Goal: Task Accomplishment & Management: Manage account settings

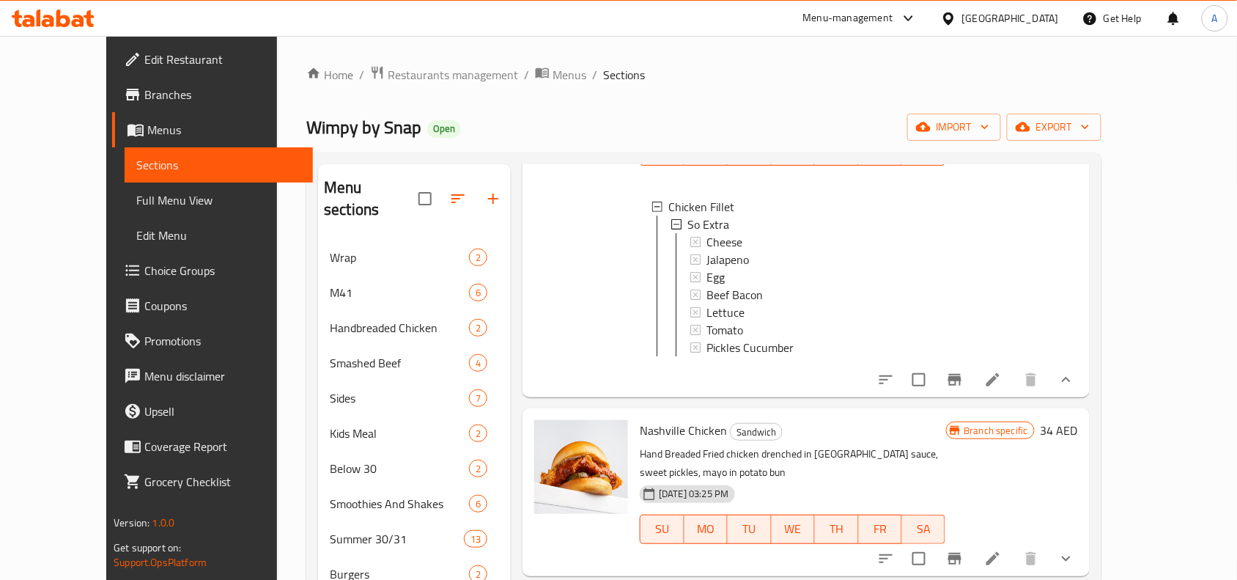
scroll to position [183, 0]
click at [1002, 374] on icon at bounding box center [993, 378] width 18 height 18
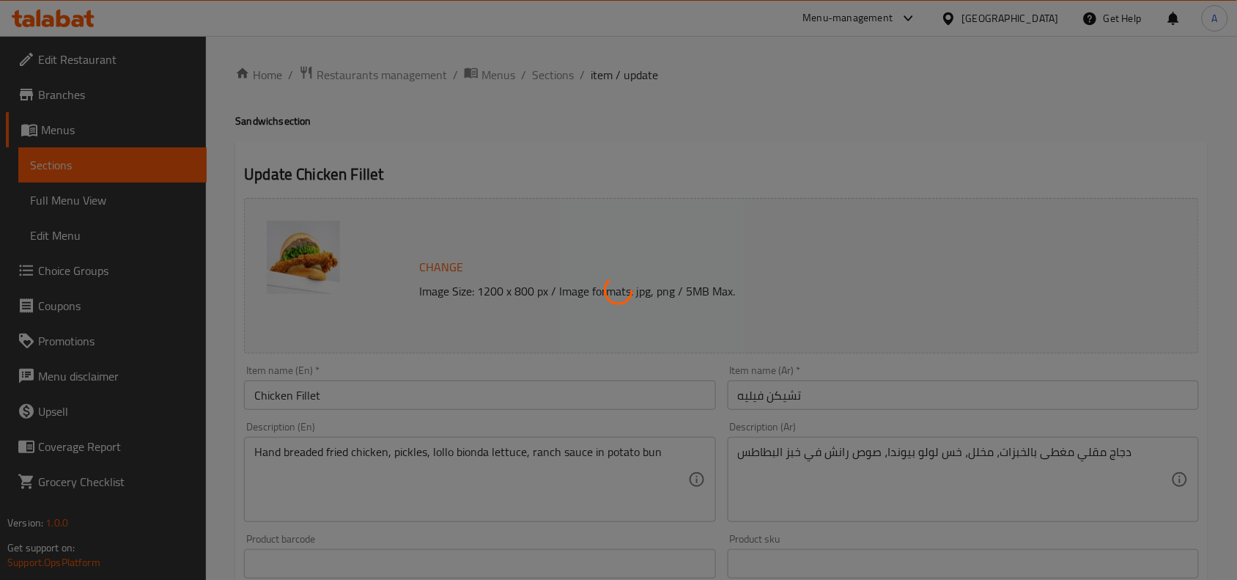
type input "سو إكسترا"
type input "0"
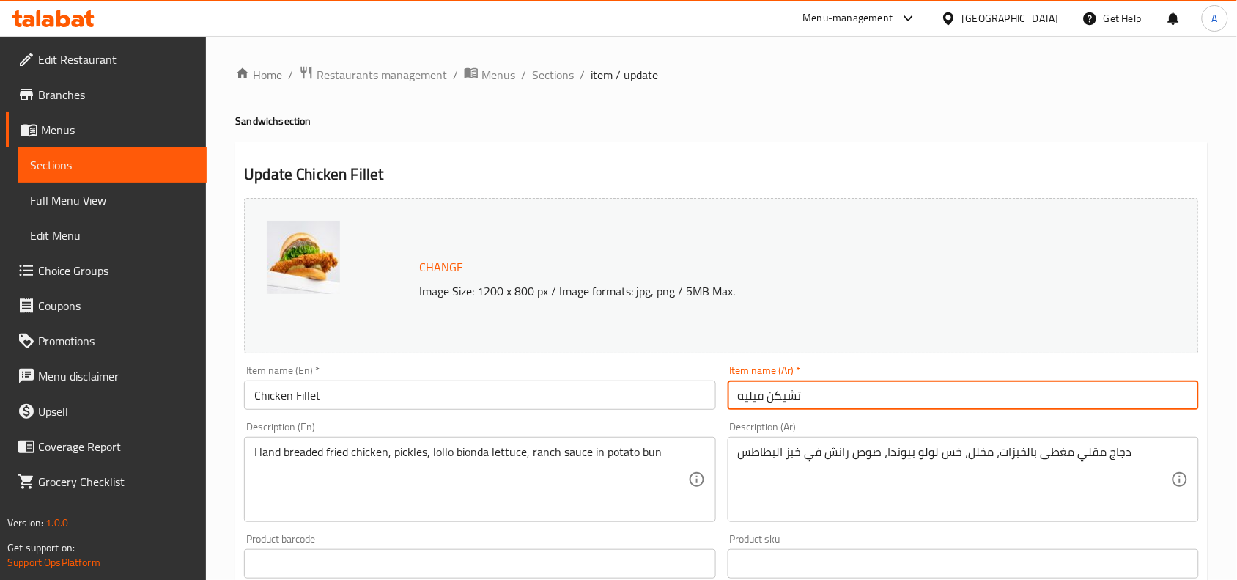
click at [797, 408] on input "تشيكن فيليه" at bounding box center [963, 394] width 471 height 29
paste input "فيليه دجاج"
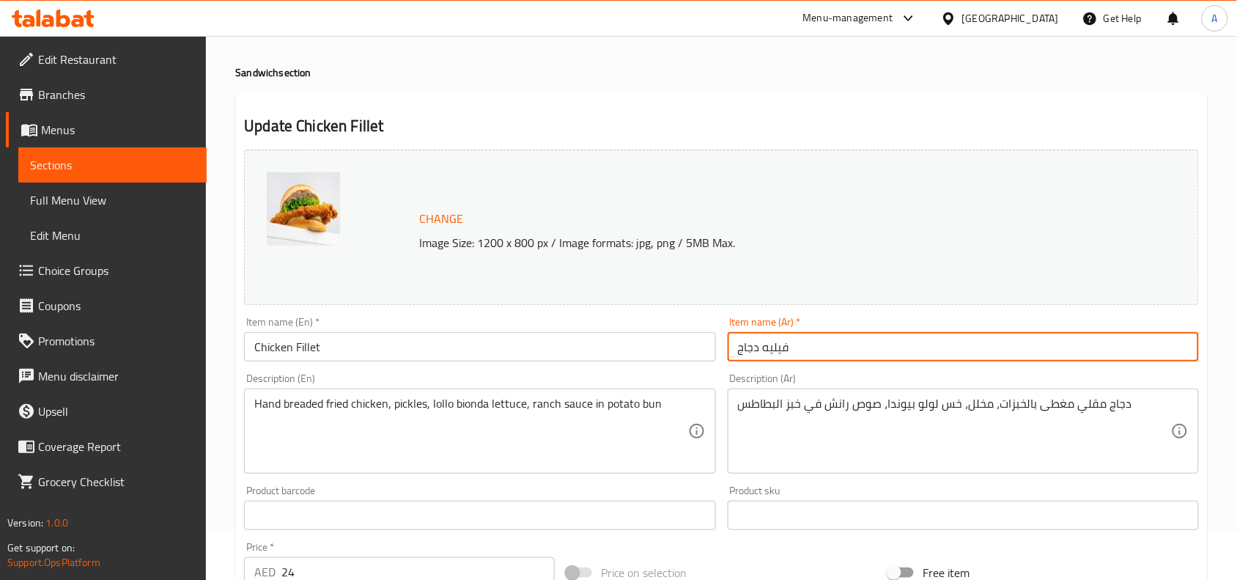
scroll to position [92, 0]
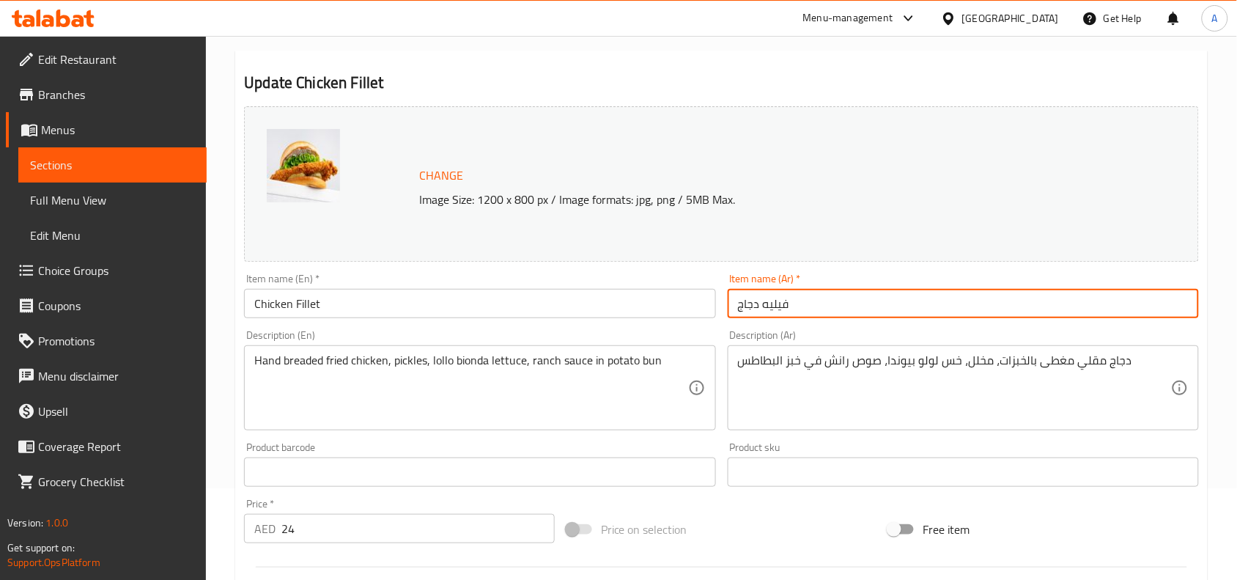
type input "فيليه دجاج"
click at [540, 368] on textarea "Hand breaded fried chicken, pickles, lollo bionda lettuce, ranch sauce in potat…" at bounding box center [470, 388] width 433 height 70
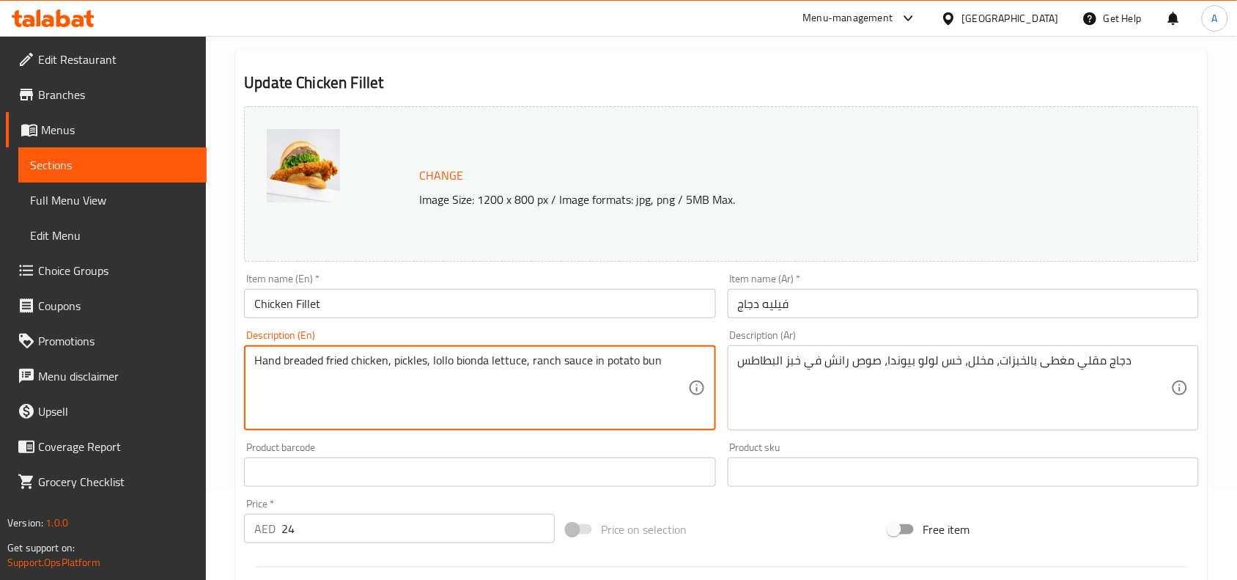
click at [540, 368] on textarea "Hand breaded fried chicken, pickles, lollo bionda lettuce, ranch sauce in potat…" at bounding box center [470, 388] width 433 height 70
paste textarea "-breaded fried chicken, pickles, lollo bionda lettuce, ranch sauce in potato bun"
type textarea "Hand-breaded fried chicken, pickles, lollo bionda lettuce, ranch sauce in potat…"
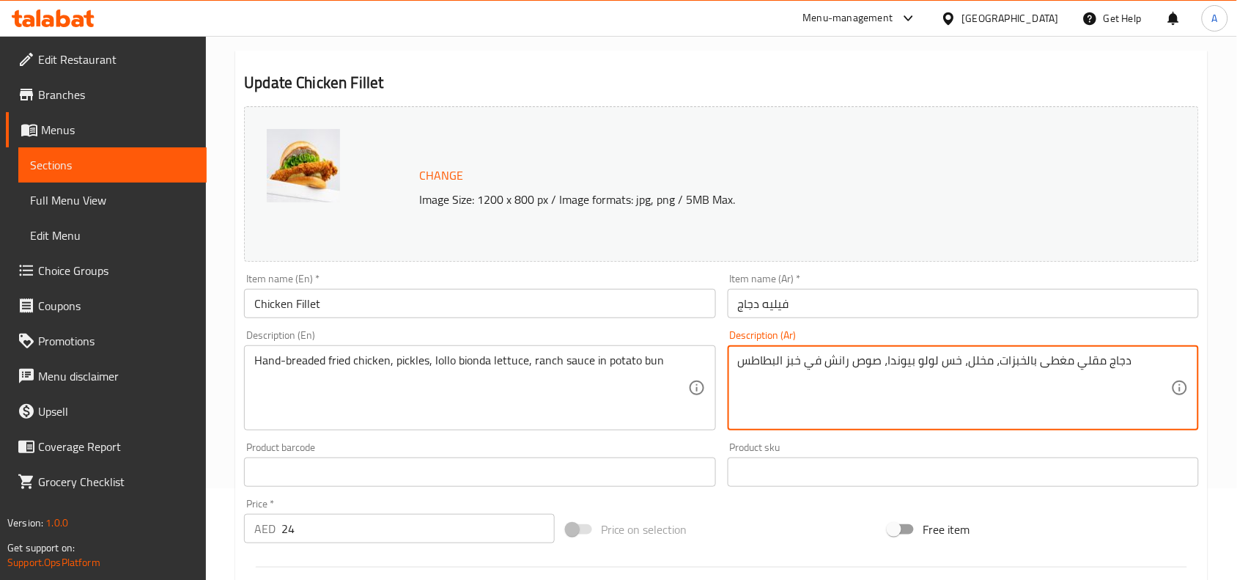
click at [861, 368] on textarea "دجاج مقلي مغطى بالخبزات، مخلل، خس لولو بيوندا، صوص رانش في خبز البطاطس" at bounding box center [954, 388] width 433 height 70
paste textarea
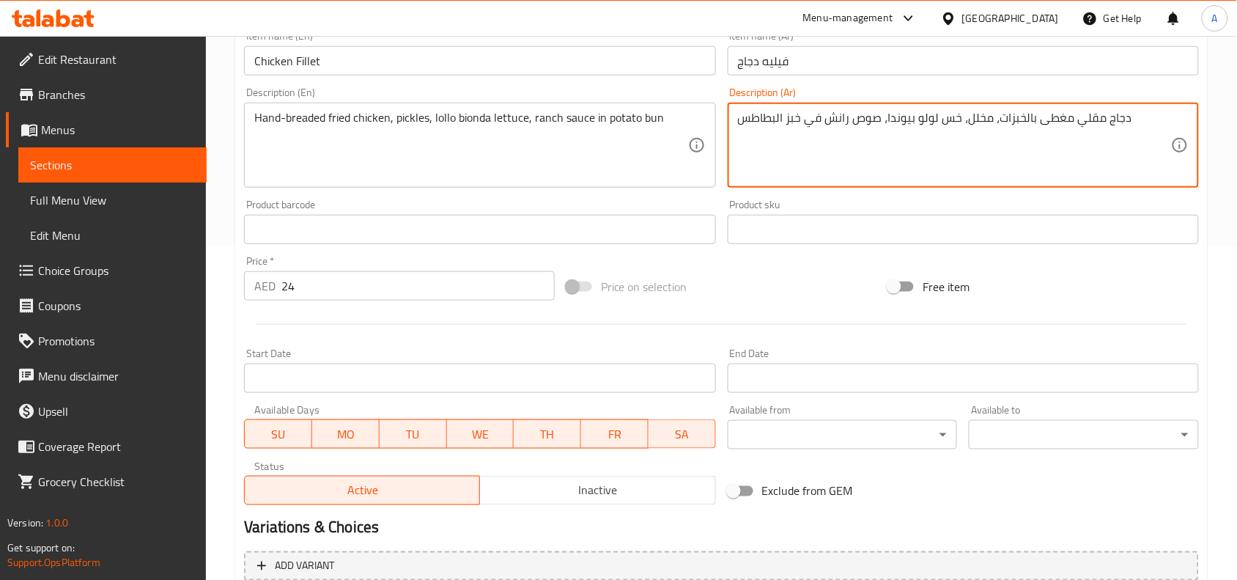
scroll to position [501, 0]
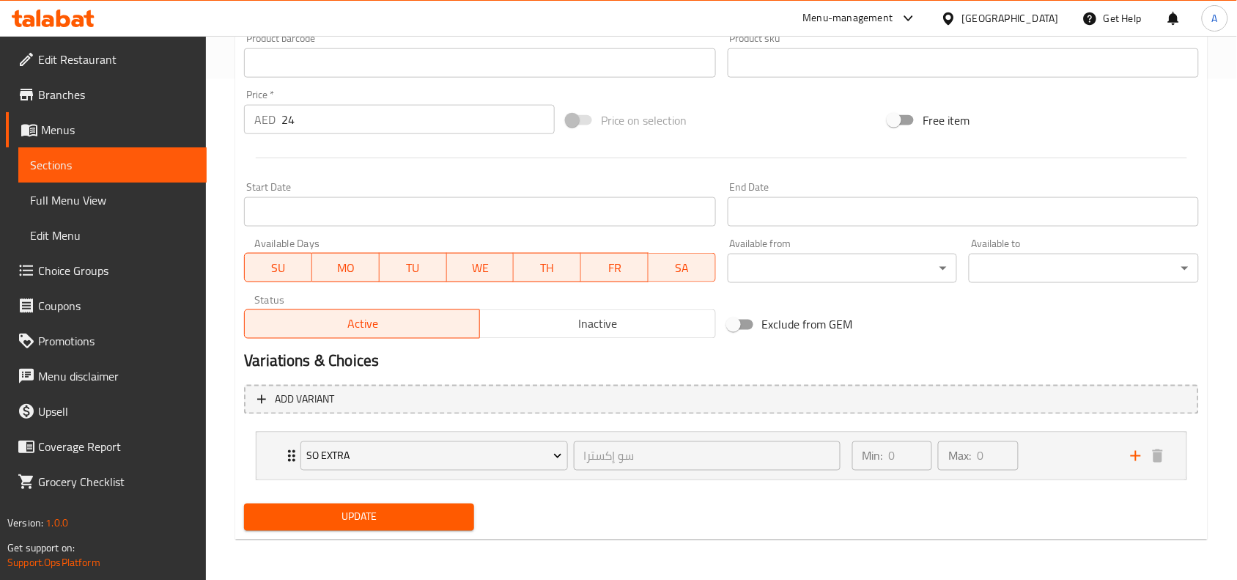
type textarea "دجاج مقلي مغطى بالخبزات، مخلل، خس لولو بيوندا، صوص رانش في خبز البطاطس"
click at [408, 509] on span "Update" at bounding box center [359, 517] width 207 height 18
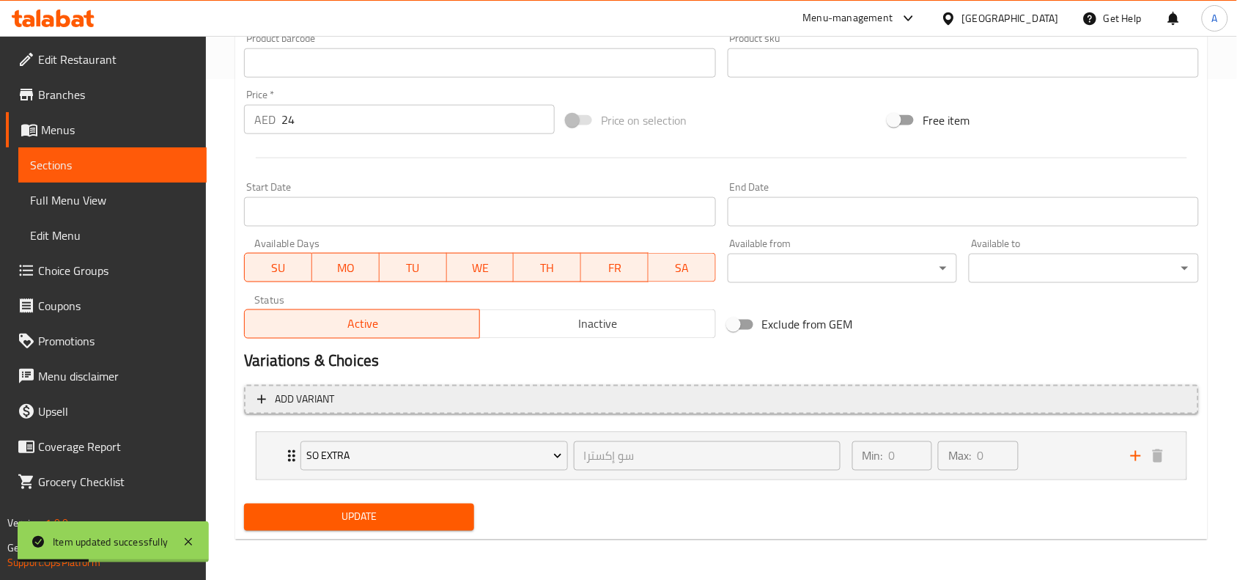
scroll to position [0, 0]
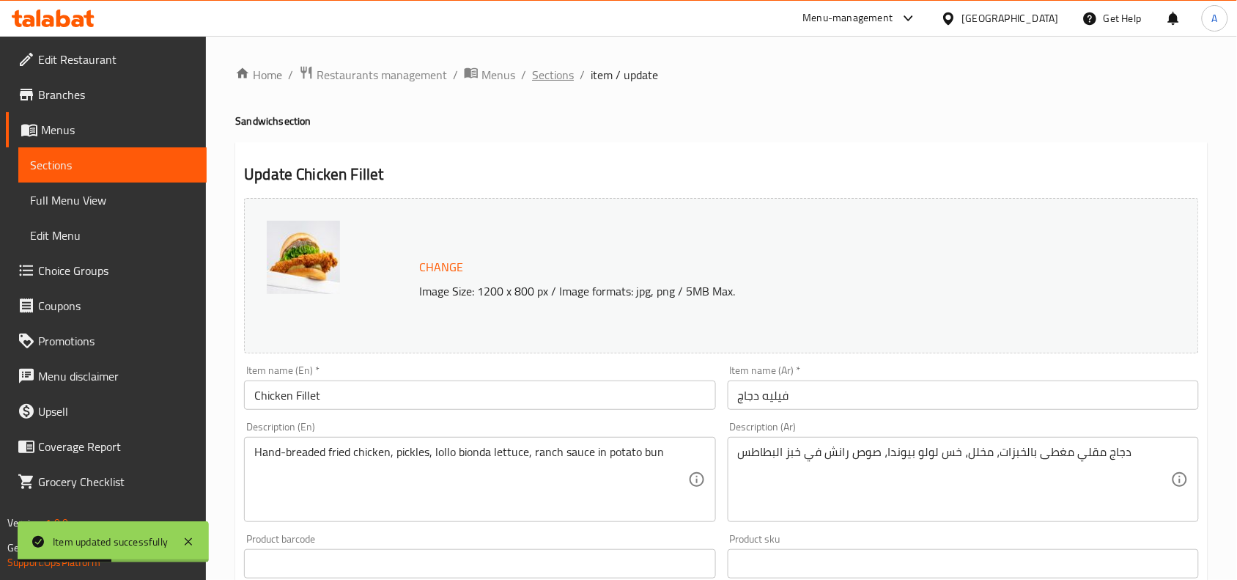
click at [537, 78] on span "Sections" at bounding box center [553, 75] width 42 height 18
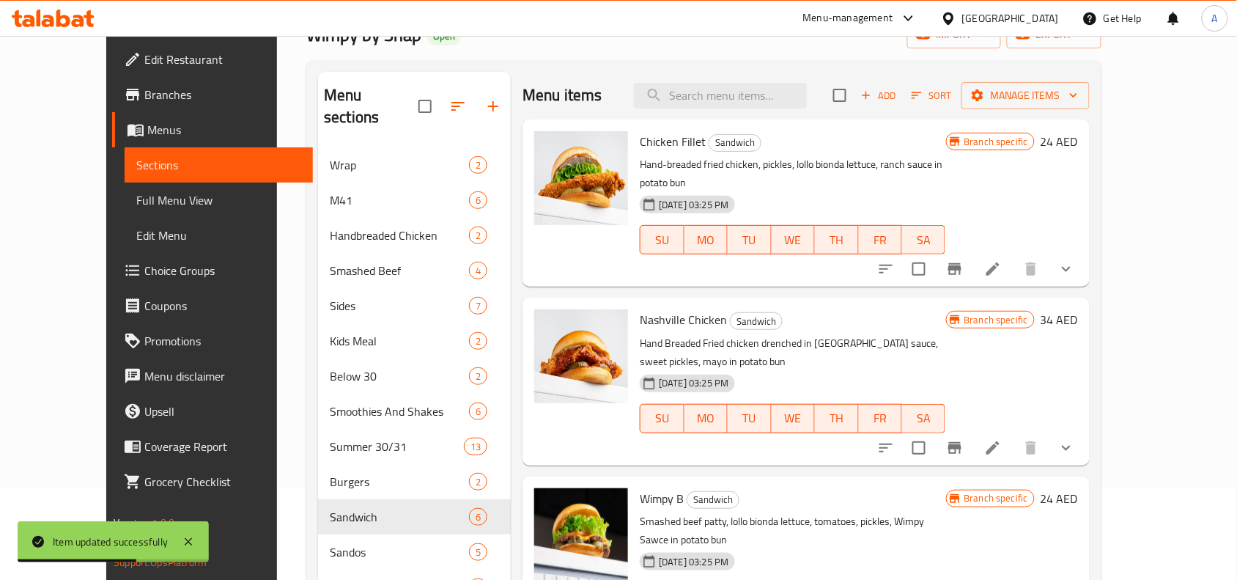
scroll to position [183, 0]
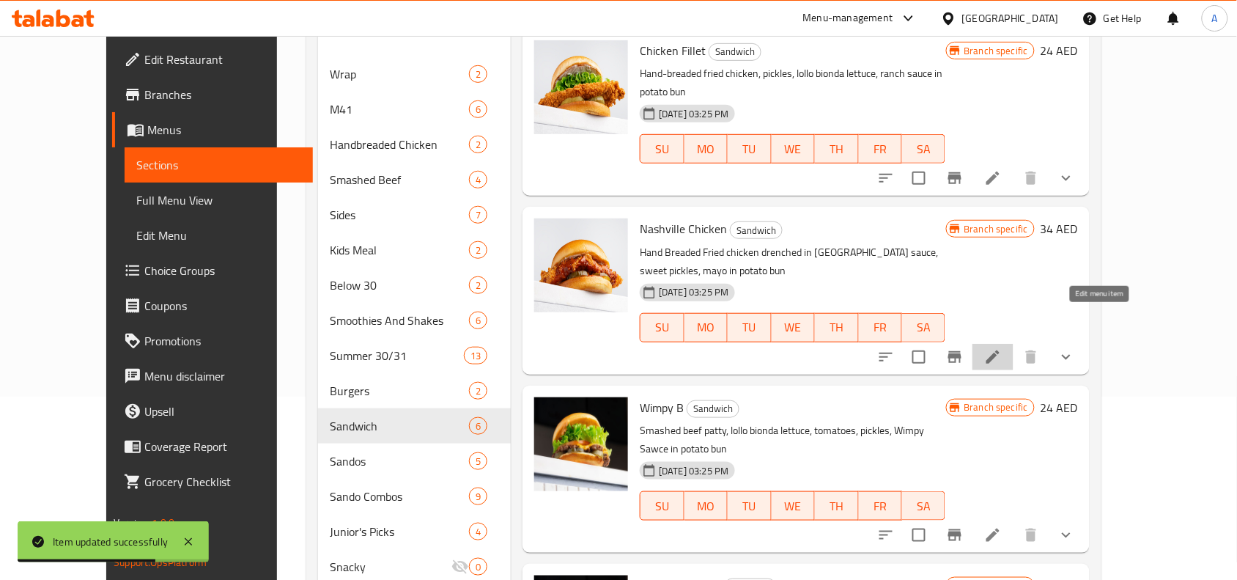
click at [1002, 348] on icon at bounding box center [993, 357] width 18 height 18
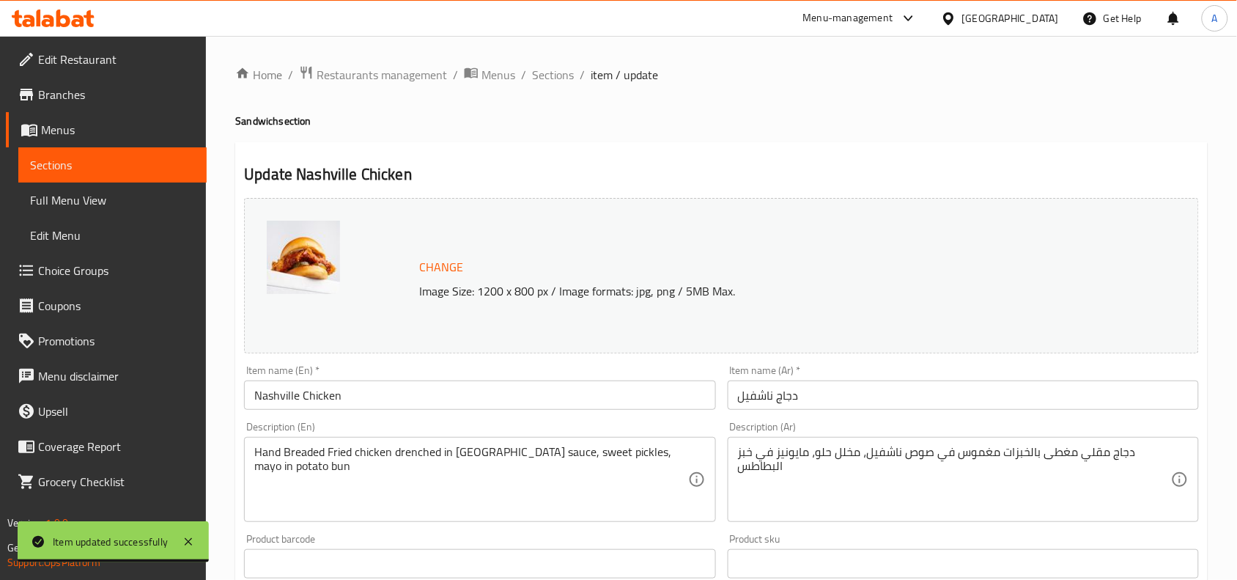
click at [790, 397] on input "دجاج ناشفيل" at bounding box center [963, 394] width 471 height 29
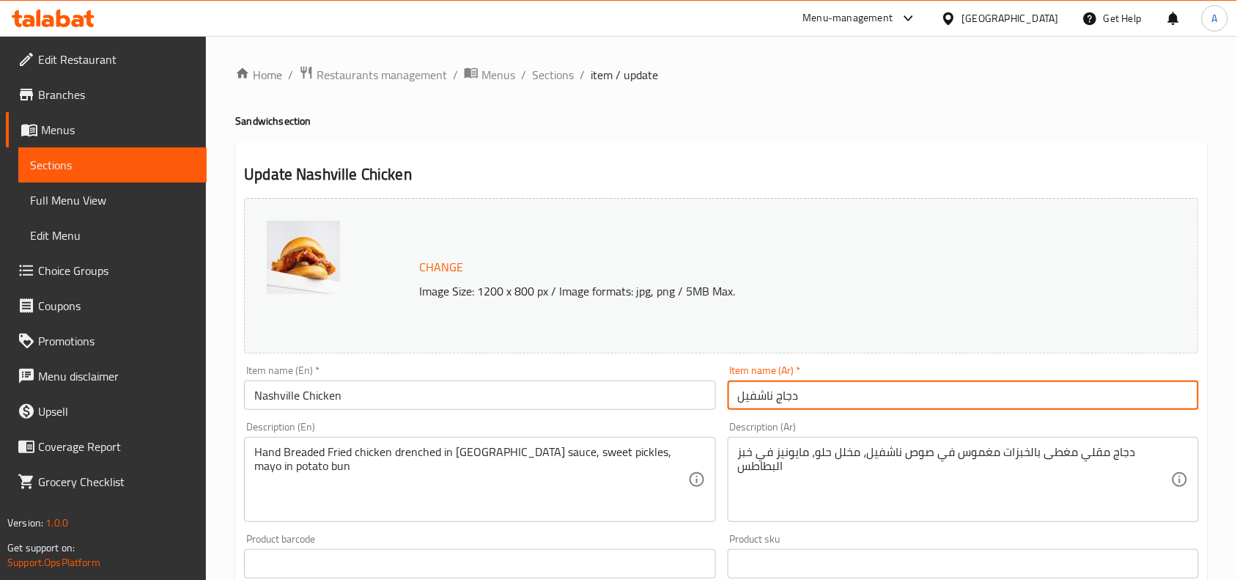
click at [790, 397] on input "دجاج ناشفيل" at bounding box center [963, 394] width 471 height 29
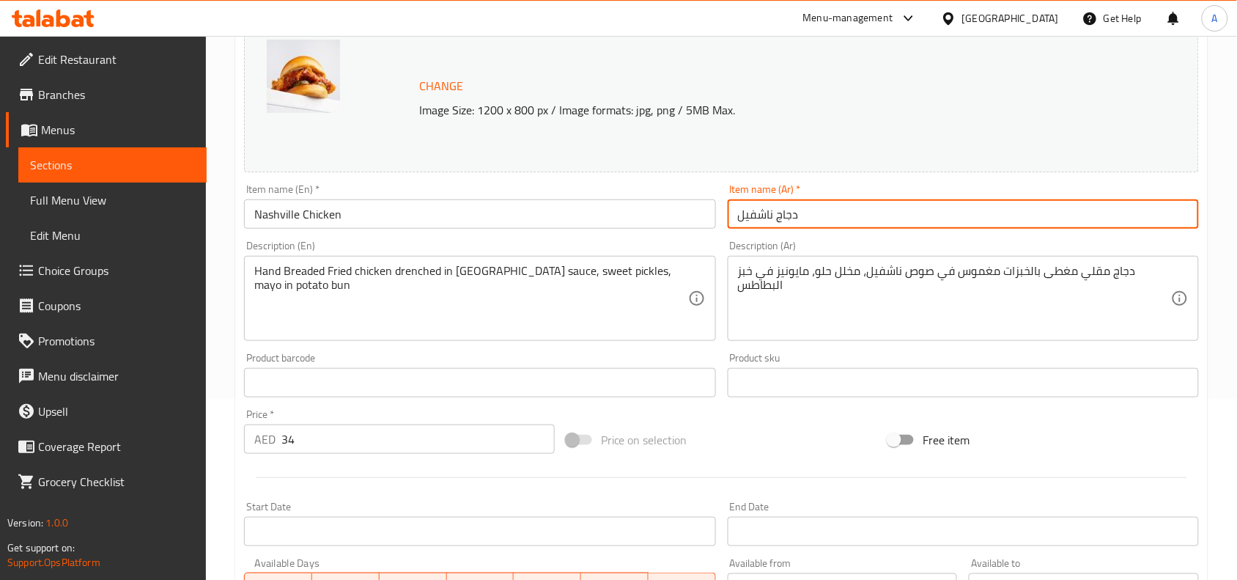
scroll to position [183, 0]
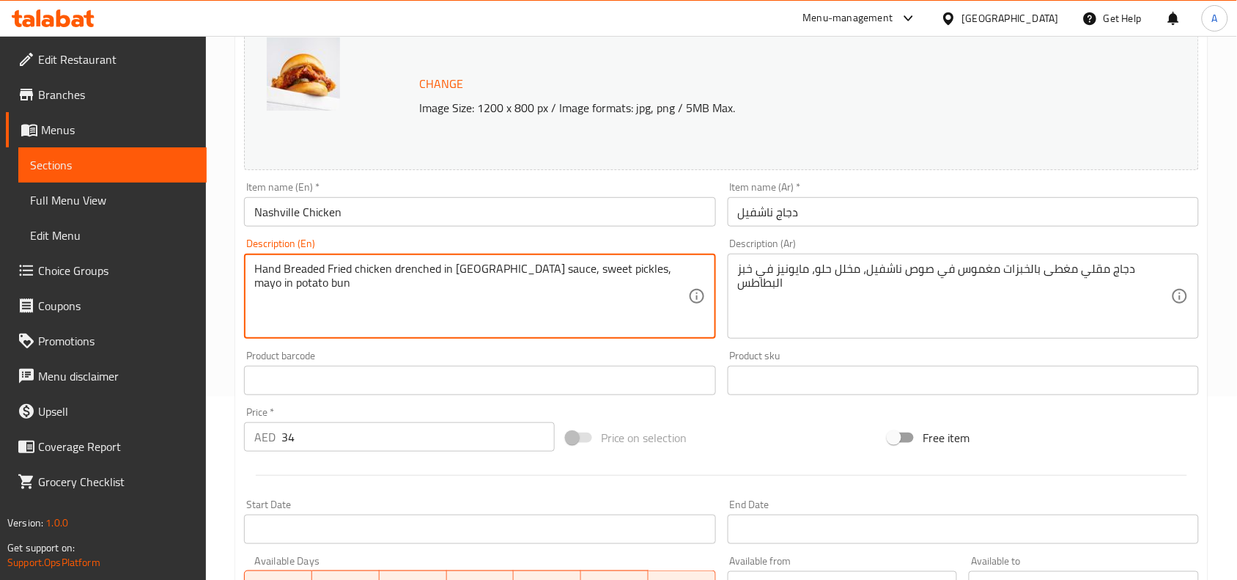
click at [600, 277] on textarea "Hand Breaded Fried chicken drenched in Nashville sauce, sweet pickles, mayo in …" at bounding box center [470, 297] width 433 height 70
paste textarea
type textarea "Hand Breaded Fried chicken drenched in Nashville sauce, sweet pickles, mayo in …"
click at [790, 283] on textarea "دجاج مقلي مغطى بالخبزات مغموس في صوص ناشفيل، مخلل حلو، مايونيز في خبز البطاطس" at bounding box center [954, 297] width 433 height 70
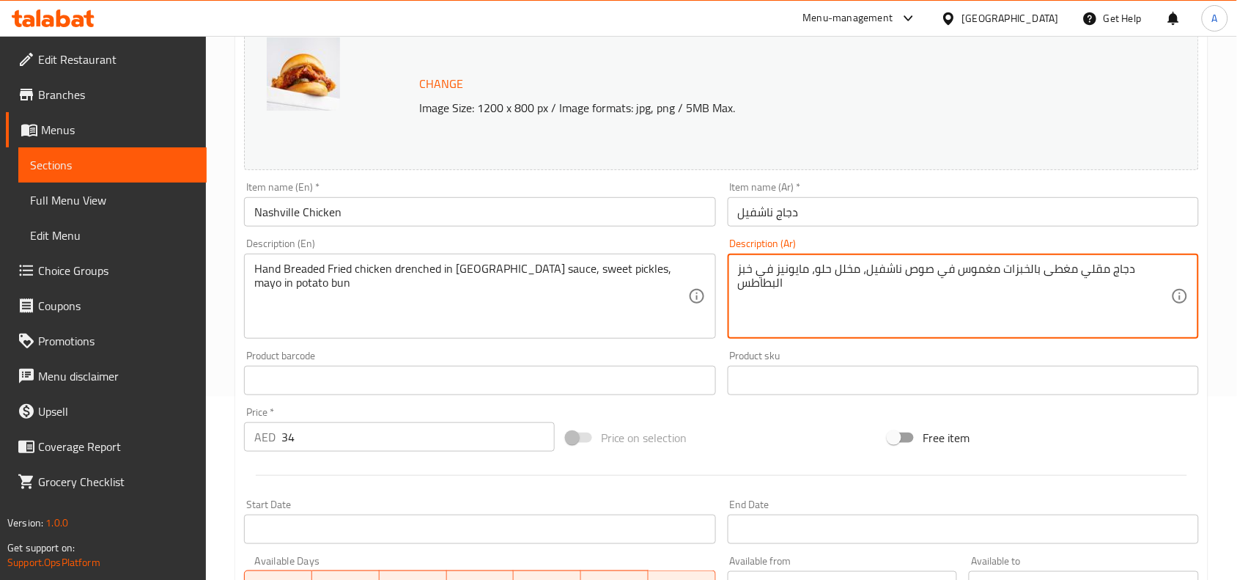
click at [790, 283] on textarea "دجاج مقلي مغطى بالخبزات مغموس في صوص ناشفيل، مخلل حلو، مايونيز في خبز البطاطس" at bounding box center [954, 297] width 433 height 70
paste textarea
type textarea "دجاج مقلي مغطى بالخبزات مغموس في صوص ناشفيل، مخلل حلو، مايونيز في خبز البطاطس"
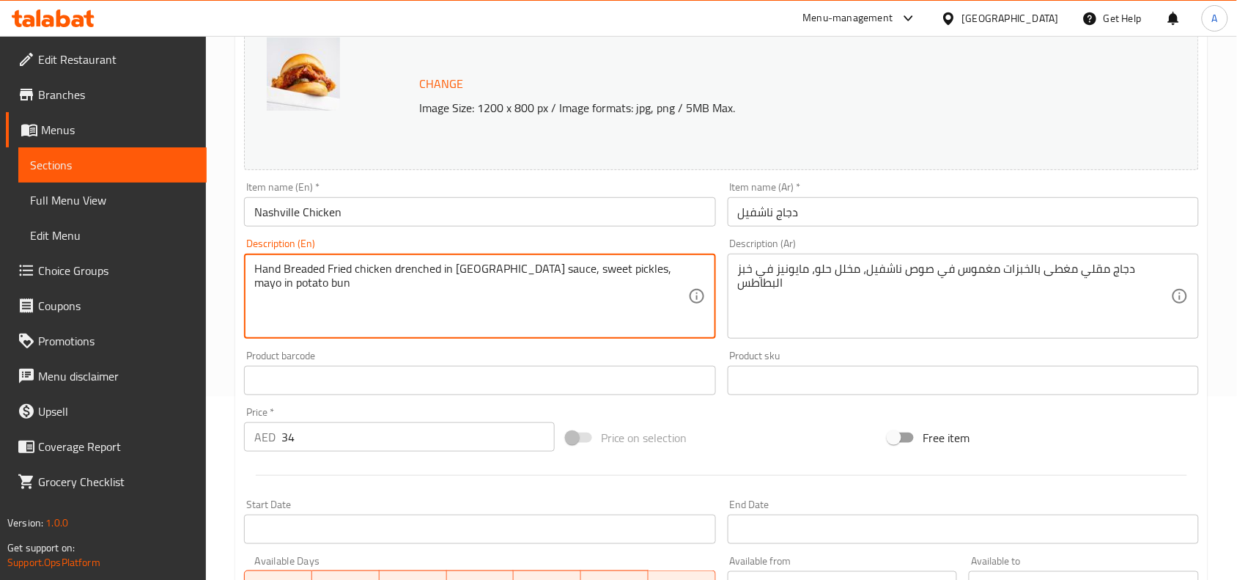
click at [570, 275] on textarea "Hand Breaded Fried chicken drenched in Nashville sauce, sweet pickles, mayo in …" at bounding box center [470, 297] width 433 height 70
click at [453, 269] on textarea "Hand Breaded Fried chicken drenched in Nashville sauce, sweet pickles, mayo in …" at bounding box center [470, 297] width 433 height 70
click at [468, 268] on textarea "Hand Breaded Fried chicken drenched in Nashville sauce, sweet pickles, mayo in …" at bounding box center [470, 297] width 433 height 70
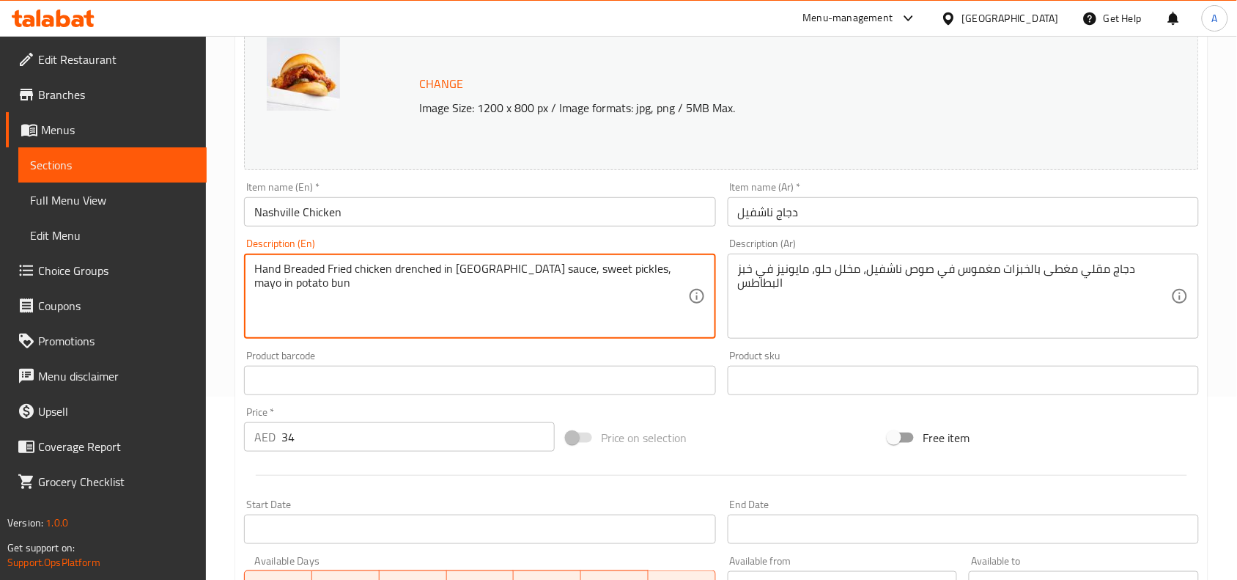
type textarea "Hand breaded fried chicken drenched in nashville sauce, sweet pickles, mayo in …"
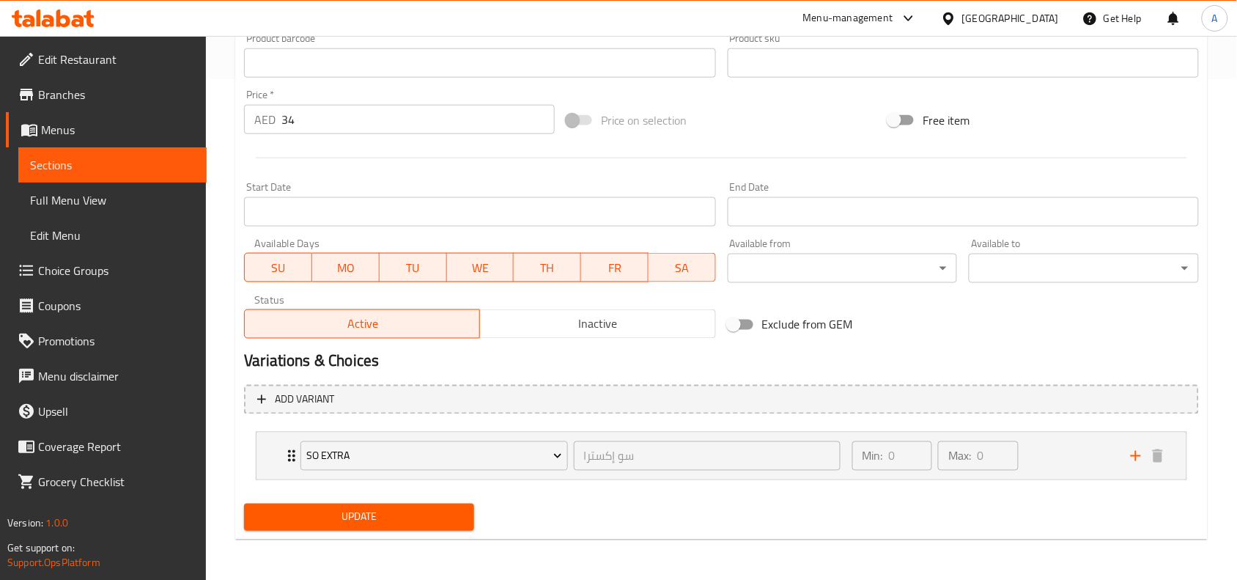
click at [438, 525] on span "Update" at bounding box center [359, 517] width 207 height 18
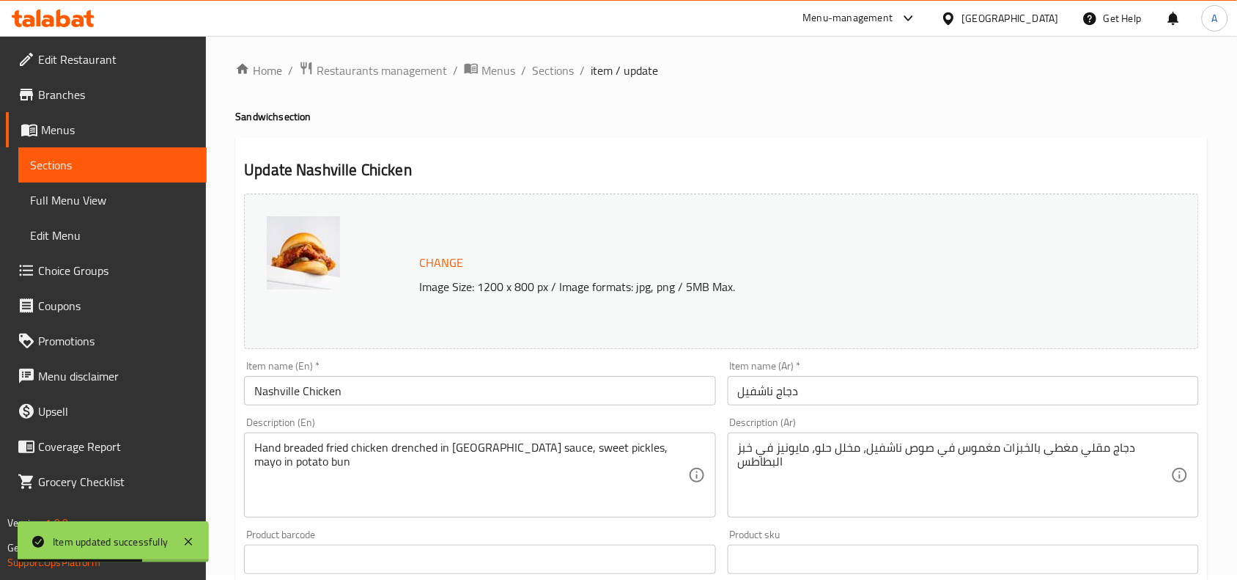
scroll to position [0, 0]
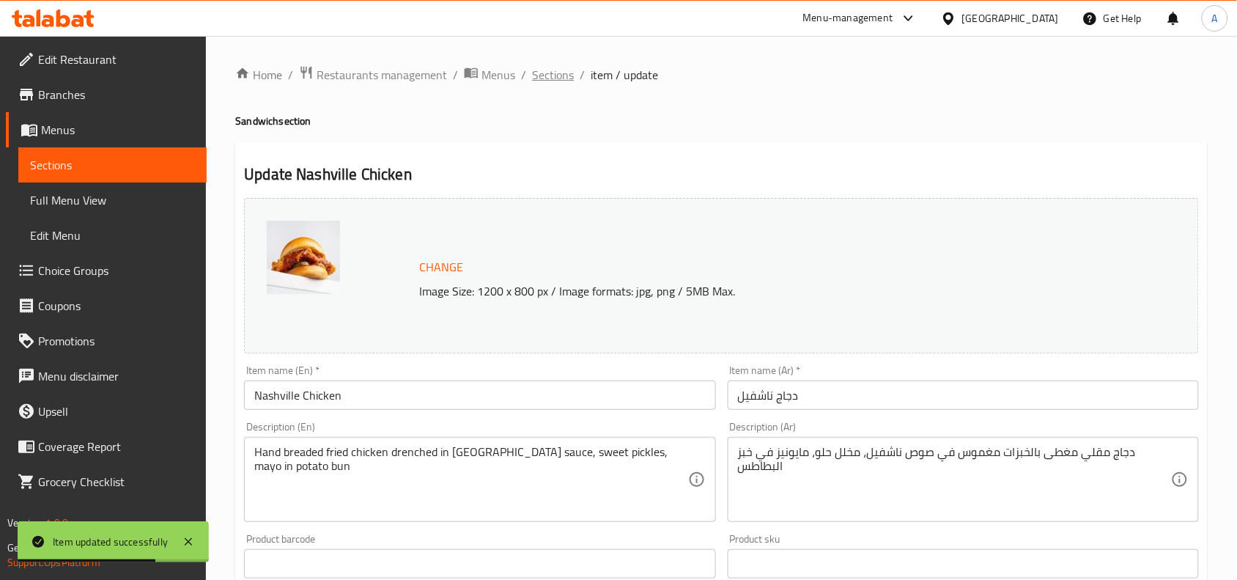
click at [543, 75] on span "Sections" at bounding box center [553, 75] width 42 height 18
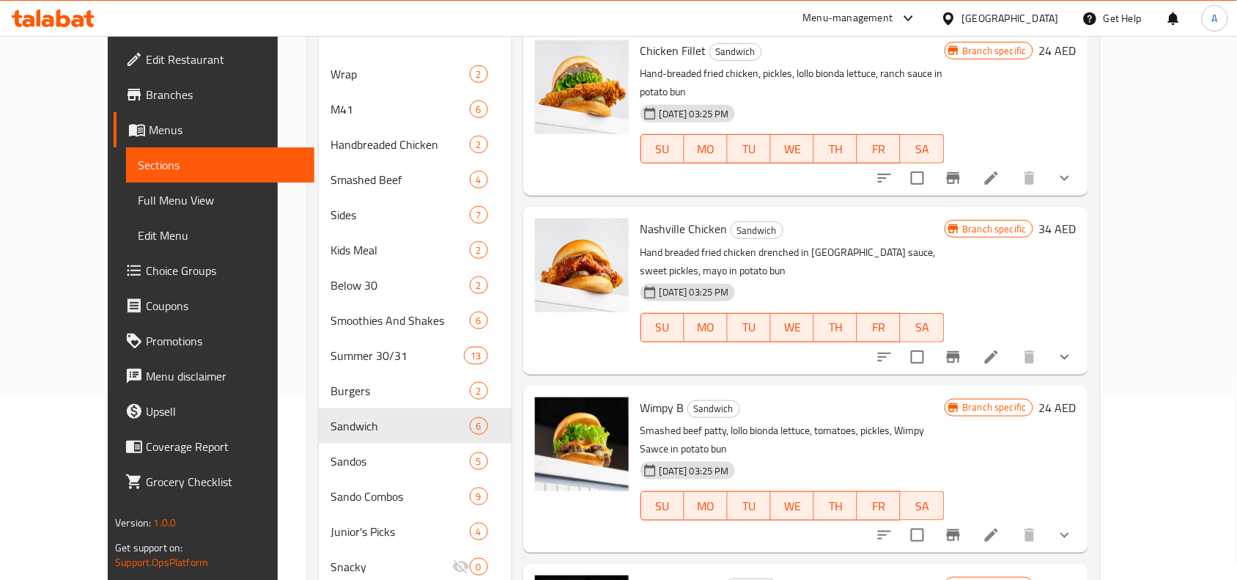
scroll to position [275, 0]
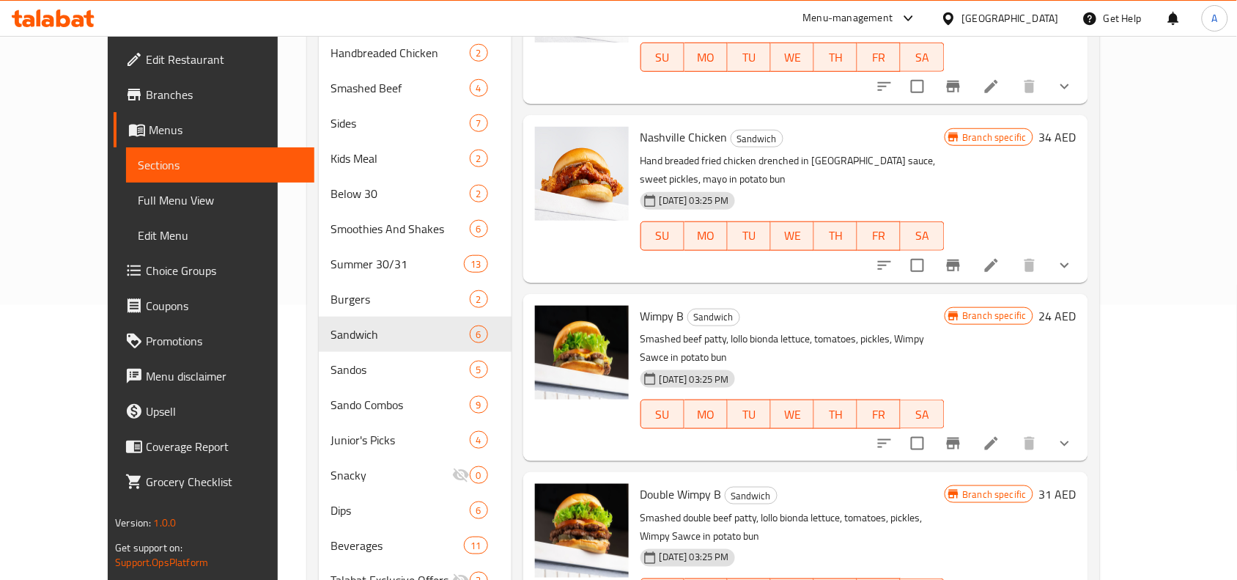
click at [1012, 430] on li at bounding box center [991, 443] width 41 height 26
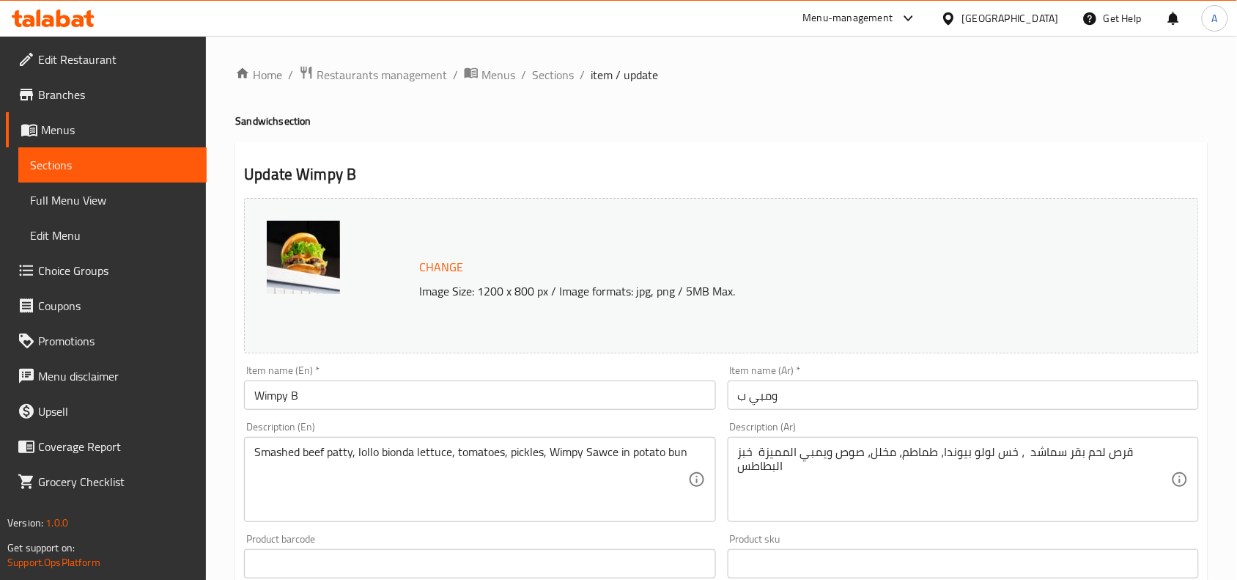
click at [782, 398] on input "ومبي ب" at bounding box center [963, 394] width 471 height 29
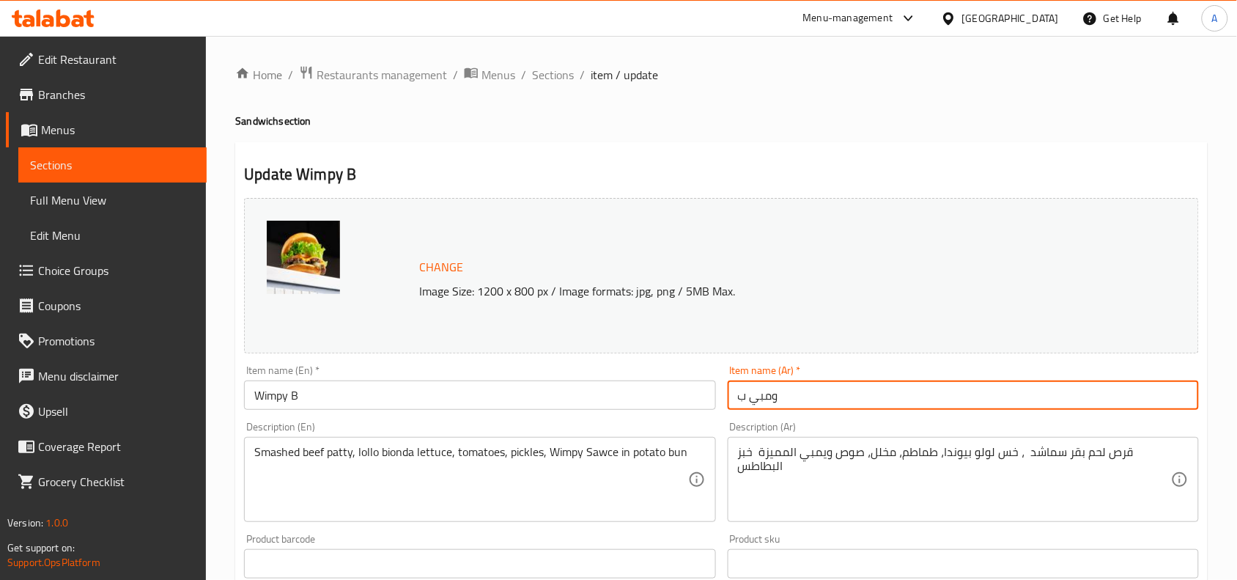
click at [782, 398] on input "ومبي ب" at bounding box center [963, 394] width 471 height 29
paste input "مبي بي"
type input "ويمبي بي"
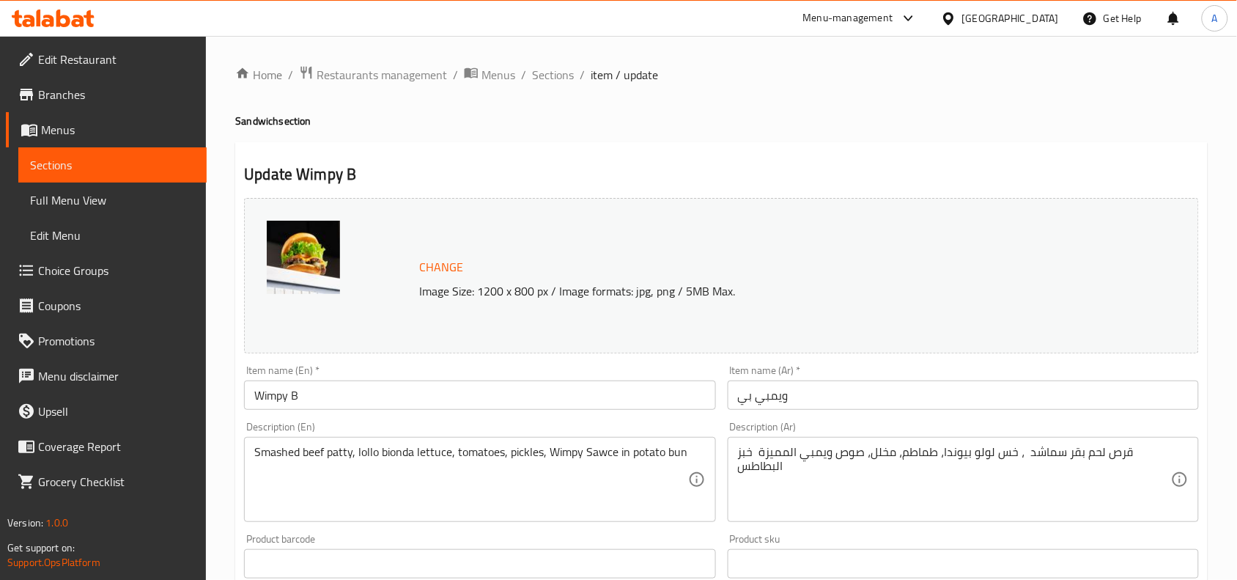
click at [719, 418] on div "Description (En) Smashed beef patty, lollo bionda lettuce, tomatoes, pickles, W…" at bounding box center [479, 472] width 483 height 112
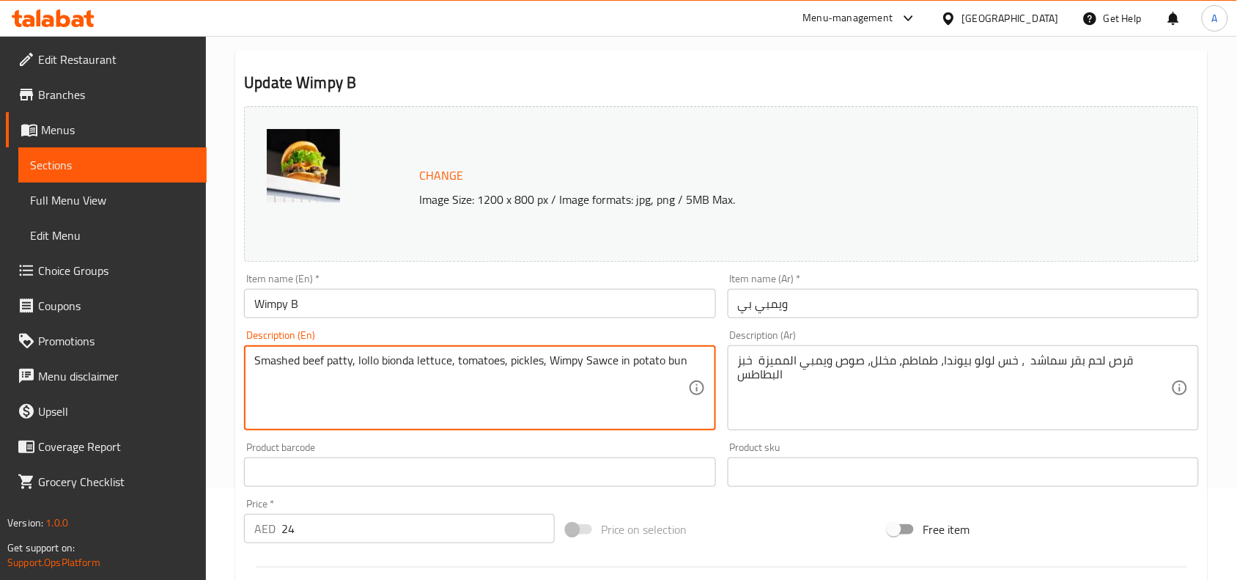
click at [548, 361] on textarea "Smashed beef patty, lollo bionda lettuce, tomatoes, pickles, Wimpy Sawce in pot…" at bounding box center [470, 388] width 433 height 70
paste textarea
click at [548, 361] on textarea "Smashed beef patty, lollo bionda lettuce, tomatoes, pickles, Wimpy Sawce in pot…" at bounding box center [470, 388] width 433 height 70
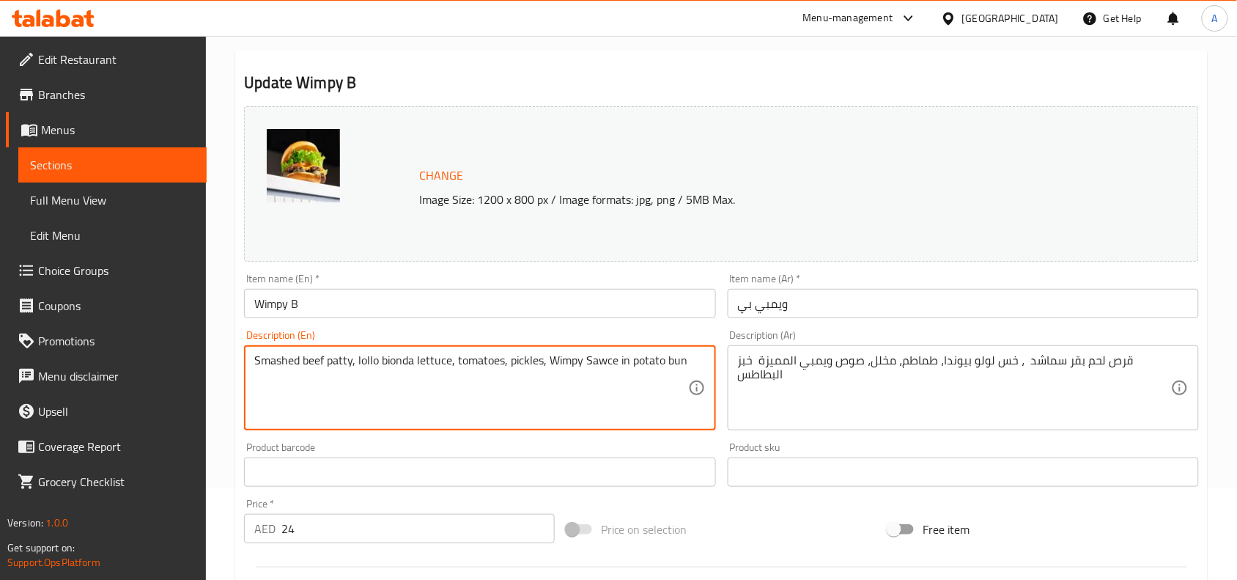
click at [548, 361] on textarea "Smashed beef patty, lollo bionda lettuce, tomatoes, pickles, Wimpy Sawce in pot…" at bounding box center [470, 388] width 433 height 70
type textarea "Smashed beef patty, lollo bionda lettuce, tomatoes, pickles, wimpy sawce in pot…"
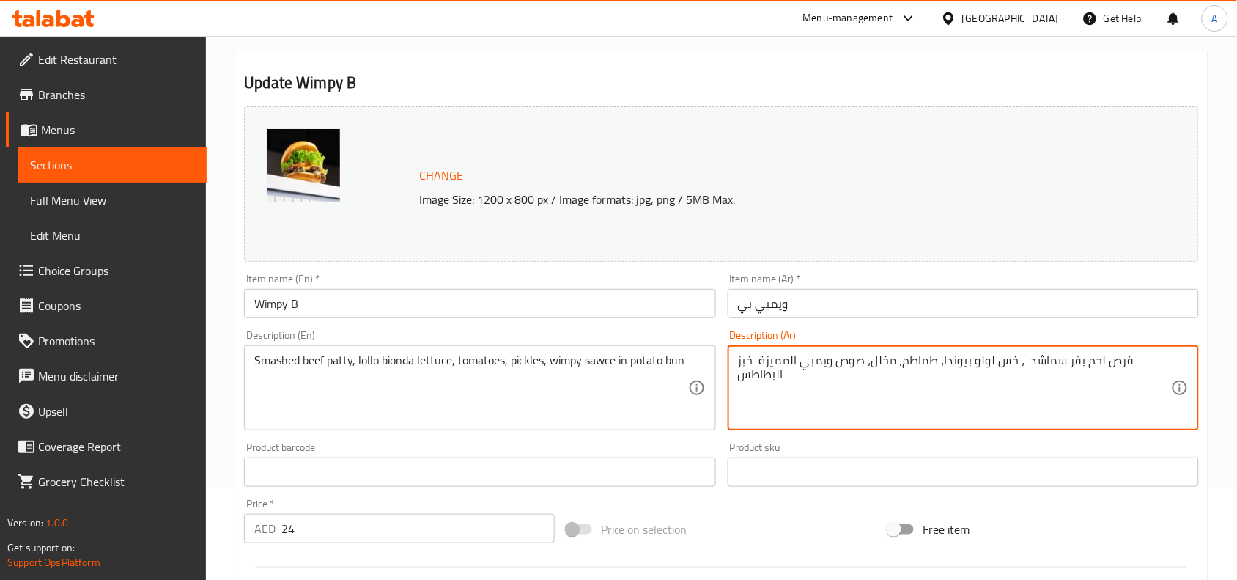
click at [938, 364] on textarea "قرص لحم بقر سماشد ، خس لولو بيوندا، طماطم، مخلل، صوص ويمبي المميزة خبز البطاطس" at bounding box center [954, 388] width 433 height 70
paste textarea "مسحوق، خس لولو بيوندا، طماطم، مخلل، صوص ويمبي المميزة в خبز البطاطس"
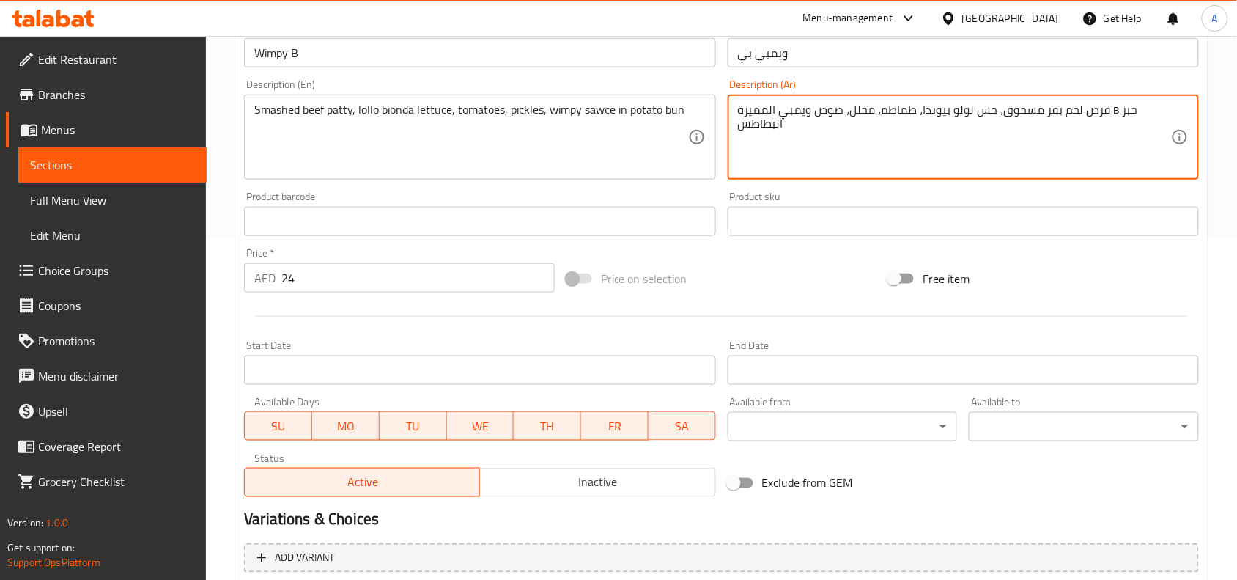
scroll to position [501, 0]
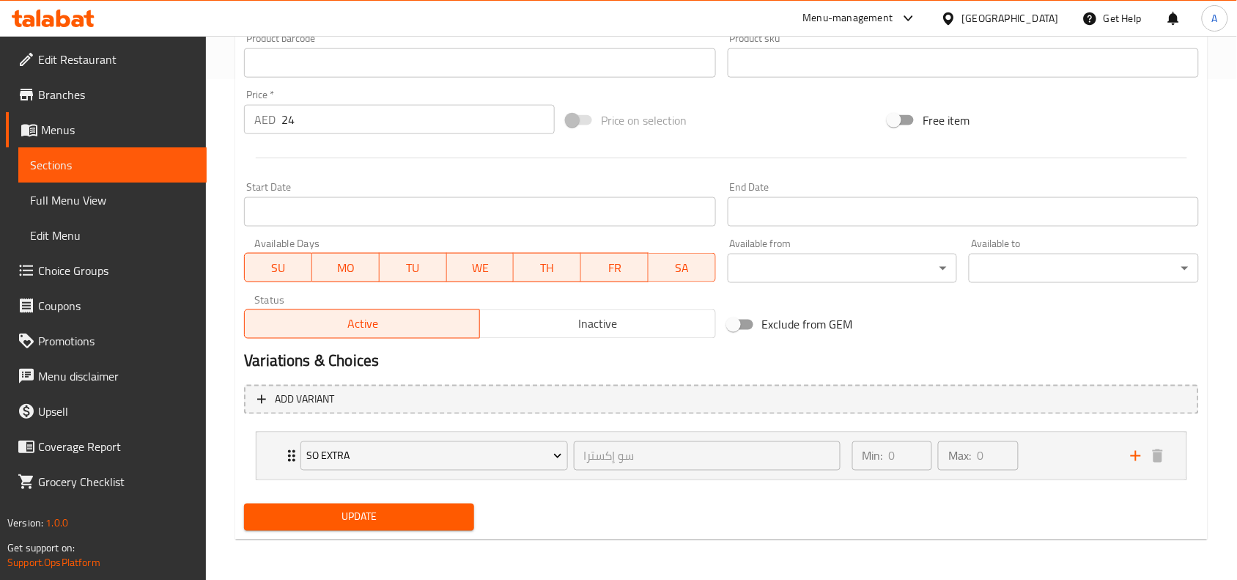
click at [425, 515] on div "Update" at bounding box center [359, 517] width 242 height 39
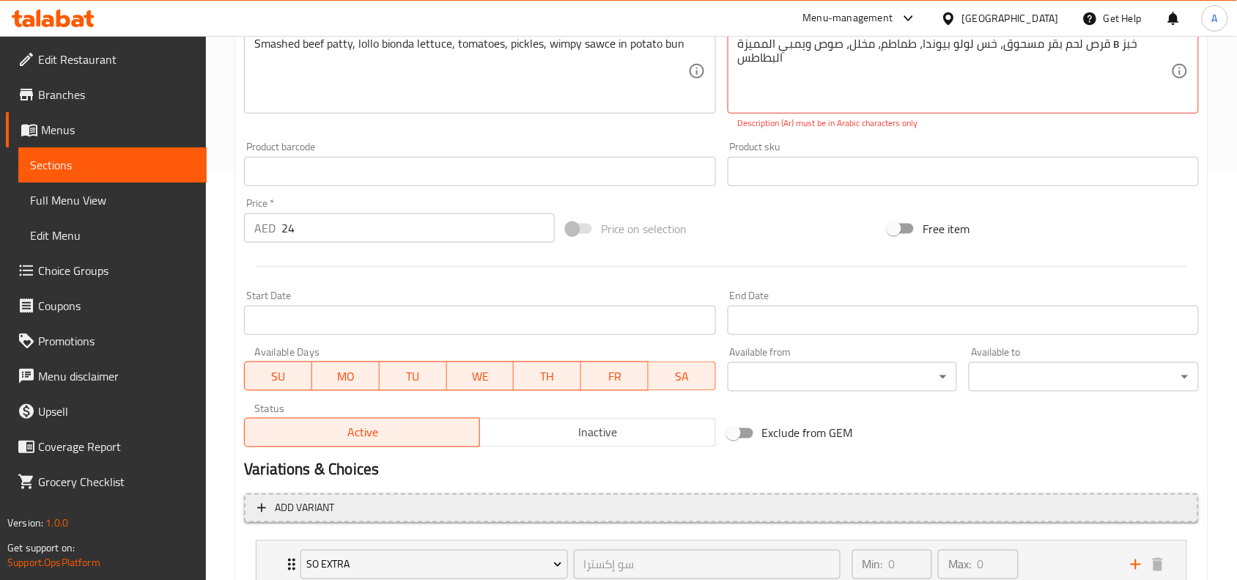
scroll to position [134, 0]
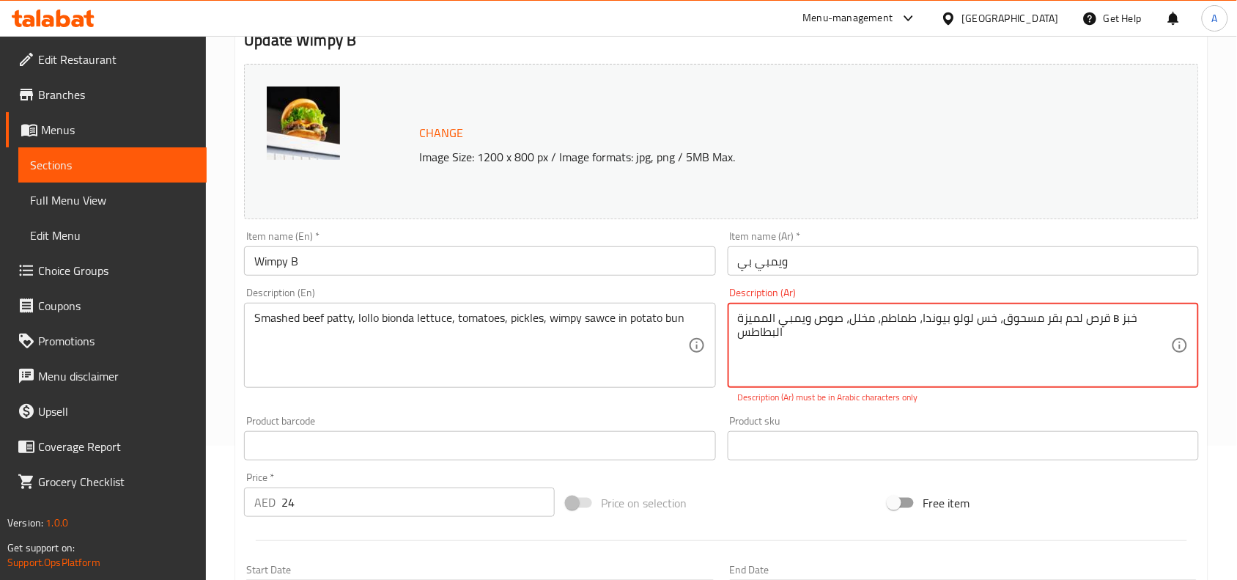
click at [919, 320] on textarea "قرص لحم بقر مسحوق، خس لولو بيوندا، طماطم، مخلل، صوص ويمبي المميزة в خبز البطاطس" at bounding box center [954, 346] width 433 height 70
click at [793, 317] on textarea "قرص لحم بقر مسحوق، خس لولو بيوندا، طماطم، مخلل، صوص ويمبي المميزة в خبز البطاطس" at bounding box center [954, 346] width 433 height 70
type textarea "قرص لحم بقر مسحوق، خس لولو بيوندا، طماطم، مخلل، صوص ويمبي المميزة خبز البطاطس"
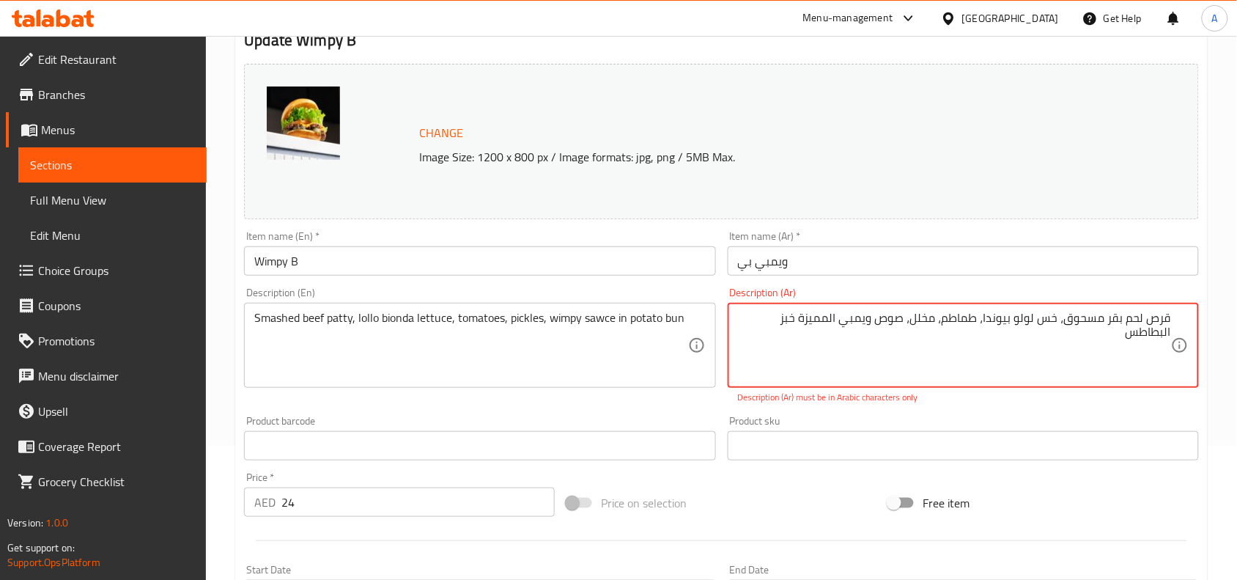
click at [781, 480] on div "Change Image Size: 1200 x 800 px / Image formats: jpg, png / 5MB Max. Item name…" at bounding box center [721, 392] width 967 height 669
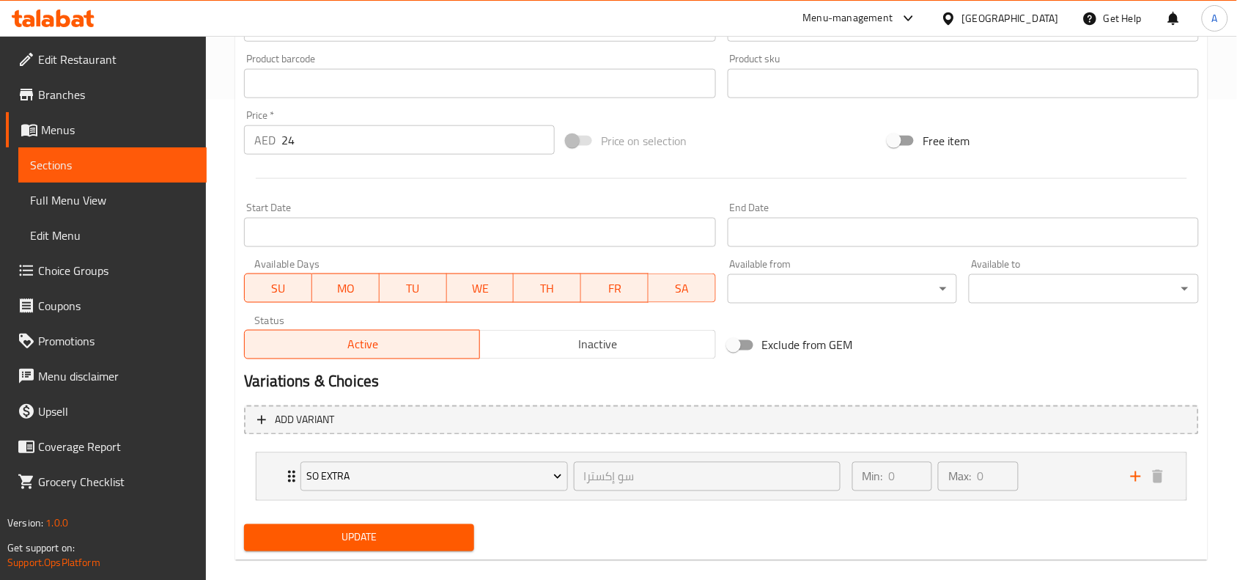
scroll to position [501, 0]
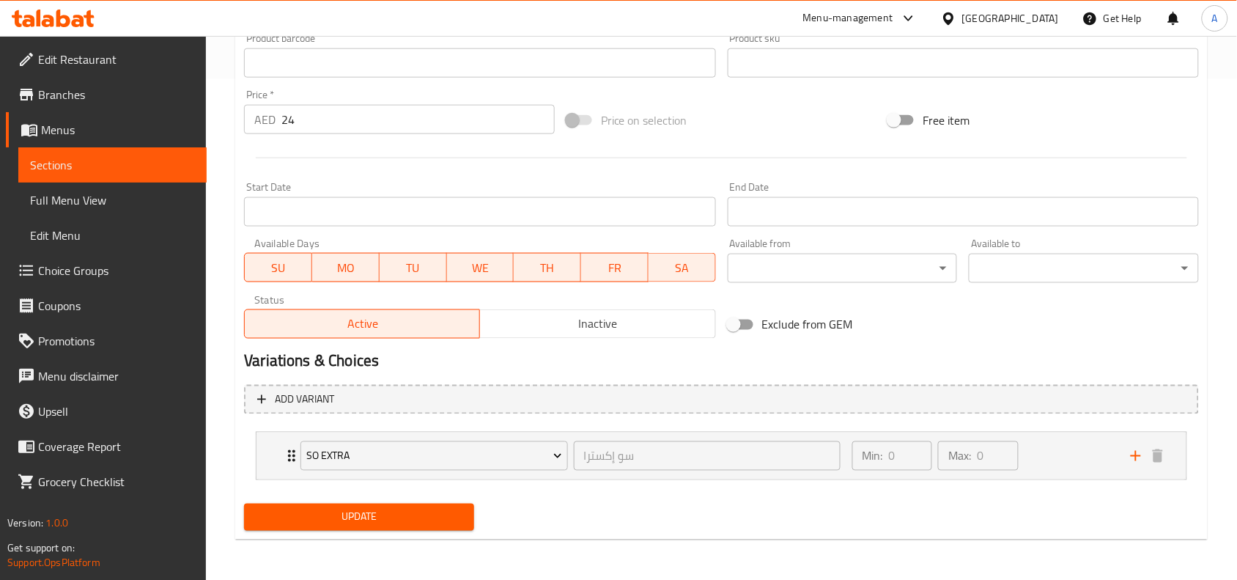
click at [452, 515] on span "Update" at bounding box center [359, 517] width 207 height 18
click at [391, 531] on div "Update" at bounding box center [359, 517] width 242 height 39
click at [400, 528] on button "Update" at bounding box center [359, 517] width 230 height 27
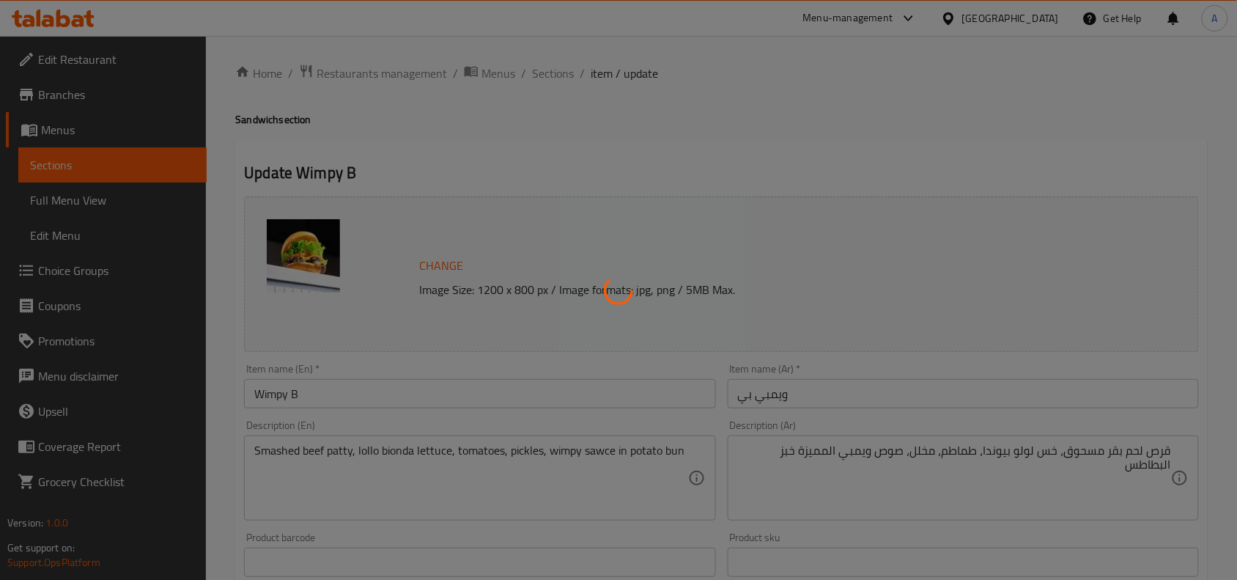
scroll to position [0, 0]
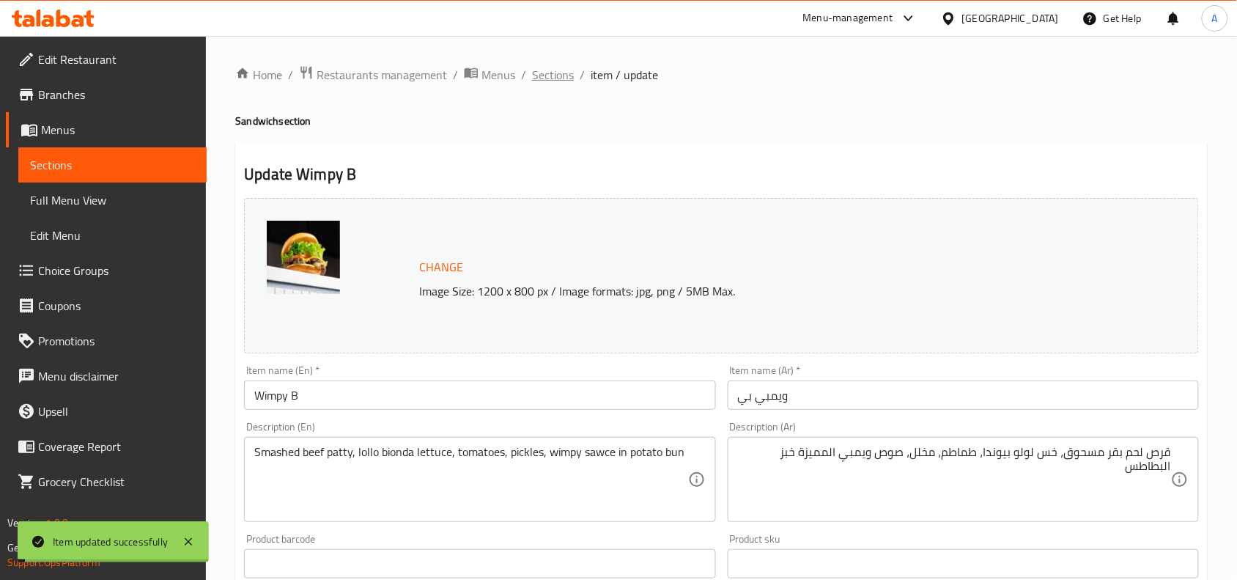
click at [550, 72] on span "Sections" at bounding box center [553, 75] width 42 height 18
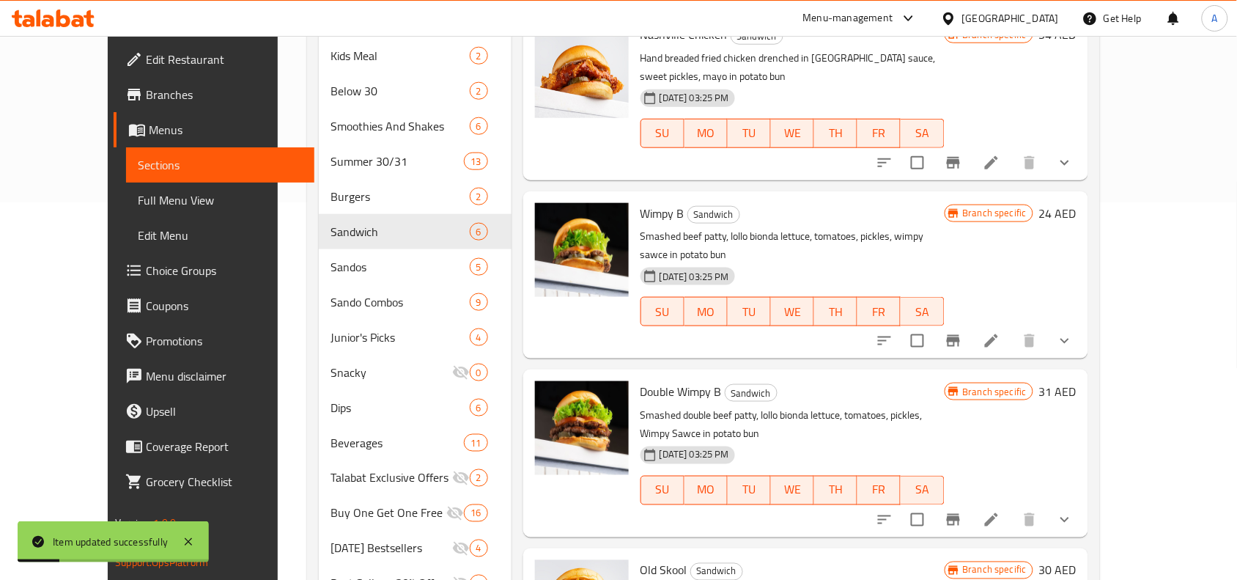
scroll to position [458, 0]
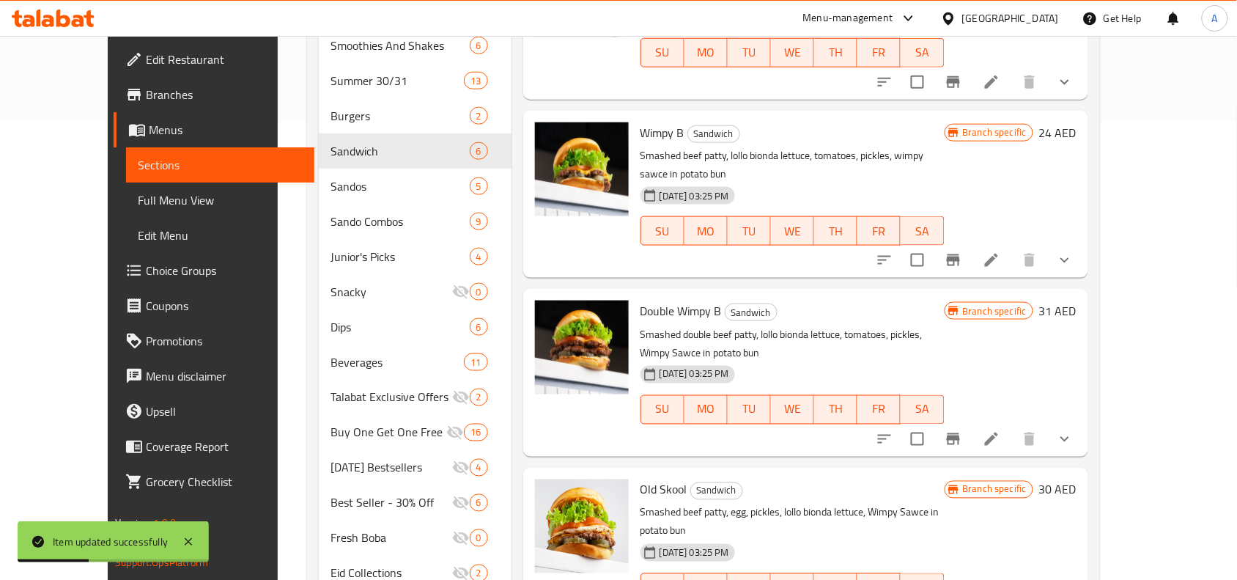
click at [1012, 426] on li at bounding box center [991, 439] width 41 height 26
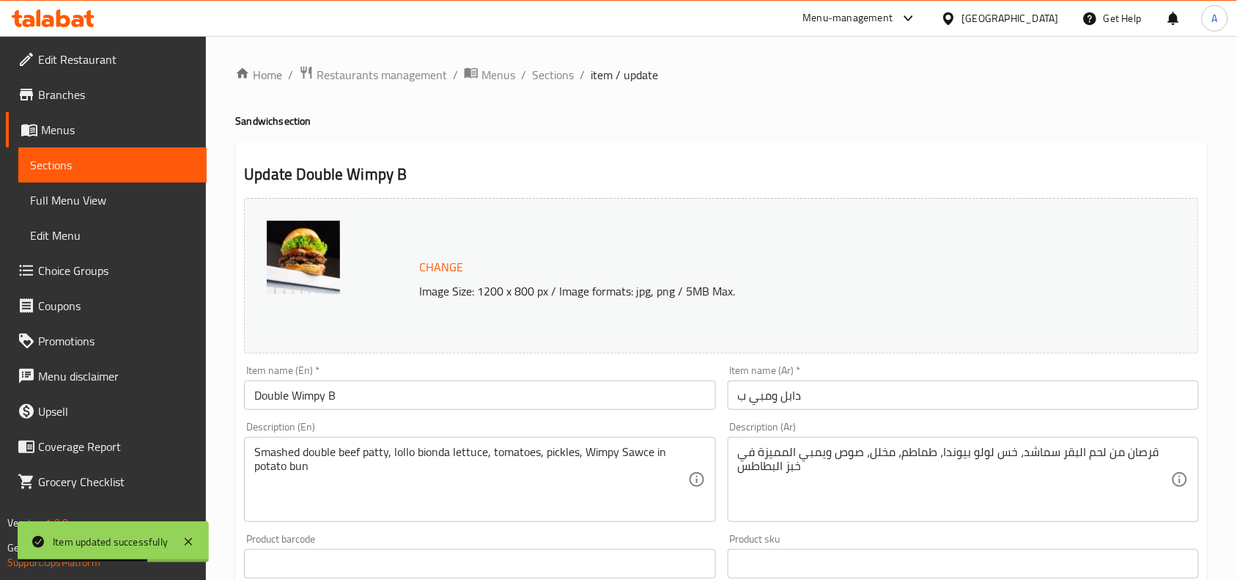
click at [779, 394] on input "دابل ومبي ب" at bounding box center [963, 394] width 471 height 29
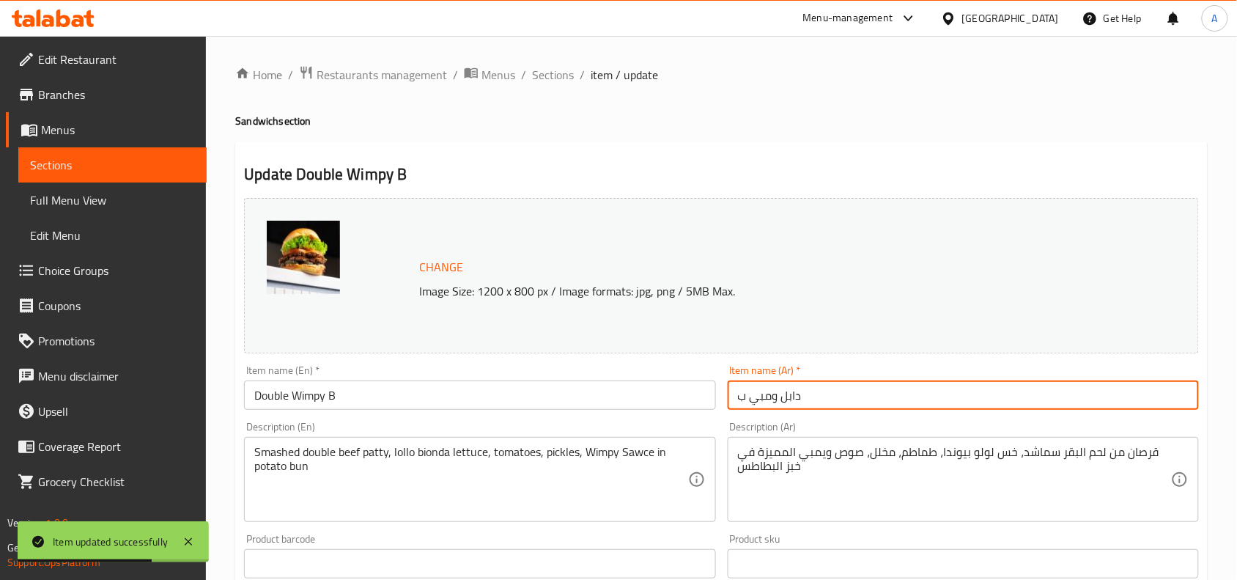
click at [779, 394] on input "دابل ومبي ب" at bounding box center [963, 394] width 471 height 29
paste input "دبل ويمبي بي"
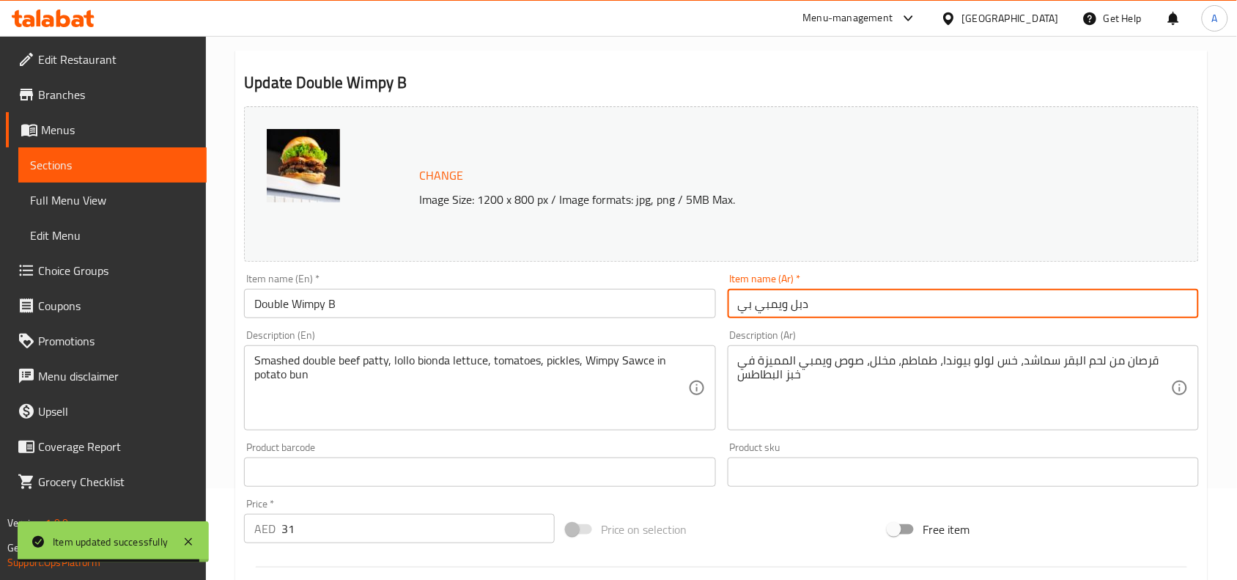
type input "دبل ويمبي بي"
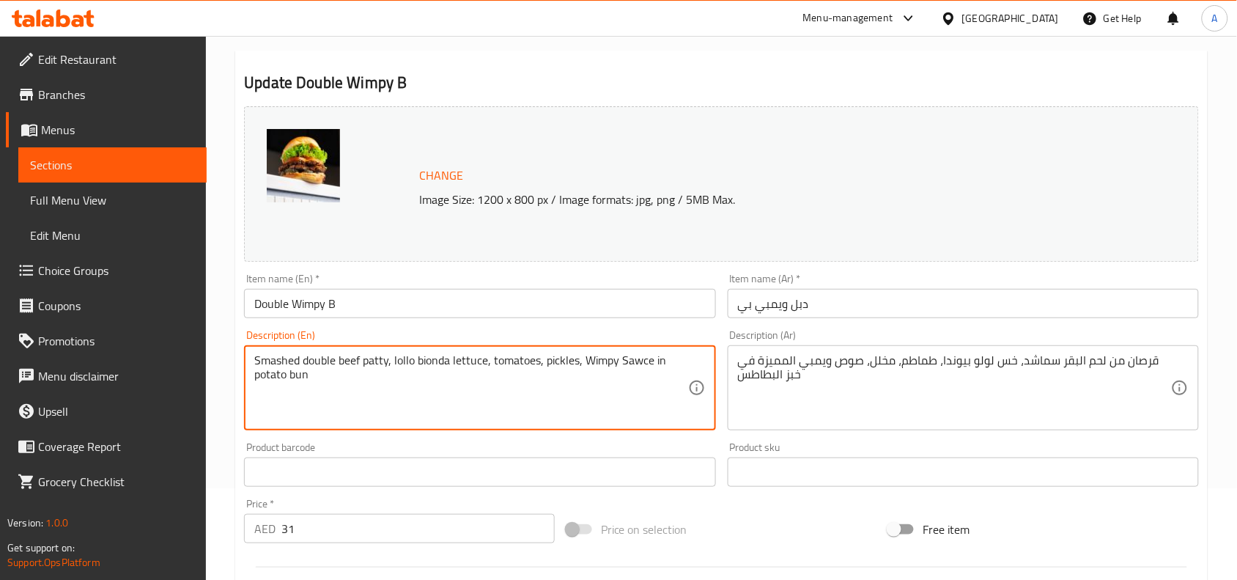
click at [610, 364] on textarea "Smashed double beef patty, lollo bionda lettuce, tomatoes, pickles, Wimpy Sawce…" at bounding box center [470, 388] width 433 height 70
paste textarea
click at [595, 368] on textarea "Smashed double beef patty, lollo bionda lettuce, tomatoes, pickles, Wimpy Sawce…" at bounding box center [470, 388] width 433 height 70
click at [595, 369] on textarea "Smashed double beef patty, lollo bionda lettuce, tomatoes, pickles, Wimpy Sawce…" at bounding box center [470, 388] width 433 height 70
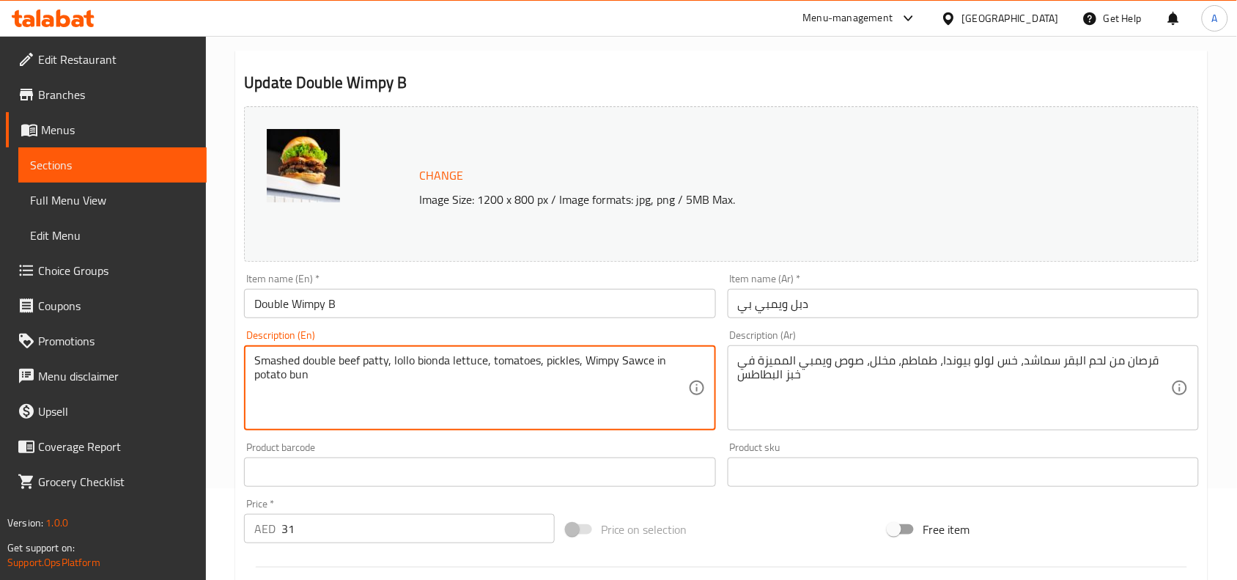
click at [595, 369] on textarea "Smashed double beef patty, lollo bionda lettuce, tomatoes, pickles, Wimpy Sawce…" at bounding box center [470, 388] width 433 height 70
type textarea "Smashed double beef patty, lollo bionda lettuce, tomatoes, pickles, wimpy sawce…"
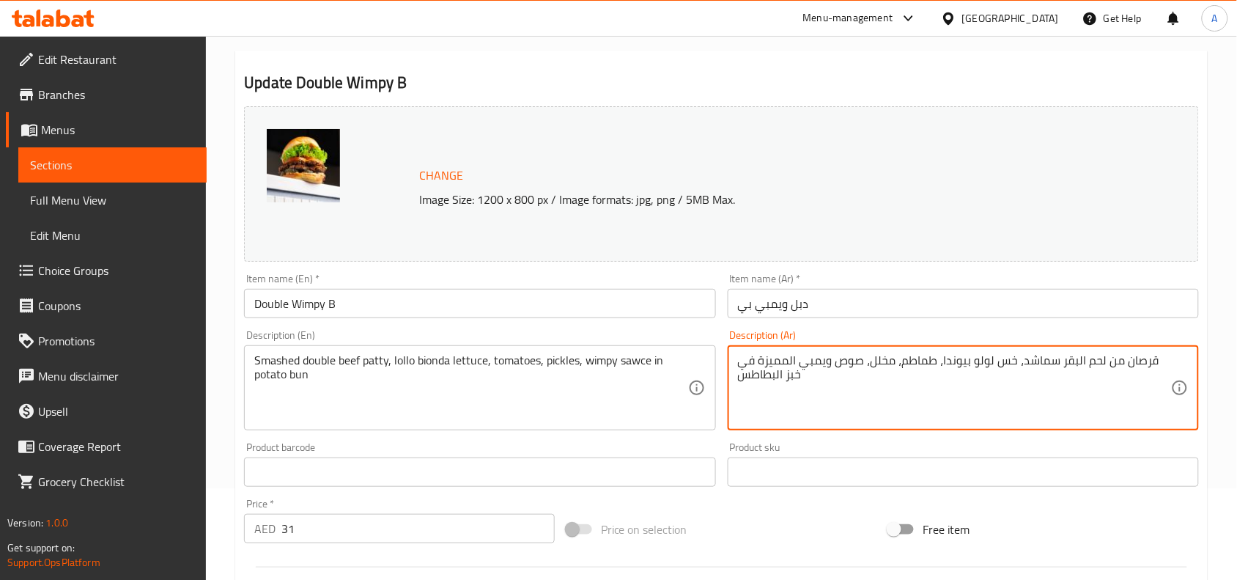
click at [840, 361] on textarea "قرصان من لحم البقر سماشد، خس لولو بيوندا، طماطم، مخلل، صوص ويمبي المميزة في خبز…" at bounding box center [954, 388] width 433 height 70
paste textarea "لمسحوق، خس لولو بيوندا، طماطم، مخلل، صوص ويمبي المميزة في خبز البطاطس"
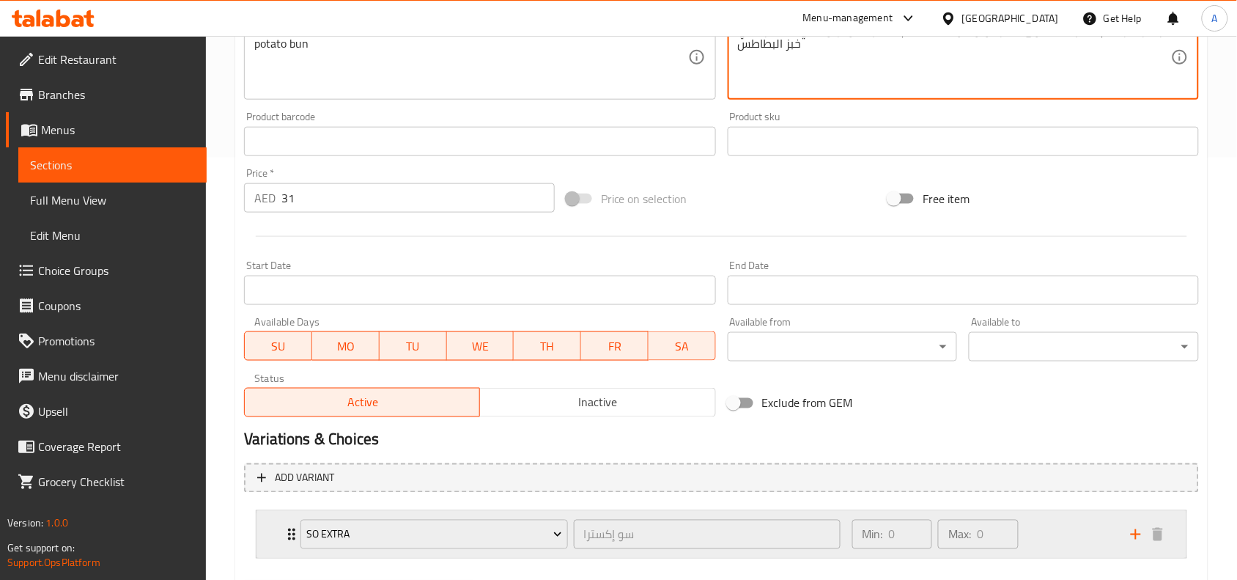
scroll to position [458, 0]
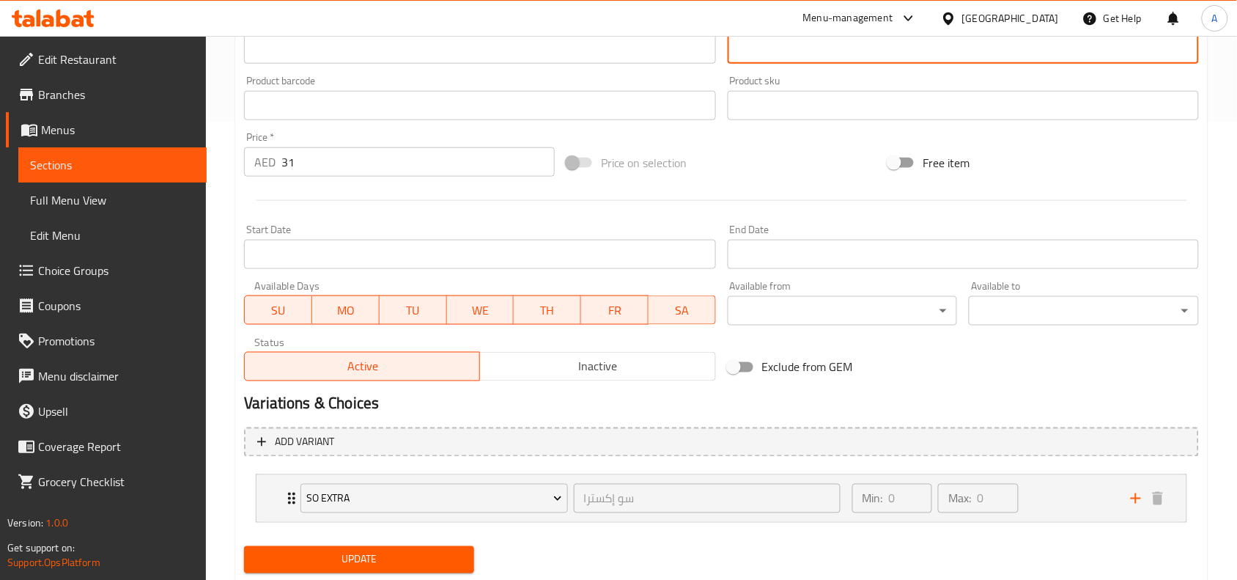
type textarea "قرصان من لحم البقر المسحوق، خس لولو بيوندا، طماطم، مخلل، صوص ويمبي المميزة في خ…"
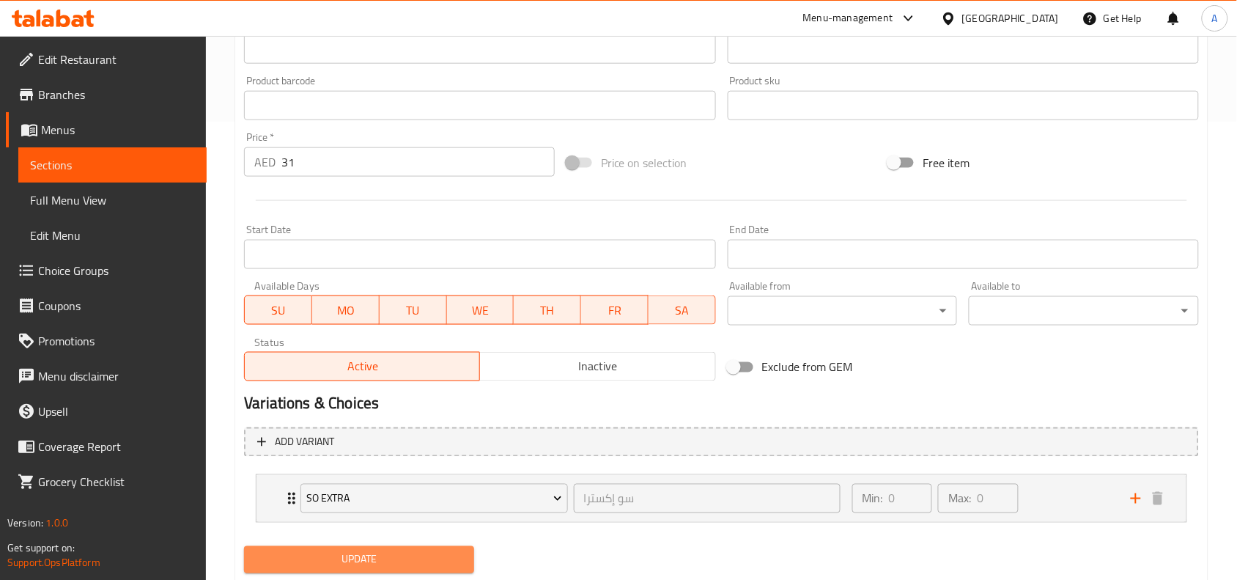
click at [426, 562] on span "Update" at bounding box center [359, 560] width 207 height 18
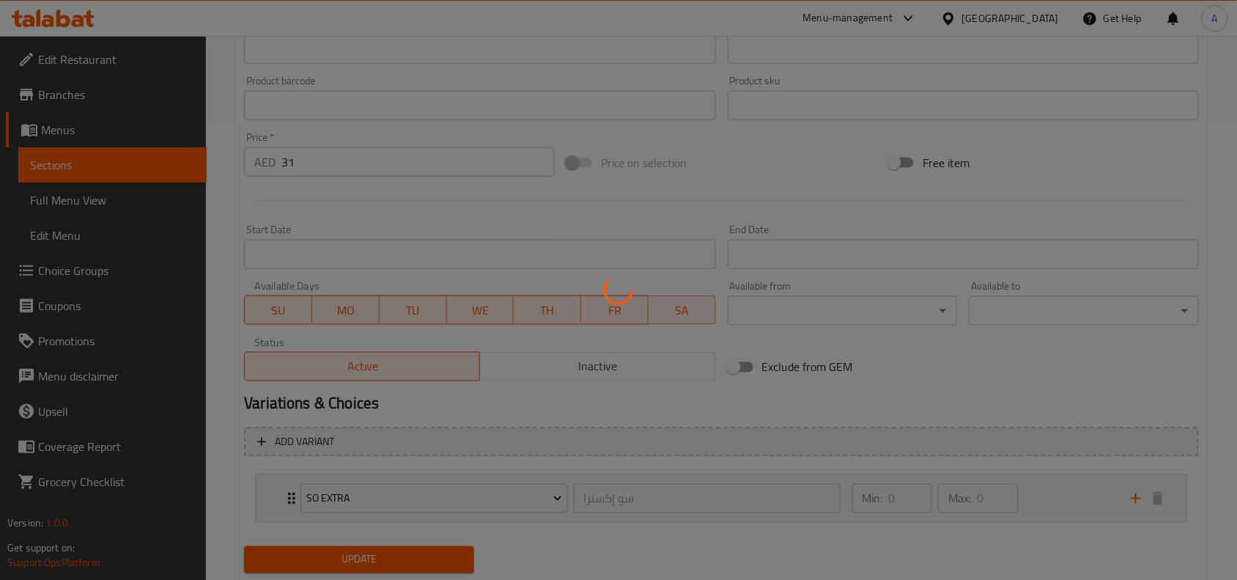
scroll to position [0, 0]
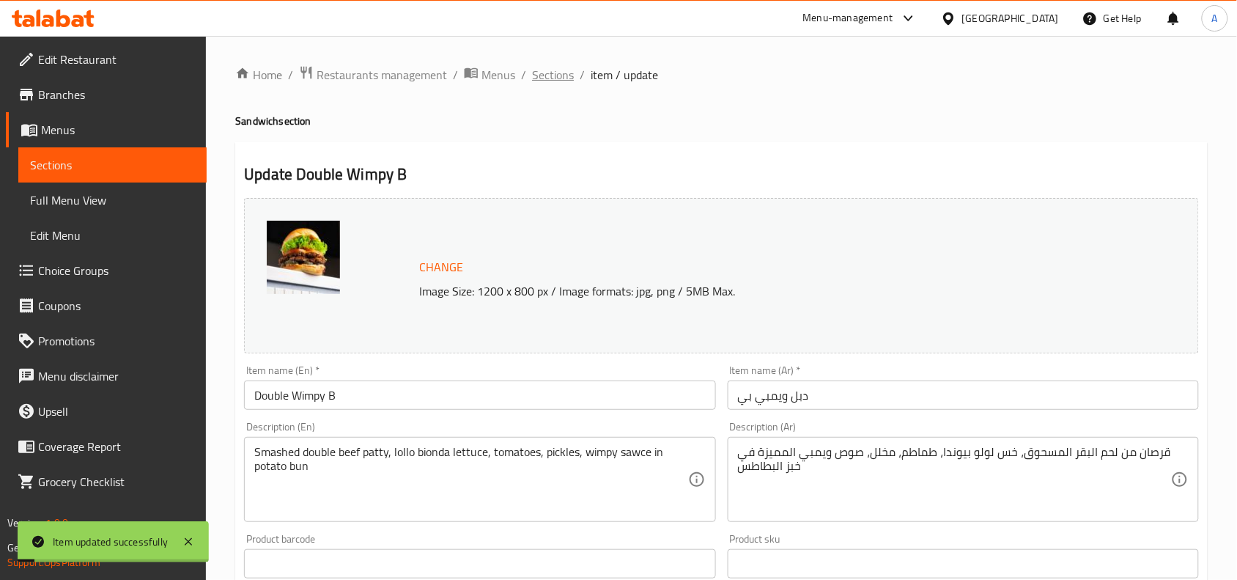
click at [551, 67] on span "Sections" at bounding box center [553, 75] width 42 height 18
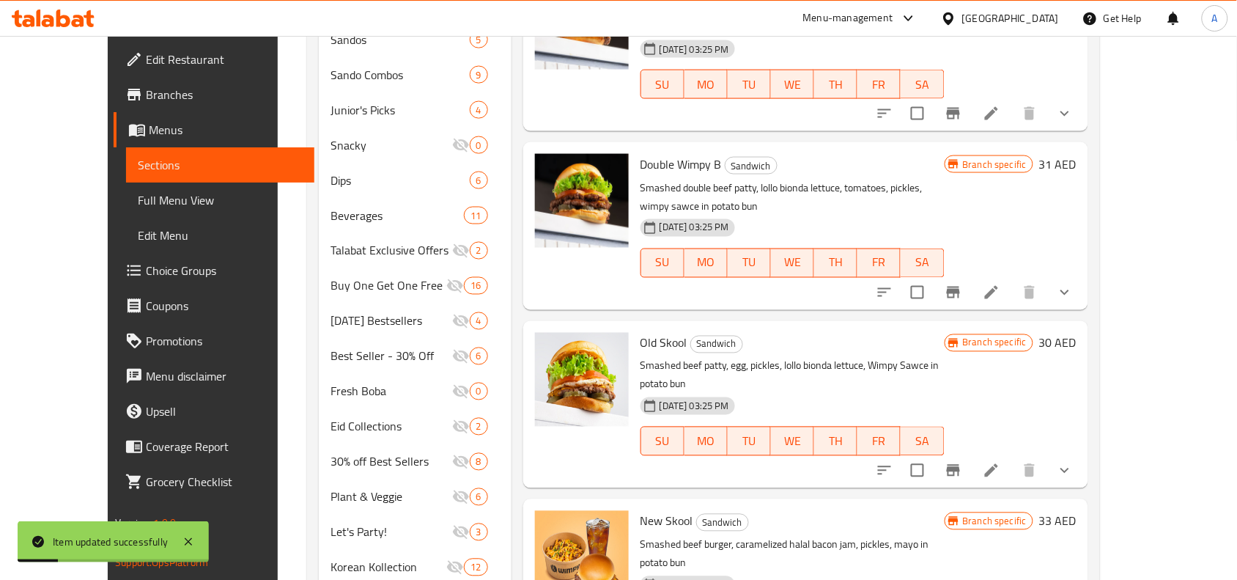
scroll to position [634, 0]
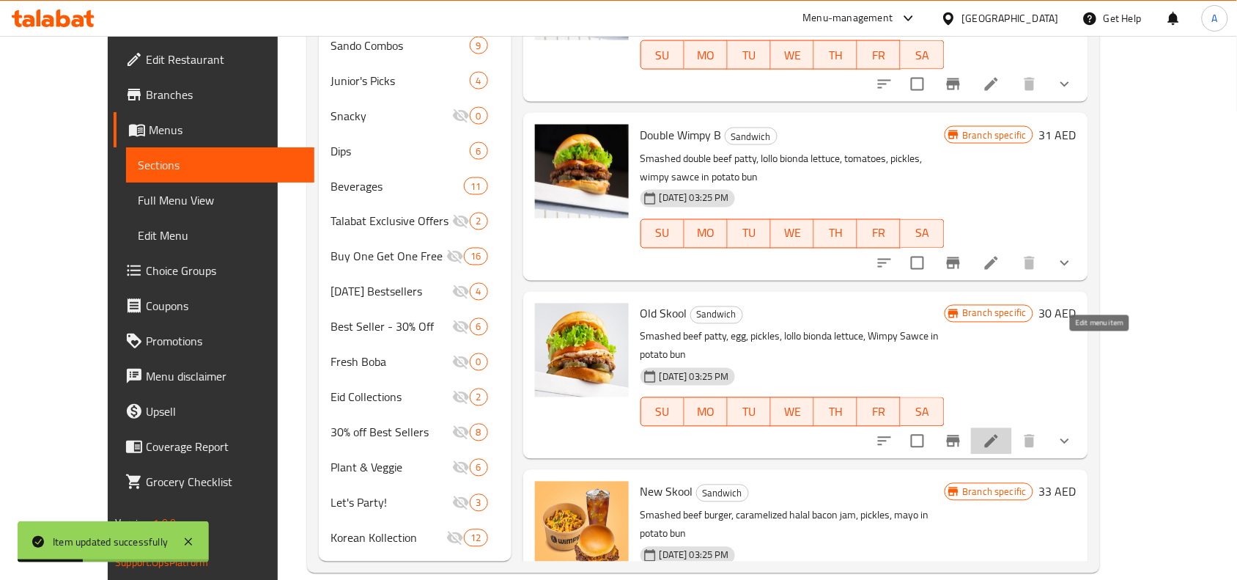
click at [1001, 433] on icon at bounding box center [992, 442] width 18 height 18
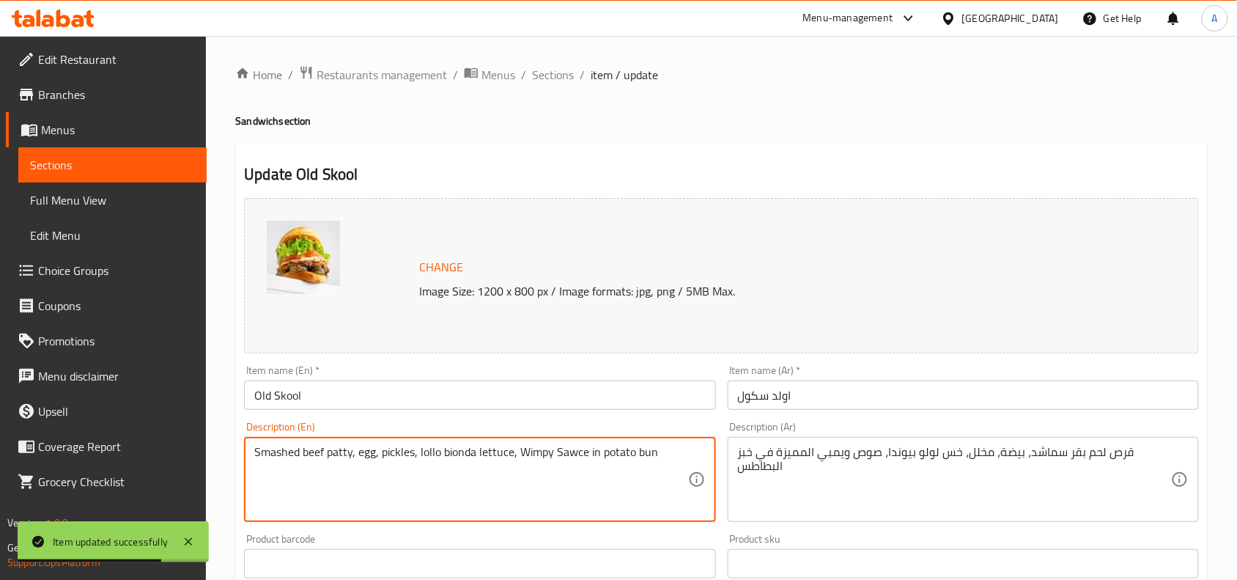
click at [495, 451] on textarea "Smashed beef patty, egg, pickles, lollo bionda lettuce, Wimpy Sawce in potato b…" at bounding box center [470, 480] width 433 height 70
paste textarea
click at [602, 460] on textarea "Smashed beef patty, egg, pickles, lollo bionda lettuce, Wimpy Sawce in potato b…" at bounding box center [470, 480] width 433 height 70
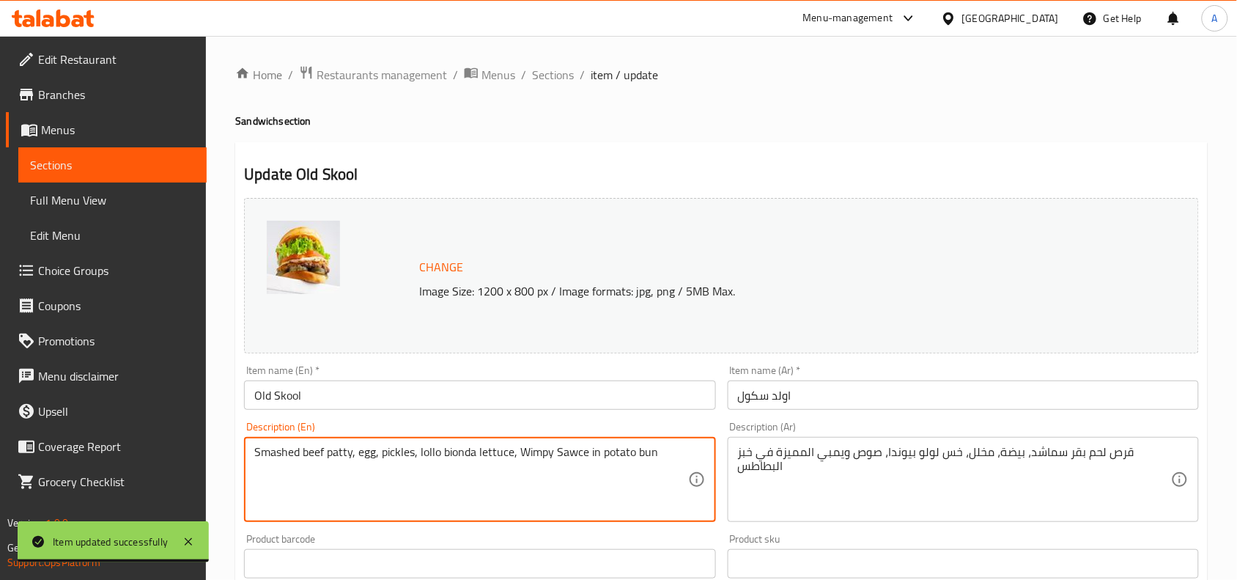
click at [602, 460] on textarea "Smashed beef patty, egg, pickles, lollo bionda lettuce, Wimpy Sawce in potato b…" at bounding box center [470, 480] width 433 height 70
type textarea "Smashed beef patty, egg, pickles, lollo bionda lettuce, wimpy sawce in potato b…"
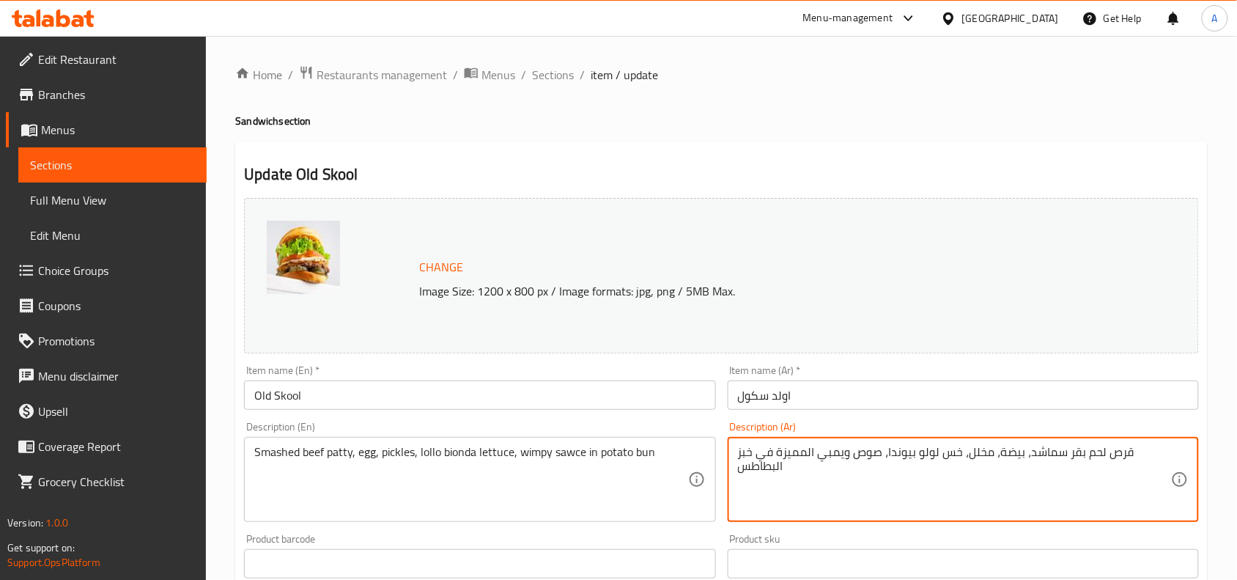
click at [921, 454] on textarea "قرص لحم بقر سماشد، بيضة، مخلل، خس لولو بيوندا، صوص ويمبي المميزة في خبز البطاطس" at bounding box center [954, 480] width 433 height 70
paste textarea "مسحوق، بيضة، مخلل، خس لولو بيوندا، صوص ويمبي المميزة في خبز البطاطس"
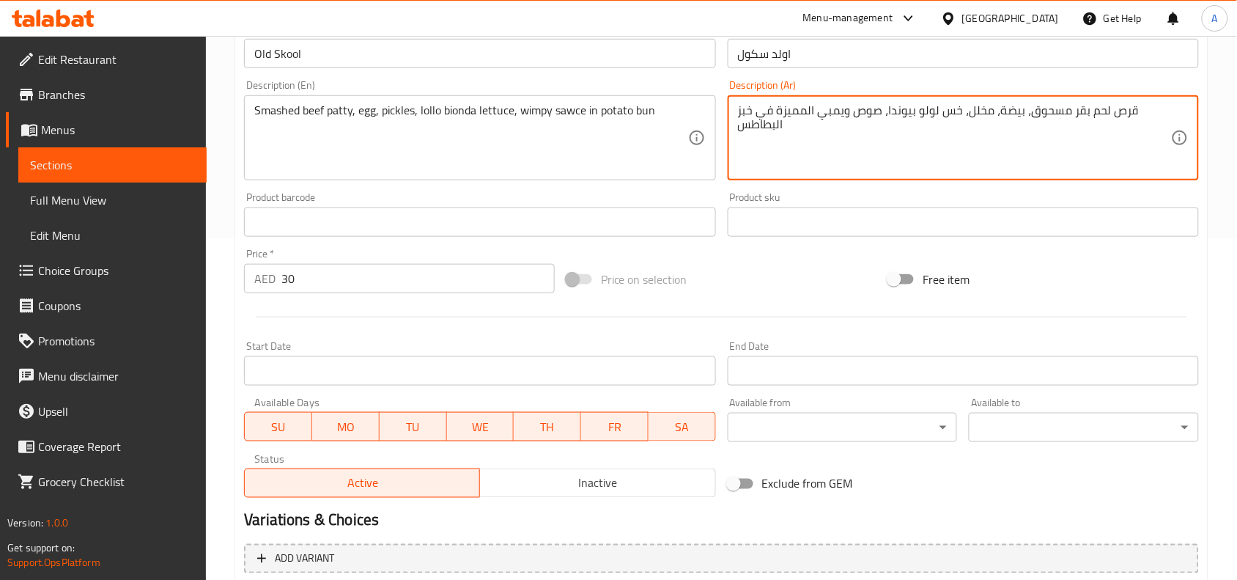
scroll to position [501, 0]
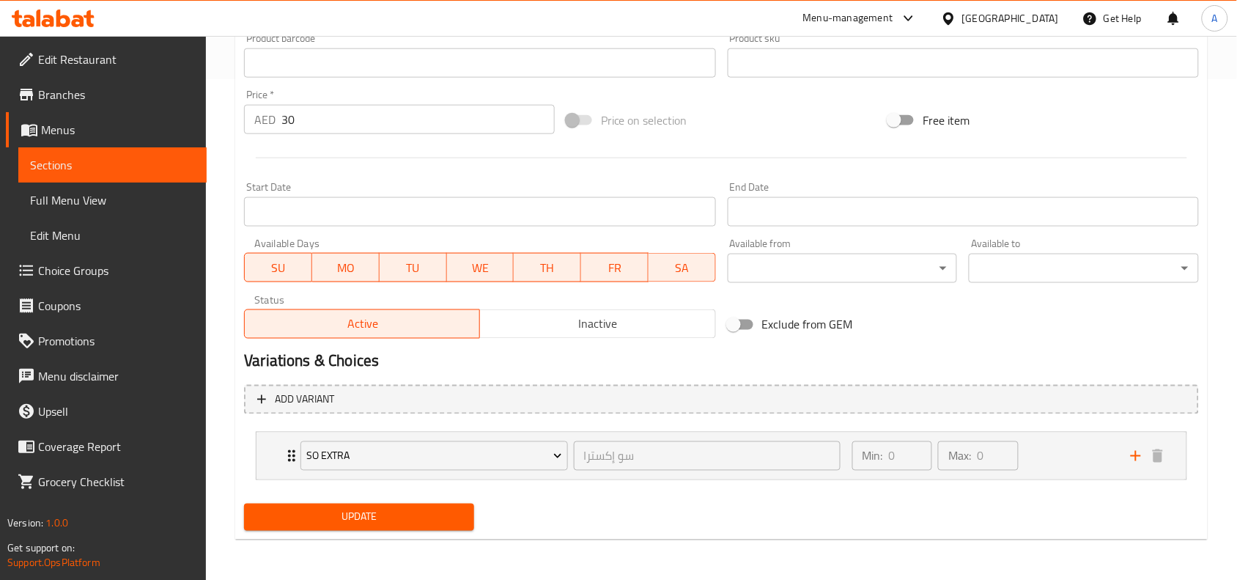
type textarea "قرص لحم بقر مسحوق، بيضة، مخلل، خس لولو بيوندا، صوص ويمبي المميزة في خبز البطاطس"
click at [412, 508] on span "Update" at bounding box center [359, 517] width 207 height 18
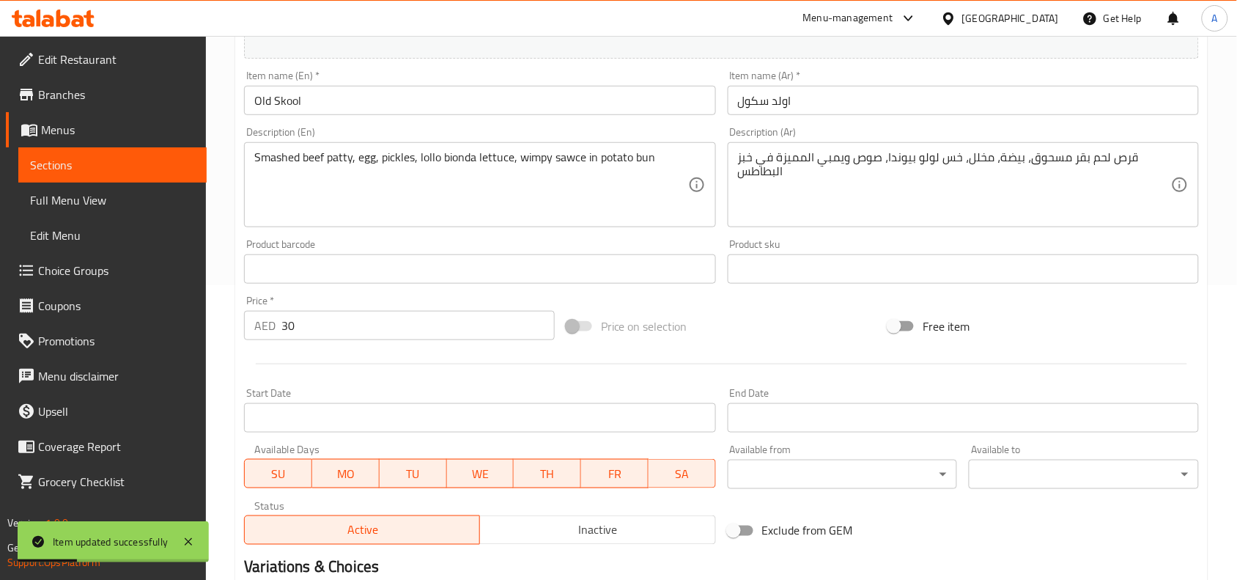
scroll to position [0, 0]
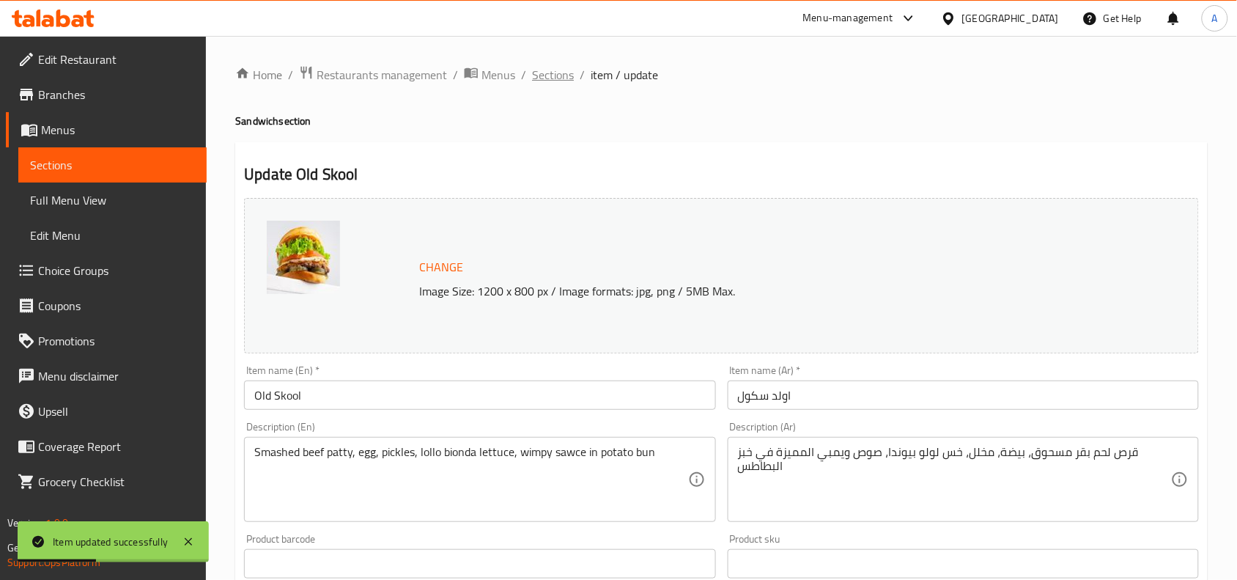
click at [562, 78] on span "Sections" at bounding box center [553, 75] width 42 height 18
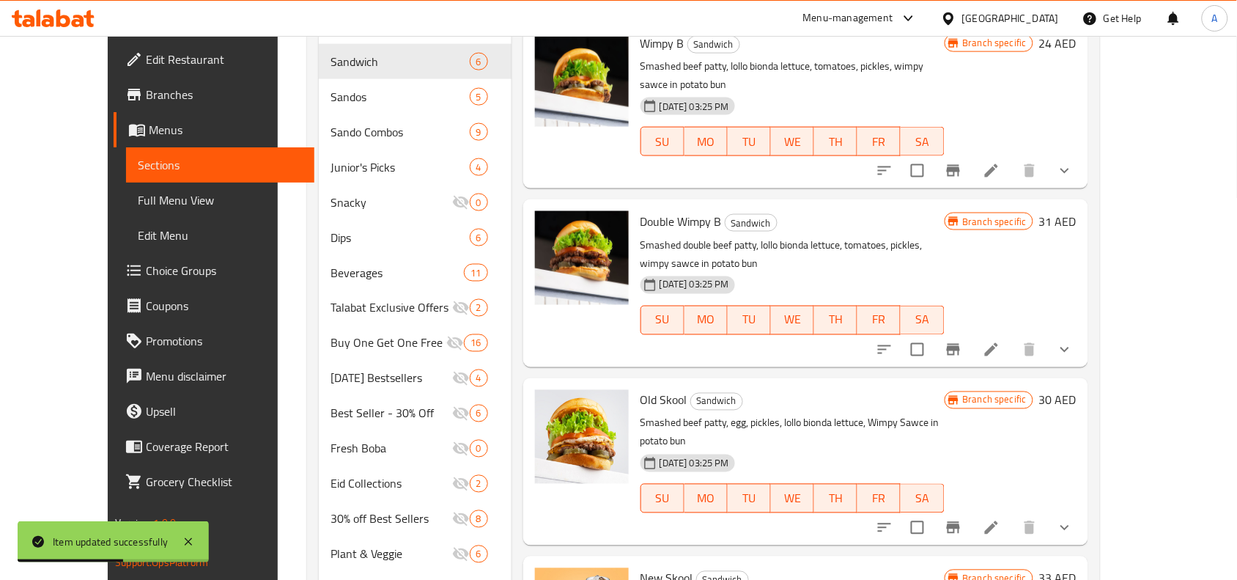
scroll to position [634, 0]
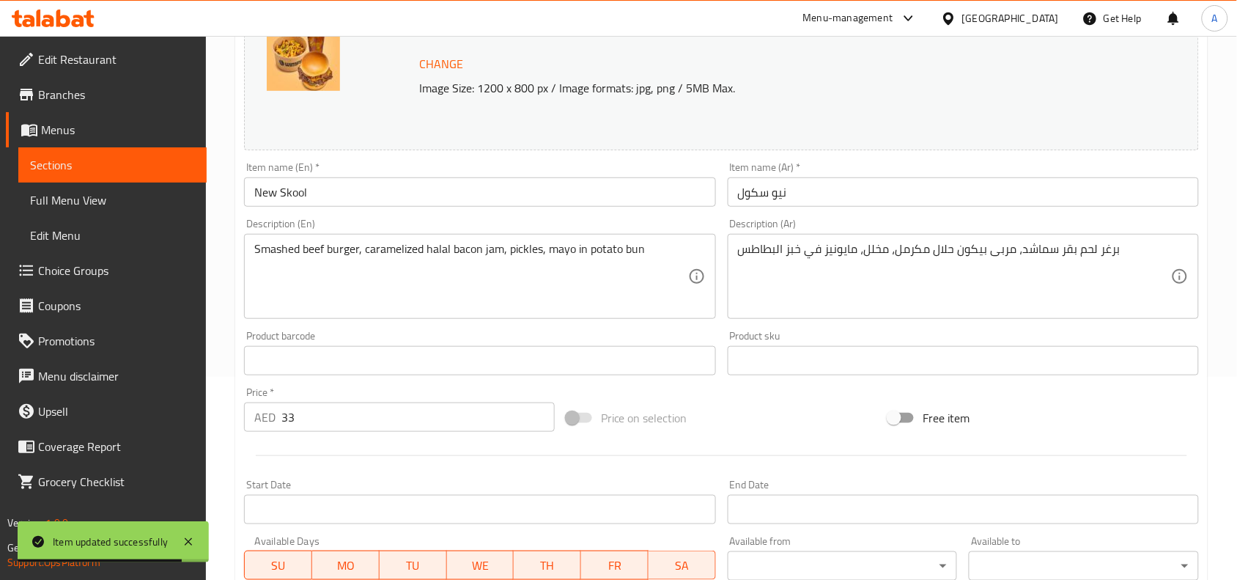
scroll to position [183, 0]
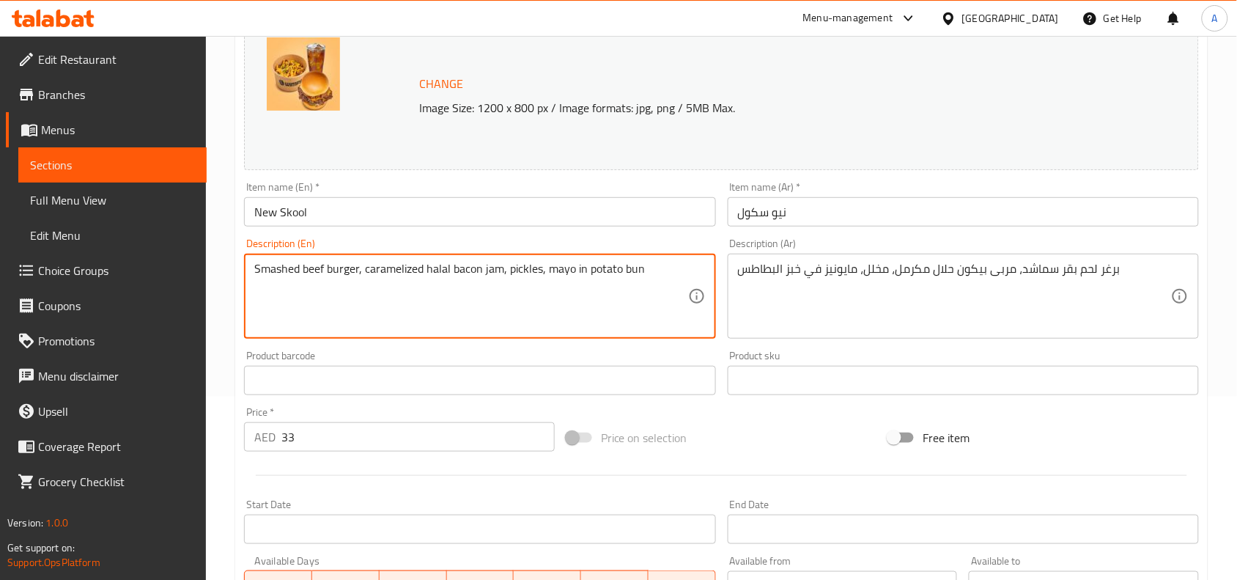
click at [622, 295] on textarea "Smashed beef burger, caramelized halal bacon jam, pickles, mayo in potato bun" at bounding box center [470, 297] width 433 height 70
paste textarea
type textarea "Smashed beef burger, caramelized halal bacon jam, pickles, mayo in potato bun"
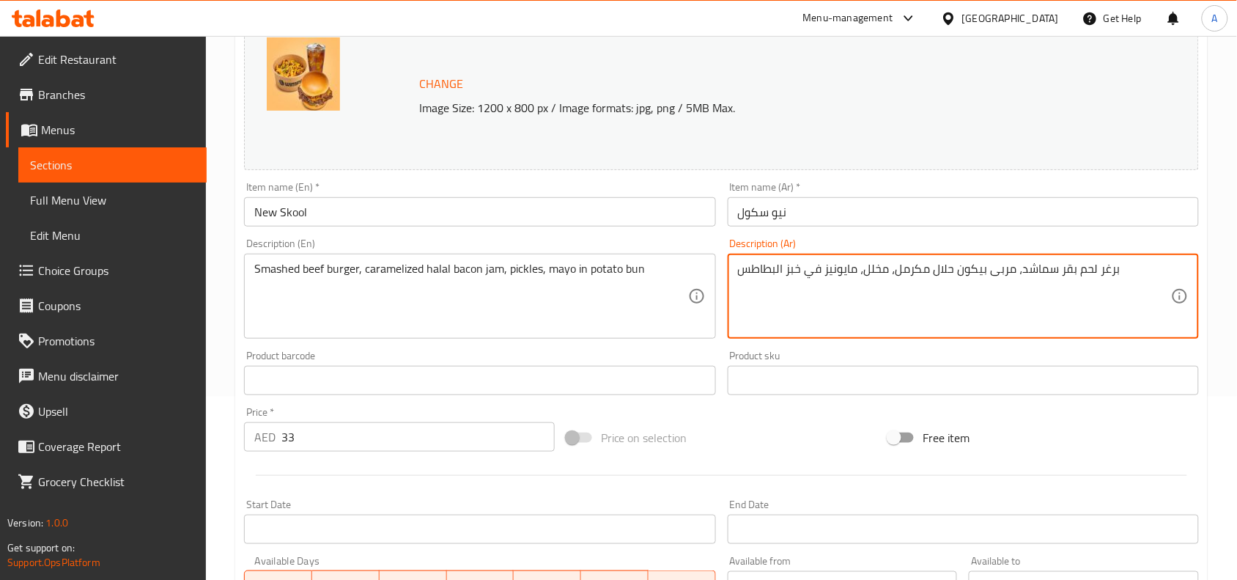
click at [877, 279] on textarea "برغر لحم بقر سماشد، مربى بيكون حلال مكرمل، مخلل، مايونيز في خبز البطاطس" at bounding box center [954, 297] width 433 height 70
paste textarea "مسحوق، مربى بيكون حلال مكرمل، مخلل، مايونيز في خبز البطاطس"
type textarea "برغر لحم بقر مسحوق، مربى بيكون حلال مكرمل، مخلل، مايونيز في خبز البطاطس"
click at [777, 429] on div "Price on selection" at bounding box center [722, 438] width 323 height 40
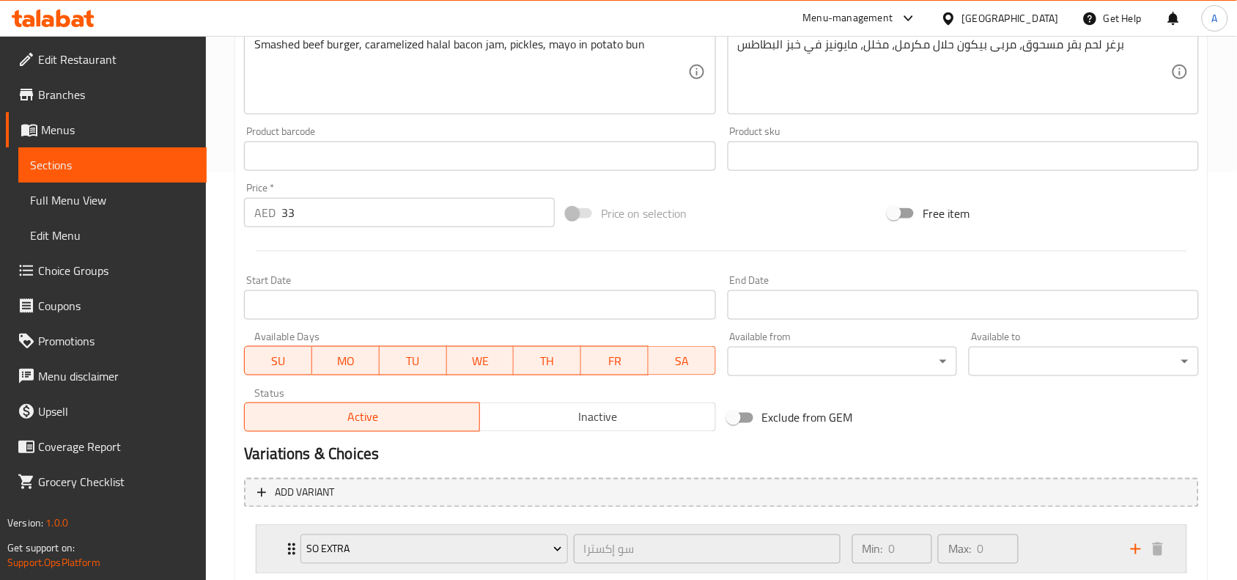
scroll to position [501, 0]
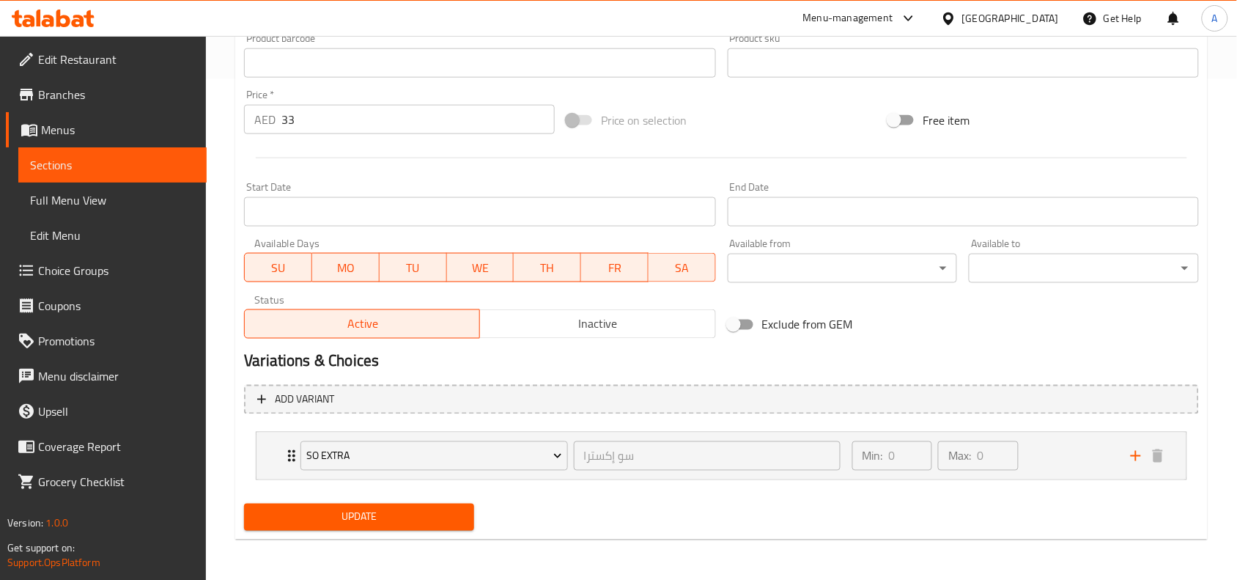
click at [445, 508] on span "Update" at bounding box center [359, 517] width 207 height 18
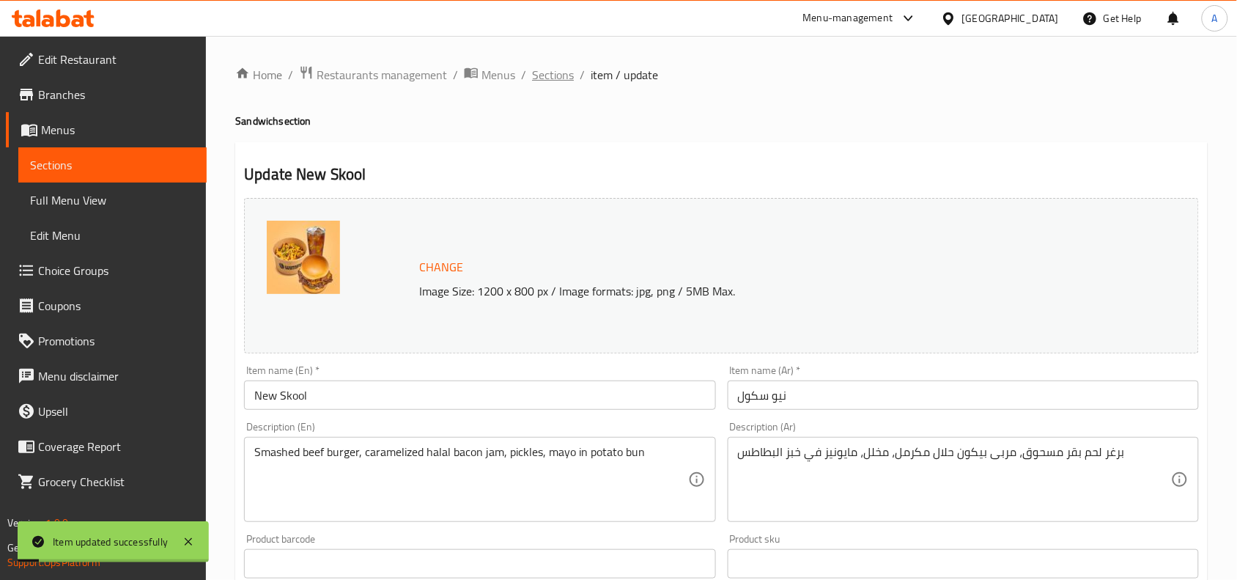
click at [534, 79] on span "Sections" at bounding box center [553, 75] width 42 height 18
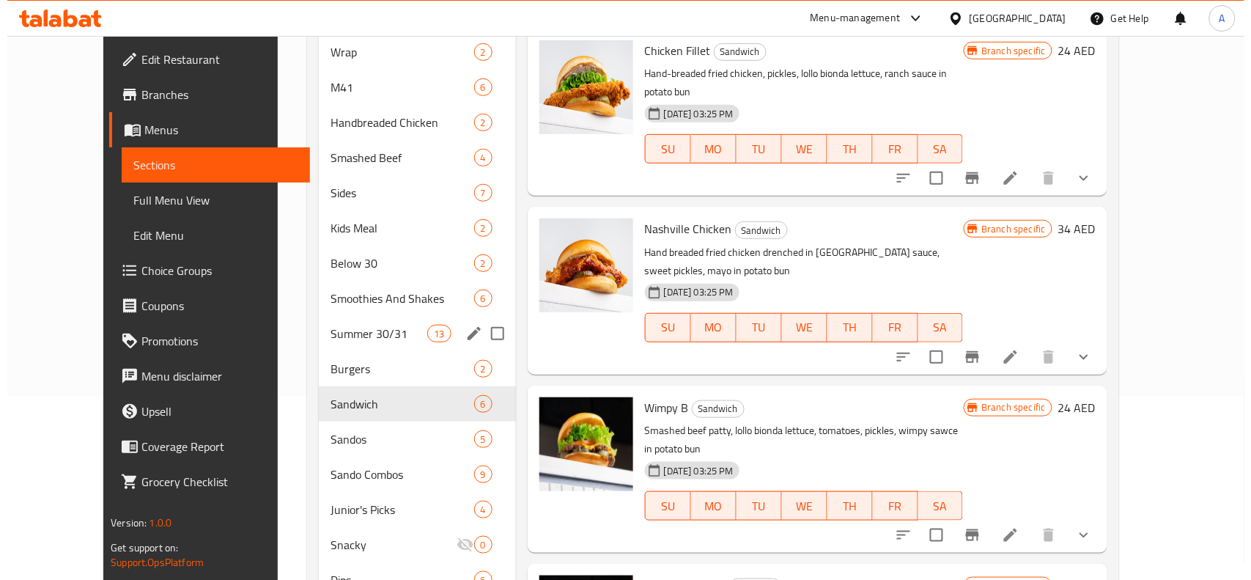
scroll to position [92, 0]
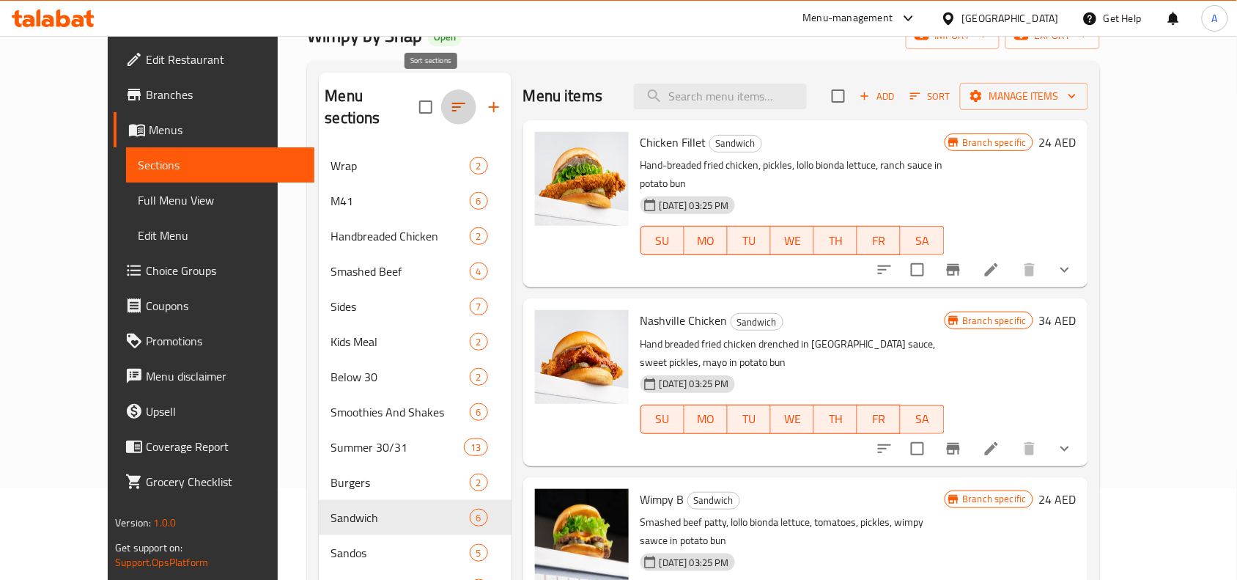
click at [450, 100] on icon "button" at bounding box center [459, 107] width 18 height 18
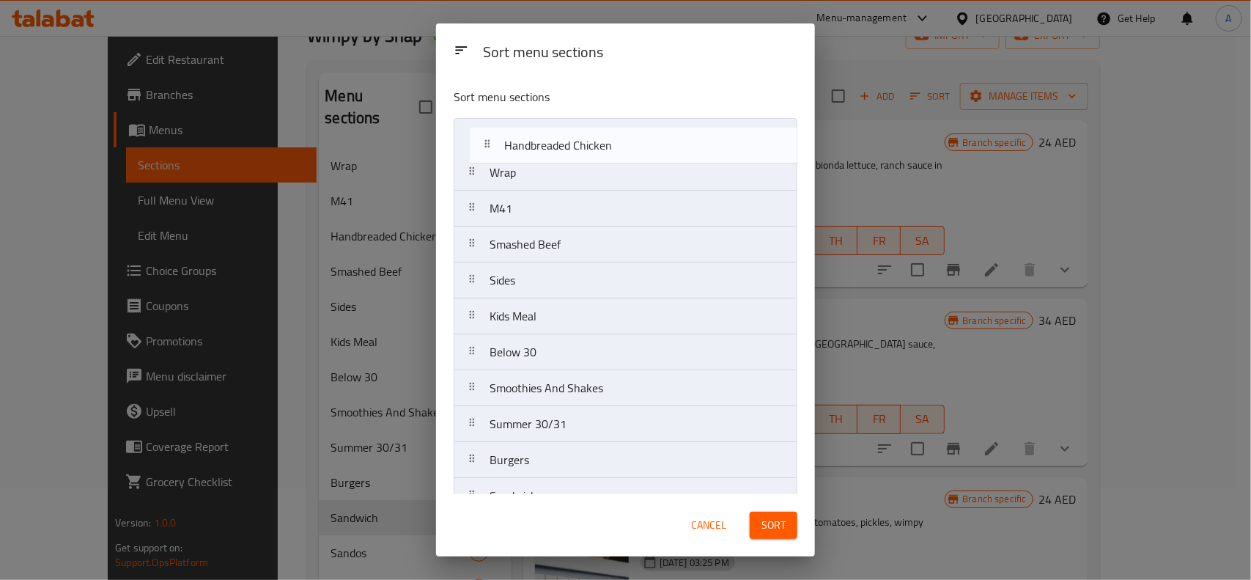
drag, startPoint x: 546, startPoint y: 211, endPoint x: 562, endPoint y: 141, distance: 71.3
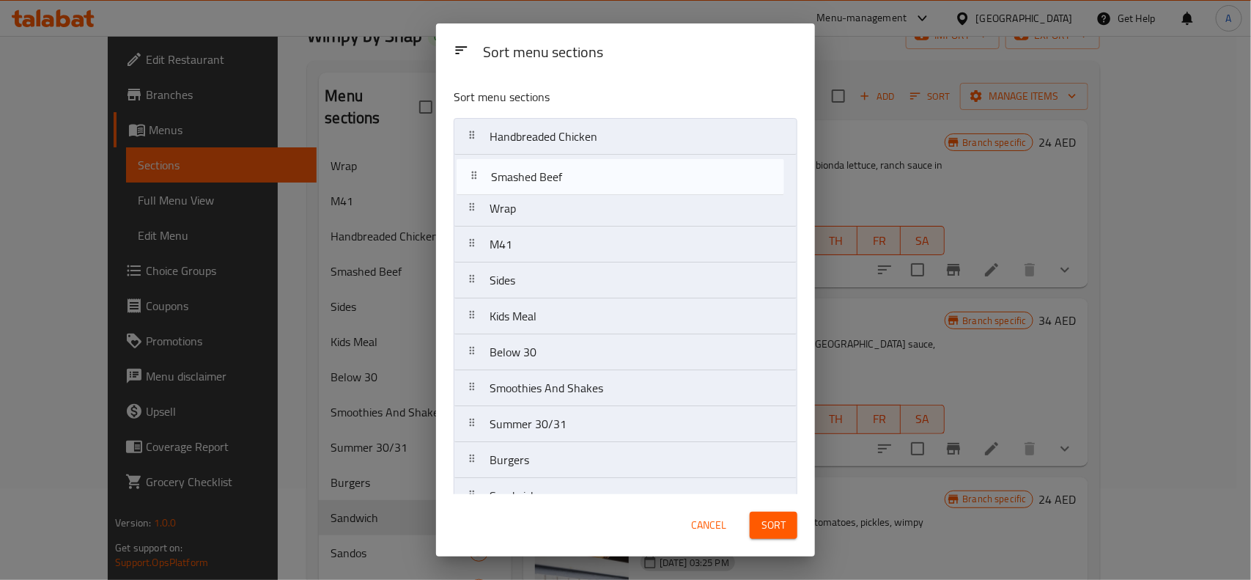
drag, startPoint x: 537, startPoint y: 248, endPoint x: 537, endPoint y: 171, distance: 77.0
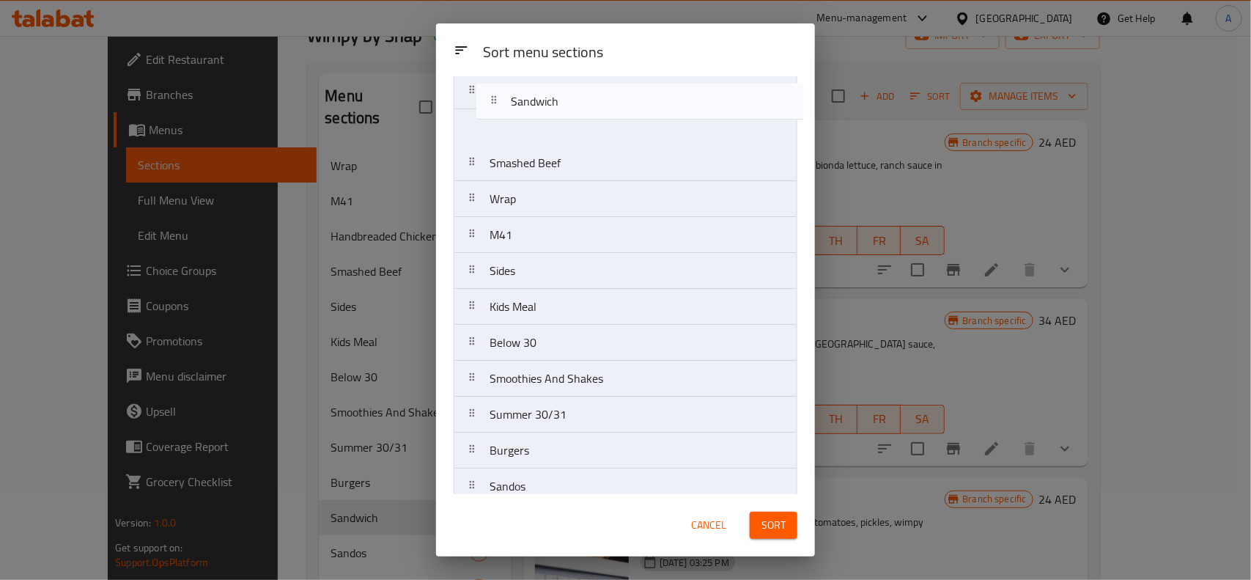
scroll to position [0, 0]
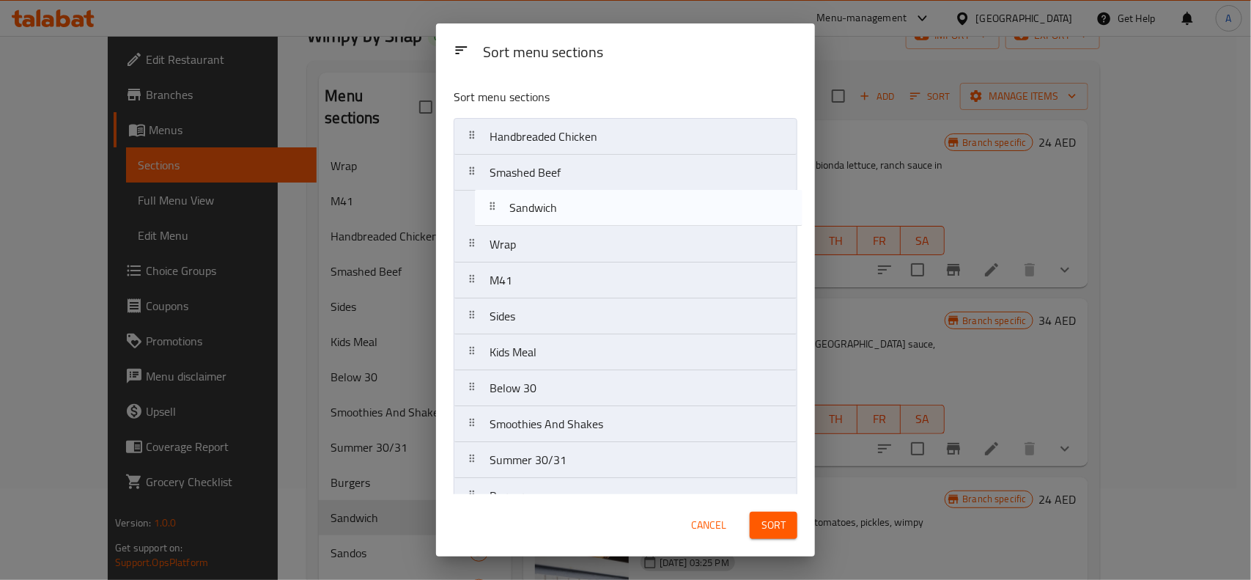
drag, startPoint x: 552, startPoint y: 416, endPoint x: 572, endPoint y: 207, distance: 209.1
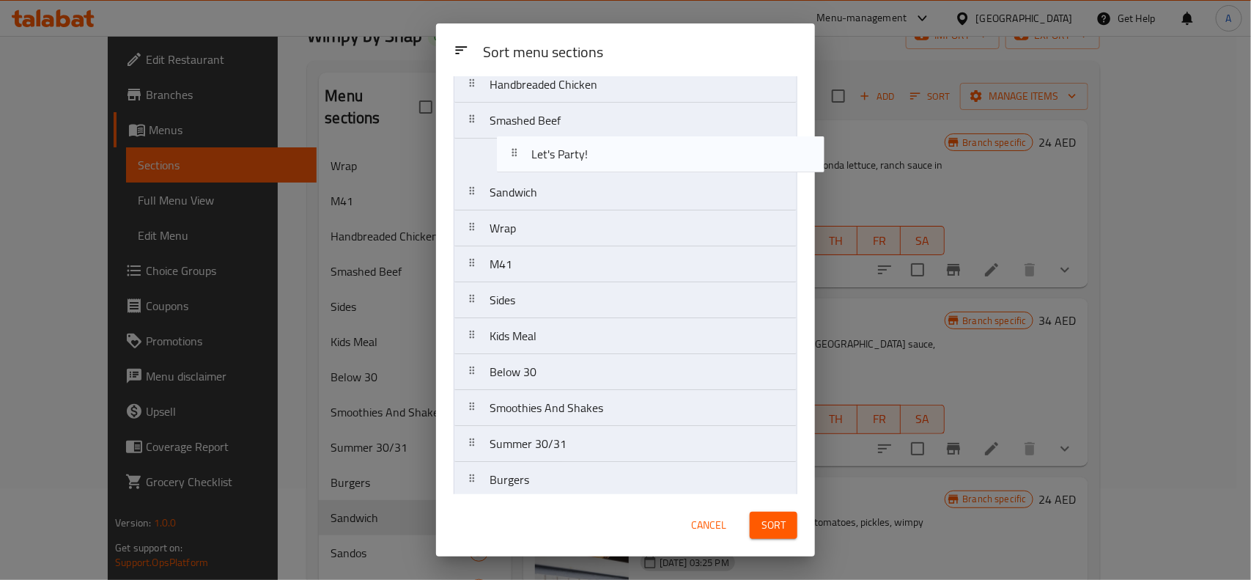
scroll to position [43, 0]
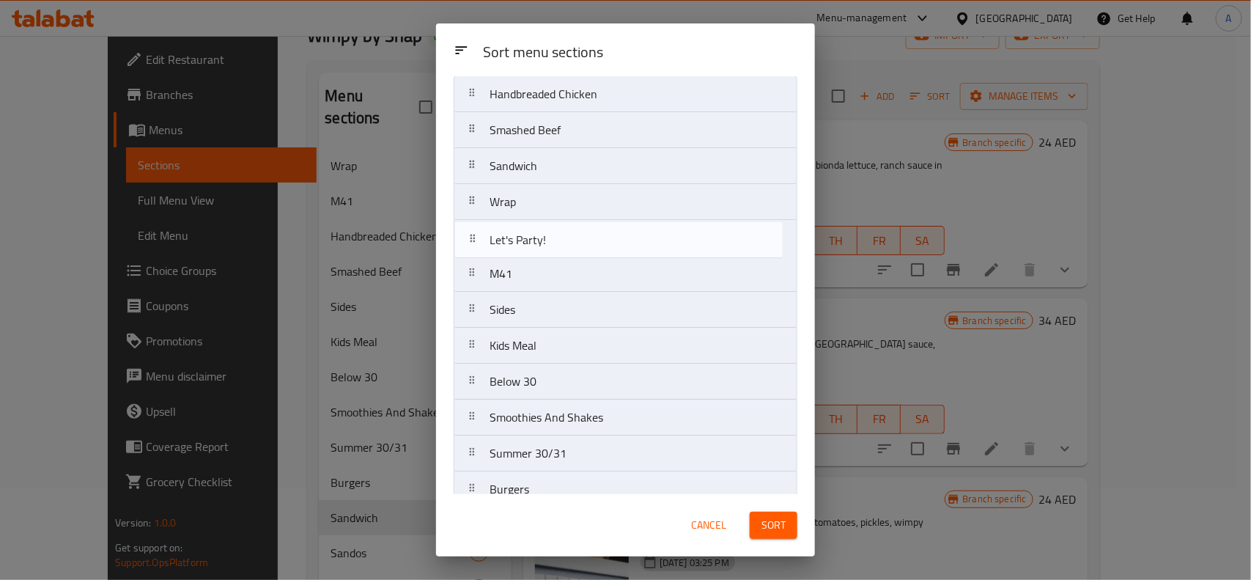
drag, startPoint x: 573, startPoint y: 441, endPoint x: 573, endPoint y: 237, distance: 203.8
click at [573, 237] on nav "Handbreaded Chicken Smashed Beef Sandwich Wrap M41 Sides Kids Meal Below 30 Smo…" at bounding box center [626, 561] width 344 height 971
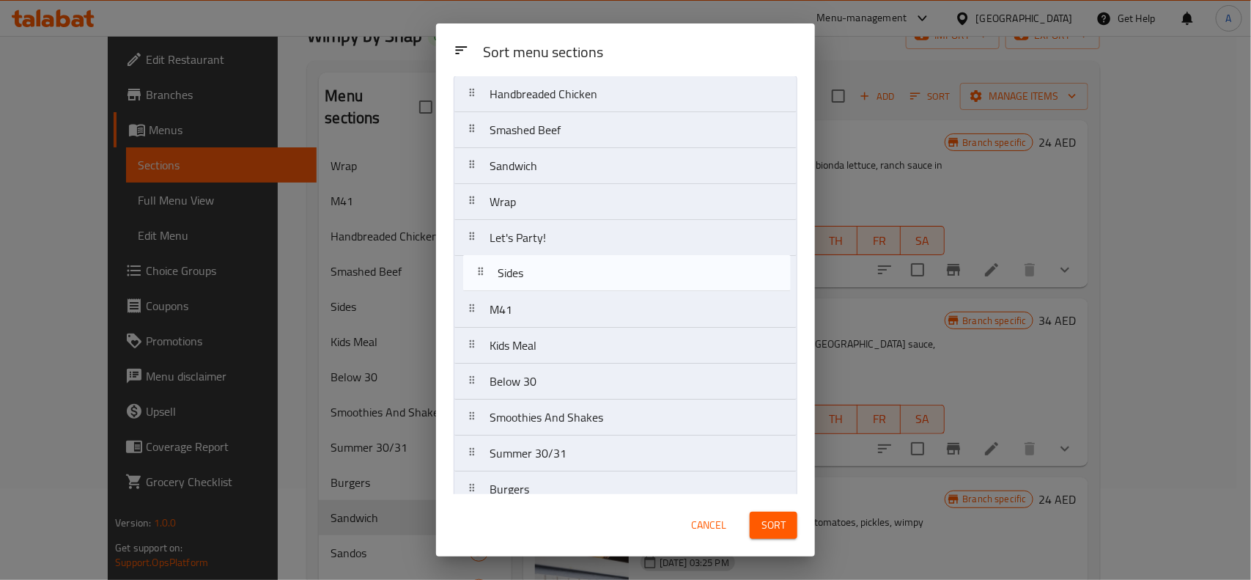
drag, startPoint x: 519, startPoint y: 315, endPoint x: 529, endPoint y: 272, distance: 44.3
click at [529, 272] on nav "Handbreaded Chicken Smashed Beef Sandwich Wrap Let's Party! M41 Sides Kids Meal…" at bounding box center [626, 561] width 344 height 971
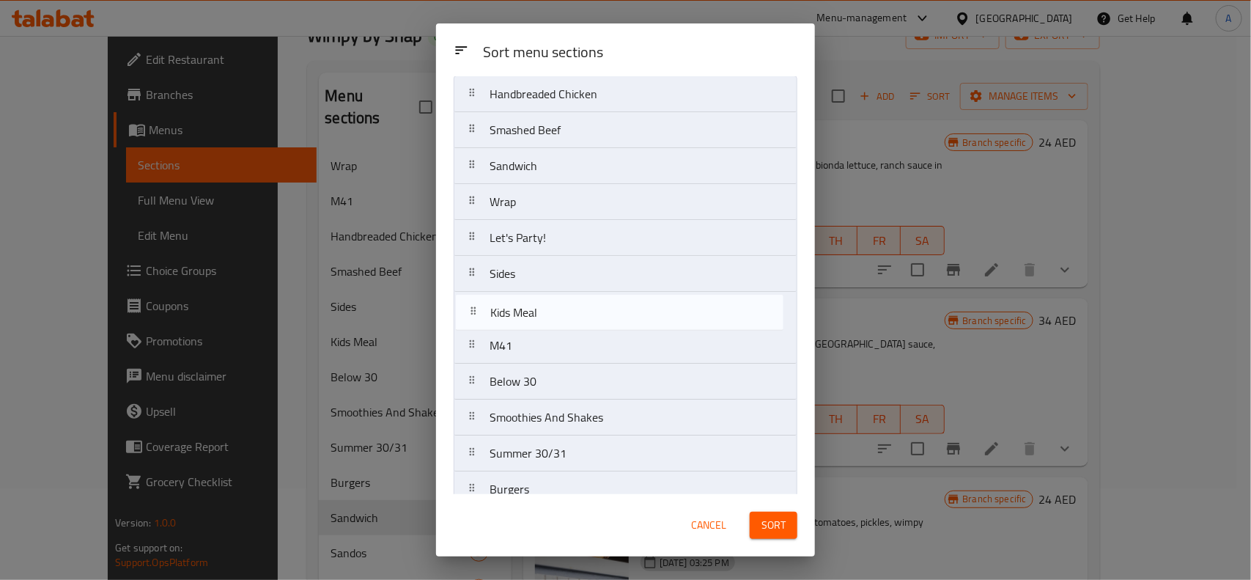
drag, startPoint x: 529, startPoint y: 347, endPoint x: 529, endPoint y: 306, distance: 41.1
click at [529, 306] on nav "Handbreaded Chicken Smashed Beef Sandwich Wrap Let's Party! Sides M41 Kids Meal…" at bounding box center [626, 561] width 344 height 971
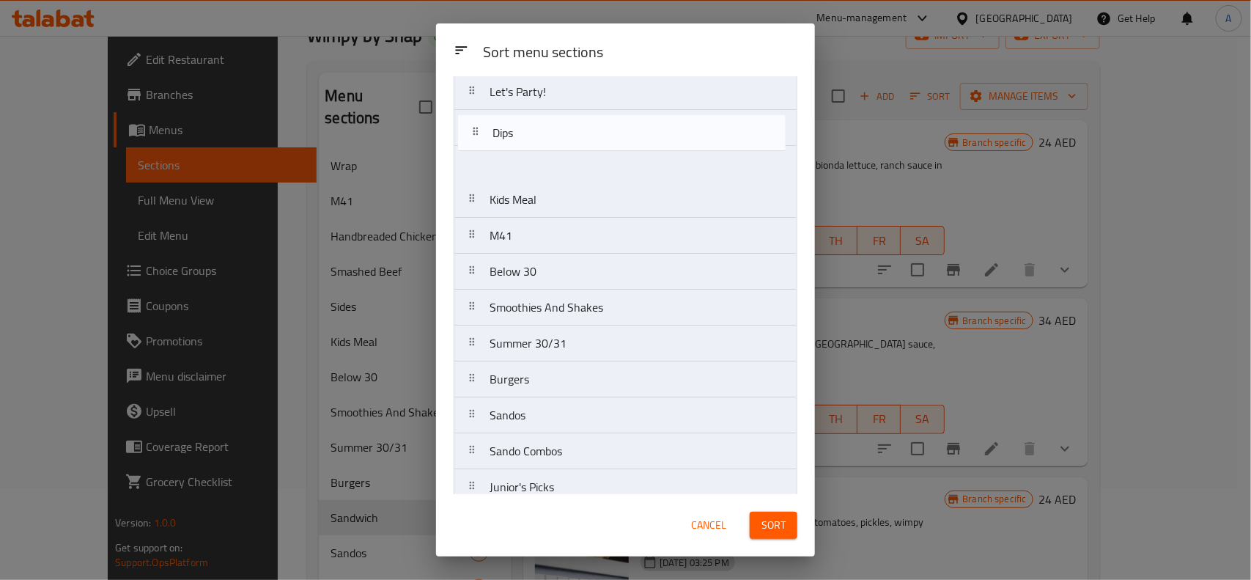
scroll to position [184, 0]
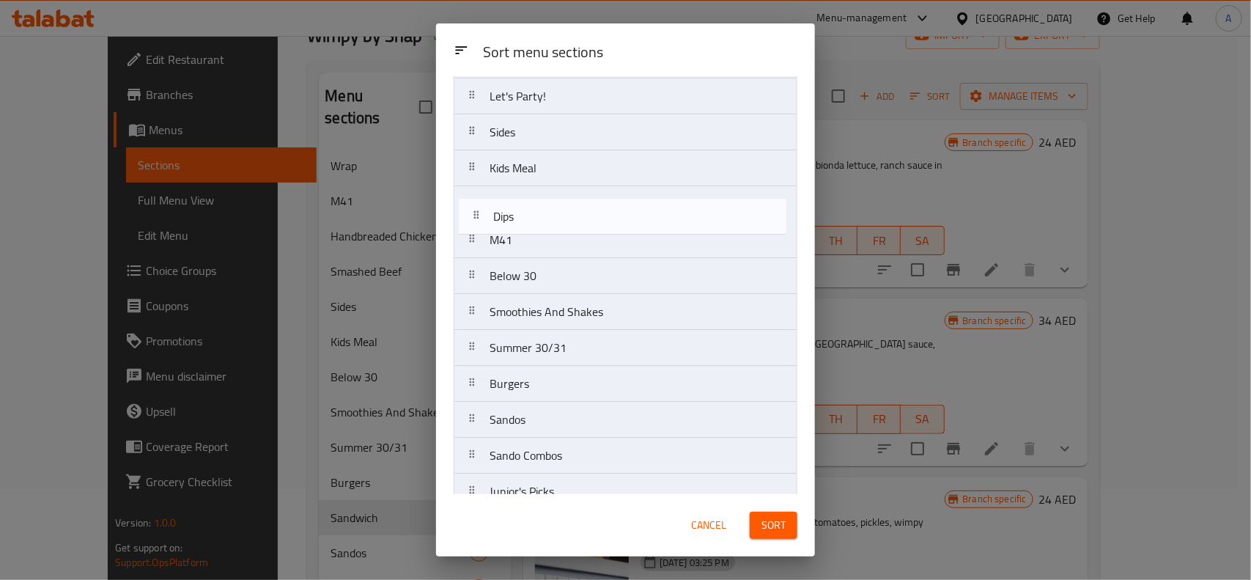
drag, startPoint x: 541, startPoint y: 394, endPoint x: 545, endPoint y: 210, distance: 184.0
click at [545, 210] on nav "Handbreaded Chicken Smashed Beef Sandwich Wrap Let's Party! Sides Kids Meal M41…" at bounding box center [626, 419] width 344 height 971
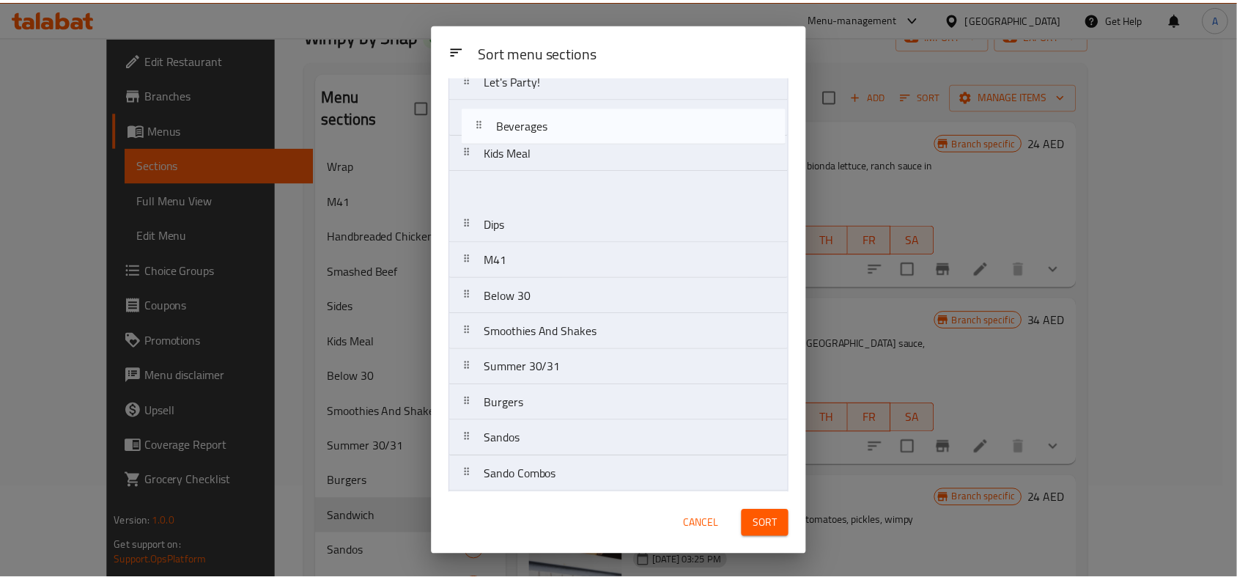
scroll to position [188, 0]
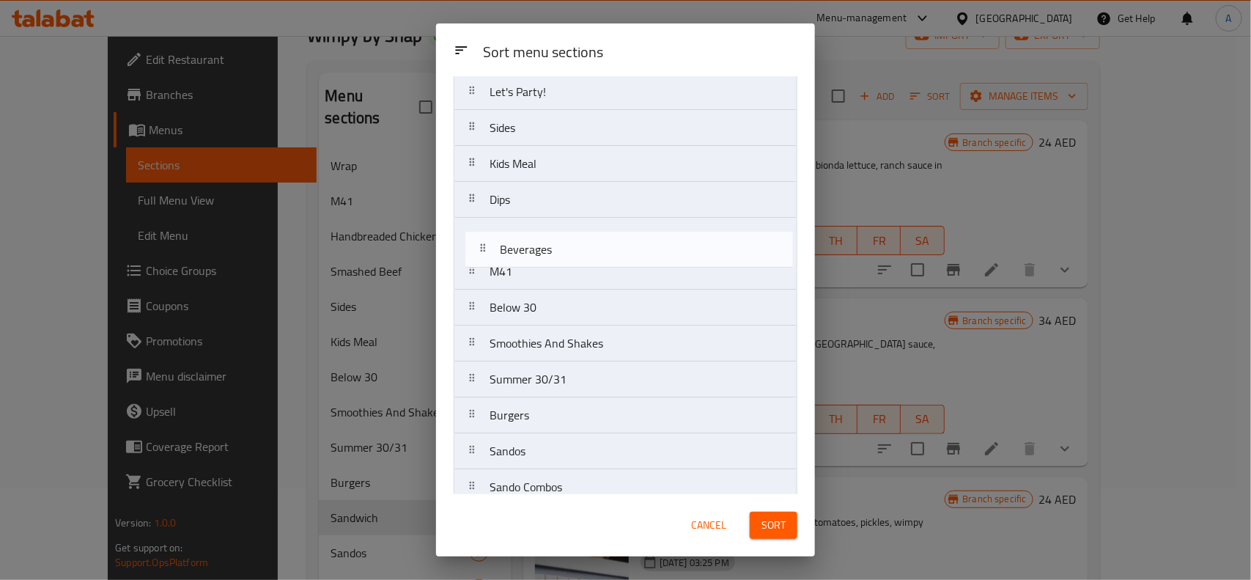
drag, startPoint x: 547, startPoint y: 391, endPoint x: 557, endPoint y: 240, distance: 151.4
click at [557, 240] on nav "Handbreaded Chicken Smashed Beef Sandwich Wrap Let's Party! Sides Kids Meal Dip…" at bounding box center [626, 415] width 344 height 971
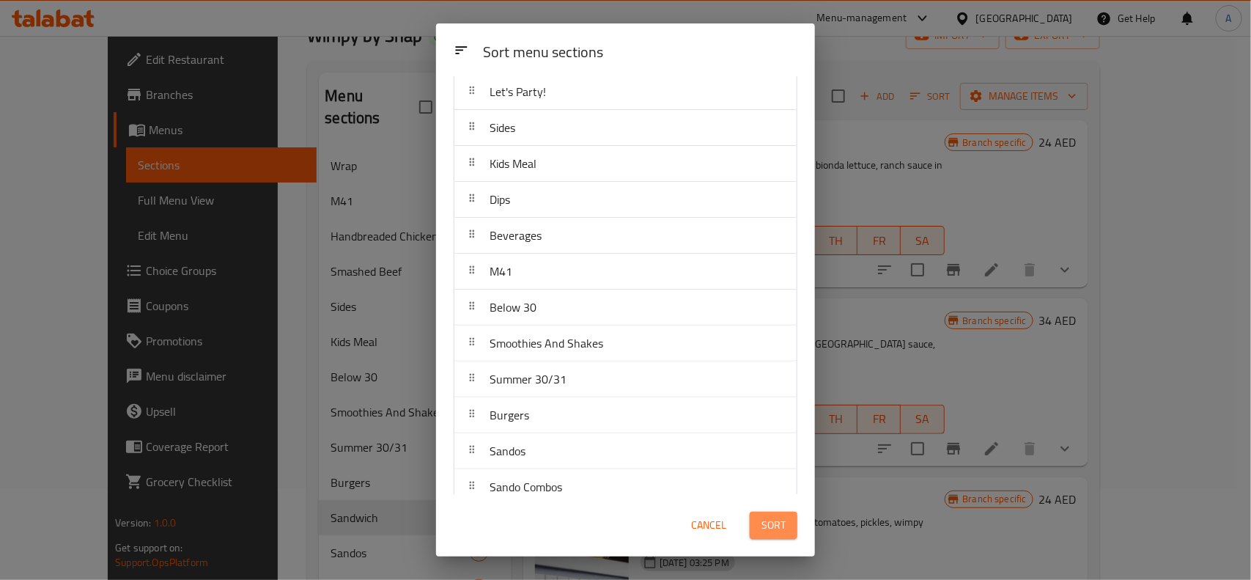
click at [766, 529] on span "Sort" at bounding box center [774, 525] width 24 height 18
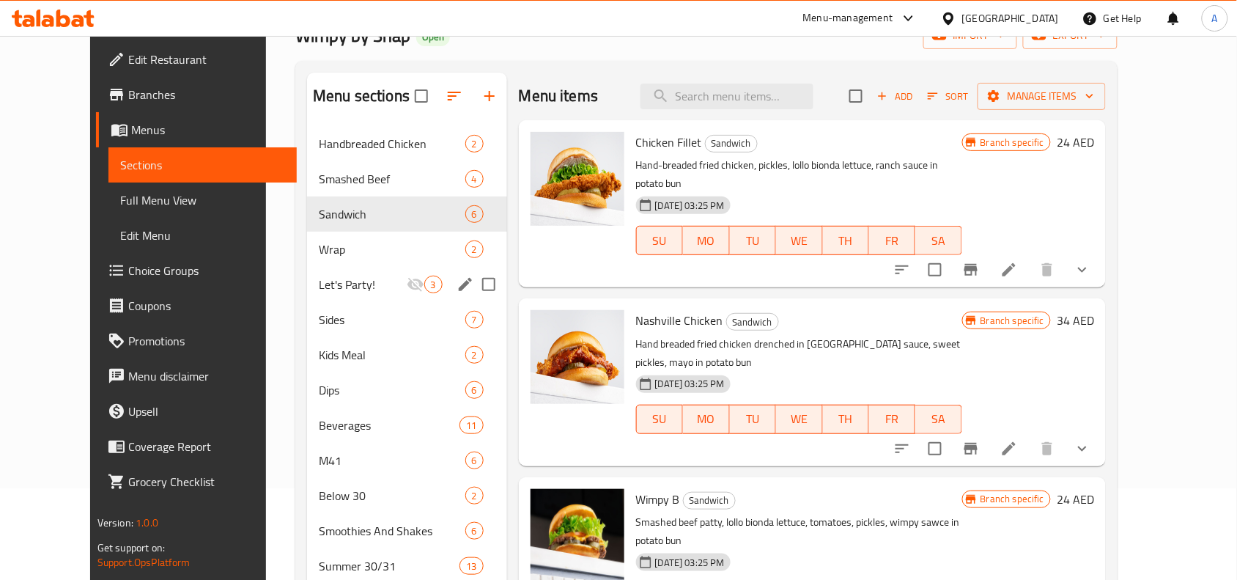
click at [320, 295] on div "Let's Party! 3" at bounding box center [407, 284] width 200 height 35
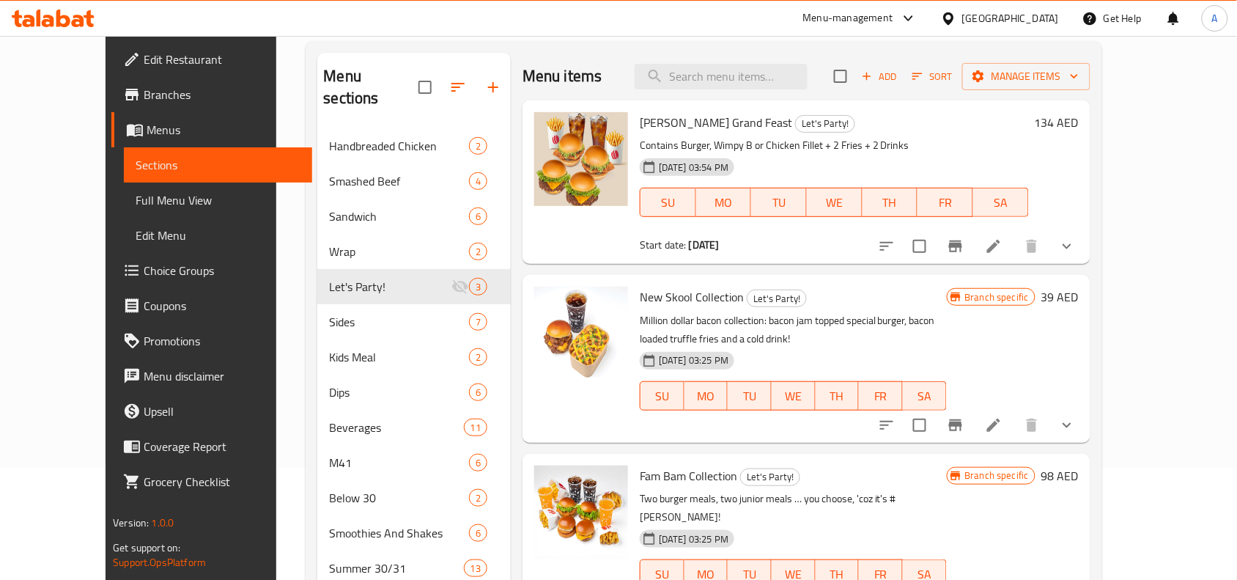
scroll to position [92, 0]
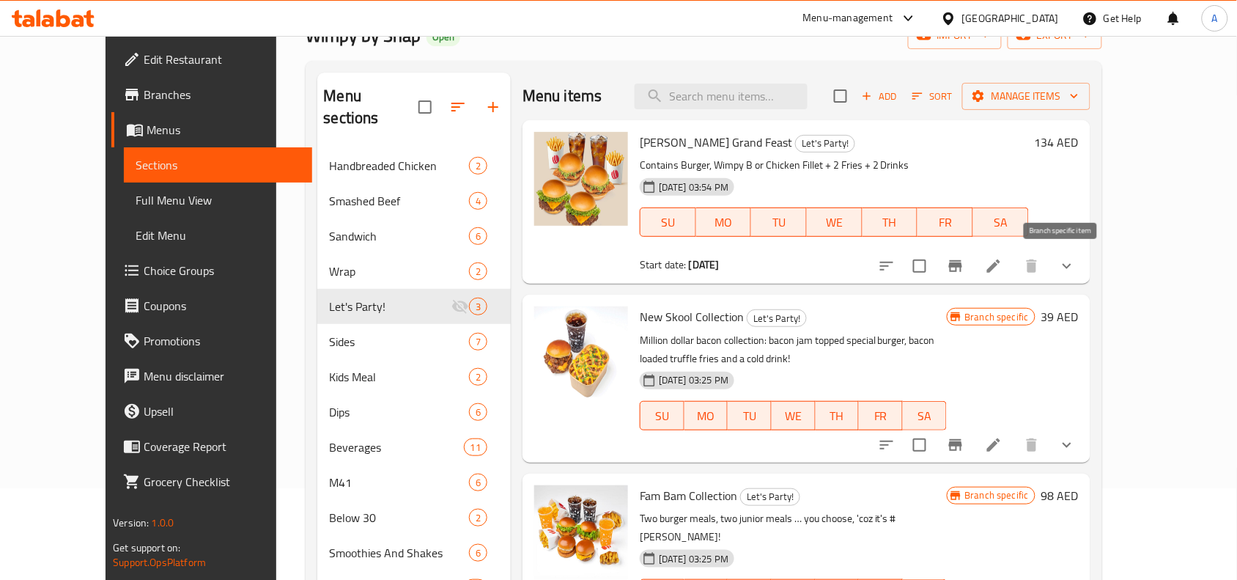
click at [963, 266] on icon "Branch-specific-item" at bounding box center [955, 266] width 13 height 12
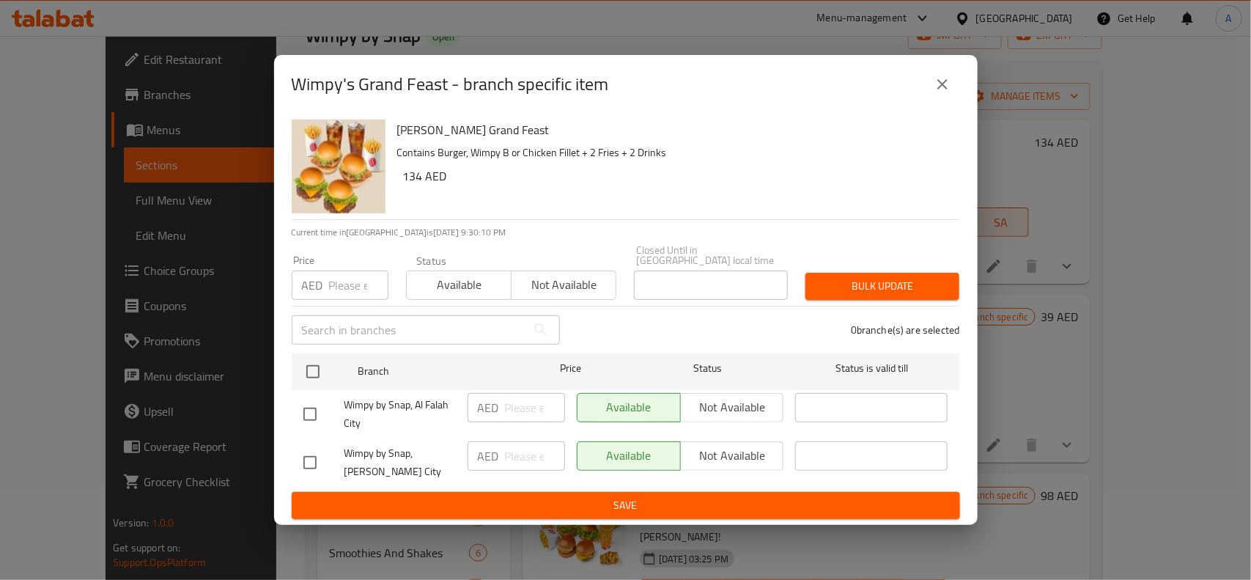
click at [931, 79] on button "close" at bounding box center [942, 84] width 35 height 35
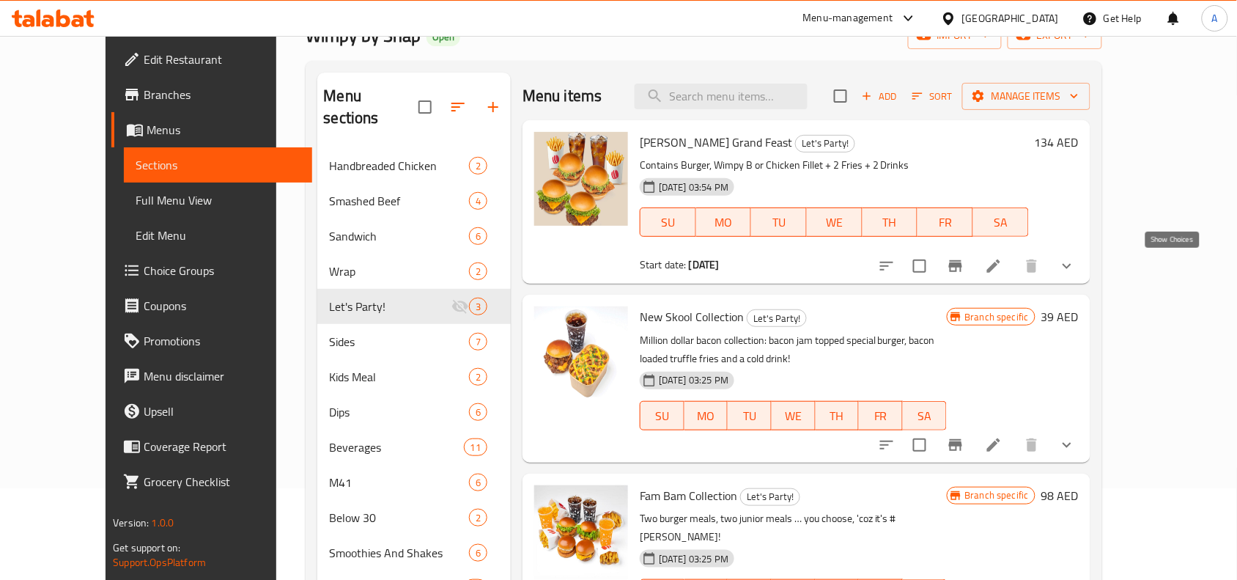
click at [1076, 260] on icon "show more" at bounding box center [1068, 266] width 18 height 18
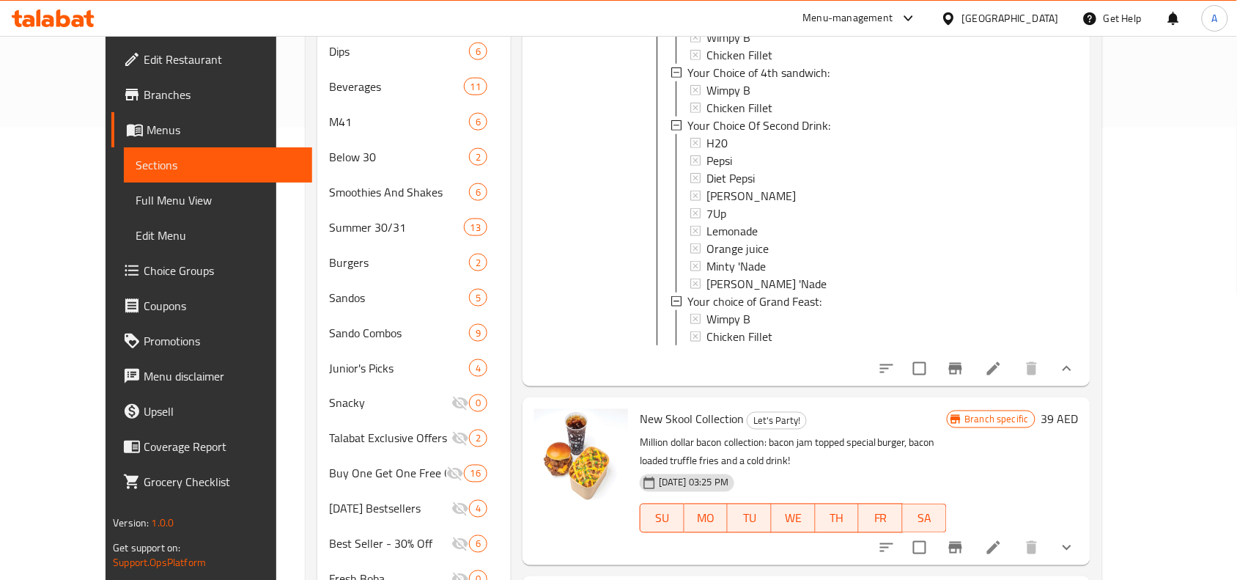
scroll to position [634, 0]
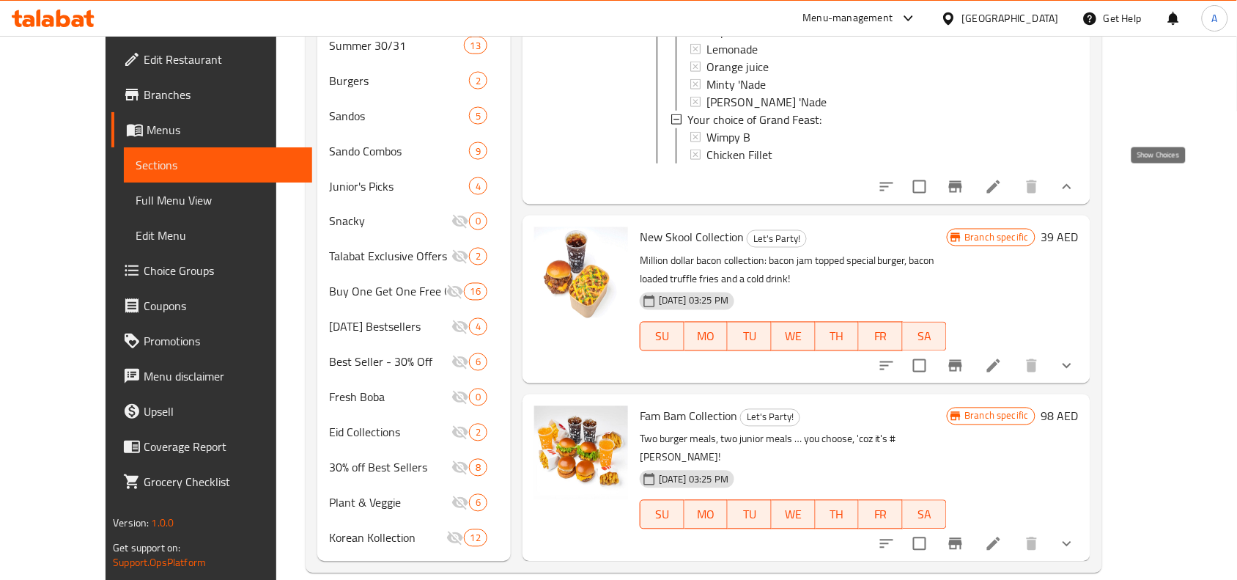
click at [1076, 184] on icon "show more" at bounding box center [1068, 187] width 18 height 18
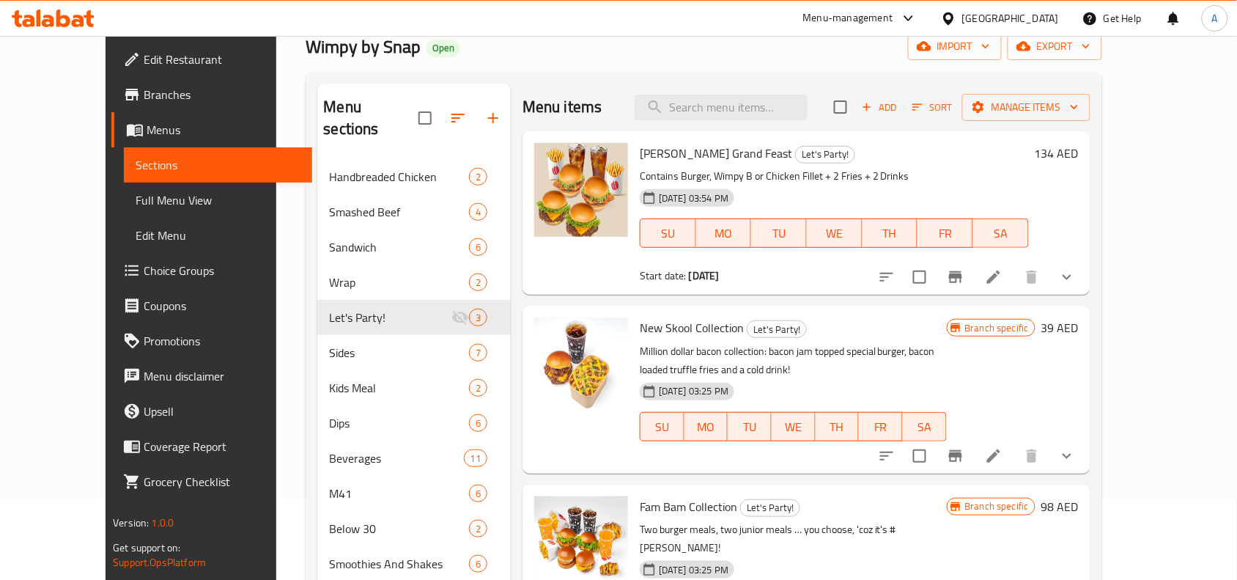
scroll to position [0, 0]
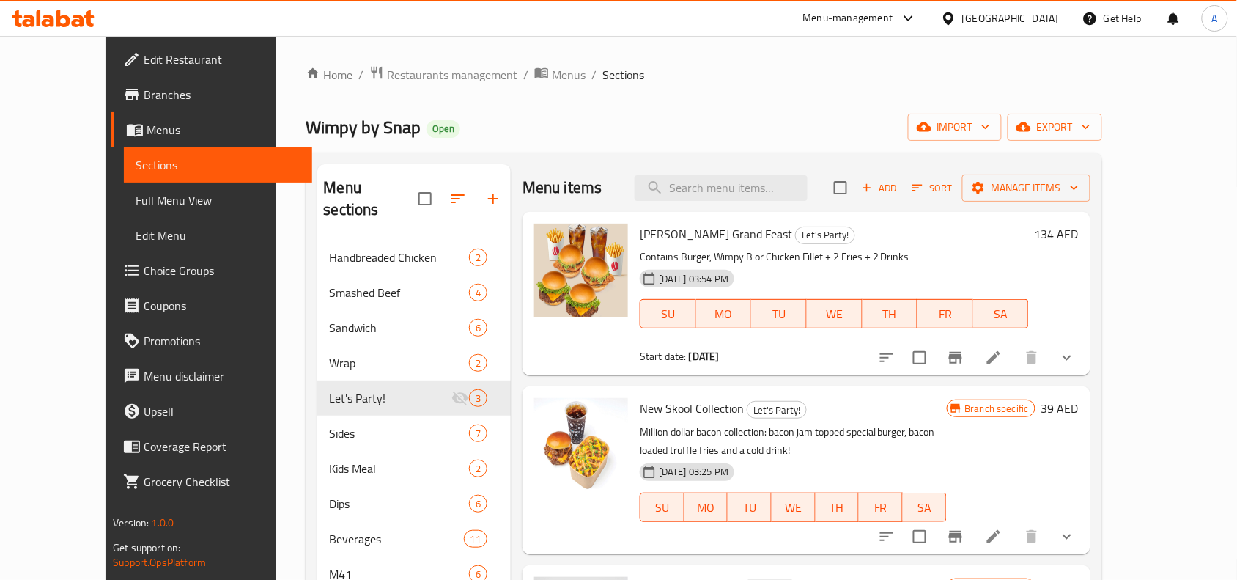
click at [695, 123] on div "Wimpy by Snap Open import export" at bounding box center [704, 127] width 796 height 27
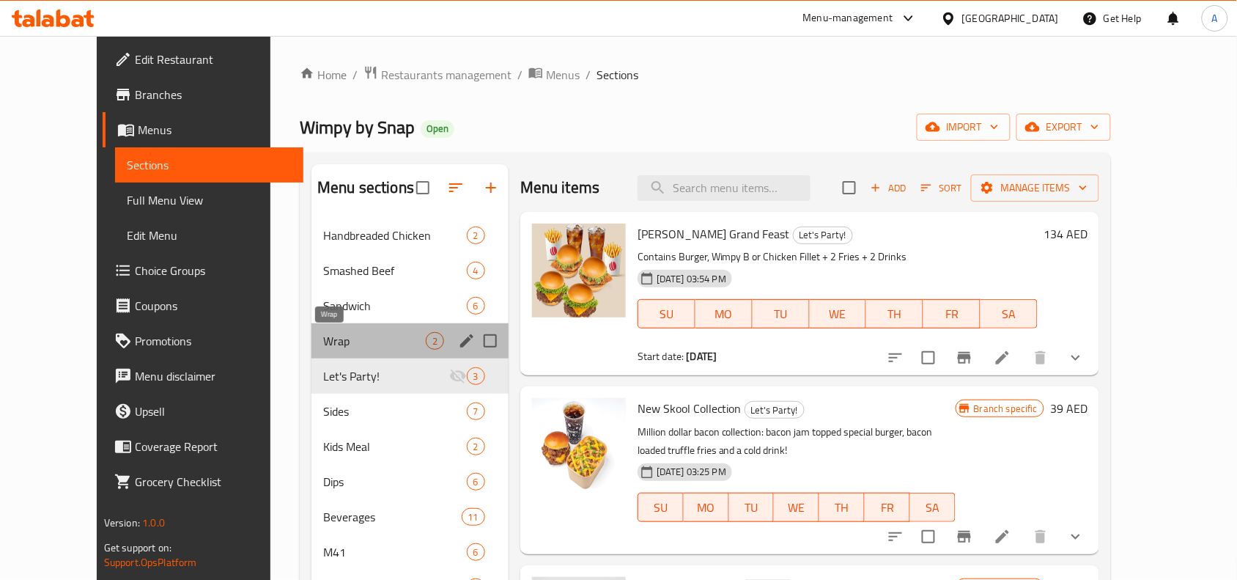
click at [323, 334] on span "Wrap" at bounding box center [374, 341] width 103 height 18
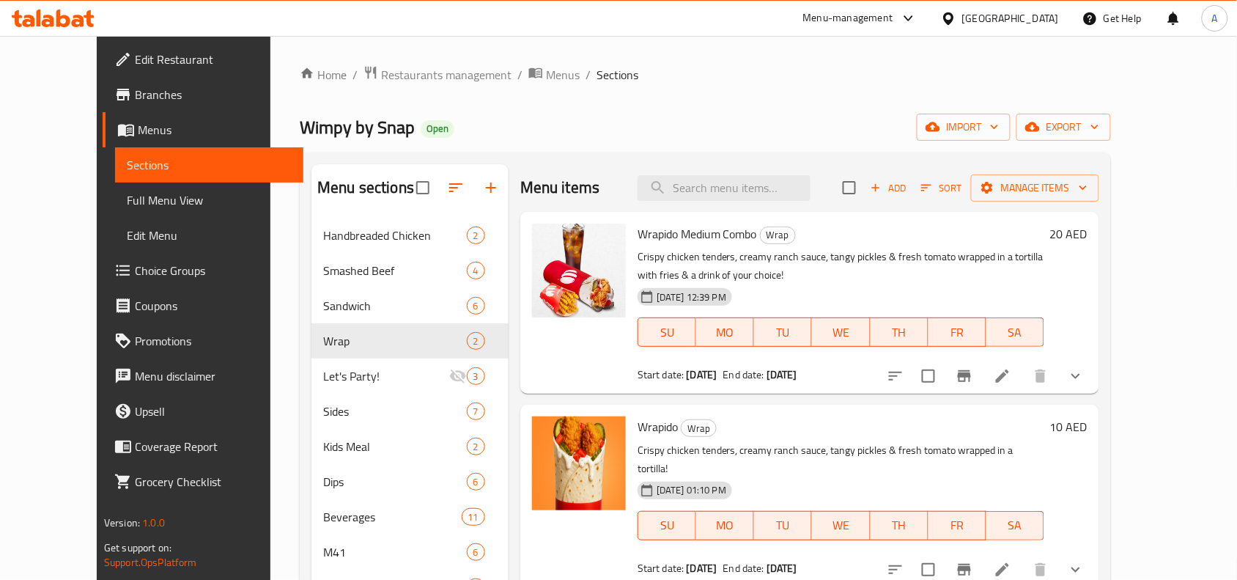
scroll to position [92, 0]
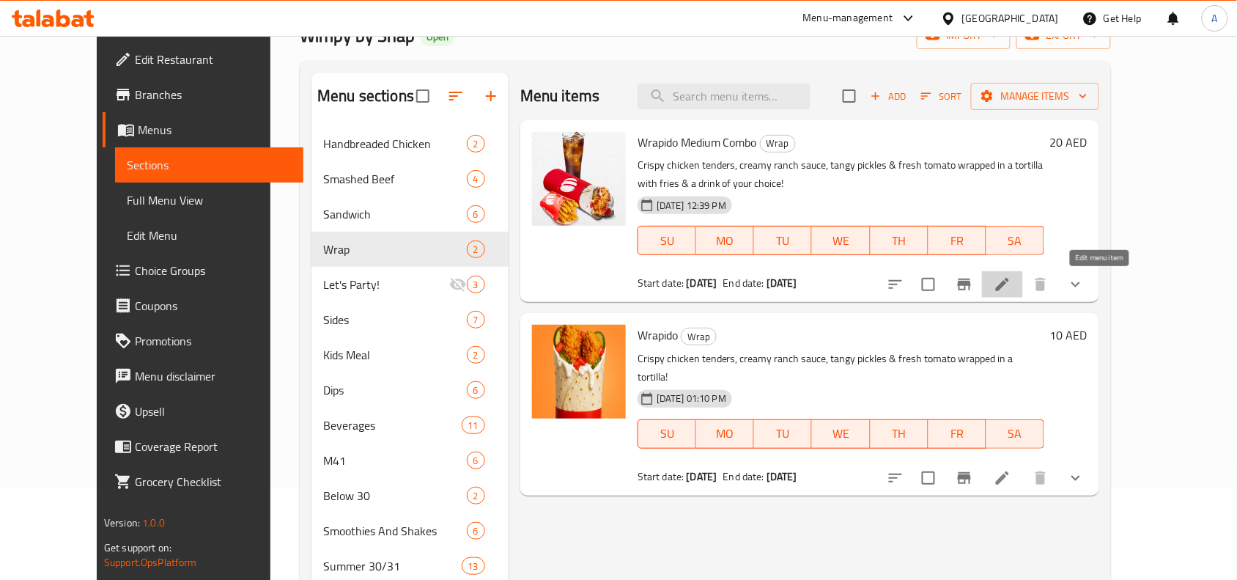
click at [1012, 287] on icon at bounding box center [1003, 285] width 18 height 18
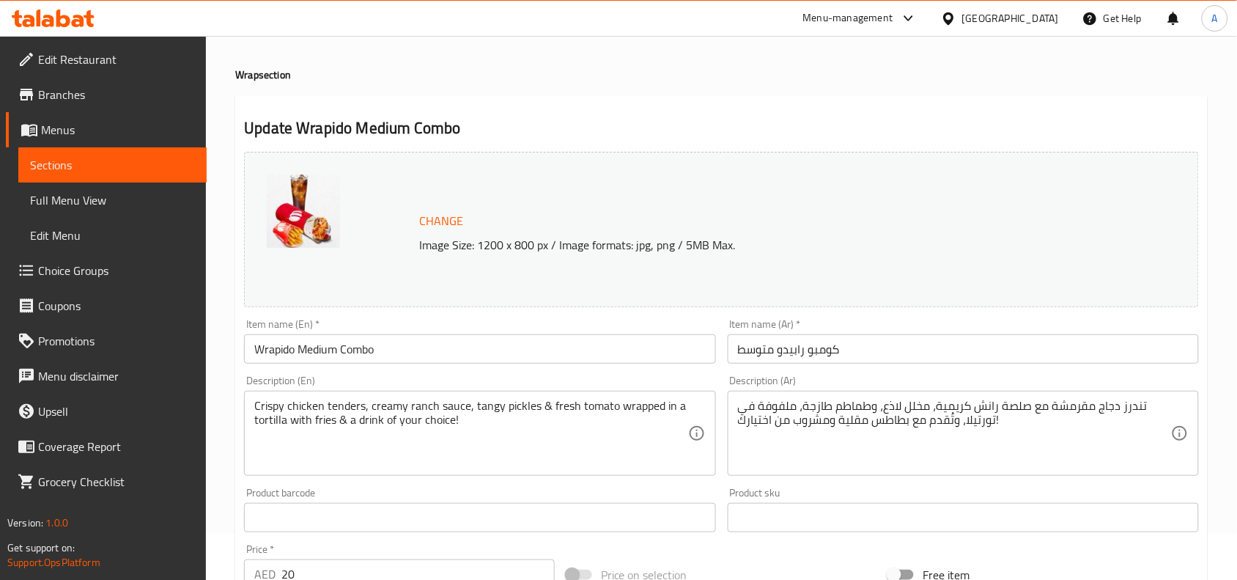
scroll to position [92, 0]
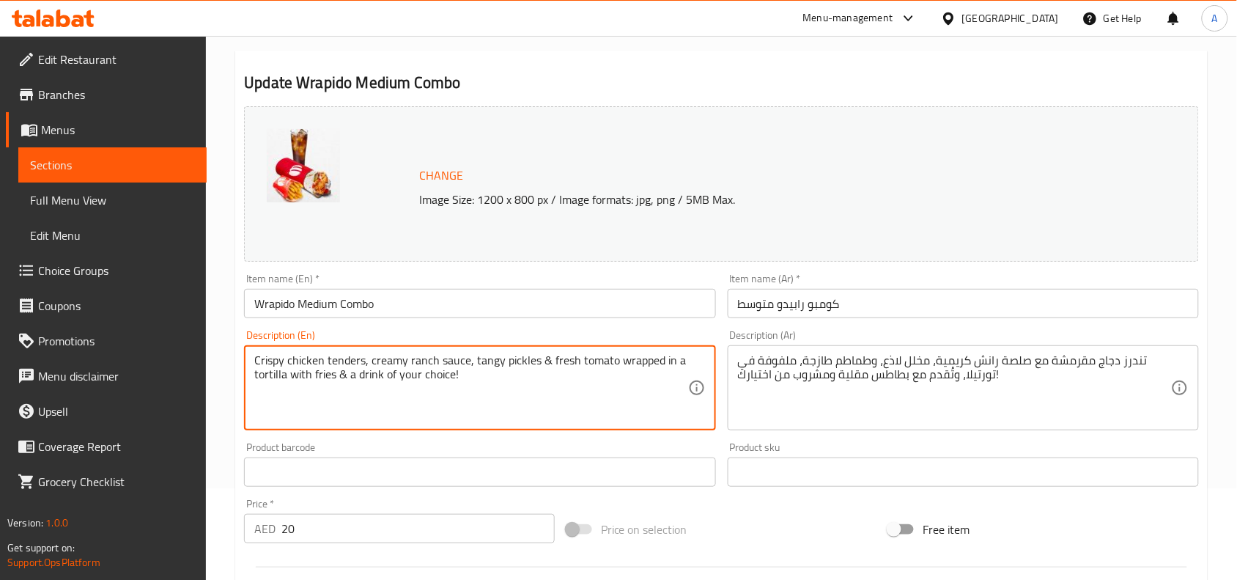
click at [614, 365] on textarea "Crispy chicken tenders, creamy ranch sauce, tangy pickles & fresh tomato wrappe…" at bounding box center [470, 388] width 433 height 70
paste textarea
type textarea "Crispy chicken tenders, creamy ranch sauce, tangy pickles & fresh tomato wrappe…"
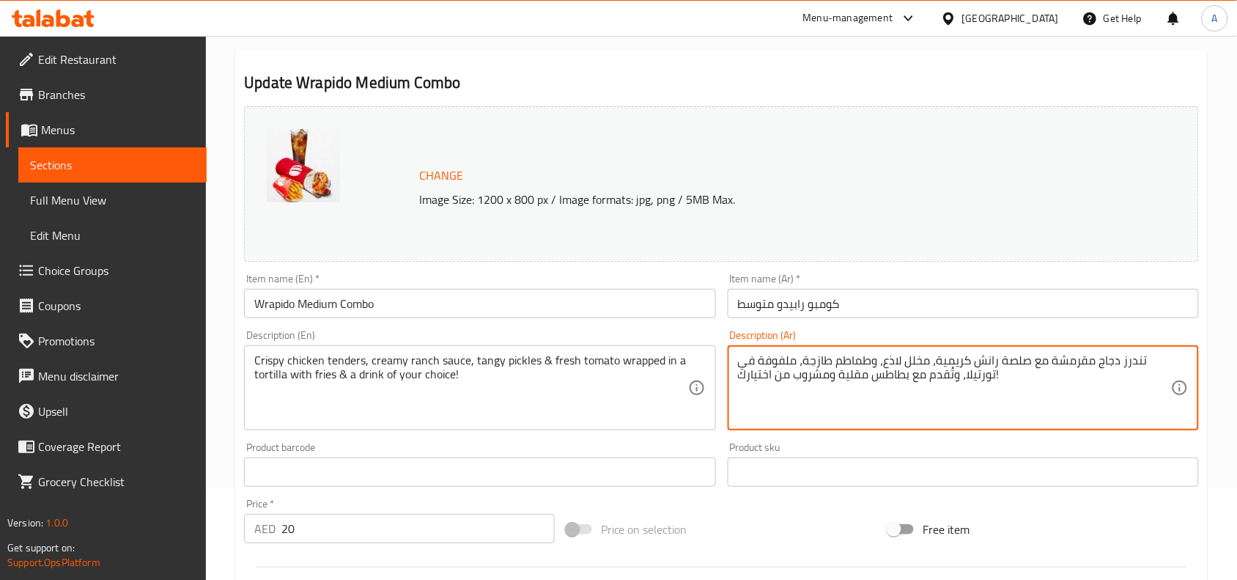
click at [895, 361] on textarea "تندرز دجاج مقرمشة مع صلصة رانش كريمية، مخلل لاذع، وطماطم طازجة، ملفوفة في تورتي…" at bounding box center [954, 388] width 433 height 70
paste textarea
type textarea "تندرز دجاج مقرمشة مع صلصة رانش كريمية، مخلل لاذع، وطماطم طازجة، ملفوفة في تورتي…"
click at [811, 449] on div "Product sku Product sku" at bounding box center [963, 464] width 471 height 45
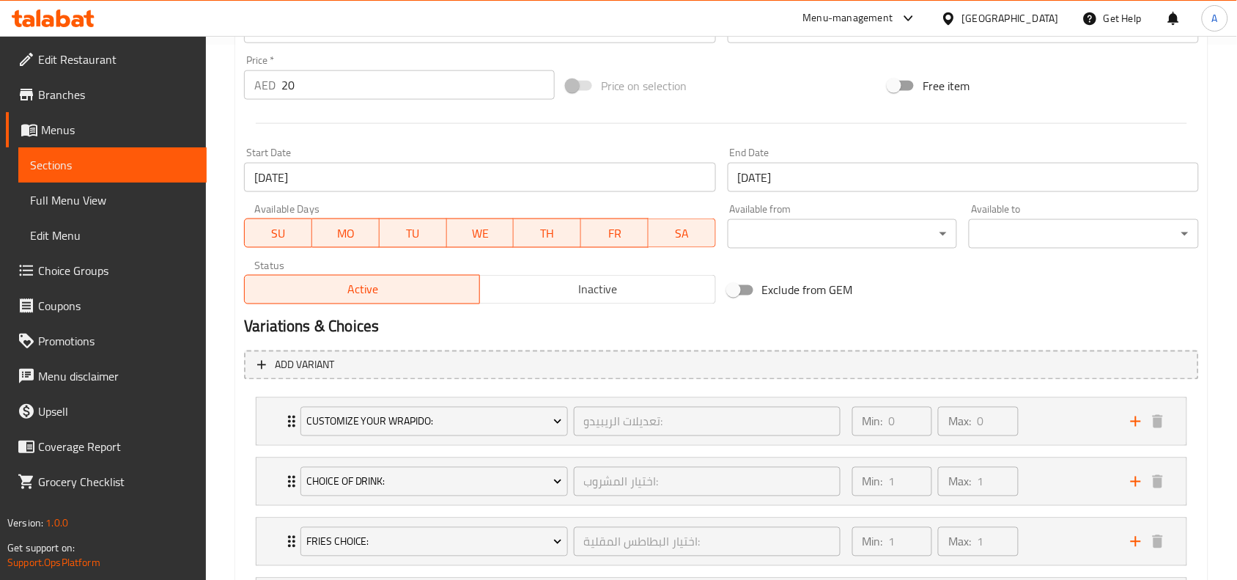
scroll to position [641, 0]
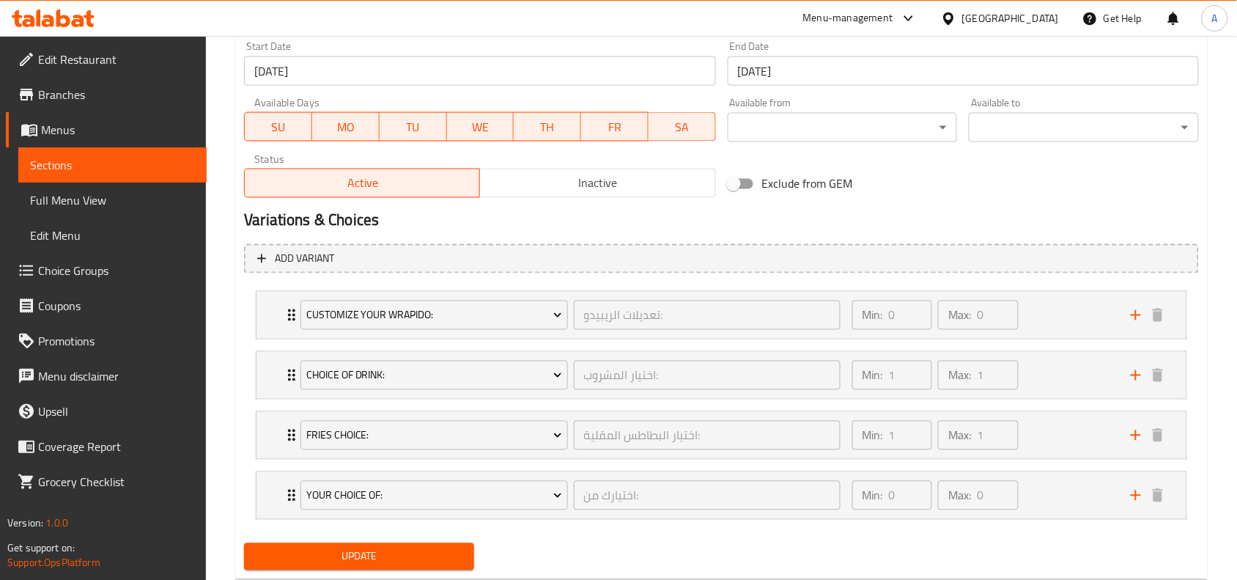
click at [387, 551] on span "Update" at bounding box center [359, 557] width 207 height 18
click at [1059, 380] on div "Min: 1 ​ Max: 1 ​" at bounding box center [983, 375] width 279 height 47
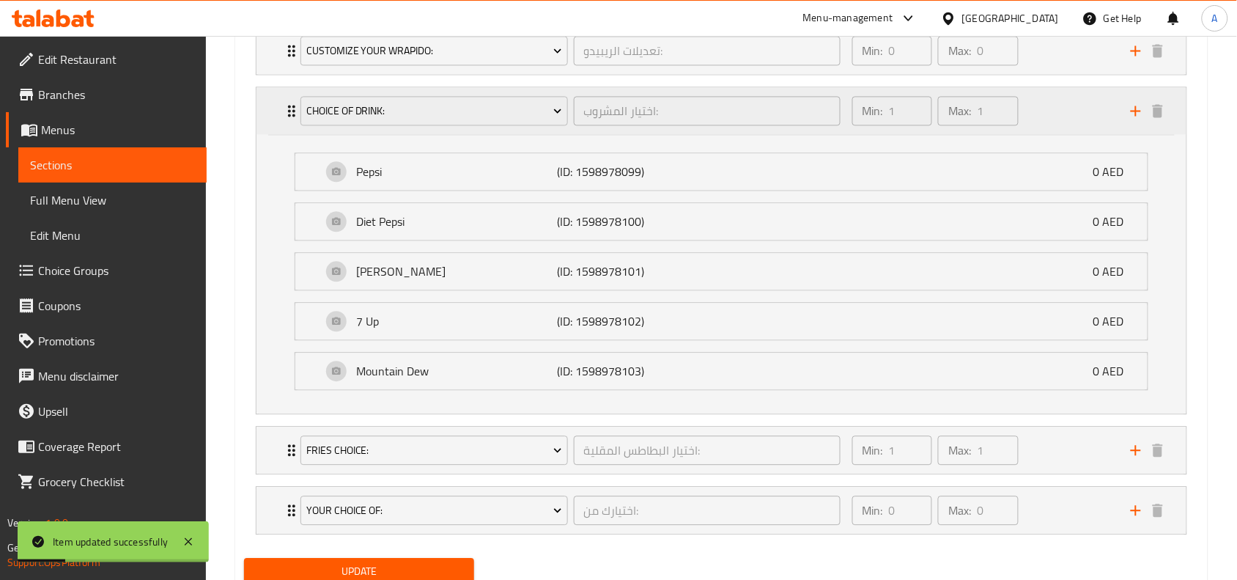
scroll to position [916, 0]
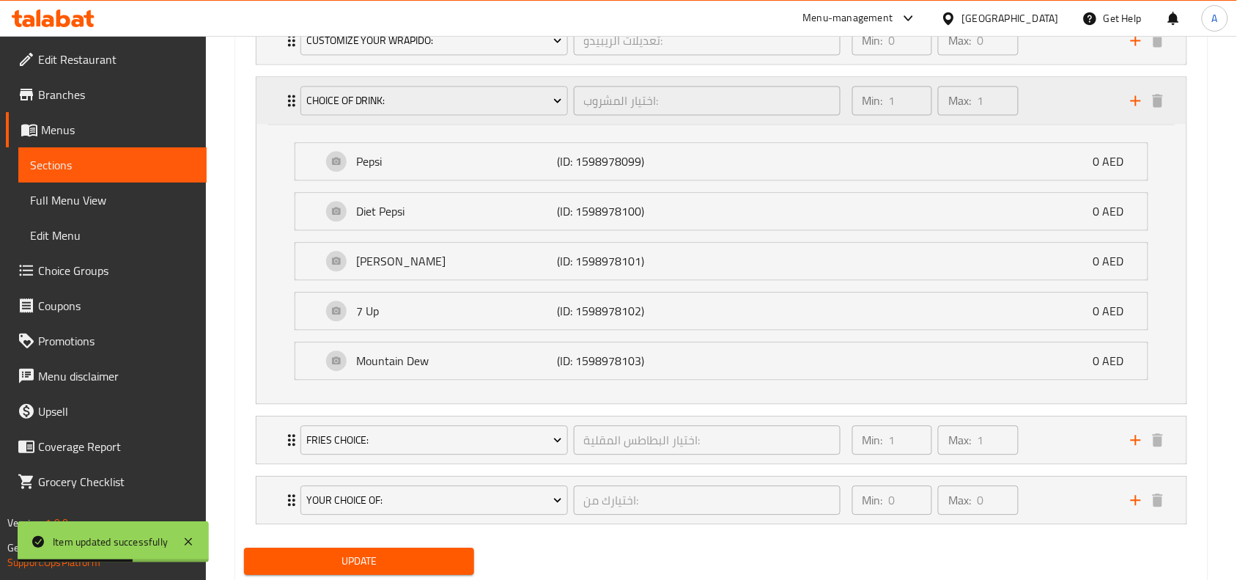
click at [1038, 104] on div "Min: 1 ​ Max: 1 ​" at bounding box center [983, 100] width 279 height 47
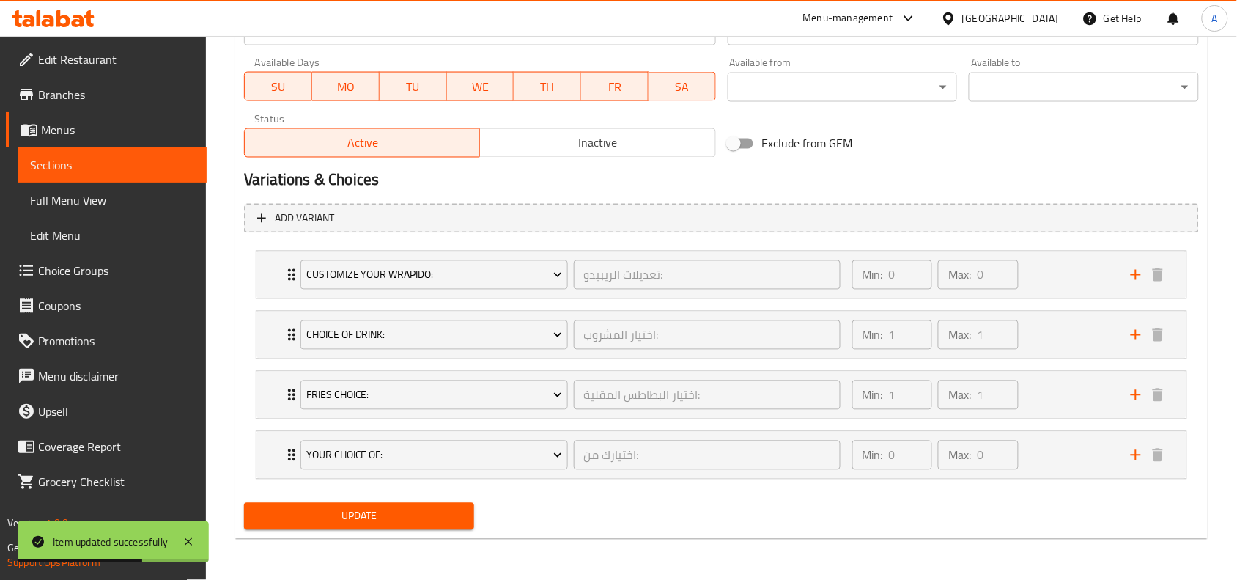
scroll to position [683, 0]
click at [1053, 394] on div "Min: 1 ​ Max: 1 ​" at bounding box center [983, 395] width 279 height 47
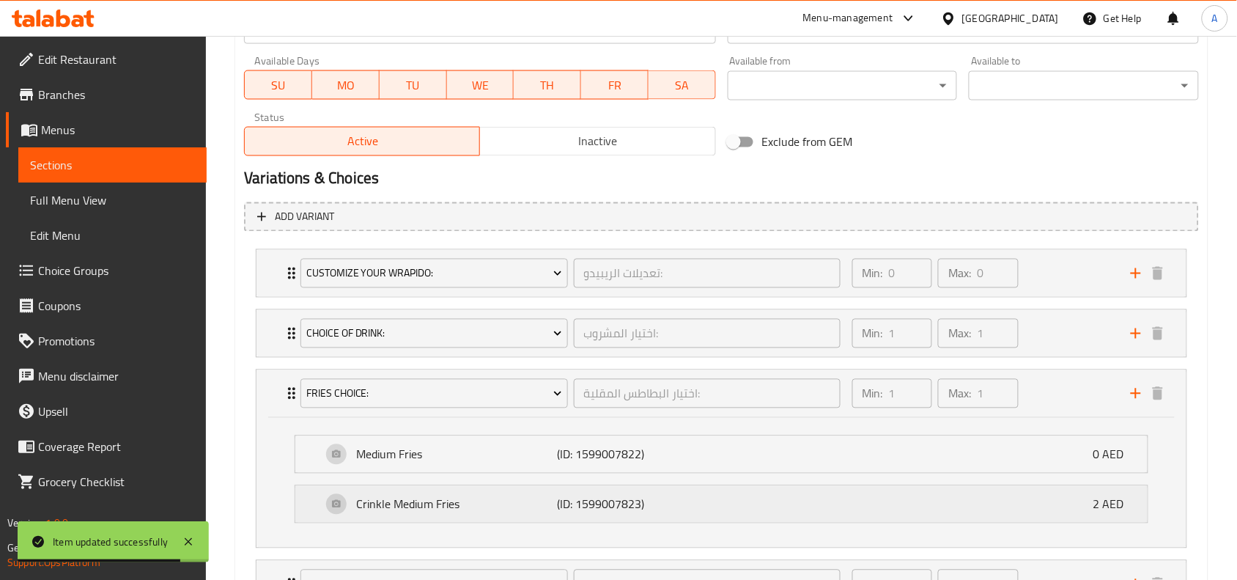
scroll to position [814, 0]
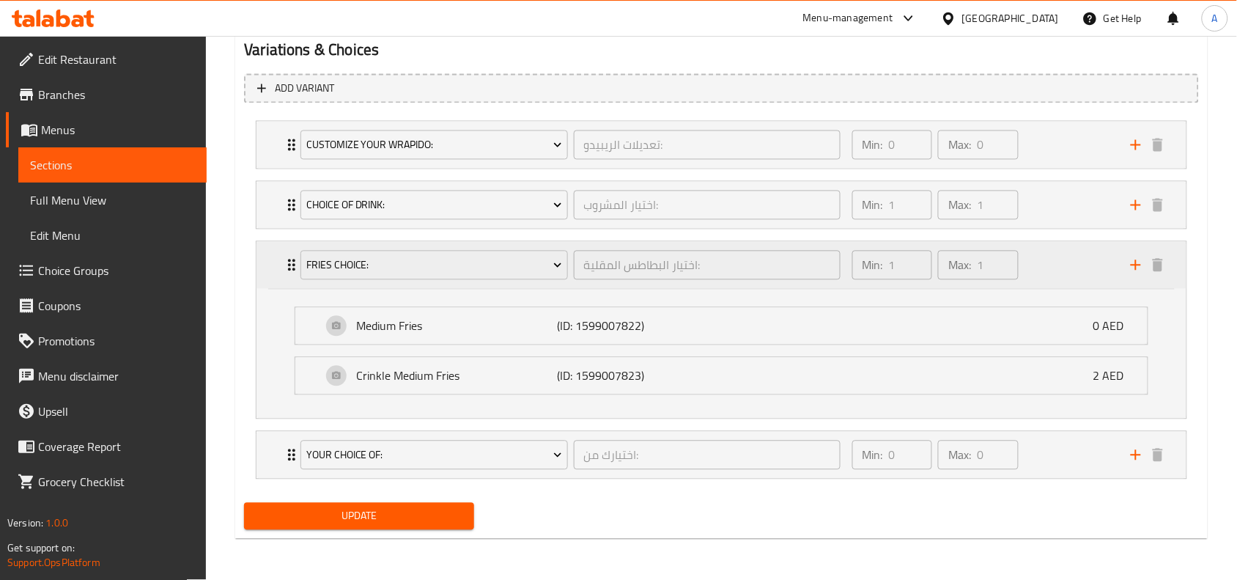
click at [1045, 262] on div "Min: 1 ​ Max: 1 ​" at bounding box center [983, 265] width 279 height 47
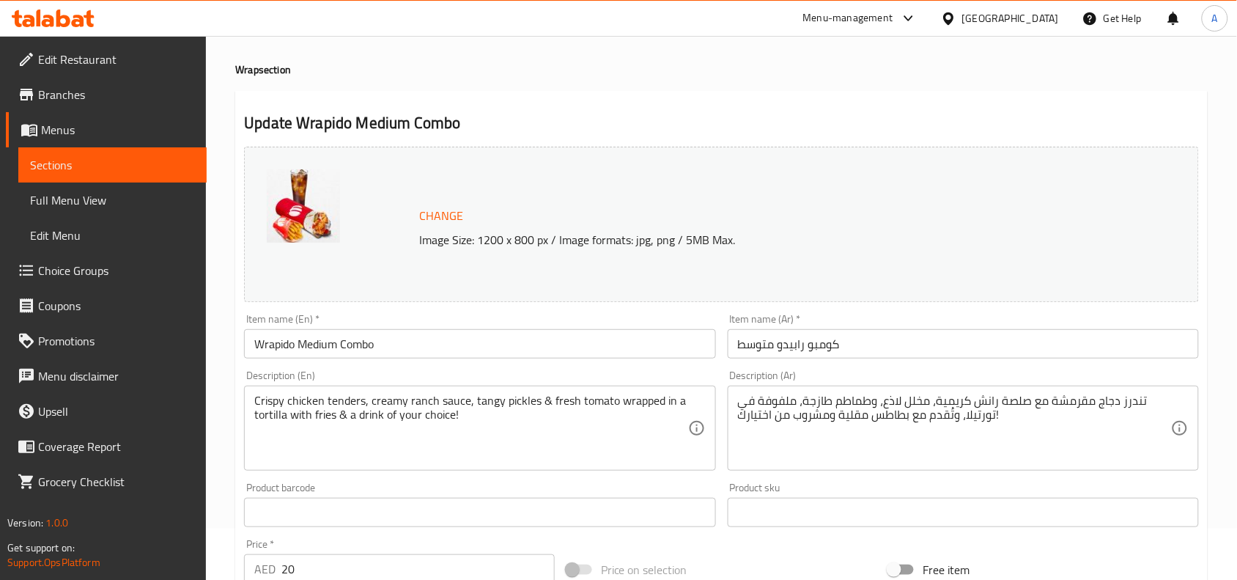
scroll to position [0, 0]
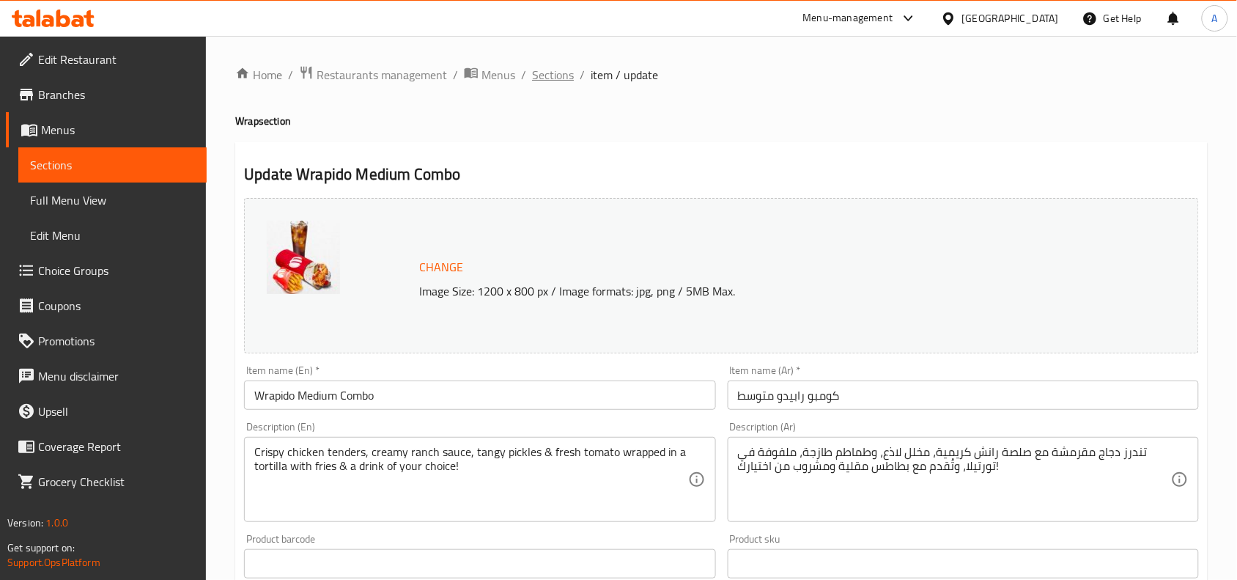
click at [567, 67] on span "Sections" at bounding box center [553, 75] width 42 height 18
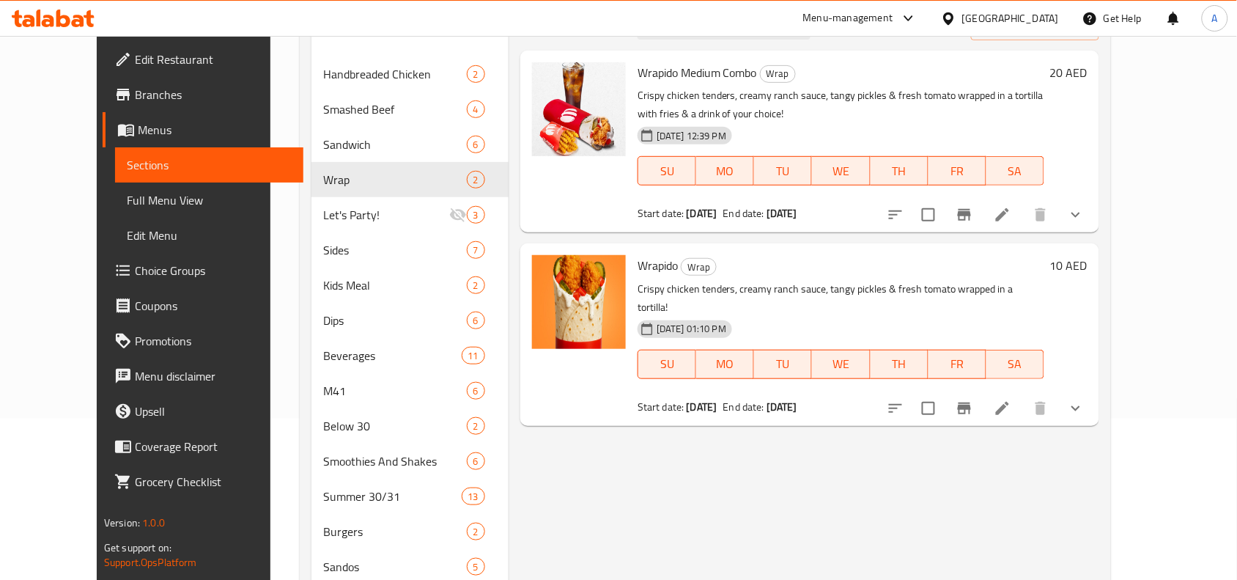
scroll to position [183, 0]
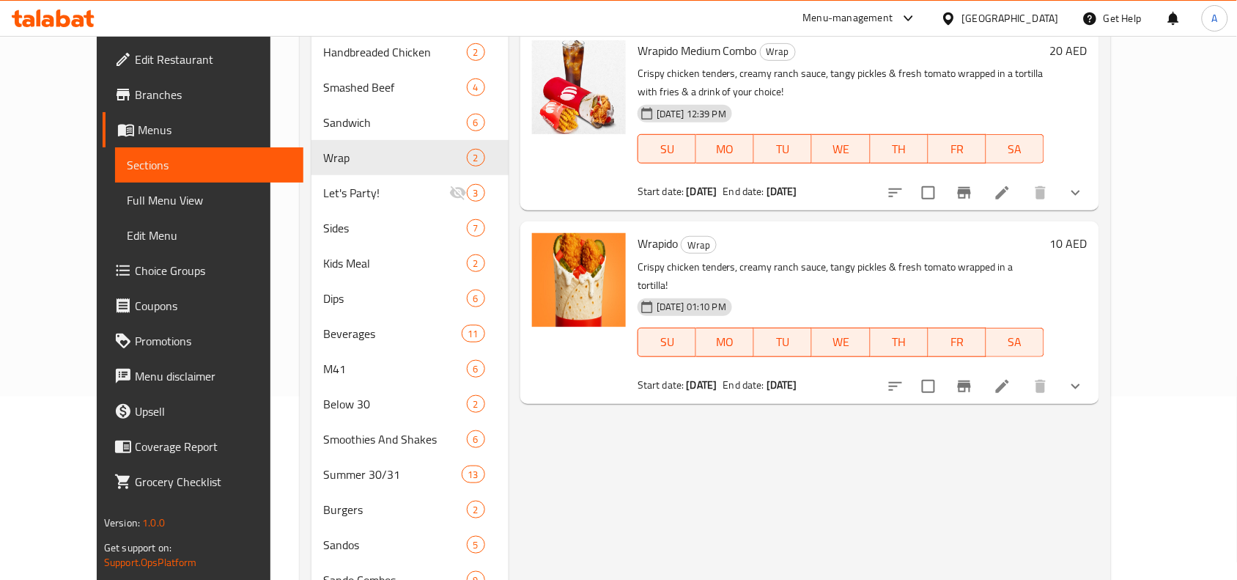
click at [1094, 369] on button "show more" at bounding box center [1076, 386] width 35 height 35
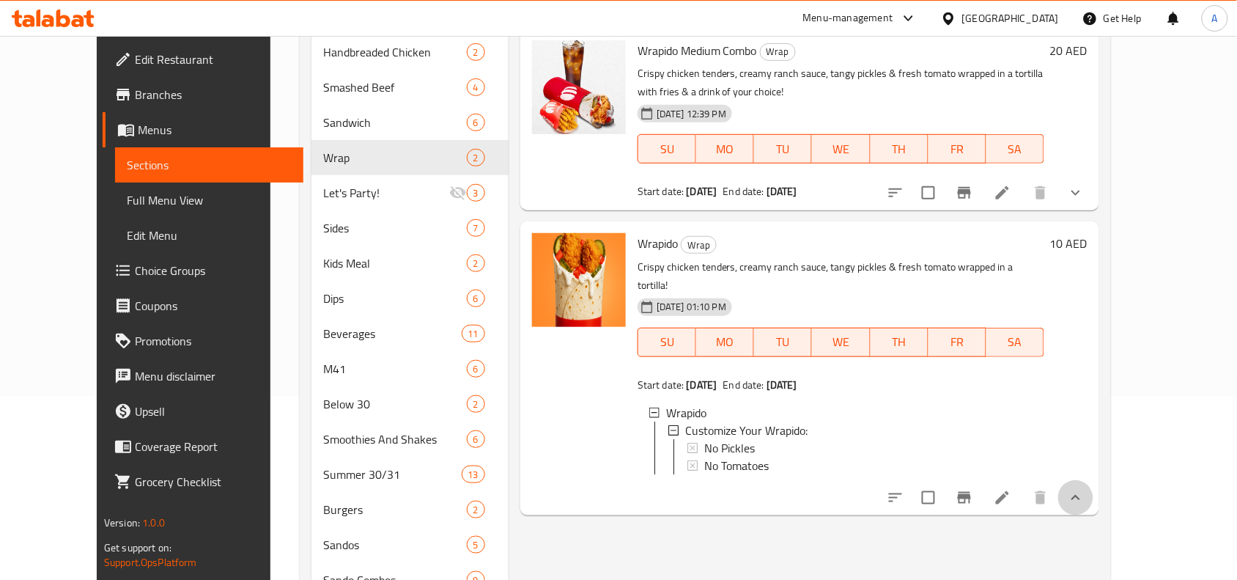
click at [1094, 481] on button "show more" at bounding box center [1076, 497] width 35 height 35
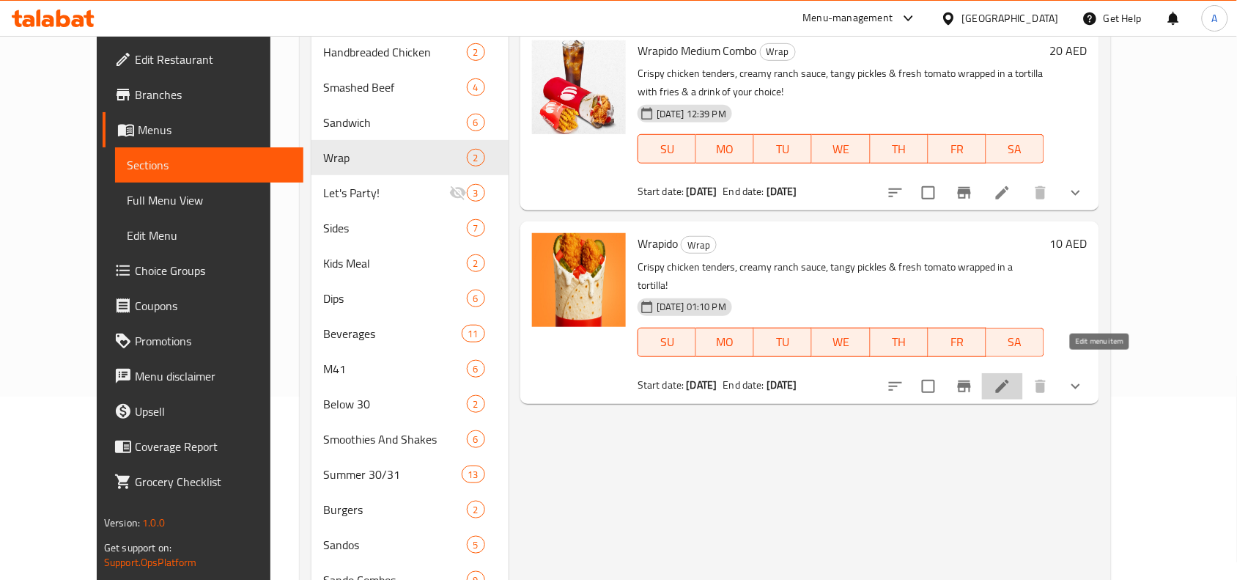
click at [1012, 378] on icon at bounding box center [1003, 387] width 18 height 18
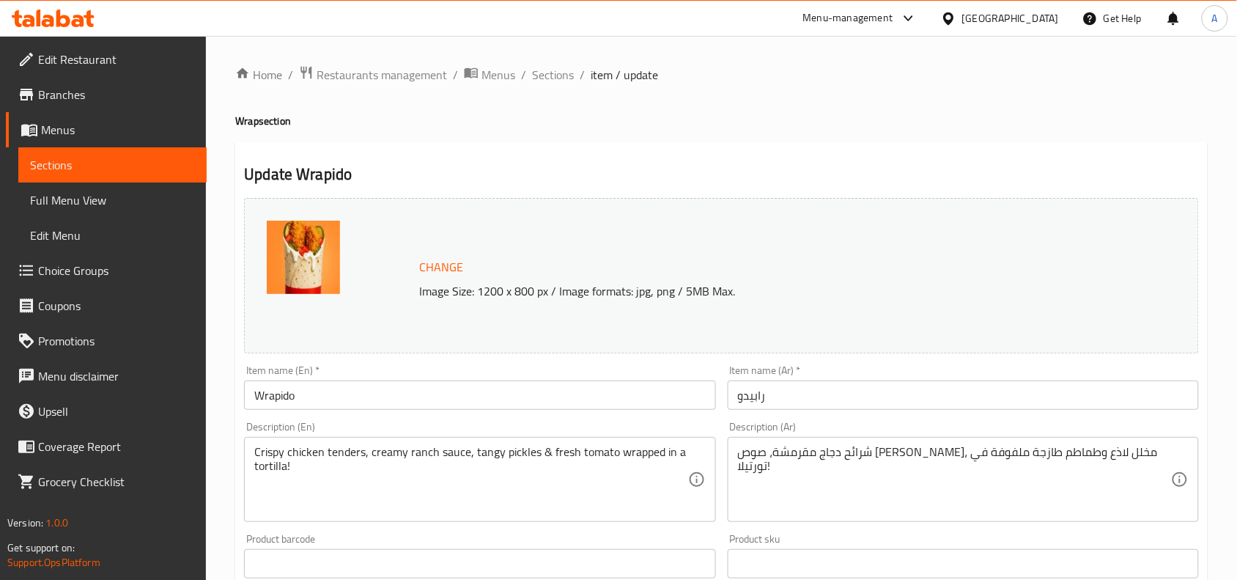
scroll to position [92, 0]
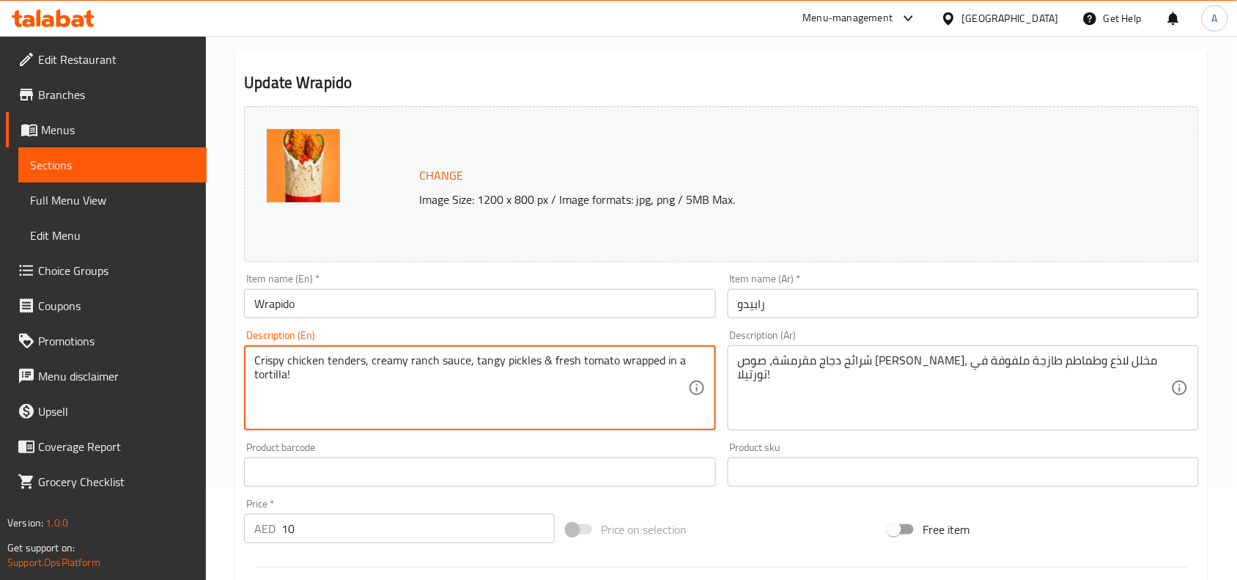
click at [612, 368] on textarea "Crispy chicken tenders, creamy ranch sauce, tangy pickles & fresh tomato wrappe…" at bounding box center [470, 388] width 433 height 70
paste textarea
type textarea "Crispy chicken tenders, creamy ranch sauce, tangy pickles & fresh tomato wrappe…"
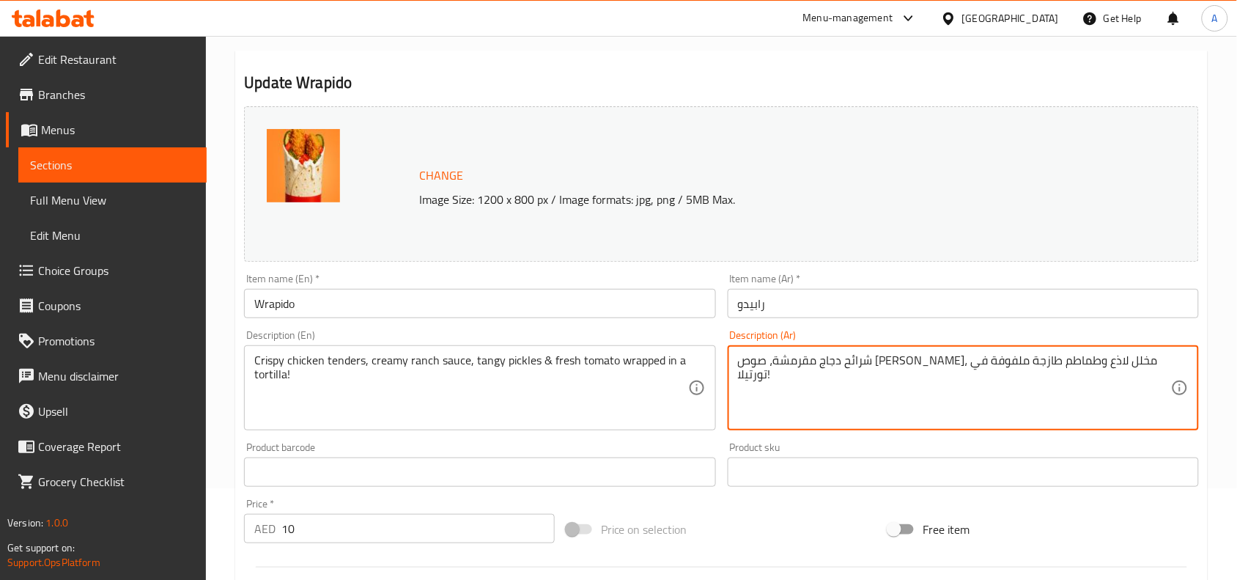
click at [869, 363] on textarea "شرائح دجاج مقرمشة، صوص رانش كريمي، مخلل لاذع وطماطم طازجة ملفوفة في تورتيلا!" at bounding box center [954, 388] width 433 height 70
paste textarea
type textarea "شرائح دجاج مقرمشة، صوص رانش كريمي، مخلل لاذع وطماطم طازجة ملفوفة في تورتيلا!"
click at [715, 455] on div "Product barcode Product barcode" at bounding box center [479, 464] width 471 height 45
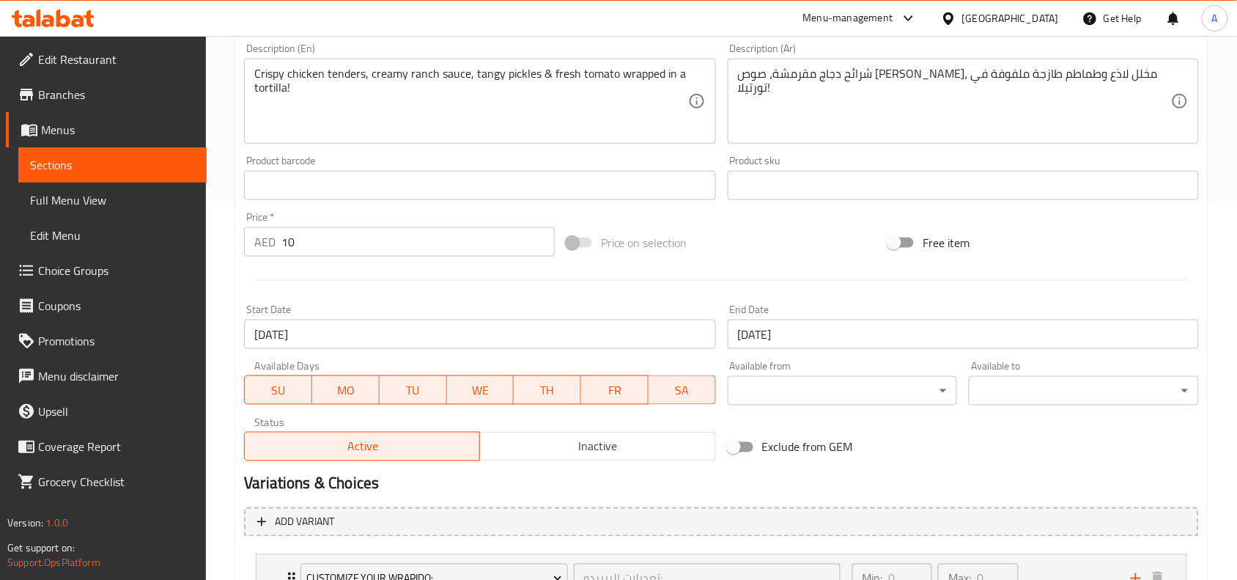
scroll to position [501, 0]
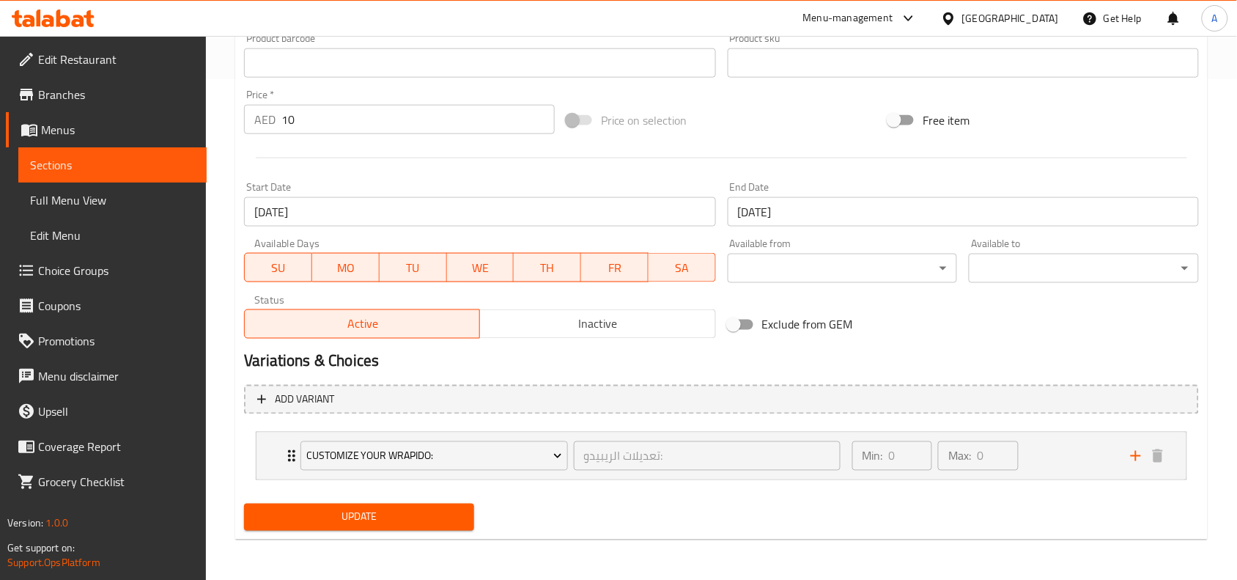
click at [350, 518] on span "Update" at bounding box center [359, 517] width 207 height 18
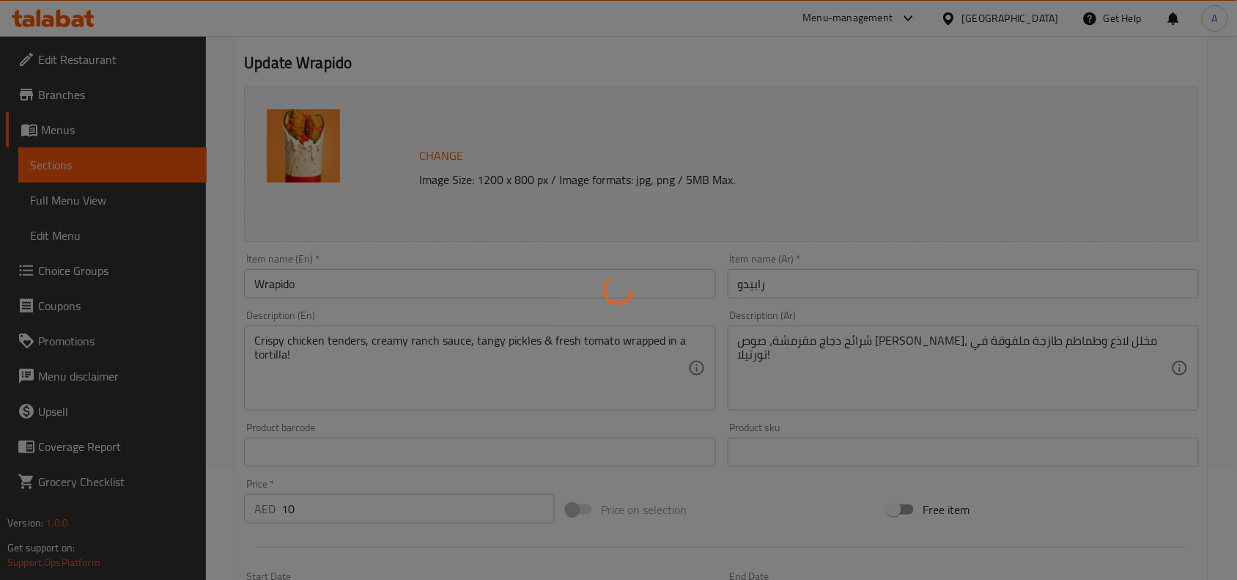
scroll to position [0, 0]
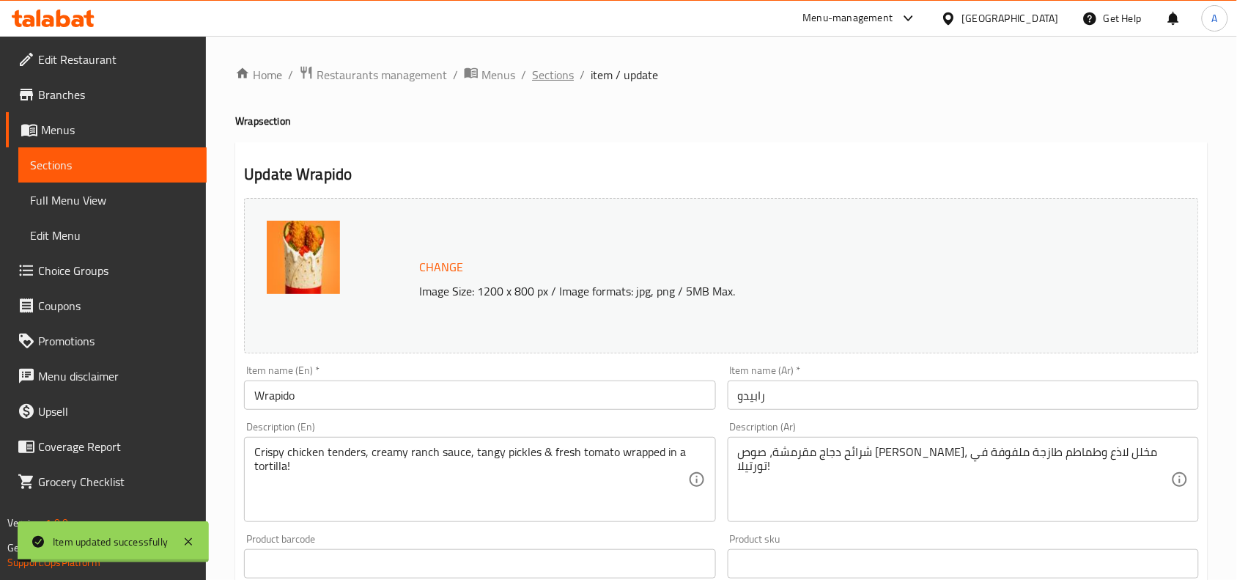
click at [555, 81] on span "Sections" at bounding box center [553, 75] width 42 height 18
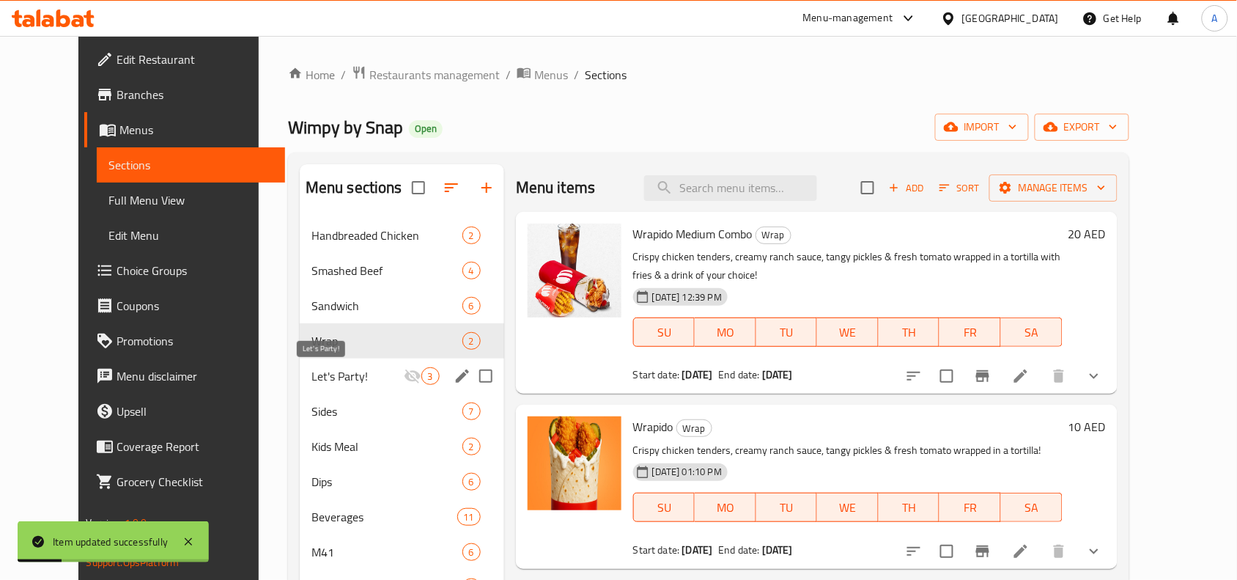
click at [312, 375] on span "Let's Party!" at bounding box center [358, 376] width 92 height 18
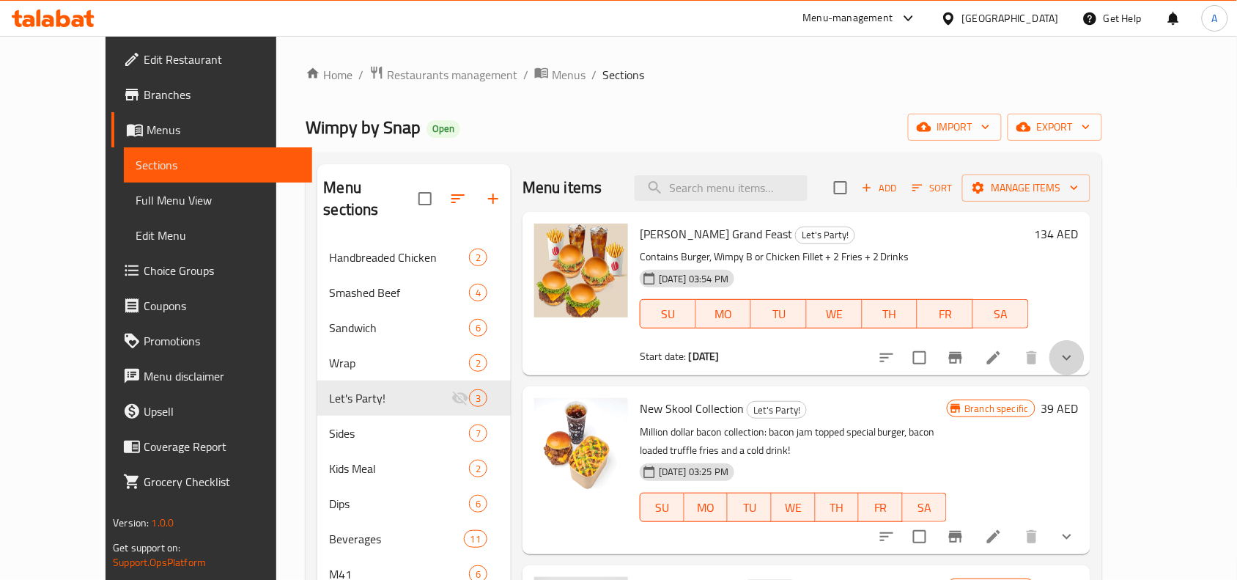
click at [1085, 364] on button "show more" at bounding box center [1067, 357] width 35 height 35
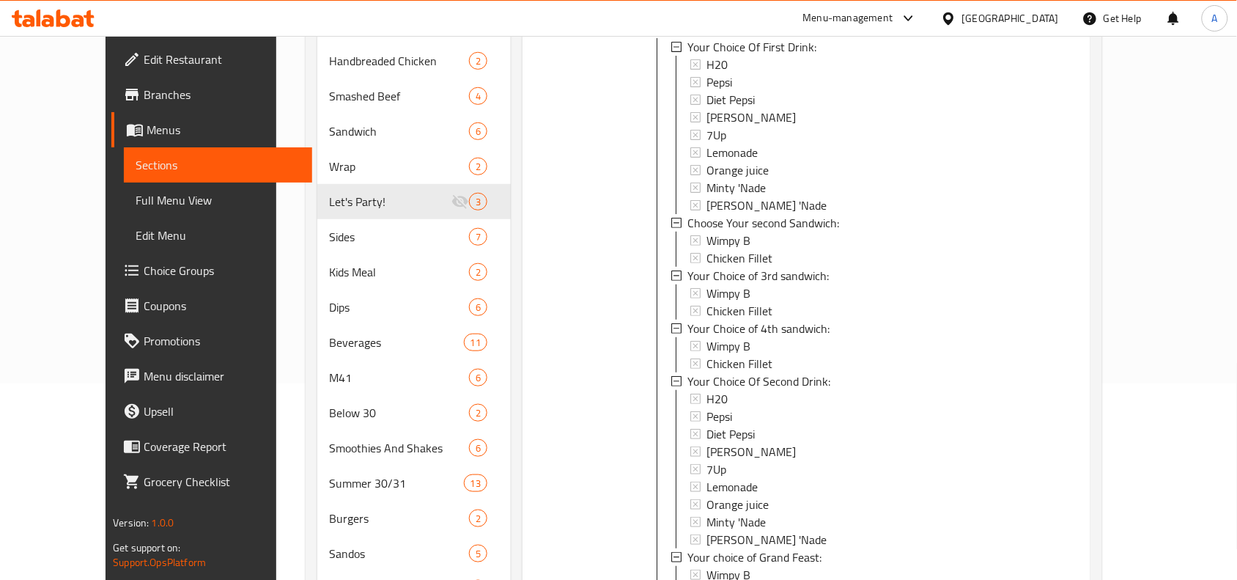
scroll to position [275, 0]
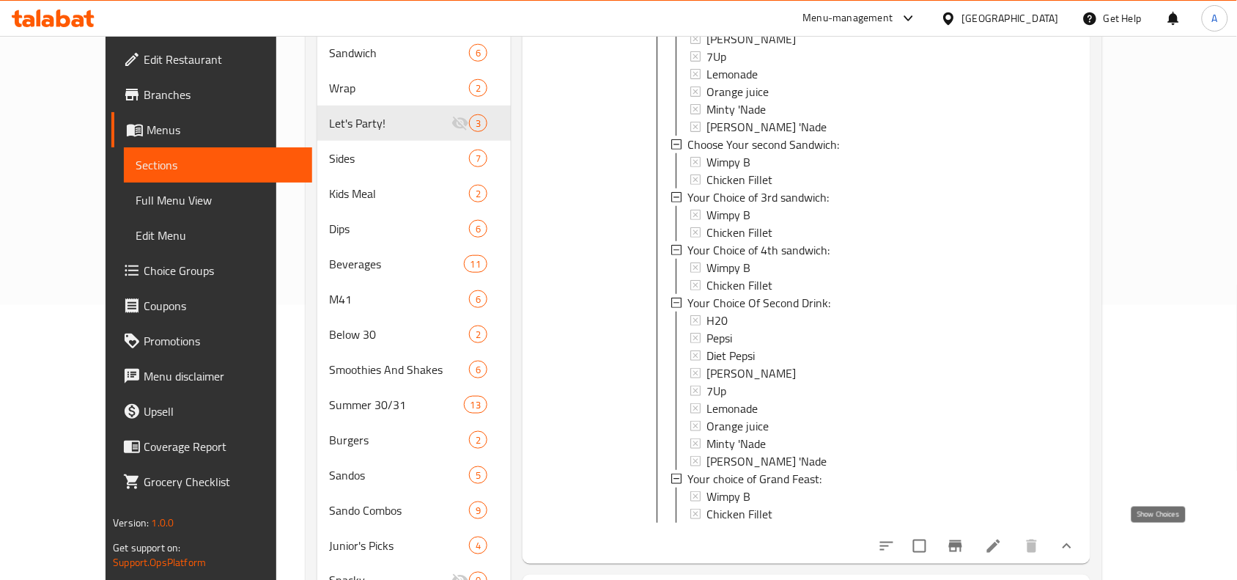
click at [1076, 537] on icon "show more" at bounding box center [1068, 546] width 18 height 18
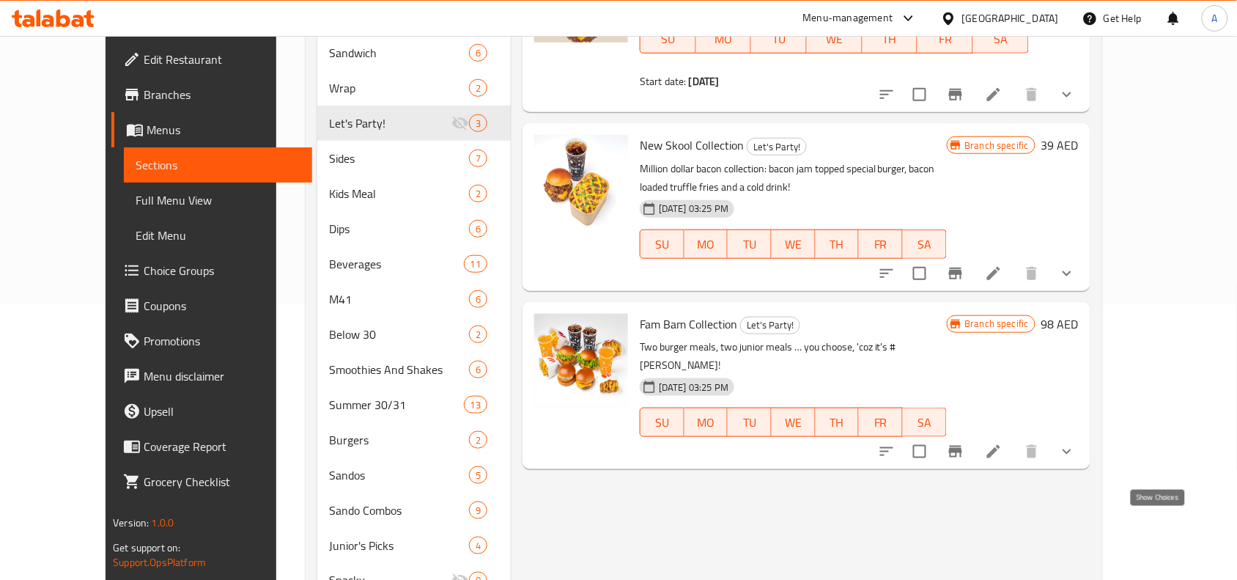
scroll to position [0, 0]
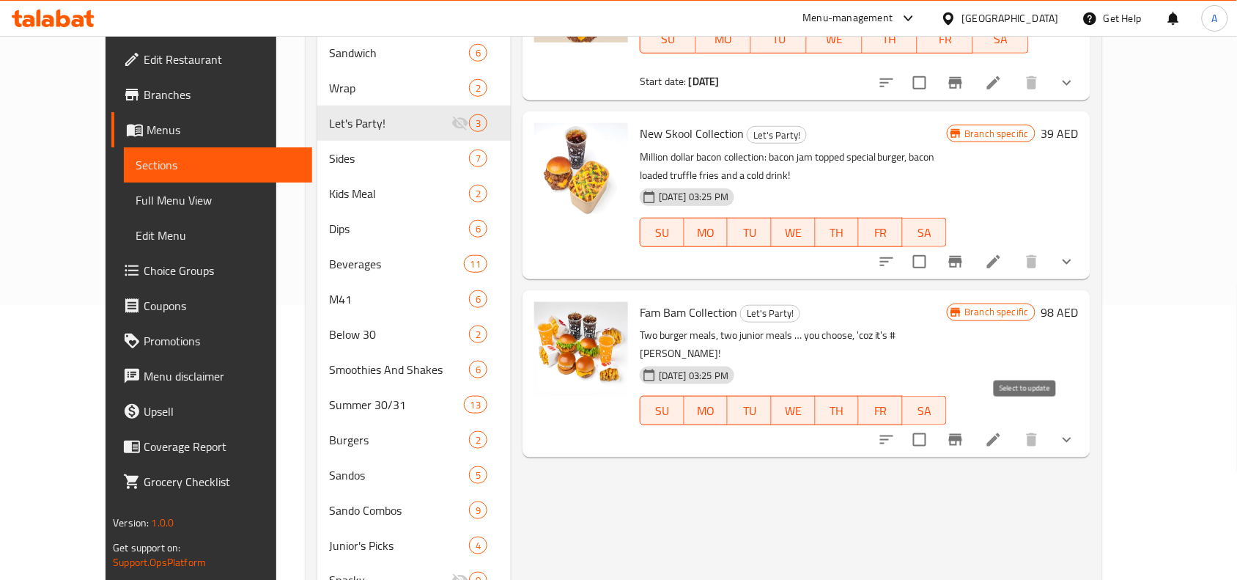
click at [935, 424] on input "checkbox" at bounding box center [920, 439] width 31 height 31
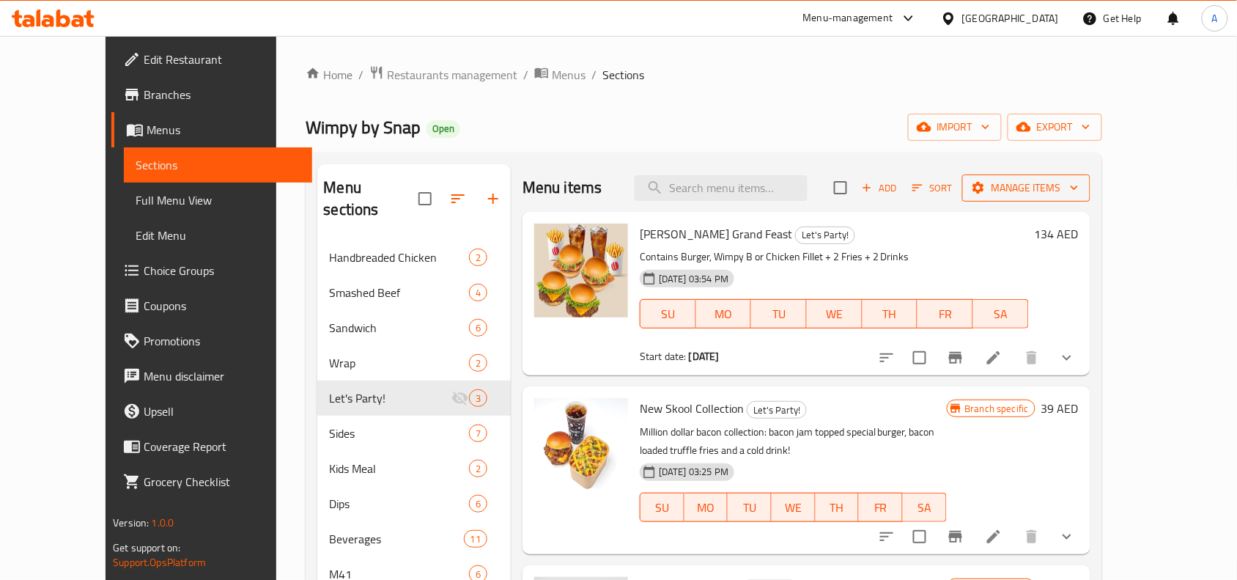
click at [1079, 188] on span "Manage items" at bounding box center [1026, 188] width 105 height 18
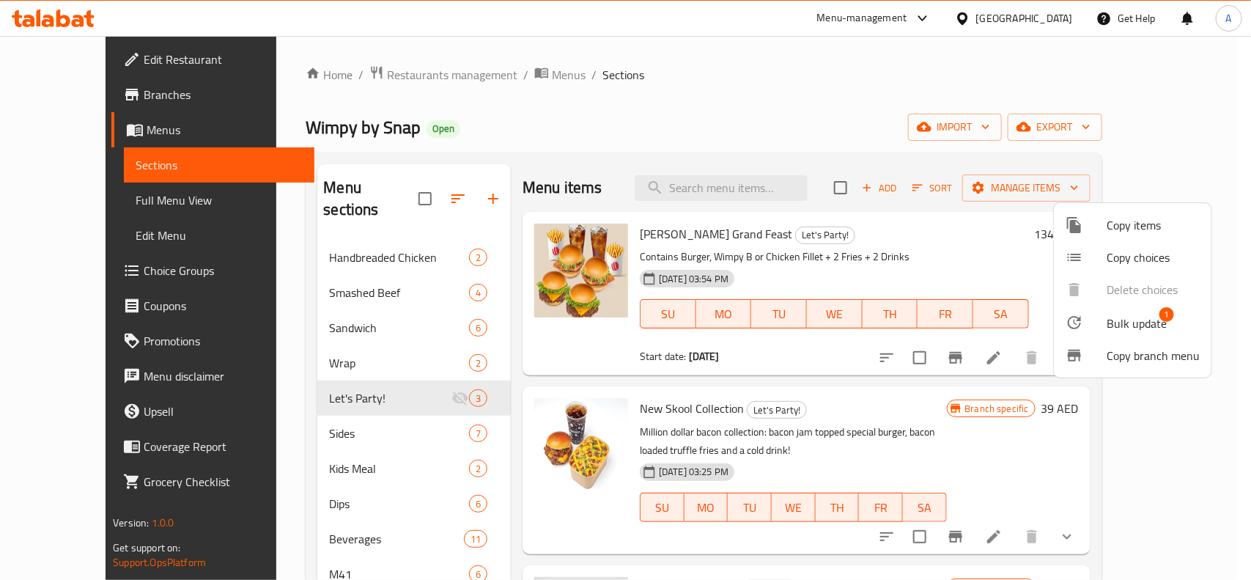
click at [1127, 332] on span "Bulk update" at bounding box center [1137, 323] width 60 height 18
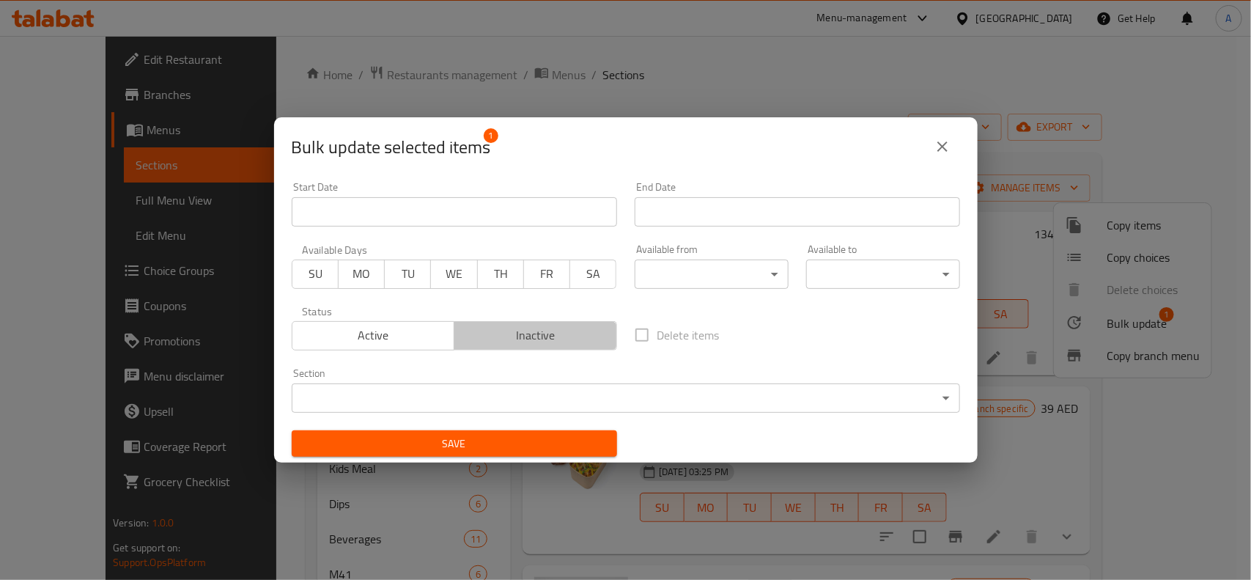
click at [570, 337] on span "Inactive" at bounding box center [535, 335] width 151 height 21
click at [544, 447] on span "Save" at bounding box center [454, 444] width 302 height 18
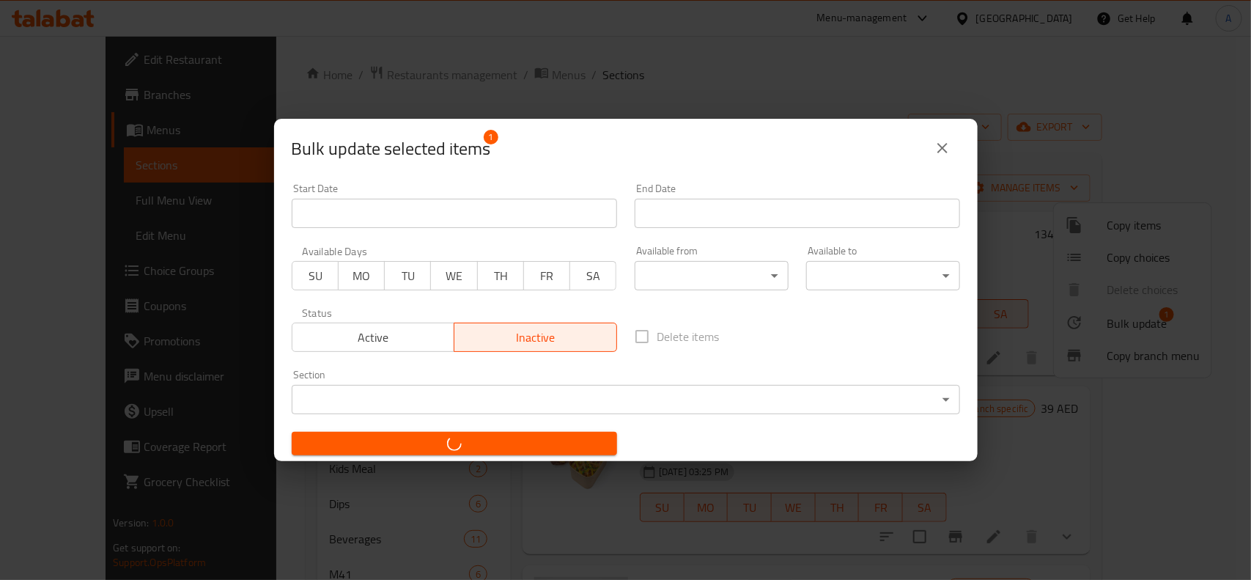
checkbox input "false"
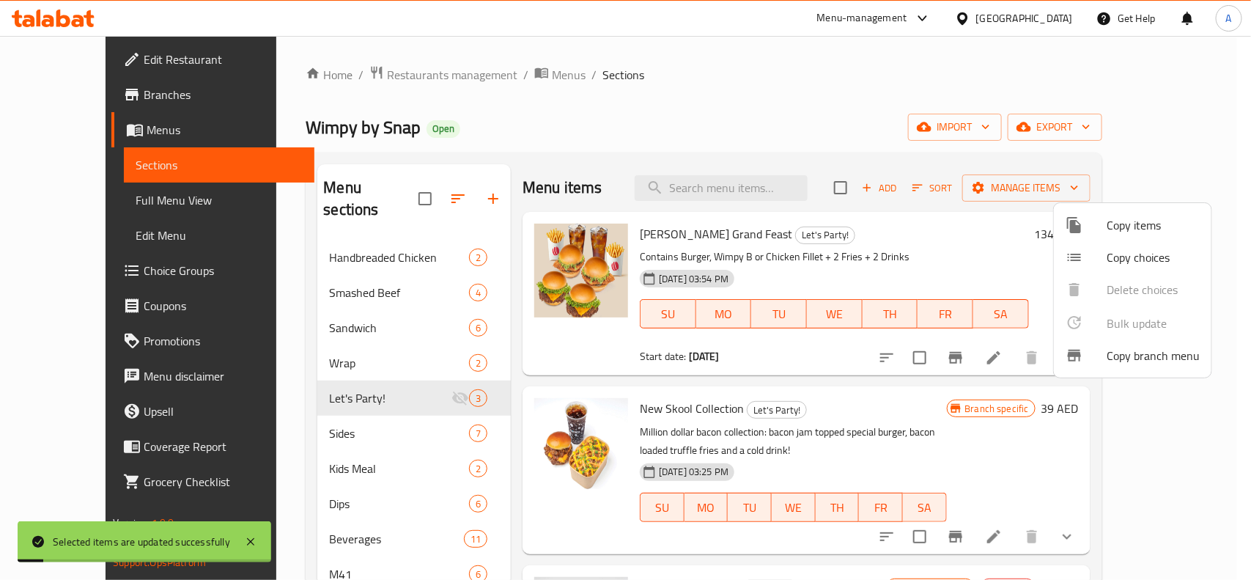
click at [822, 330] on div at bounding box center [625, 290] width 1251 height 580
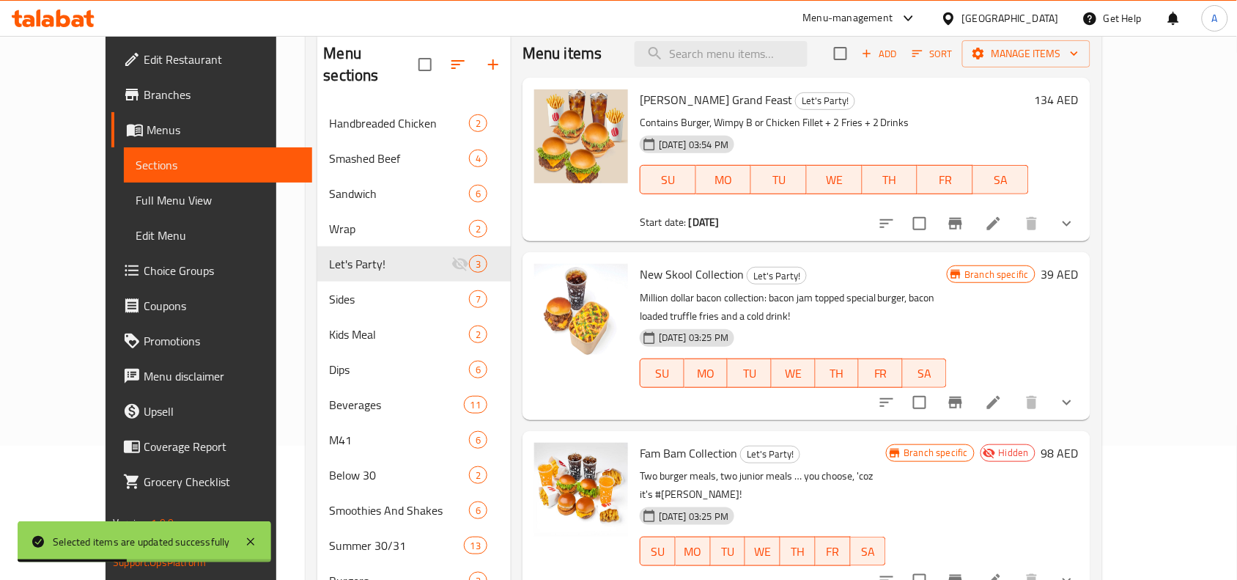
scroll to position [92, 0]
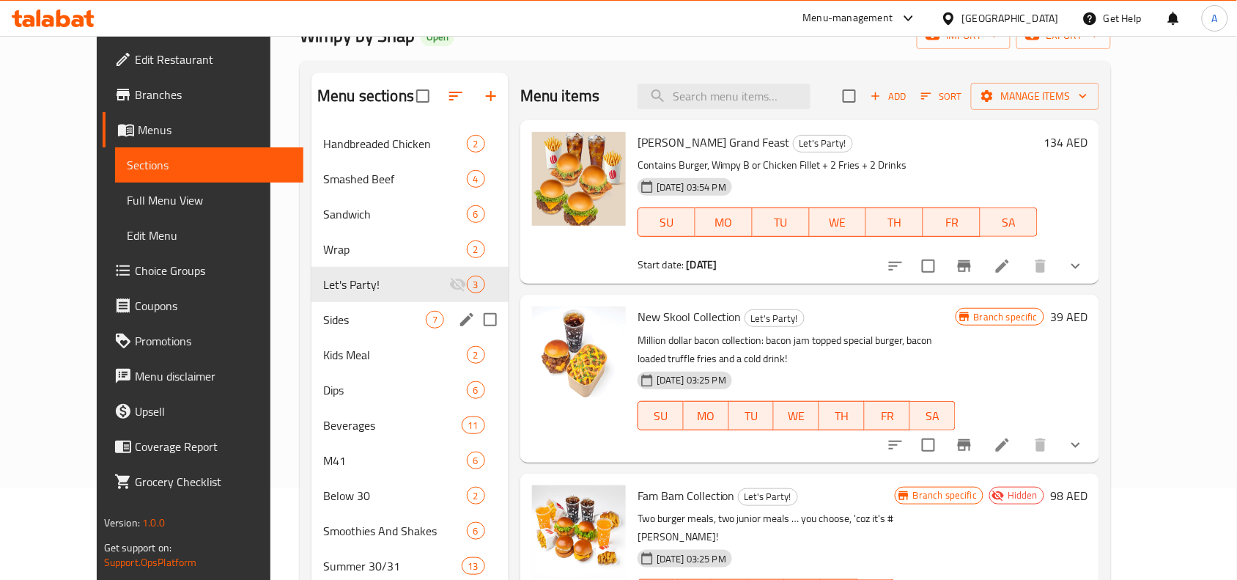
click at [323, 320] on span "Sides" at bounding box center [374, 320] width 103 height 18
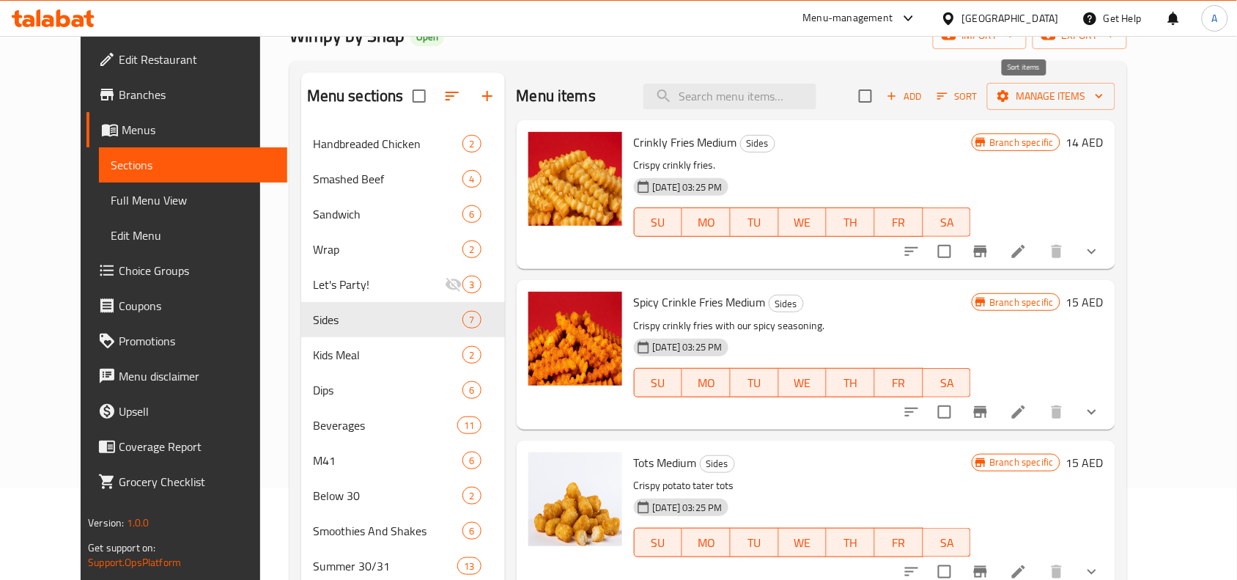
click at [982, 95] on button "Sort" at bounding box center [958, 96] width 48 height 23
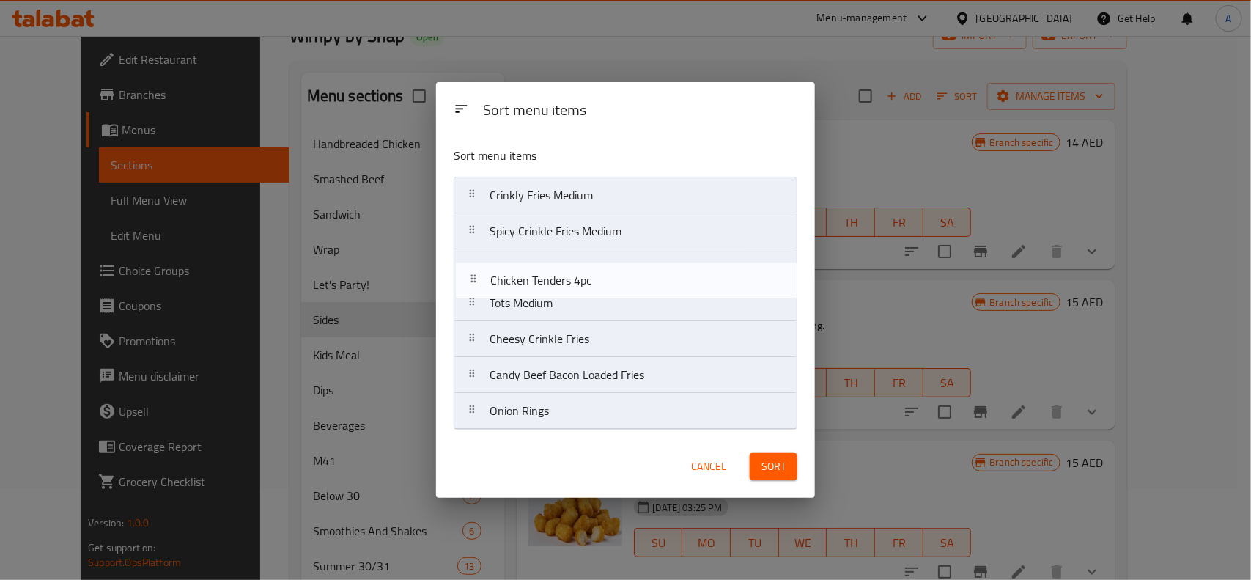
drag, startPoint x: 592, startPoint y: 416, endPoint x: 591, endPoint y: 268, distance: 148.1
click at [591, 268] on nav "Crinkly Fries Medium Spicy Crinkle Fries Medium Tots Medium Cheesy Crinkle Frie…" at bounding box center [626, 303] width 344 height 253
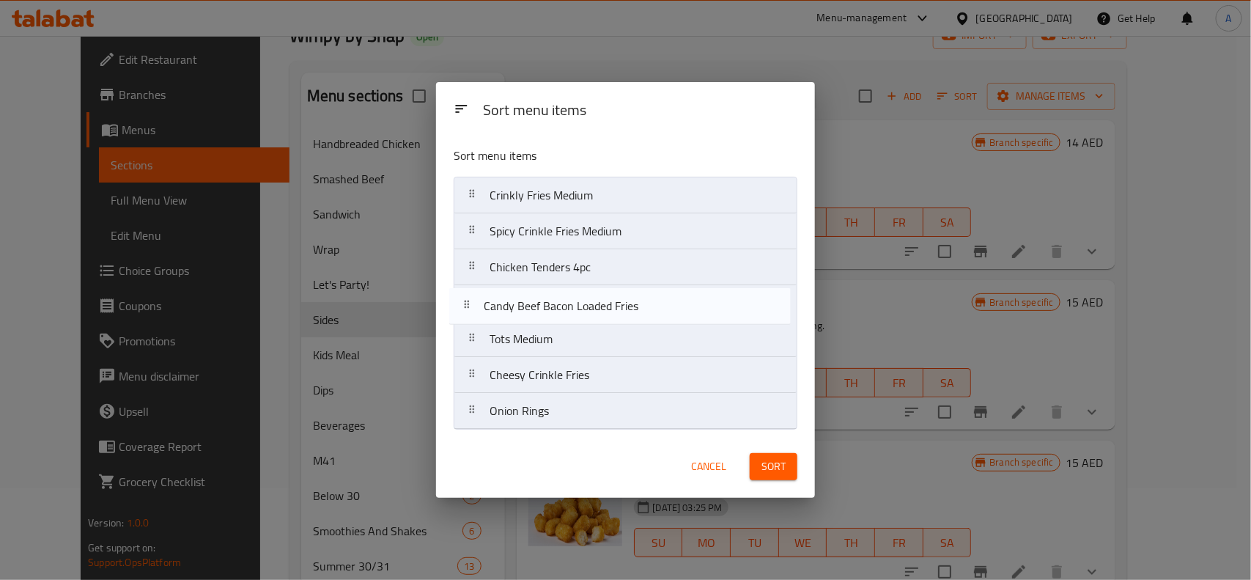
drag, startPoint x: 641, startPoint y: 382, endPoint x: 634, endPoint y: 309, distance: 72.9
click at [634, 309] on nav "Crinkly Fries Medium Spicy Crinkle Fries Medium Chicken Tenders 4pc Tots Medium…" at bounding box center [626, 303] width 344 height 253
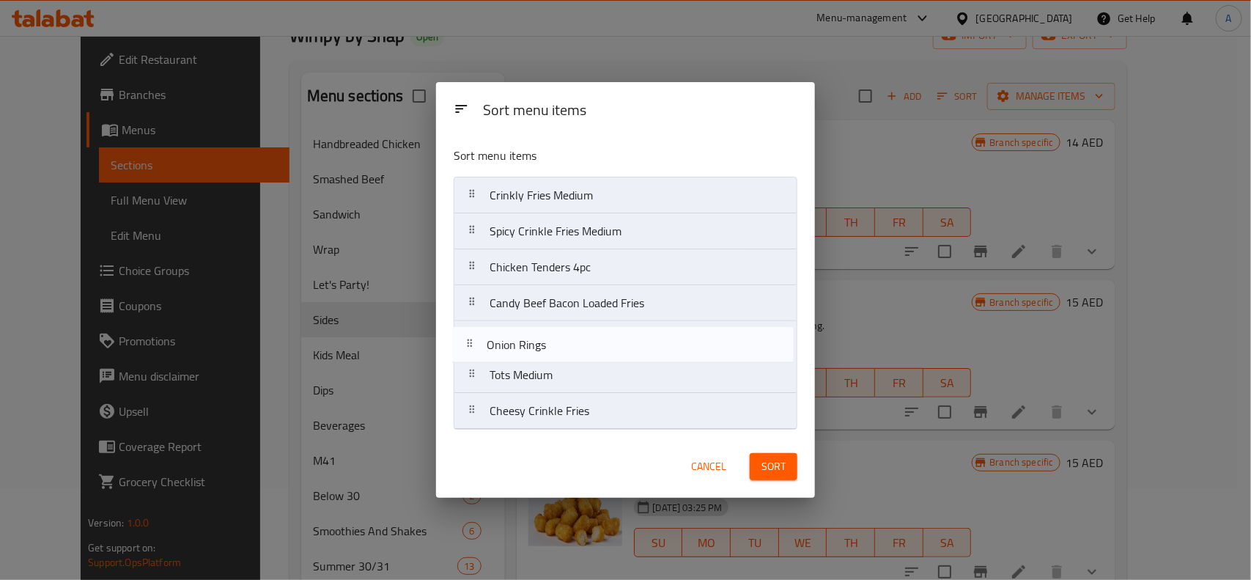
drag, startPoint x: 583, startPoint y: 414, endPoint x: 581, endPoint y: 337, distance: 77.0
click at [581, 337] on nav "Crinkly Fries Medium Spicy Crinkle Fries Medium Chicken Tenders 4pc Candy Beef …" at bounding box center [626, 303] width 344 height 253
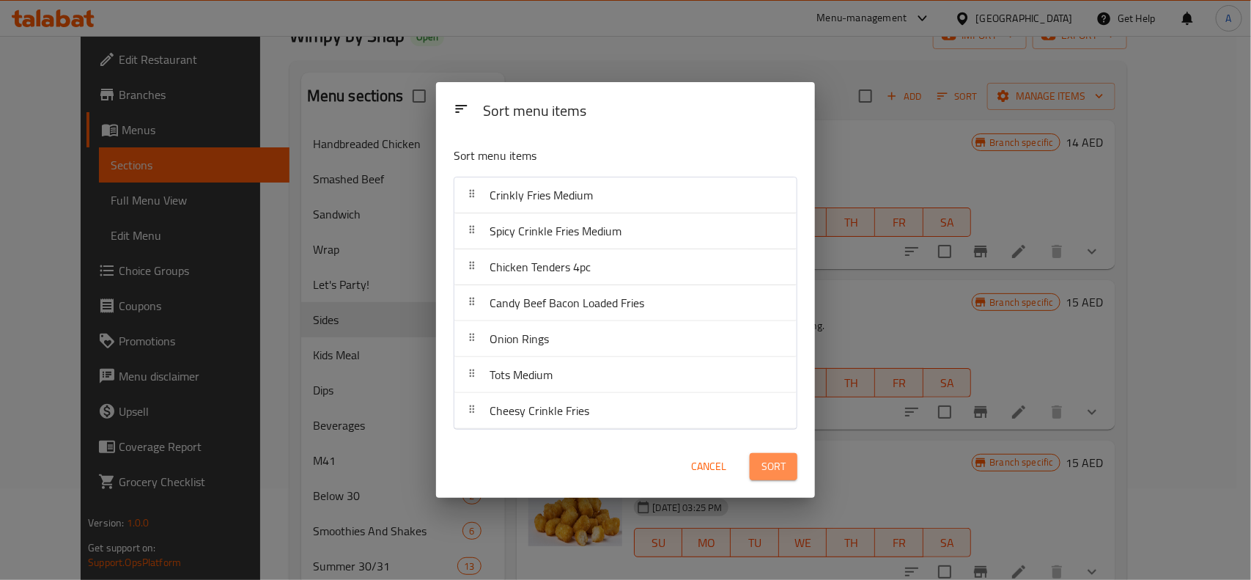
click at [759, 469] on button "Sort" at bounding box center [774, 466] width 48 height 27
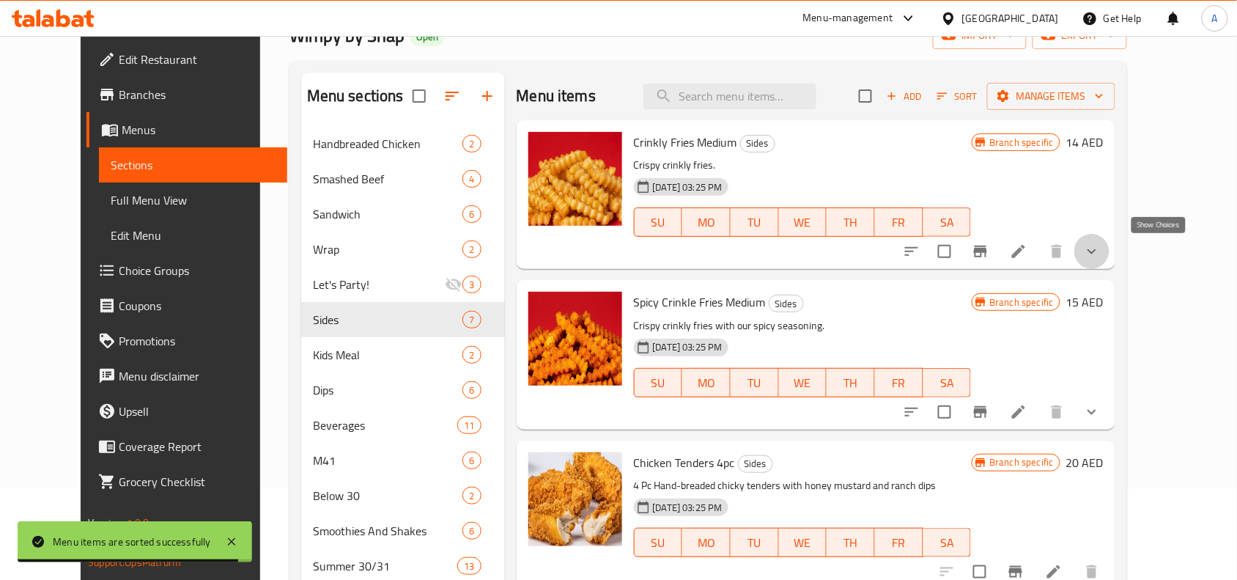
click at [1101, 244] on icon "show more" at bounding box center [1092, 252] width 18 height 18
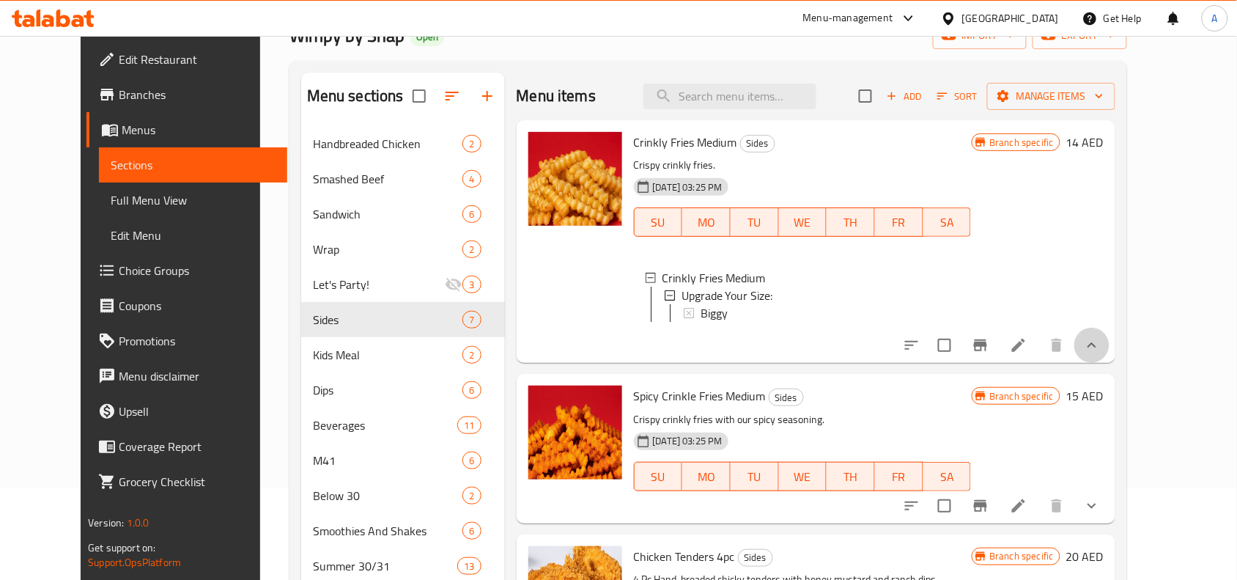
click at [1110, 349] on button "show more" at bounding box center [1092, 345] width 35 height 35
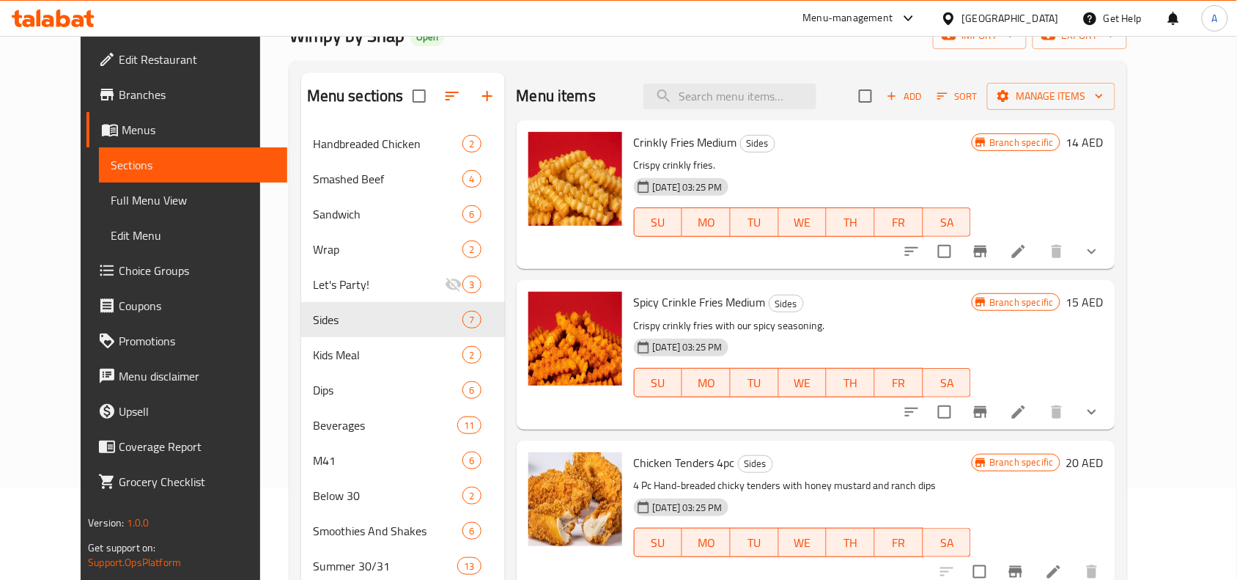
click at [1039, 254] on li at bounding box center [1018, 251] width 41 height 26
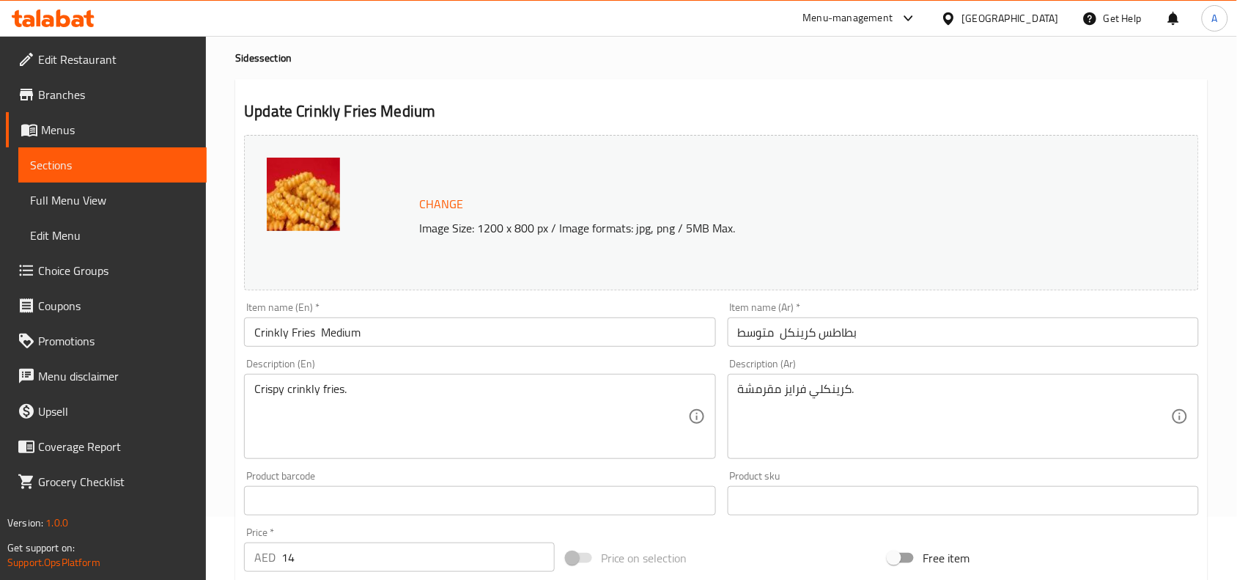
scroll to position [92, 0]
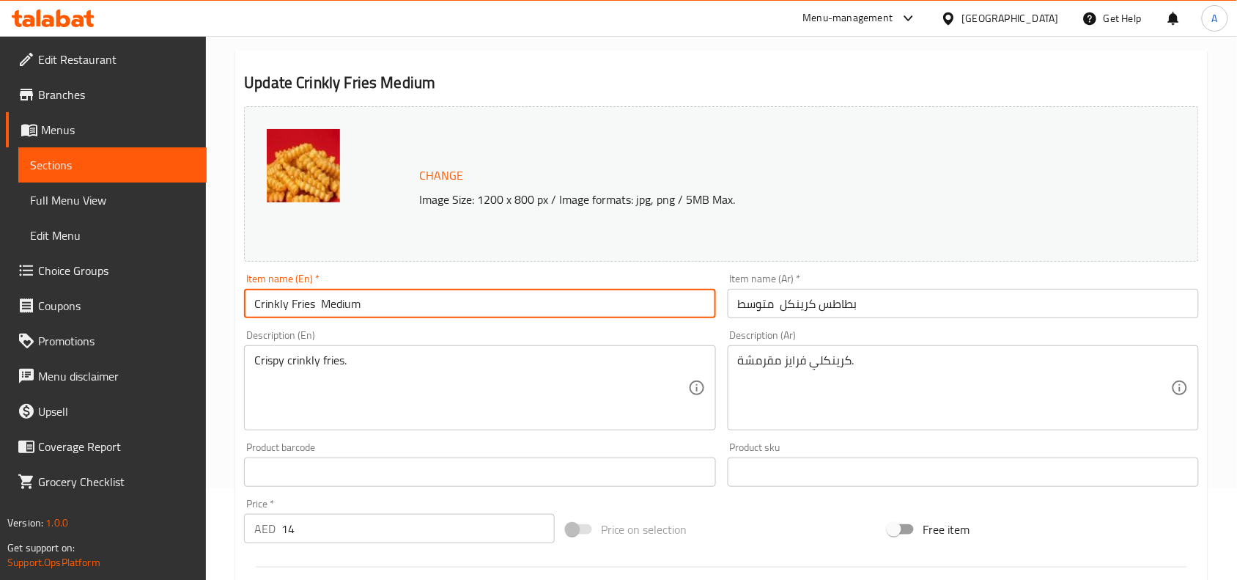
click at [414, 313] on input "Crinkly Fries Medium" at bounding box center [479, 303] width 471 height 29
paste input "-"
type input "Crinkly Fries - Medium"
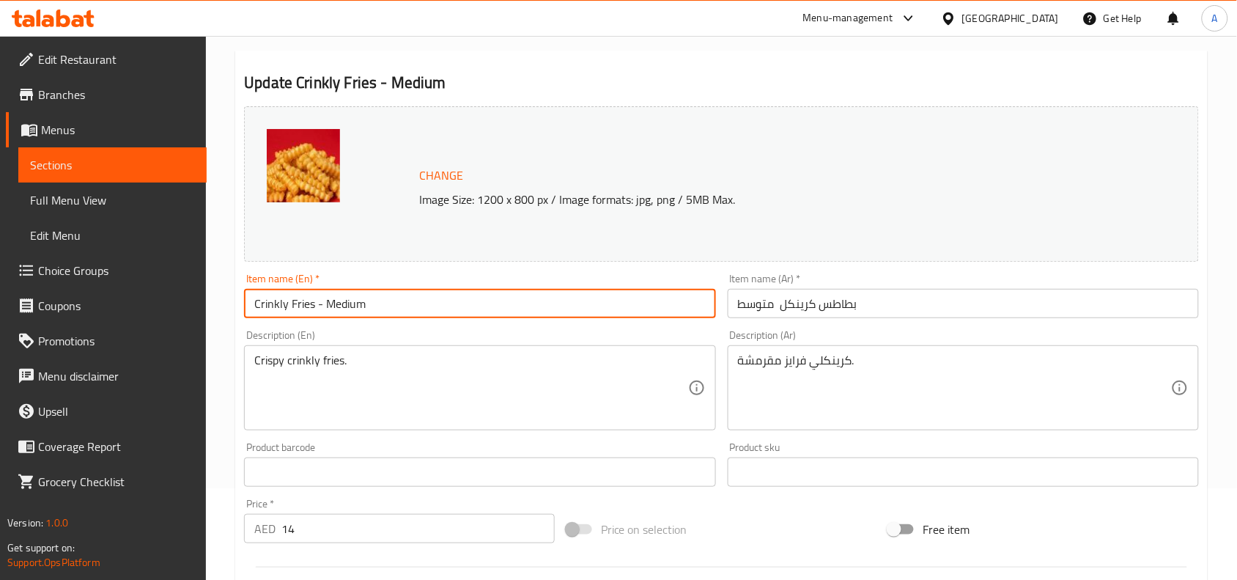
click at [849, 306] on input "بطاطس كرينكل متوسط" at bounding box center [963, 303] width 471 height 29
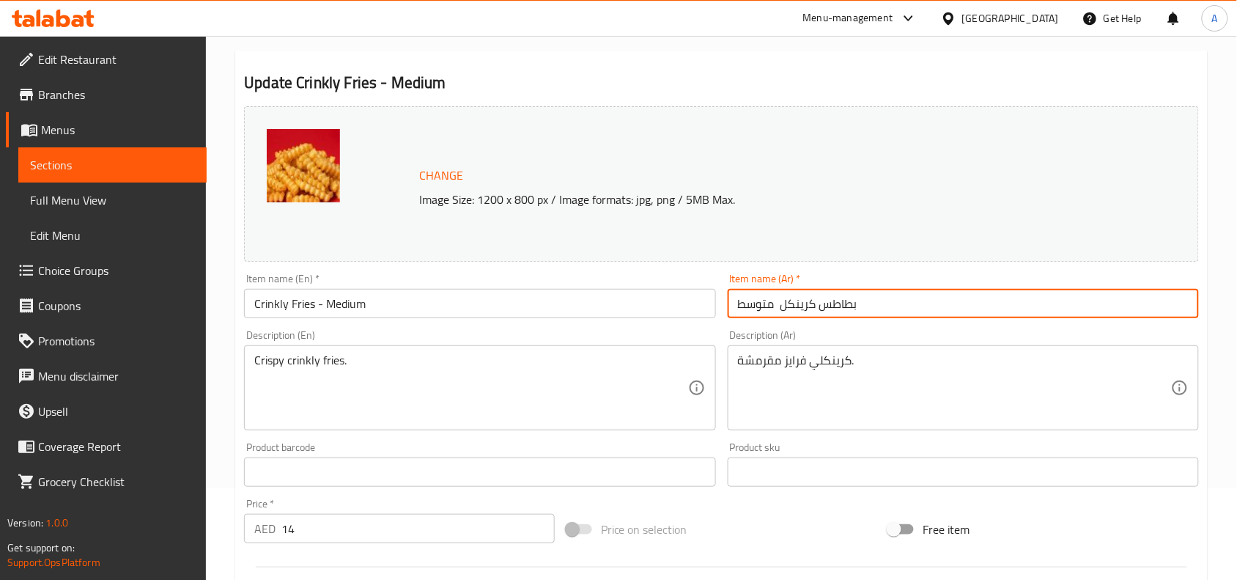
click at [849, 306] on input "بطاطس كرينكل متوسط" at bounding box center [963, 303] width 471 height 29
paste input "-"
type input "بطاطس كرينكل - متوسط"
click at [540, 374] on textarea "Crispy crinkly fries." at bounding box center [470, 388] width 433 height 70
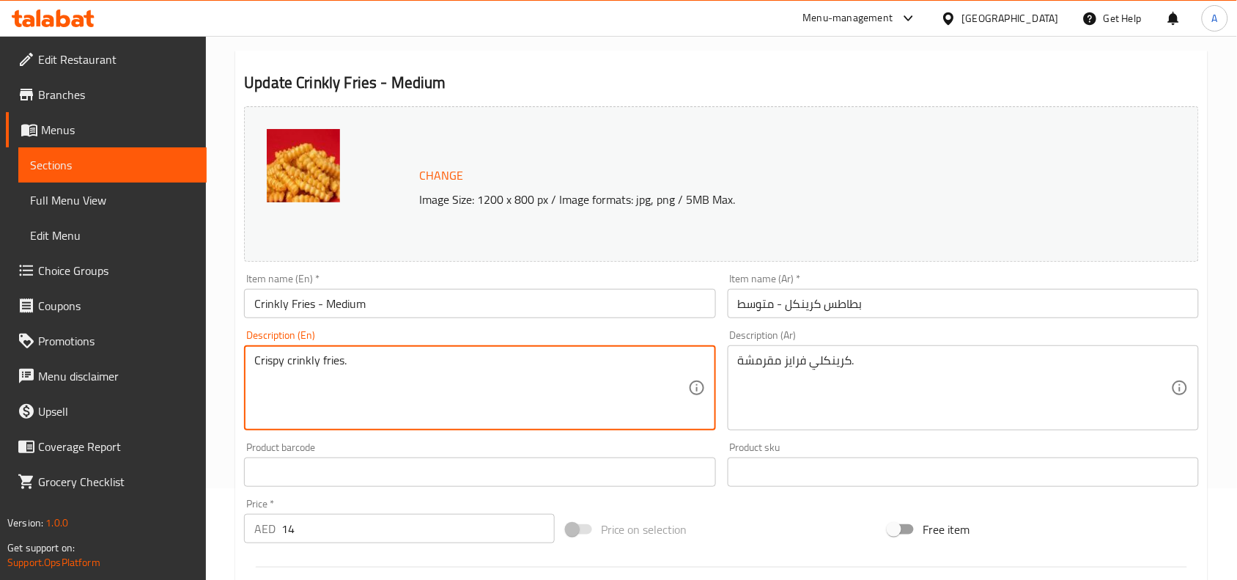
click at [540, 374] on textarea "Crispy crinkly fries." at bounding box center [470, 388] width 433 height 70
paste textarea "ed fries"
type textarea "Crispy crinkled fries"
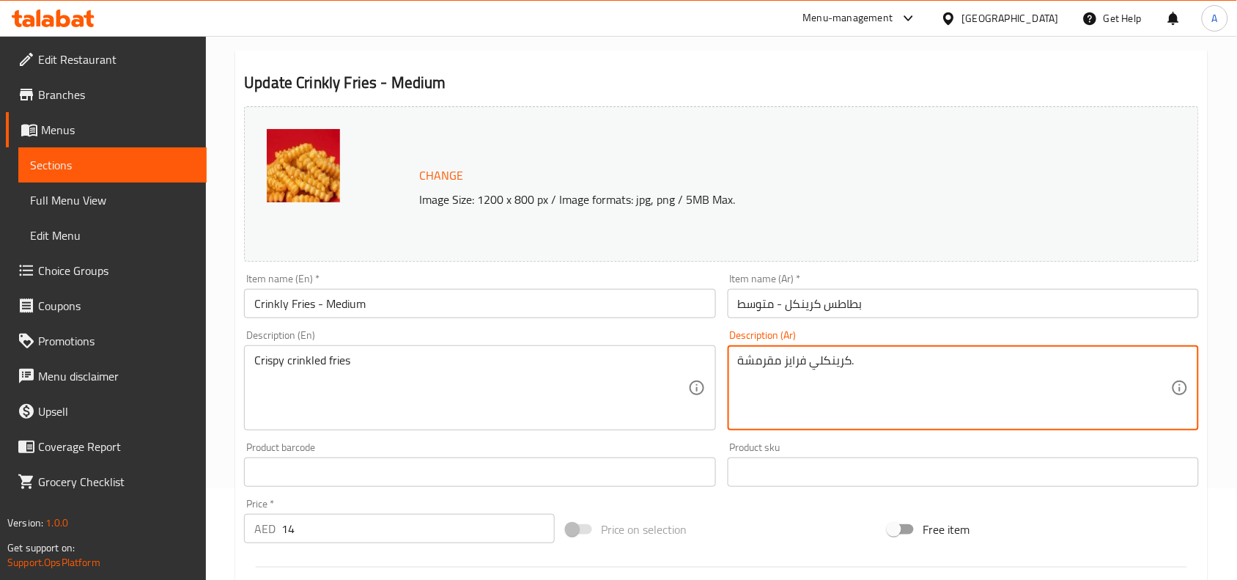
click at [829, 368] on textarea "كرينكلي فرايز مقرمشة." at bounding box center [954, 388] width 433 height 70
paste textarea "بطاطس كرينكل مقرمشة"
type textarea "بطاطس كرينكل مقرمشة"
click at [720, 448] on div "Product barcode Product barcode" at bounding box center [479, 464] width 483 height 56
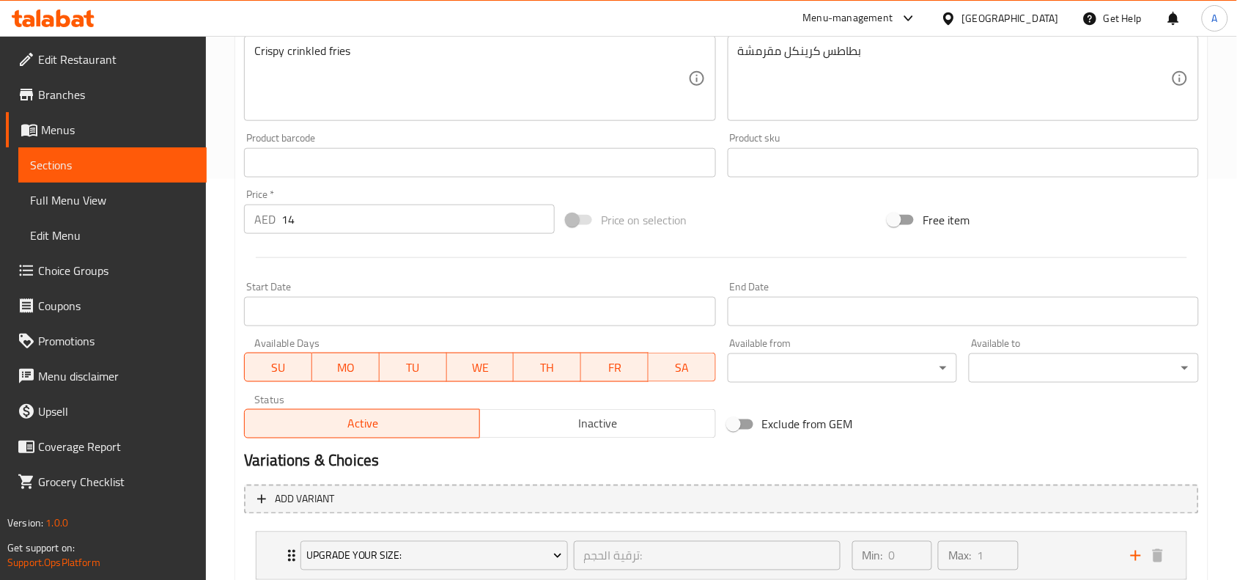
scroll to position [501, 0]
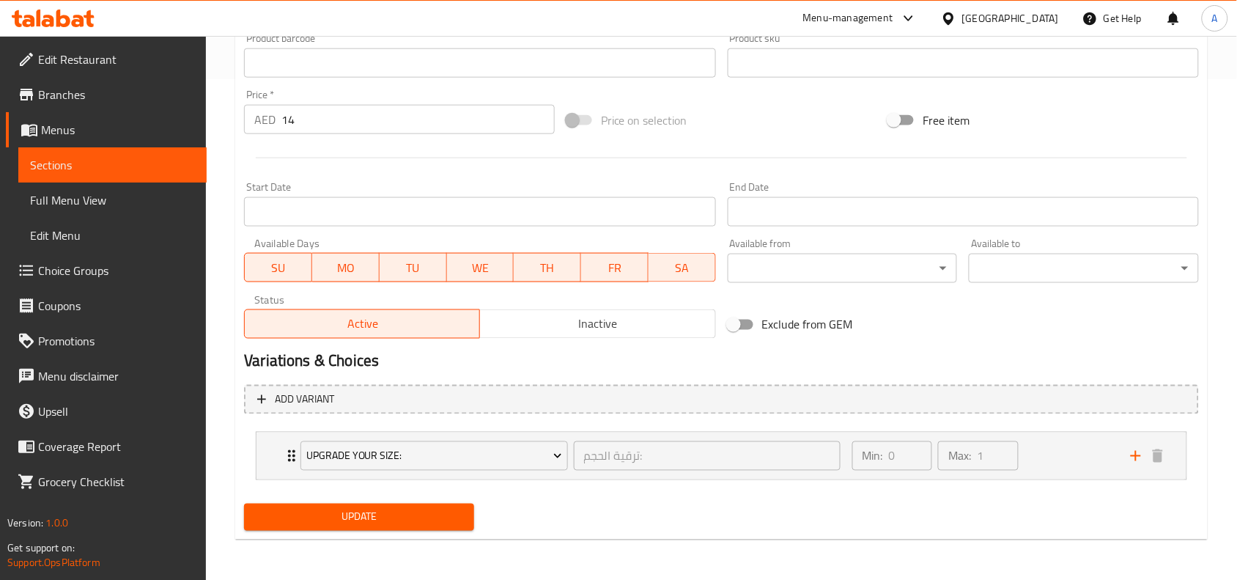
click at [416, 508] on span "Update" at bounding box center [359, 517] width 207 height 18
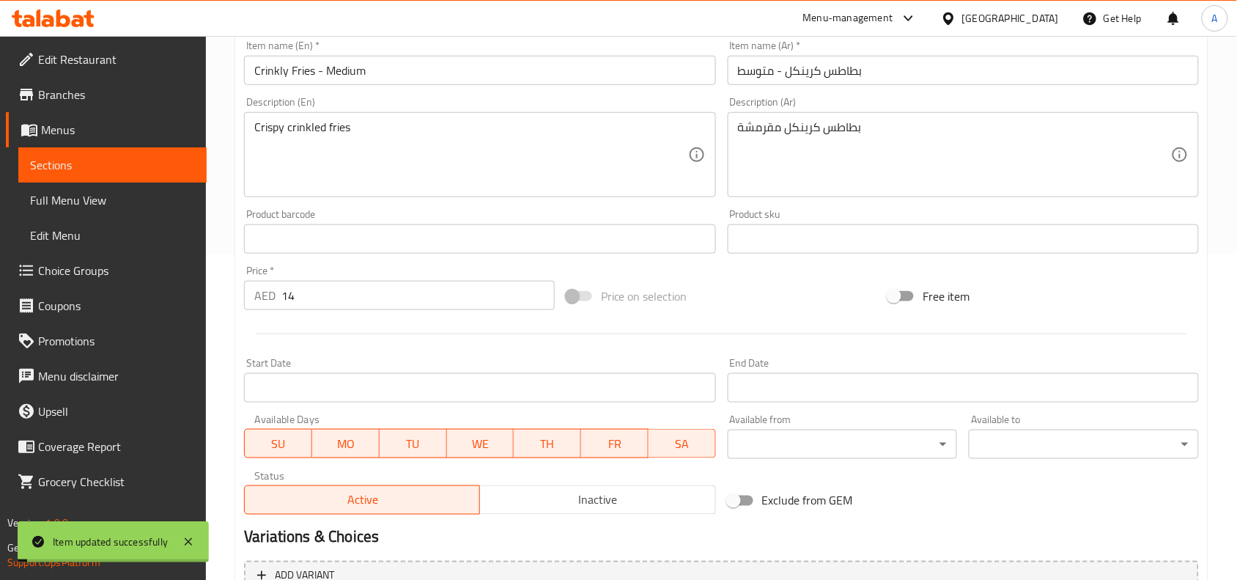
scroll to position [0, 0]
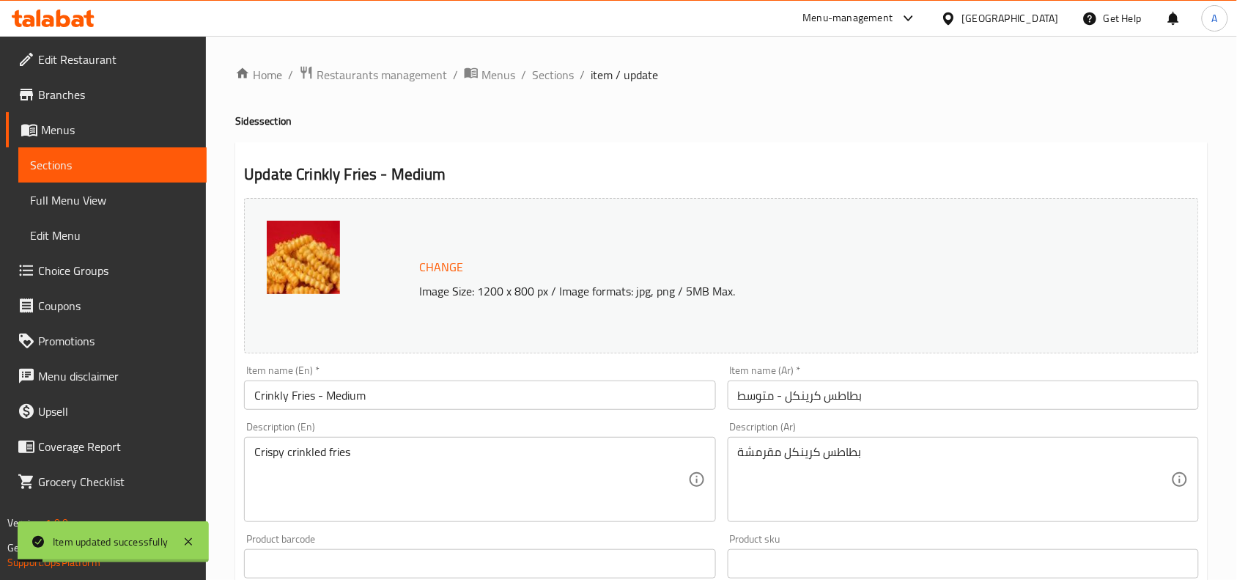
click at [554, 62] on div "Home / Restaurants management / Menus / Sections / item / update Sides section …" at bounding box center [721, 558] width 1031 height 1045
click at [546, 66] on span "Sections" at bounding box center [553, 75] width 42 height 18
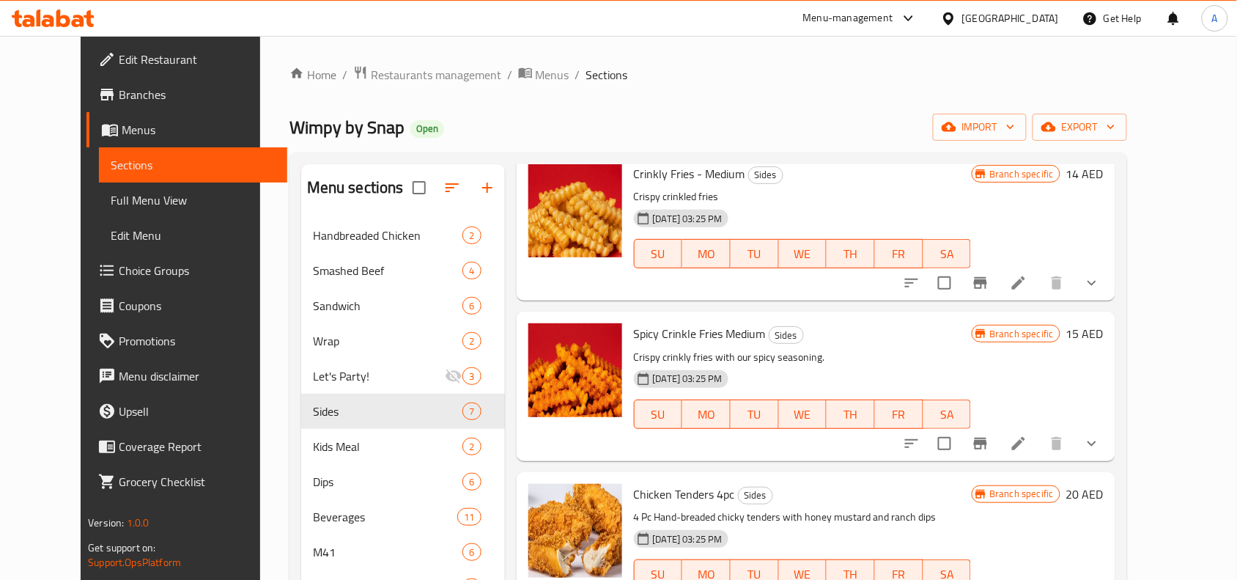
scroll to position [92, 0]
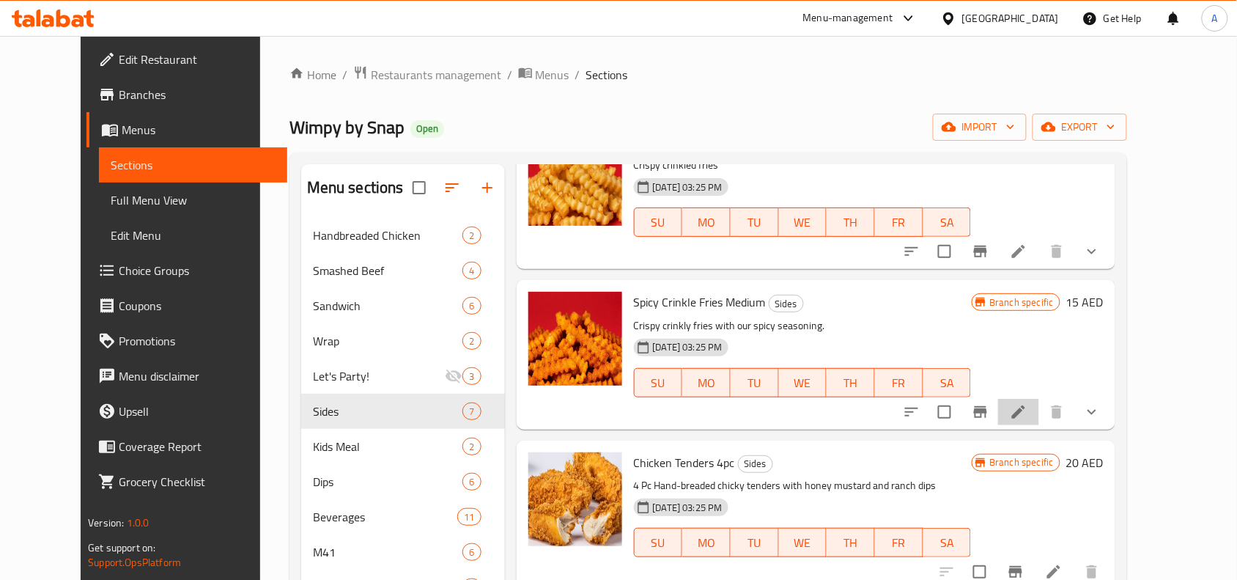
click at [1039, 425] on li at bounding box center [1018, 412] width 41 height 26
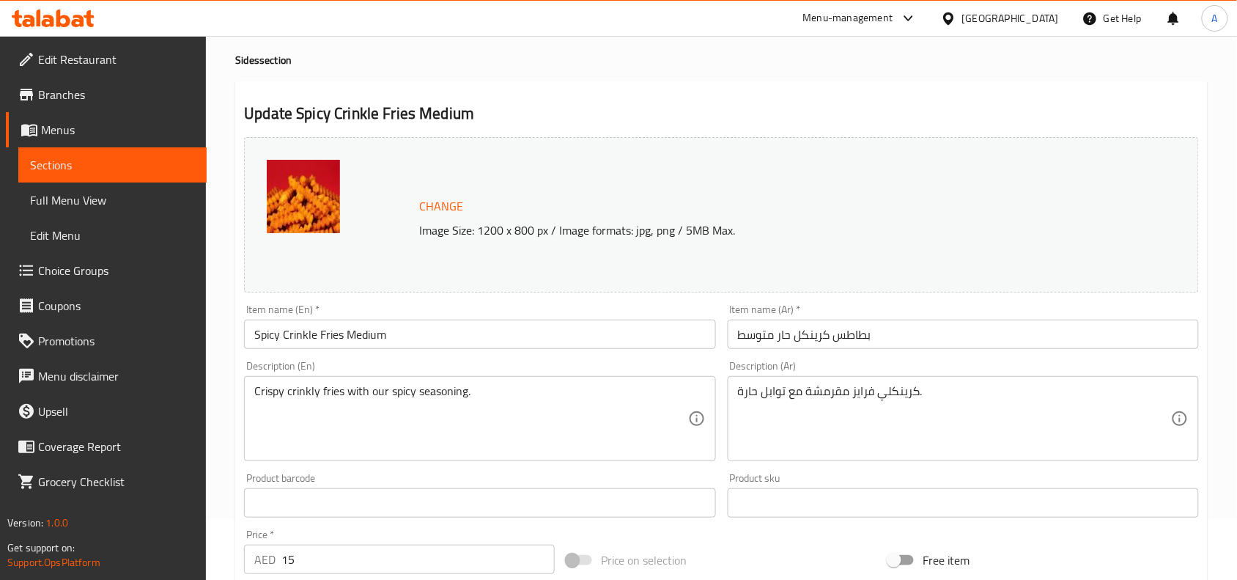
scroll to position [92, 0]
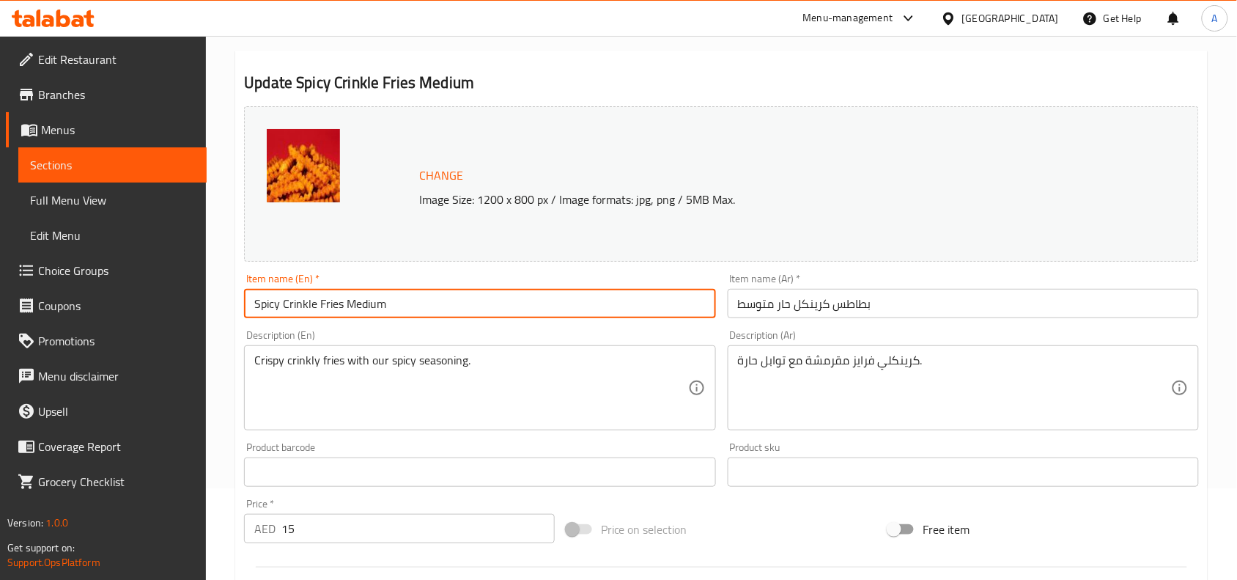
click at [411, 304] on input "Spicy Crinkle Fries Medium" at bounding box center [479, 303] width 471 height 29
paste input "-"
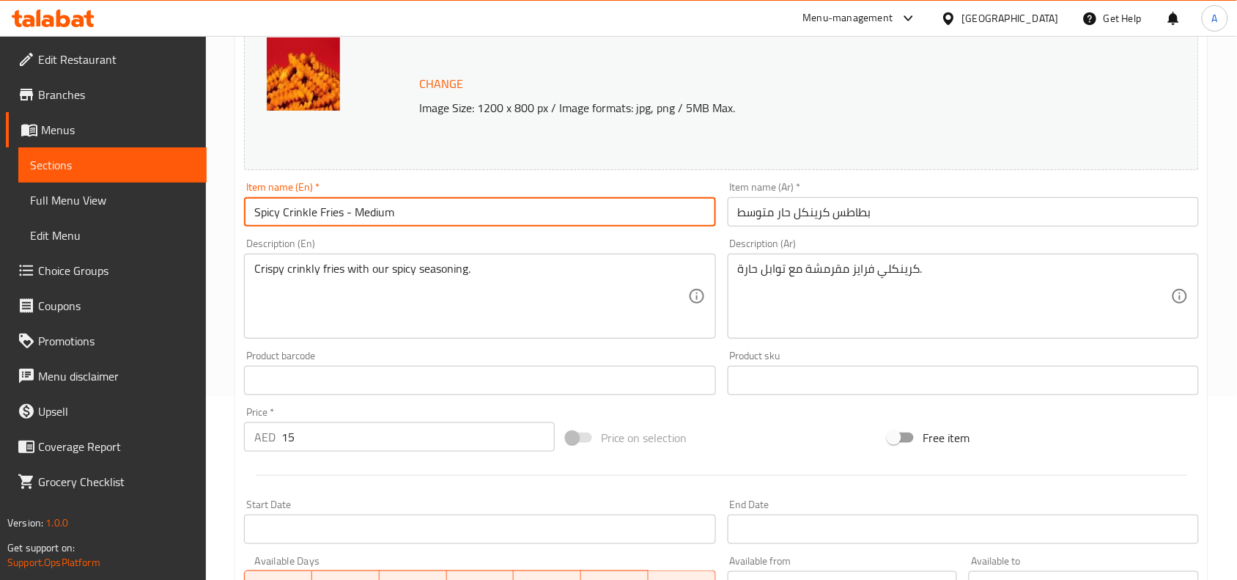
type input "Spicy Crinkle Fries - Medium"
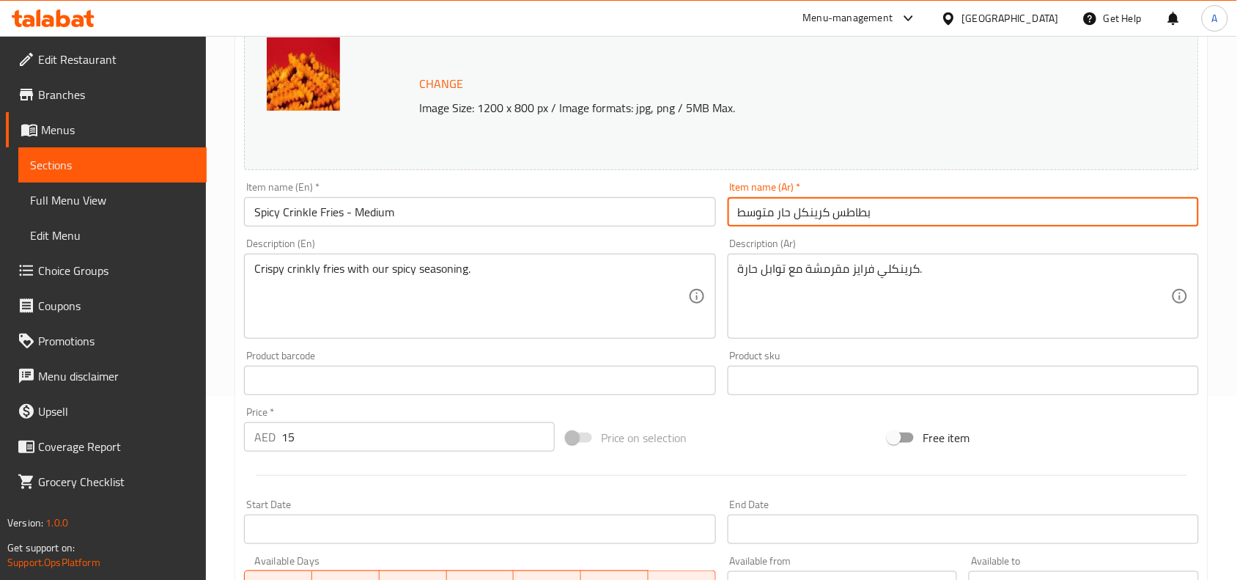
click at [852, 216] on input "بطاطس كرينكل حار متوسط" at bounding box center [963, 211] width 471 height 29
paste input "-"
type input "بطاطس كرينكل حار - متوسط"
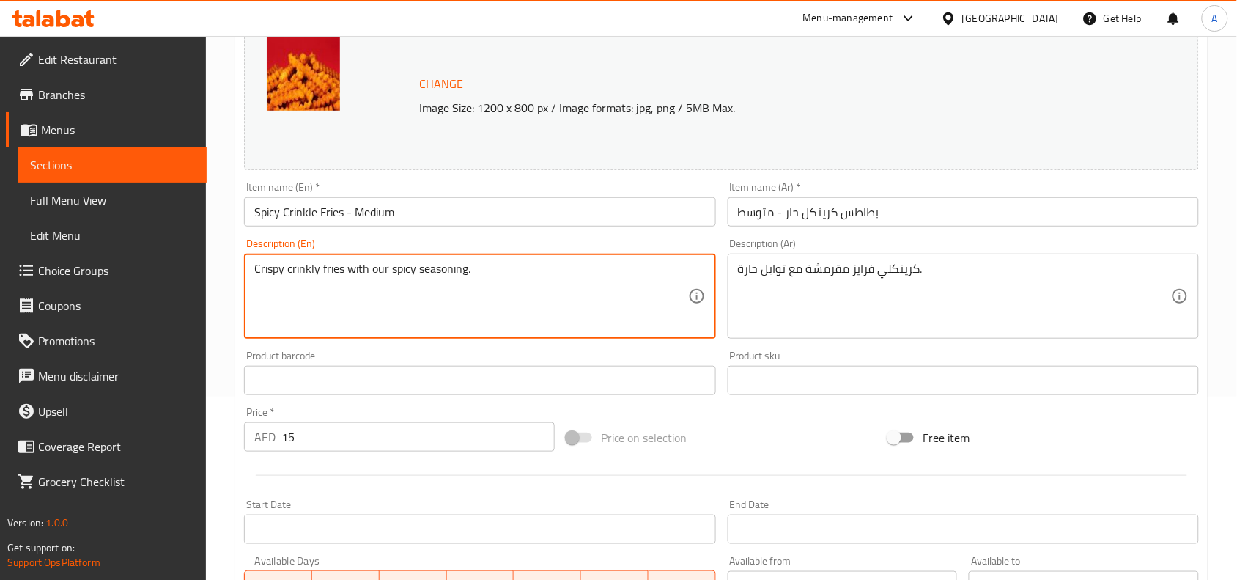
click at [515, 264] on textarea "Crispy crinkly fries with our spicy seasoning." at bounding box center [470, 297] width 433 height 70
paste textarea
type textarea "Crispy crinkly fries with our spicy seasoning"
click at [896, 279] on textarea "كرينكلي فرايز مقرمشة مع توابل حارة." at bounding box center [954, 297] width 433 height 70
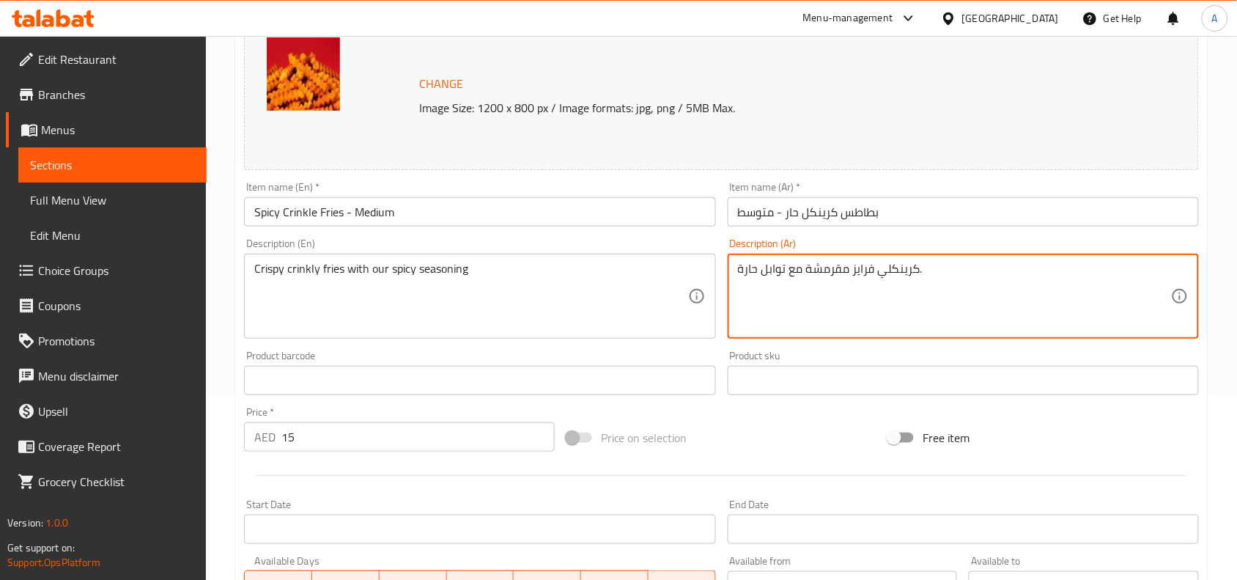
click at [896, 279] on textarea "كرينكلي فرايز مقرمشة مع توابل حارة." at bounding box center [954, 297] width 433 height 70
paste textarea "بطاطس كrينكل مقرمشة مع توابلنا الحارة"
type textarea "بطاطس كرينكل مقرمشة مع توابلنا الحارة"
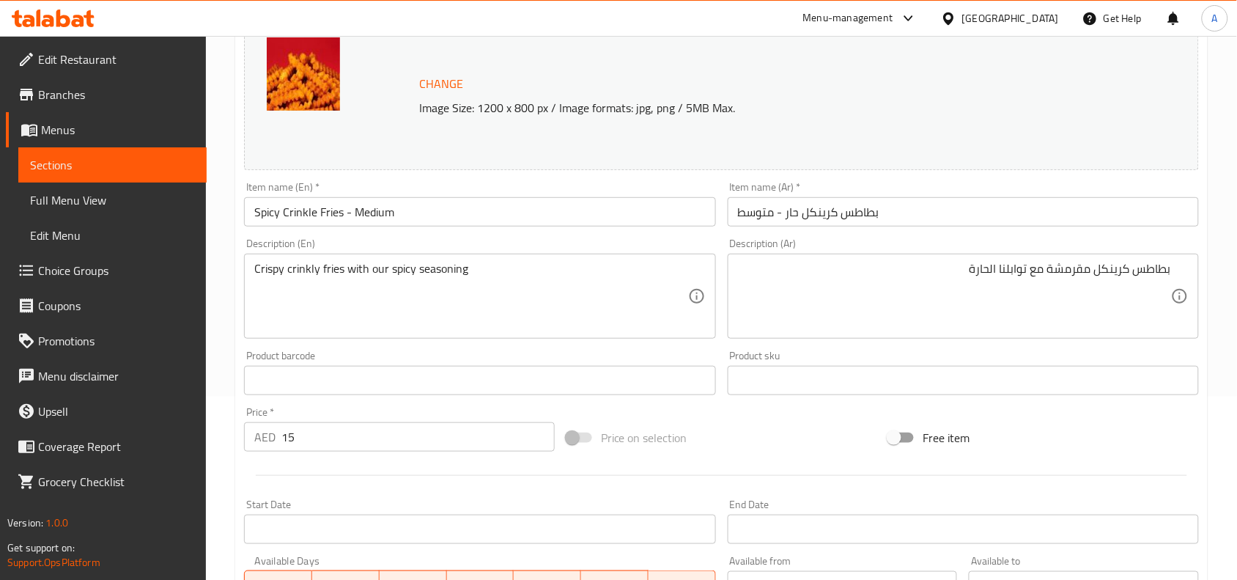
click at [731, 423] on div "Price on selection" at bounding box center [722, 438] width 323 height 40
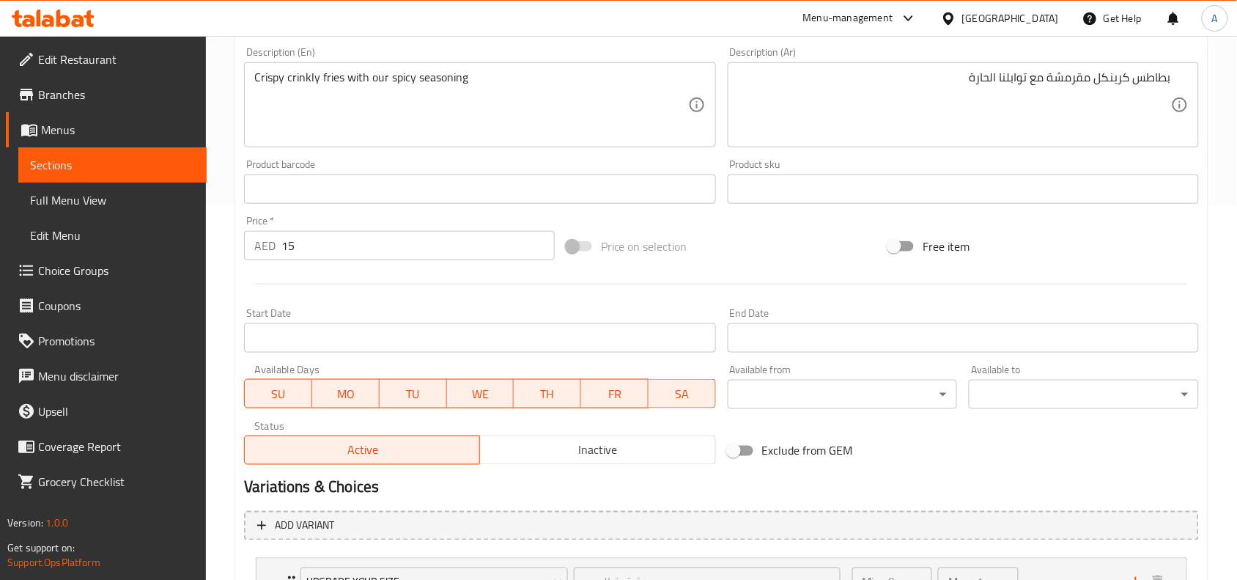
scroll to position [501, 0]
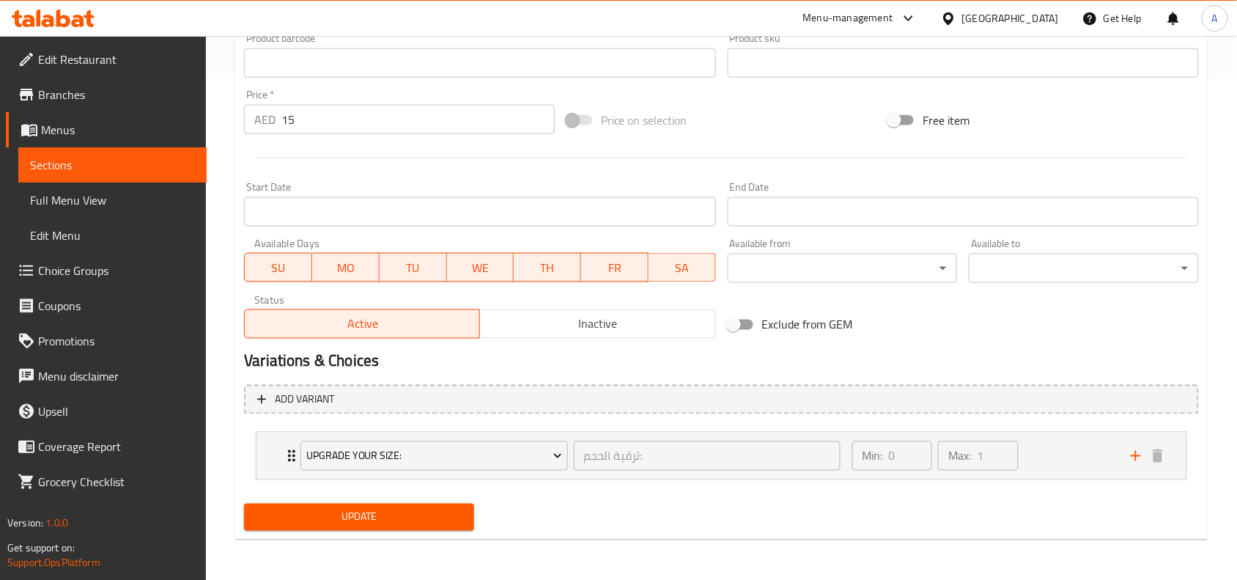
click at [350, 515] on span "Update" at bounding box center [359, 517] width 207 height 18
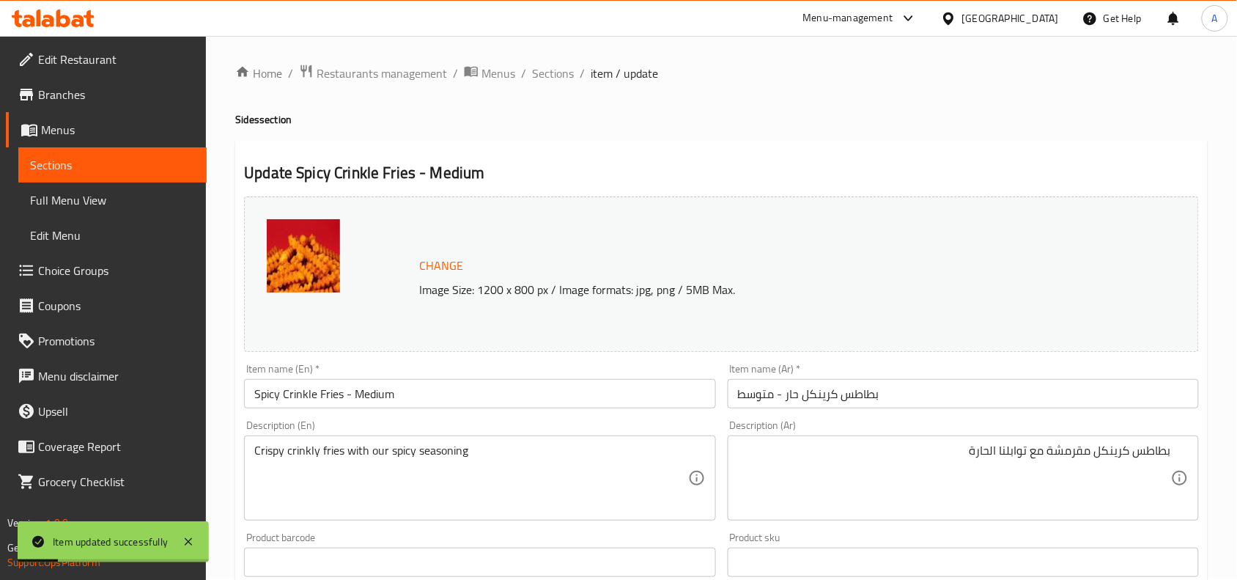
scroll to position [0, 0]
click at [537, 78] on span "Sections" at bounding box center [553, 75] width 42 height 18
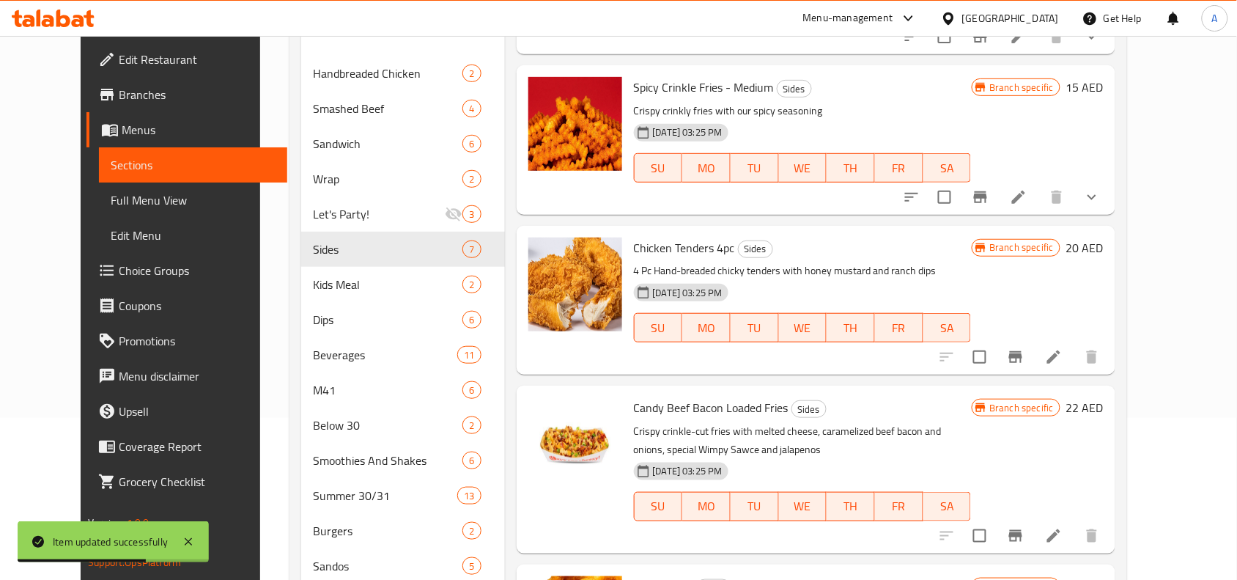
scroll to position [183, 0]
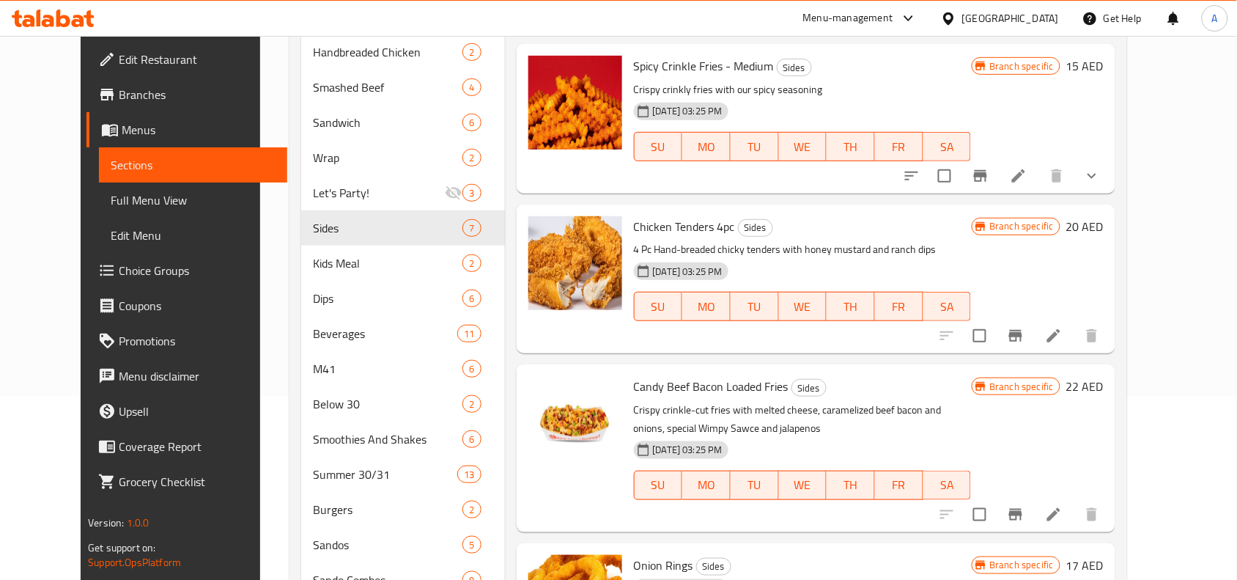
click at [1075, 343] on li at bounding box center [1054, 336] width 41 height 26
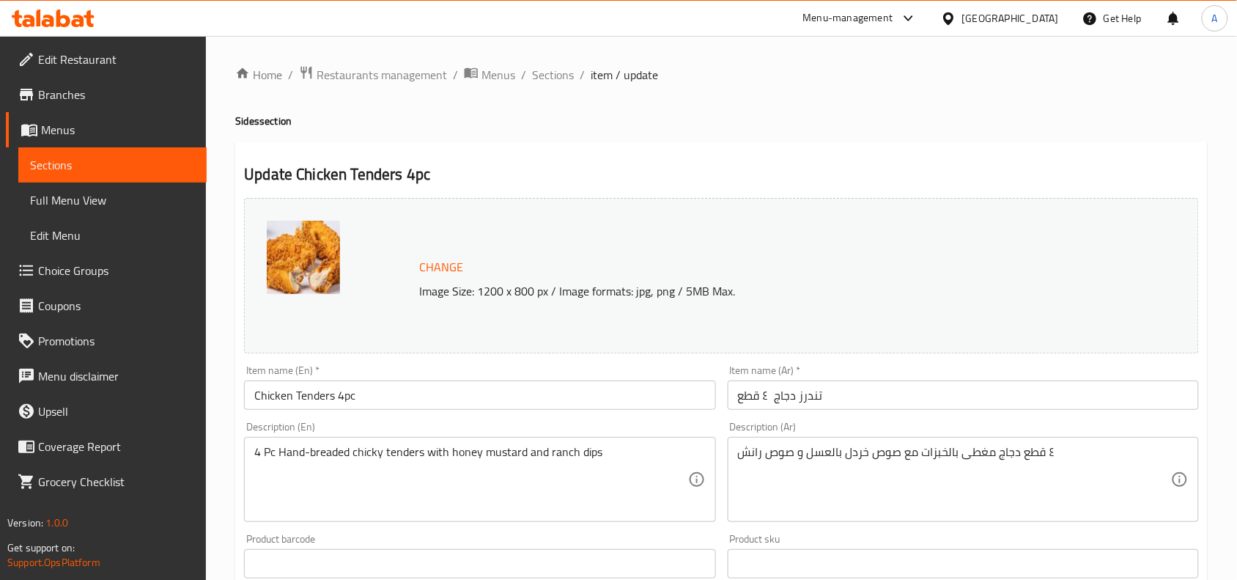
scroll to position [92, 0]
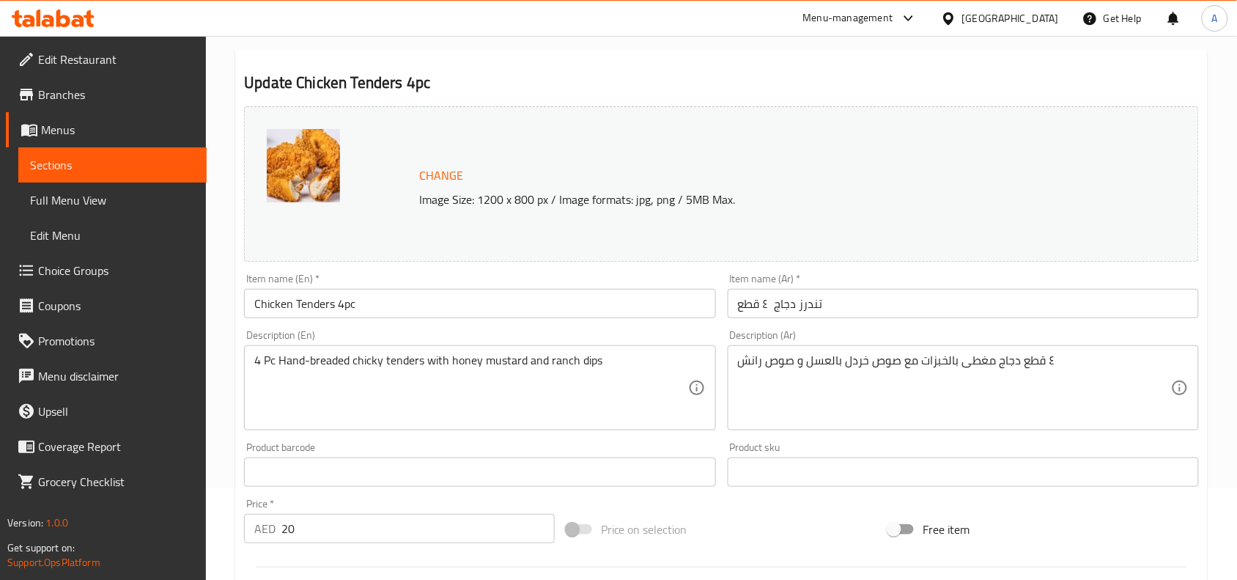
click at [518, 315] on input "Chicken Tenders 4pc" at bounding box center [479, 303] width 471 height 29
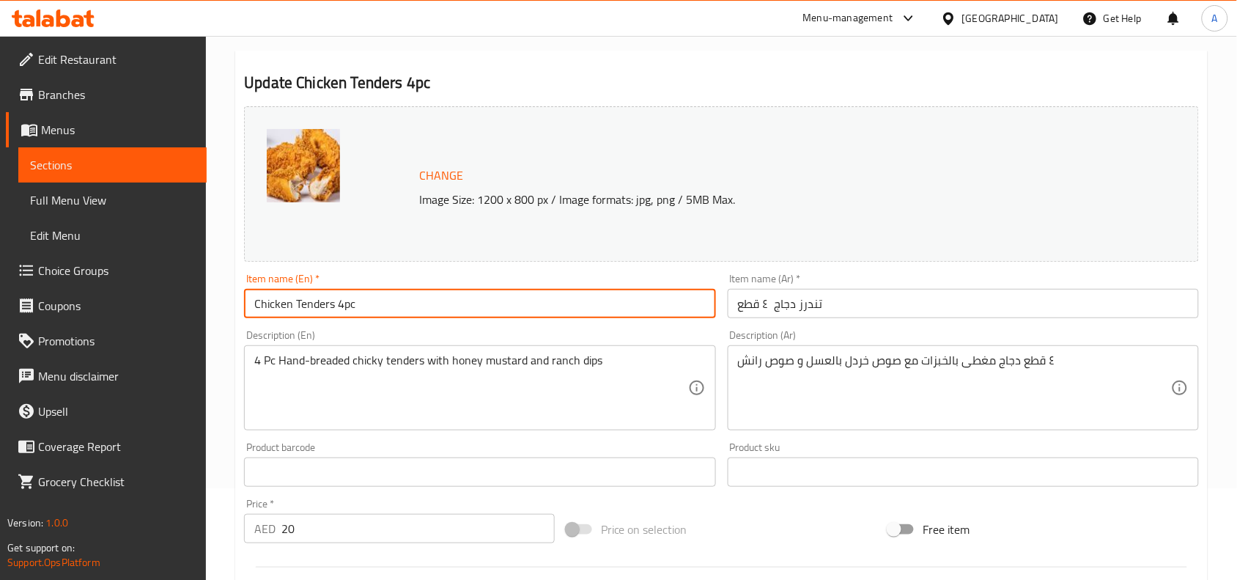
click at [518, 315] on input "Chicken Tenders 4pc" at bounding box center [479, 303] width 471 height 29
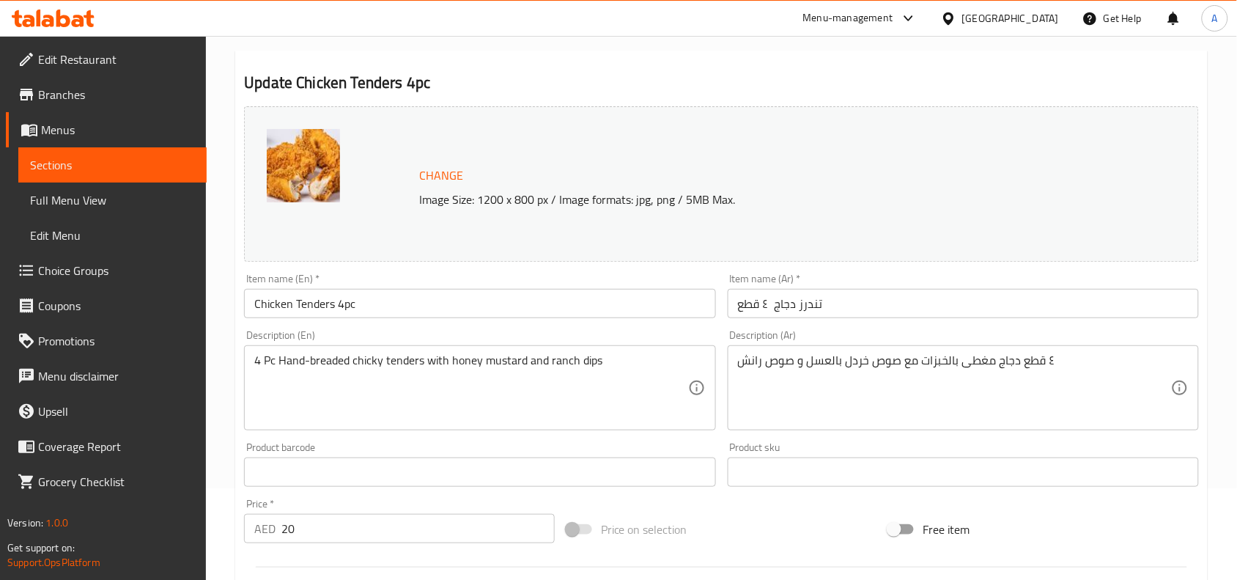
click at [540, 284] on div "Item name (En)   * Chicken Tenders 4pc Item name (En) *" at bounding box center [479, 295] width 471 height 45
click at [537, 269] on div "Item name (En)   * Chicken Tenders 4pc Item name (En) *" at bounding box center [479, 296] width 483 height 56
click at [830, 304] on input "تندرز دجاج ٤ قطع" at bounding box center [963, 303] width 471 height 29
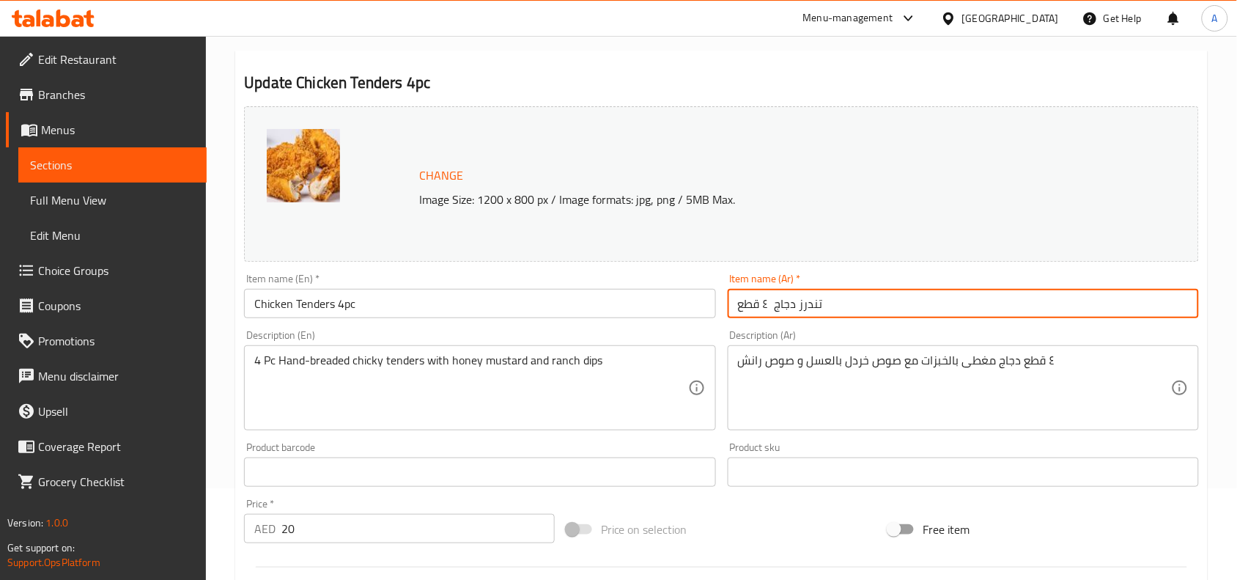
click at [830, 304] on input "تندرز دجاج ٤ قطع" at bounding box center [963, 303] width 471 height 29
paste input "–"
type input "تندرز دجاج – ٤ قطع"
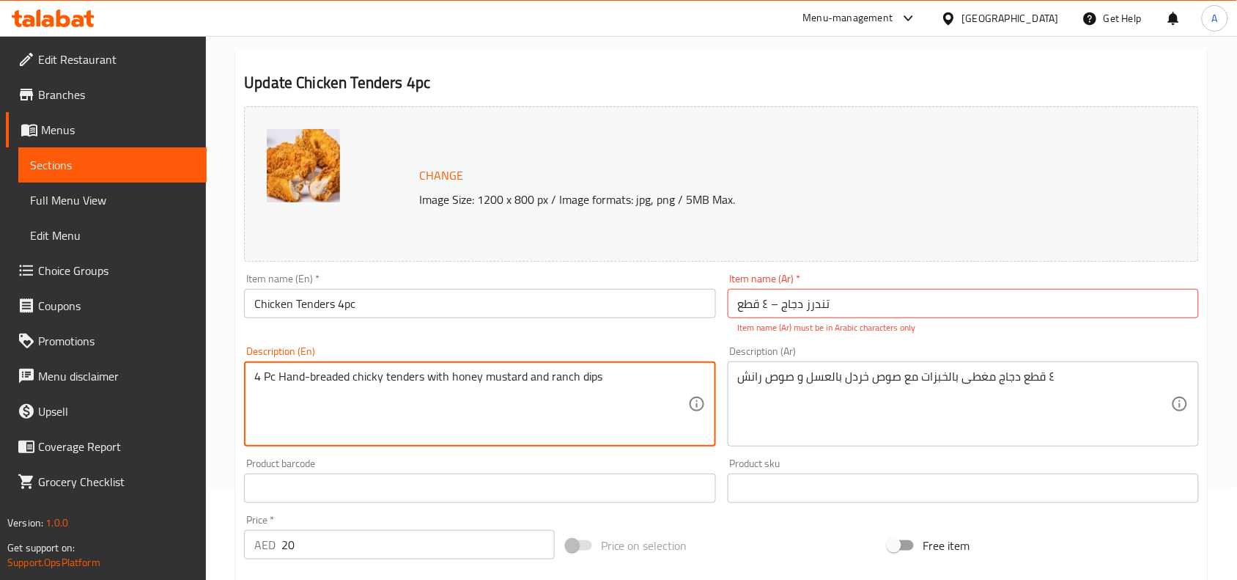
click at [489, 375] on textarea "4 Pc Hand-breaded chicky tenders with honey mustard and ranch dips" at bounding box center [470, 404] width 433 height 70
paste textarea "& ranch dips"
type textarea "4 Pc Hand-breaded chicky tenders with honey mustard & ranch dips"
click at [910, 376] on textarea "٤ قطع دجاج مغطى بالخبزات مع صوص خردل بالعسل و صوص رانش" at bounding box center [954, 404] width 433 height 70
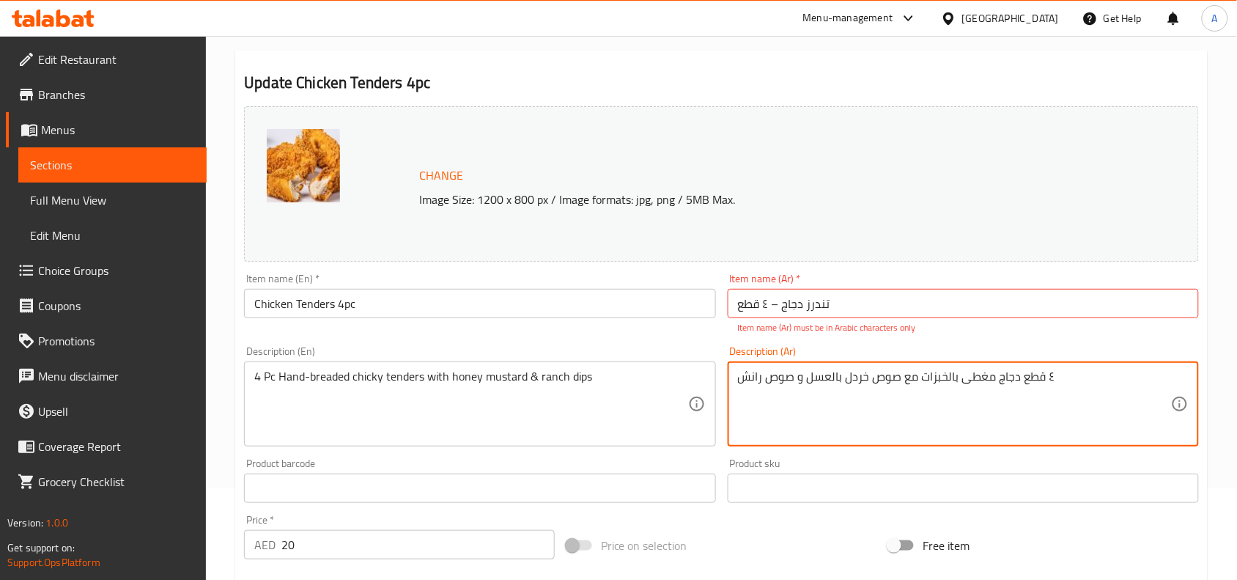
click at [910, 376] on textarea "٤ قطع دجاج مغطى بالخبزات مع صوص خردل بالعسل و صوص رانش" at bounding box center [954, 404] width 433 height 70
paste textarea
type textarea "٤ قطع دجاج مغطى بالخبزات مع صوص خردل بالعسل و صوص رانش"
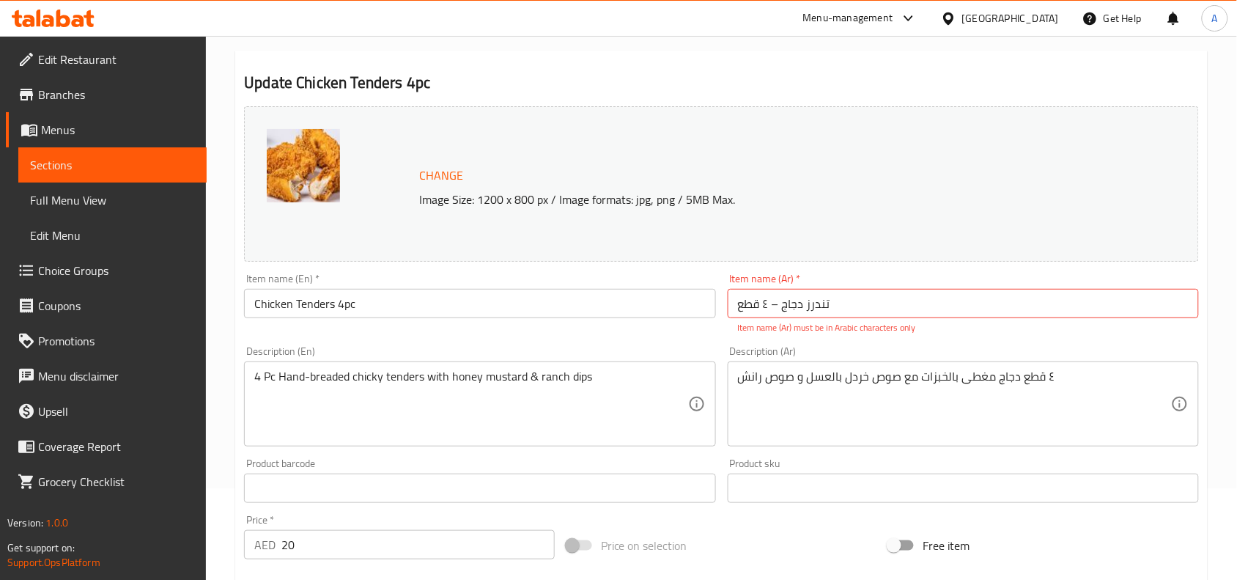
click at [856, 457] on div "Product sku Product sku" at bounding box center [963, 480] width 483 height 56
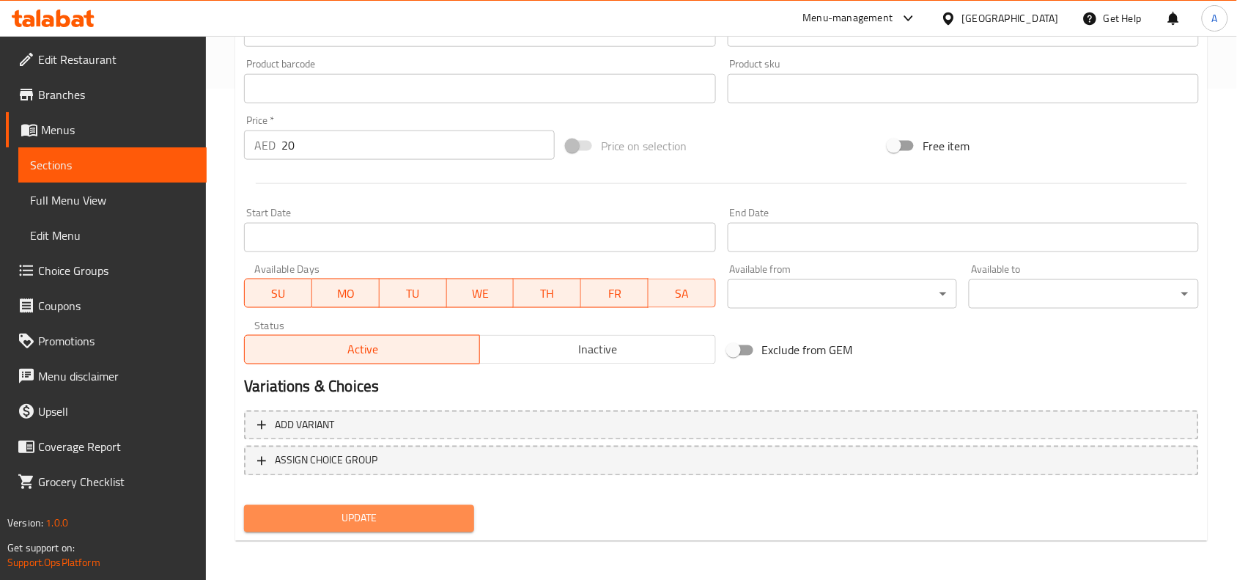
click at [379, 509] on span "Update" at bounding box center [359, 518] width 207 height 18
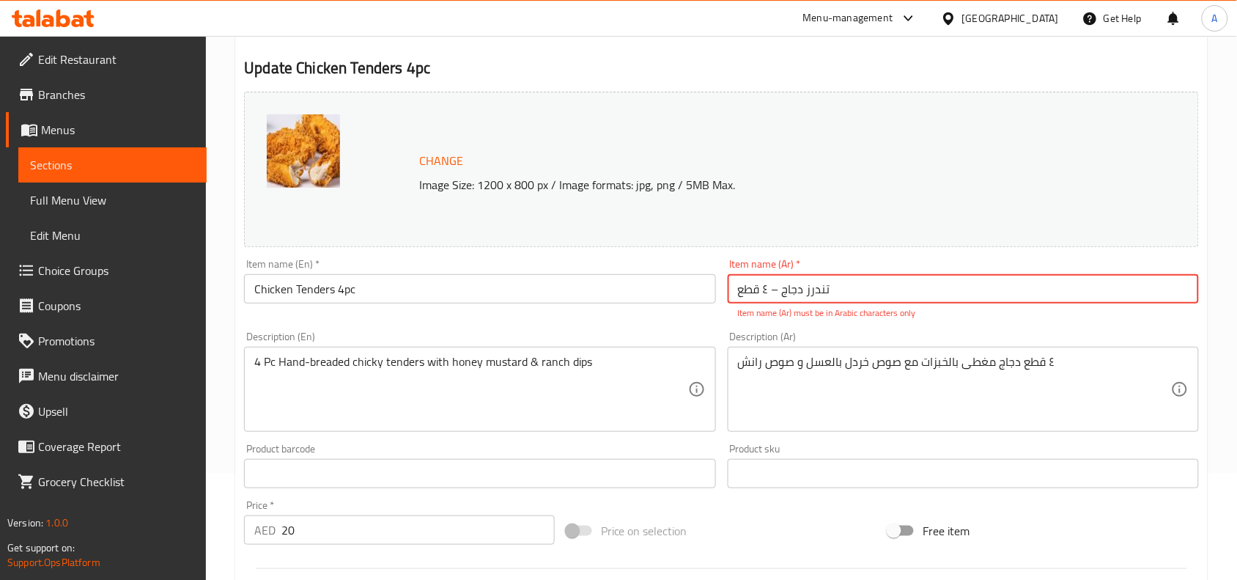
click at [913, 302] on input "تندرز دجاج – ٤ قطع" at bounding box center [963, 288] width 471 height 29
click at [772, 290] on input "تندرز دجاج – ٤ قطع" at bounding box center [963, 288] width 471 height 29
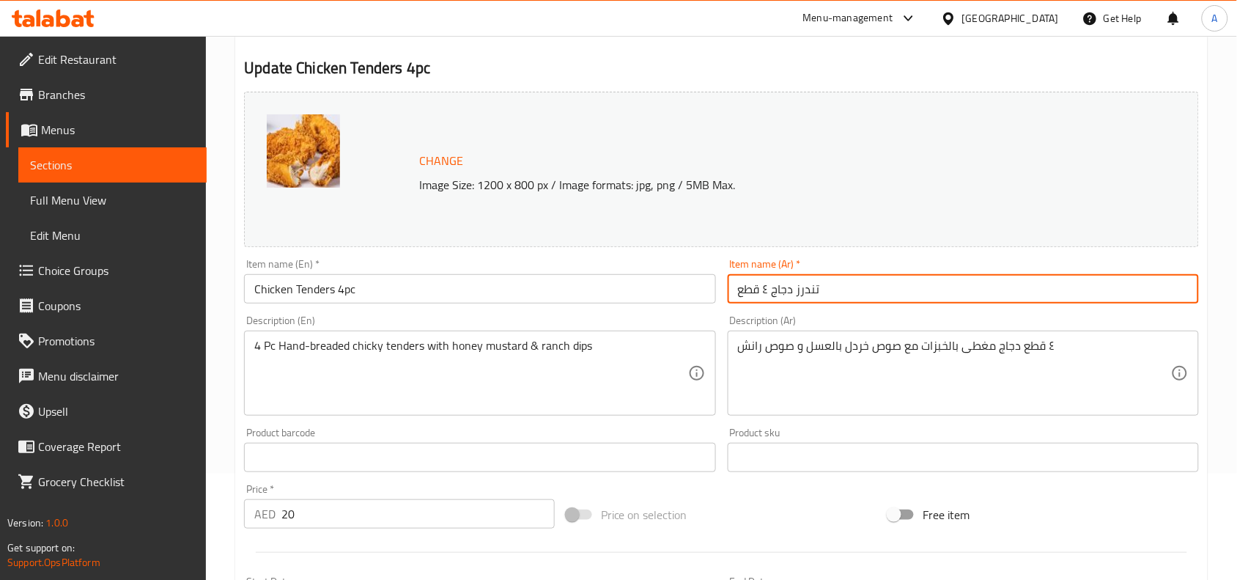
type input "تندرز دجاج ٤ قطع"
click at [724, 465] on div "Product sku Product sku" at bounding box center [963, 450] width 483 height 56
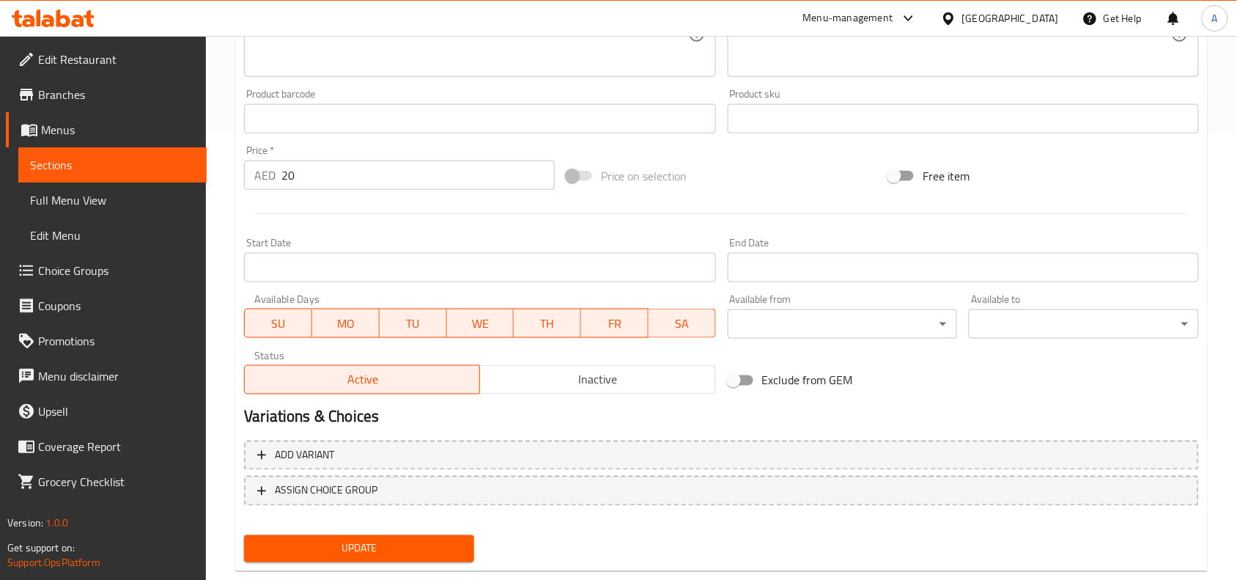
scroll to position [475, 0]
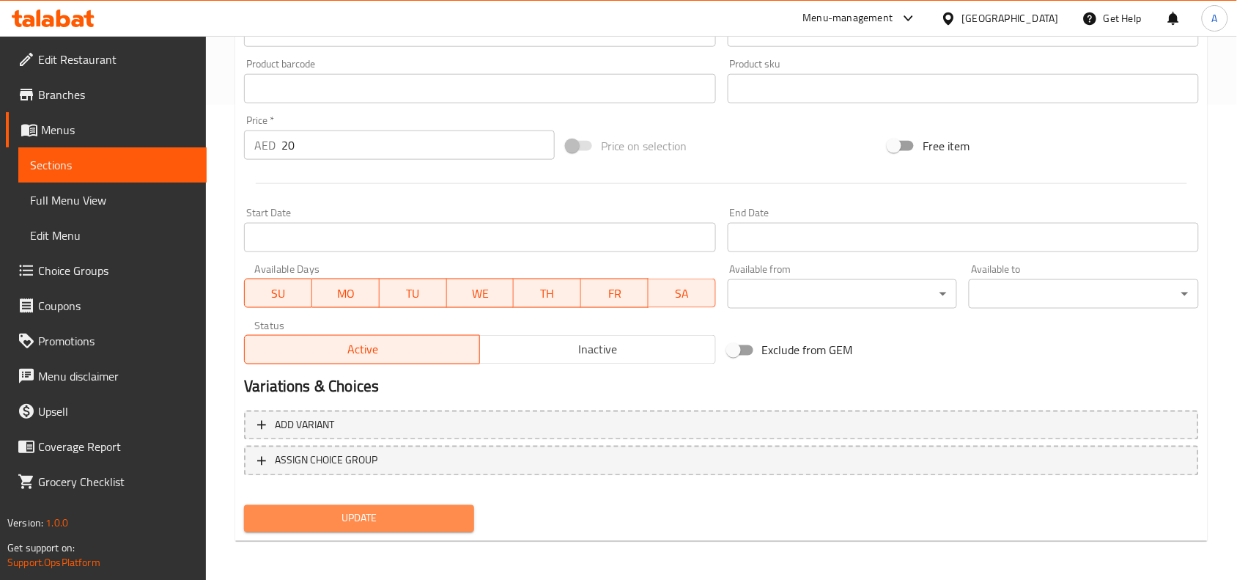
click at [427, 512] on span "Update" at bounding box center [359, 518] width 207 height 18
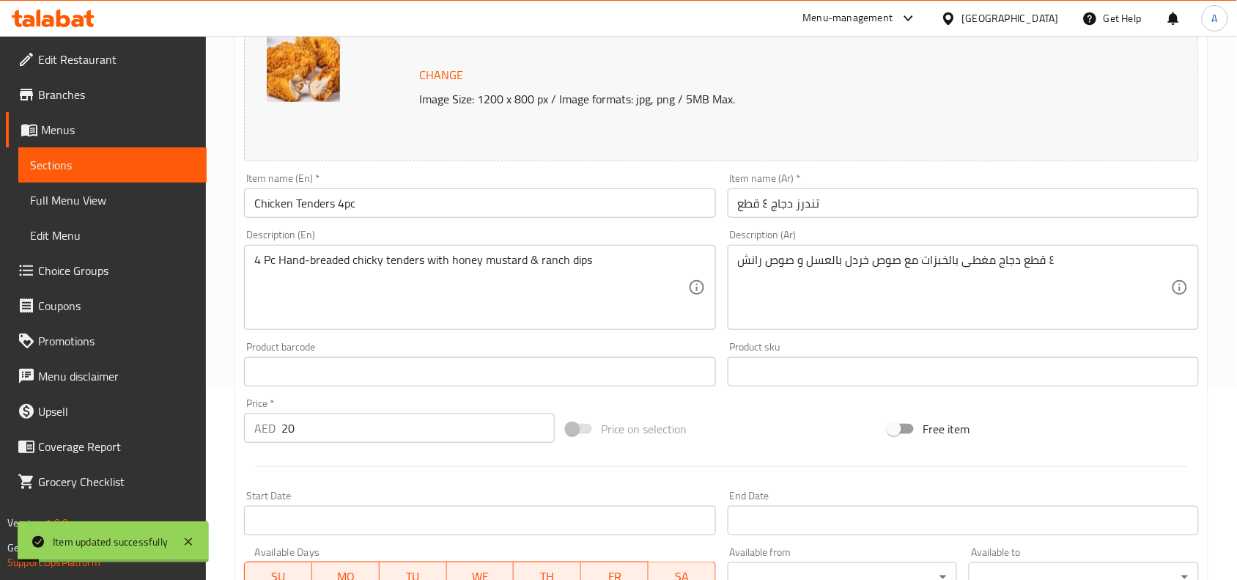
scroll to position [0, 0]
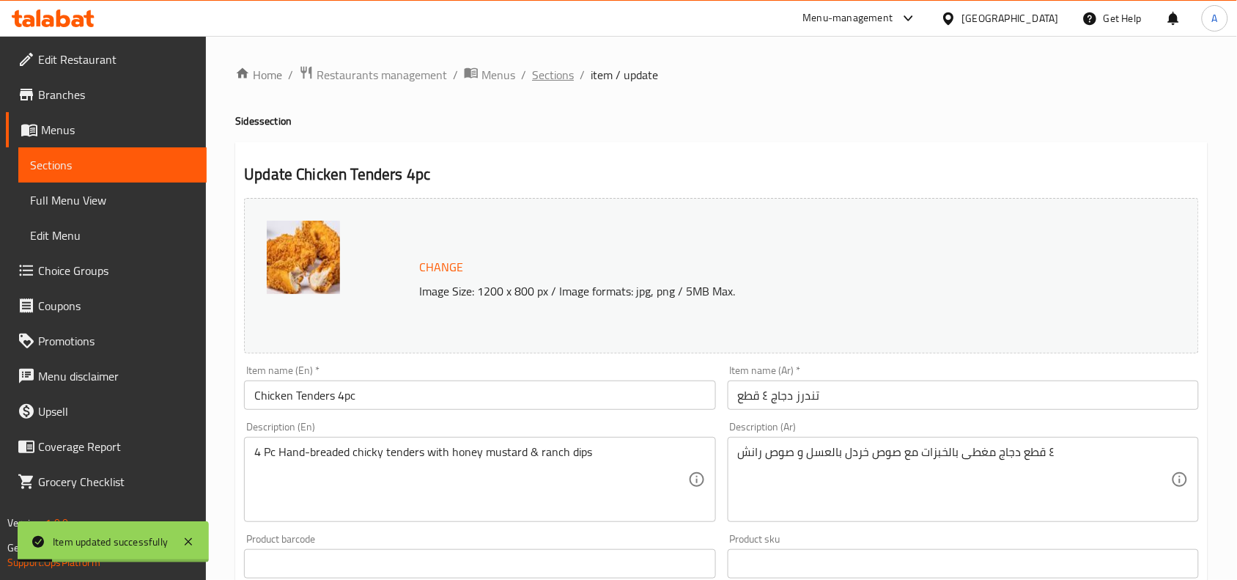
click at [551, 66] on span "Sections" at bounding box center [553, 75] width 42 height 18
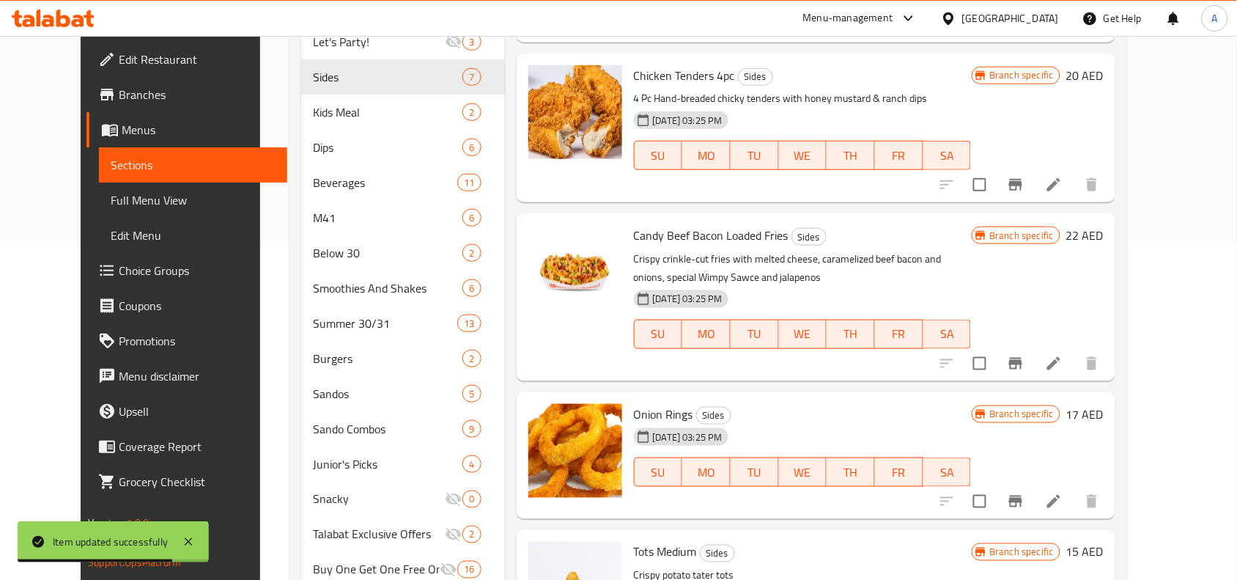
scroll to position [367, 0]
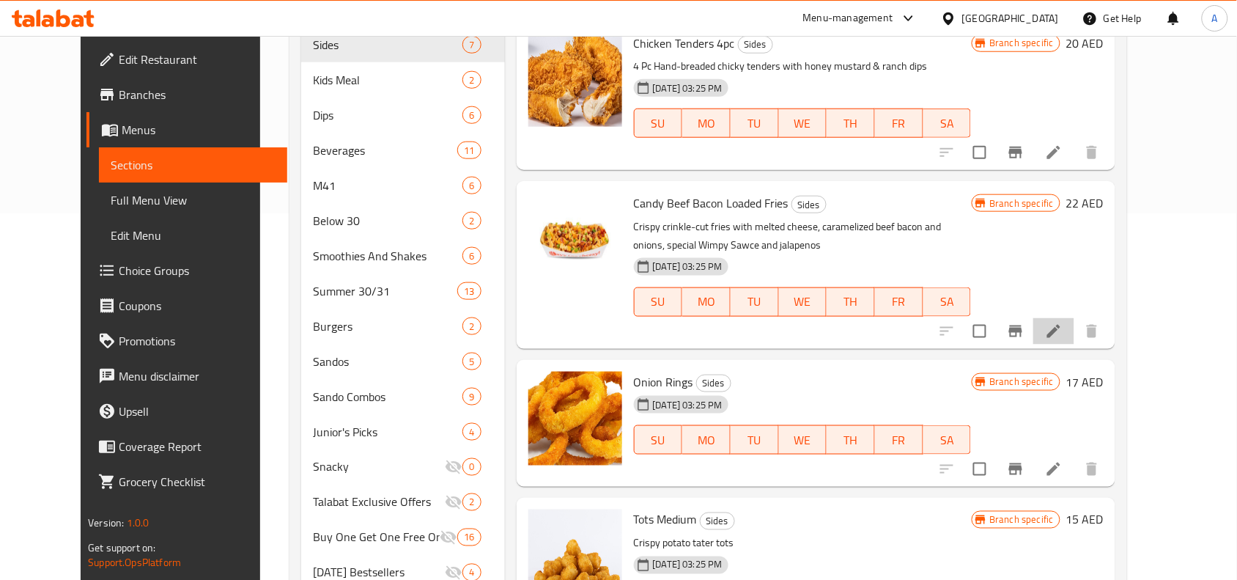
click at [1075, 334] on li at bounding box center [1054, 331] width 41 height 26
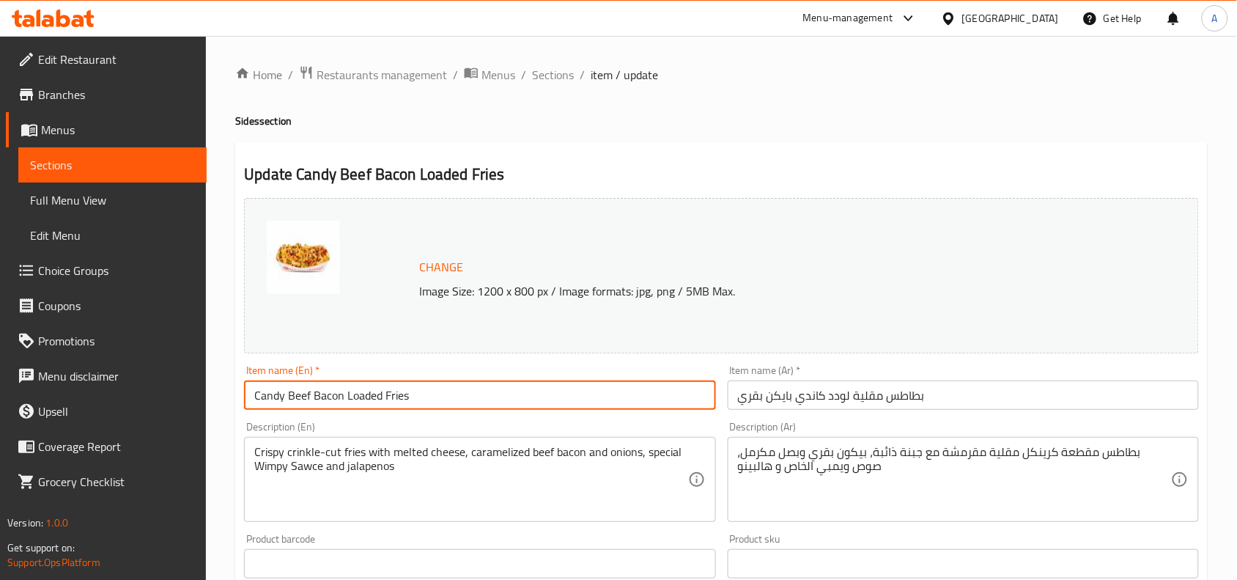
click at [416, 404] on input "Candy Beef Bacon Loaded Fries" at bounding box center [479, 394] width 471 height 29
paste input "text"
type input "Candy Bacon Loaded Fries"
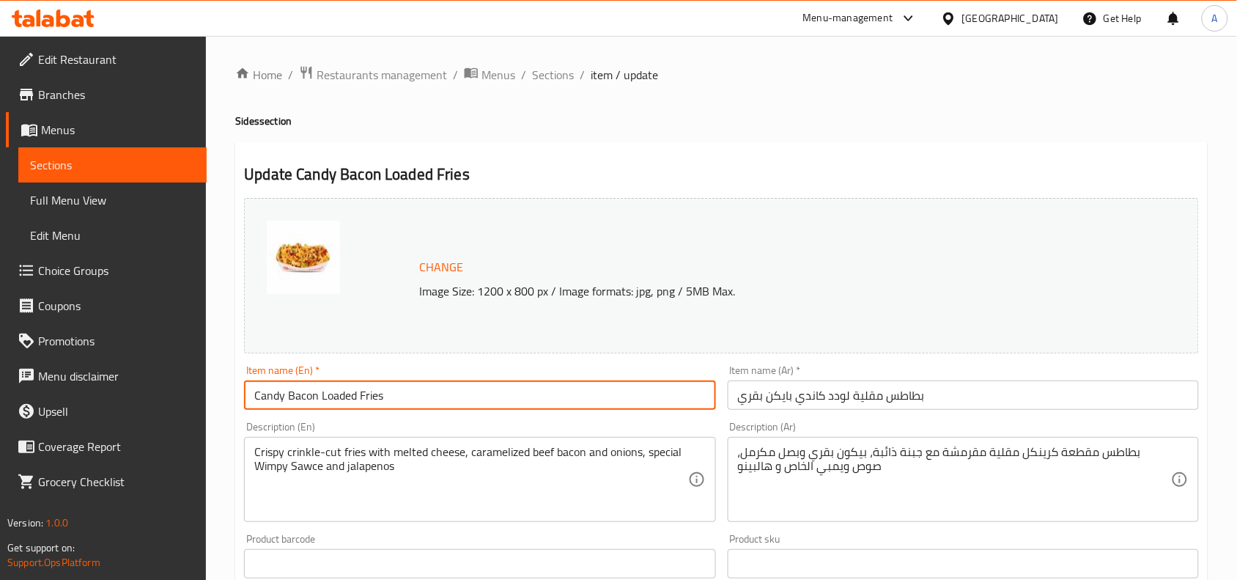
click at [862, 401] on input "بطاطس مقلية لودد كاندي بايكن بقري" at bounding box center [963, 394] width 471 height 29
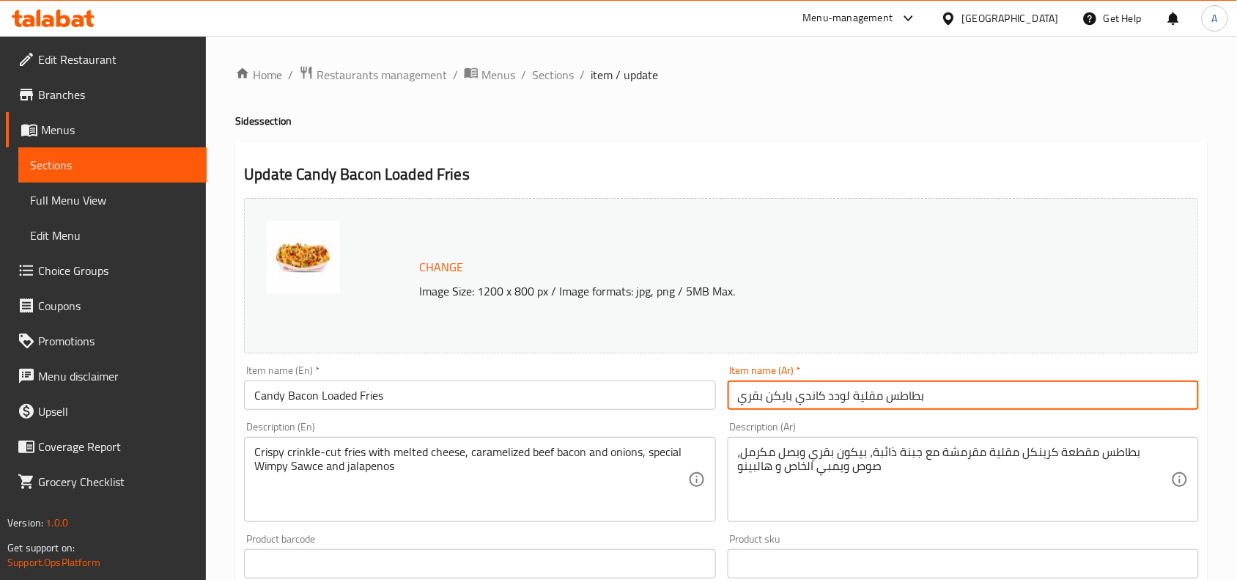
click at [862, 401] on input "بطاطس مقلية لودد كاندي بايكن بقري" at bounding box center [963, 394] width 471 height 29
paste input "اندي بايكن"
type input "بطاطس كاندي بايكن"
click at [722, 422] on div "Description (Ar) بطاطس مقطعة كرينكل مقلية مقرمشة مع جبنة ذائبة، بيكون بقري وبصل…" at bounding box center [963, 472] width 483 height 112
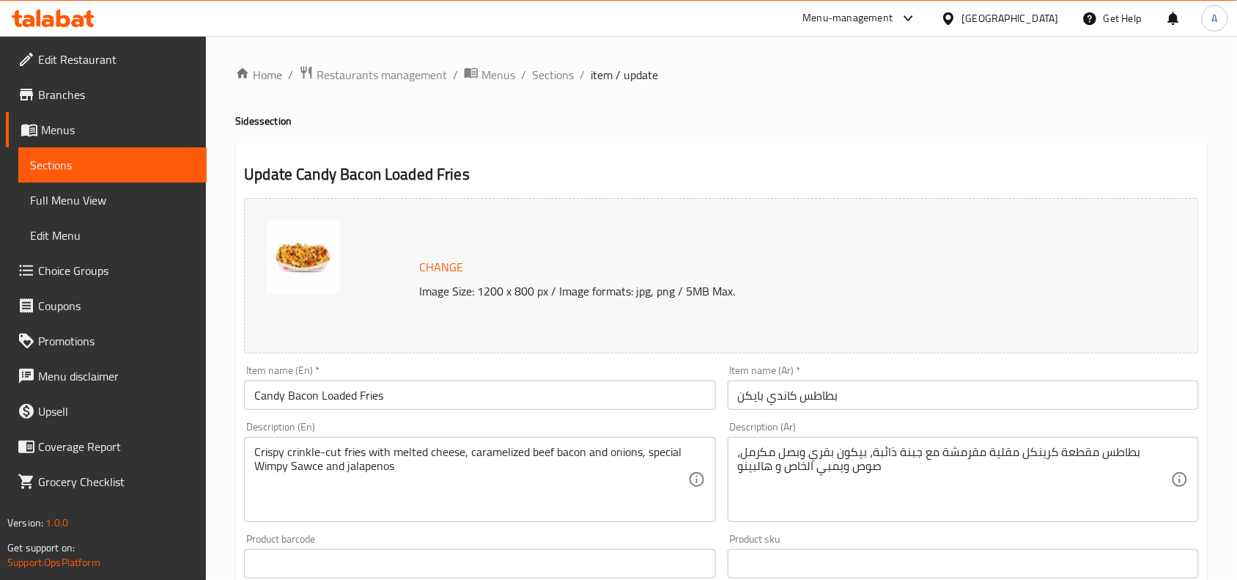
click at [722, 422] on div "Description (Ar) بطاطس مقطعة كرينكل مقلية مقرمشة مع جبنة ذائبة، بيكون بقري وبصل…" at bounding box center [963, 472] width 483 height 112
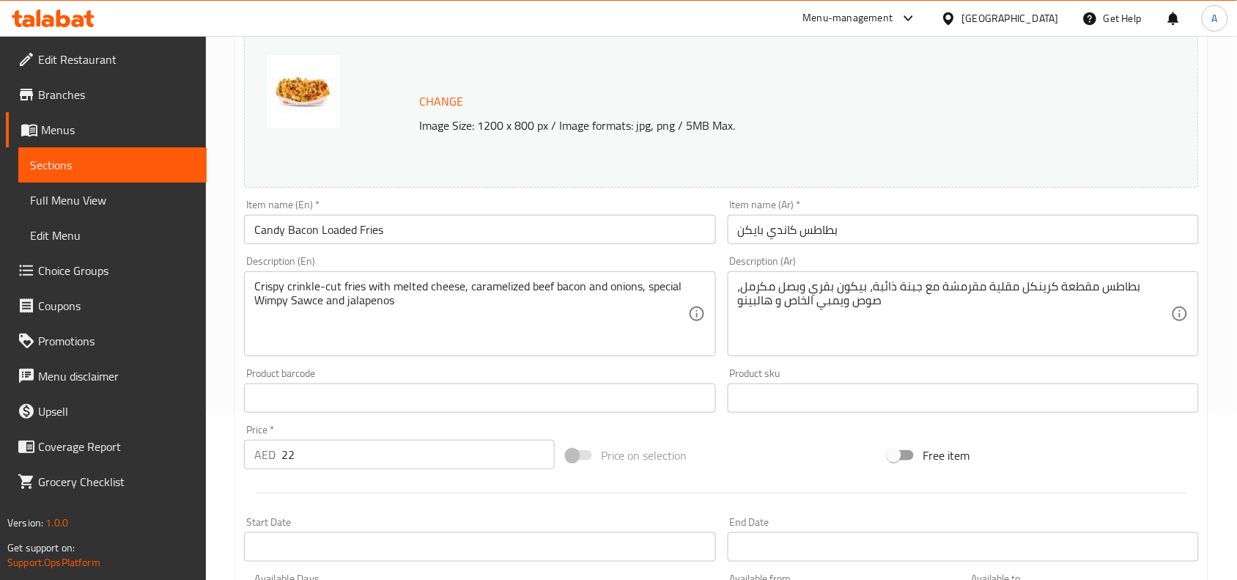
scroll to position [183, 0]
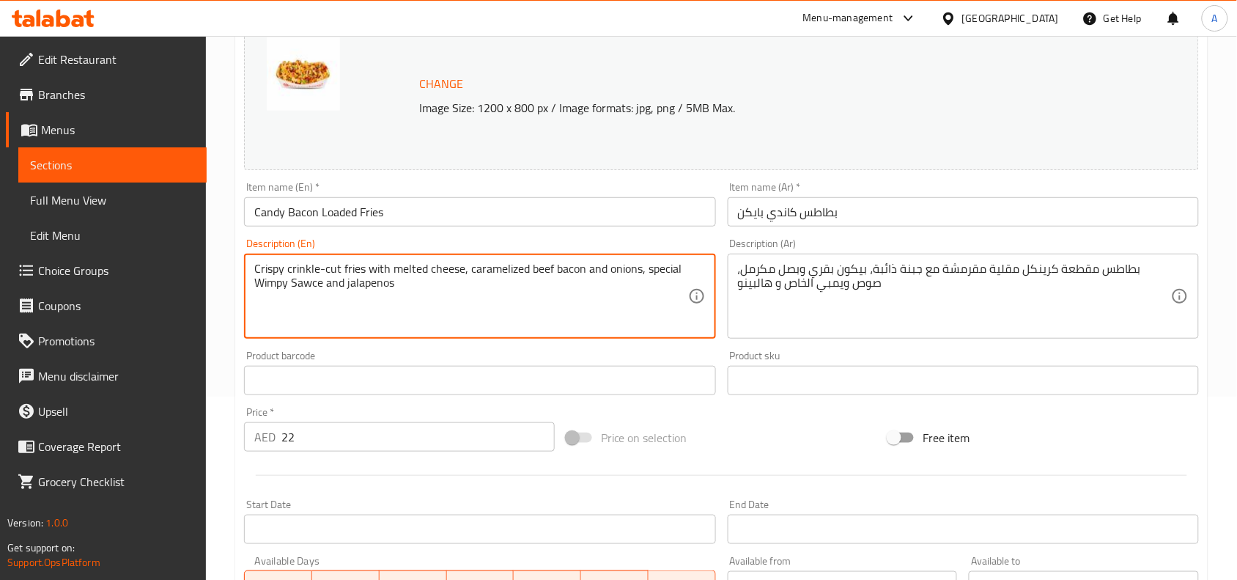
click at [573, 270] on textarea "Crispy crinkle-cut fries with melted cheese, caramelized beef bacon and onions,…" at bounding box center [470, 297] width 433 height 70
paste textarea "acon and onions, special Wimpy Sawce &"
click at [345, 270] on textarea "Crispy crinkle-cut fries with melted cheese, caramelized bacon and onions, spec…" at bounding box center [470, 297] width 433 height 70
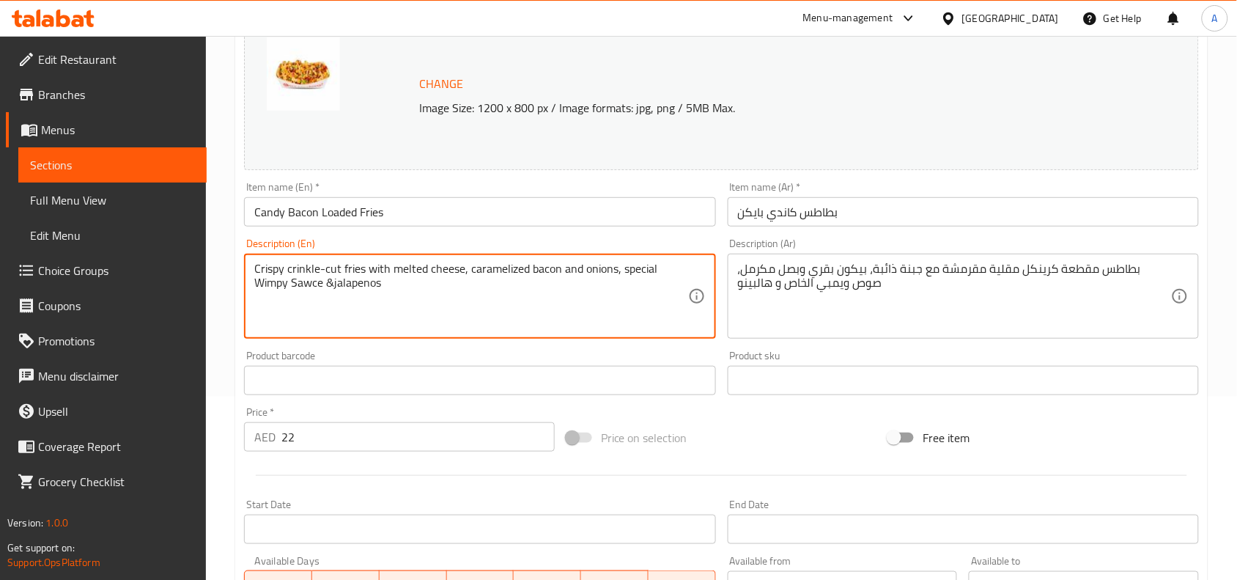
click at [345, 270] on textarea "Crispy crinkle-cut fries with melted cheese, caramelized bacon and onions, spec…" at bounding box center [470, 297] width 433 height 70
type textarea "Crispy crinkle-cut fries with melted cheese, caramelized bacon and onions, spec…"
drag, startPoint x: 832, startPoint y: 454, endPoint x: 805, endPoint y: 479, distance: 36.3
click at [833, 454] on div "Price on selection" at bounding box center [722, 438] width 323 height 40
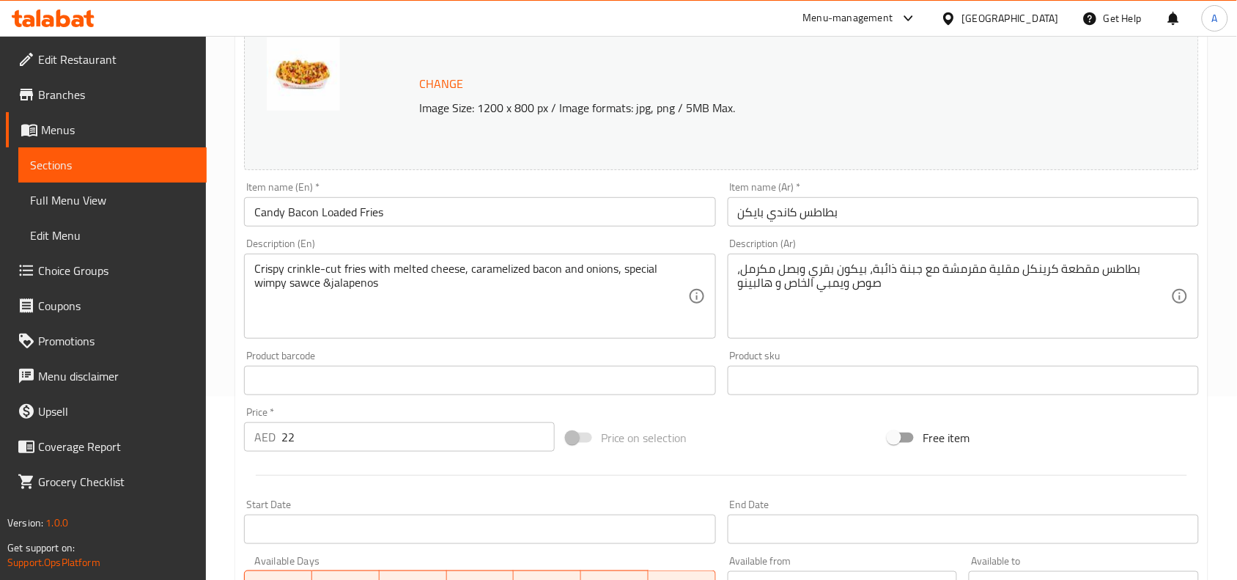
click at [869, 228] on div "Item name (Ar)   * بطاطس كاندي بايكن Item name (Ar) *" at bounding box center [963, 204] width 483 height 56
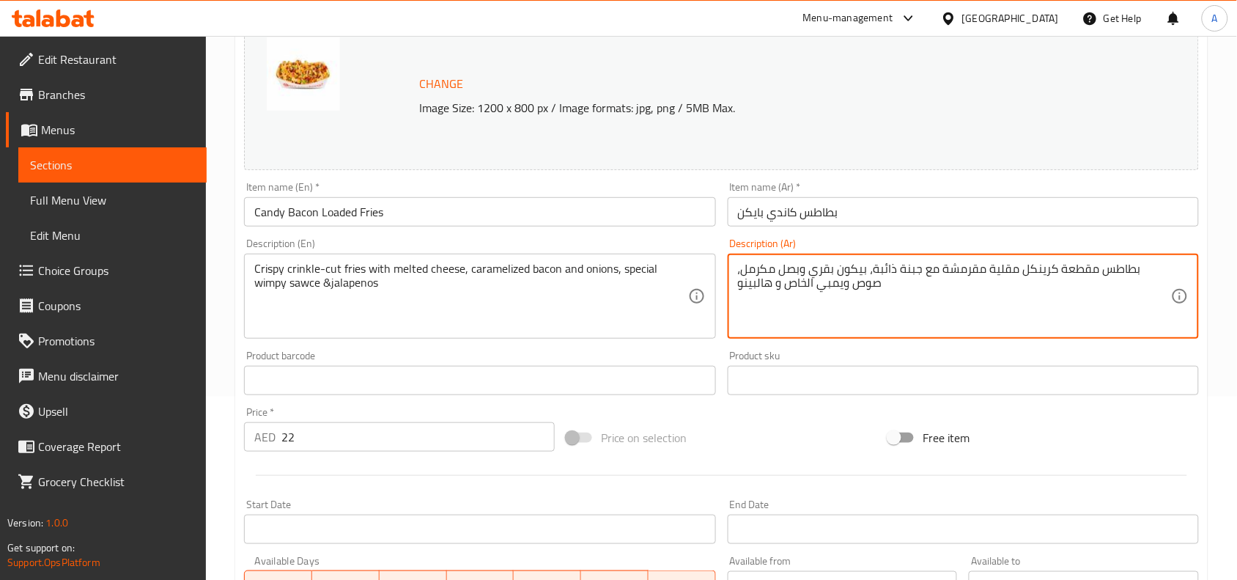
click at [869, 287] on textarea "بطاطس مقطعة كرينكل مقلية مقرمشة مع جبنة ذائبة، بيكون بقري وبصل مكرمل، صوص ويمبي…" at bounding box center [954, 297] width 433 height 70
paste textarea "رينكل مقرمشة مع جبنة ذائبة، بيكون"
type textarea "بطاطس كرينكل مقرمشة مع جبنة ذائبة، بيكون وبصل مكرمل، صوص ويمبي الخاص و هالبينو"
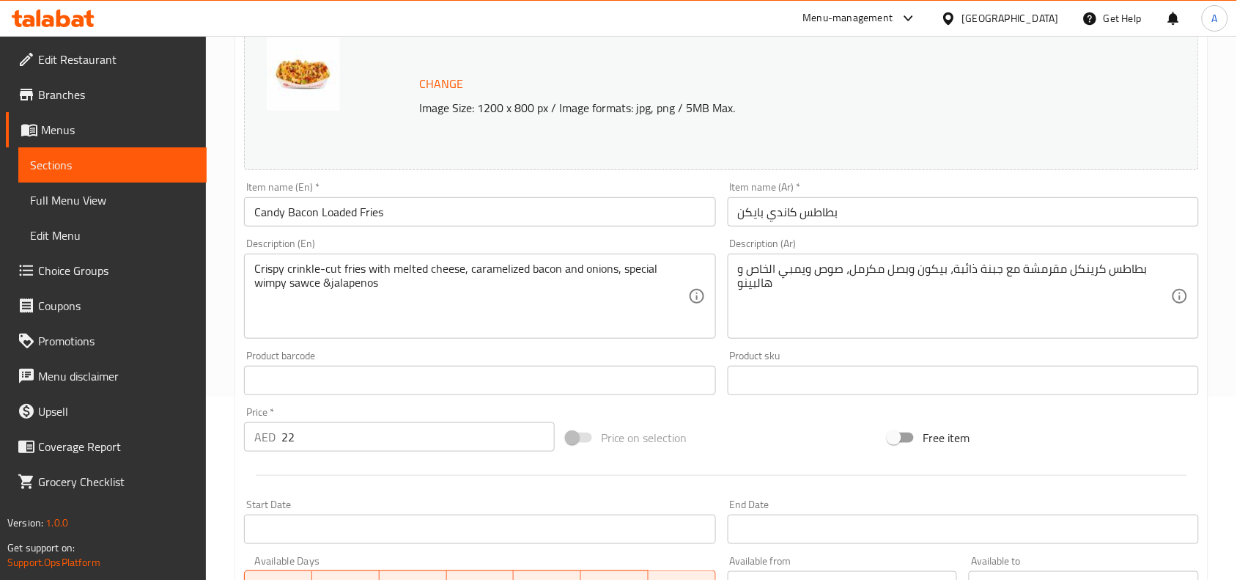
click at [829, 424] on div "Price on selection" at bounding box center [722, 438] width 323 height 40
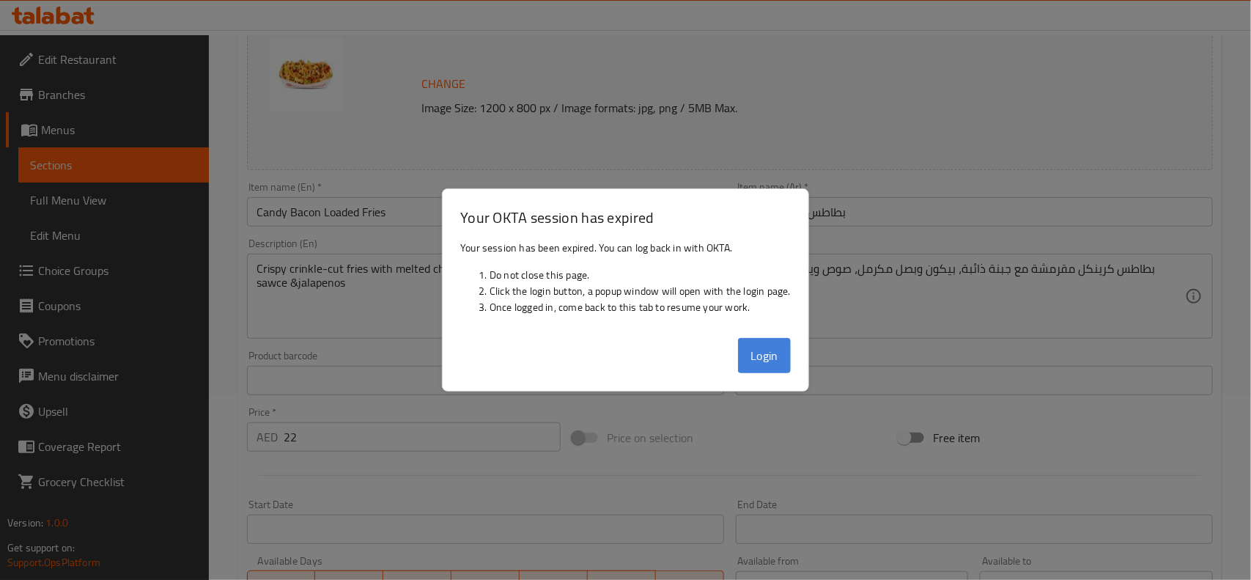
click at [766, 361] on button "Login" at bounding box center [764, 355] width 53 height 35
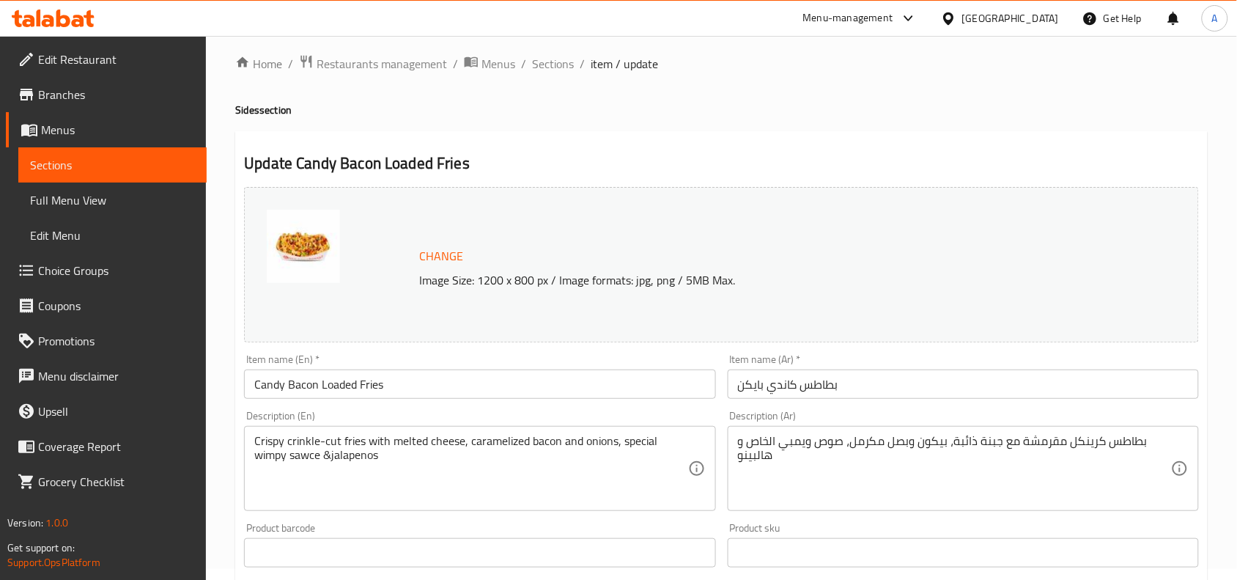
scroll to position [0, 0]
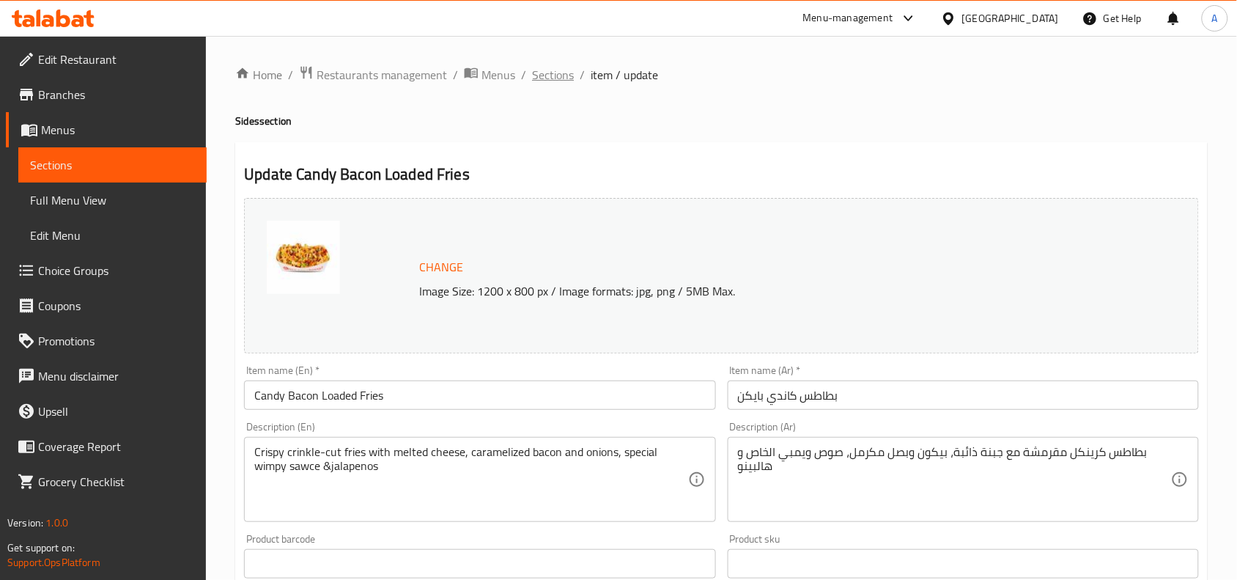
click at [554, 79] on span "Sections" at bounding box center [553, 75] width 42 height 18
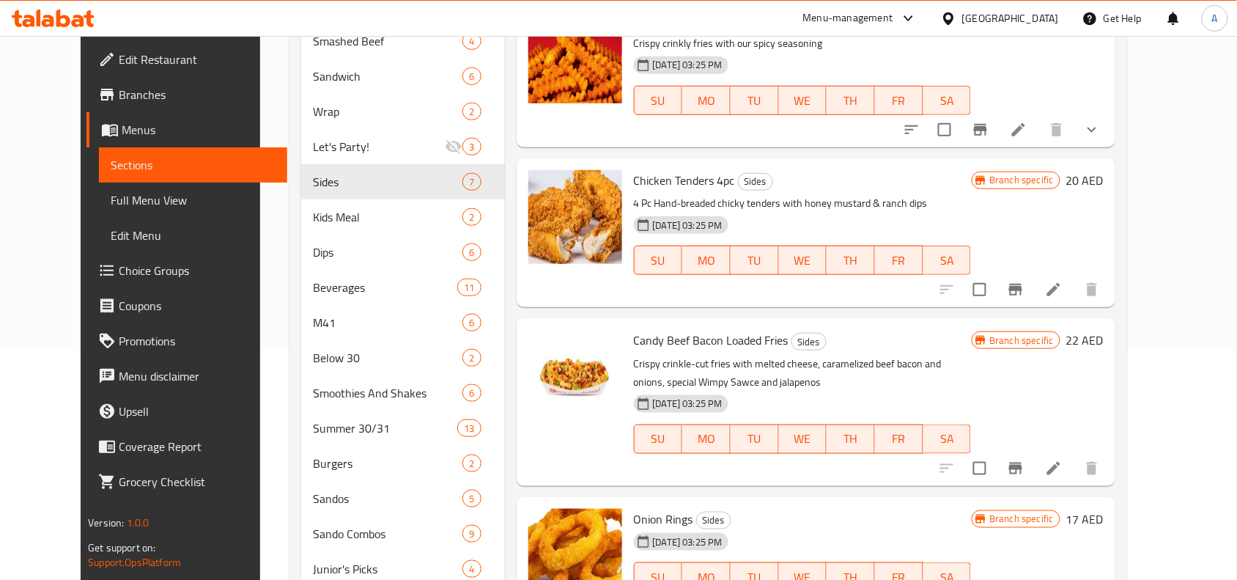
scroll to position [275, 0]
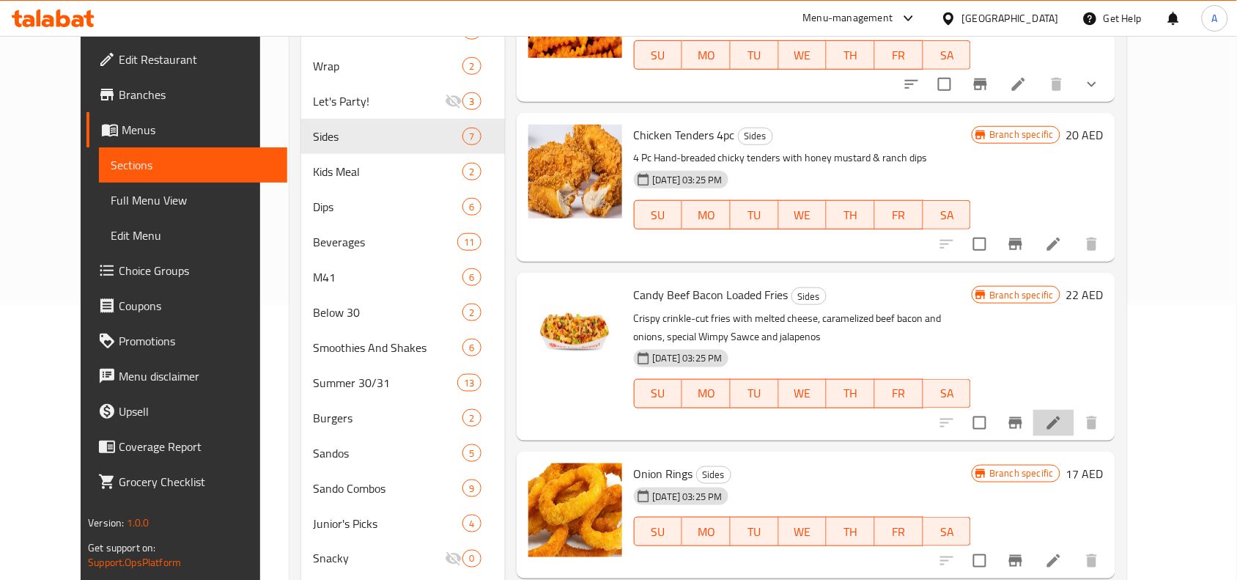
click at [1075, 419] on li at bounding box center [1054, 423] width 41 height 26
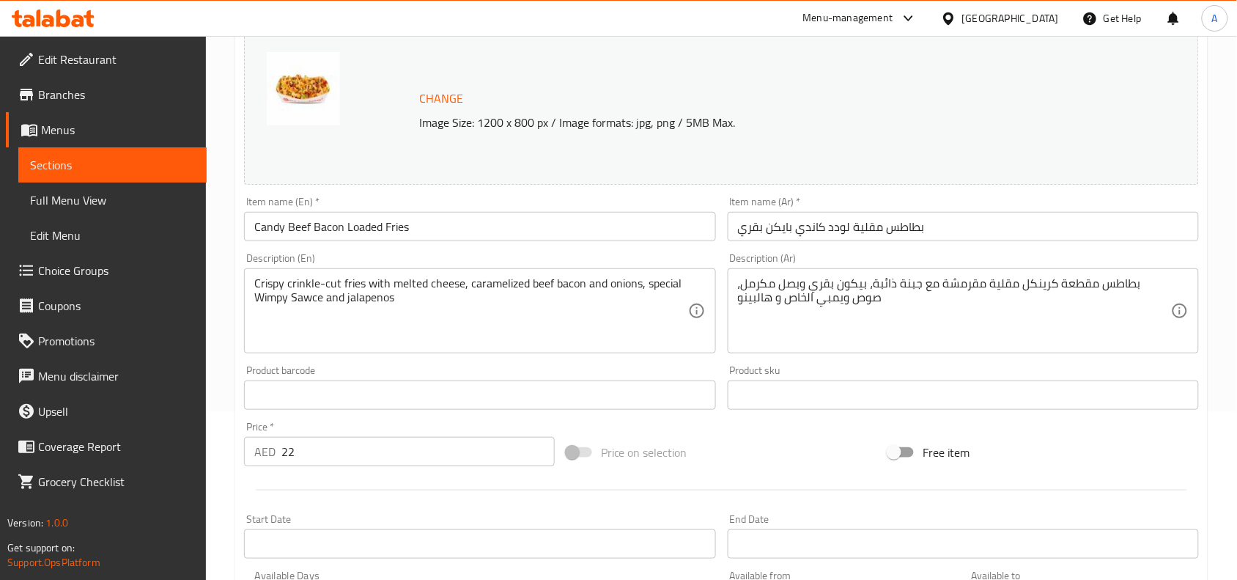
scroll to position [183, 0]
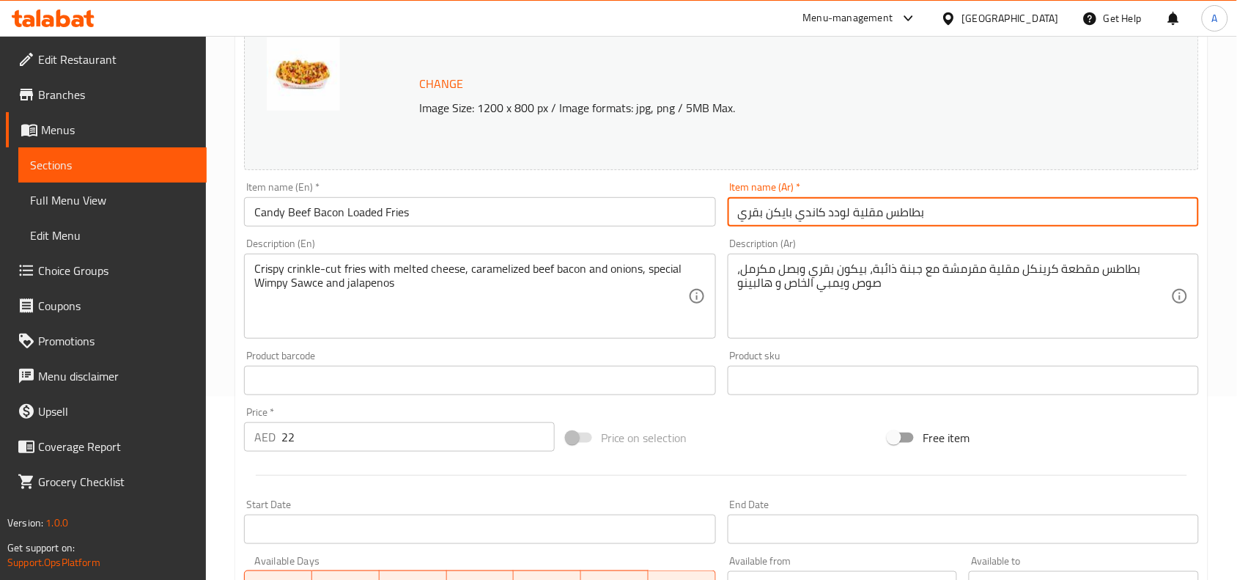
click at [859, 210] on input "بطاطس مقلية لودد كاندي بايكن بقري" at bounding box center [963, 211] width 471 height 29
paste input "اندي بايكن"
type input "بطاطس كاندي بيف بايكن"
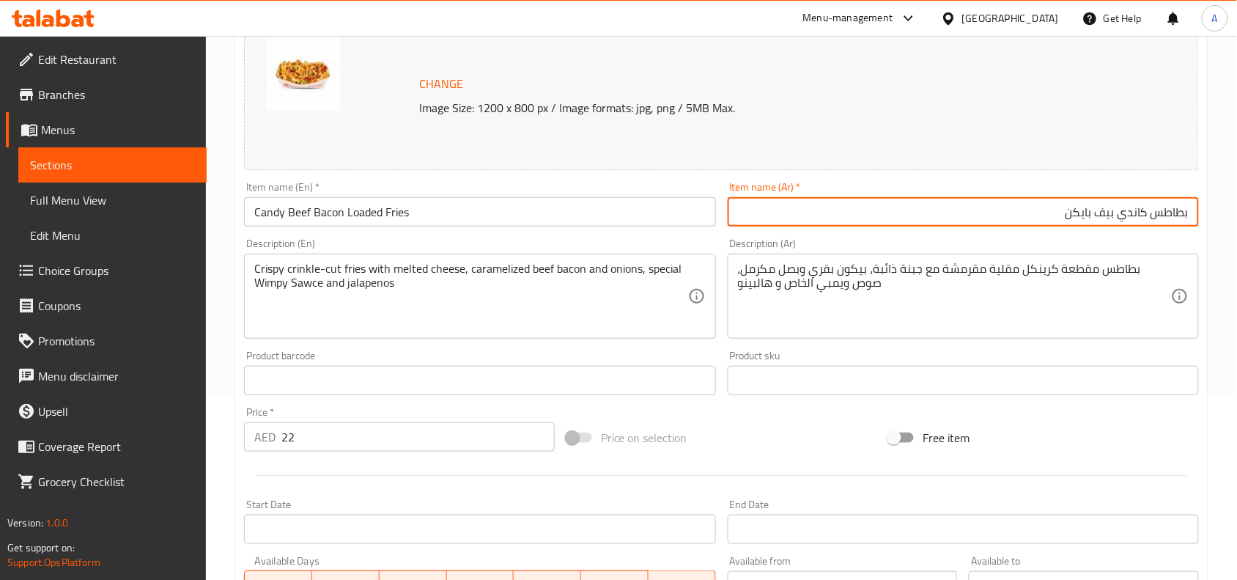
click at [746, 405] on div "Change Image Size: 1200 x 800 px / Image formats: jpg, png / 5MB Max. Item name…" at bounding box center [721, 335] width 967 height 653
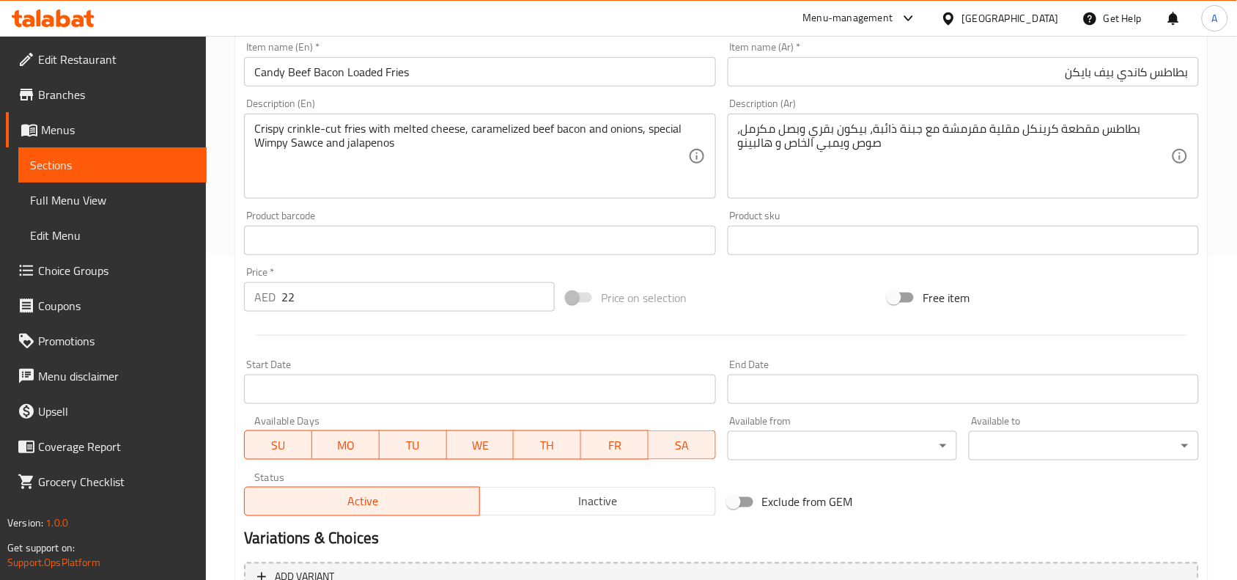
scroll to position [475, 0]
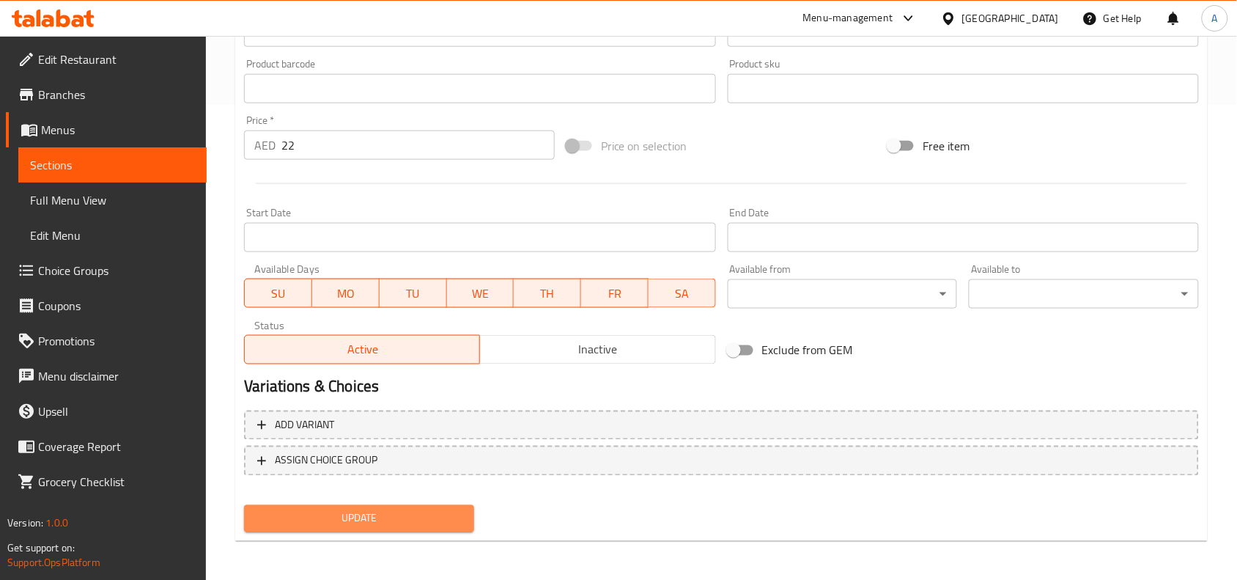
click at [415, 523] on span "Update" at bounding box center [359, 518] width 207 height 18
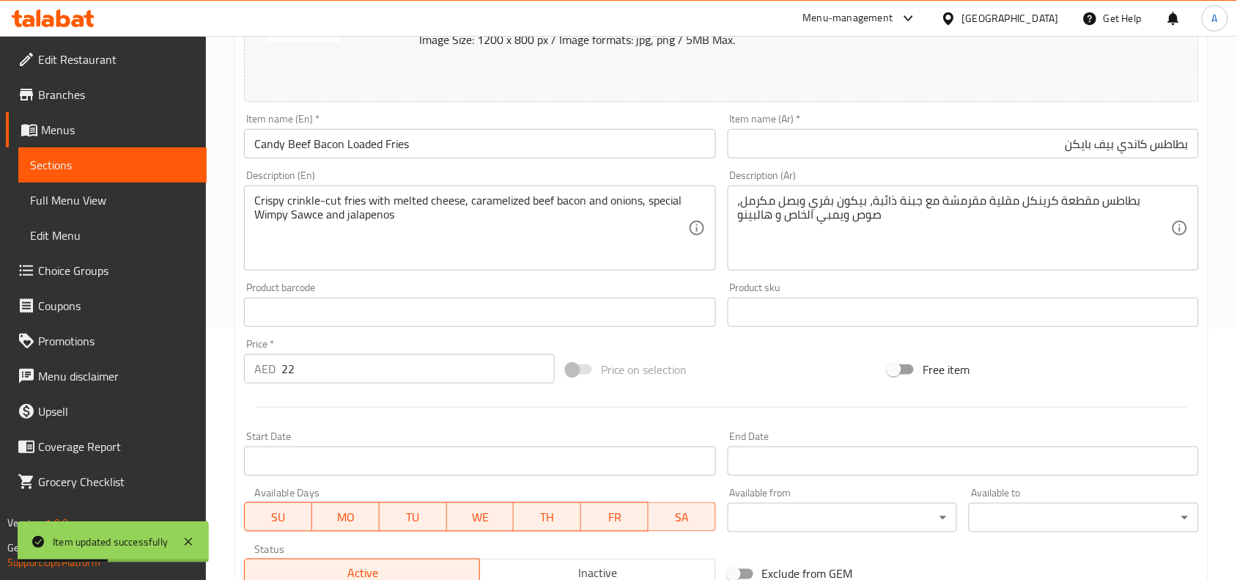
scroll to position [0, 0]
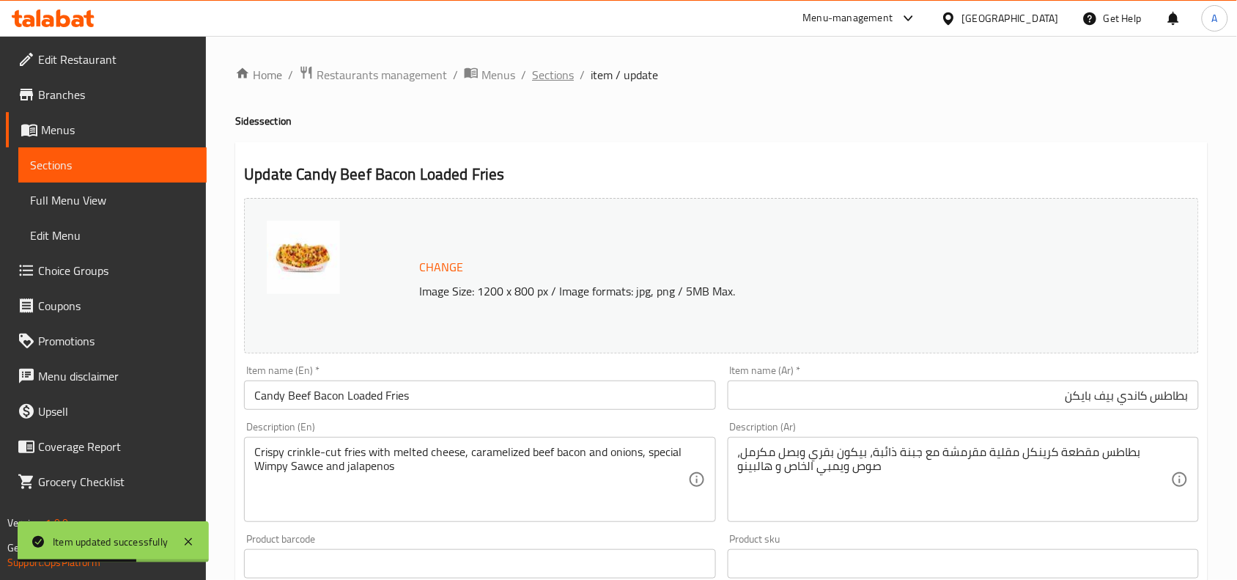
click at [541, 79] on span "Sections" at bounding box center [553, 75] width 42 height 18
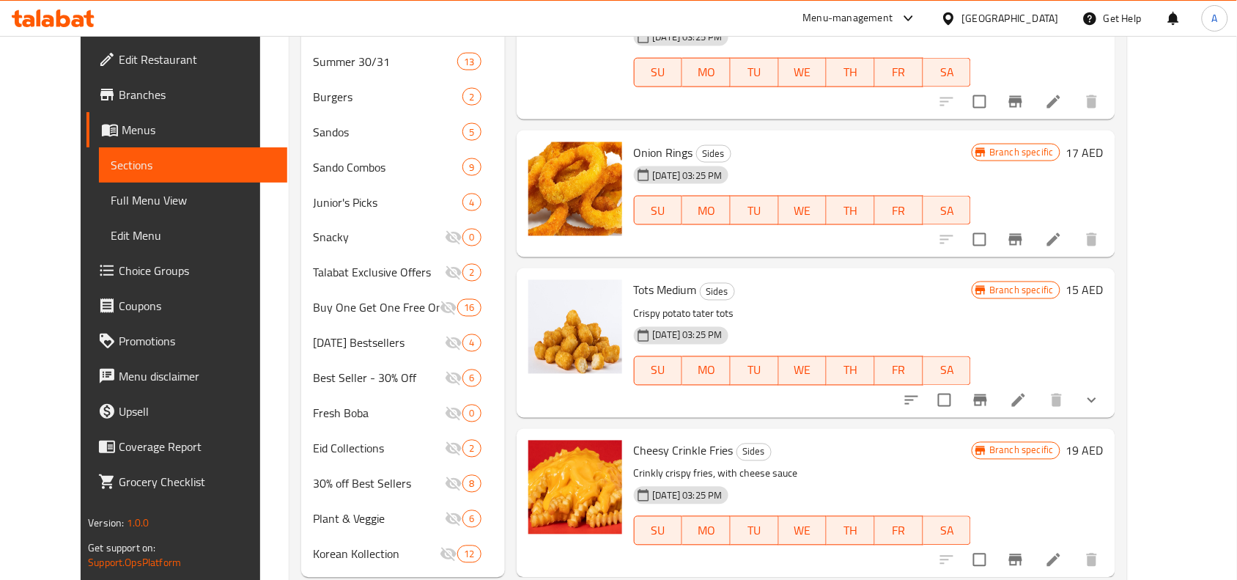
scroll to position [634, 0]
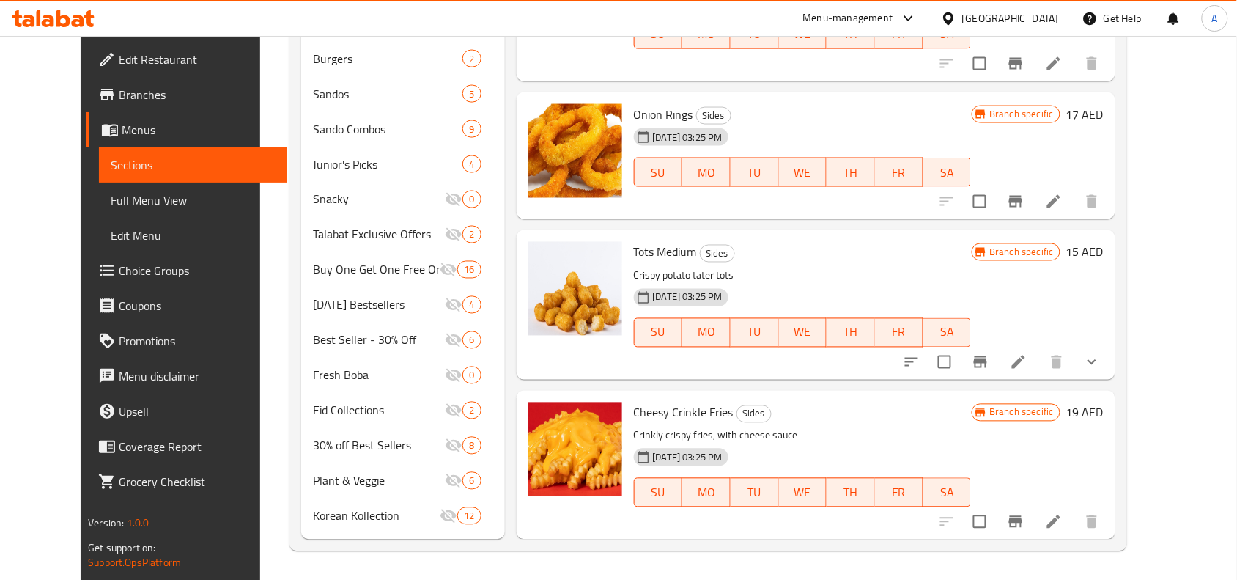
click at [1039, 361] on li at bounding box center [1018, 362] width 41 height 26
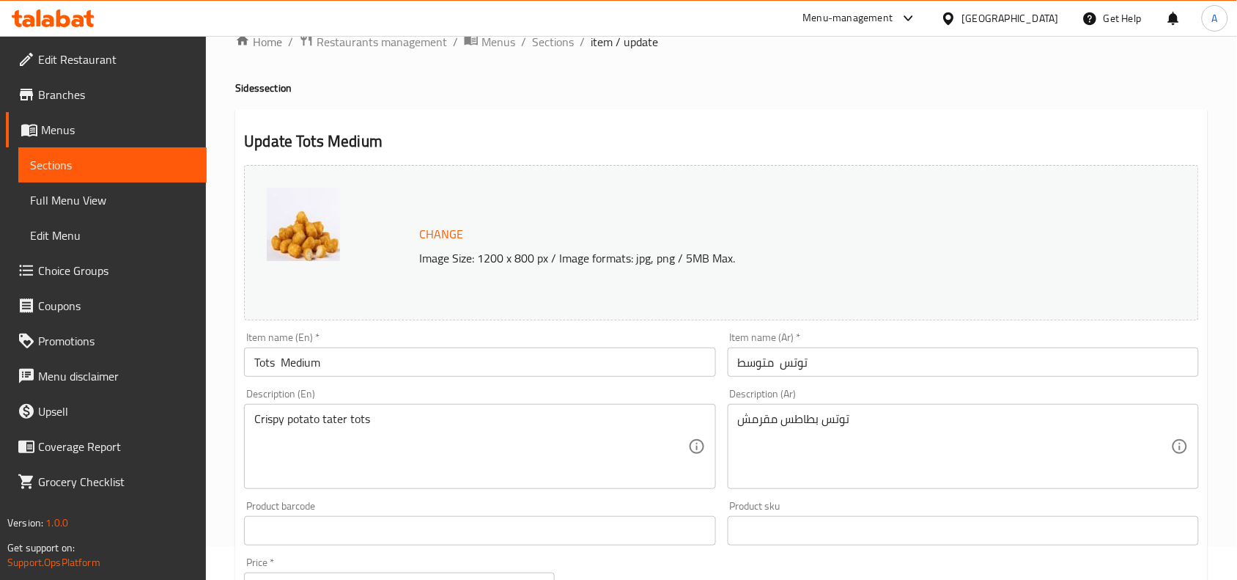
scroll to position [92, 0]
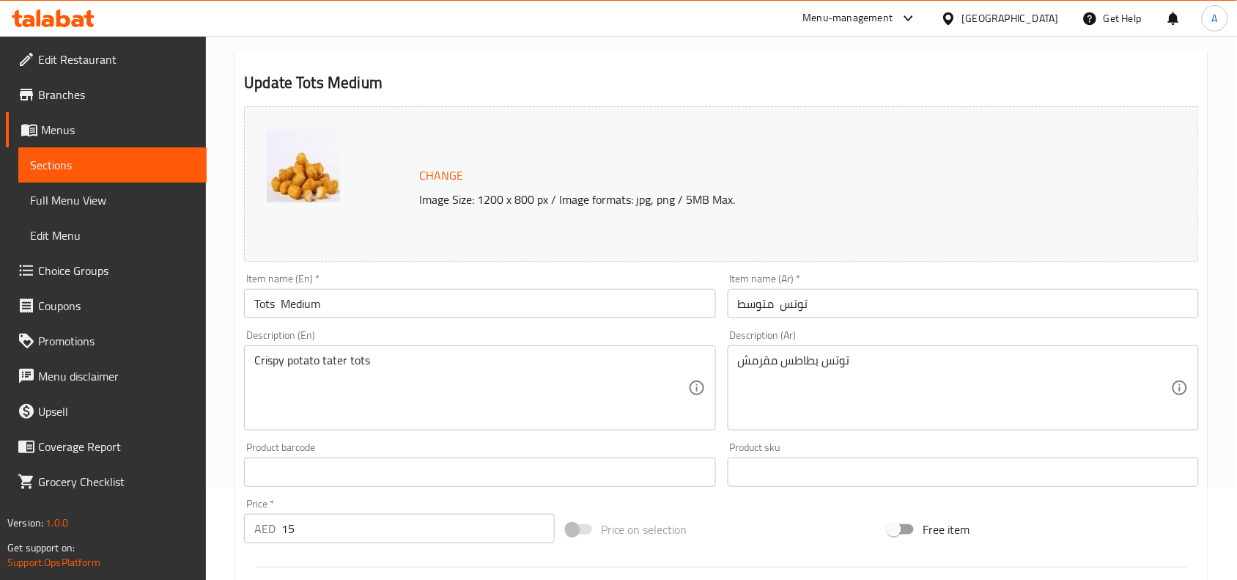
click at [816, 305] on input "توتس متوسط" at bounding box center [963, 303] width 471 height 29
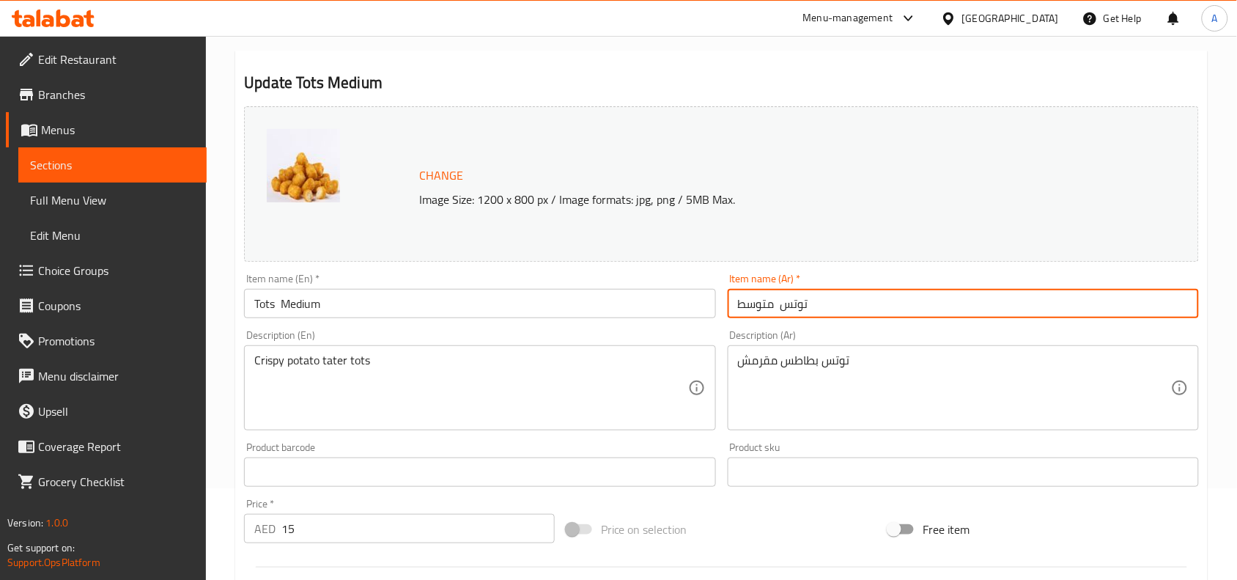
click at [816, 305] on input "توتس متوسط" at bounding box center [963, 303] width 471 height 29
paste input "-"
type input "توتس - متوسط"
click at [553, 382] on textarea "Crispy potato tater tots" at bounding box center [470, 388] width 433 height 70
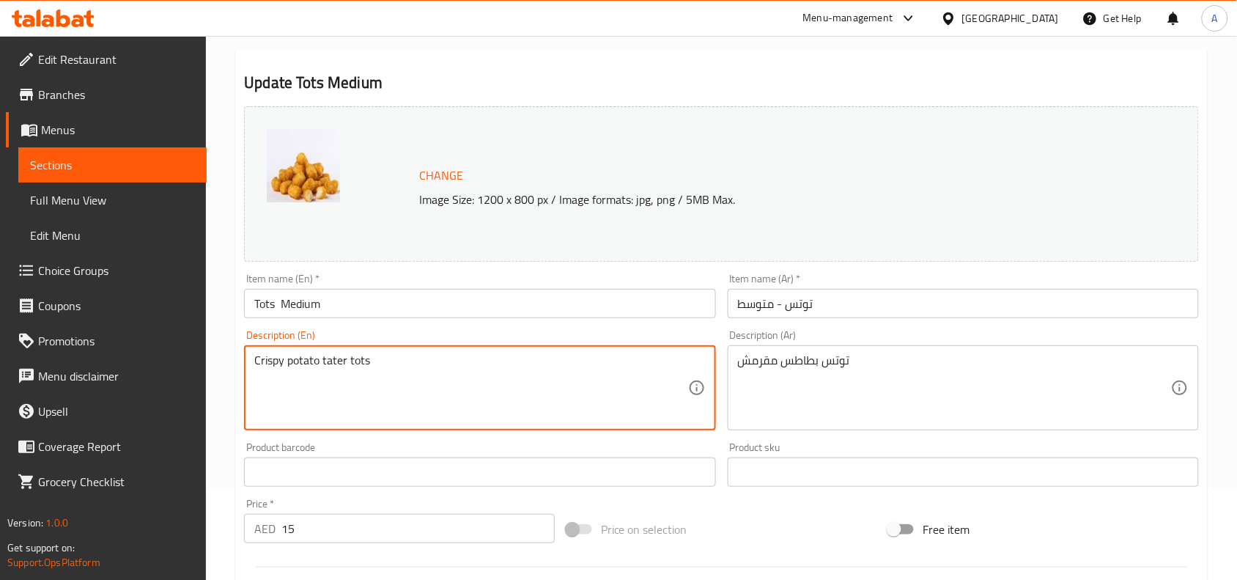
click at [553, 382] on textarea "Crispy potato tater tots" at bounding box center [470, 388] width 433 height 70
paste textarea
type textarea "Crispy potato tater tots"
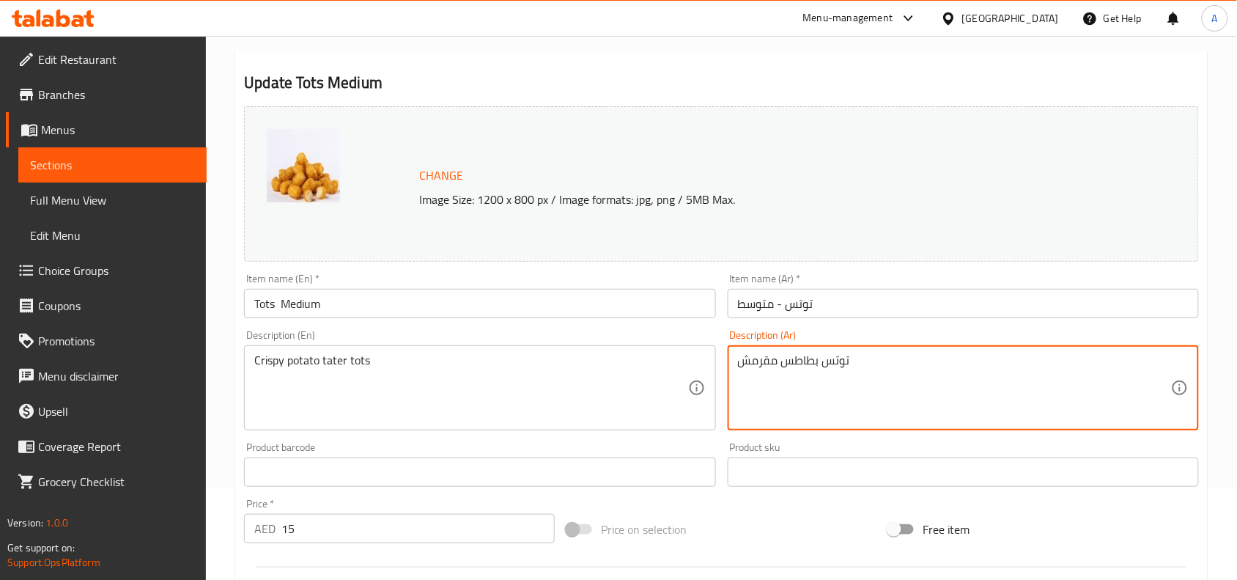
click at [858, 363] on textarea "توتس بطاطس مقرمش" at bounding box center [954, 388] width 433 height 70
paste textarea
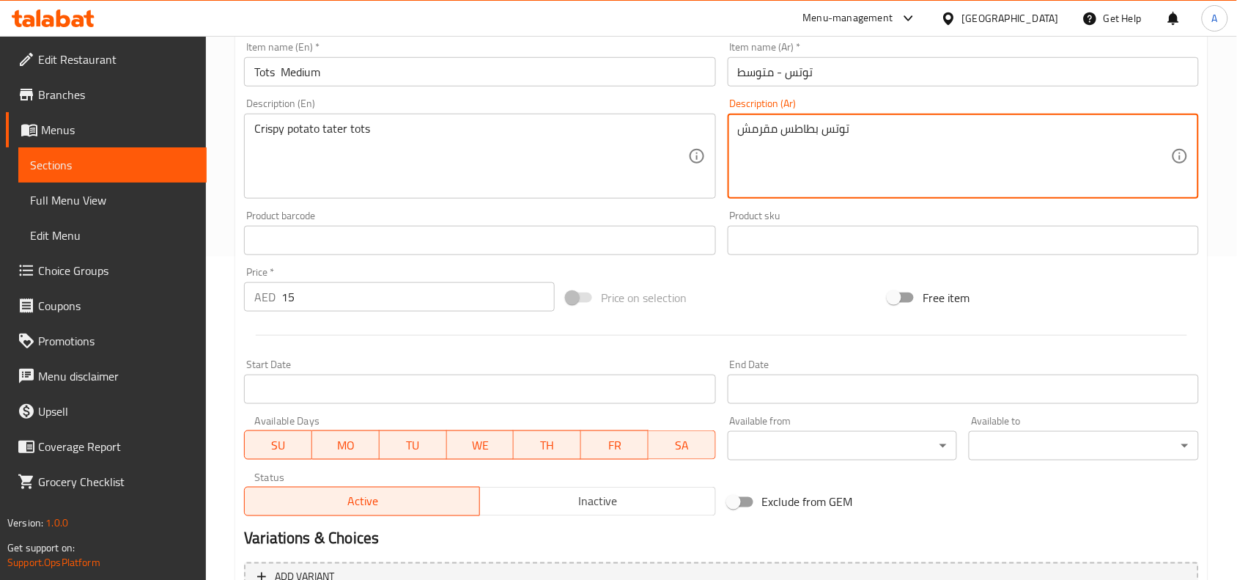
scroll to position [501, 0]
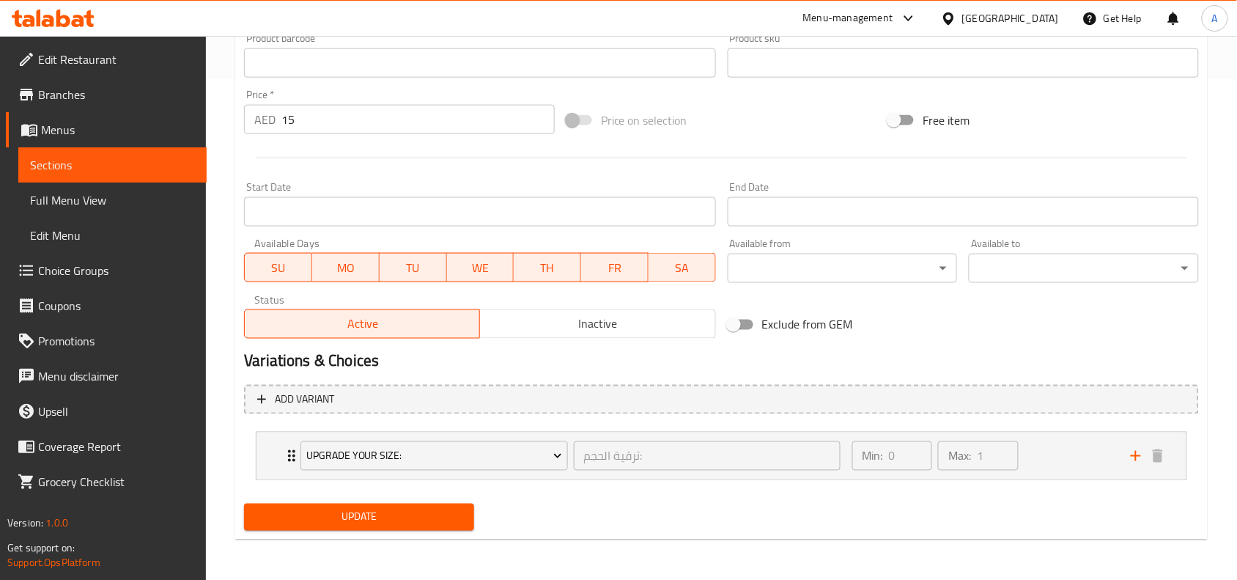
type textarea "توتس بطاطس مقرمش"
click at [350, 506] on button "Update" at bounding box center [359, 517] width 230 height 27
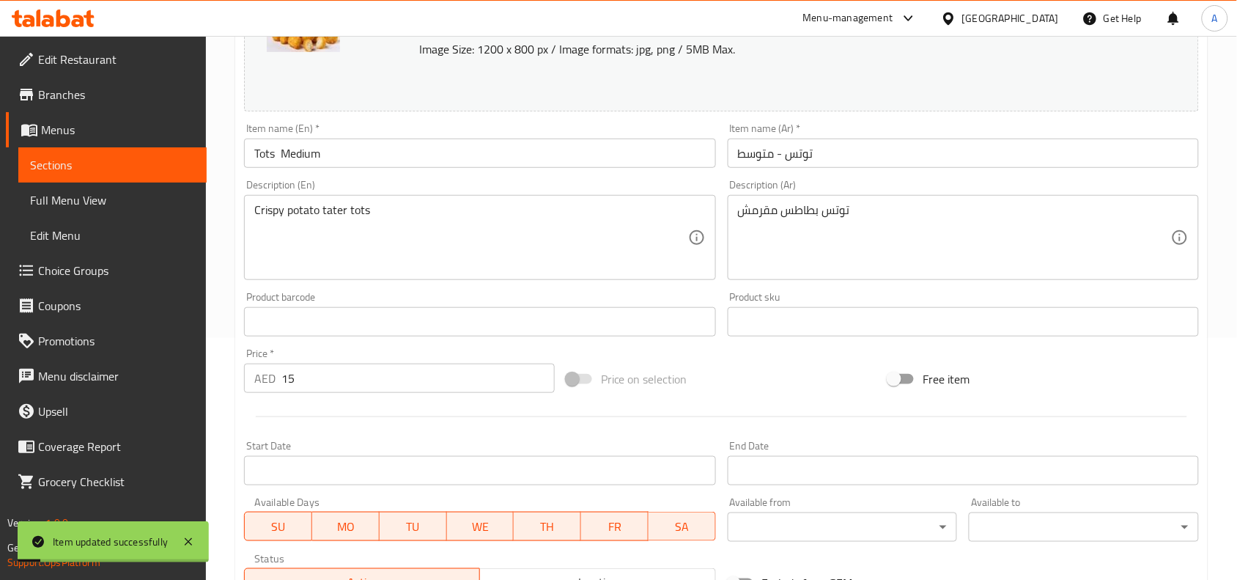
scroll to position [0, 0]
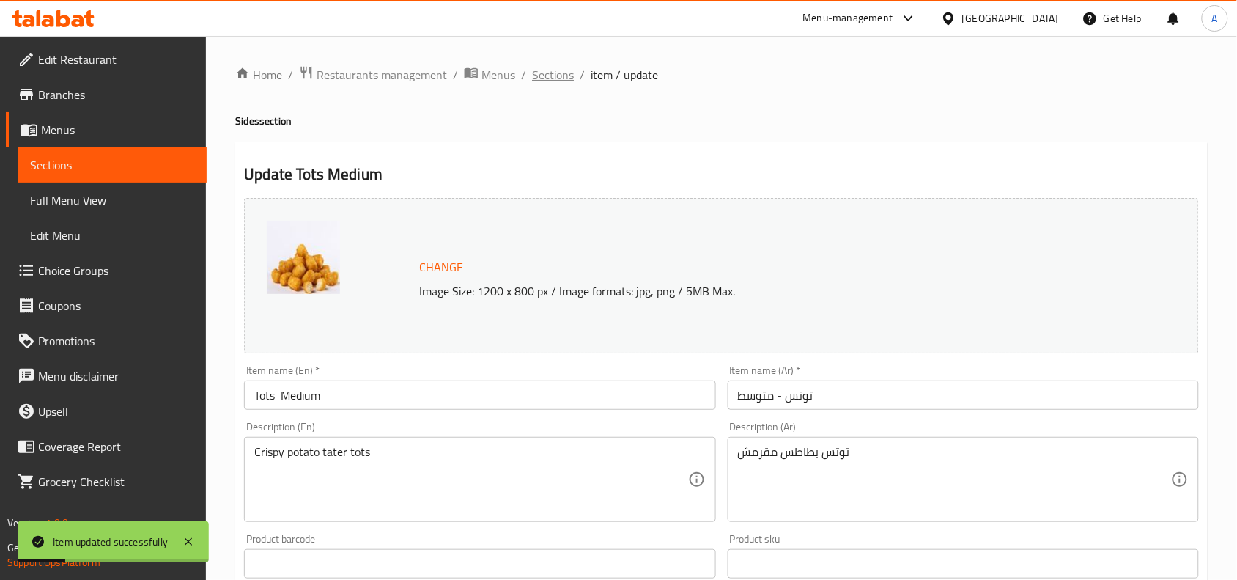
click at [548, 67] on span "Sections" at bounding box center [553, 75] width 42 height 18
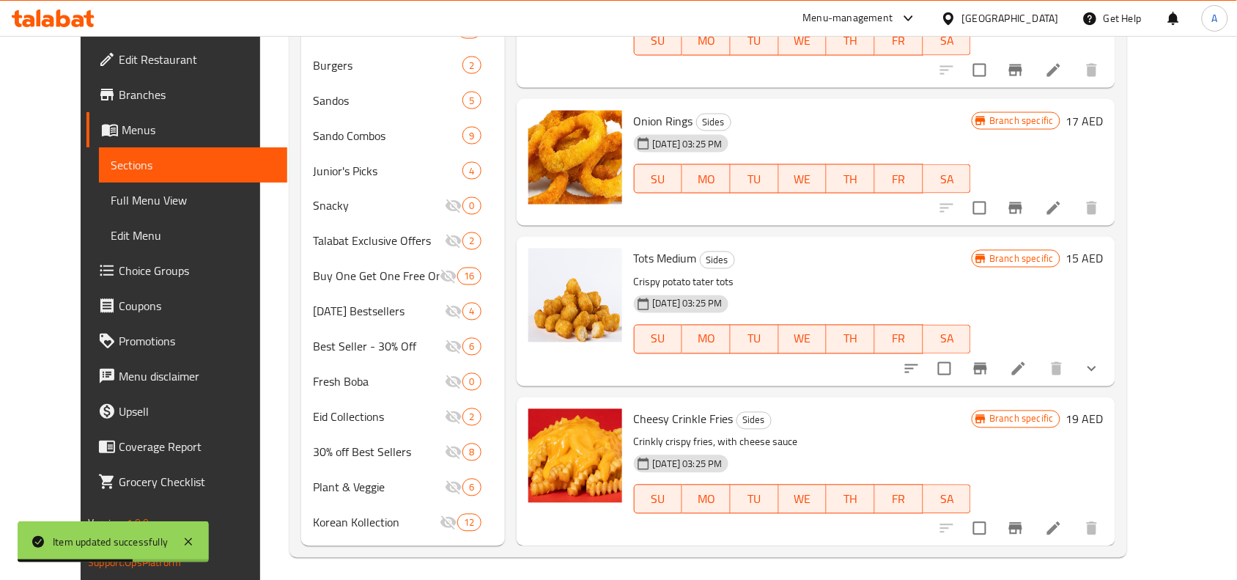
scroll to position [634, 0]
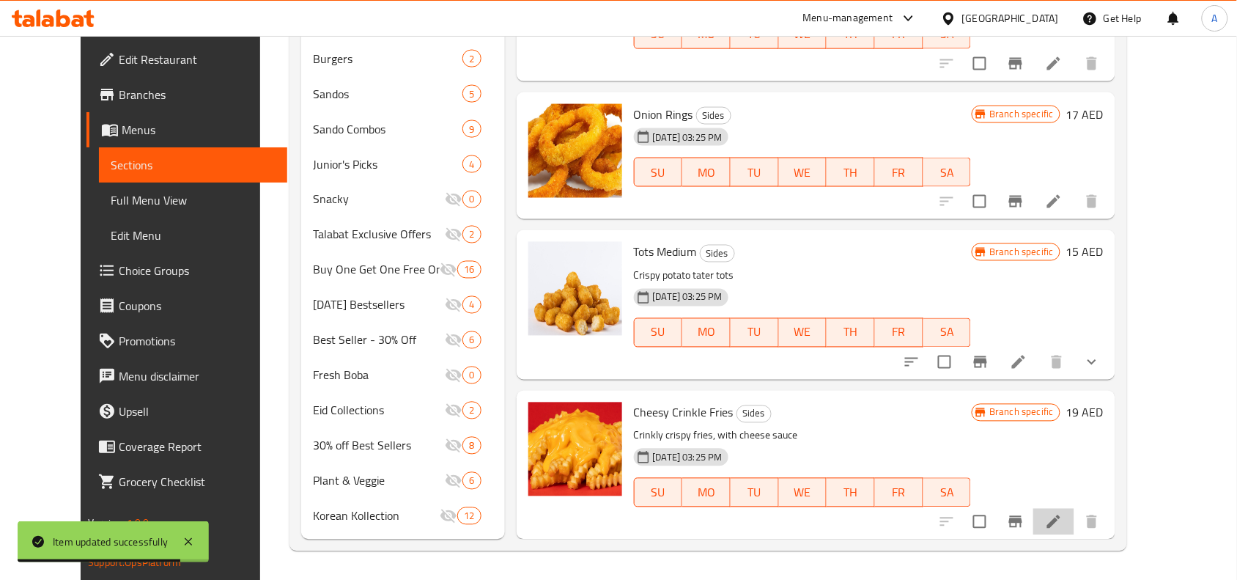
click at [1075, 517] on li at bounding box center [1054, 522] width 41 height 26
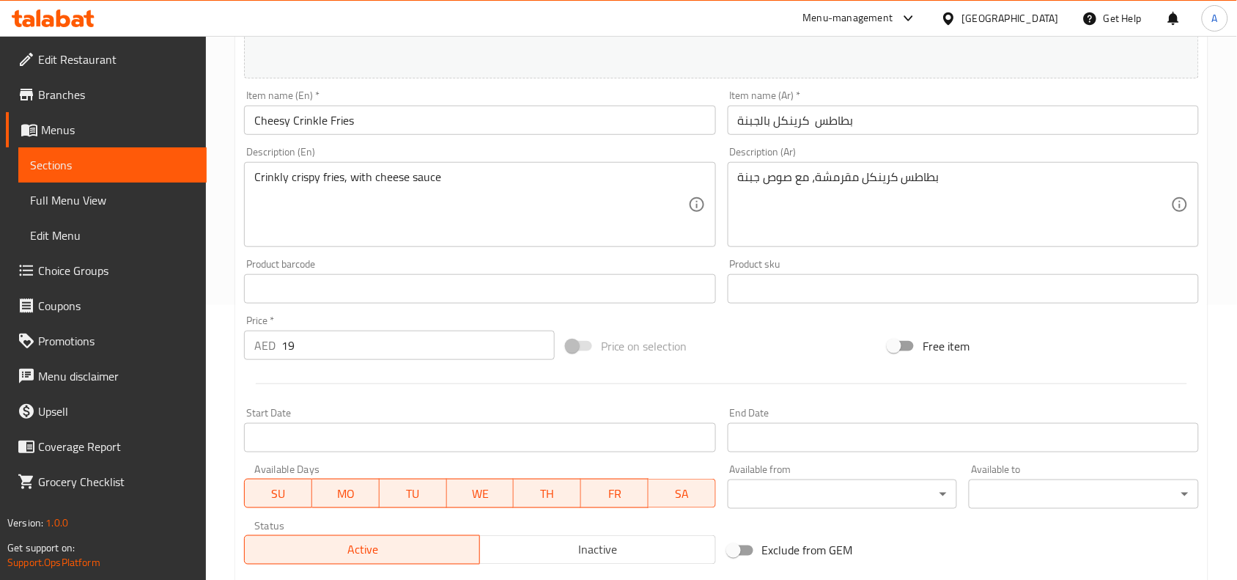
scroll to position [183, 0]
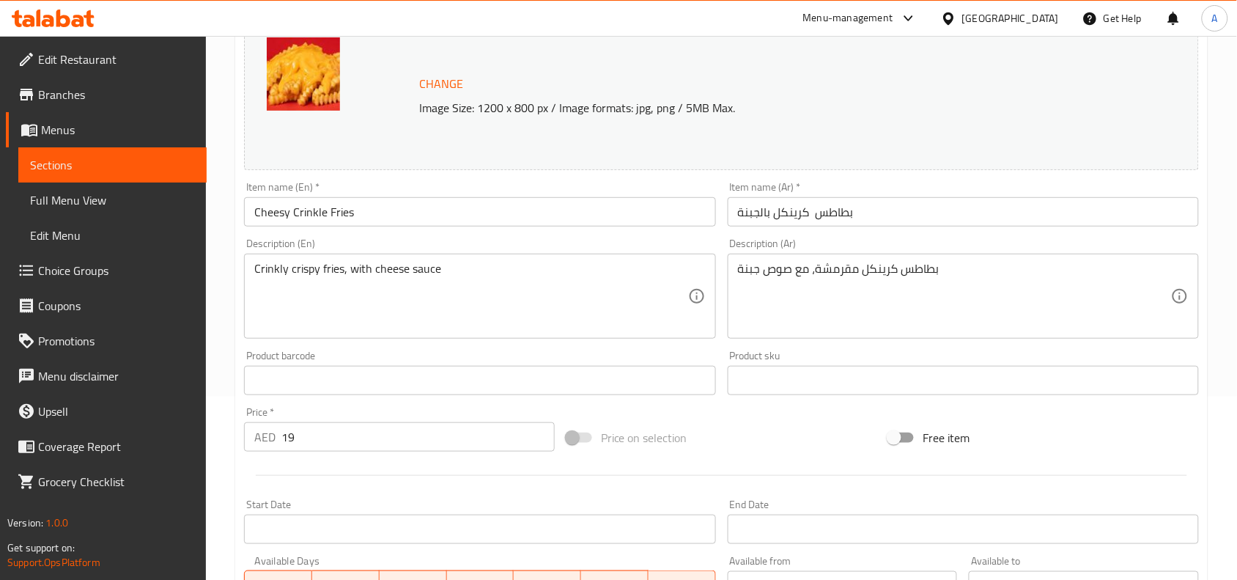
click at [405, 210] on input "Cheesy Crinkle Fries" at bounding box center [479, 211] width 471 height 29
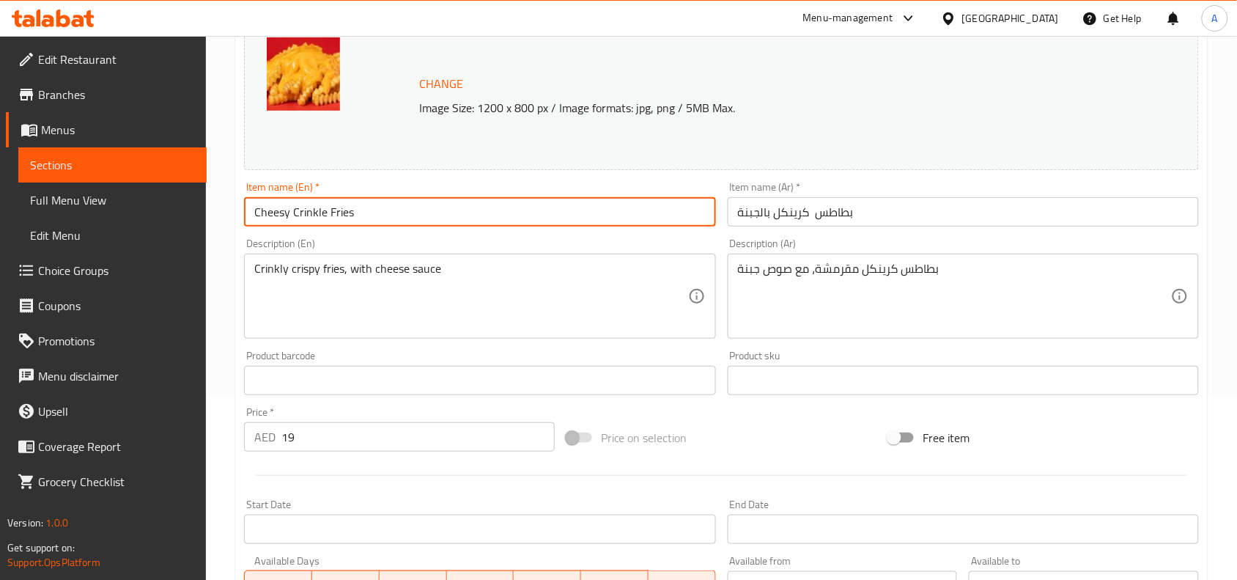
click at [405, 210] on input "Cheesy Crinkle Fries" at bounding box center [479, 211] width 471 height 29
click at [719, 449] on div "Price on selection" at bounding box center [722, 438] width 323 height 40
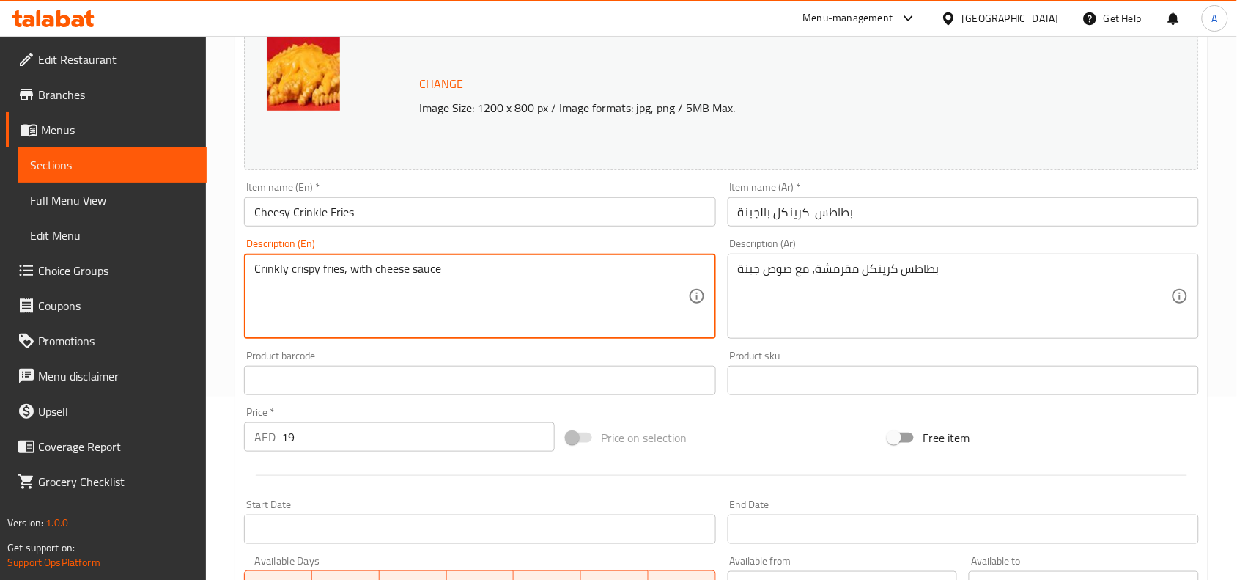
click at [459, 283] on textarea "Crinkly crispy fries, with cheese sauce" at bounding box center [470, 297] width 433 height 70
paste textarea
type textarea "Crinkly crispy fries, with cheese sauce"
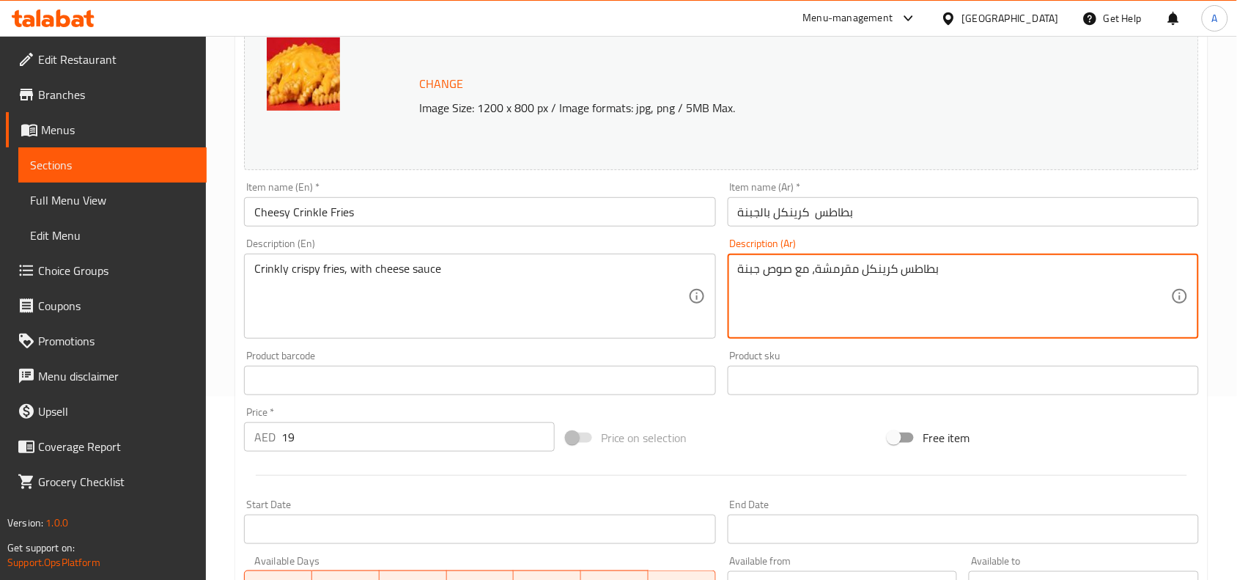
click at [855, 272] on textarea "بطاطس كرينكل مقرمشة، مع صوص جبنة" at bounding box center [954, 297] width 433 height 70
paste textarea
type textarea "بطاطس كرينكل مقرمشة، مع صوص جبنة"
click at [738, 422] on div "Price on selection" at bounding box center [722, 438] width 323 height 40
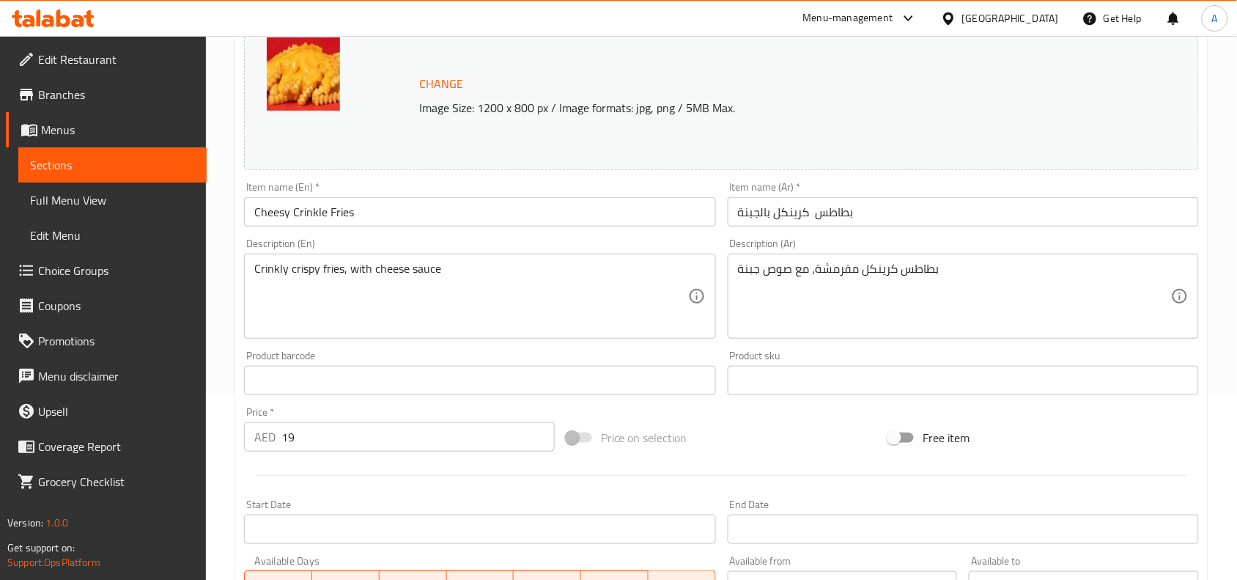
scroll to position [475, 0]
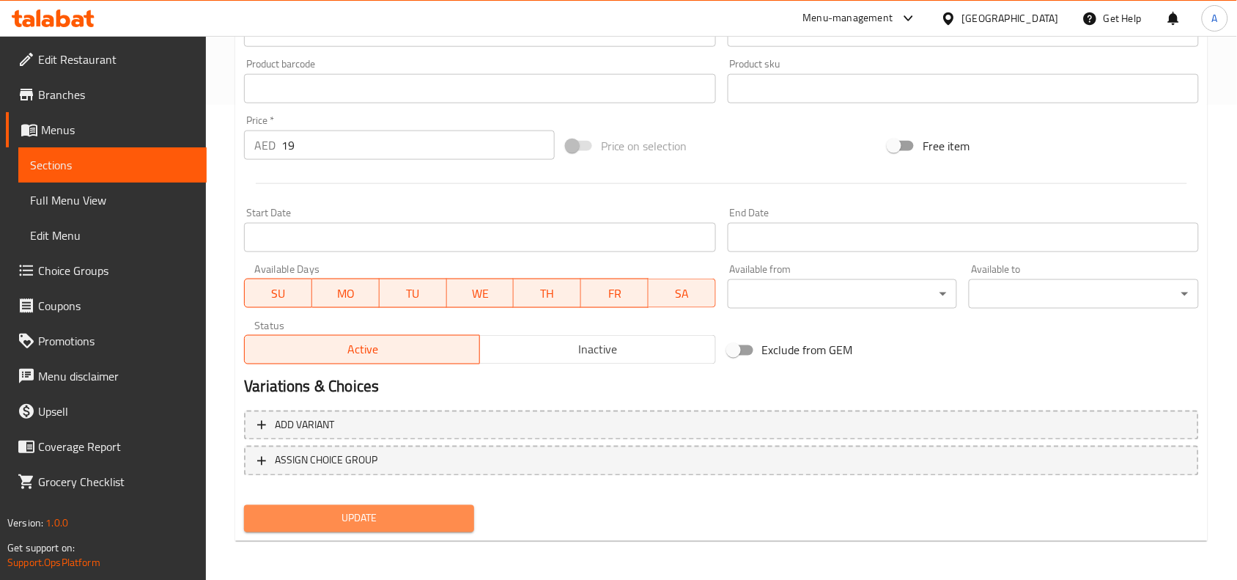
click at [402, 518] on span "Update" at bounding box center [359, 518] width 207 height 18
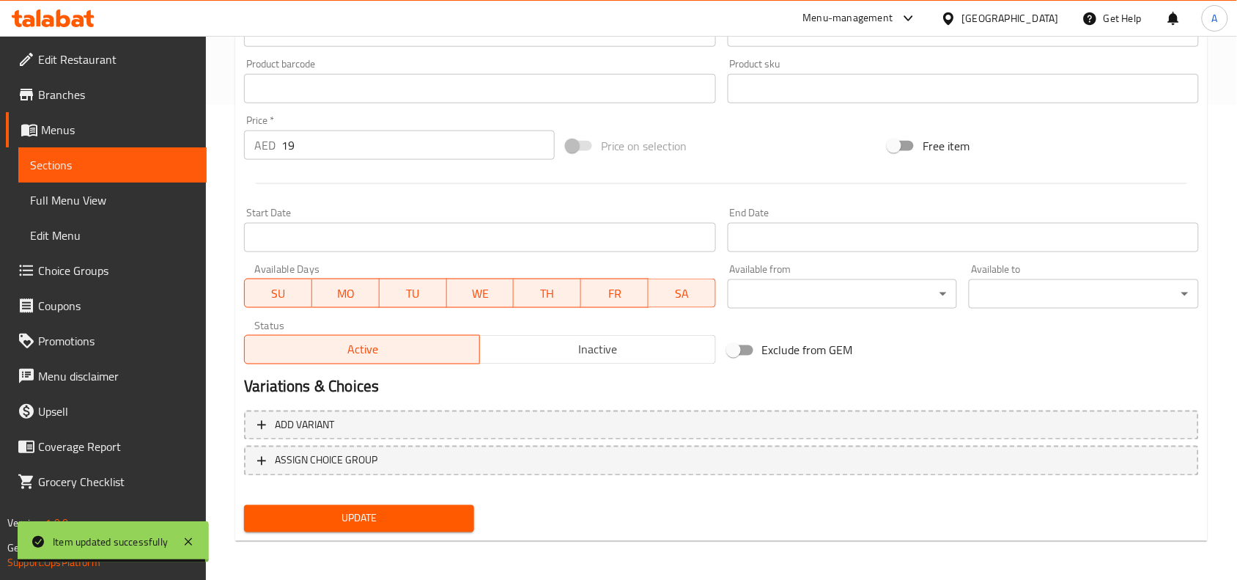
scroll to position [0, 0]
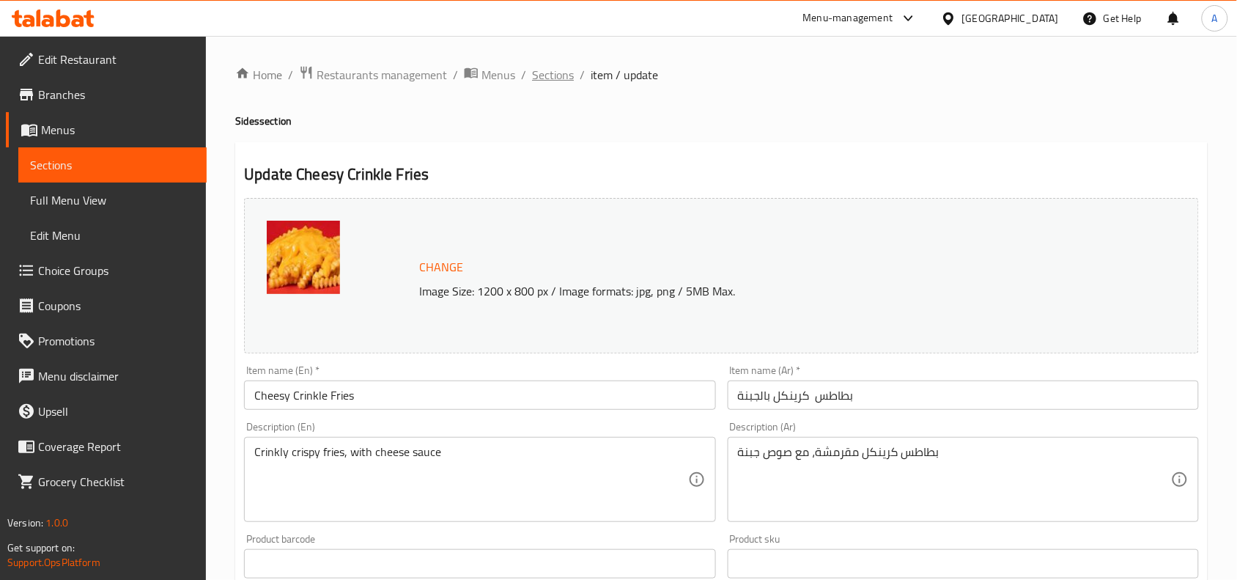
click at [551, 75] on span "Sections" at bounding box center [553, 75] width 42 height 18
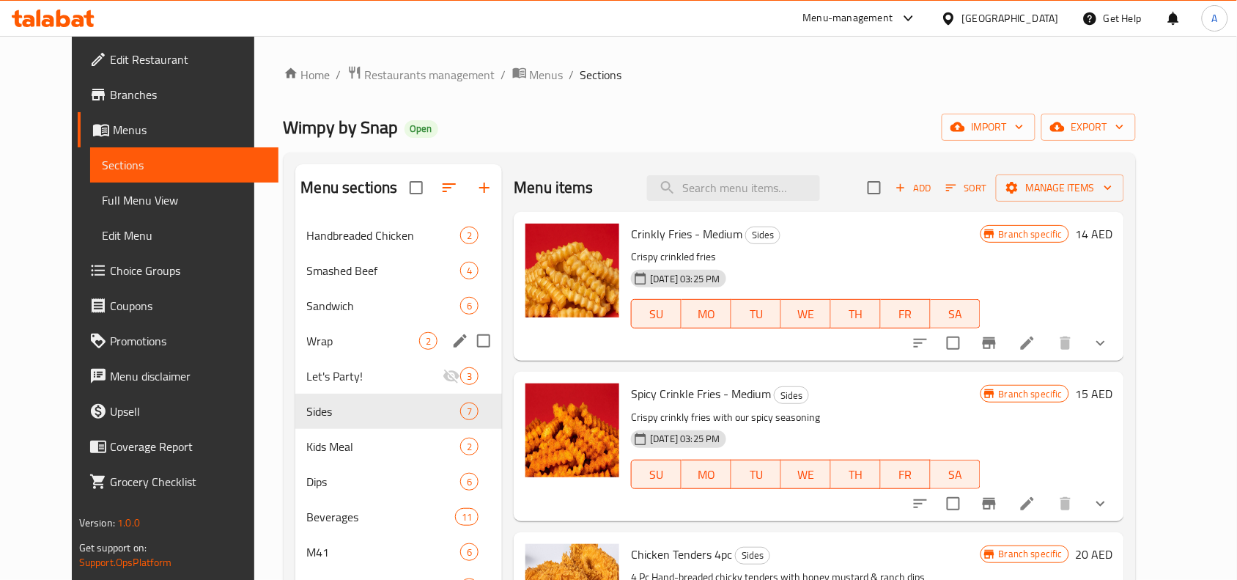
scroll to position [92, 0]
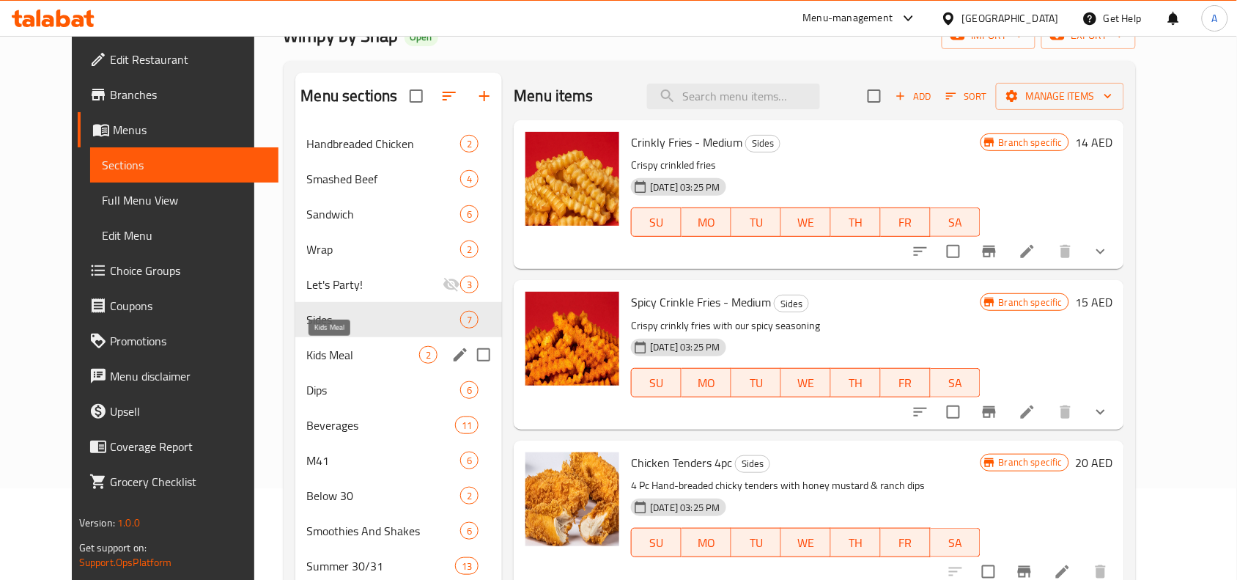
click at [307, 350] on span "Kids Meal" at bounding box center [363, 355] width 113 height 18
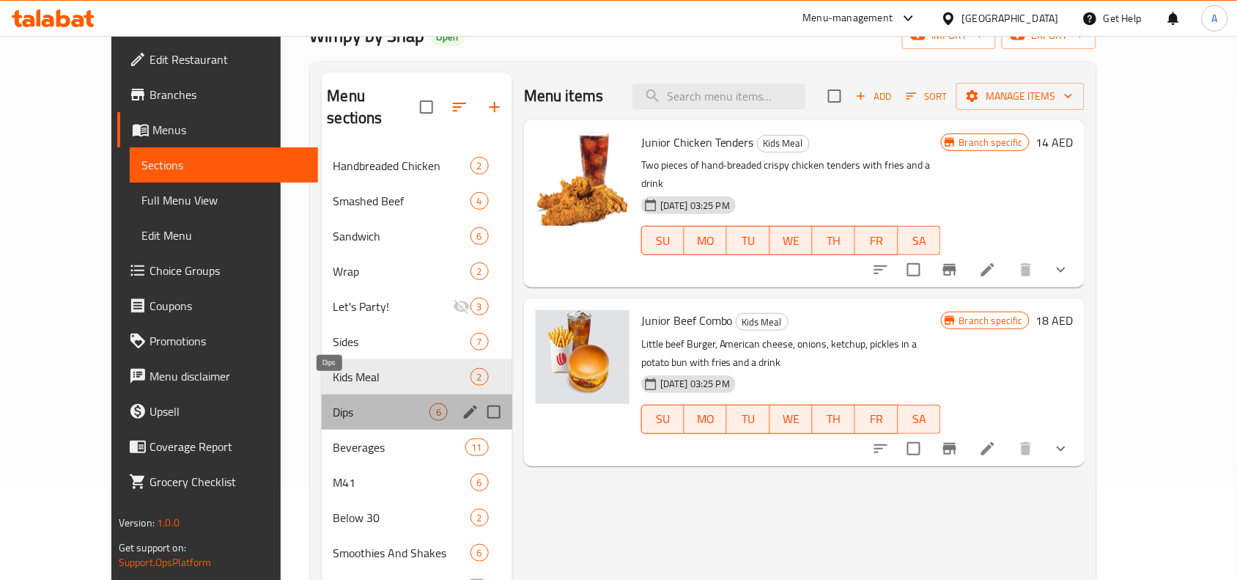
click at [334, 403] on span "Dips" at bounding box center [382, 412] width 96 height 18
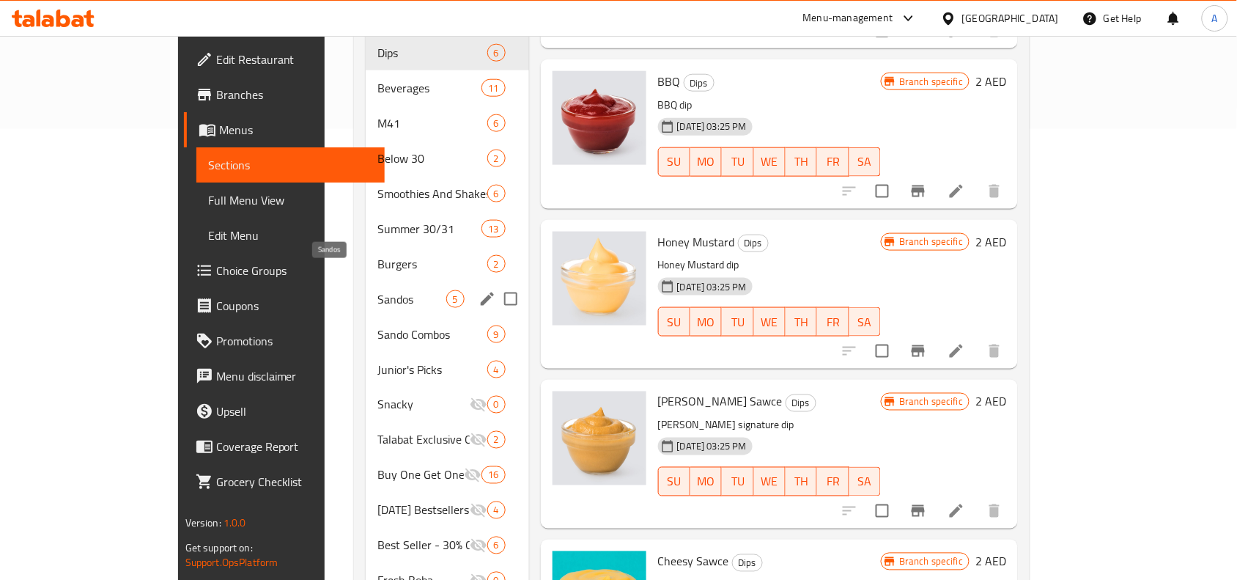
scroll to position [359, 0]
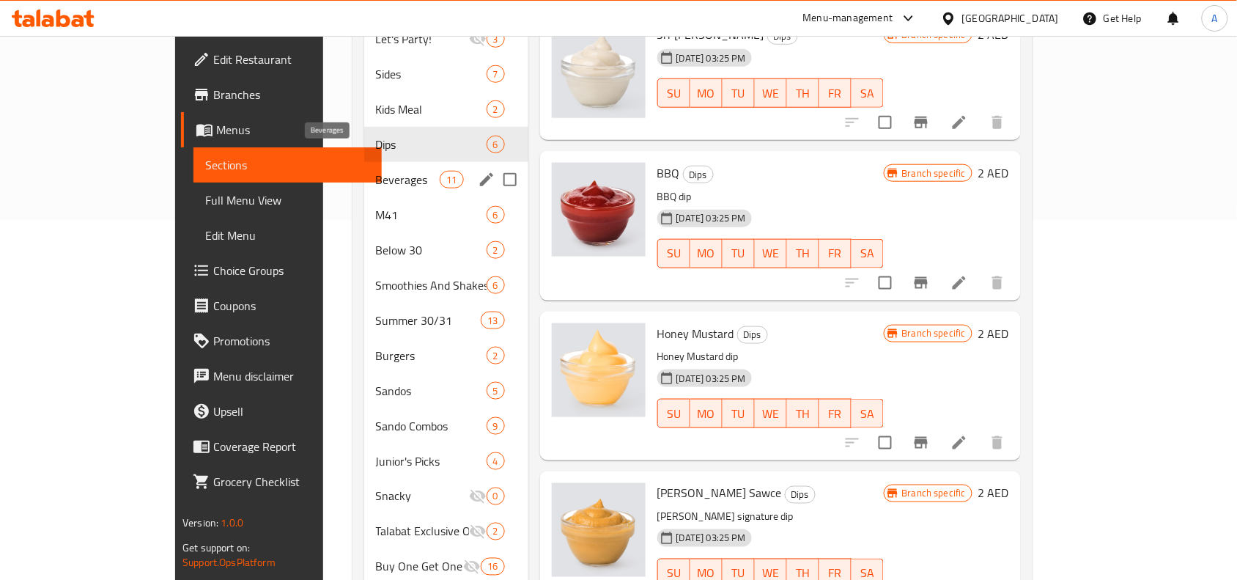
click at [376, 171] on span "Beverages" at bounding box center [408, 180] width 65 height 18
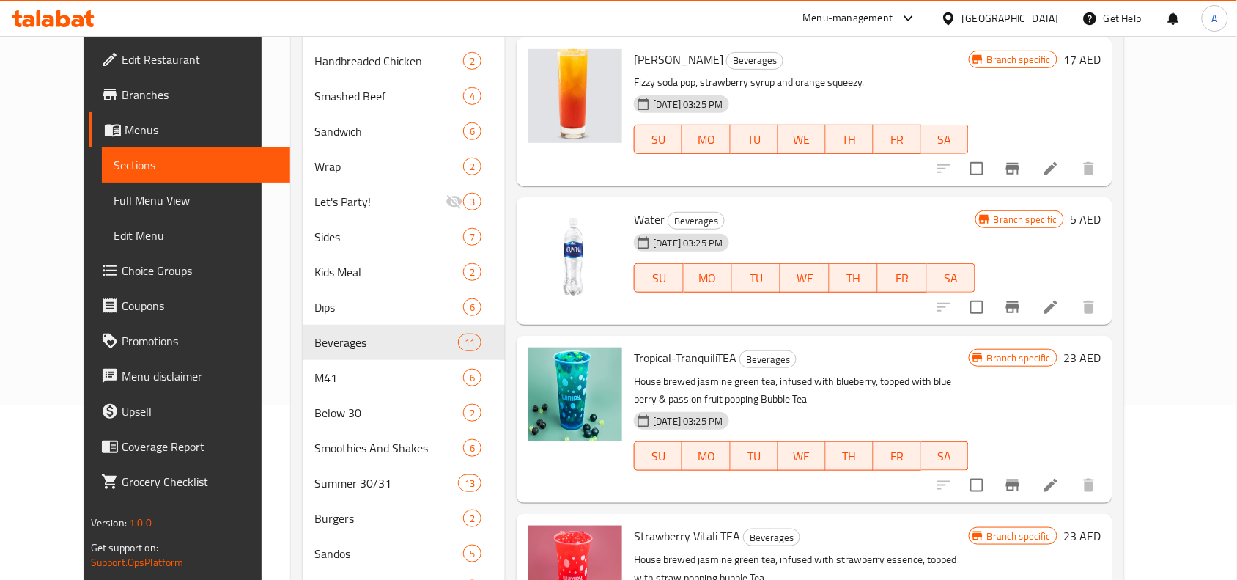
scroll to position [84, 0]
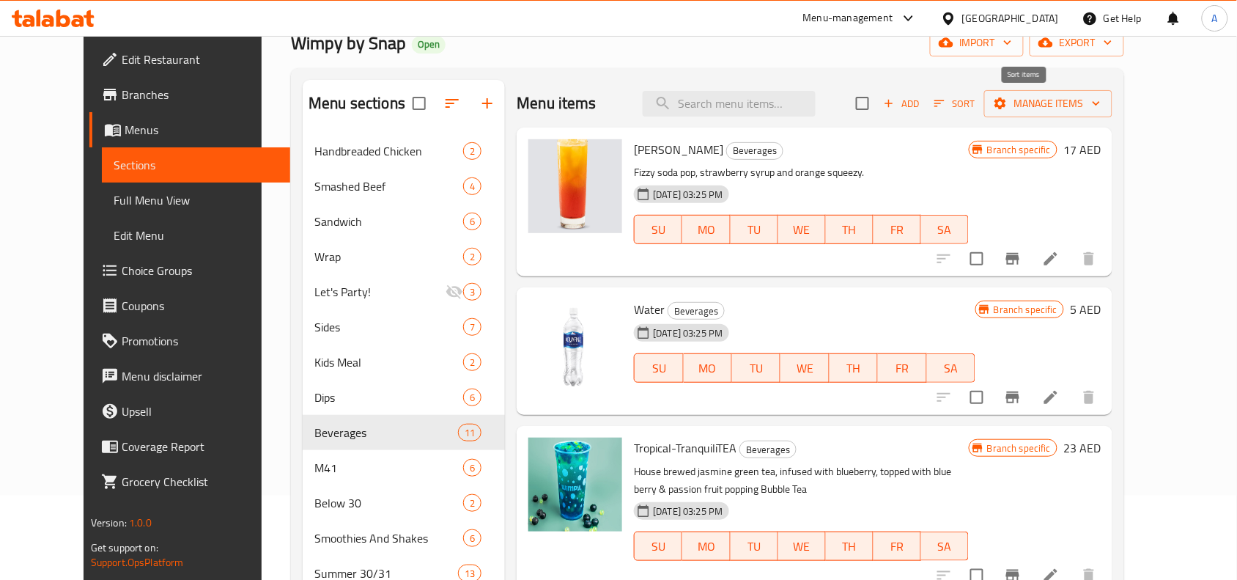
click at [946, 103] on icon "button" at bounding box center [939, 103] width 13 height 13
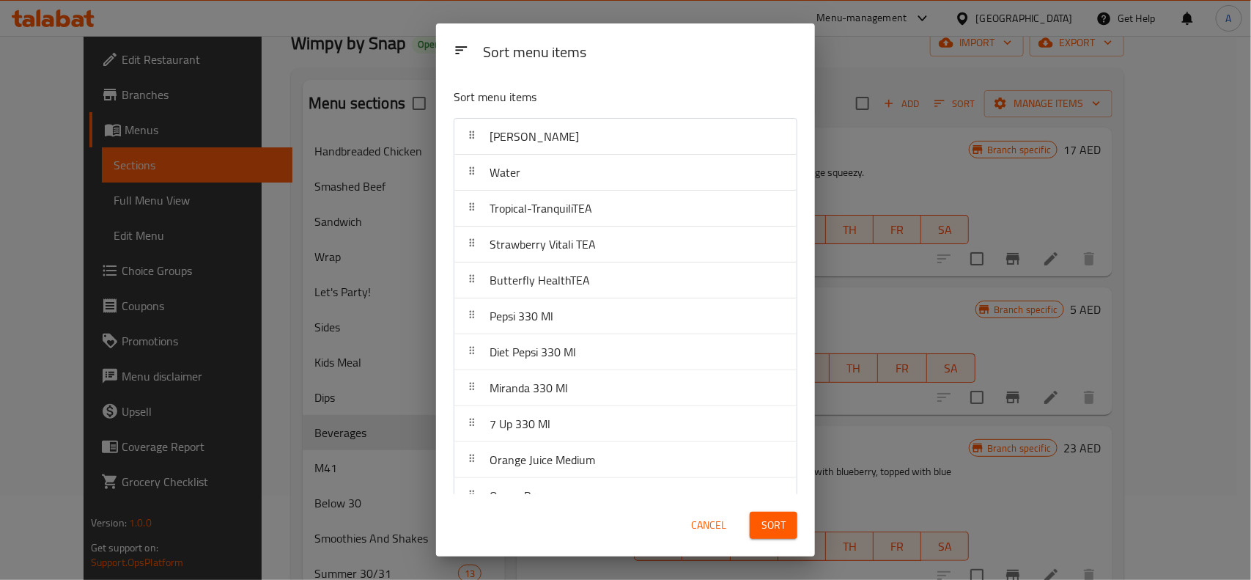
click at [877, 97] on div "Sort menu items Sort menu items Berry Breezy Water Tropical-TranquiliTEA Strawb…" at bounding box center [625, 290] width 1251 height 580
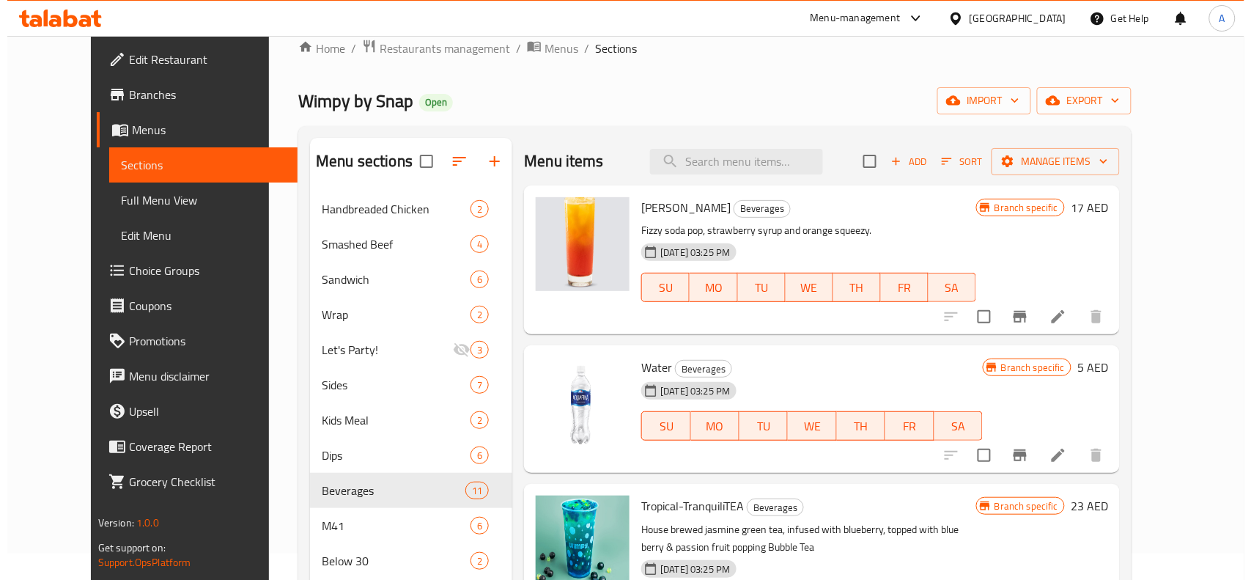
scroll to position [0, 0]
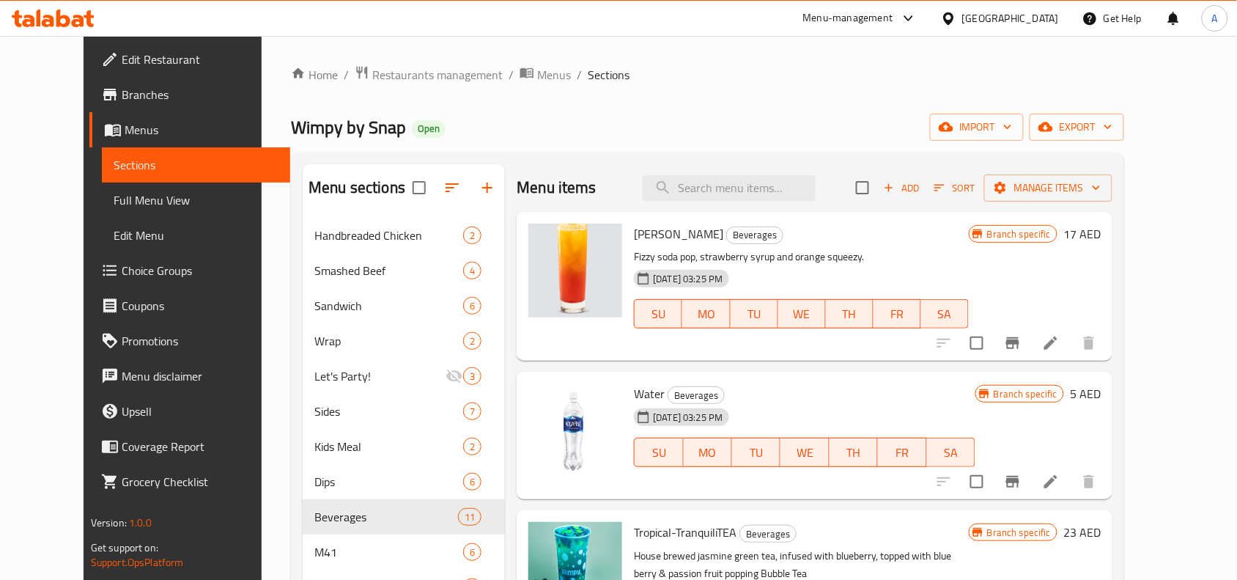
click at [946, 188] on icon "button" at bounding box center [939, 187] width 13 height 13
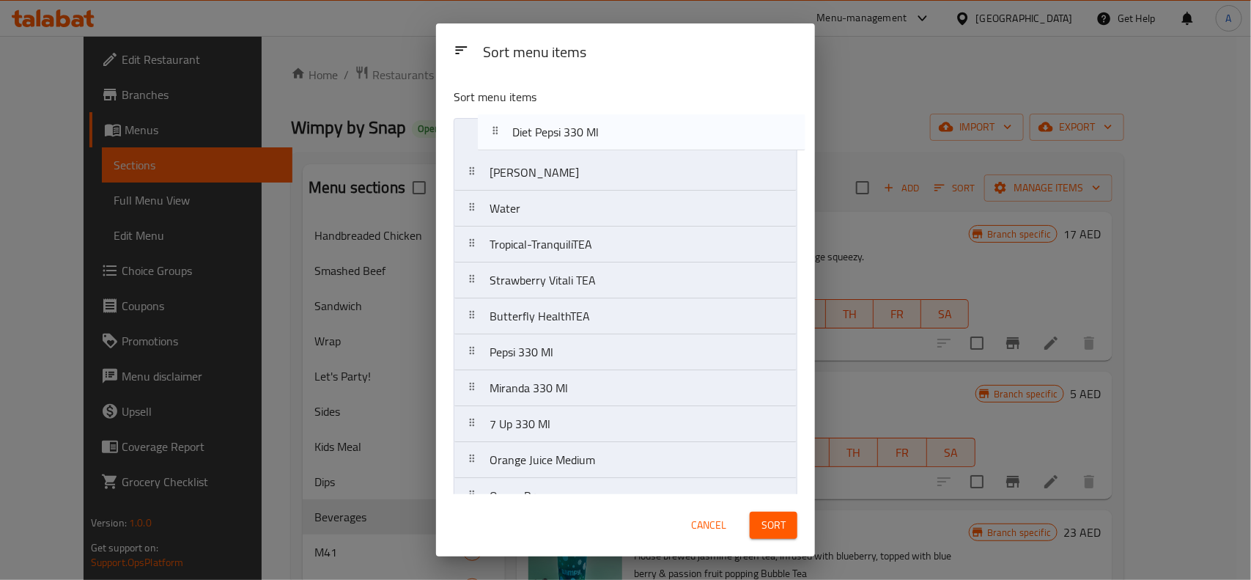
drag, startPoint x: 589, startPoint y: 353, endPoint x: 611, endPoint y: 125, distance: 228.3
click at [611, 125] on nav "Berry Breezy Water Tropical-TranquiliTEA Strawberry Vitali TEA Butterfly Health…" at bounding box center [626, 316] width 344 height 397
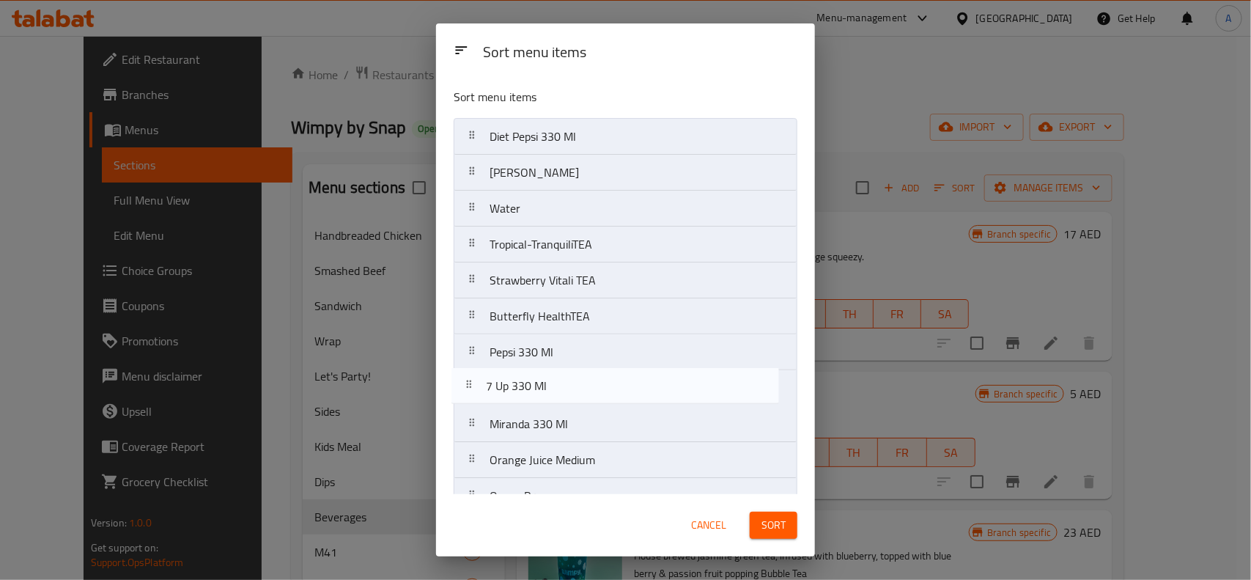
scroll to position [1, 0]
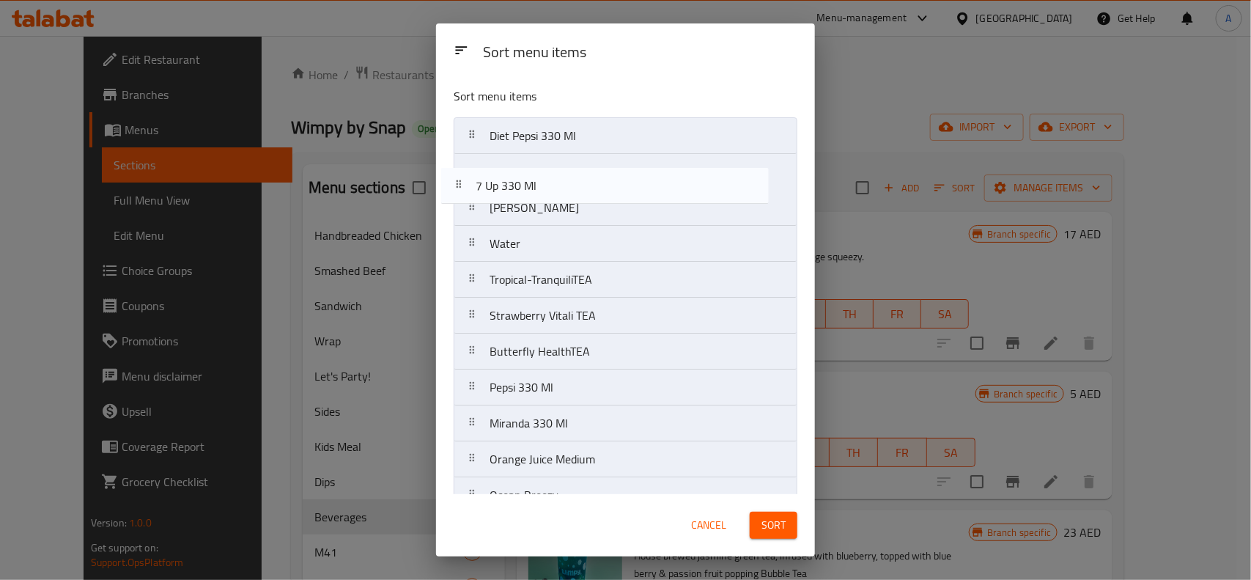
drag, startPoint x: 573, startPoint y: 424, endPoint x: 559, endPoint y: 178, distance: 246.0
click at [559, 178] on nav "Diet Pepsi 330 Ml Berry Breezy Water Tropical-TranquiliTEA Strawberry Vitali TE…" at bounding box center [626, 315] width 344 height 397
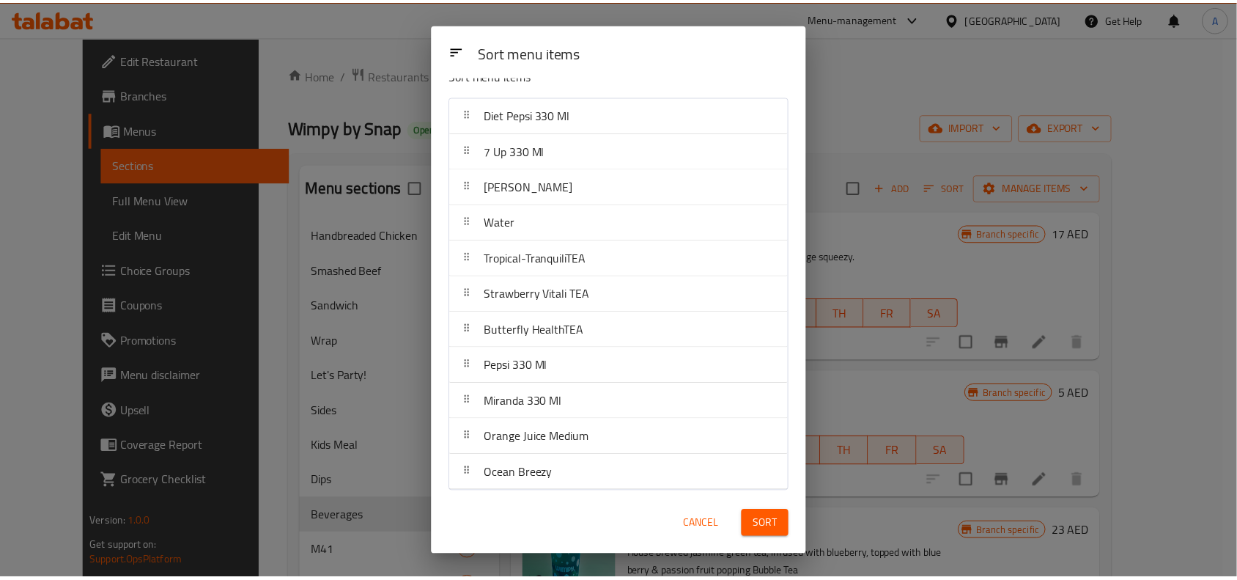
scroll to position [28, 0]
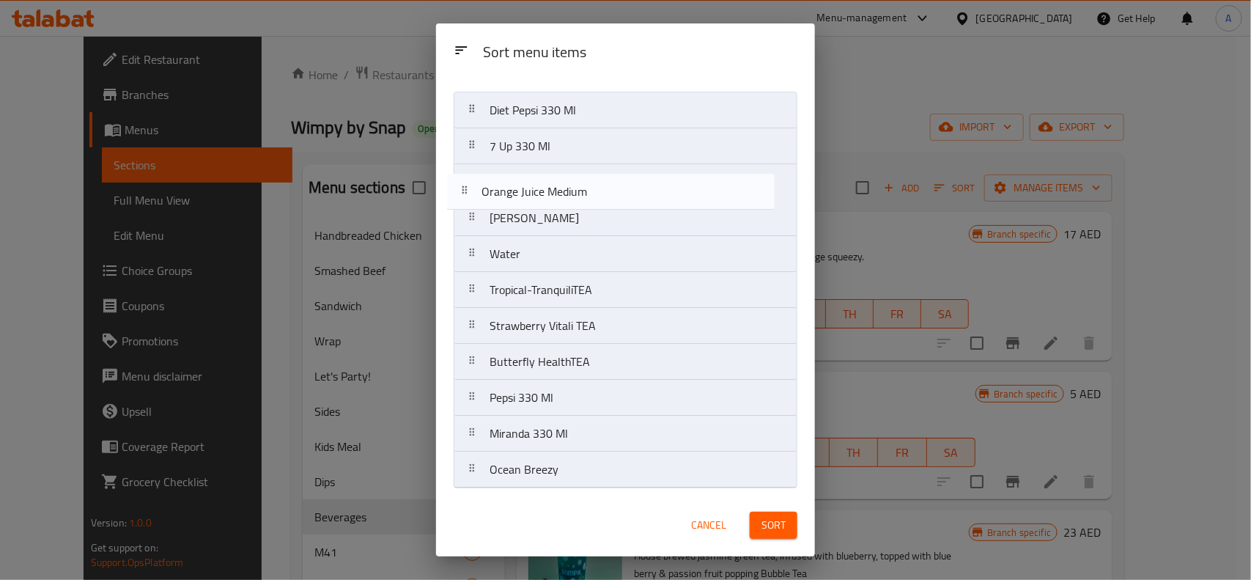
drag, startPoint x: 617, startPoint y: 441, endPoint x: 609, endPoint y: 196, distance: 245.7
click at [609, 196] on nav "Diet Pepsi 330 Ml 7 Up 330 Ml Berry Breezy Water Tropical-TranquiliTEA Strawber…" at bounding box center [626, 290] width 344 height 397
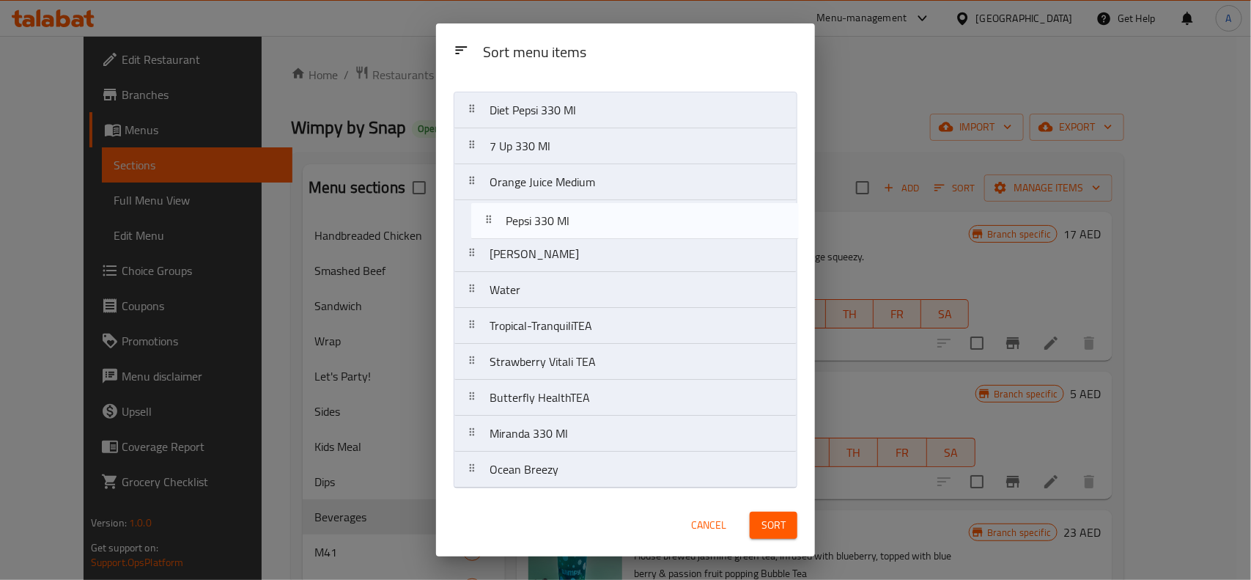
drag, startPoint x: 595, startPoint y: 405, endPoint x: 611, endPoint y: 217, distance: 188.4
click at [611, 217] on nav "Diet Pepsi 330 Ml 7 Up 330 Ml Orange Juice Medium Berry Breezy Water Tropical-T…" at bounding box center [626, 290] width 344 height 397
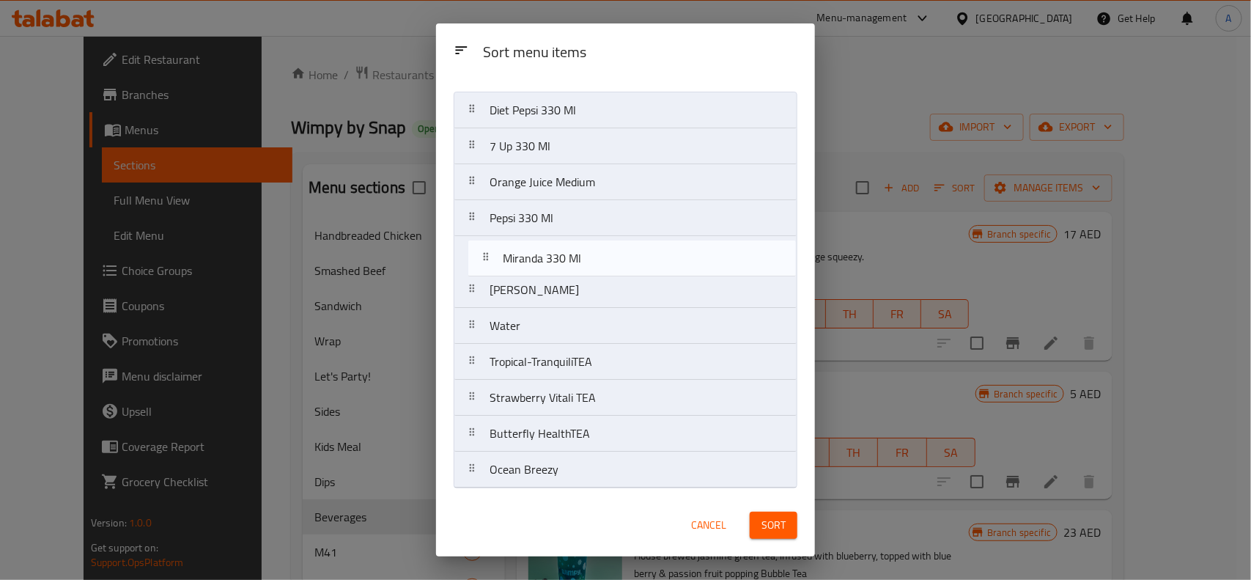
drag, startPoint x: 570, startPoint y: 438, endPoint x: 583, endPoint y: 258, distance: 180.8
click at [583, 258] on nav "Diet Pepsi 330 Ml 7 Up 330 Ml Orange Juice Medium Pepsi 330 Ml Berry Breezy Wat…" at bounding box center [626, 290] width 344 height 397
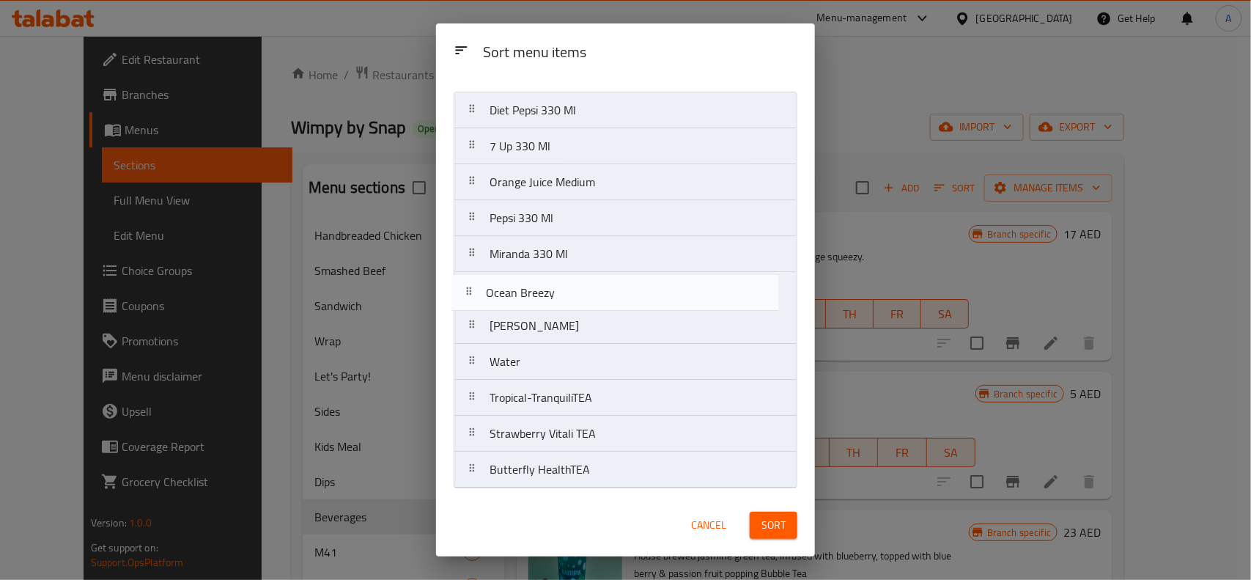
drag, startPoint x: 561, startPoint y: 471, endPoint x: 555, endPoint y: 292, distance: 179.7
click at [555, 292] on nav "Diet Pepsi 330 Ml 7 Up 330 Ml Orange Juice Medium Pepsi 330 Ml Miranda 330 Ml B…" at bounding box center [626, 290] width 344 height 397
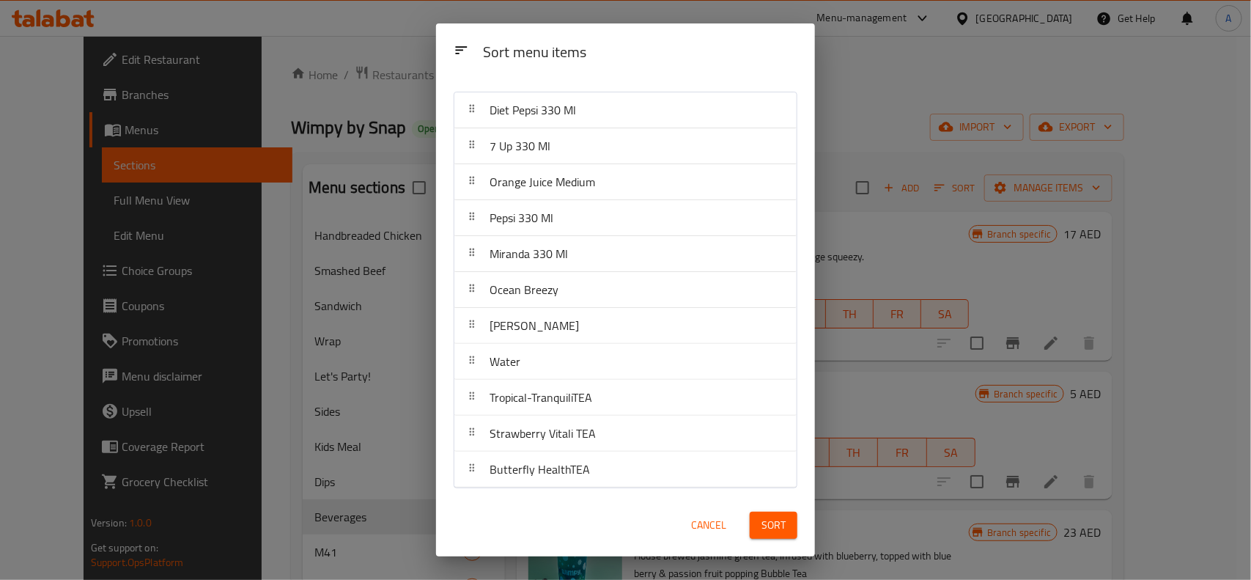
click at [777, 518] on span "Sort" at bounding box center [774, 525] width 24 height 18
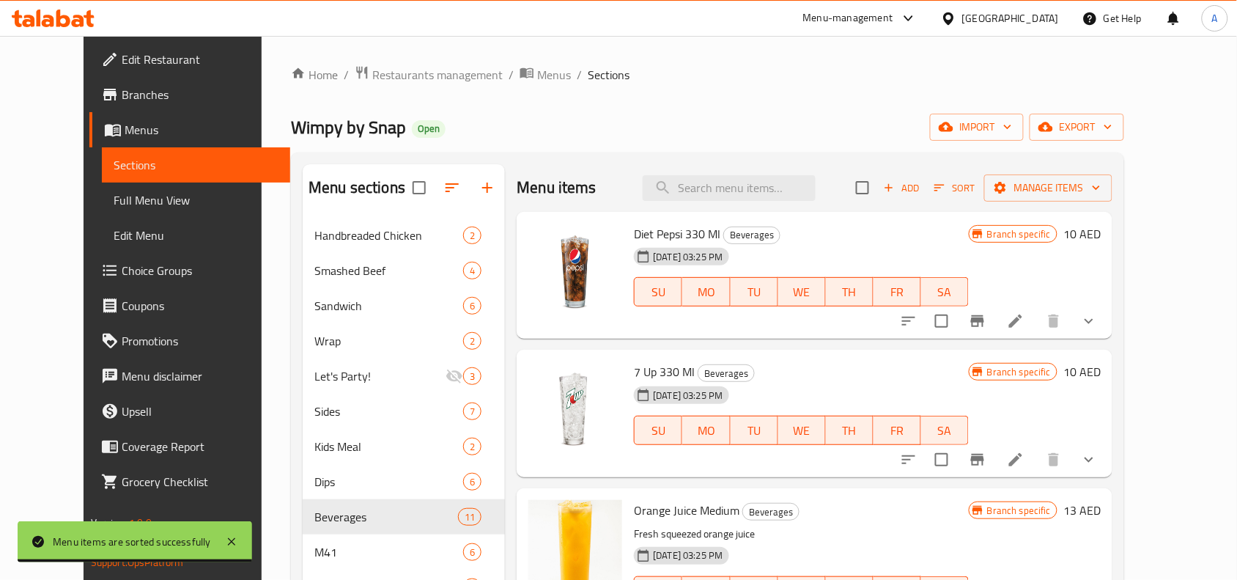
click at [768, 118] on div "Wimpy by Snap Open import export" at bounding box center [707, 127] width 833 height 27
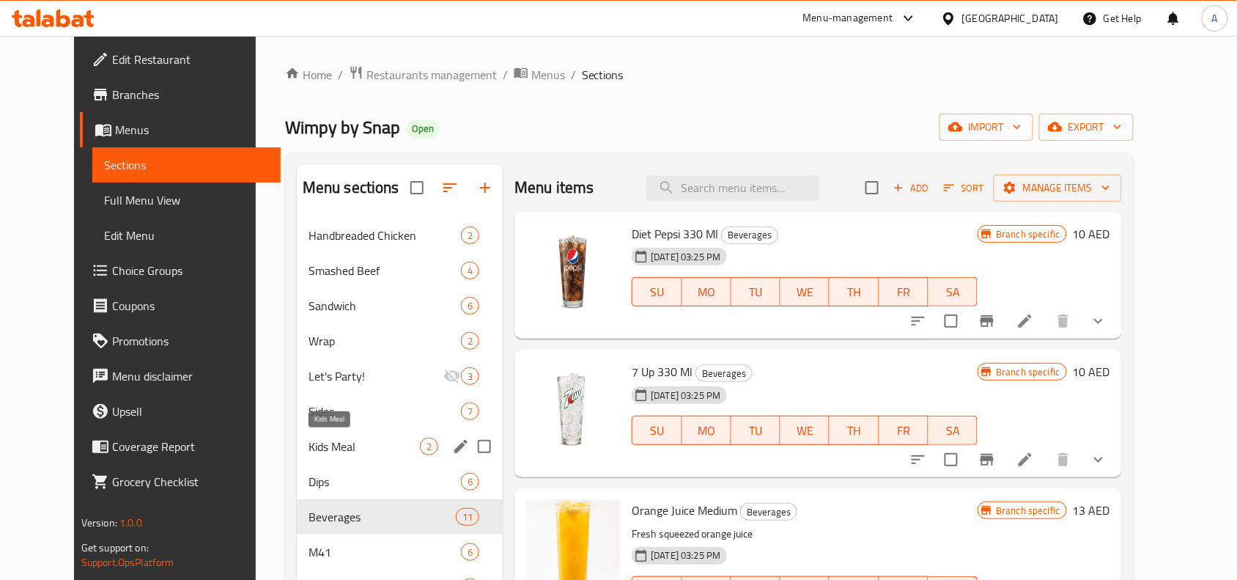
click at [309, 444] on span "Kids Meal" at bounding box center [364, 447] width 111 height 18
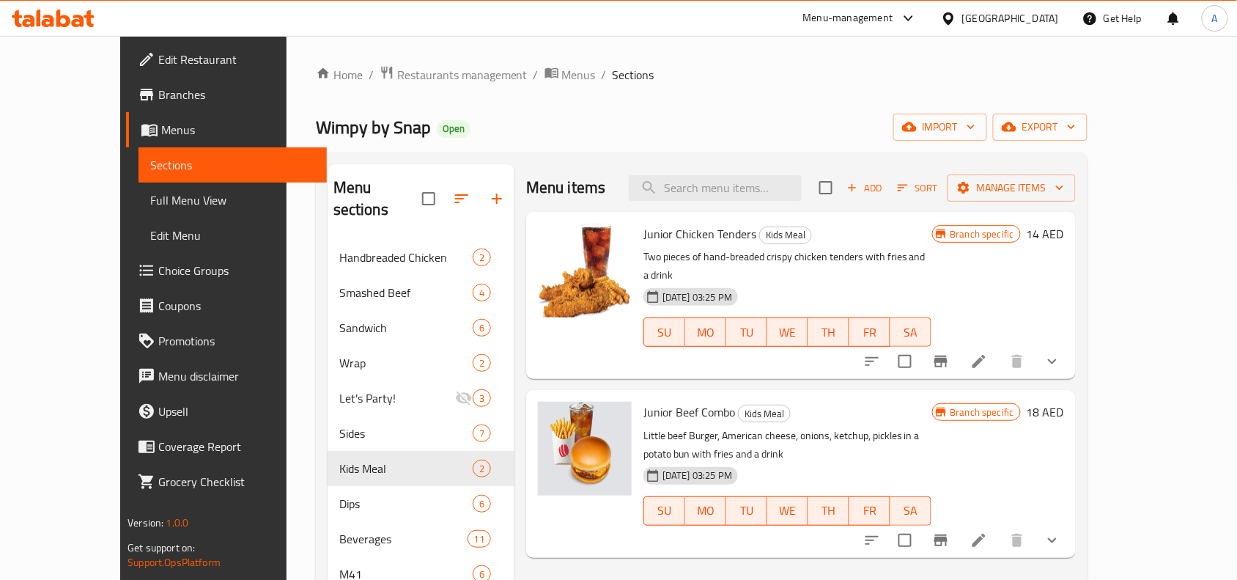
click at [1061, 353] on icon "show more" at bounding box center [1053, 362] width 18 height 18
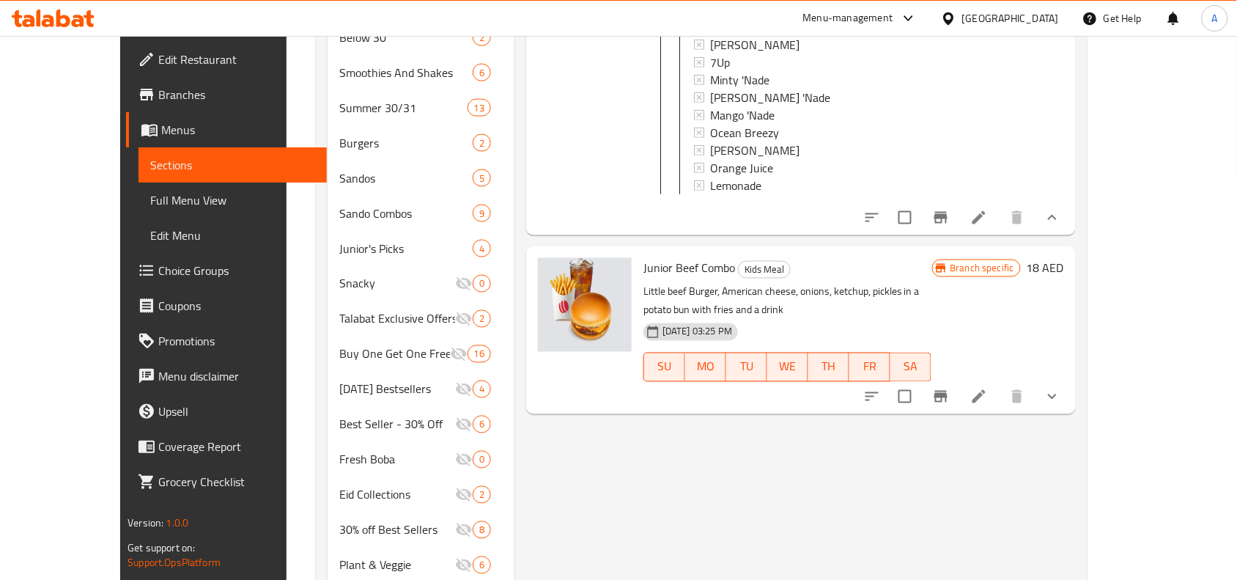
scroll to position [634, 0]
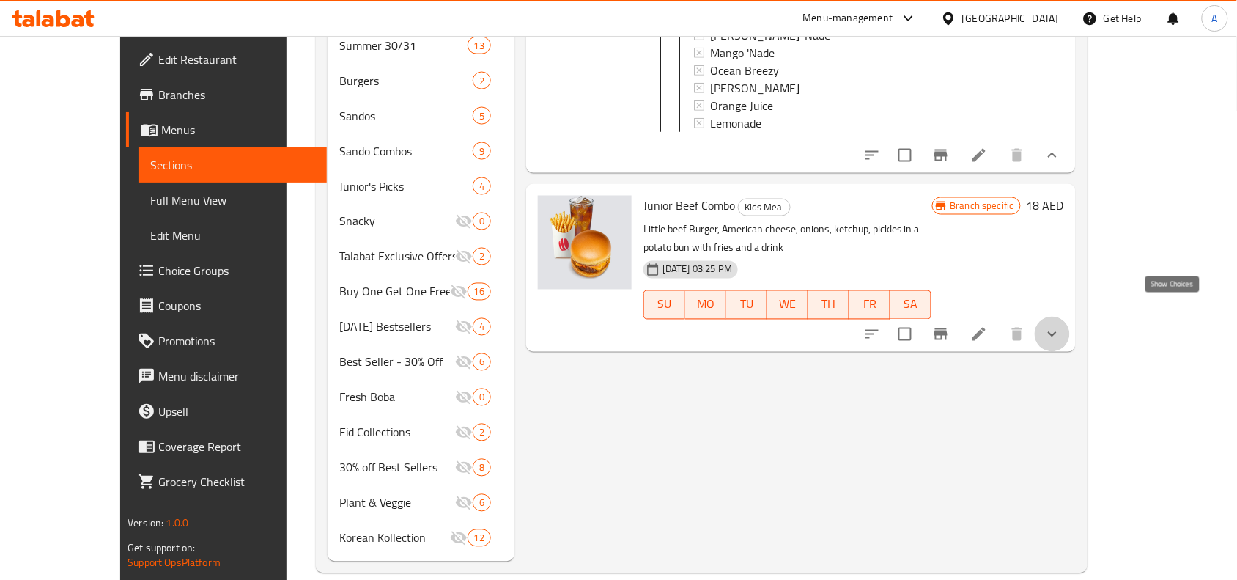
click at [1061, 325] on icon "show more" at bounding box center [1053, 334] width 18 height 18
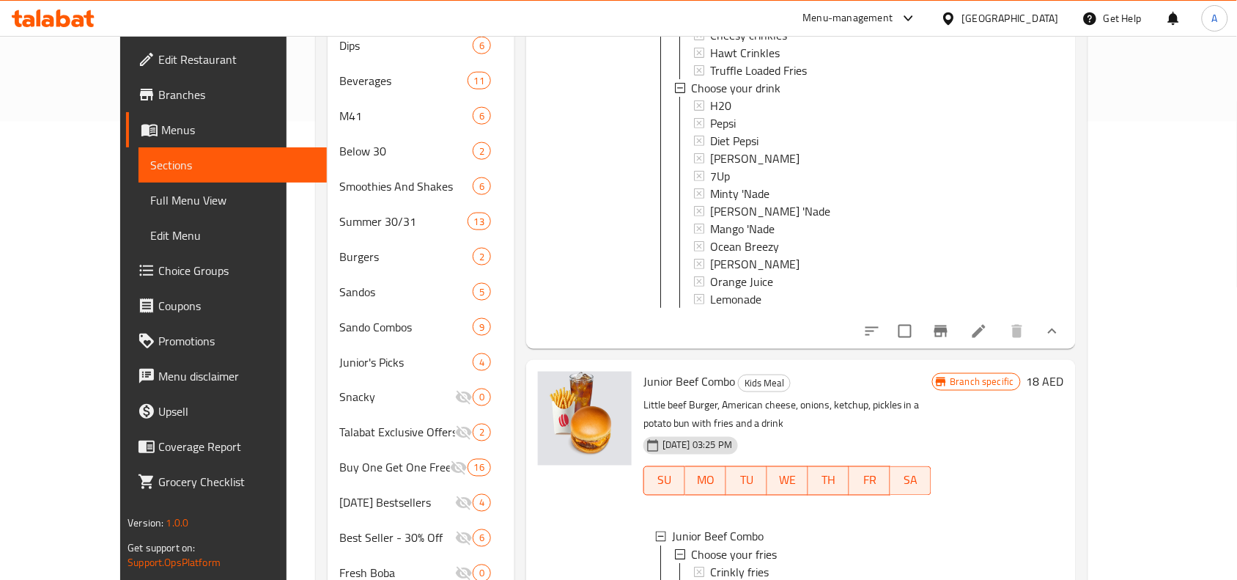
scroll to position [451, 0]
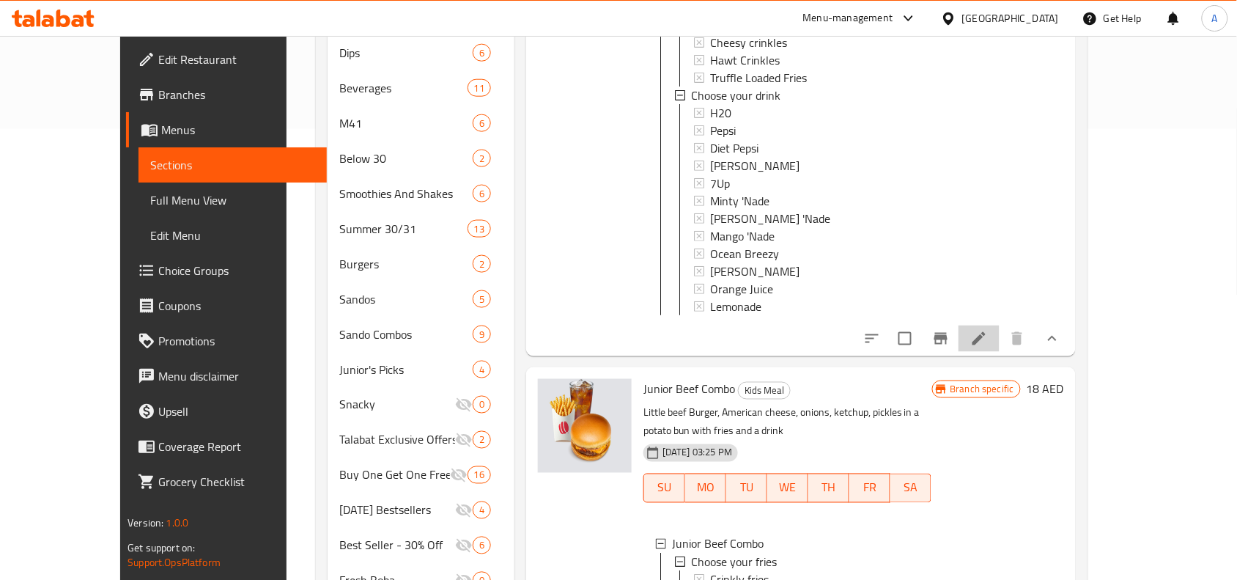
click at [1000, 338] on li at bounding box center [979, 338] width 41 height 26
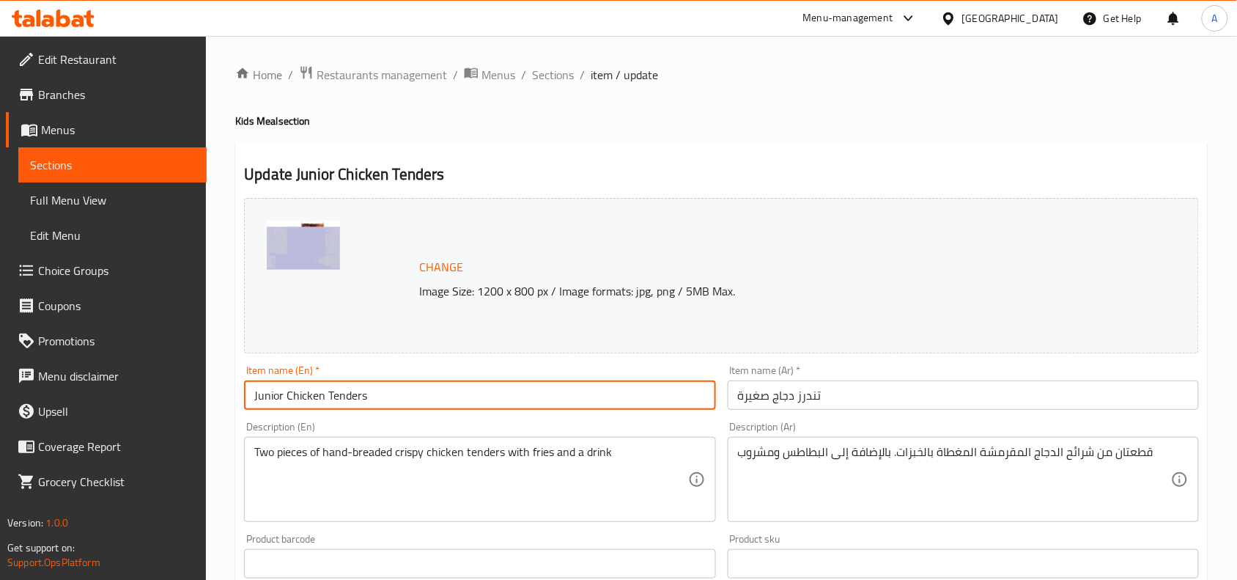
click at [518, 386] on input "Junior Chicken Tenders" at bounding box center [479, 394] width 471 height 29
click at [800, 402] on input "تندرز دجاج صغيرة" at bounding box center [963, 394] width 471 height 29
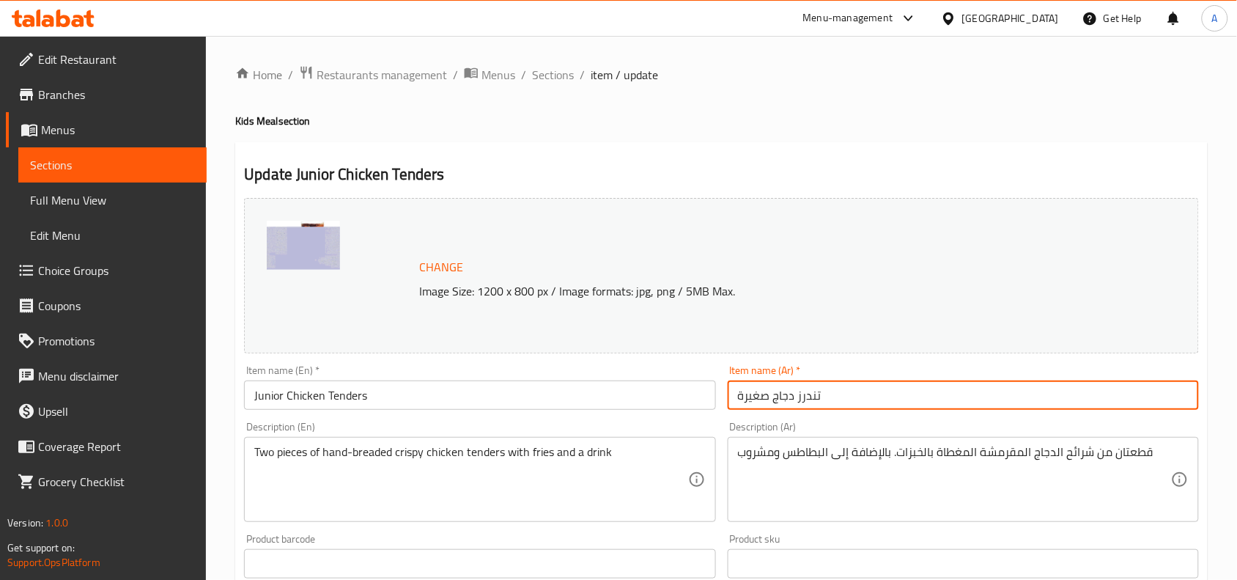
click at [800, 402] on input "تندرز دجاج صغيرة" at bounding box center [963, 394] width 471 height 29
paste input "رائح"
type input "شرائح دجاج صغيرة"
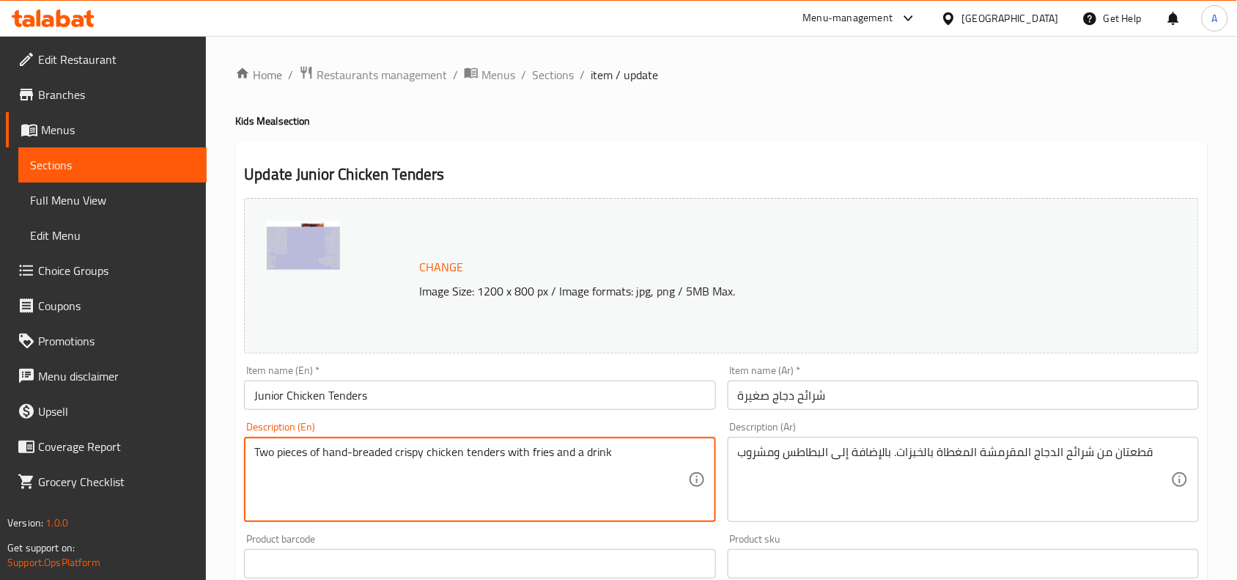
click at [545, 455] on textarea "Two pieces of hand-breaded crispy chicken tenders with fries and a drink" at bounding box center [470, 480] width 433 height 70
paste textarea "& a drink"
type textarea "Two pieces of hand-breaded crispy chicken tenders with fries & a drink"
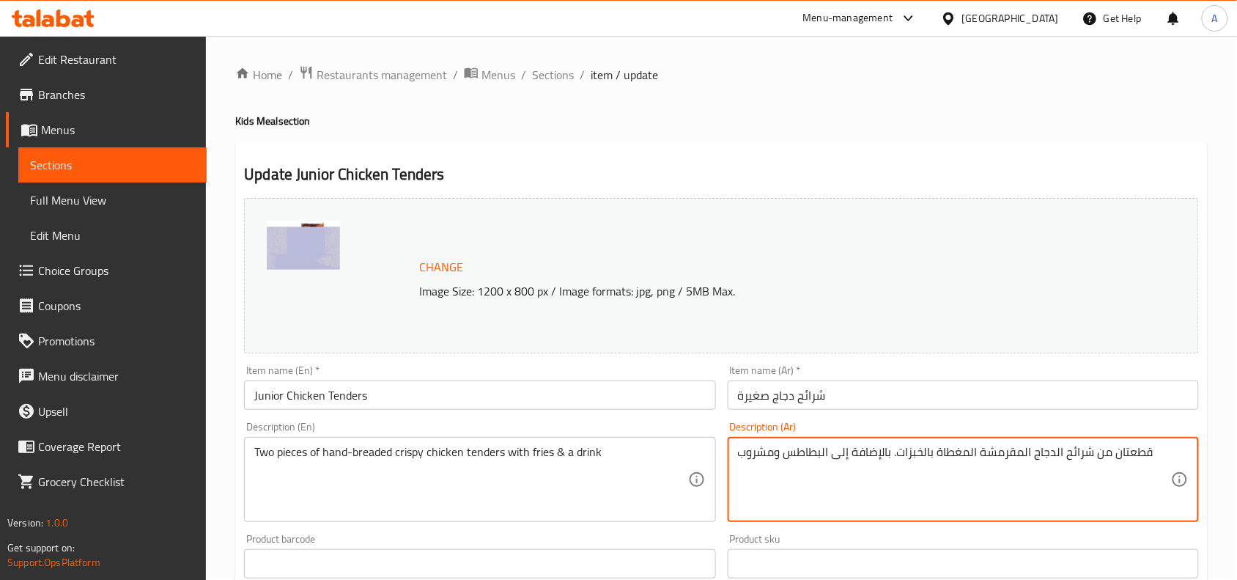
click at [871, 460] on textarea "قطعتان من شرائح الدجاج المقرمشة المغطاة بالخبزات. بالإضافة إلى البطاطس ومشروب" at bounding box center [954, 480] width 433 height 70
paste textarea
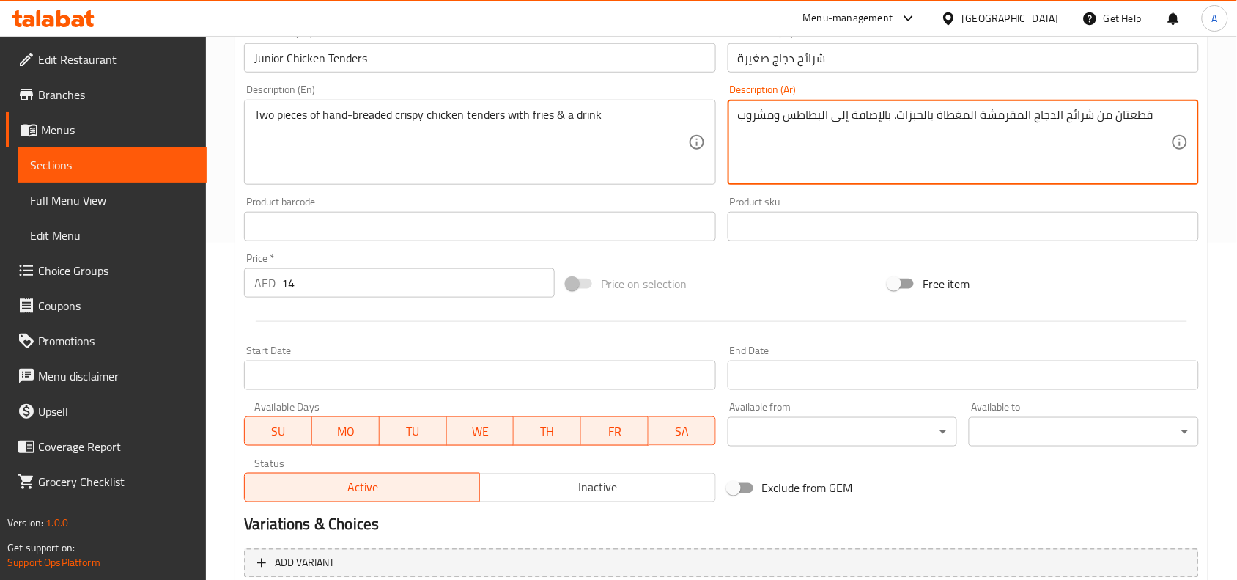
scroll to position [550, 0]
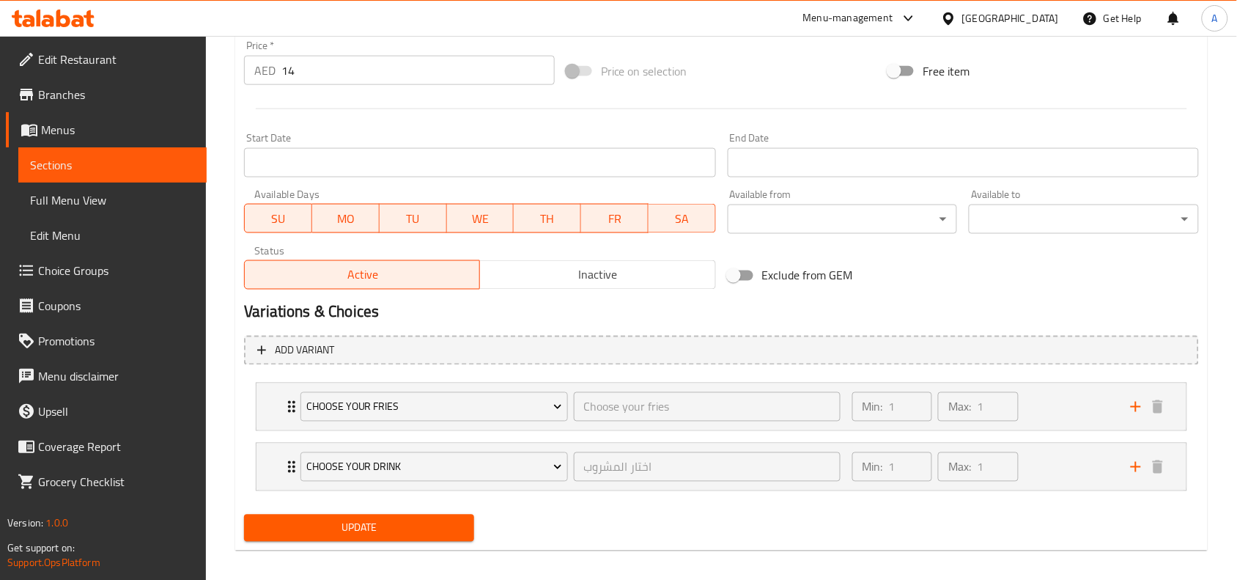
type textarea "قطعتان من شرائح الدجاج المقرمشة المغطاة بالخبزات. بالإضافة إلى البطاطس ومشروب"
click at [394, 526] on span "Update" at bounding box center [359, 528] width 207 height 18
click at [1047, 400] on div "Min: 1 ​ Max: 1 ​" at bounding box center [983, 406] width 279 height 47
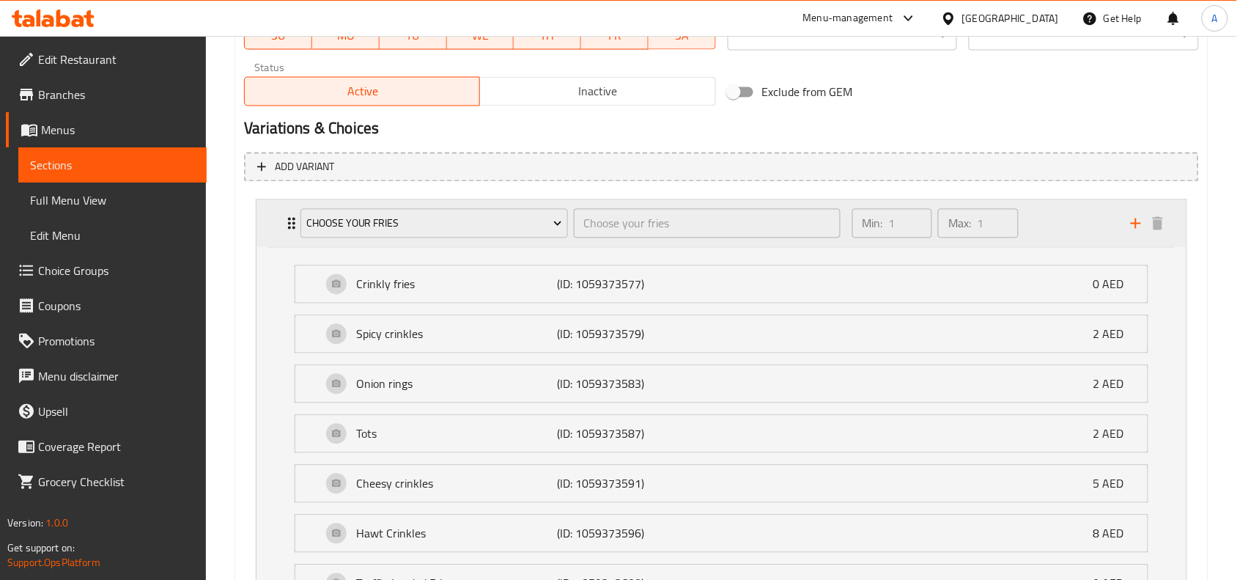
scroll to position [641, 0]
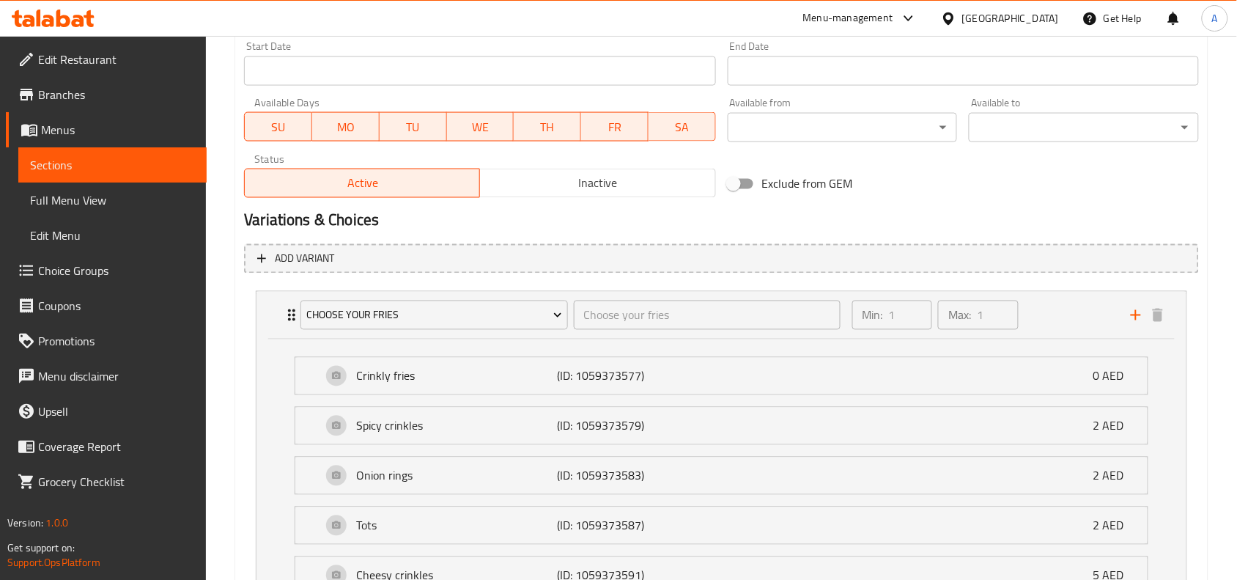
click at [613, 229] on h2 "Variations & Choices" at bounding box center [721, 221] width 955 height 22
click at [562, 218] on h2 "Variations & Choices" at bounding box center [721, 221] width 955 height 22
click at [1072, 314] on div "Min: 1 ​ Max: 1 ​" at bounding box center [983, 315] width 279 height 47
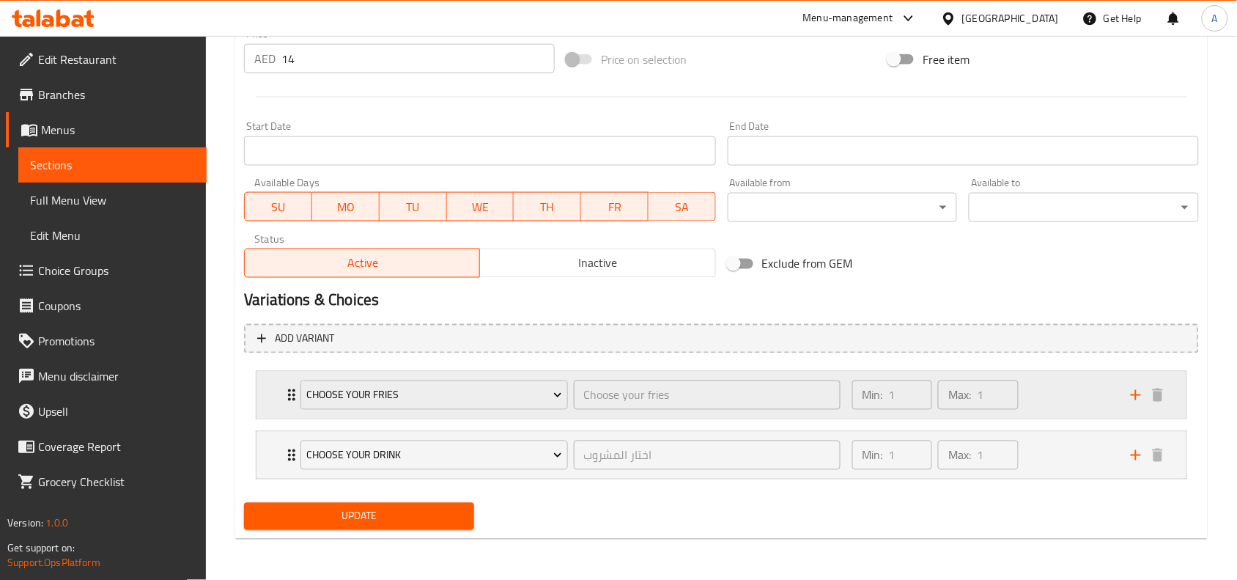
scroll to position [562, 0]
click at [1042, 452] on div "Min: 1 ​ Max: 1 ​" at bounding box center [983, 455] width 279 height 47
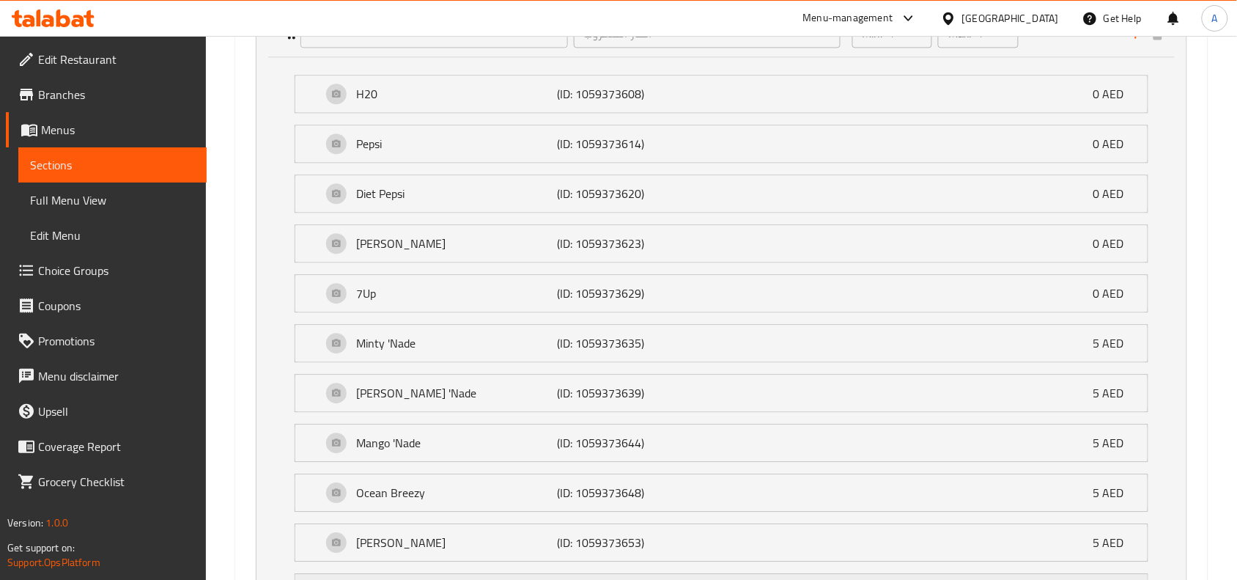
scroll to position [1193, 0]
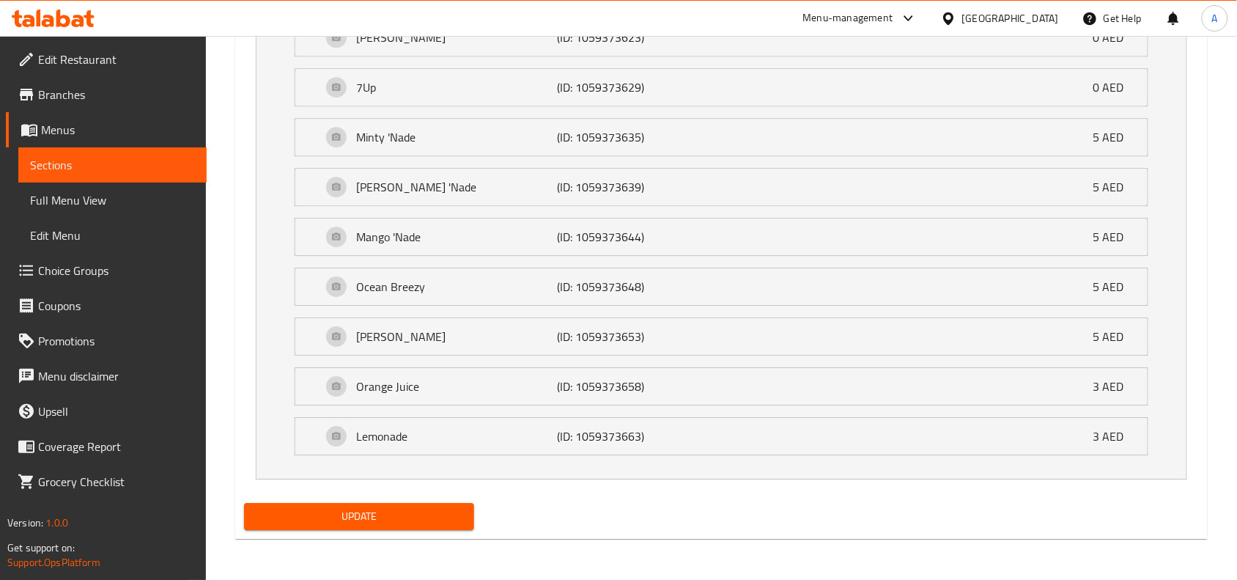
click at [361, 514] on span "Update" at bounding box center [359, 516] width 207 height 18
click at [401, 523] on span "Update" at bounding box center [359, 516] width 207 height 18
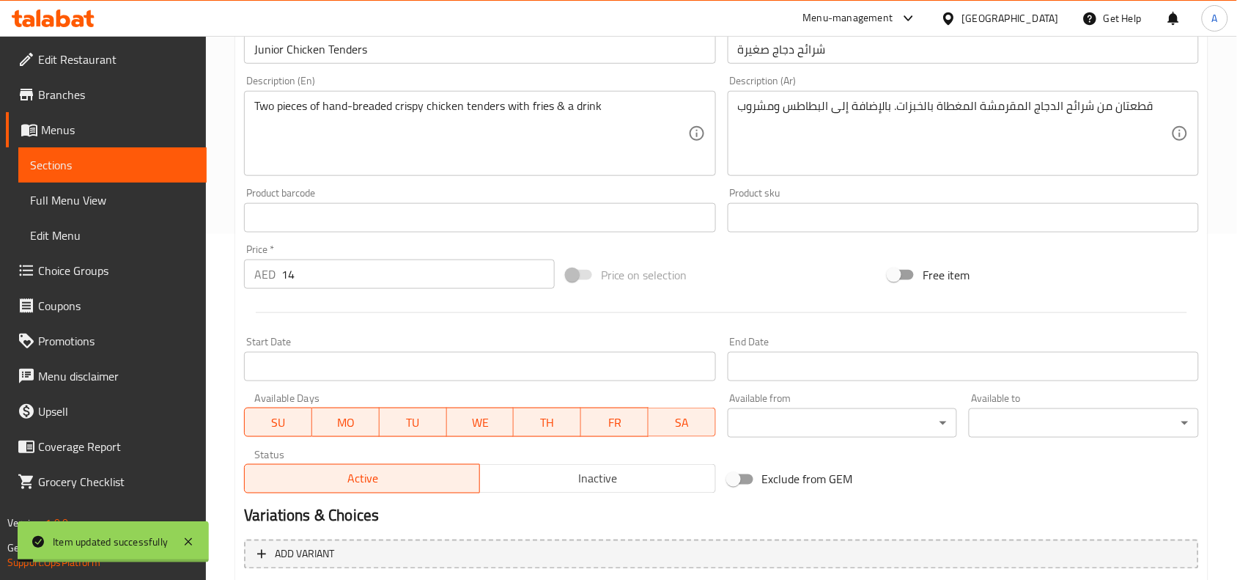
scroll to position [0, 0]
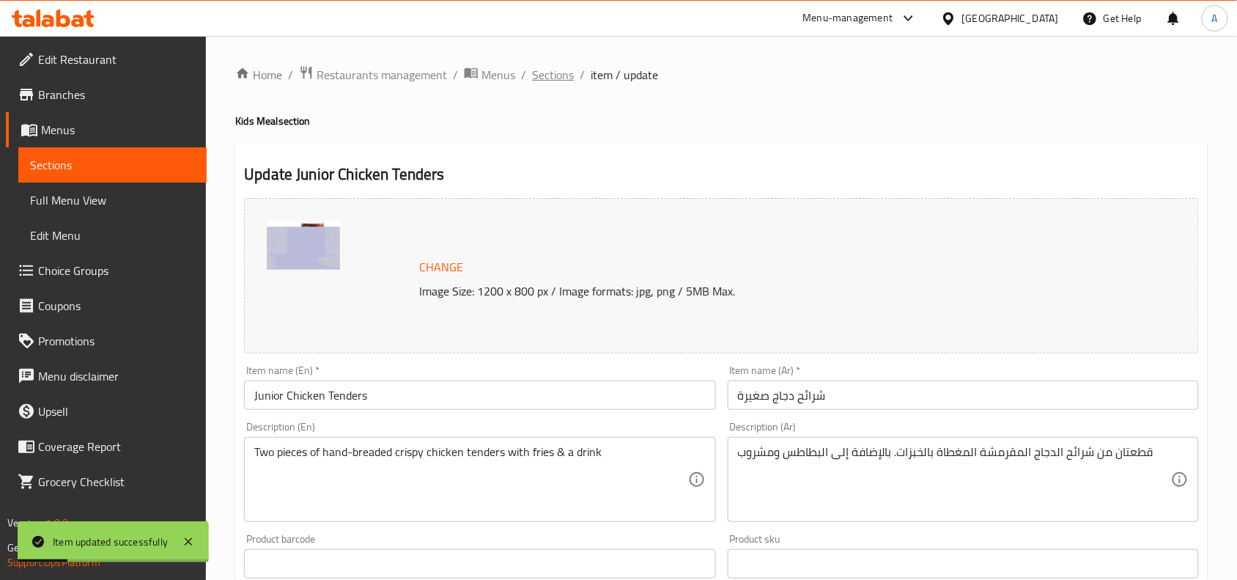
click at [551, 72] on span "Sections" at bounding box center [553, 75] width 42 height 18
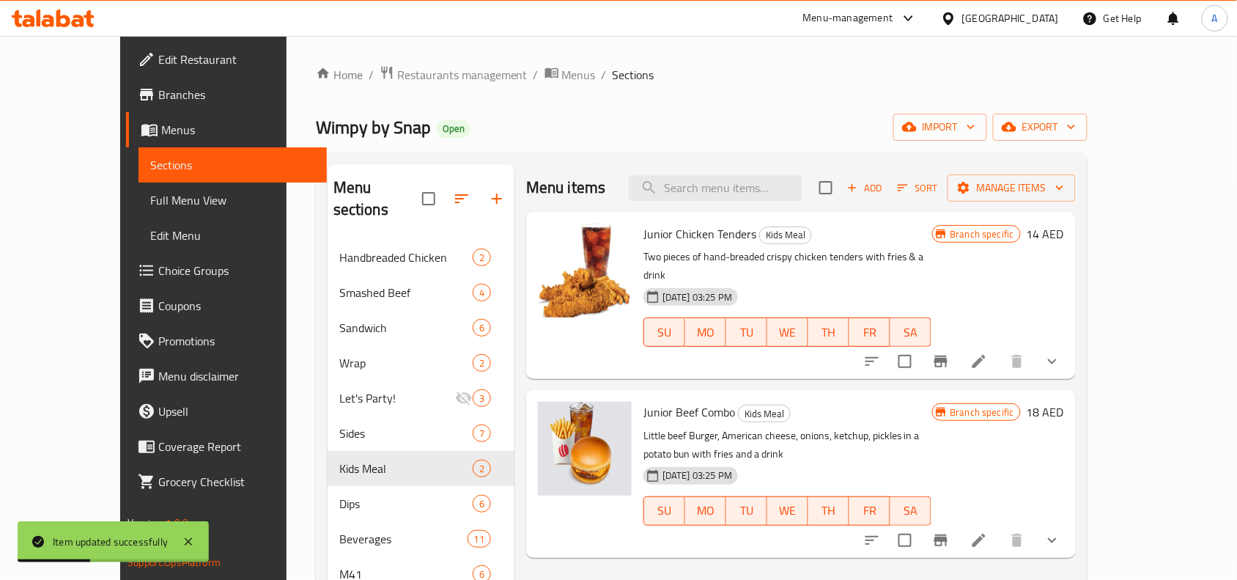
click at [1061, 353] on icon "show more" at bounding box center [1053, 362] width 18 height 18
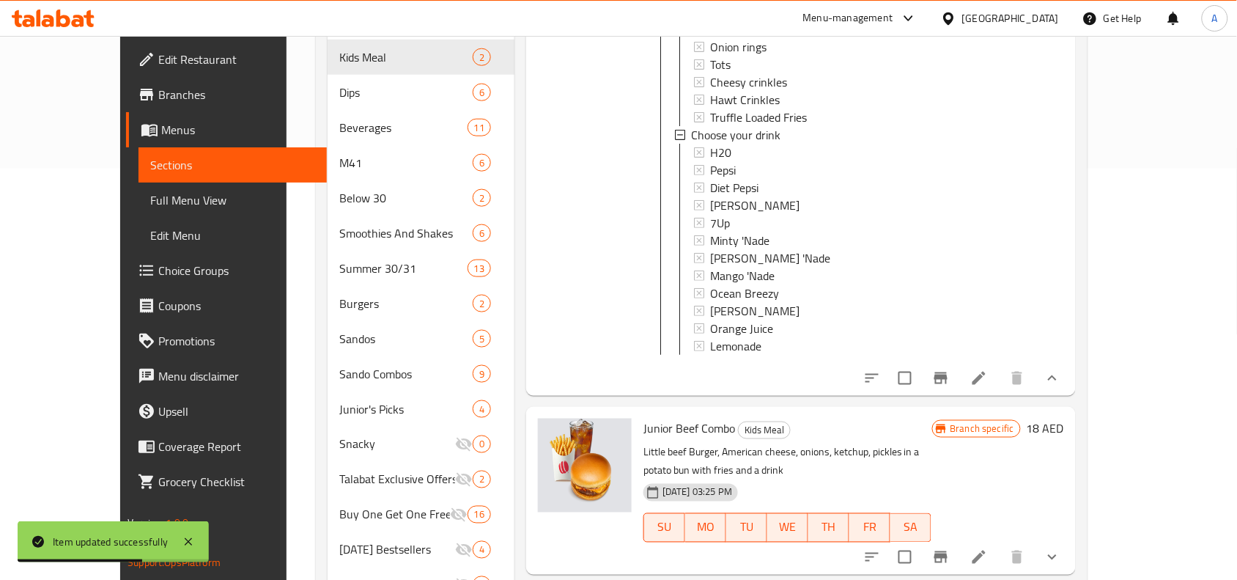
scroll to position [550, 0]
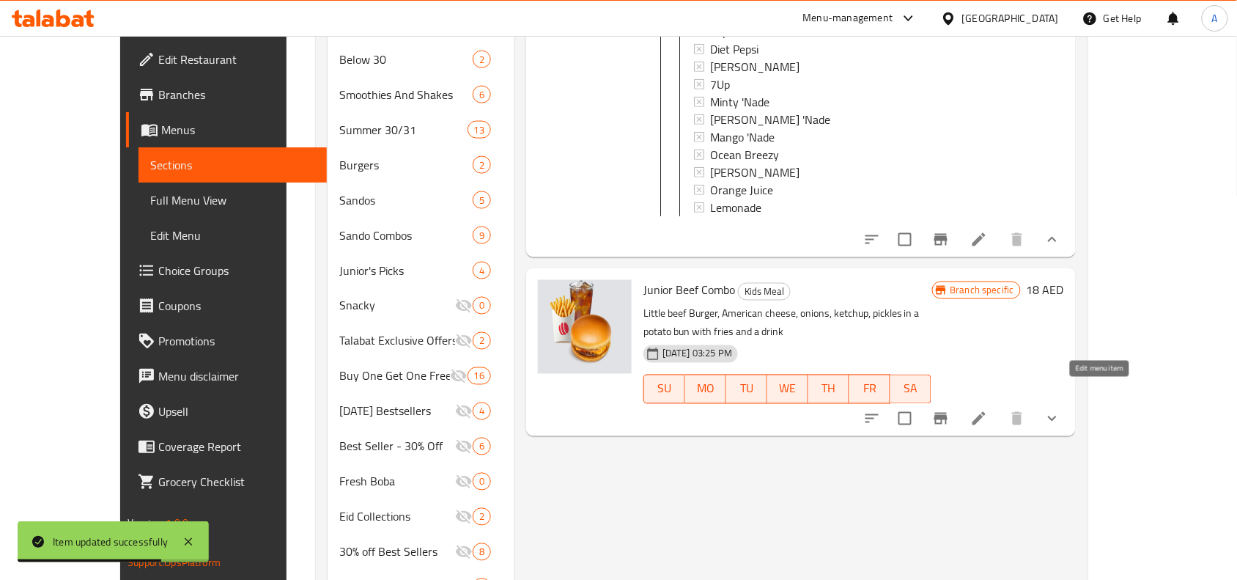
click at [988, 410] on icon at bounding box center [980, 419] width 18 height 18
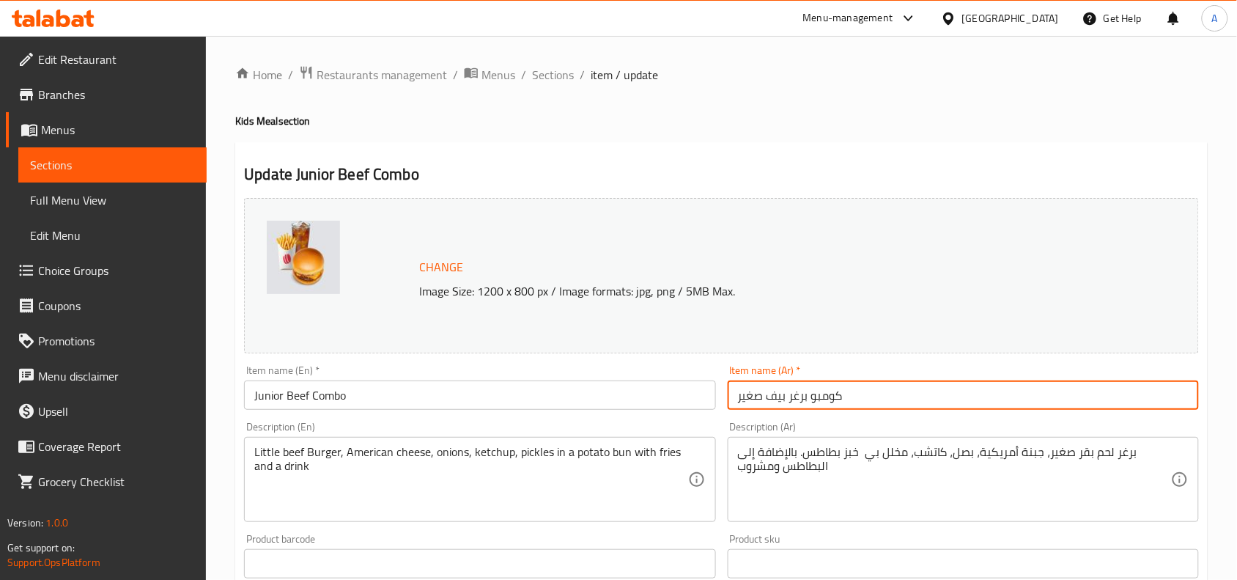
click at [796, 392] on input "كومبو برغر بيف صغير" at bounding box center [963, 394] width 471 height 29
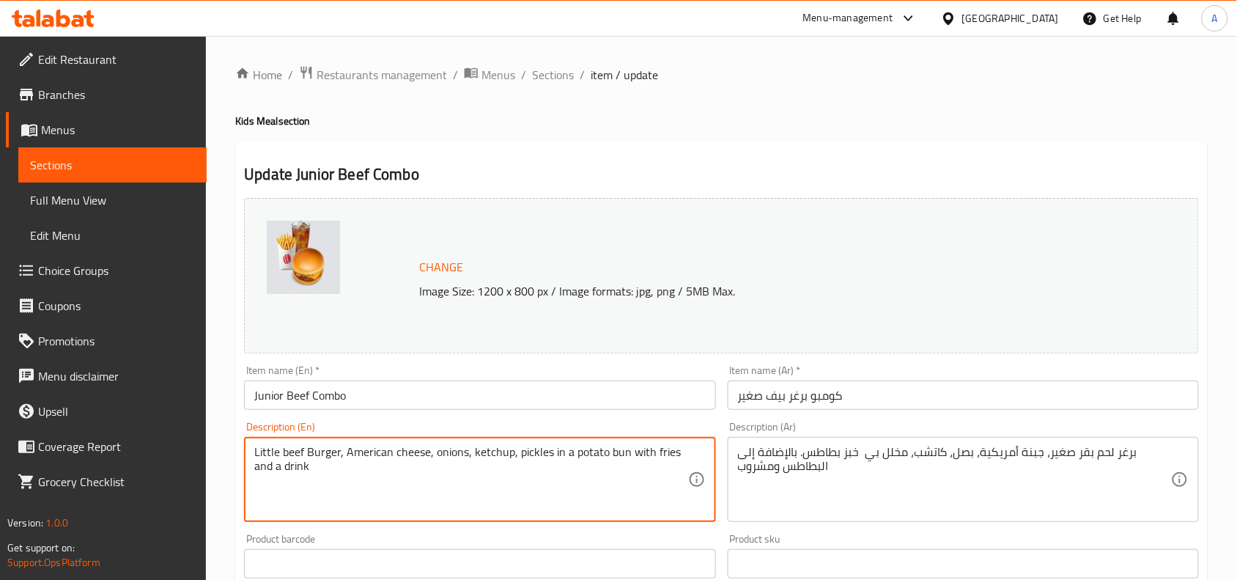
click at [562, 449] on textarea "Little beef Burger, American cheese, onions, ketchup, pickles in a potato bun w…" at bounding box center [470, 480] width 433 height 70
paste textarea "american cheese, onions, ketchup, pickles in a potato bun with fries & a drink"
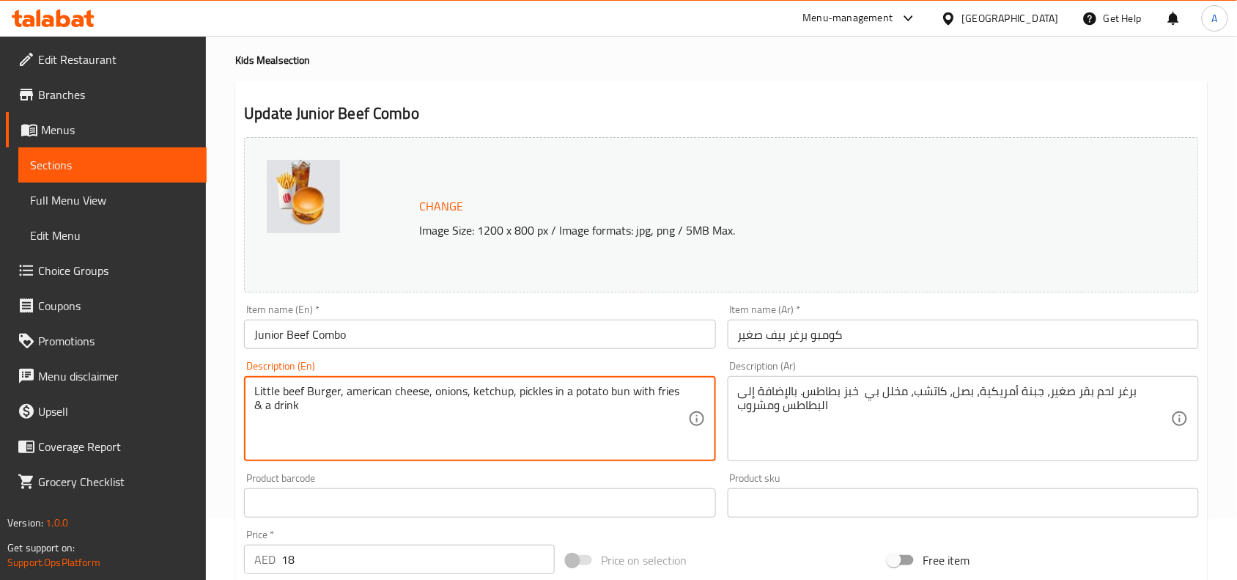
scroll to position [92, 0]
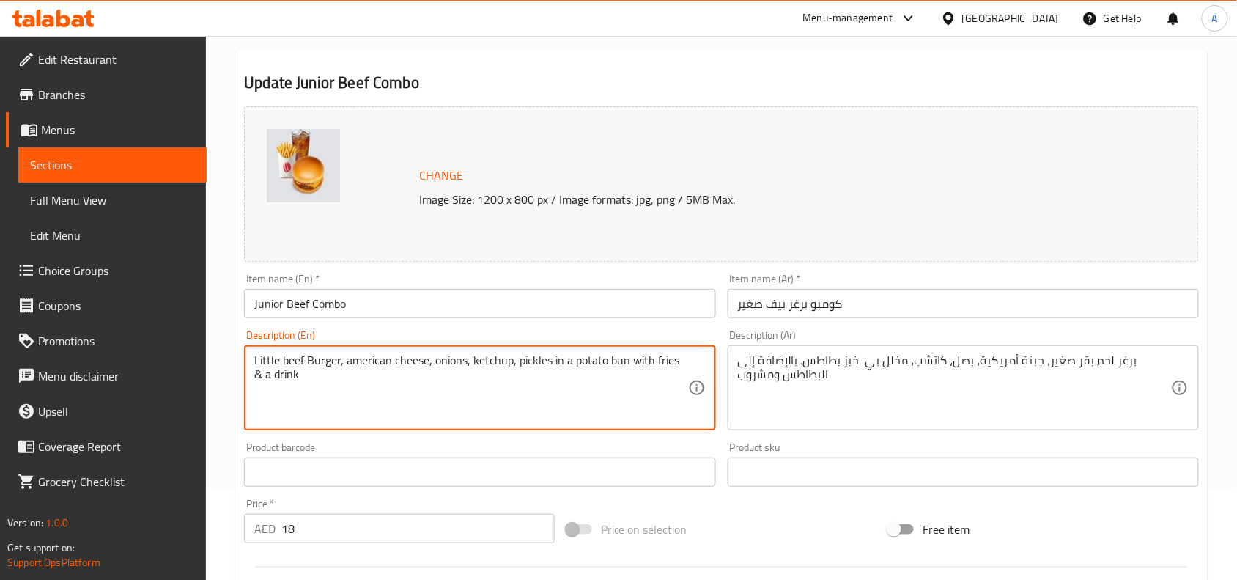
type textarea "Little beef Burger, american cheese, onions, ketchup, pickles in a potato bun w…"
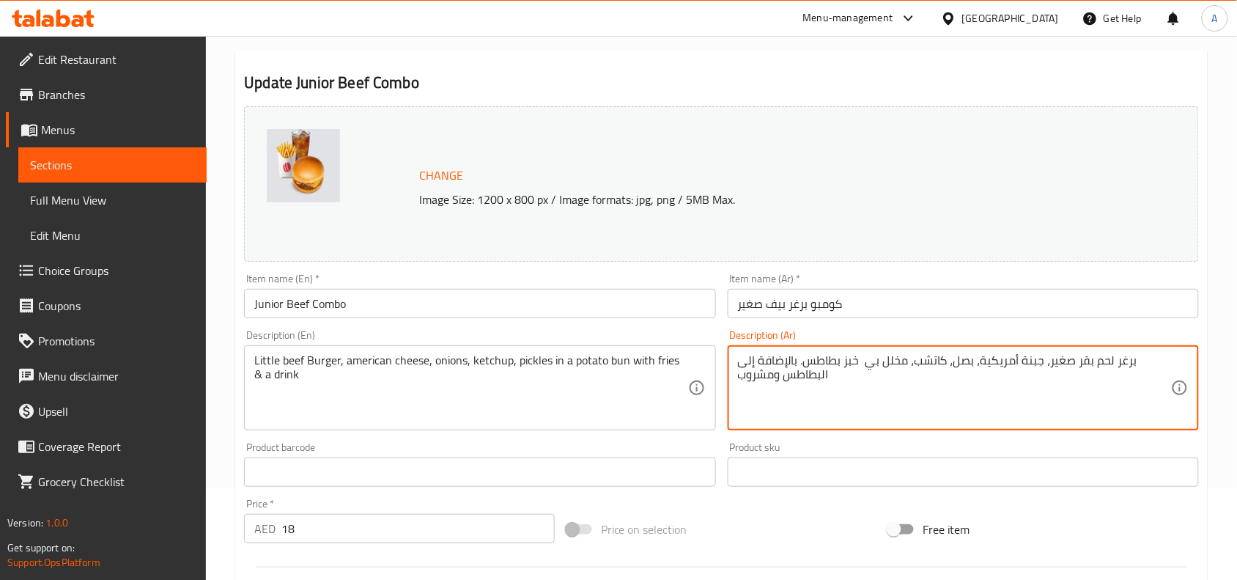
click at [880, 379] on textarea "برغر لحم بقر صغير، جبنة أمريكية، بصل، كاتشب، مخلل بي خبز بطاطس. بالإضافة إلى ال…" at bounding box center [954, 388] width 433 height 70
paste textarea "в خبز بطاطس. بالإضافة إلى البطاطس ومشروب"
type textarea "برغر لحم بقر صغير، جبنة أمريكية، بصل، كاتشب، مخلل в خبز بطاطس. بالإضافة إلى الب…"
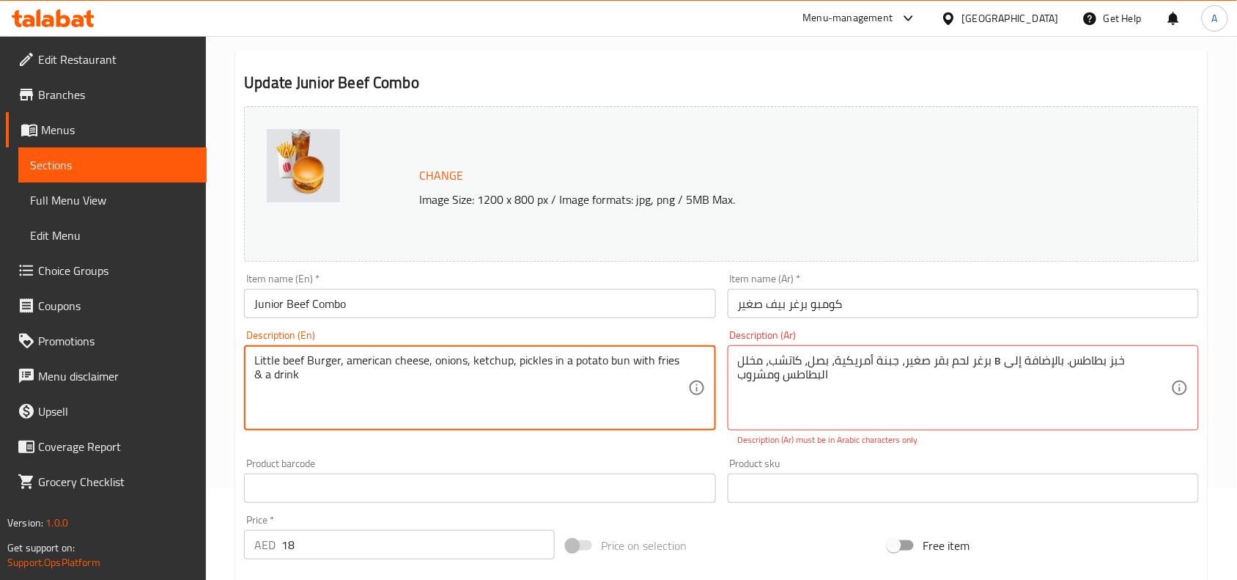
click at [510, 354] on textarea "Little beef Burger, american cheese, onions, ketchup, pickles in a potato bun w…" at bounding box center [470, 388] width 433 height 70
type textarea "Little beef burger, american cheese, onions, ketchup, pickles in a potato bun w…"
click at [562, 449] on div "Description (En) Little beef burger, american cheese, onions, ketchup, pickles …" at bounding box center [479, 388] width 483 height 128
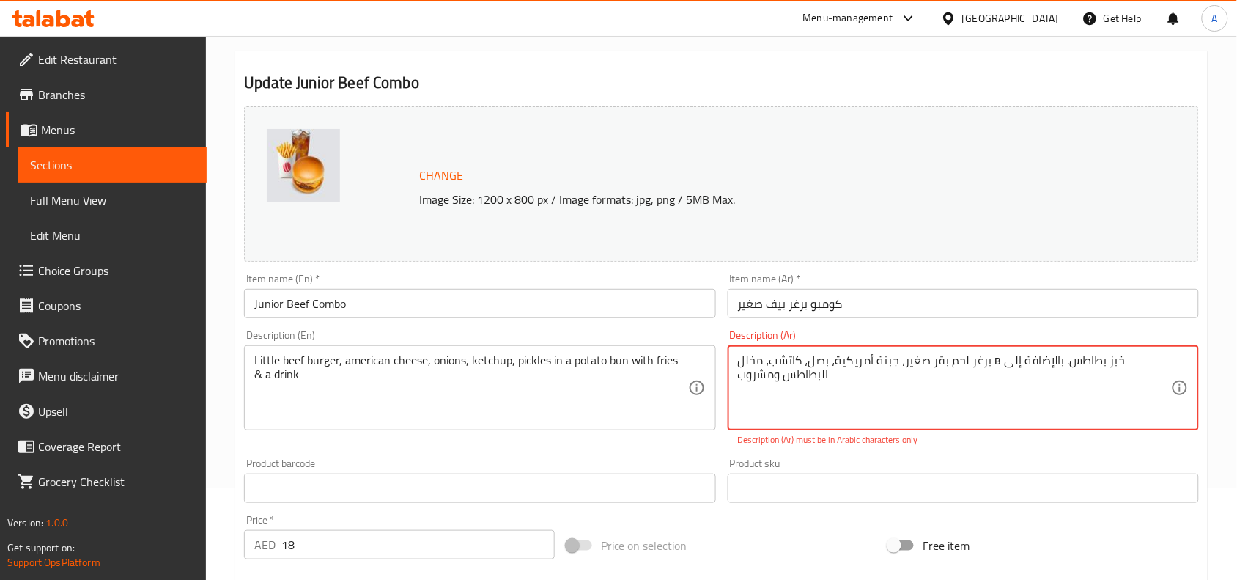
click at [987, 364] on textarea "برغر لحم بقر صغير، جبنة أمريكية، بصل، كاتشب، مخلل в خبز بطاطس. بالإضافة إلى الب…" at bounding box center [954, 388] width 433 height 70
type textarea "برغر لحم بقر صغير، جبنة أمريكية، بصل، كاتشب، مخلل في خبز بطاطس. بالإضافة إلى ال…"
click at [925, 449] on div "Change Image Size: 1200 x 800 px / Image formats: jpg, png / 5MB Max. Item name…" at bounding box center [721, 434] width 967 height 669
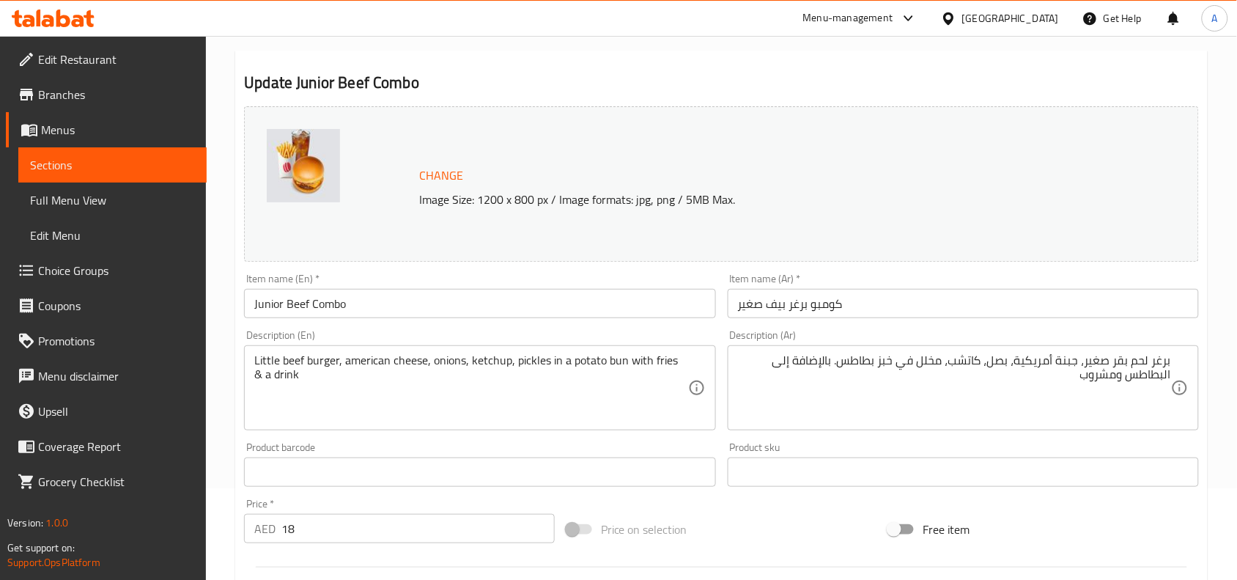
scroll to position [550, 0]
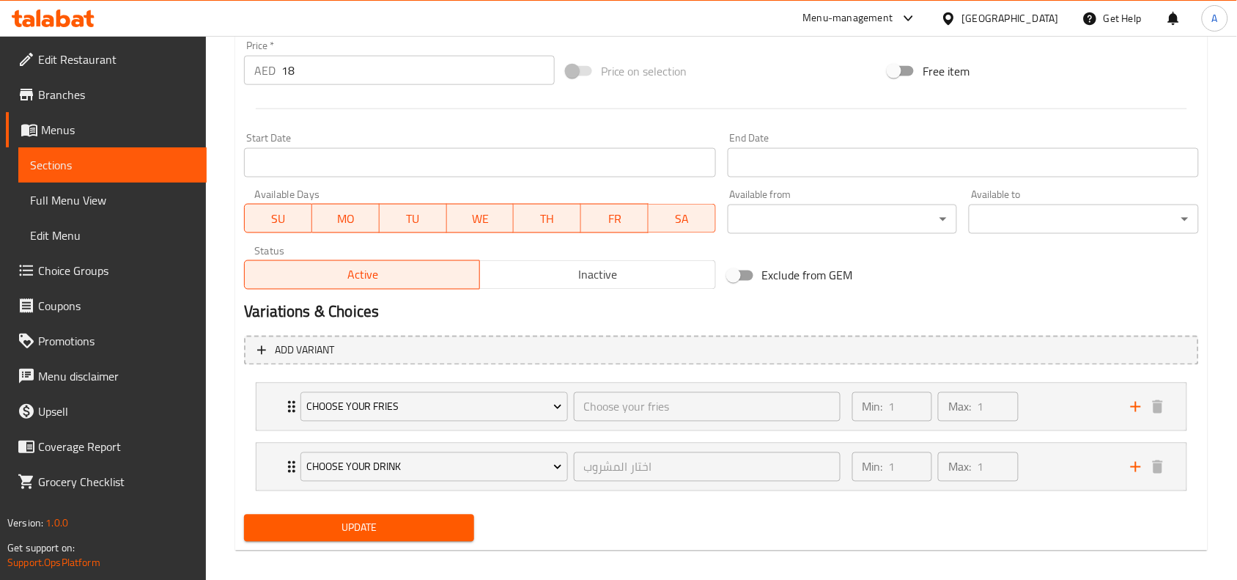
click at [394, 517] on button "Update" at bounding box center [359, 528] width 230 height 27
click at [1045, 405] on div "Min: 1 ​ Max: 1 ​" at bounding box center [983, 406] width 279 height 47
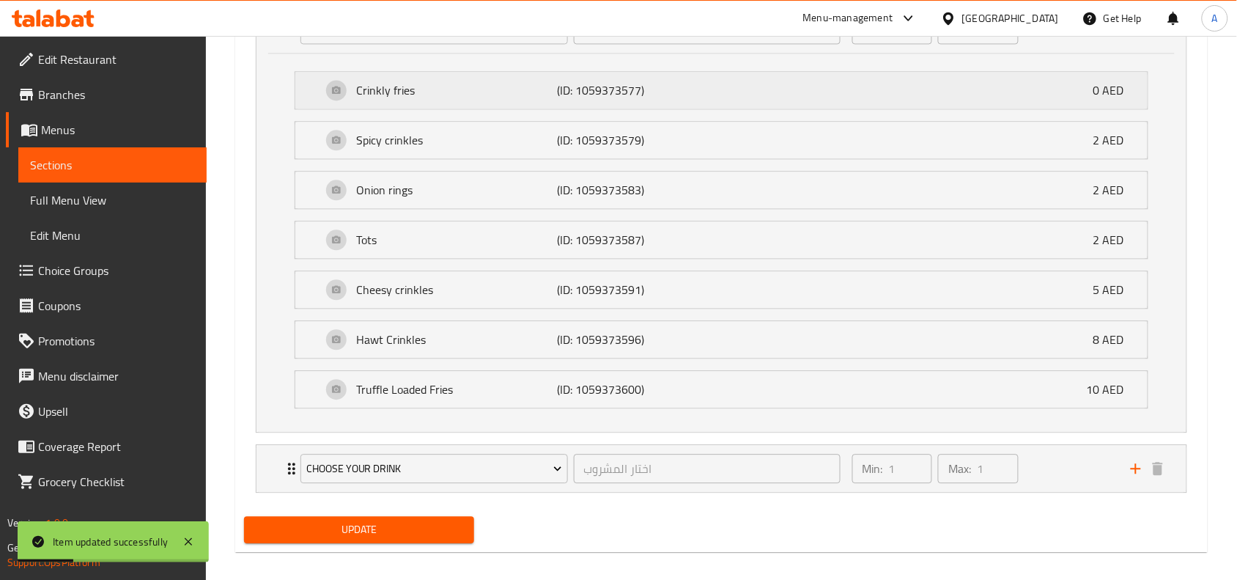
scroll to position [943, 0]
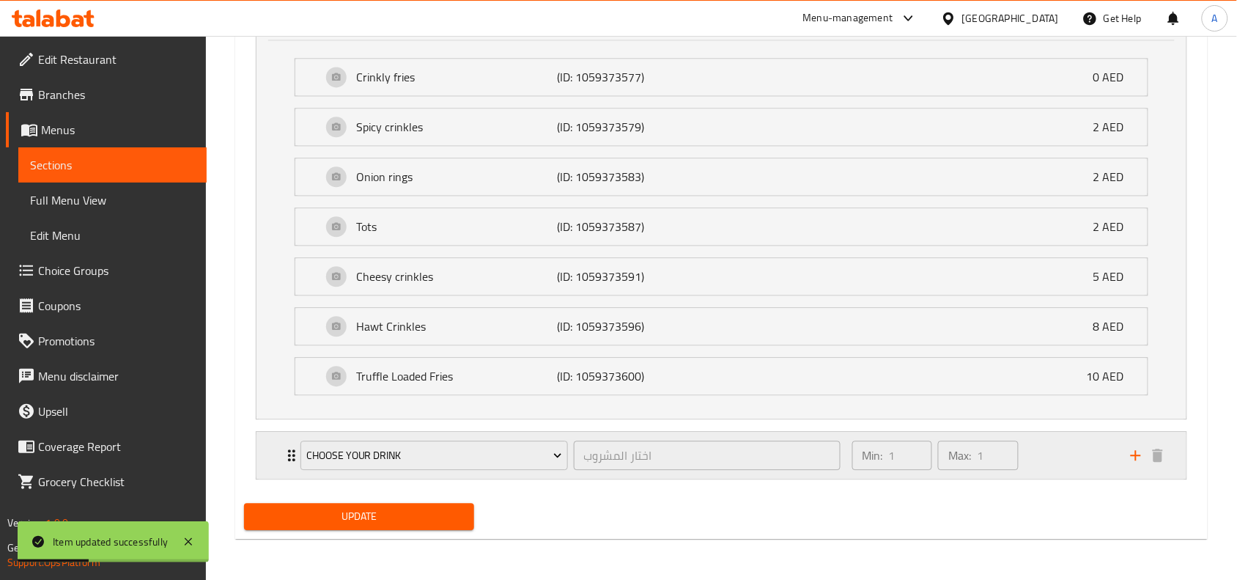
click at [1031, 449] on div "Min: 1 ​ Max: 1 ​" at bounding box center [983, 455] width 279 height 47
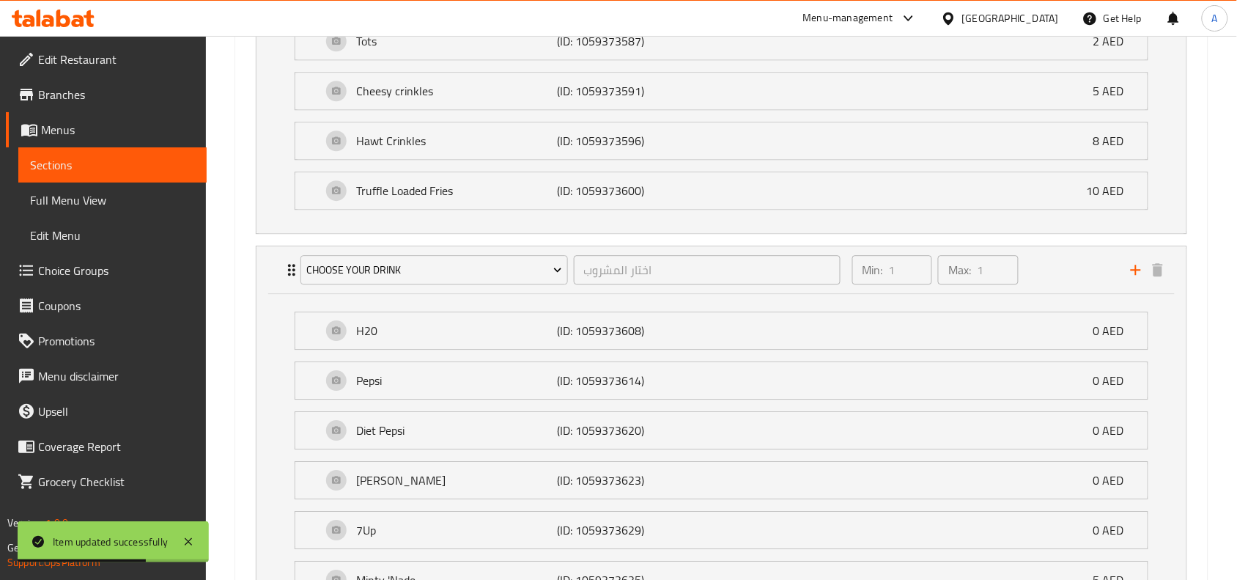
scroll to position [1349, 0]
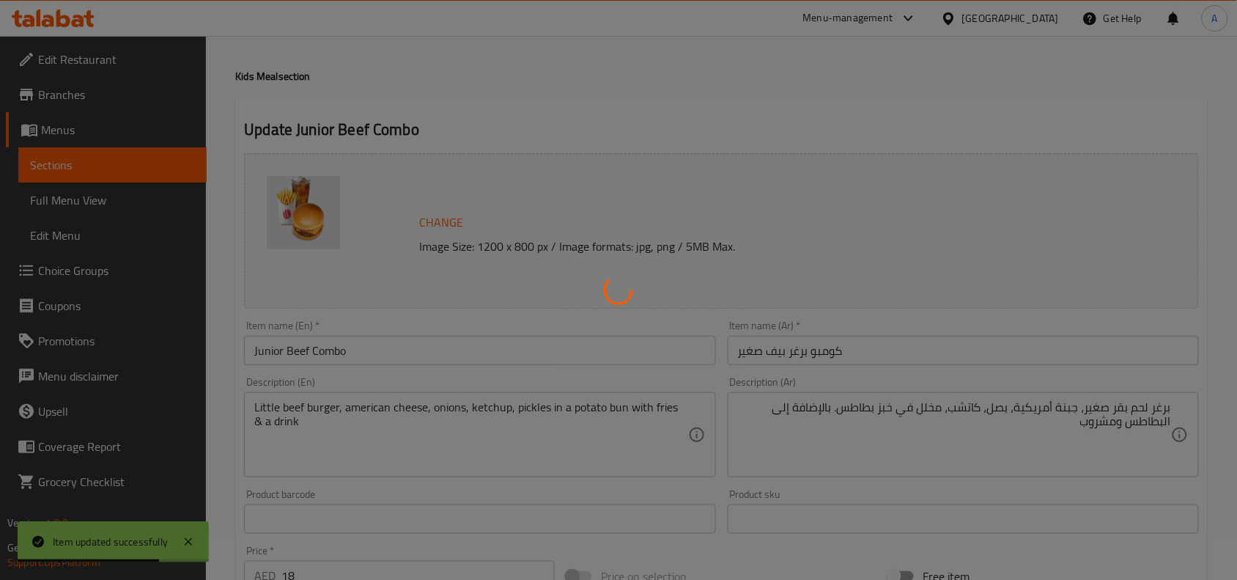
scroll to position [0, 0]
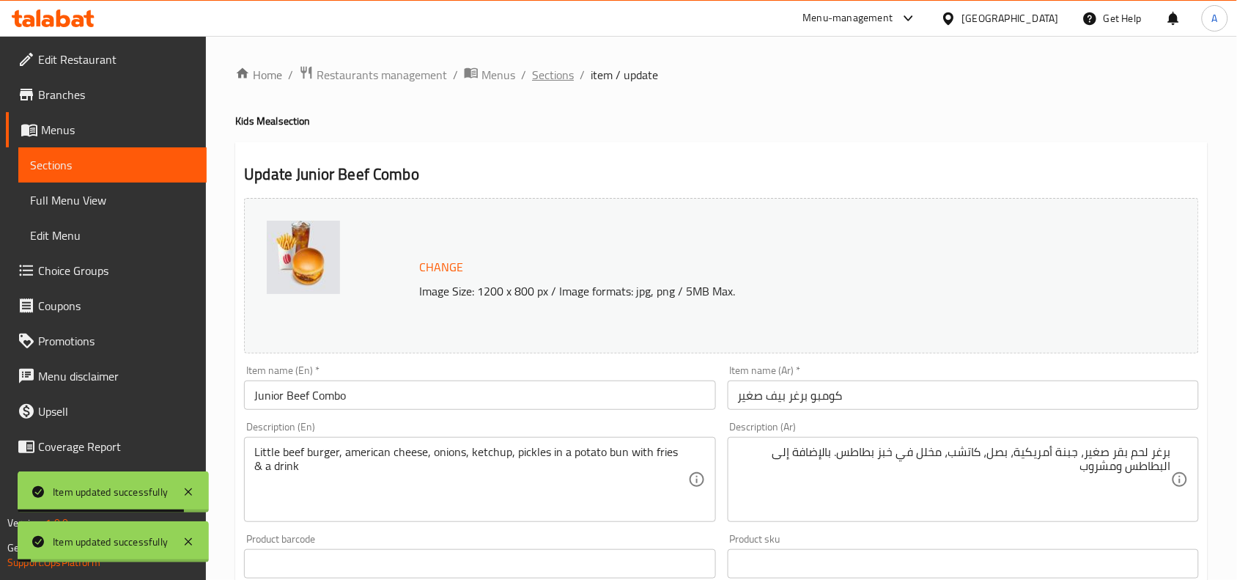
click at [552, 78] on span "Sections" at bounding box center [553, 75] width 42 height 18
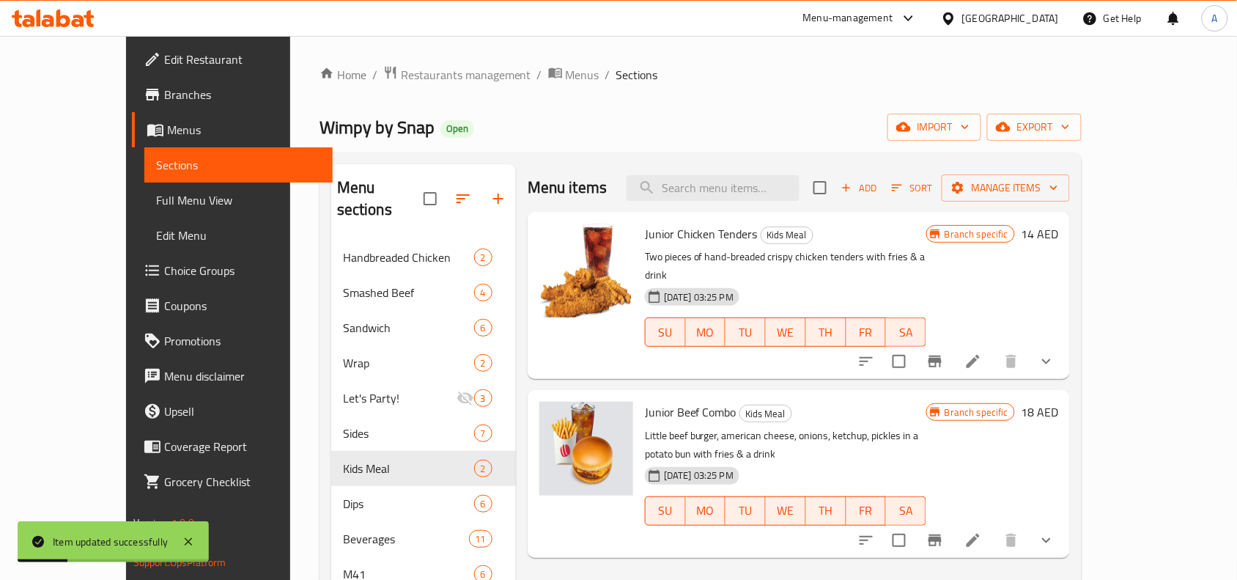
click at [1064, 347] on button "show more" at bounding box center [1046, 361] width 35 height 35
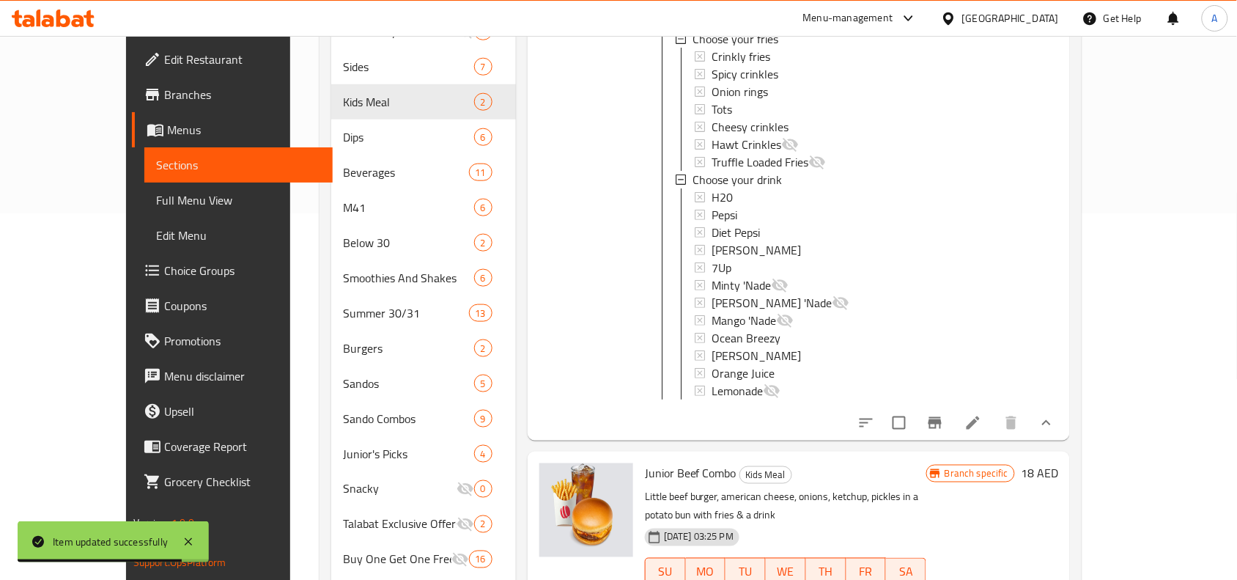
scroll to position [550, 0]
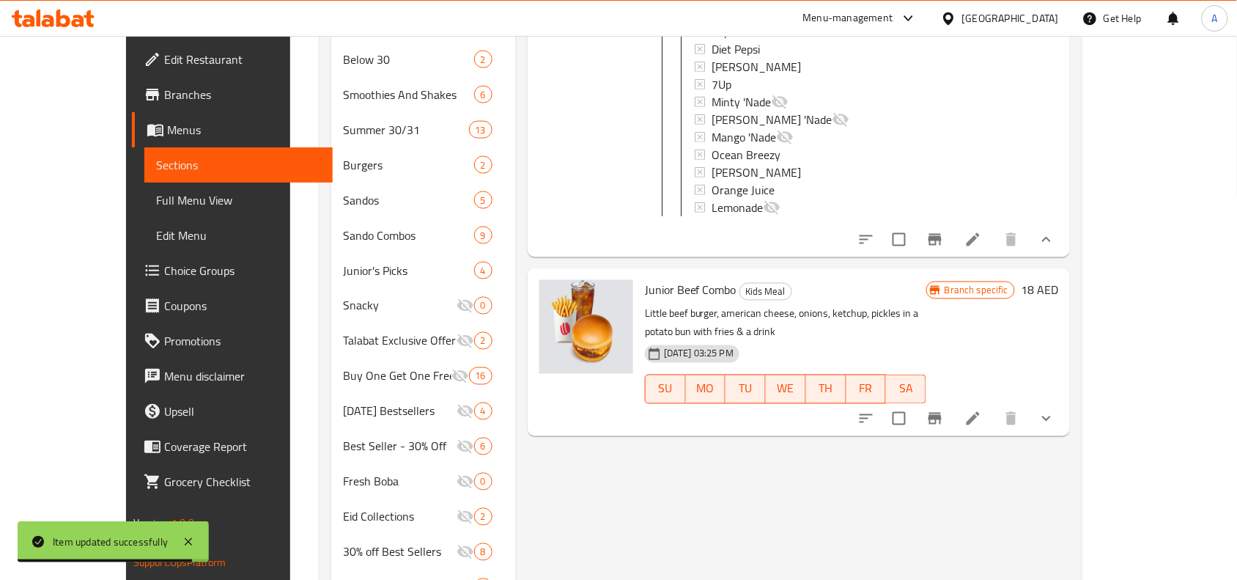
click at [1064, 408] on button "show more" at bounding box center [1046, 418] width 35 height 35
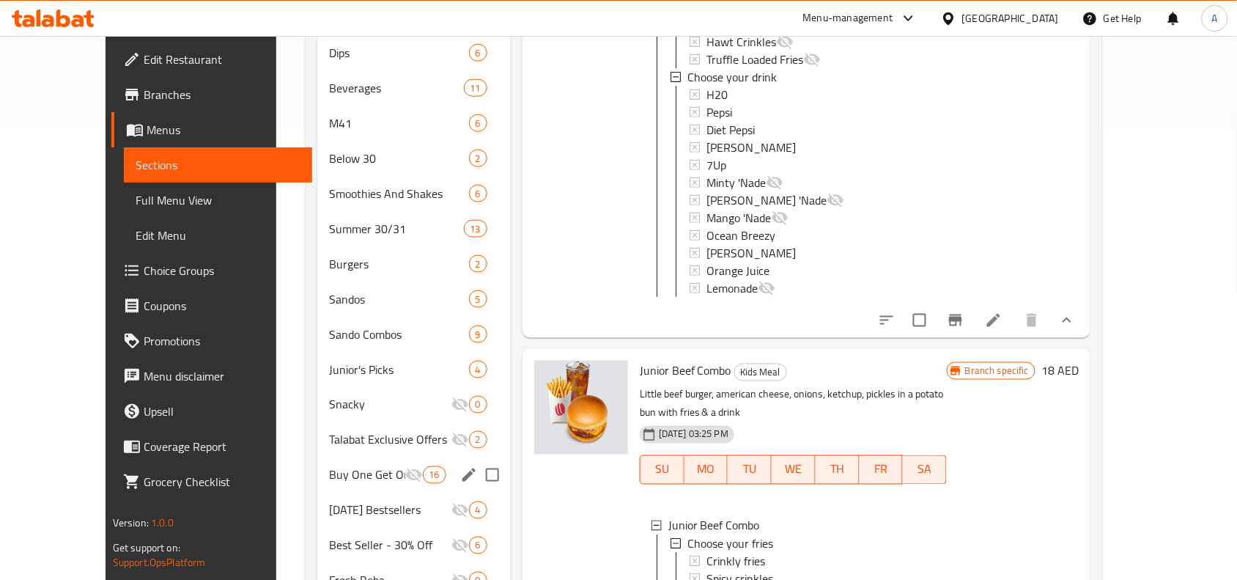
scroll to position [359, 0]
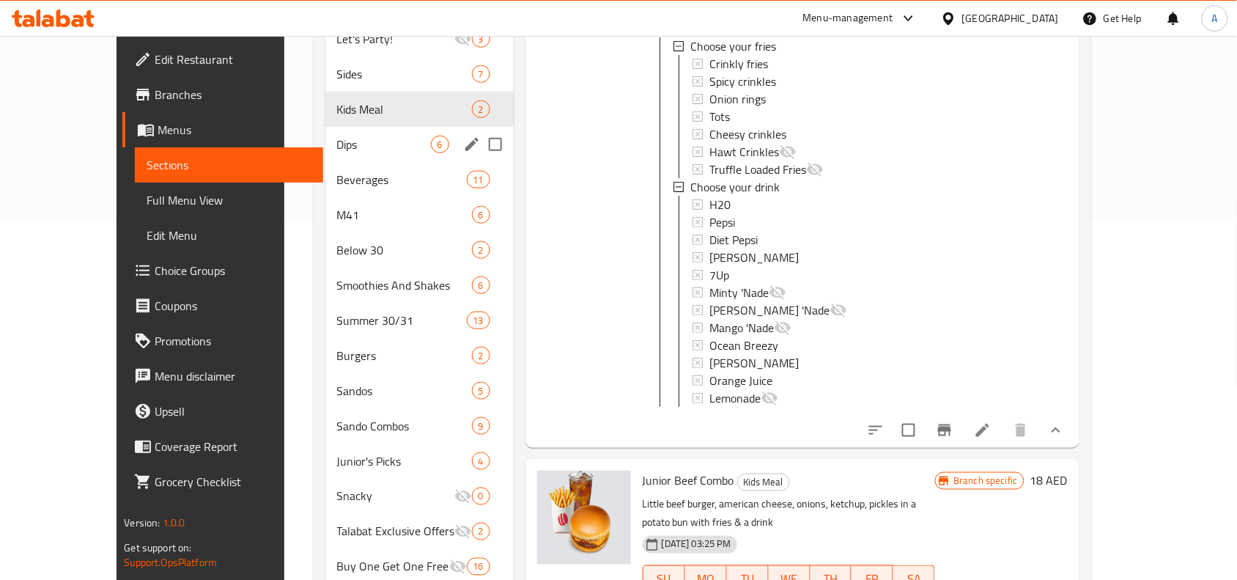
click at [337, 136] on span "Dips" at bounding box center [384, 145] width 94 height 18
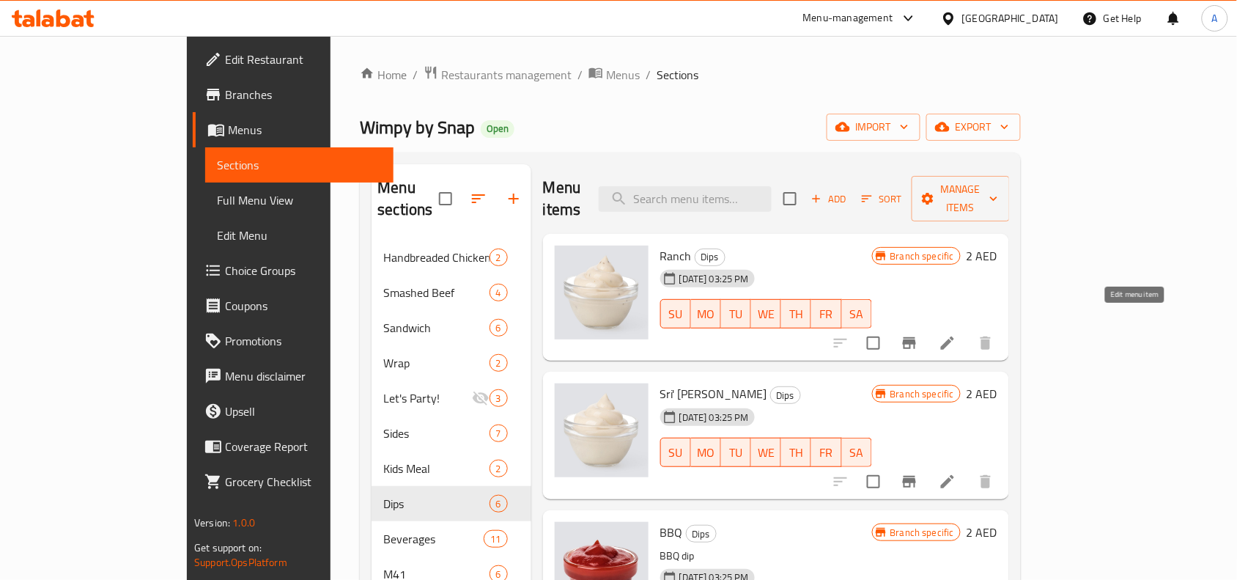
click at [957, 334] on icon at bounding box center [948, 343] width 18 height 18
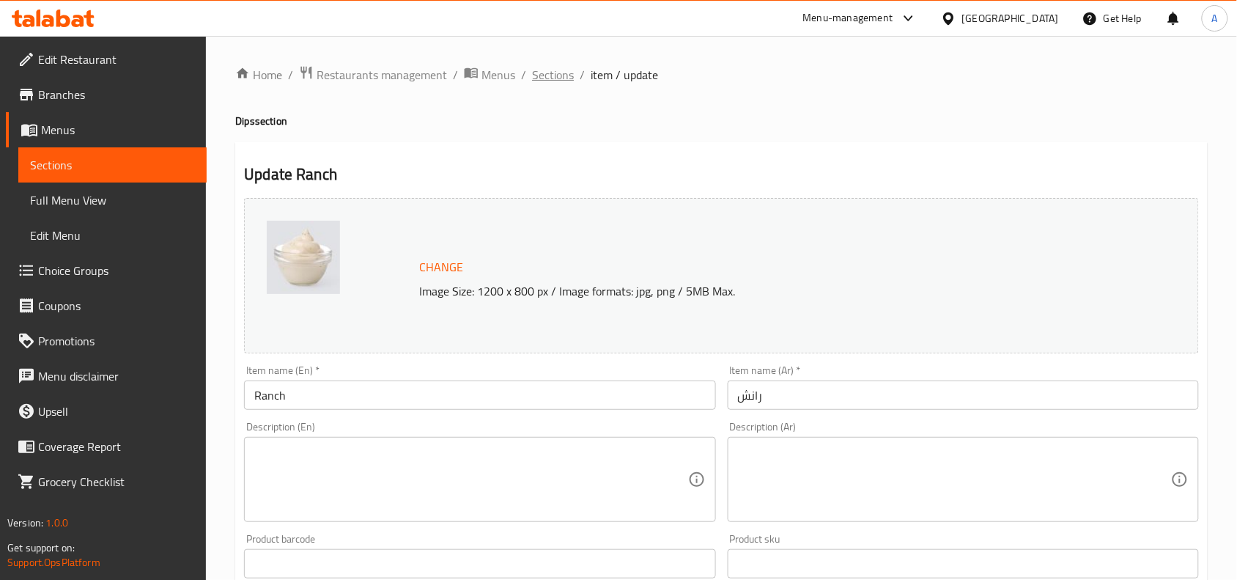
click at [553, 75] on span "Sections" at bounding box center [553, 75] width 42 height 18
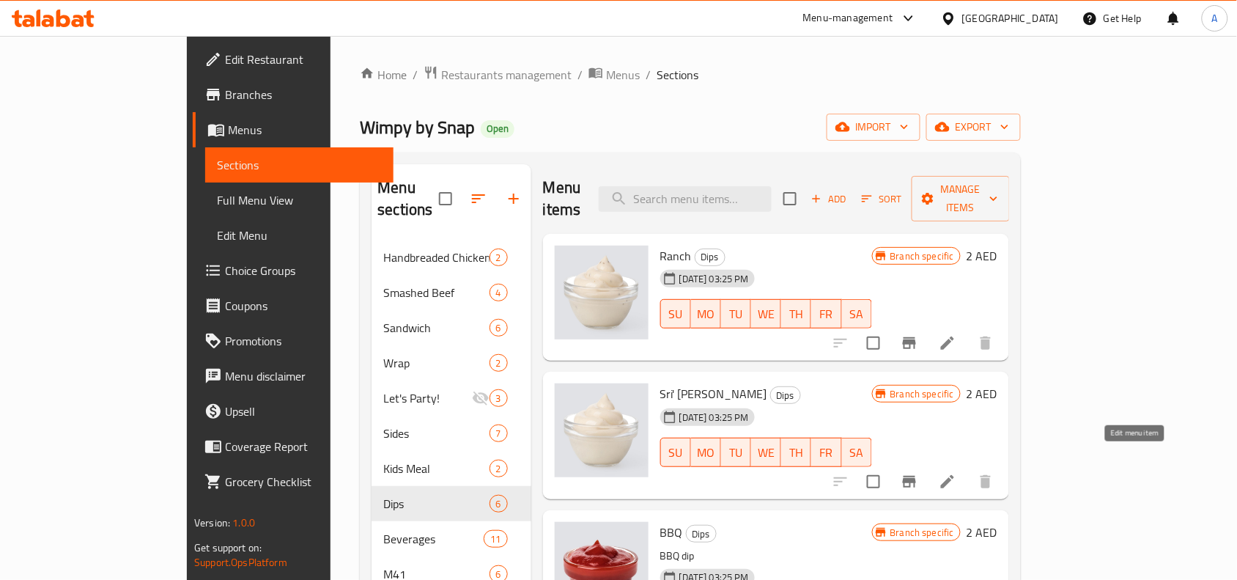
click at [954, 475] on icon at bounding box center [947, 481] width 13 height 13
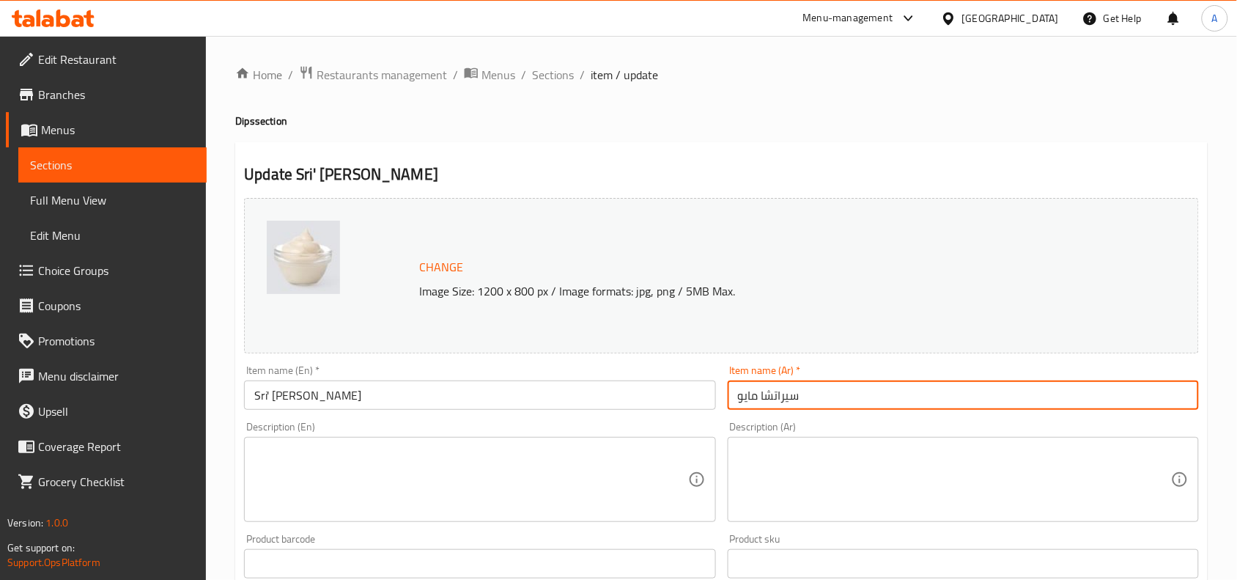
click at [775, 396] on input "سيراتشا مايو" at bounding box center [963, 394] width 471 height 29
paste input "text"
type input "سيراشا مايو"
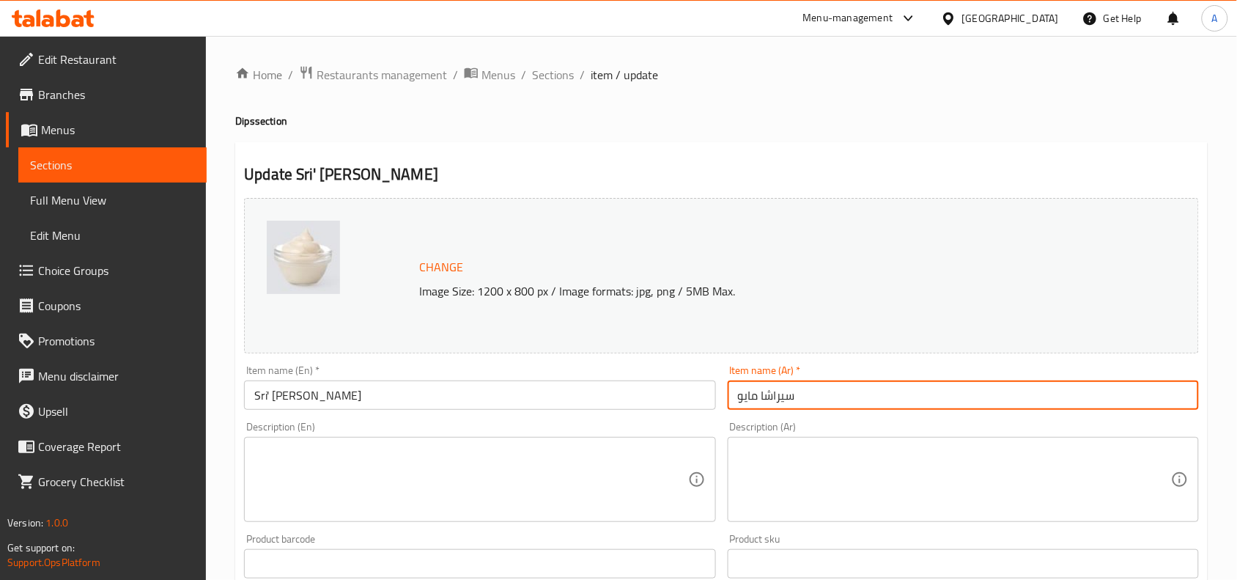
click at [424, 398] on input "Sri' [PERSON_NAME]" at bounding box center [479, 394] width 471 height 29
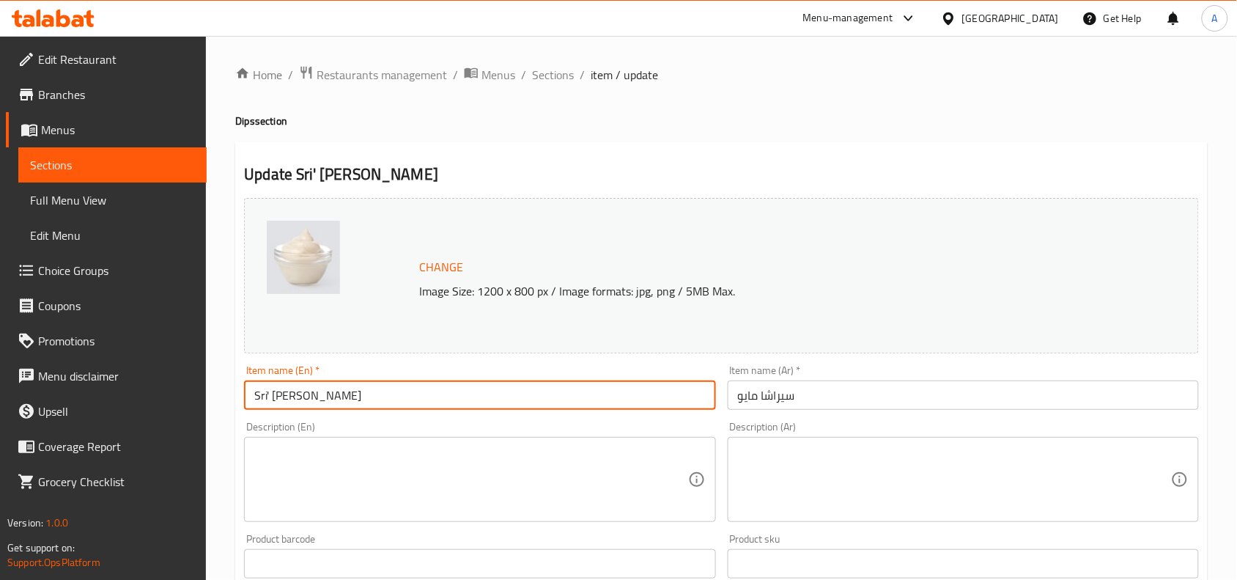
click at [424, 398] on input "Sri' [PERSON_NAME]" at bounding box center [479, 394] width 471 height 29
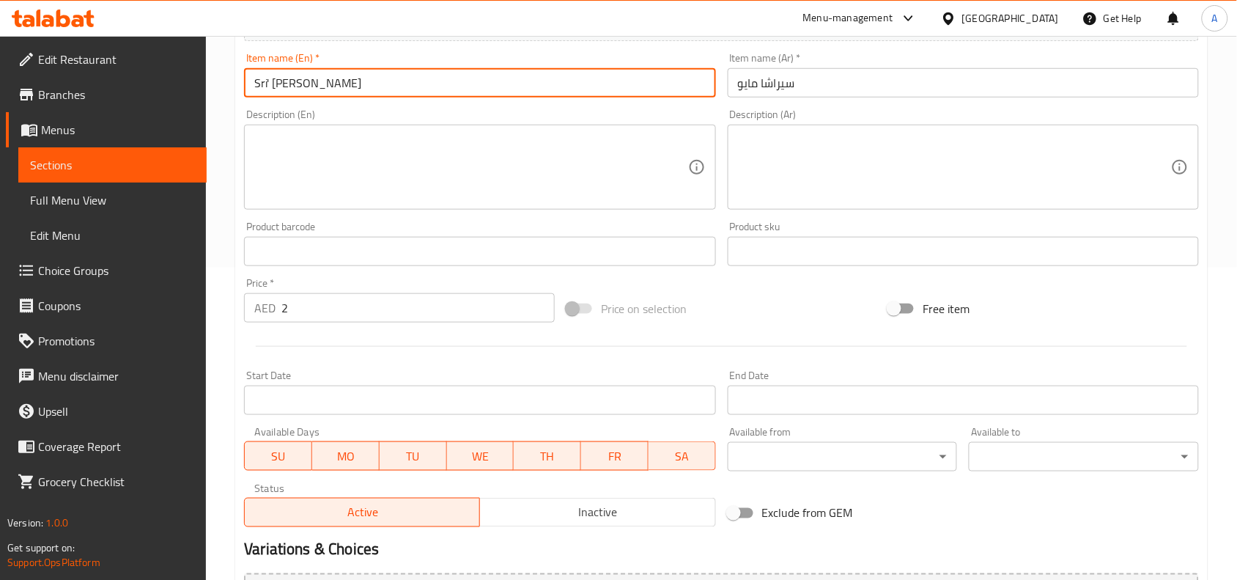
scroll to position [475, 0]
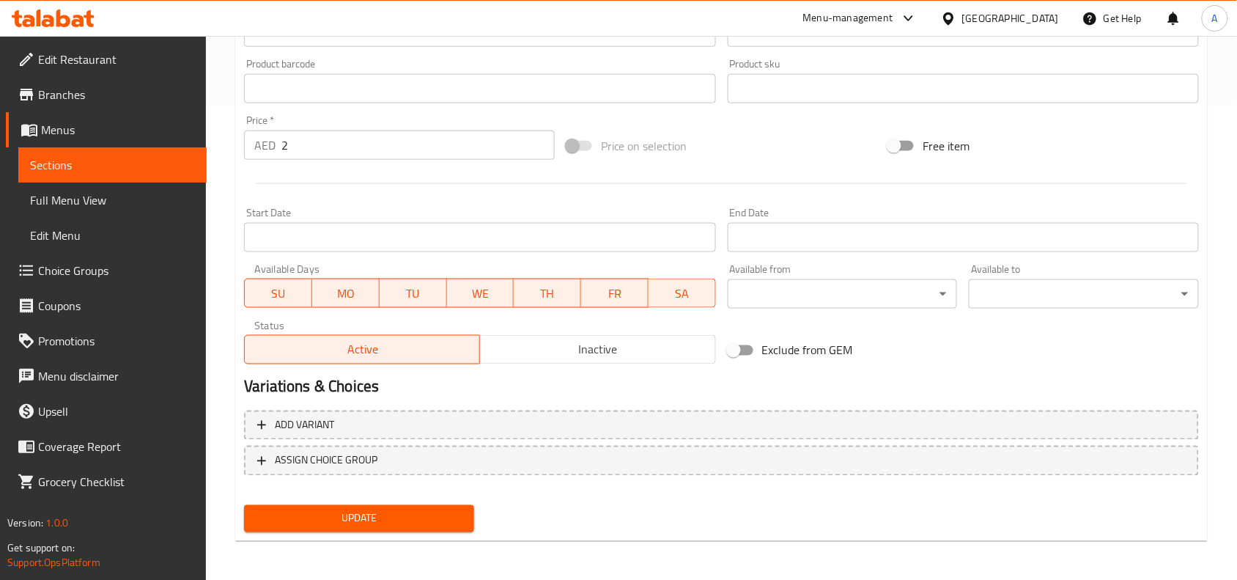
click at [433, 505] on button "Update" at bounding box center [359, 518] width 230 height 27
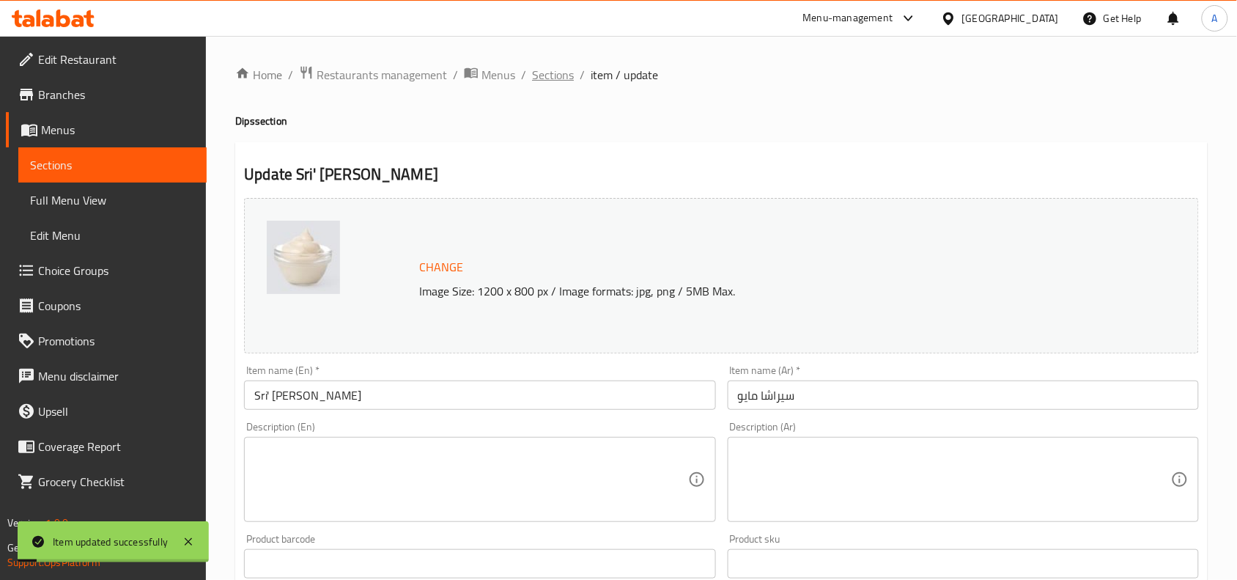
click at [562, 81] on span "Sections" at bounding box center [553, 75] width 42 height 18
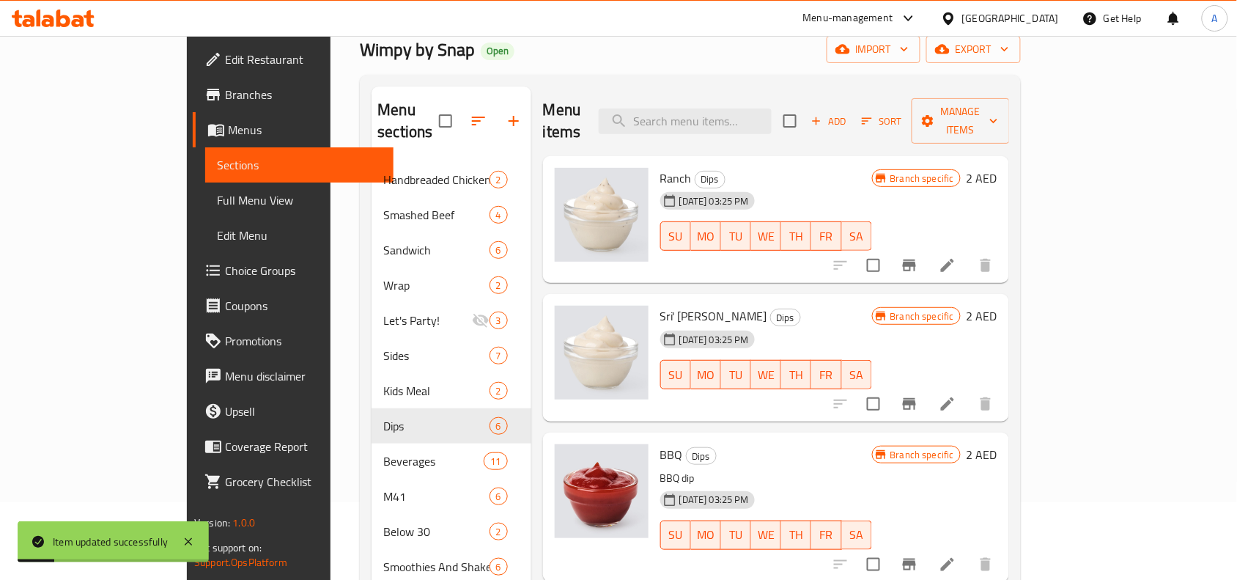
scroll to position [183, 0]
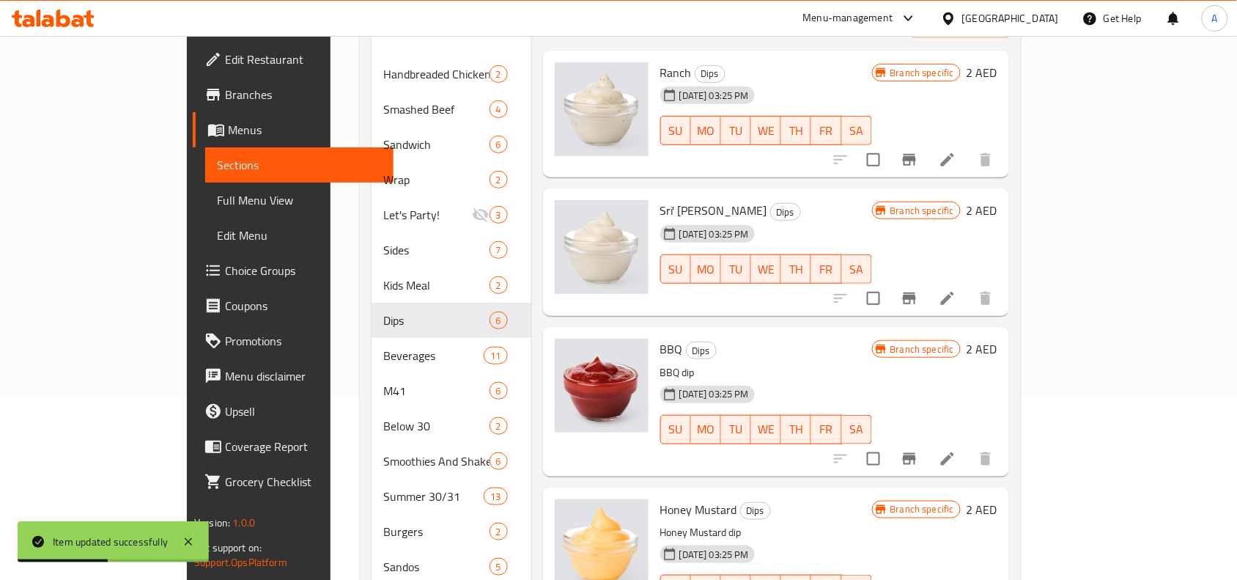
click at [968, 446] on li at bounding box center [947, 459] width 41 height 26
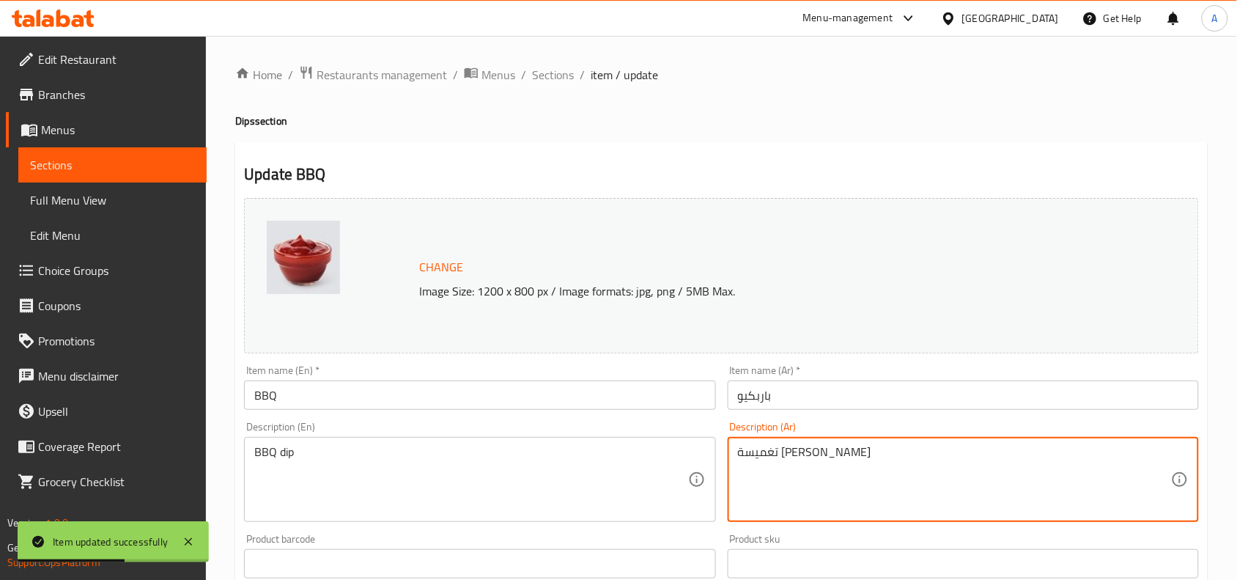
click at [814, 448] on textarea "تغميسة باربيكيو" at bounding box center [954, 480] width 433 height 70
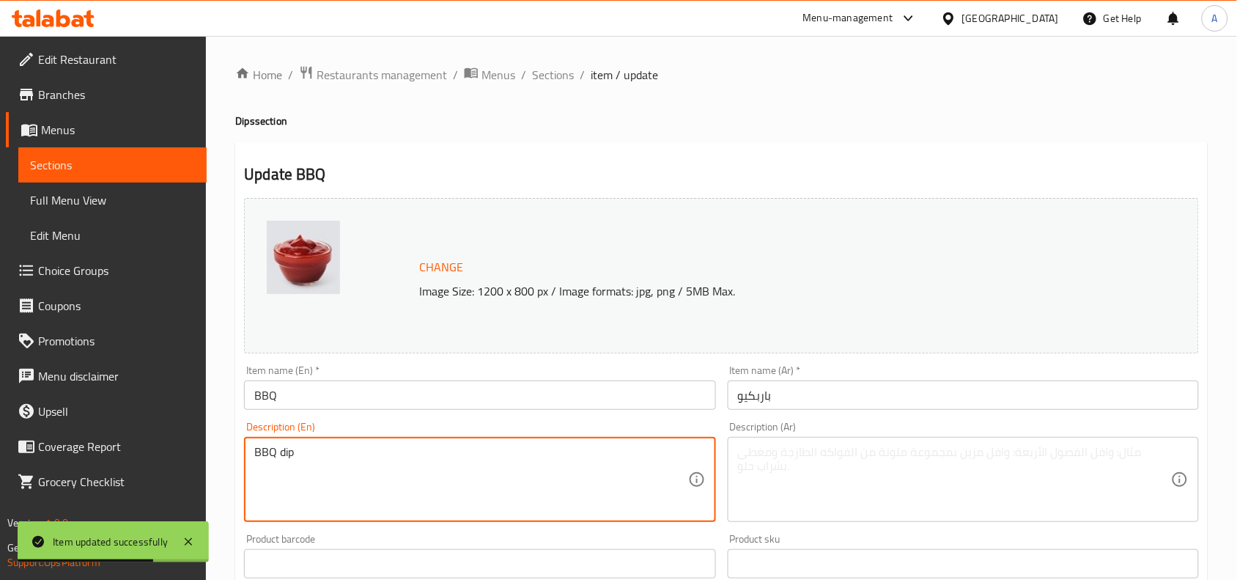
click at [368, 467] on textarea "BBQ dip" at bounding box center [470, 480] width 433 height 70
click at [784, 396] on input "باربكيو" at bounding box center [963, 394] width 471 height 29
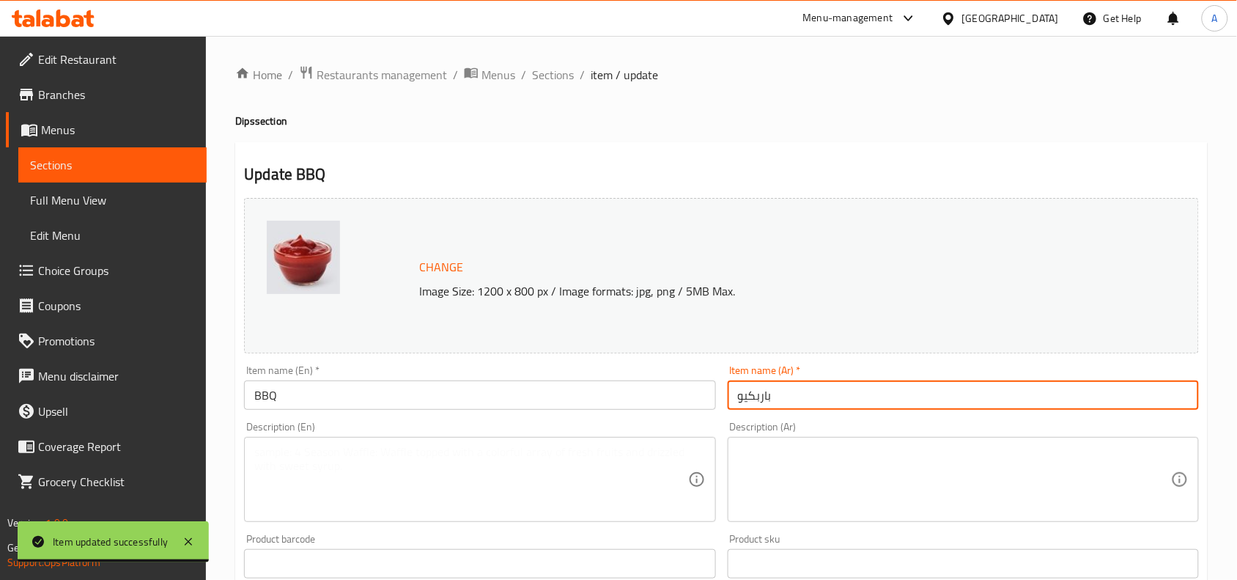
click at [784, 396] on input "باربكيو" at bounding box center [963, 394] width 471 height 29
paste input "text"
type input "باربكيو"
click at [710, 420] on div "Description (En) Description (En)" at bounding box center [479, 472] width 483 height 112
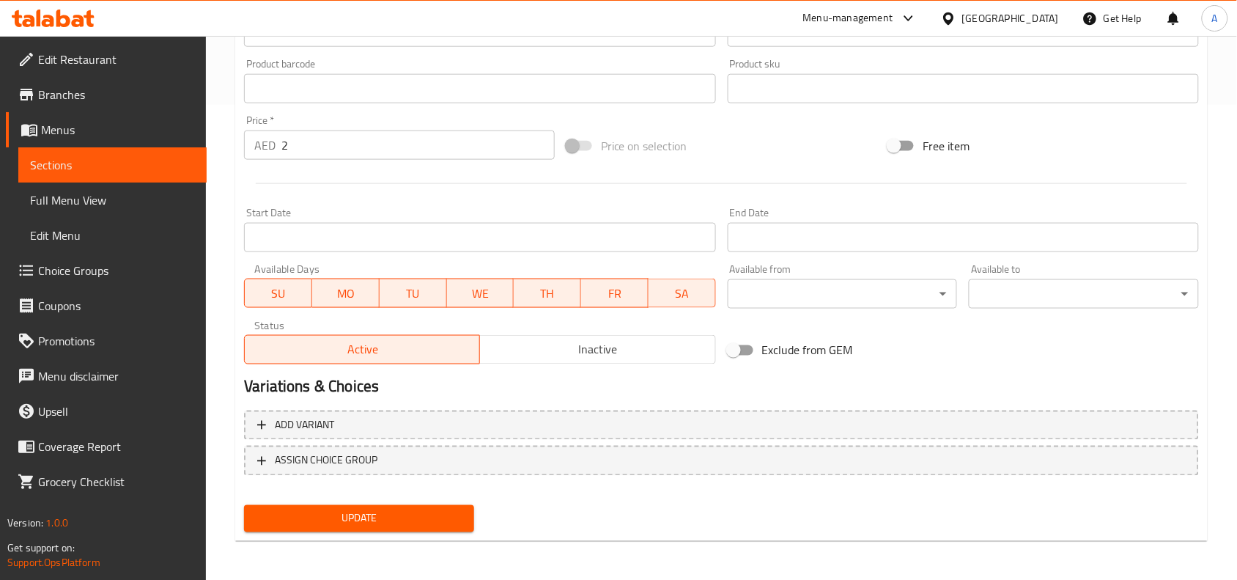
click at [375, 509] on span "Update" at bounding box center [359, 518] width 207 height 18
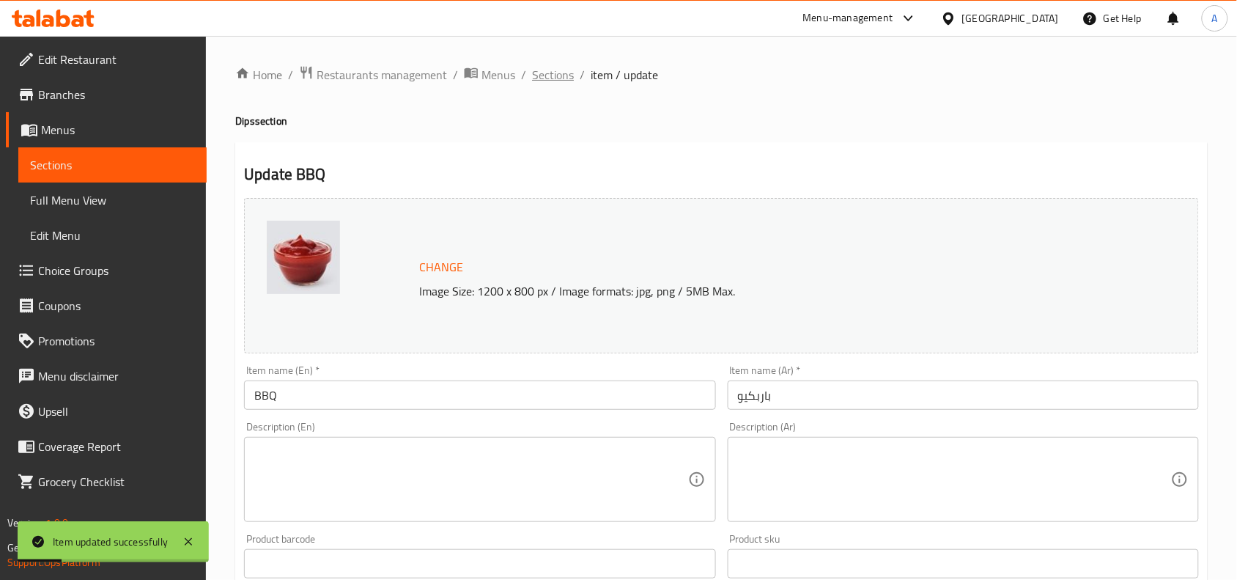
click at [555, 77] on span "Sections" at bounding box center [553, 75] width 42 height 18
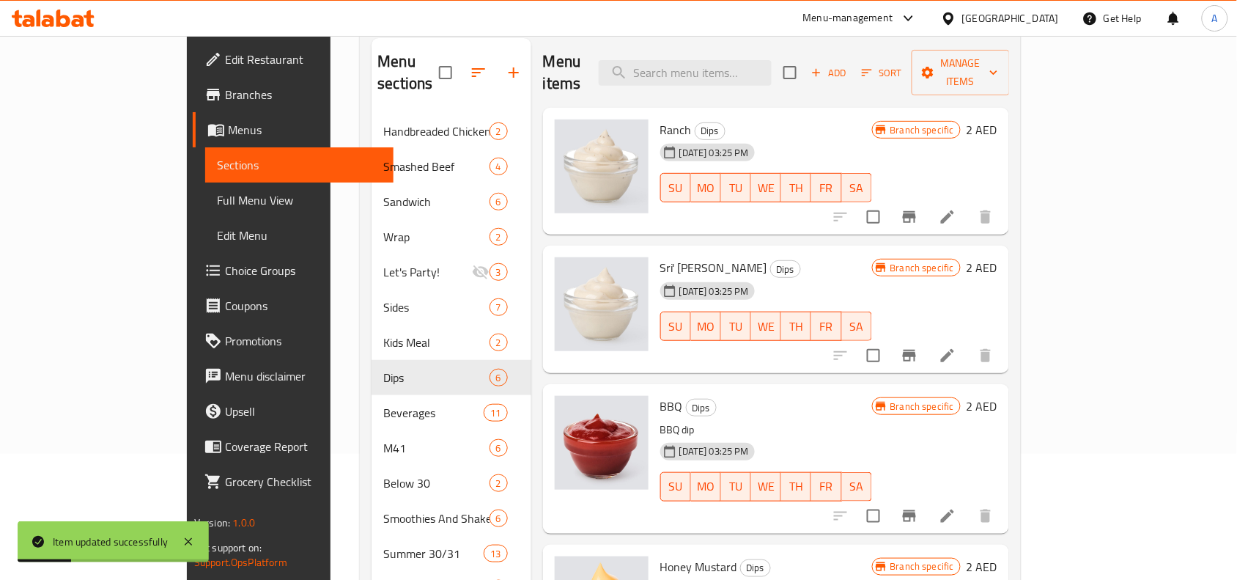
scroll to position [458, 0]
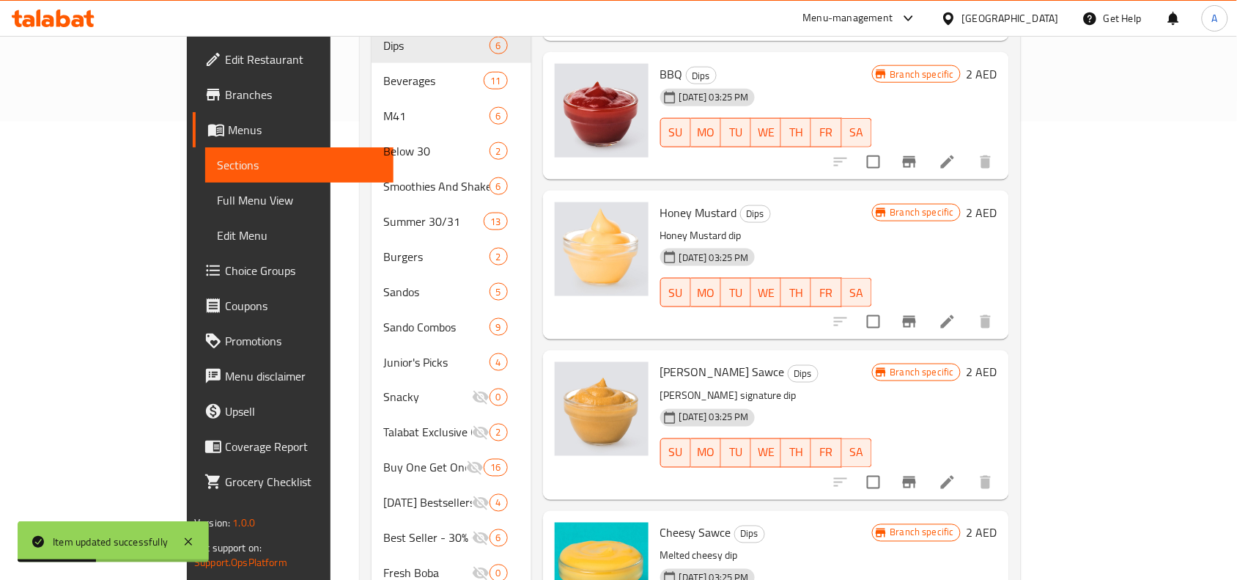
click at [968, 309] on li at bounding box center [947, 322] width 41 height 26
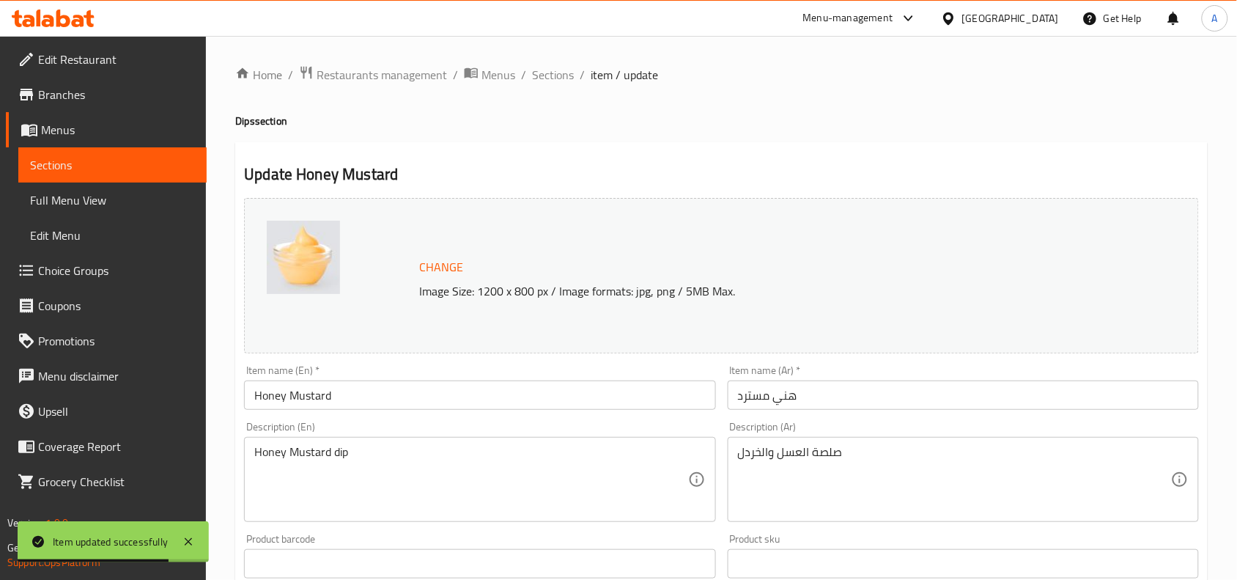
click at [803, 391] on input "هني مسترد" at bounding box center [963, 394] width 471 height 29
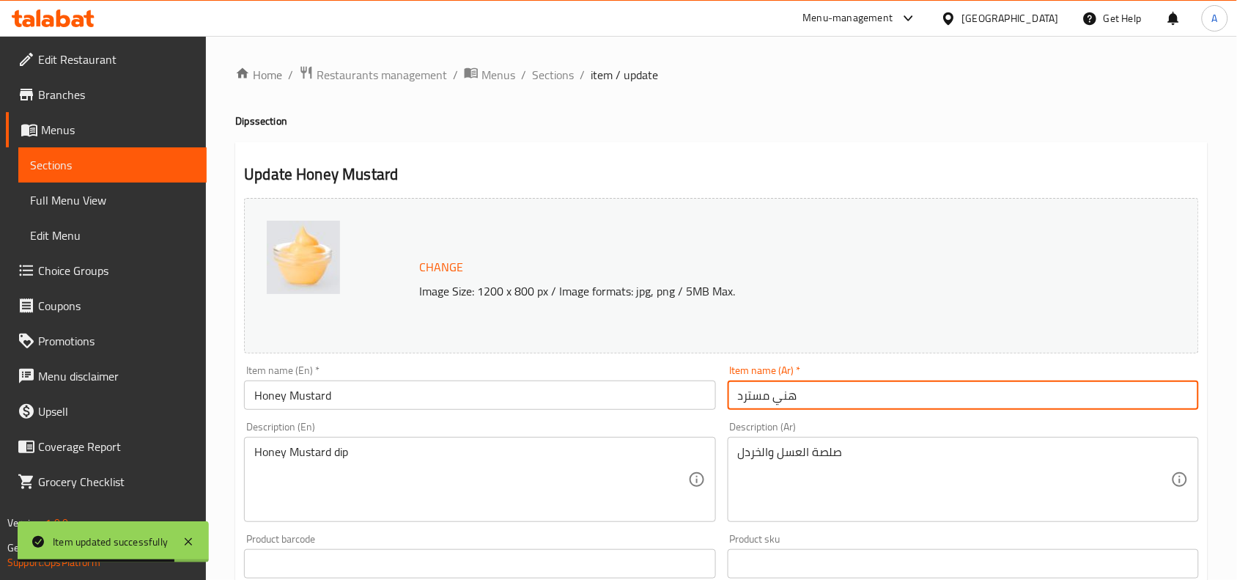
click at [803, 391] on input "هني مسترد" at bounding box center [963, 394] width 471 height 29
paste input "خردل بالعسل"
type input "خردل بالعسل"
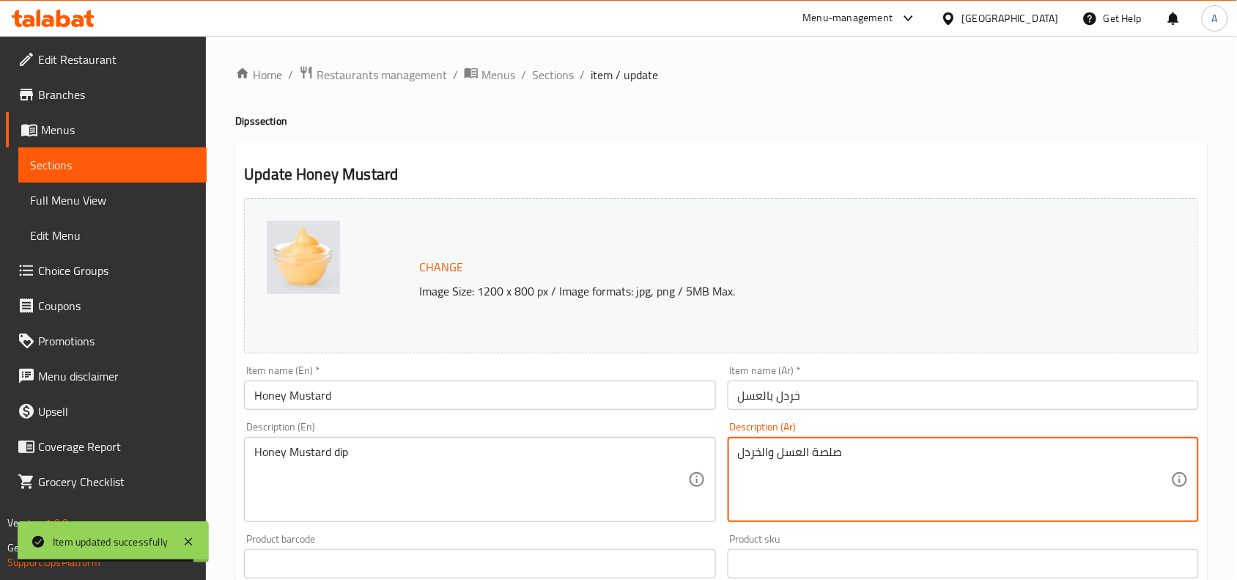
click at [815, 457] on textarea "صلصة العسل والخردل" at bounding box center [954, 480] width 433 height 70
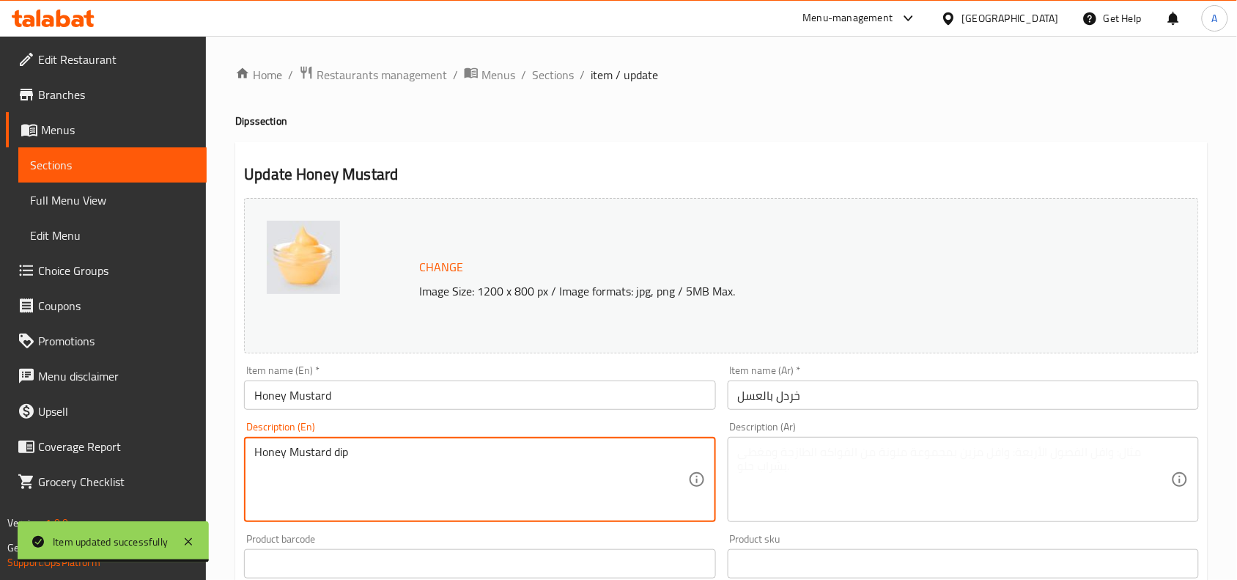
click at [525, 459] on textarea "Honey Mustard dip" at bounding box center [470, 480] width 433 height 70
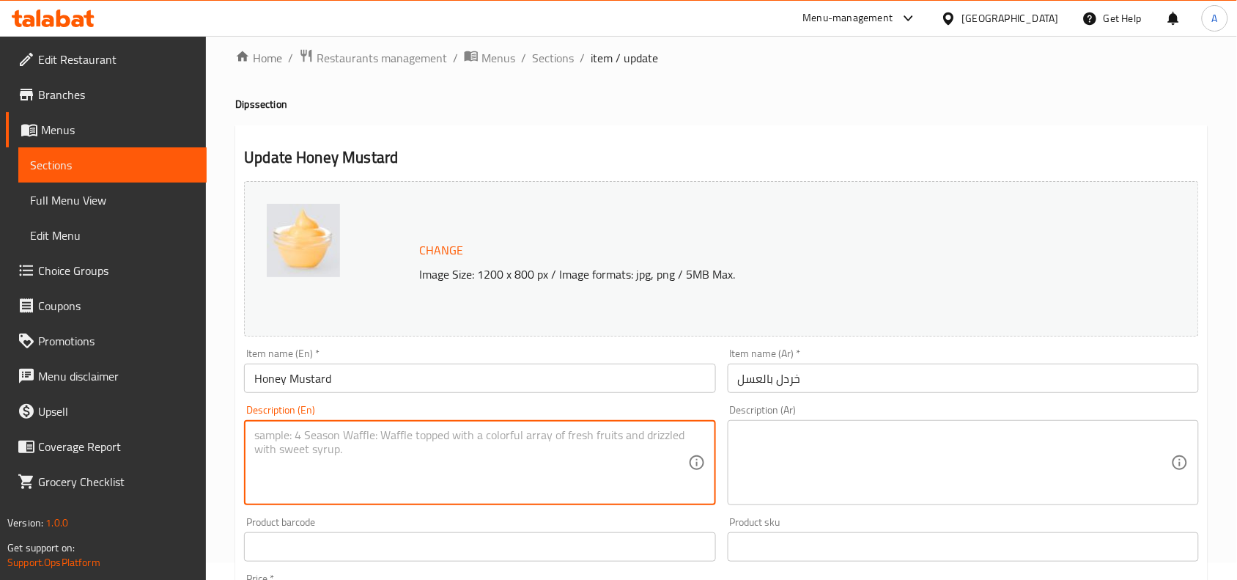
scroll to position [475, 0]
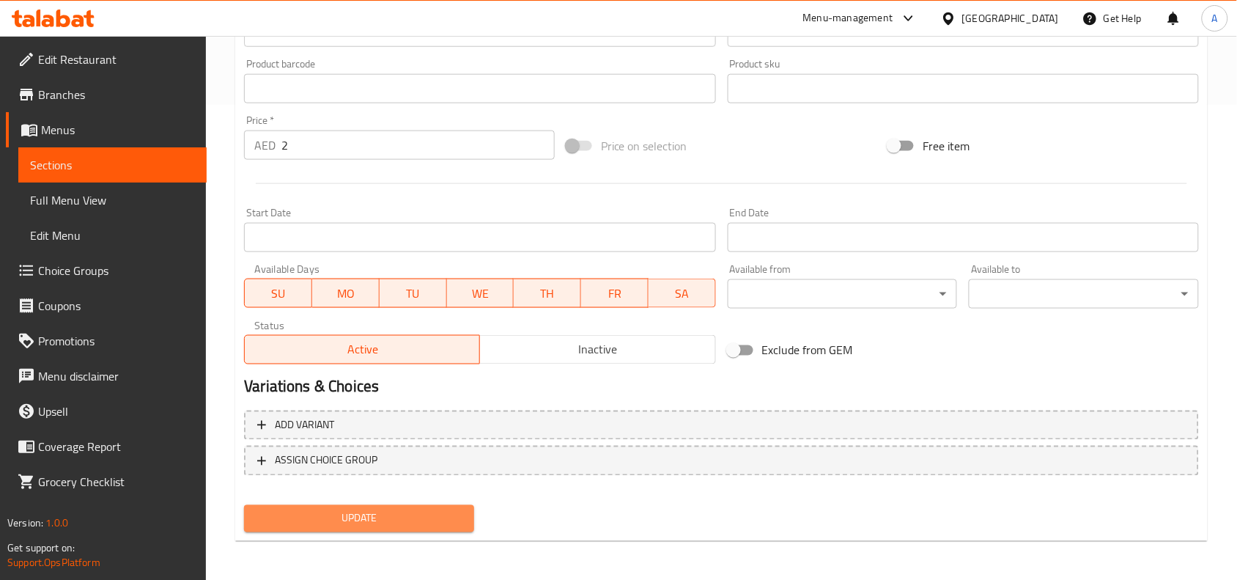
click at [435, 524] on span "Update" at bounding box center [359, 518] width 207 height 18
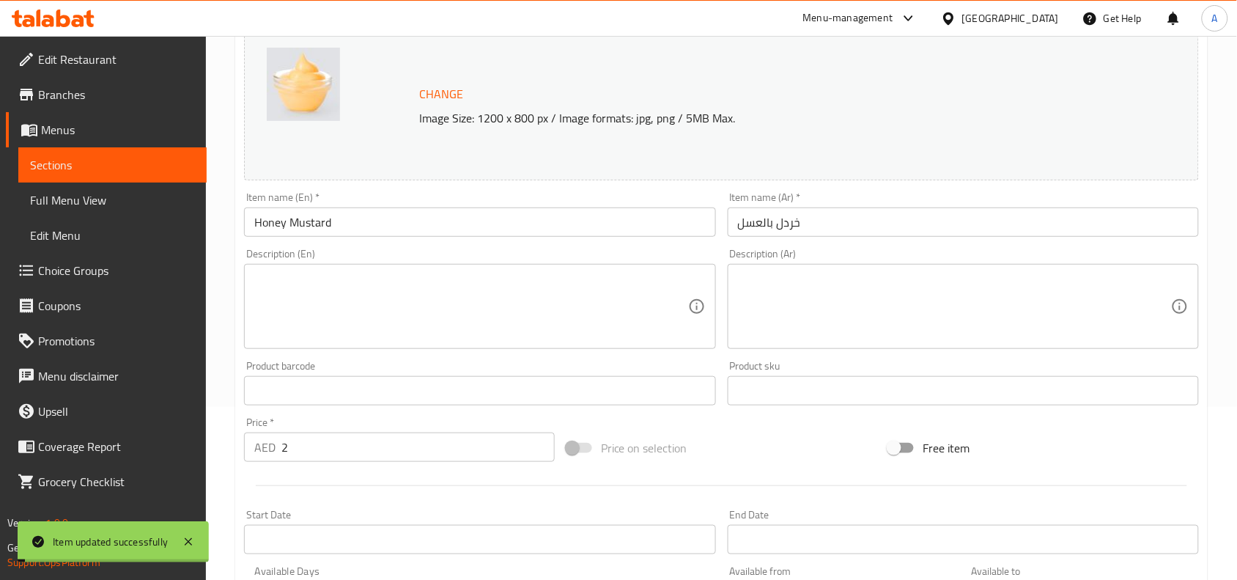
scroll to position [0, 0]
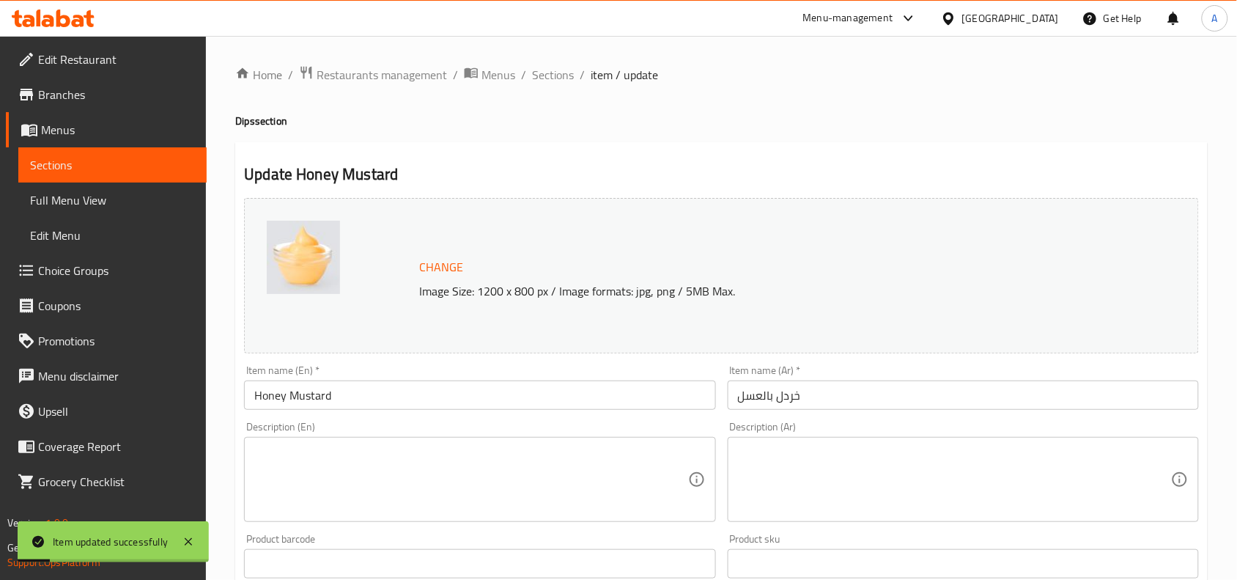
click at [556, 62] on div "Home / Restaurants management / Menus / Sections / item / update Dips section U…" at bounding box center [721, 546] width 1031 height 1021
click at [551, 67] on span "Sections" at bounding box center [553, 75] width 42 height 18
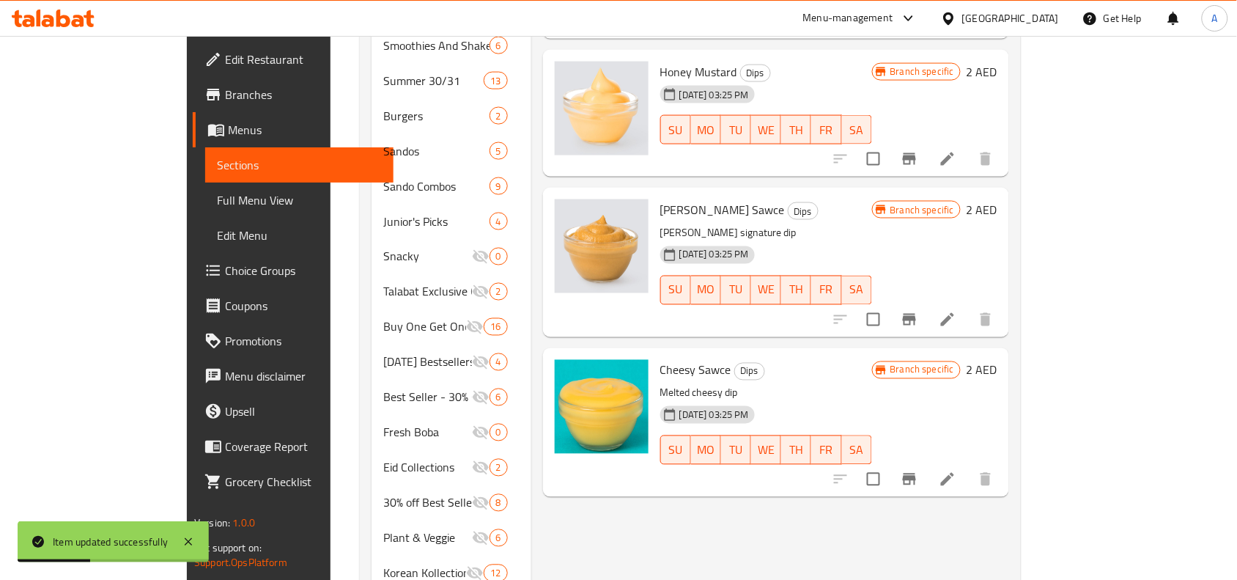
scroll to position [634, 0]
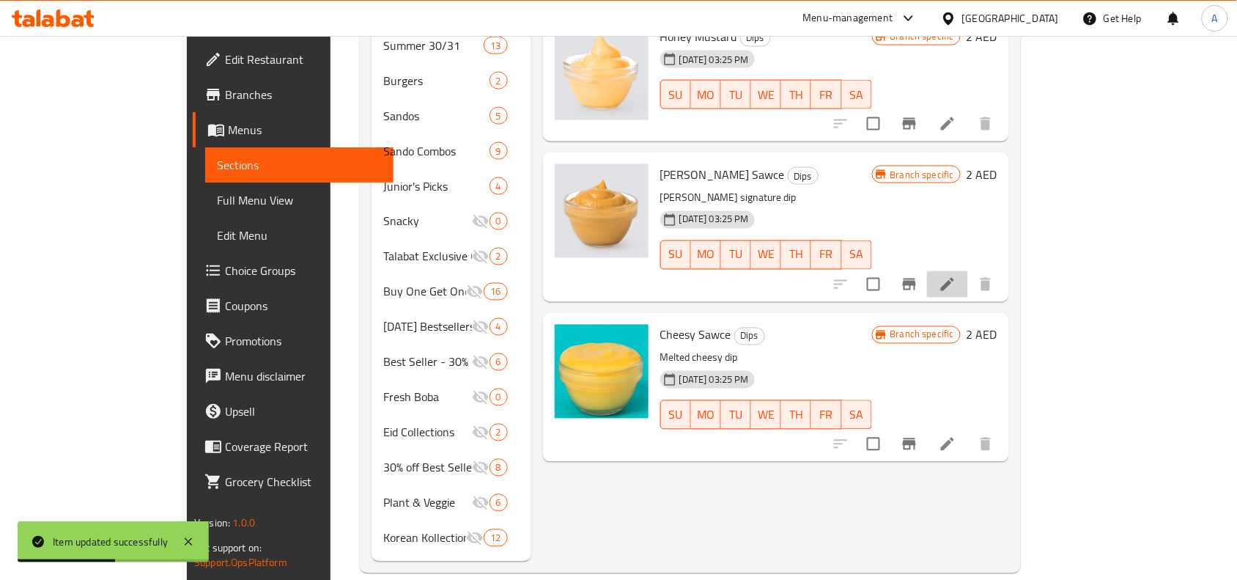
click at [968, 271] on li at bounding box center [947, 284] width 41 height 26
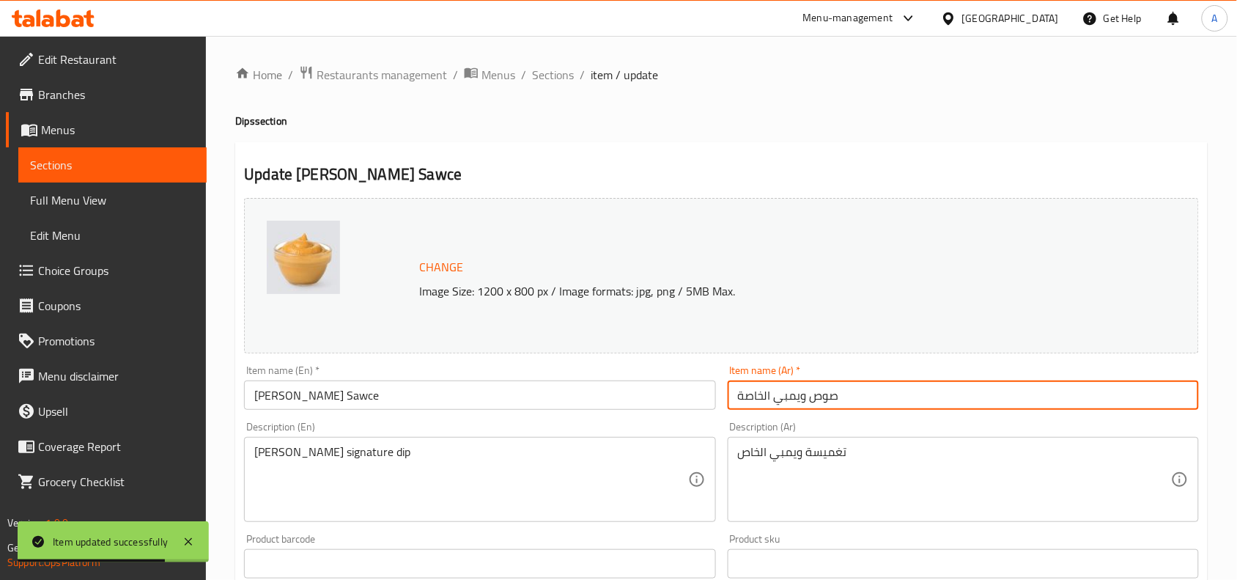
click at [806, 403] on input "صوص ويمبي الخاصة" at bounding box center [963, 394] width 471 height 29
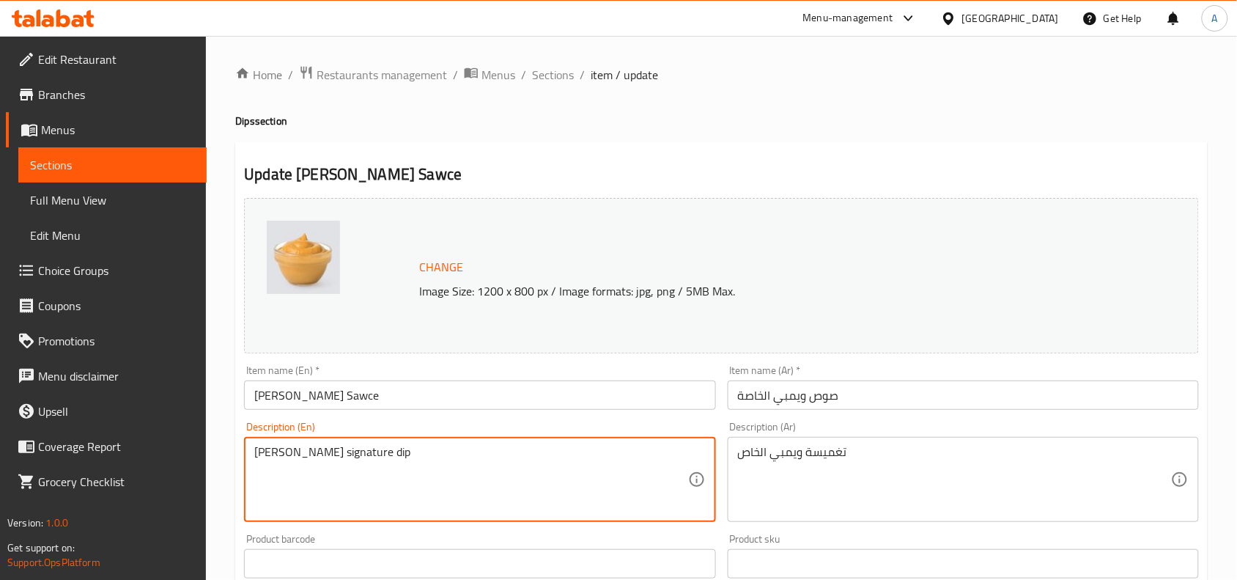
click at [474, 457] on textarea "Wimpy's signature dip" at bounding box center [470, 480] width 433 height 70
paste textarea
type textarea "Wimpy's signature dip"
click at [844, 452] on textarea "تغميسة ويمبي الخاص" at bounding box center [954, 480] width 433 height 70
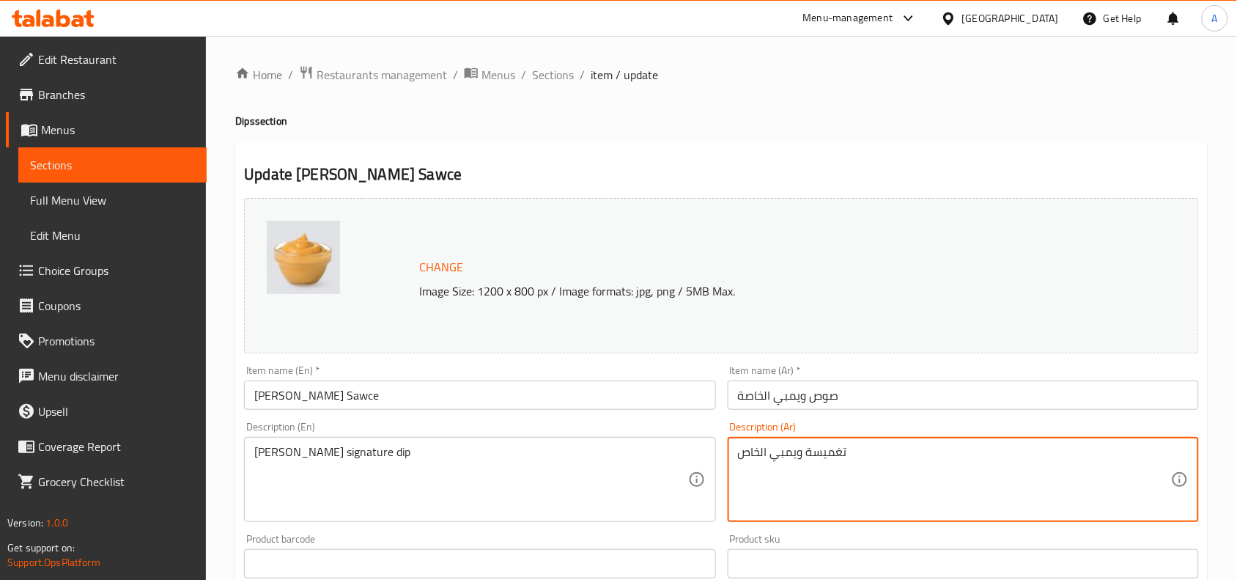
click at [844, 452] on textarea "تغميسة ويمبي الخاص" at bounding box center [954, 480] width 433 height 70
paste textarea
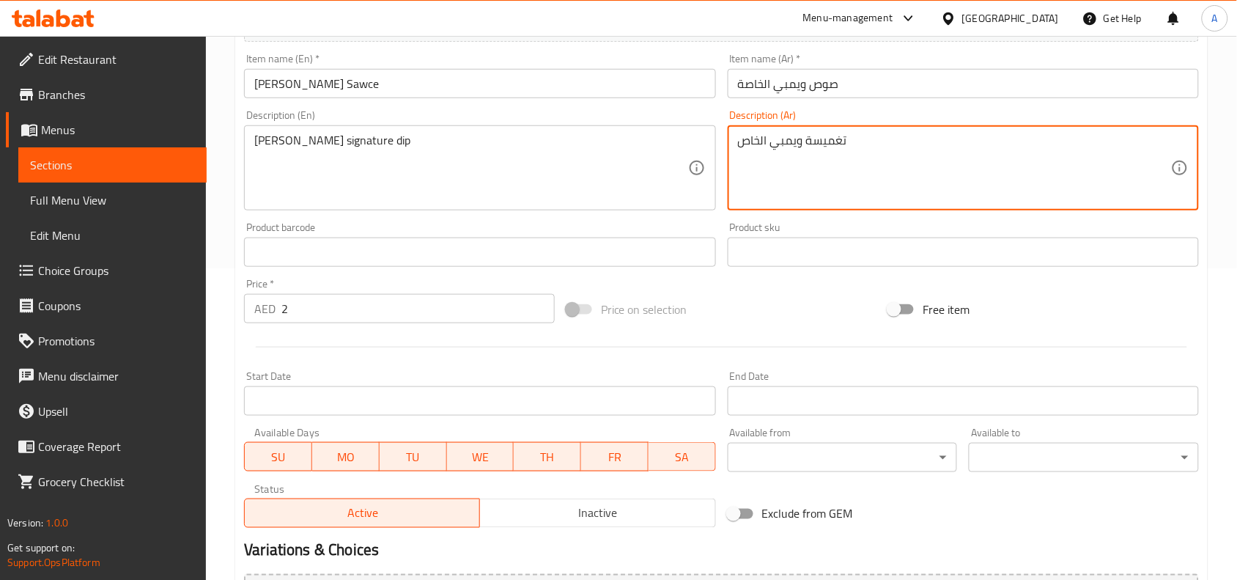
scroll to position [475, 0]
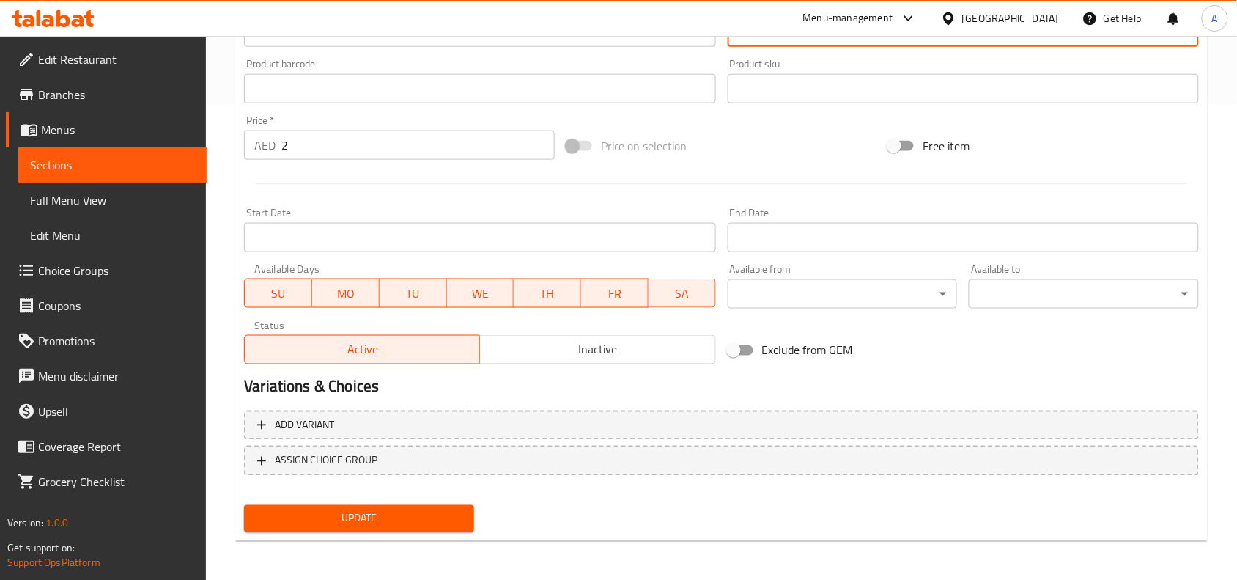
type textarea "تغميسة ويمبي الخاص"
click at [452, 514] on span "Update" at bounding box center [359, 518] width 207 height 18
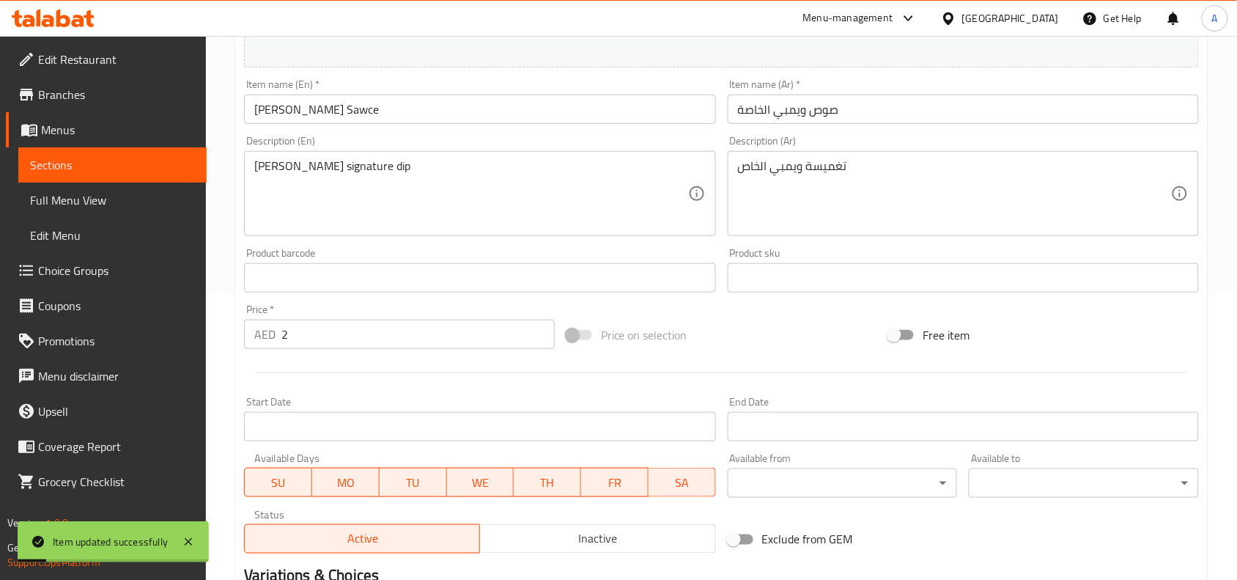
scroll to position [0, 0]
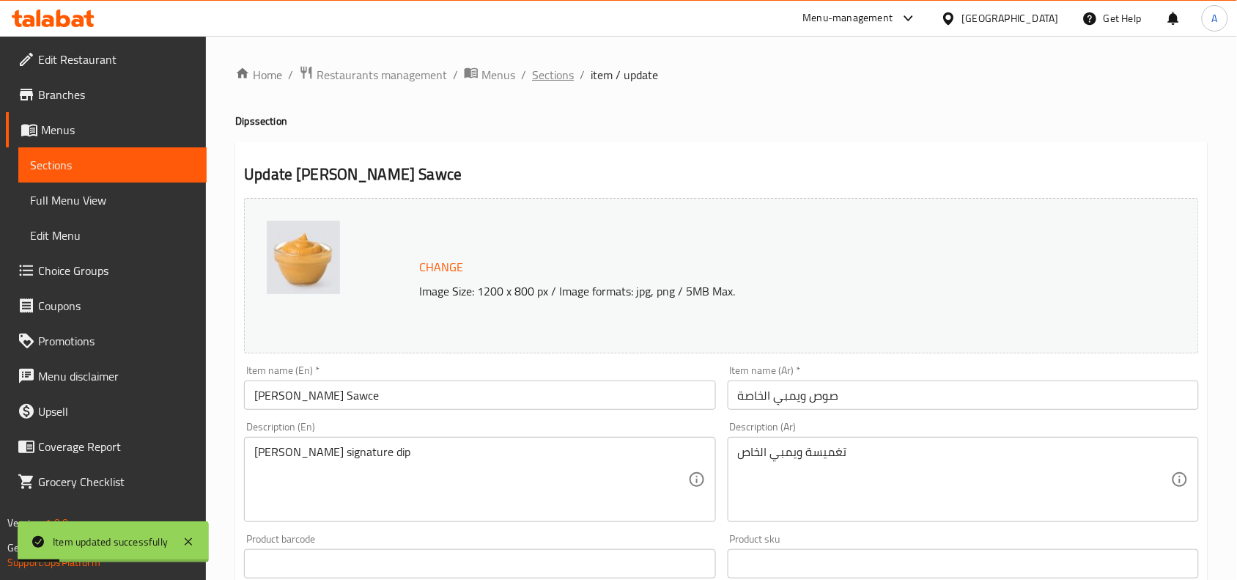
click at [562, 68] on span "Sections" at bounding box center [553, 75] width 42 height 18
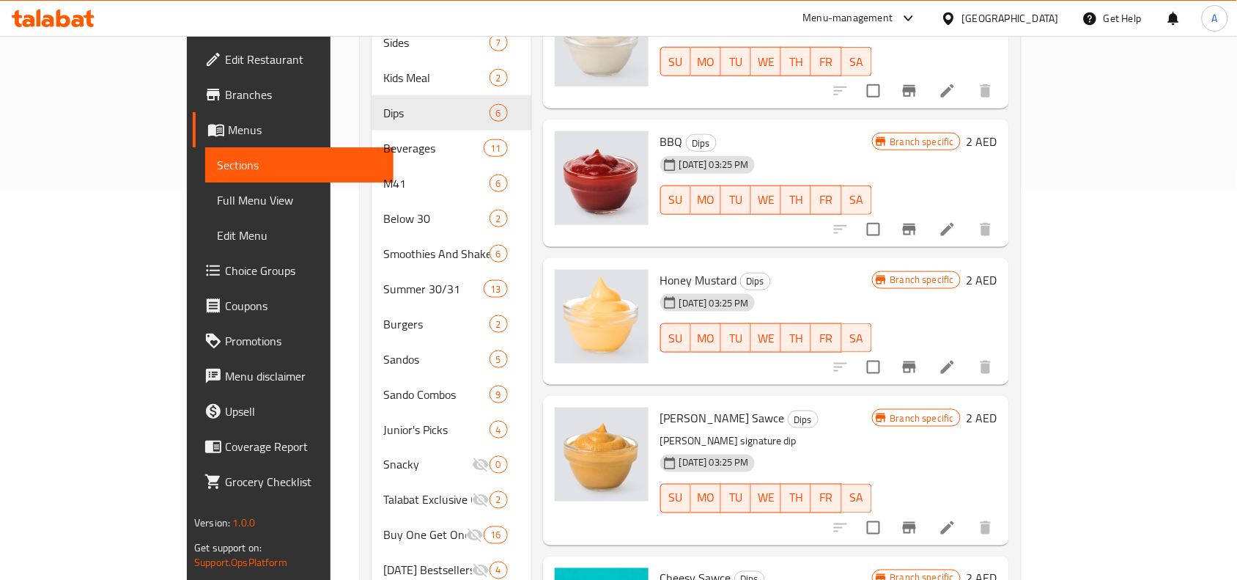
scroll to position [550, 0]
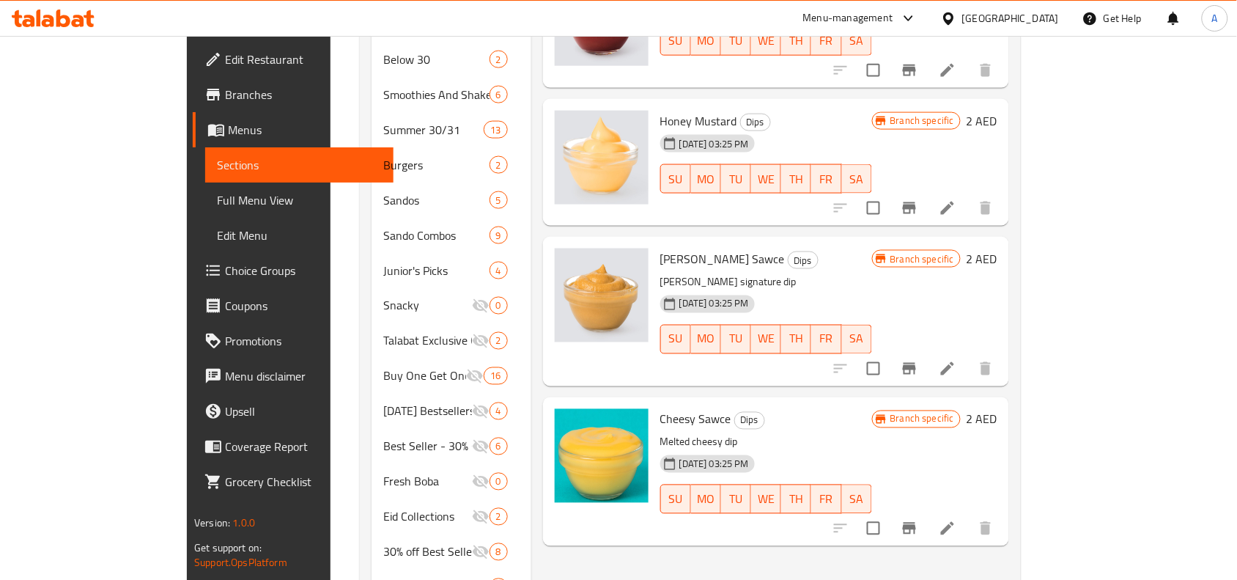
click at [968, 515] on li at bounding box center [947, 528] width 41 height 26
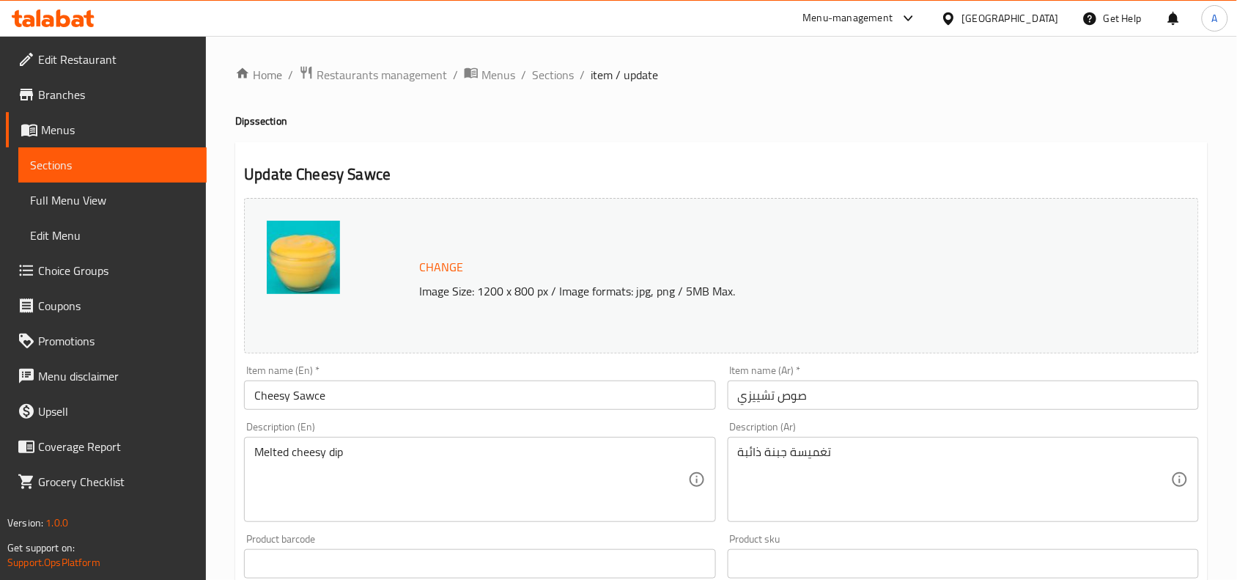
click at [812, 403] on input "صوص تشييزي" at bounding box center [963, 394] width 471 height 29
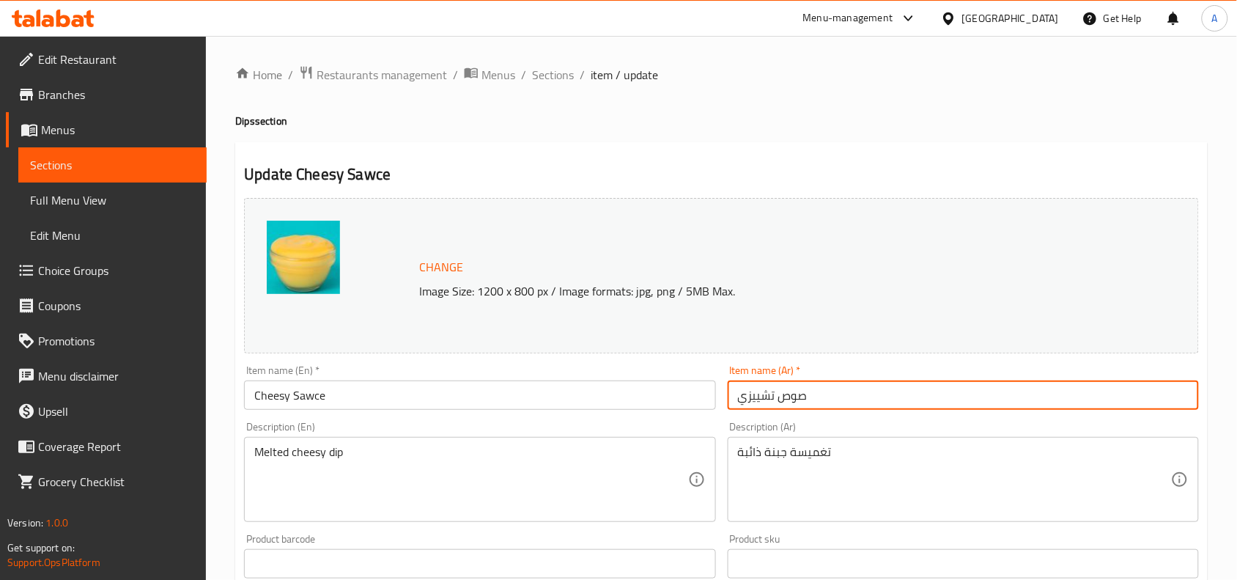
click at [812, 403] on input "صوص تشييزي" at bounding box center [963, 394] width 471 height 29
paste input "بنة"
type input "صوص جبنة"
click at [382, 398] on input "Cheesy Sawce" at bounding box center [479, 394] width 471 height 29
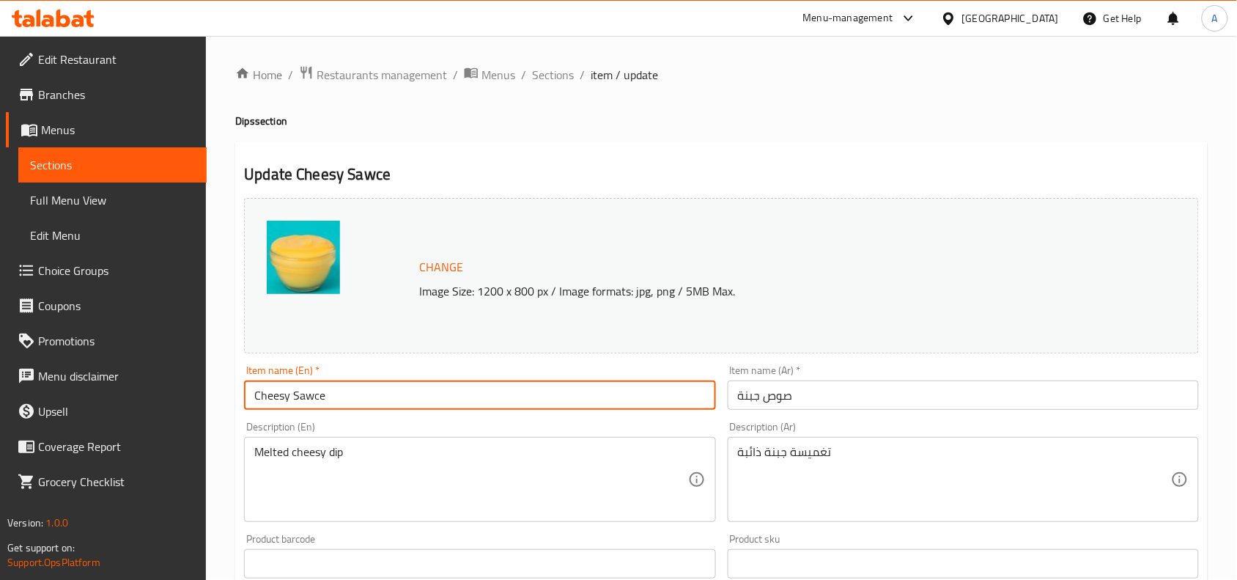
click at [382, 398] on input "Cheesy Sawce" at bounding box center [479, 394] width 471 height 29
click at [398, 454] on textarea "Melted cheesy dip" at bounding box center [470, 480] width 433 height 70
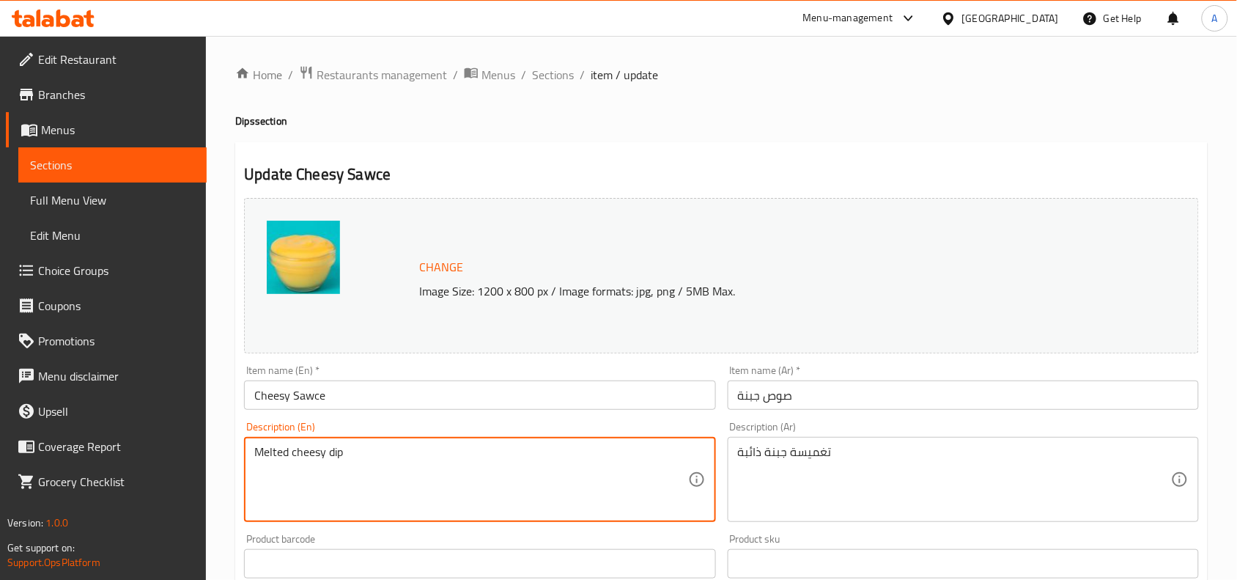
click at [398, 454] on textarea "Melted cheesy dip" at bounding box center [470, 480] width 433 height 70
paste textarea
type textarea "Melted cheesy dip"
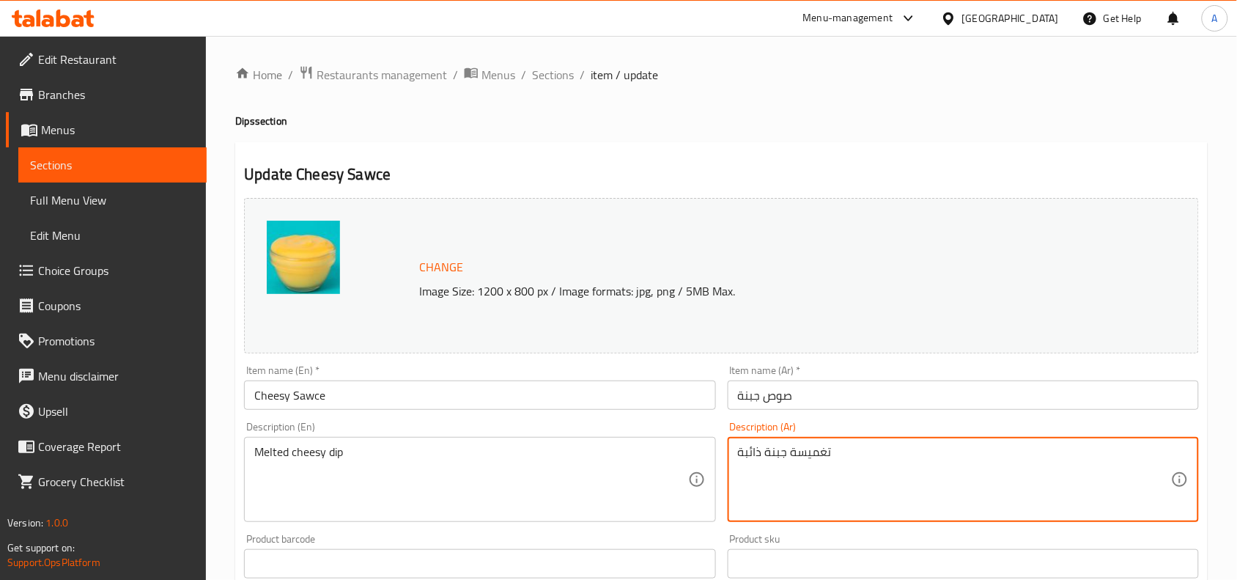
click at [836, 458] on textarea "تغميسة جبنة ذائبة" at bounding box center [954, 480] width 433 height 70
paste textarea
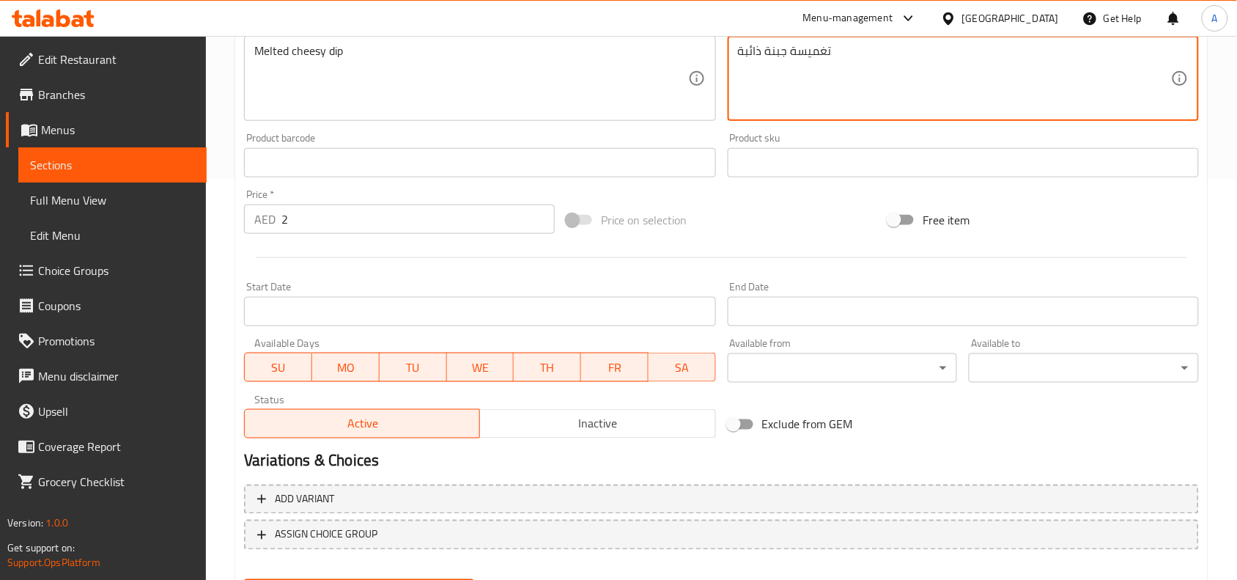
scroll to position [475, 0]
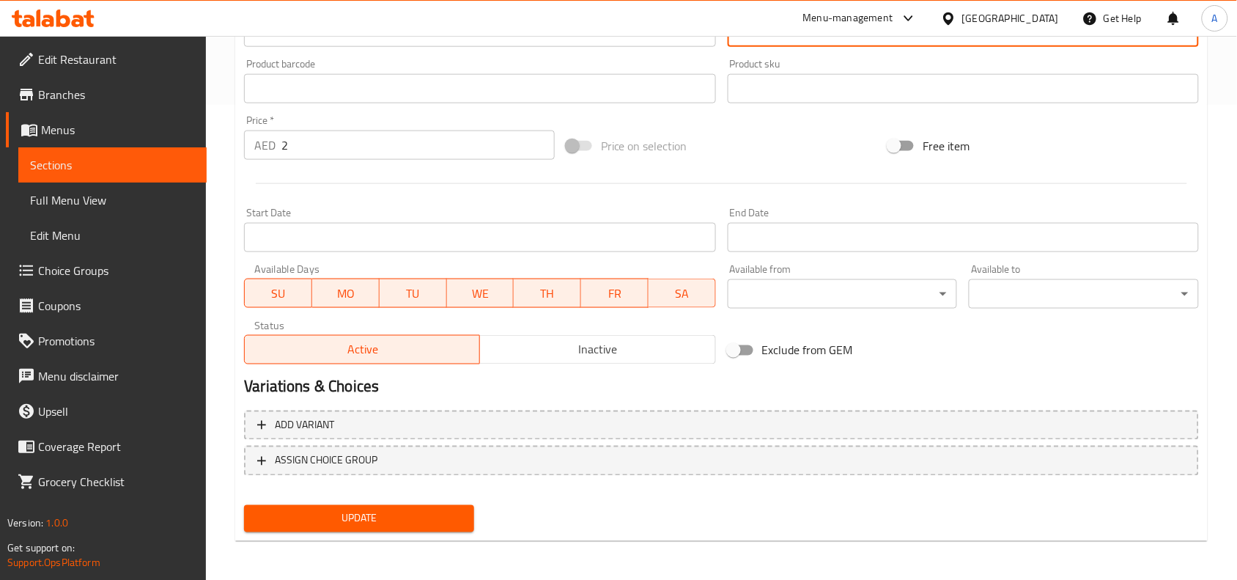
type textarea "تغميسة جبنة ذائبة"
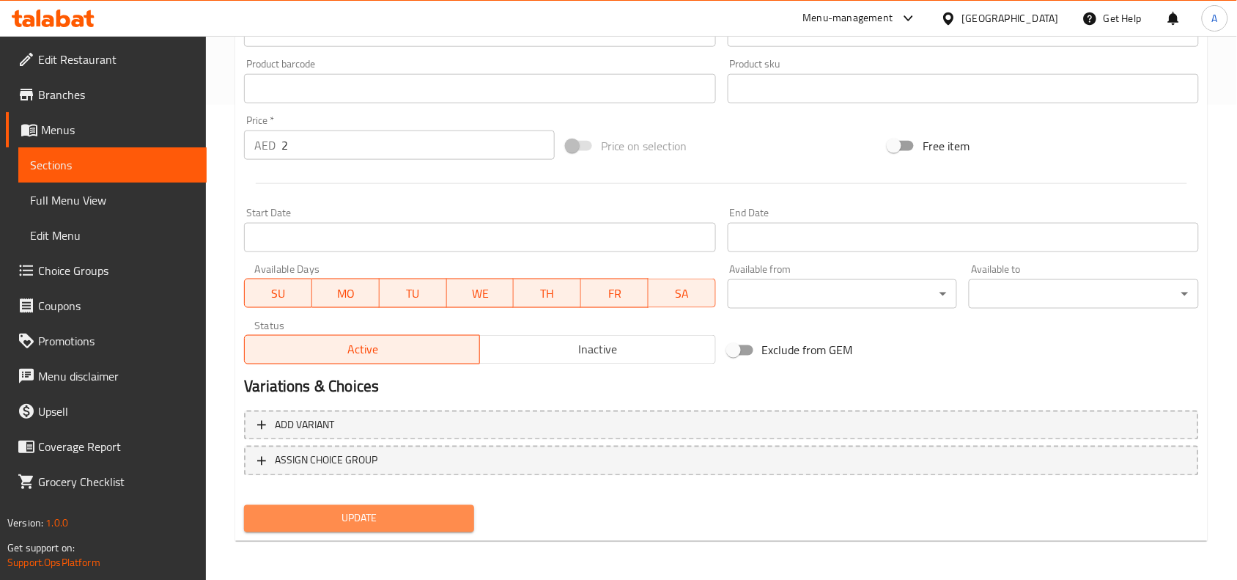
click at [459, 519] on span "Update" at bounding box center [359, 518] width 207 height 18
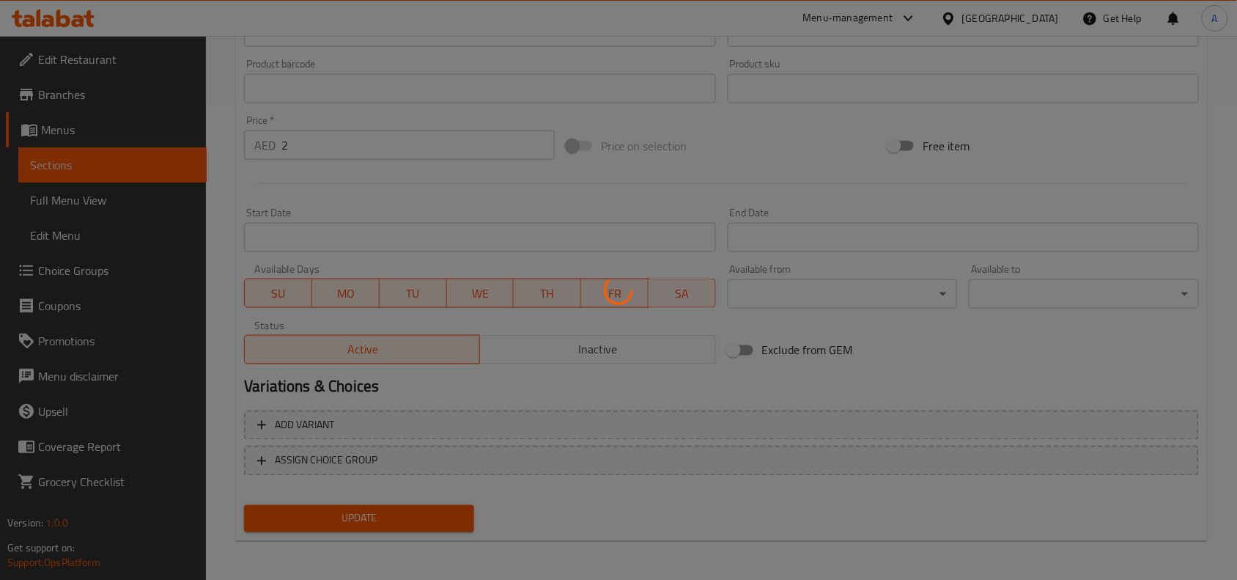
scroll to position [0, 0]
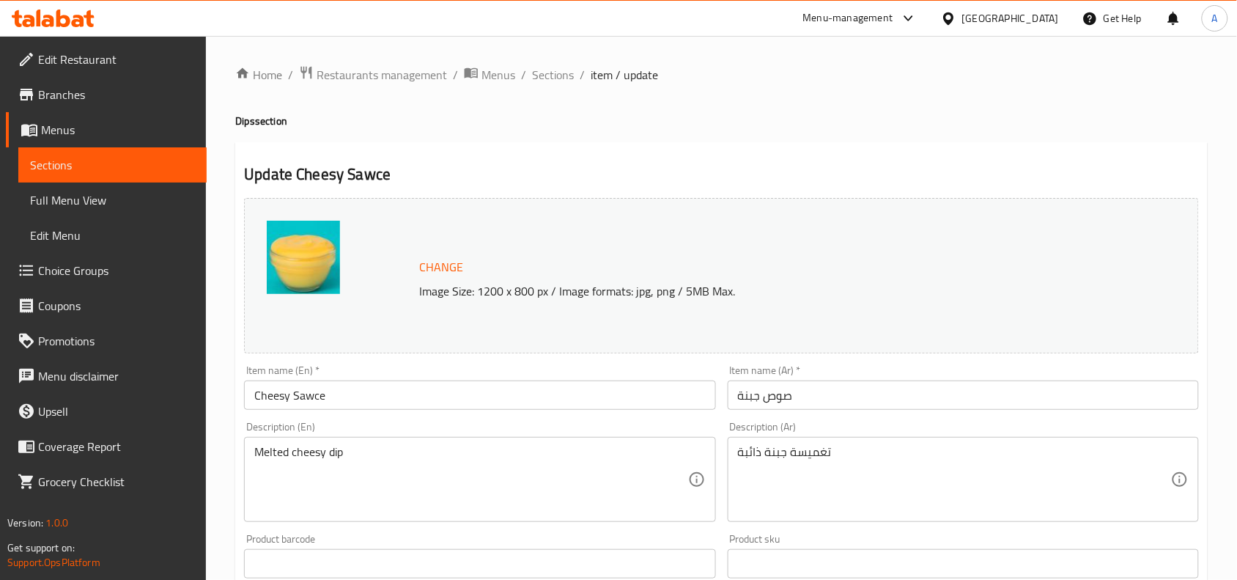
click at [552, 147] on div "Update Cheesy Sawce Change Image Size: 1200 x 800 px / Image formats: jpg, png …" at bounding box center [721, 579] width 973 height 875
click at [561, 82] on span "Sections" at bounding box center [553, 75] width 42 height 18
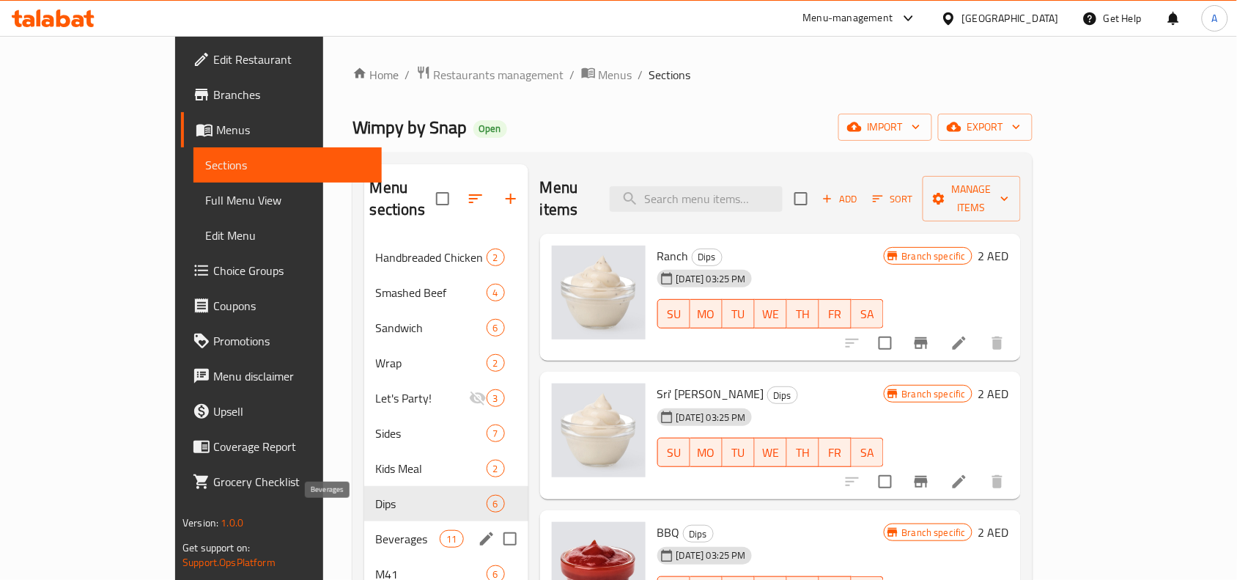
click at [376, 530] on span "Beverages" at bounding box center [408, 539] width 65 height 18
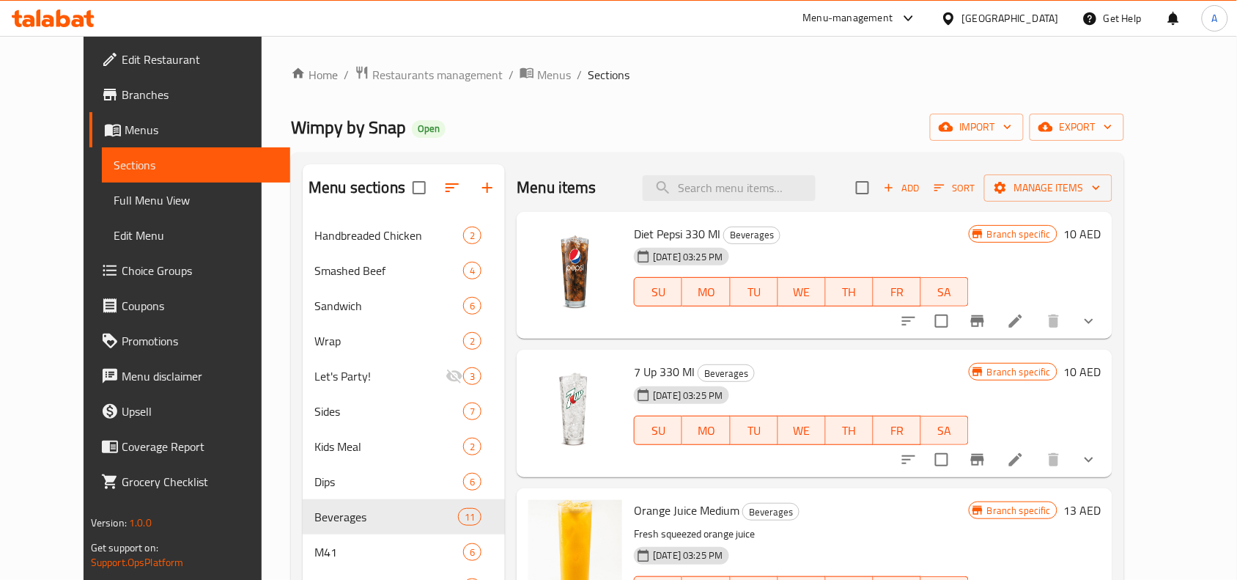
click at [781, 363] on h6 "7 Up 330 Ml Beverages" at bounding box center [801, 371] width 335 height 21
click at [1098, 317] on icon "show more" at bounding box center [1090, 321] width 18 height 18
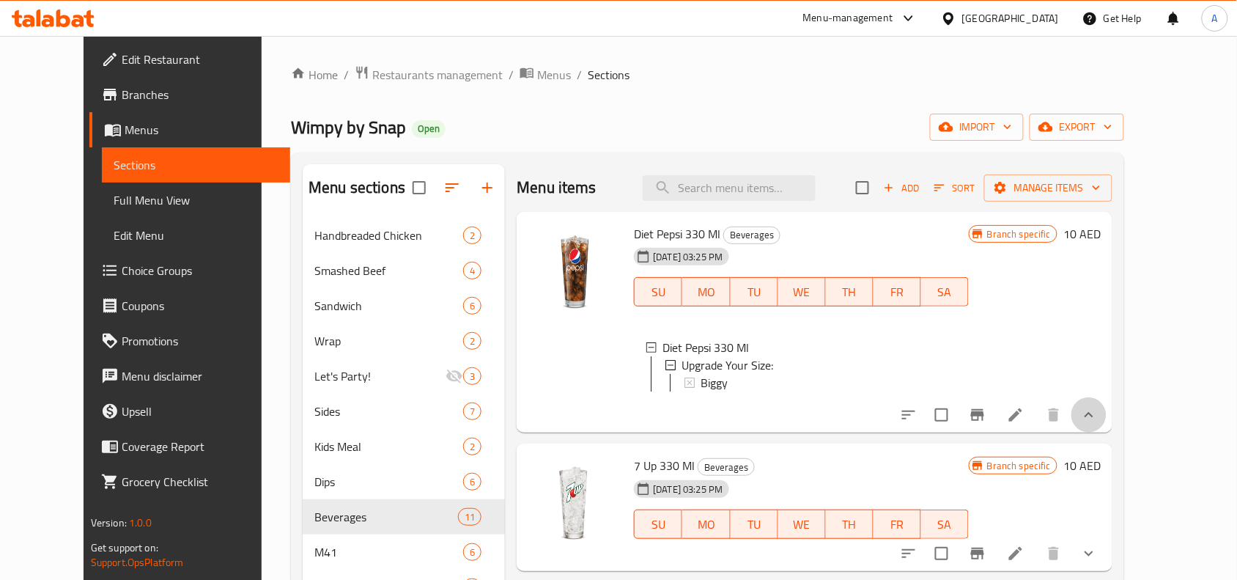
click at [1098, 420] on icon "show more" at bounding box center [1090, 415] width 18 height 18
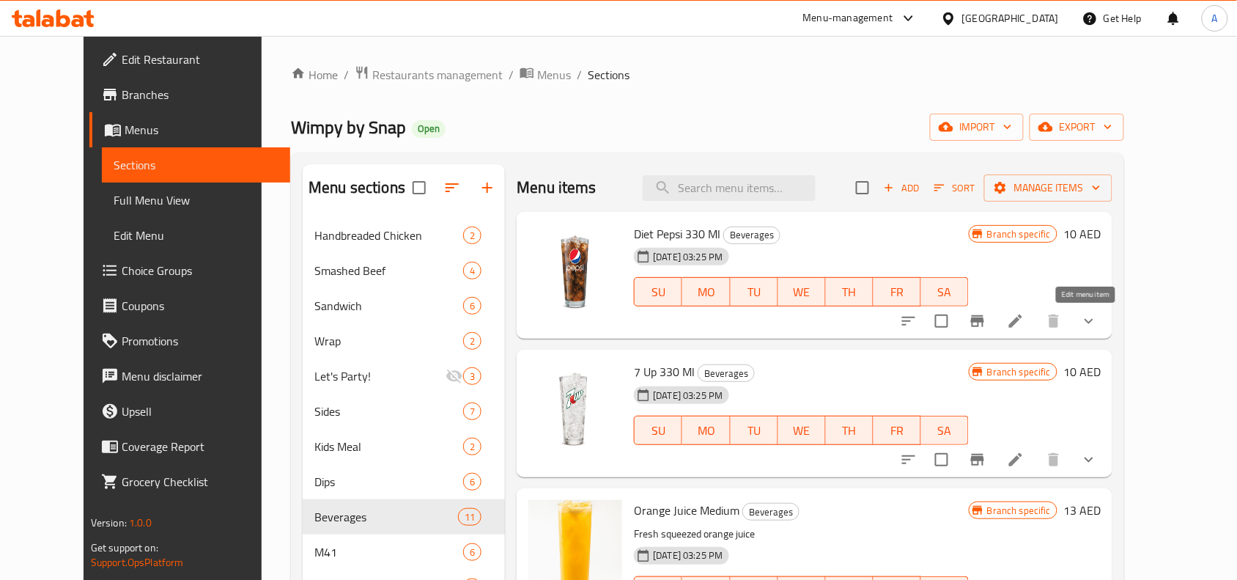
click at [1023, 319] on icon at bounding box center [1015, 320] width 13 height 13
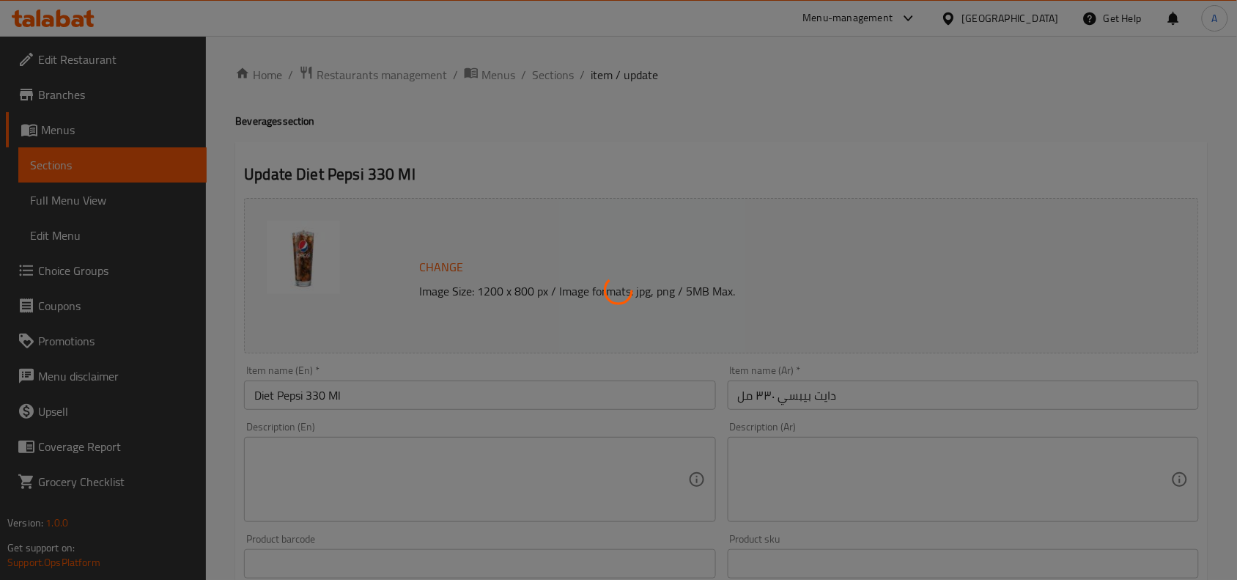
type input "ترقية الحجم:"
type input "0"
type input "1"
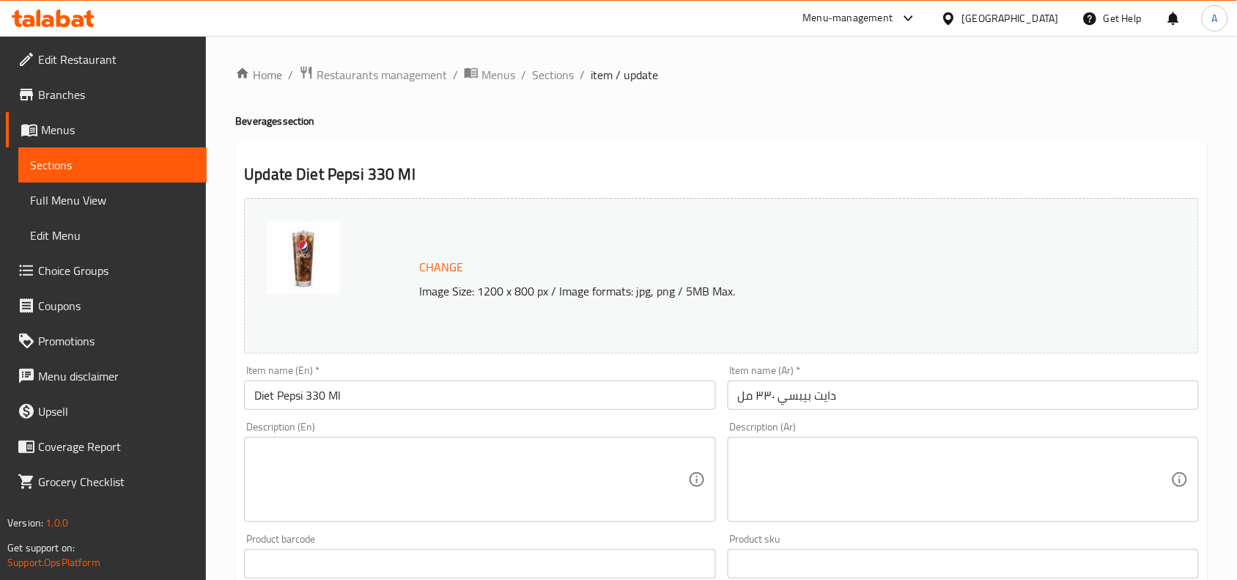
click at [686, 433] on div "Description (En) Description (En)" at bounding box center [479, 472] width 471 height 100
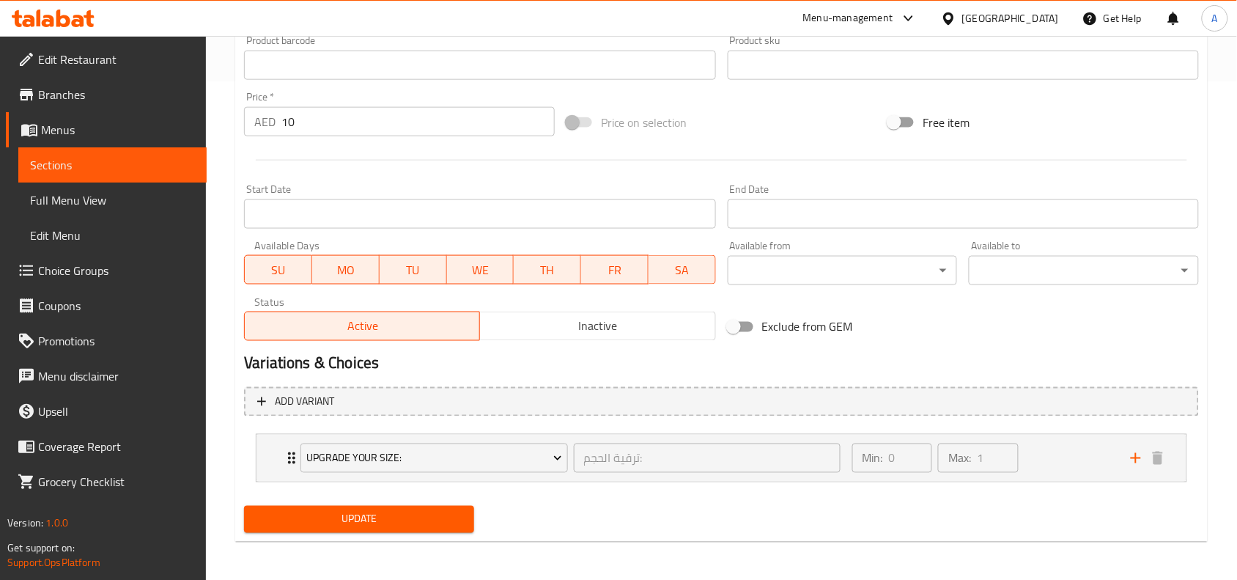
scroll to position [501, 0]
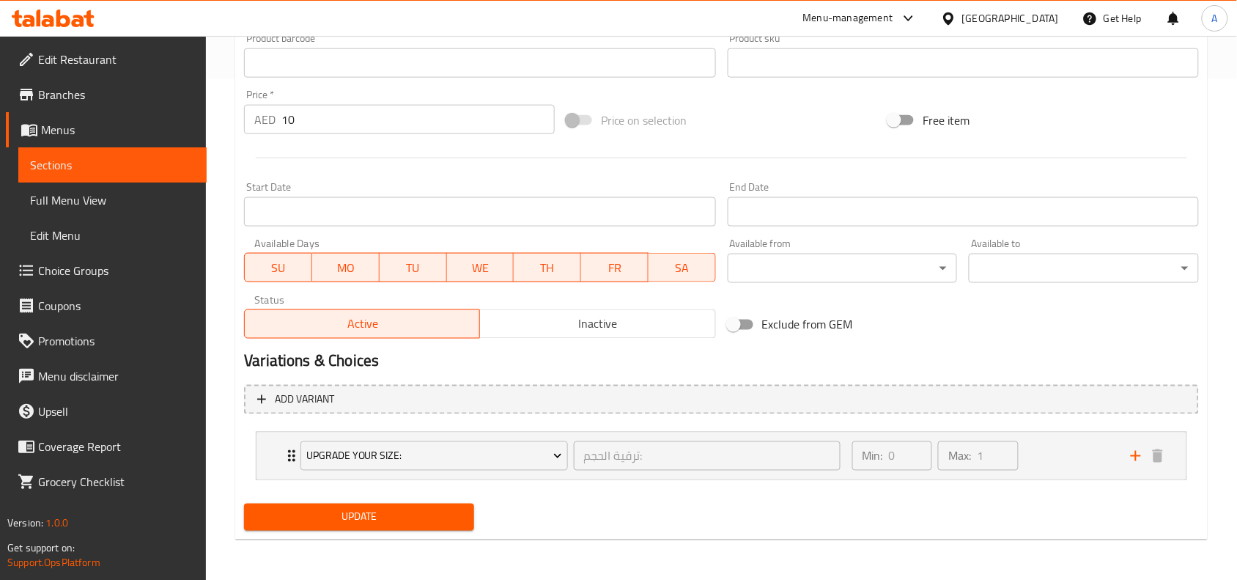
click at [690, 358] on h2 "Variations & Choices" at bounding box center [721, 361] width 955 height 22
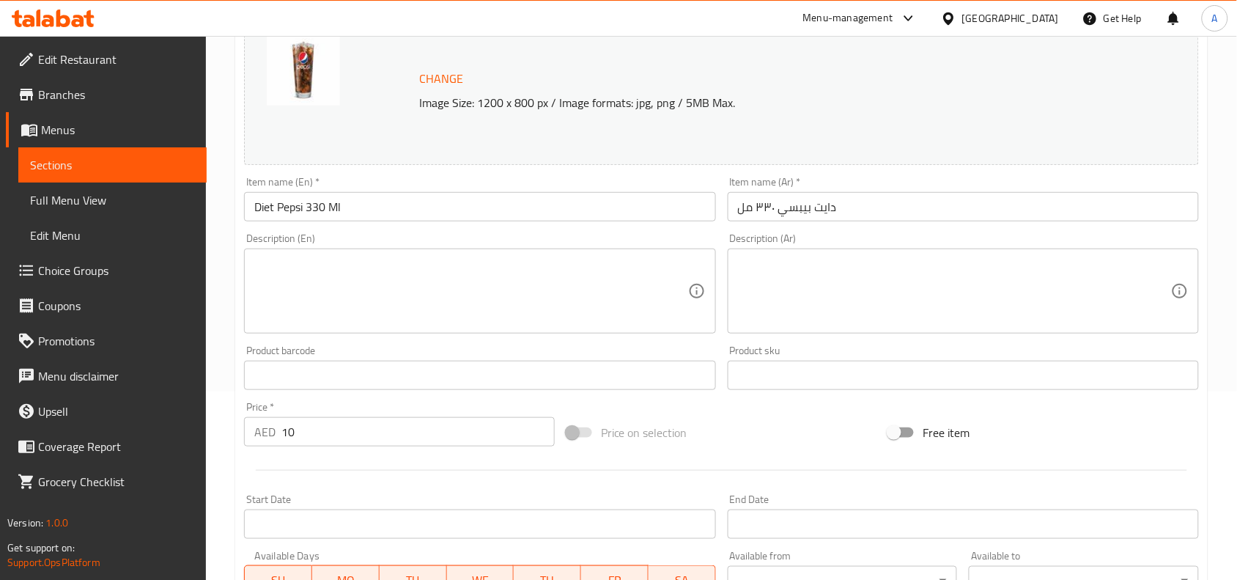
scroll to position [0, 0]
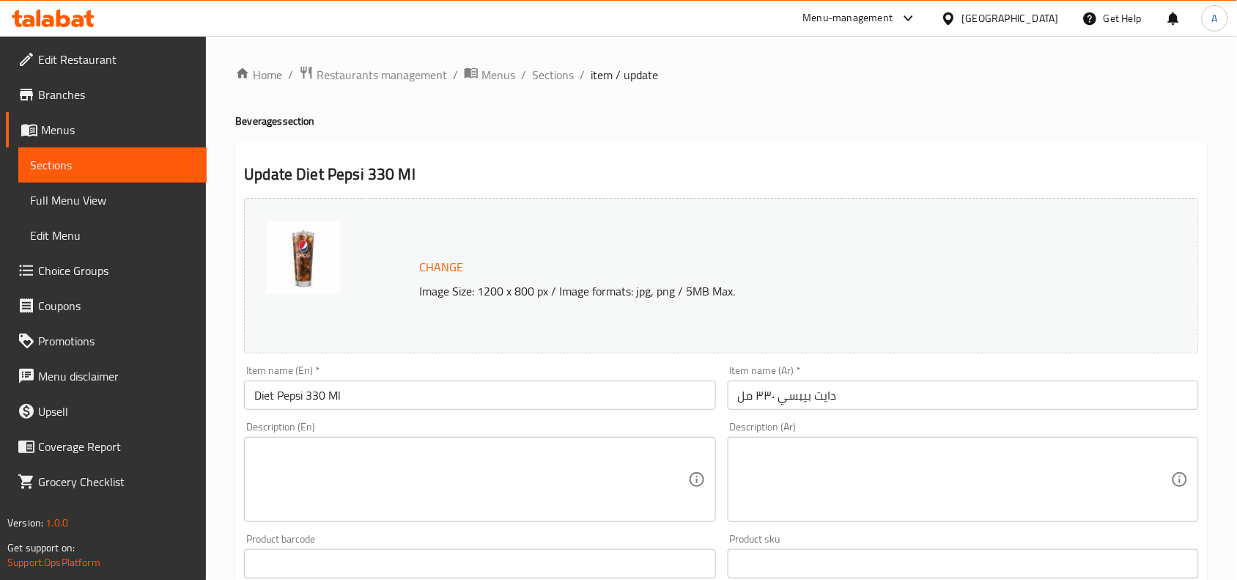
click at [672, 364] on div "Item name (En)   * Diet Pepsi 330 Ml Item name (En) *" at bounding box center [479, 387] width 483 height 56
click at [716, 169] on h2 "Update Diet Pepsi 330 Ml" at bounding box center [721, 174] width 955 height 22
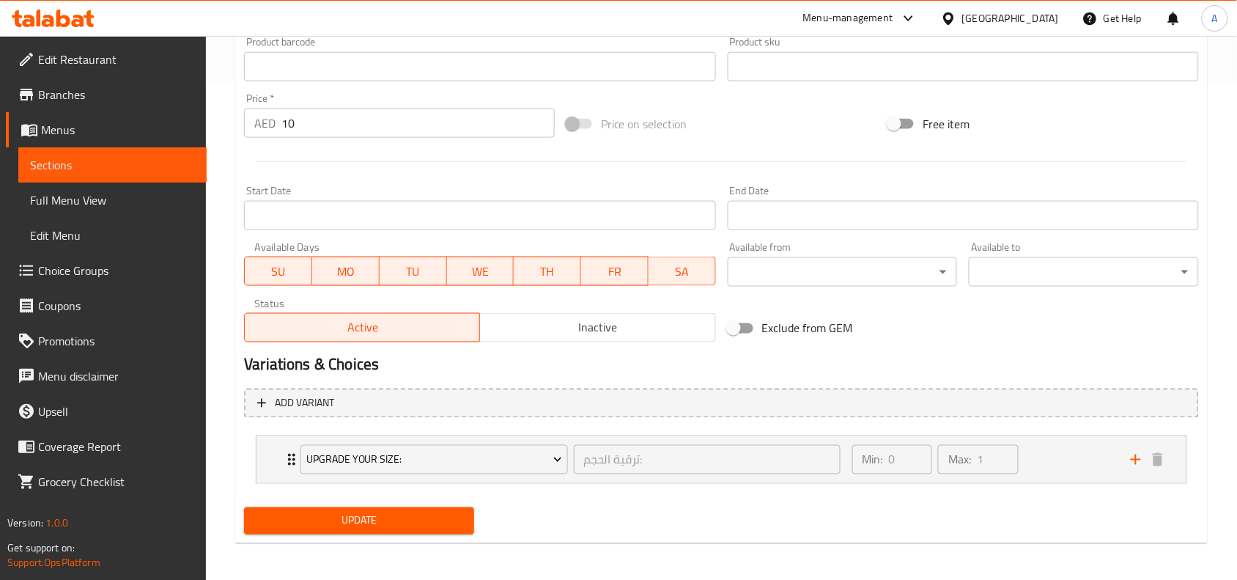
scroll to position [501, 0]
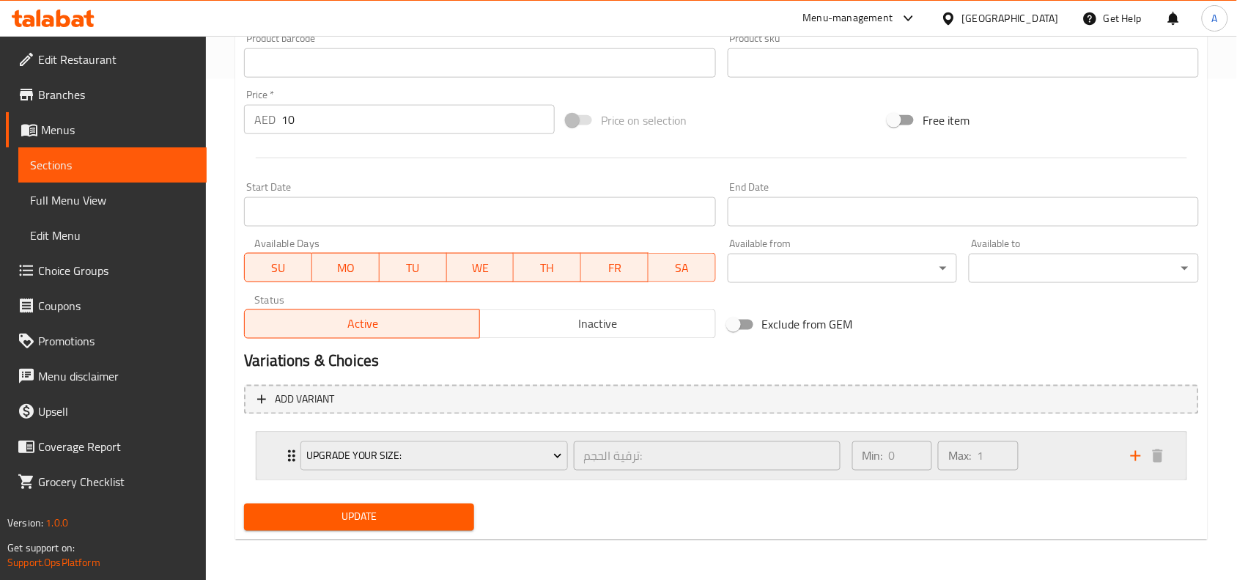
drag, startPoint x: 1094, startPoint y: 453, endPoint x: 1078, endPoint y: 453, distance: 15.4
click at [1094, 453] on div "Min: 0 ​ Max: 1 ​" at bounding box center [983, 456] width 279 height 47
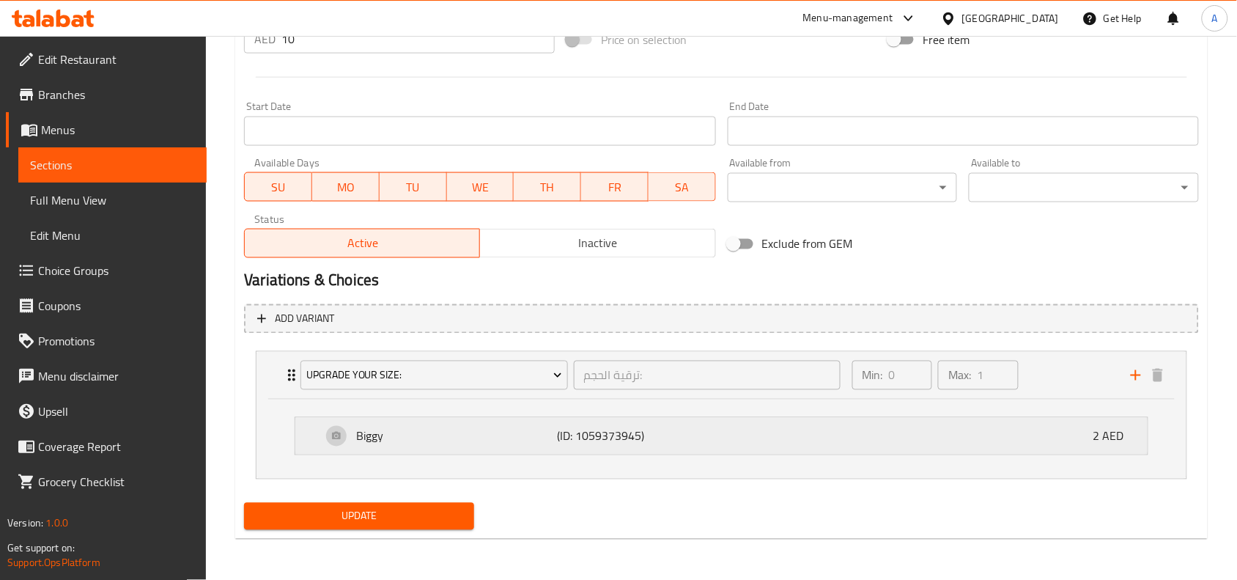
scroll to position [0, 0]
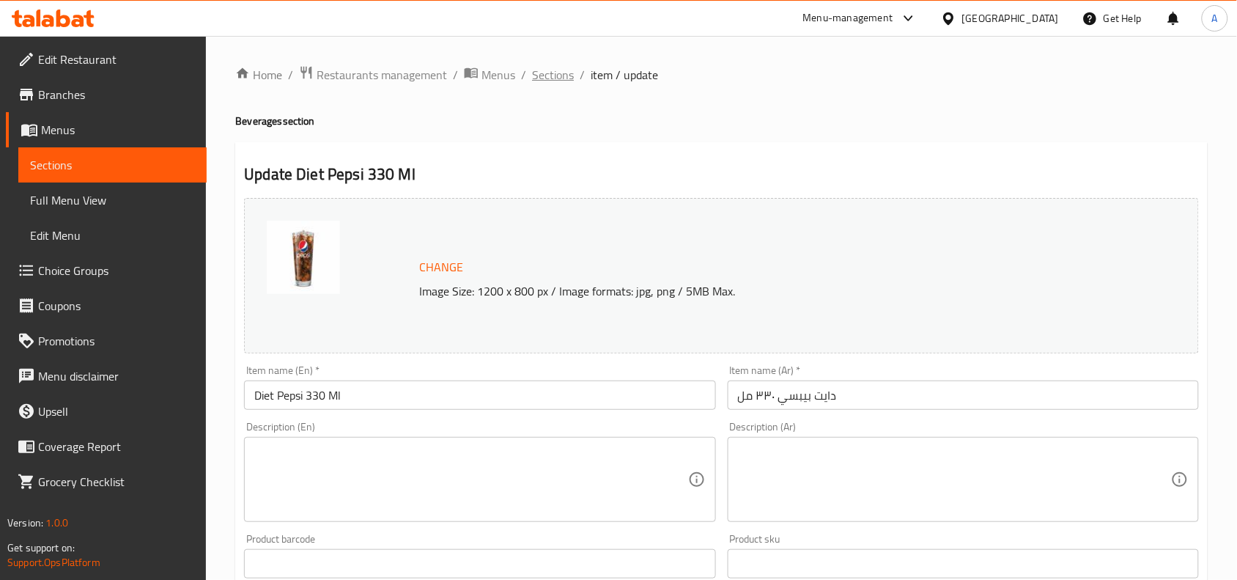
click at [557, 81] on span "Sections" at bounding box center [553, 75] width 42 height 18
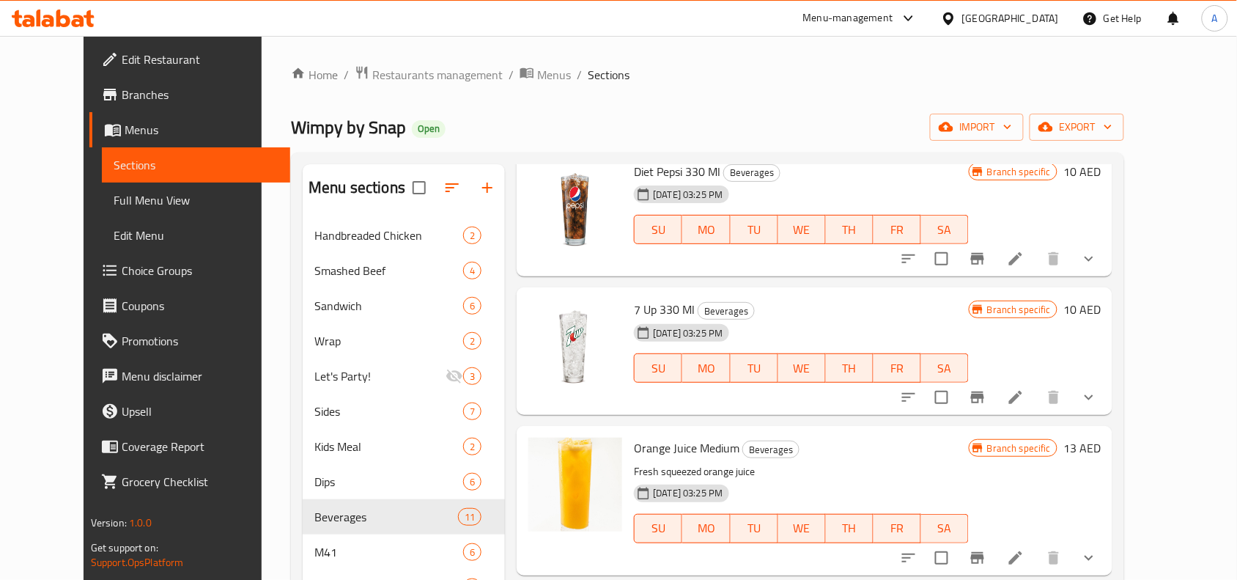
scroll to position [92, 0]
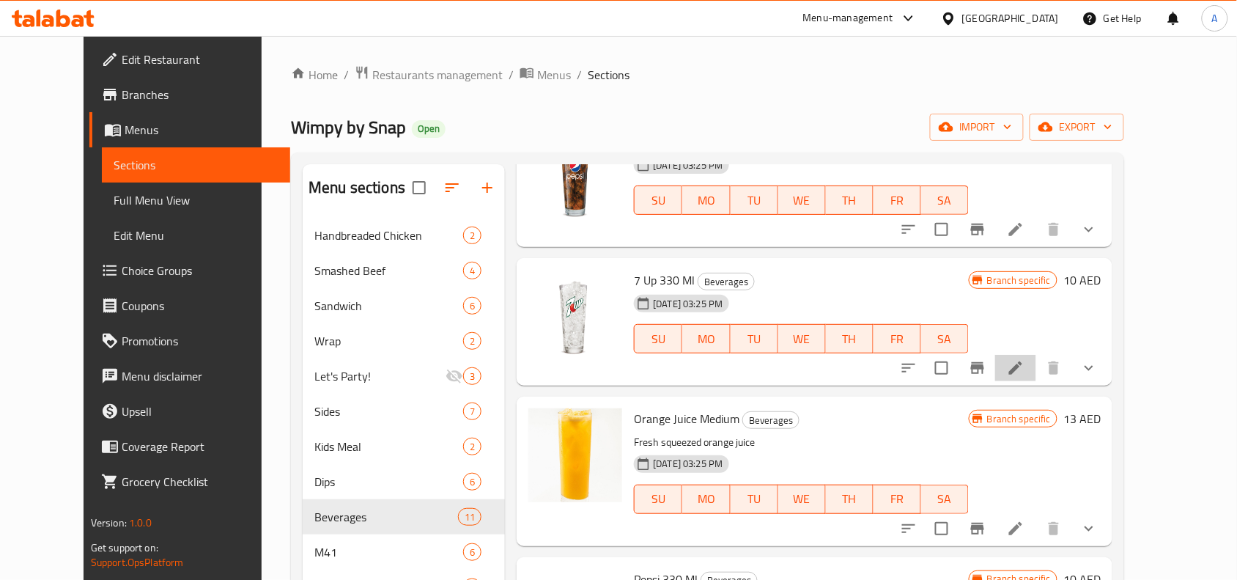
click at [1037, 363] on li at bounding box center [1015, 368] width 41 height 26
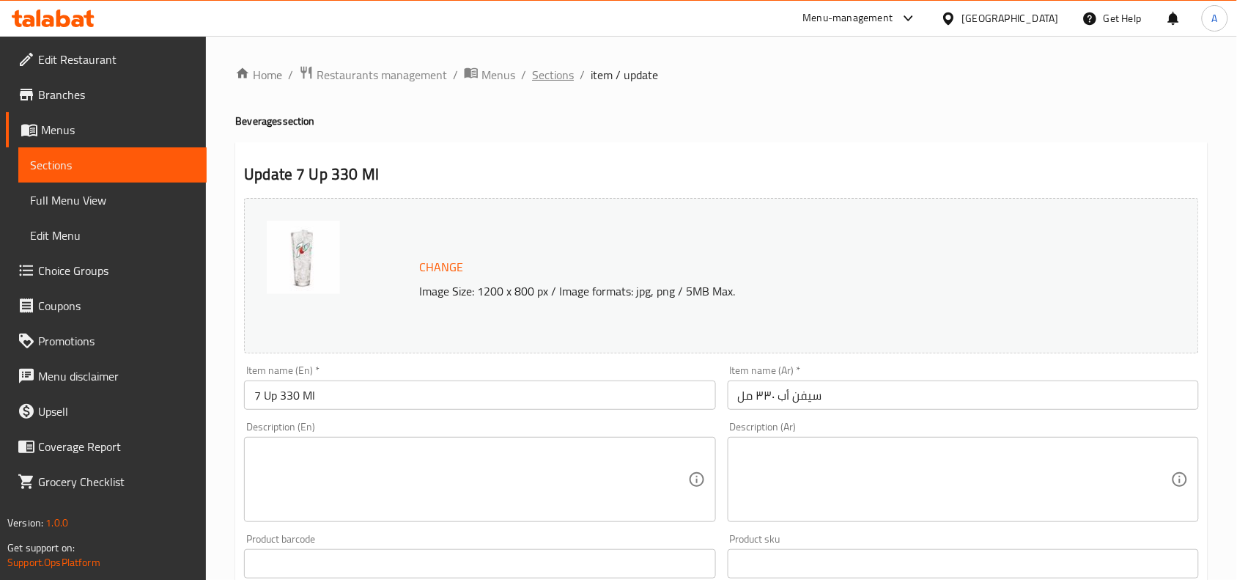
click at [562, 68] on span "Sections" at bounding box center [553, 75] width 42 height 18
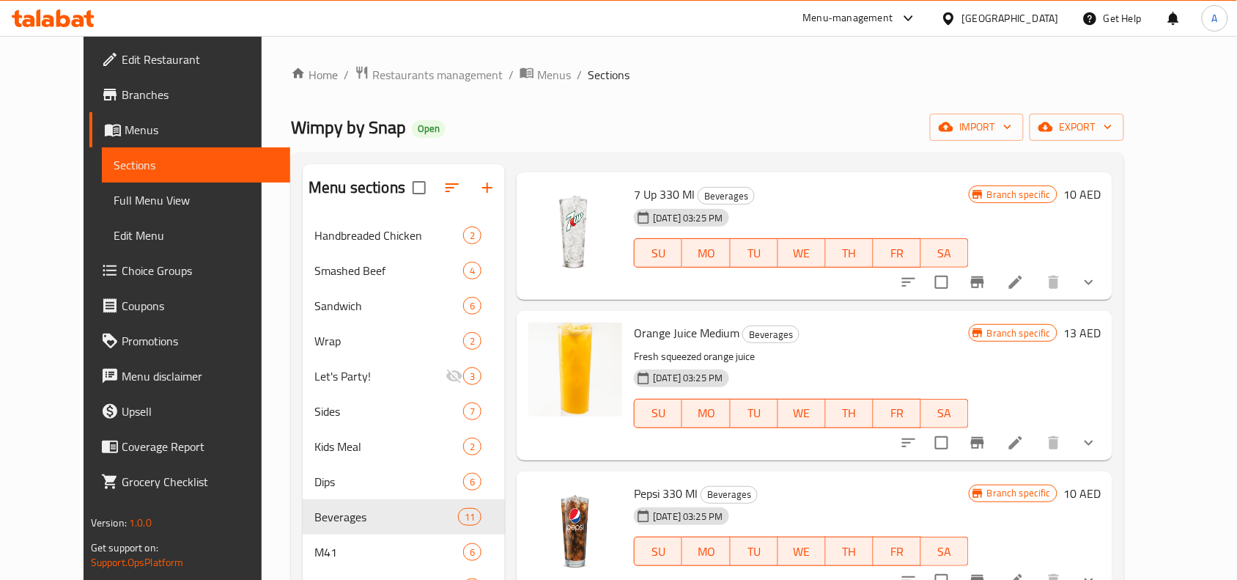
scroll to position [183, 0]
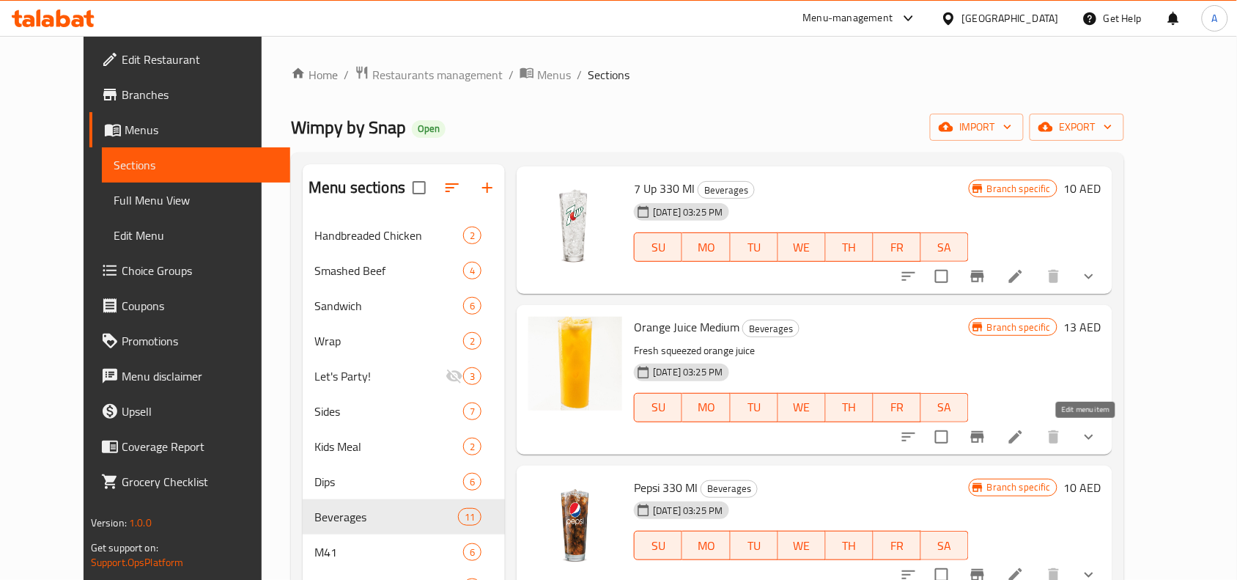
click at [1023, 438] on icon at bounding box center [1015, 436] width 13 height 13
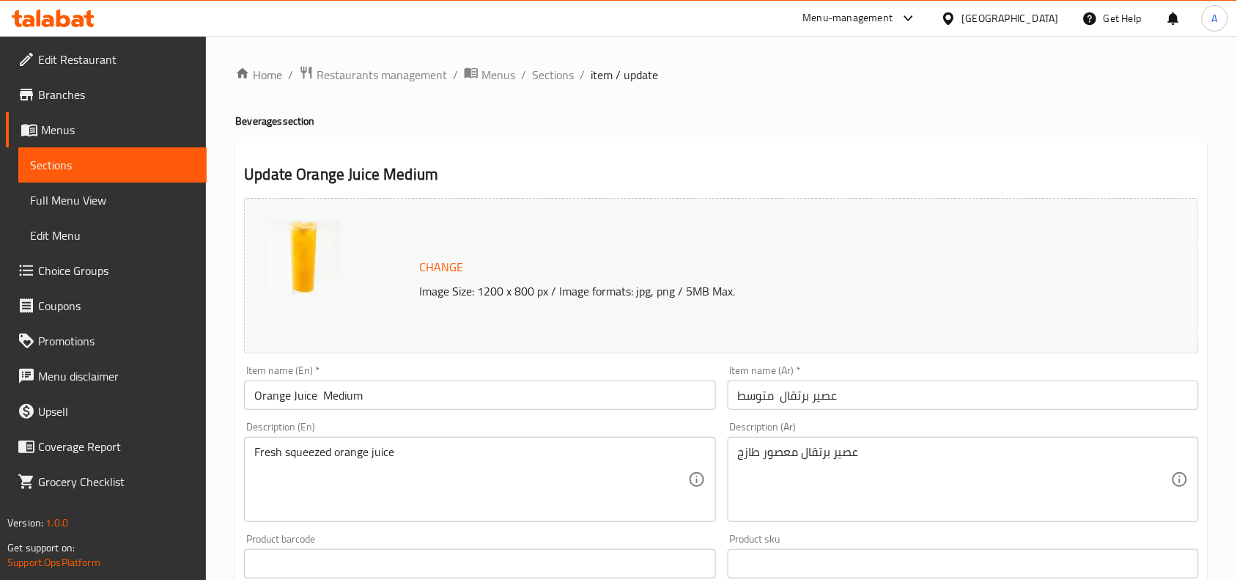
click at [581, 363] on div "Item name (En)   * Orange Juice Medium Item name (En) *" at bounding box center [479, 387] width 483 height 56
click at [598, 163] on h2 "Update Orange Juice Medium" at bounding box center [721, 174] width 955 height 22
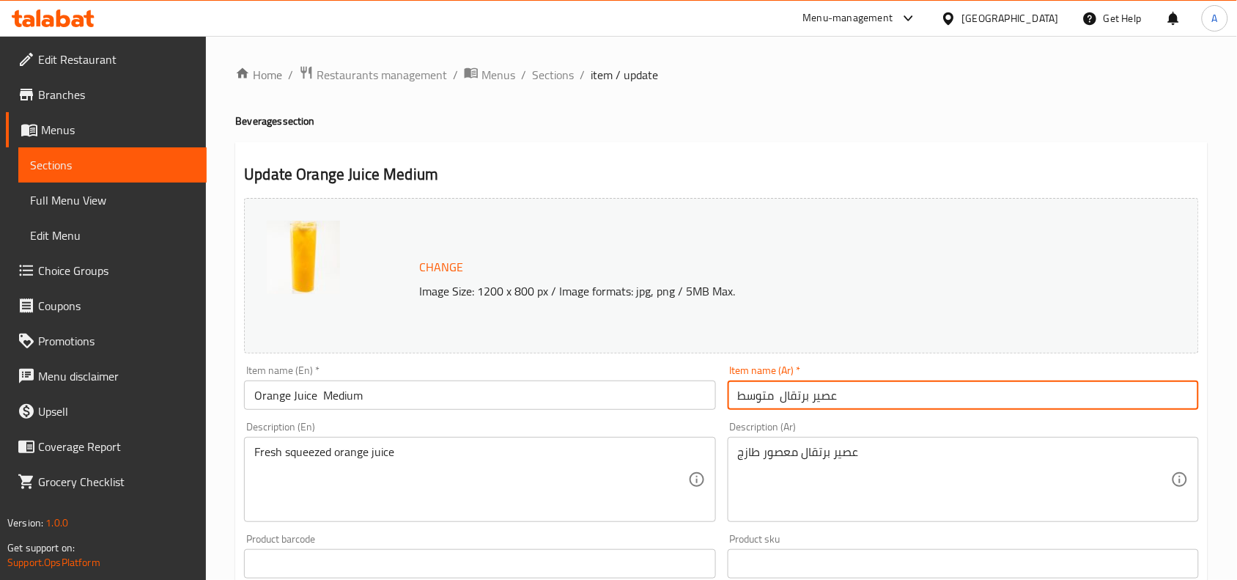
click at [826, 402] on input "عصير برتقال متوسط" at bounding box center [963, 394] width 471 height 29
paste input "-"
type input "عصير برتقال - متوسط"
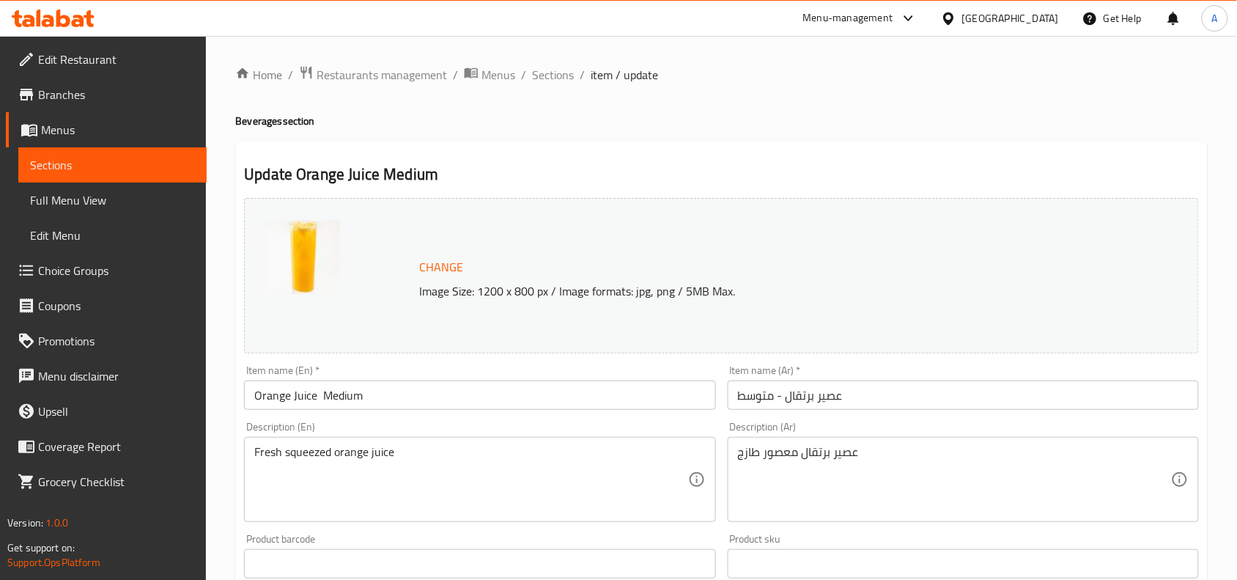
click at [768, 140] on div "Home / Restaurants management / Menus / Sections / item / update Beverages sect…" at bounding box center [721, 558] width 973 height 987
click at [708, 420] on div "Description (En) Fresh squeezed orange juice Description (En)" at bounding box center [479, 472] width 483 height 112
click at [728, 416] on div "Description (Ar) عصير برتقال معصور طازج Description (Ar)" at bounding box center [963, 472] width 483 height 112
click at [482, 455] on textarea "Fresh squeezed orange juice" at bounding box center [470, 480] width 433 height 70
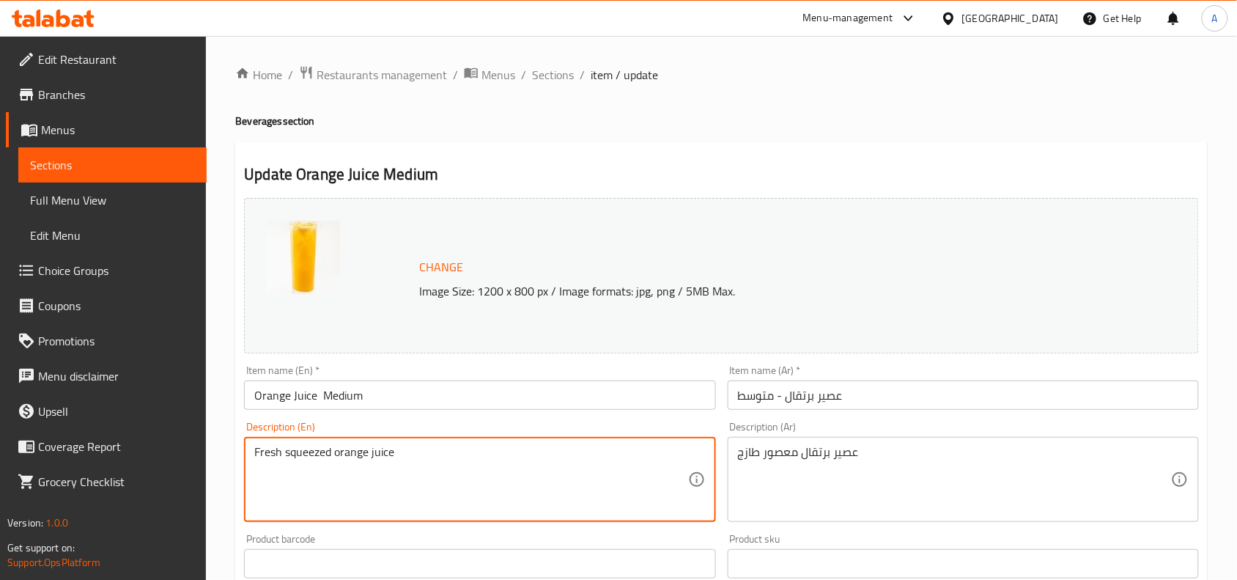
click at [482, 455] on textarea "Fresh squeezed orange juice" at bounding box center [470, 480] width 433 height 70
paste textarea
type textarea "Fresh squeezed orange juice"
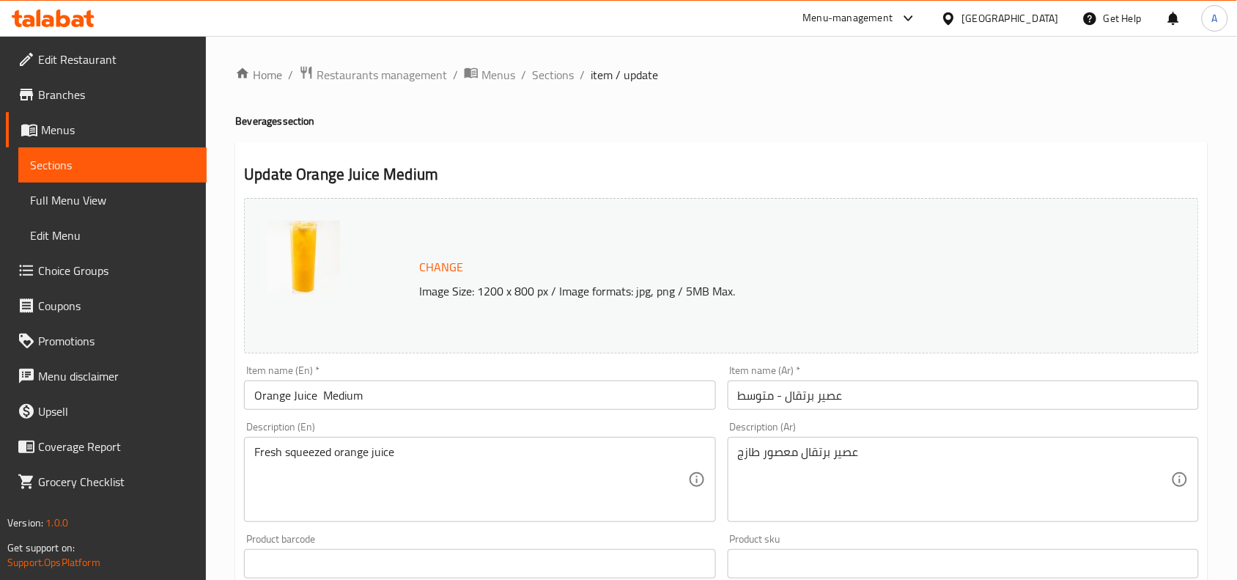
click at [655, 419] on div "Description (En) Fresh squeezed orange juice Description (En)" at bounding box center [479, 472] width 483 height 112
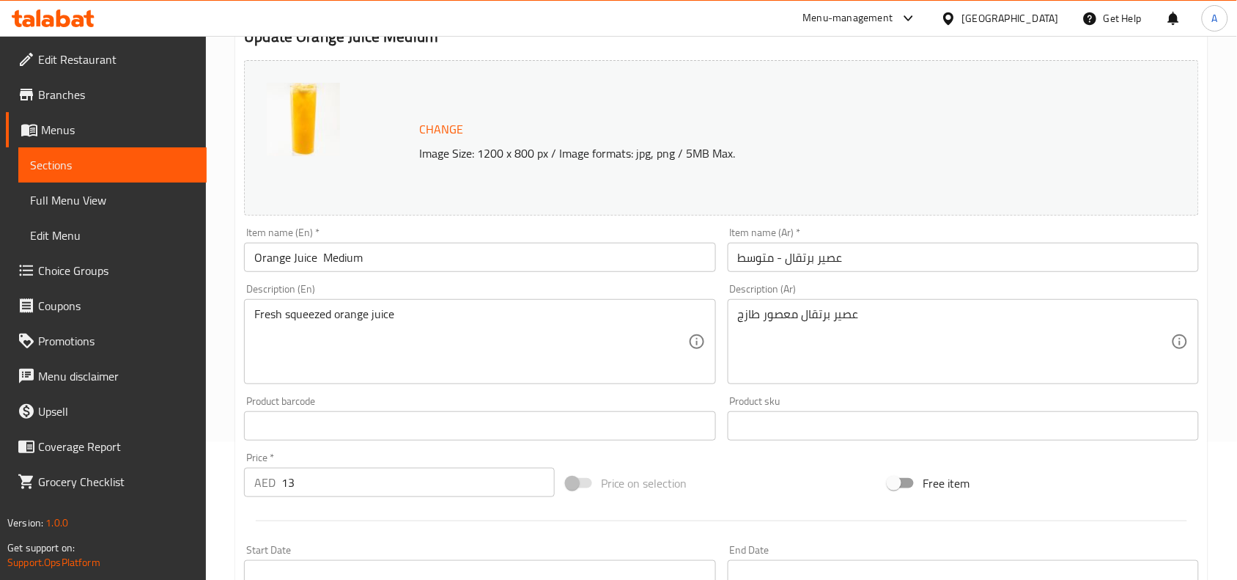
scroll to position [183, 0]
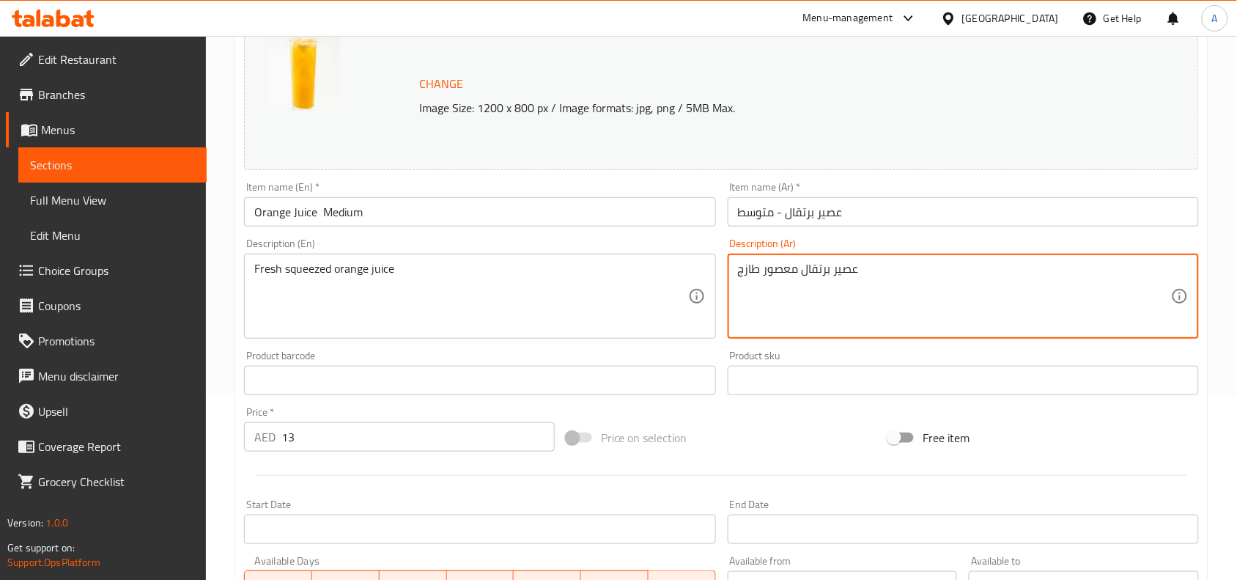
click at [818, 272] on textarea "عصير برتقال معصور طازج" at bounding box center [954, 297] width 433 height 70
paste textarea "رعة جيدة من فيتامين سي! عصير برتقال طازج"
type textarea "جرعة جيدة من فيتامين سي! عصير برتقال طازج"
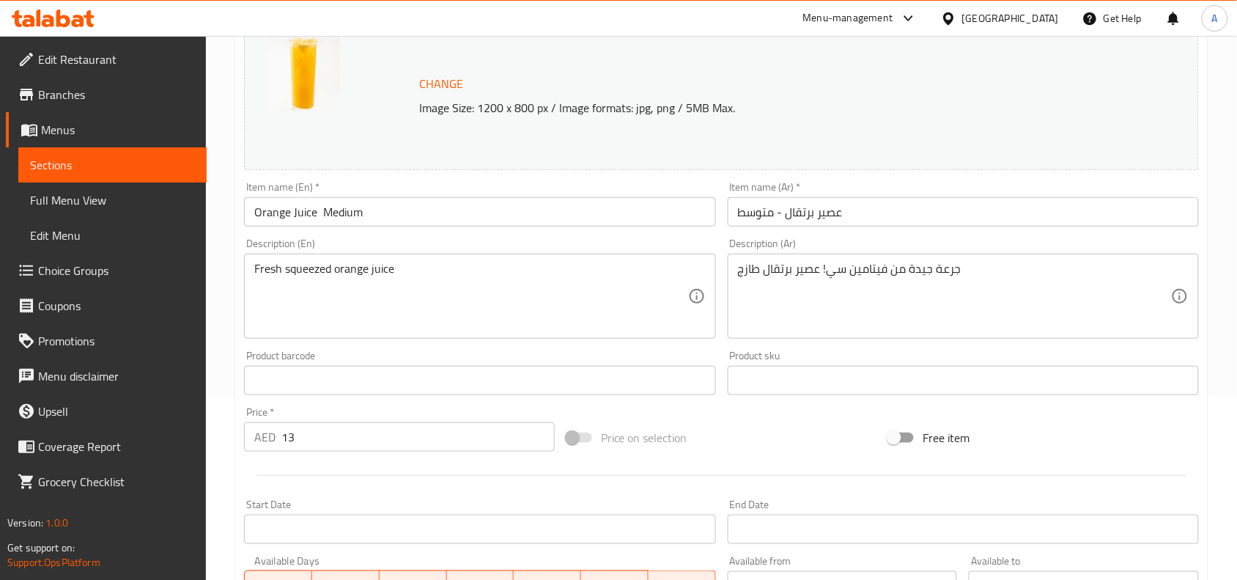
click at [755, 411] on div "Change Image Size: 1200 x 800 px / Image formats: jpg, png / 5MB Max. Item name…" at bounding box center [721, 335] width 967 height 653
click at [718, 456] on div "Price on selection" at bounding box center [722, 438] width 323 height 40
click at [707, 460] on div at bounding box center [721, 475] width 967 height 36
click at [660, 407] on div "Change Image Size: 1200 x 800 px / Image formats: jpg, png / 5MB Max. Item name…" at bounding box center [721, 335] width 967 height 653
click at [656, 404] on div "Change Image Size: 1200 x 800 px / Image formats: jpg, png / 5MB Max. Item name…" at bounding box center [721, 335] width 967 height 653
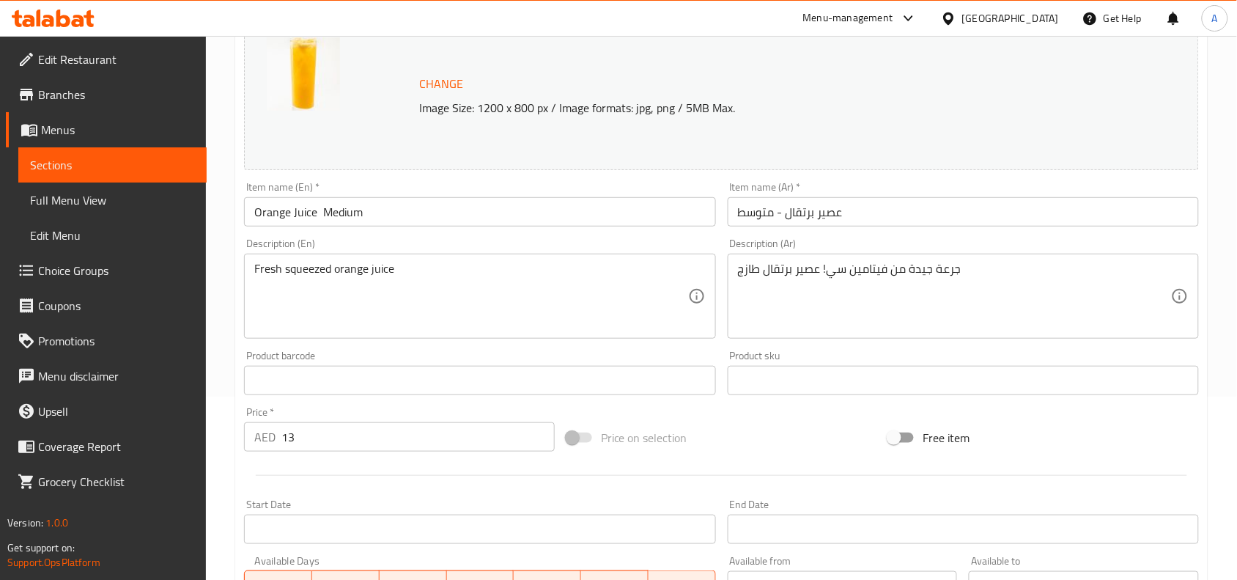
click at [705, 441] on div "Price on selection" at bounding box center [722, 438] width 323 height 40
click at [524, 416] on div "Price   * AED 13 Price *" at bounding box center [399, 429] width 311 height 45
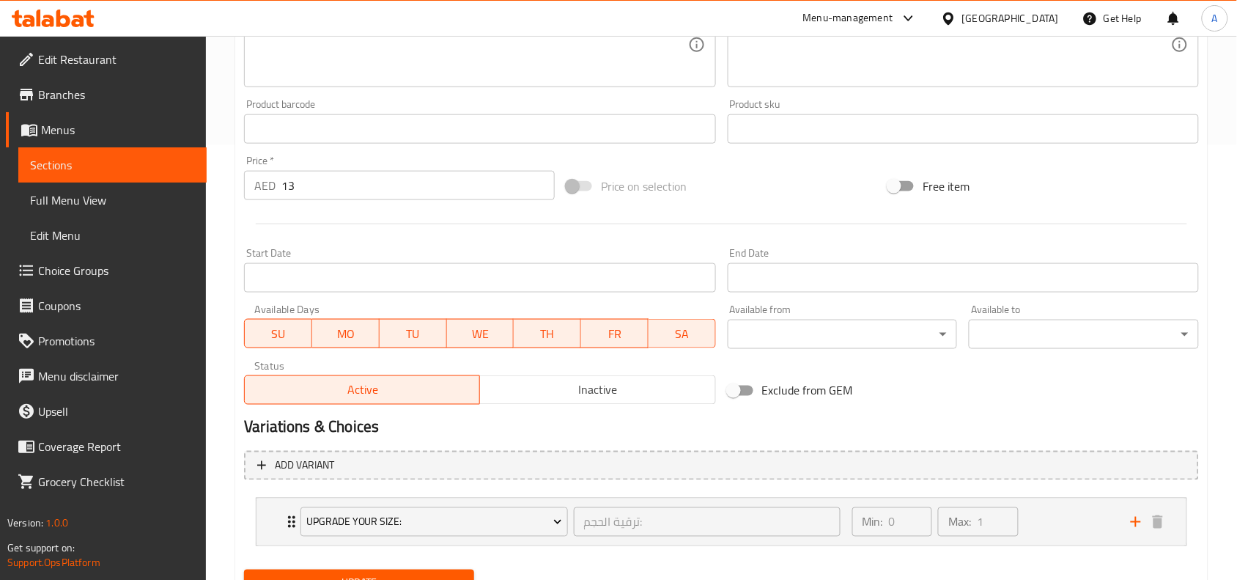
scroll to position [458, 0]
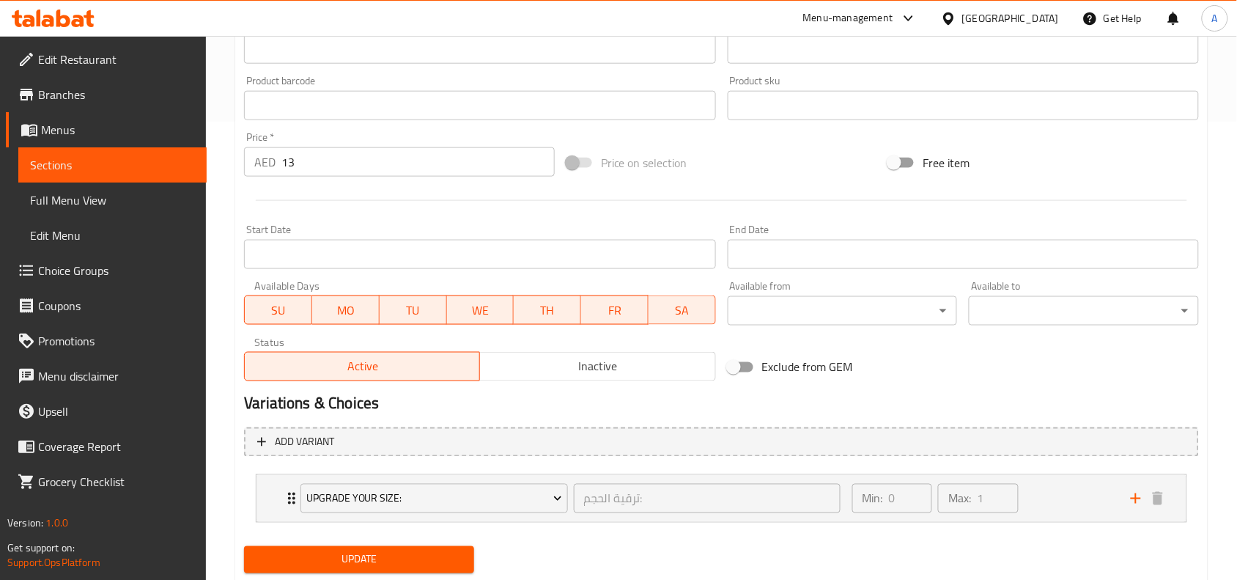
click at [518, 387] on div "Variations & Choices" at bounding box center [721, 404] width 967 height 34
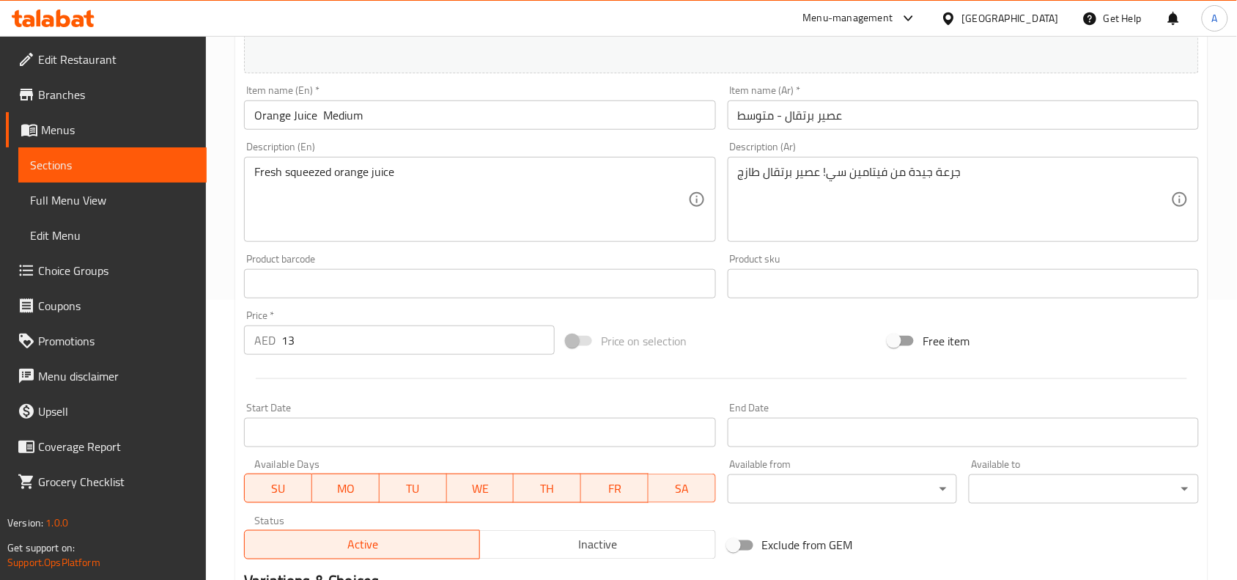
scroll to position [501, 0]
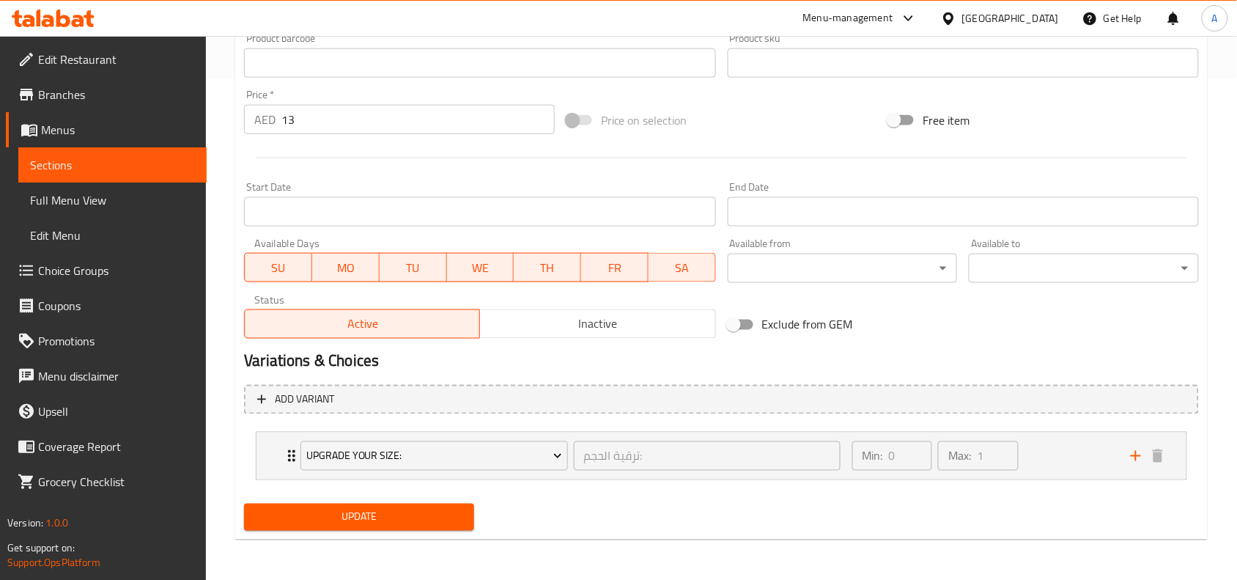
click at [524, 357] on h2 "Variations & Choices" at bounding box center [721, 361] width 955 height 22
click at [401, 519] on span "Update" at bounding box center [359, 517] width 207 height 18
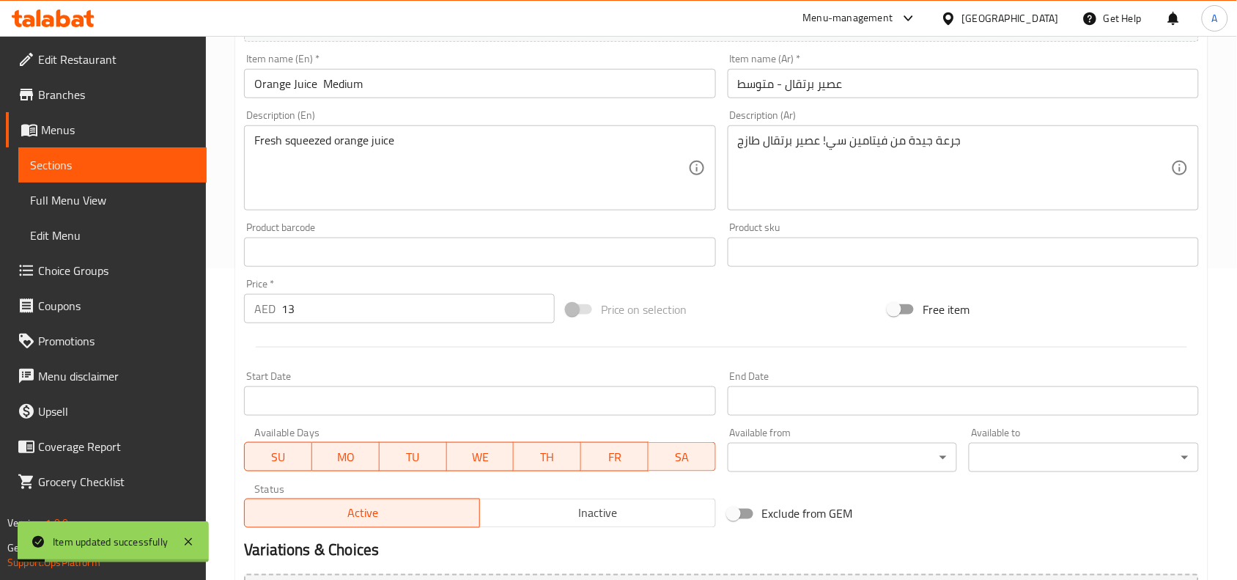
scroll to position [0, 0]
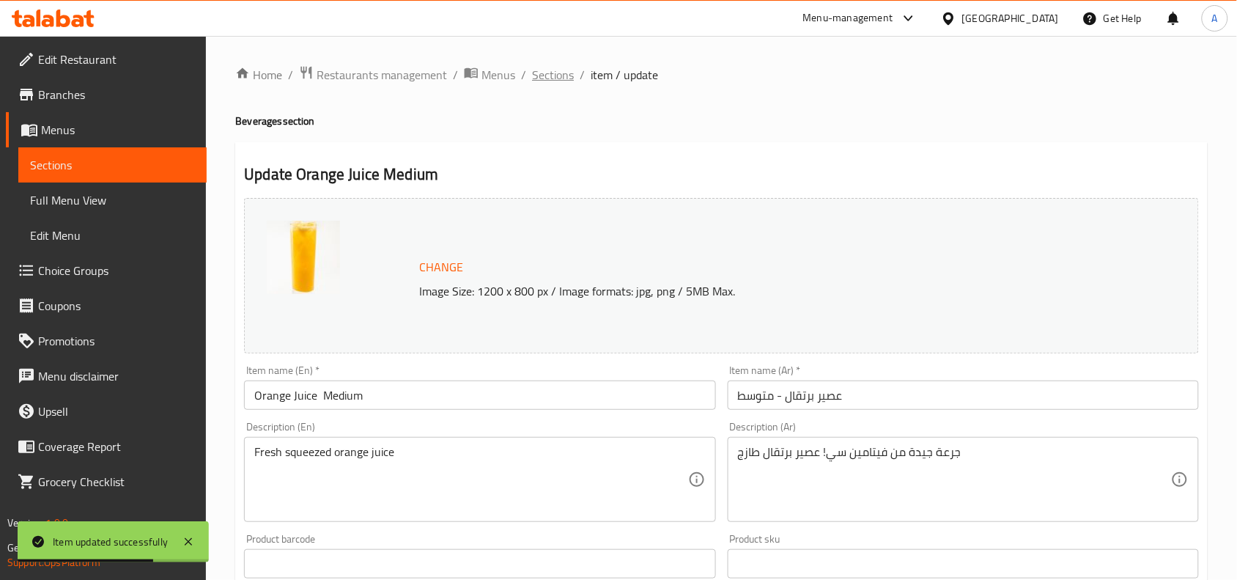
click at [545, 78] on span "Sections" at bounding box center [553, 75] width 42 height 18
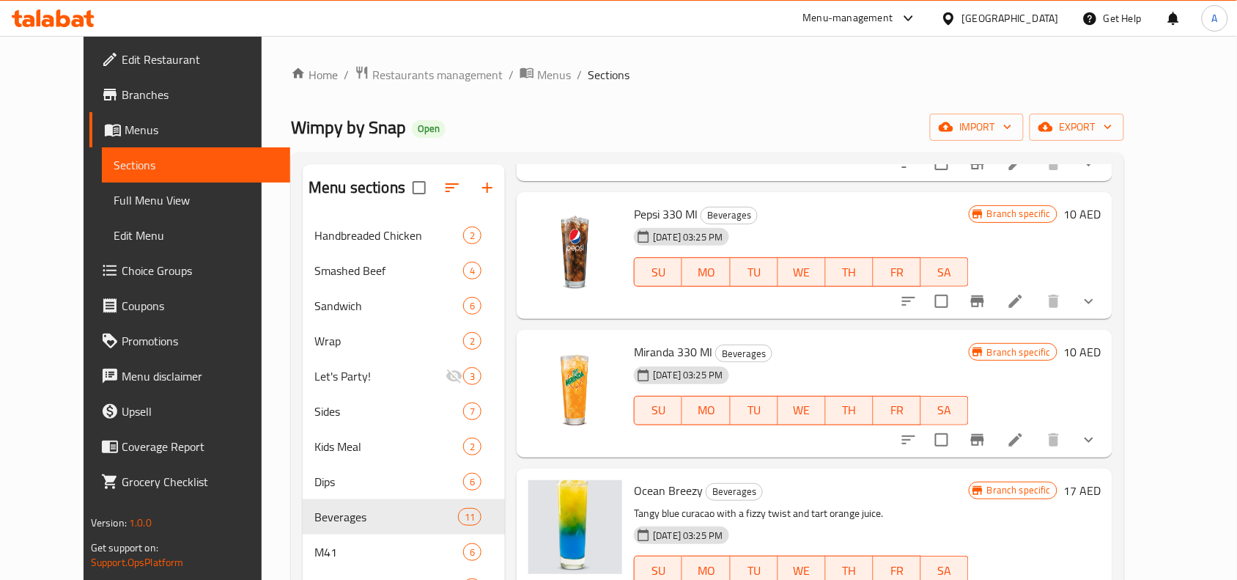
scroll to position [458, 0]
click at [1037, 290] on li at bounding box center [1015, 300] width 41 height 26
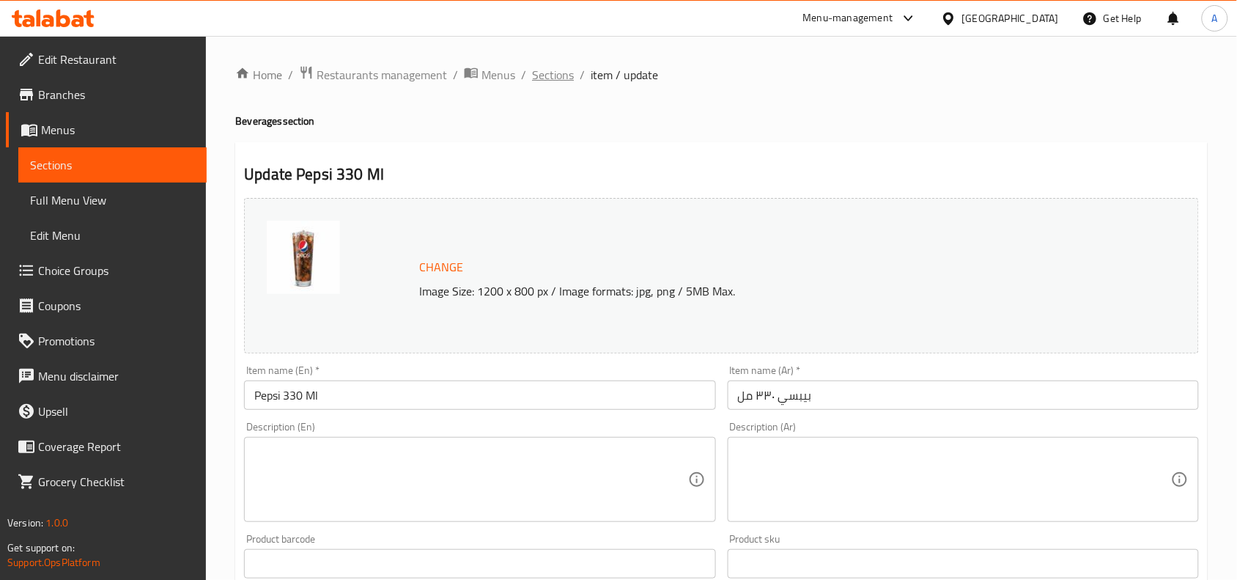
click at [539, 76] on span "Sections" at bounding box center [553, 75] width 42 height 18
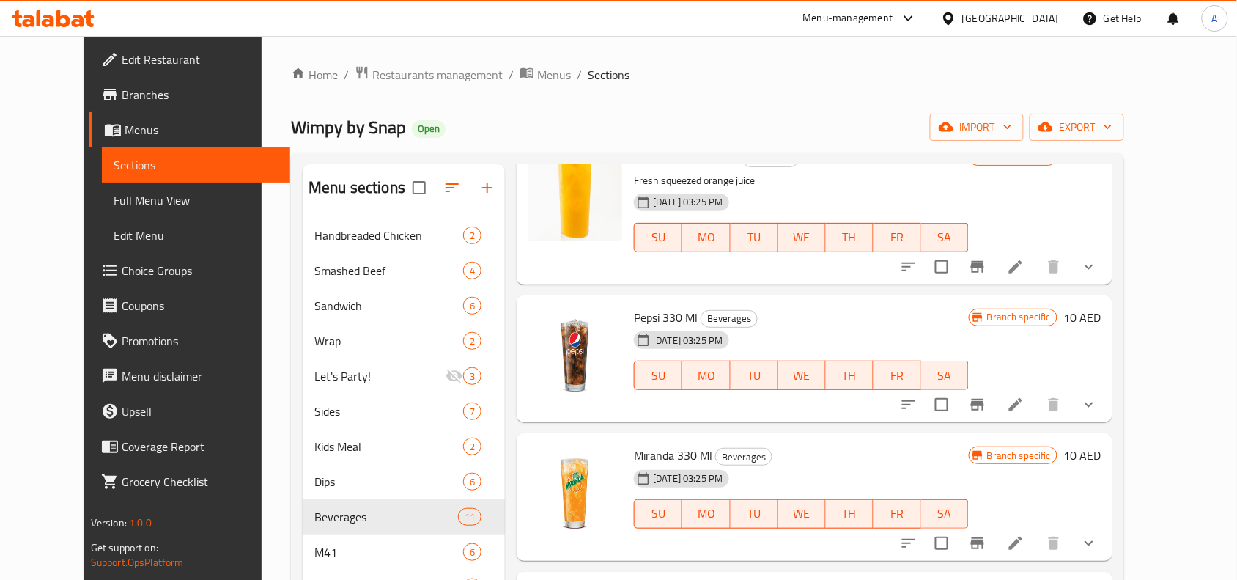
scroll to position [458, 0]
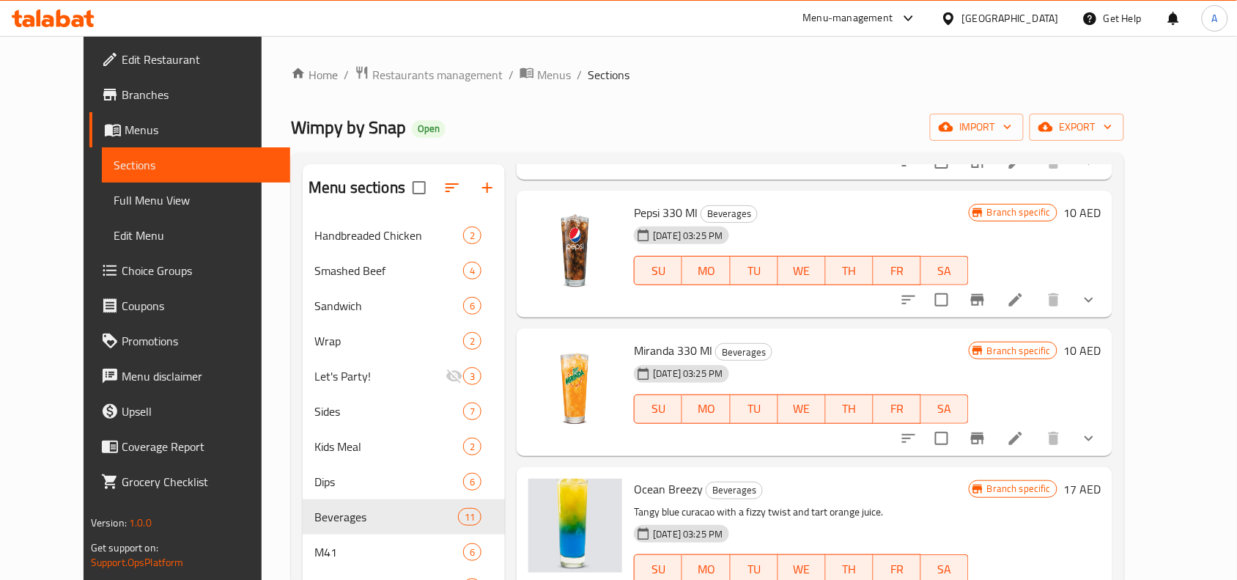
click at [1025, 437] on icon at bounding box center [1016, 439] width 18 height 18
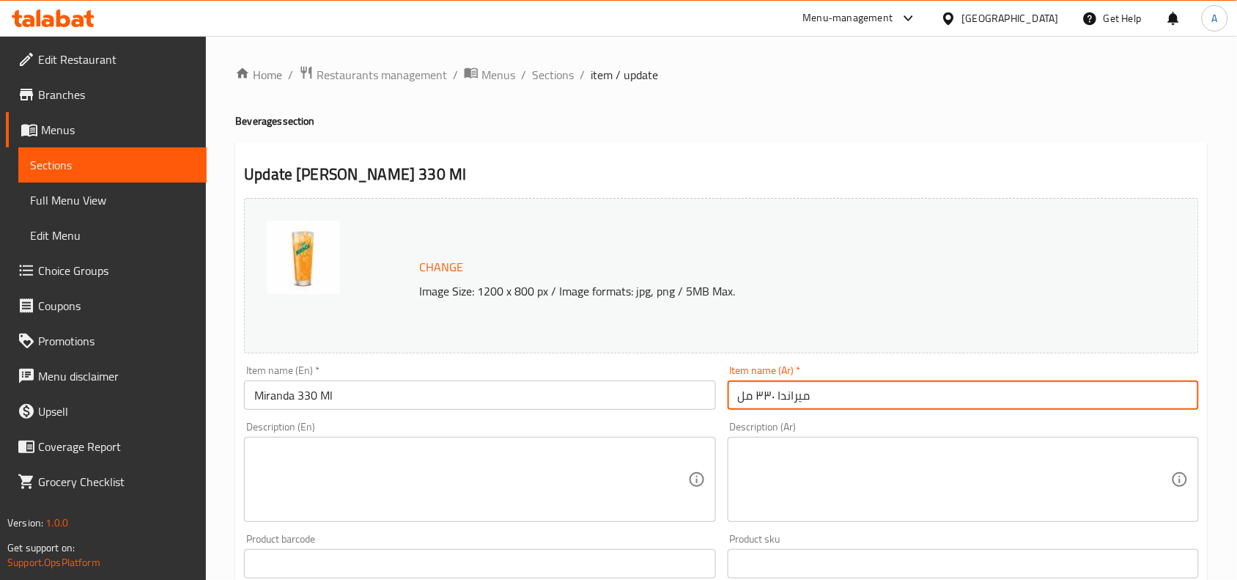
click at [785, 400] on input "ميراندا ٣٣٠ مل" at bounding box center [963, 394] width 471 height 29
paste input "ي"
type input "ميريندا ٣٣٠ مل"
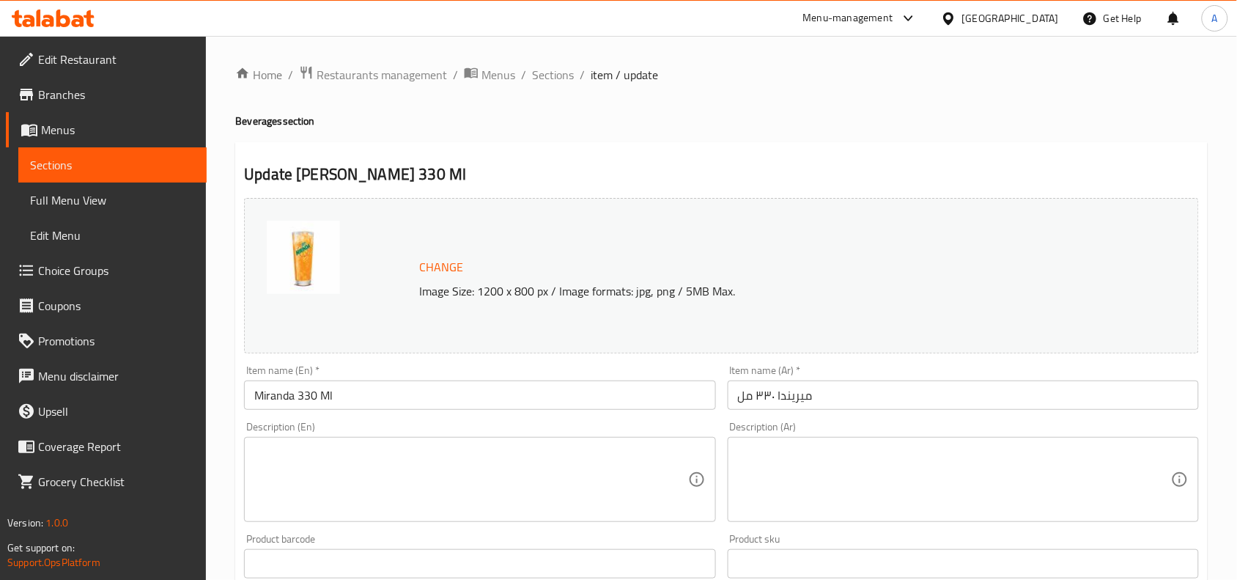
click at [713, 424] on div "Description (En) Description (En)" at bounding box center [479, 472] width 471 height 100
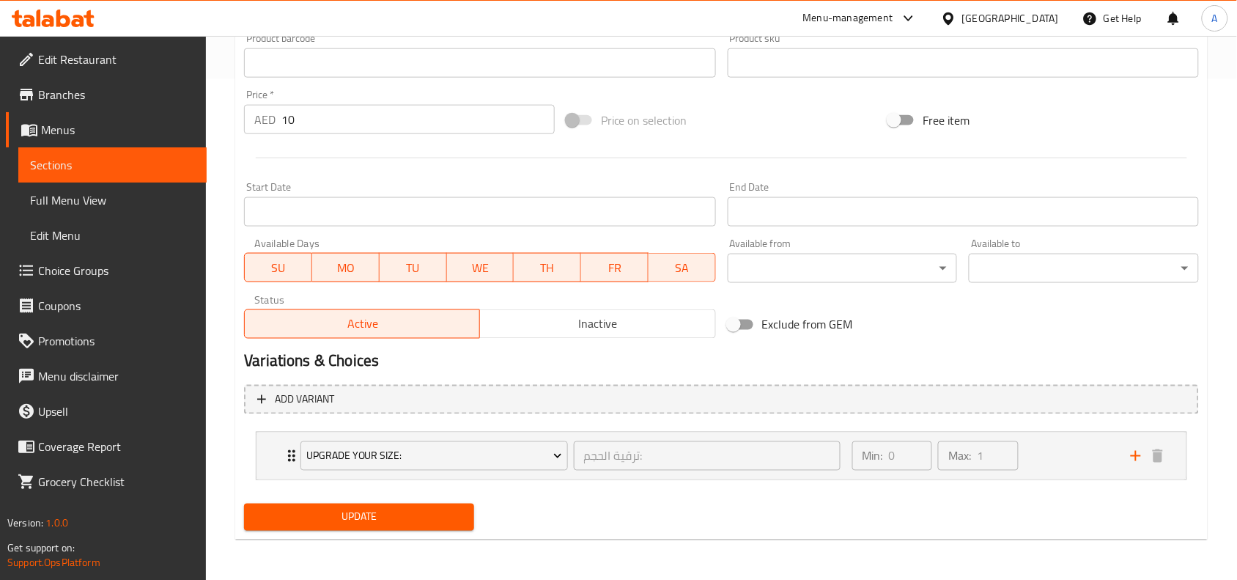
click at [426, 513] on span "Update" at bounding box center [359, 517] width 207 height 18
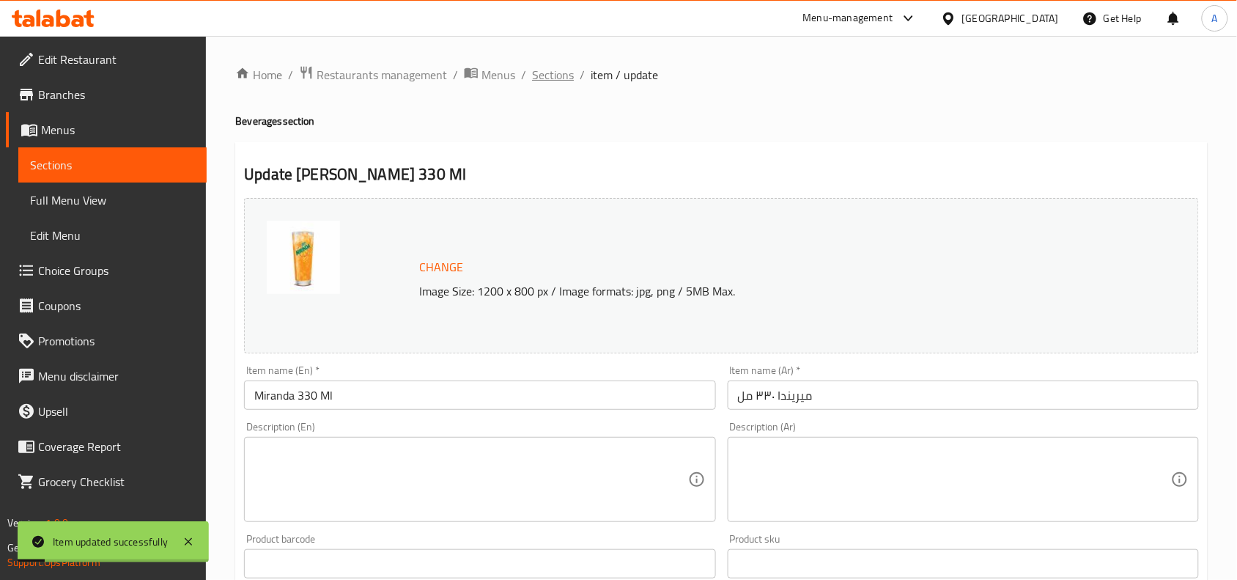
click at [557, 78] on span "Sections" at bounding box center [553, 75] width 42 height 18
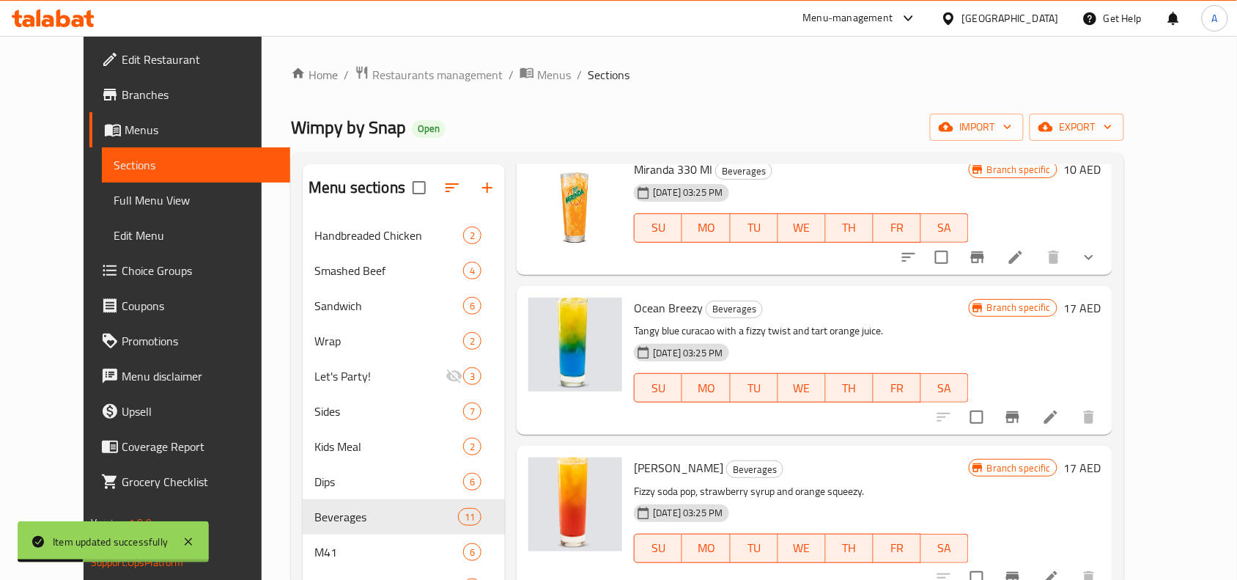
scroll to position [641, 0]
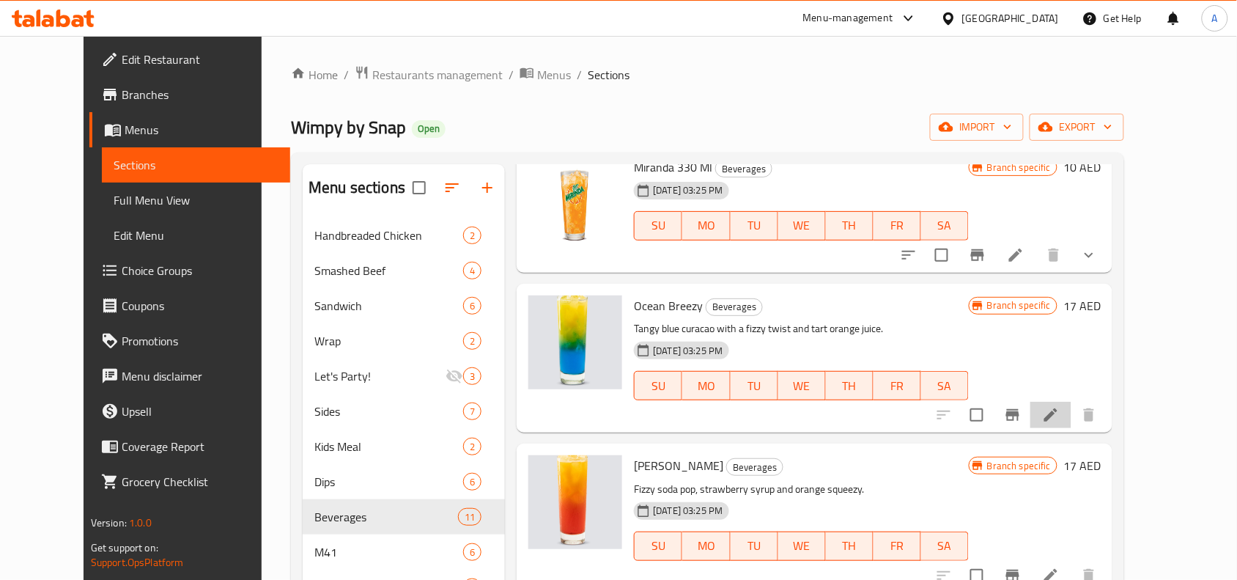
click at [1072, 422] on li at bounding box center [1051, 415] width 41 height 26
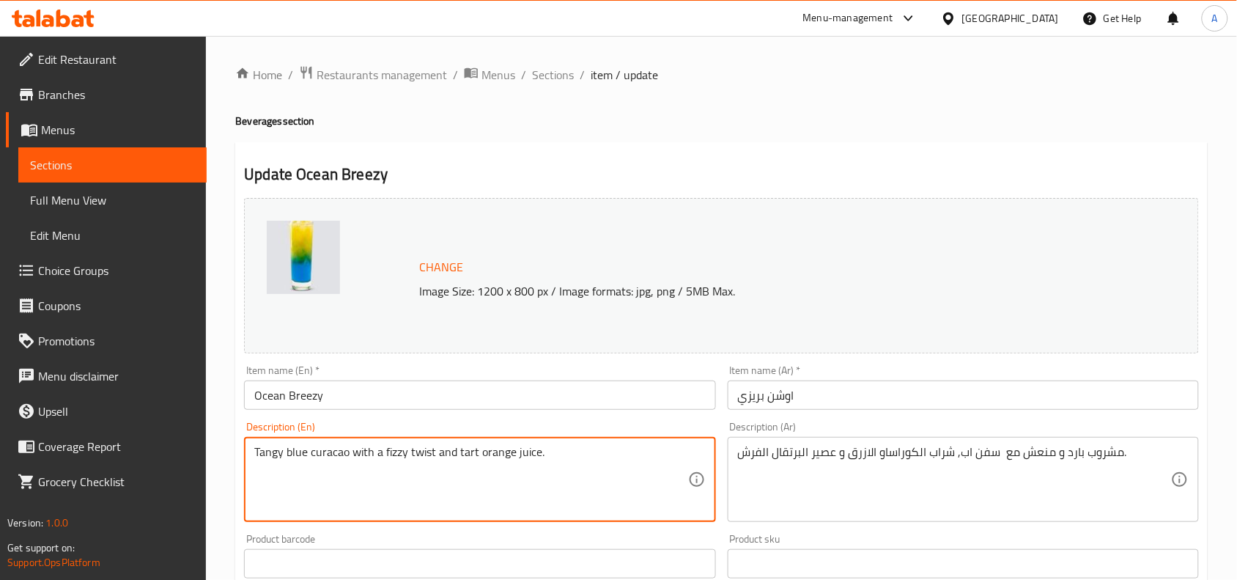
click at [524, 465] on textarea "Tangy blue curacao with a fizzy twist and tart orange juice." at bounding box center [470, 480] width 433 height 70
paste textarea
type textarea "Tangy blue curacao with a fizzy twist and tart orange juice"
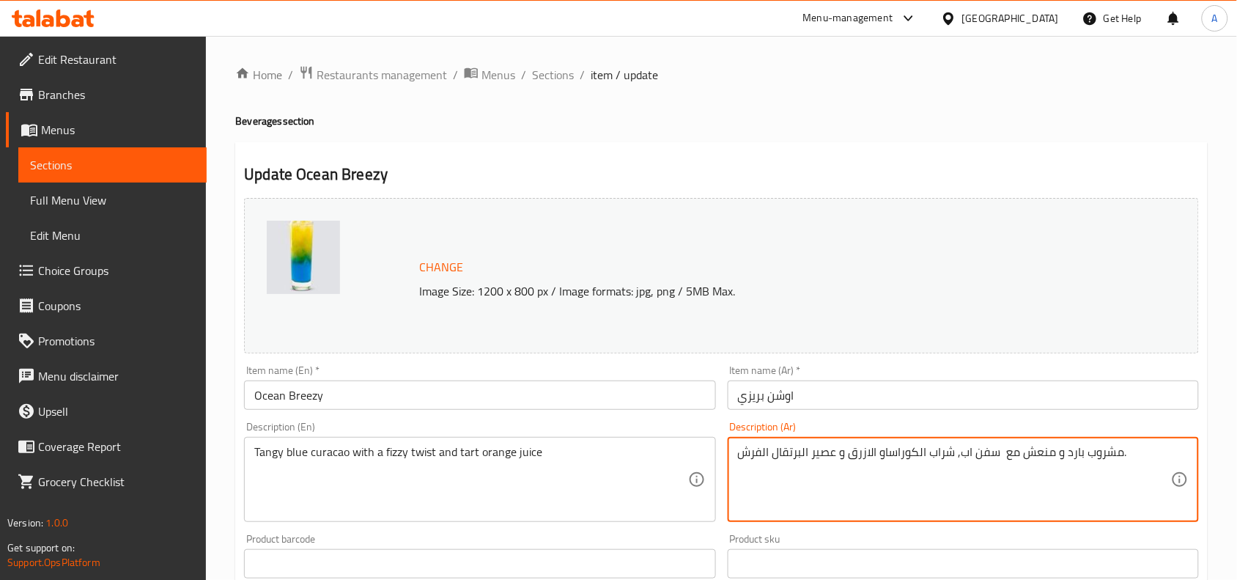
click at [932, 455] on textarea "مشروب بارد و منعش مع سفن اب, شراب الكوراساو الازرق و عصير البرتقال الفرش." at bounding box center [954, 480] width 433 height 70
paste textarea "يوراكاو أزرق لاذع مع لمسة فوارة وعصير برتقال لاذع"
type textarea "كيوراكاو أزرق لاذع مع لمسة فوارة وعصير برتقال لاذع"
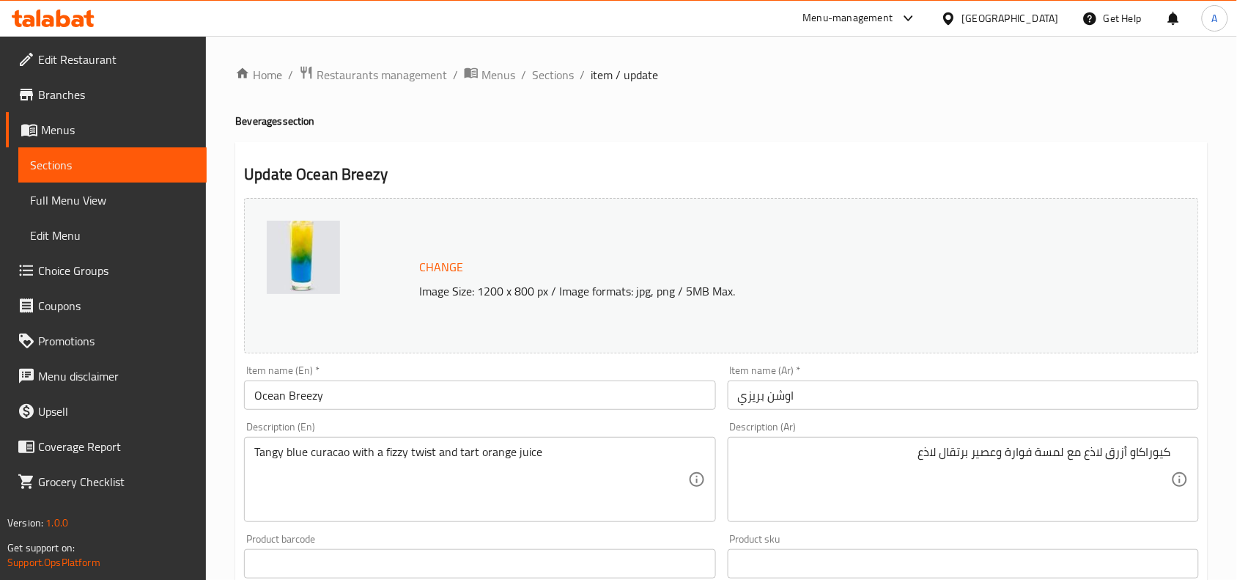
click at [682, 140] on div "Home / Restaurants management / Menus / Sections / item / update Beverages sect…" at bounding box center [721, 546] width 973 height 963
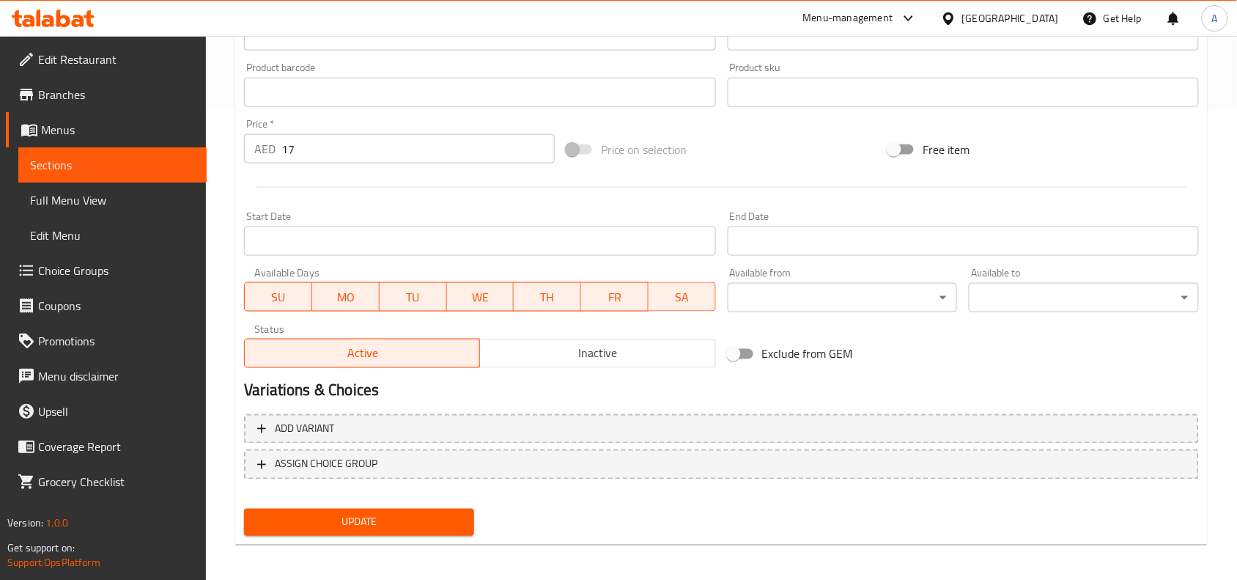
scroll to position [475, 0]
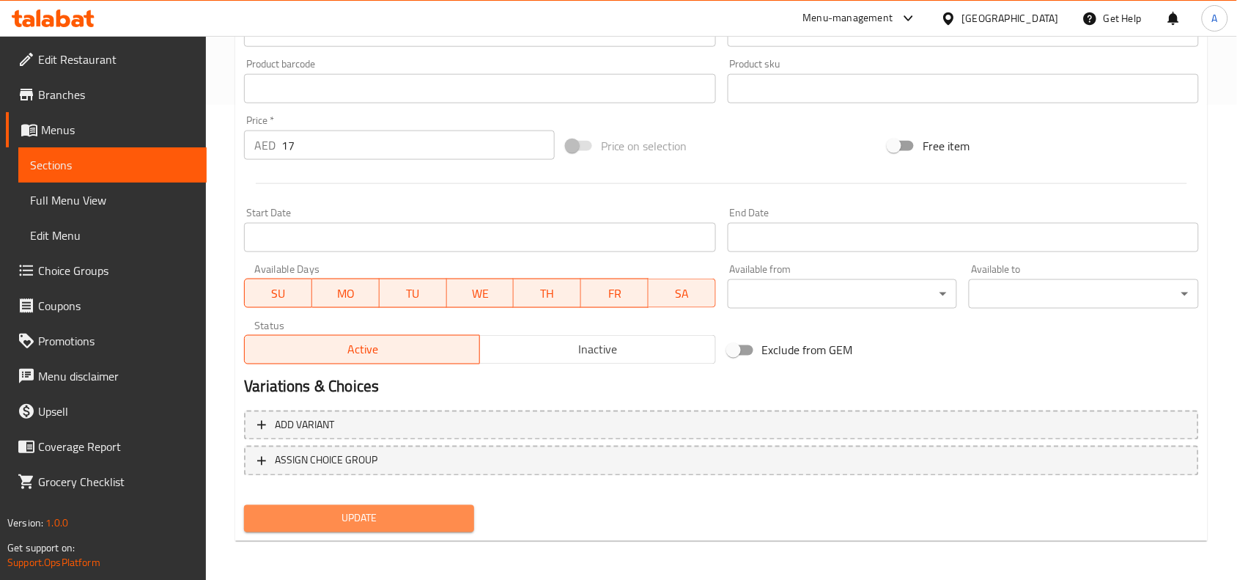
click at [397, 515] on span "Update" at bounding box center [359, 518] width 207 height 18
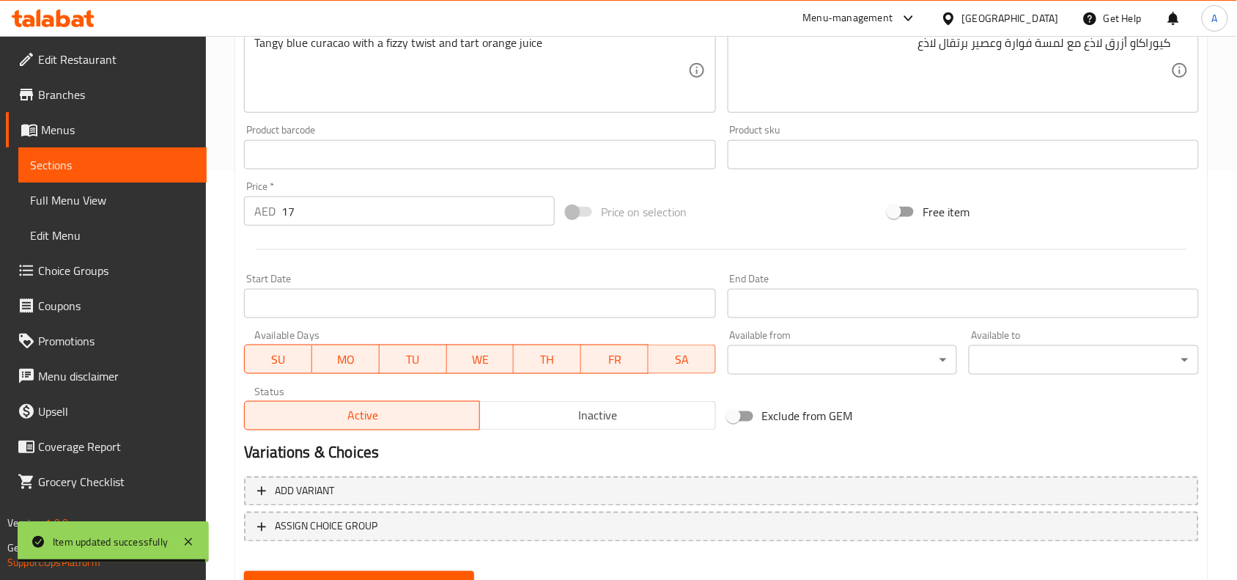
scroll to position [458, 0]
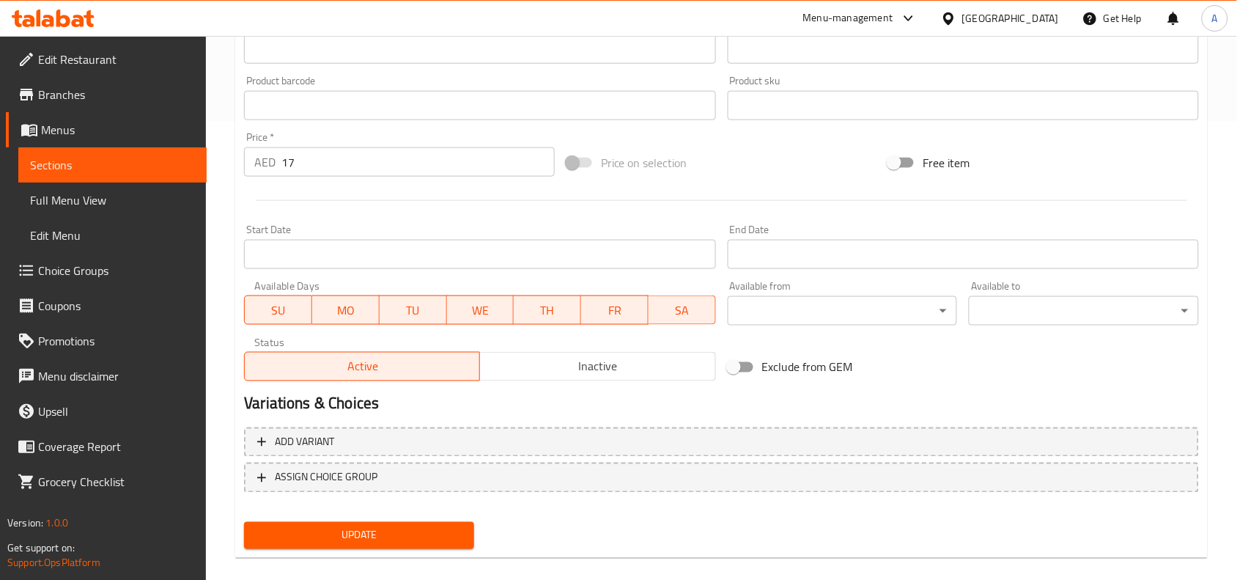
click at [552, 517] on div "Update" at bounding box center [721, 535] width 967 height 39
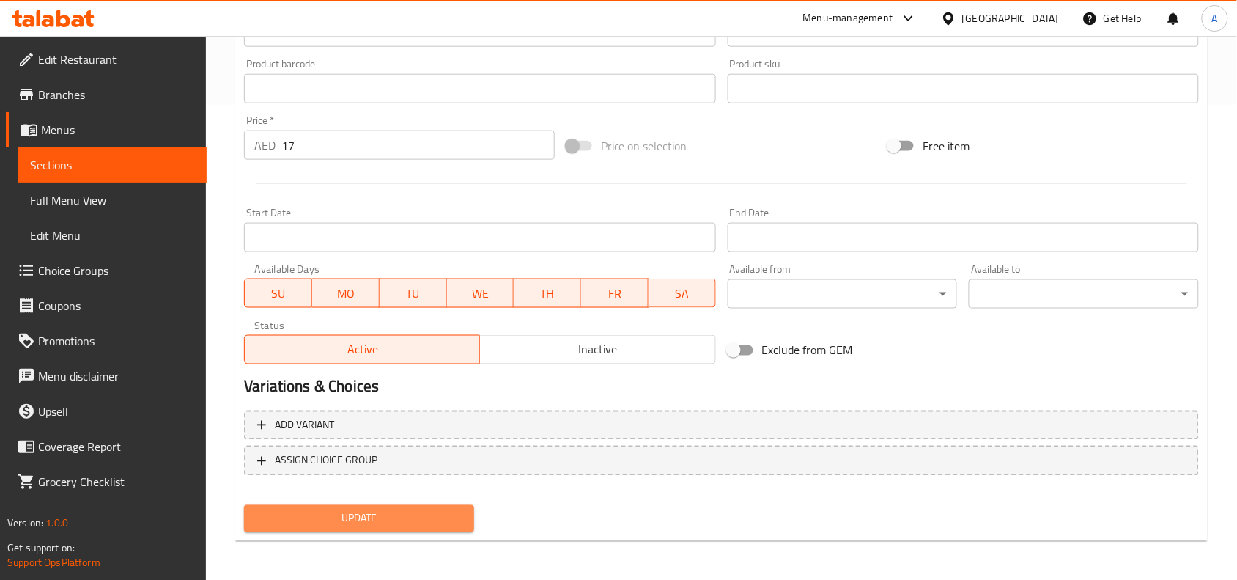
click at [385, 512] on span "Update" at bounding box center [359, 518] width 207 height 18
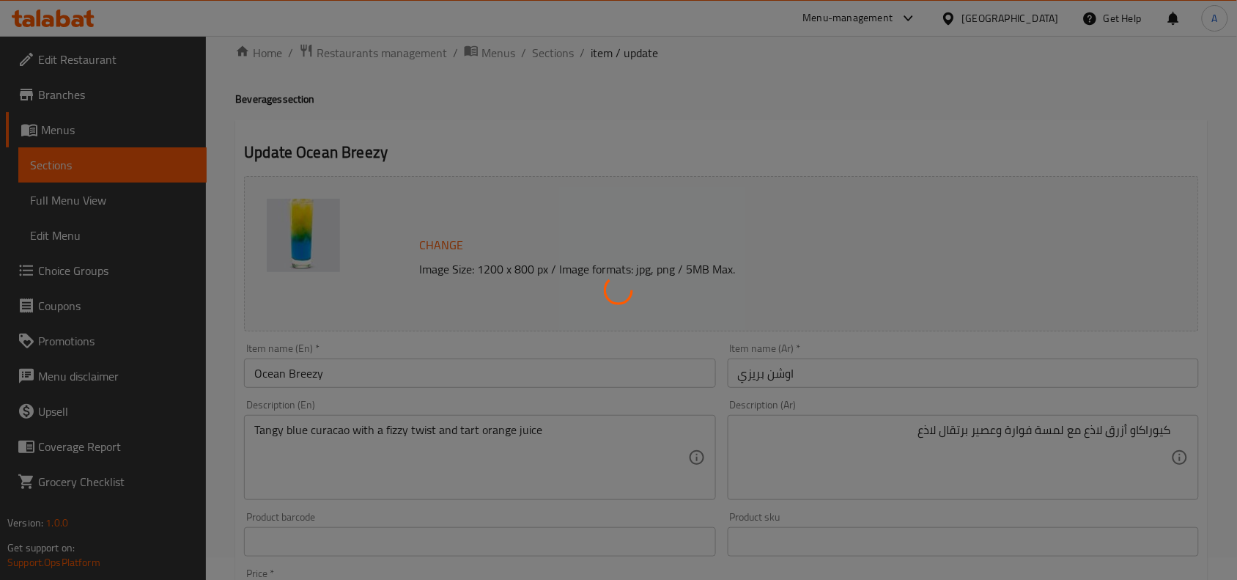
scroll to position [17, 0]
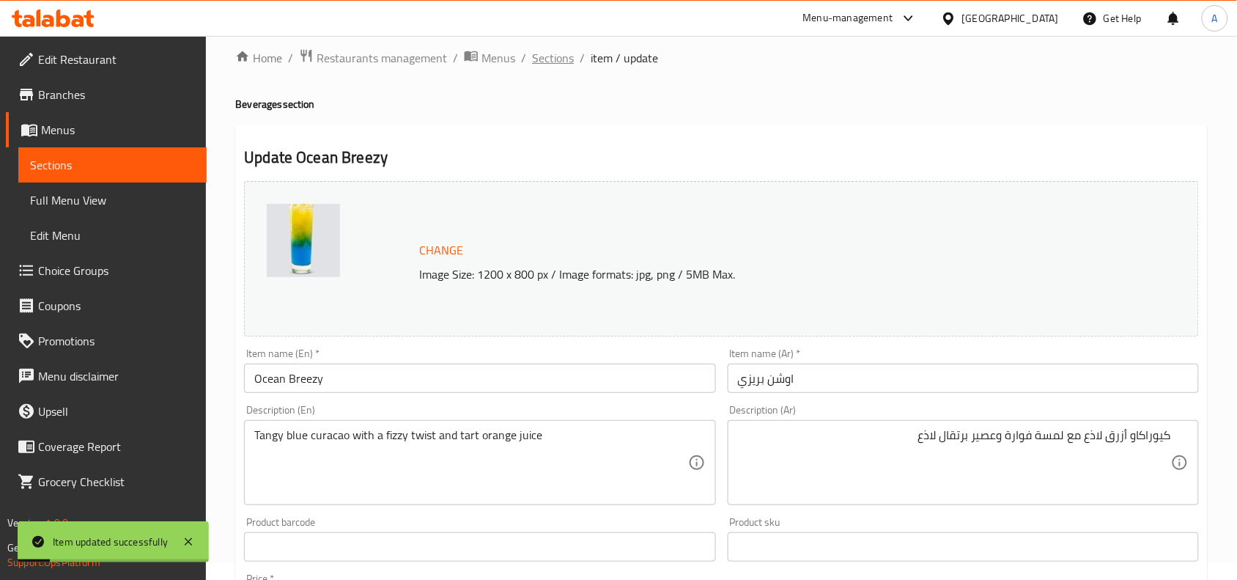
click at [558, 54] on span "Sections" at bounding box center [553, 58] width 42 height 18
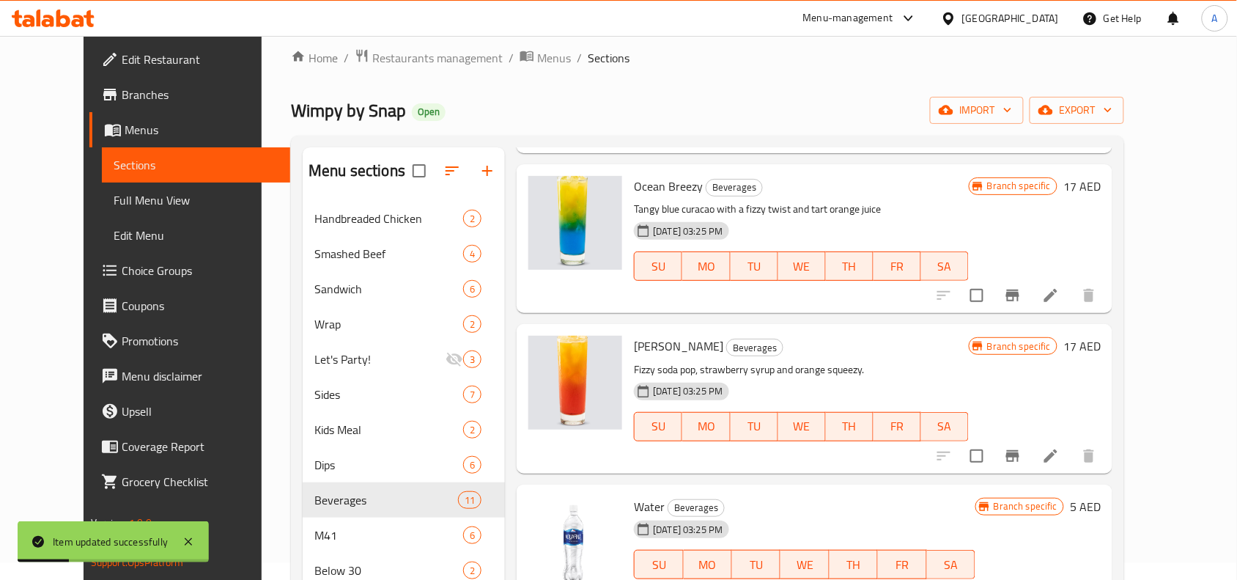
scroll to position [749, 0]
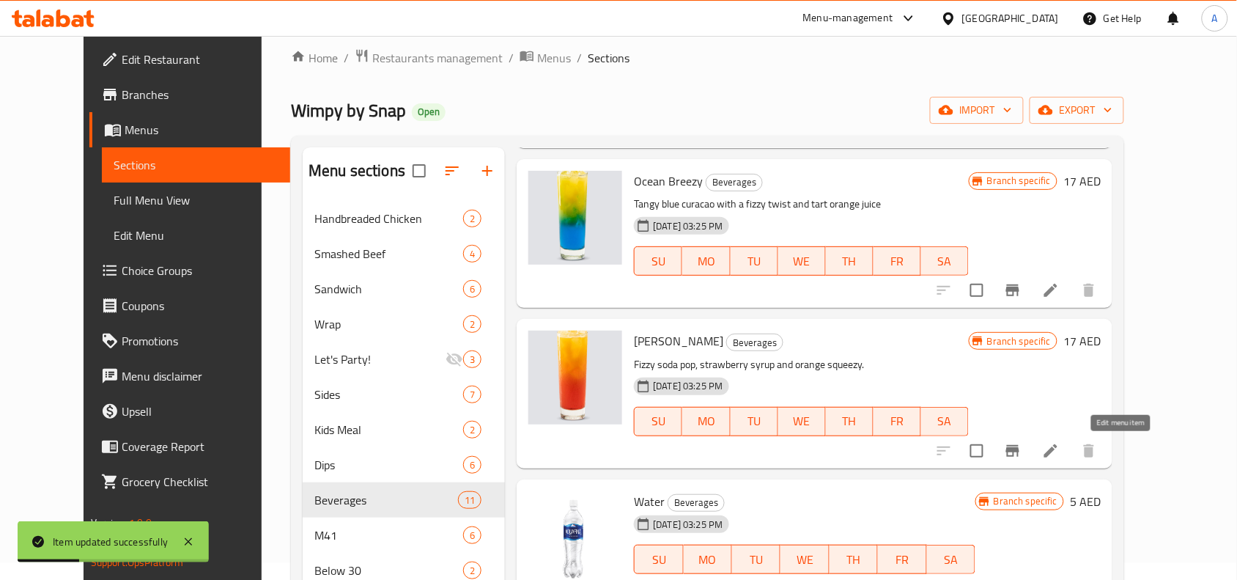
click at [1058, 448] on icon at bounding box center [1051, 450] width 13 height 13
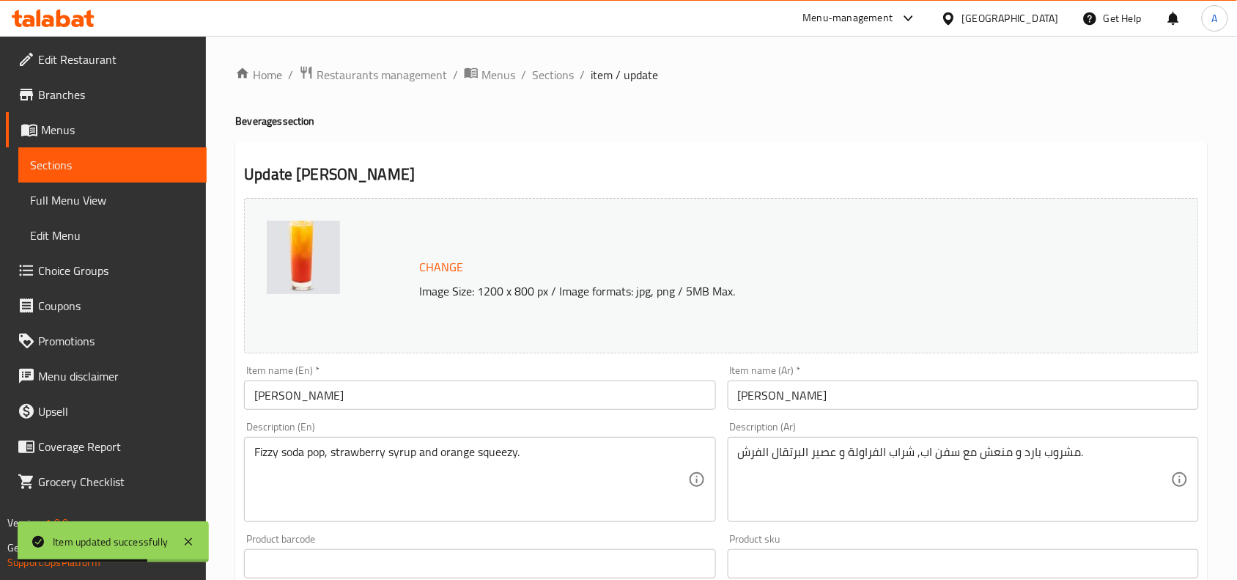
click at [806, 393] on input "بيري بريزي" at bounding box center [963, 394] width 471 height 29
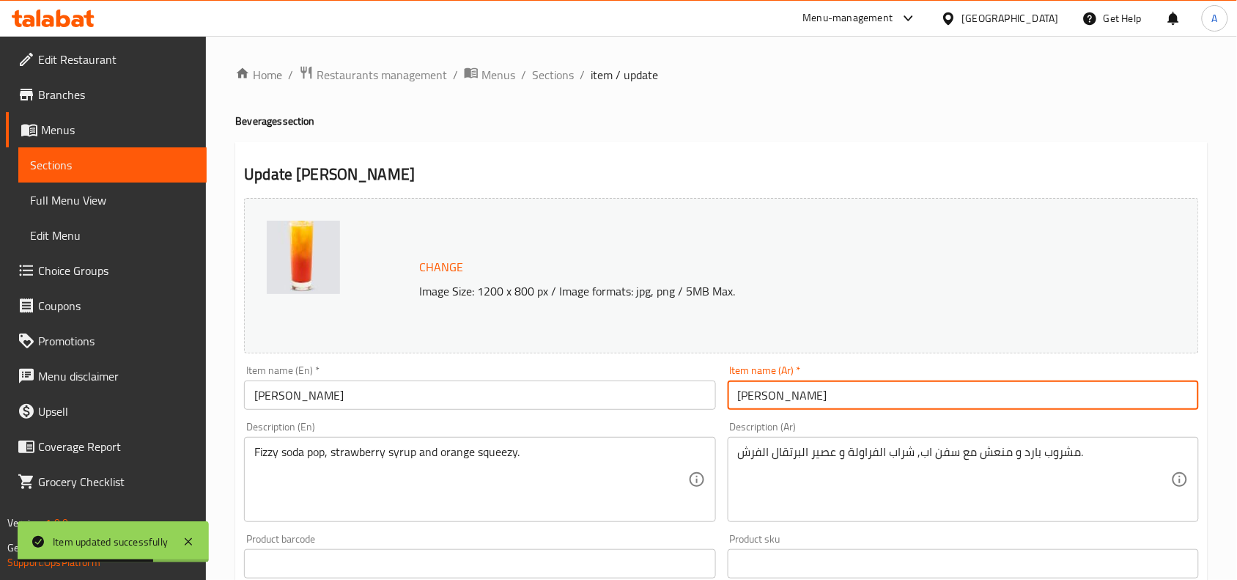
click at [806, 393] on input "بيري بريزي" at bounding box center [963, 394] width 471 height 29
paste input "text"
type input "بِري بريزي"
click at [721, 419] on div "Description (En) Fizzy soda pop, strawberry syrup and orange squeezy. Descripti…" at bounding box center [479, 472] width 483 height 112
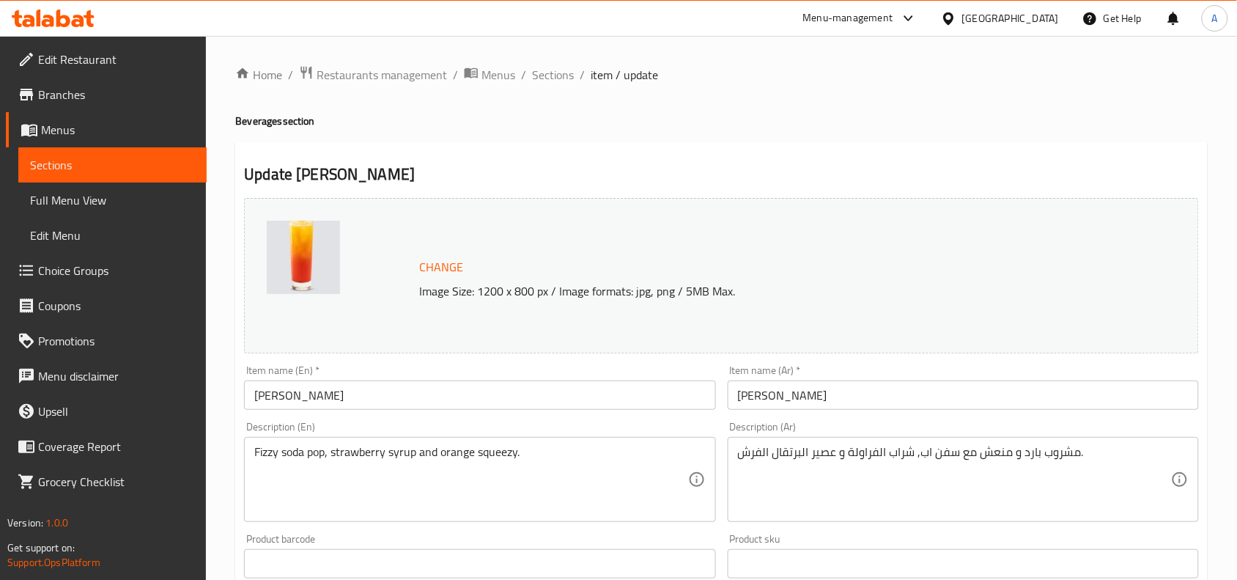
click at [855, 401] on input "بِري بريزي" at bounding box center [963, 394] width 471 height 29
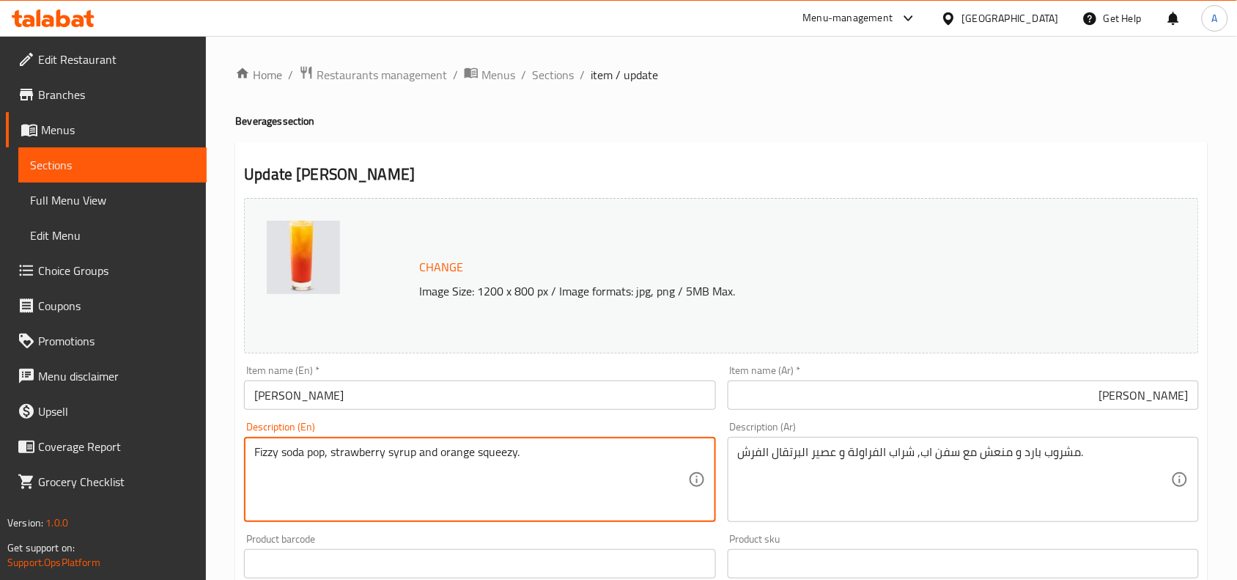
click at [525, 463] on textarea "Fizzy soda pop, strawberry syrup and orange squeezy." at bounding box center [470, 480] width 433 height 70
paste textarea
type textarea "Fizzy soda pop, strawberry syrup and orange squeezy"
click at [668, 125] on h4 "Beverages section" at bounding box center [721, 121] width 973 height 15
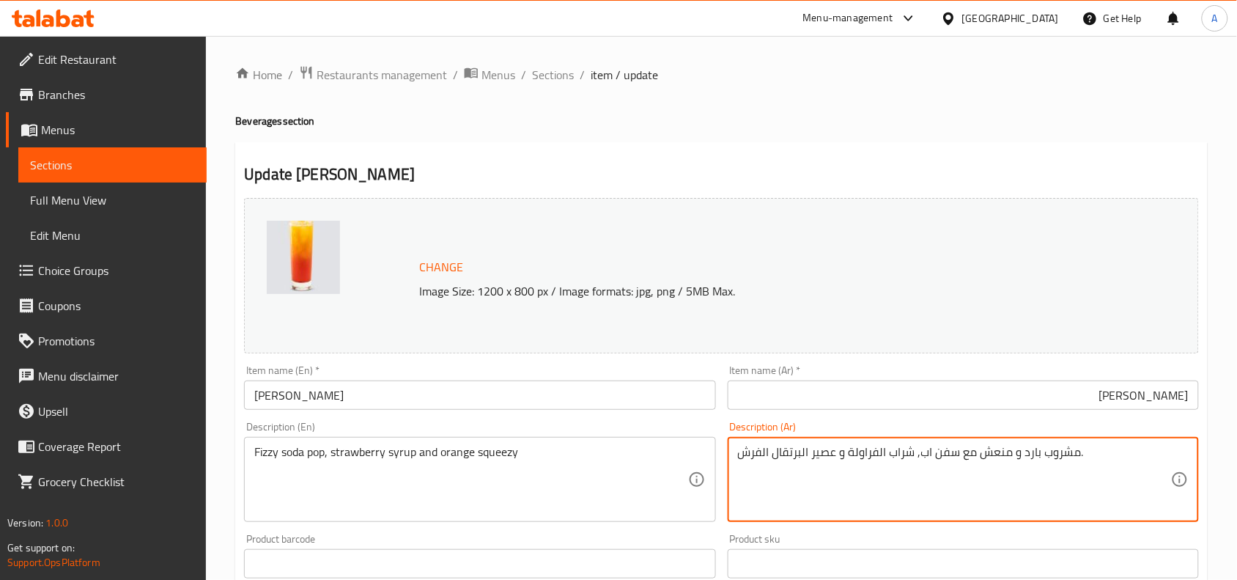
click at [844, 452] on textarea "مشروب بارد و منعش مع سفن اب, شراب الفراولة و عصير البرتقال الفرش." at bounding box center [954, 480] width 433 height 70
paste textarea "صودa فوارة، شراب فراولة وعصير برتقال"
click at [691, 163] on h2 "Update Berry Breezy" at bounding box center [721, 174] width 955 height 22
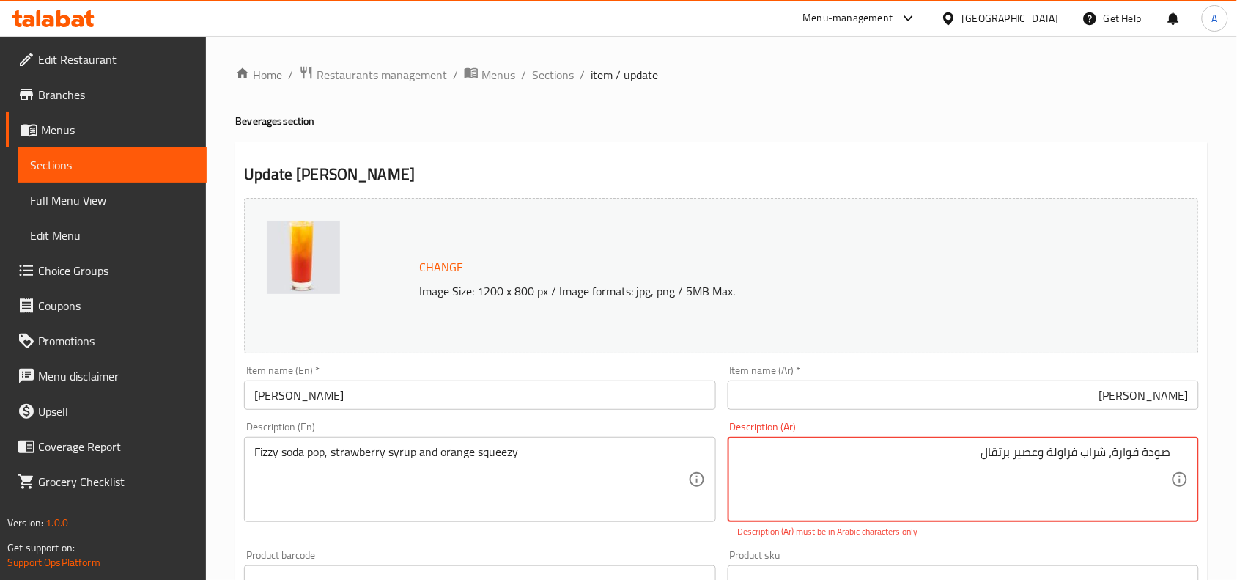
type textarea "صودة فوارة، شراب فراولة وعصير برتقال"
click at [720, 158] on div "Update Berry Breezy Change Image Size: 1200 x 800 px / Image formats: jpg, png …" at bounding box center [721, 587] width 973 height 891
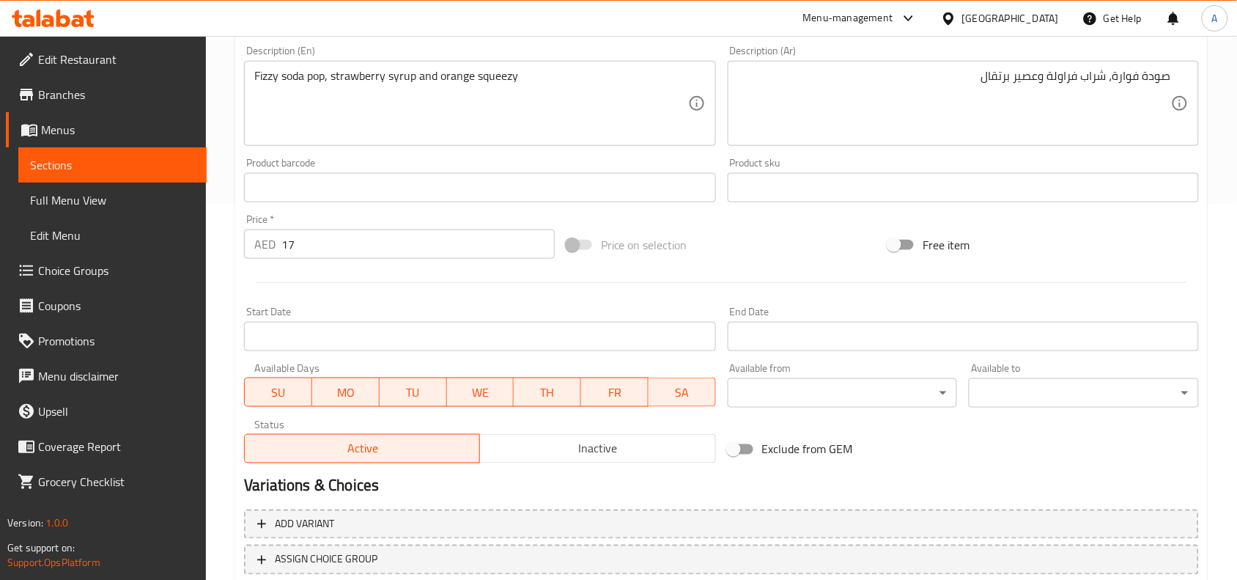
scroll to position [475, 0]
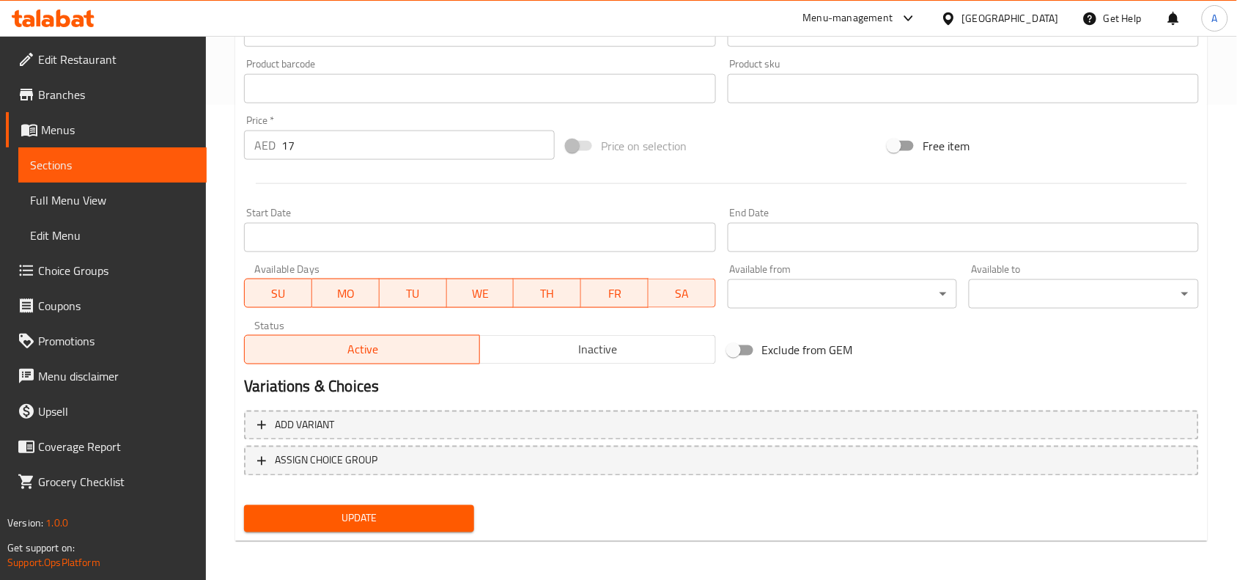
click at [438, 521] on span "Update" at bounding box center [359, 518] width 207 height 18
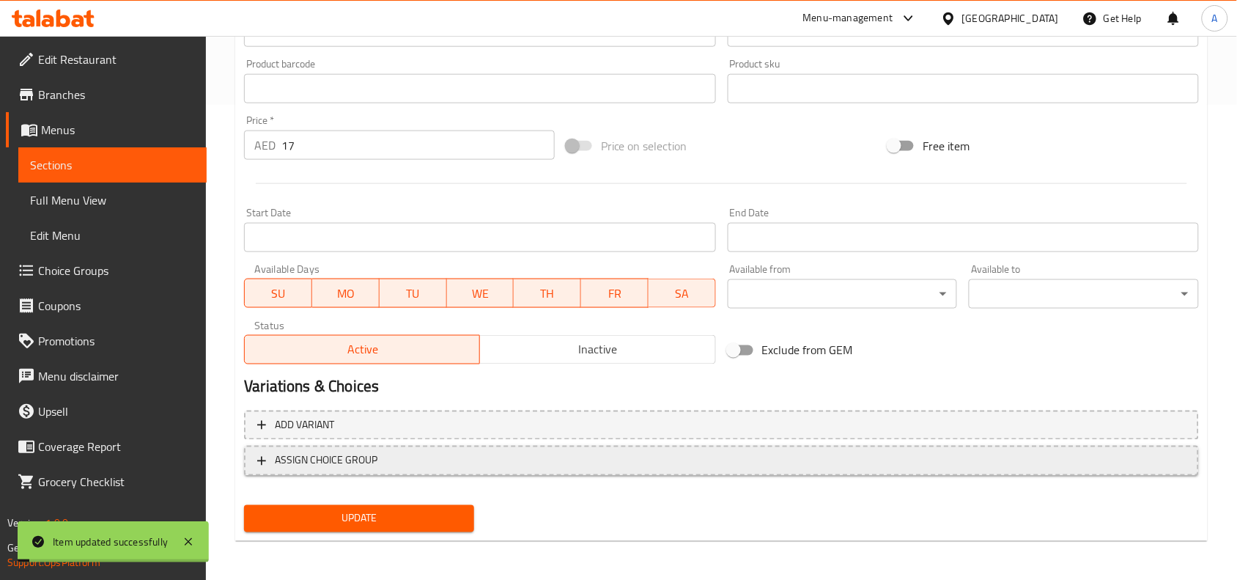
scroll to position [0, 0]
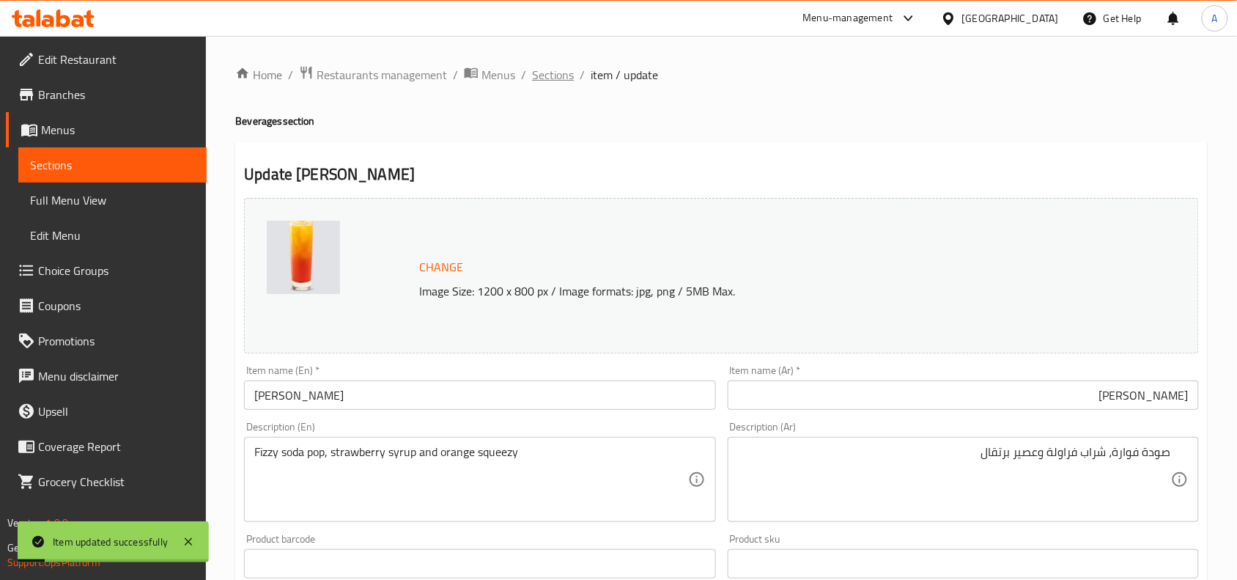
click at [551, 81] on span "Sections" at bounding box center [553, 75] width 42 height 18
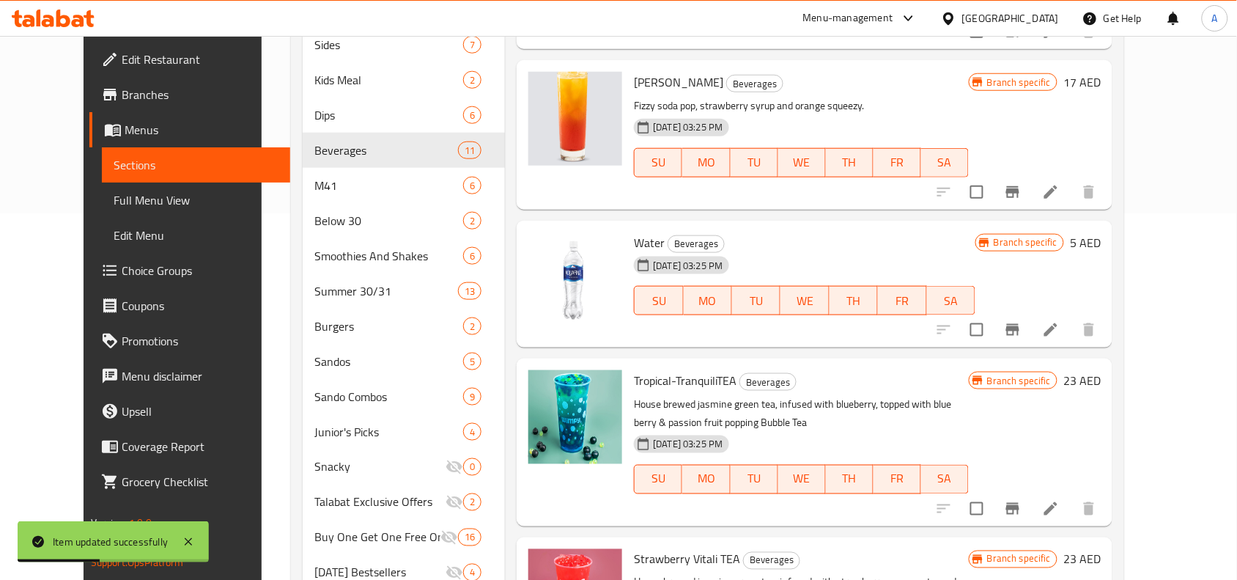
scroll to position [658, 0]
click at [1072, 334] on li at bounding box center [1051, 330] width 41 height 26
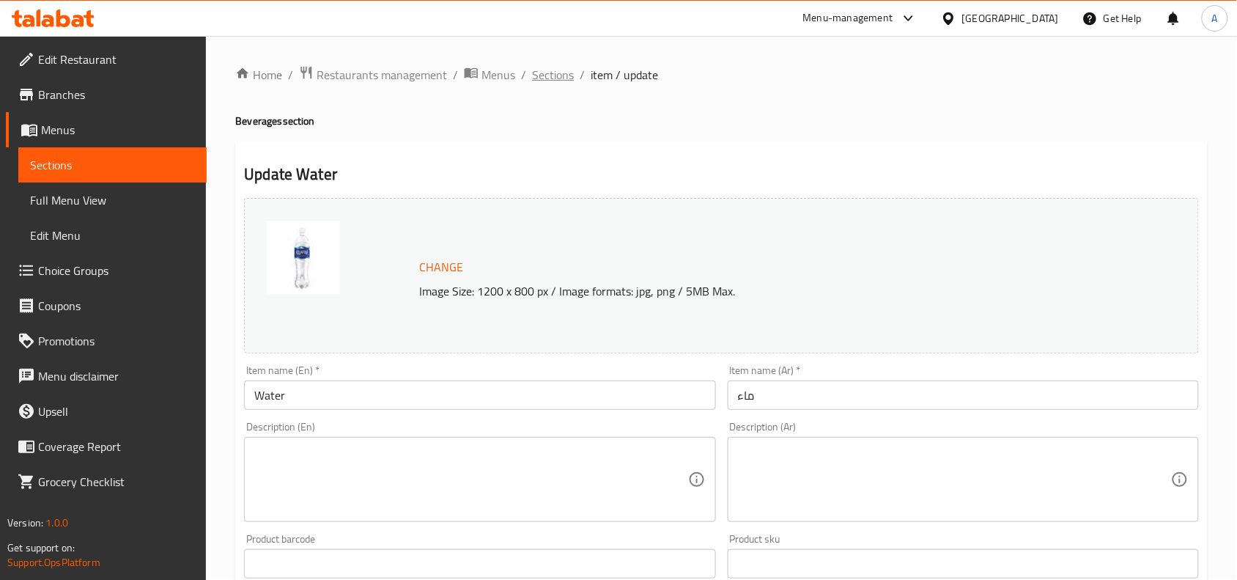
click at [565, 77] on span "Sections" at bounding box center [553, 75] width 42 height 18
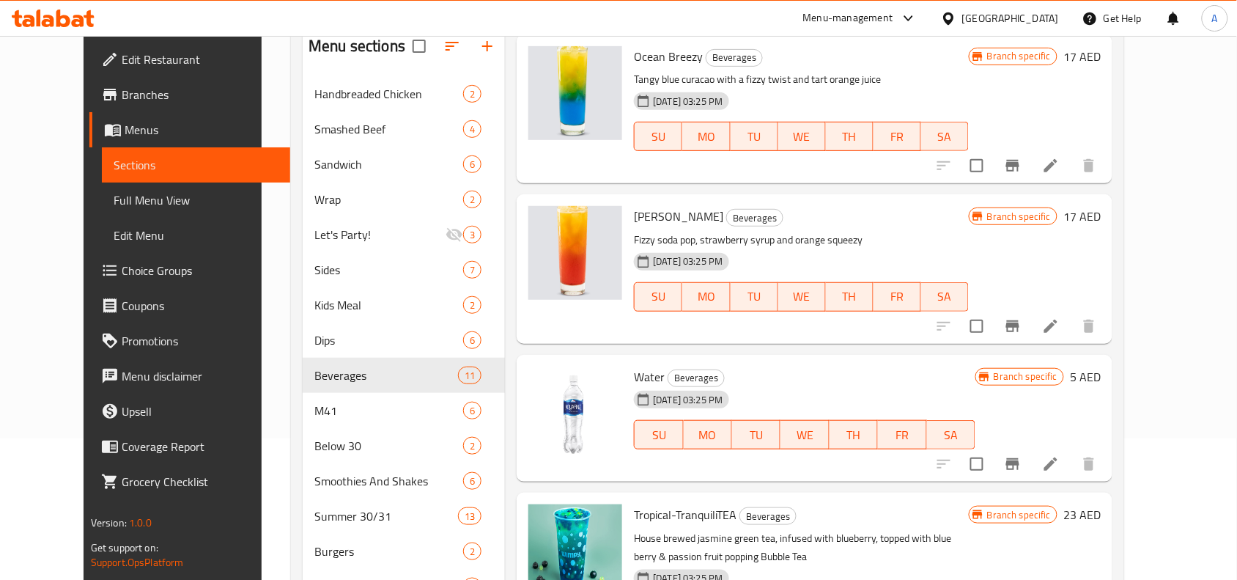
scroll to position [634, 0]
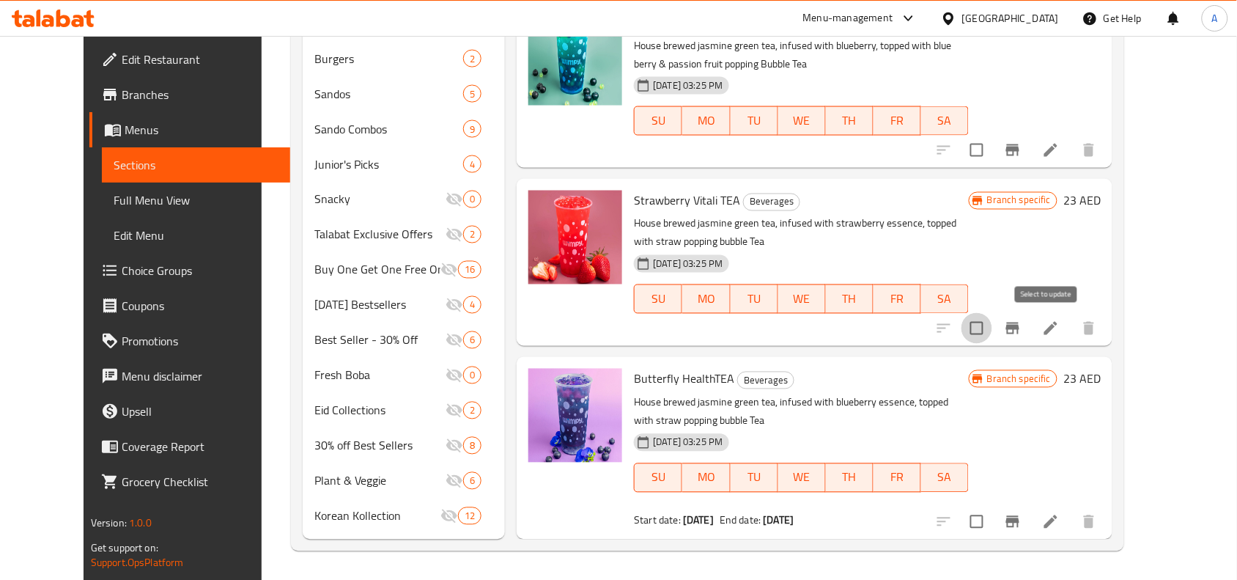
click at [993, 323] on input "checkbox" at bounding box center [977, 328] width 31 height 31
checkbox input "true"
click at [993, 147] on input "checkbox" at bounding box center [977, 150] width 31 height 31
checkbox input "true"
click at [993, 519] on input "checkbox" at bounding box center [977, 522] width 31 height 31
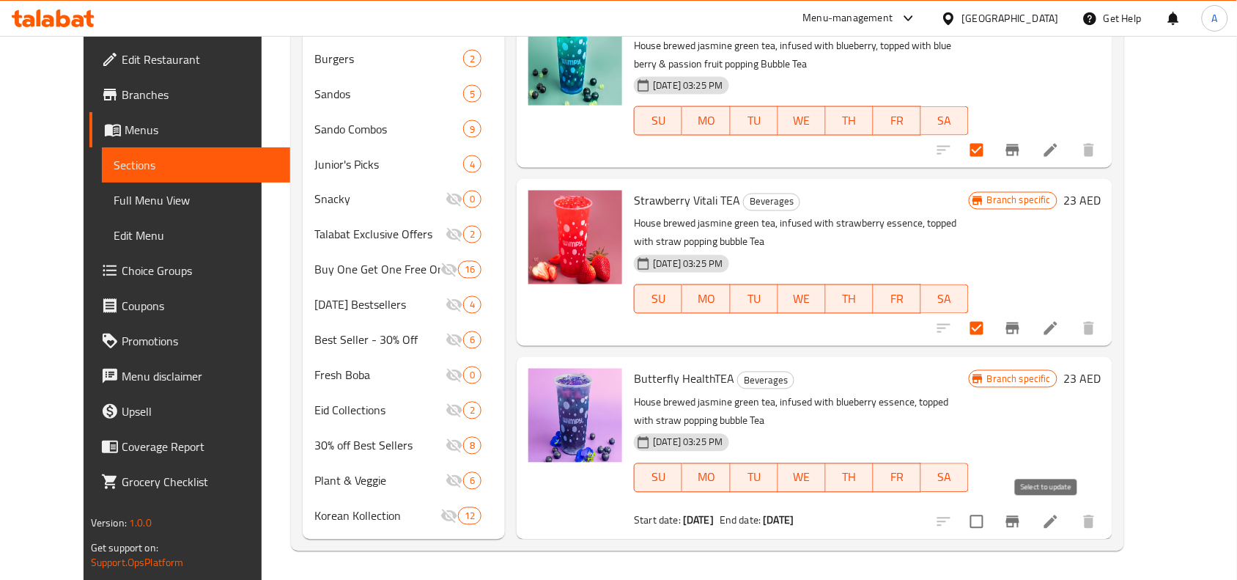
checkbox input "true"
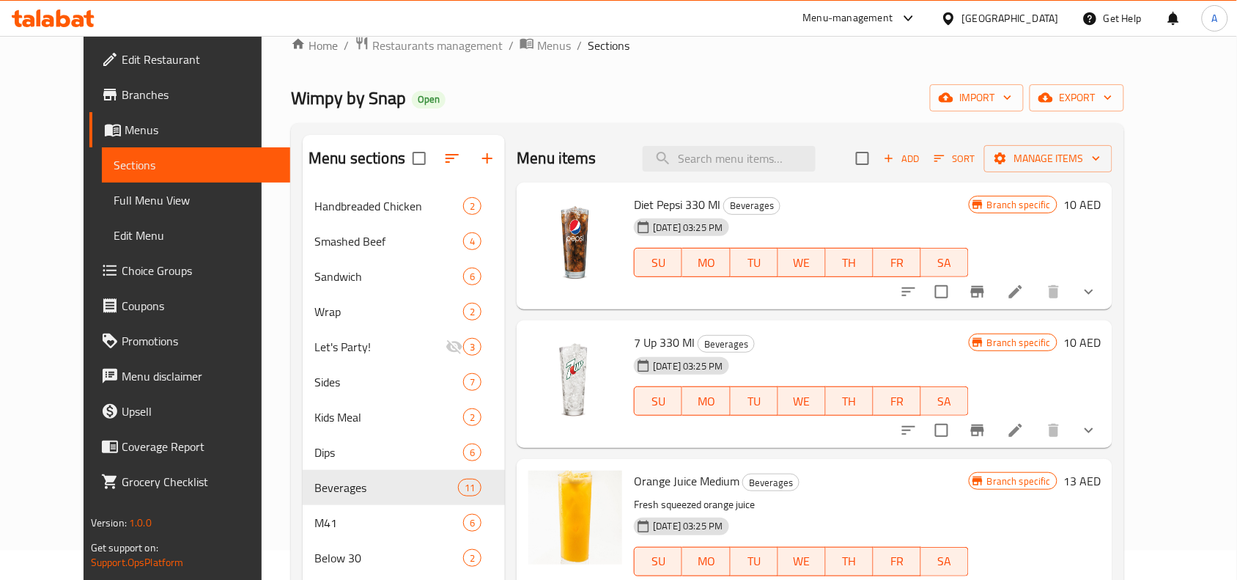
scroll to position [0, 0]
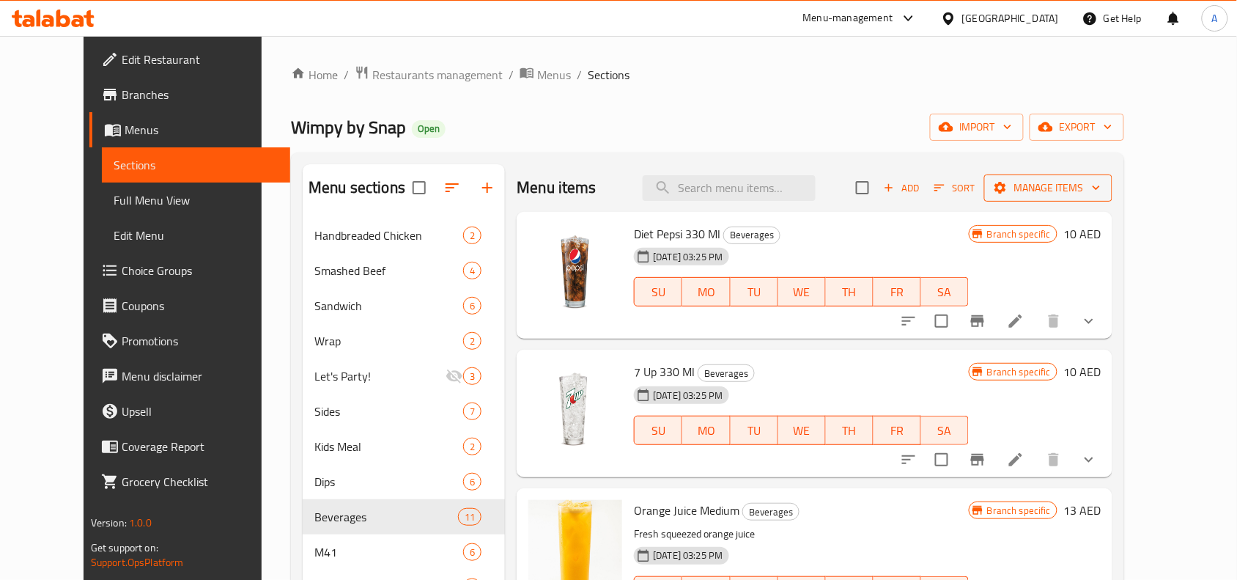
click at [1101, 181] on span "Manage items" at bounding box center [1048, 188] width 105 height 18
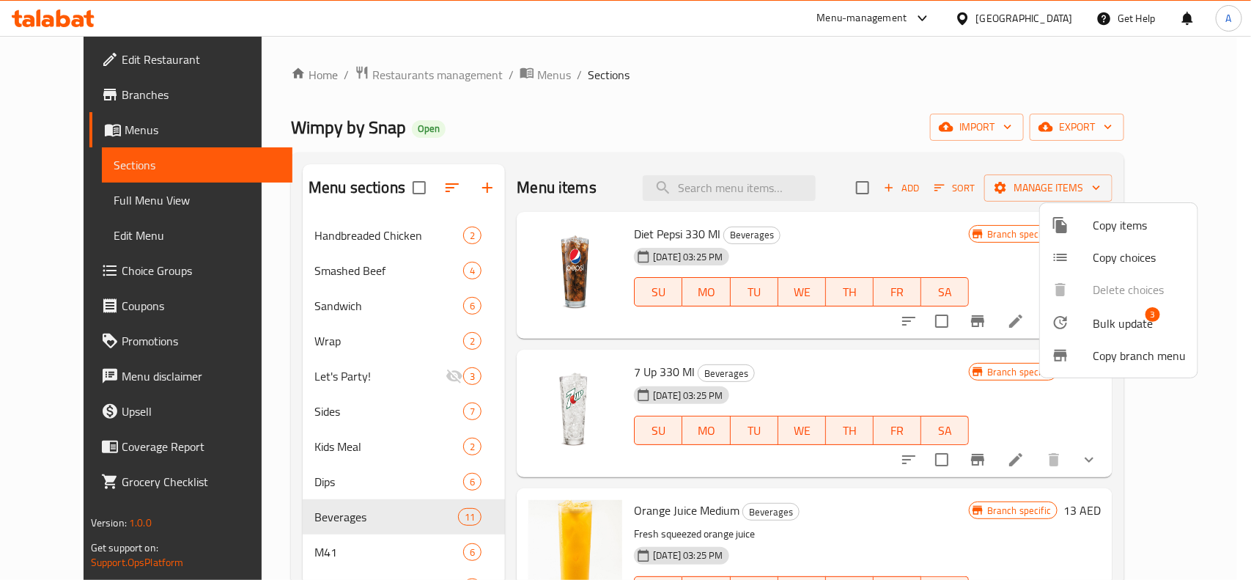
click at [1130, 320] on span "Bulk update" at bounding box center [1123, 323] width 60 height 18
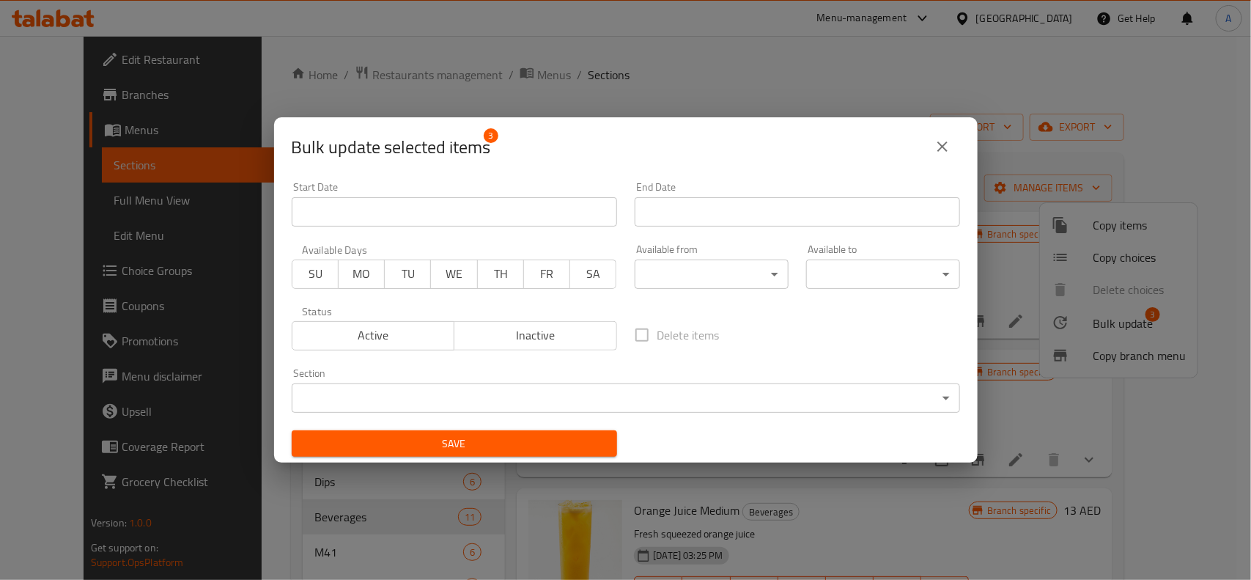
click at [533, 321] on button "Inactive" at bounding box center [535, 335] width 163 height 29
click at [537, 438] on span "Save" at bounding box center [454, 444] width 302 height 18
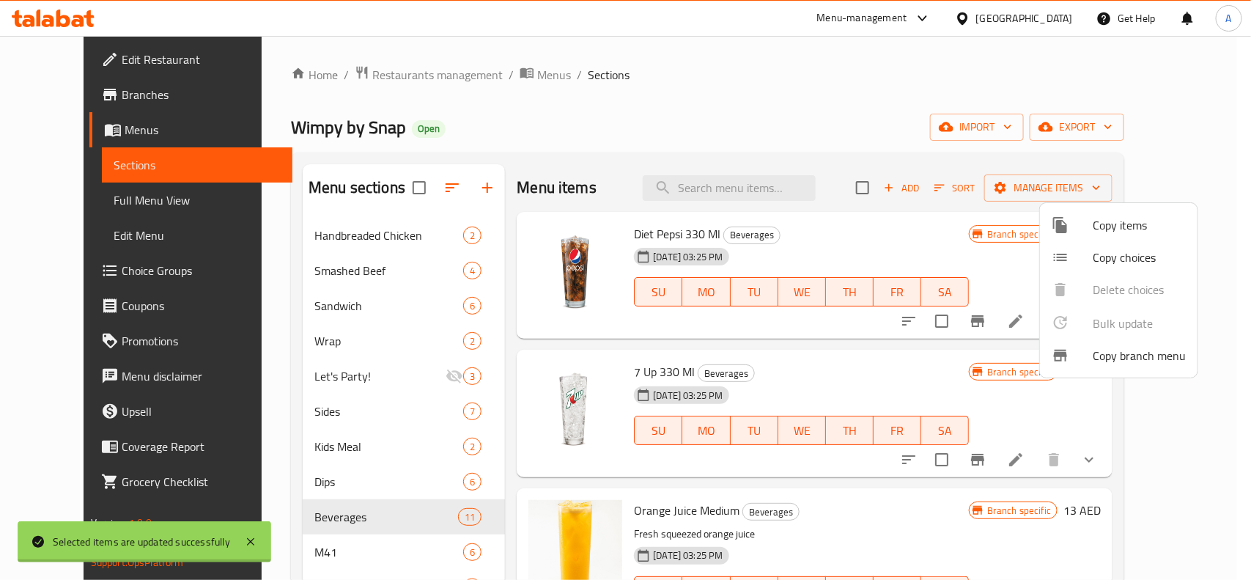
checkbox input "false"
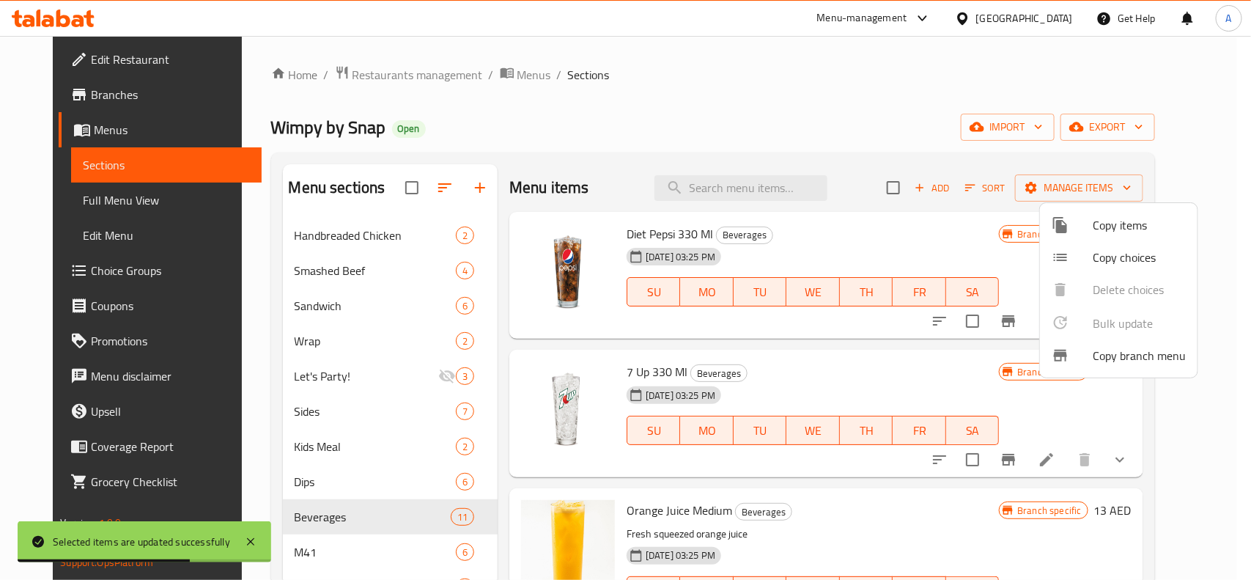
click at [798, 397] on div at bounding box center [625, 290] width 1251 height 580
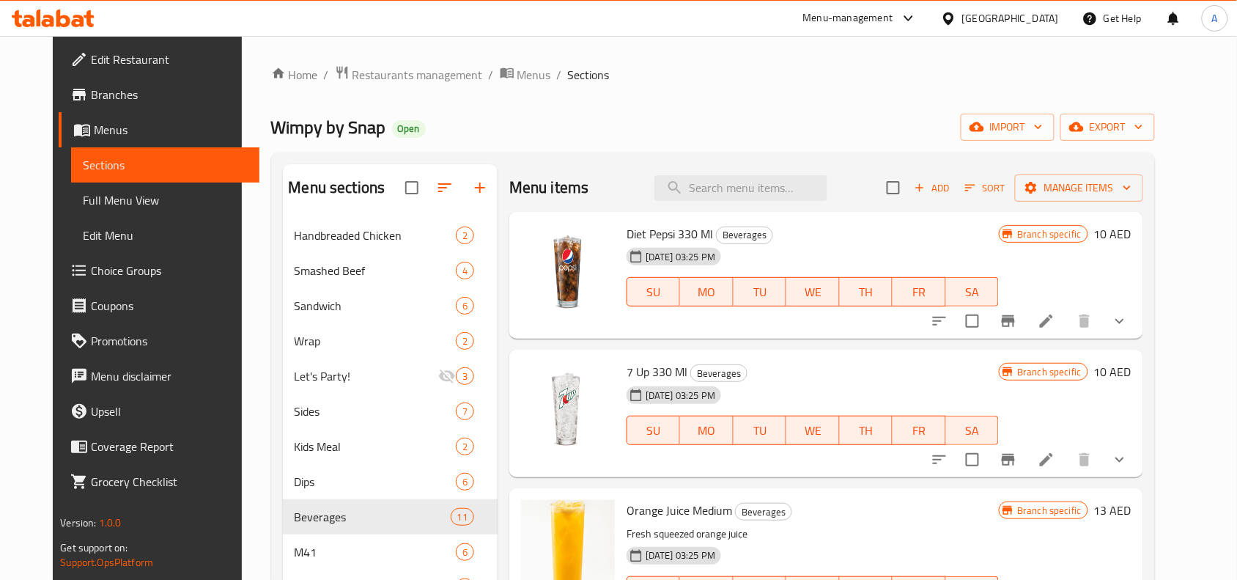
click at [798, 398] on div "23-01-2025 03:25 PM SU MO TU WE TH FR SA" at bounding box center [813, 419] width 384 height 79
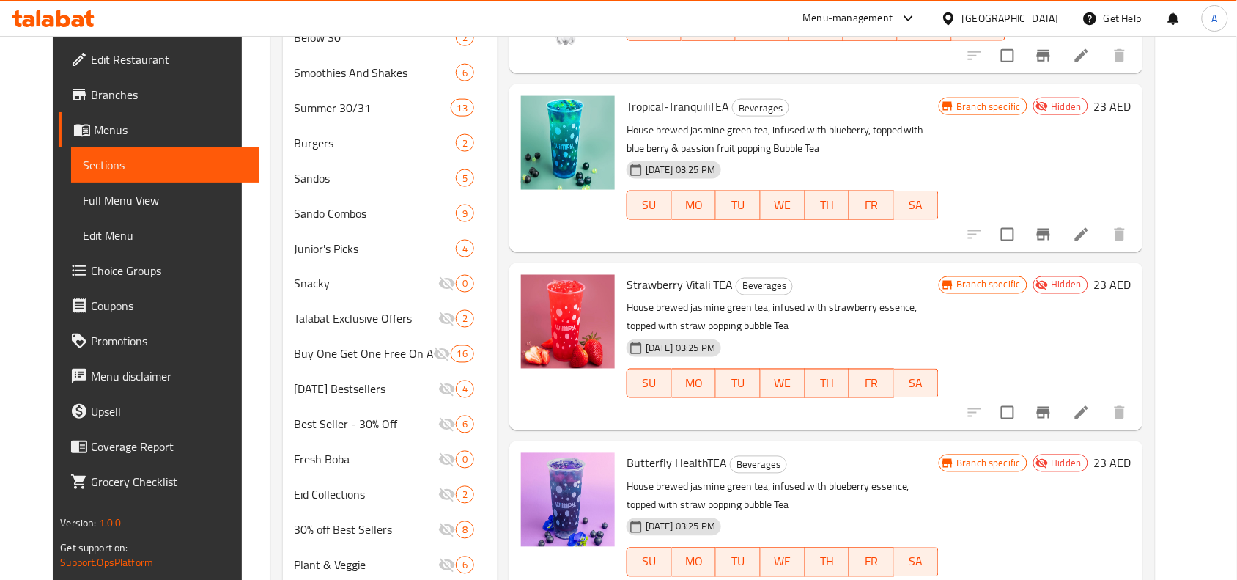
scroll to position [634, 0]
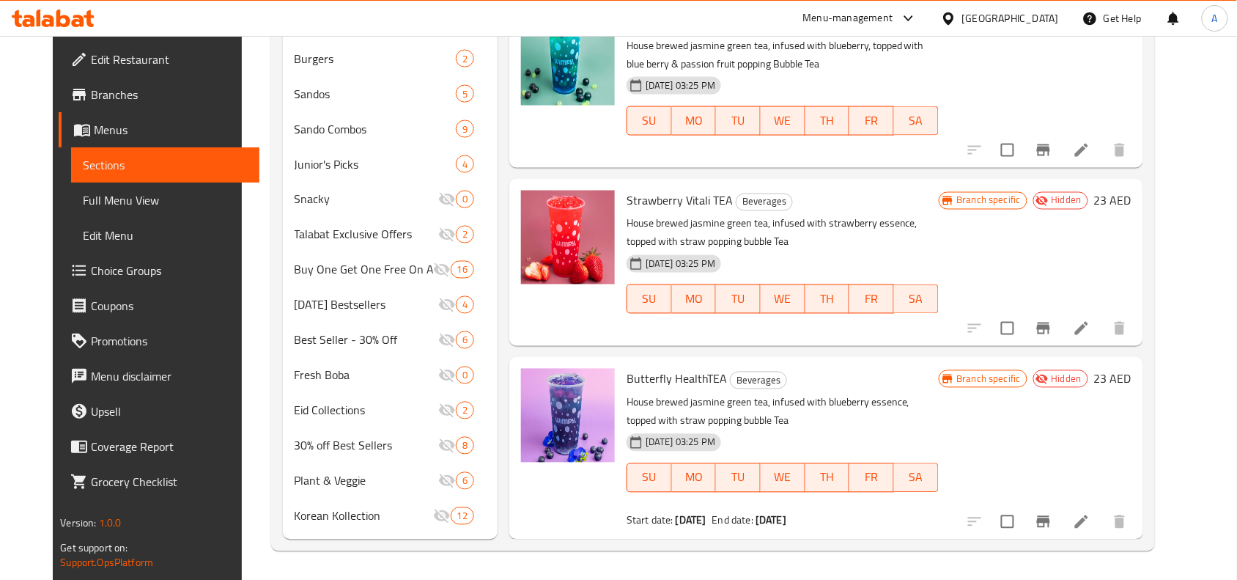
click at [667, 179] on div "Strawberry Vitali TEA Beverages House brewed jasmine green tea, infused with st…" at bounding box center [826, 262] width 634 height 167
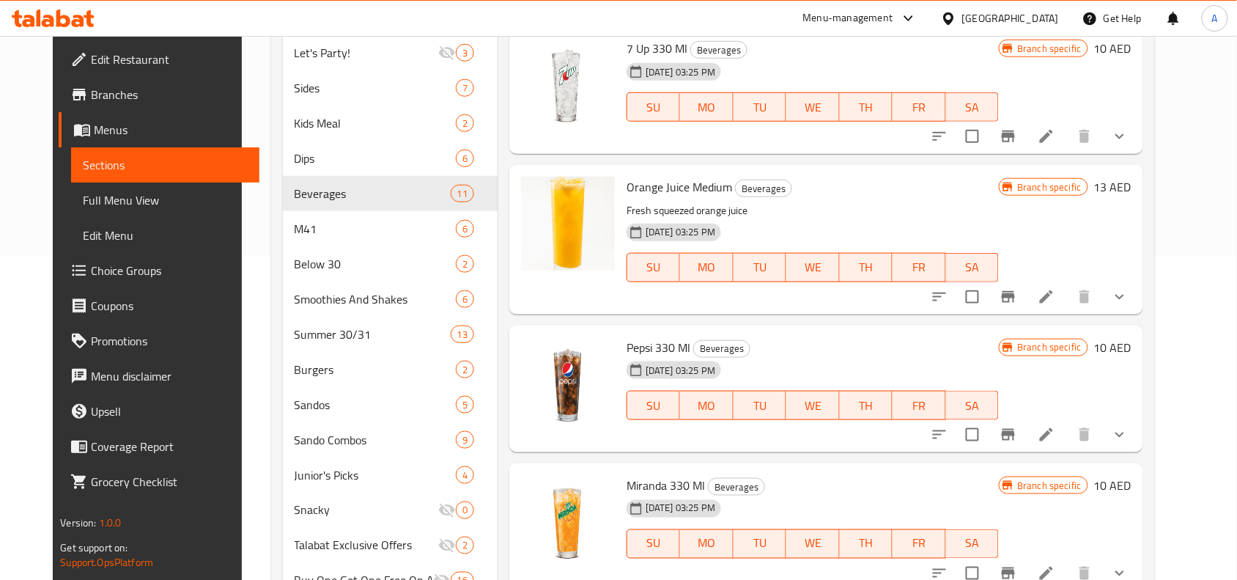
scroll to position [367, 0]
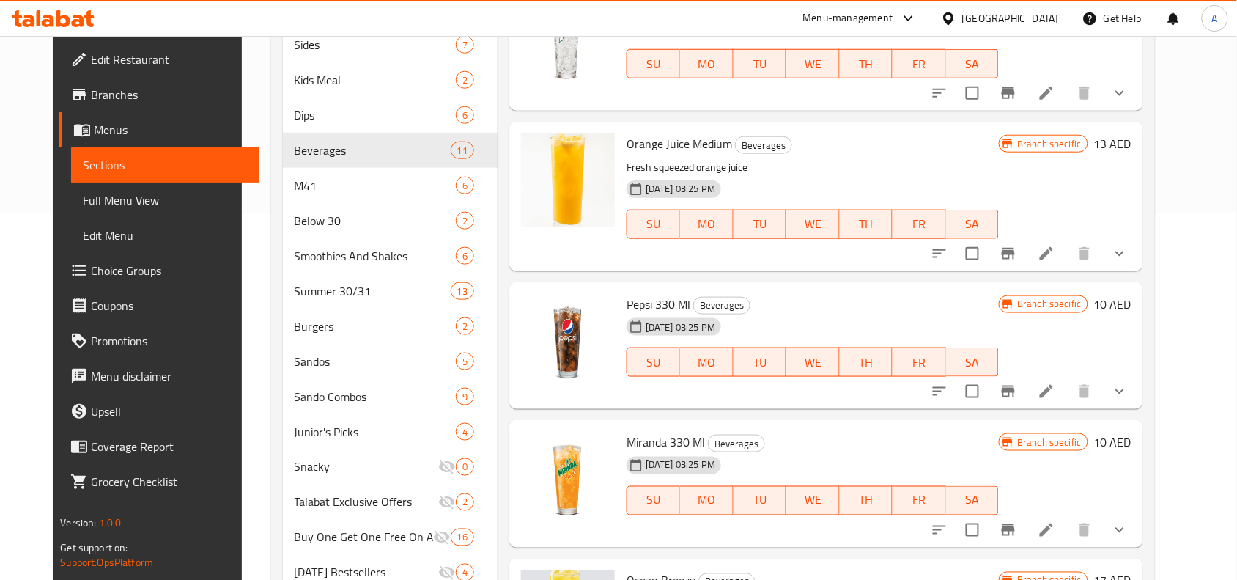
click at [804, 319] on div "23-01-2025 03:25 PM SU MO TU WE TH FR SA" at bounding box center [813, 351] width 384 height 79
click at [806, 321] on div "23-01-2025 03:25 PM SU MO TU WE TH FR SA" at bounding box center [813, 351] width 384 height 79
click at [839, 288] on div "Pepsi 330 Ml Beverages 23-01-2025 03:25 PM SU MO TU WE TH FR SA" at bounding box center [813, 346] width 384 height 116
click at [789, 310] on h6 "Pepsi 330 Ml Beverages" at bounding box center [813, 304] width 372 height 21
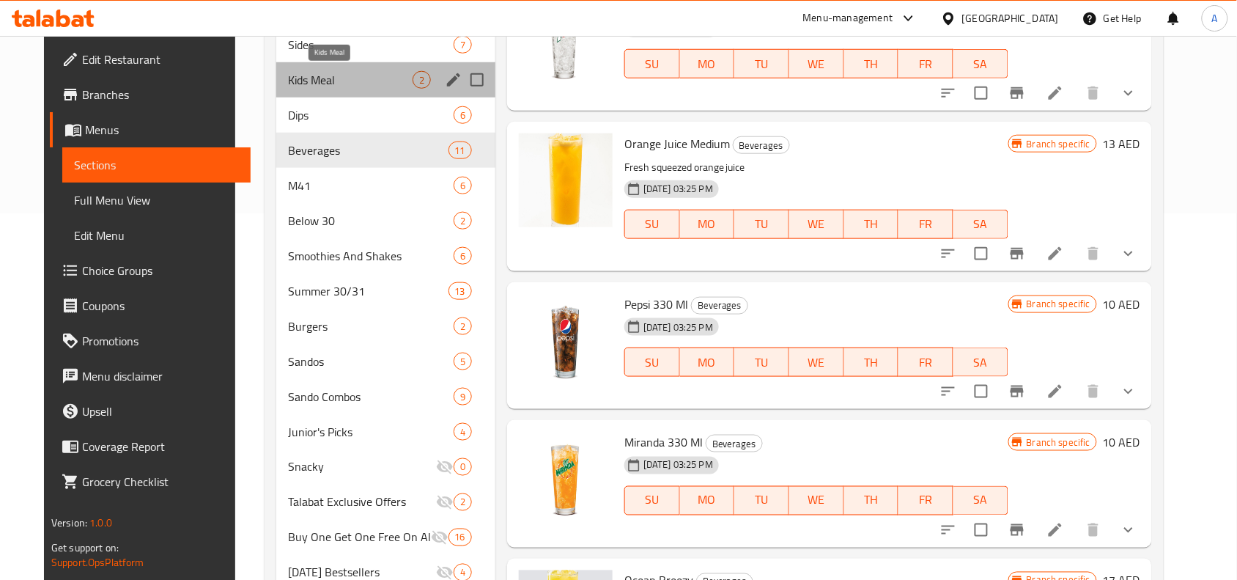
click at [290, 77] on span "Kids Meal" at bounding box center [350, 80] width 125 height 18
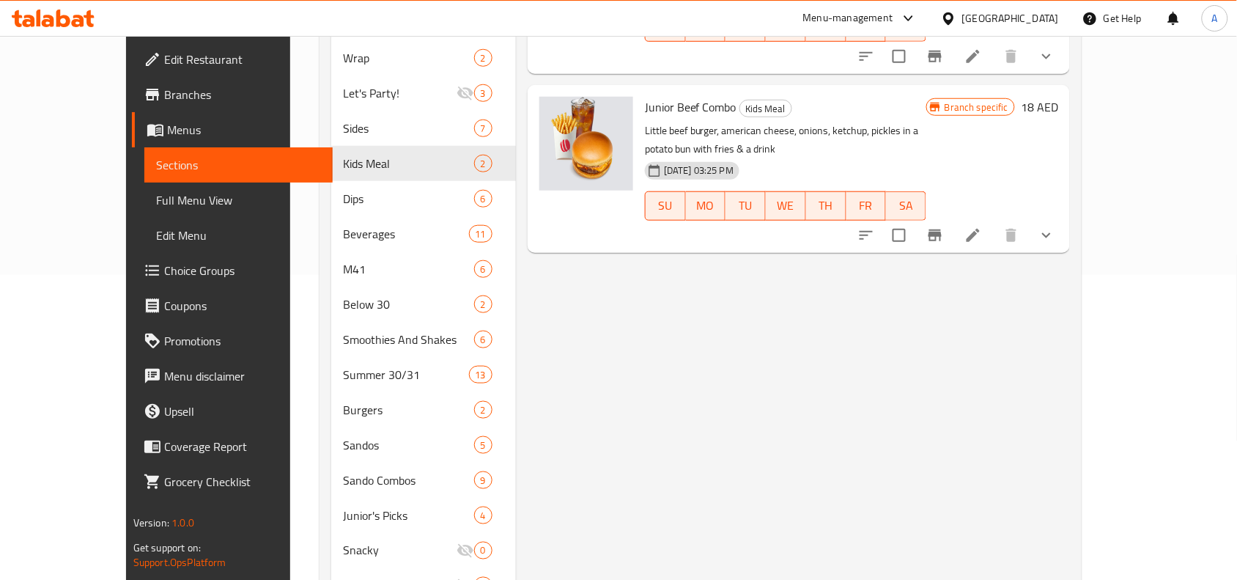
scroll to position [183, 0]
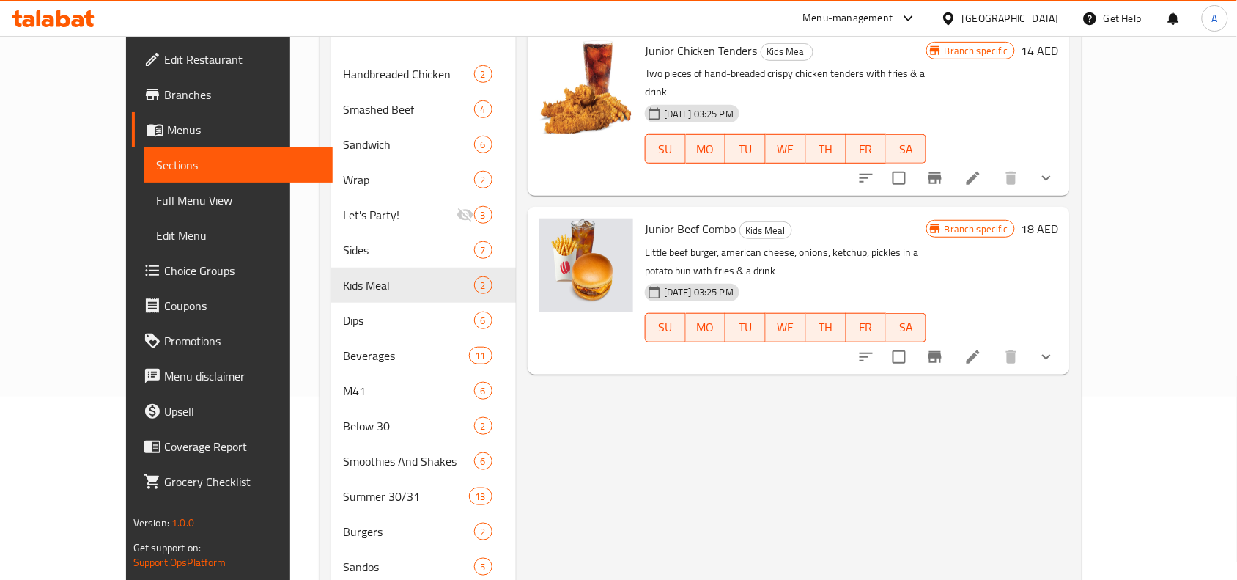
click at [1056, 169] on icon "show more" at bounding box center [1047, 178] width 18 height 18
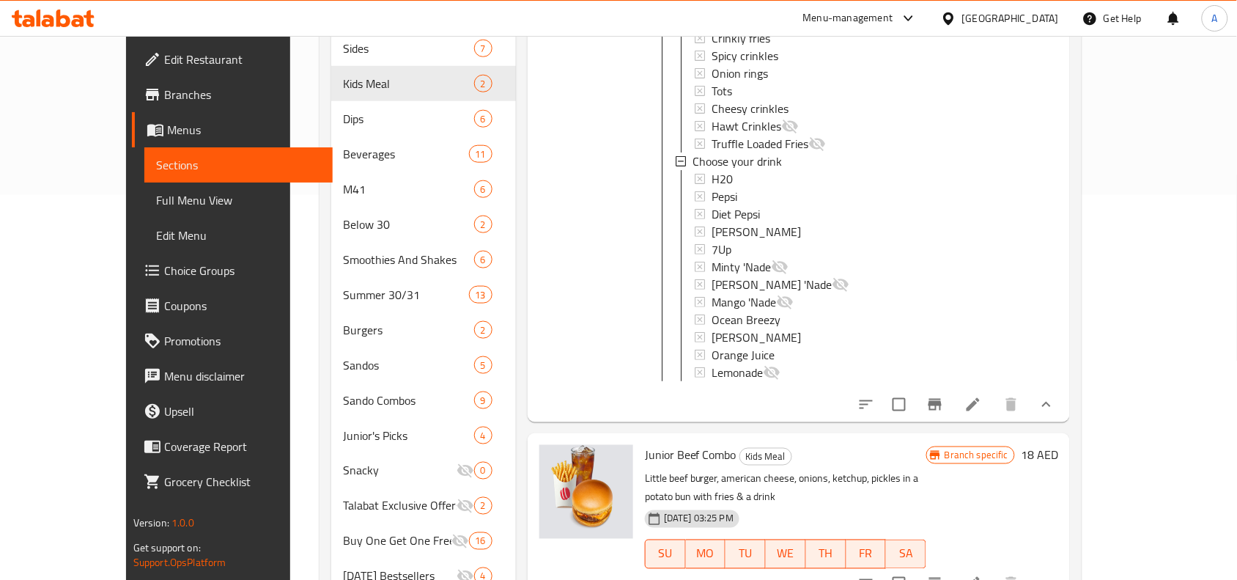
scroll to position [458, 0]
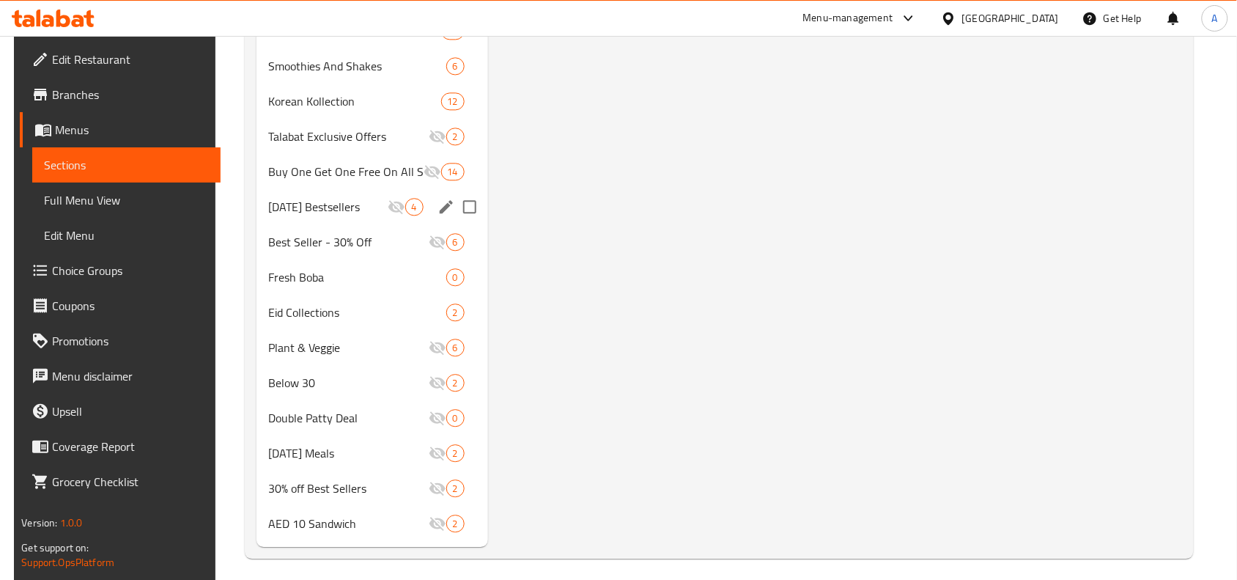
scroll to position [950, 0]
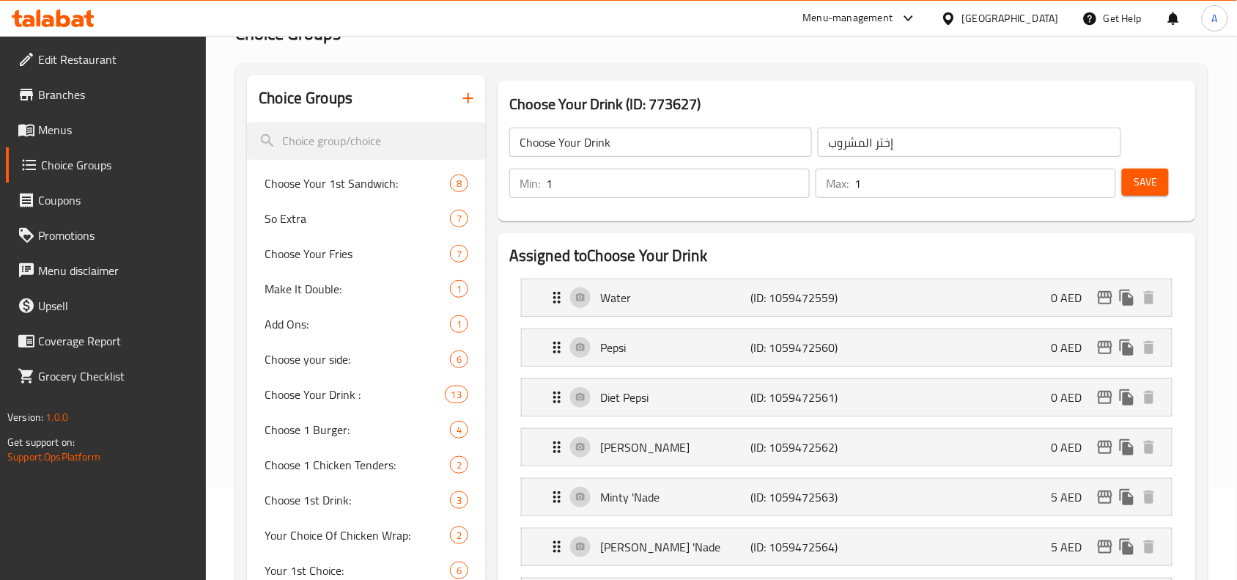
scroll to position [92, 0]
click at [389, 144] on input "search" at bounding box center [366, 140] width 239 height 37
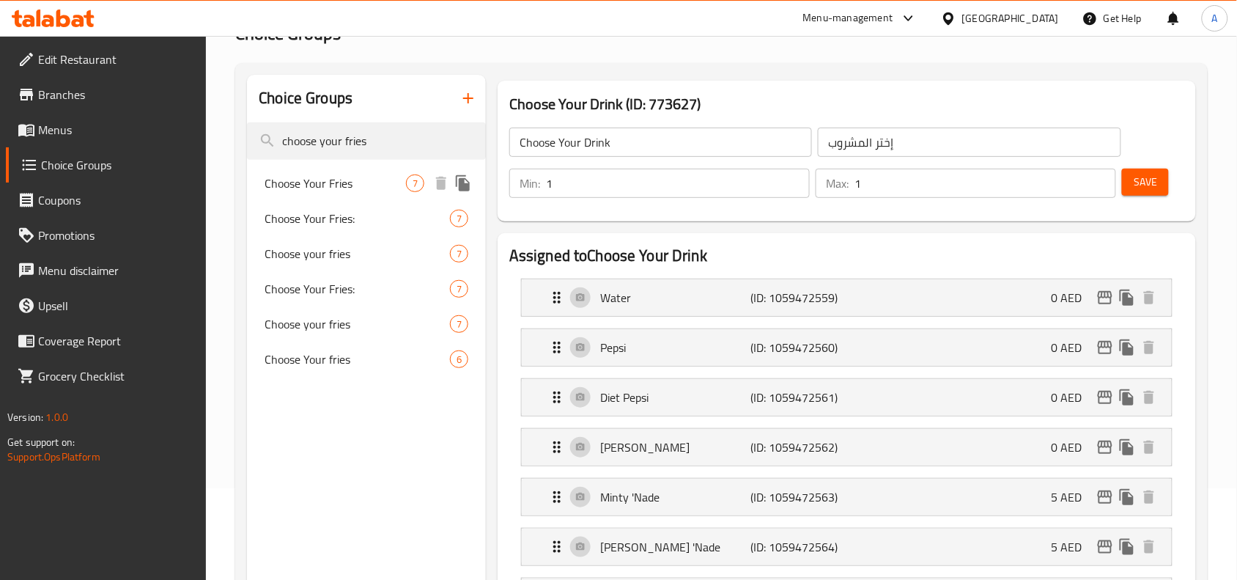
type input "choose your fries"
click at [331, 181] on span "Choose Your Fries" at bounding box center [335, 183] width 141 height 18
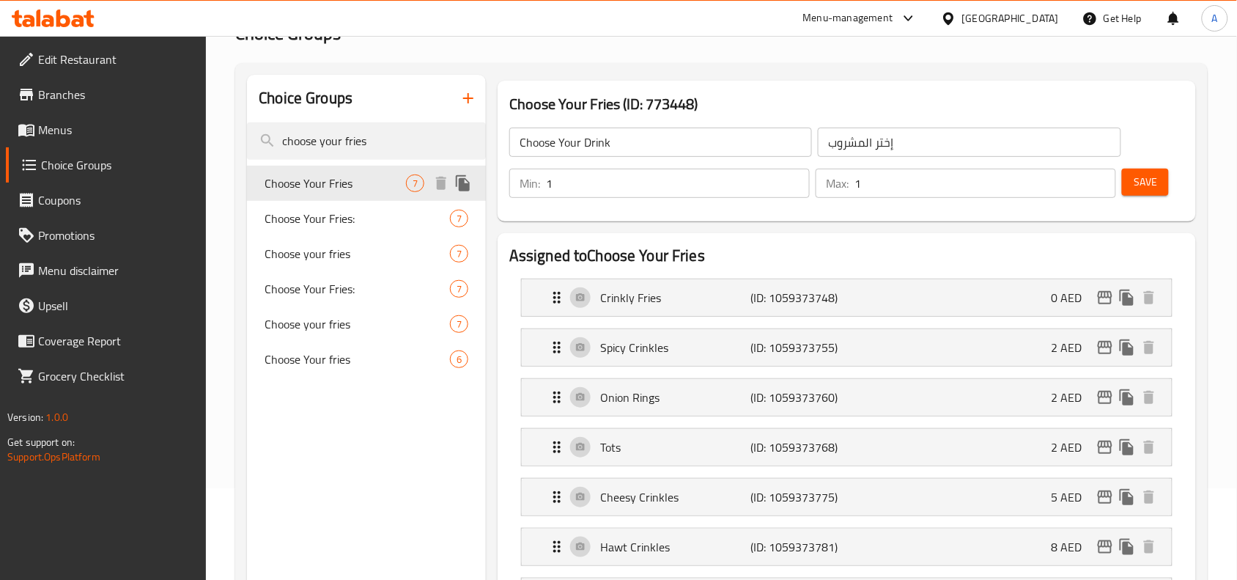
type input "Choose Your Fries"
type input "إختر الفرايز"
click at [304, 211] on span "Choose Your Fries:" at bounding box center [335, 219] width 141 height 18
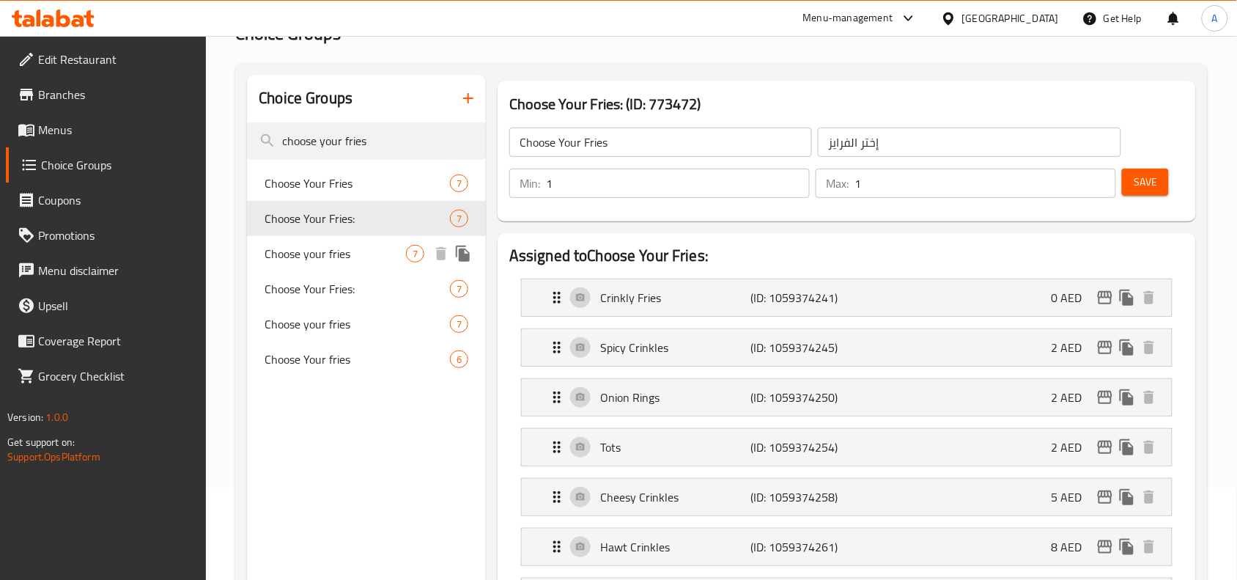
type input "Choose Your Fries:"
type input "اختار الفرايز:"
click at [321, 265] on div "Choose your fries 7" at bounding box center [366, 253] width 239 height 35
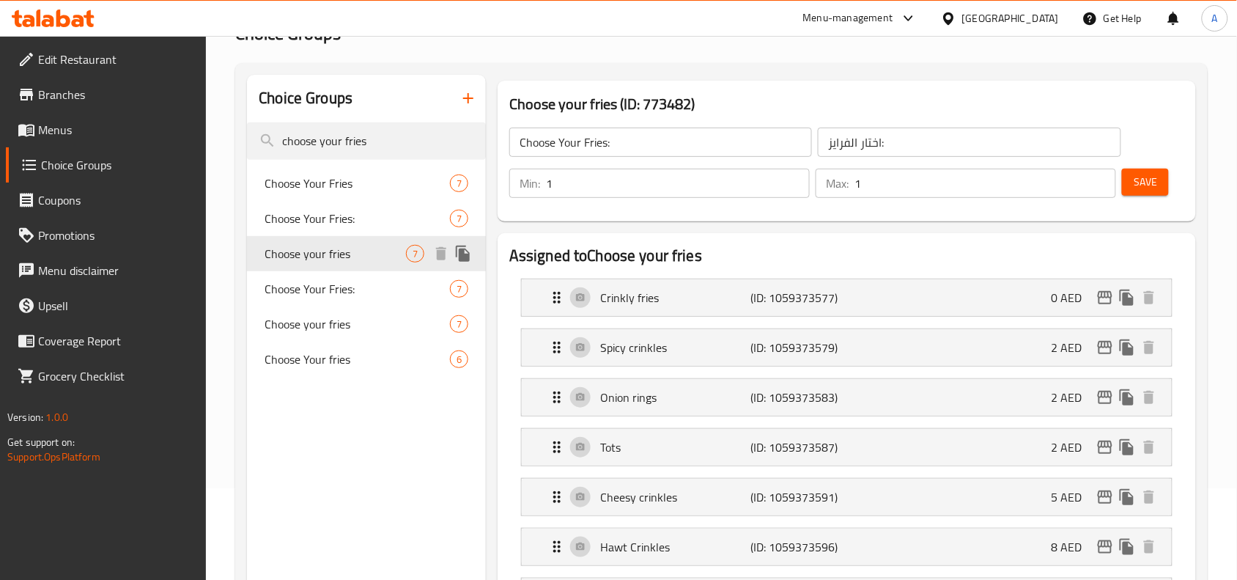
type input "Choose your fries"
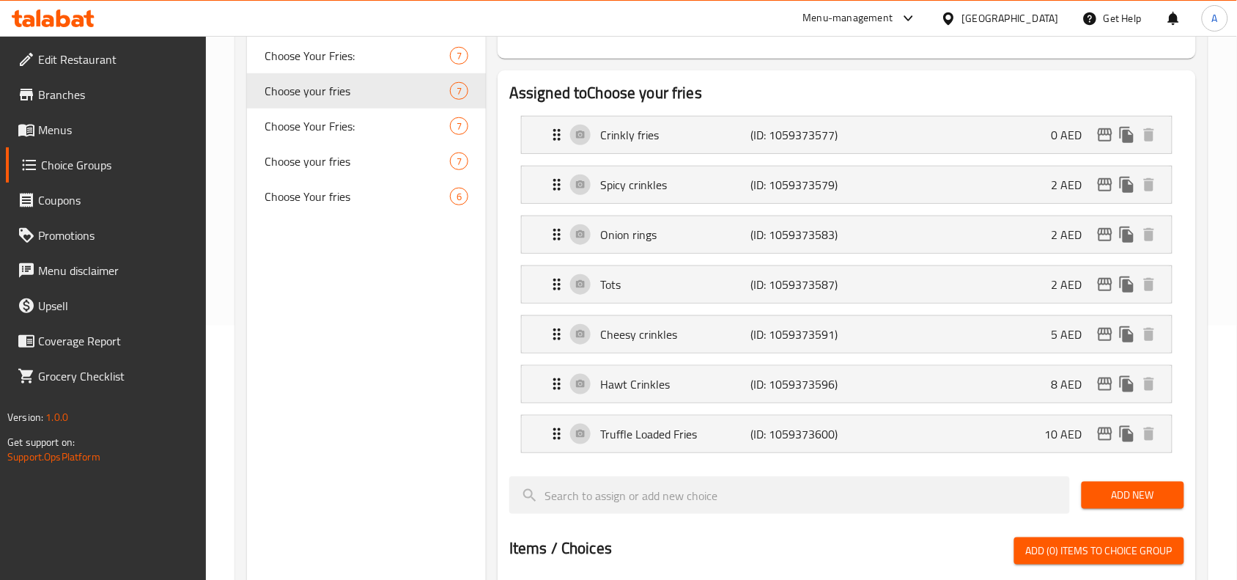
scroll to position [275, 0]
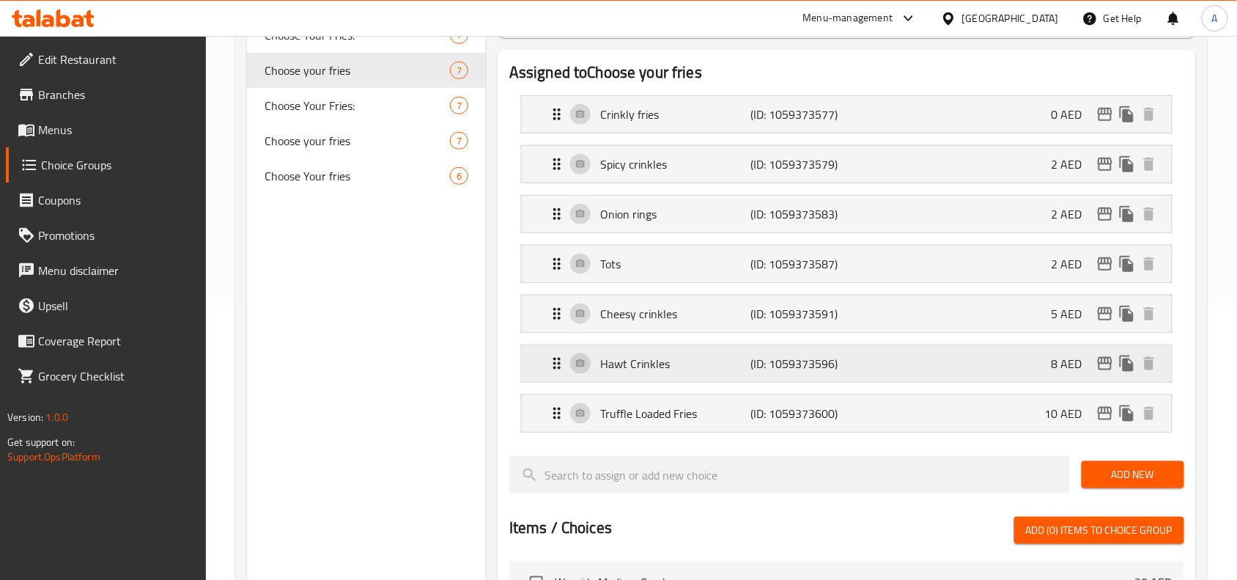
click at [872, 367] on div "Hawt Crinkles (ID: 1059373596) 8 AED" at bounding box center [851, 363] width 606 height 37
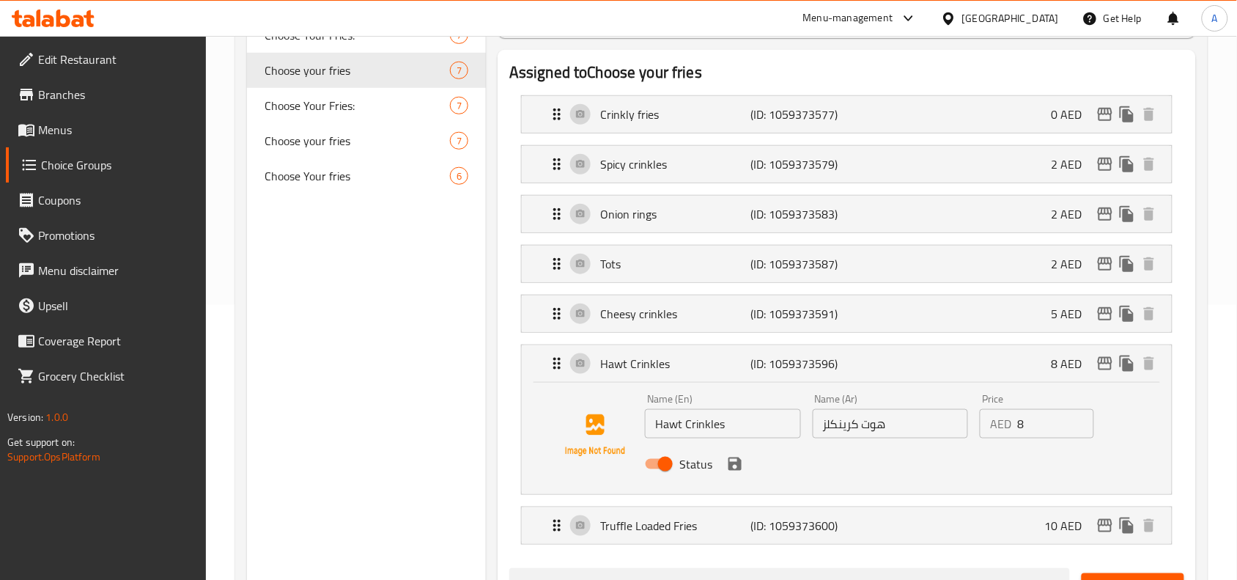
click at [668, 466] on input "Status" at bounding box center [666, 464] width 84 height 28
checkbox input "false"
click at [739, 471] on icon "save" at bounding box center [735, 463] width 13 height 13
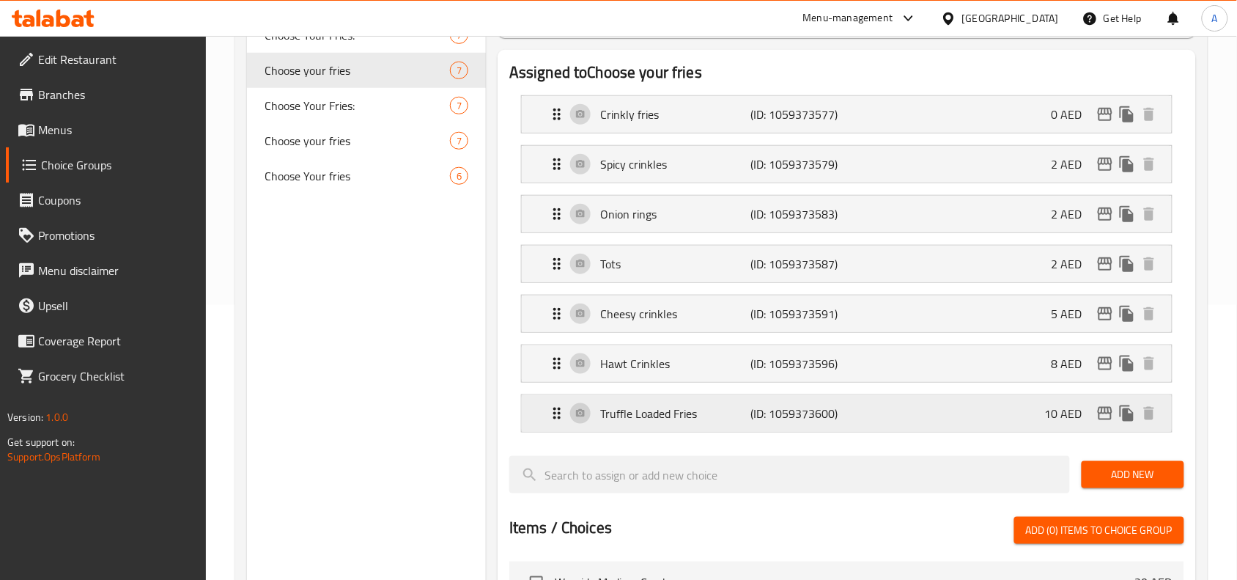
click at [787, 412] on p "(ID: 1059373600)" at bounding box center [801, 414] width 100 height 18
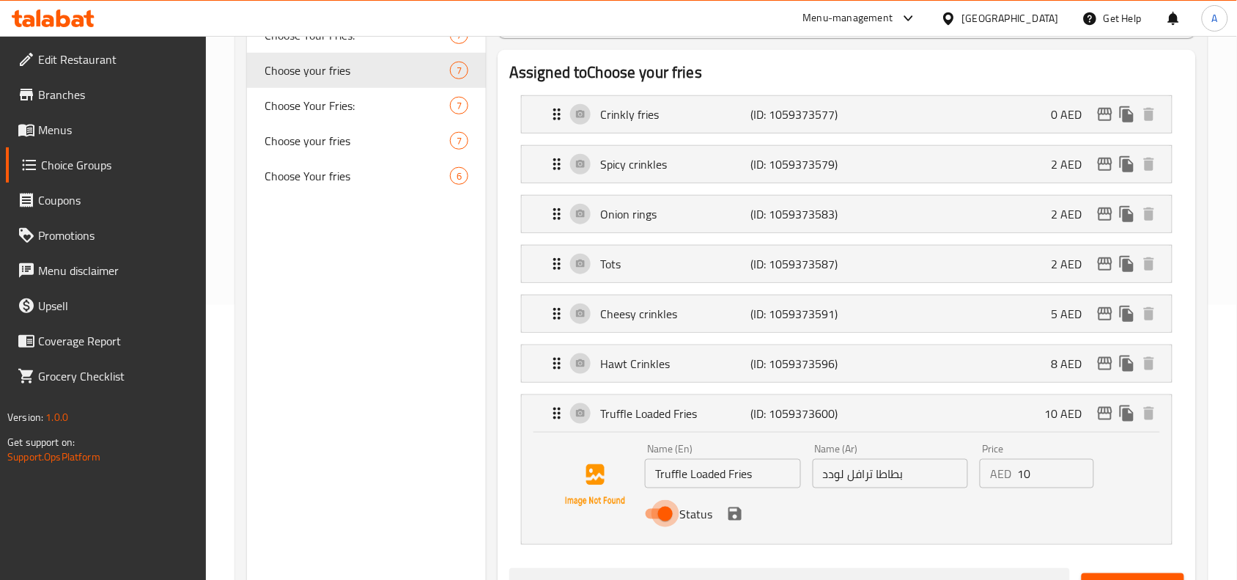
click at [671, 511] on input "Status" at bounding box center [666, 514] width 84 height 28
checkbox input "false"
click at [741, 509] on icon "save" at bounding box center [735, 514] width 18 height 18
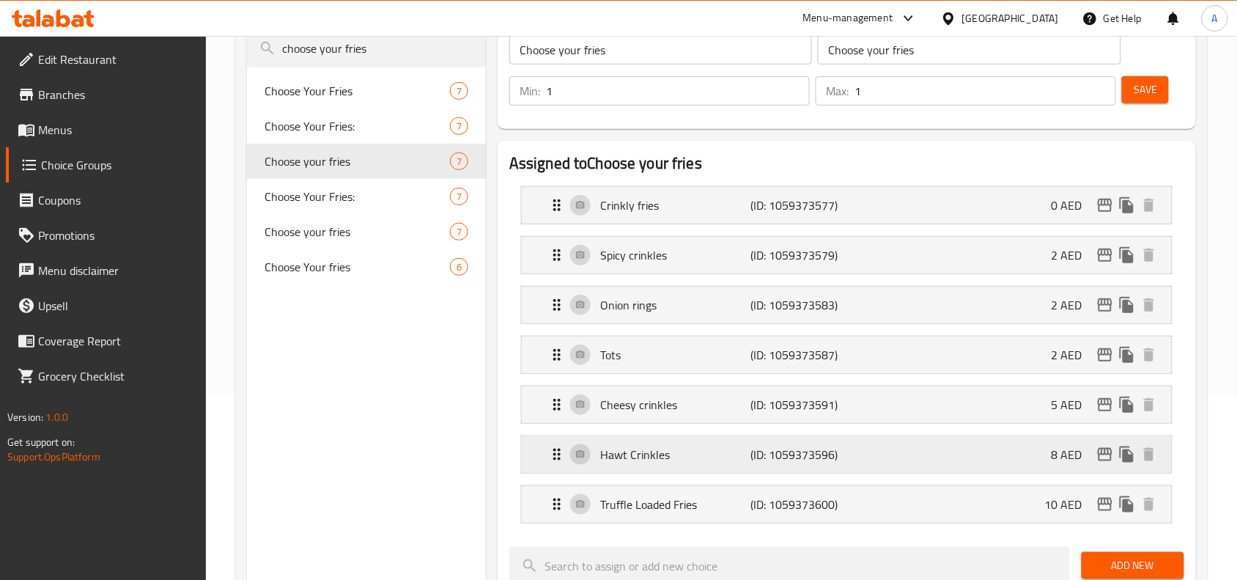
scroll to position [183, 0]
click at [1140, 88] on span "Save" at bounding box center [1145, 90] width 23 height 18
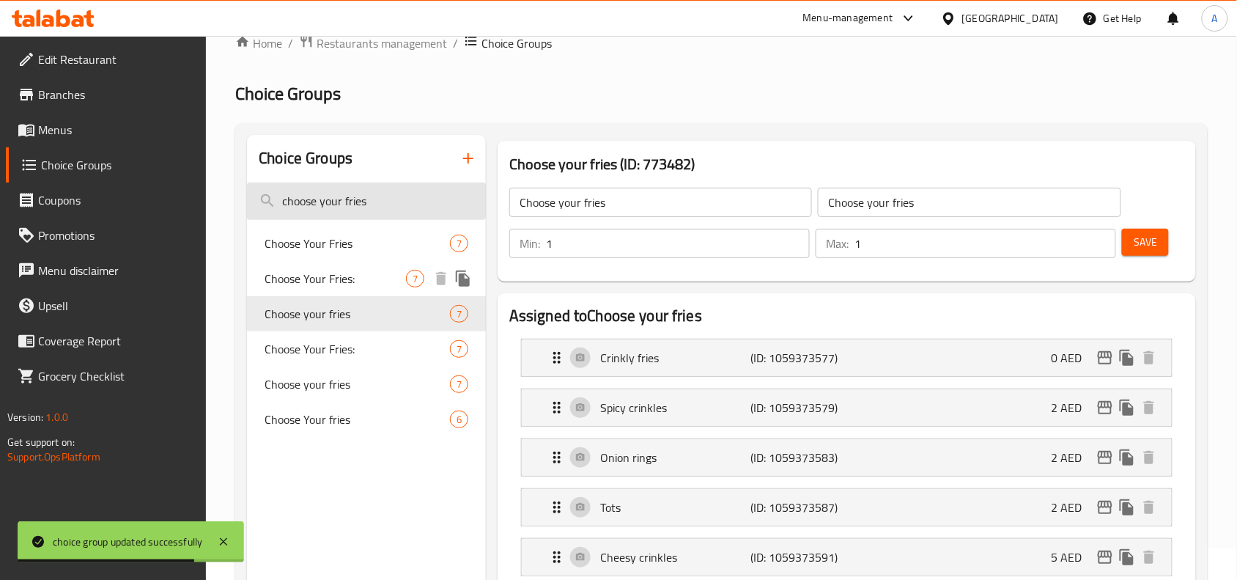
scroll to position [0, 0]
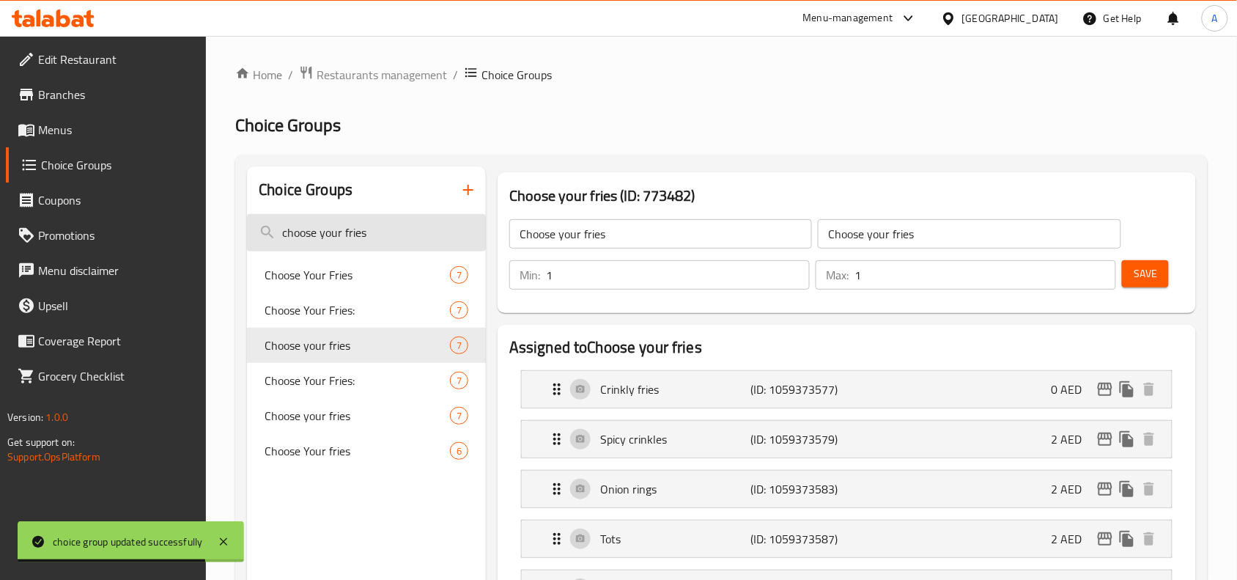
click at [356, 236] on input "choose your fries" at bounding box center [366, 232] width 239 height 37
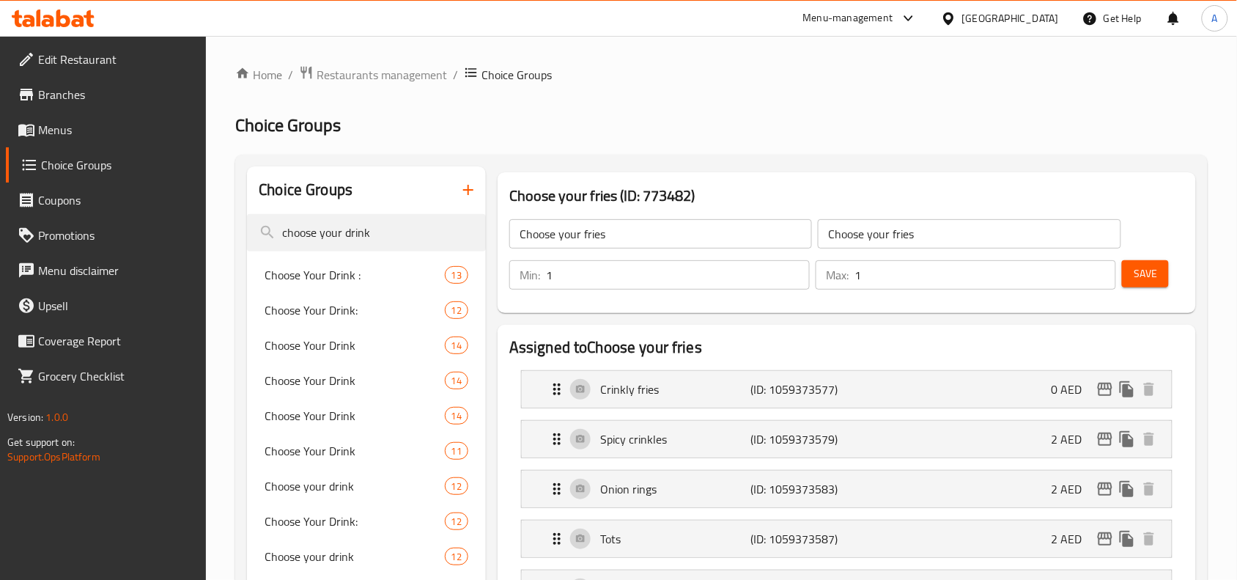
type input "choose your drink"
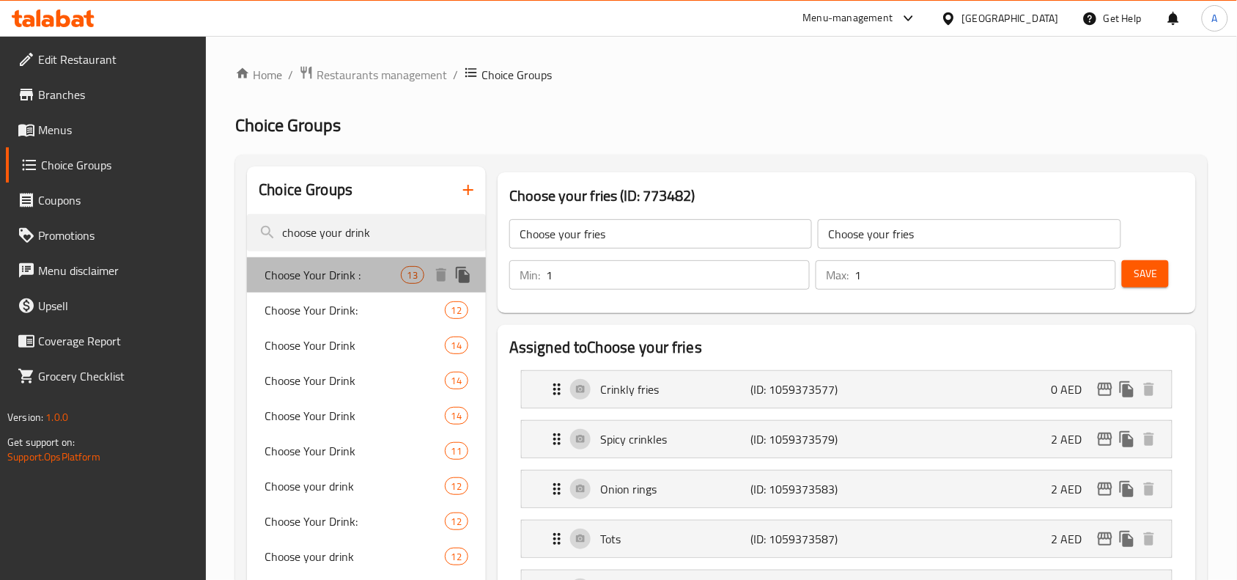
click at [321, 284] on span "Choose Your Drink :" at bounding box center [333, 275] width 136 height 18
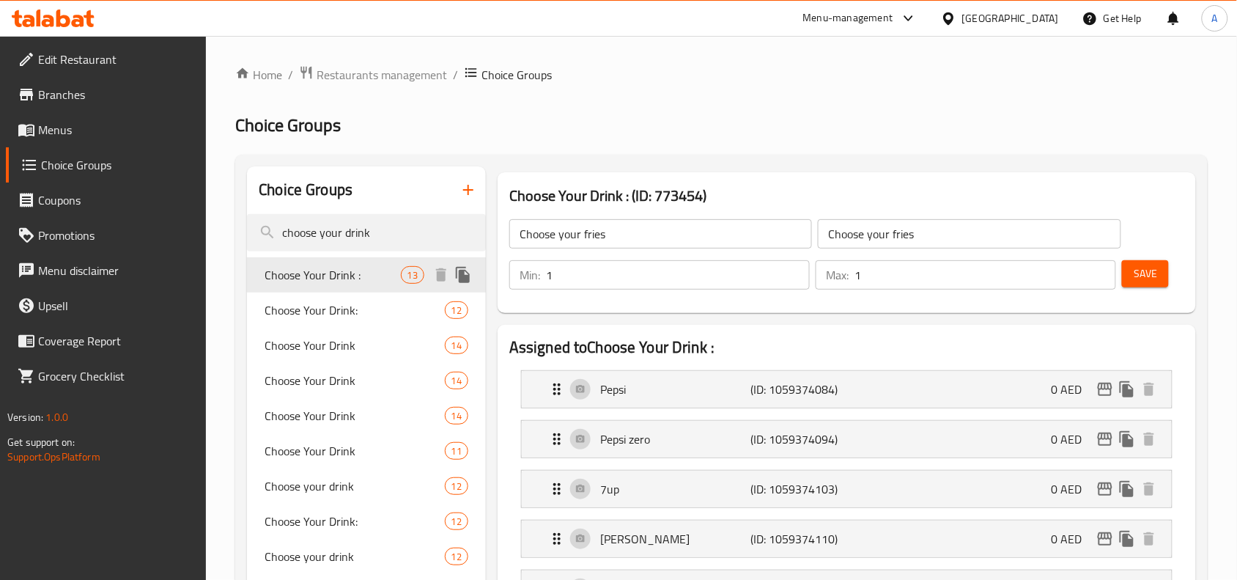
type input "Choose Your Drink :"
type input "[PERSON_NAME]:"
click at [330, 308] on span "Choose Your Drink:" at bounding box center [333, 310] width 136 height 18
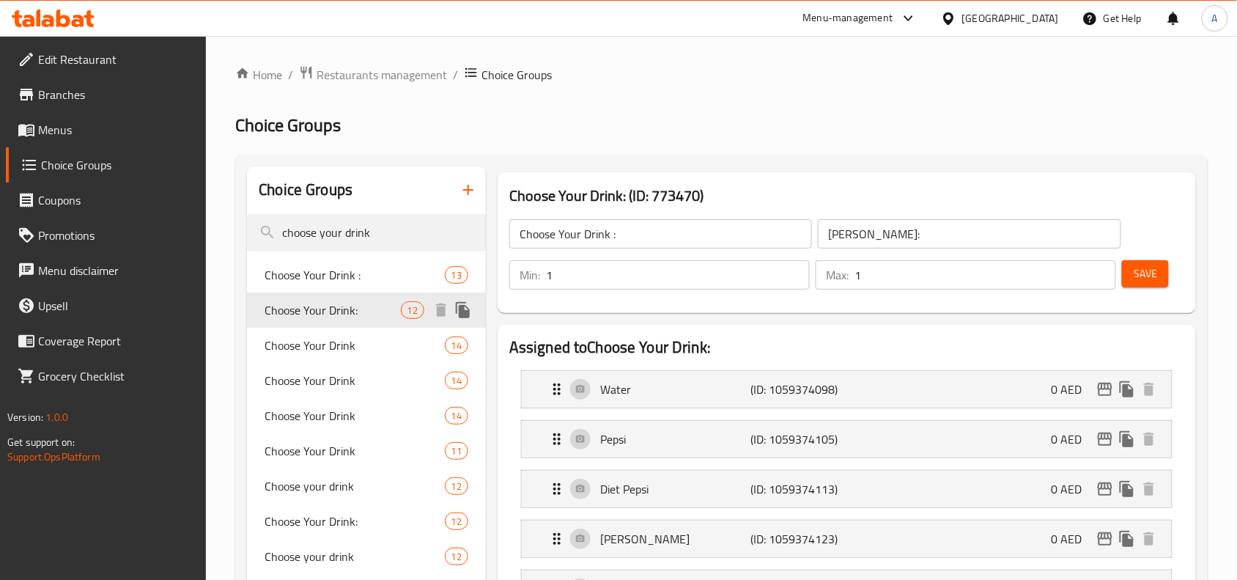
type input "Choose Your Drink:"
type input "اختار المشروب:"
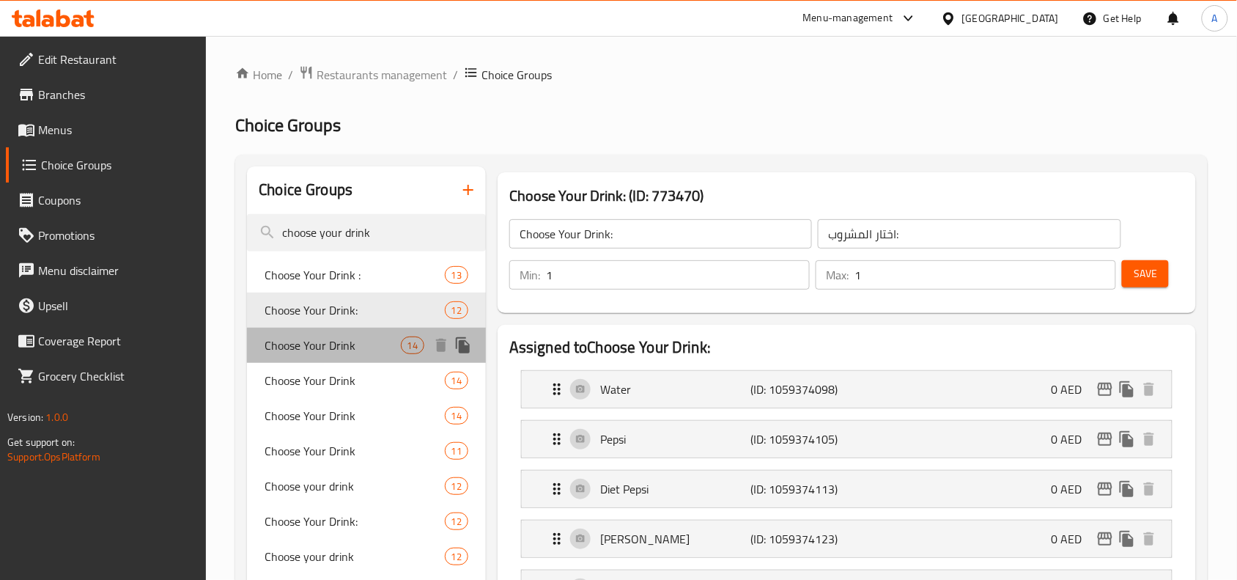
click at [330, 337] on span "Choose Your Drink" at bounding box center [333, 345] width 136 height 18
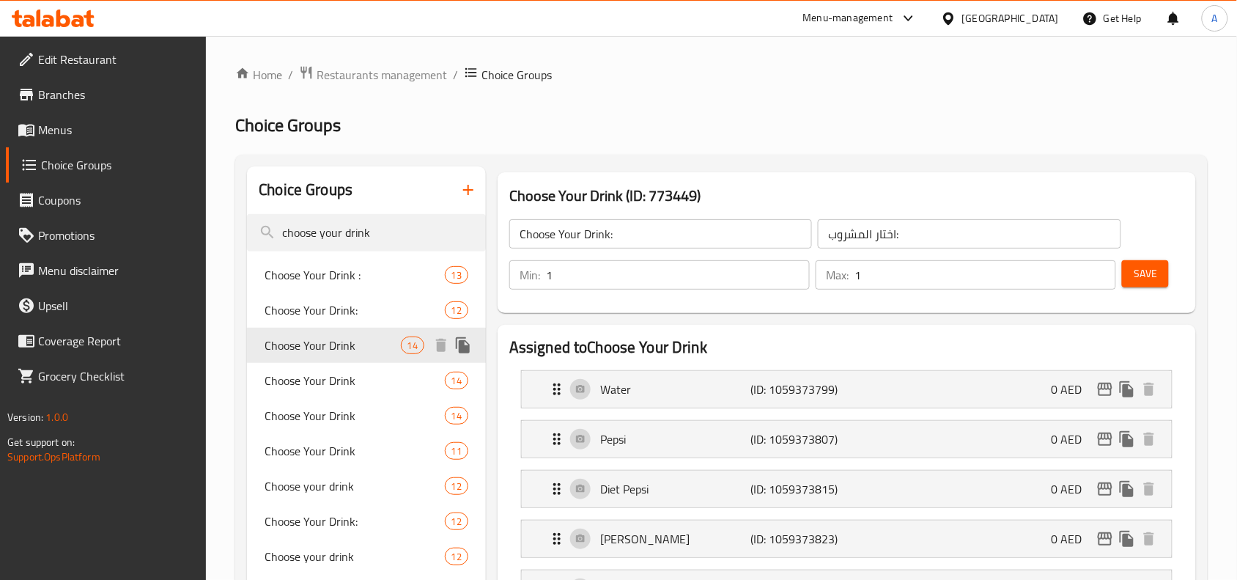
type input "Choose Your Drink"
type input "إختر المشروب"
click at [328, 379] on span "Choose Your Drink" at bounding box center [333, 381] width 136 height 18
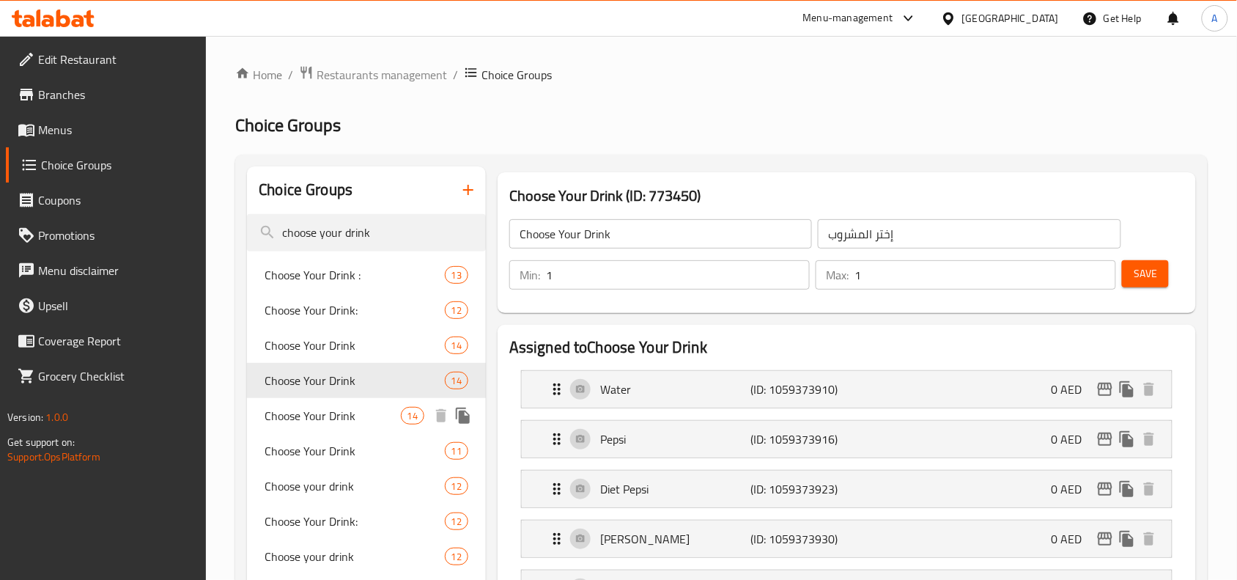
click at [328, 408] on span "Choose Your Drink" at bounding box center [333, 416] width 136 height 18
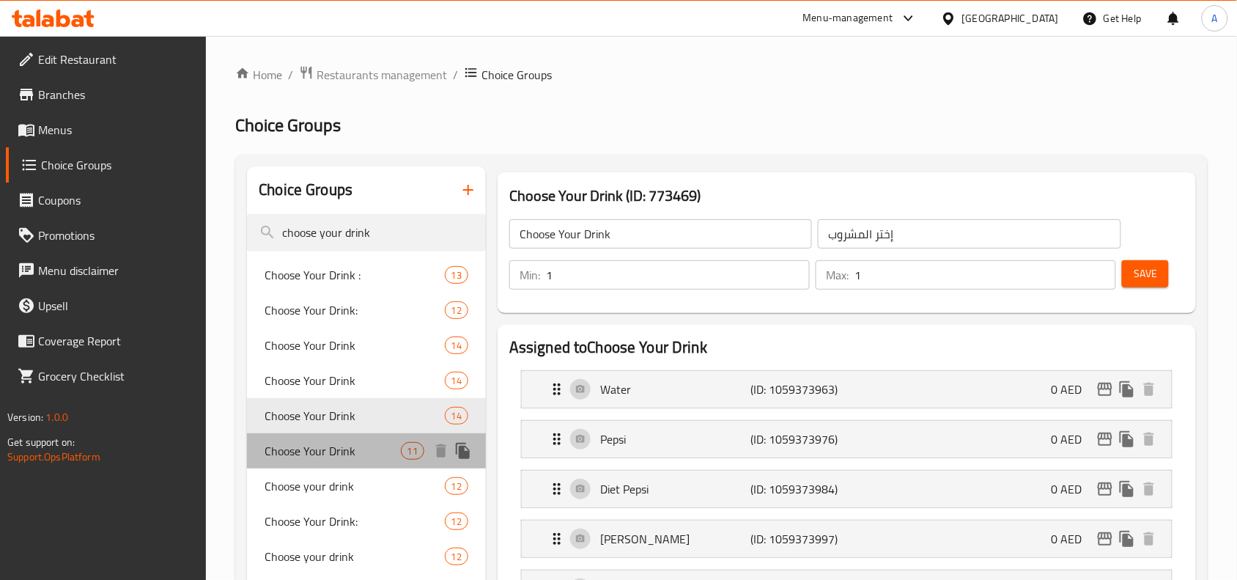
click at [332, 448] on span "Choose Your Drink" at bounding box center [333, 451] width 136 height 18
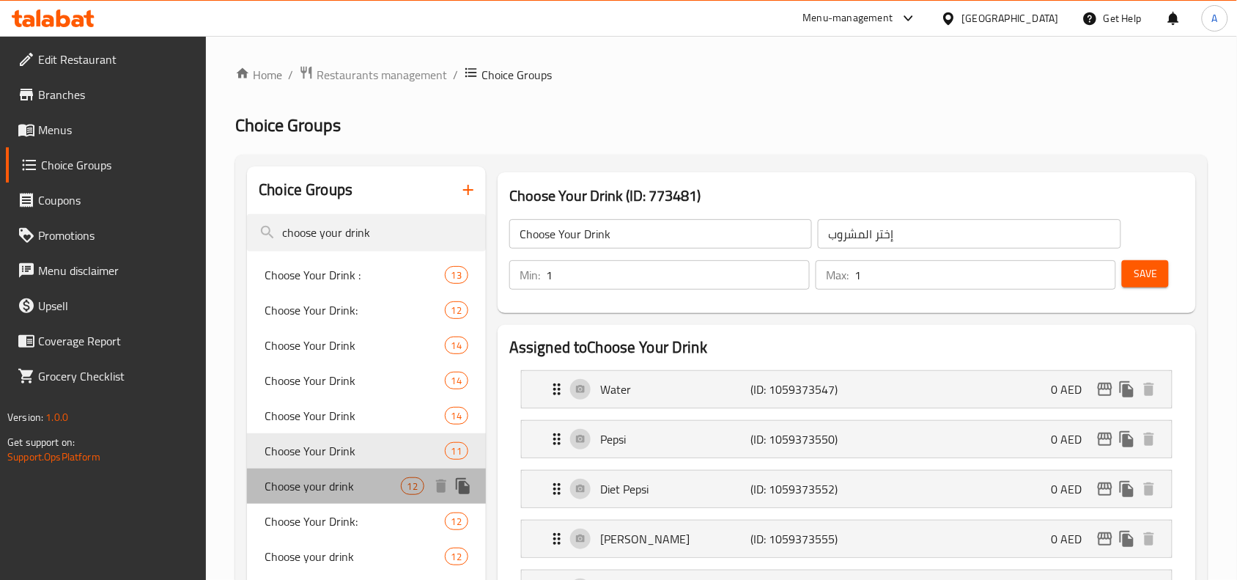
click at [331, 478] on span "Choose your drink" at bounding box center [333, 486] width 136 height 18
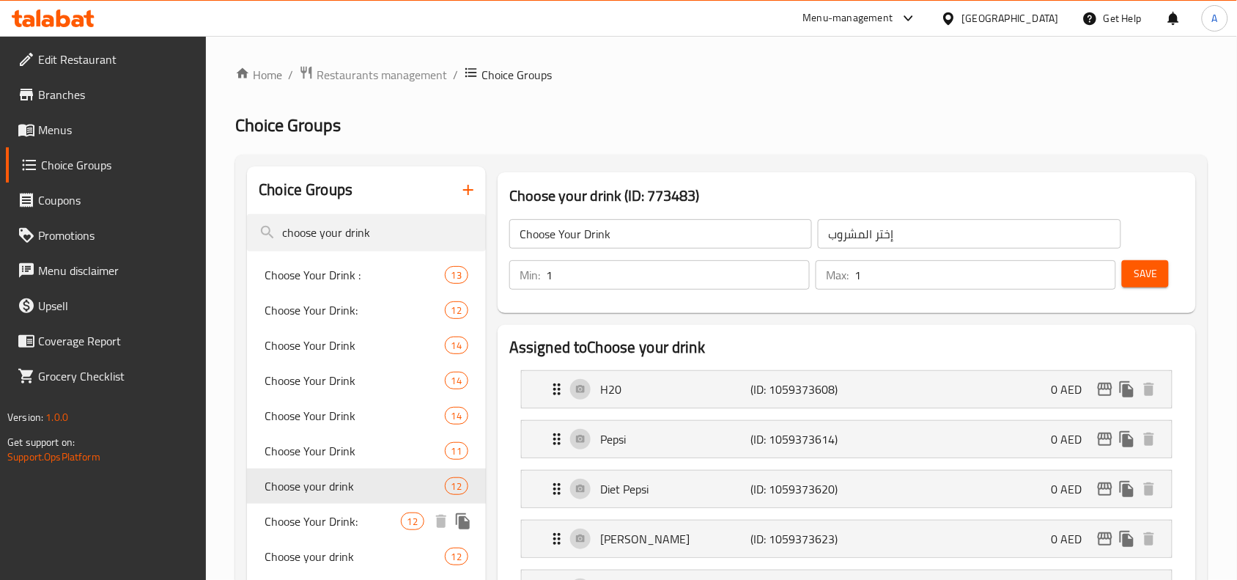
type input "Choose your drink"
type input "اختار المشروب"
click at [341, 529] on span "Choose Your Drink:" at bounding box center [333, 521] width 136 height 18
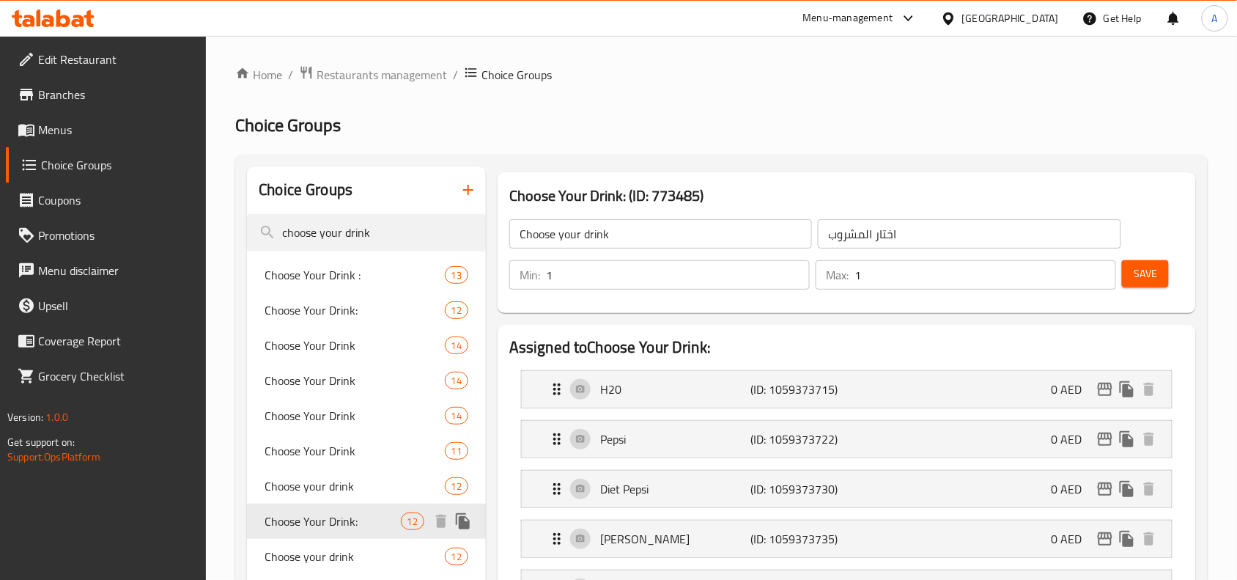
type input "Choose Your Drink:"
type input "اختار المشروب:"
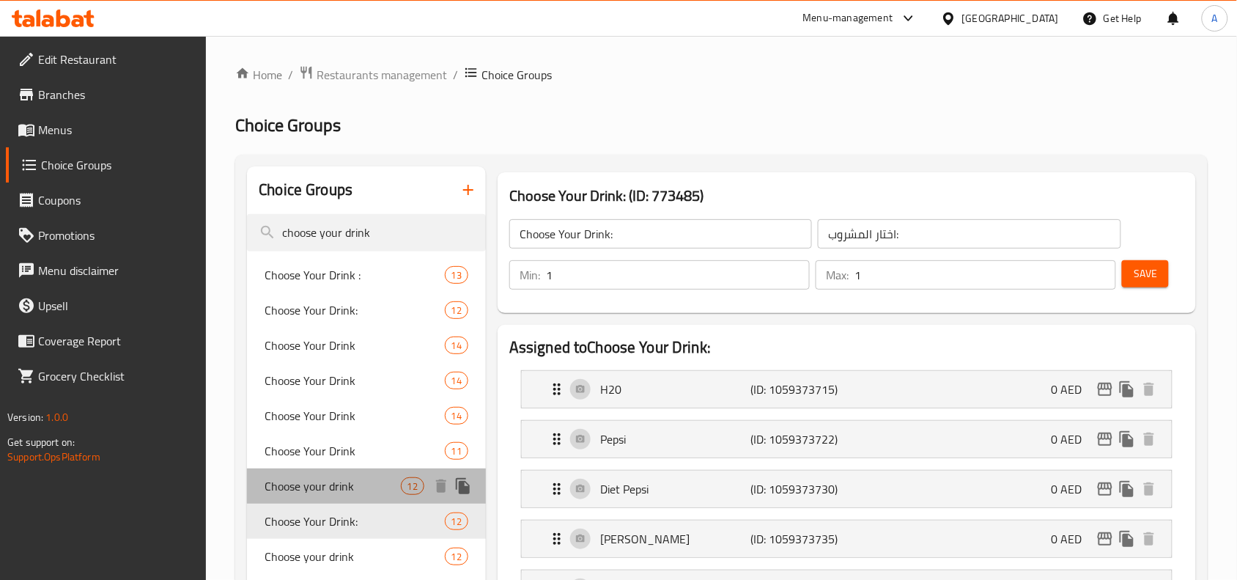
click at [339, 490] on span "Choose your drink" at bounding box center [333, 486] width 136 height 18
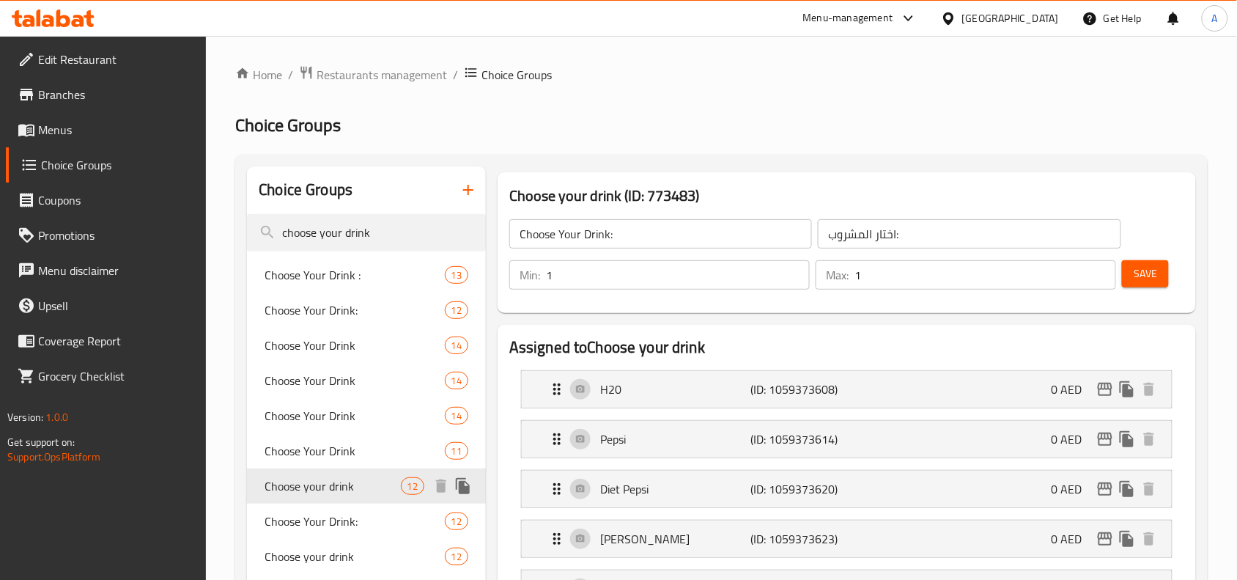
type input "Choose your drink"
type input "اختار المشروب"
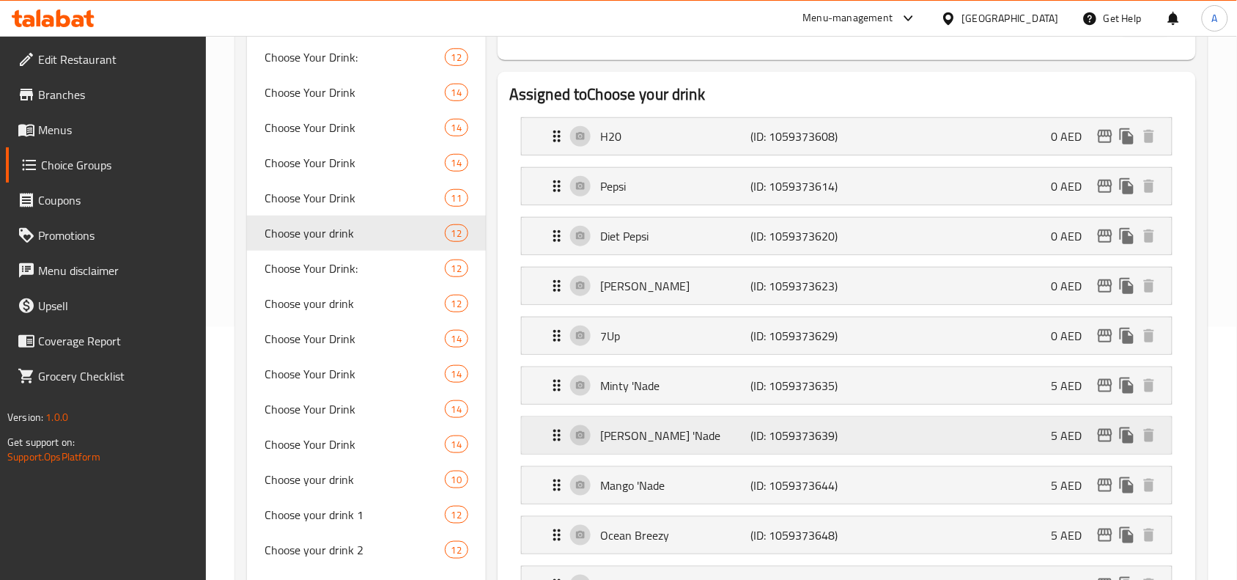
scroll to position [275, 0]
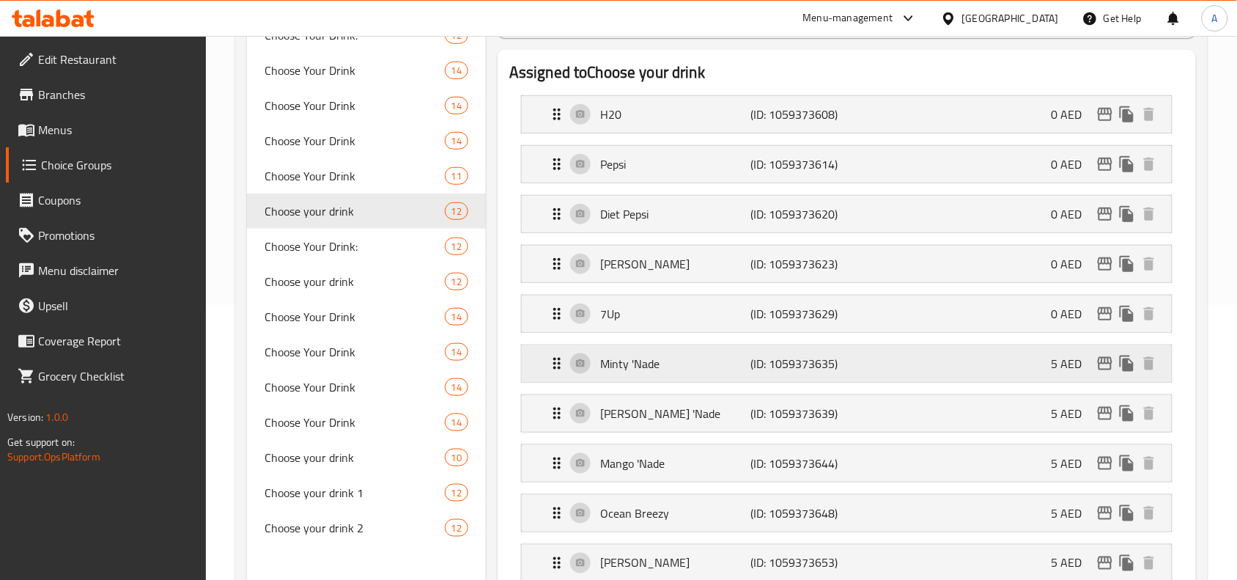
click at [900, 364] on div "Minty 'Nade (ID: 1059373635) 5 AED" at bounding box center [851, 363] width 606 height 37
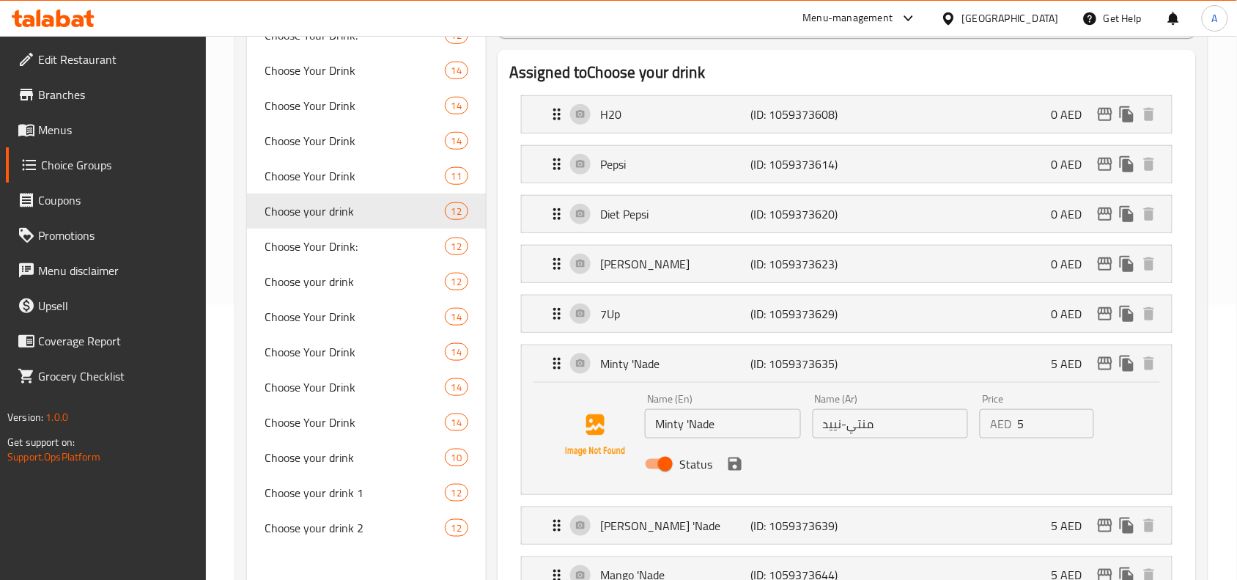
scroll to position [367, 0]
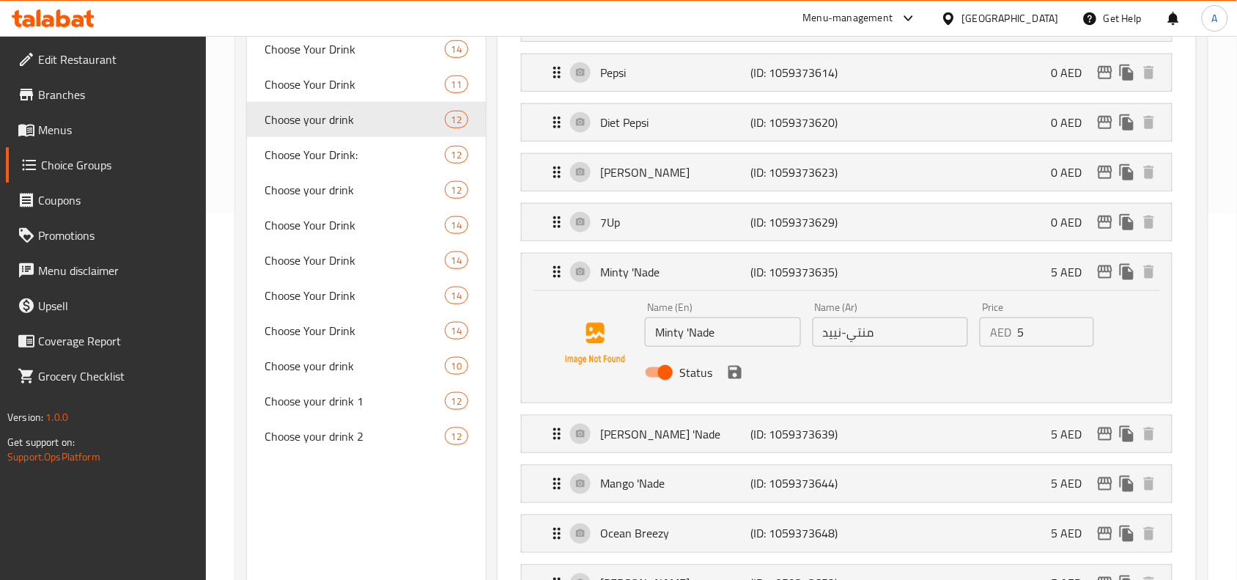
click at [665, 368] on input "Status" at bounding box center [666, 372] width 84 height 28
checkbox input "false"
click at [737, 378] on icon "save" at bounding box center [735, 373] width 18 height 18
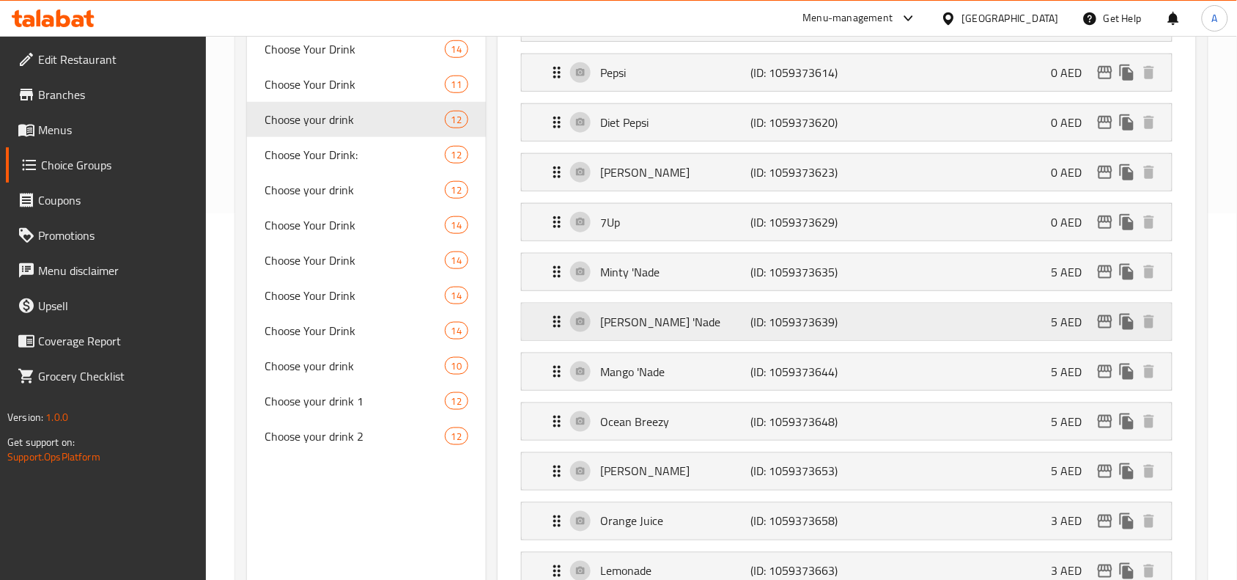
click at [773, 326] on p "(ID: 1059373639)" at bounding box center [801, 322] width 100 height 18
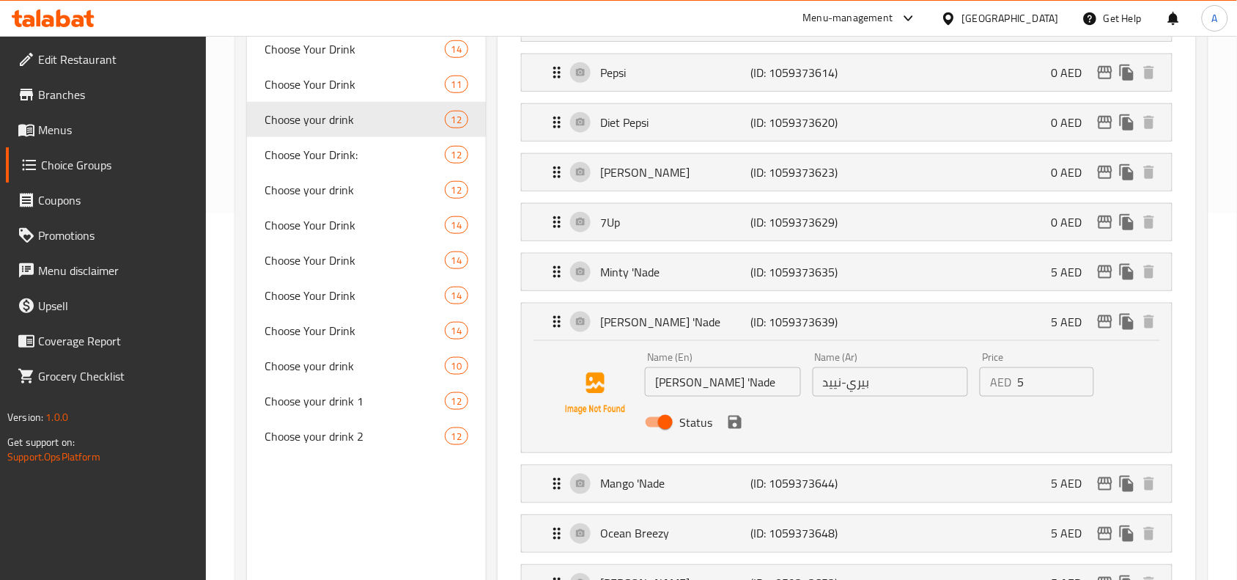
click at [657, 423] on input "Status" at bounding box center [666, 422] width 84 height 28
checkbox input "false"
click at [731, 420] on icon "save" at bounding box center [735, 422] width 18 height 18
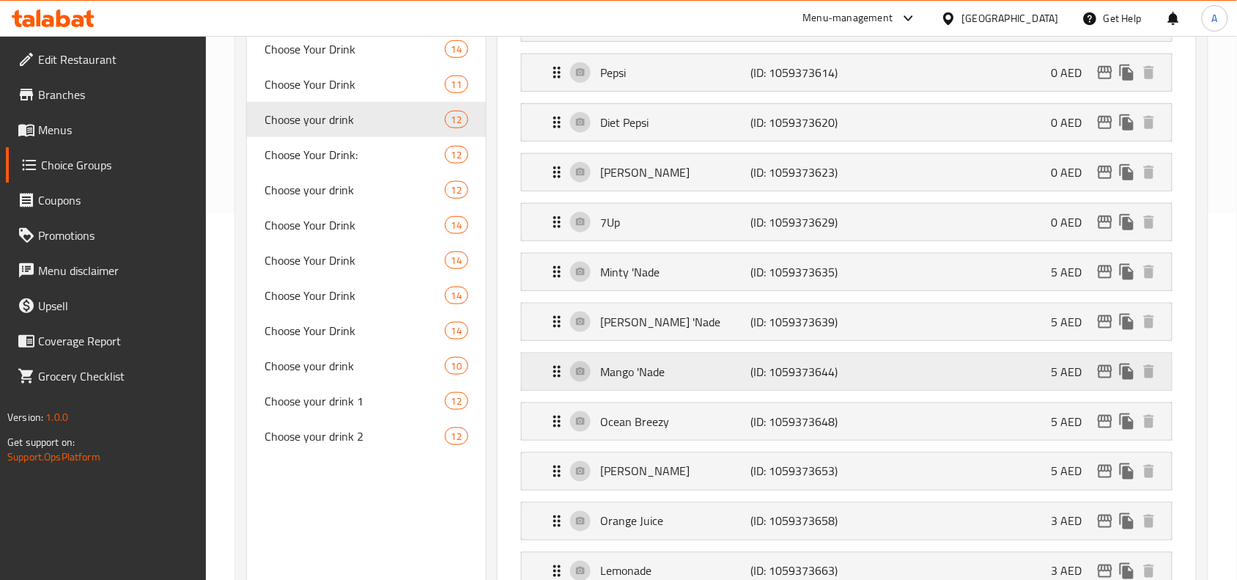
click at [740, 378] on p "Mango 'Nade" at bounding box center [675, 372] width 150 height 18
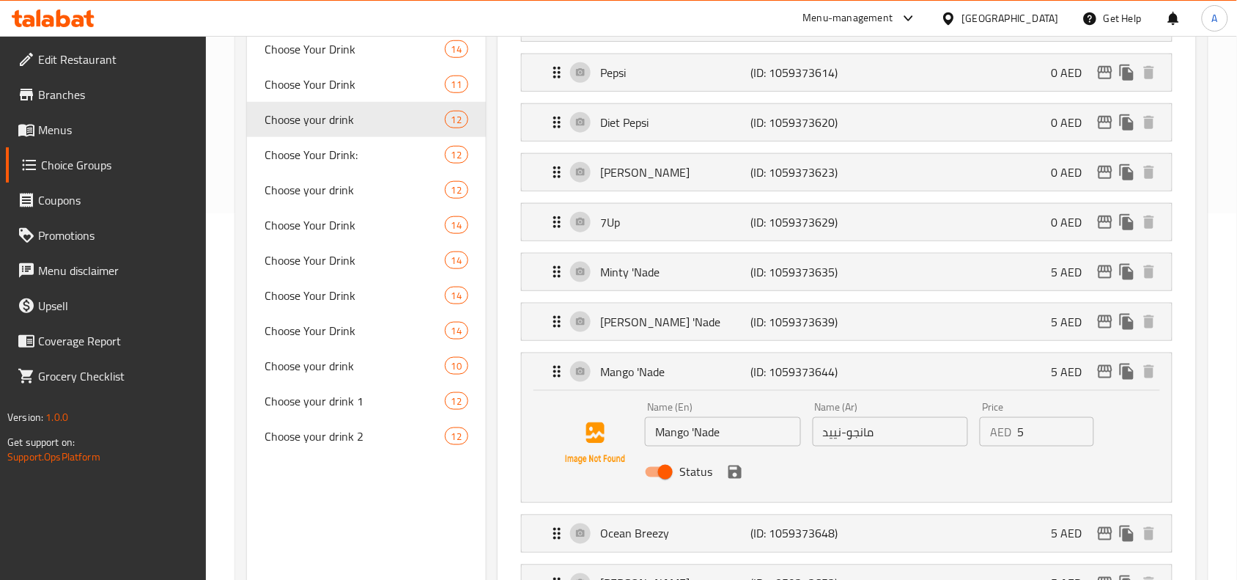
click at [668, 470] on input "Status" at bounding box center [666, 472] width 84 height 28
checkbox input "false"
click at [729, 470] on icon "save" at bounding box center [735, 471] width 13 height 13
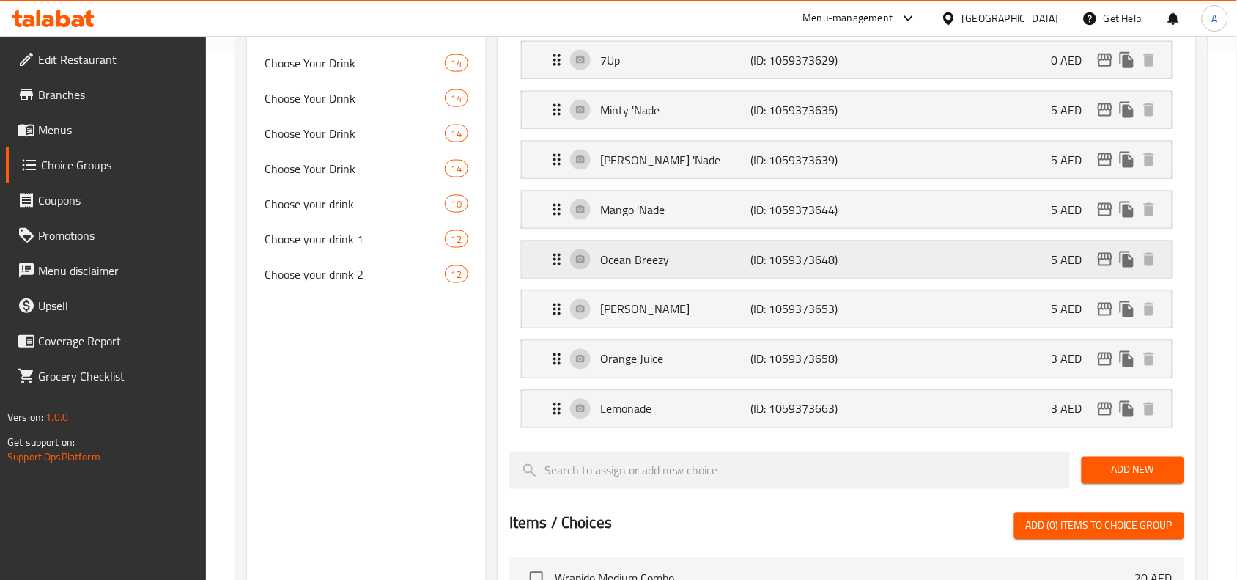
scroll to position [550, 0]
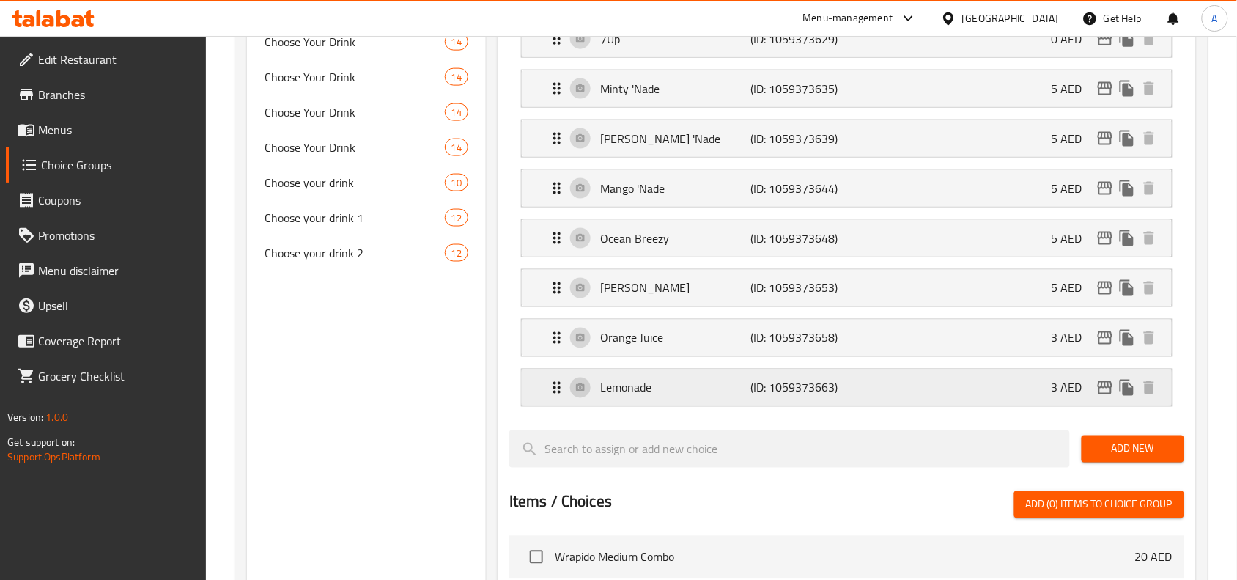
click at [752, 383] on p "(ID: 1059373663)" at bounding box center [801, 388] width 100 height 18
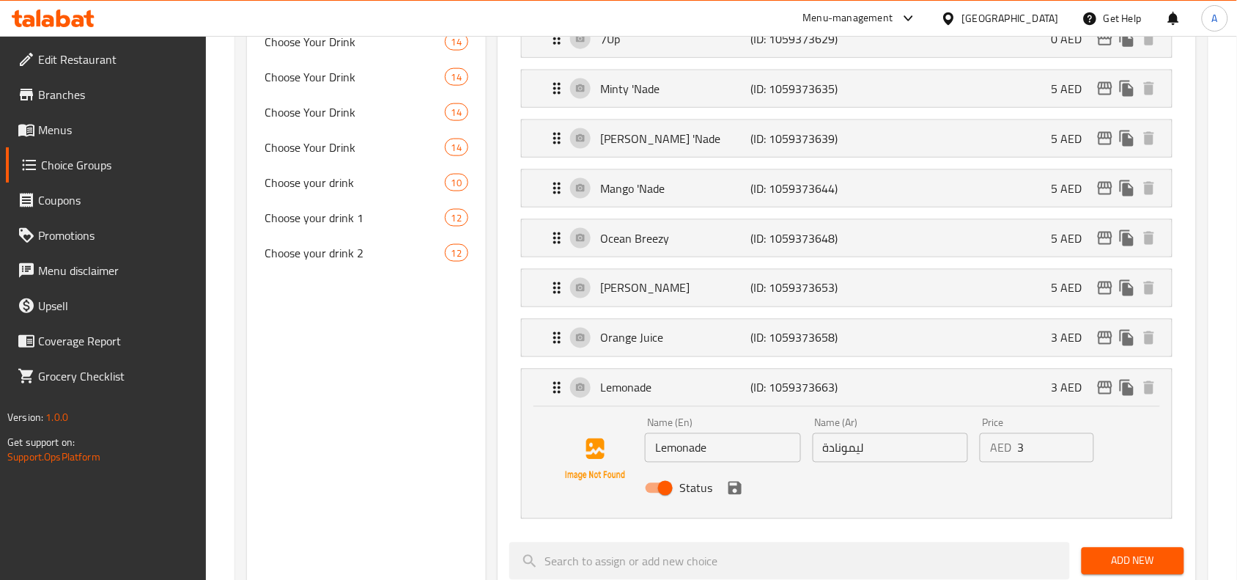
click at [665, 486] on input "Status" at bounding box center [666, 488] width 84 height 28
checkbox input "false"
click at [739, 485] on icon "save" at bounding box center [735, 488] width 18 height 18
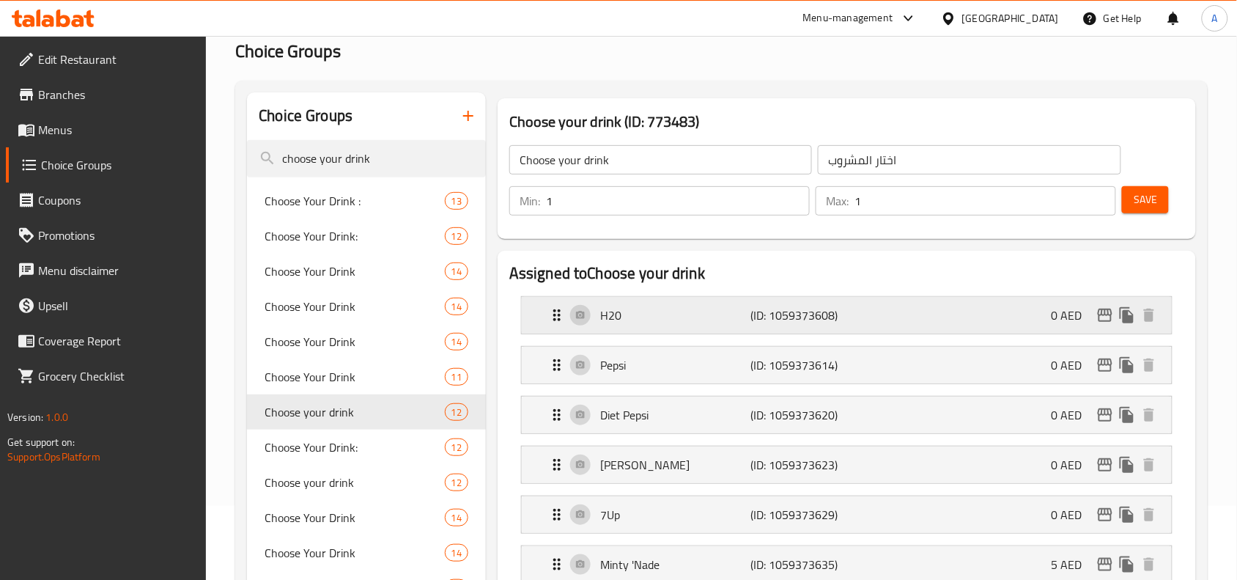
scroll to position [92, 0]
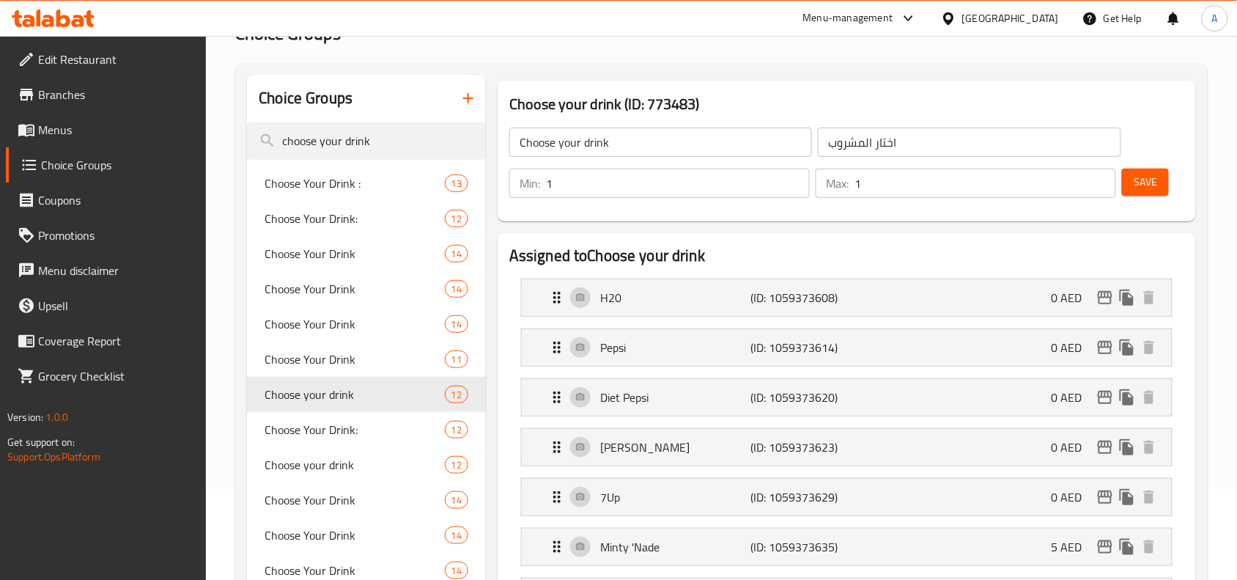
click at [1148, 189] on span "Save" at bounding box center [1145, 182] width 23 height 18
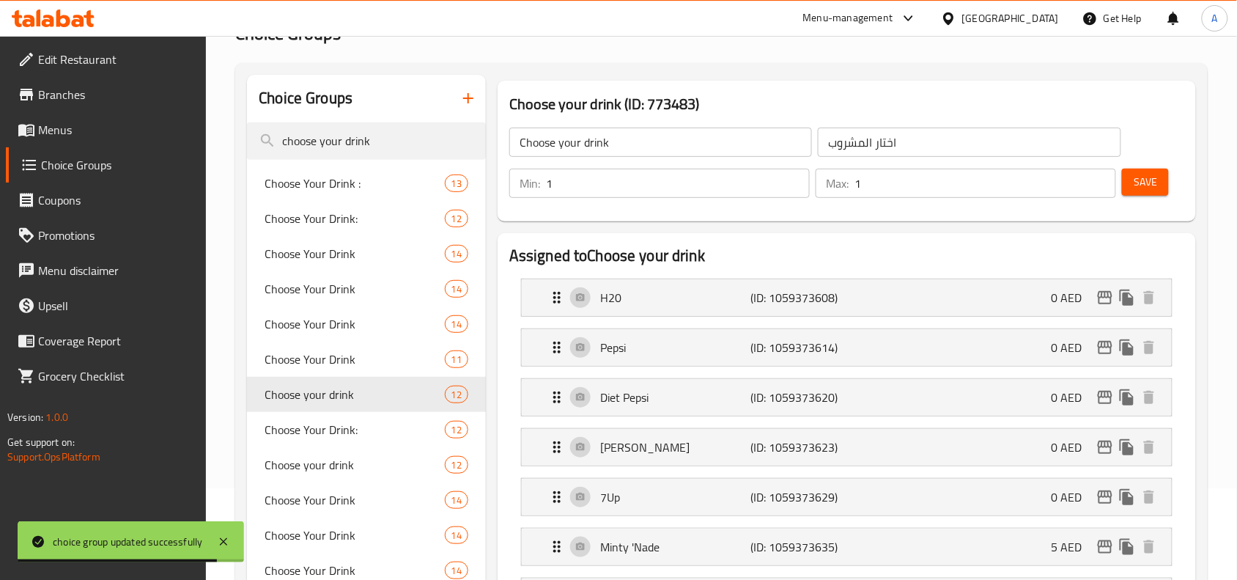
click at [1138, 188] on span "Save" at bounding box center [1145, 182] width 23 height 18
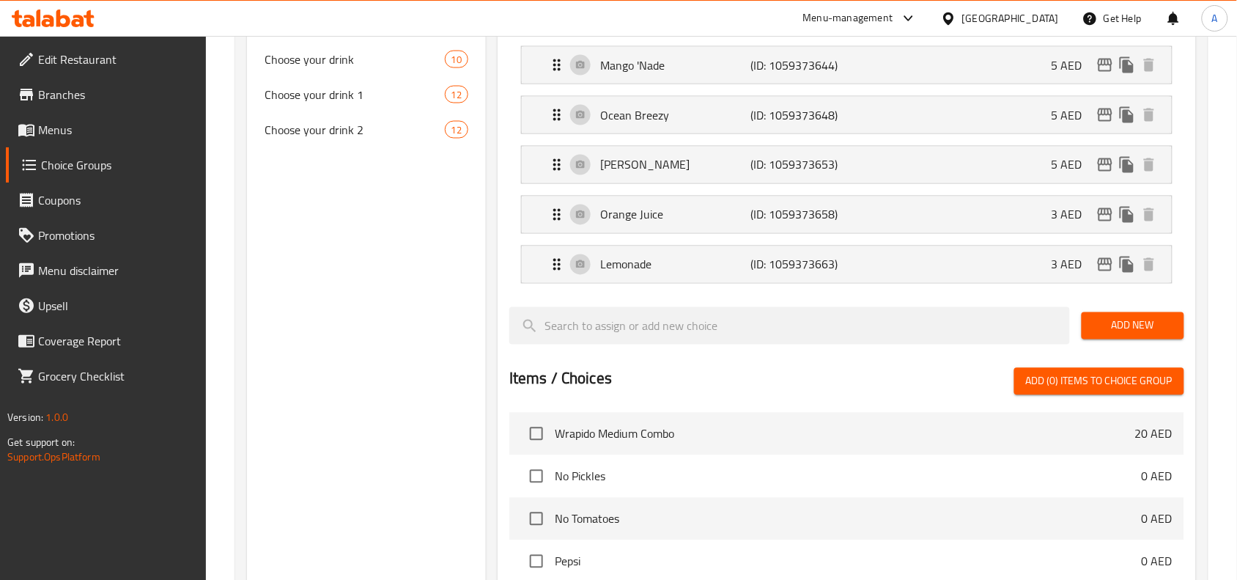
scroll to position [641, 0]
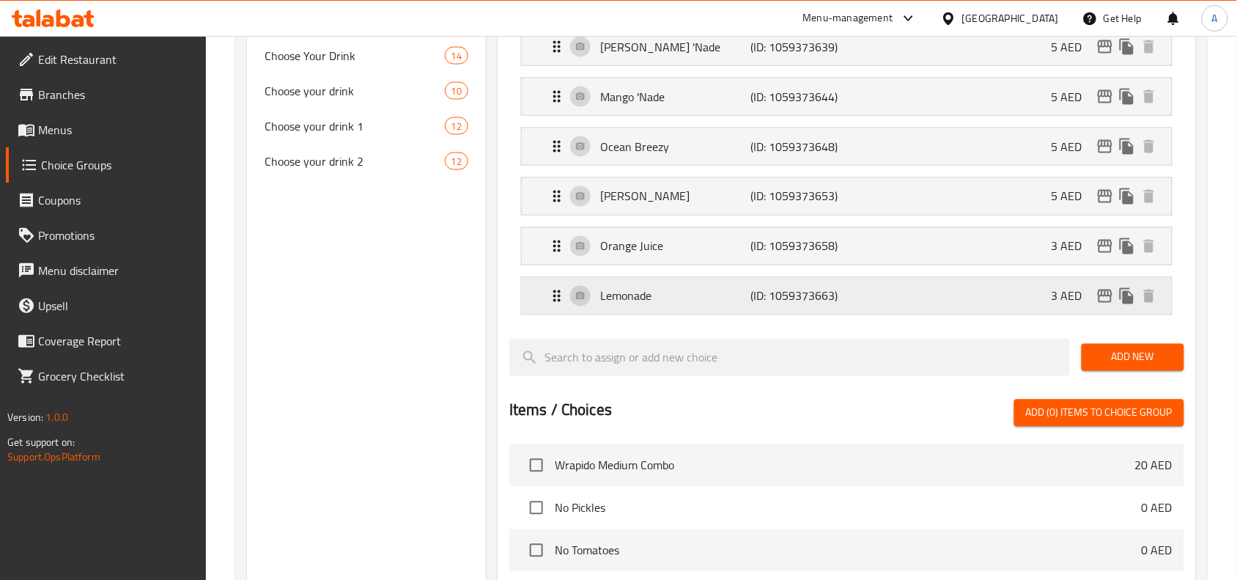
click at [995, 302] on div "Lemonade (ID: 1059373663) 3 AED" at bounding box center [851, 296] width 606 height 37
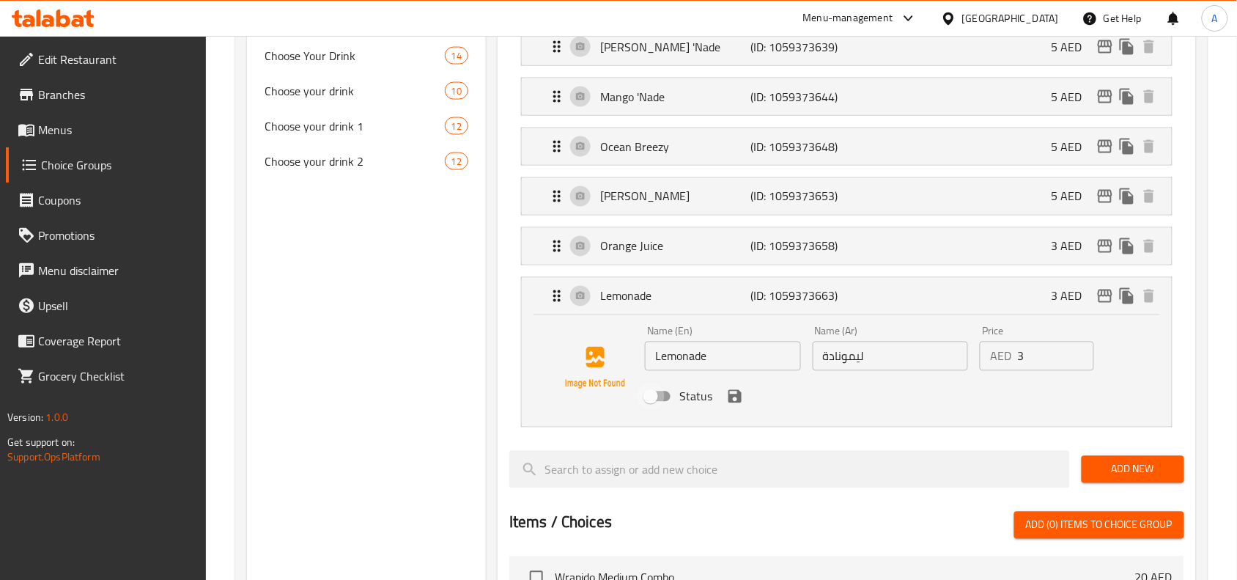
click at [658, 403] on input "Status" at bounding box center [651, 397] width 84 height 28
checkbox input "true"
click at [734, 397] on icon "save" at bounding box center [735, 397] width 18 height 18
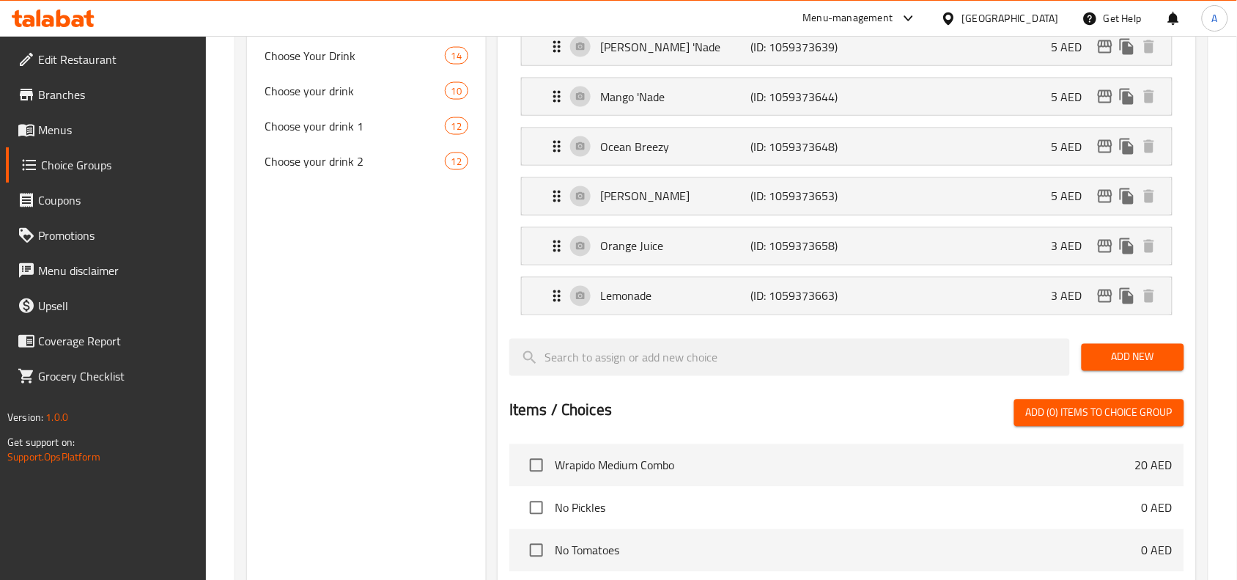
scroll to position [550, 0]
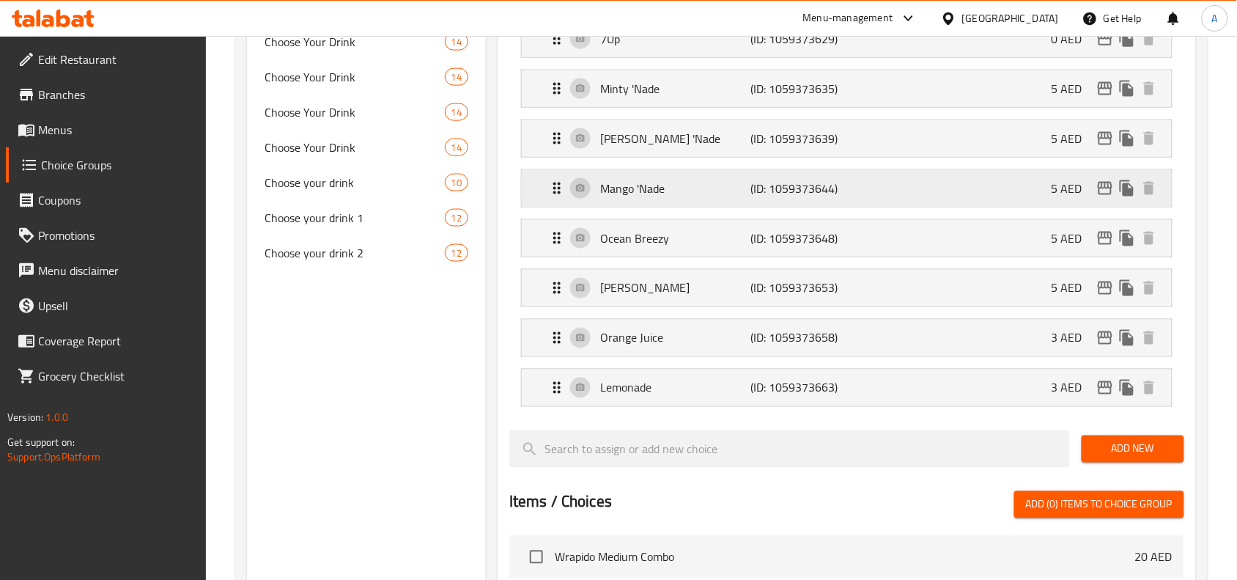
click at [767, 182] on p "(ID: 1059373644)" at bounding box center [801, 189] width 100 height 18
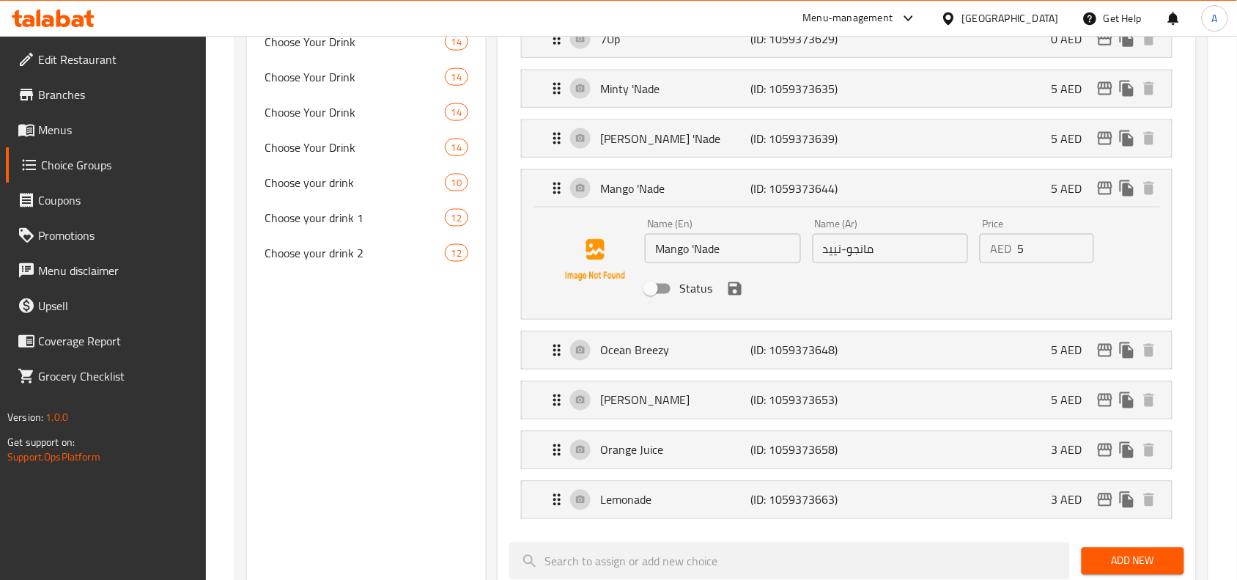
click at [662, 293] on input "Status" at bounding box center [651, 289] width 84 height 28
checkbox input "true"
click at [726, 291] on icon "save" at bounding box center [735, 289] width 18 height 18
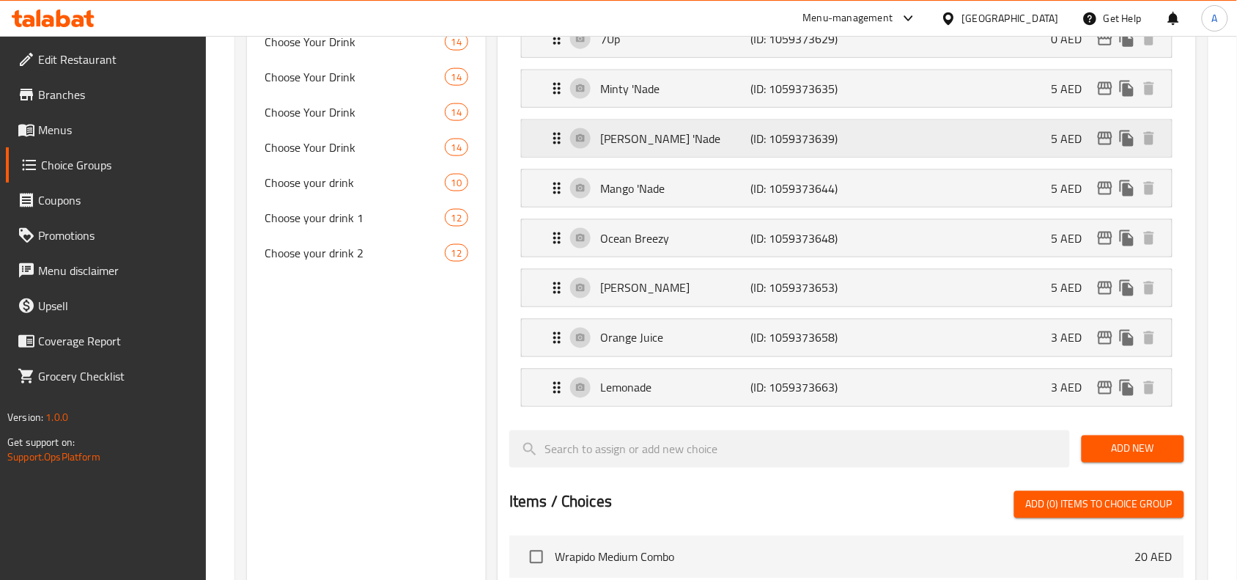
click at [715, 141] on p "[PERSON_NAME] 'Nade" at bounding box center [675, 139] width 150 height 18
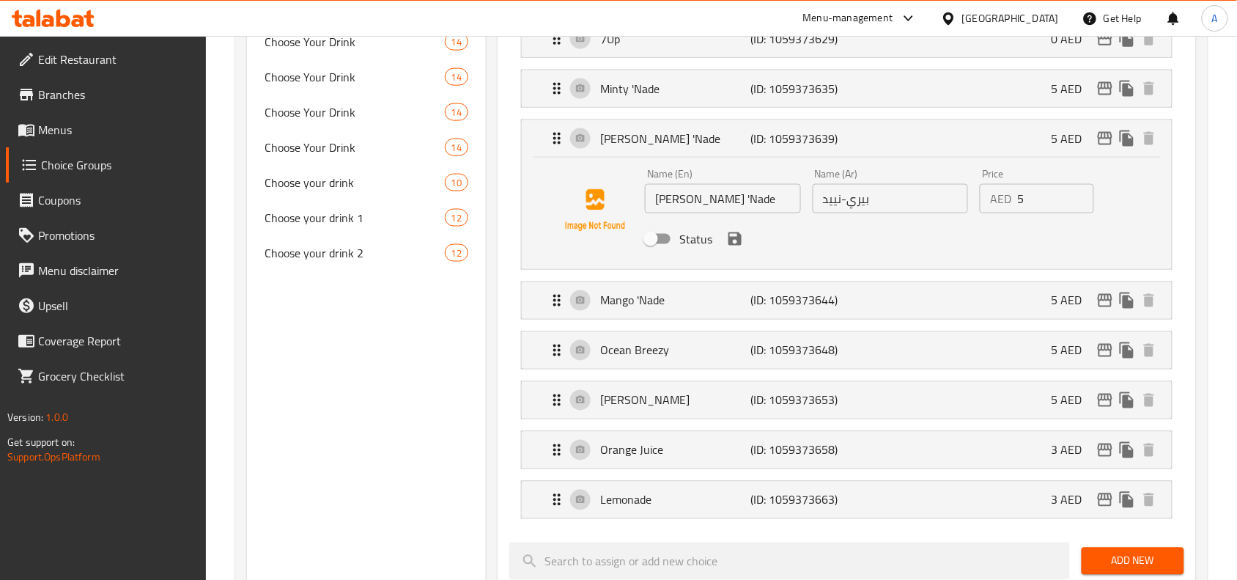
click at [657, 240] on input "Status" at bounding box center [651, 239] width 84 height 28
checkbox input "true"
click at [731, 243] on icon "save" at bounding box center [735, 238] width 13 height 13
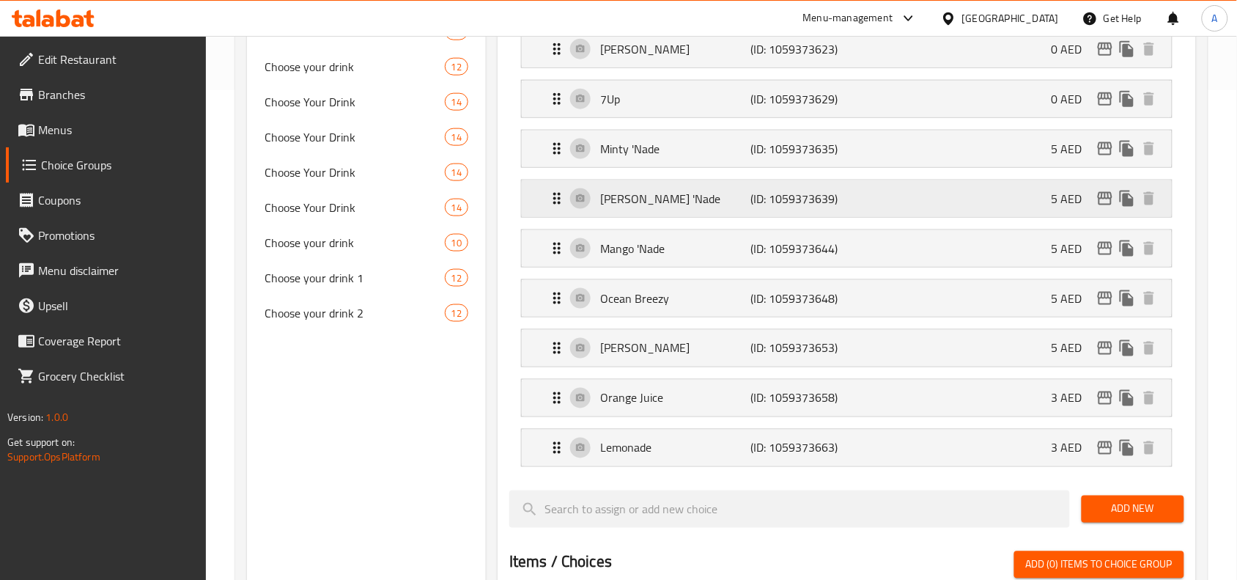
scroll to position [458, 0]
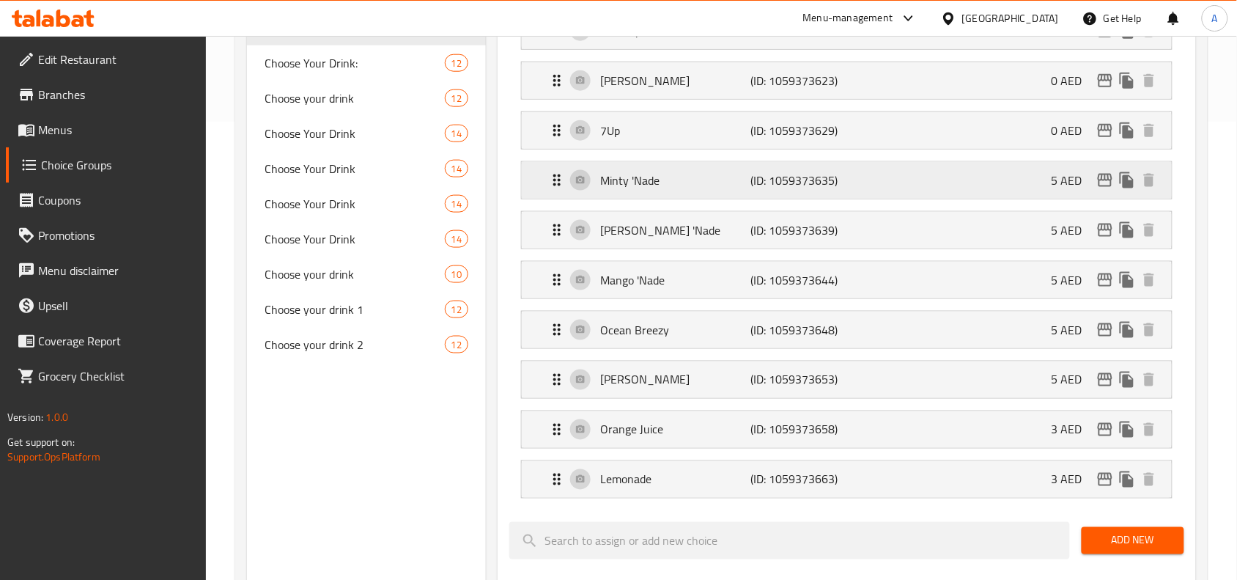
click at [765, 187] on p "(ID: 1059373635)" at bounding box center [801, 181] width 100 height 18
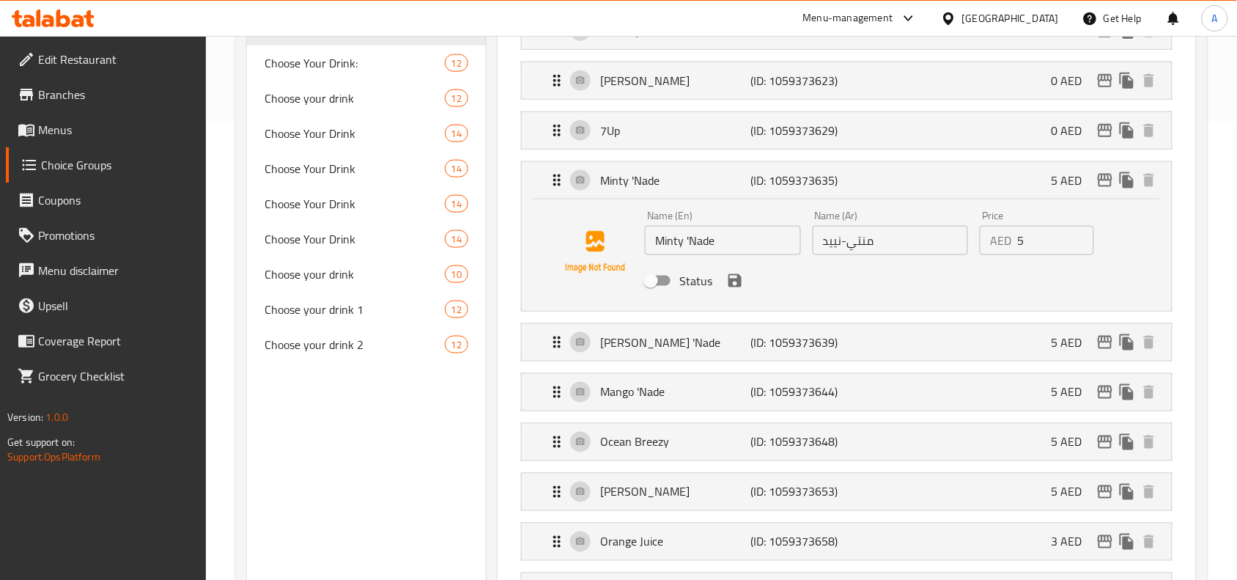
click at [665, 277] on input "Status" at bounding box center [651, 281] width 84 height 28
checkbox input "true"
click at [737, 283] on icon "save" at bounding box center [735, 280] width 13 height 13
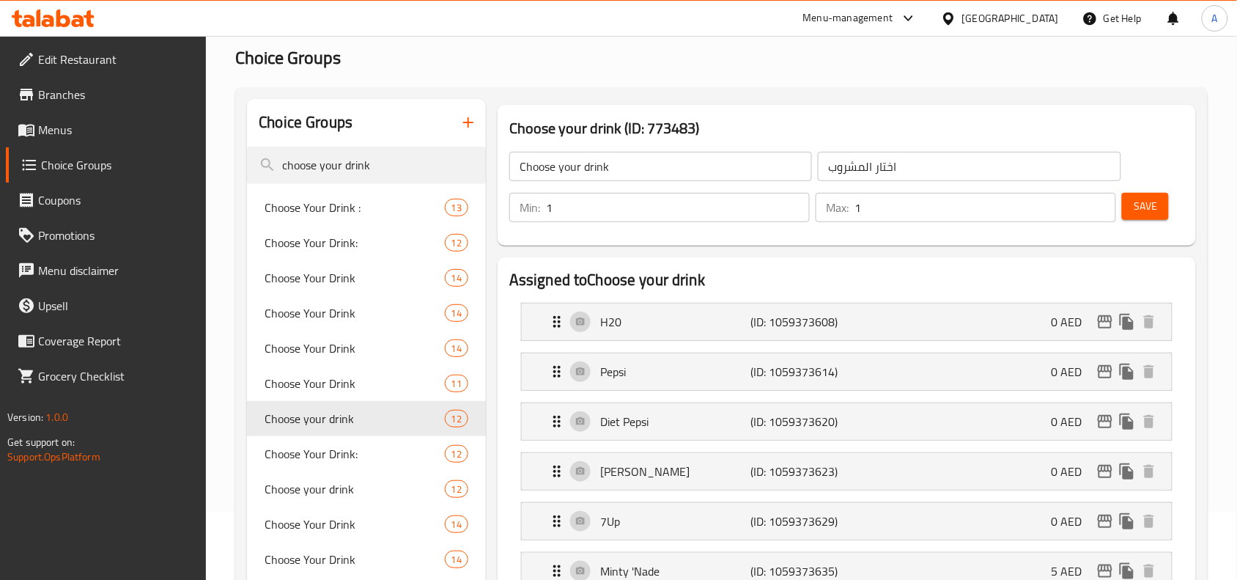
scroll to position [0, 0]
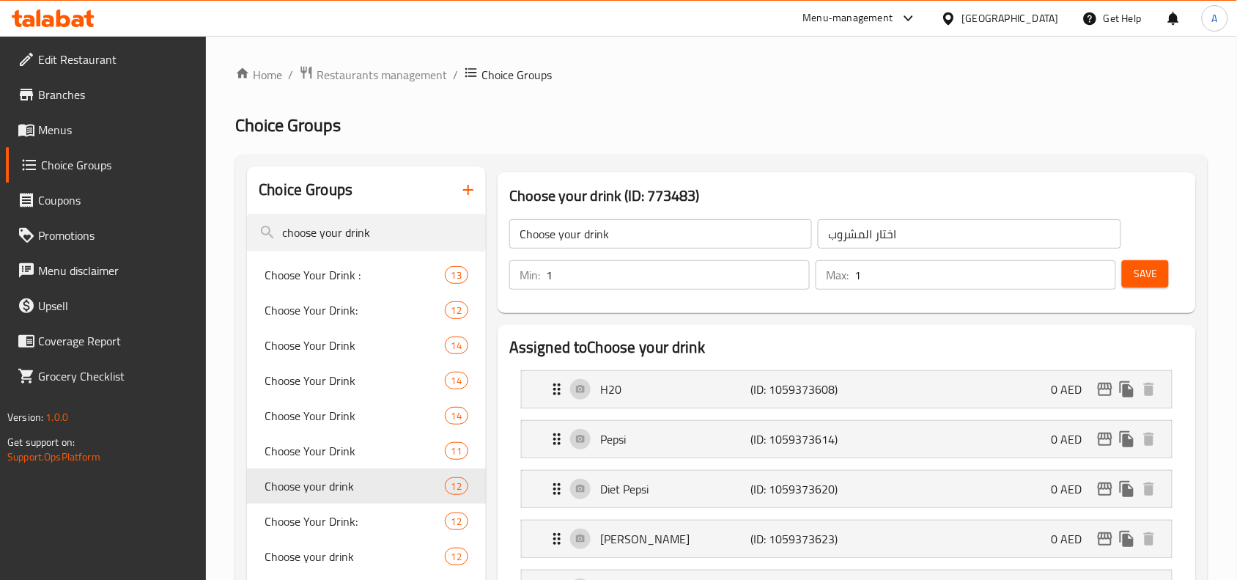
click at [1156, 273] on span "Save" at bounding box center [1145, 274] width 23 height 18
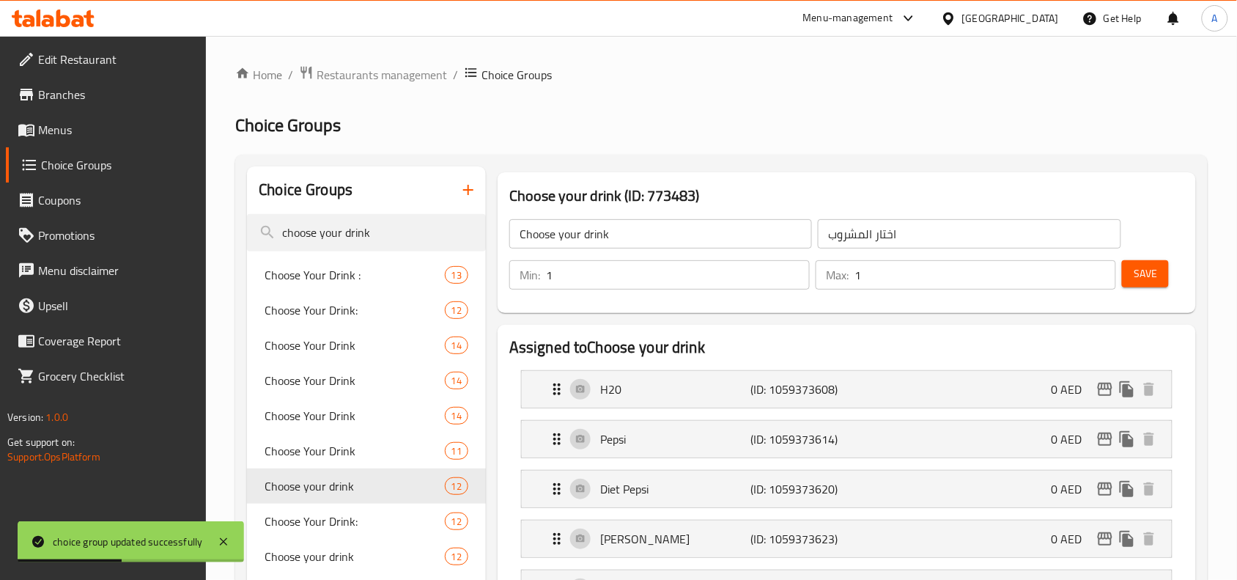
click at [1141, 262] on button "Save" at bounding box center [1145, 273] width 47 height 27
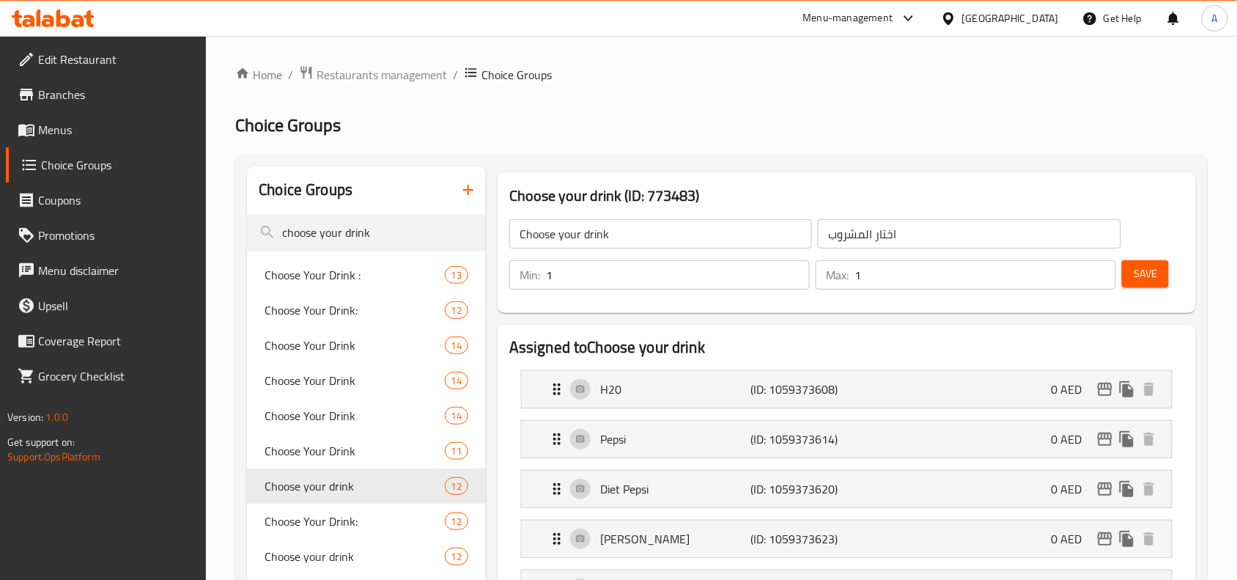
click at [1138, 284] on button "Save" at bounding box center [1145, 273] width 47 height 27
click at [353, 232] on input "choose your drink" at bounding box center [366, 232] width 239 height 37
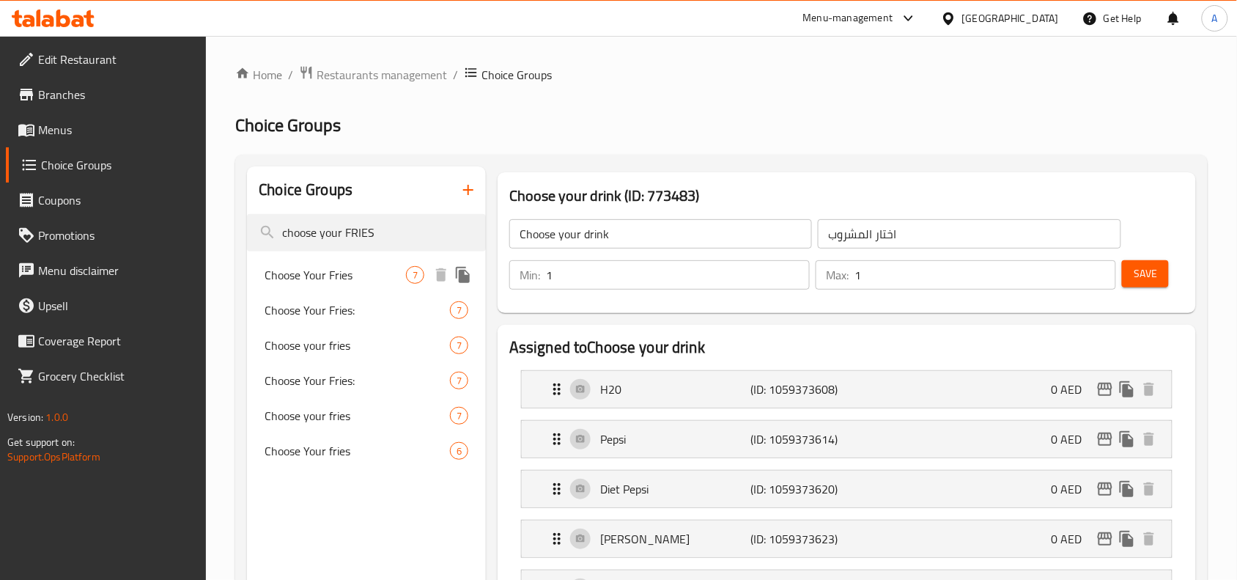
type input "choose your FRIES"
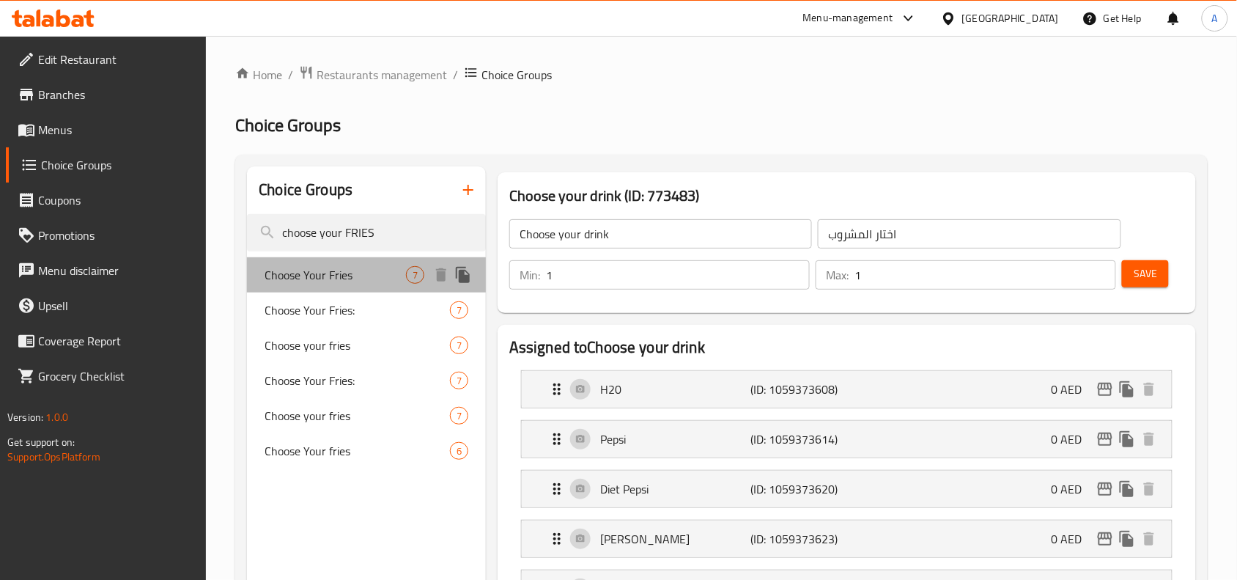
click at [342, 282] on span "Choose Your Fries" at bounding box center [335, 275] width 141 height 18
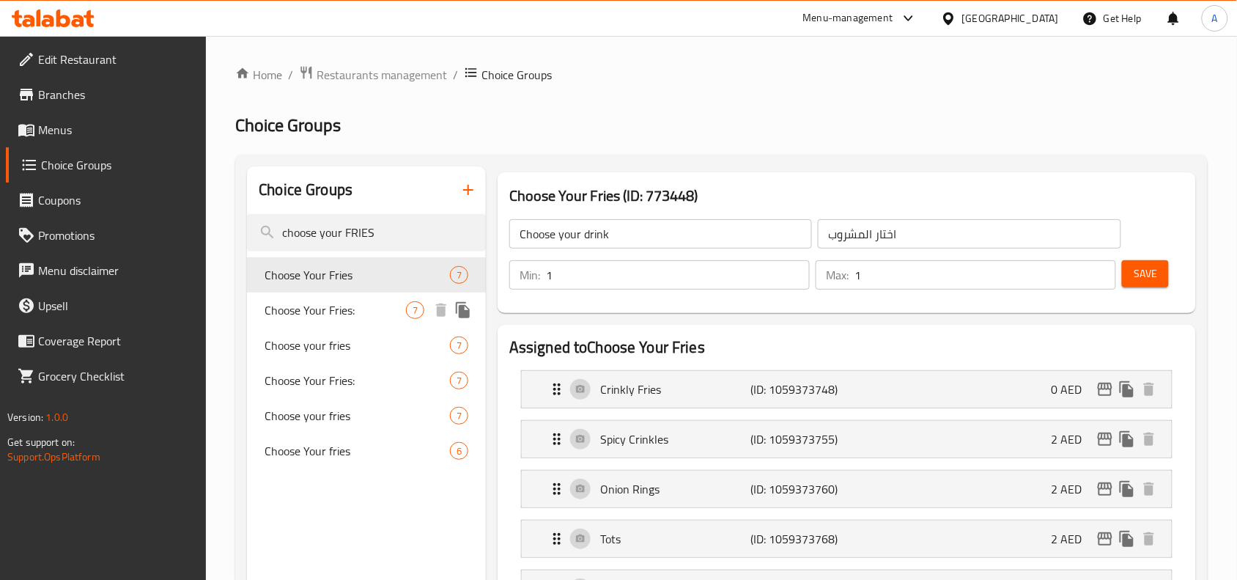
type input "Choose Your Fries"
type input "إختر الفرايز"
click at [339, 306] on span "Choose Your Fries:" at bounding box center [335, 310] width 141 height 18
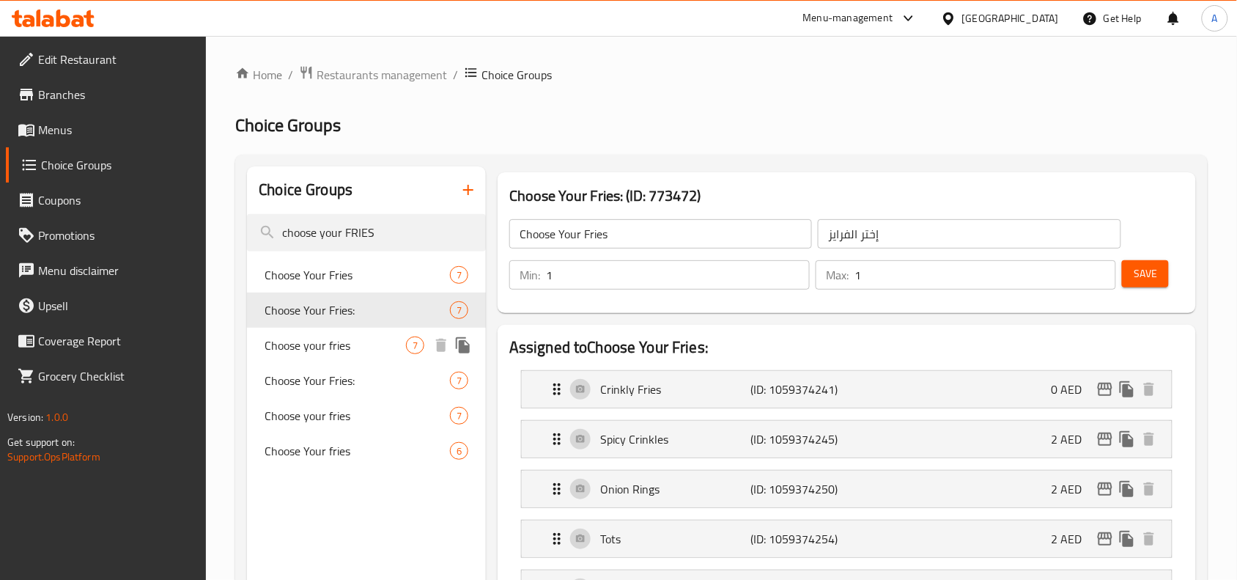
type input "Choose Your Fries:"
type input "اختار الفرايز:"
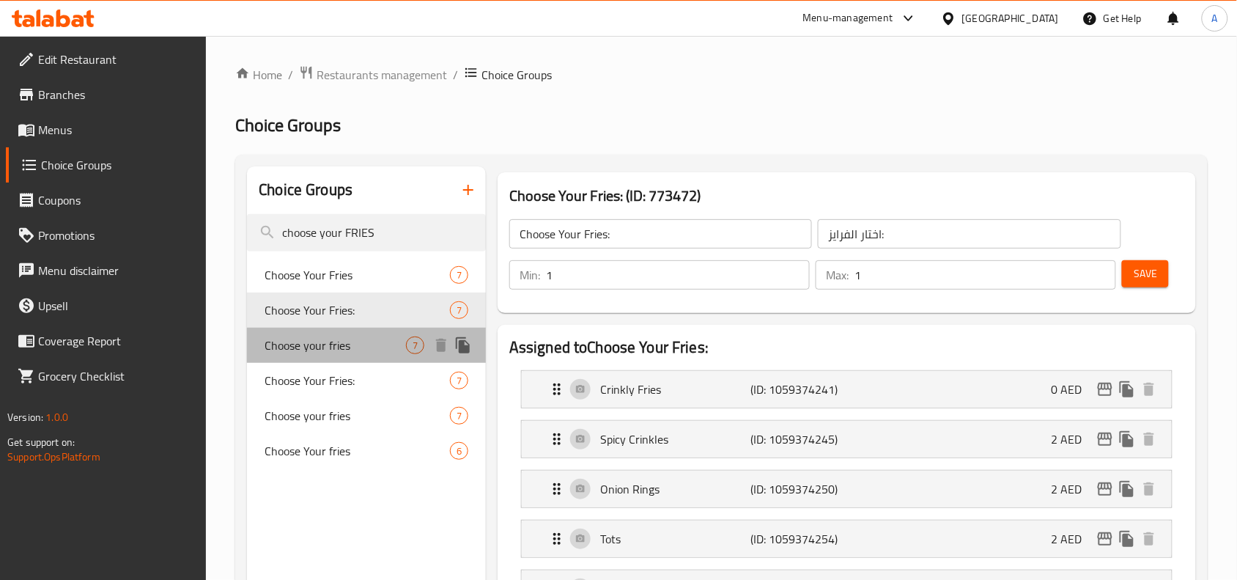
click at [339, 336] on span "Choose your fries" at bounding box center [335, 345] width 141 height 18
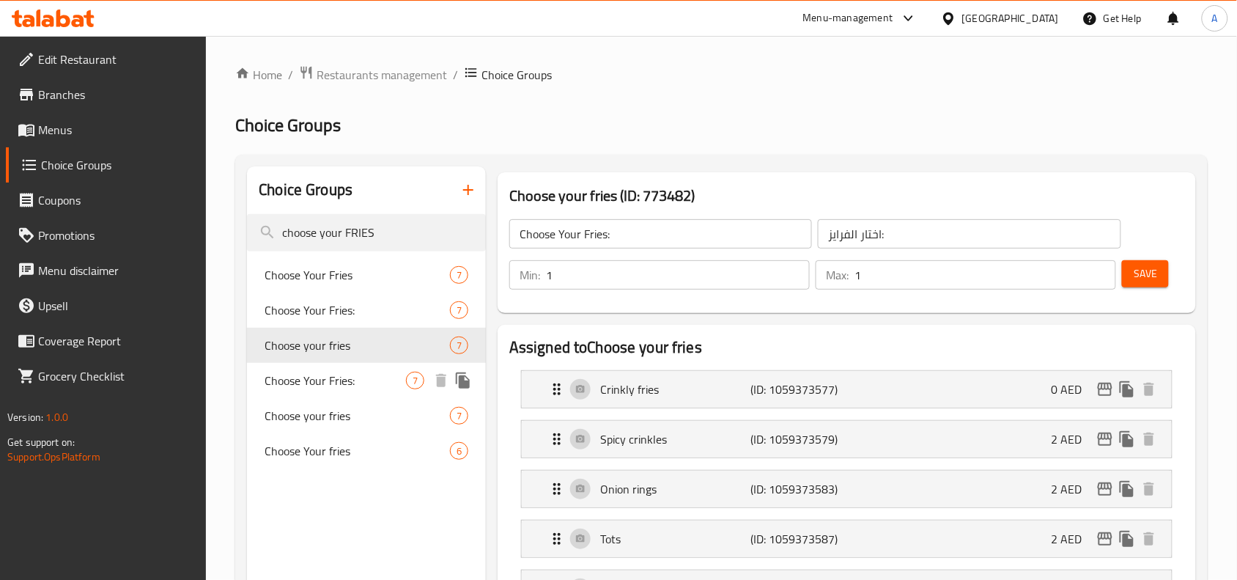
type input "Choose your fries"
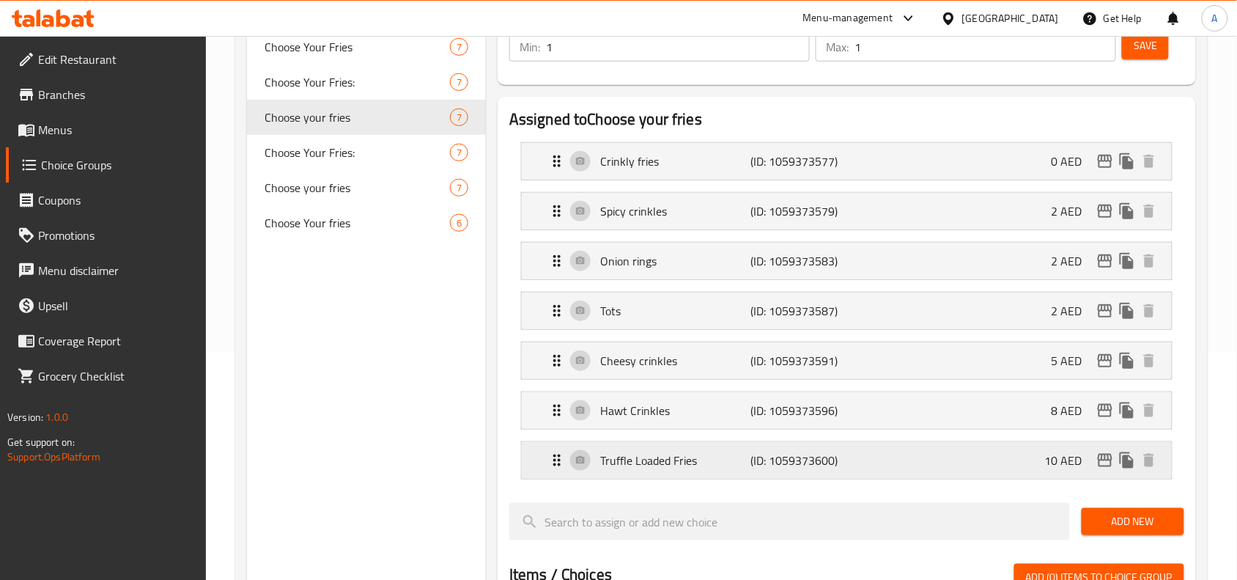
scroll to position [367, 0]
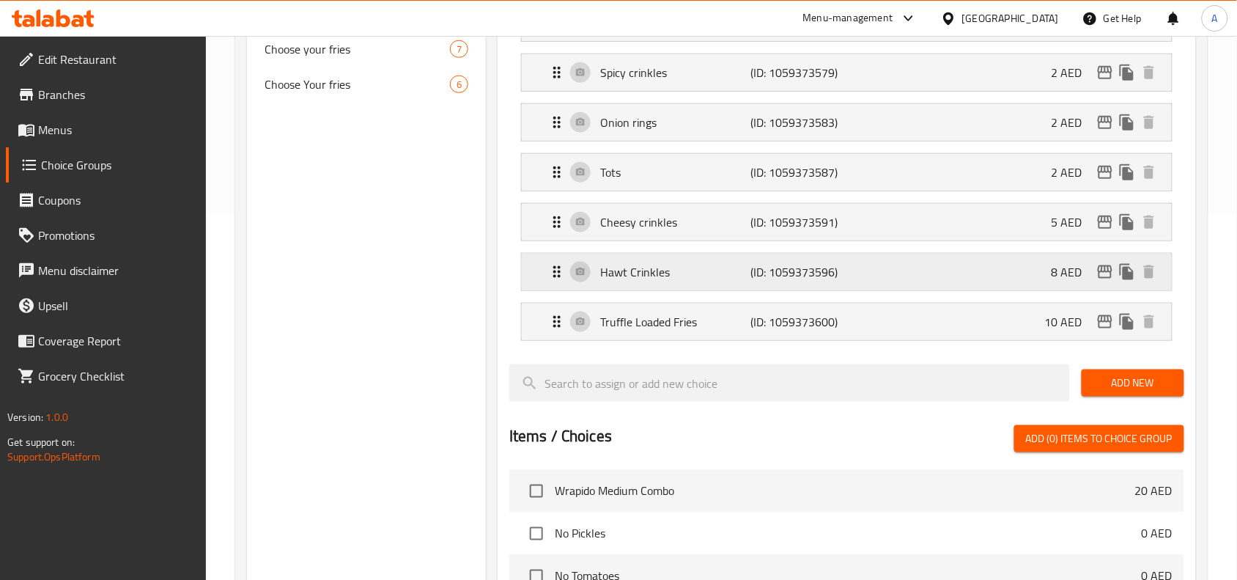
click at [832, 268] on p "(ID: 1059373596)" at bounding box center [801, 272] width 100 height 18
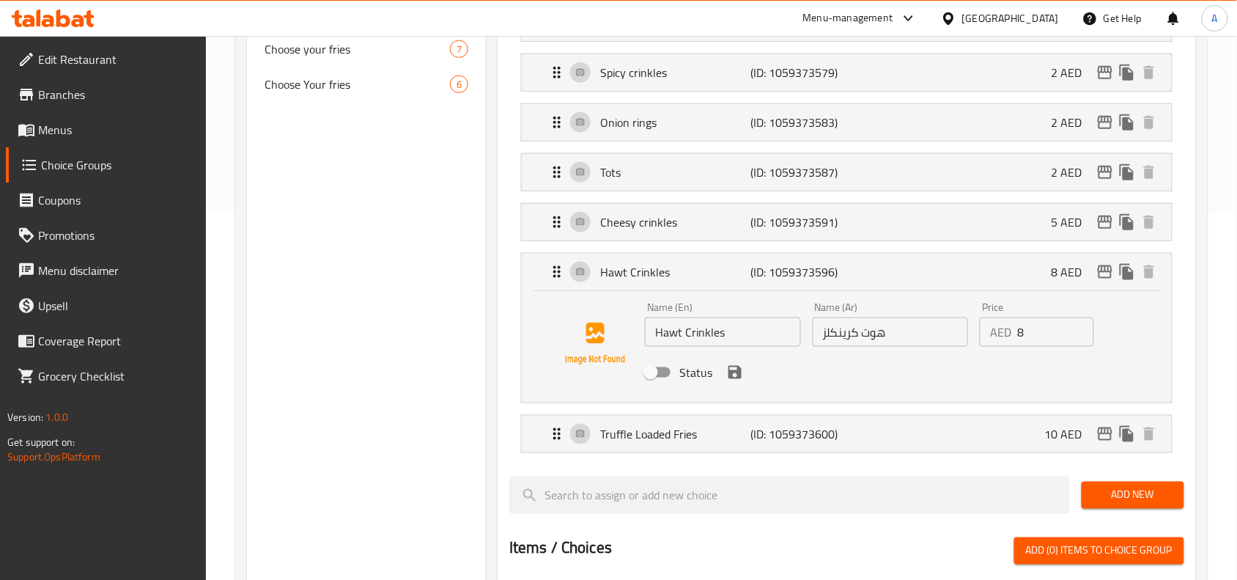
click at [669, 375] on input "Status" at bounding box center [651, 372] width 84 height 28
checkbox input "true"
click at [726, 372] on icon "save" at bounding box center [735, 373] width 18 height 18
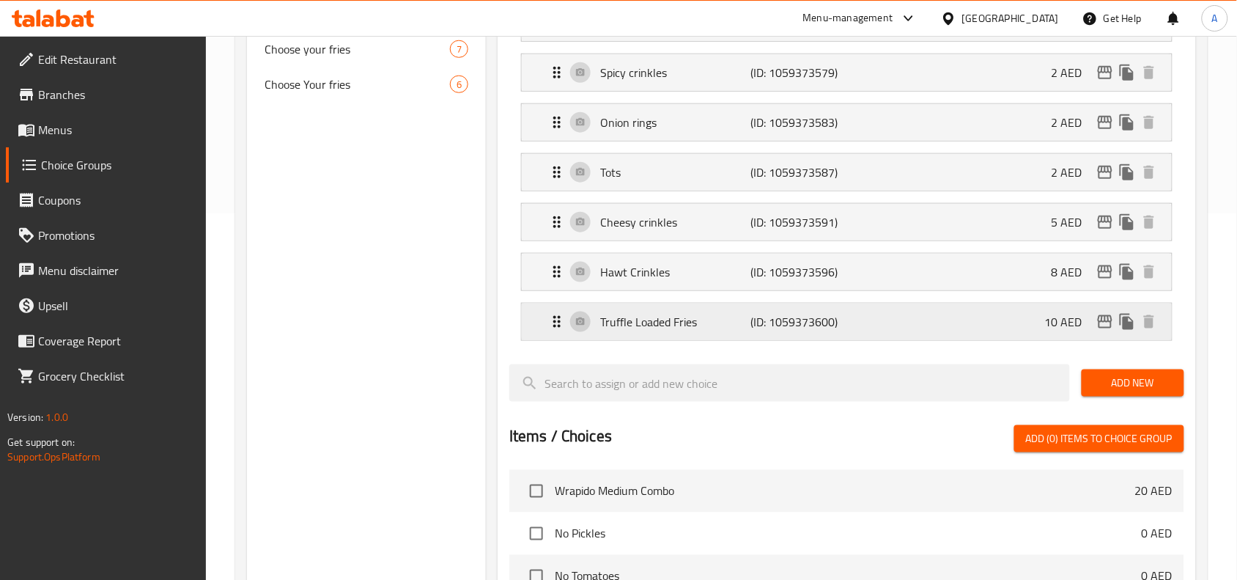
click at [801, 323] on p "(ID: 1059373600)" at bounding box center [801, 322] width 100 height 18
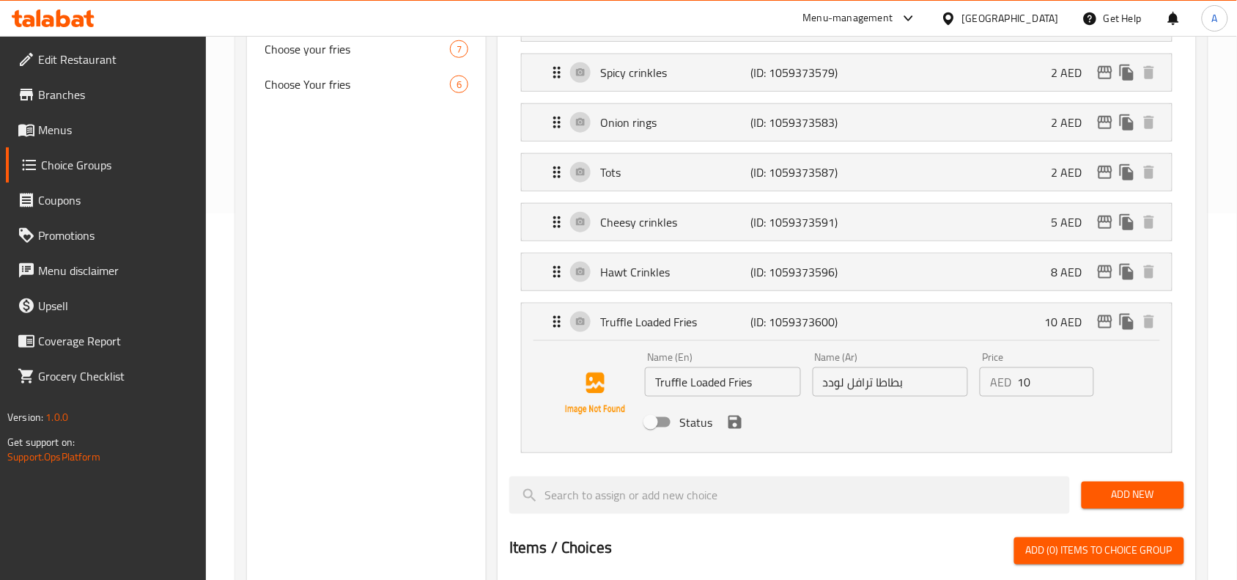
click at [663, 427] on input "Status" at bounding box center [651, 422] width 84 height 28
checkbox input "true"
click at [737, 420] on icon "save" at bounding box center [735, 422] width 18 height 18
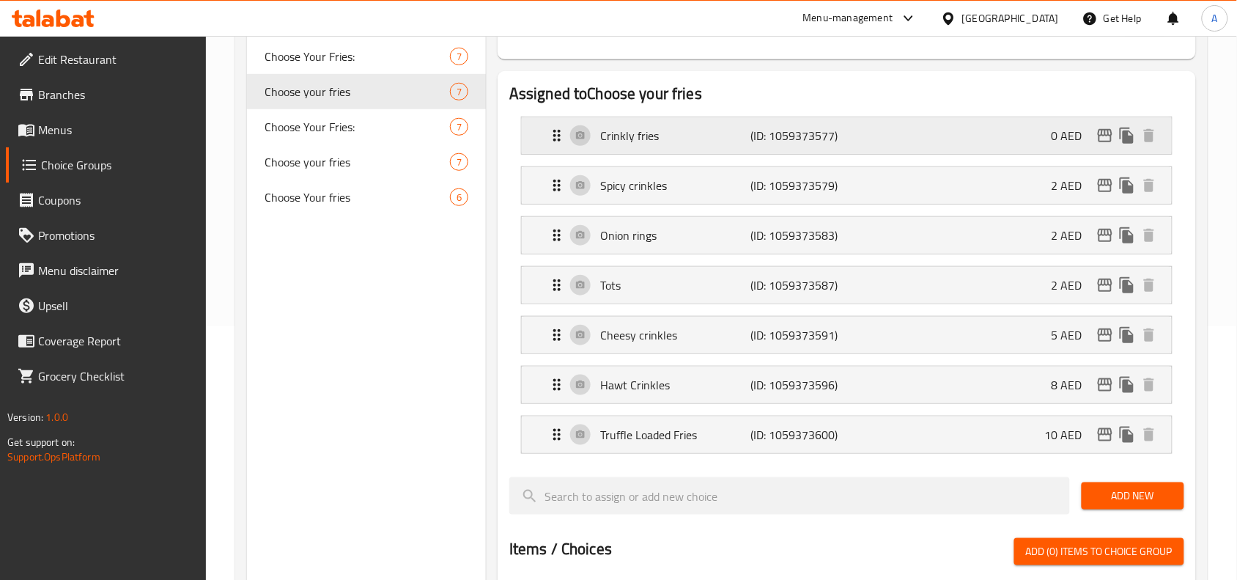
scroll to position [92, 0]
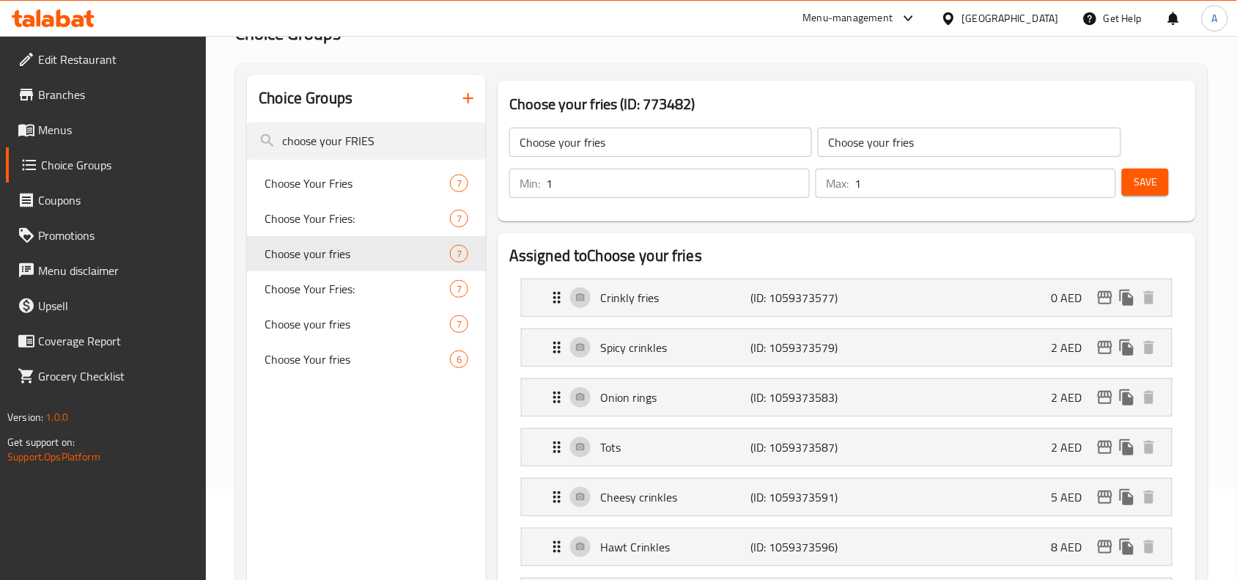
click at [1140, 189] on span "Save" at bounding box center [1145, 182] width 23 height 18
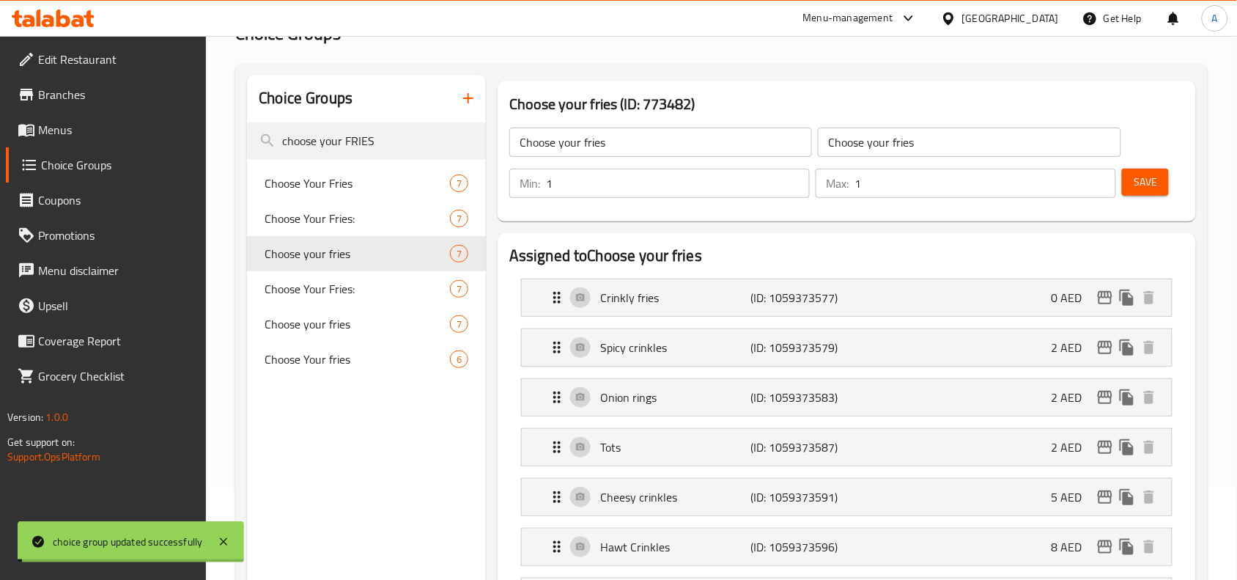
click at [1141, 178] on span "Save" at bounding box center [1145, 182] width 23 height 18
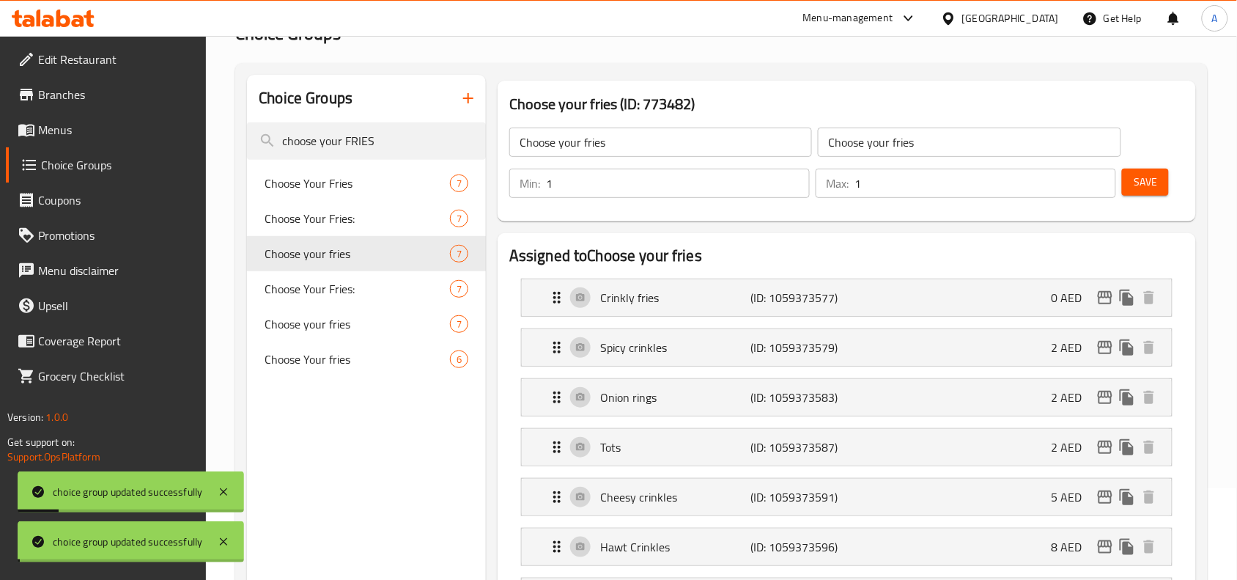
click at [1215, 346] on div at bounding box center [618, 290] width 1237 height 580
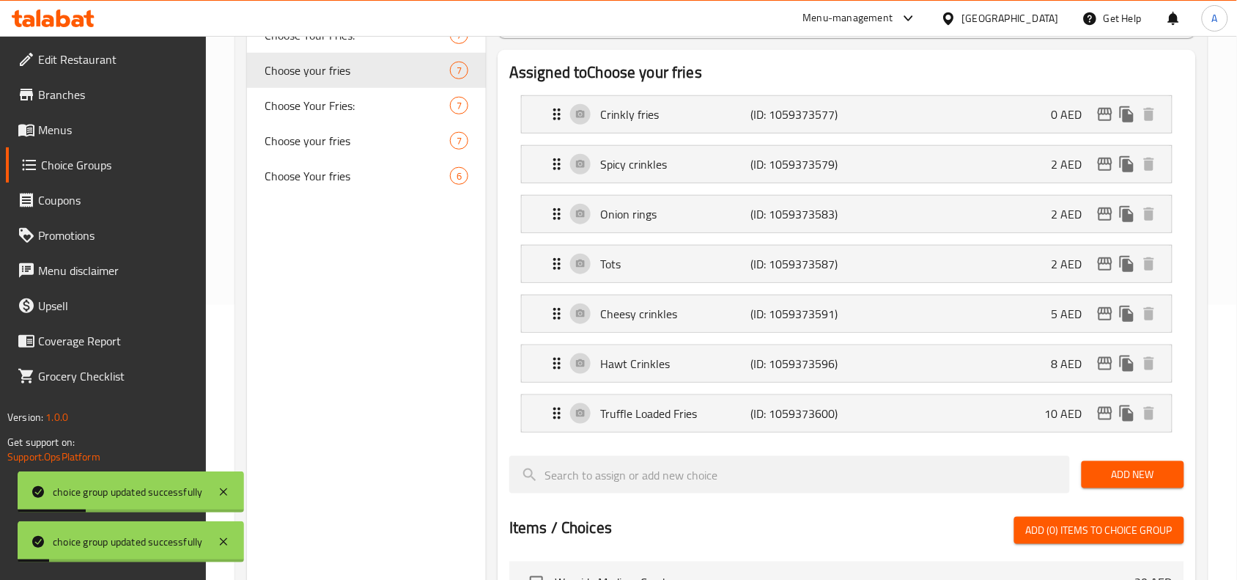
scroll to position [0, 0]
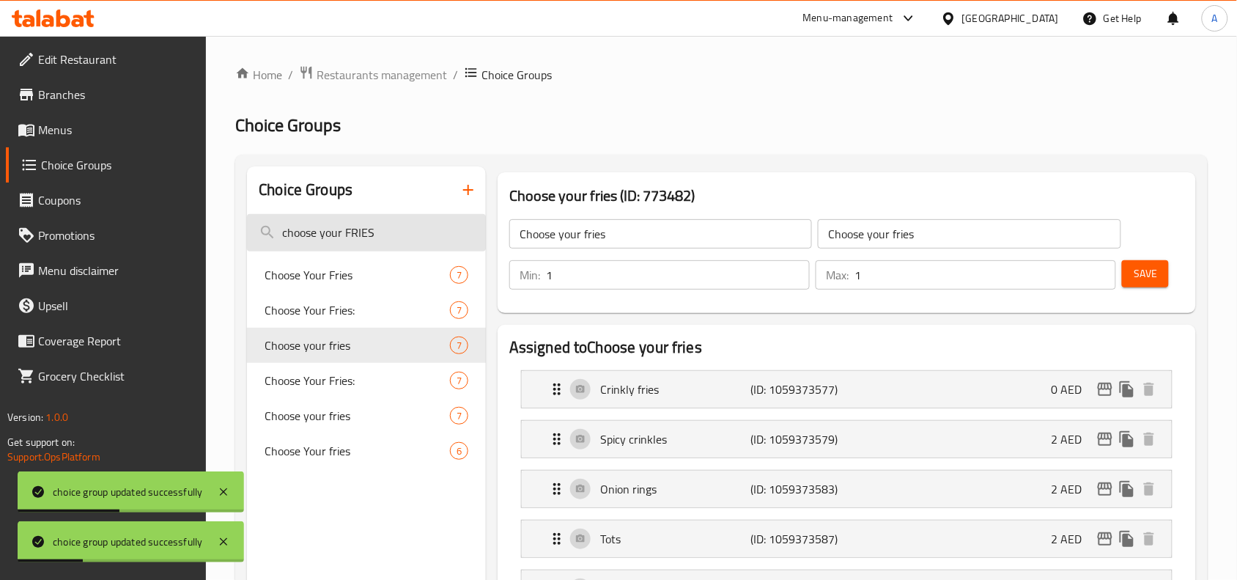
click at [378, 232] on input "choose your FRIES" at bounding box center [366, 232] width 239 height 37
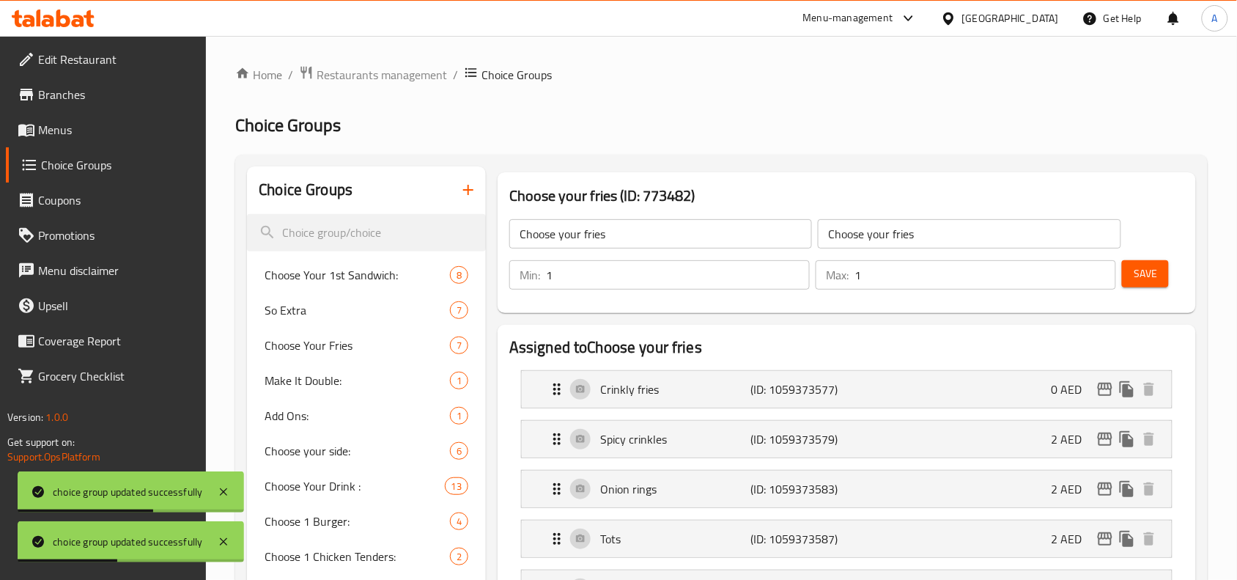
click at [607, 122] on h2 "Choice Groups" at bounding box center [721, 125] width 973 height 23
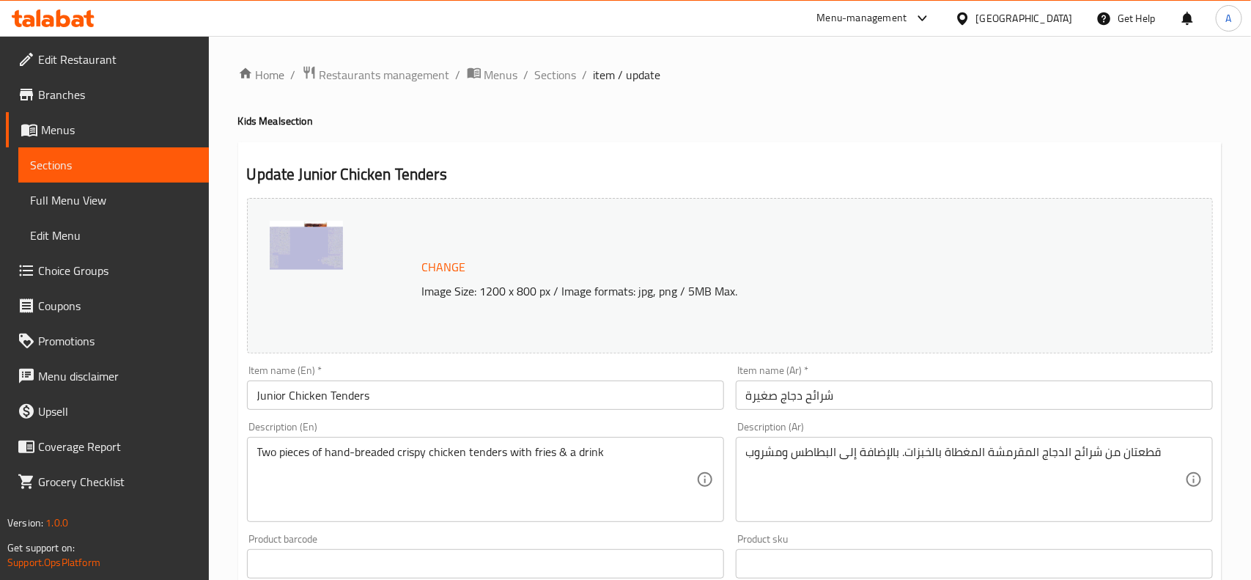
type input "Choose your fries"
type input "1"
type input "اختار المشروب"
type input "1"
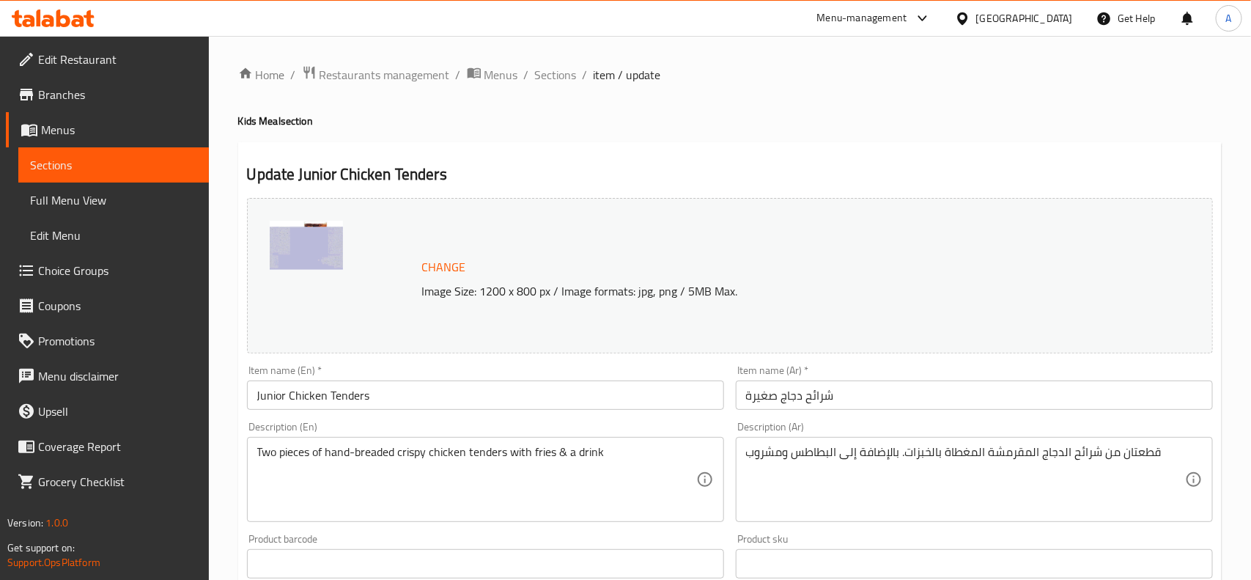
type input "1"
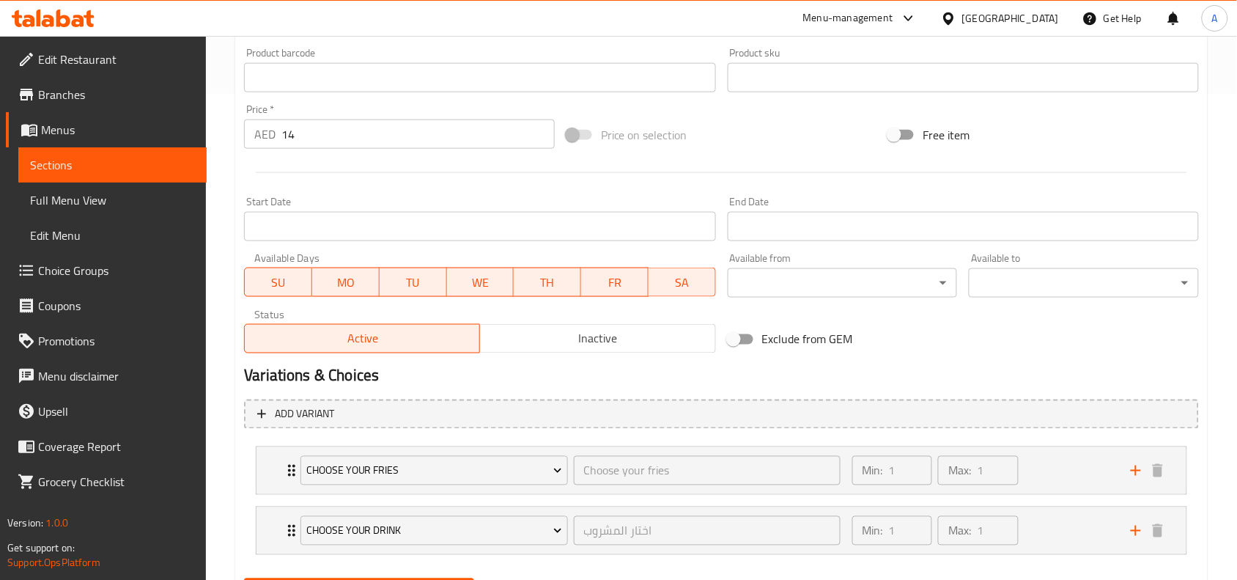
scroll to position [550, 0]
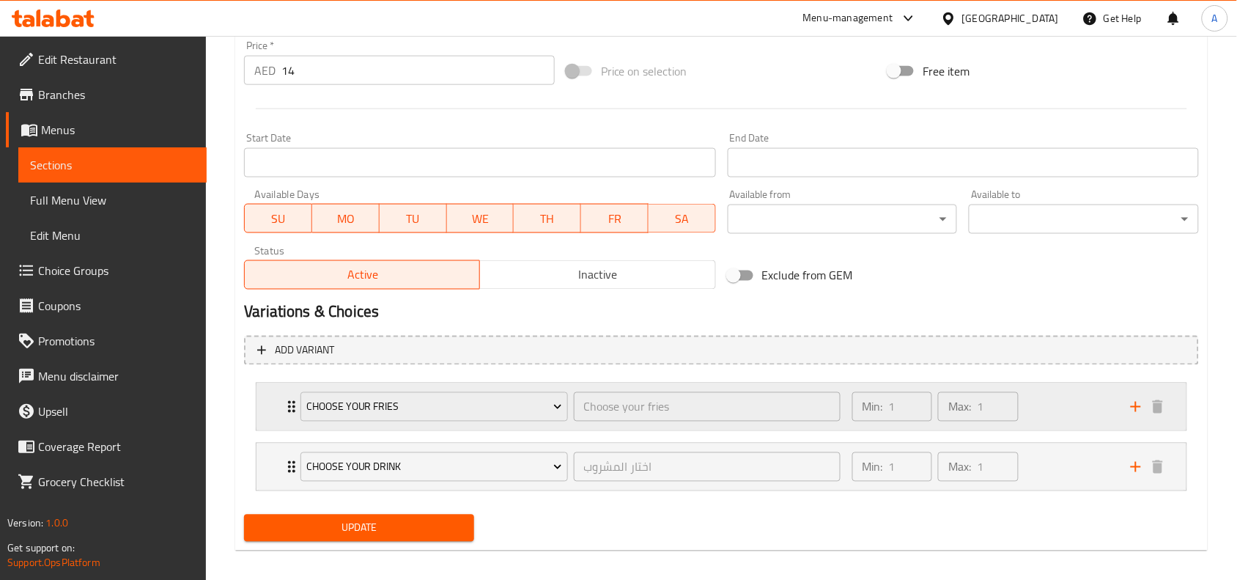
click at [1046, 408] on div "Min: 1 ​ Max: 1 ​" at bounding box center [983, 406] width 279 height 47
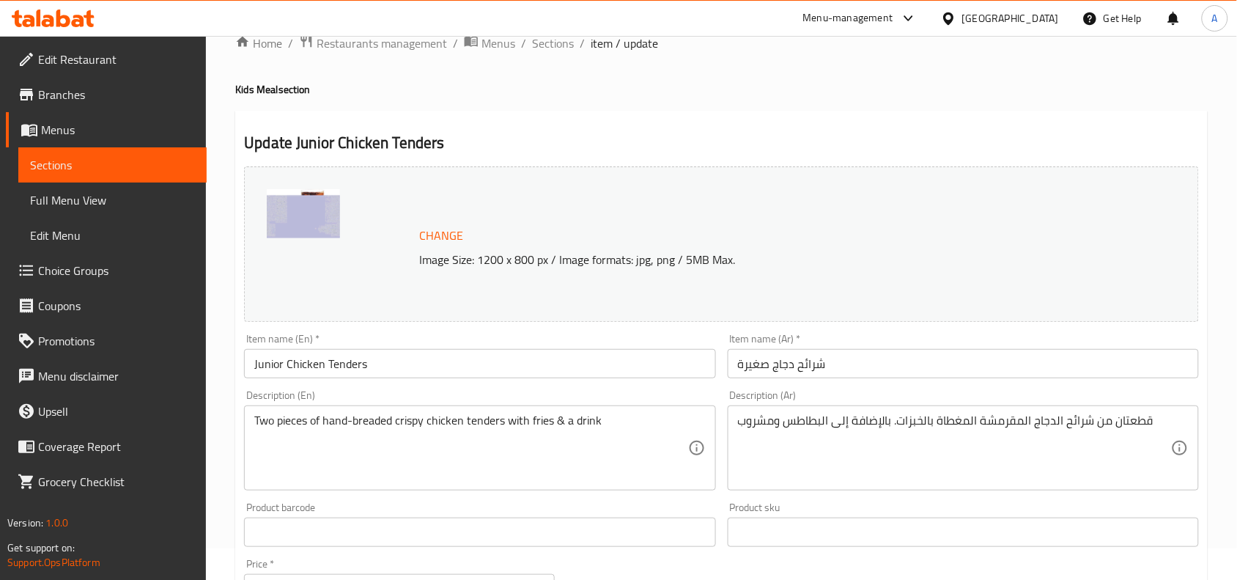
scroll to position [0, 0]
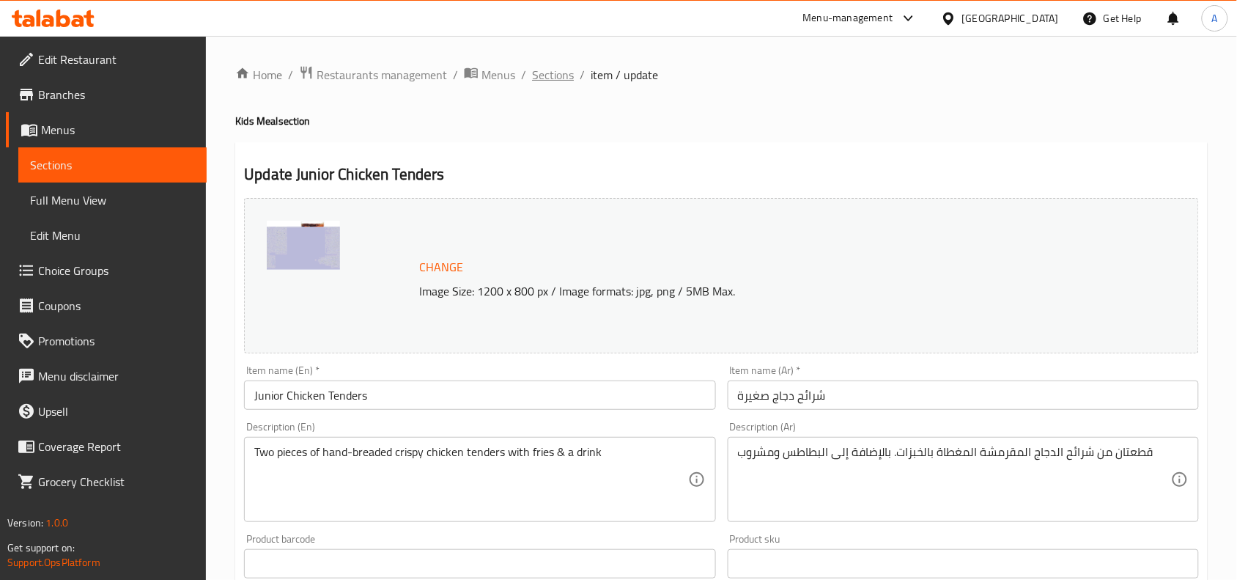
click at [557, 74] on span "Sections" at bounding box center [553, 75] width 42 height 18
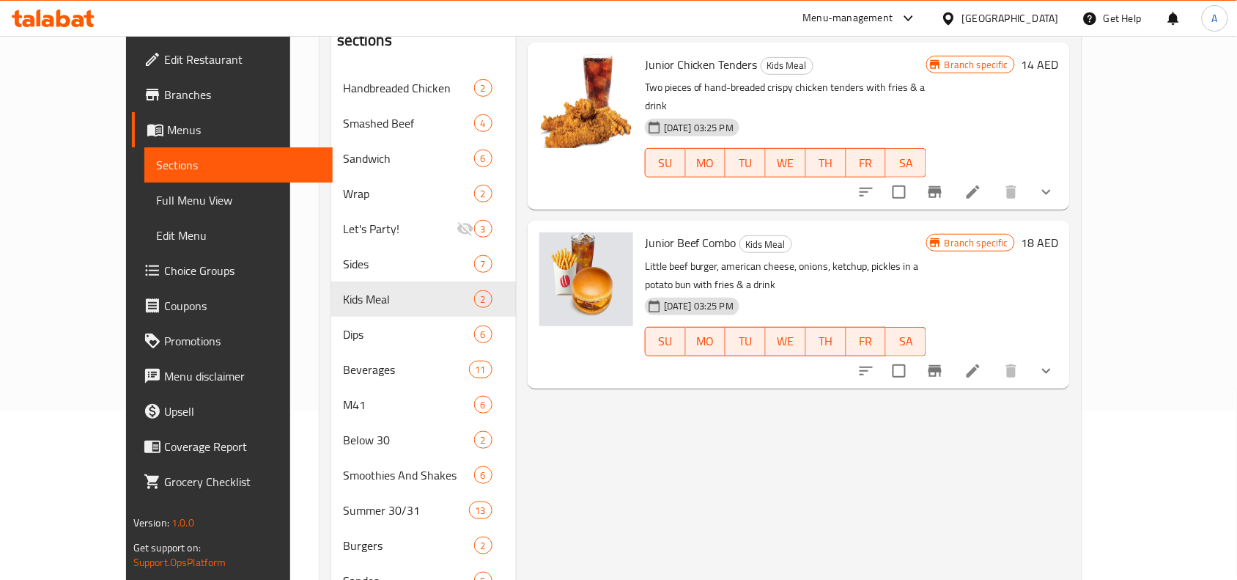
scroll to position [183, 0]
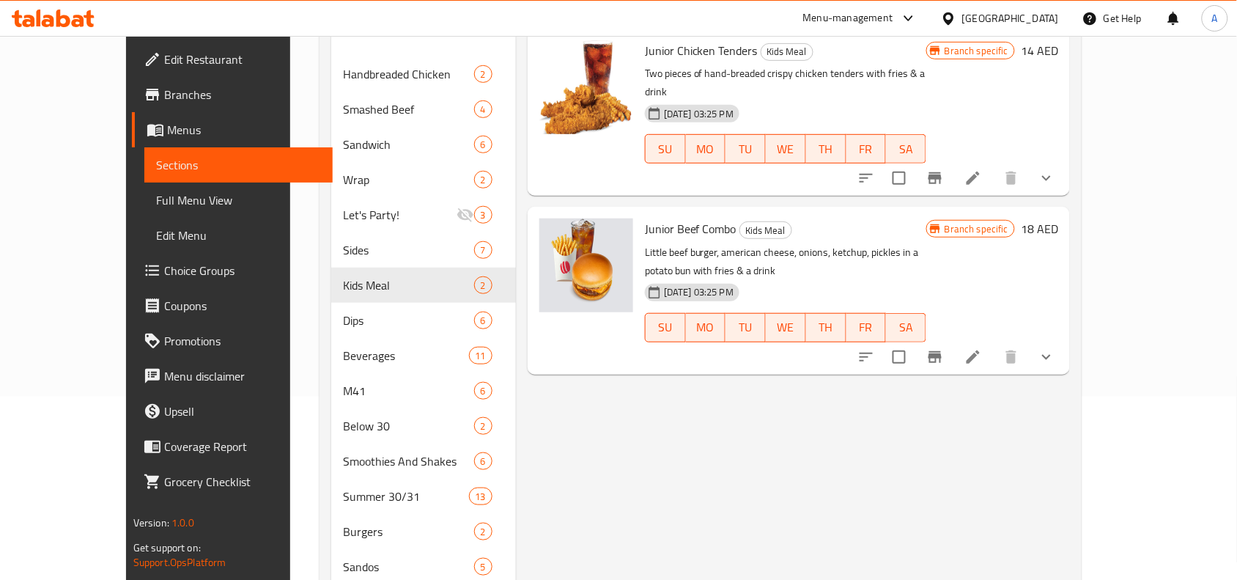
click at [869, 441] on div "Menu items Add Sort Manage items Junior Chicken Tenders Kids Meal Two pieces of…" at bounding box center [793, 496] width 554 height 1031
click at [766, 416] on div "Menu items Add Sort Manage items Junior Chicken Tenders Kids Meal Two pieces of…" at bounding box center [793, 496] width 554 height 1031
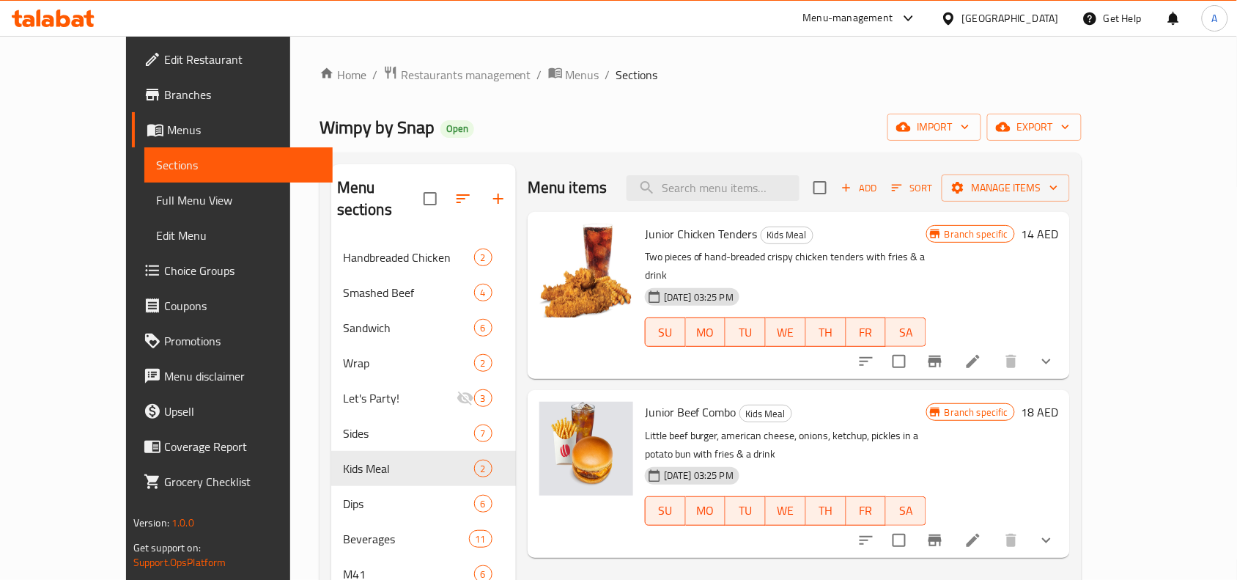
scroll to position [92, 0]
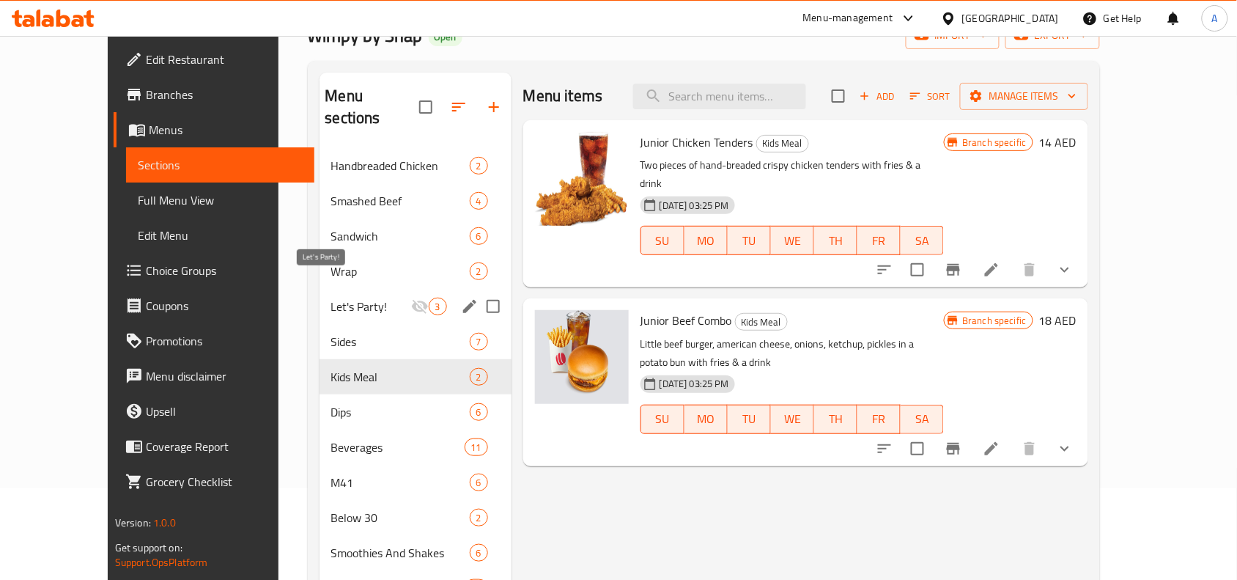
click at [331, 298] on span "Let's Party!" at bounding box center [371, 307] width 80 height 18
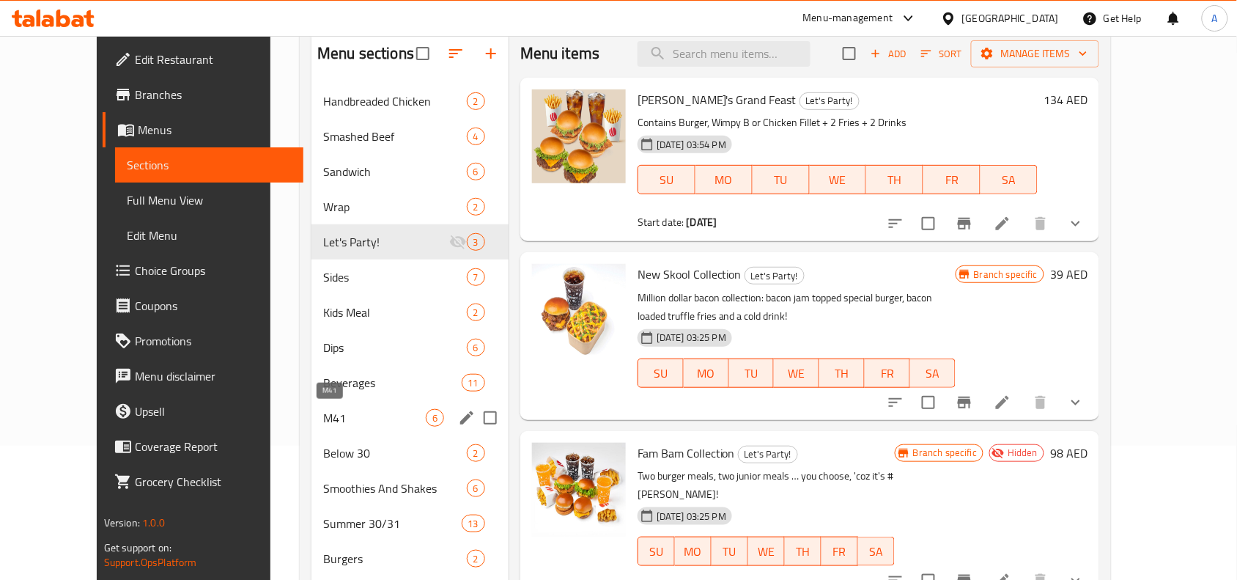
scroll to position [92, 0]
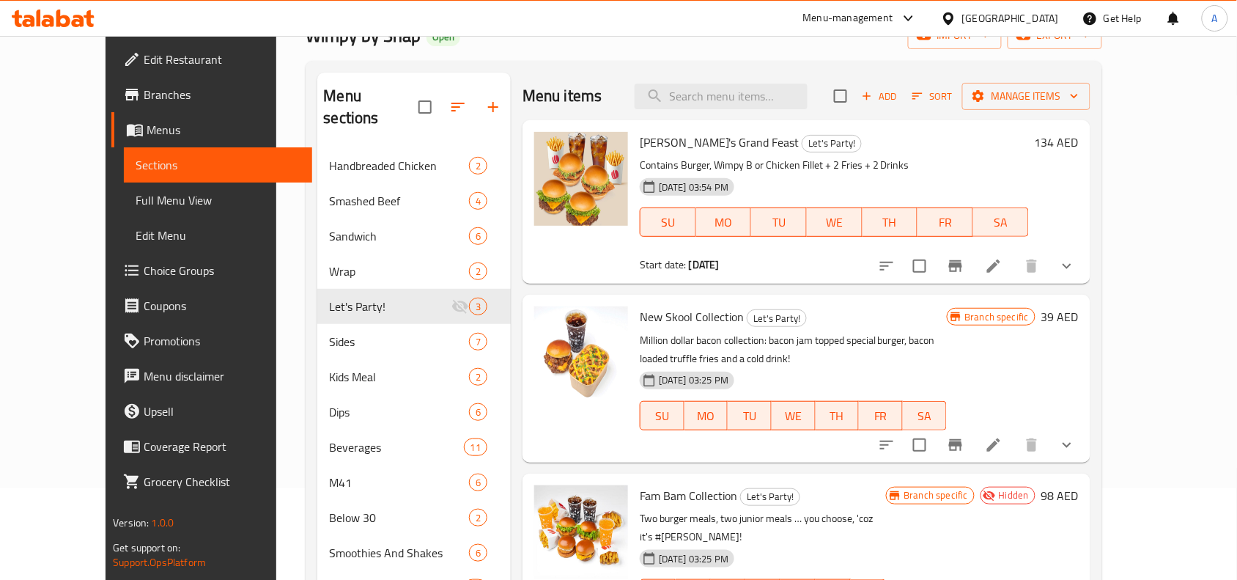
click at [842, 462] on div "New Skool Collection Let's Party! Million dollar bacon collection: bacon jam to…" at bounding box center [807, 378] width 568 height 167
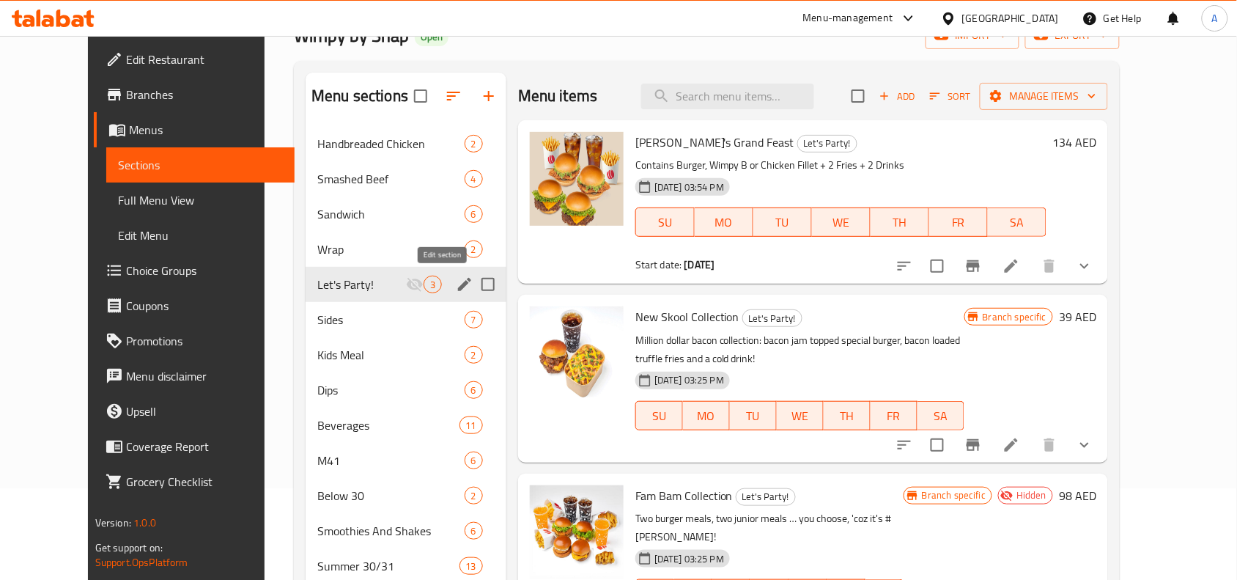
click at [454, 284] on button "edit" at bounding box center [465, 284] width 22 height 22
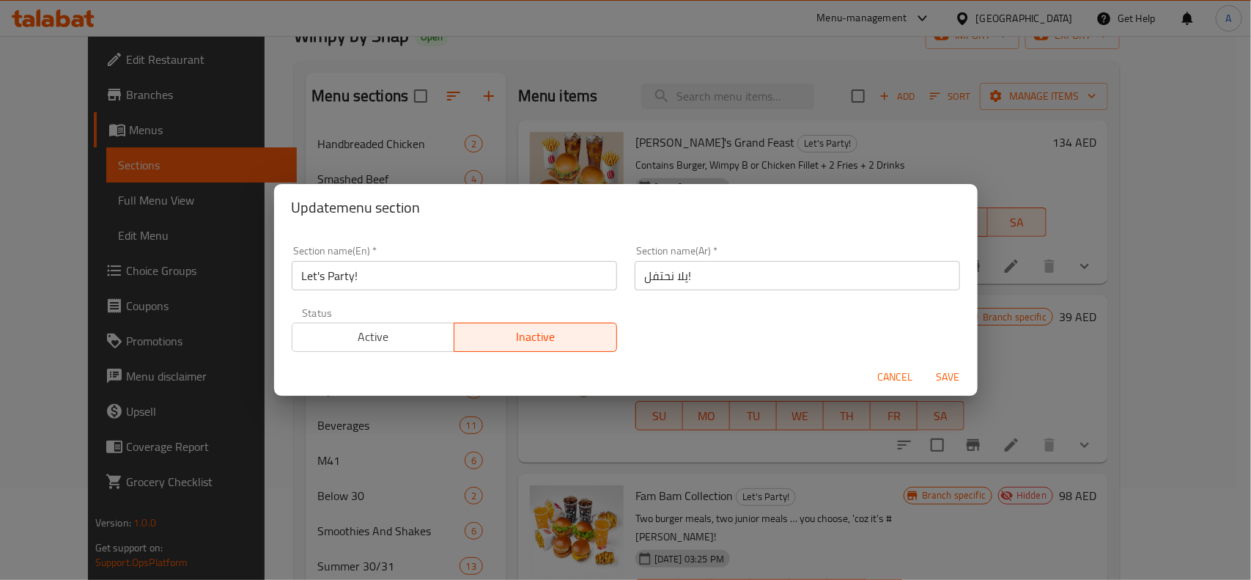
click at [383, 320] on div "Active Inactive" at bounding box center [454, 330] width 325 height 44
click at [383, 331] on span "Active" at bounding box center [373, 336] width 151 height 21
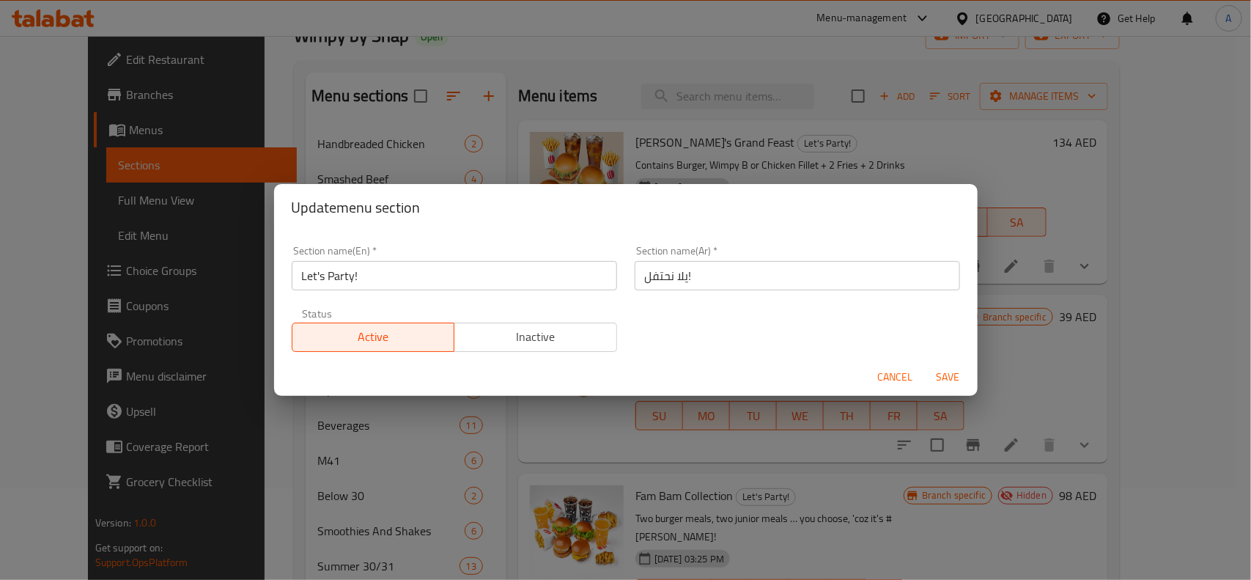
click at [943, 378] on span "Save" at bounding box center [948, 377] width 35 height 18
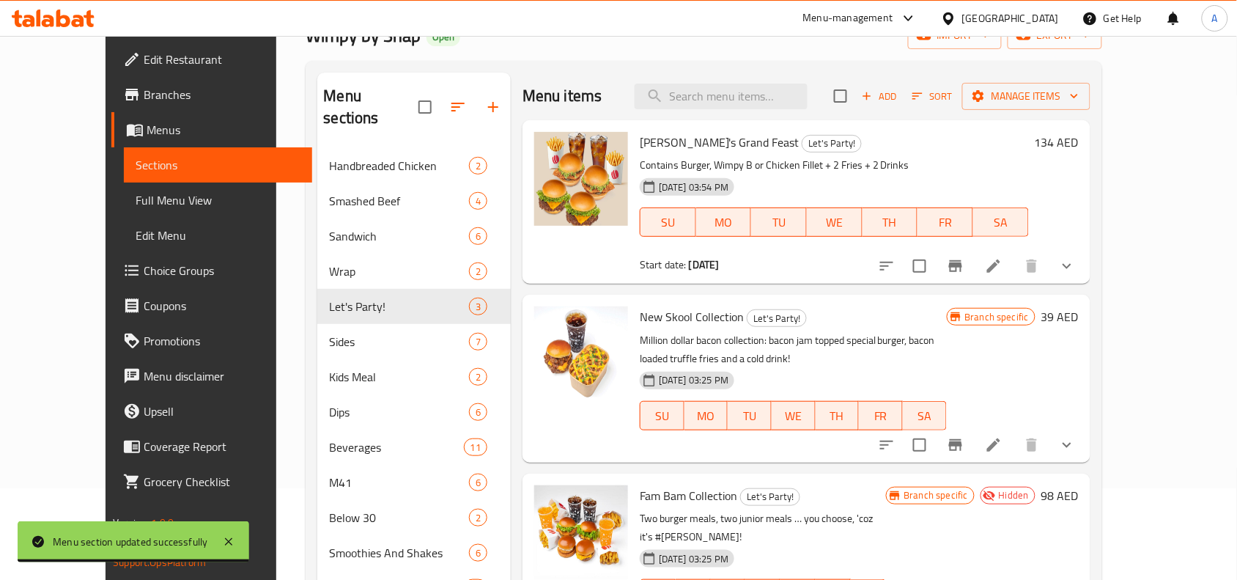
click at [511, 369] on div "Menu items Add Sort Manage items Wimpy's Grand Feast Let's Party! Contains Burg…" at bounding box center [801, 588] width 580 height 1031
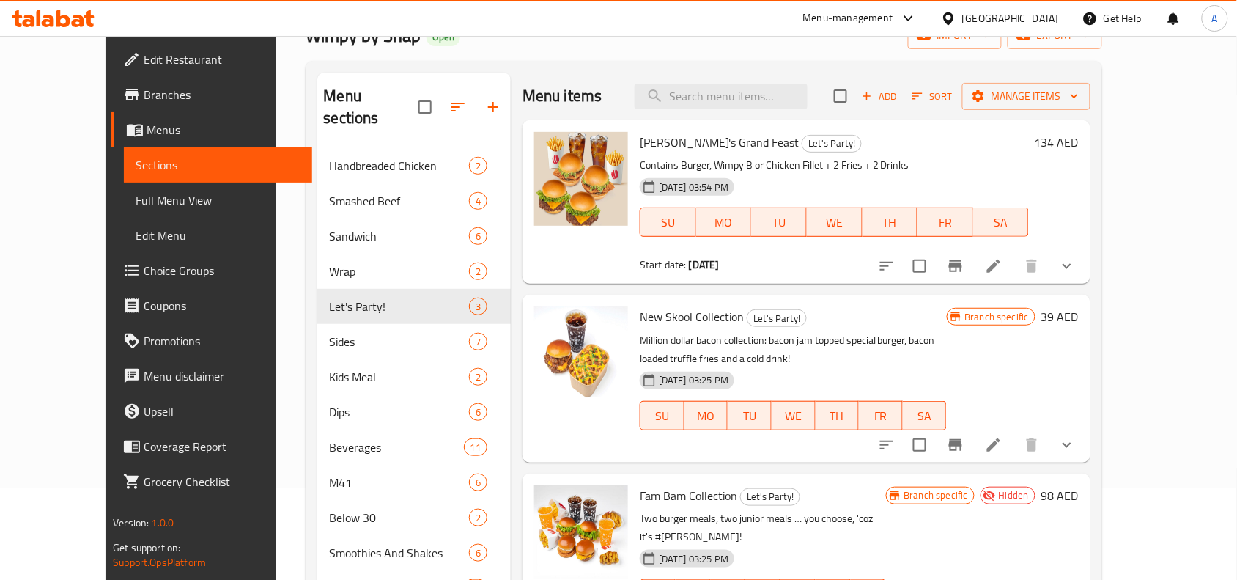
click at [511, 375] on div "Menu items Add Sort Manage items Wimpy's Grand Feast Let's Party! Contains Burg…" at bounding box center [801, 588] width 580 height 1031
click at [759, 347] on p "Million dollar bacon collection: bacon jam topped special burger, bacon loaded …" at bounding box center [793, 349] width 306 height 37
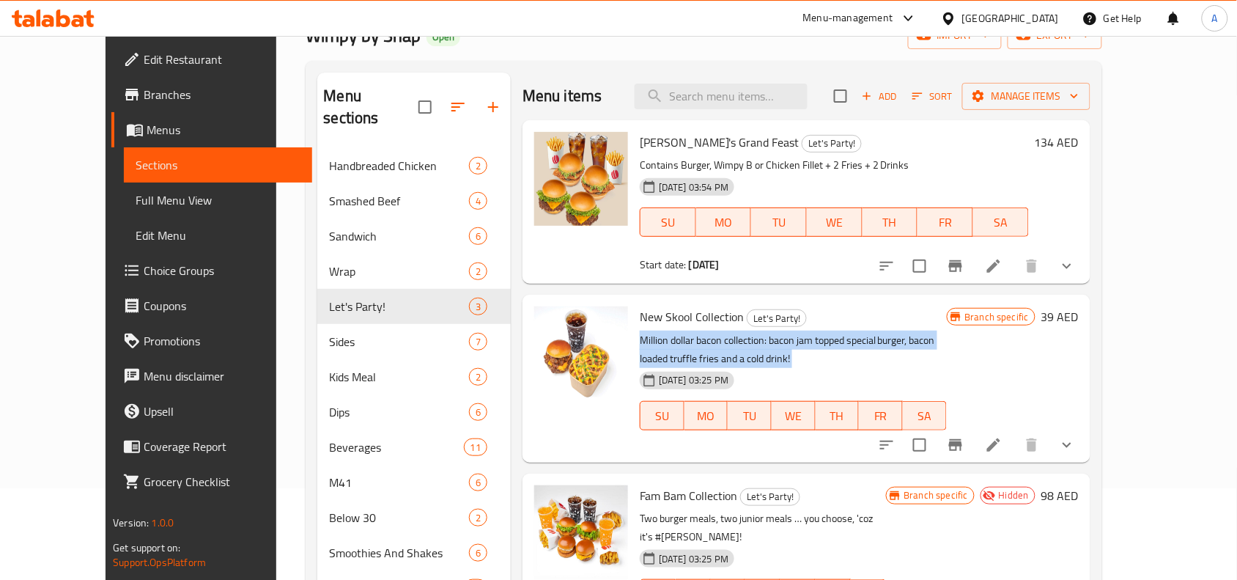
click at [759, 347] on p "Million dollar bacon collection: bacon jam topped special burger, bacon loaded …" at bounding box center [793, 349] width 306 height 37
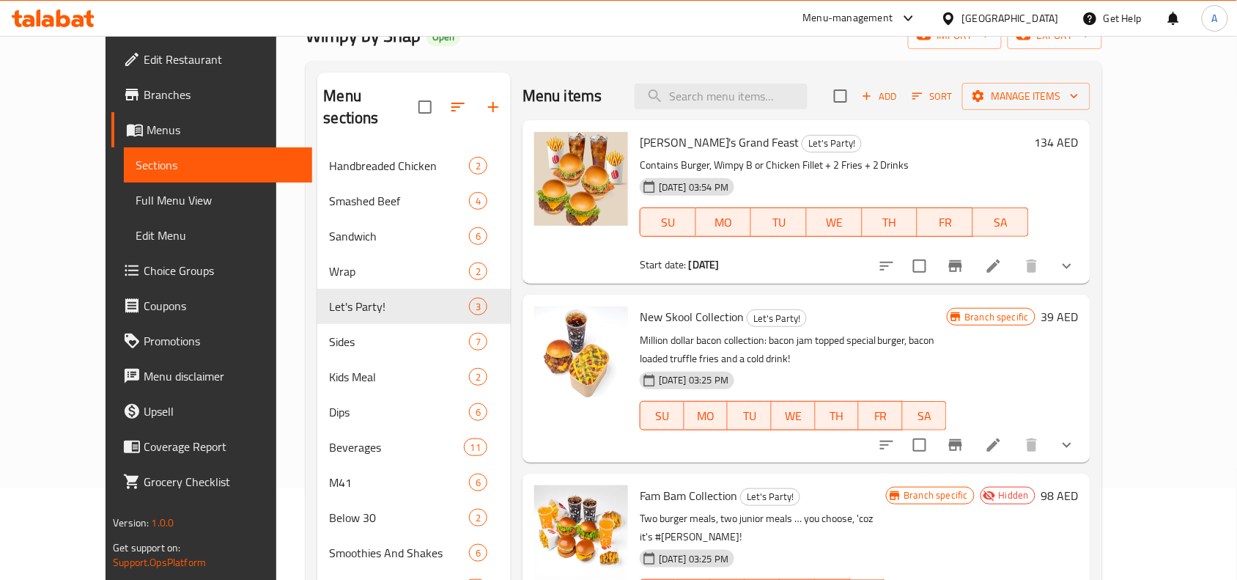
click at [811, 376] on div "23-01-2025 03:25 PM SU MO TU WE TH FR SA" at bounding box center [793, 405] width 318 height 79
click at [647, 342] on p "Million dollar bacon collection: bacon jam topped special burger, bacon loaded …" at bounding box center [793, 349] width 306 height 37
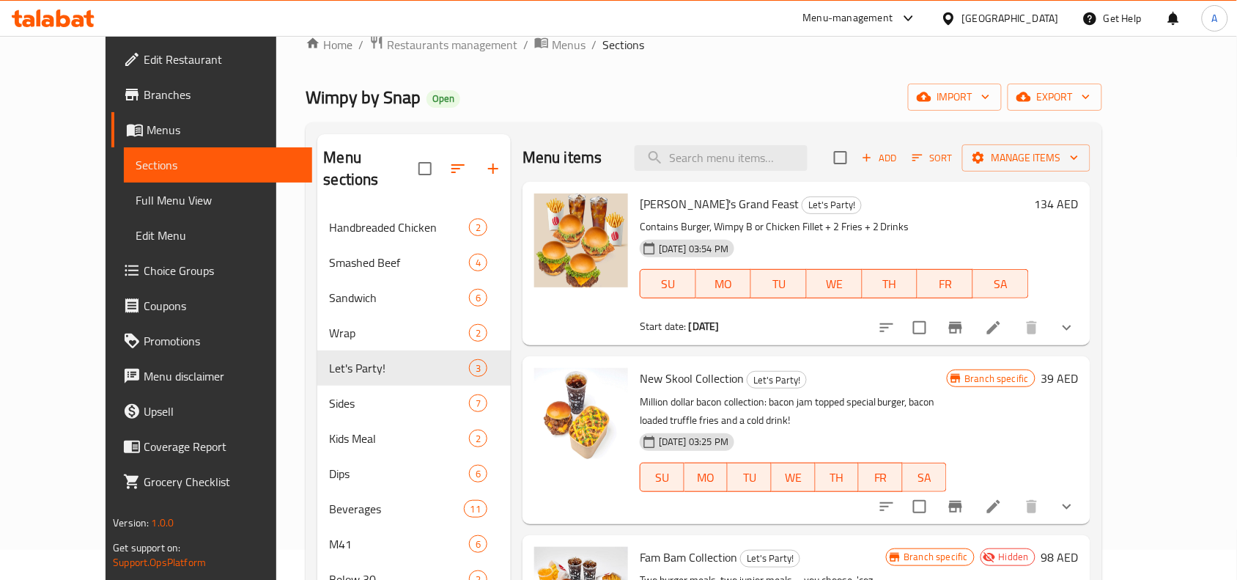
scroll to position [0, 0]
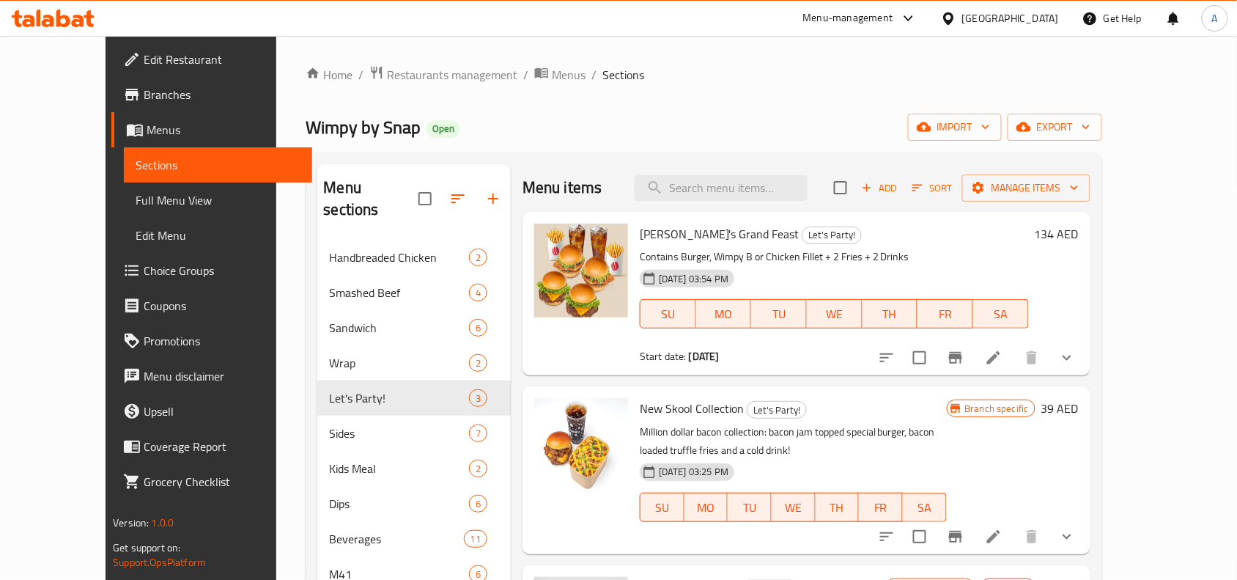
click at [1091, 127] on span "export" at bounding box center [1055, 127] width 71 height 18
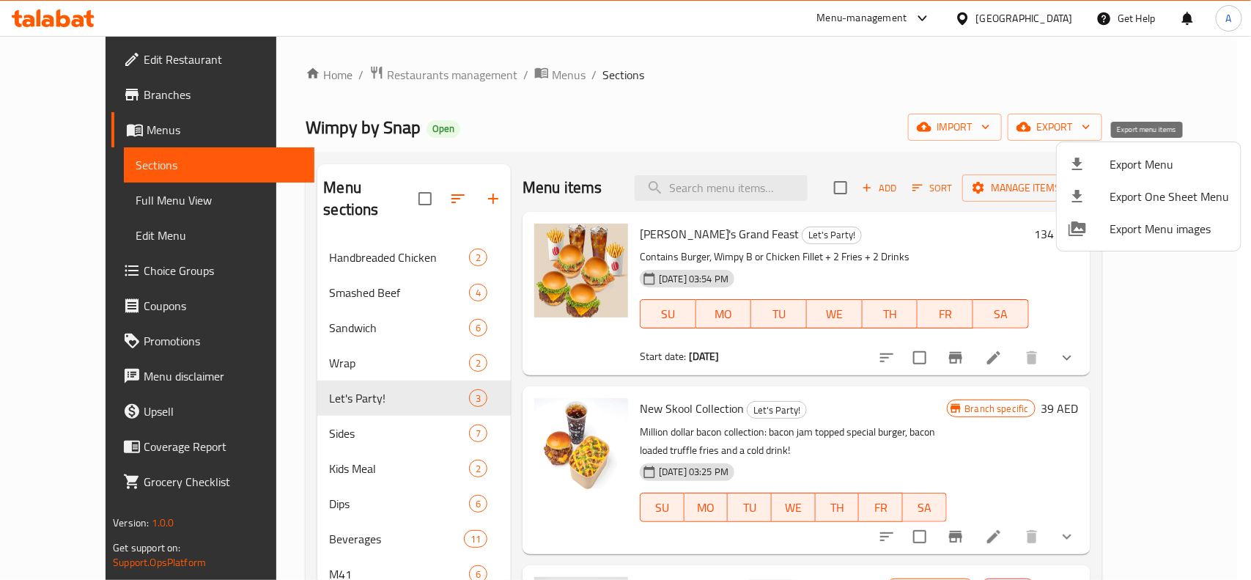
click at [1129, 163] on span "Export Menu" at bounding box center [1169, 164] width 119 height 18
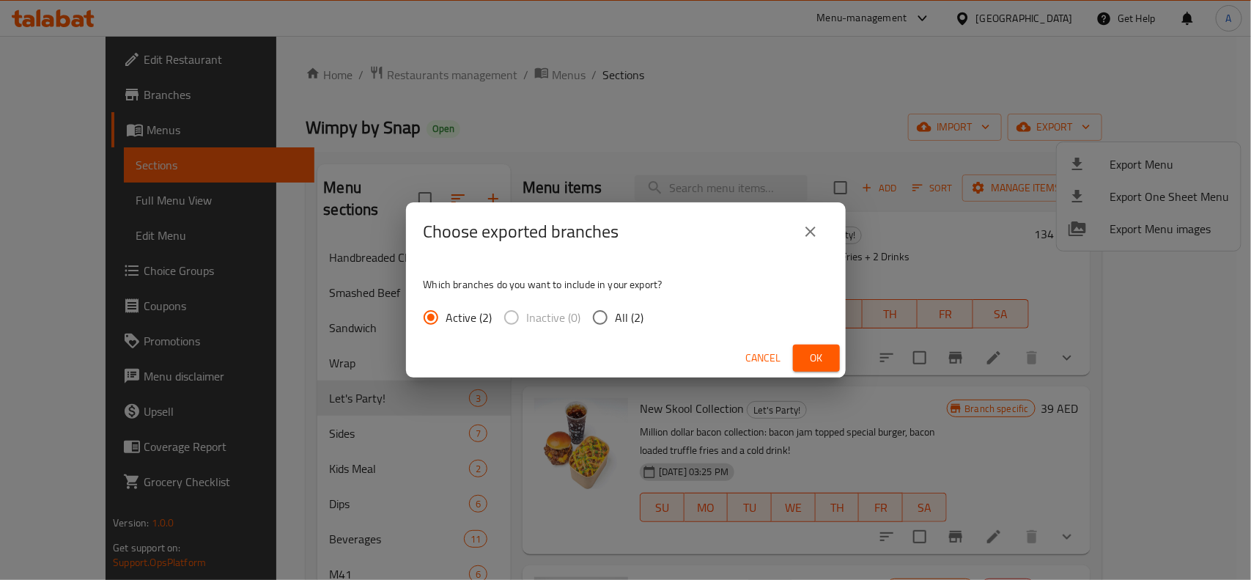
click at [633, 316] on span "All (2)" at bounding box center [630, 318] width 29 height 18
click at [616, 316] on input "All (2)" at bounding box center [600, 317] width 31 height 31
radio input "true"
click at [825, 365] on span "Ok" at bounding box center [816, 358] width 23 height 18
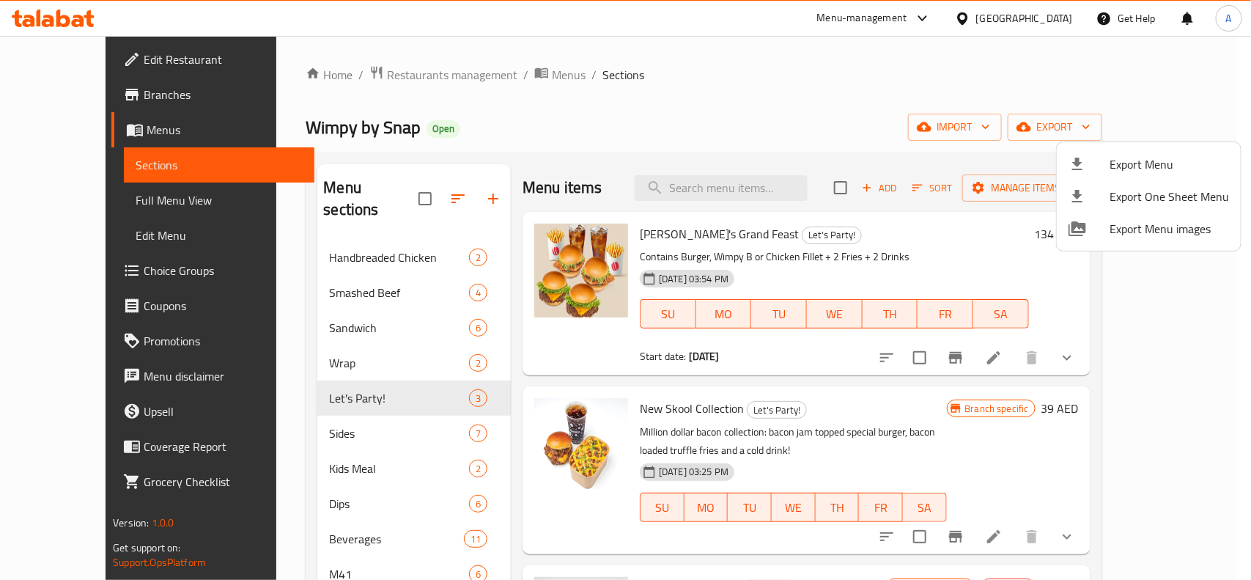
click at [642, 117] on div at bounding box center [625, 290] width 1251 height 580
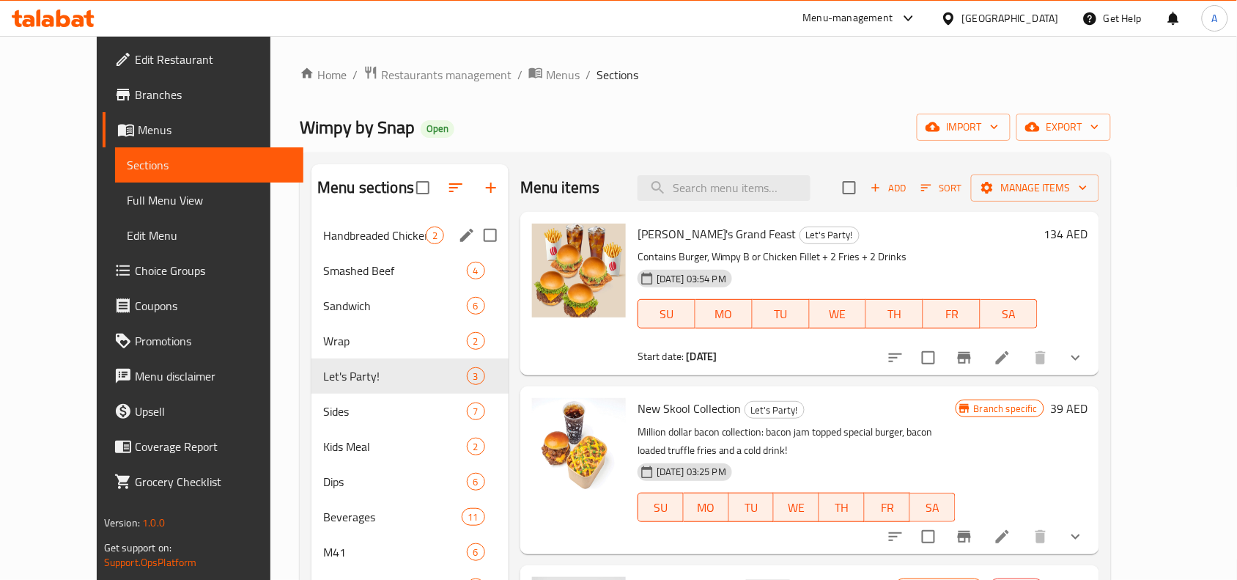
click at [323, 229] on span "Handbreaded Chicken" at bounding box center [374, 236] width 103 height 18
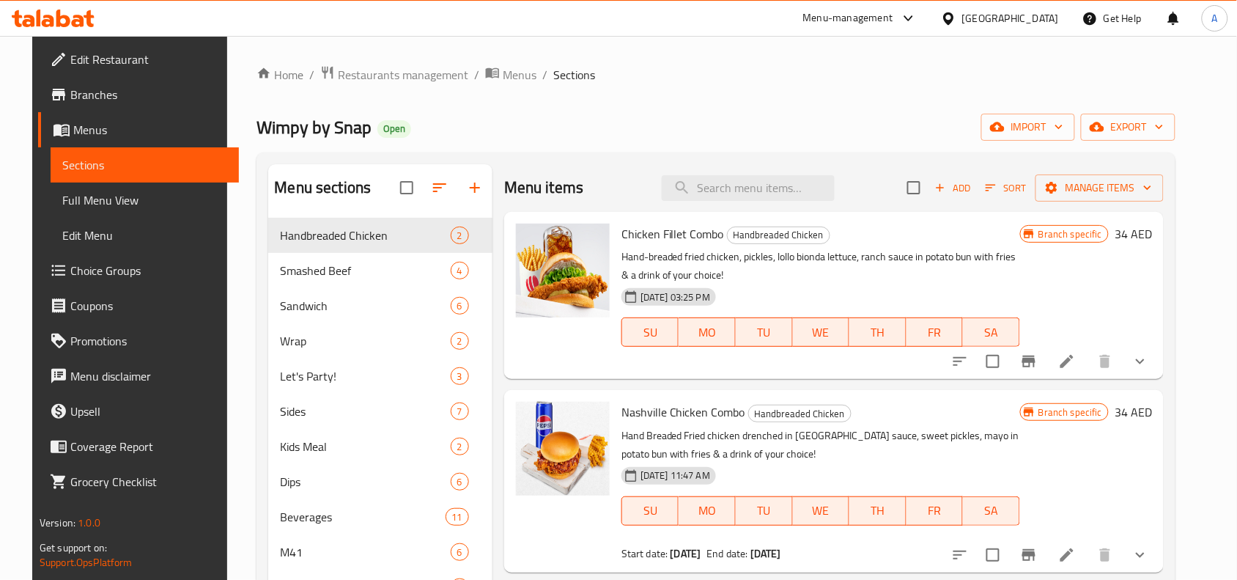
scroll to position [92, 0]
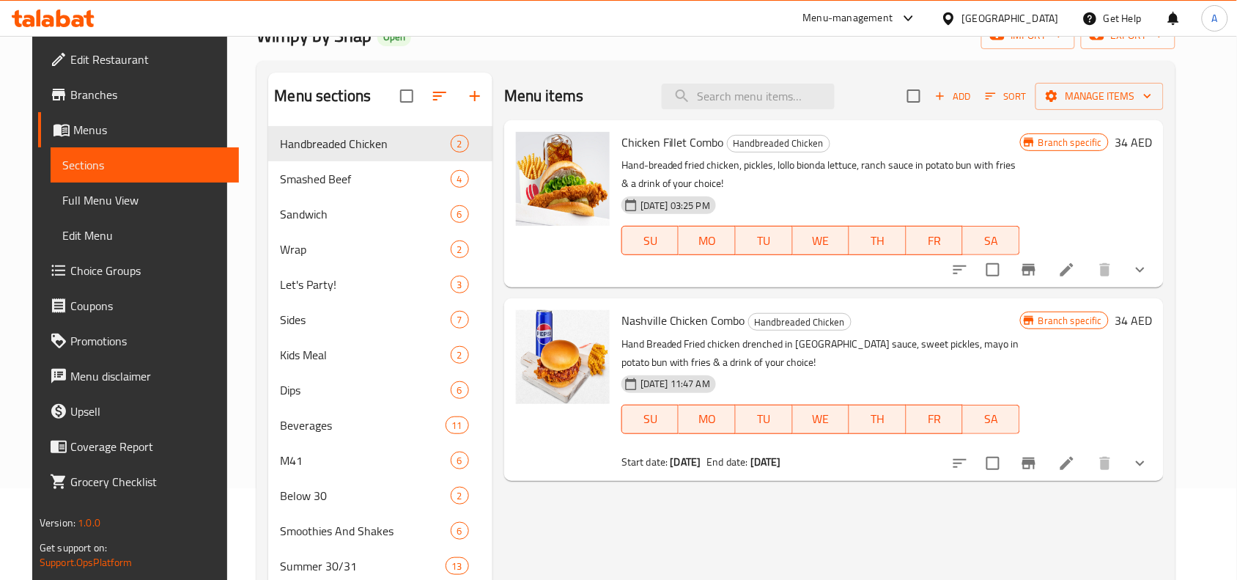
click at [1158, 284] on div at bounding box center [1051, 269] width 216 height 35
click at [1149, 276] on icon "show more" at bounding box center [1141, 270] width 18 height 18
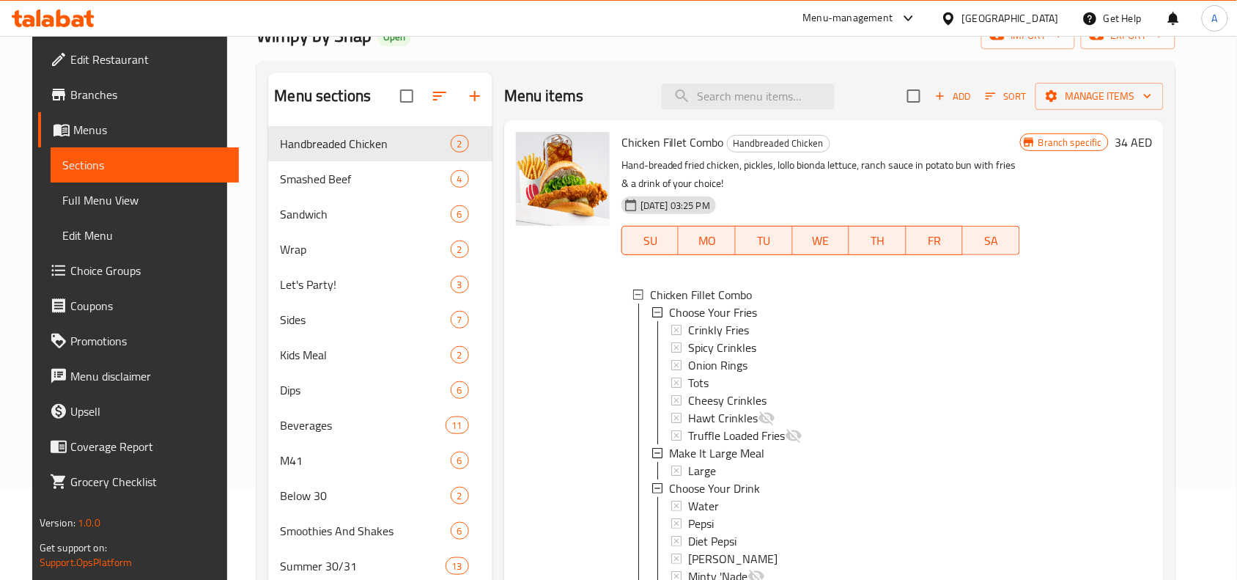
click at [493, 334] on div "Menu items Add Sort Manage items Chicken Fillet Combo Handbreaded Chicken Hand-…" at bounding box center [828, 577] width 671 height 1009
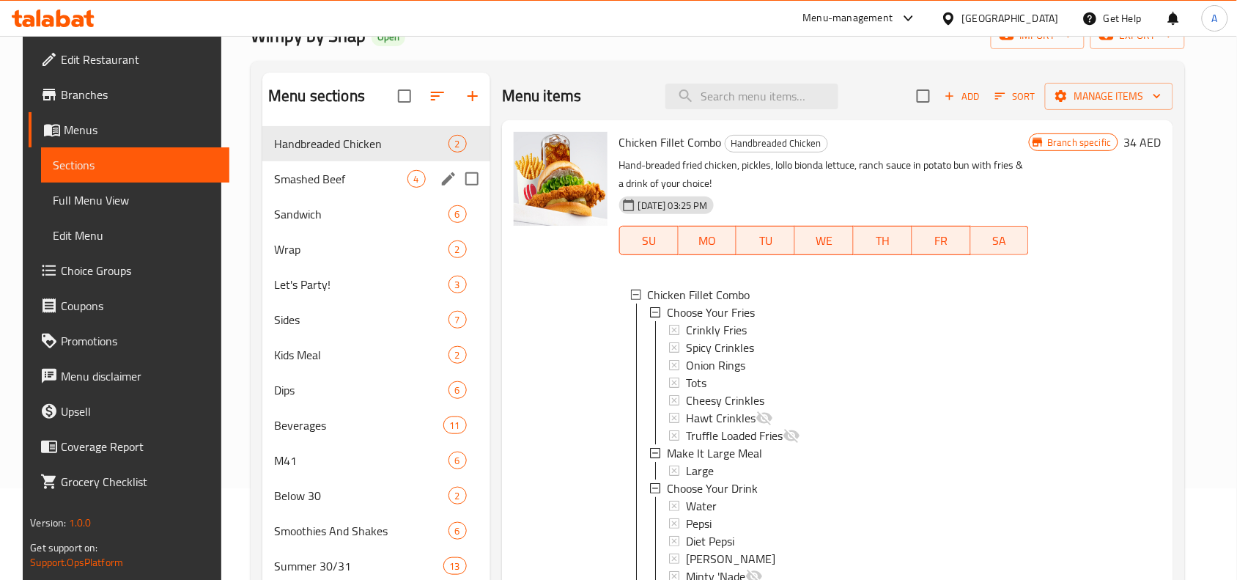
click at [309, 188] on span "Smashed Beef" at bounding box center [340, 179] width 133 height 18
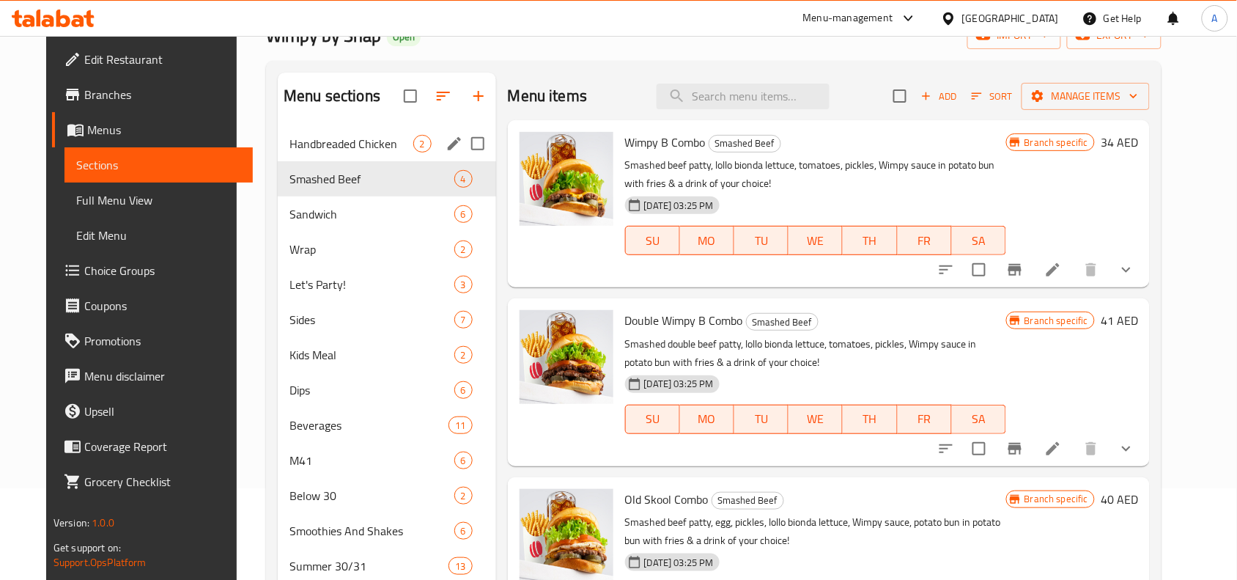
click at [352, 152] on div "Handbreaded Chicken 2" at bounding box center [387, 143] width 218 height 35
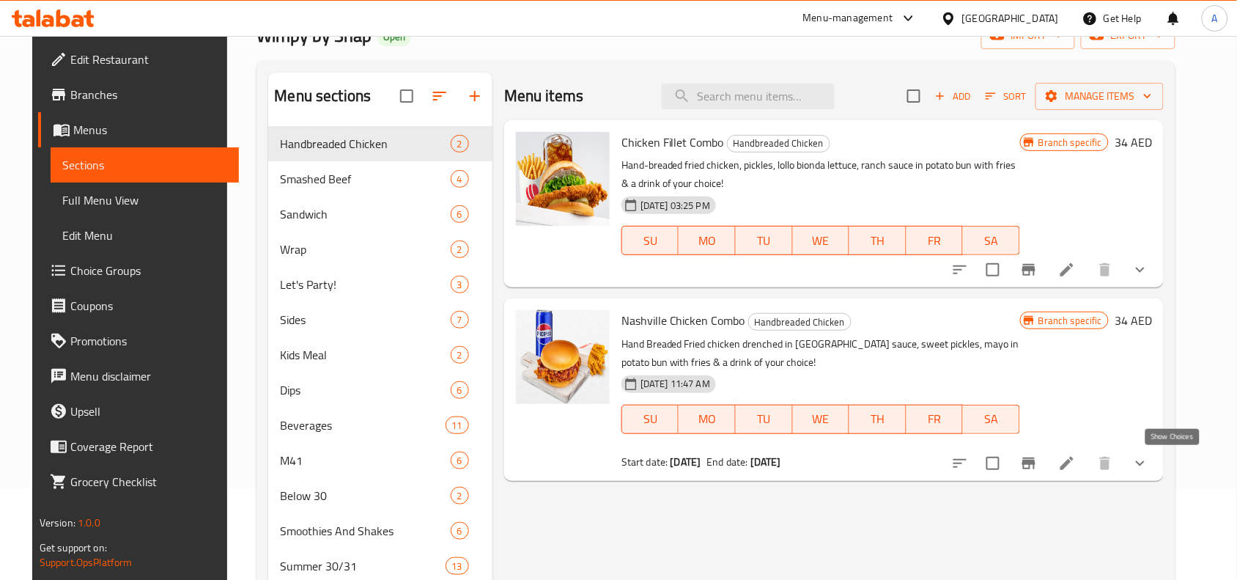
click at [1149, 460] on icon "show more" at bounding box center [1141, 463] width 18 height 18
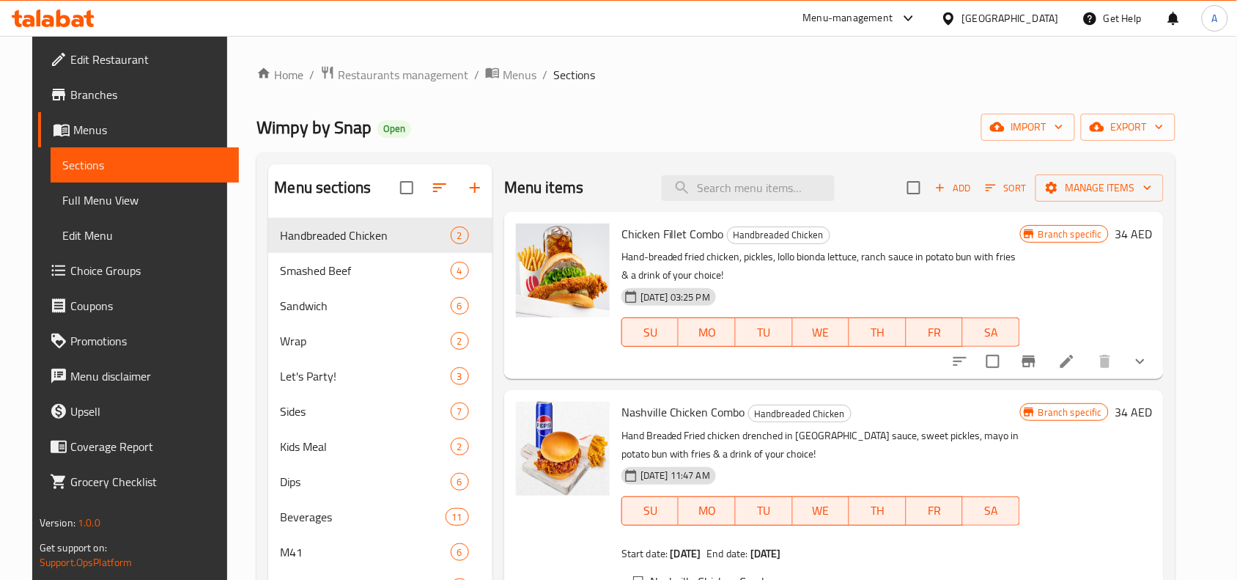
scroll to position [92, 0]
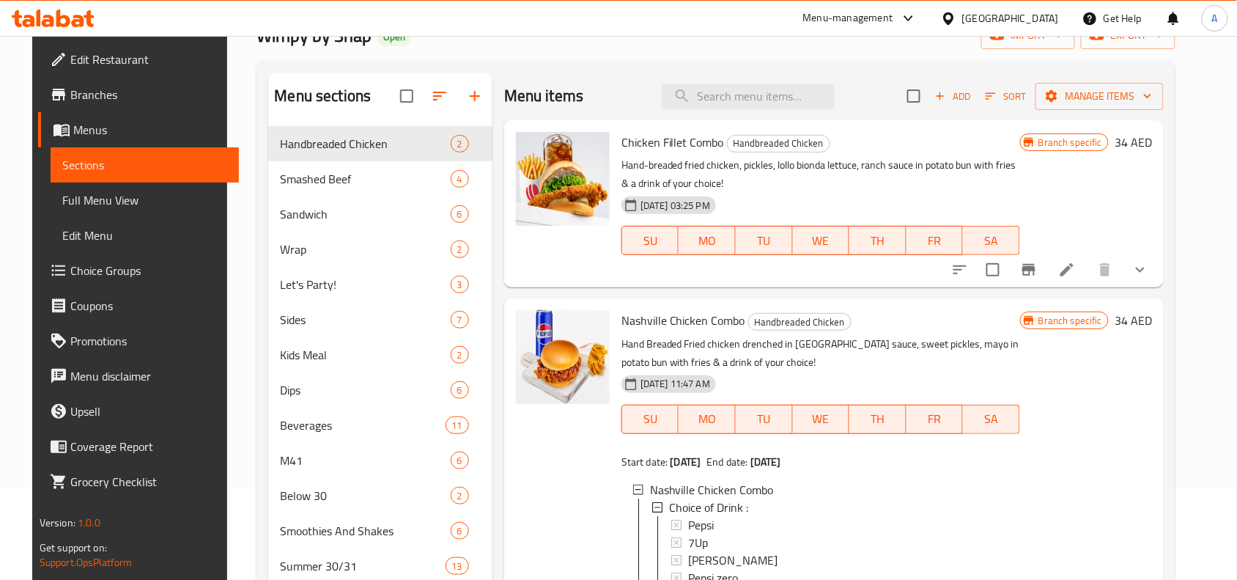
click at [779, 350] on p "Hand Breaded Fried chicken drenched in [GEOGRAPHIC_DATA] sauce, sweet pickles, …" at bounding box center [821, 353] width 399 height 37
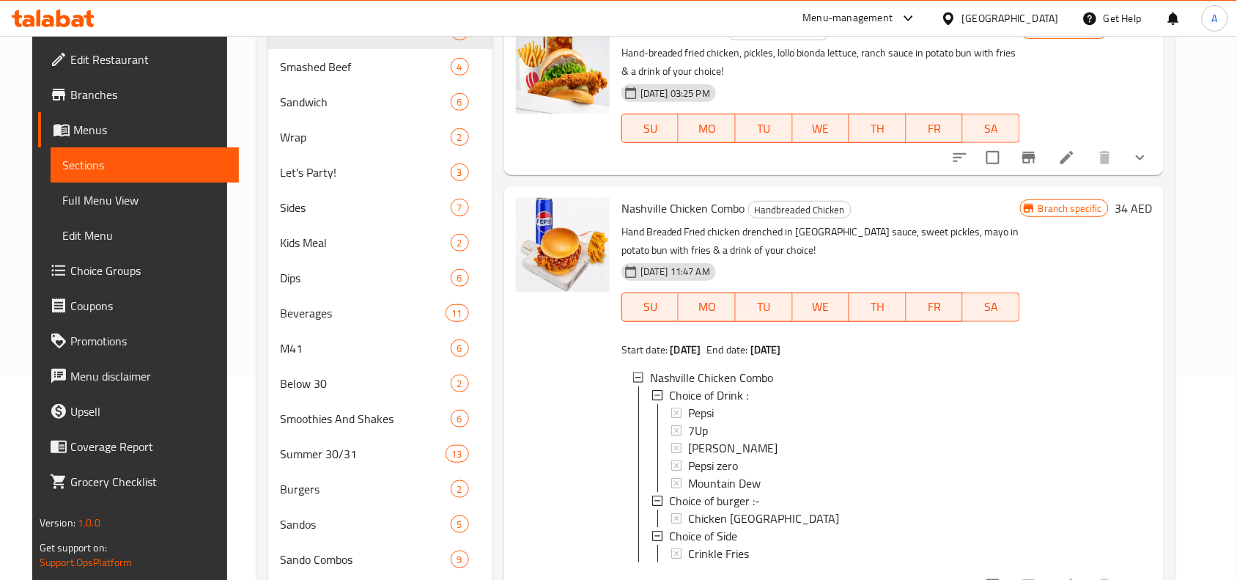
scroll to position [183, 0]
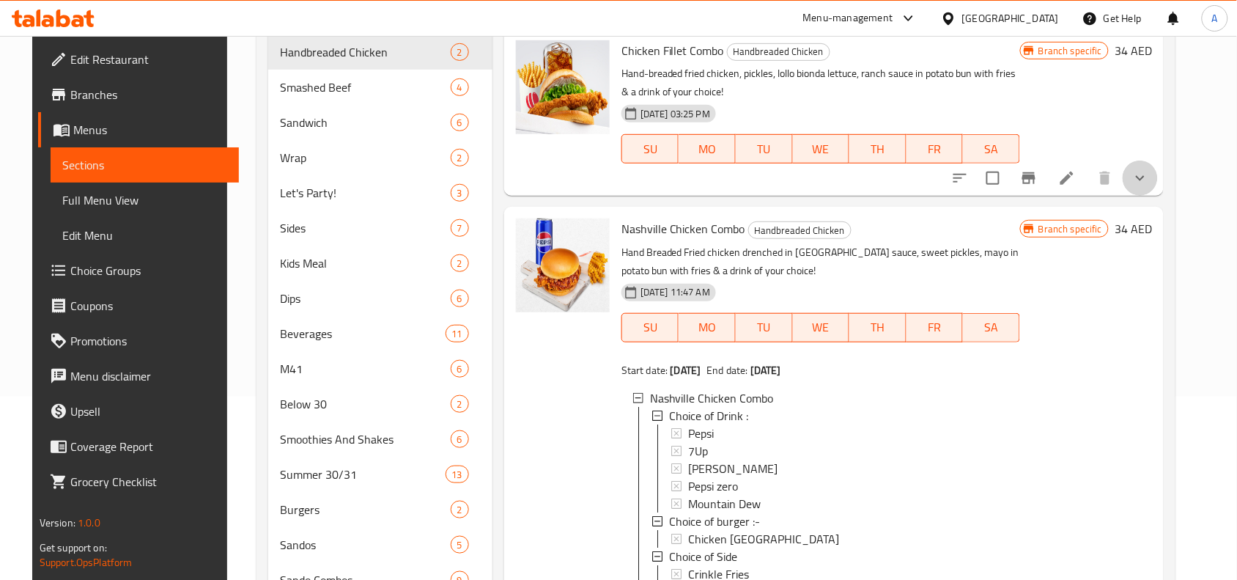
click at [1158, 167] on button "show more" at bounding box center [1140, 178] width 35 height 35
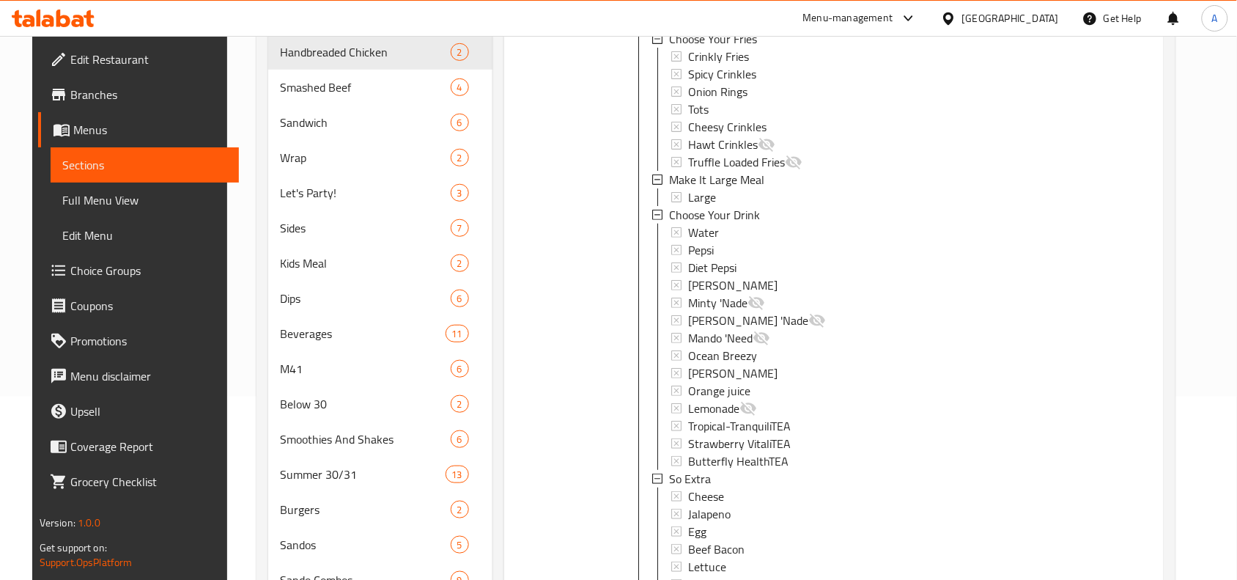
click at [1083, 411] on div "Branch specific 34 AED" at bounding box center [1086, 248] width 132 height 783
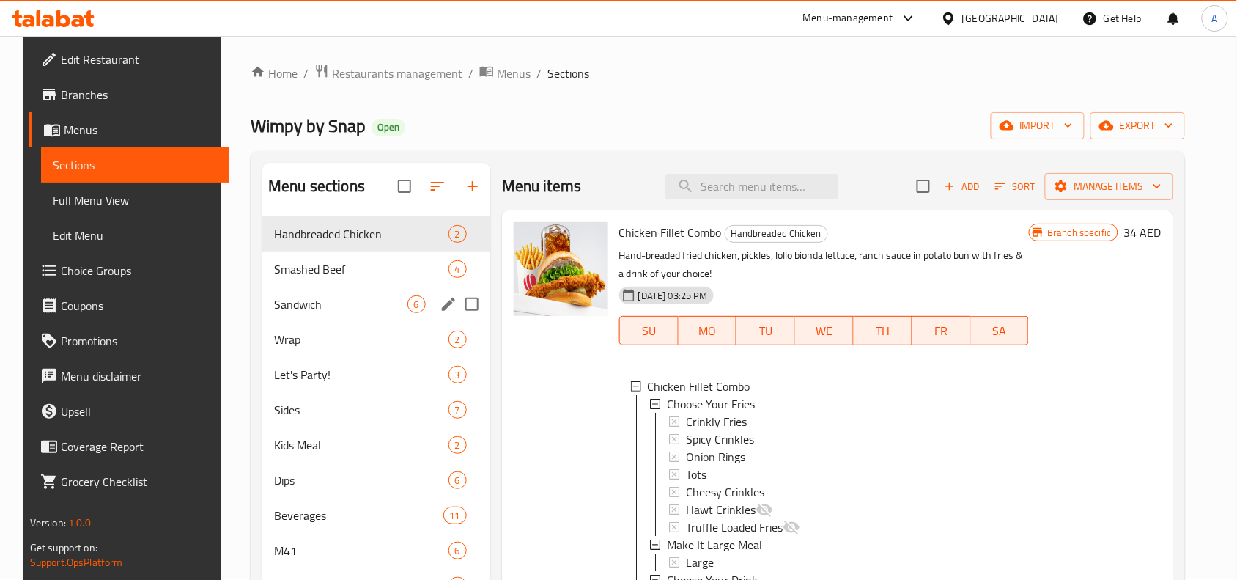
scroll to position [0, 0]
click at [331, 284] on div "Smashed Beef 4" at bounding box center [376, 270] width 228 height 35
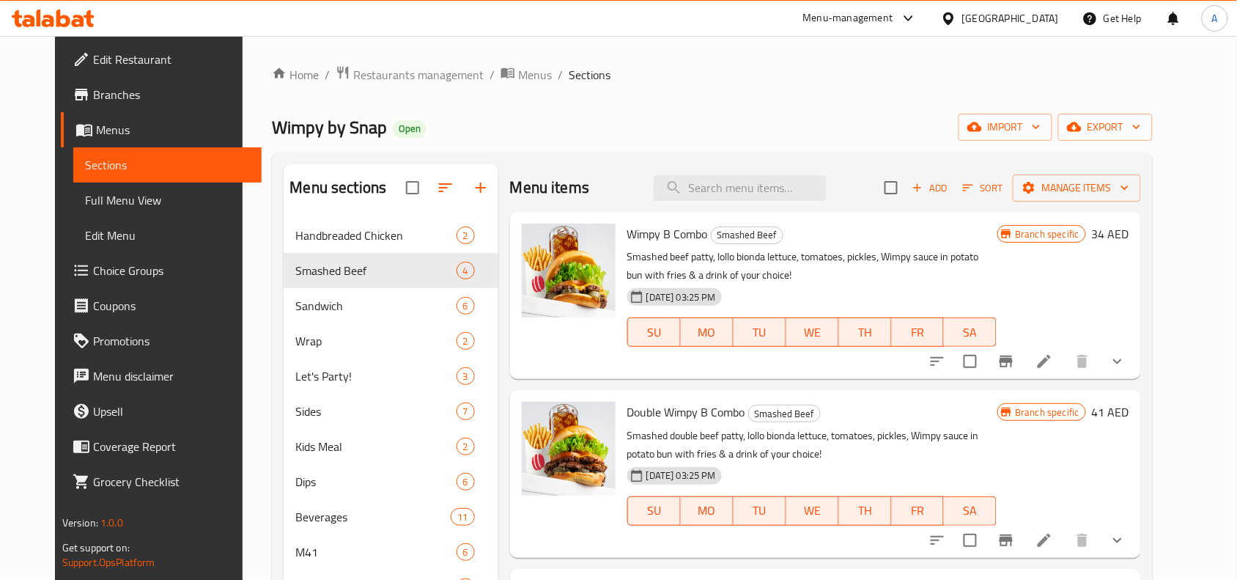
click at [760, 128] on div "Wimpy by Snap Open import export" at bounding box center [712, 127] width 880 height 27
click at [1122, 361] on icon "show more" at bounding box center [1118, 361] width 9 height 5
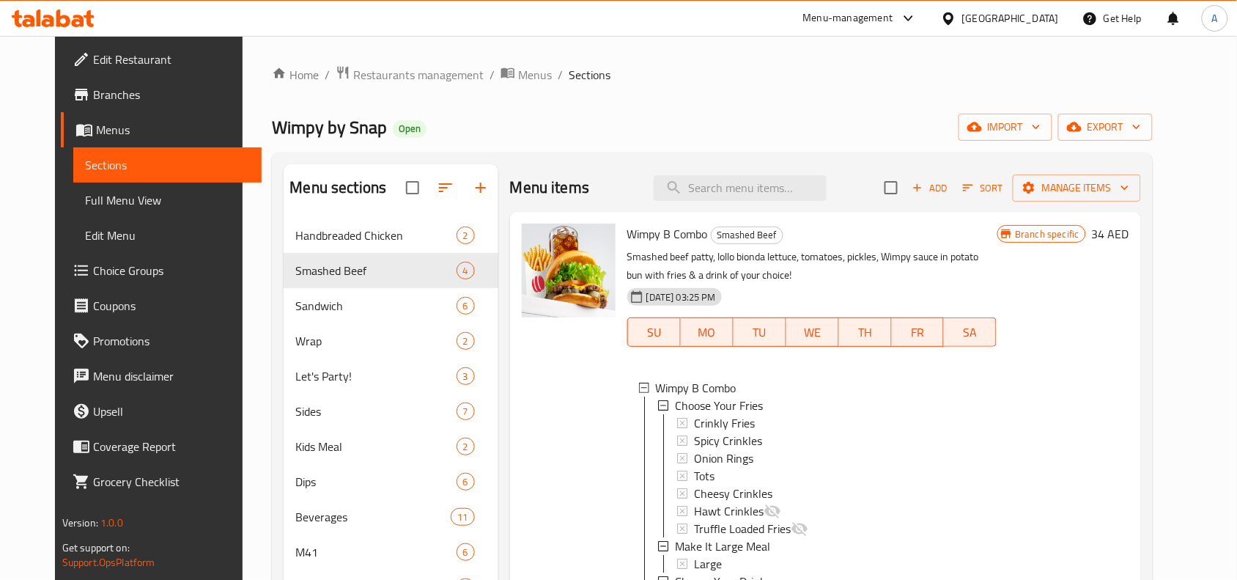
click at [801, 272] on p "Smashed beef patty, lollo bionda lettuce, tomatoes, pickles, Wimpy sauce in pot…" at bounding box center [812, 266] width 370 height 37
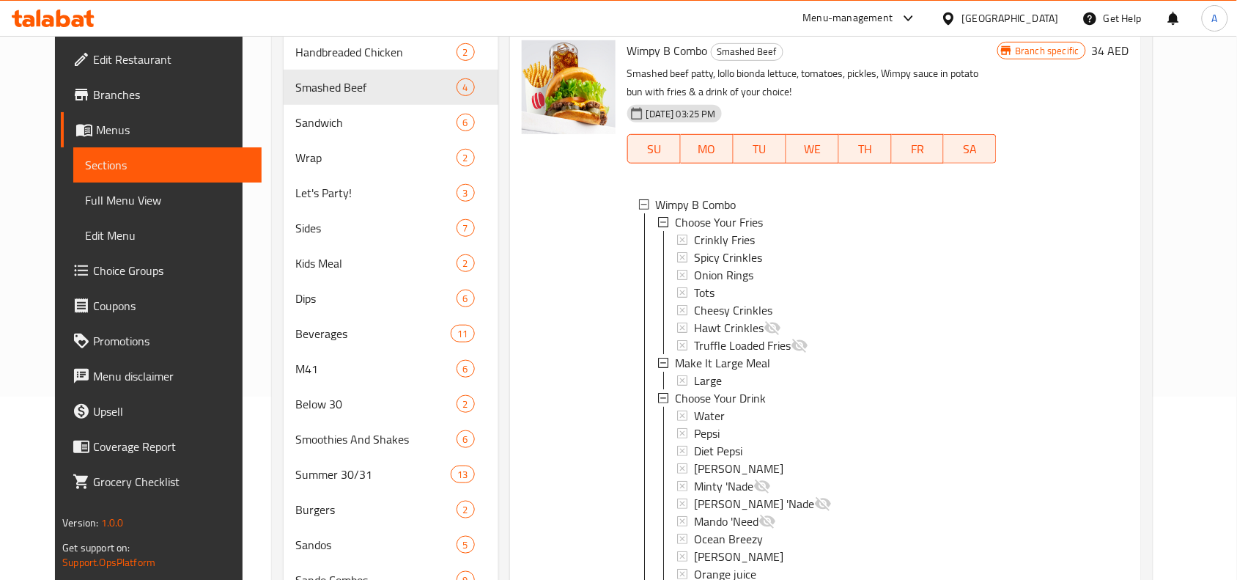
click at [1130, 372] on div "Branch specific 34 AED" at bounding box center [1064, 431] width 132 height 783
click at [1182, 319] on div "Home / Restaurants management / Menus / Sections Wimpy by Snap Open import expo…" at bounding box center [712, 442] width 939 height 1179
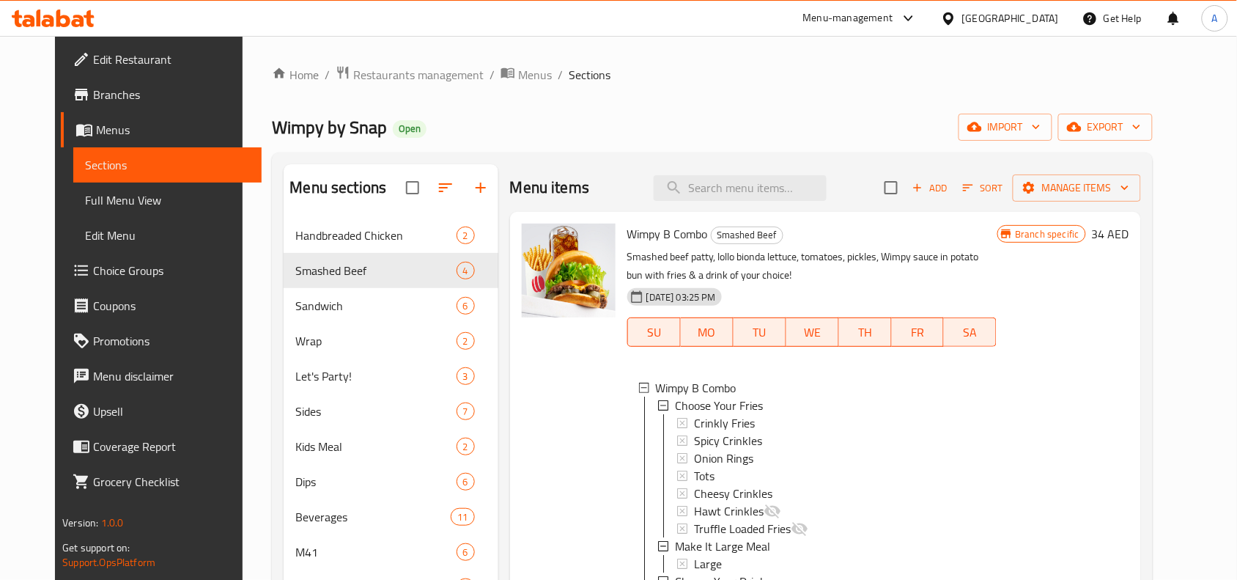
click at [697, 125] on div "Wimpy by Snap Open import export" at bounding box center [712, 127] width 880 height 27
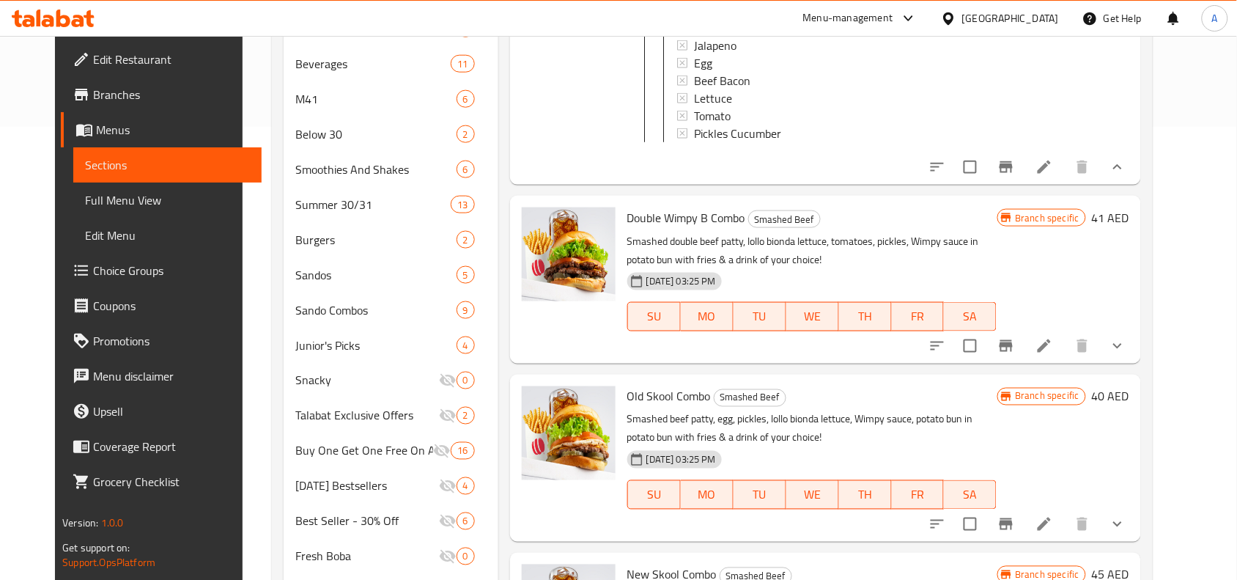
scroll to position [458, 0]
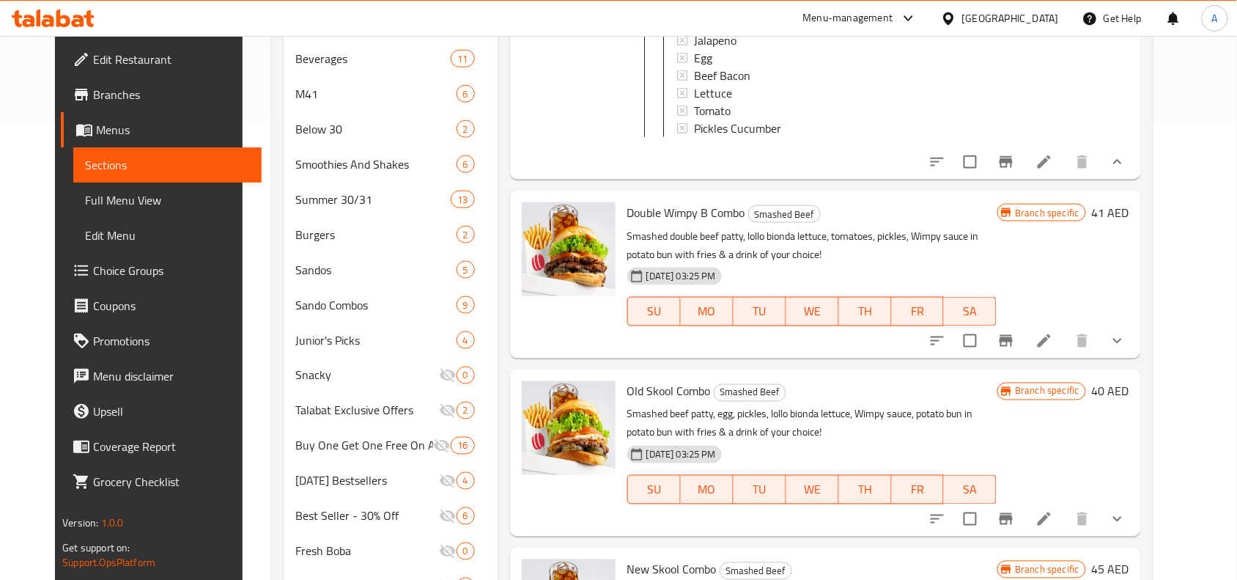
click at [1136, 348] on button "show more" at bounding box center [1117, 340] width 35 height 35
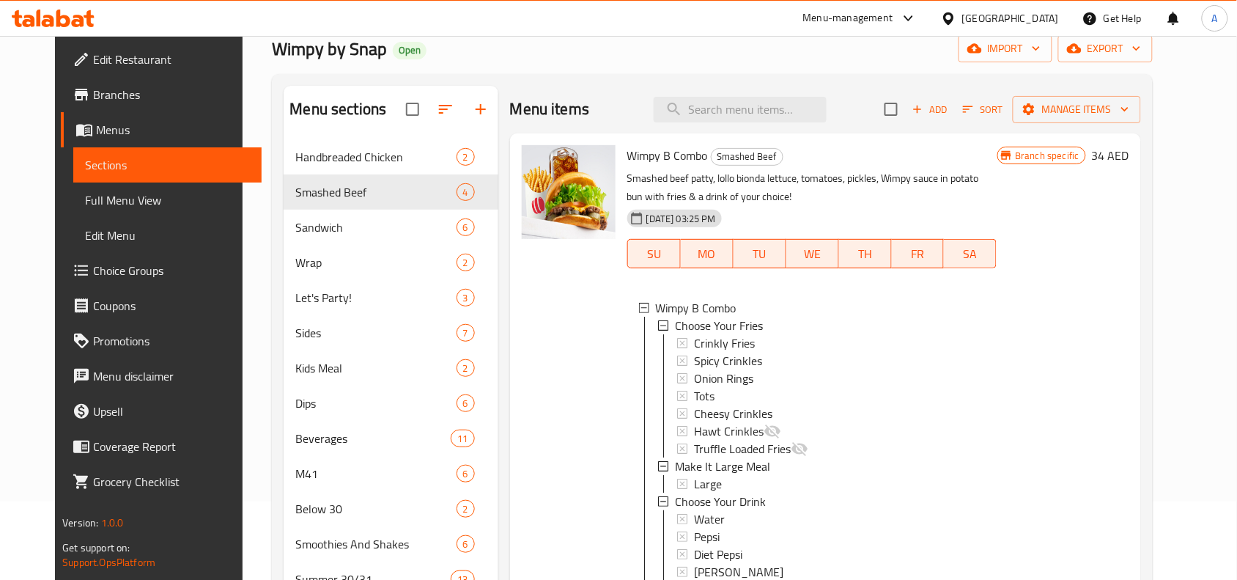
scroll to position [0, 0]
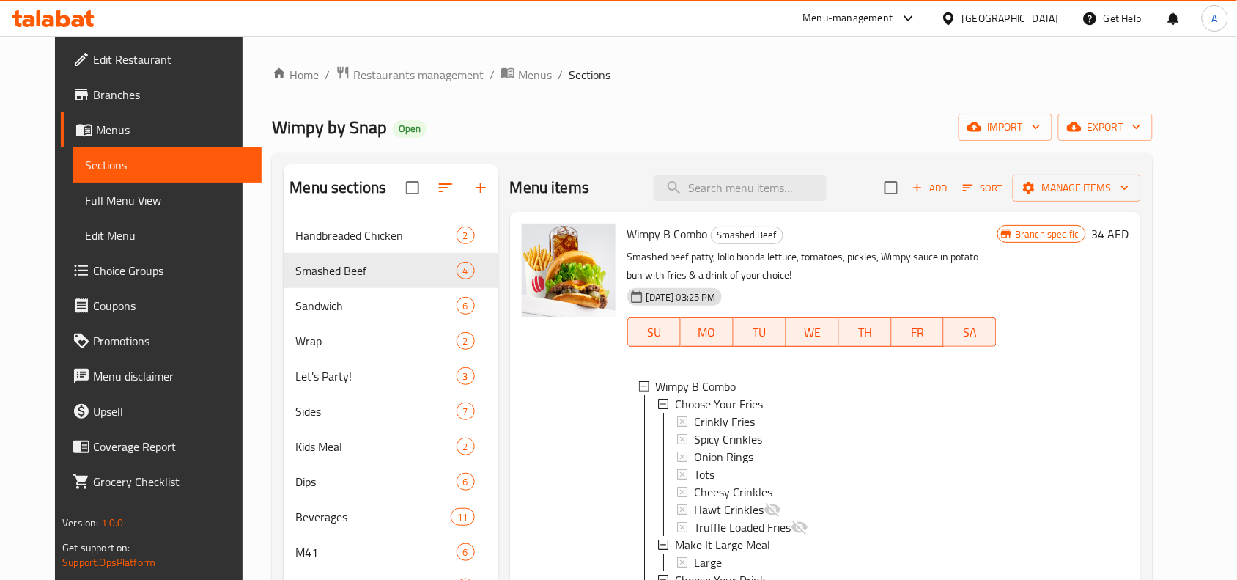
click at [482, 116] on div "Wimpy by Snap Open import export" at bounding box center [712, 127] width 880 height 27
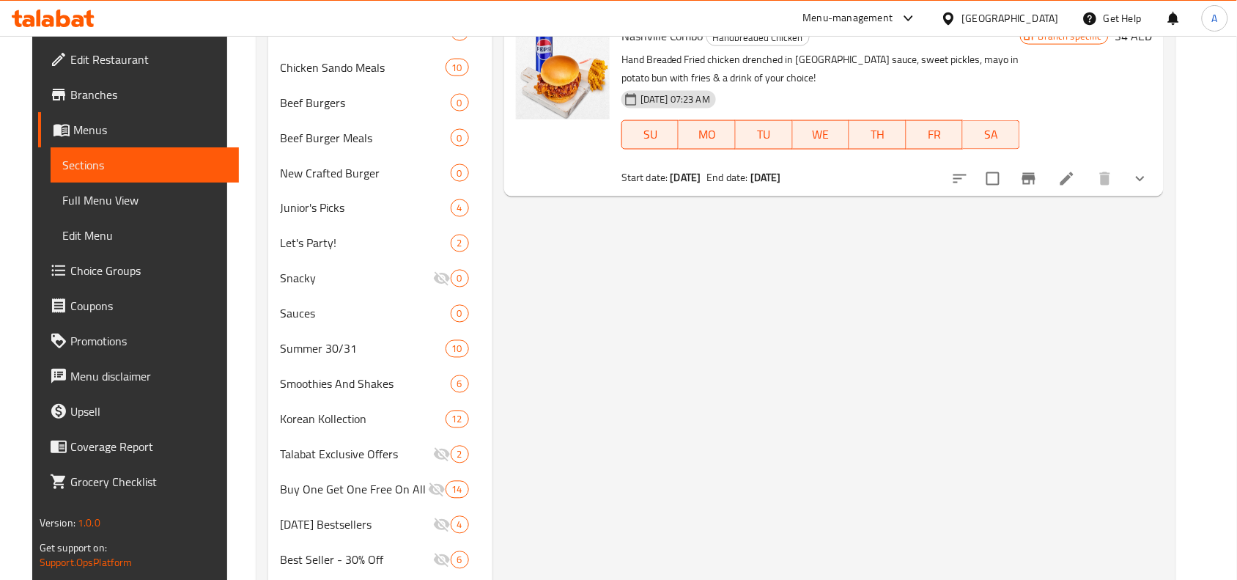
scroll to position [309, 0]
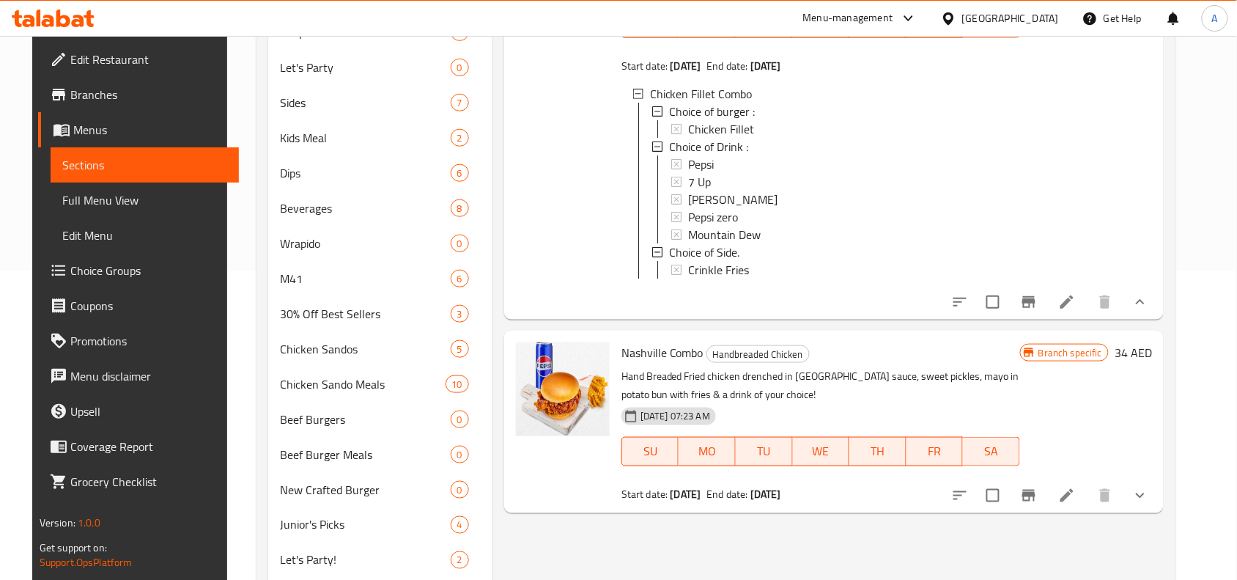
click at [1158, 313] on button "show more" at bounding box center [1140, 301] width 35 height 35
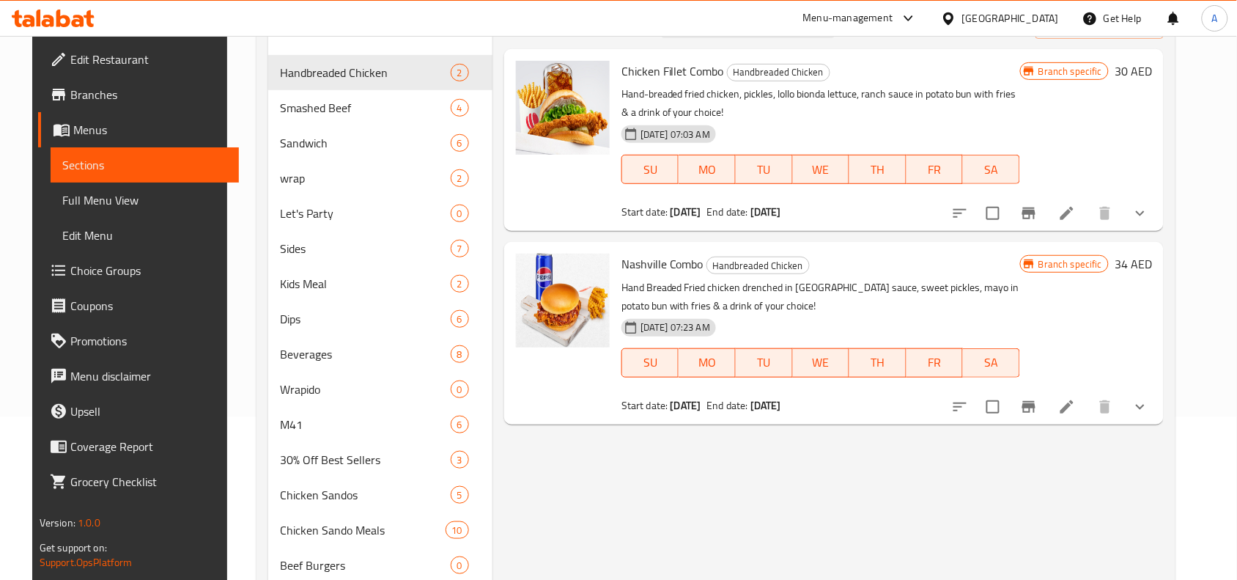
scroll to position [0, 0]
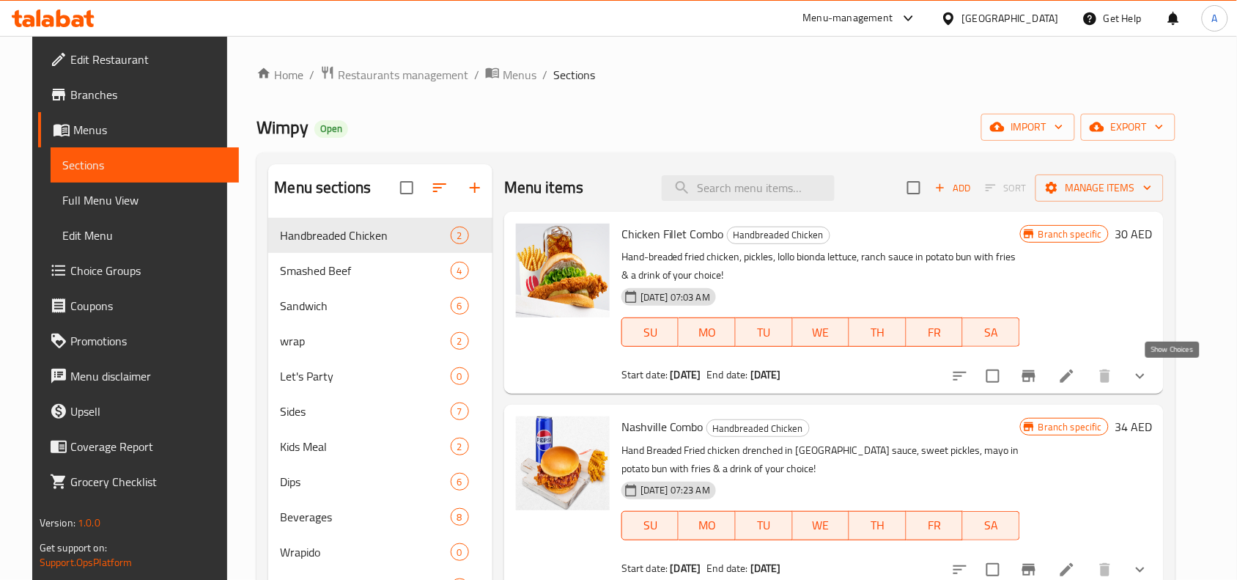
click at [1149, 378] on icon "show more" at bounding box center [1141, 376] width 18 height 18
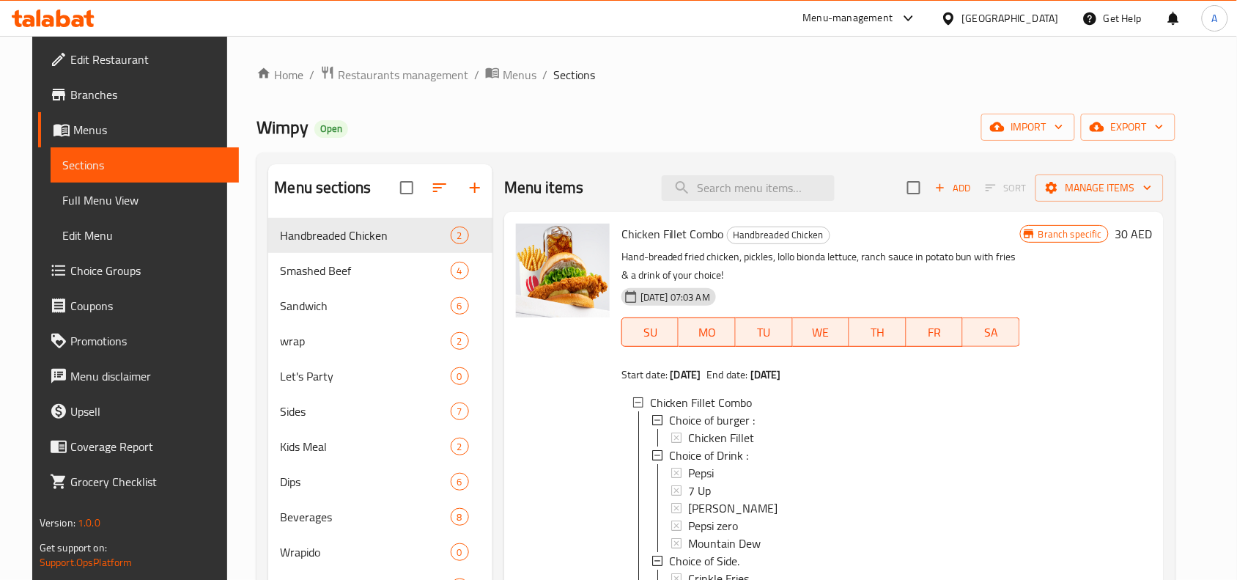
scroll to position [92, 0]
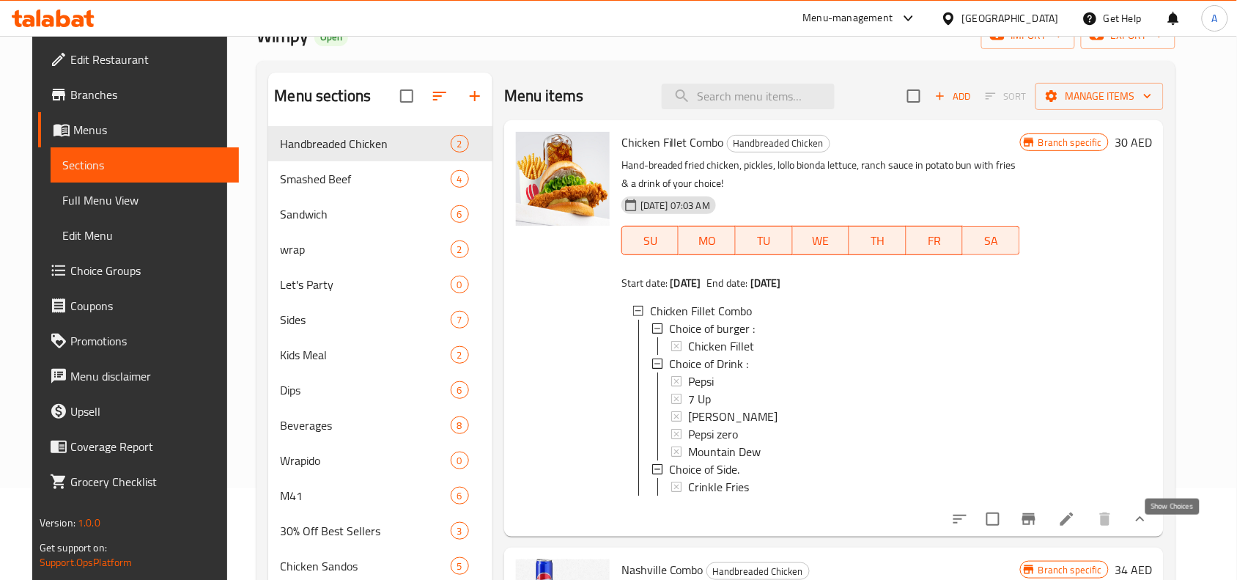
click at [1149, 528] on icon "show more" at bounding box center [1141, 519] width 18 height 18
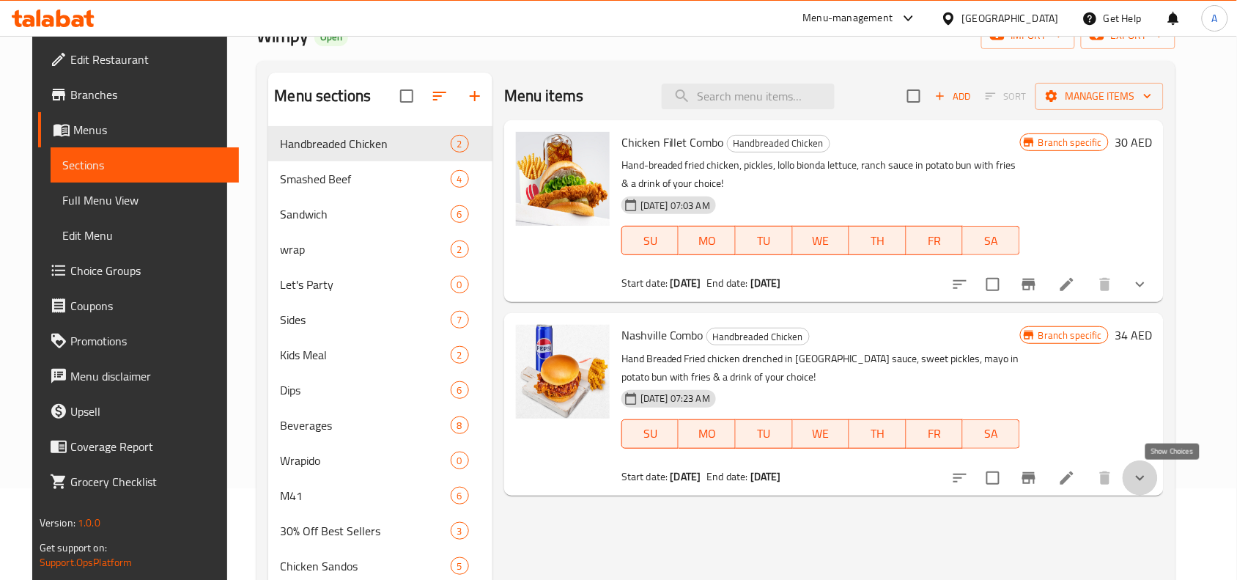
click at [1149, 484] on icon "show more" at bounding box center [1141, 478] width 18 height 18
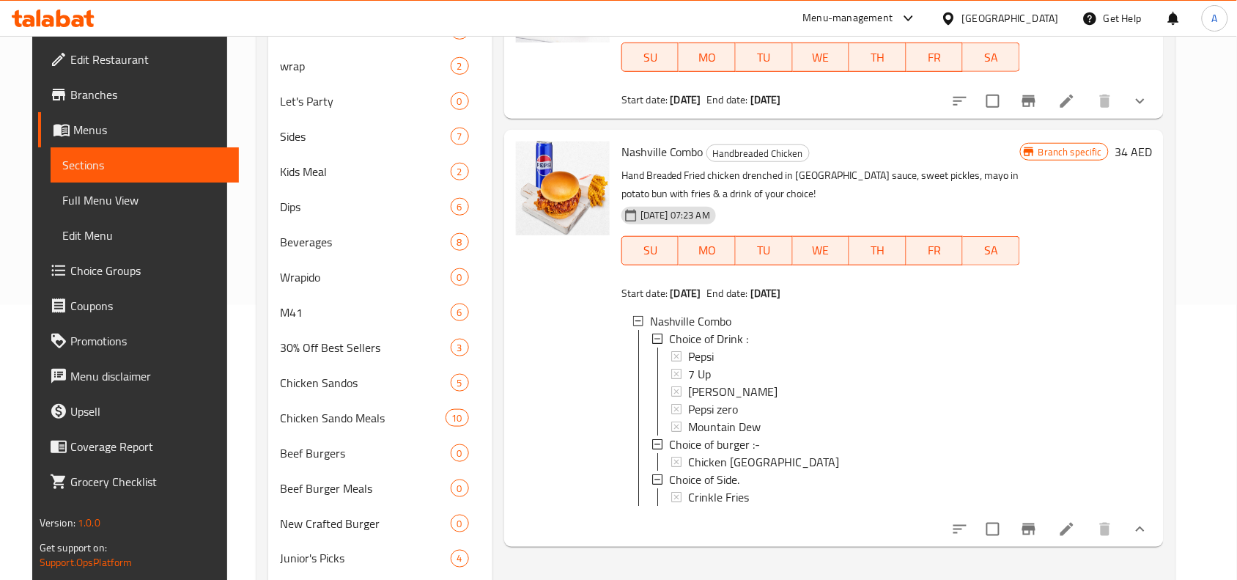
scroll to position [0, 0]
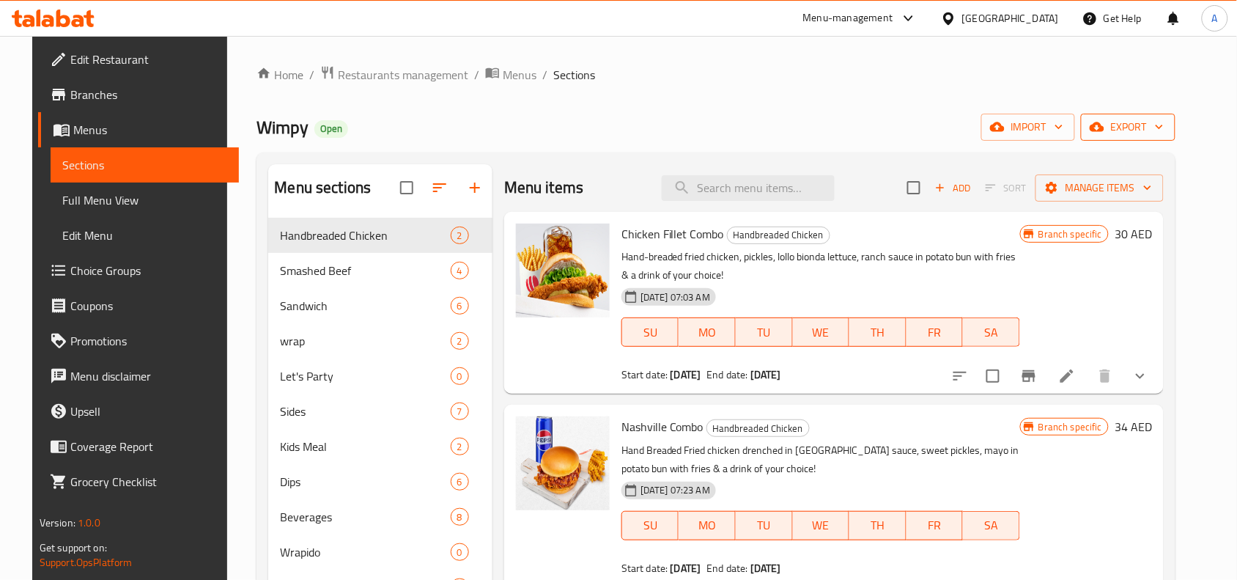
click at [1164, 133] on span "export" at bounding box center [1128, 127] width 71 height 18
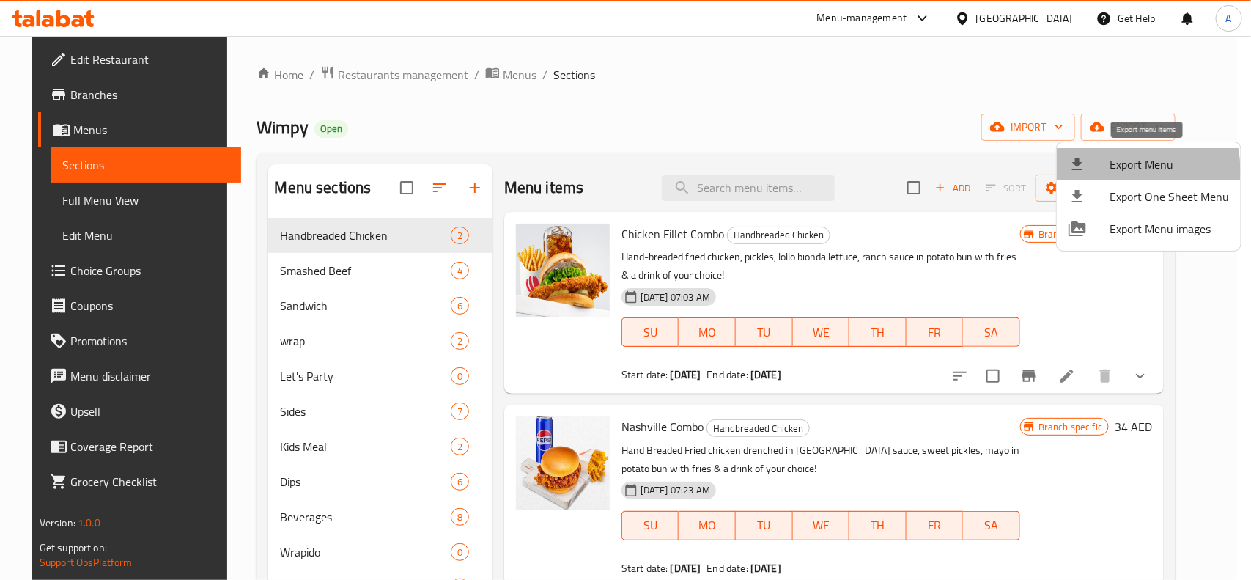
click at [1113, 171] on span "Export Menu" at bounding box center [1169, 164] width 119 height 18
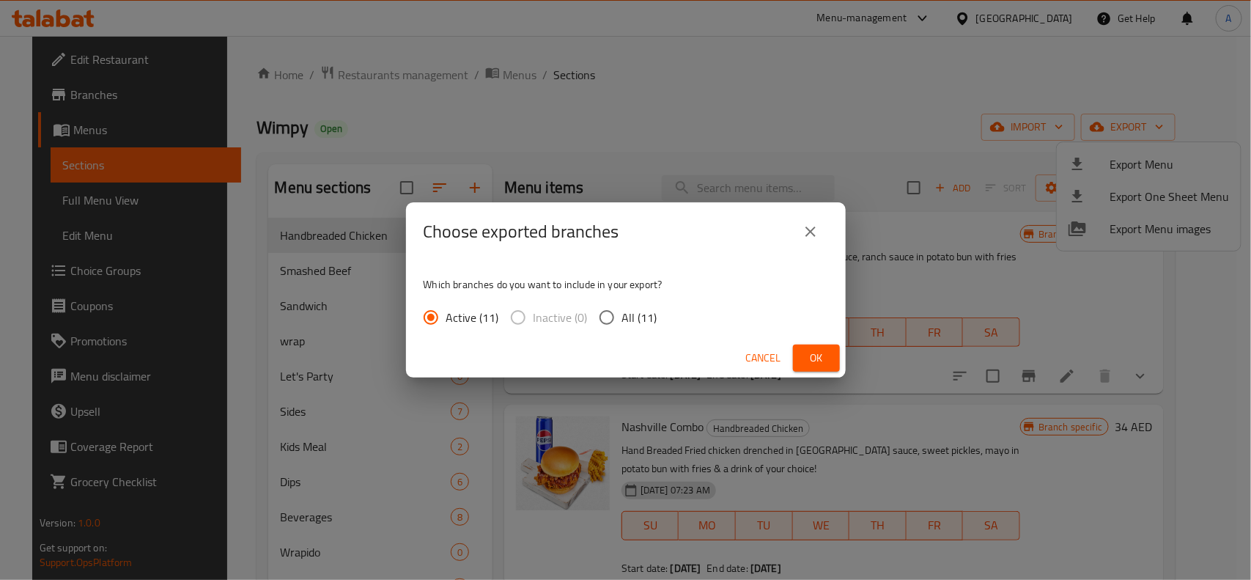
click at [636, 309] on span "All (11)" at bounding box center [639, 318] width 35 height 18
click at [622, 309] on input "All (11)" at bounding box center [607, 317] width 31 height 31
radio input "true"
click at [842, 350] on div "Cancel Ok" at bounding box center [626, 358] width 440 height 39
click at [833, 354] on button "Ok" at bounding box center [816, 358] width 47 height 27
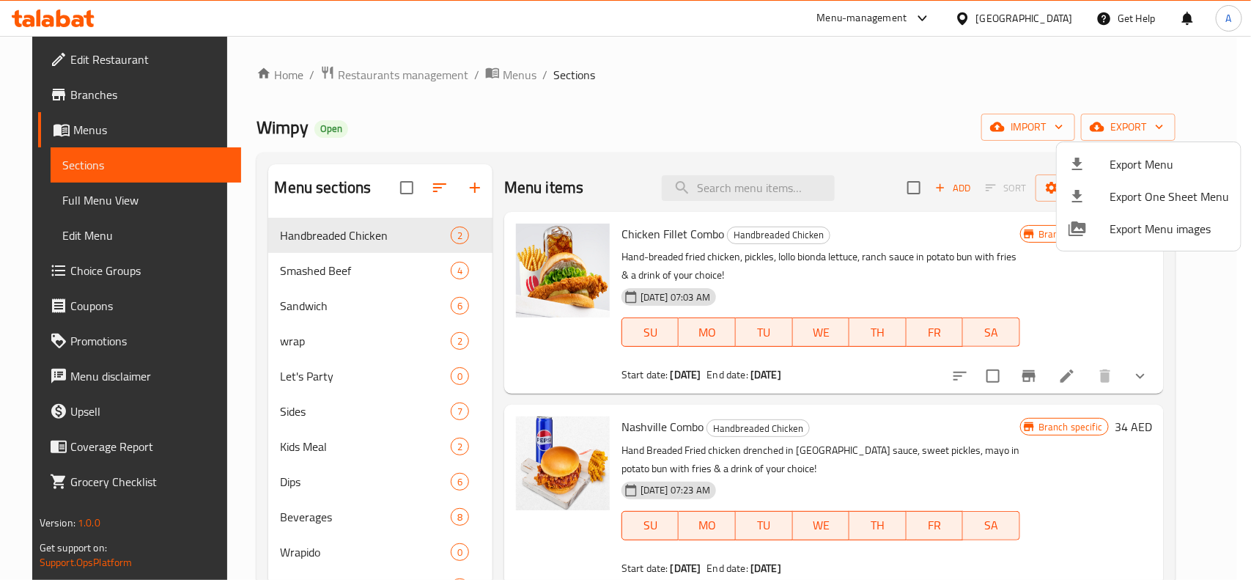
click at [737, 129] on div at bounding box center [625, 290] width 1251 height 580
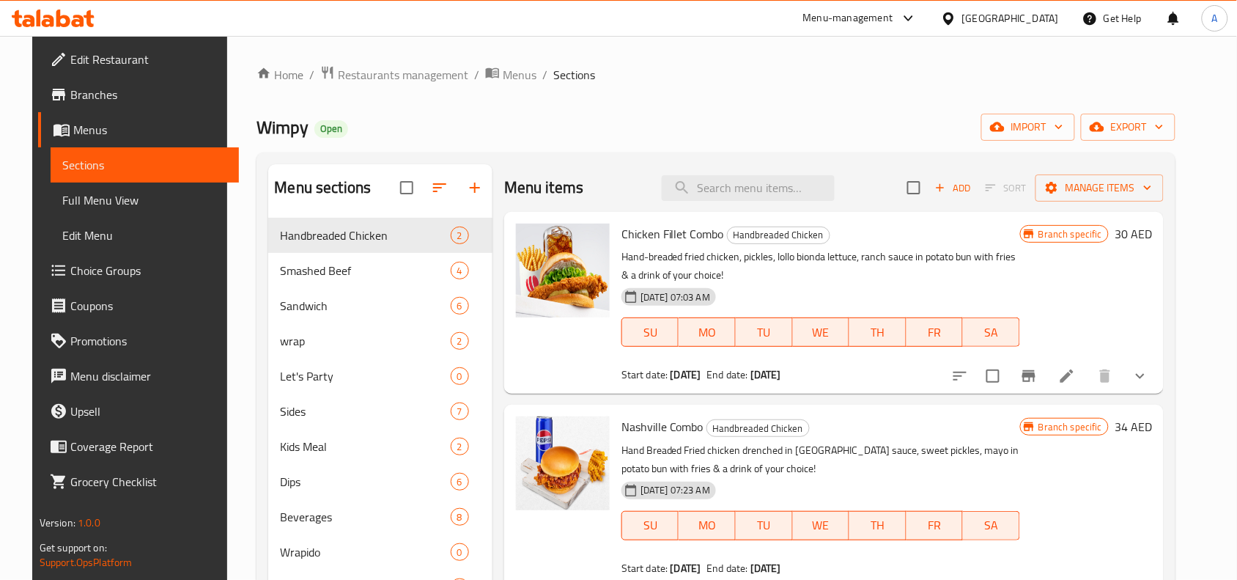
click at [726, 116] on div "Wimpy Open import export" at bounding box center [716, 127] width 919 height 27
click at [724, 117] on div "Wimpy Open import export" at bounding box center [716, 127] width 919 height 27
click at [1074, 378] on icon at bounding box center [1067, 375] width 13 height 13
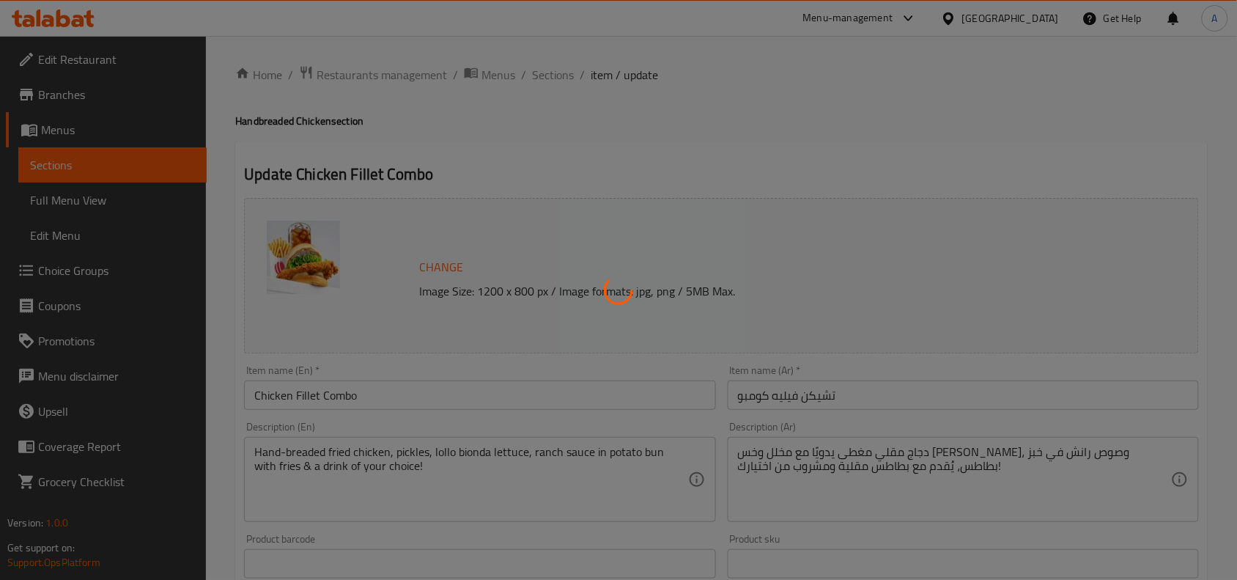
type input "أختيار البرجر :"
type input "1"
type input "اختيار المشروب :"
type input "1"
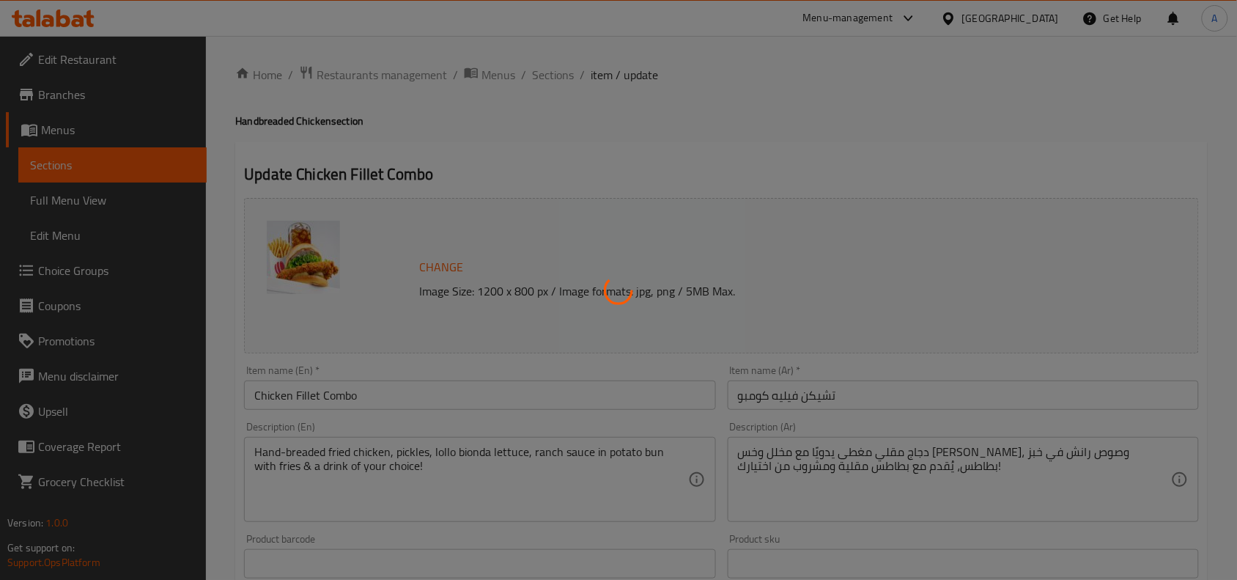
type input "1"
type input "اختيار الطبق الجانبي."
type input "1"
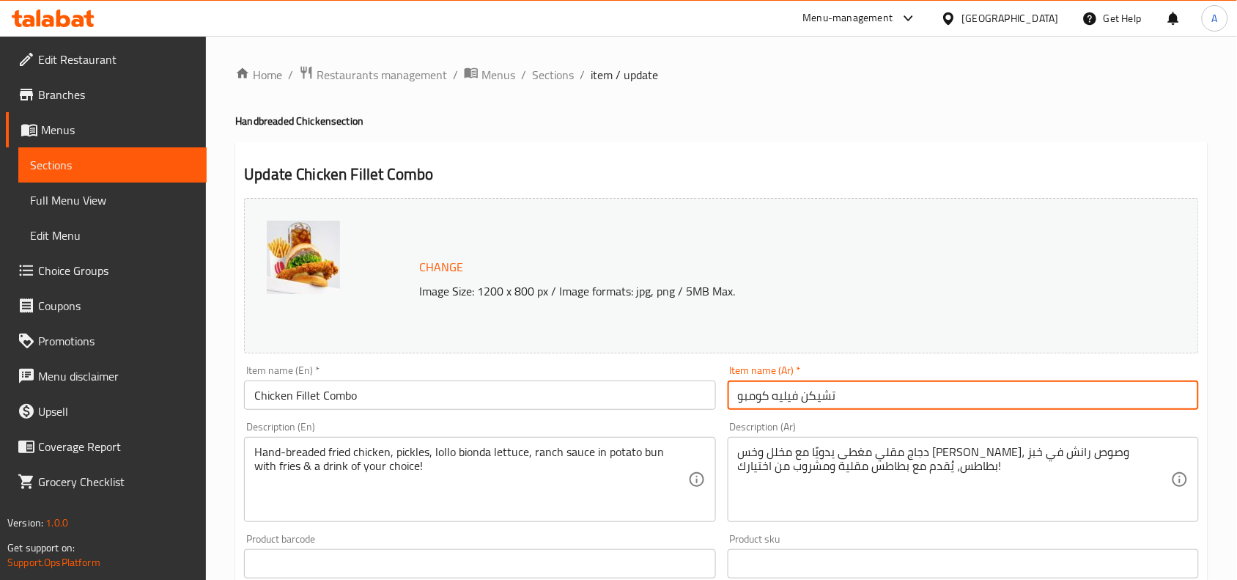
click at [770, 390] on input "تشيكن فيليه كومبو" at bounding box center [963, 394] width 471 height 29
paste input "كومبو فيليه دجاج"
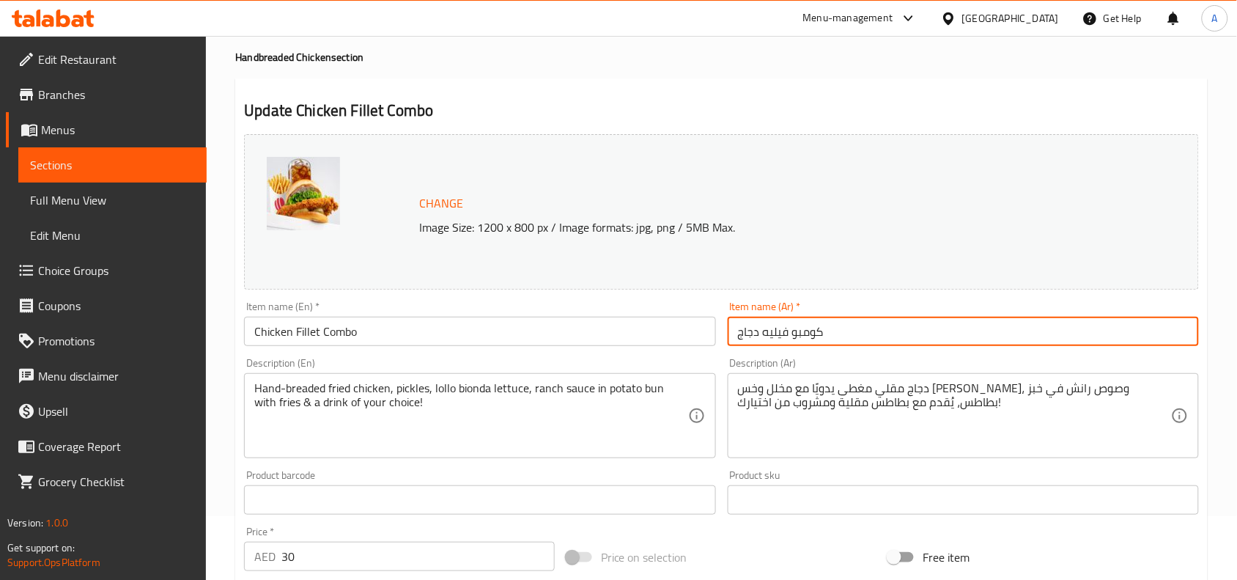
scroll to position [92, 0]
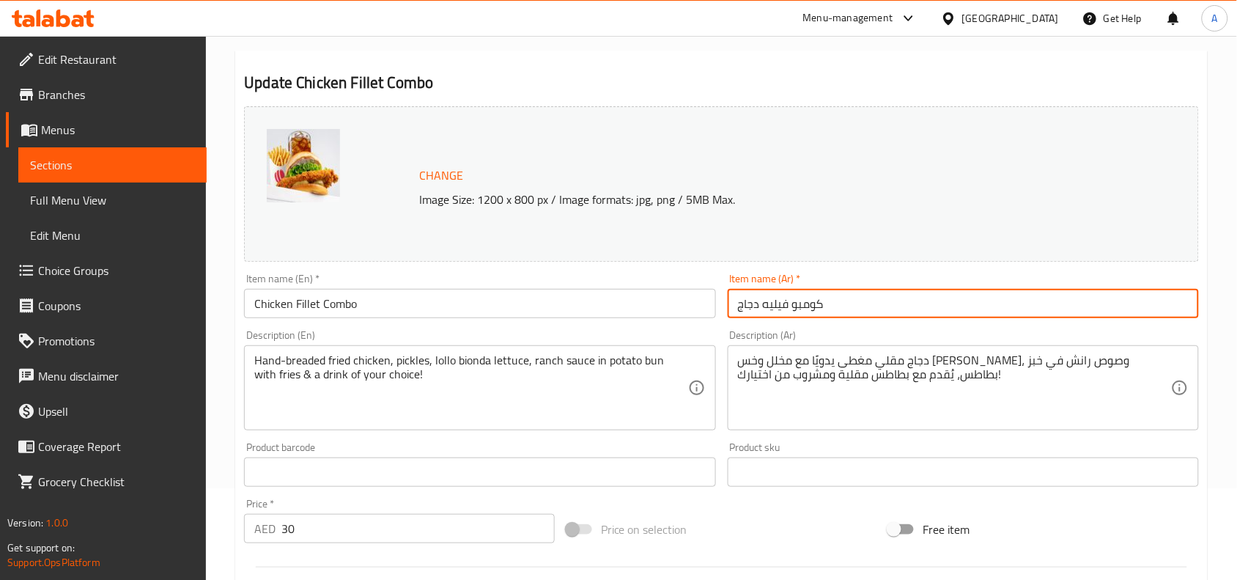
type input "كومبو فيليه دجاج"
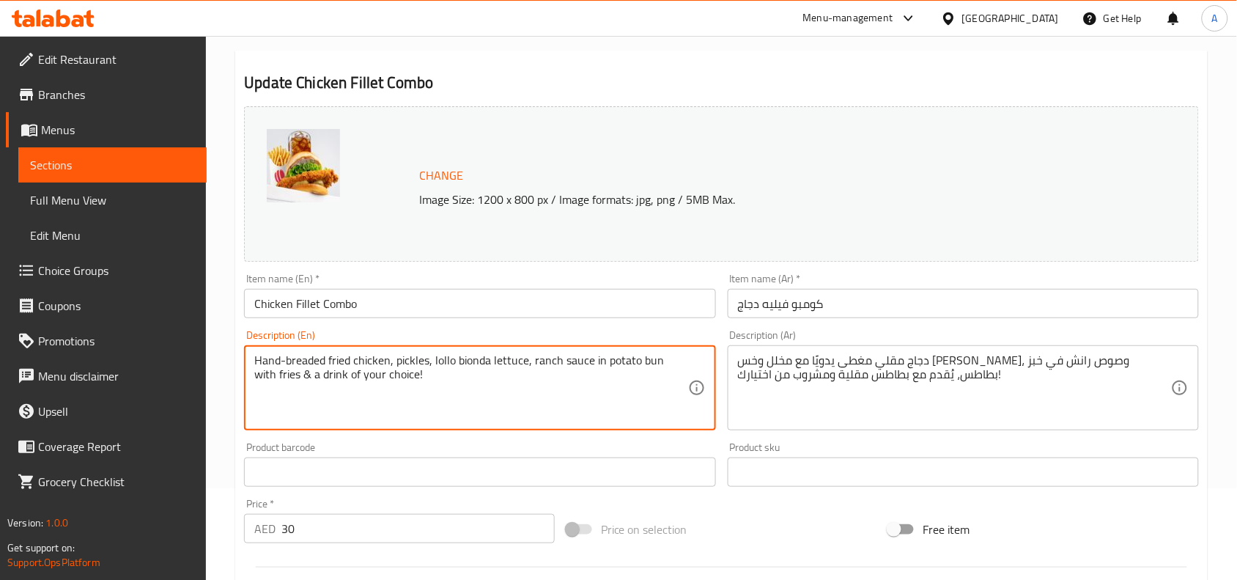
click at [508, 382] on textarea "Hand-breaded fried chicken, pickles, lollo bionda lettuce, ranch sauce in potat…" at bounding box center [470, 388] width 433 height 70
paste textarea
type textarea "Hand-breaded fried chicken, pickles, lollo bionda lettuce, ranch sauce in potat…"
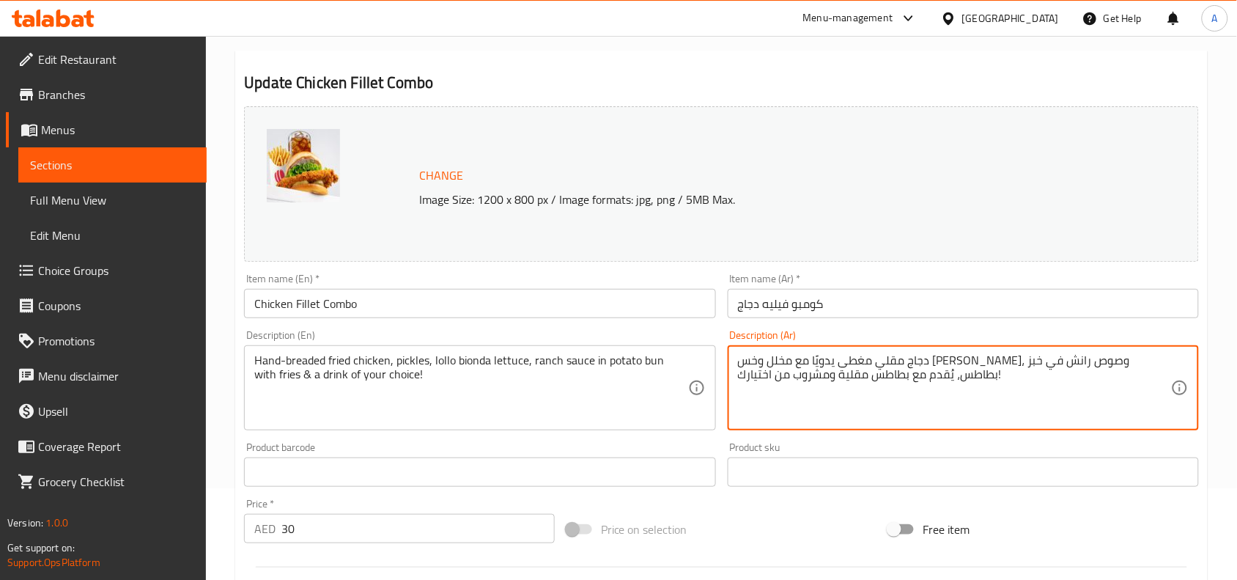
click at [880, 369] on textarea "دجاج مقلي مغطى يدويًا مع مخلل وخس [PERSON_NAME]، وصوص رانش في خبز بطاطس، يُقدم …" at bounding box center [954, 388] width 433 height 70
paste textarea
type textarea "دجاج مقلي مغطى يدويًا مع مخلل وخس [PERSON_NAME]، وصوص رانش في خبز بطاطس، يُقدم …"
click at [717, 522] on div "Price on selection" at bounding box center [722, 529] width 323 height 40
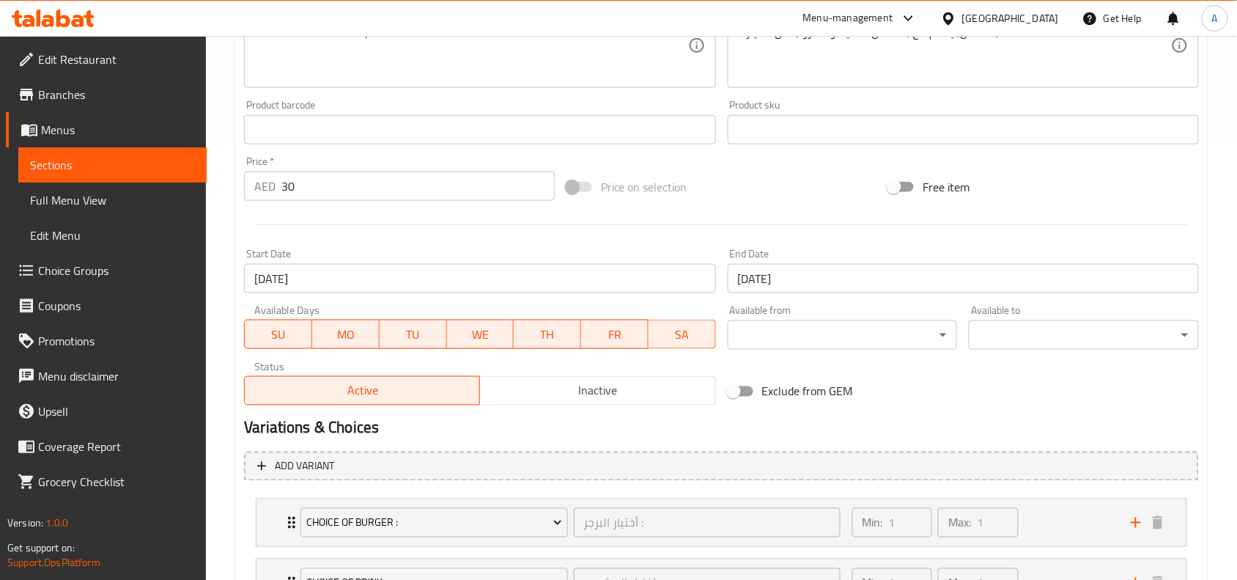
scroll to position [622, 0]
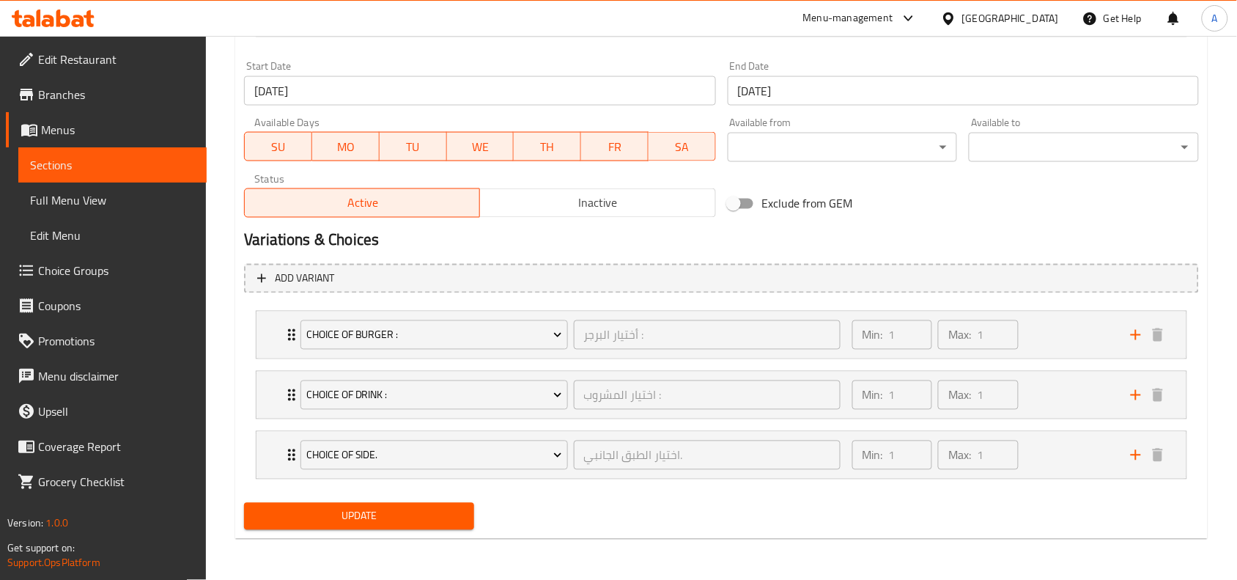
click at [405, 519] on span "Update" at bounding box center [359, 516] width 207 height 18
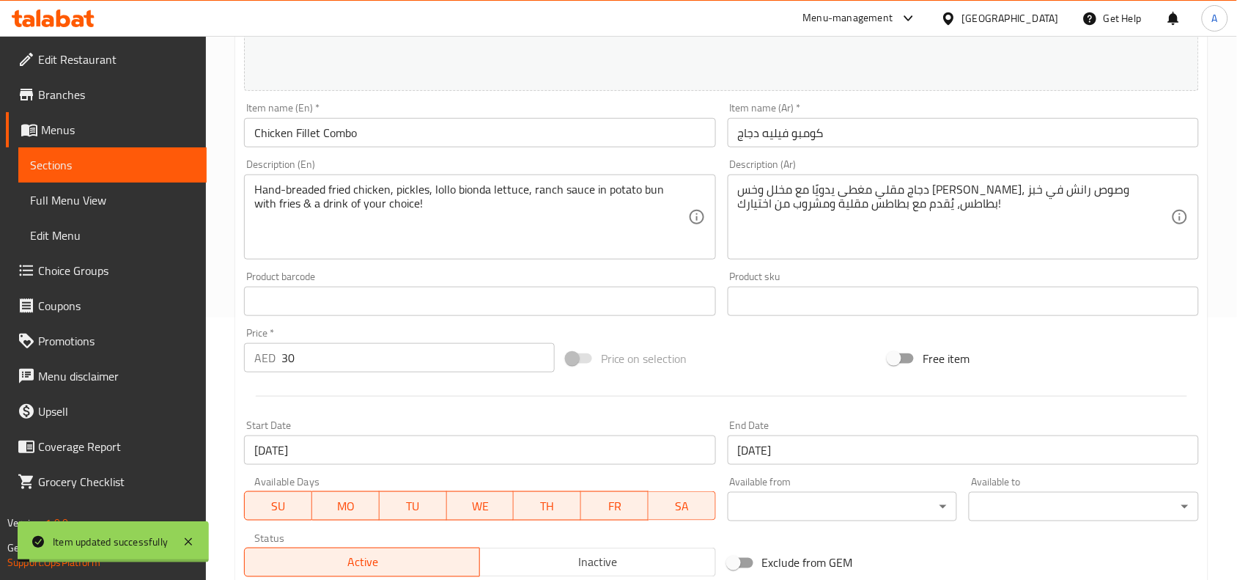
scroll to position [0, 0]
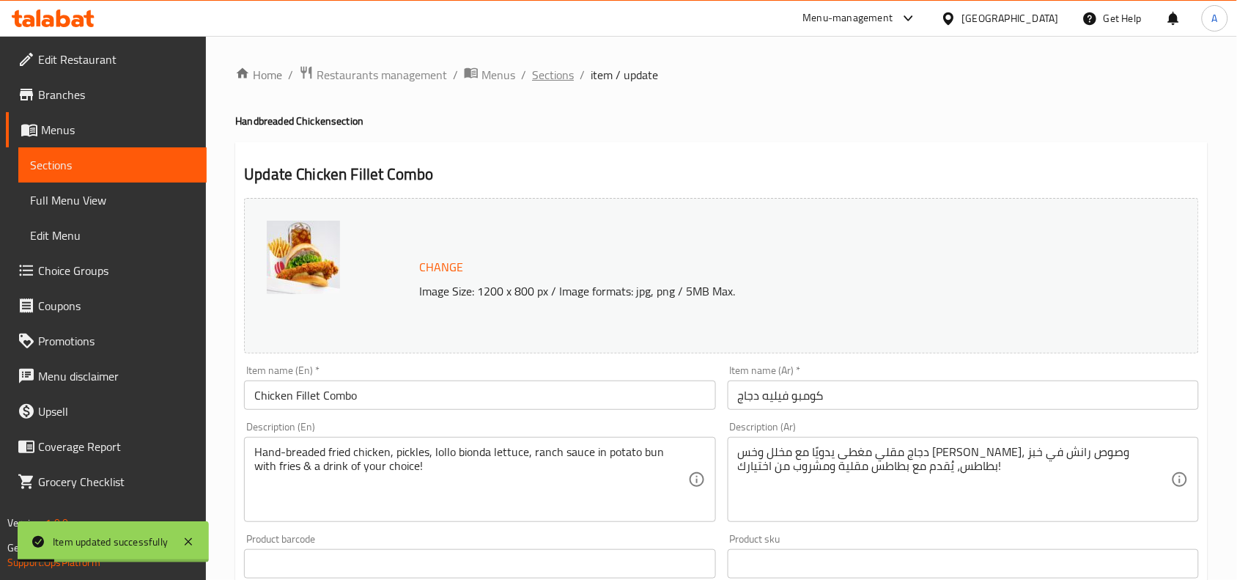
click at [540, 70] on span "Sections" at bounding box center [553, 75] width 42 height 18
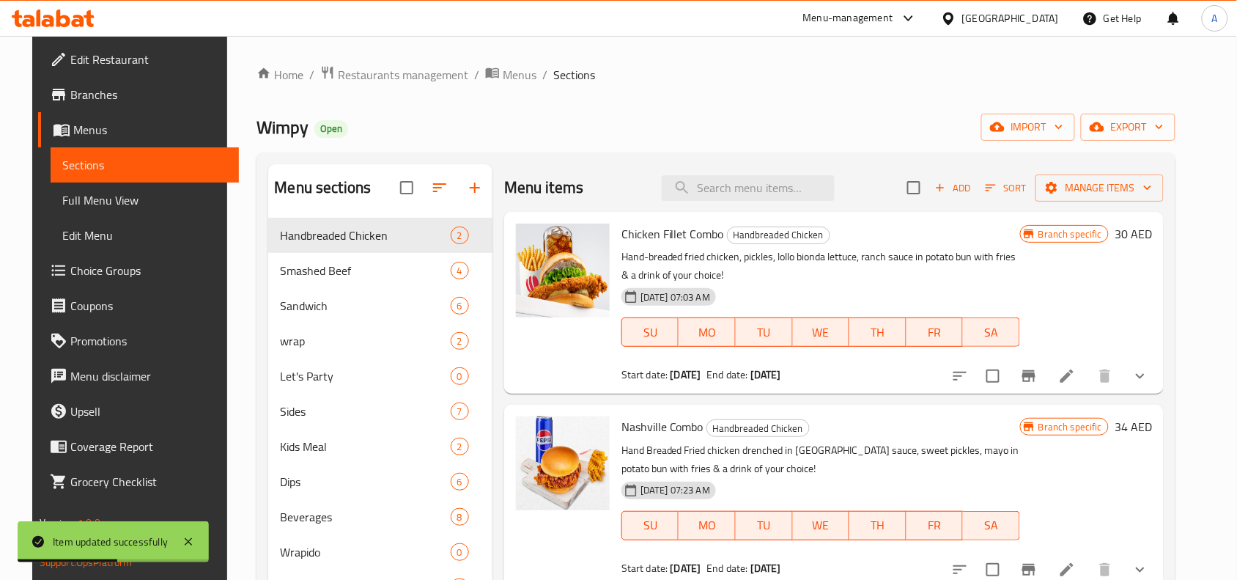
scroll to position [92, 0]
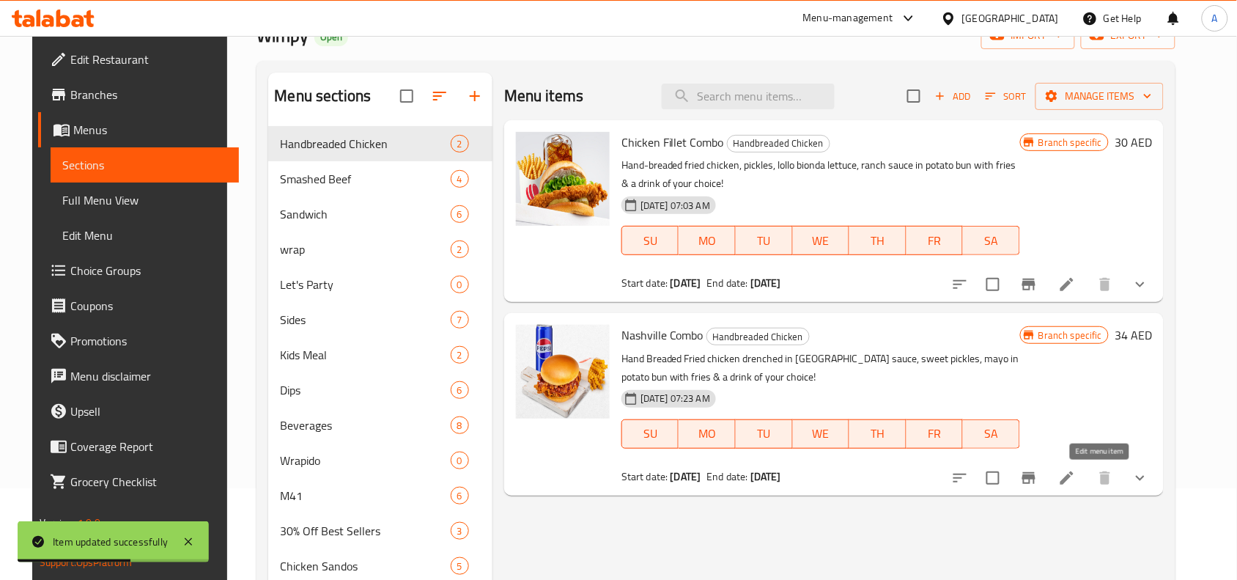
click at [1076, 474] on icon at bounding box center [1068, 478] width 18 height 18
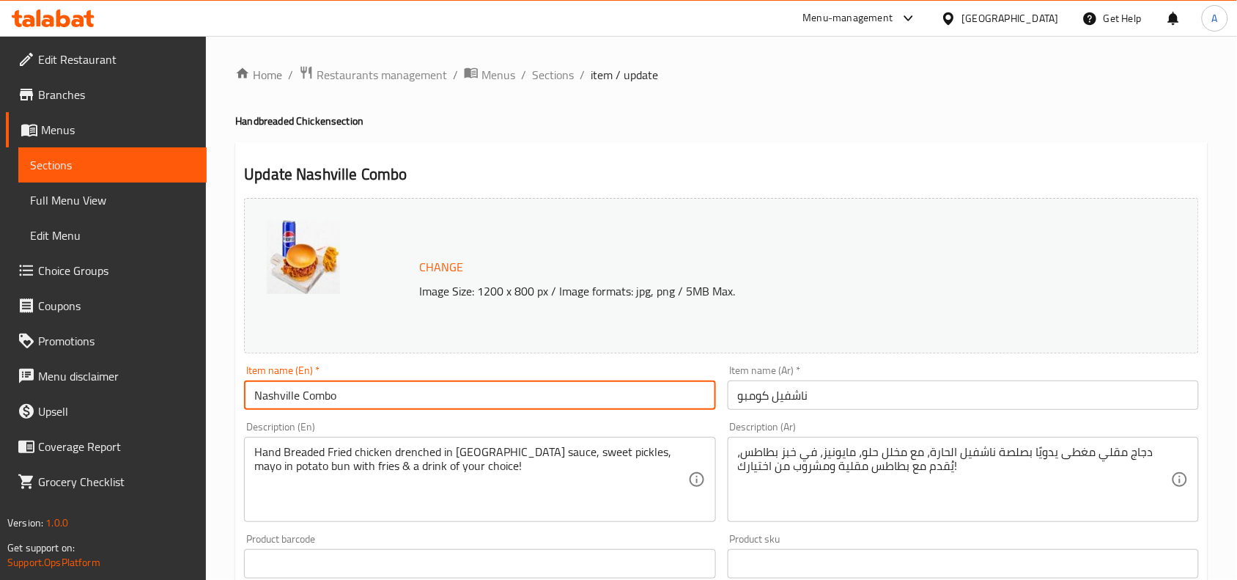
click at [317, 394] on input "Nashville Combo" at bounding box center [479, 394] width 471 height 29
click at [441, 394] on input "Nashville Combo" at bounding box center [479, 394] width 471 height 29
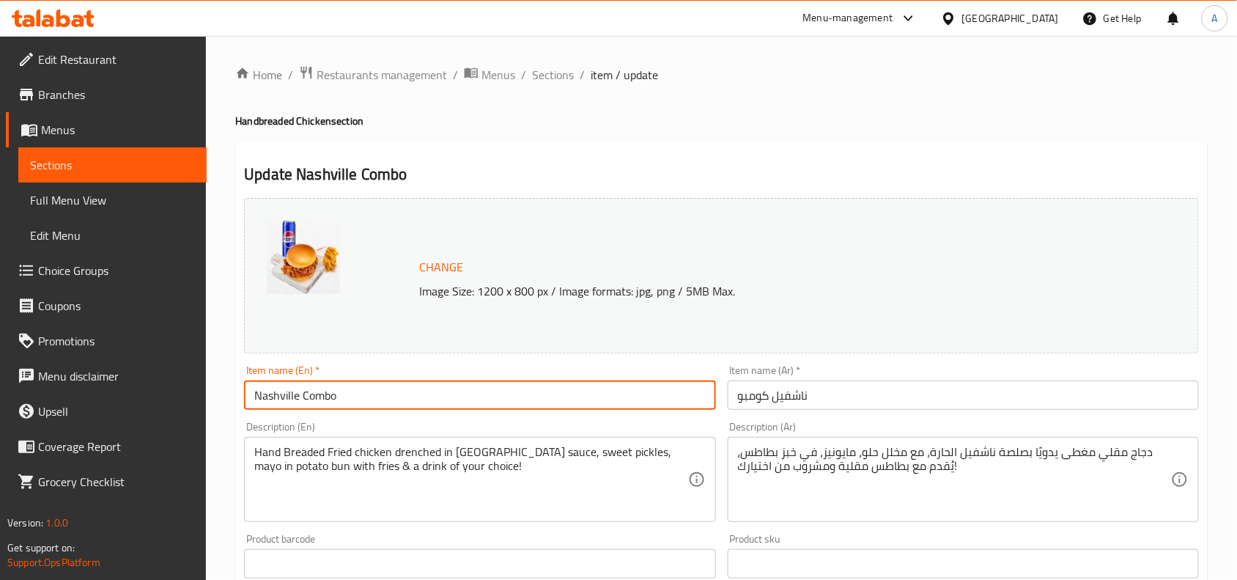
click at [441, 394] on input "Nashville Combo" at bounding box center [479, 394] width 471 height 29
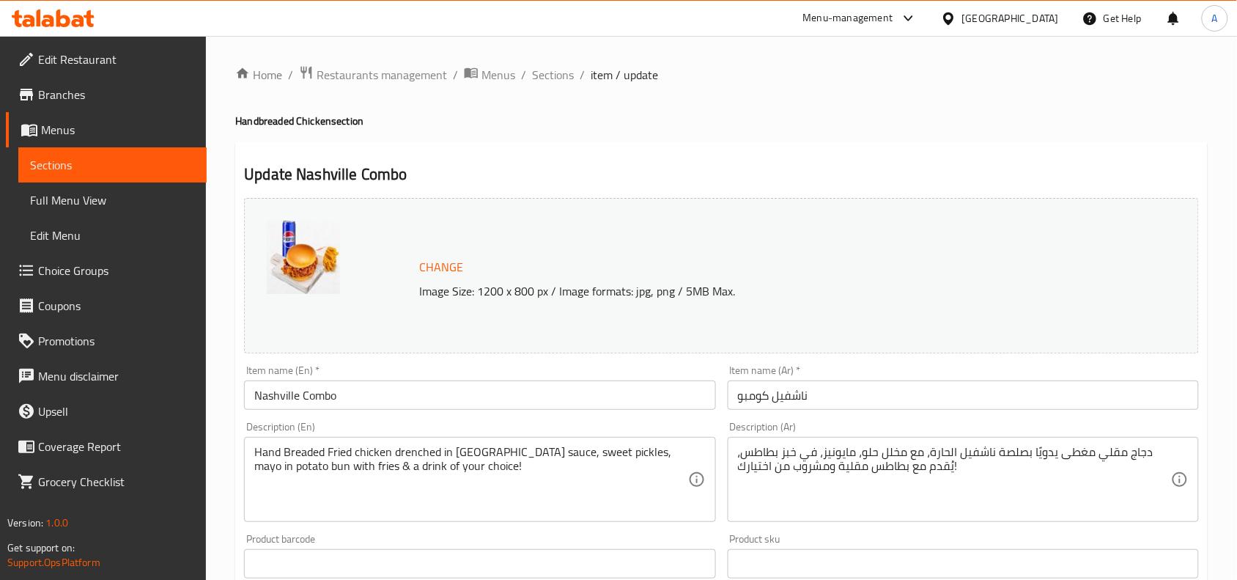
click at [430, 394] on input "Nashville Combo" at bounding box center [479, 394] width 471 height 29
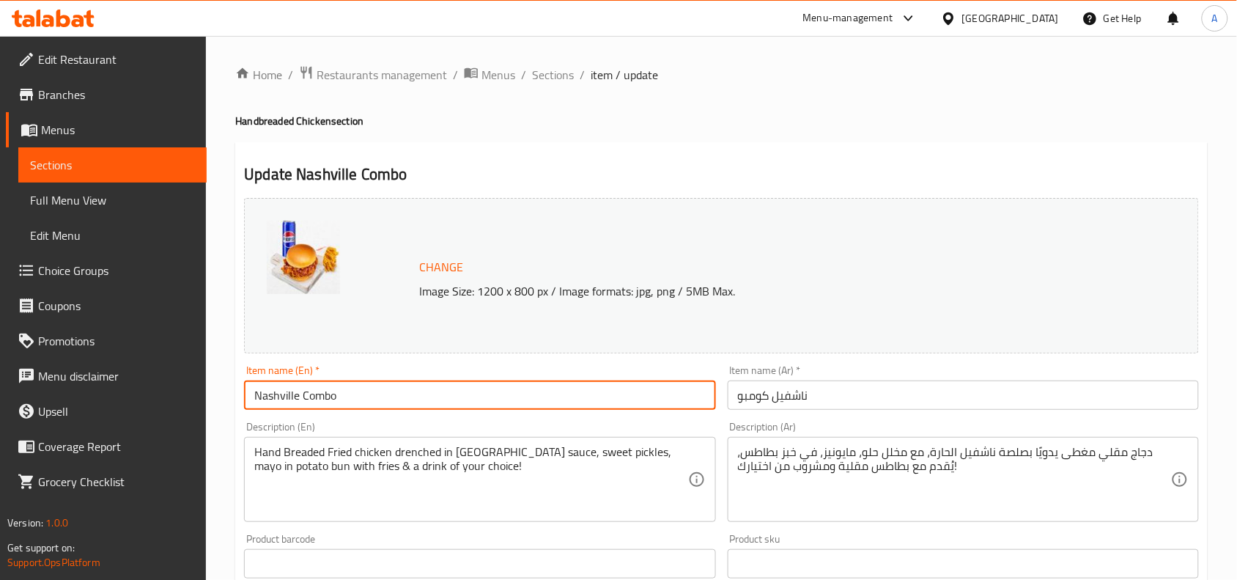
click at [419, 394] on input "Nashville Combo" at bounding box center [479, 394] width 471 height 29
paste input "hicken C"
type input "Nashville Chicken Combo"
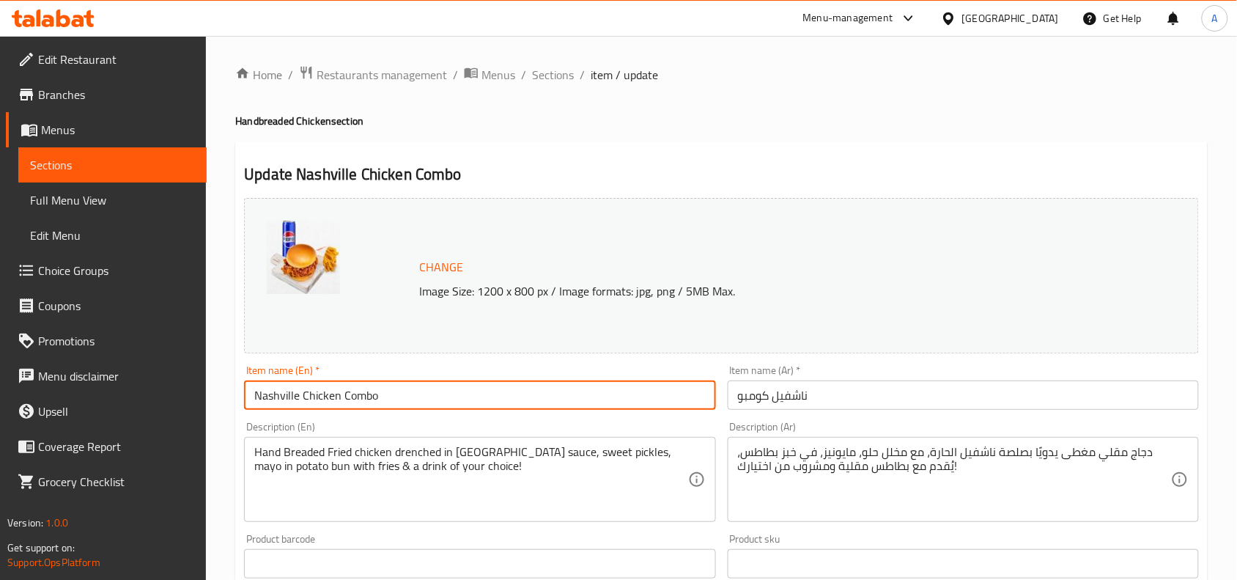
click at [405, 416] on div "Description (En) Hand Breaded Fried chicken drenched in Nashville sauce, sweet …" at bounding box center [479, 472] width 483 height 112
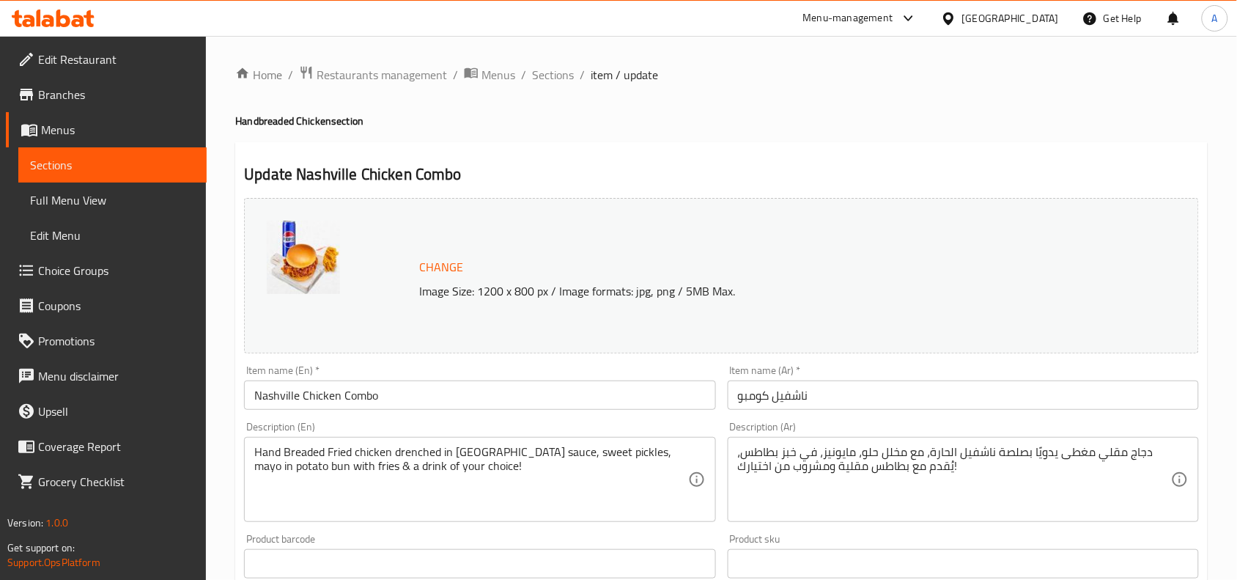
click at [778, 411] on div "Item name (Ar)   * [PERSON_NAME] Item name (Ar) *" at bounding box center [963, 387] width 483 height 56
click at [789, 401] on input "ناشفيل كومبو" at bounding box center [963, 394] width 471 height 29
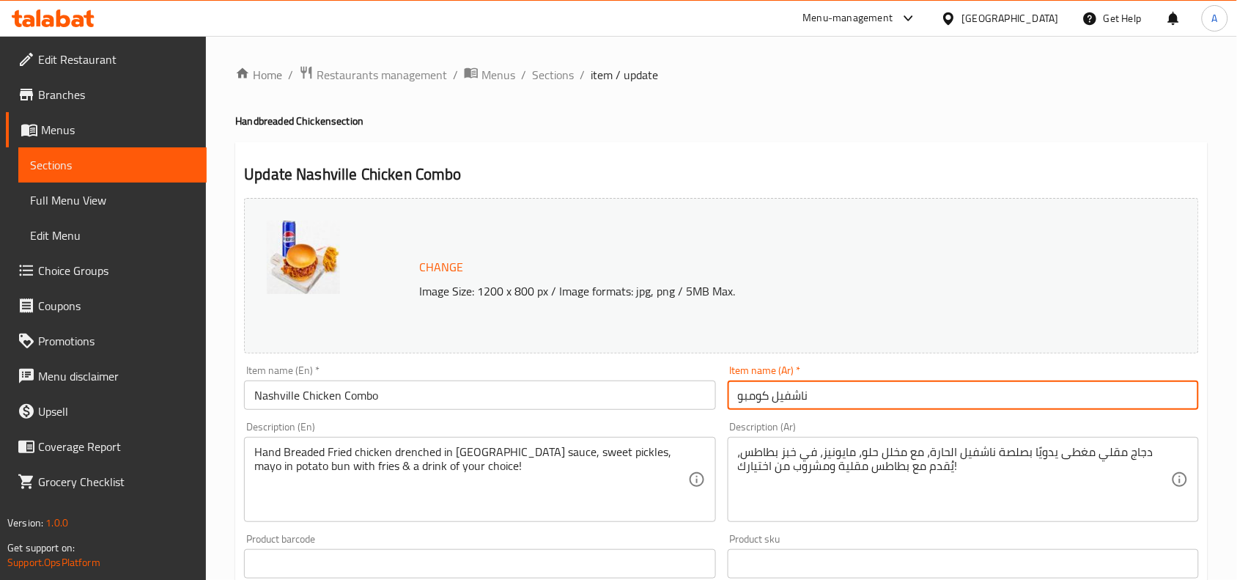
click at [789, 401] on input "ناشفيل كومبو" at bounding box center [963, 394] width 471 height 29
paste input "ومبو دجاج ناشفيل"
type input "كومبو دجاج ناشفيل"
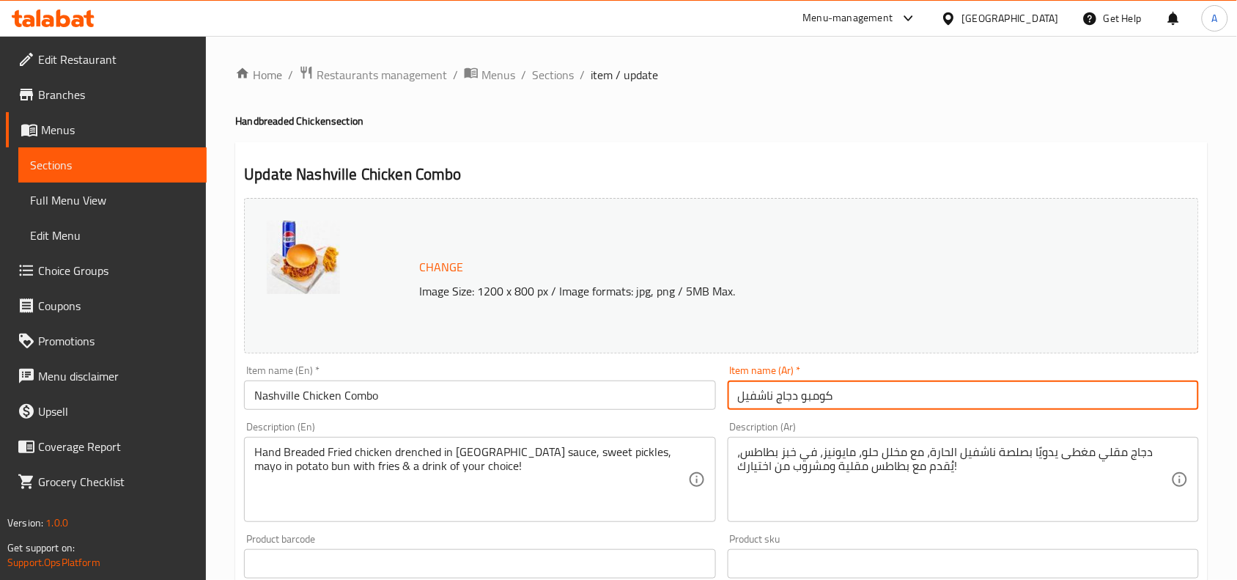
click at [717, 423] on div "Description (En) Hand Breaded Fried chicken drenched in Nashville sauce, sweet …" at bounding box center [479, 472] width 483 height 112
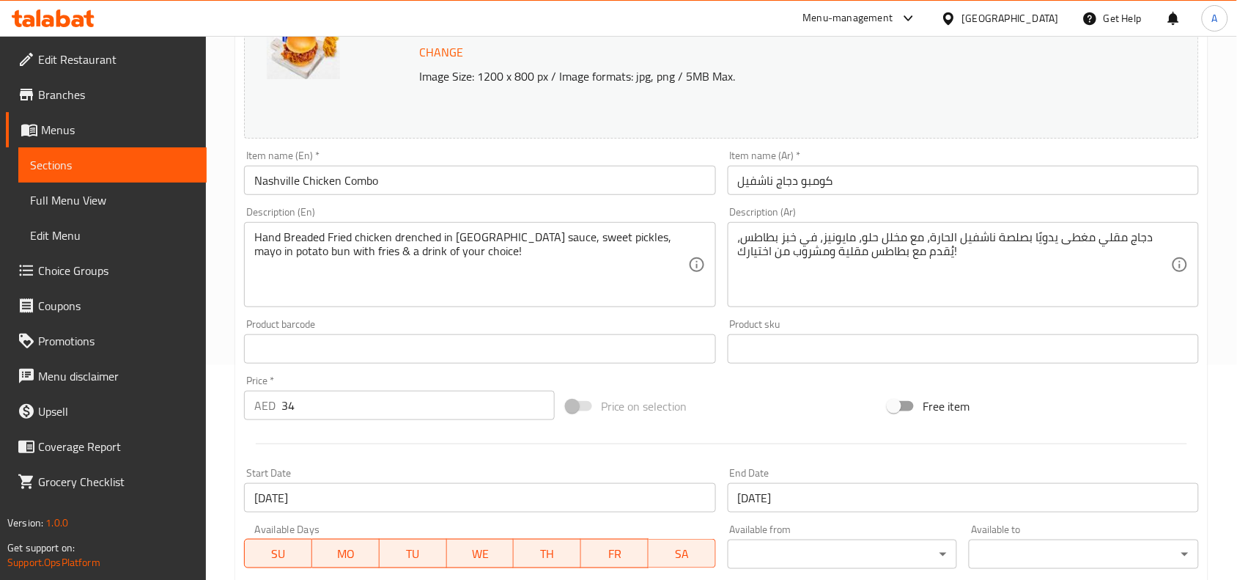
scroll to position [183, 0]
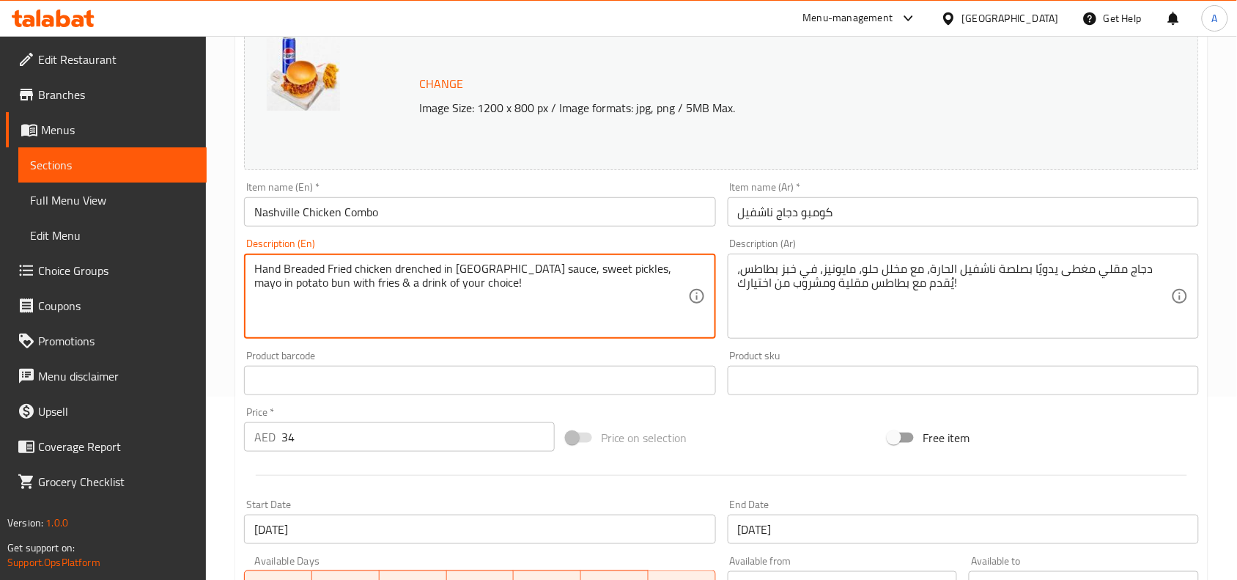
click at [606, 291] on textarea "Hand Breaded Fried chicken drenched in [GEOGRAPHIC_DATA] sauce, sweet pickles, …" at bounding box center [470, 297] width 433 height 70
paste textarea
type textarea "Hand Breaded Fried chicken drenched in [GEOGRAPHIC_DATA] sauce, sweet pickles, …"
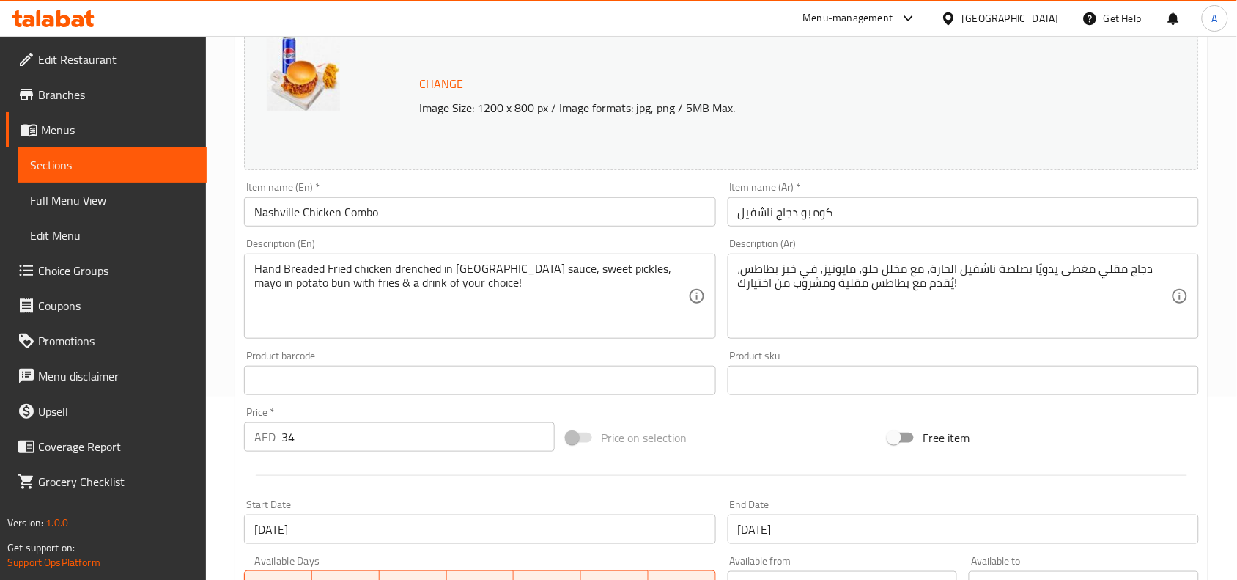
click at [653, 350] on div "Product barcode Product barcode" at bounding box center [479, 372] width 471 height 45
click at [716, 423] on div "Price on selection" at bounding box center [722, 438] width 323 height 40
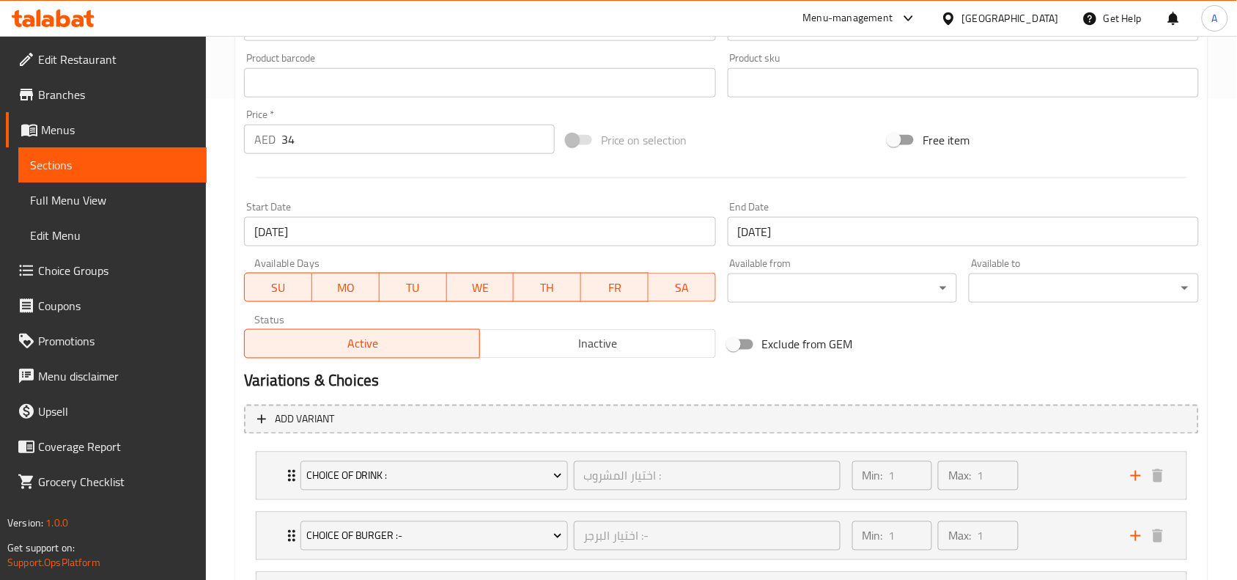
scroll to position [622, 0]
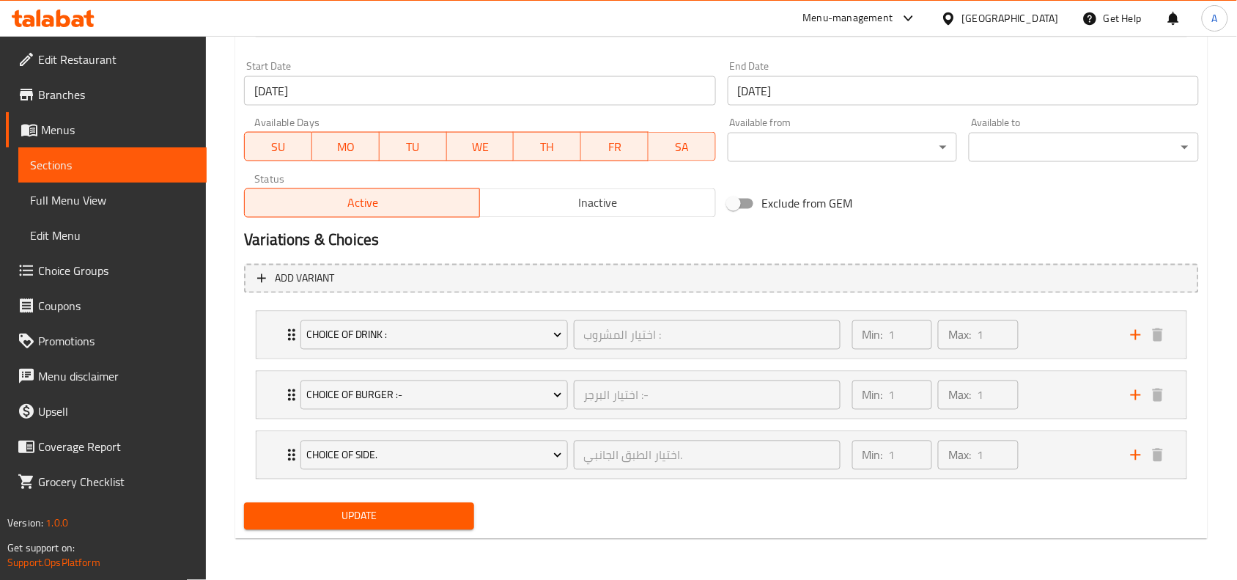
click at [389, 512] on span "Update" at bounding box center [359, 516] width 207 height 18
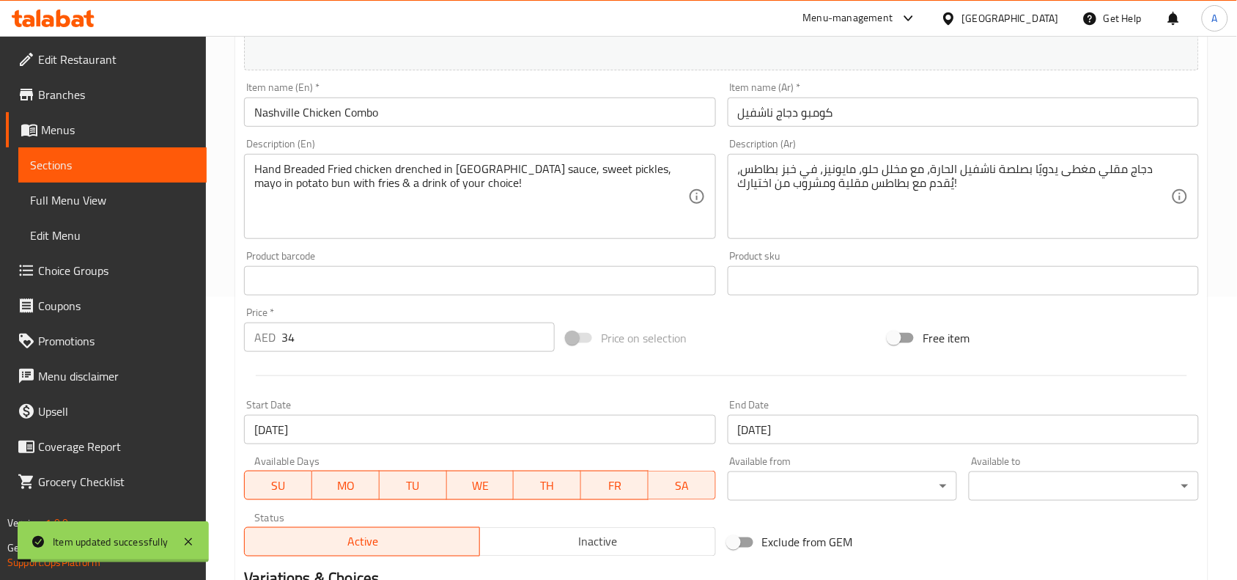
scroll to position [0, 0]
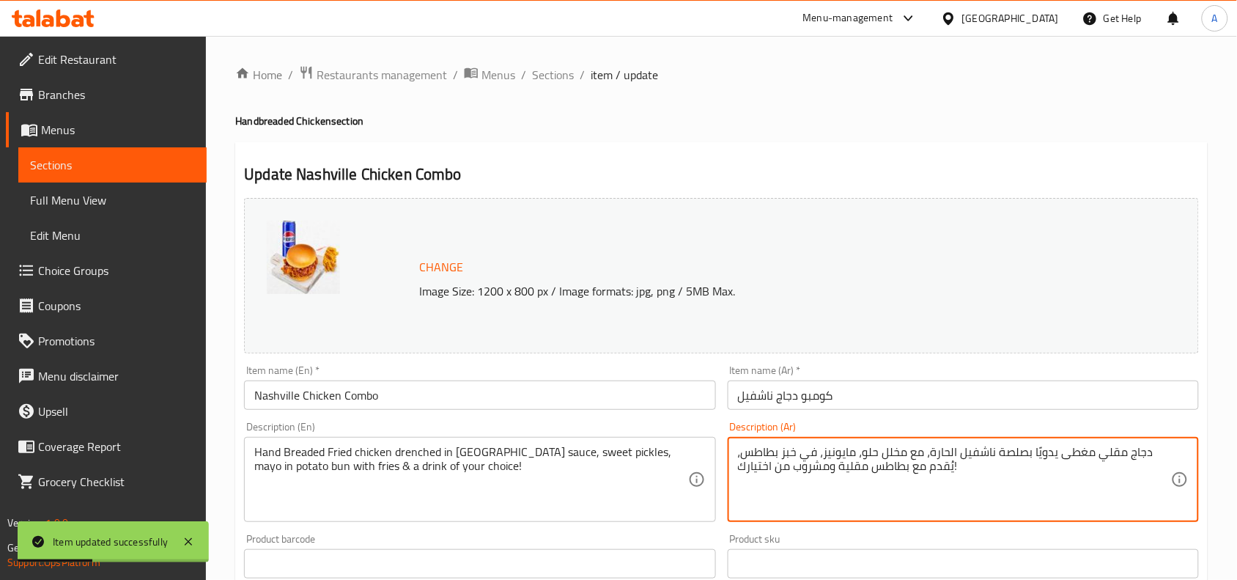
click at [852, 457] on textarea "دجاج مقلي مغطى يدويًا بصلصة ناشفيل الحارة، مع مخلل حلو، مايونيز، في خبز بطاطس، …" at bounding box center [954, 480] width 433 height 70
paste textarea
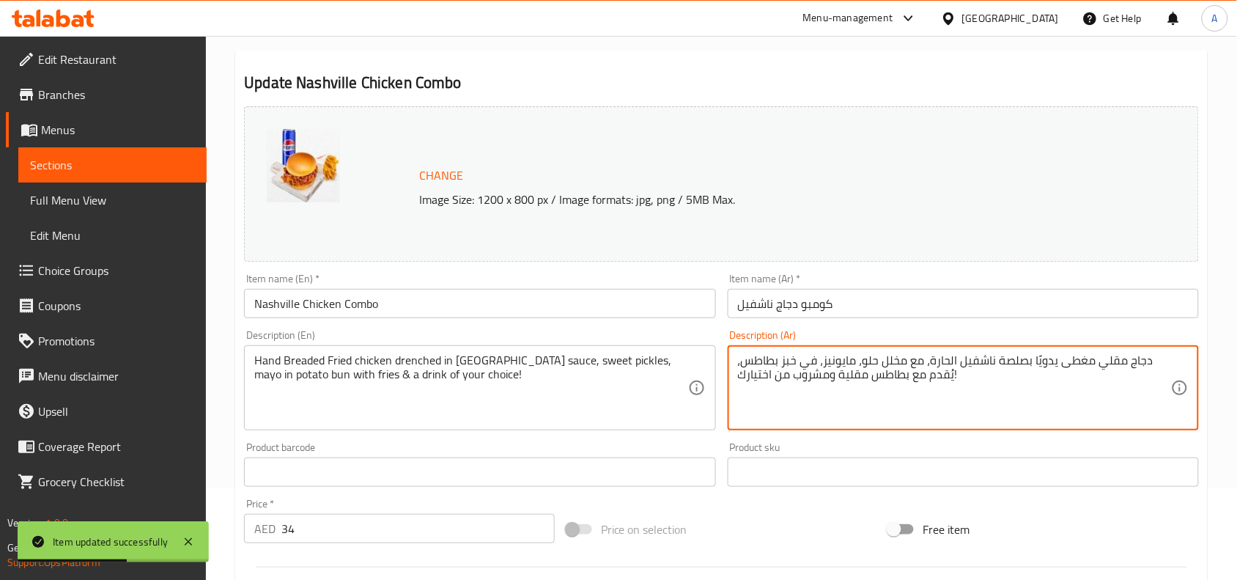
type textarea "دجاج مقلي مغطى يدويًا بصلصة ناشفيل الحارة، مع مخلل حلو، مايونيز، في خبز بطاطس، …"
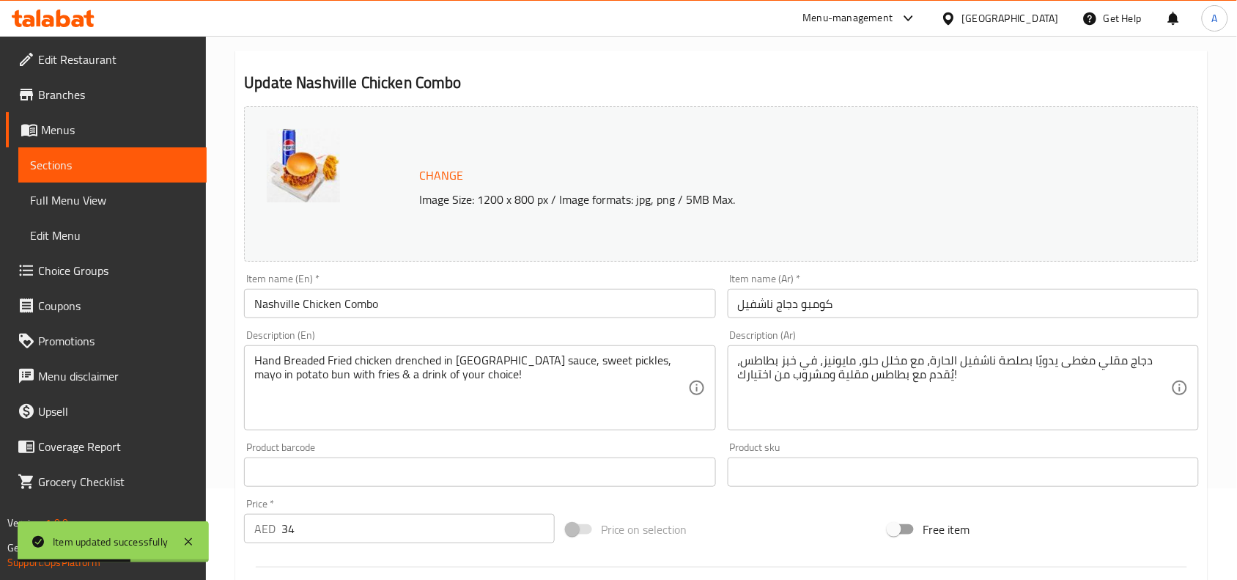
click at [719, 497] on div "Change Image Size: 1200 x 800 px / Image formats: jpg, png / 5MB Max. Item name…" at bounding box center [721, 426] width 967 height 653
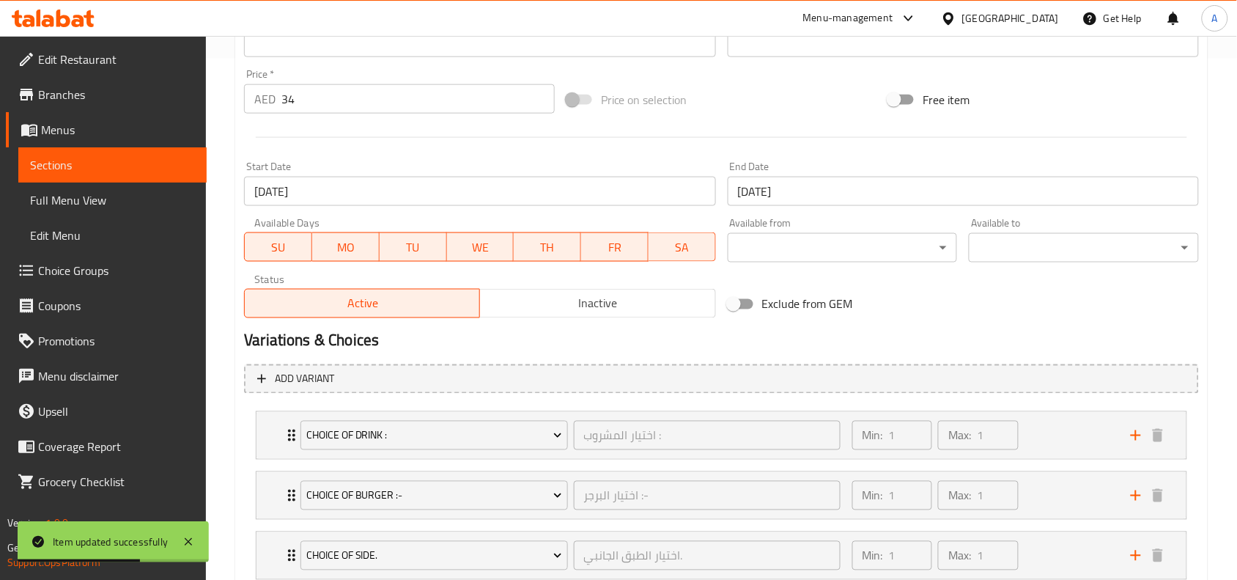
scroll to position [622, 0]
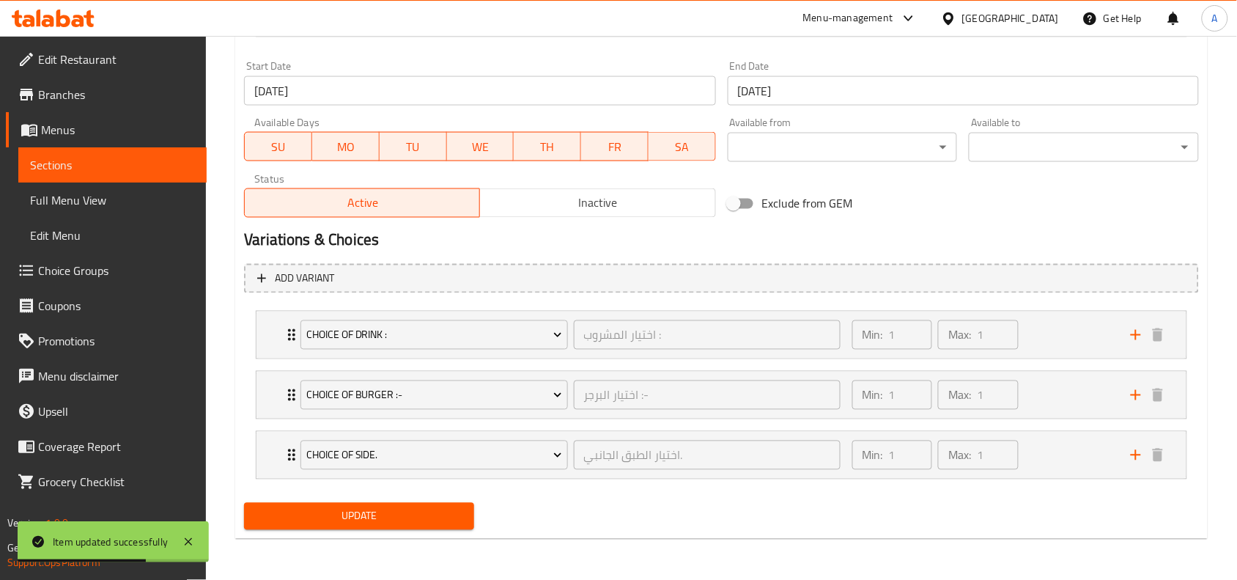
click at [419, 511] on span "Update" at bounding box center [359, 516] width 207 height 18
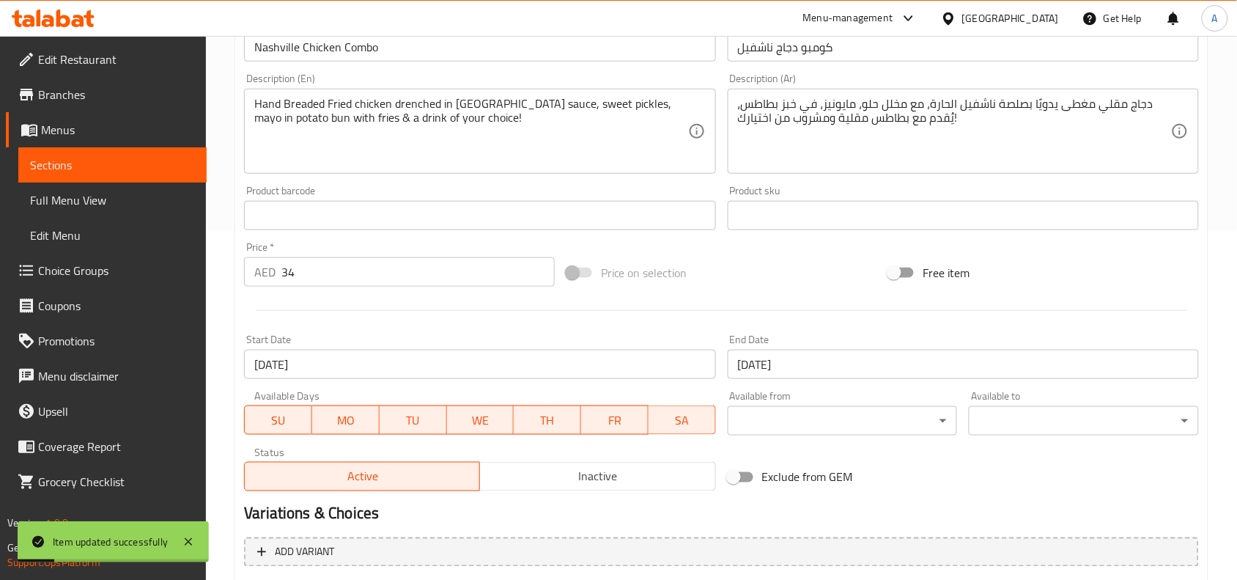
scroll to position [0, 0]
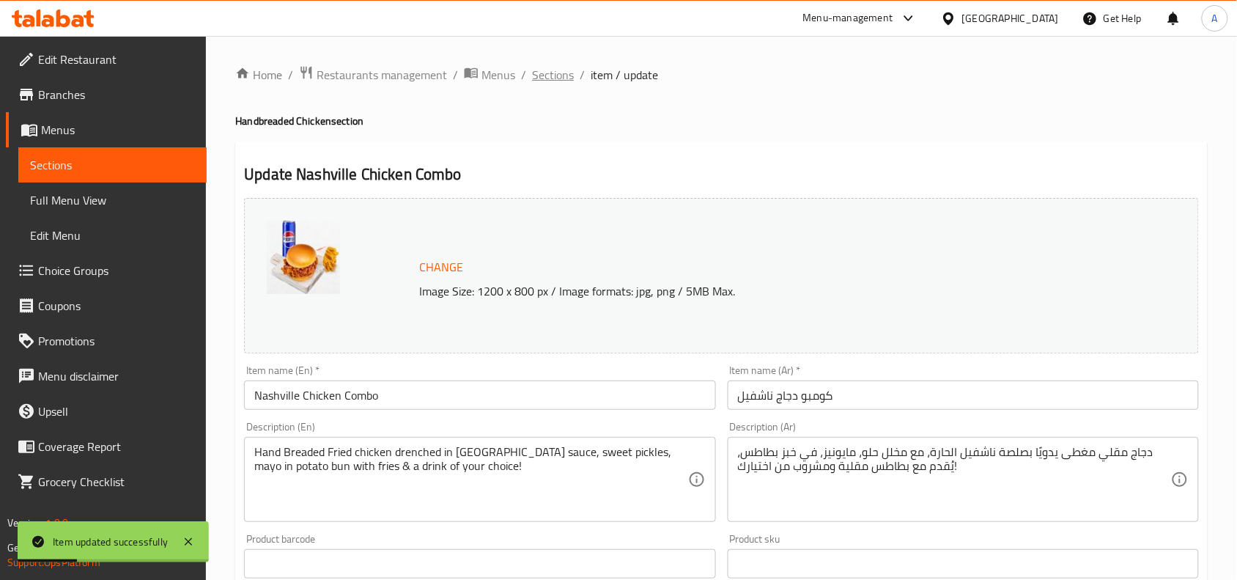
click at [550, 66] on span "Sections" at bounding box center [553, 75] width 42 height 18
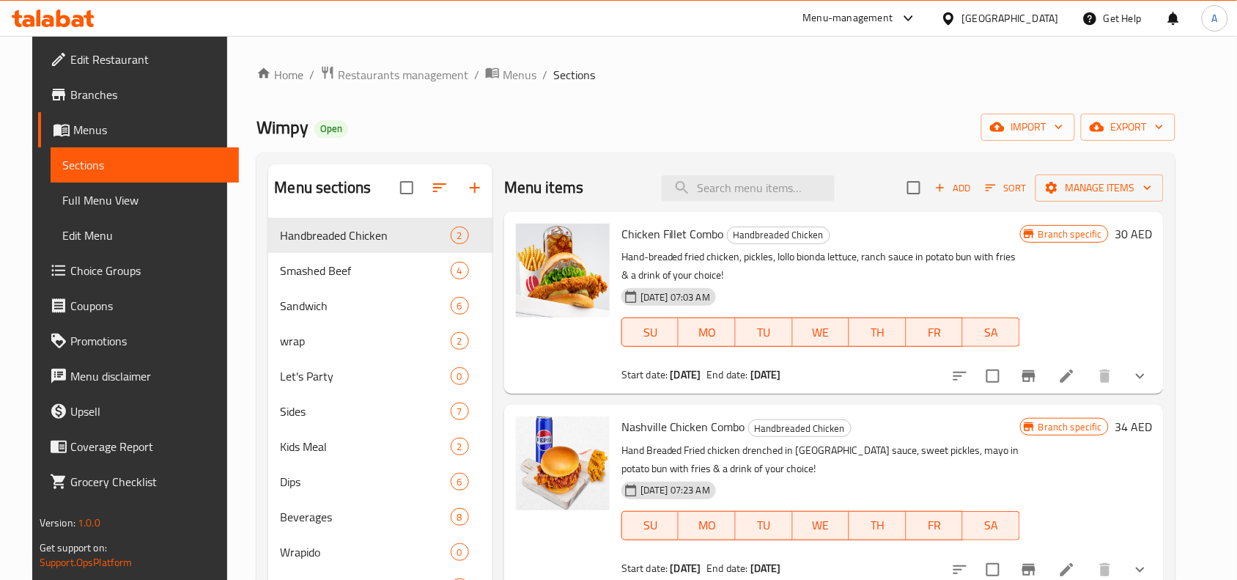
click at [770, 134] on div "Wimpy Open import export" at bounding box center [716, 127] width 919 height 27
click at [772, 134] on div "Wimpy Open import export" at bounding box center [716, 127] width 919 height 27
click at [764, 125] on div "Wimpy Open import export" at bounding box center [716, 127] width 919 height 27
click at [701, 122] on div "Wimpy Open import export" at bounding box center [716, 127] width 919 height 27
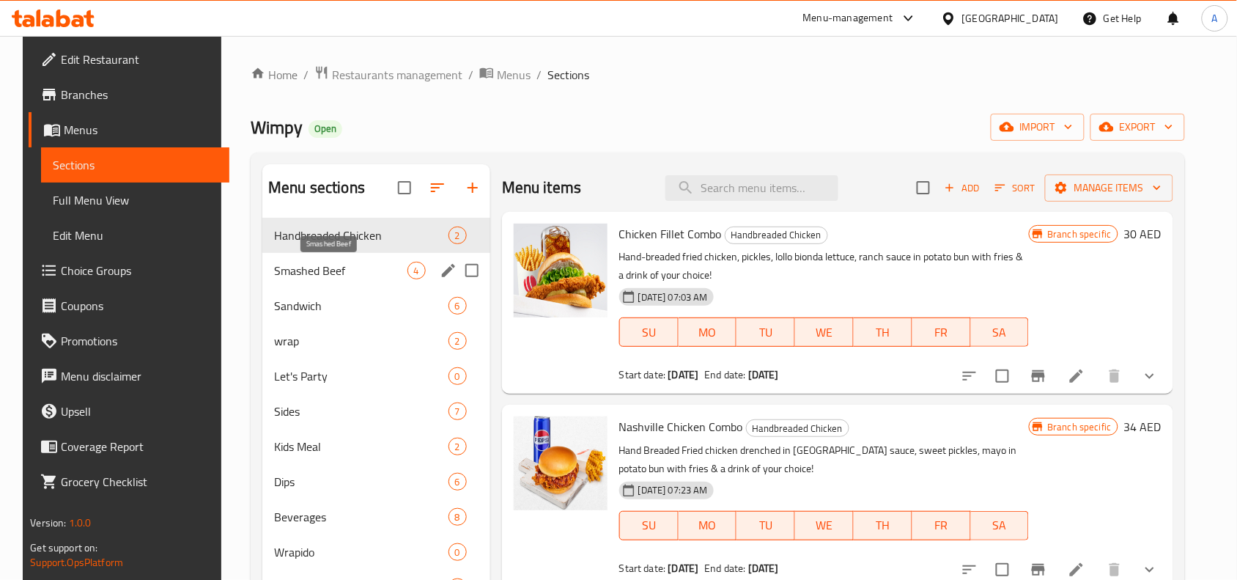
click at [346, 276] on span "Smashed Beef" at bounding box center [340, 271] width 133 height 18
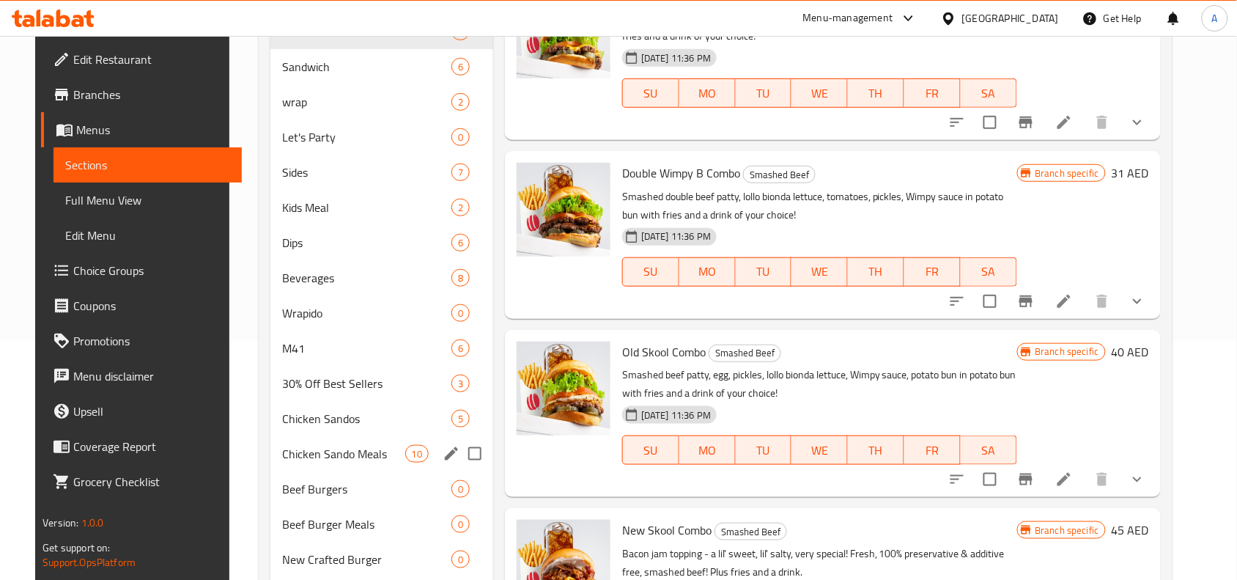
scroll to position [183, 0]
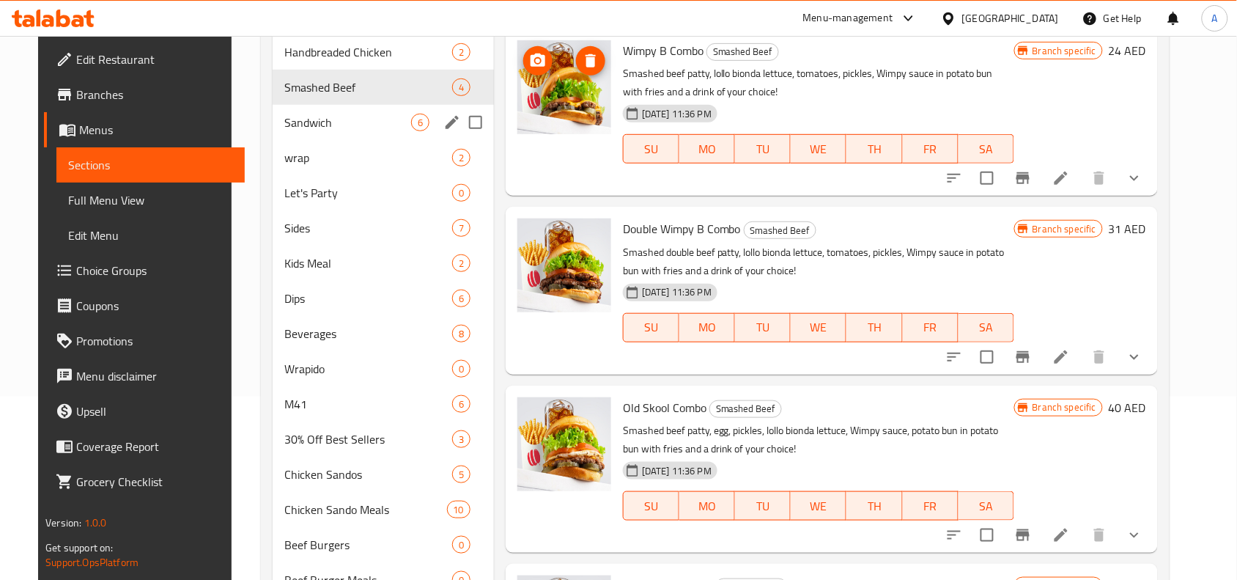
click at [290, 114] on span "Sandwich" at bounding box center [347, 123] width 127 height 18
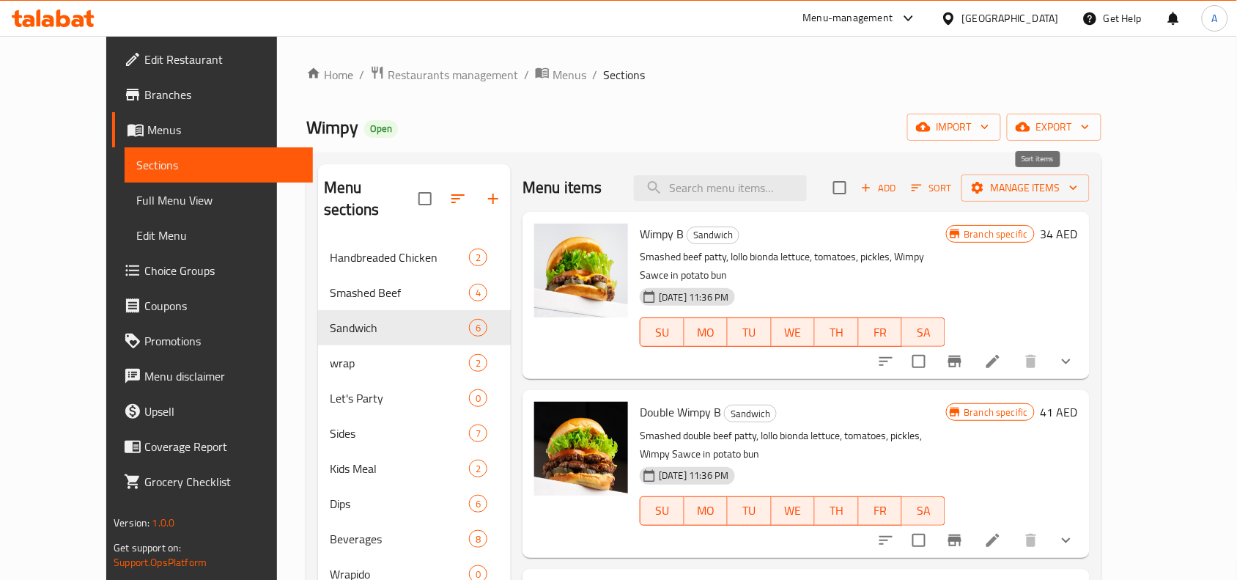
click at [956, 198] on button "Sort" at bounding box center [932, 188] width 48 height 23
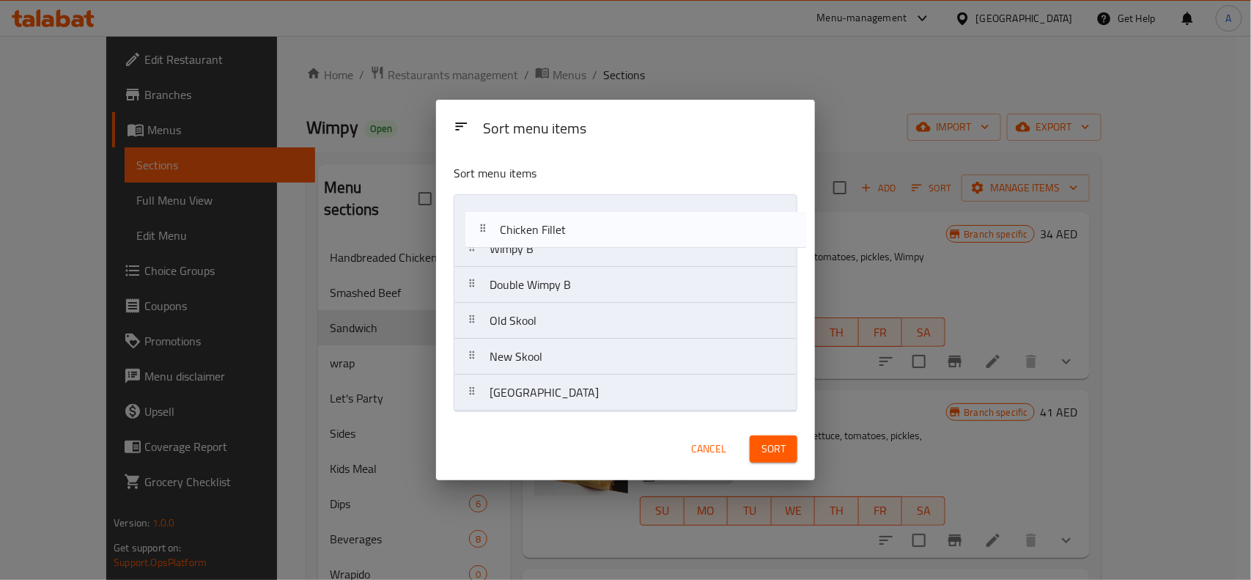
drag, startPoint x: 562, startPoint y: 331, endPoint x: 574, endPoint y: 224, distance: 107.7
click at [573, 224] on nav "Wimpy B Double Wimpy B Old Skool Chicken Fillet New Skool Nashville" at bounding box center [626, 302] width 344 height 217
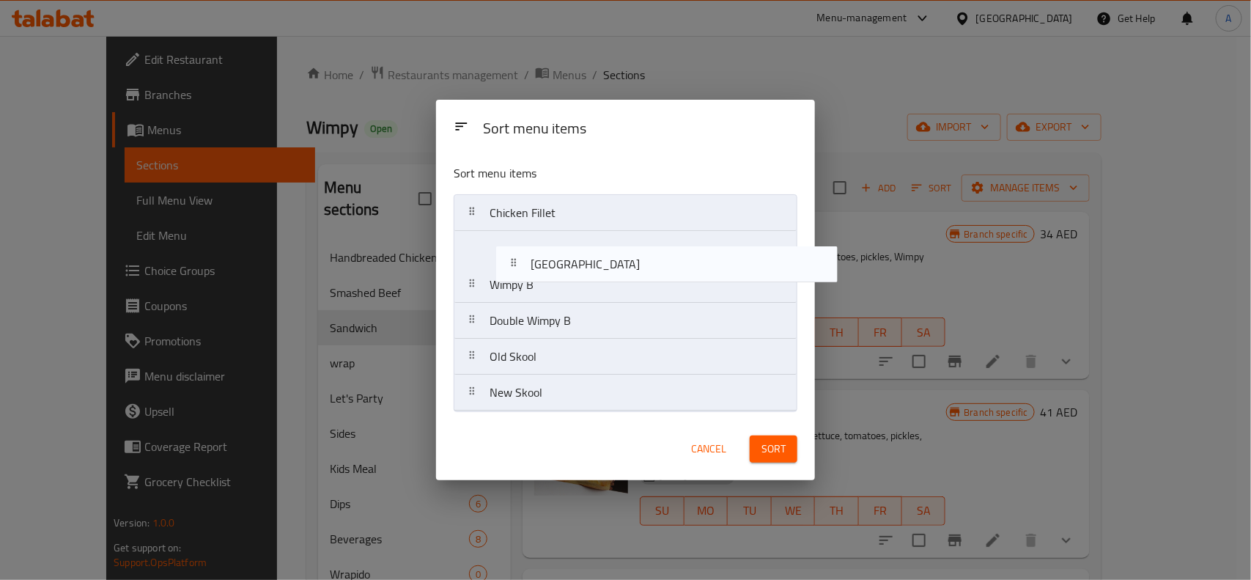
drag, startPoint x: 539, startPoint y: 394, endPoint x: 580, endPoint y: 254, distance: 146.6
click at [580, 254] on nav "Chicken Fillet Wimpy B Double Wimpy B Old Skool New Skool Nashville" at bounding box center [626, 302] width 344 height 217
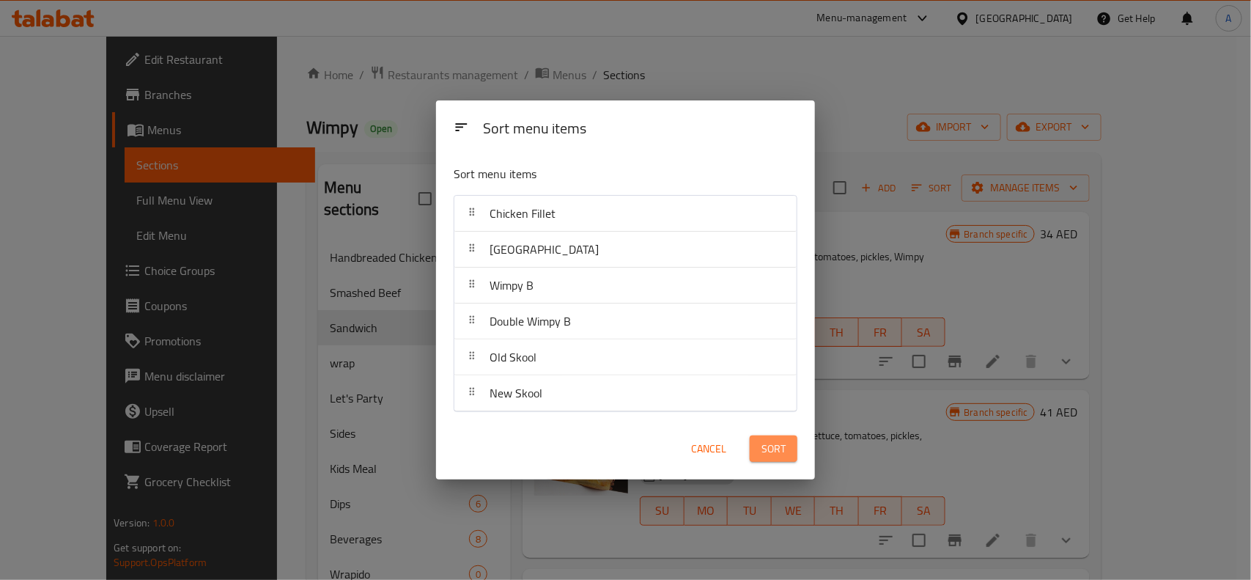
click at [782, 452] on span "Sort" at bounding box center [774, 449] width 24 height 18
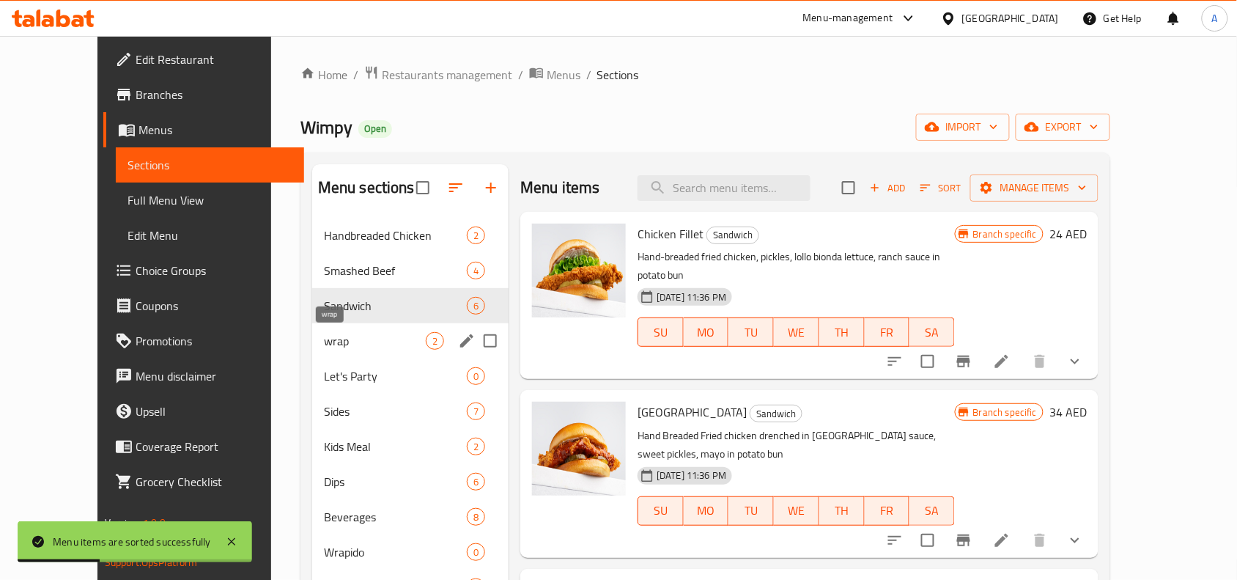
click at [324, 337] on span "wrap" at bounding box center [375, 341] width 102 height 18
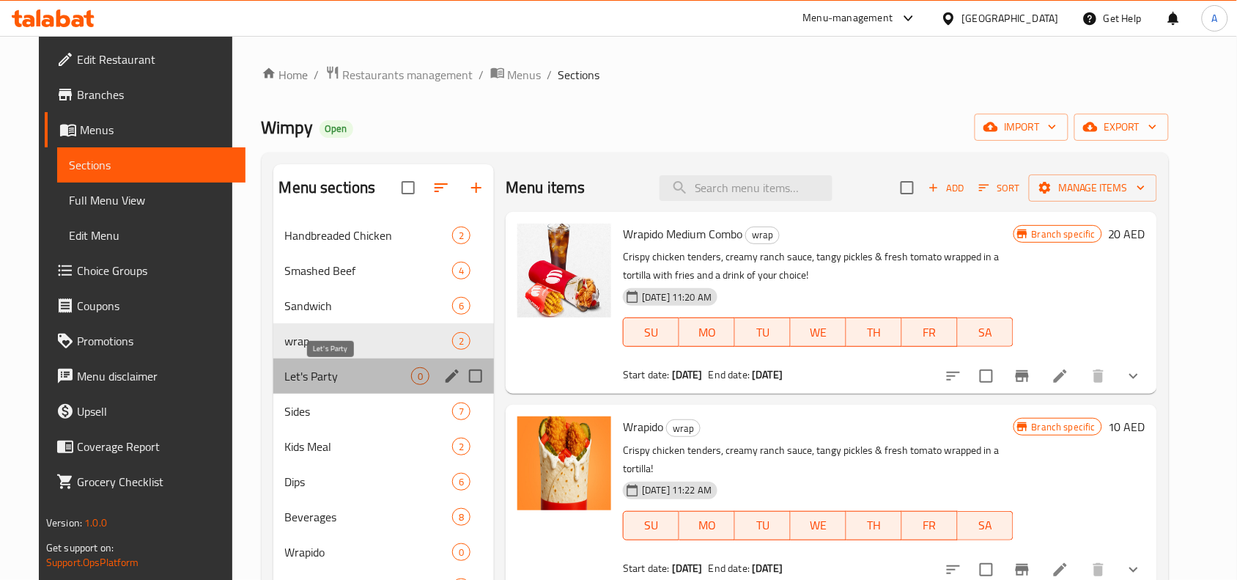
click at [308, 376] on span "Let's Party" at bounding box center [348, 376] width 127 height 18
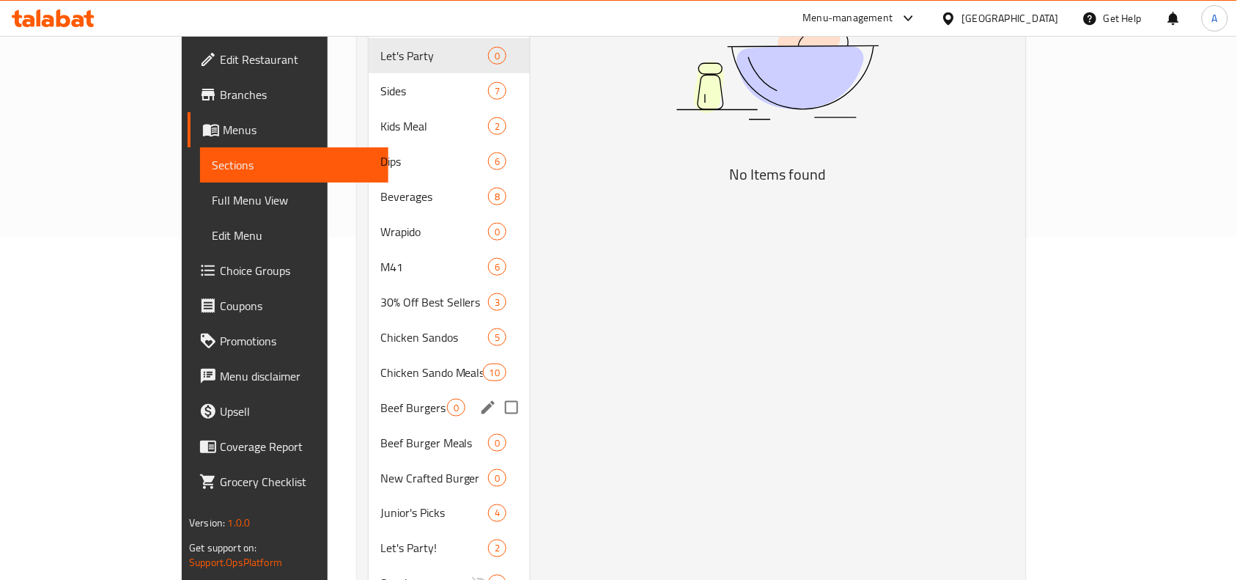
scroll to position [458, 0]
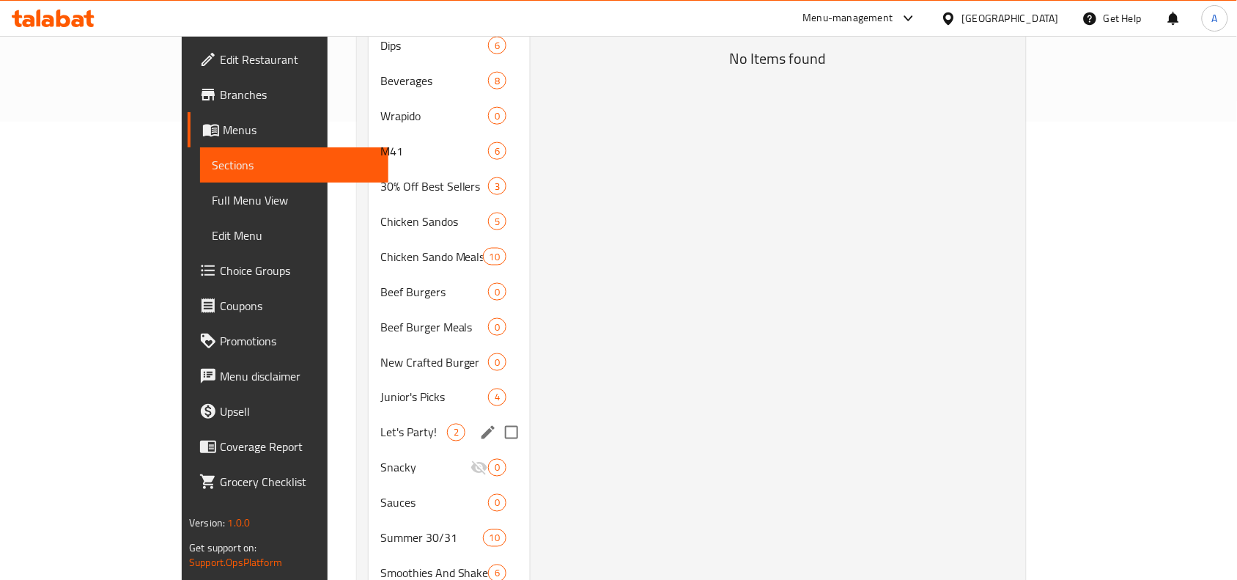
click at [369, 420] on div "Let's Party! 2" at bounding box center [449, 432] width 161 height 35
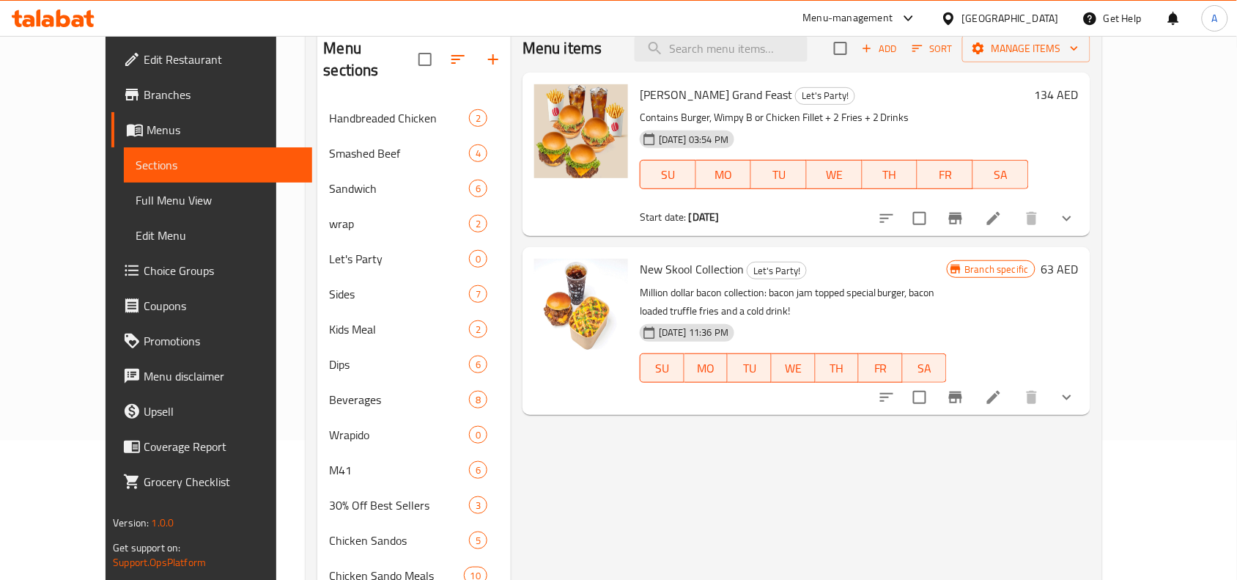
scroll to position [183, 0]
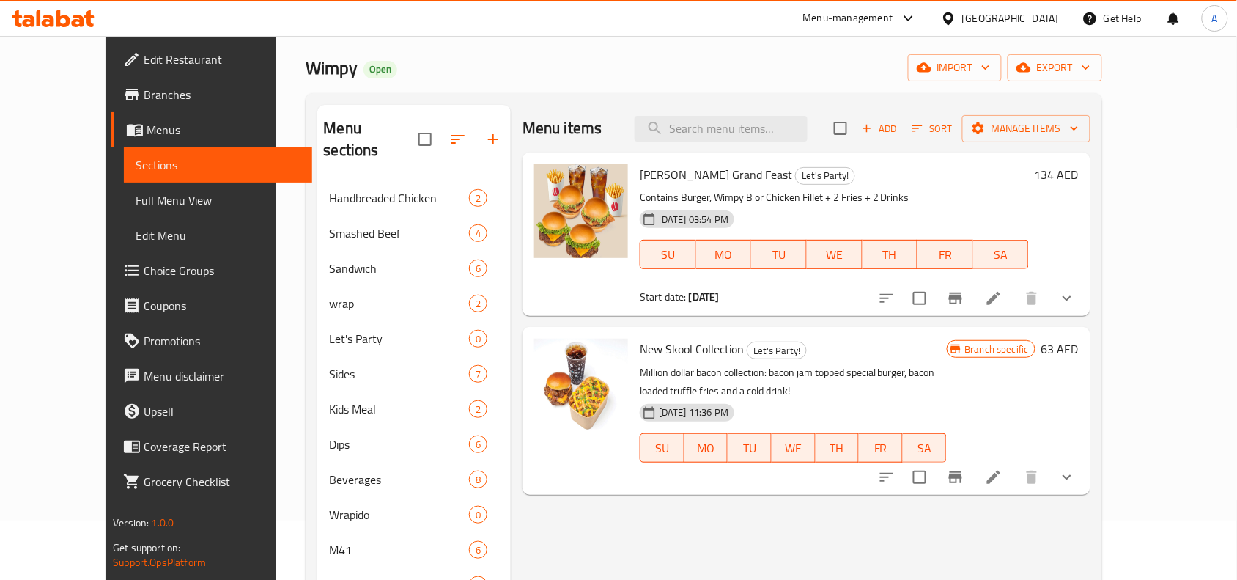
scroll to position [92, 0]
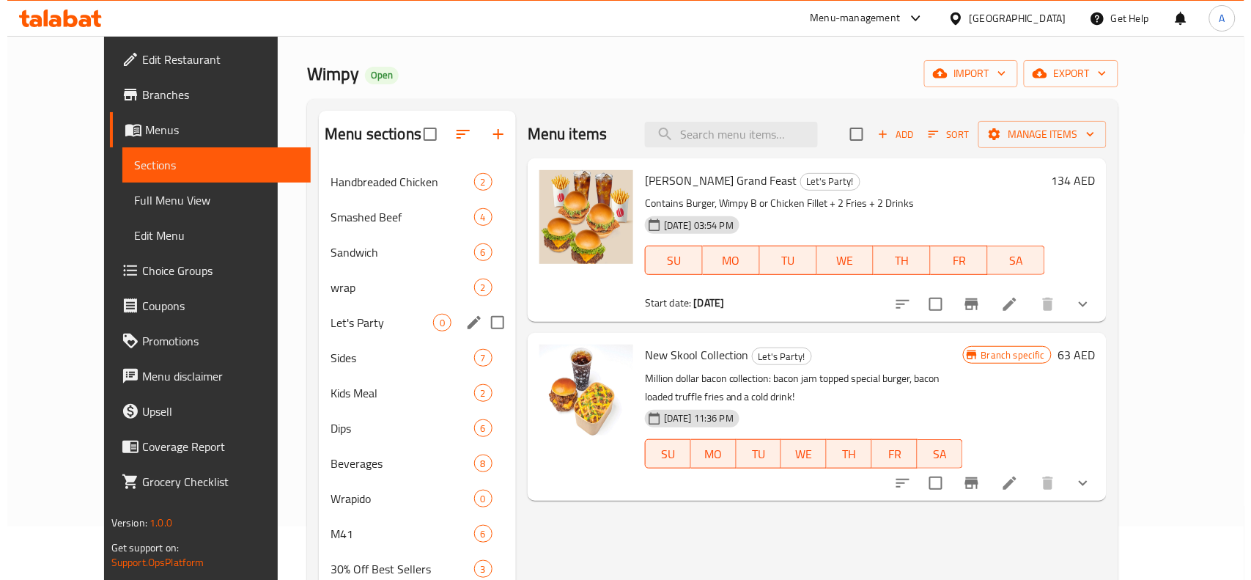
scroll to position [0, 0]
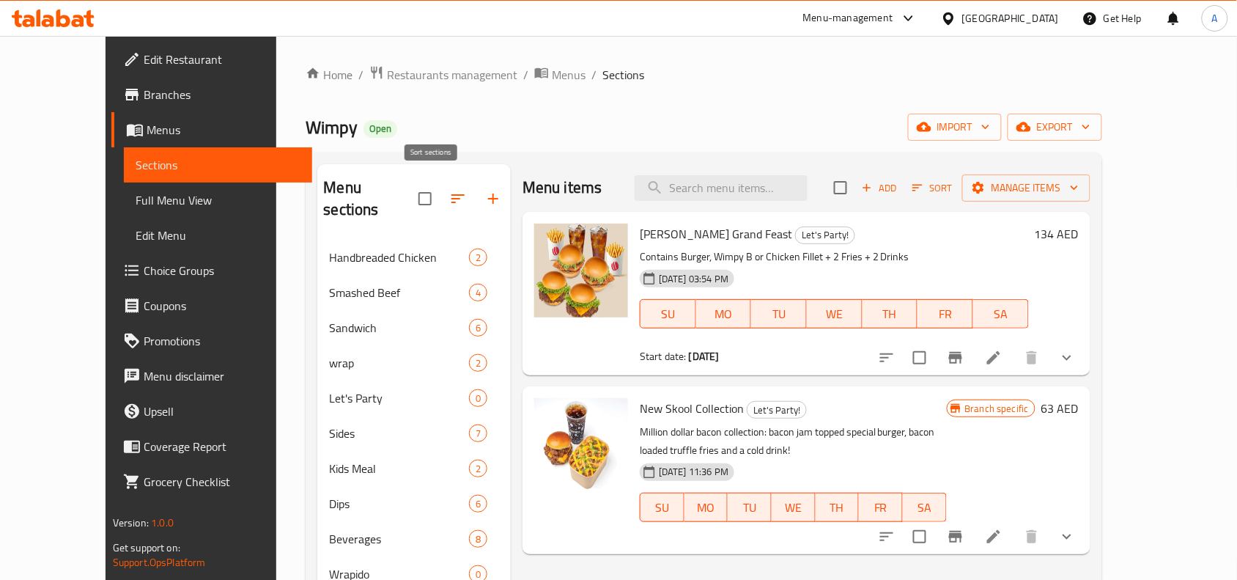
click at [449, 190] on icon "button" at bounding box center [458, 199] width 18 height 18
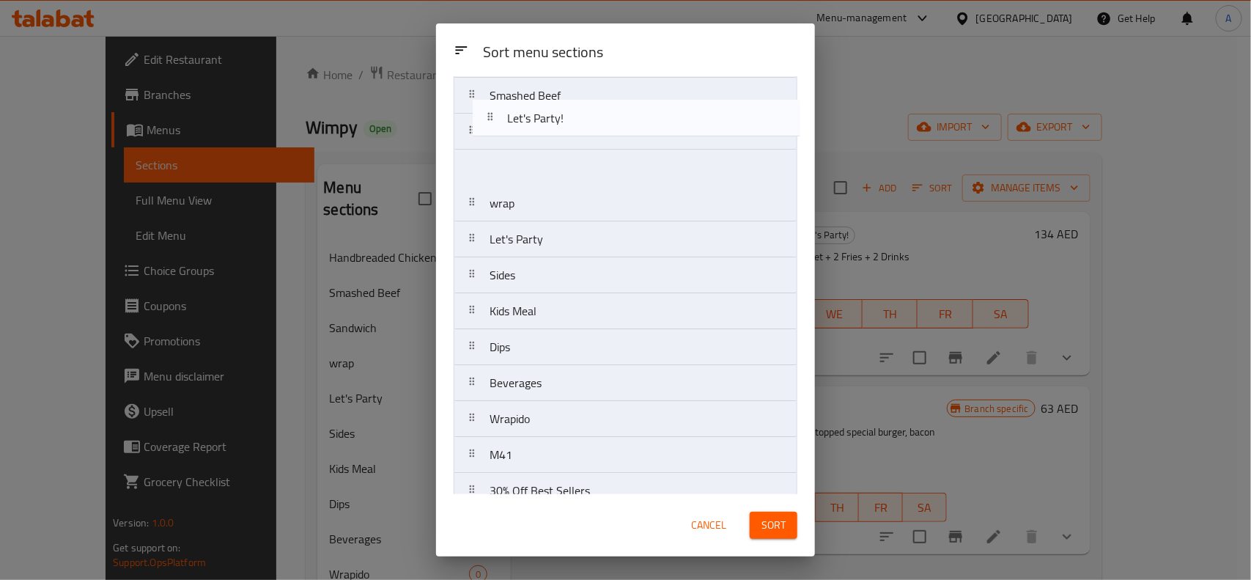
scroll to position [75, 0]
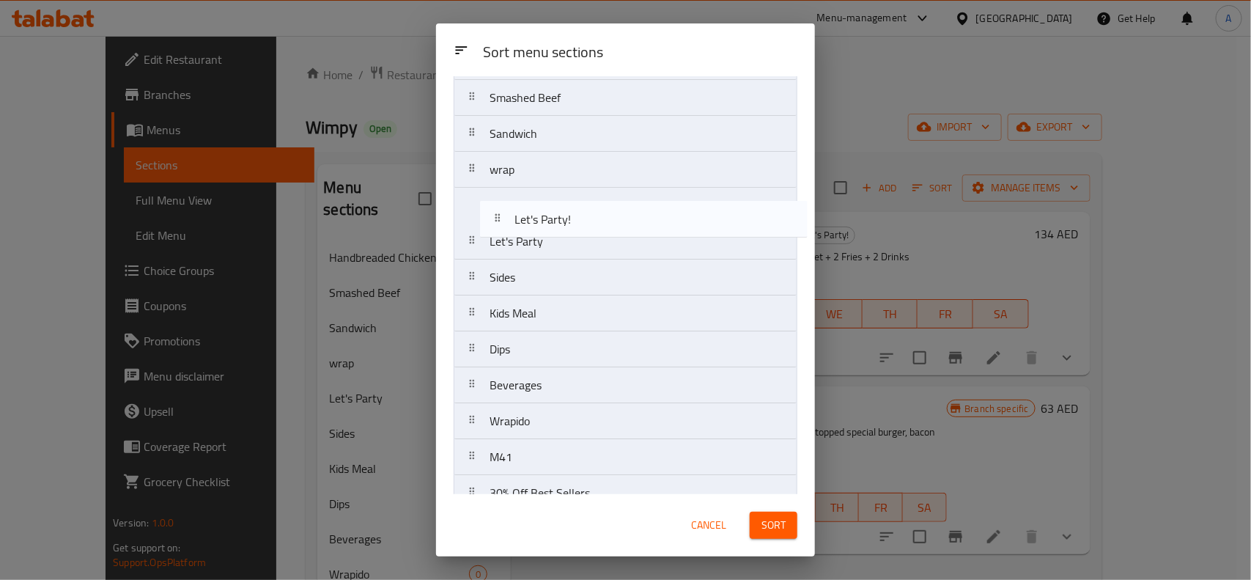
drag, startPoint x: 546, startPoint y: 338, endPoint x: 570, endPoint y: 222, distance: 118.2
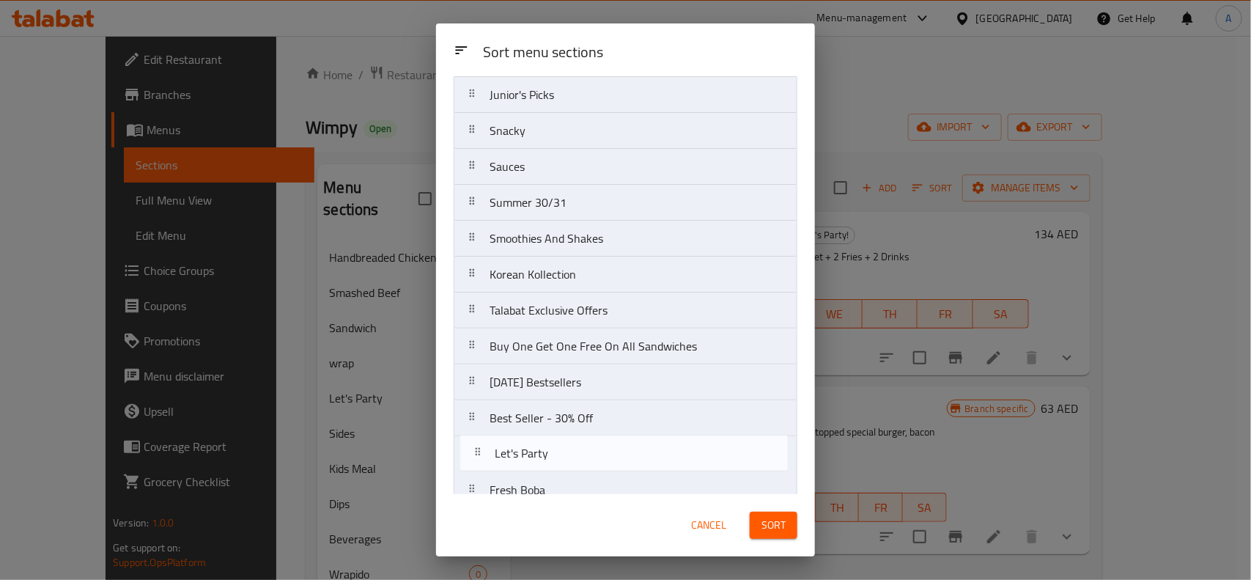
drag, startPoint x: 563, startPoint y: 249, endPoint x: 567, endPoint y: 471, distance: 222.1
click at [567, 471] on nav "Handbreaded Chicken Smashed Beef Sandwich wrap Let's Party! Let's Party Sides K…" at bounding box center [626, 113] width 344 height 1295
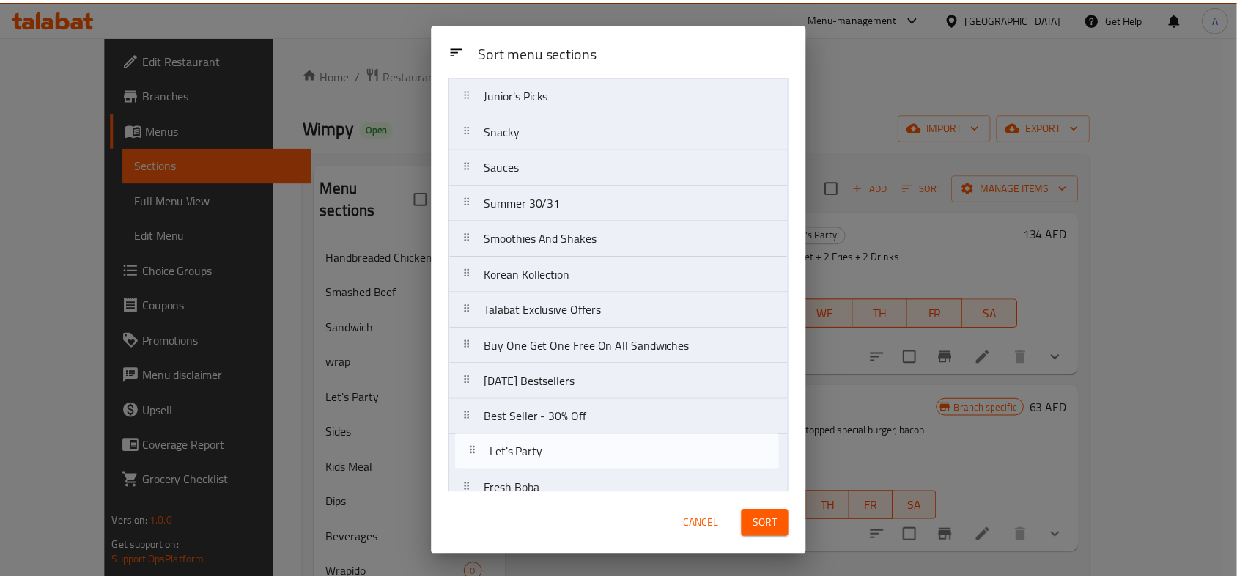
scroll to position [704, 0]
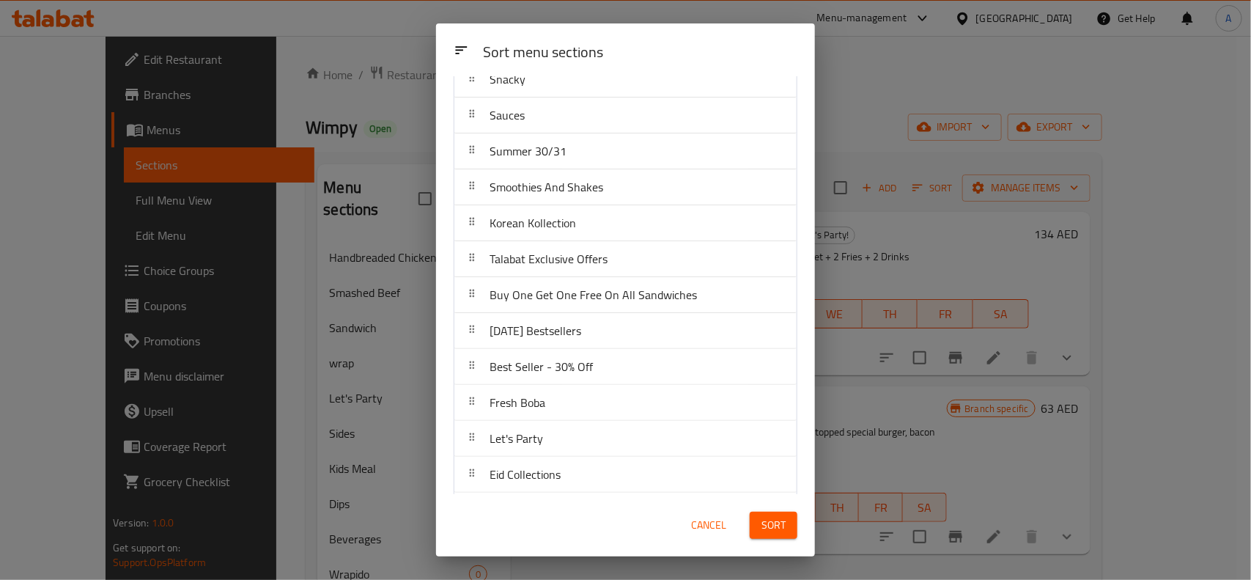
click at [768, 522] on span "Sort" at bounding box center [774, 525] width 24 height 18
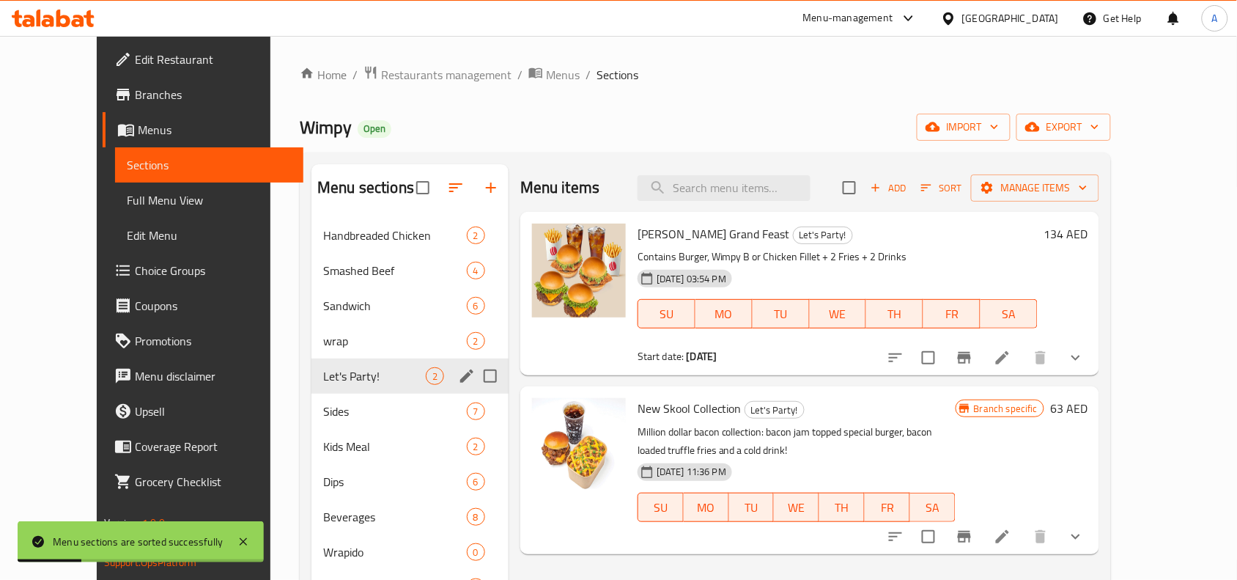
click at [323, 338] on span "wrap" at bounding box center [395, 341] width 144 height 18
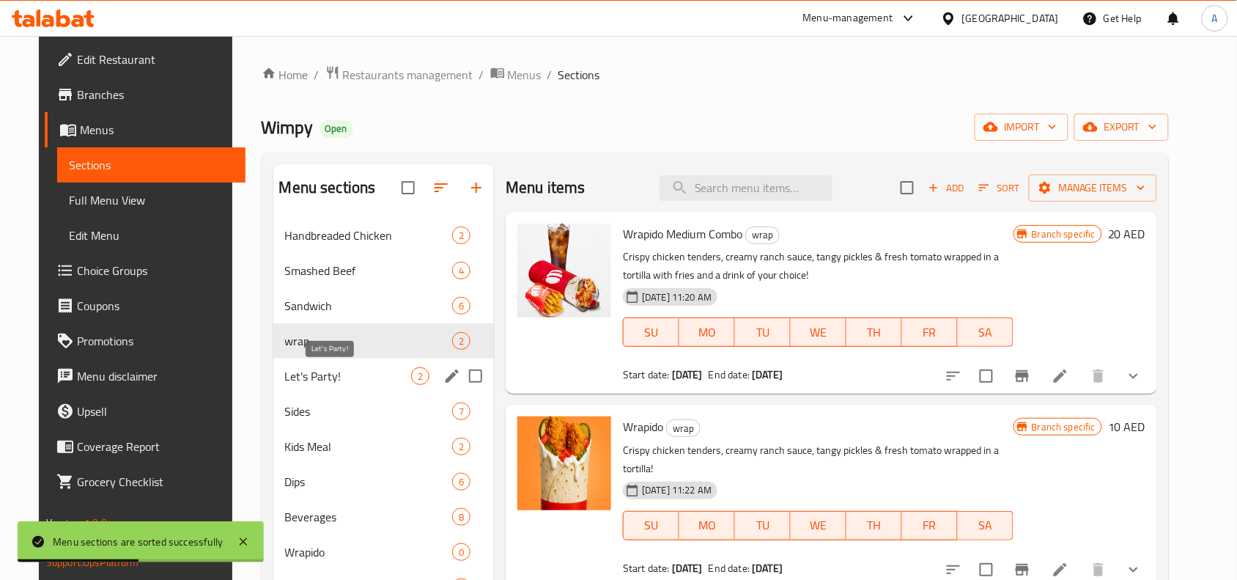
click at [287, 375] on span "Let's Party!" at bounding box center [348, 376] width 127 height 18
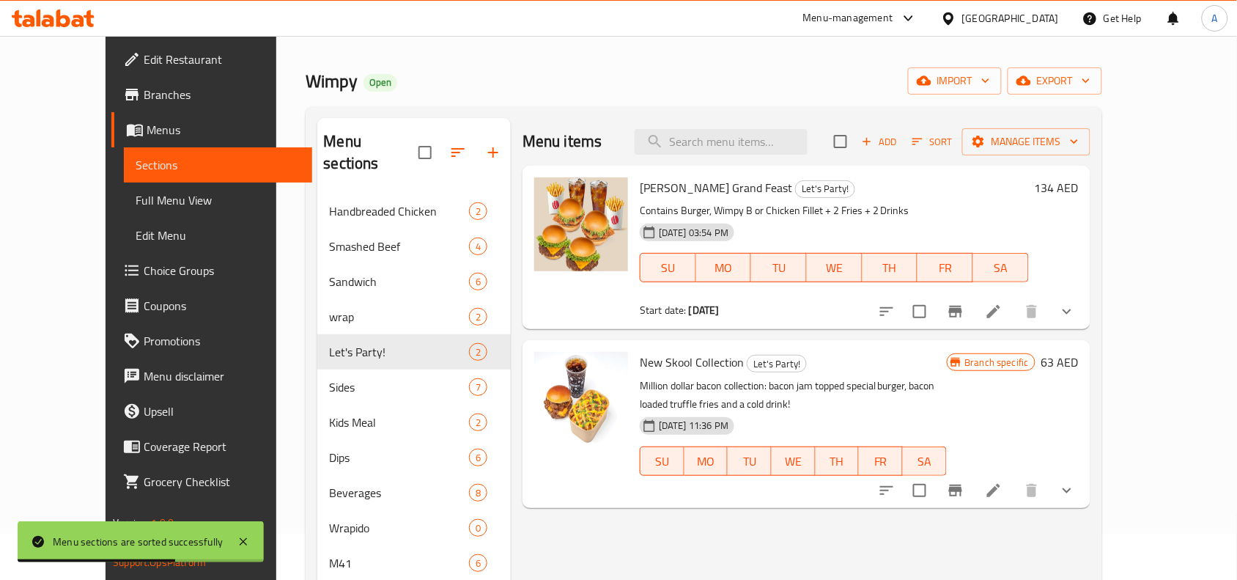
scroll to position [92, 0]
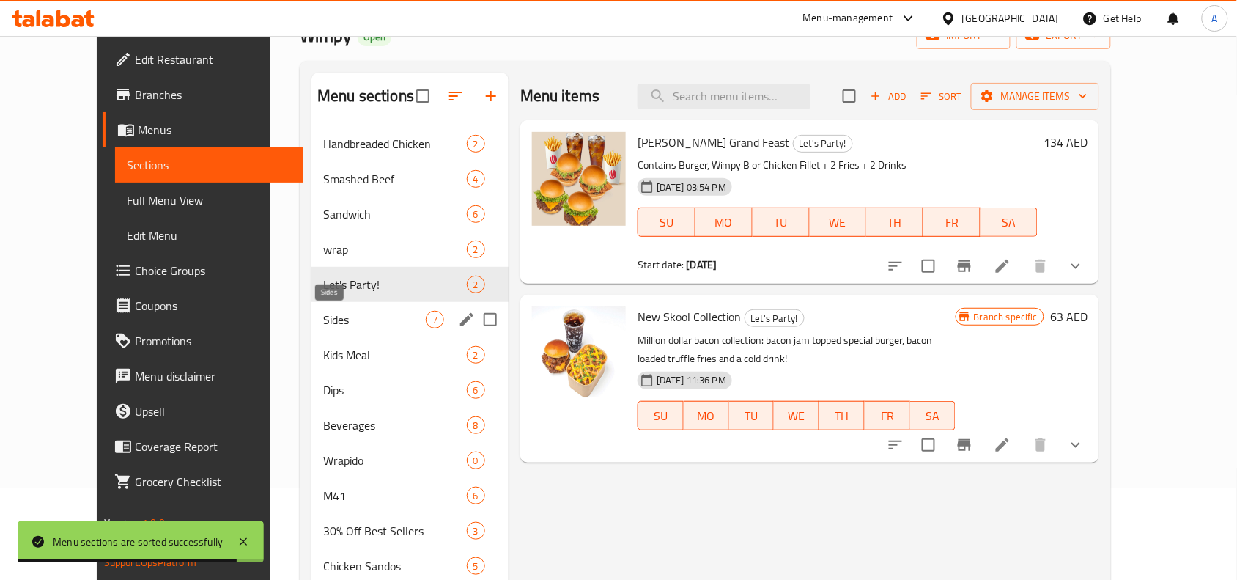
click at [338, 321] on span "Sides" at bounding box center [374, 320] width 103 height 18
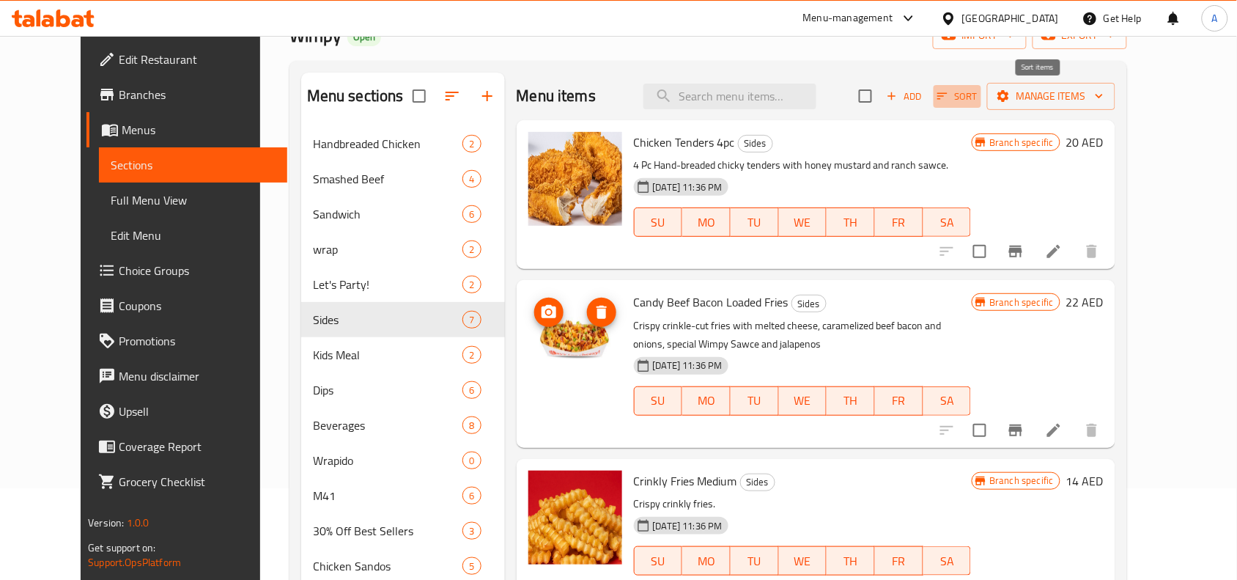
click at [949, 99] on icon "button" at bounding box center [942, 95] width 13 height 13
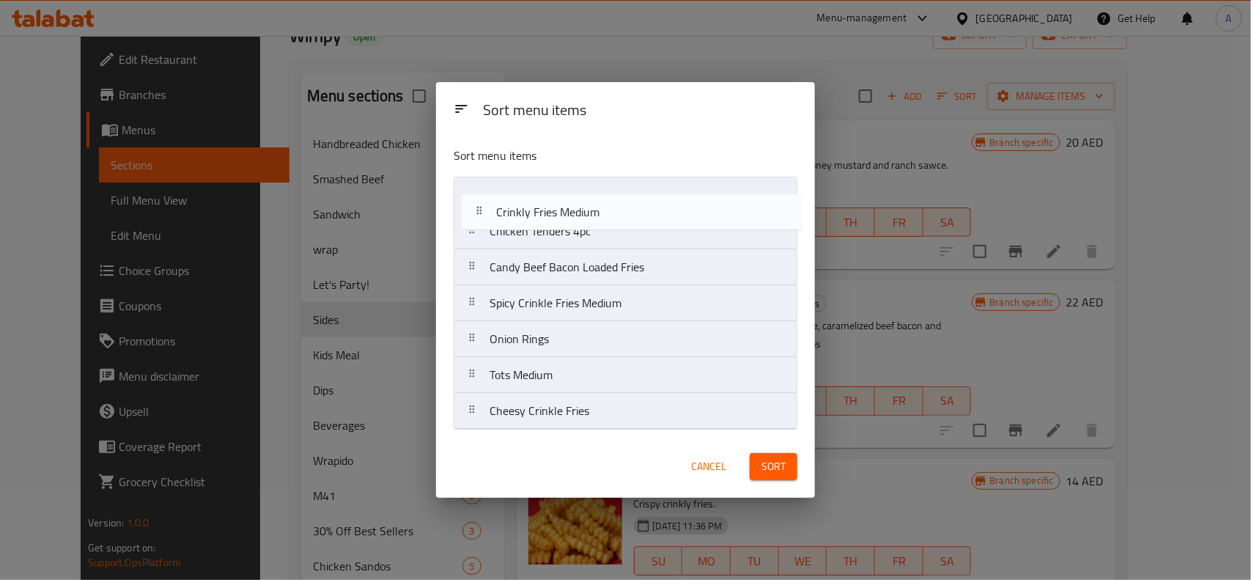
drag, startPoint x: 566, startPoint y: 279, endPoint x: 573, endPoint y: 210, distance: 68.5
click at [573, 210] on nav "Chicken Tenders 4pc Candy Beef Bacon Loaded Fries Crinkly Fries Medium Spicy Cr…" at bounding box center [626, 303] width 344 height 253
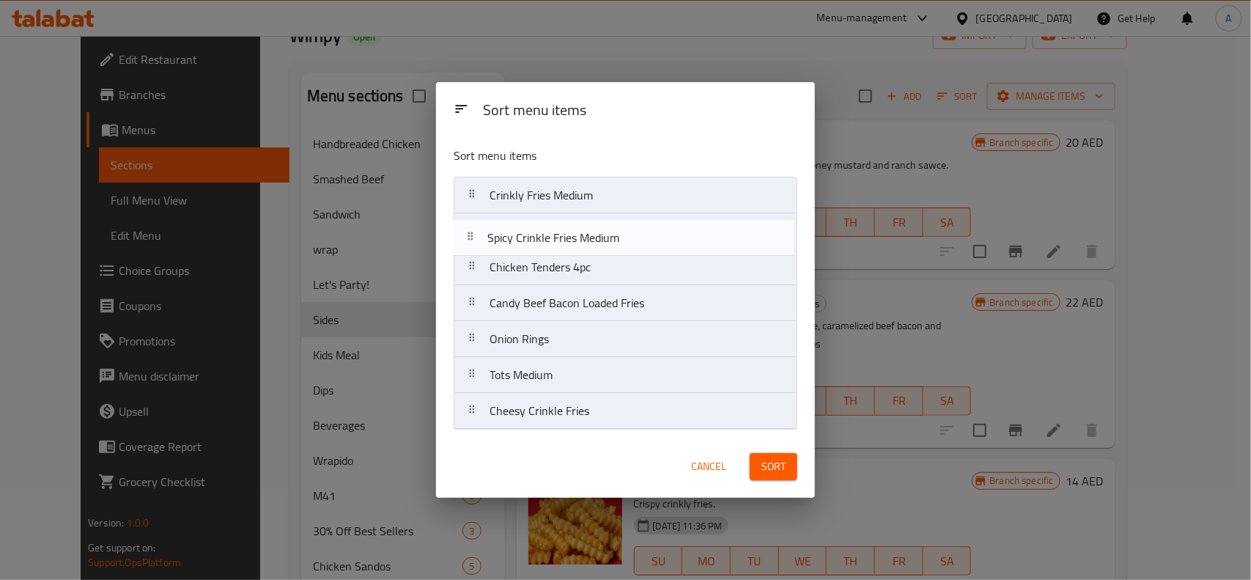
drag, startPoint x: 573, startPoint y: 287, endPoint x: 575, endPoint y: 235, distance: 51.4
click at [575, 235] on nav "Crinkly Fries Medium Chicken Tenders 4pc Candy Beef Bacon Loaded Fries Spicy Cr…" at bounding box center [626, 303] width 344 height 253
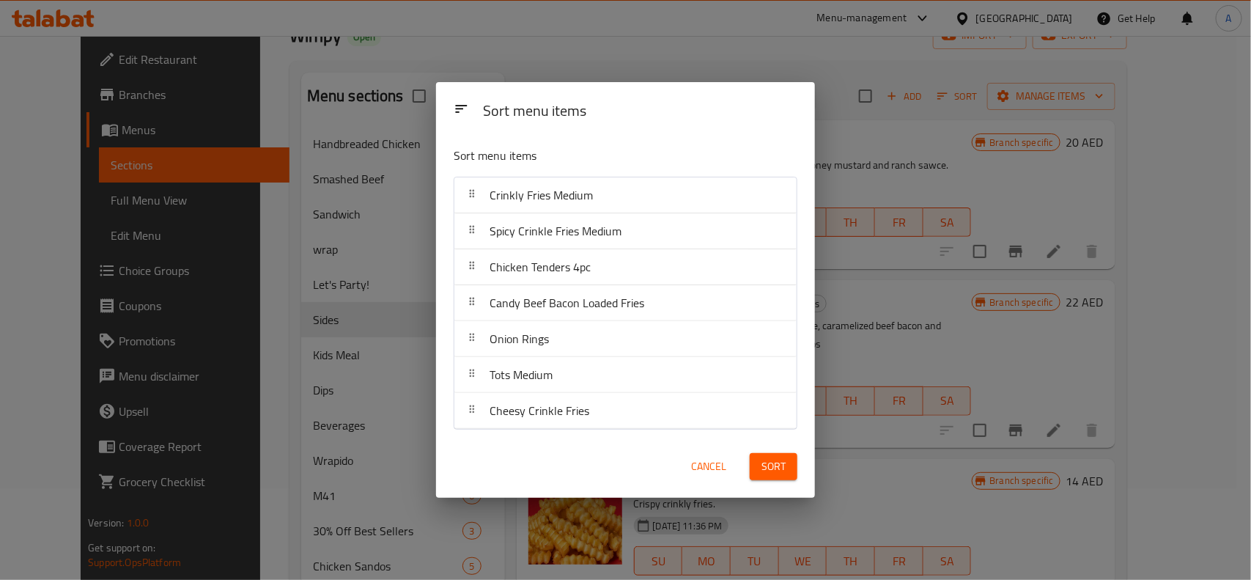
click at [587, 459] on div "Cancel Sort" at bounding box center [625, 466] width 361 height 45
click at [772, 474] on span "Sort" at bounding box center [774, 466] width 24 height 18
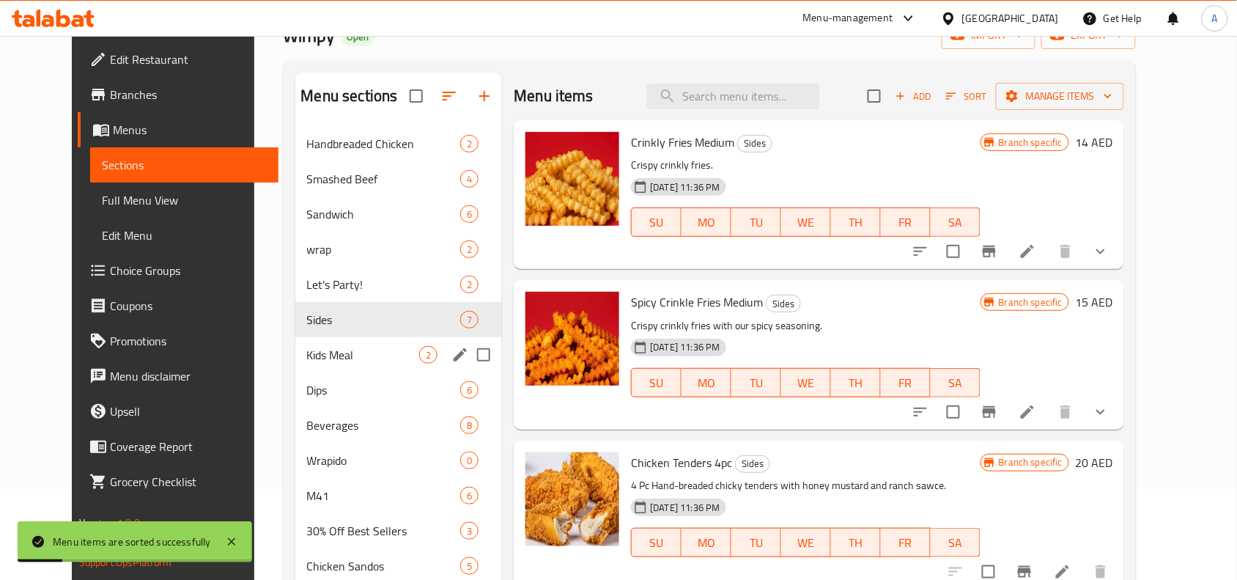
click at [316, 360] on span "Kids Meal" at bounding box center [363, 355] width 113 height 18
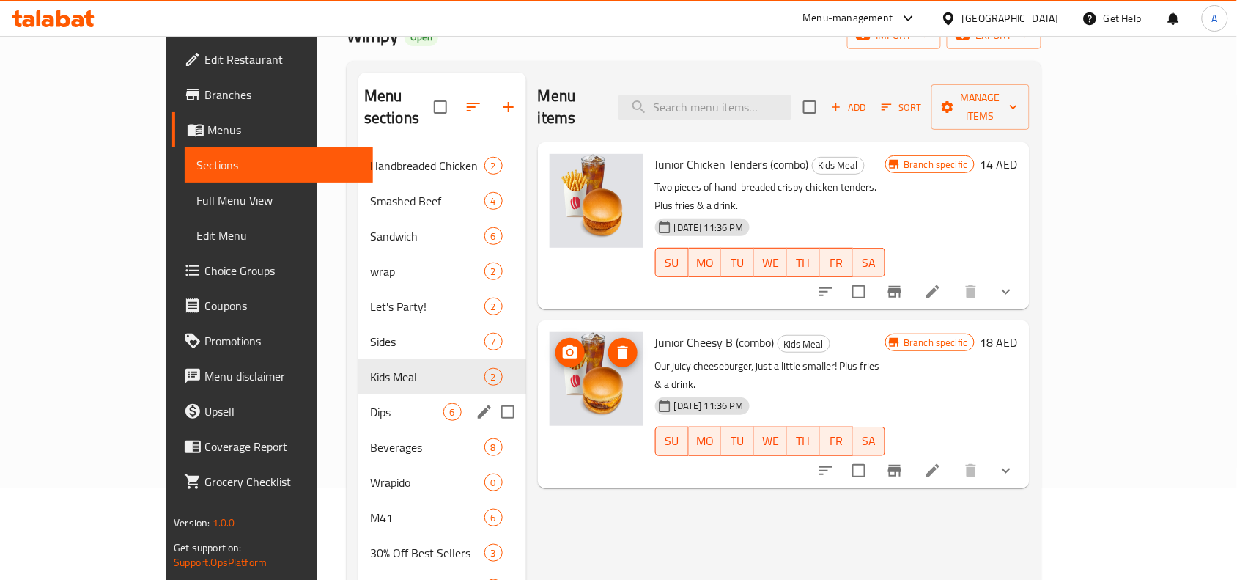
click at [370, 403] on span "Dips" at bounding box center [406, 412] width 73 height 18
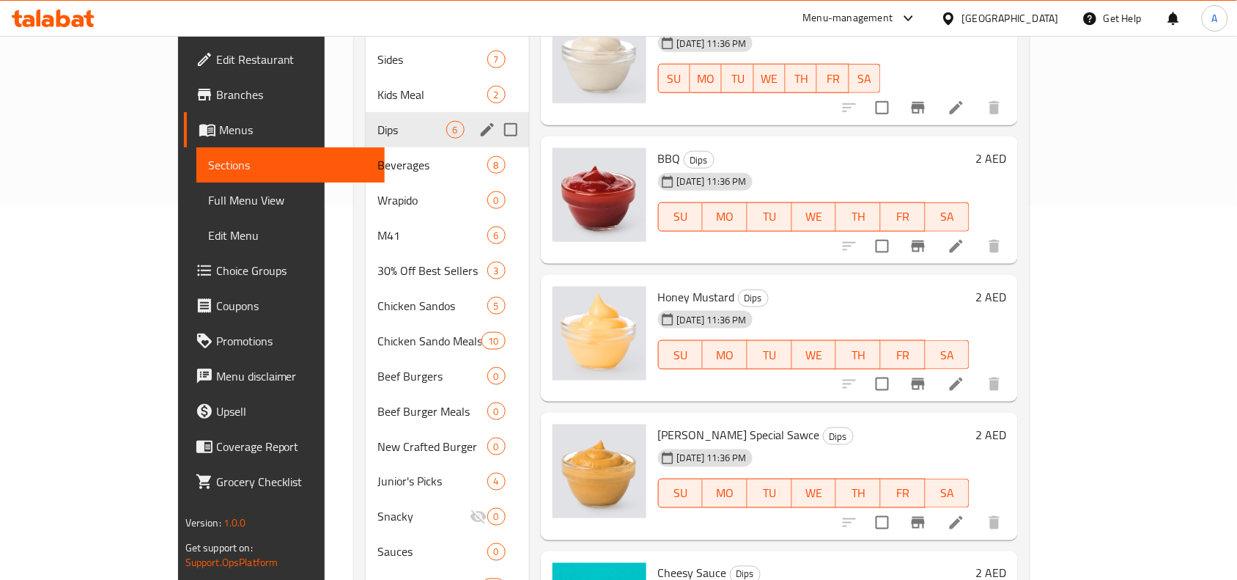
scroll to position [275, 0]
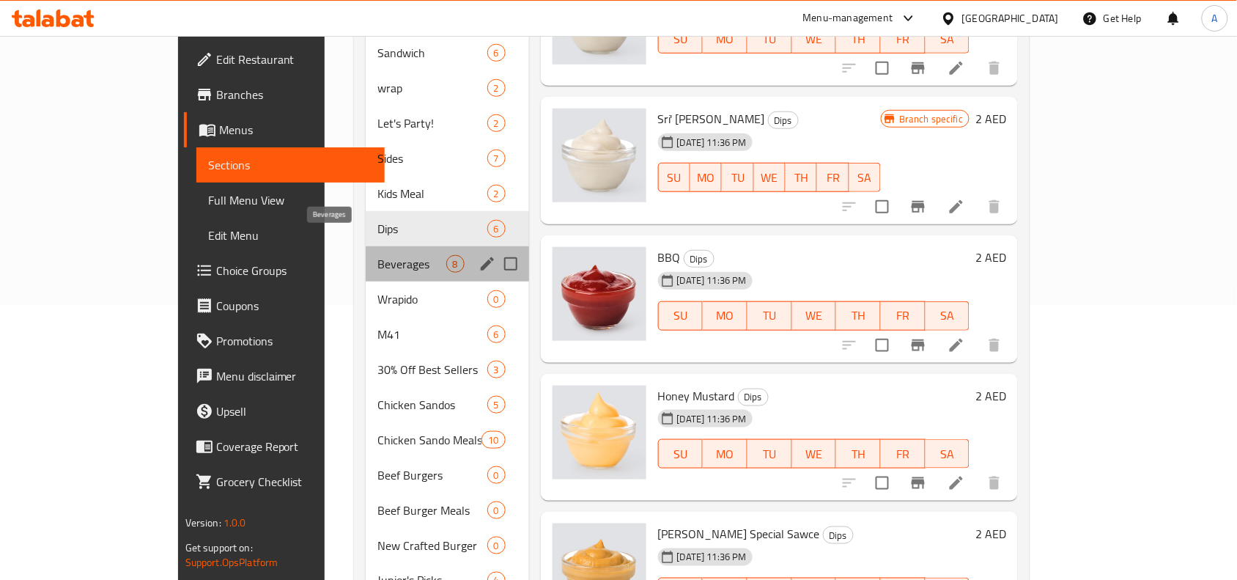
click at [378, 255] on span "Beverages" at bounding box center [412, 264] width 68 height 18
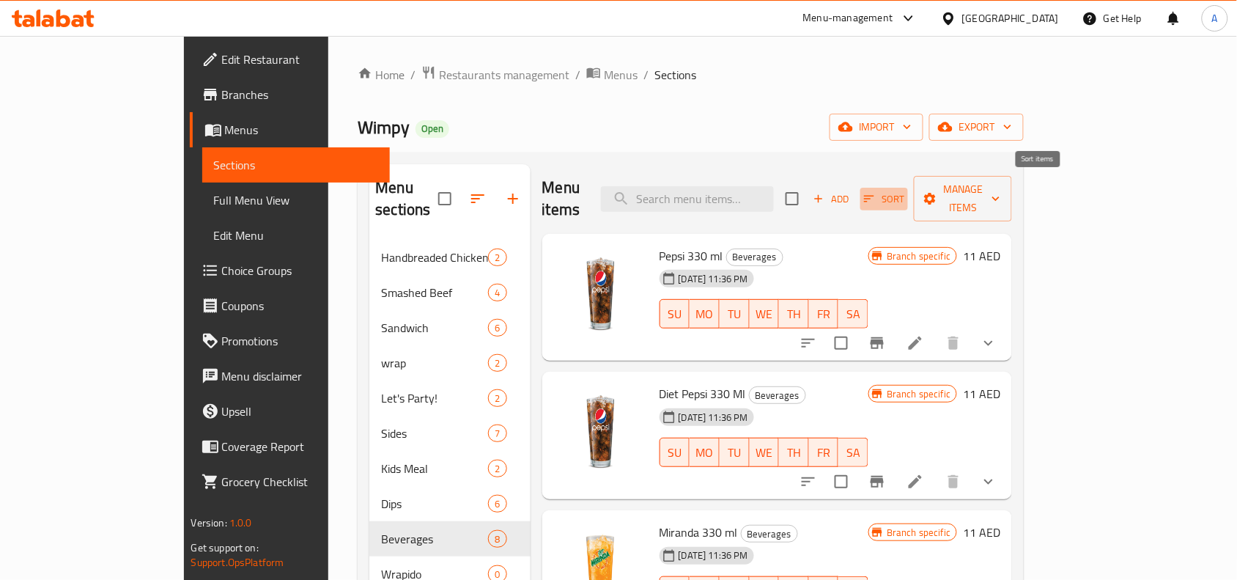
click at [905, 193] on span "Sort" at bounding box center [884, 199] width 40 height 17
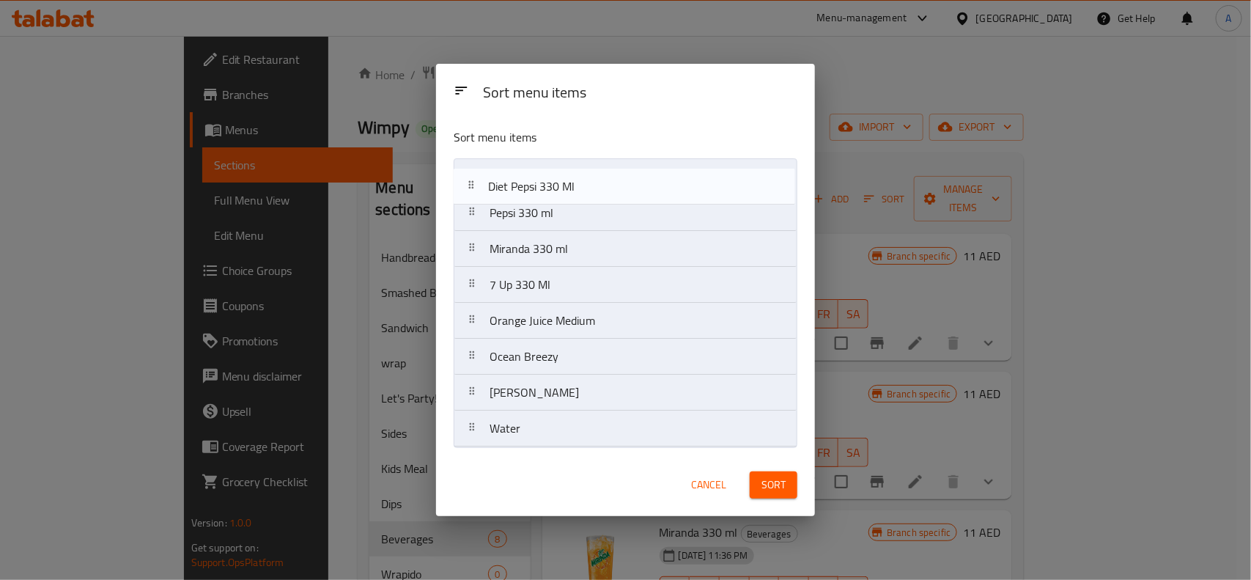
drag, startPoint x: 554, startPoint y: 218, endPoint x: 550, endPoint y: 185, distance: 33.3
click at [550, 185] on nav "Pepsi 330 ml Diet Pepsi 330 Ml Miranda 330 ml 7 Up 330 Ml Orange Juice Medium O…" at bounding box center [626, 302] width 344 height 289
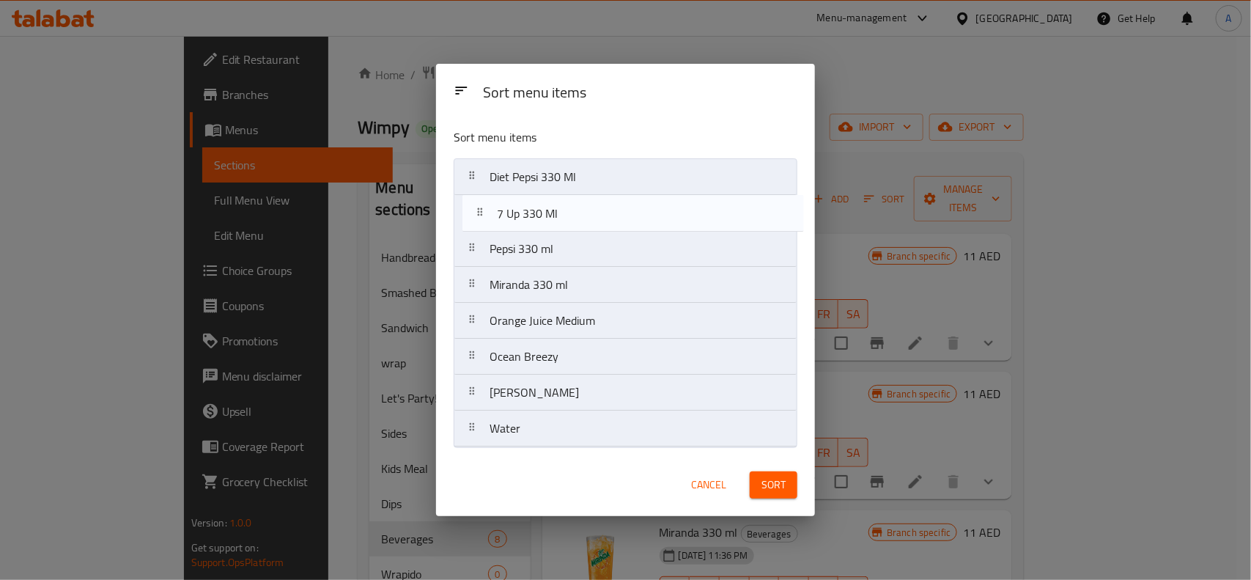
drag, startPoint x: 559, startPoint y: 301, endPoint x: 565, endPoint y: 224, distance: 77.9
click at [565, 224] on nav "Diet Pepsi 330 Ml Pepsi 330 ml Miranda 330 ml 7 Up 330 Ml Orange Juice Medium O…" at bounding box center [626, 302] width 344 height 289
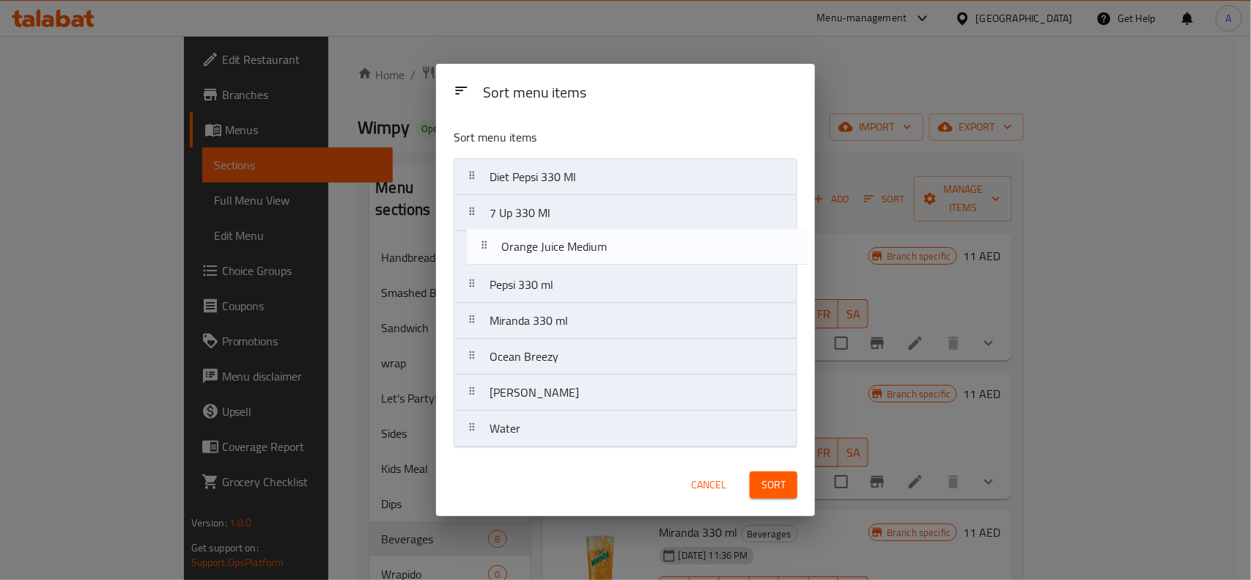
drag, startPoint x: 569, startPoint y: 325, endPoint x: 581, endPoint y: 244, distance: 81.5
click at [581, 244] on nav "Diet Pepsi 330 Ml 7 Up 330 Ml Pepsi 330 ml Miranda 330 ml Orange Juice Medium O…" at bounding box center [626, 302] width 344 height 289
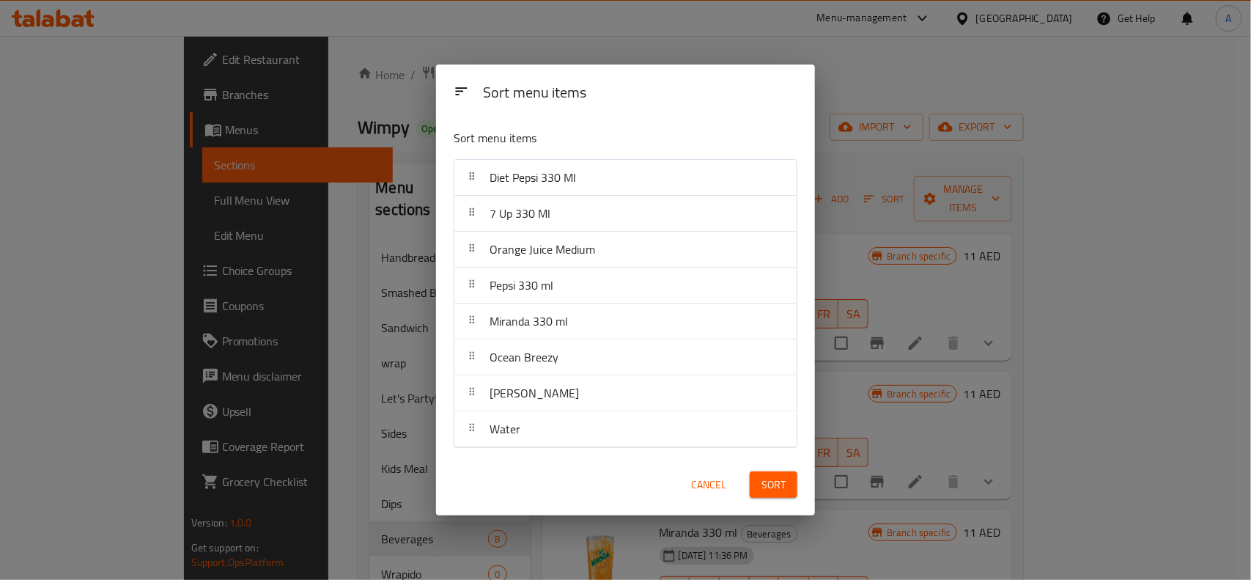
click at [760, 484] on button "Sort" at bounding box center [774, 484] width 48 height 27
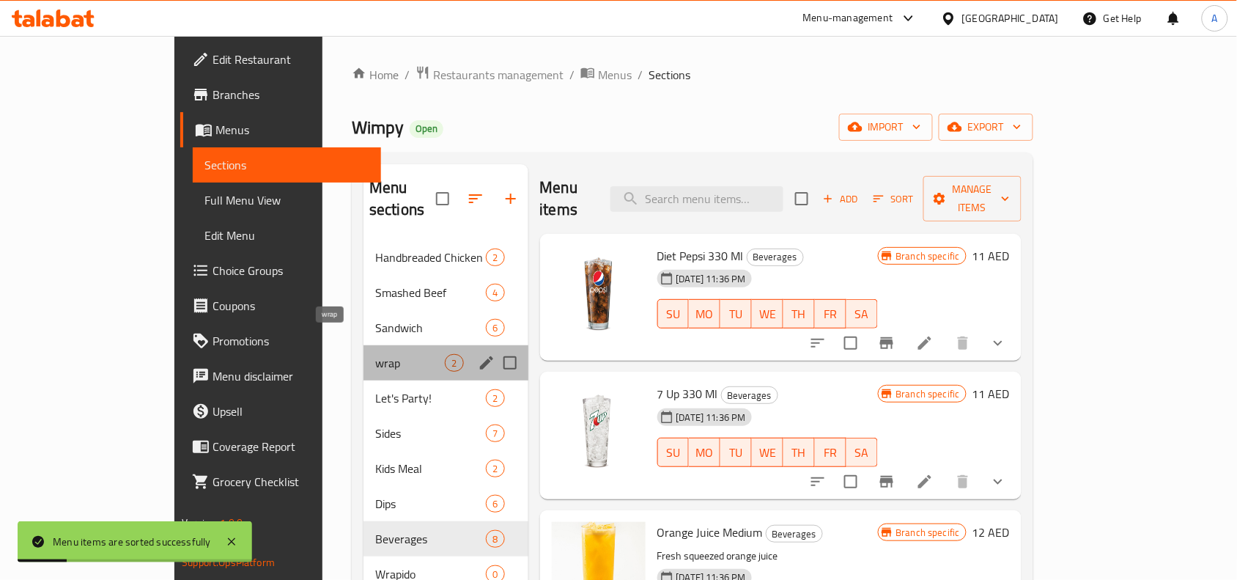
click at [375, 354] on span "wrap" at bounding box center [410, 363] width 70 height 18
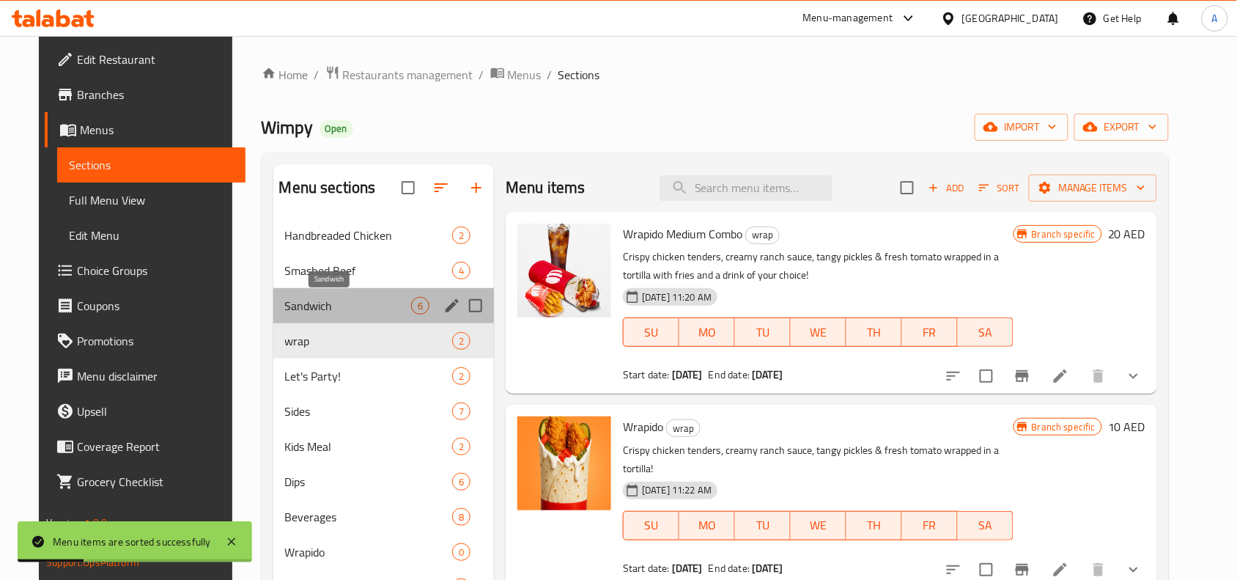
click at [314, 301] on span "Sandwich" at bounding box center [348, 306] width 127 height 18
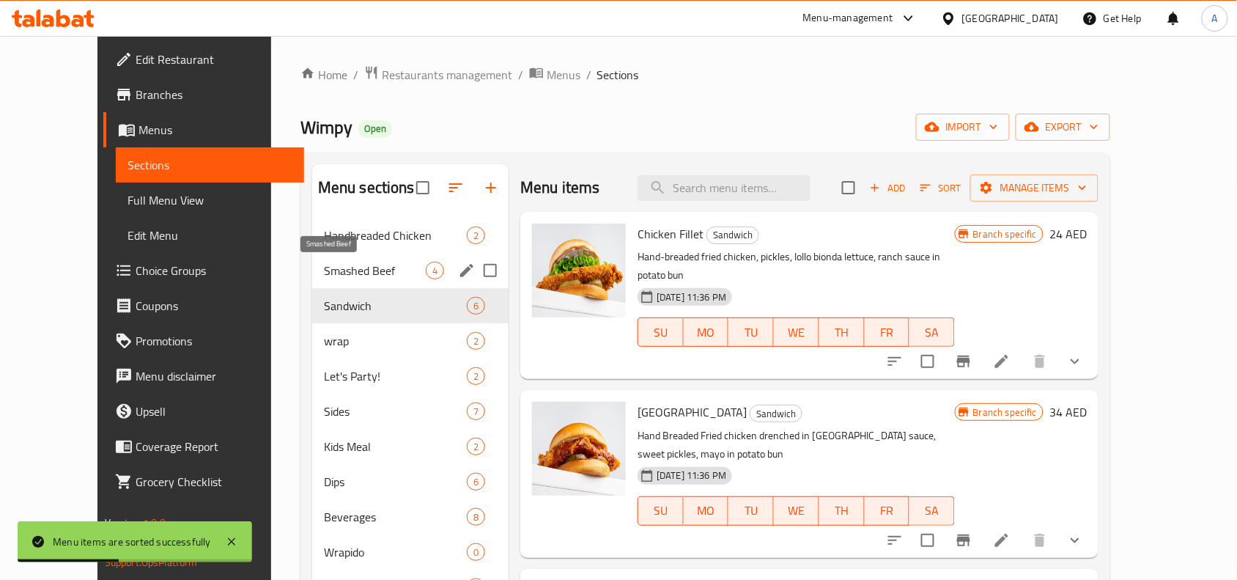
click at [323, 260] on div "Smashed Beef 4" at bounding box center [410, 270] width 196 height 35
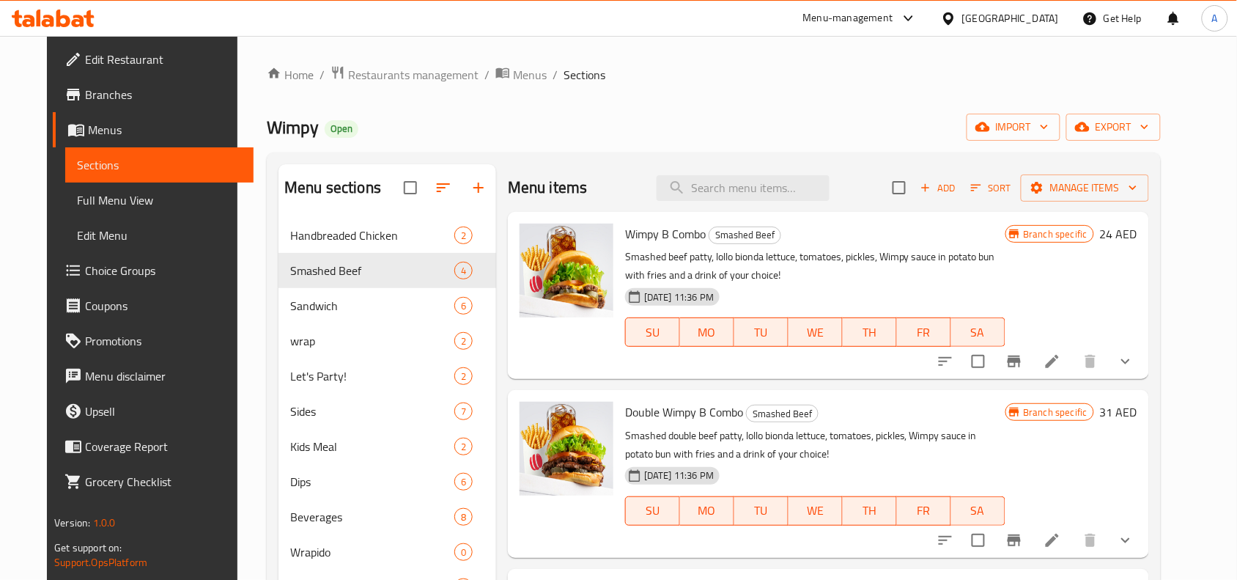
click at [815, 440] on p "Smashed double beef patty, lollo bionda lettuce, tomatoes, pickles, Wimpy sauce…" at bounding box center [815, 445] width 380 height 37
click at [754, 125] on div "Wimpy Open import export" at bounding box center [714, 127] width 894 height 27
click at [841, 262] on p "Smashed beef patty, lollo bionda lettuce, tomatoes, pickles, Wimpy sauce in pot…" at bounding box center [815, 266] width 380 height 37
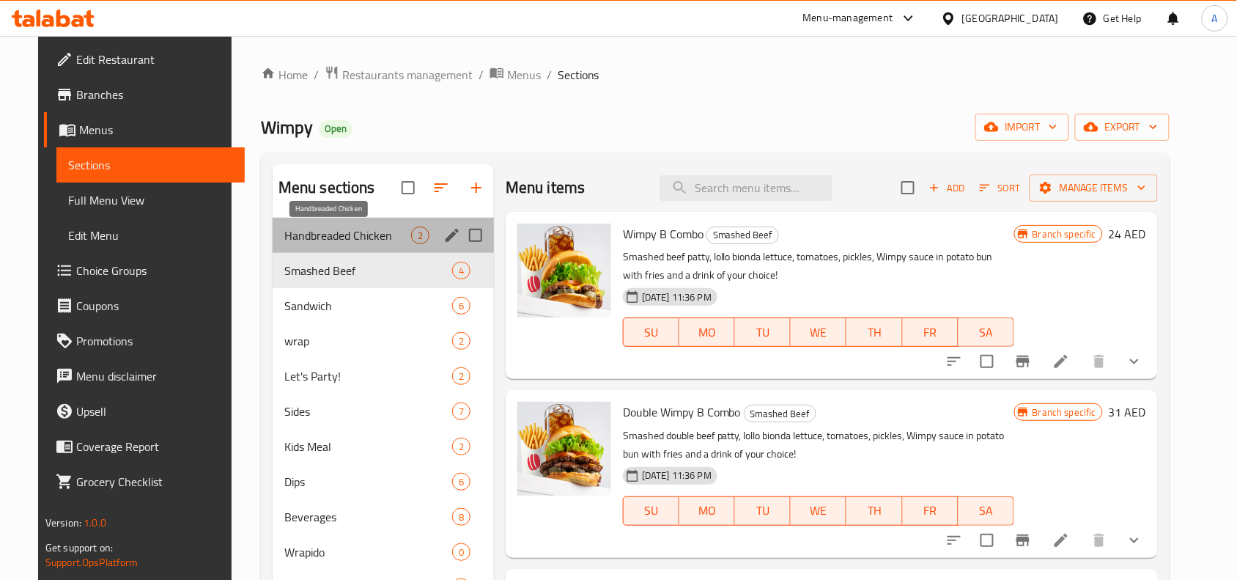
click at [345, 240] on span "Handbreaded Chicken" at bounding box center [347, 236] width 127 height 18
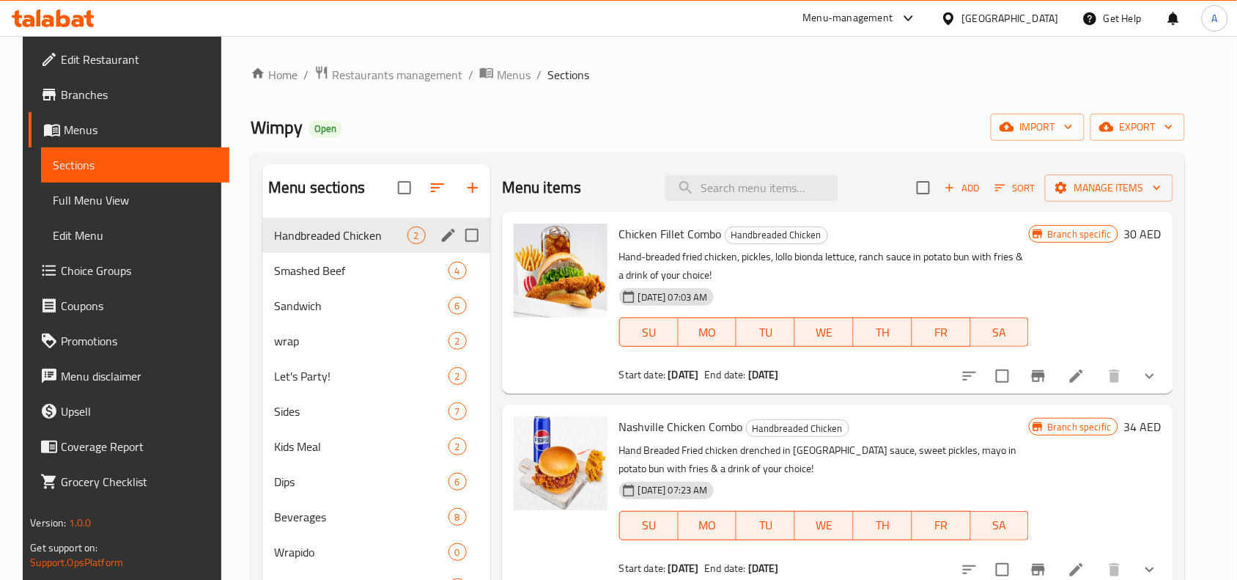
click at [338, 248] on div "Handbreaded Chicken 2" at bounding box center [376, 235] width 228 height 35
click at [324, 273] on span "Smashed Beef" at bounding box center [340, 271] width 133 height 18
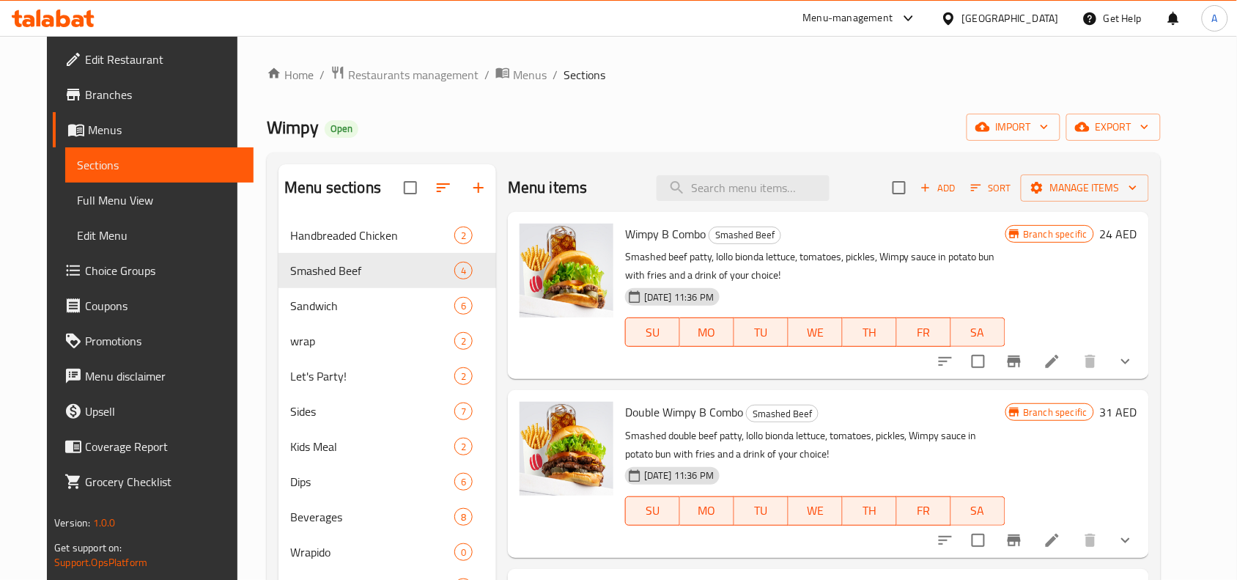
click at [1061, 364] on icon at bounding box center [1053, 362] width 18 height 18
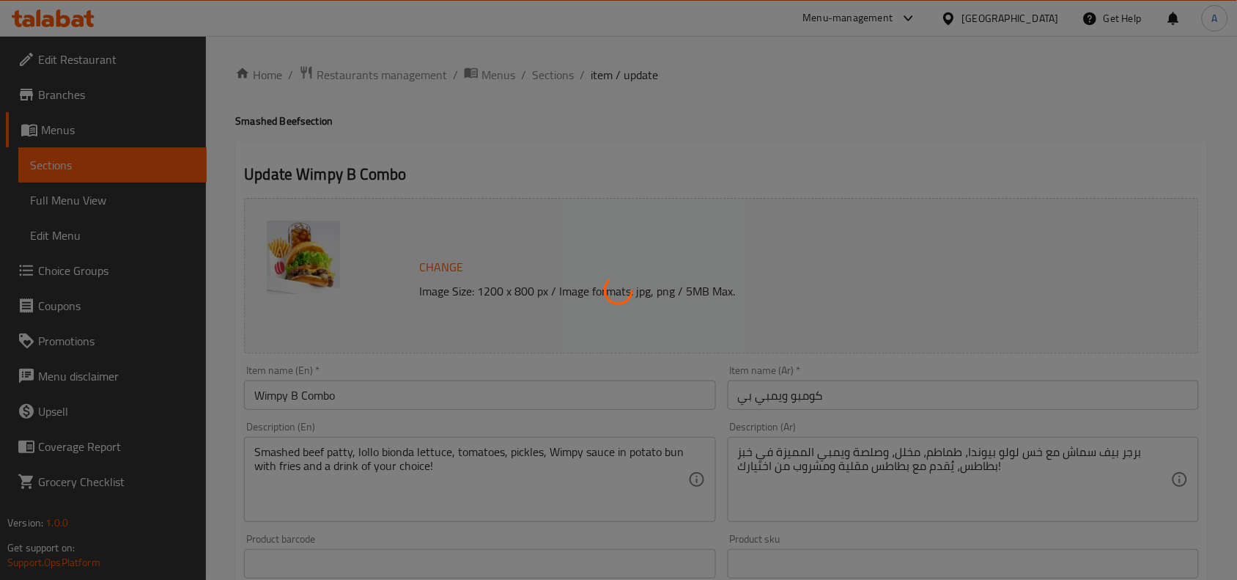
type input "سو إكسترا"
type input "0"
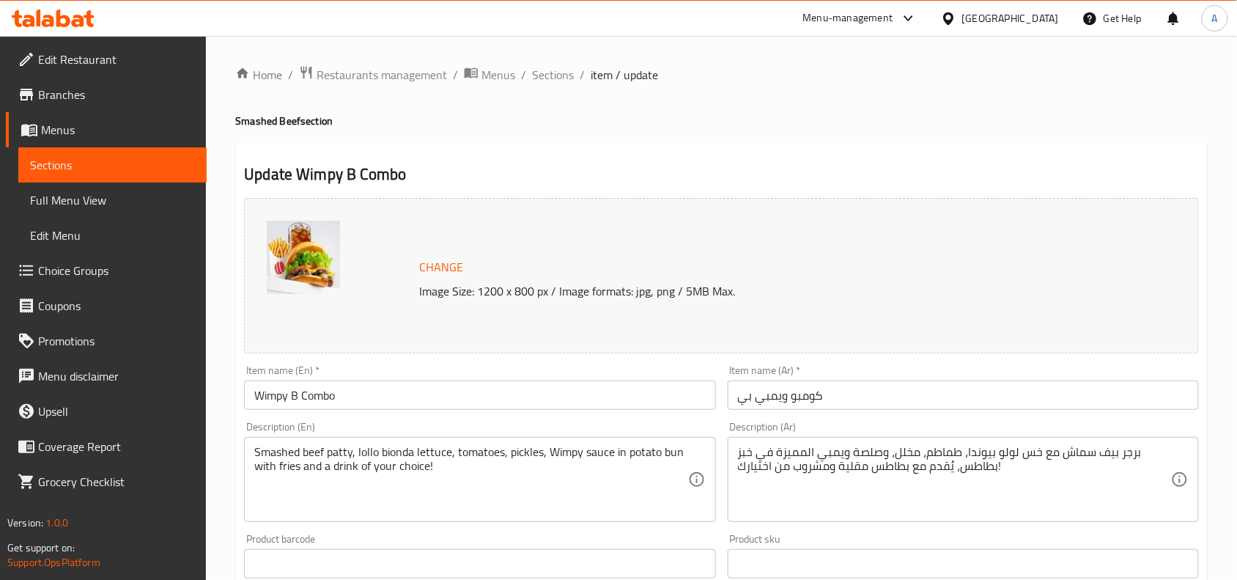
click at [803, 402] on input "كومبو ويمبي بي" at bounding box center [963, 394] width 471 height 29
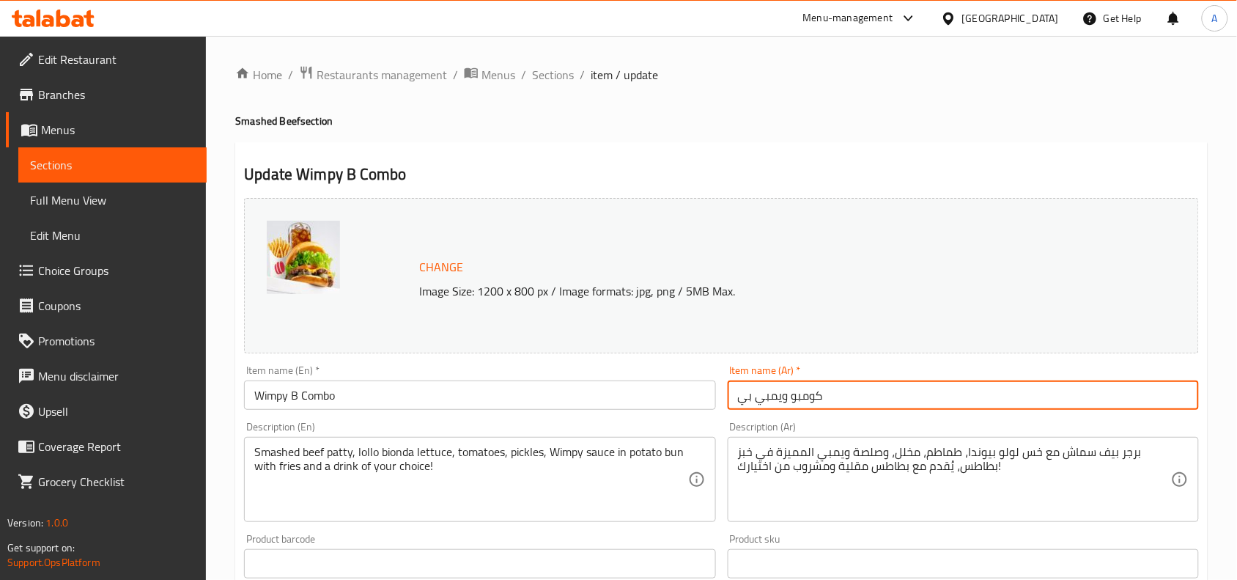
click at [803, 402] on input "كومبو ويمبي بي" at bounding box center [963, 394] width 471 height 29
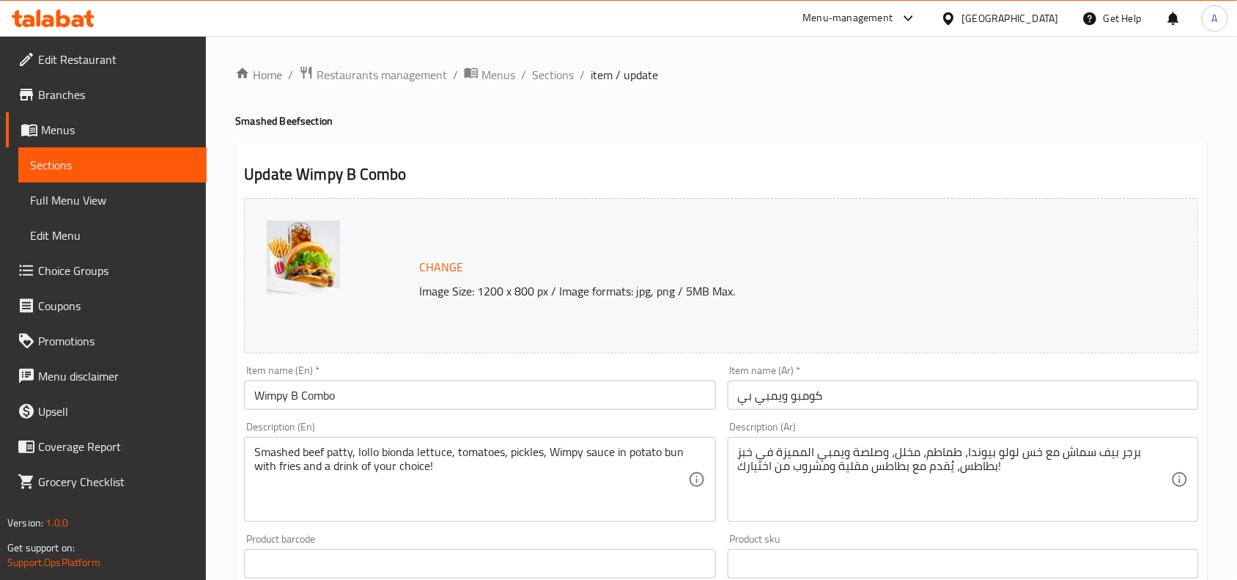
click at [737, 167] on h2 "Update Wimpy B Combo" at bounding box center [721, 174] width 955 height 22
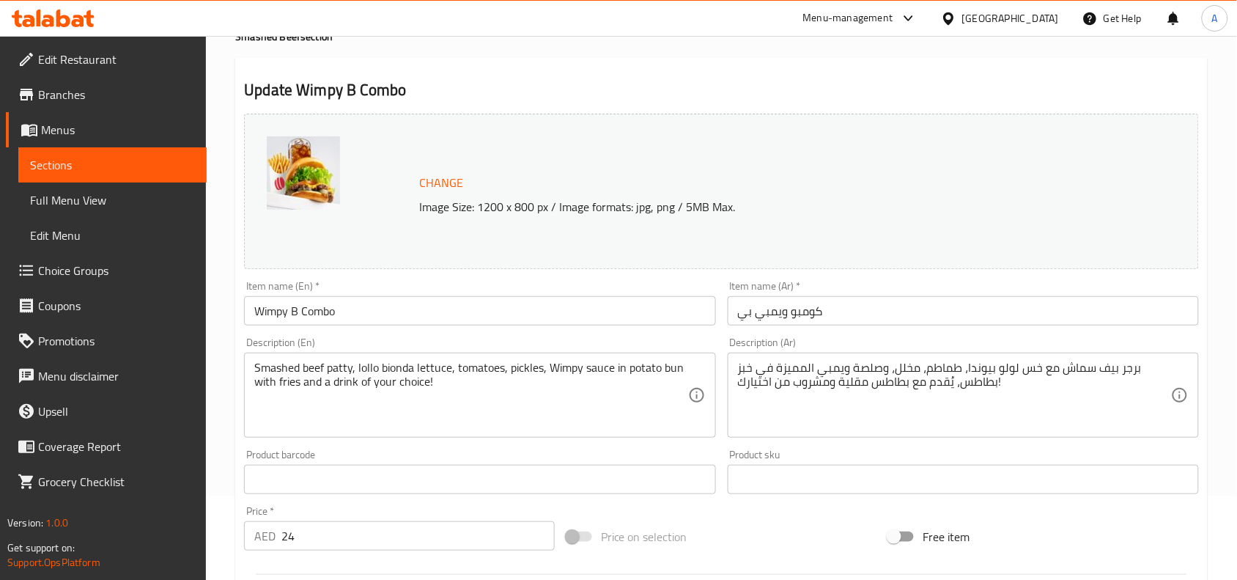
scroll to position [183, 0]
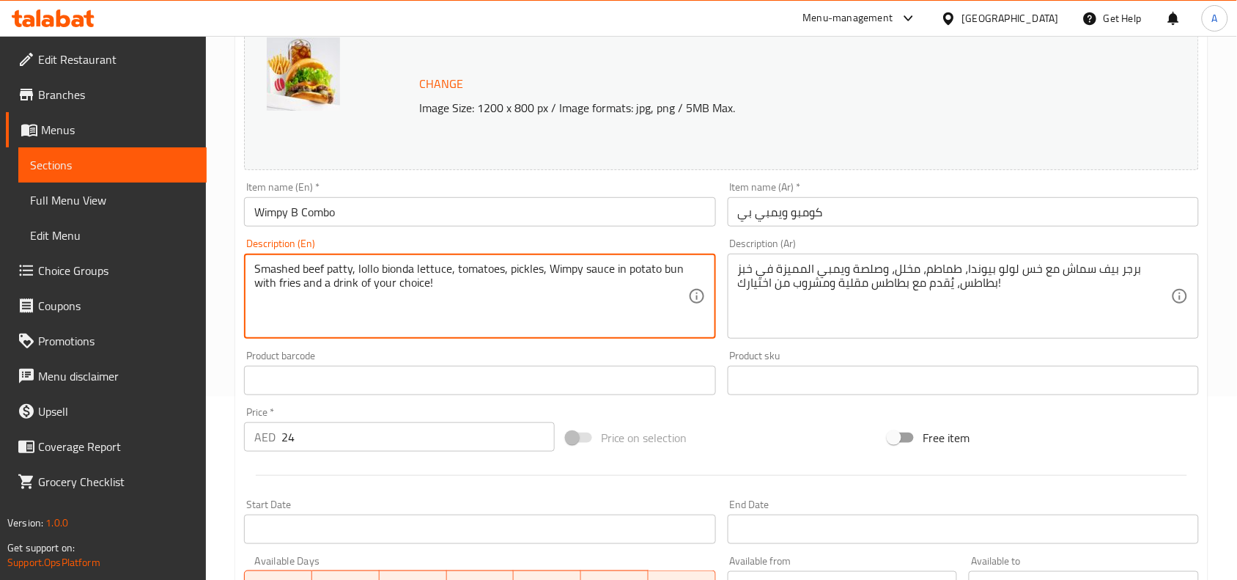
click at [535, 284] on textarea "Smashed beef patty, lollo bionda lettuce, tomatoes, pickles, Wimpy sauce in pot…" at bounding box center [470, 297] width 433 height 70
paste textarea "& a drink of your choice!"
type textarea "Smashed beef patty, lollo bionda lettuce, tomatoes, pickles, Wimpy sauce in pot…"
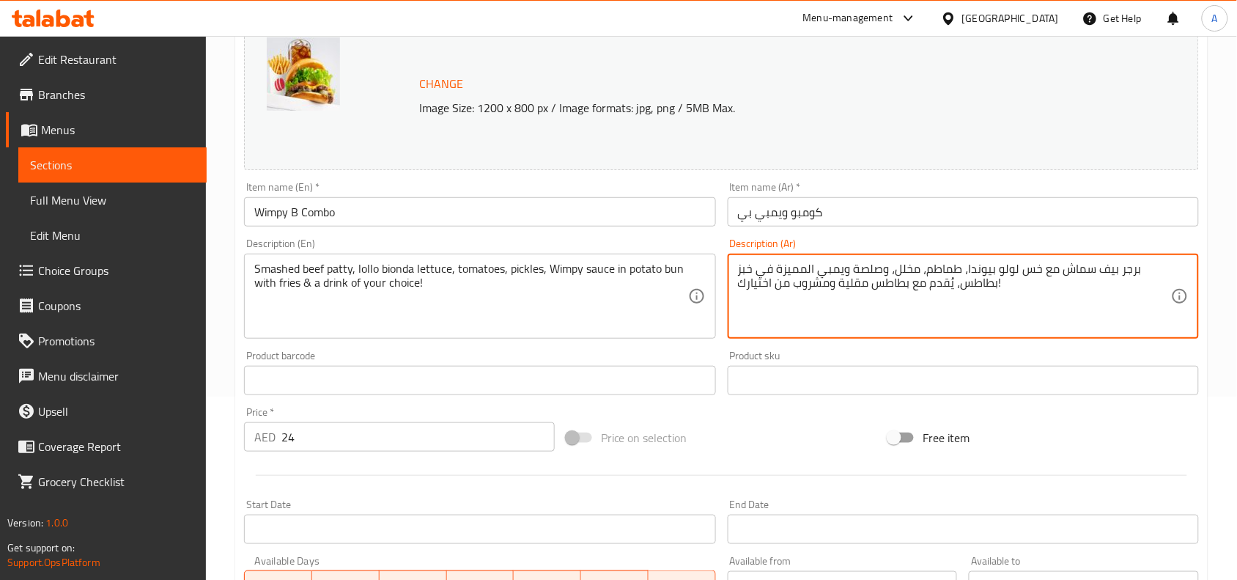
click at [953, 273] on textarea "برجر بيف سماش مع خس لولو بيوندا، طماطم، مخلل، وصلصة ويمبي المميزة في خبز بطاطس،…" at bounding box center [954, 297] width 433 height 70
paste textarea
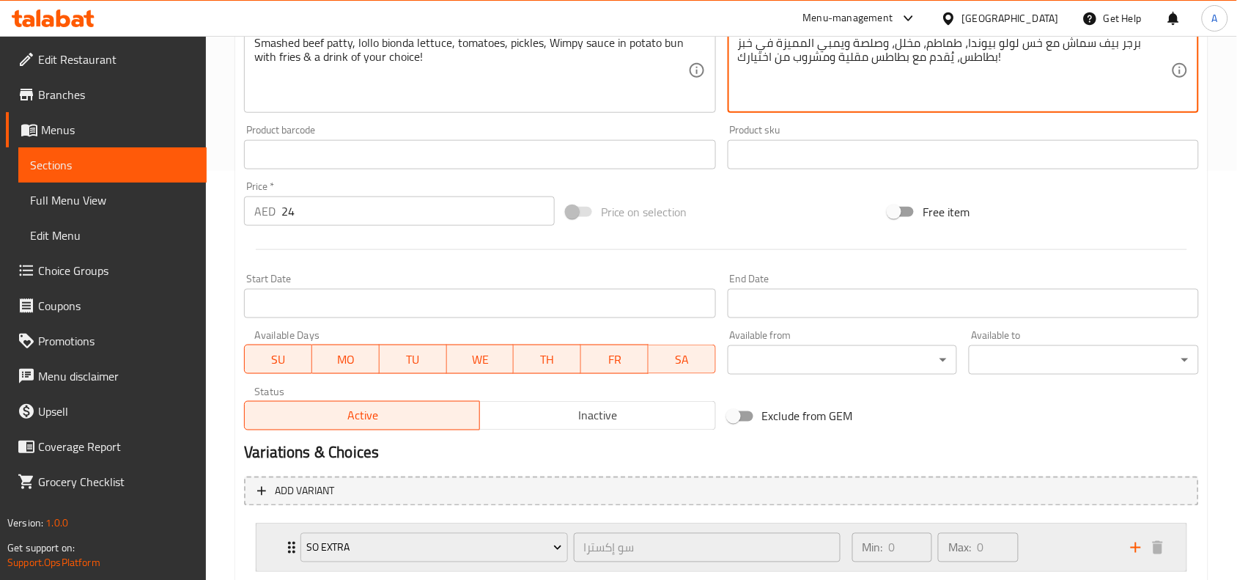
scroll to position [501, 0]
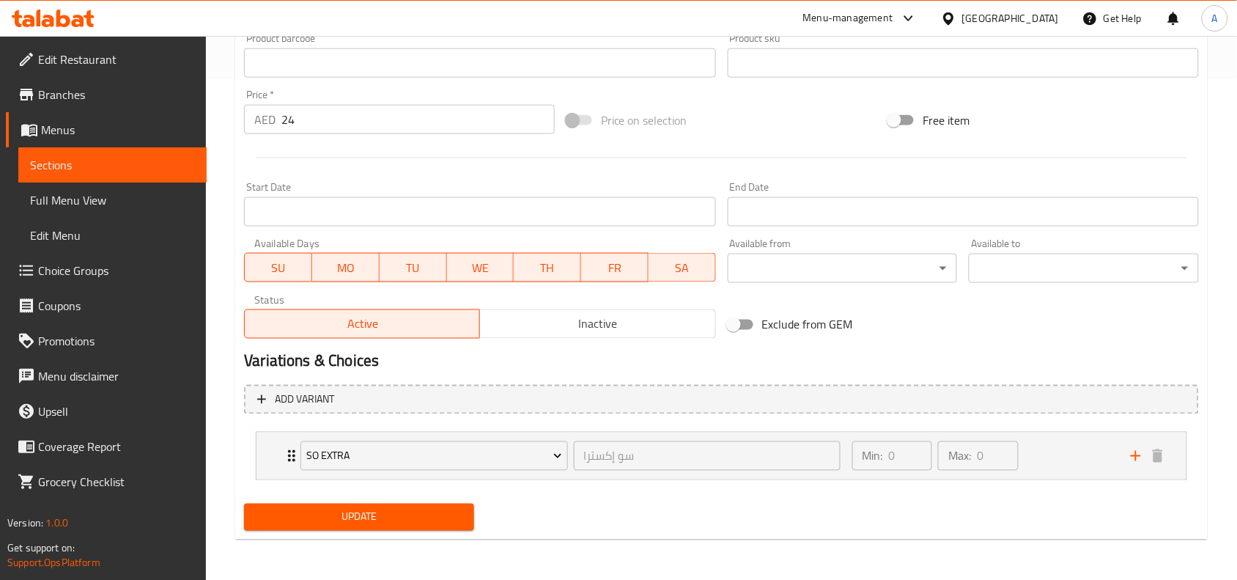
type textarea "برجر بيف سماش مع خس لولو بيوندا، طماطم، مخلل، وصلصة ويمبي المميزة في خبز بطاطس،…"
click at [454, 515] on span "Update" at bounding box center [359, 517] width 207 height 18
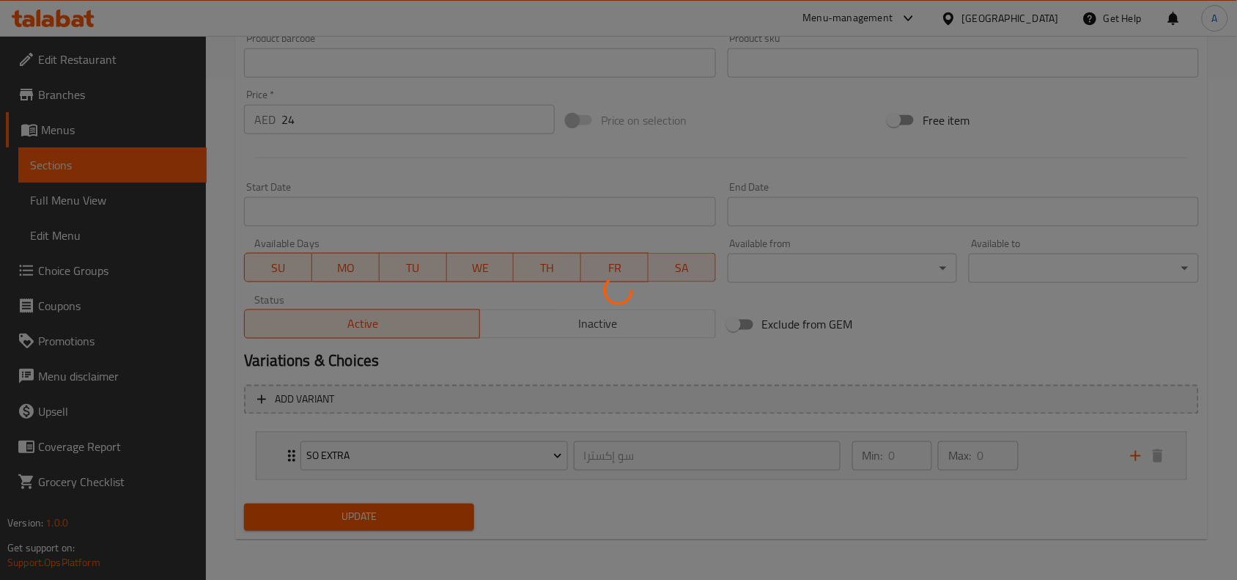
scroll to position [0, 0]
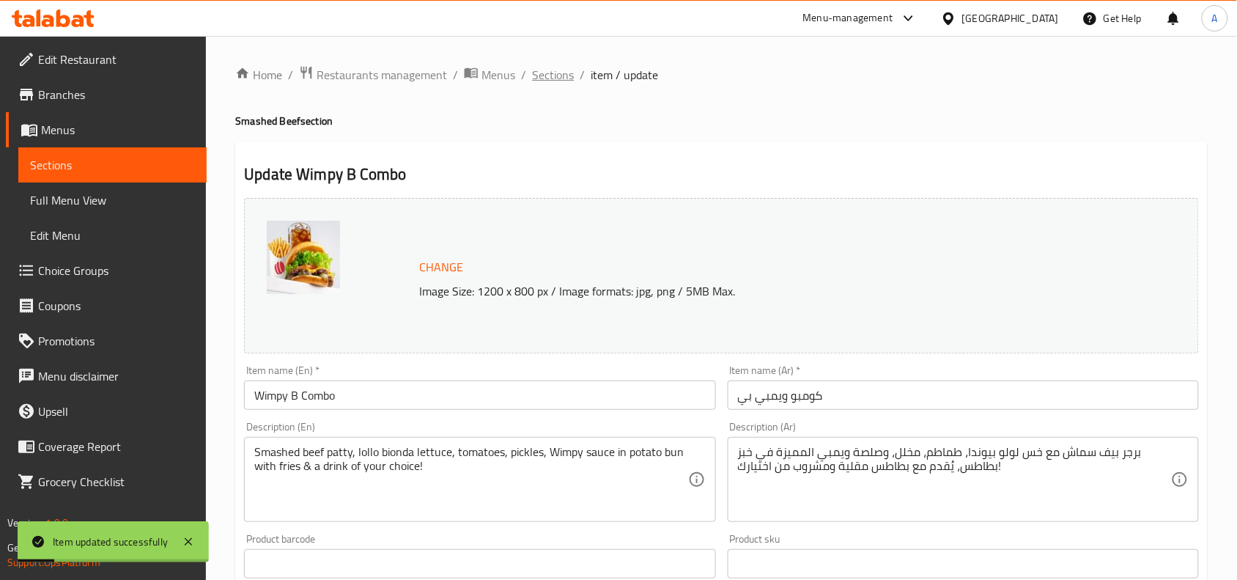
click at [545, 78] on span "Sections" at bounding box center [553, 75] width 42 height 18
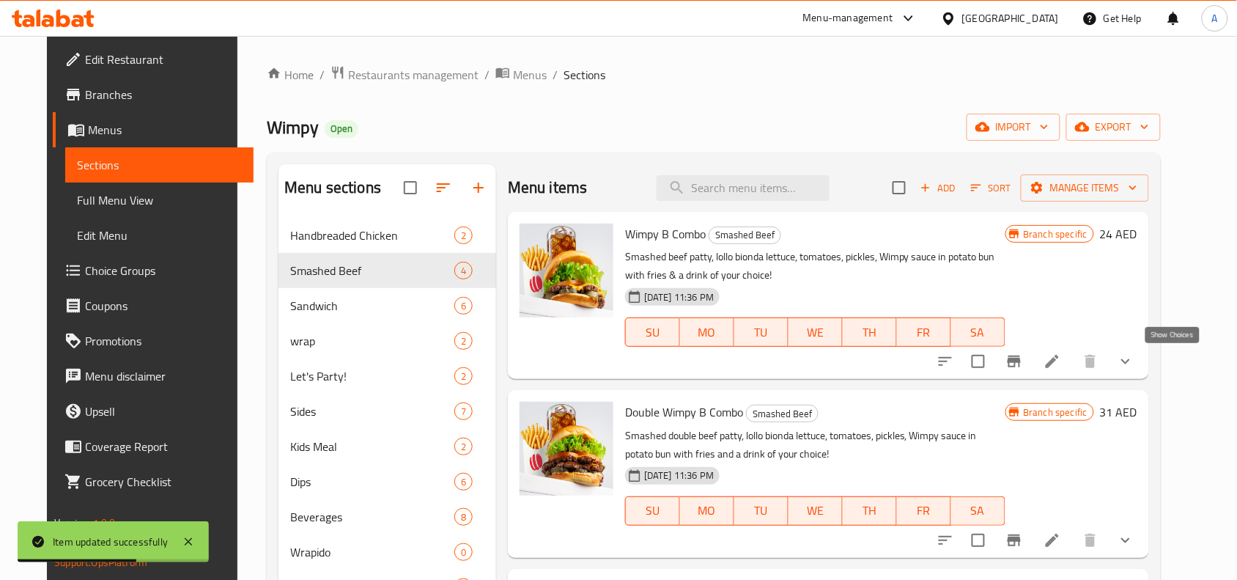
click at [1135, 360] on icon "show more" at bounding box center [1126, 362] width 18 height 18
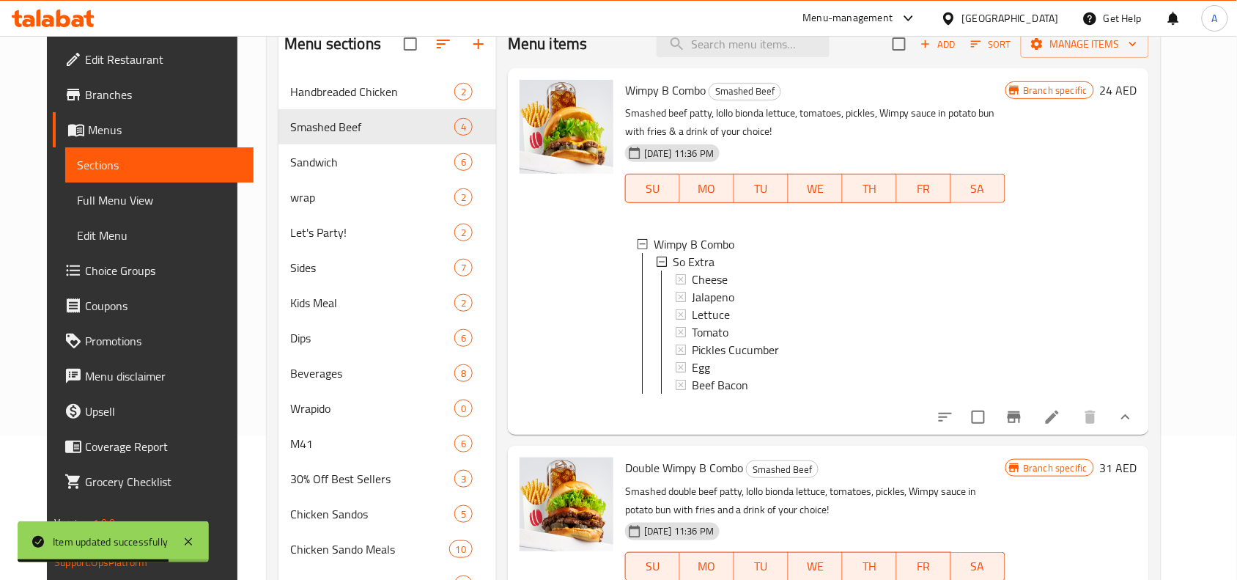
scroll to position [183, 0]
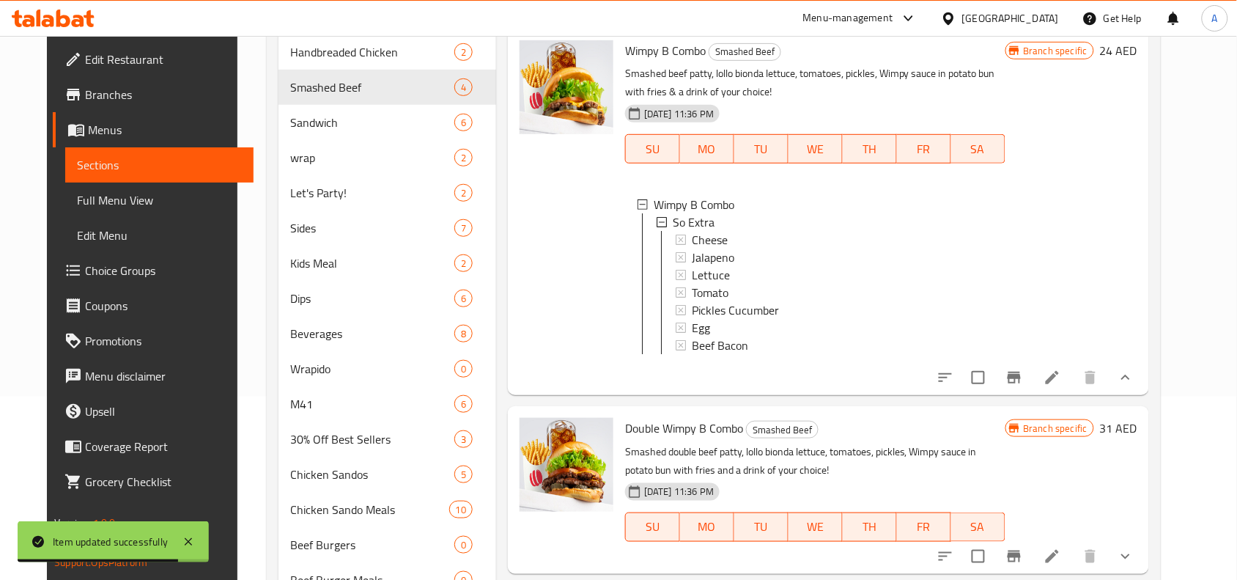
click at [1135, 386] on icon "show more" at bounding box center [1126, 378] width 18 height 18
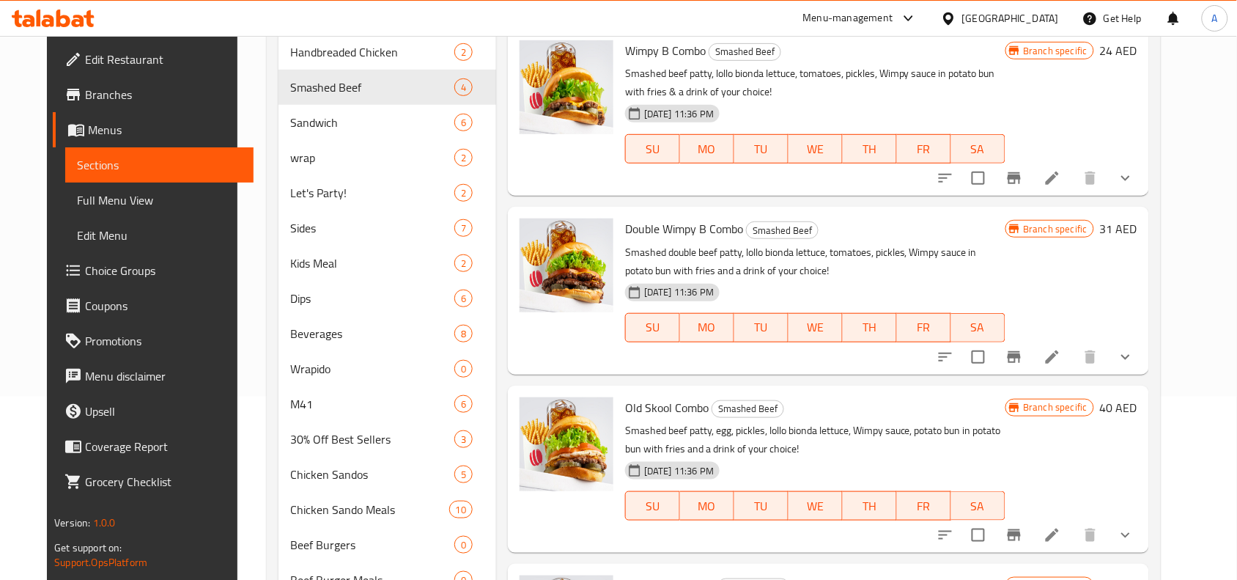
click at [1144, 353] on button "show more" at bounding box center [1125, 356] width 35 height 35
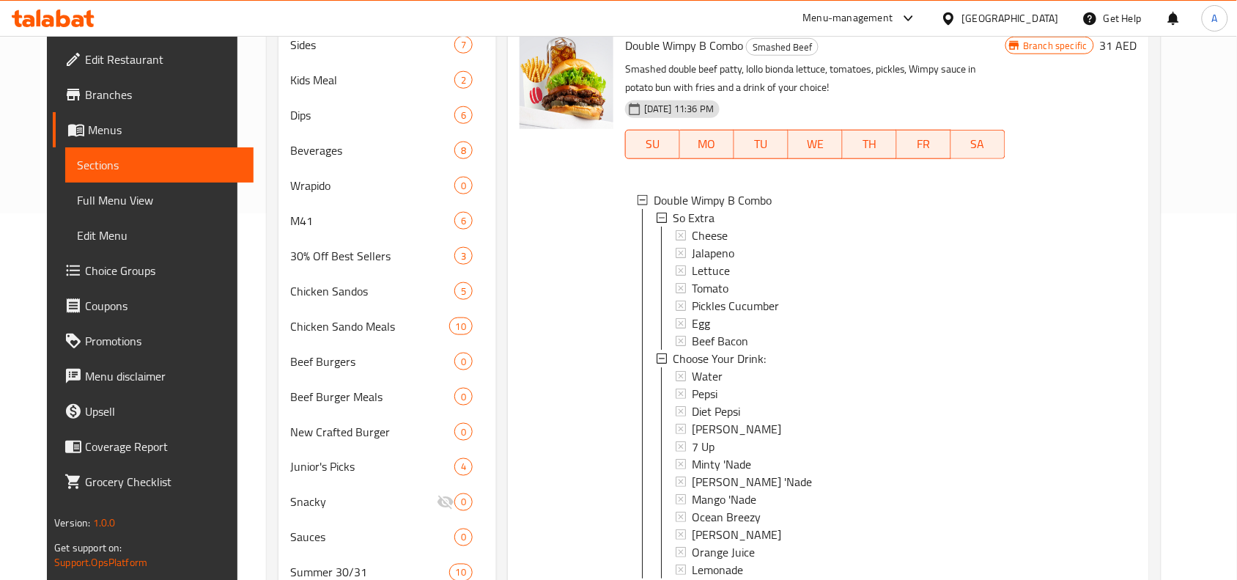
scroll to position [458, 0]
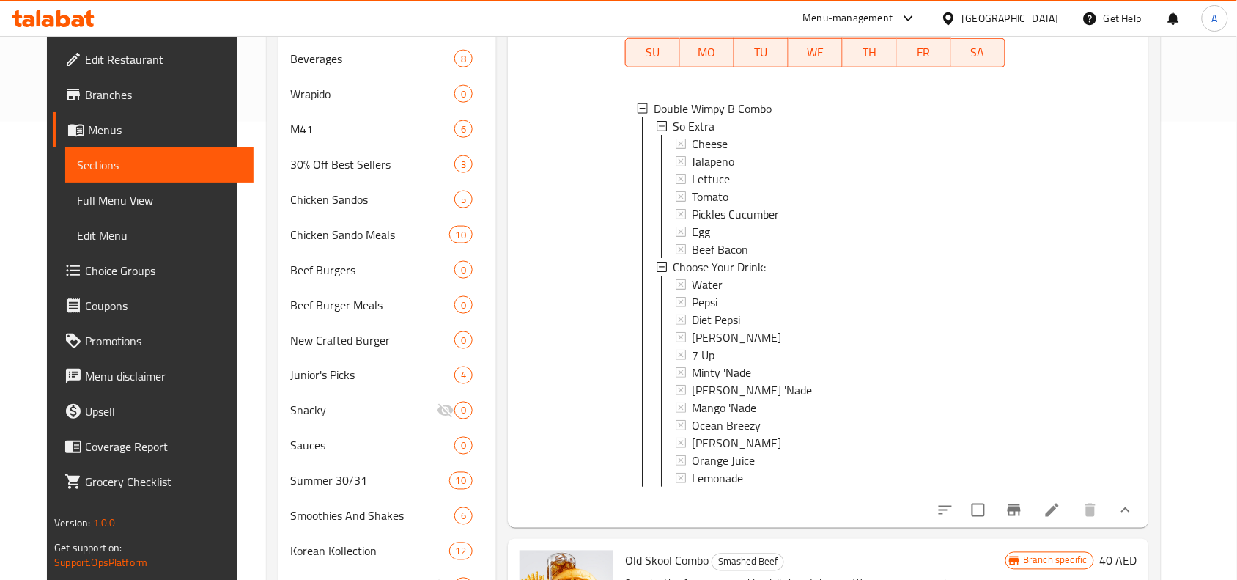
click at [1090, 411] on div "Branch specific 31 AED" at bounding box center [1072, 230] width 132 height 572
click at [1144, 523] on button "show more" at bounding box center [1125, 510] width 35 height 35
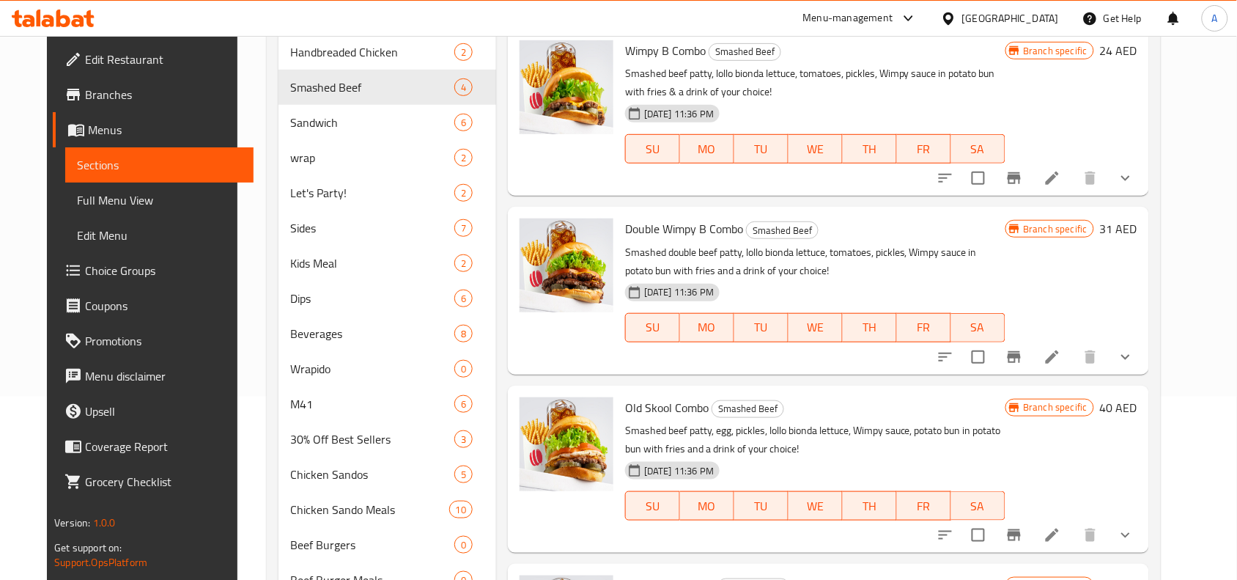
scroll to position [92, 0]
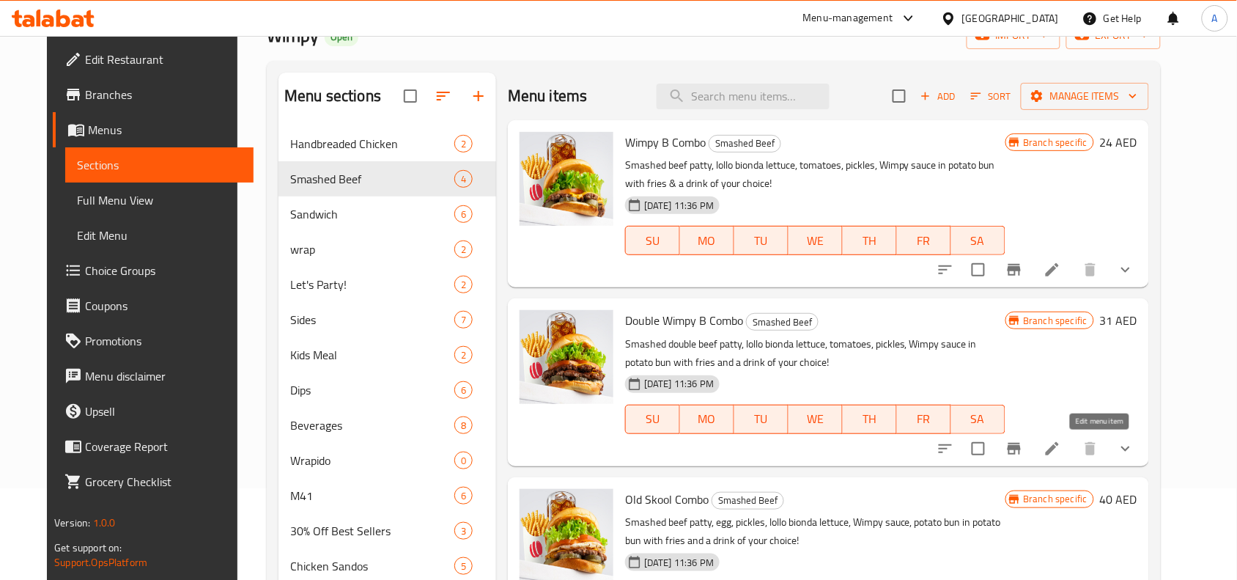
click at [1061, 449] on icon at bounding box center [1053, 449] width 18 height 18
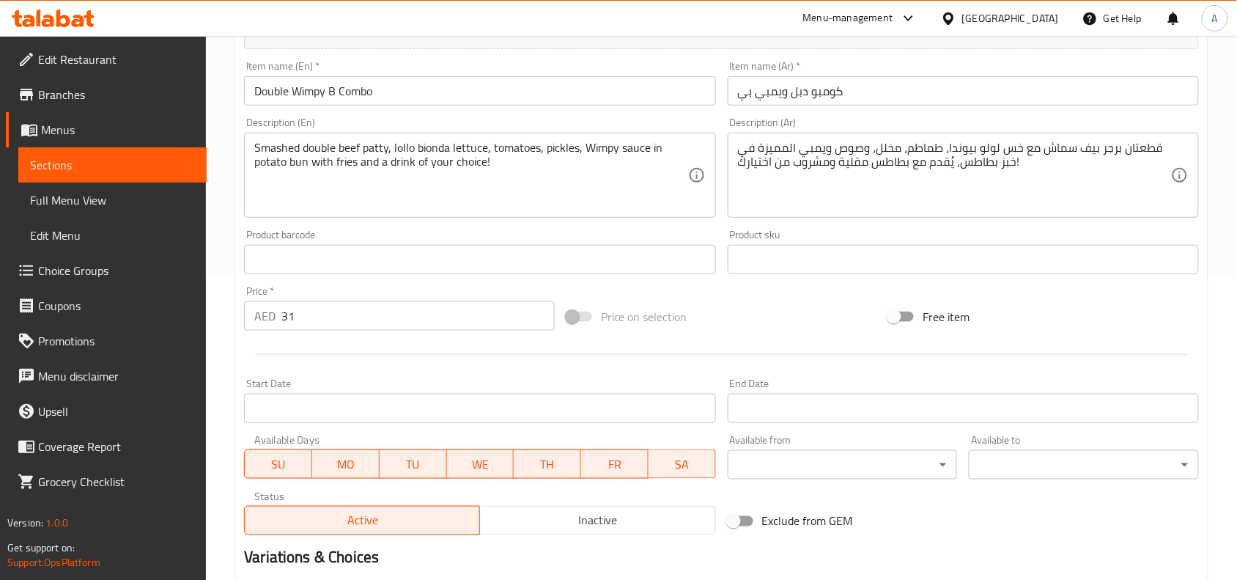
scroll to position [275, 0]
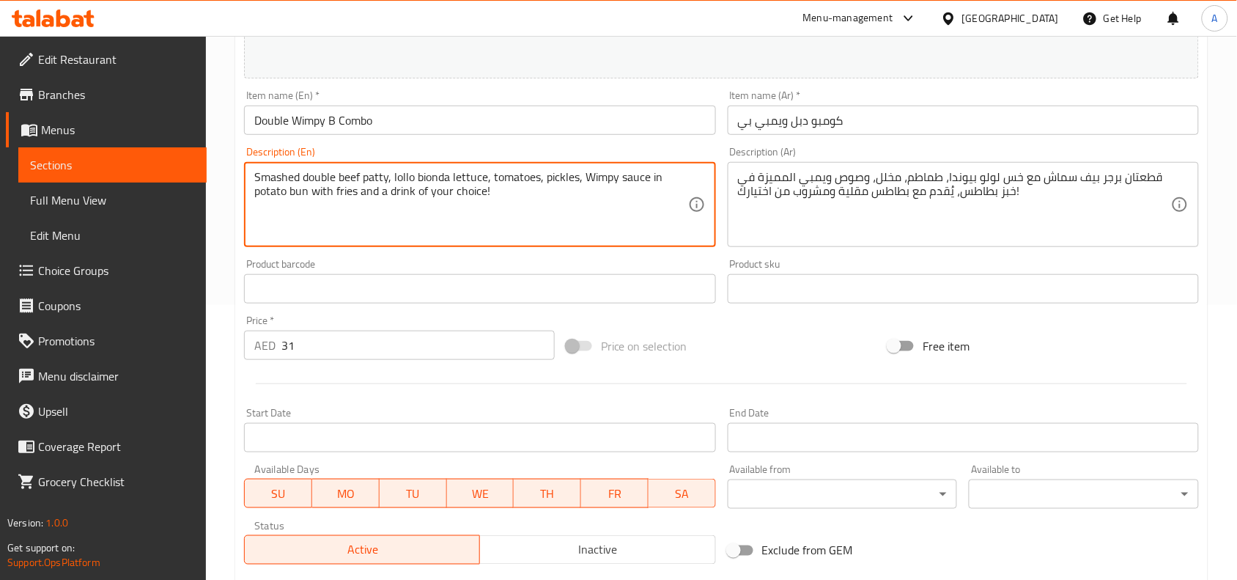
click at [547, 191] on textarea "Smashed double beef patty, lollo bionda lettuce, tomatoes, pickles, Wimpy sauce…" at bounding box center [470, 205] width 433 height 70
paste textarea "& a drink of your choice!"
type textarea "Smashed double beef patty, lollo bionda lettuce, tomatoes, pickles, Wimpy sauce…"
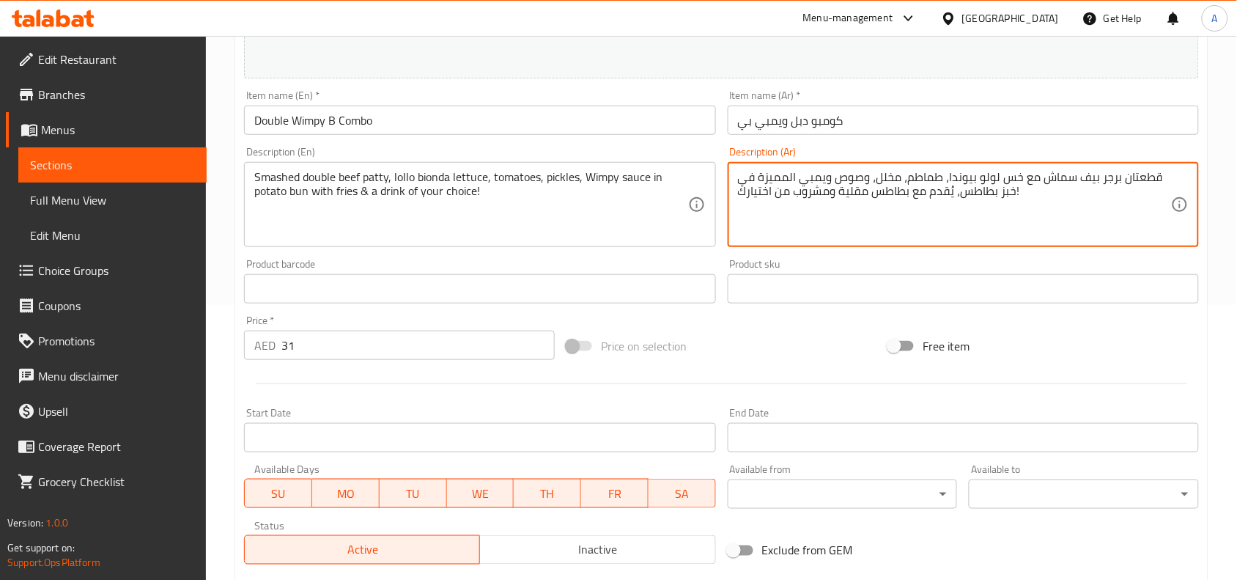
click at [899, 182] on textarea "قطعتان برجر بيف سماش مع خس لولو بيوندا، طماطم، مخلل، وصوص ويمبي المميزة في خبز …" at bounding box center [954, 205] width 433 height 70
paste textarea
type textarea "قطعتان برجر بيف سماش مع خس لولو بيوندا، طماطم، مخلل، وصوص ويمبي المميزة في خبز …"
click at [744, 354] on div "Price on selection" at bounding box center [722, 346] width 323 height 40
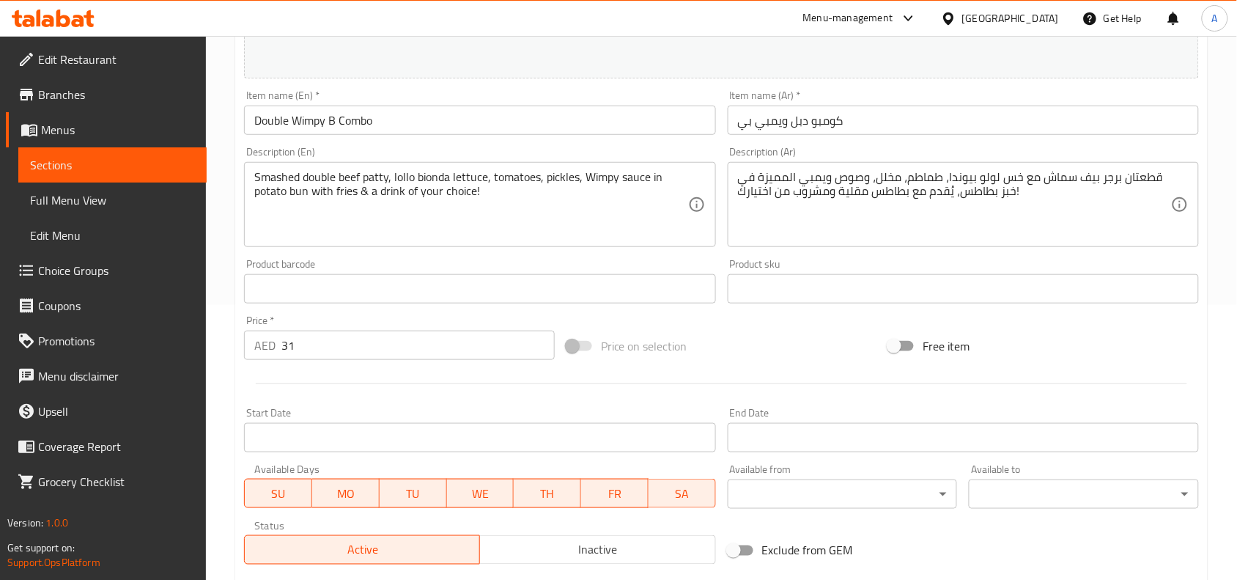
scroll to position [562, 0]
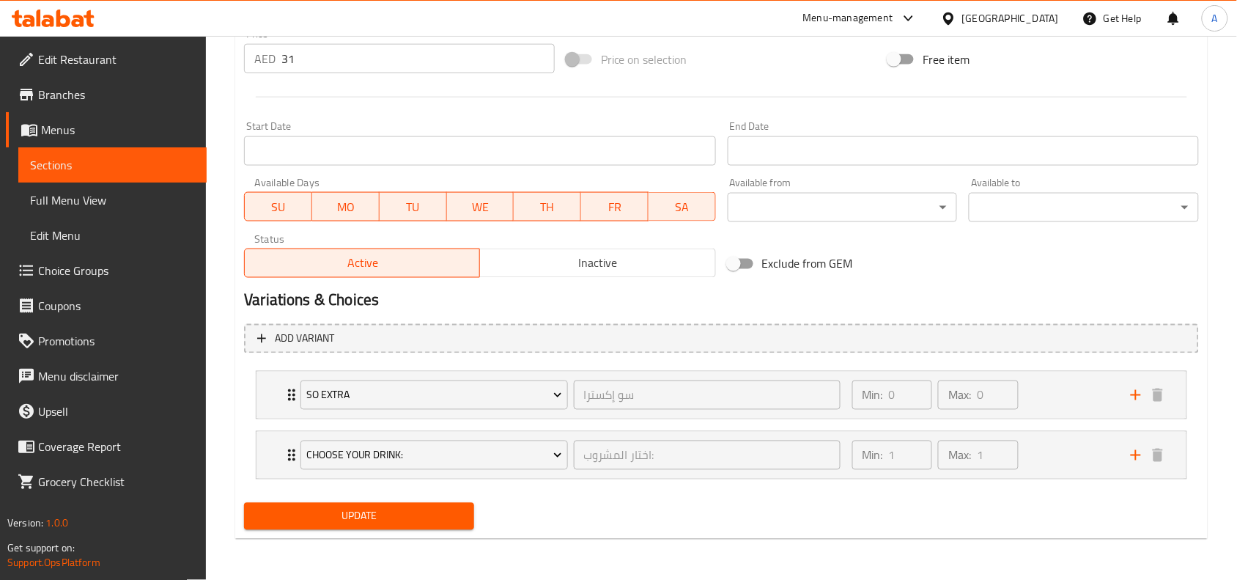
click at [430, 507] on button "Update" at bounding box center [359, 516] width 230 height 27
click at [1035, 444] on div "Min: 1 ​ Max: 1 ​" at bounding box center [983, 455] width 279 height 47
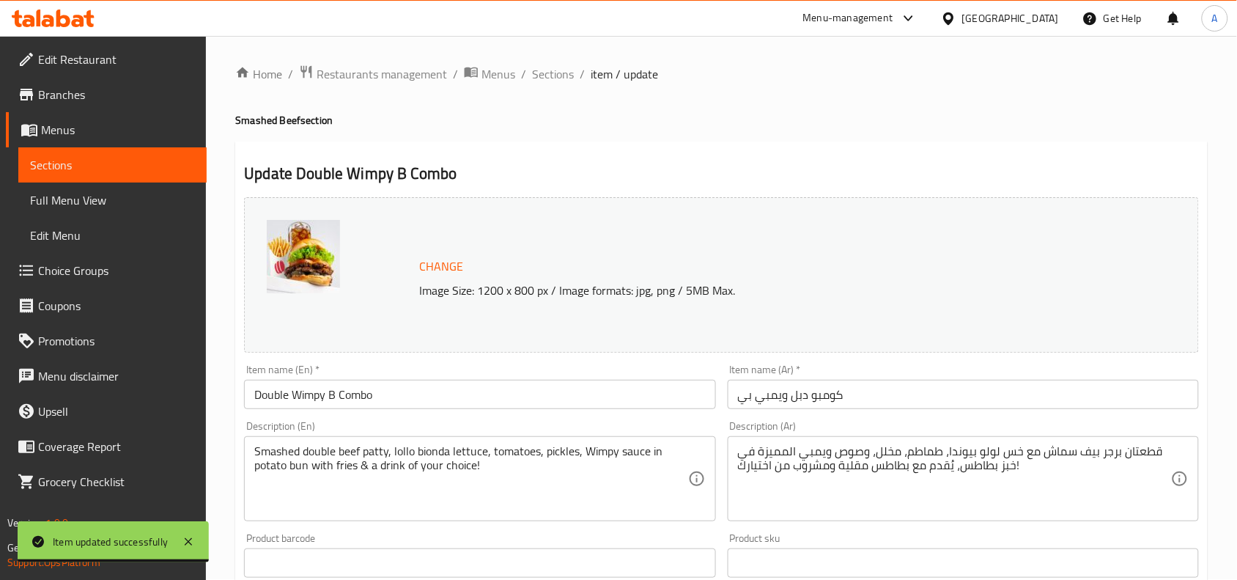
scroll to position [0, 0]
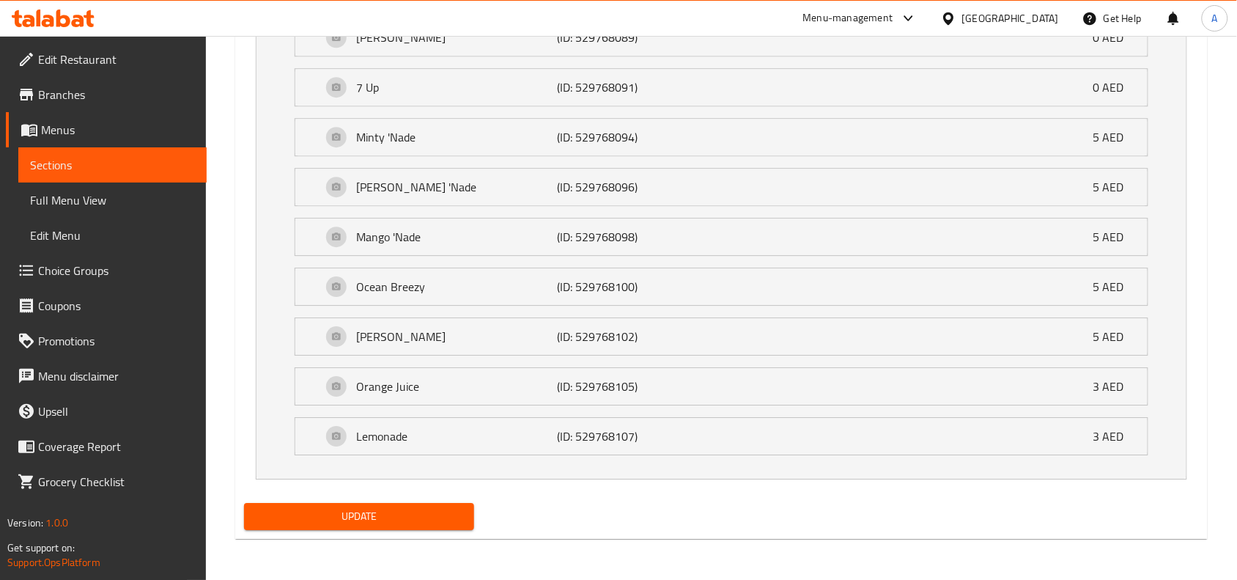
drag, startPoint x: 429, startPoint y: 518, endPoint x: 532, endPoint y: 401, distance: 155.8
click at [429, 518] on span "Update" at bounding box center [359, 516] width 207 height 18
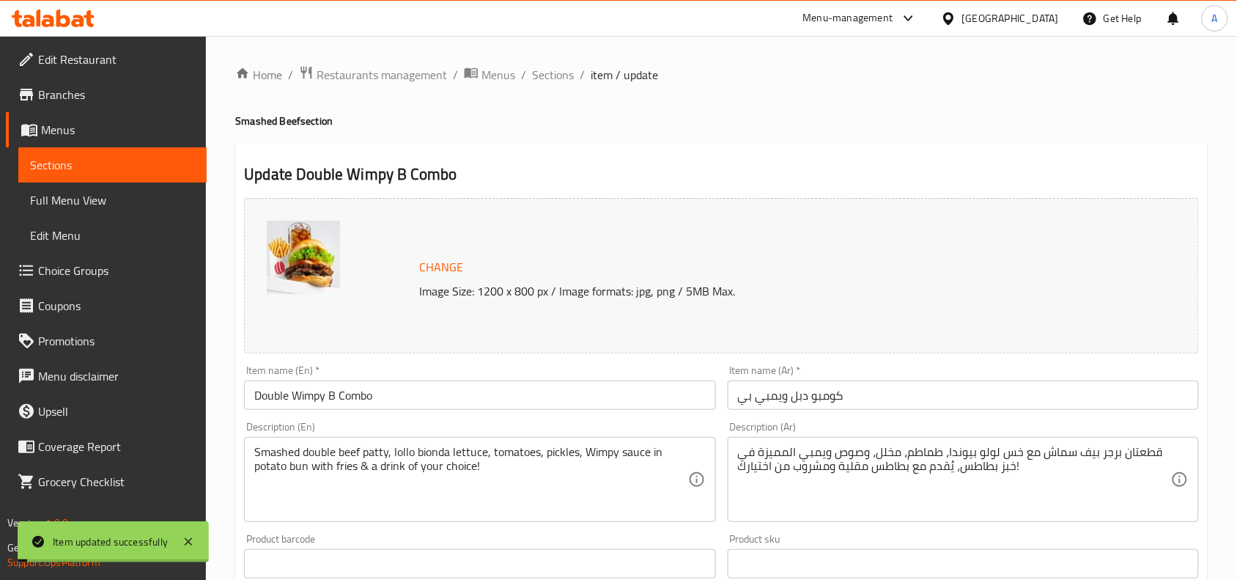
drag, startPoint x: 545, startPoint y: 79, endPoint x: 528, endPoint y: 88, distance: 19.0
click at [546, 78] on span "Sections" at bounding box center [553, 75] width 42 height 18
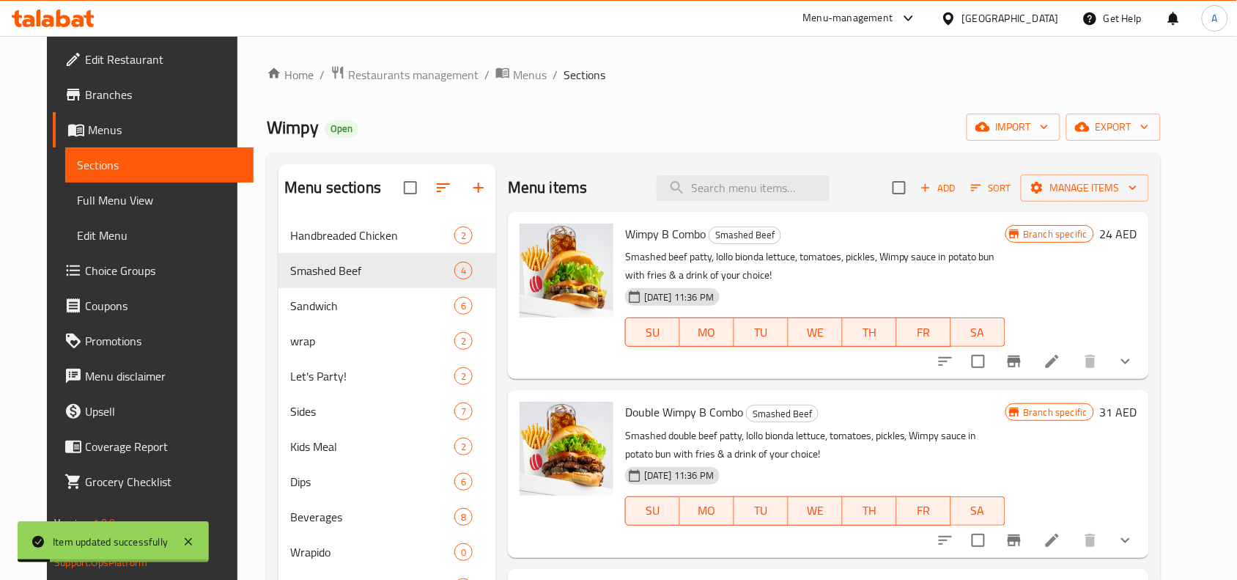
scroll to position [183, 0]
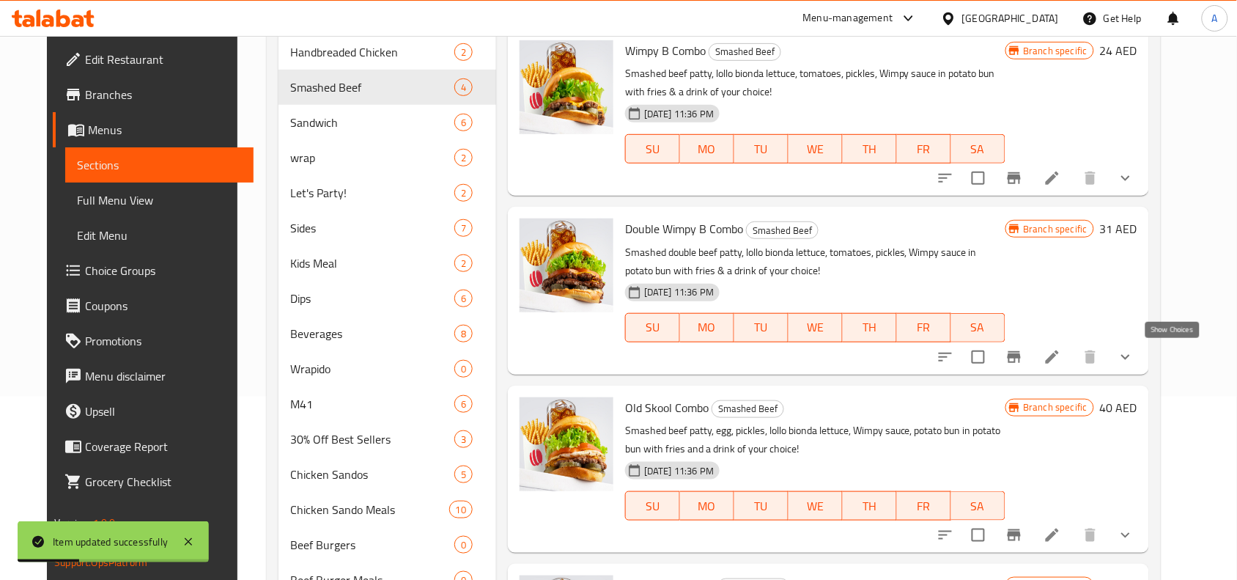
click at [1135, 360] on icon "show more" at bounding box center [1126, 357] width 18 height 18
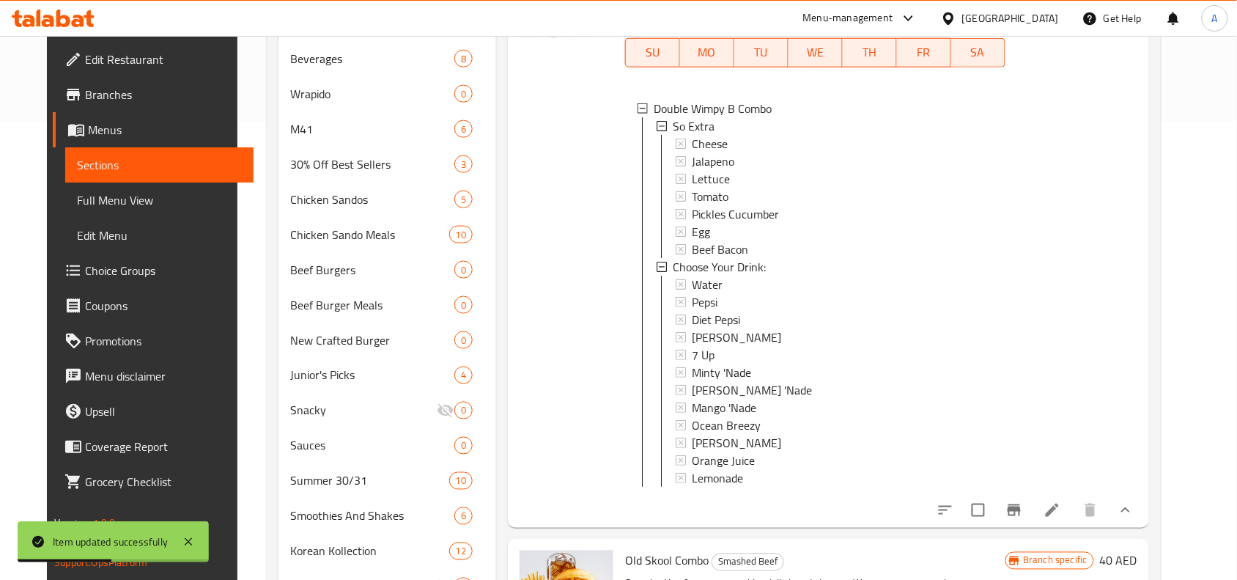
scroll to position [550, 0]
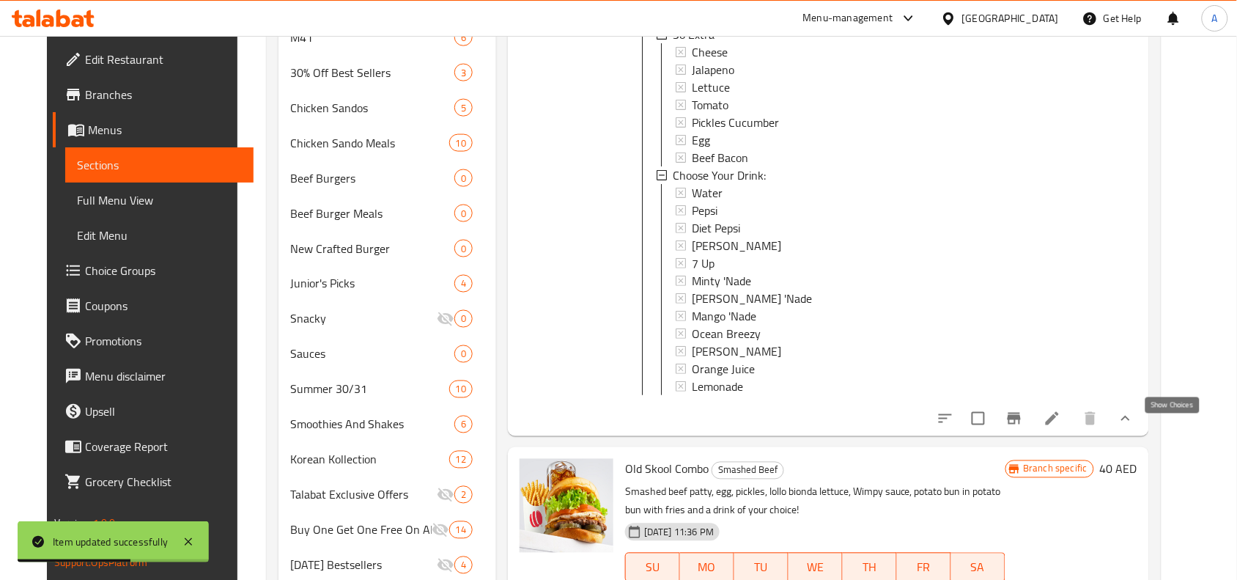
click at [1135, 424] on icon "show more" at bounding box center [1126, 419] width 18 height 18
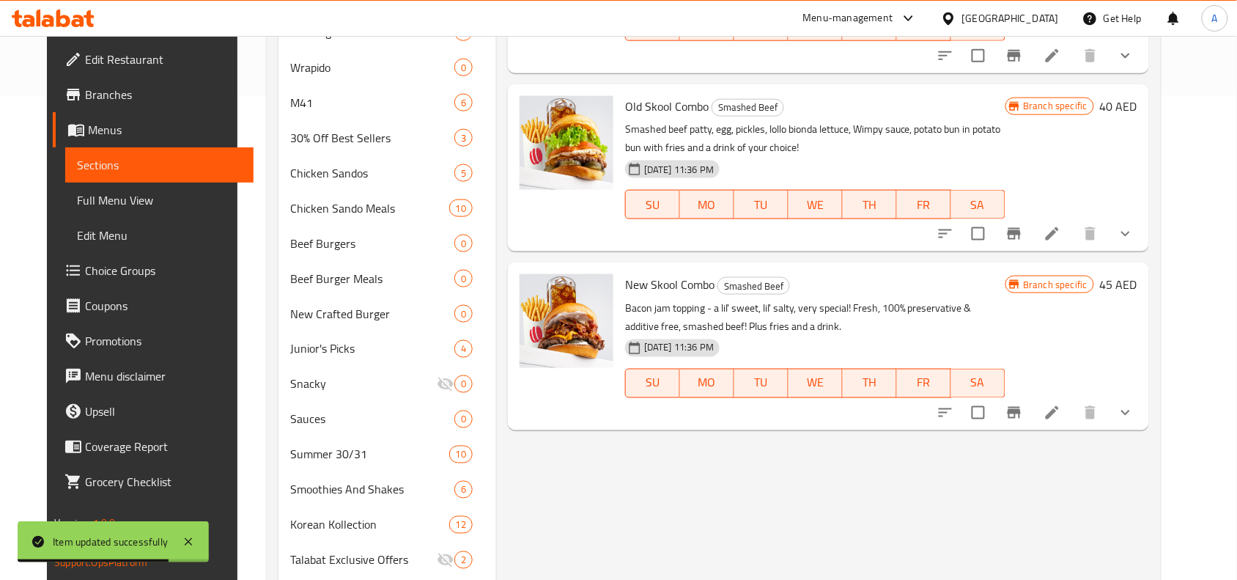
scroll to position [458, 0]
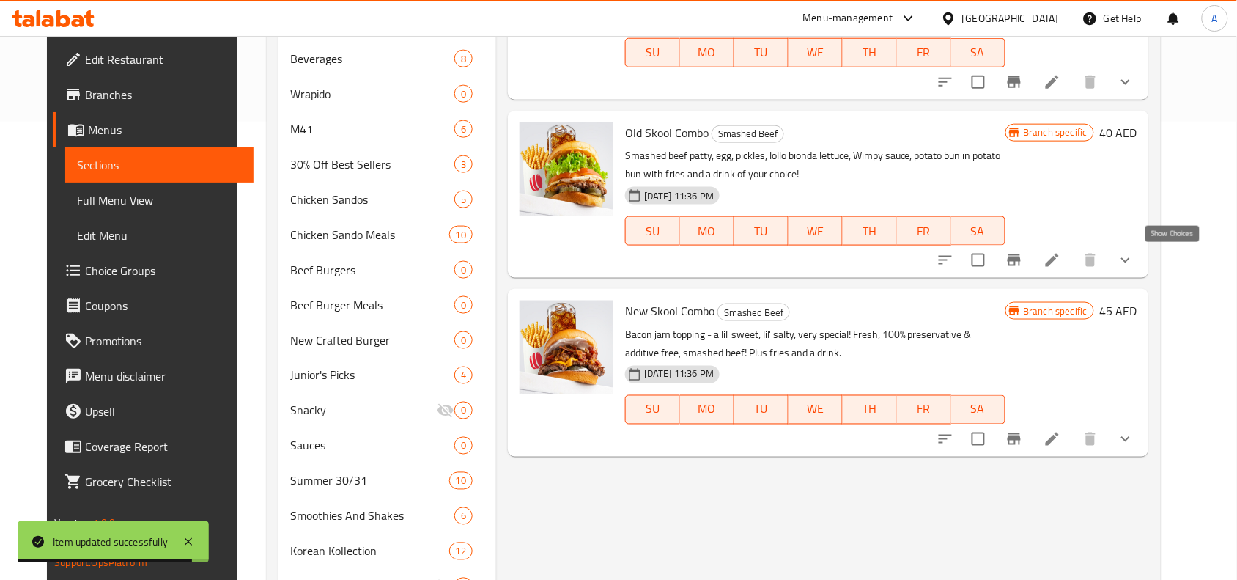
click at [1135, 265] on icon "show more" at bounding box center [1126, 260] width 18 height 18
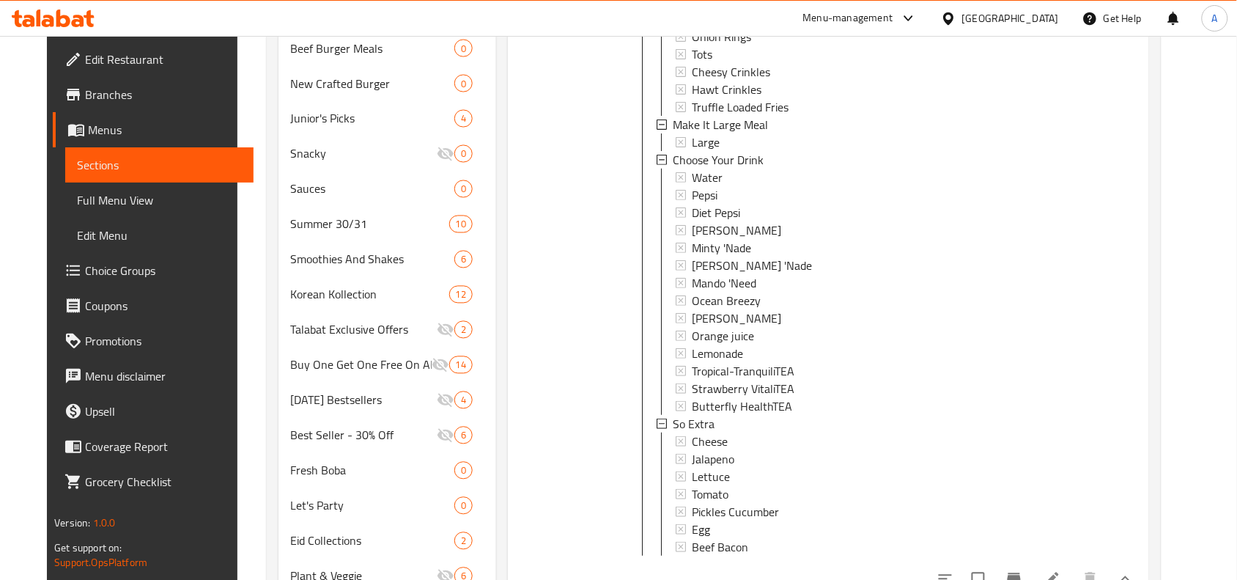
scroll to position [733, 0]
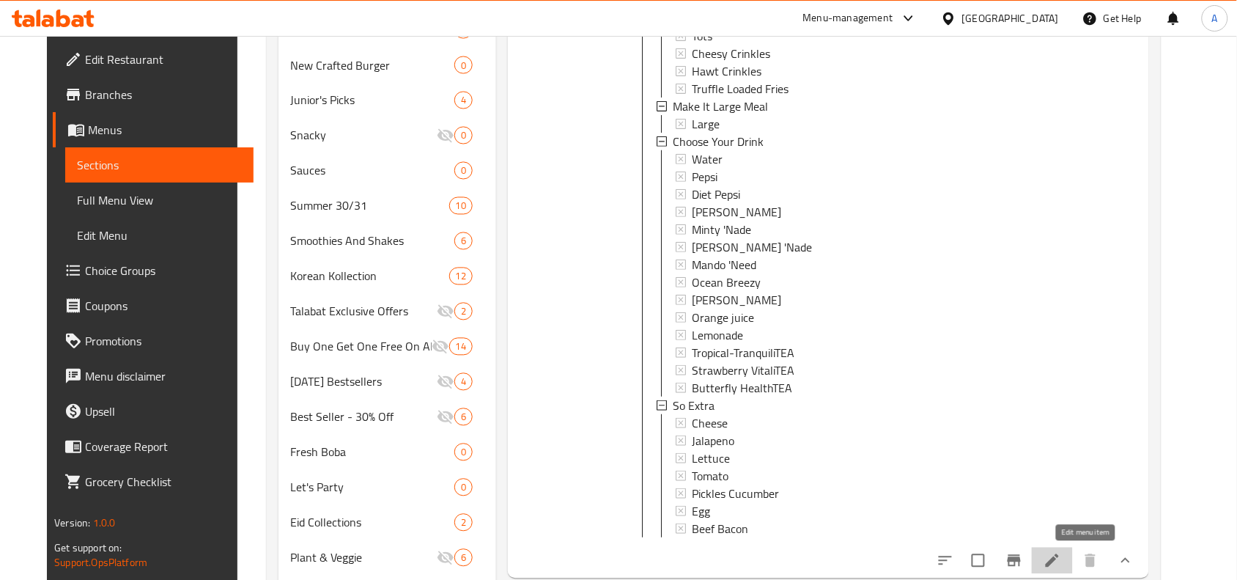
click at [1059, 563] on icon at bounding box center [1052, 560] width 13 height 13
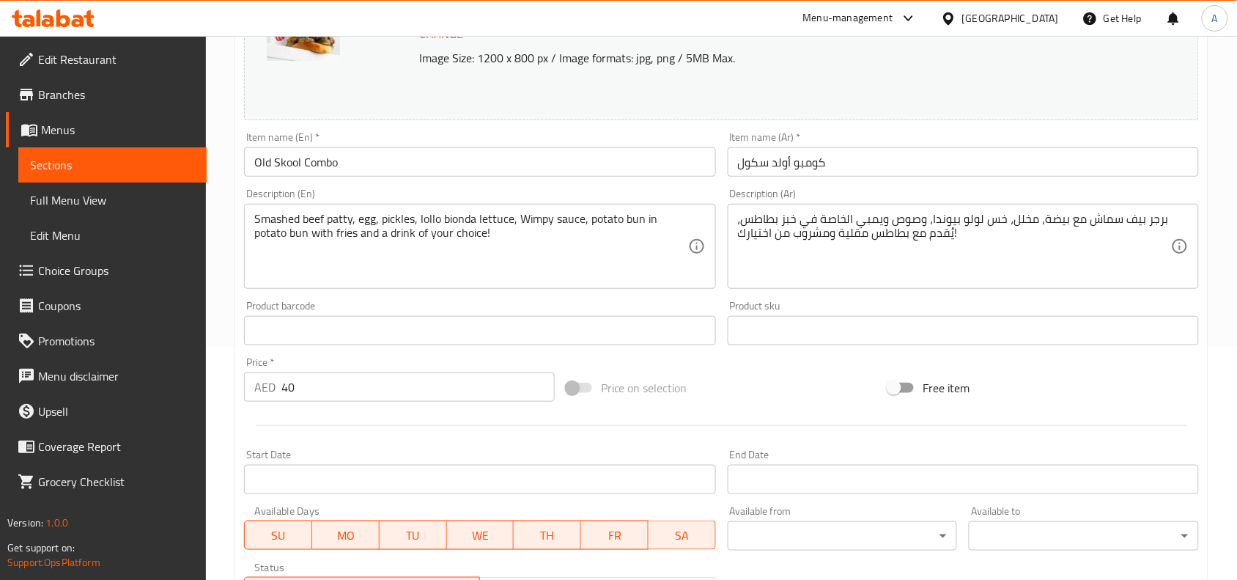
scroll to position [275, 0]
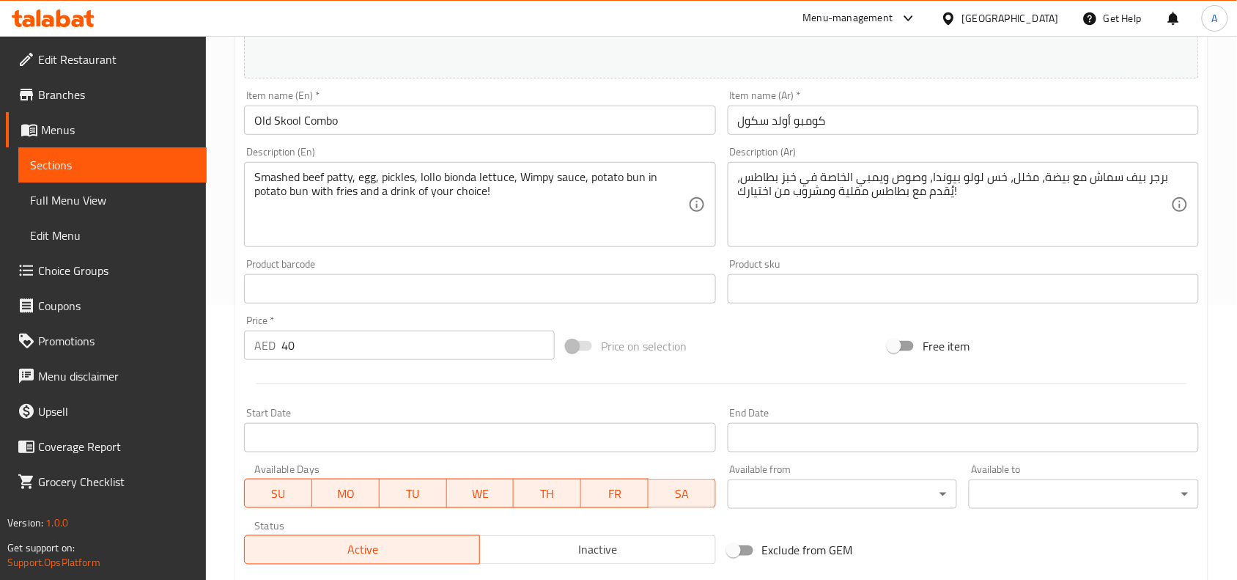
click at [546, 166] on div "Smashed beef patty, egg, pickles, lollo bionda lettuce, Wimpy sauce, potato bun…" at bounding box center [479, 204] width 471 height 85
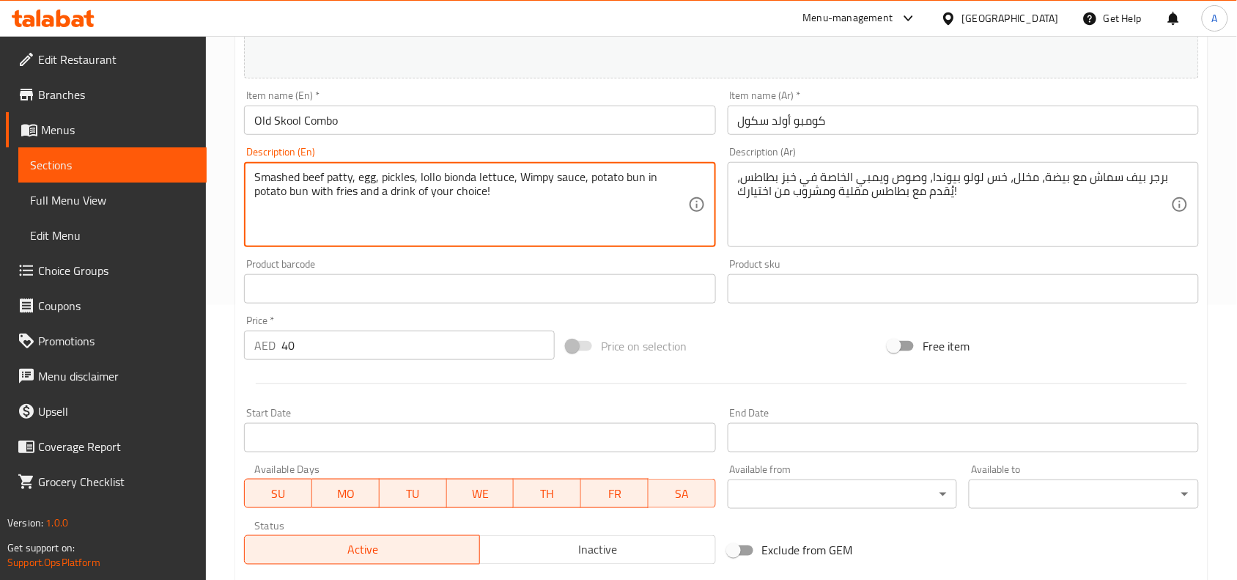
click at [532, 180] on textarea "Smashed beef patty, egg, pickles, lollo bionda lettuce, Wimpy sauce, potato bun…" at bounding box center [470, 205] width 433 height 70
paste textarea "& a drink of your choice!"
type textarea "Smashed beef patty, egg, pickles, lollo bionda lettuce, Wimpy sauce, potato bun…"
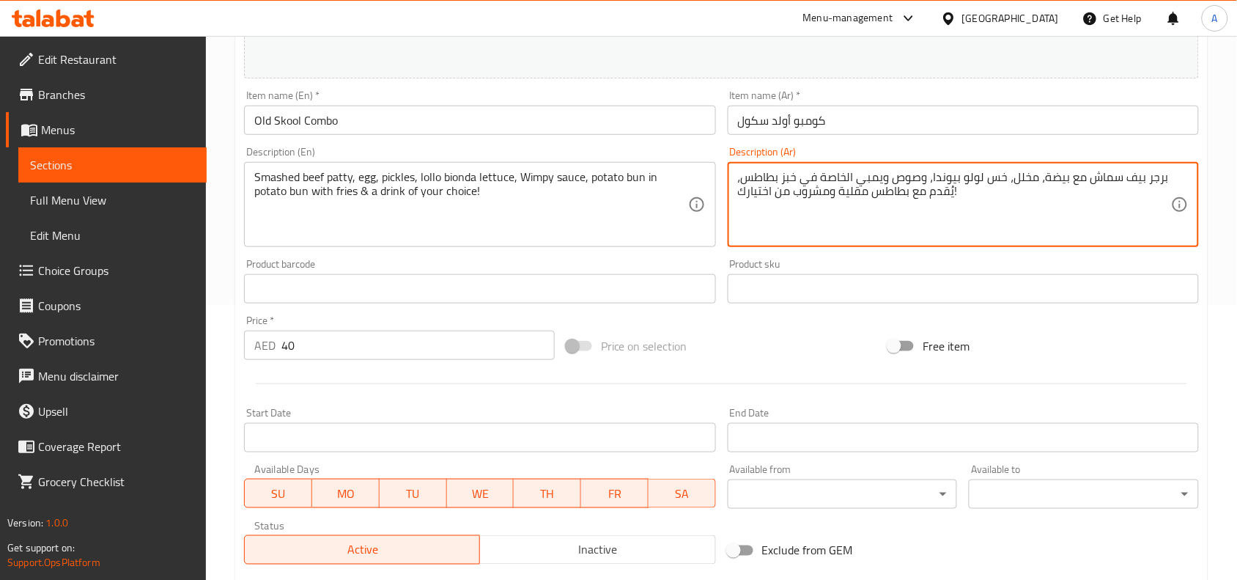
click at [943, 207] on textarea "برجر بيف سماش مع بيضة، مخلل، خس لولو بيوندا، وصوص ويمبي الخاصة في خبز بطاطس، يُ…" at bounding box center [954, 205] width 433 height 70
paste textarea
type textarea "برجر بيف سماش مع بيضة، مخلل، خس لولو بيوندا، وصوص ويمبي الخاصة في خبز بطاطس، يُ…"
click at [743, 368] on div at bounding box center [721, 384] width 967 height 36
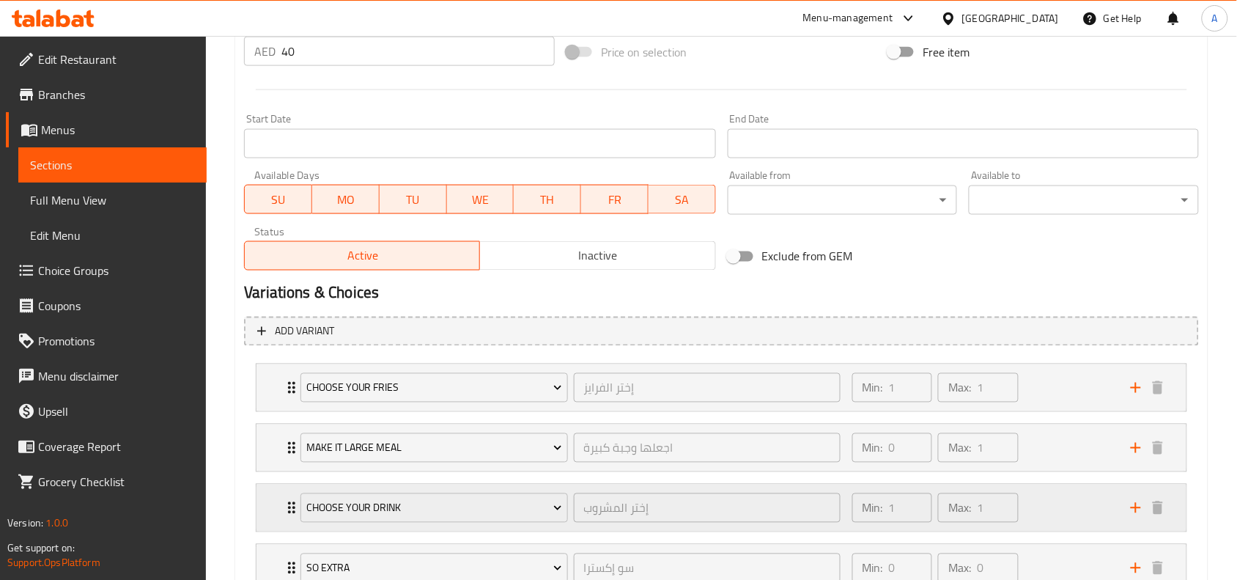
scroll to position [683, 0]
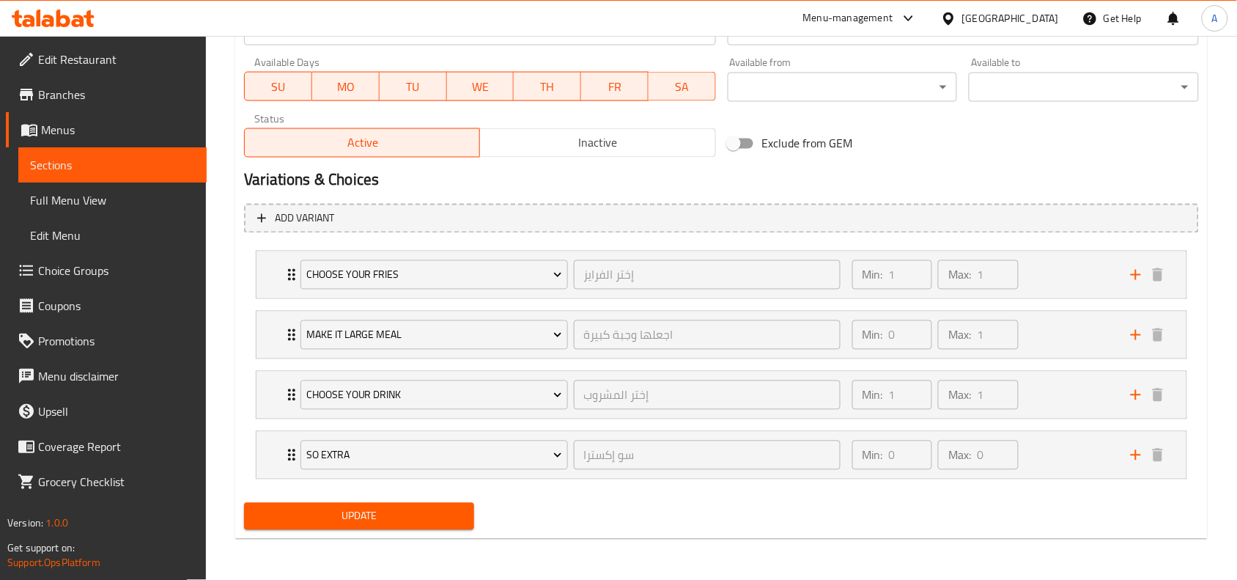
click at [426, 495] on div "Add variant Choose Your Fries إختر الفرايز ​ Min: 1 ​ Max: 1 ​ Crinkly Fries (I…" at bounding box center [721, 348] width 967 height 300
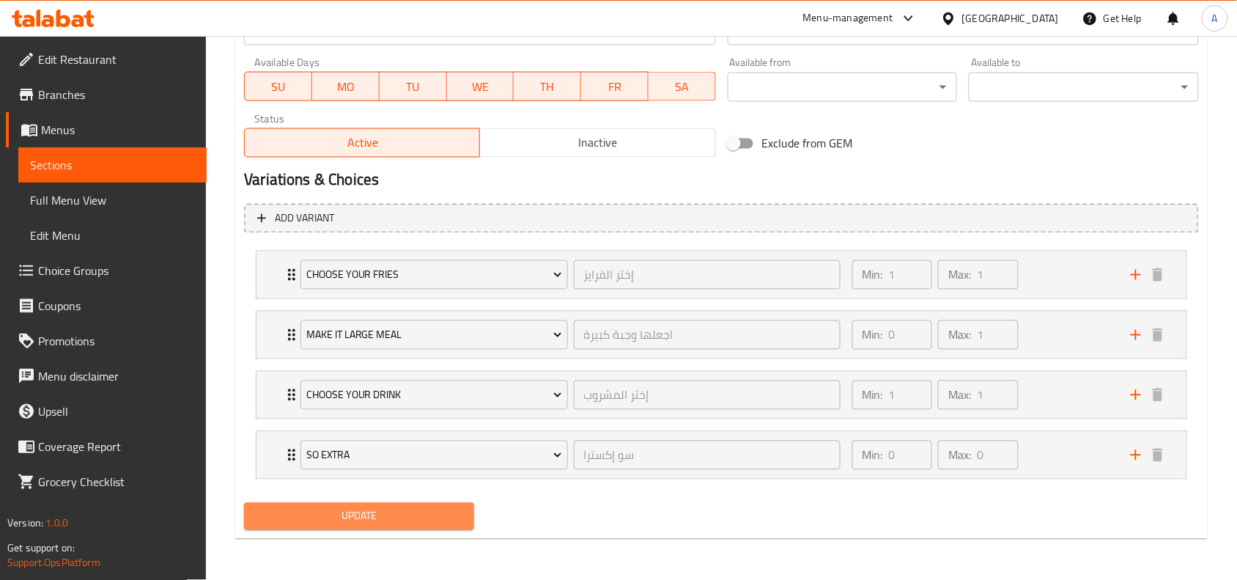
click at [420, 514] on span "Update" at bounding box center [359, 516] width 207 height 18
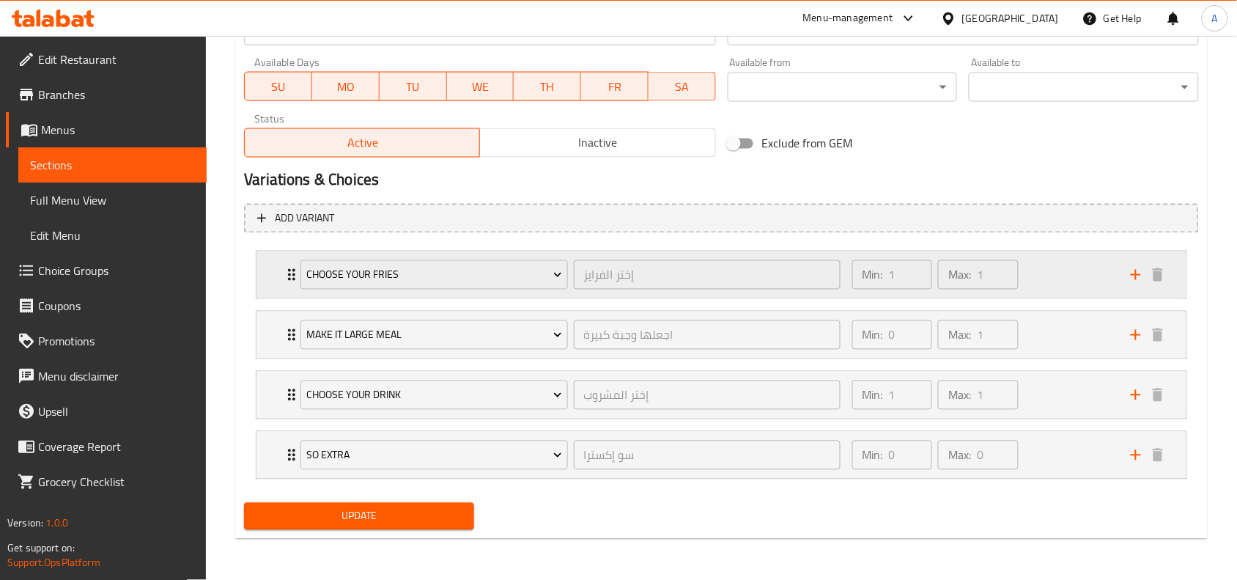
click at [1049, 271] on div "Min: 1 ​ Max: 1 ​" at bounding box center [983, 274] width 279 height 47
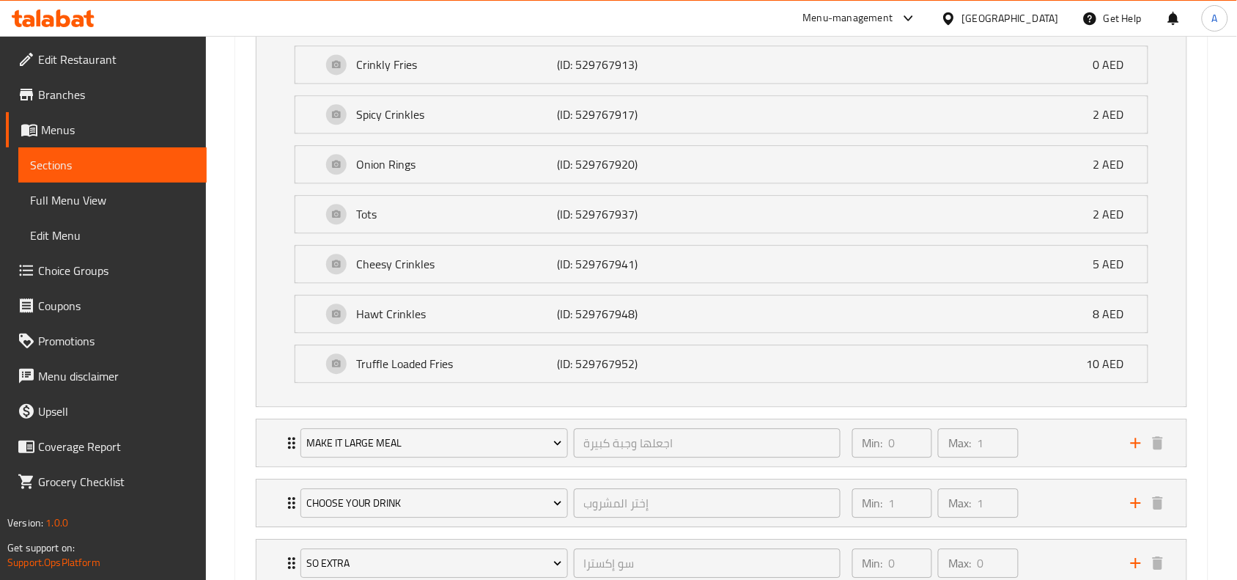
scroll to position [1064, 0]
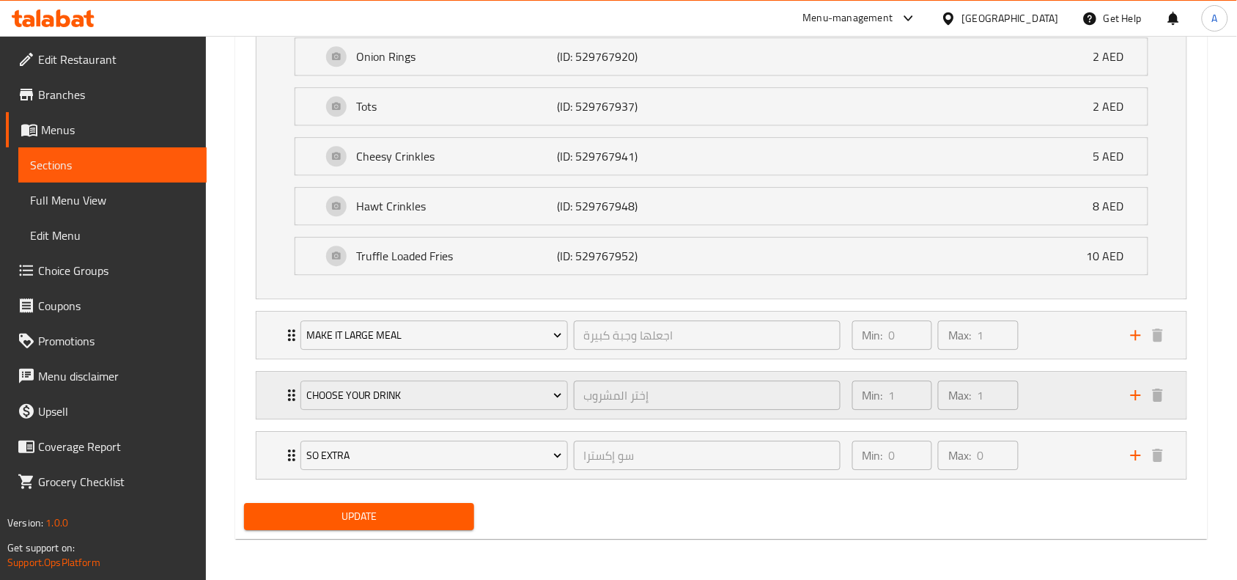
click at [1042, 394] on div "Min: 1 ​ Max: 1 ​" at bounding box center [983, 395] width 279 height 47
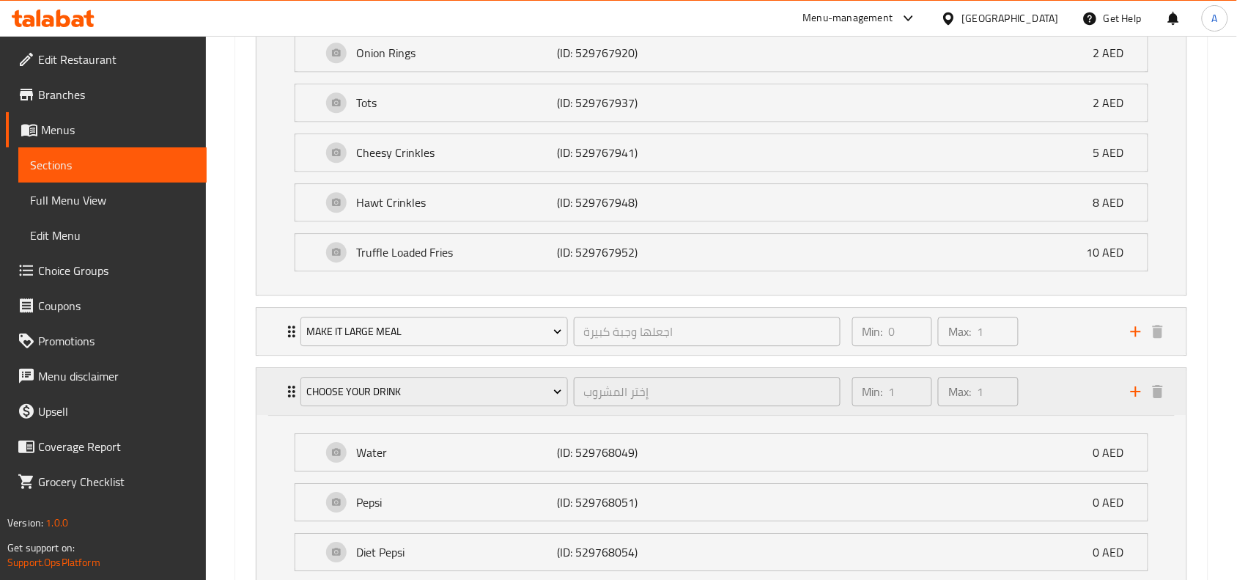
scroll to position [1248, 0]
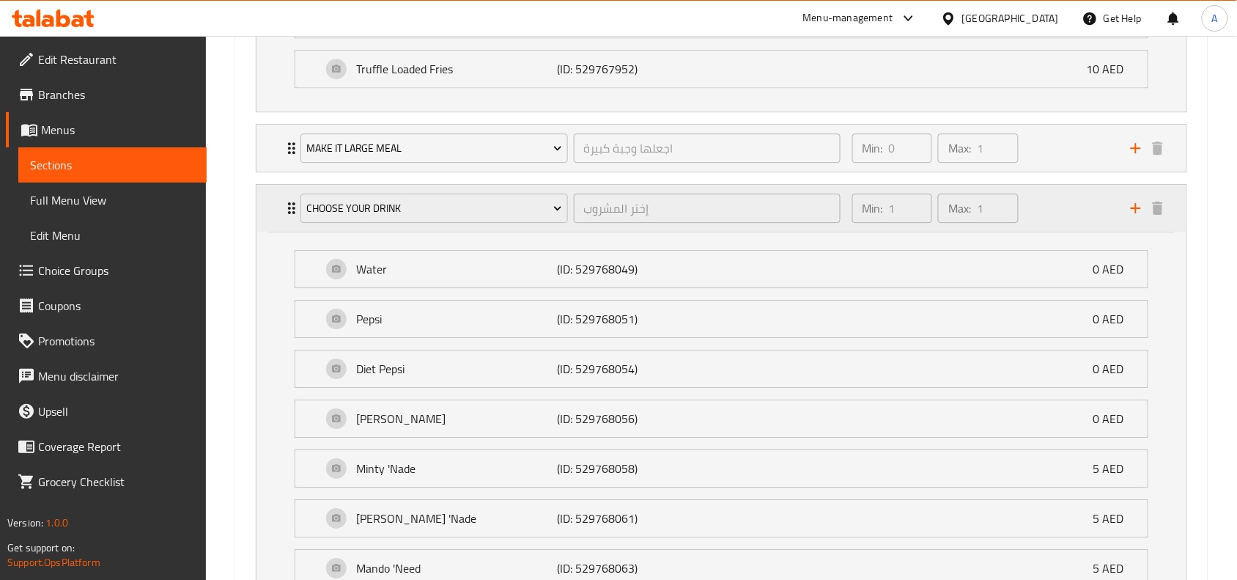
click at [1052, 213] on div "Min: 1 ​ Max: 1 ​" at bounding box center [983, 208] width 279 height 47
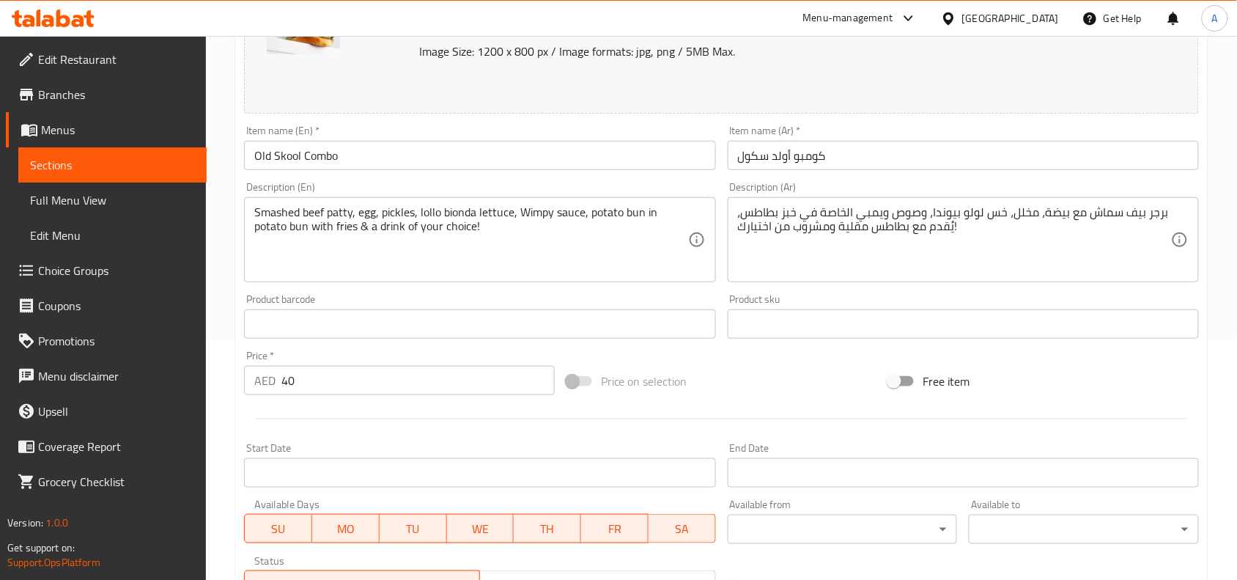
scroll to position [0, 0]
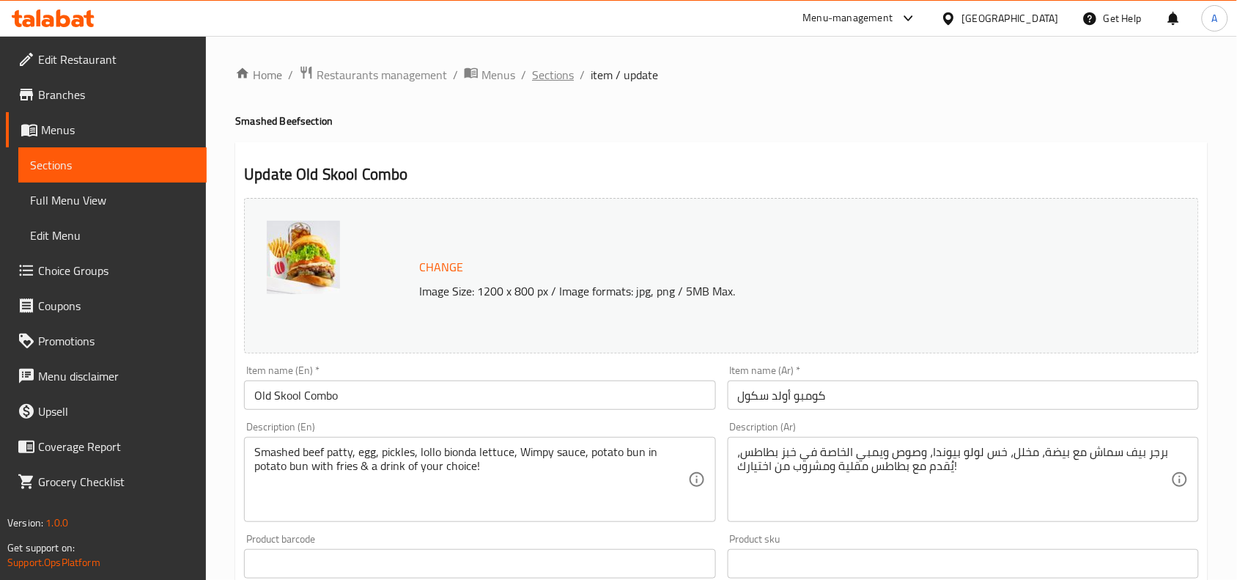
click at [541, 77] on span "Sections" at bounding box center [553, 75] width 42 height 18
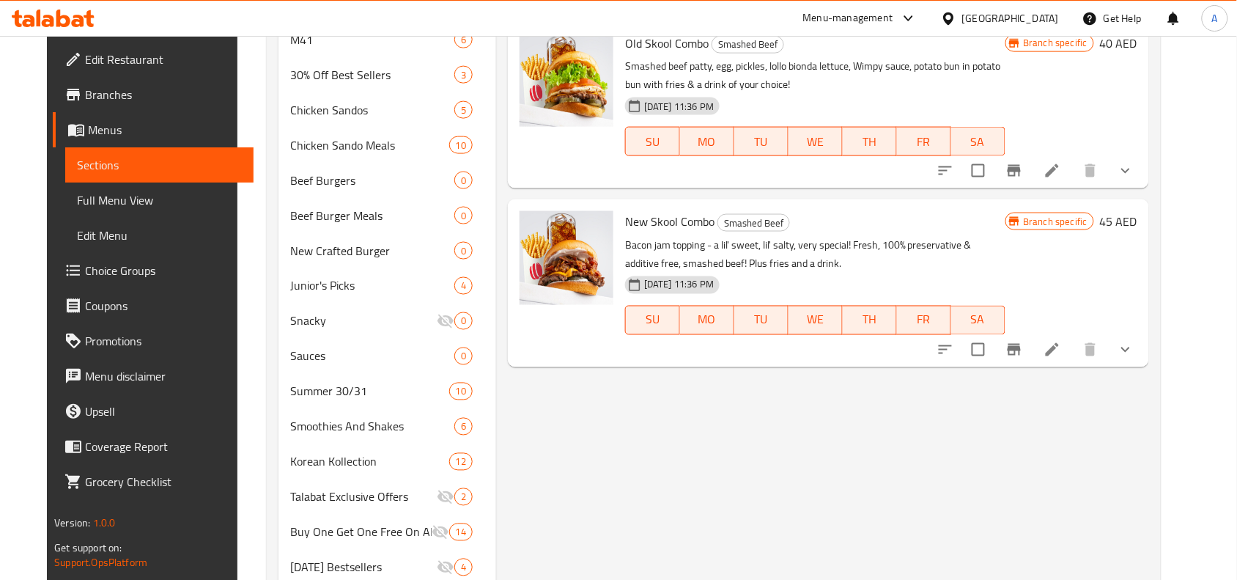
scroll to position [550, 0]
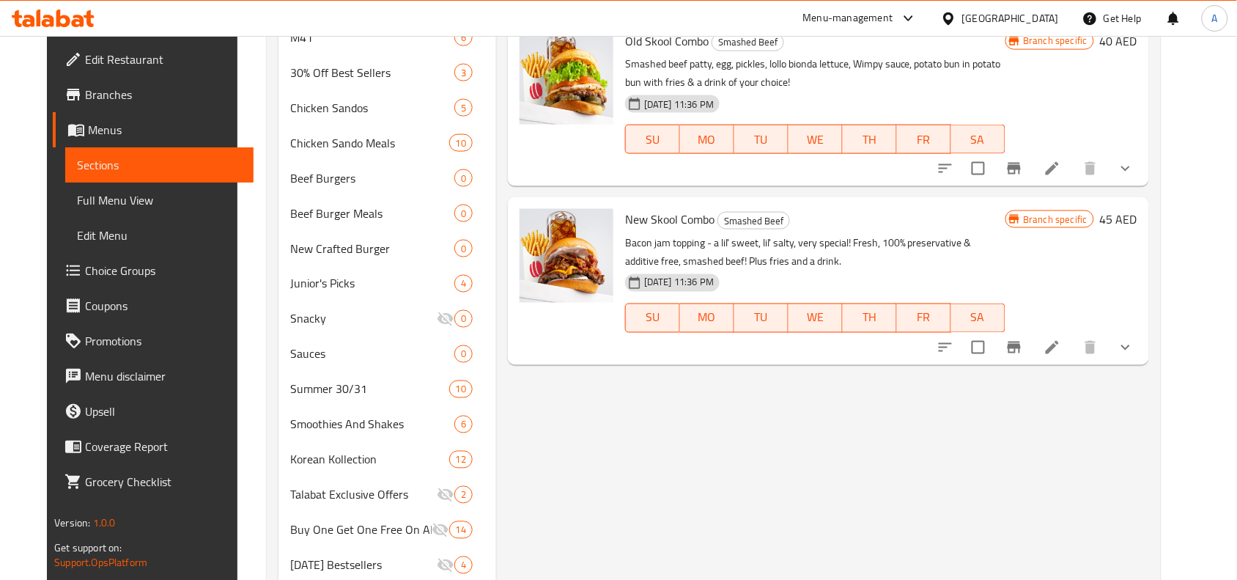
click at [1059, 349] on icon at bounding box center [1052, 347] width 13 height 13
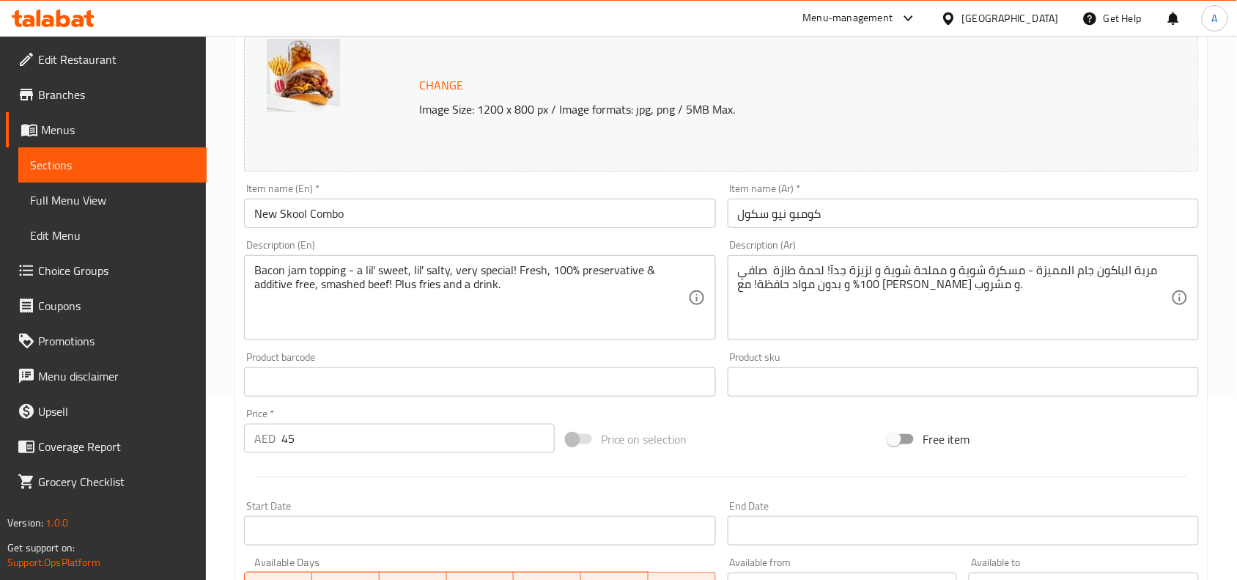
scroll to position [183, 0]
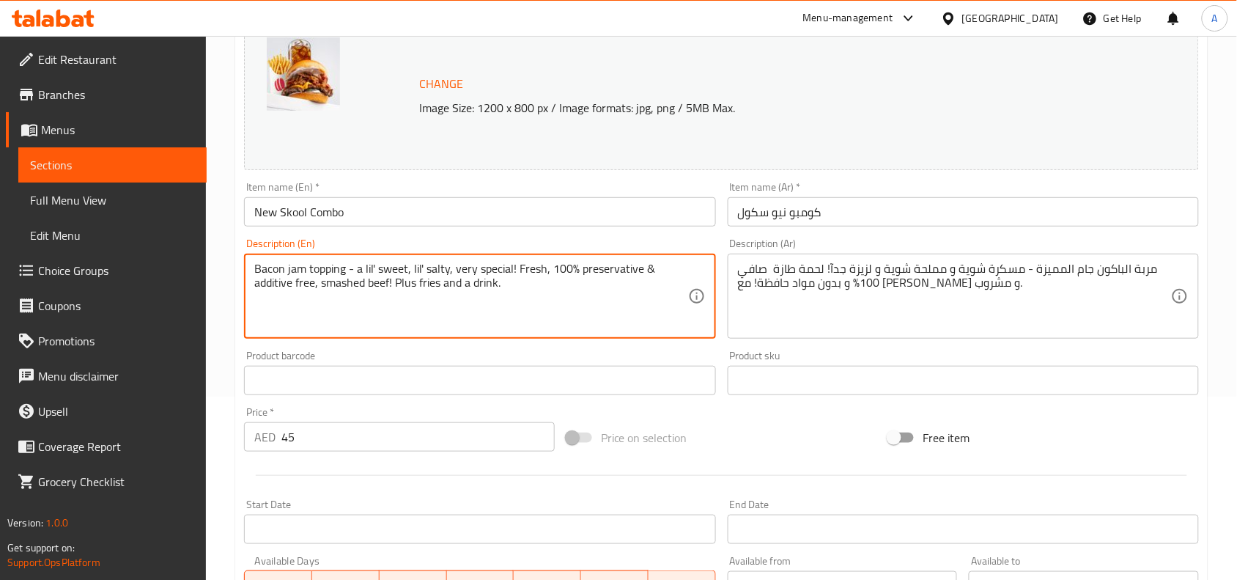
click at [530, 268] on textarea "Bacon jam topping - a lil' sweet, lil' salty, very special! Fresh, 100% preserv…" at bounding box center [470, 297] width 433 height 70
paste textarea "Smashed beef burger, caramelized halal bacon jam, pickles, mayo in potato bun w…"
type textarea "Smashed beef burger, caramelized halal bacon jam, pickles, mayo in potato bun w…"
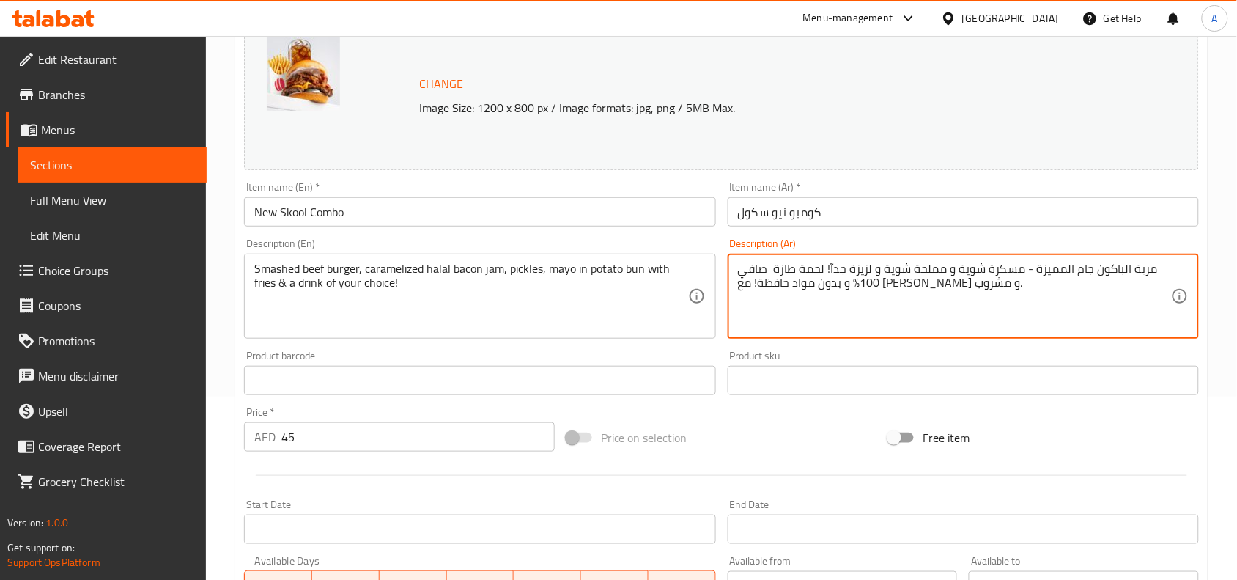
click at [881, 281] on textarea "مربة الباكون جام المميزة - مسكرة شوية و مملحة شوية و لزيزة جدآ! لحمة طازة صافي …" at bounding box center [954, 297] width 433 height 70
paste textarea "برجر بيف سماش مع مربى بايكن حلال مكرمل، مخلل، مايونيز، في خبز بطاطس، يُقدم مع ب…"
type textarea "برجر بيف سماش مع مربى بايكن حلال مكرمل، مخلل، مايونيز، في خبز بطاطس، يُقدم مع ب…"
click at [767, 429] on div "Price on selection" at bounding box center [722, 438] width 323 height 40
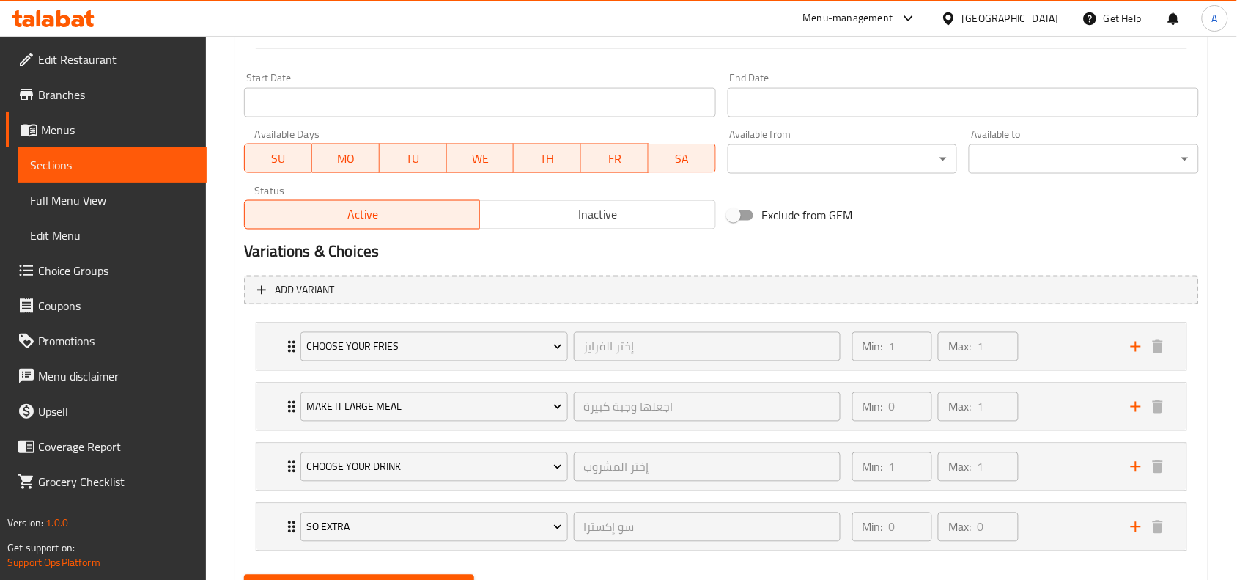
scroll to position [641, 0]
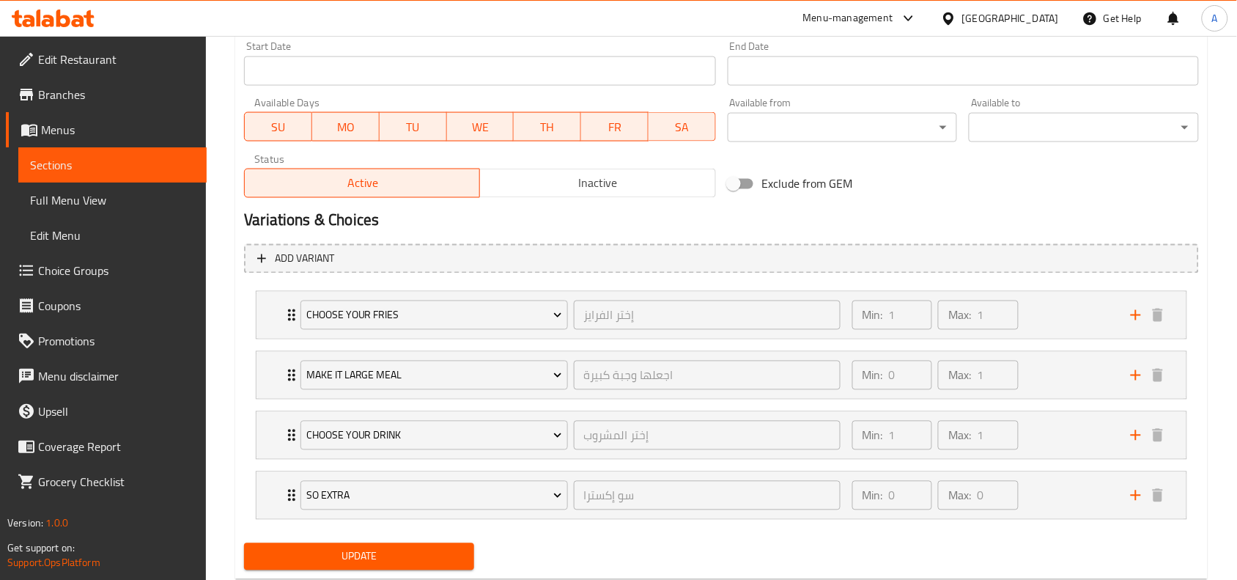
click at [365, 565] on span "Update" at bounding box center [359, 557] width 207 height 18
click at [1067, 438] on div "Min: 1 ​ Max: 1 ​" at bounding box center [983, 435] width 279 height 47
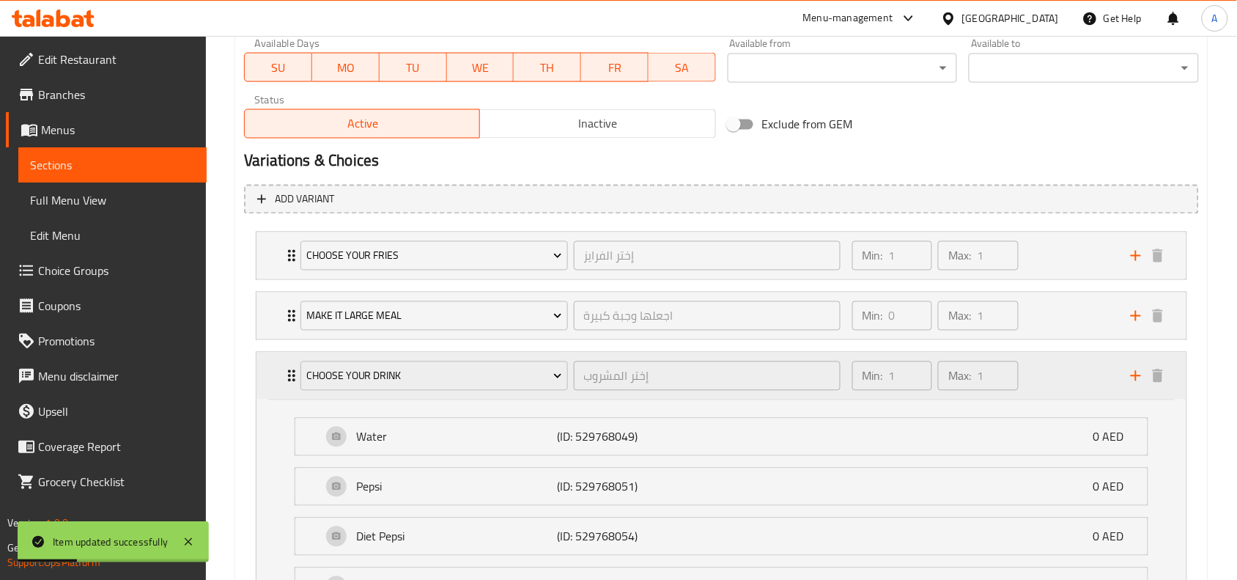
scroll to position [733, 0]
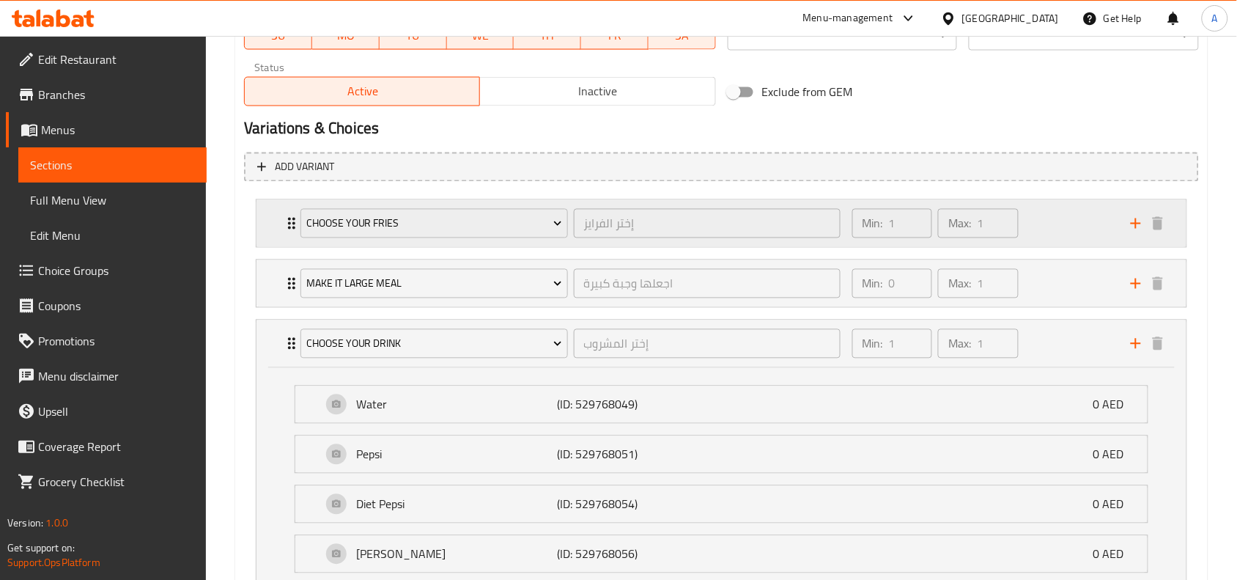
click at [1078, 226] on div "Min: 1 ​ Max: 1 ​" at bounding box center [983, 223] width 279 height 47
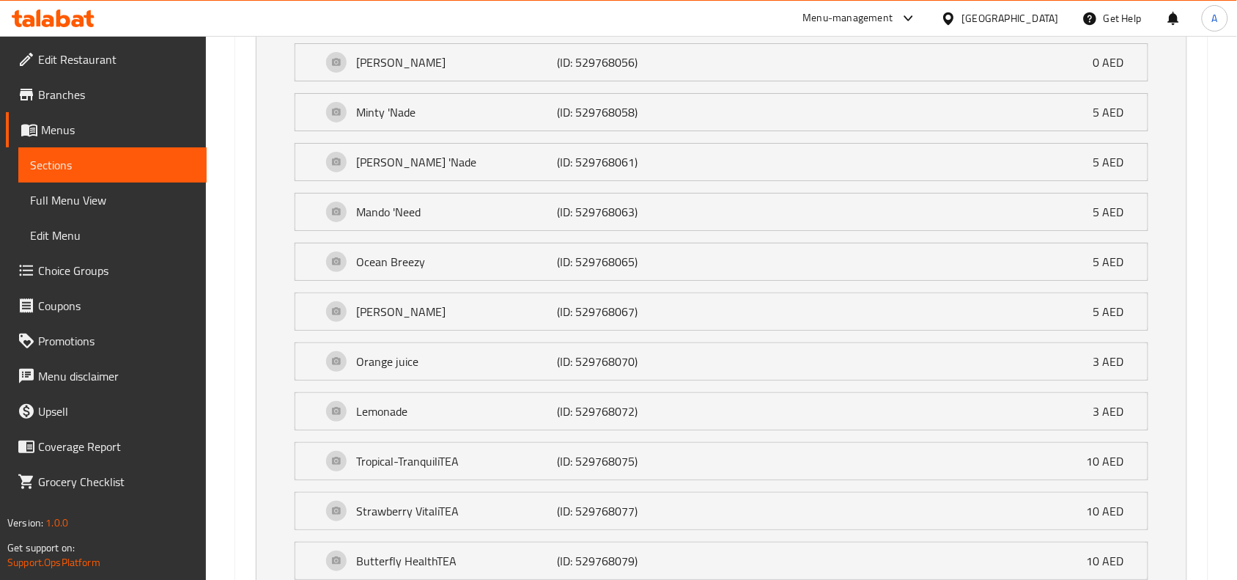
scroll to position [1797, 0]
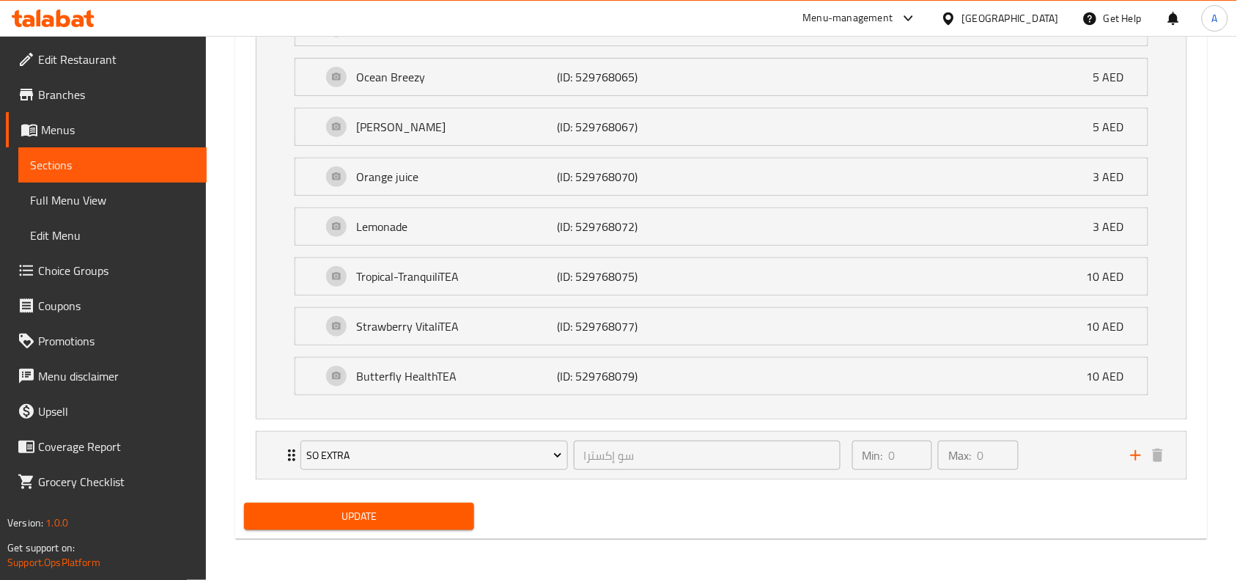
drag, startPoint x: 389, startPoint y: 511, endPoint x: 301, endPoint y: 76, distance: 444.2
click at [389, 511] on span "Update" at bounding box center [359, 516] width 207 height 18
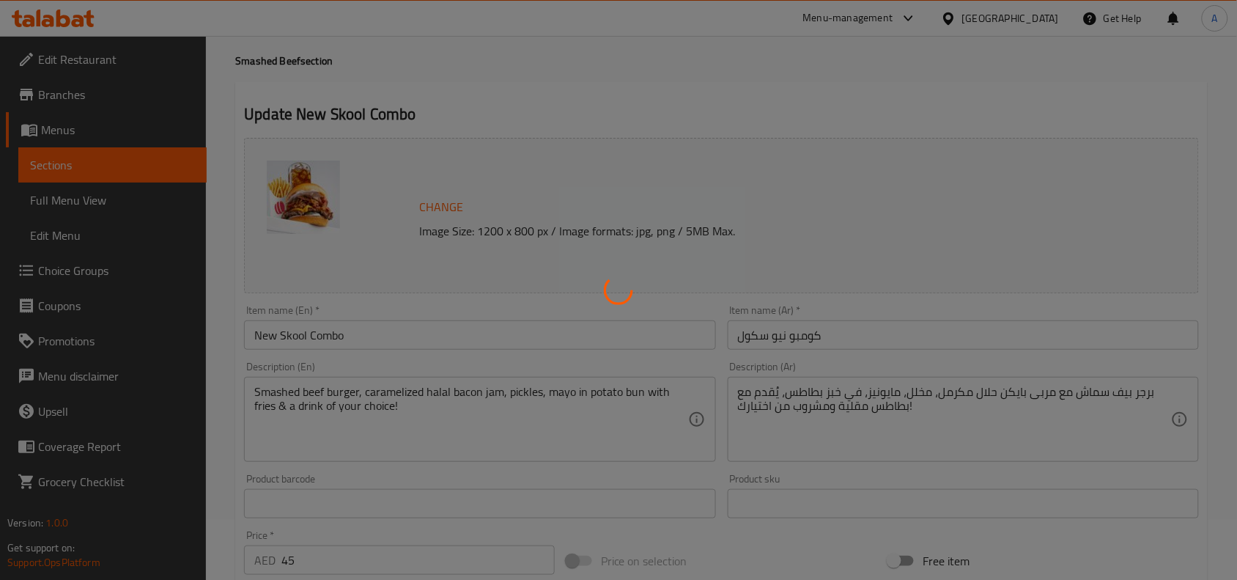
scroll to position [0, 0]
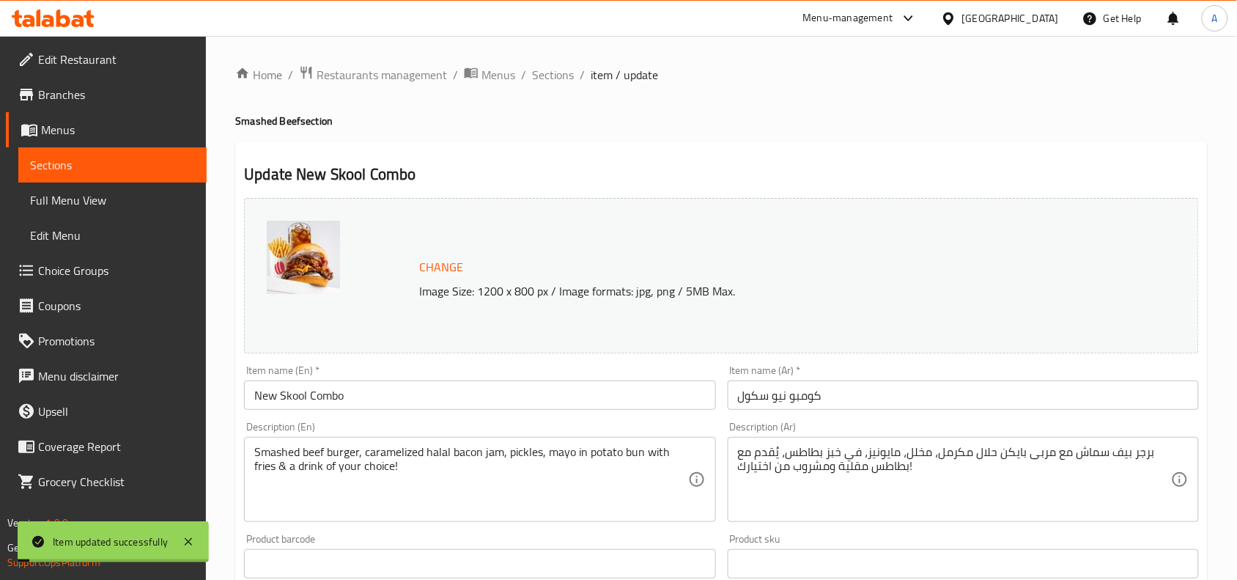
click at [546, 79] on span "Sections" at bounding box center [553, 75] width 42 height 18
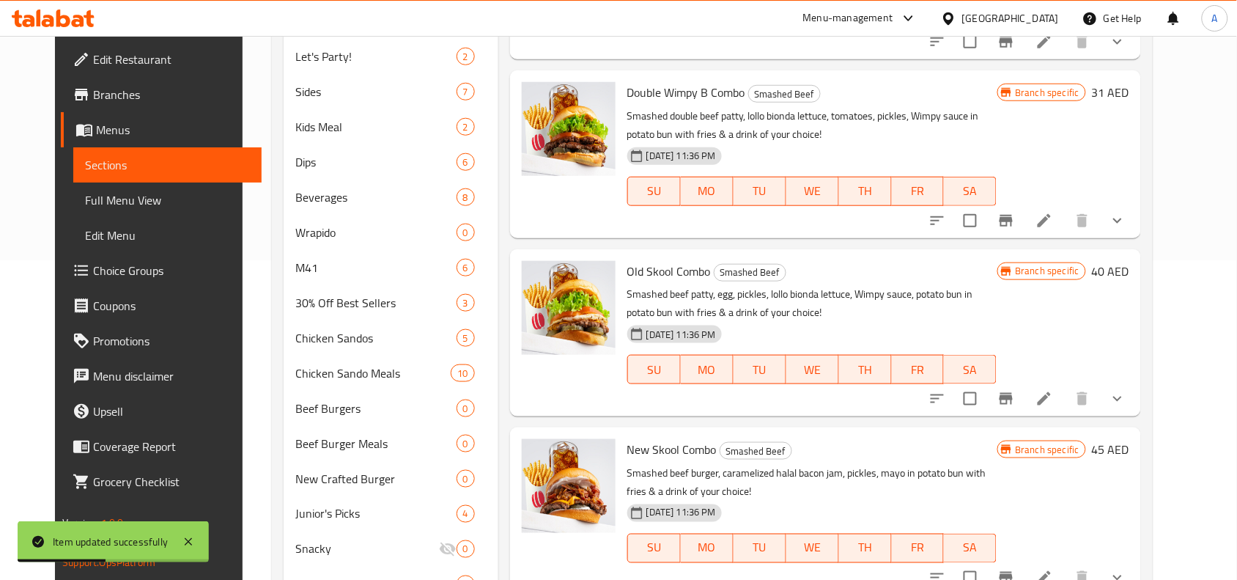
scroll to position [550, 0]
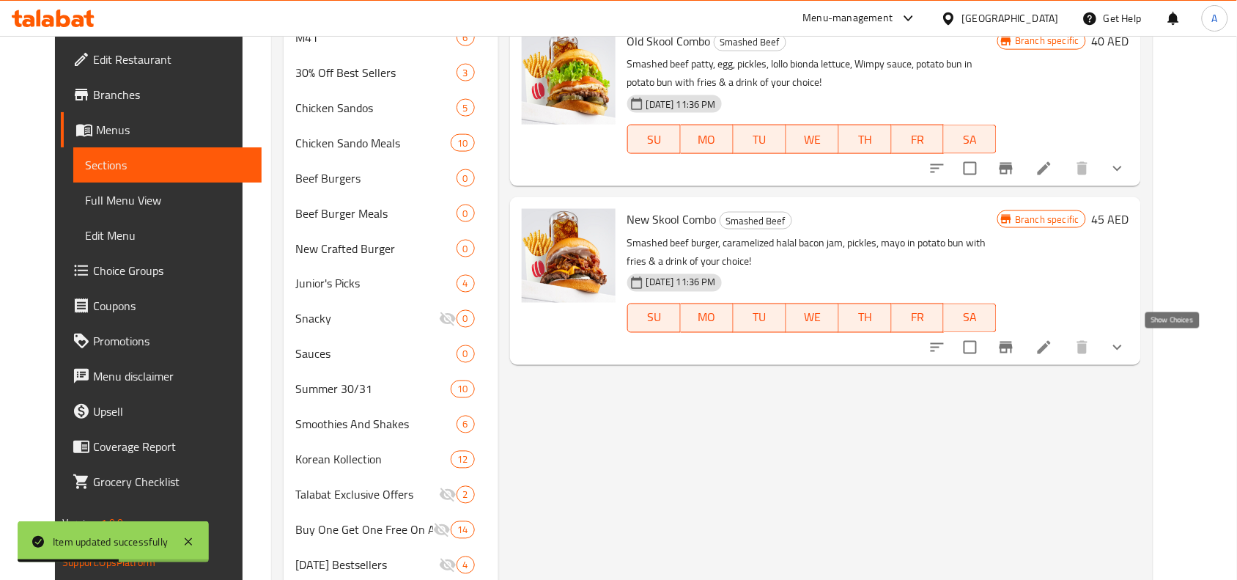
click at [1127, 347] on icon "show more" at bounding box center [1118, 348] width 18 height 18
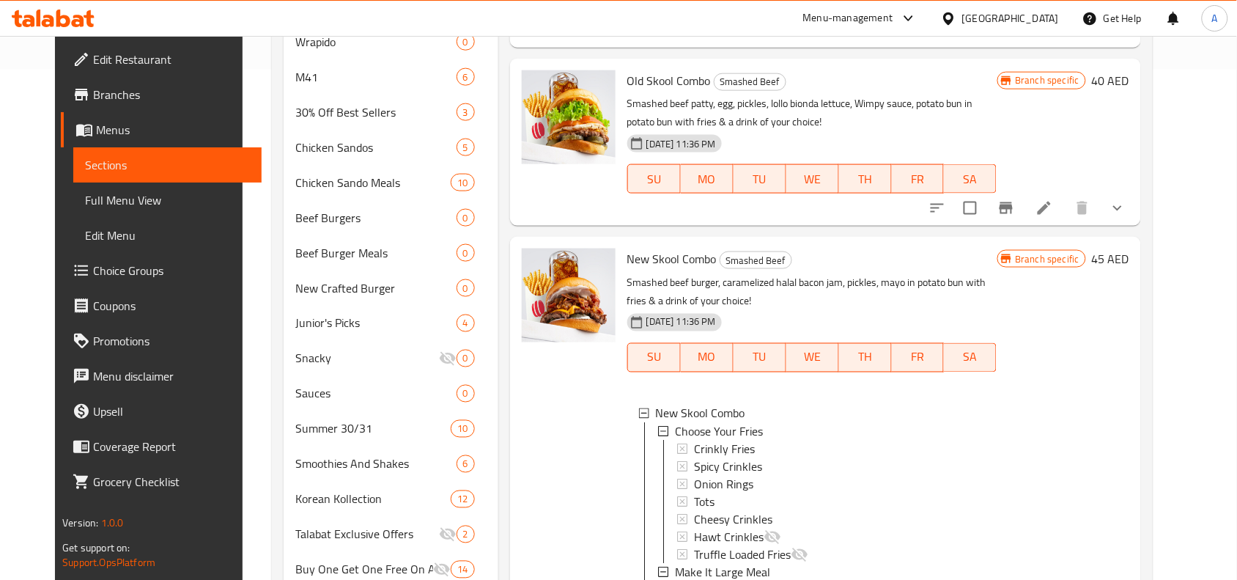
scroll to position [458, 0]
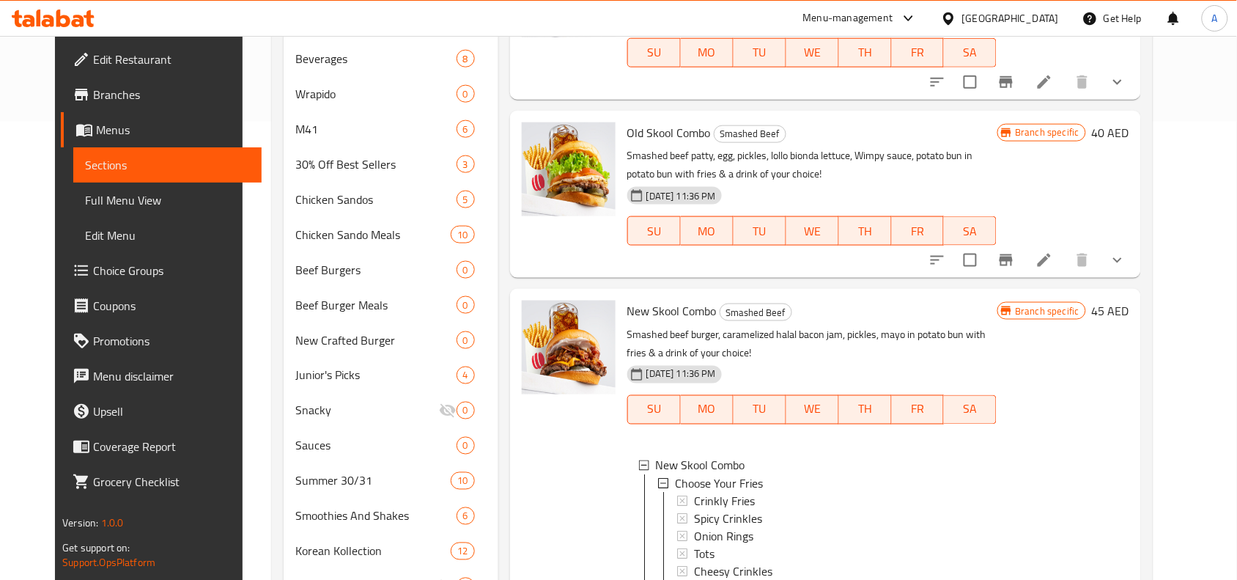
click at [1127, 265] on icon "show more" at bounding box center [1118, 260] width 18 height 18
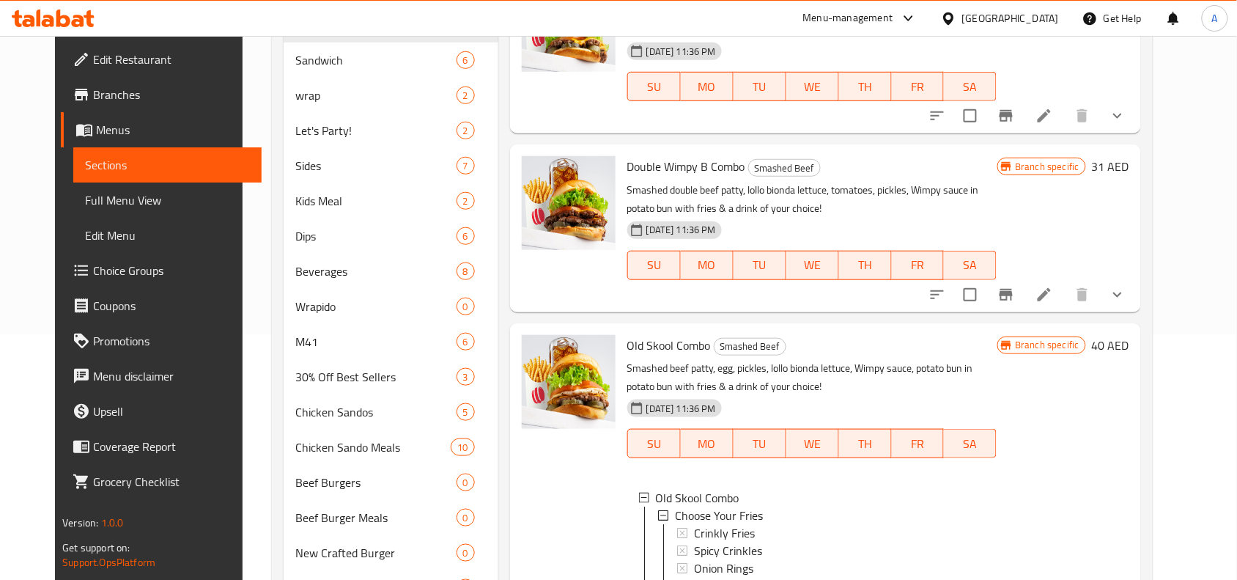
scroll to position [0, 0]
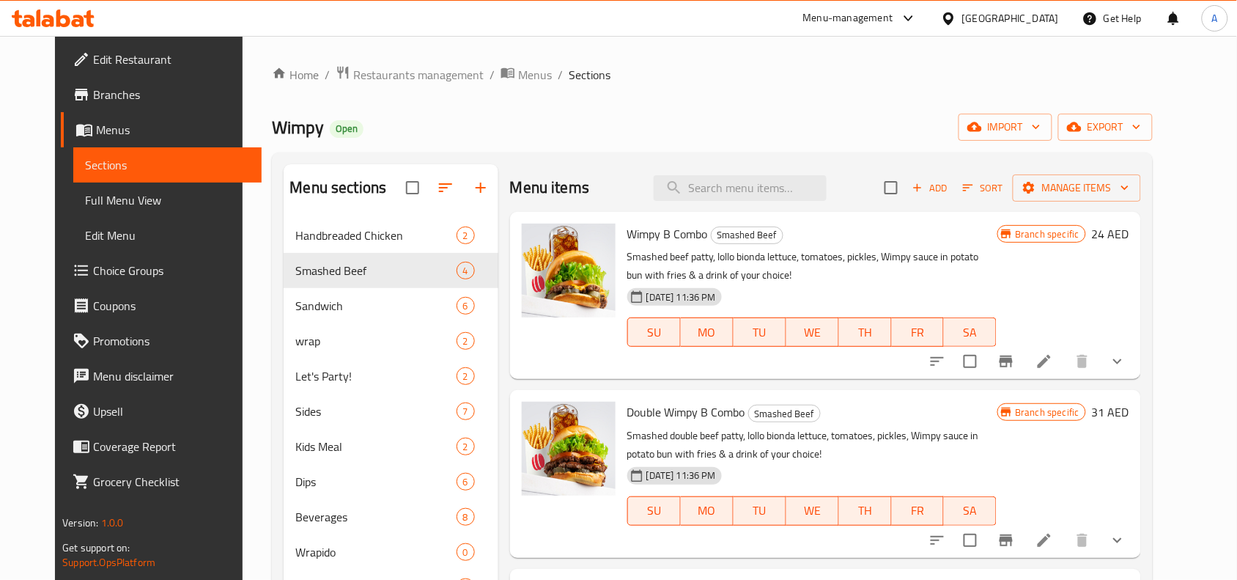
click at [819, 253] on p "Smashed beef patty, lollo bionda lettuce, tomatoes, pickles, Wimpy sauce in pot…" at bounding box center [812, 266] width 370 height 37
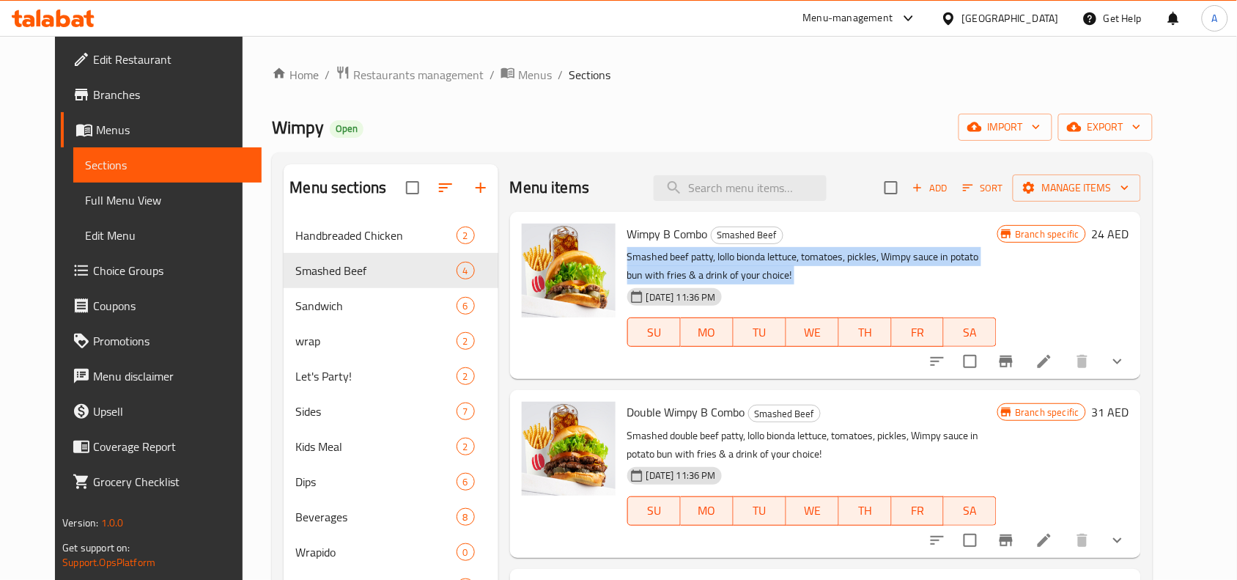
click at [819, 253] on p "Smashed beef patty, lollo bionda lettuce, tomatoes, pickles, Wimpy sauce in pot…" at bounding box center [812, 266] width 370 height 37
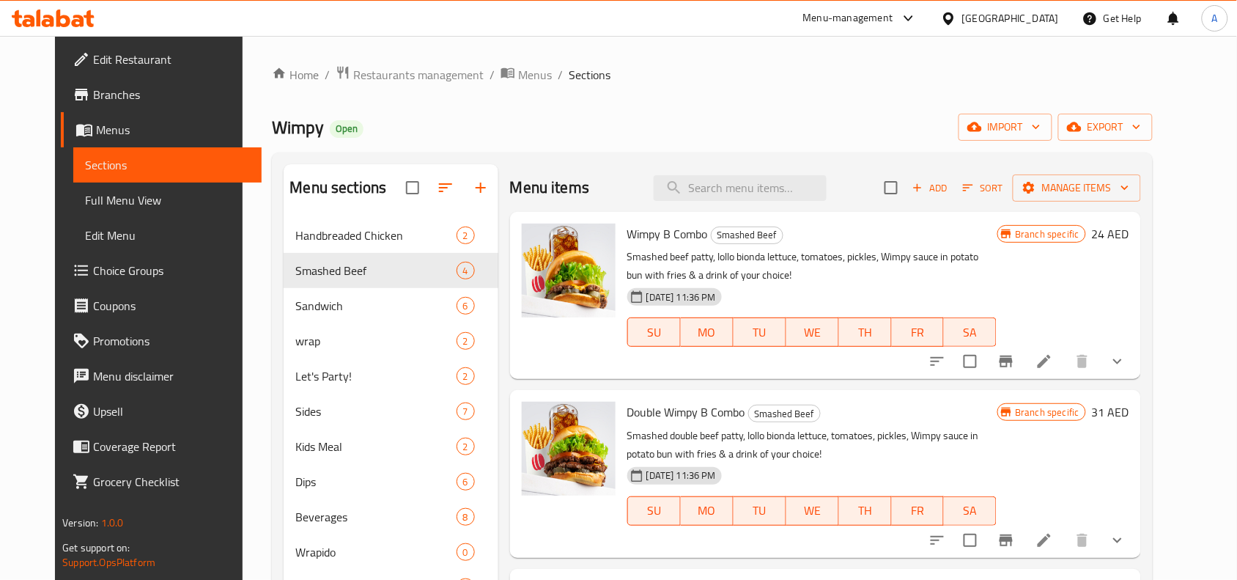
click at [687, 118] on div "Wimpy Open import export" at bounding box center [712, 127] width 880 height 27
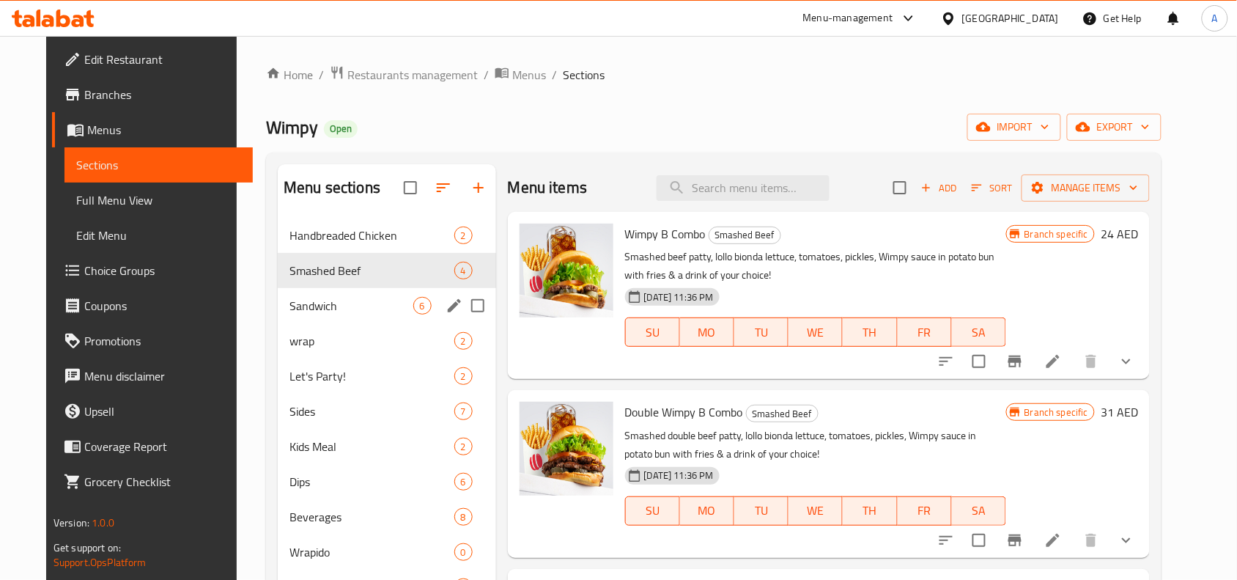
click at [315, 298] on span "Sandwich" at bounding box center [351, 306] width 123 height 18
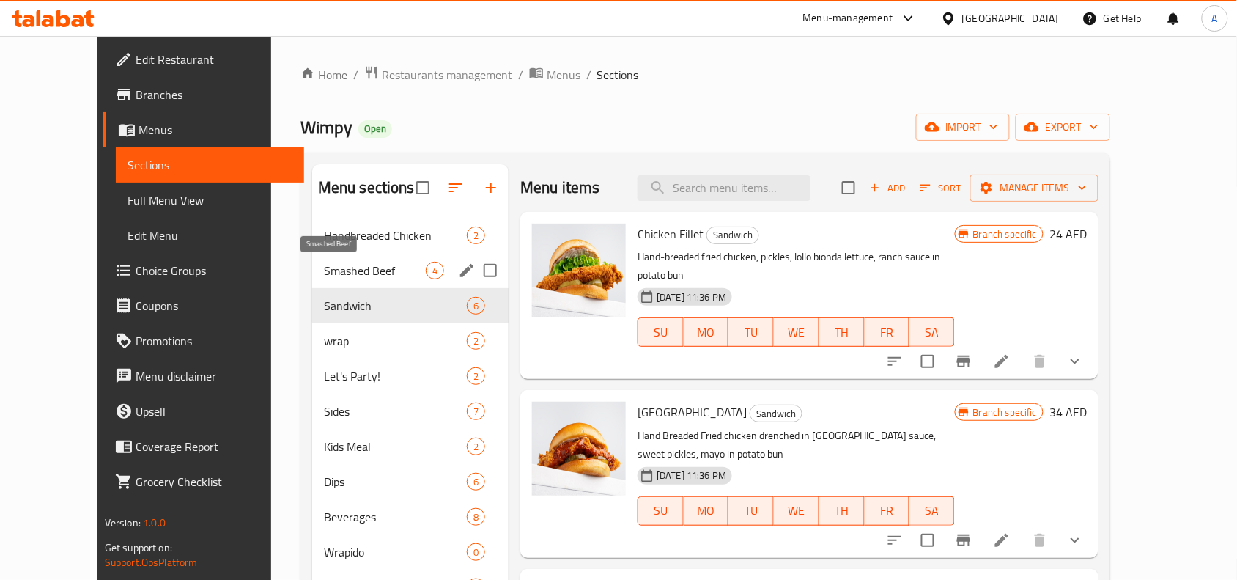
click at [330, 264] on span "Smashed Beef" at bounding box center [375, 271] width 102 height 18
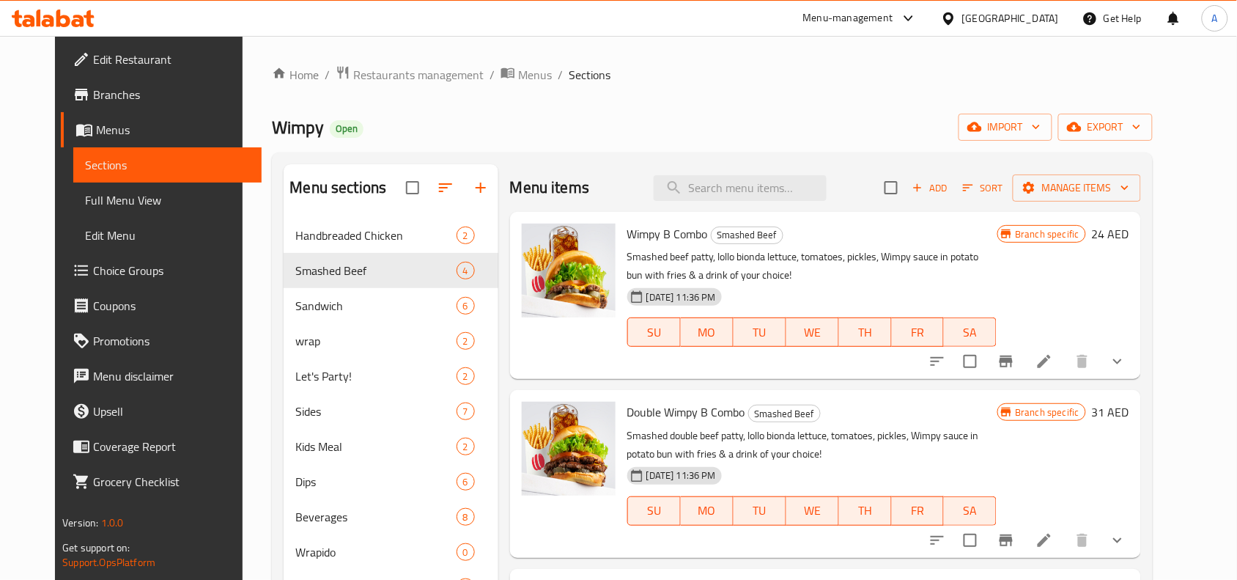
scroll to position [275, 0]
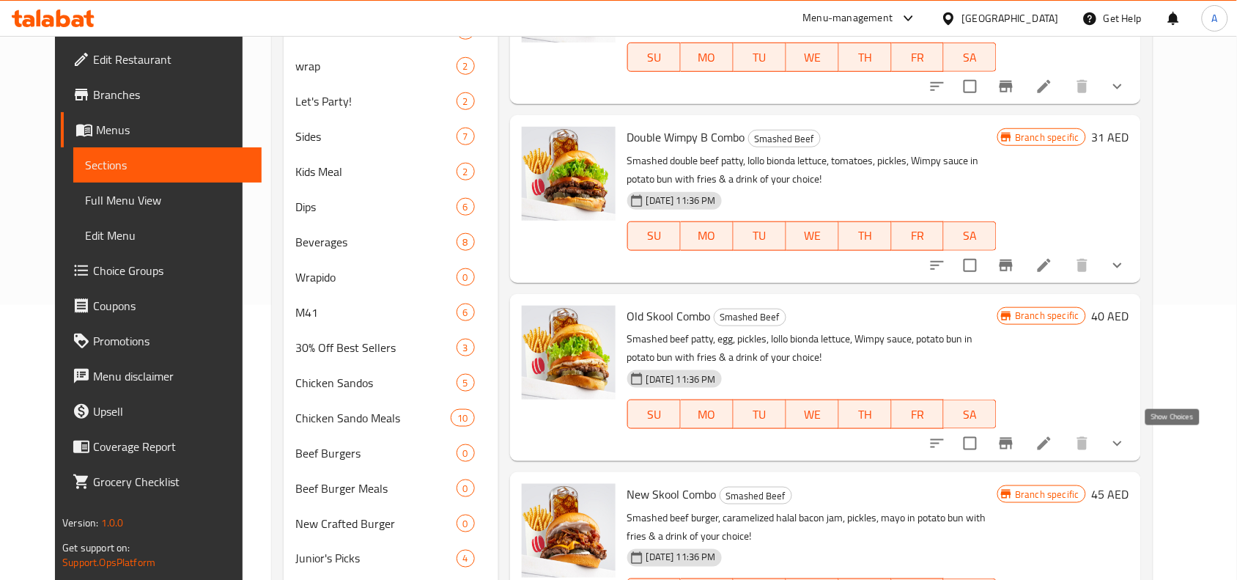
click at [1127, 447] on icon "show more" at bounding box center [1118, 444] width 18 height 18
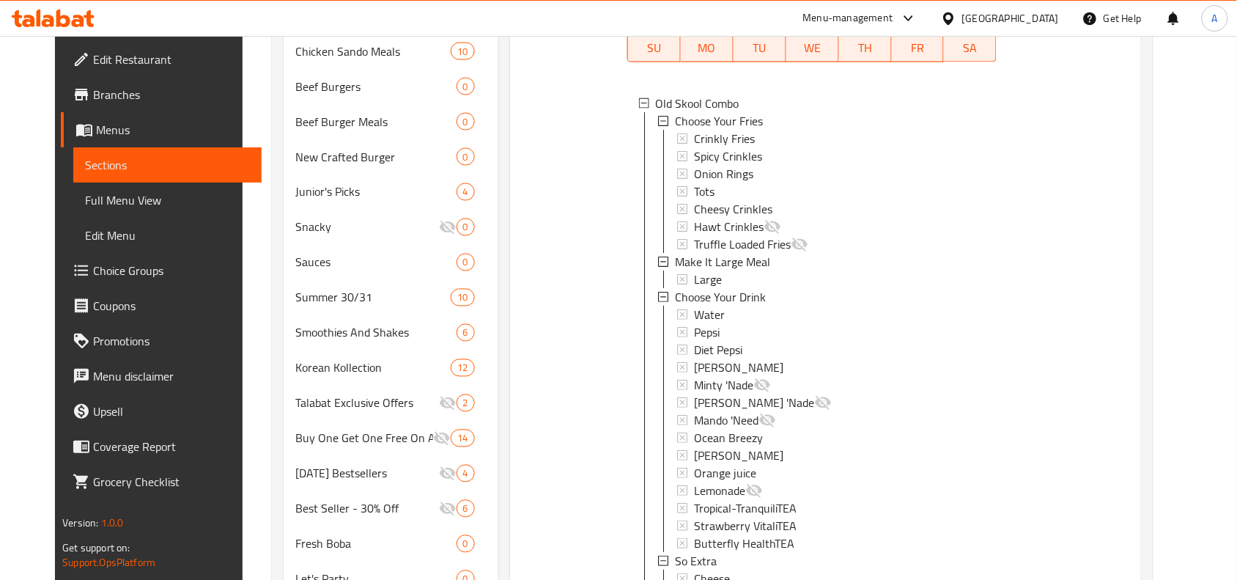
scroll to position [92, 0]
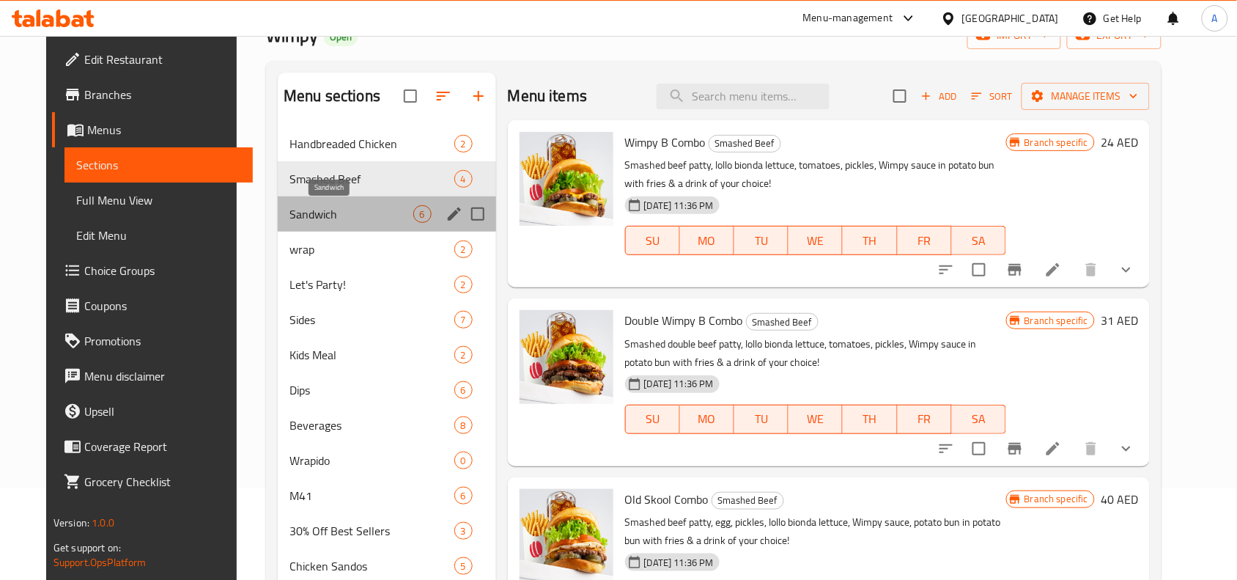
click at [290, 218] on span "Sandwich" at bounding box center [351, 214] width 123 height 18
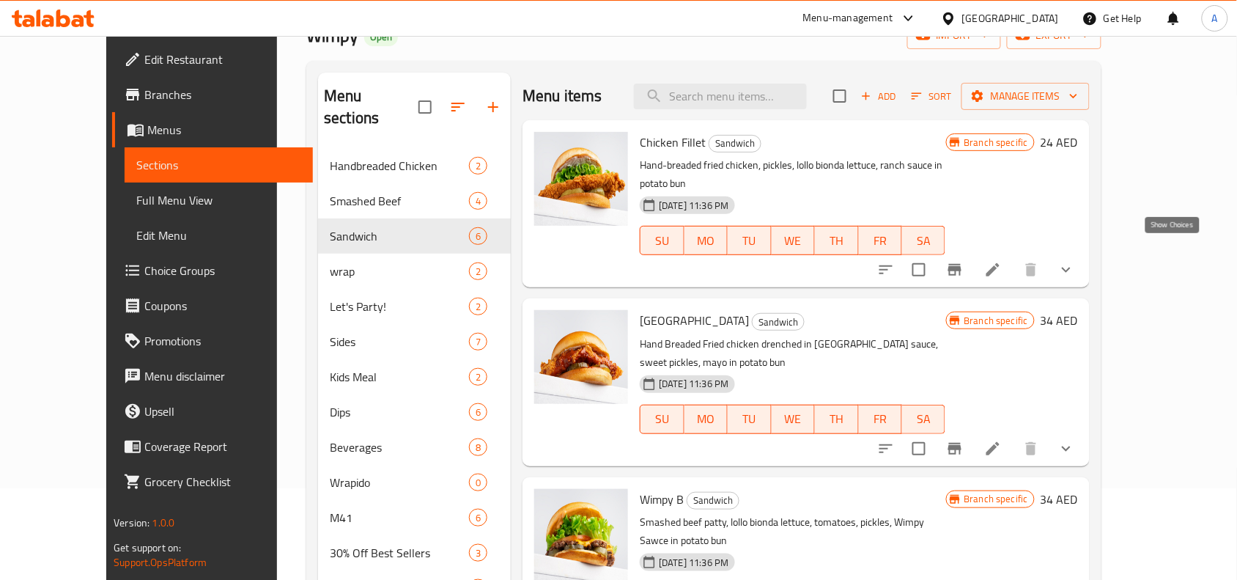
click at [1075, 261] on icon "show more" at bounding box center [1067, 270] width 18 height 18
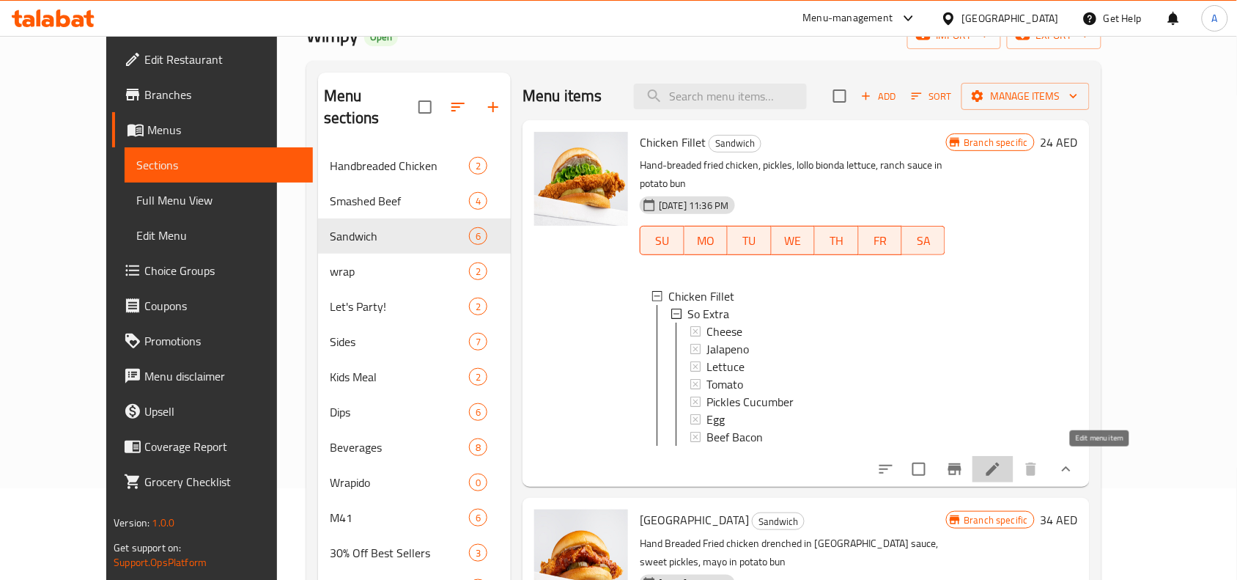
click at [1002, 460] on icon at bounding box center [993, 469] width 18 height 18
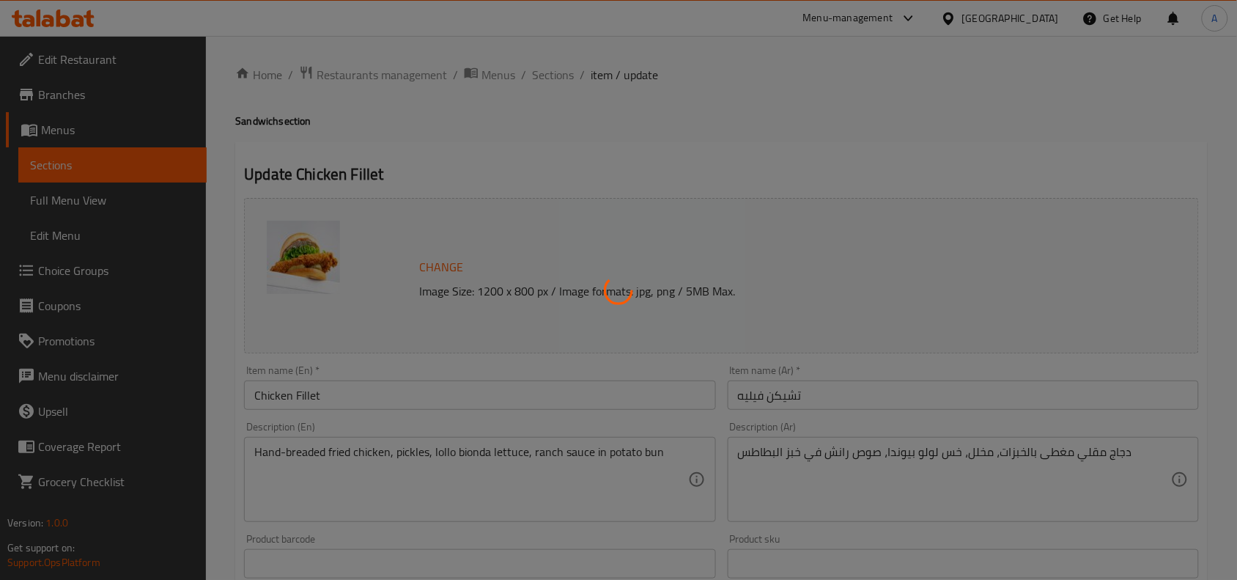
type input "سو إكسترا"
type input "0"
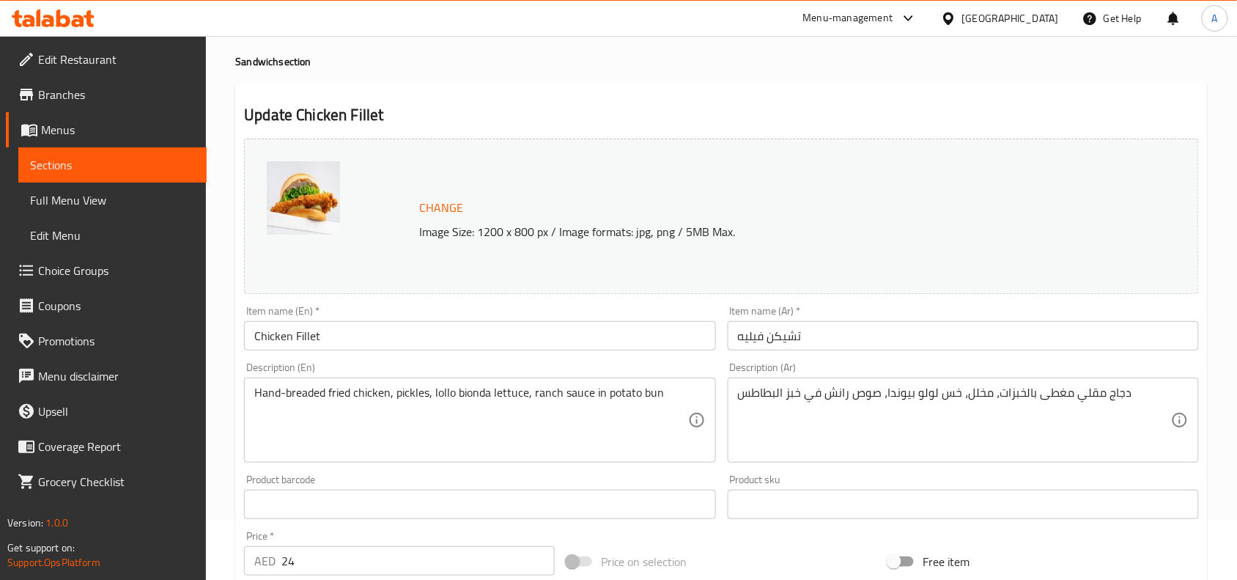
scroll to position [92, 0]
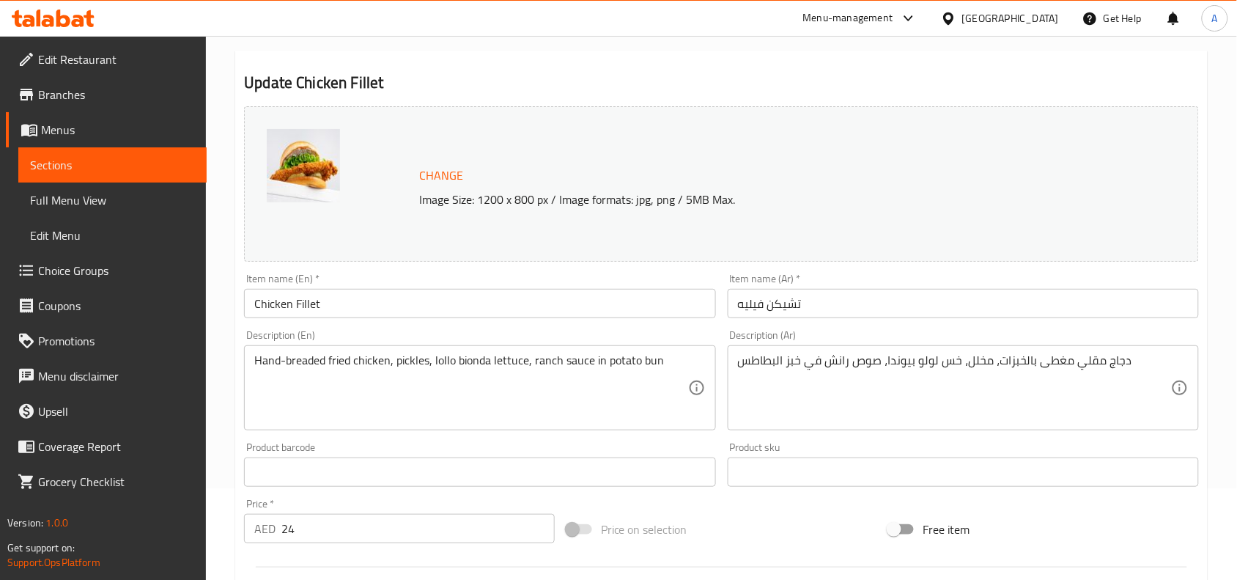
click at [785, 306] on input "تشيكن فيليه" at bounding box center [963, 303] width 471 height 29
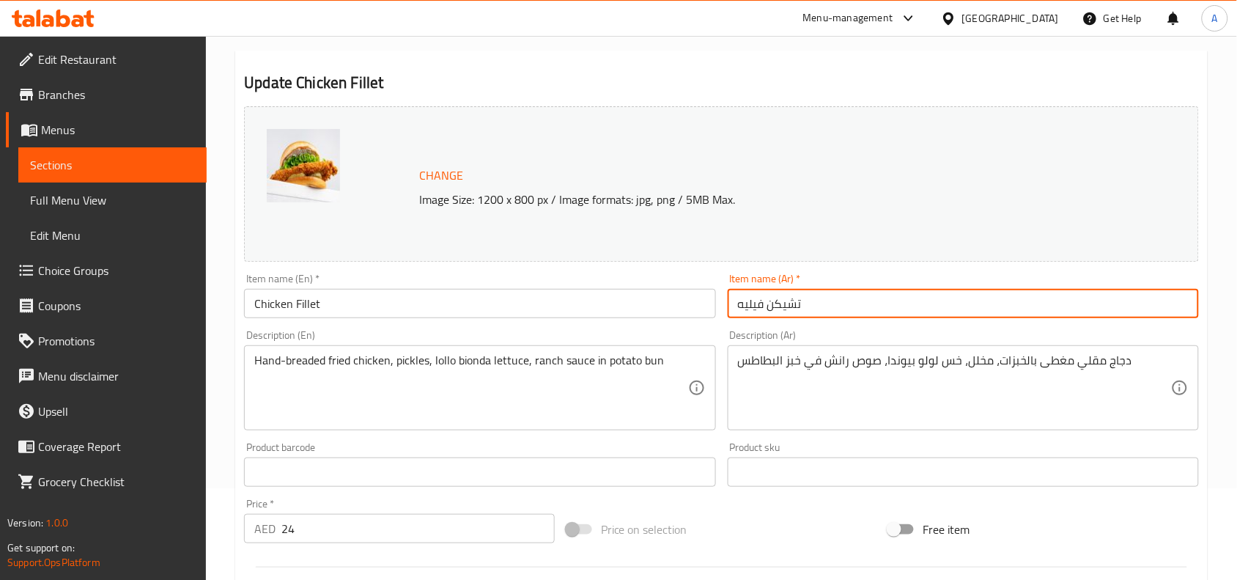
click at [785, 306] on input "تشيكن فيليه" at bounding box center [963, 303] width 471 height 29
paste input "فيليه دجاج"
type input "فيليه دجاج"
click at [535, 360] on textarea "Hand-breaded fried chicken, pickles, lollo bionda lettuce, ranch sauce in potat…" at bounding box center [470, 388] width 433 height 70
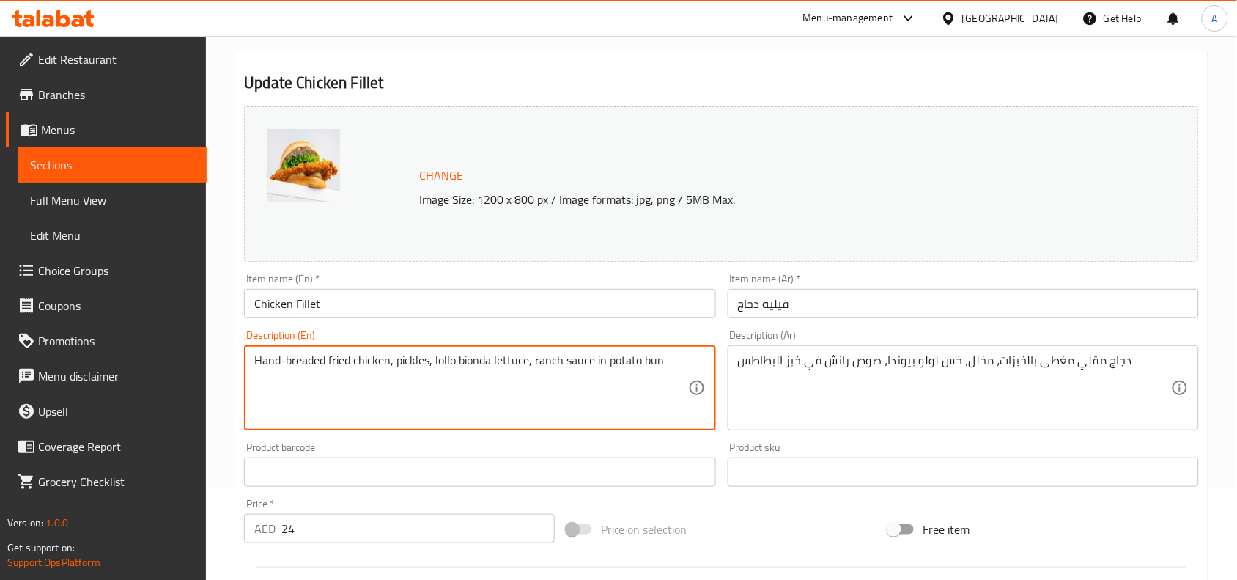
click at [535, 360] on textarea "Hand-breaded fried chicken, pickles, lollo bionda lettuce, ranch sauce in potat…" at bounding box center [470, 388] width 433 height 70
paste textarea
type textarea "Hand-breaded fried chicken, pickles, lollo bionda lettuce, ranch sauce in potat…"
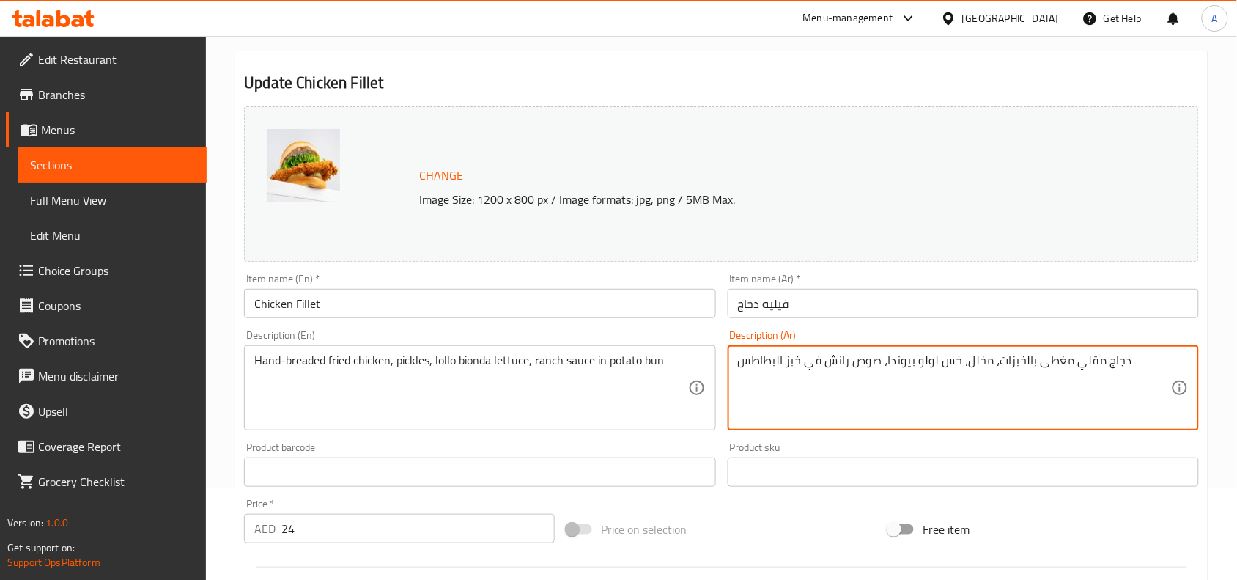
click at [881, 353] on textarea "دجاج مقلي مغطى بالخبزات، مخلل، خس لولو بيوندا، صوص رانش في خبز البطاطس" at bounding box center [954, 388] width 433 height 70
paste textarea
type textarea "دجاج مقلي مغطى بالخبزات، مخلل، خس لولو بيوندا، صوص رانش في خبز البطاطس"
click at [634, 441] on div "Product barcode Product barcode" at bounding box center [479, 464] width 483 height 56
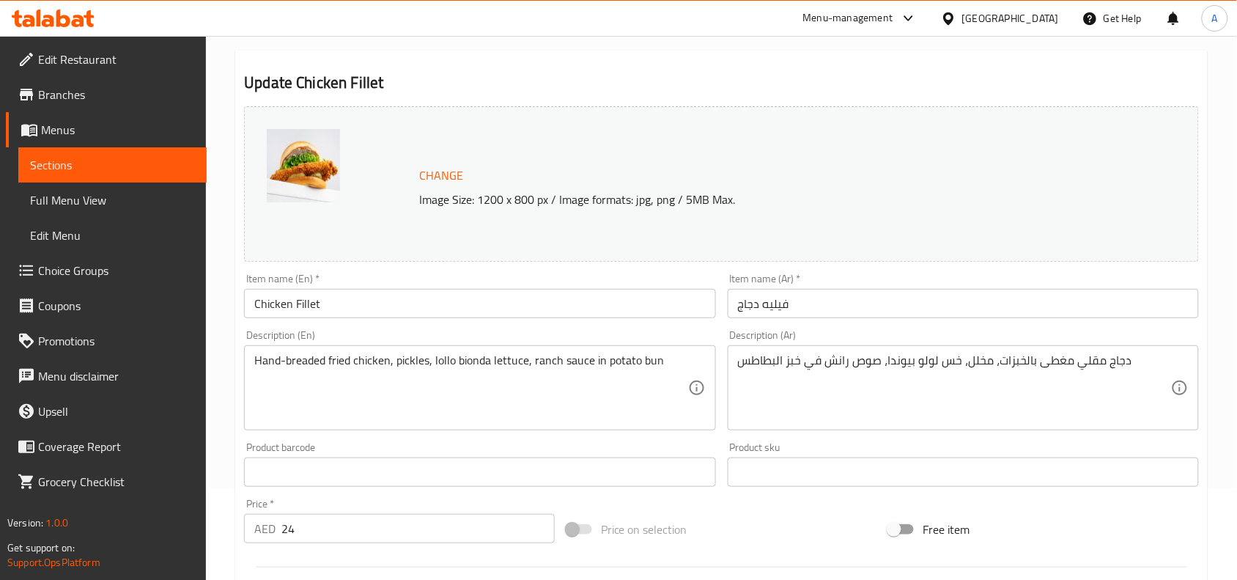
scroll to position [501, 0]
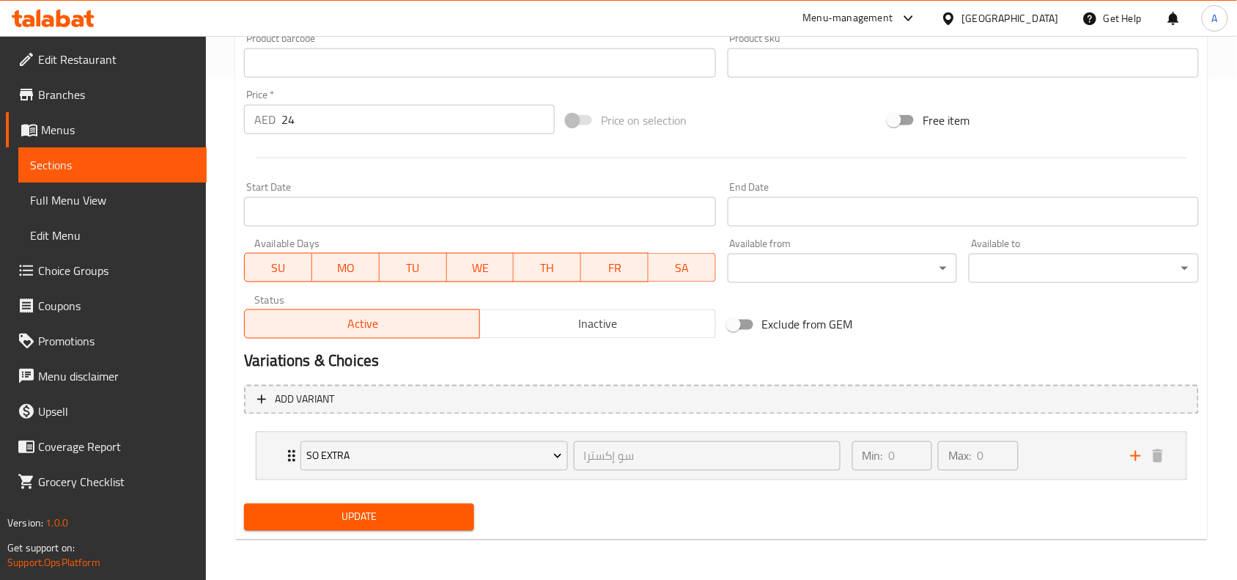
click at [413, 529] on button "Update" at bounding box center [359, 517] width 230 height 27
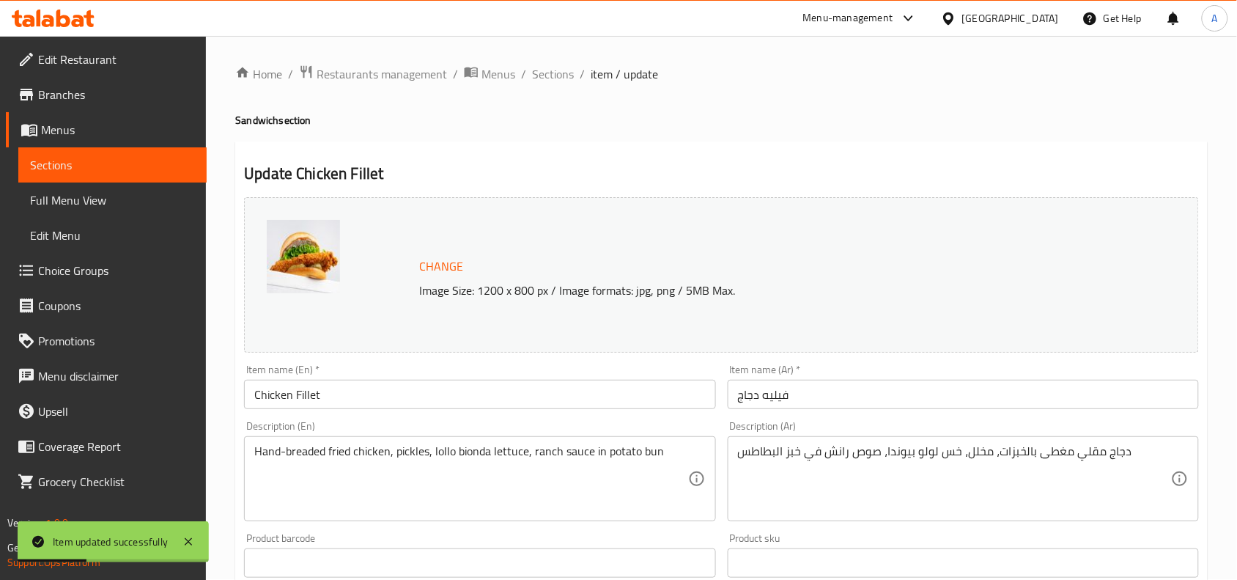
scroll to position [0, 0]
click at [544, 81] on span "Sections" at bounding box center [553, 75] width 42 height 18
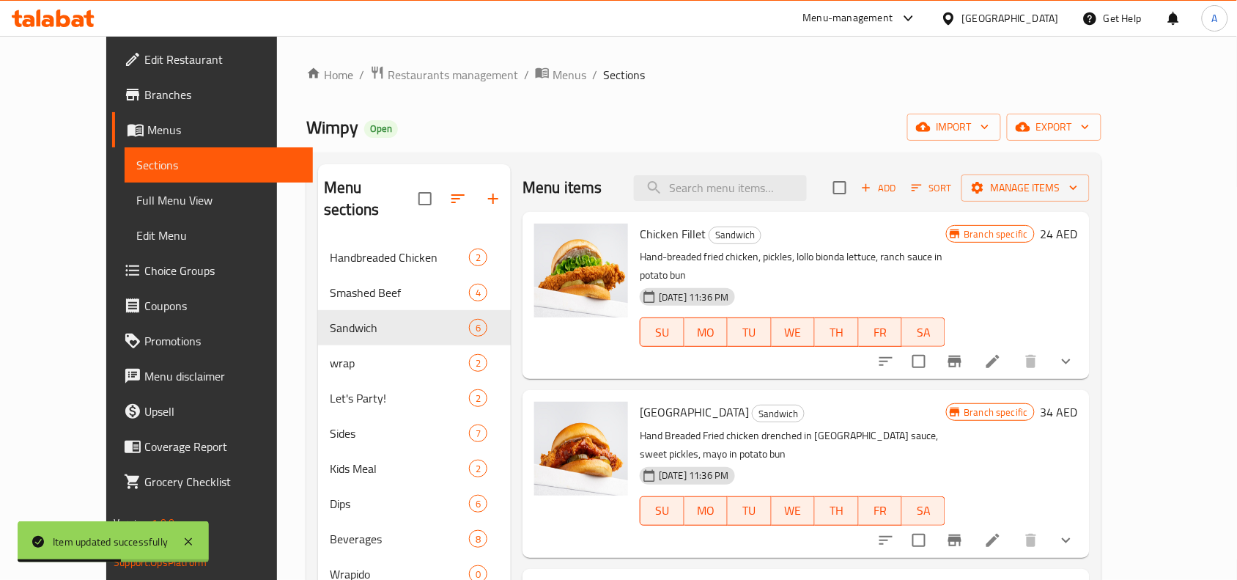
scroll to position [92, 0]
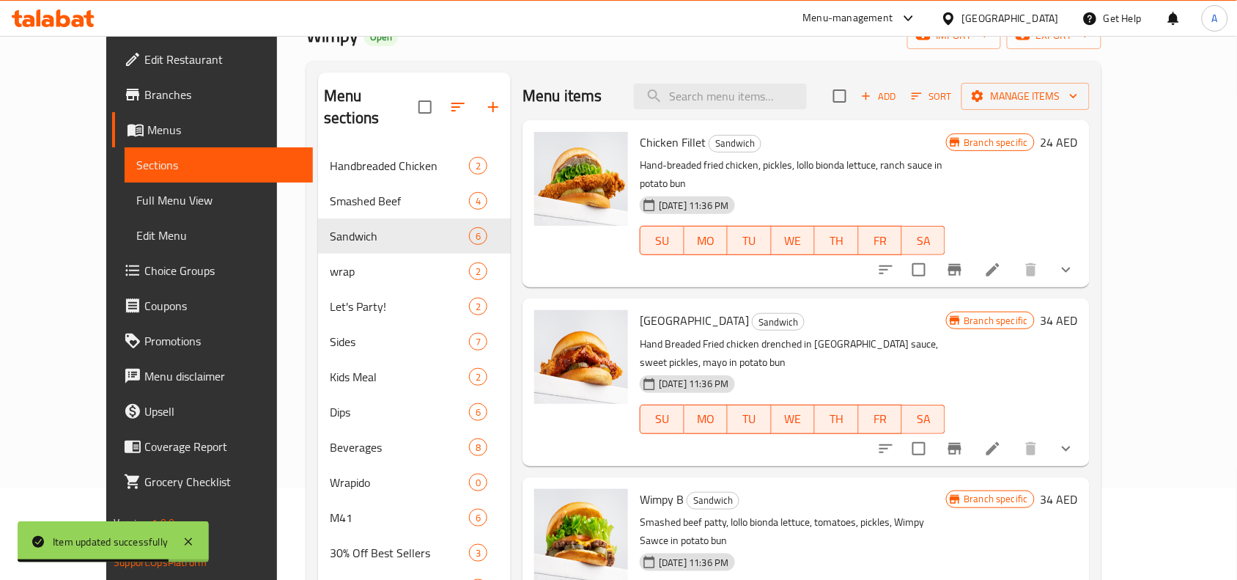
click at [1002, 440] on icon at bounding box center [993, 449] width 18 height 18
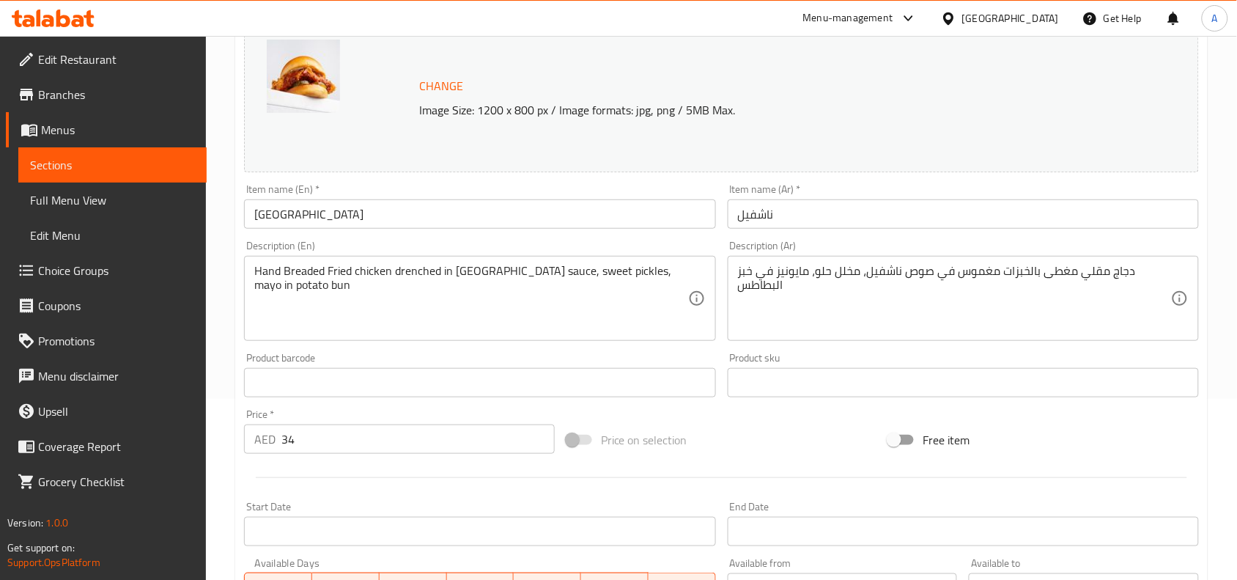
scroll to position [183, 0]
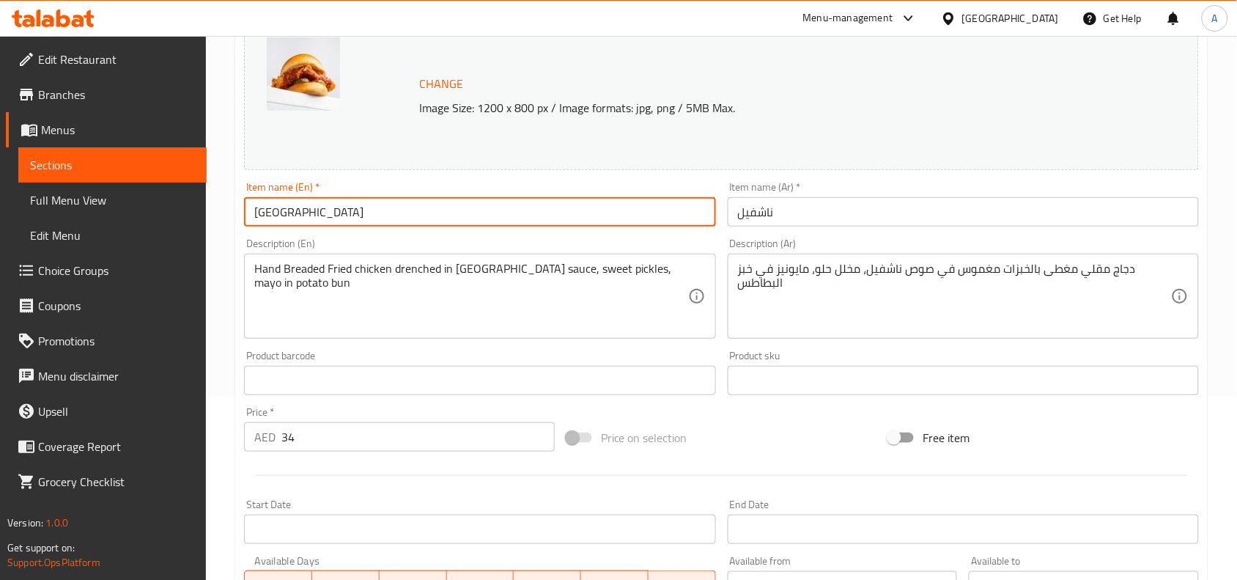
click at [514, 217] on input "[GEOGRAPHIC_DATA]" at bounding box center [479, 211] width 471 height 29
paste input "Nashville Chicken"
type input "Nashville Chicken"
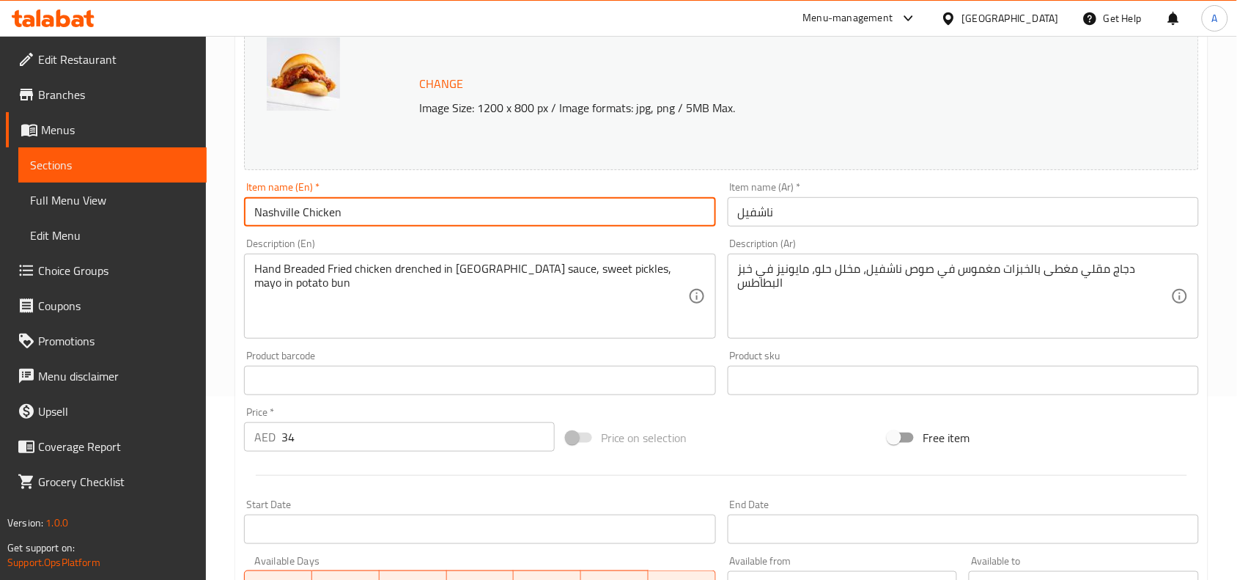
click at [727, 433] on div "Price on selection" at bounding box center [722, 438] width 323 height 40
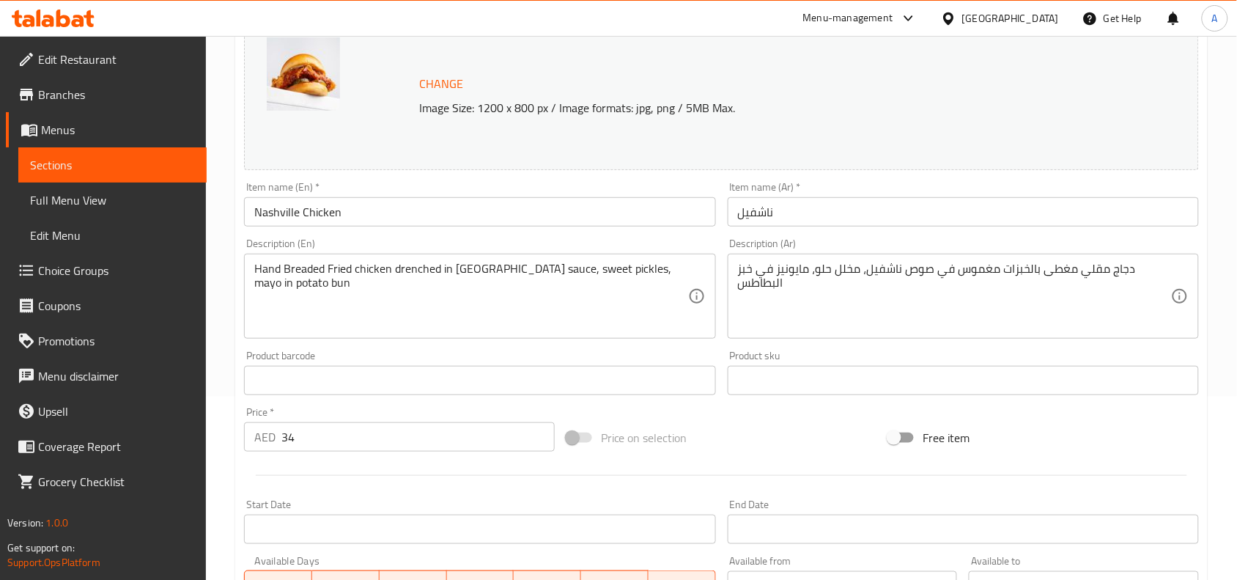
click at [783, 213] on input "ناشفيل" at bounding box center [963, 211] width 471 height 29
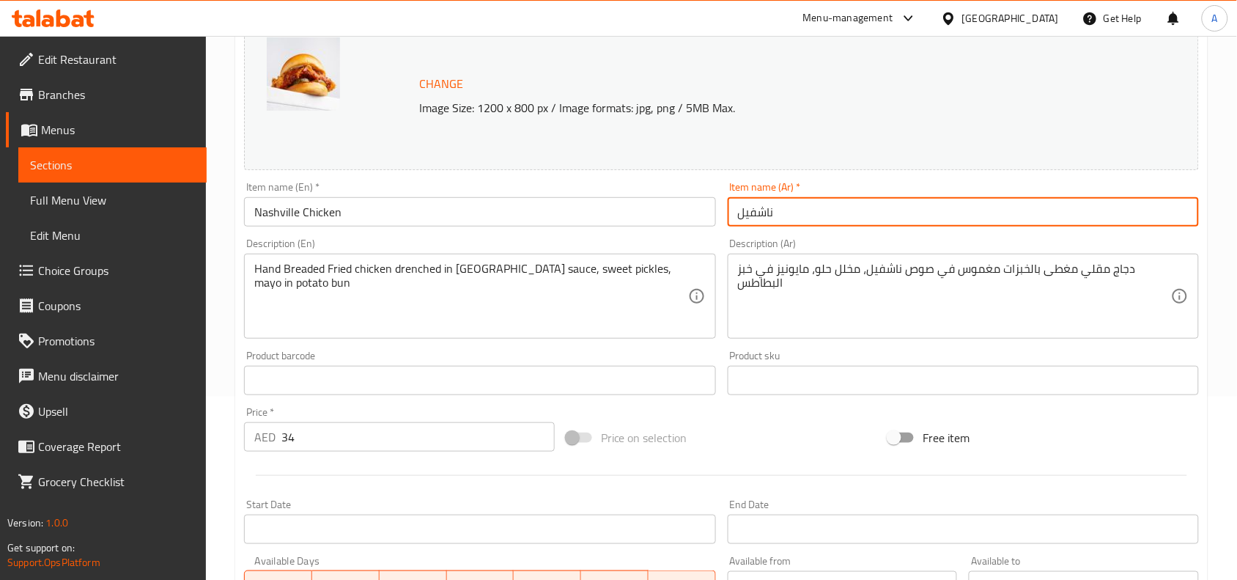
click at [783, 213] on input "ناشفيل" at bounding box center [963, 211] width 471 height 29
paste input "دجاج"
type input "دجاج ناشفيل"
click at [712, 452] on div "Price on selection" at bounding box center [722, 438] width 323 height 40
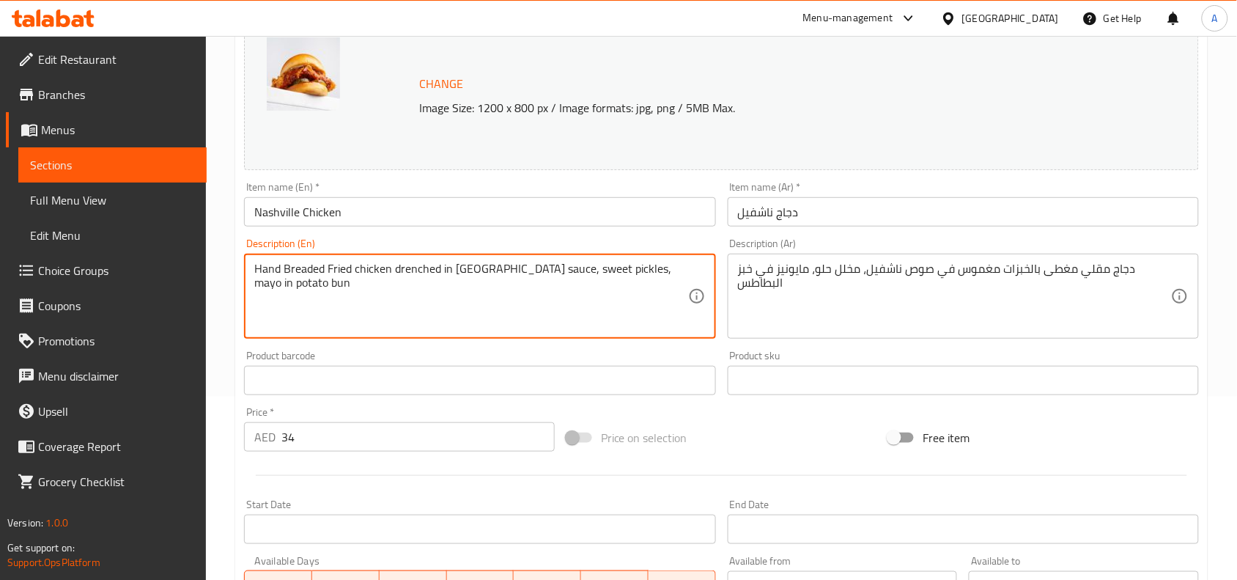
click at [542, 270] on textarea "Hand Breaded Fried chicken drenched in Nashville sauce, sweet pickles, mayo in …" at bounding box center [470, 297] width 433 height 70
paste textarea
click at [559, 272] on textarea "Hand Breaded Fried chicken drenched in Nashville sauce, sweet pickles, mayo in …" at bounding box center [470, 297] width 433 height 70
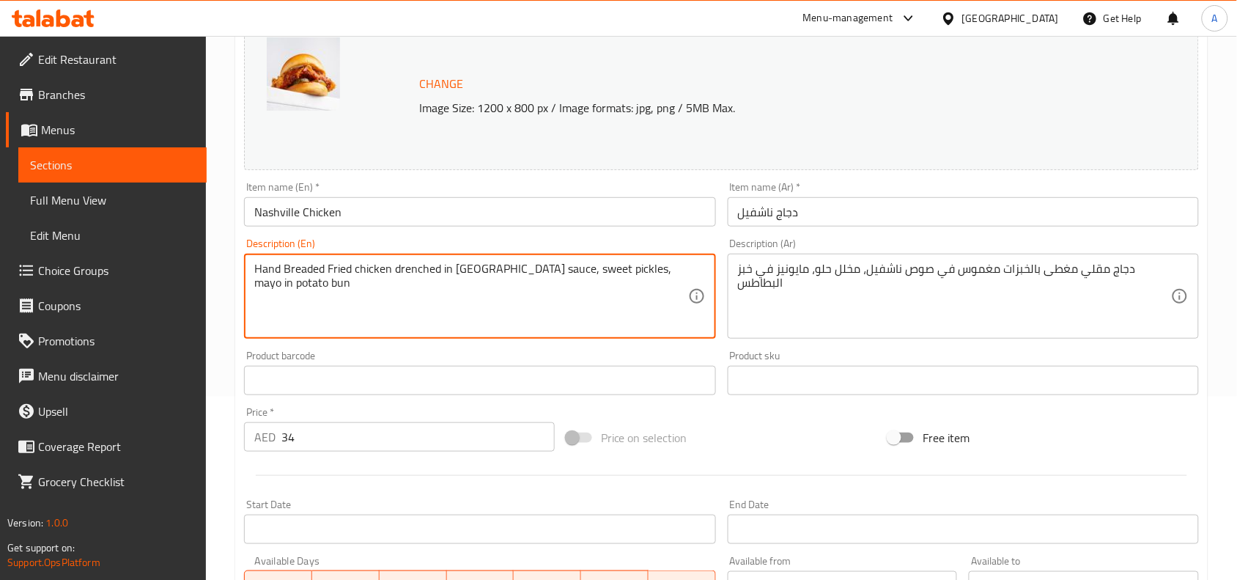
click at [559, 272] on textarea "Hand Breaded Fried chicken drenched in Nashville sauce, sweet pickles, mayo in …" at bounding box center [470, 297] width 433 height 70
type textarea "Hand breaded fried chicken drenched in nashville sauce, sweet pickles, mayo in …"
click at [710, 441] on div "Price on selection" at bounding box center [722, 438] width 323 height 40
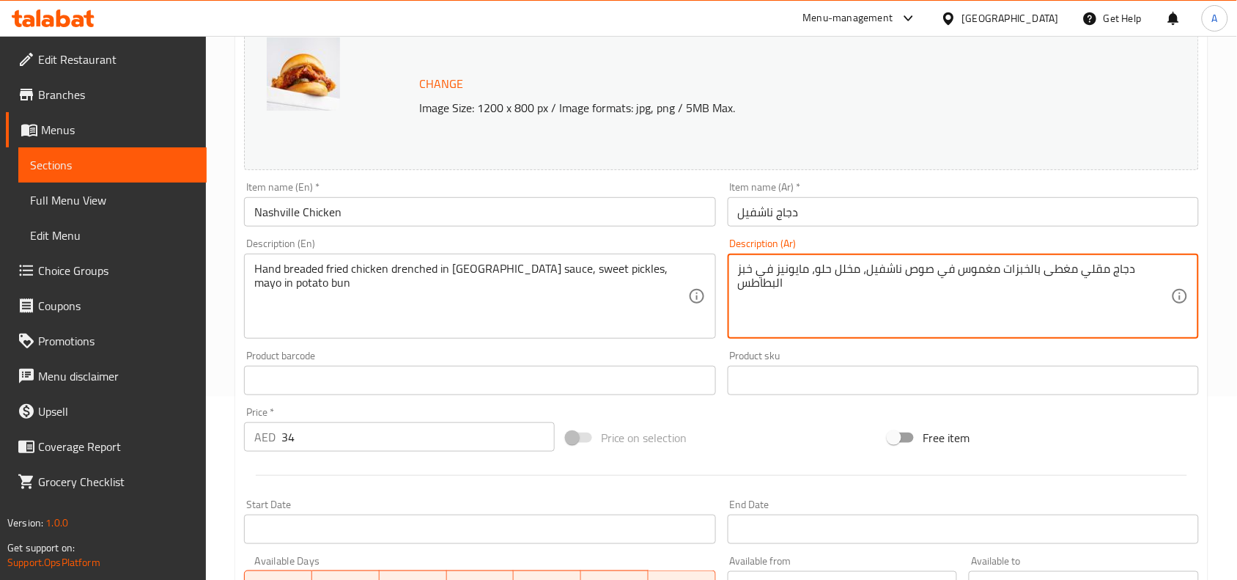
click at [892, 272] on textarea "دجاج مقلي مغطى بالخبزات مغموس في صوص ناشفيل، مخلل حلو، مايونيز في خبز البطاطس" at bounding box center [954, 297] width 433 height 70
paste textarea
type textarea "دجاج مقلي مغطى بالخبزات مغموس في صوص ناشفيل، مخلل حلو، مايونيز في خبز البطاطس"
click at [730, 445] on div "Price on selection" at bounding box center [722, 438] width 323 height 40
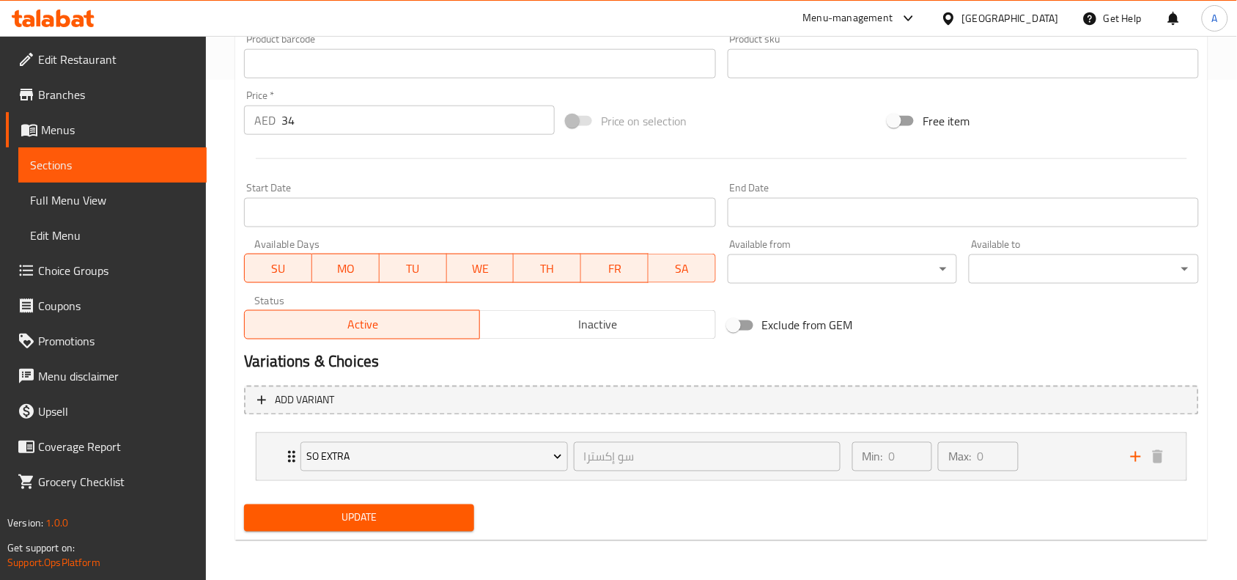
scroll to position [501, 0]
click at [363, 518] on span "Update" at bounding box center [359, 517] width 207 height 18
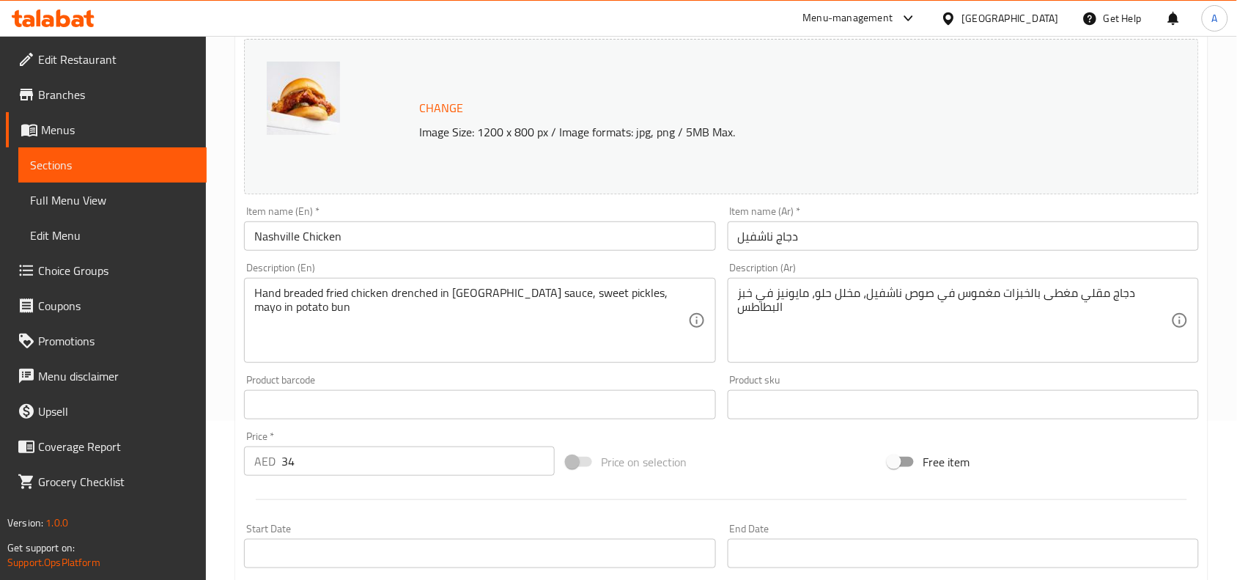
scroll to position [0, 0]
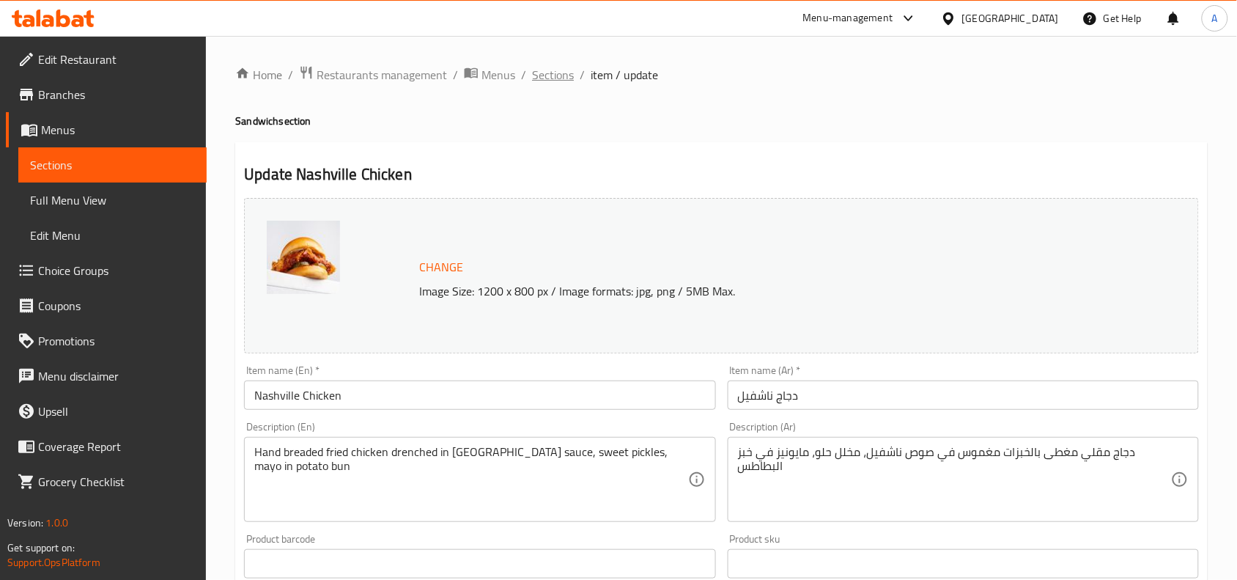
click at [532, 75] on span "Sections" at bounding box center [553, 75] width 42 height 18
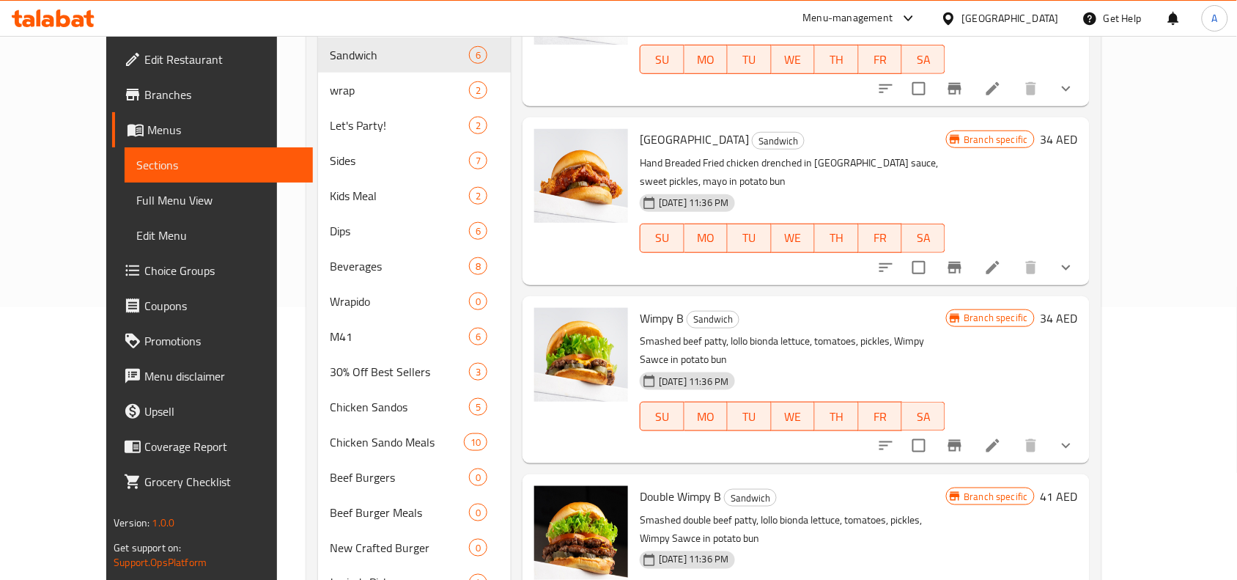
scroll to position [275, 0]
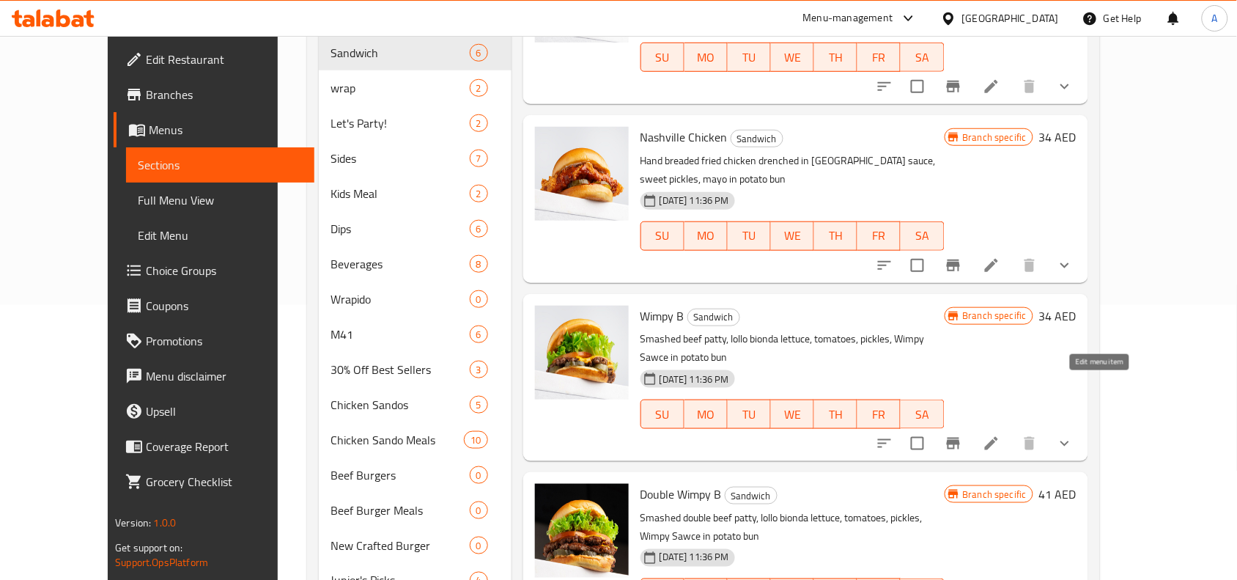
click at [998, 437] on icon at bounding box center [991, 443] width 13 height 13
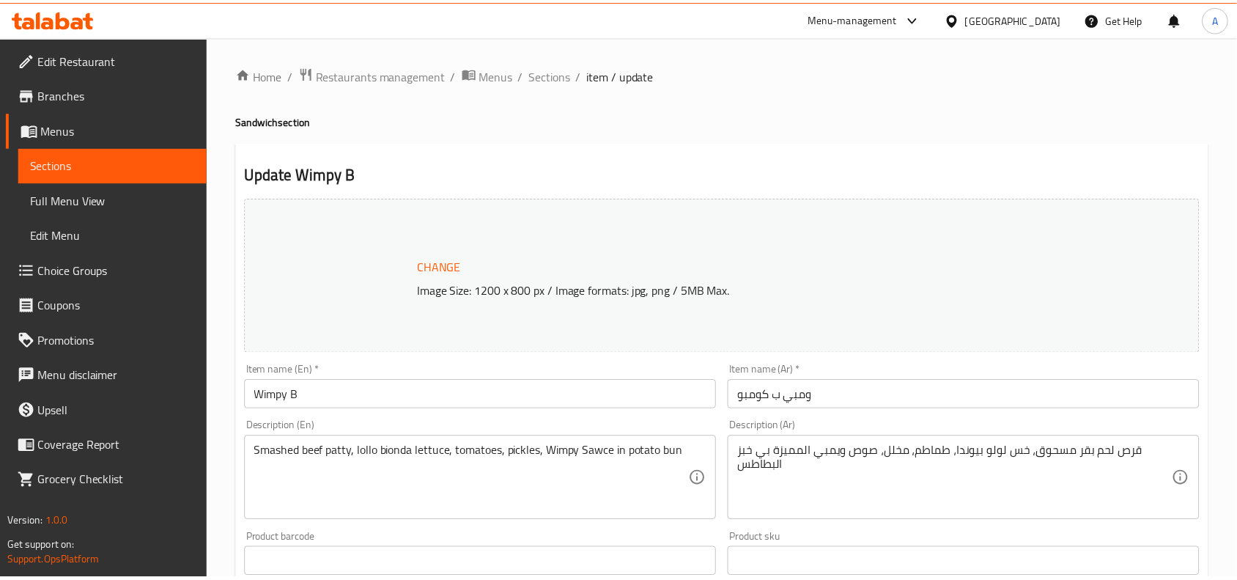
scroll to position [183, 0]
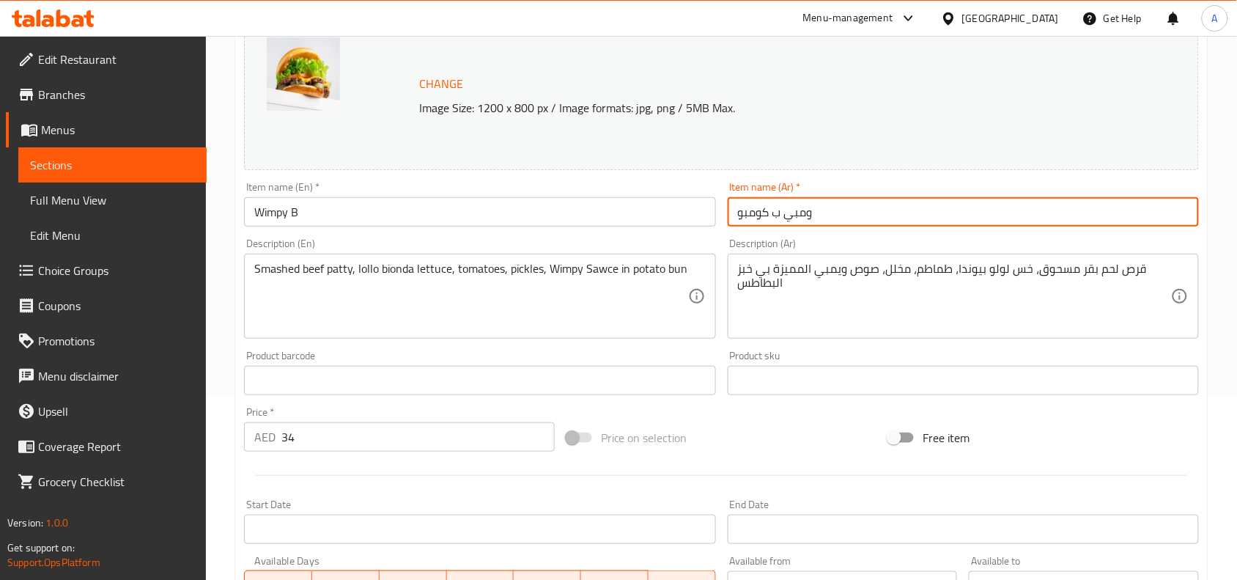
click at [784, 210] on input "ومبي ب كومبو" at bounding box center [963, 211] width 471 height 29
paste input "مبي بي"
type input "ويمبي بي"
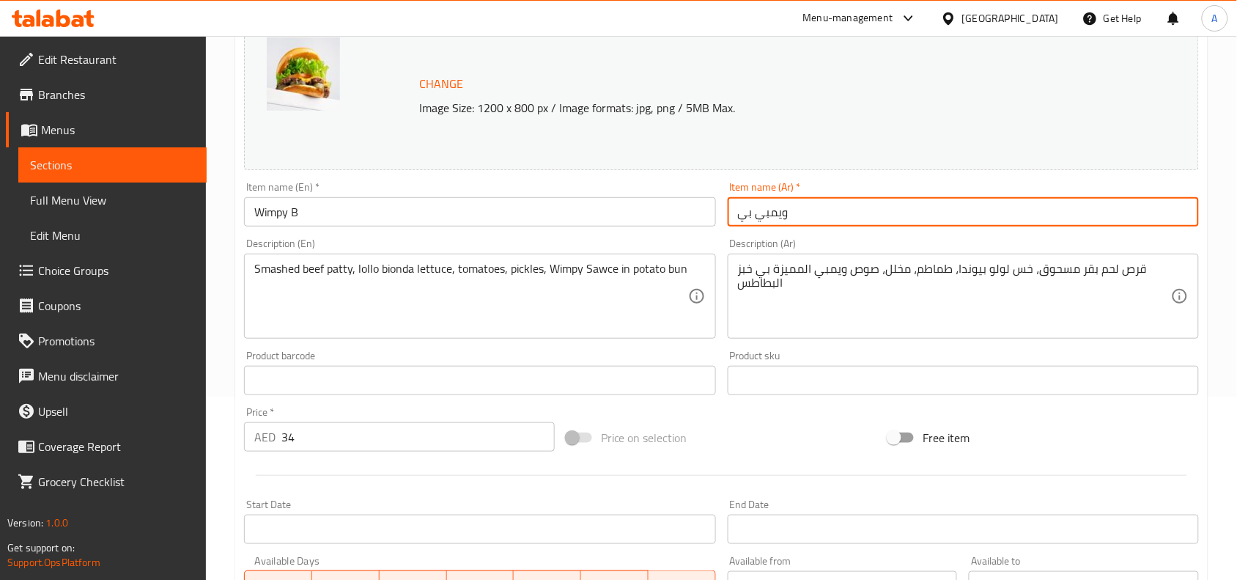
click at [773, 433] on div "Price on selection" at bounding box center [722, 438] width 323 height 40
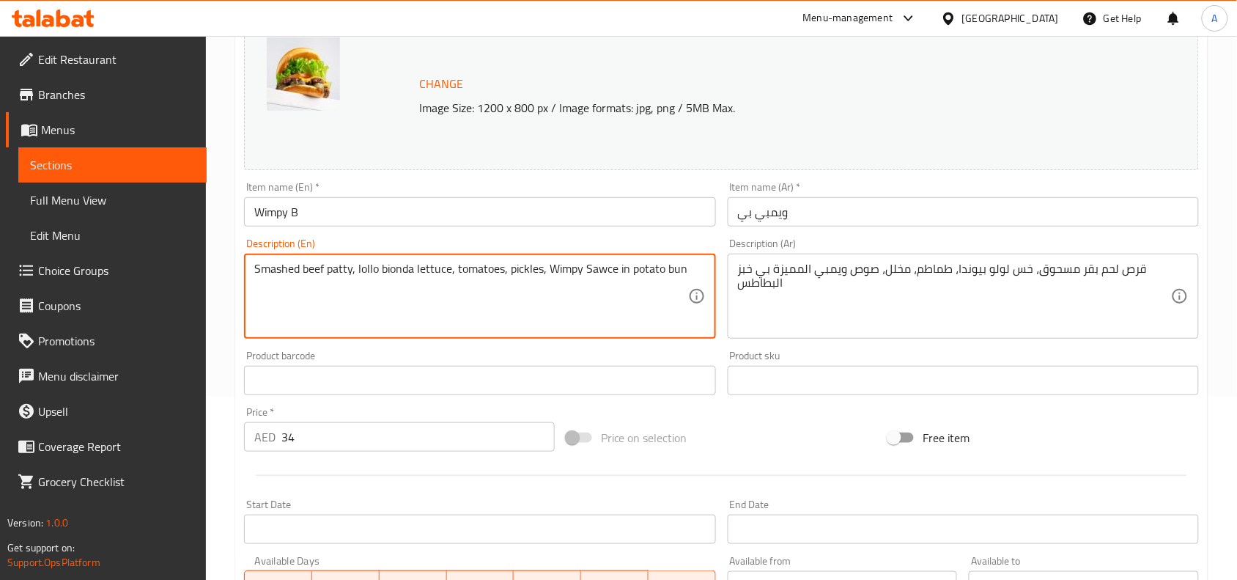
click at [507, 287] on textarea "Smashed beef patty, lollo bionda lettuce, tomatoes, pickles, Wimpy Sawce in pot…" at bounding box center [470, 297] width 433 height 70
paste textarea
click at [548, 273] on textarea "Smashed beef patty, lollo bionda lettuce, tomatoes, pickles, Wimpy Sawce in pot…" at bounding box center [470, 297] width 433 height 70
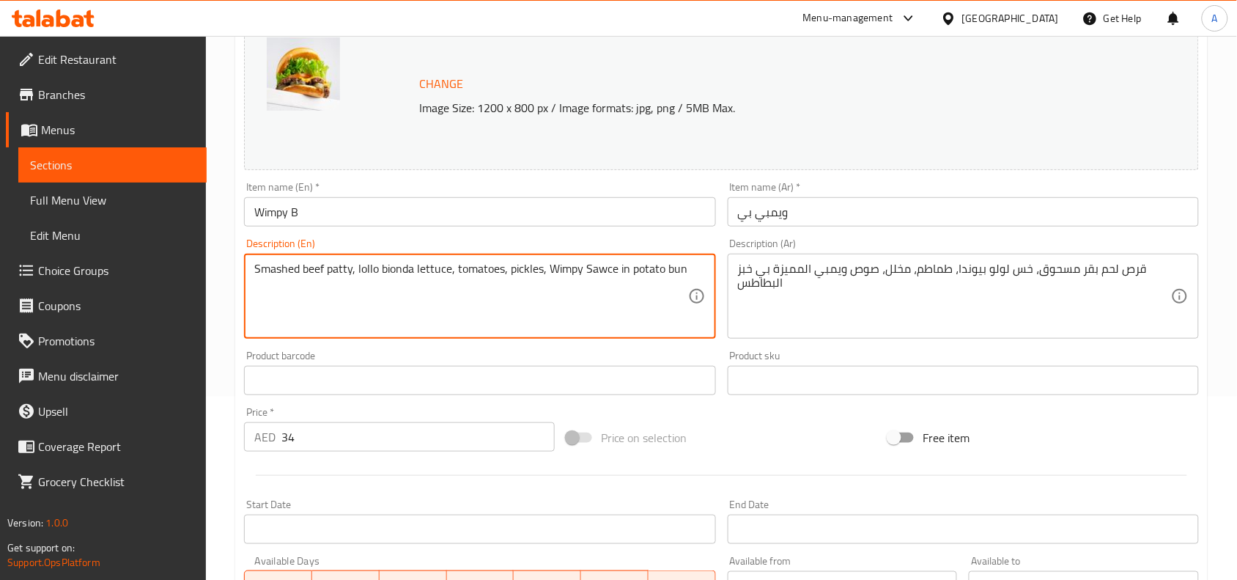
click at [548, 273] on textarea "Smashed beef patty, lollo bionda lettuce, tomatoes, pickles, Wimpy Sawce in pot…" at bounding box center [470, 297] width 433 height 70
type textarea "Smashed beef patty, lollo bionda lettuce, tomatoes, pickles, wimpy sawce in pot…"
click at [740, 433] on div "Price on selection" at bounding box center [722, 438] width 323 height 40
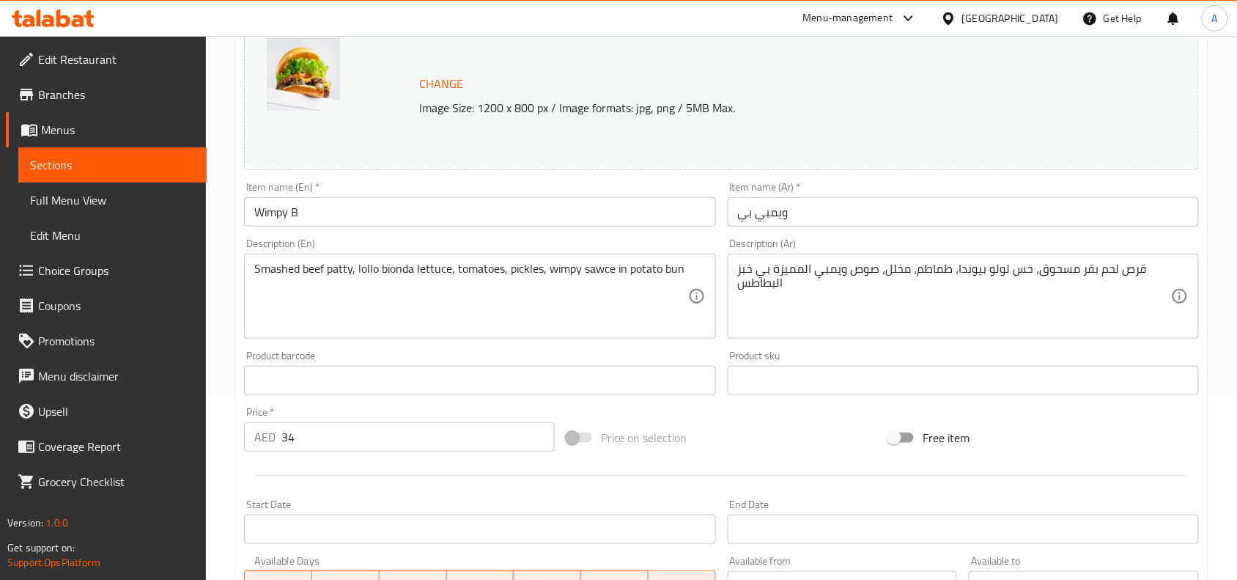
click at [984, 284] on textarea "قرص لحم بقر مسحوق، خس لولو بيوندا، طماطم، مخلل، صوص ويمبي المميزة بي خبز البطاطس" at bounding box center [954, 297] width 433 height 70
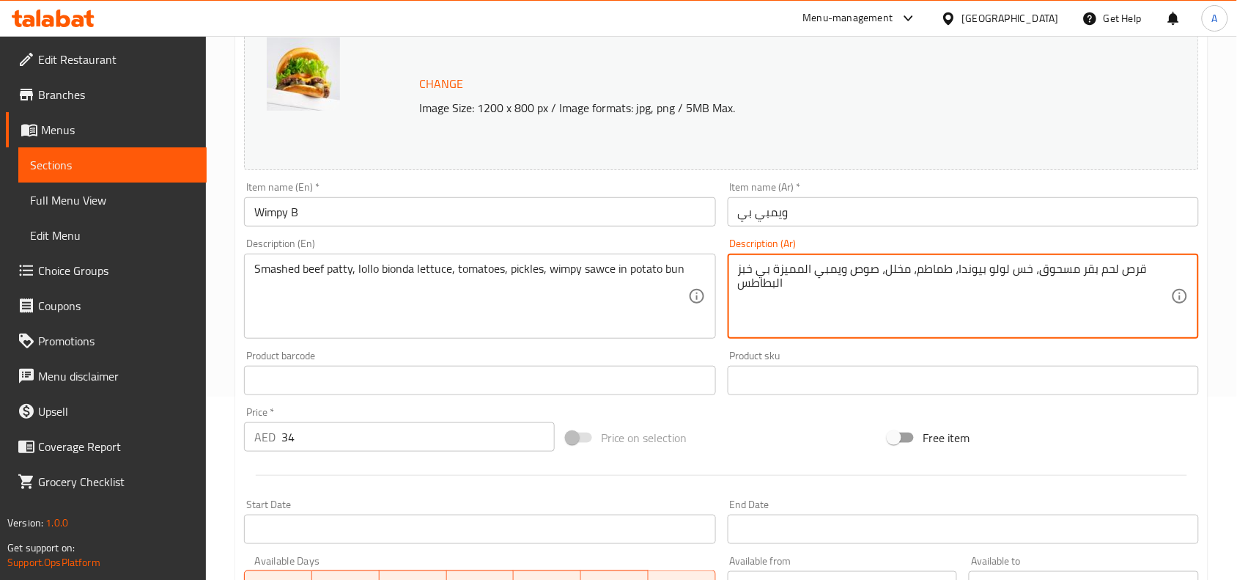
click at [984, 284] on textarea "قرص لحم بقر مسحوق، خس لولو بيوندا، طماطم، مخلل، صوص ويمبي المميزة بي خبز البطاطس" at bounding box center [954, 297] width 433 height 70
paste textarea "в خبز البطاطس"
click at [779, 419] on div "Change Image Size: 1200 x 800 px / Image formats: jpg, png / 5MB Max. Item name…" at bounding box center [721, 335] width 967 height 653
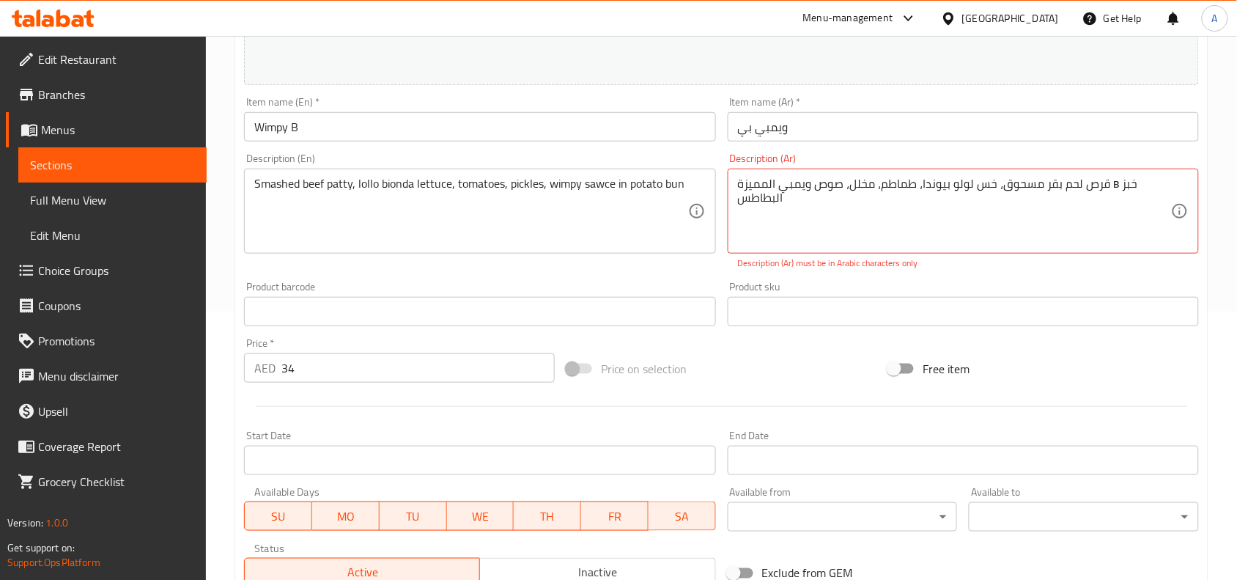
scroll to position [240, 0]
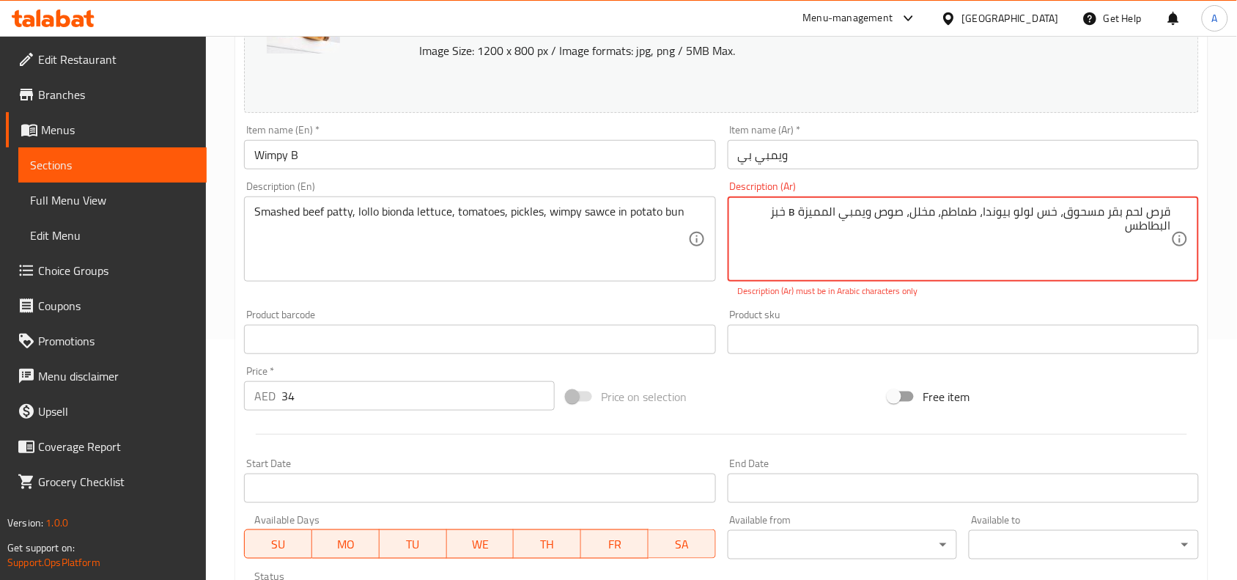
click at [792, 207] on textarea "قرص لحم بقر مسحوق، خس لولو بيوندا، طماطم، مخلل، صوص ويمبي المميزة в خبز البطاطس" at bounding box center [954, 240] width 433 height 70
type textarea "قرص لحم بقر مسحوق، خس لولو بيوندا، طماطم، مخلل، صوص ويمبي المميزة في خبز البطاطس"
click at [704, 298] on div "Change Image Size: 1200 x 800 px / Image formats: jpg, png / 5MB Max. Item name…" at bounding box center [721, 286] width 967 height 669
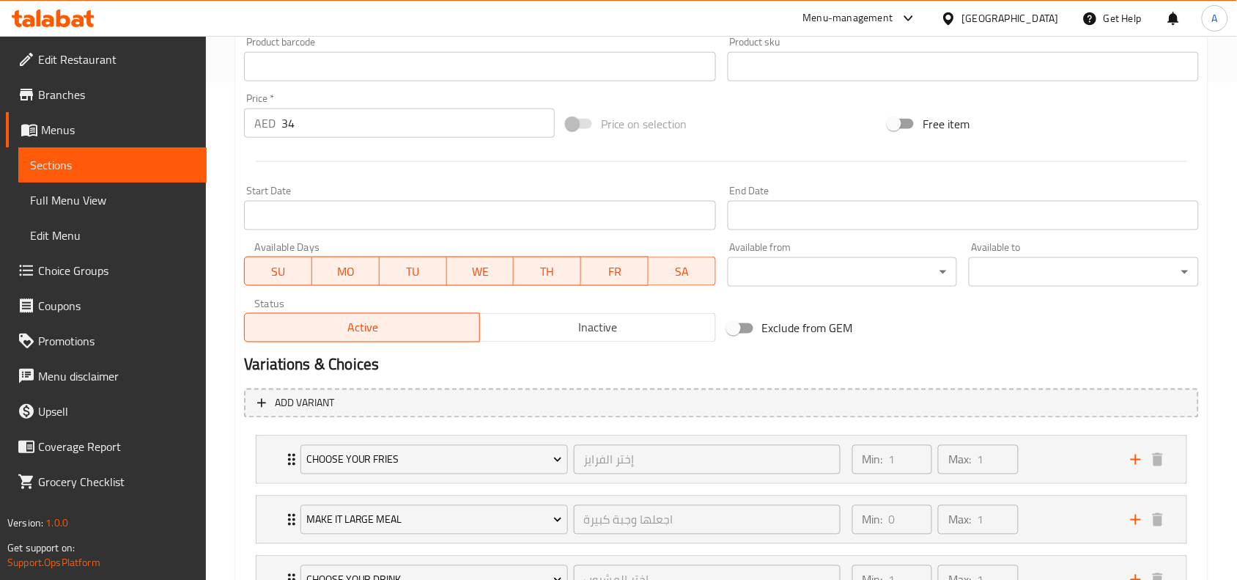
scroll to position [683, 0]
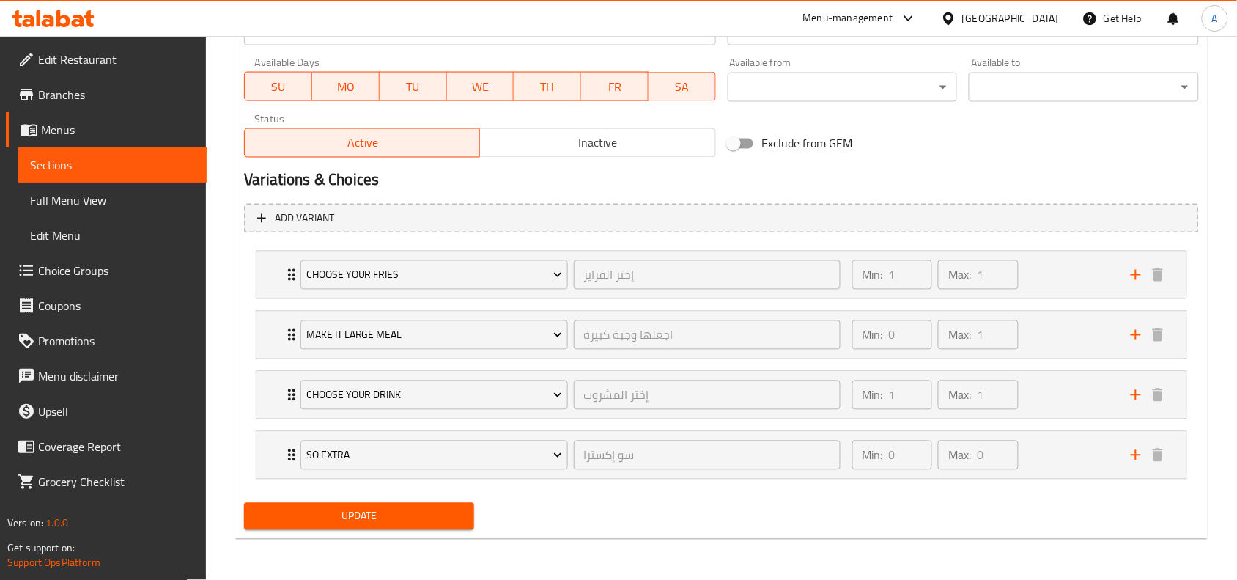
click at [416, 531] on div "Update" at bounding box center [359, 516] width 242 height 39
click at [416, 517] on span "Update" at bounding box center [359, 516] width 207 height 18
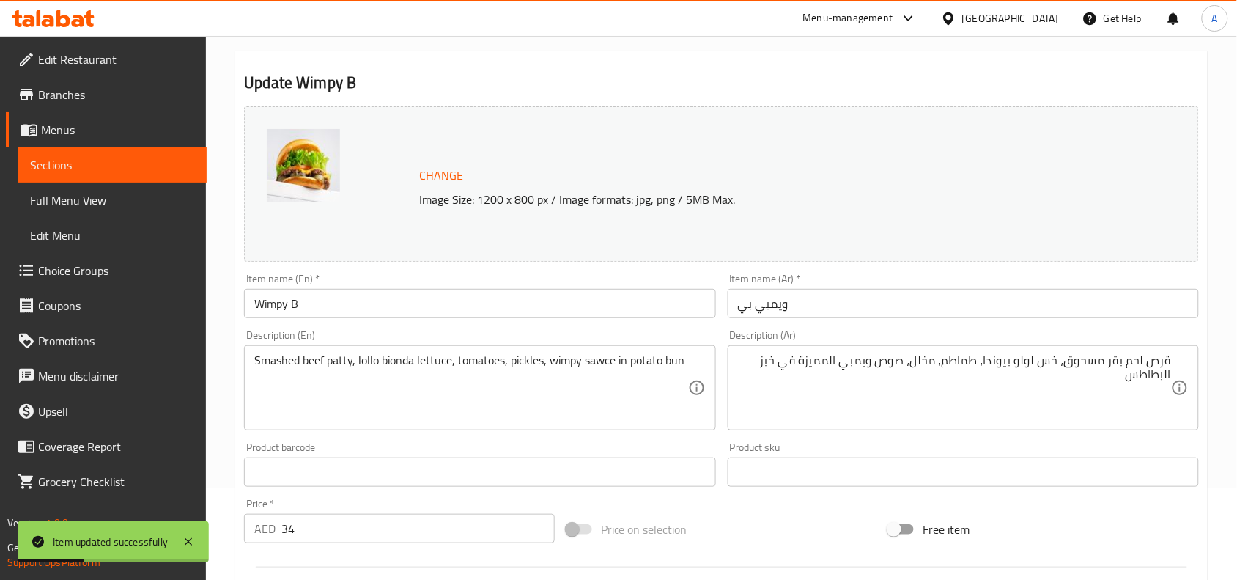
scroll to position [641, 0]
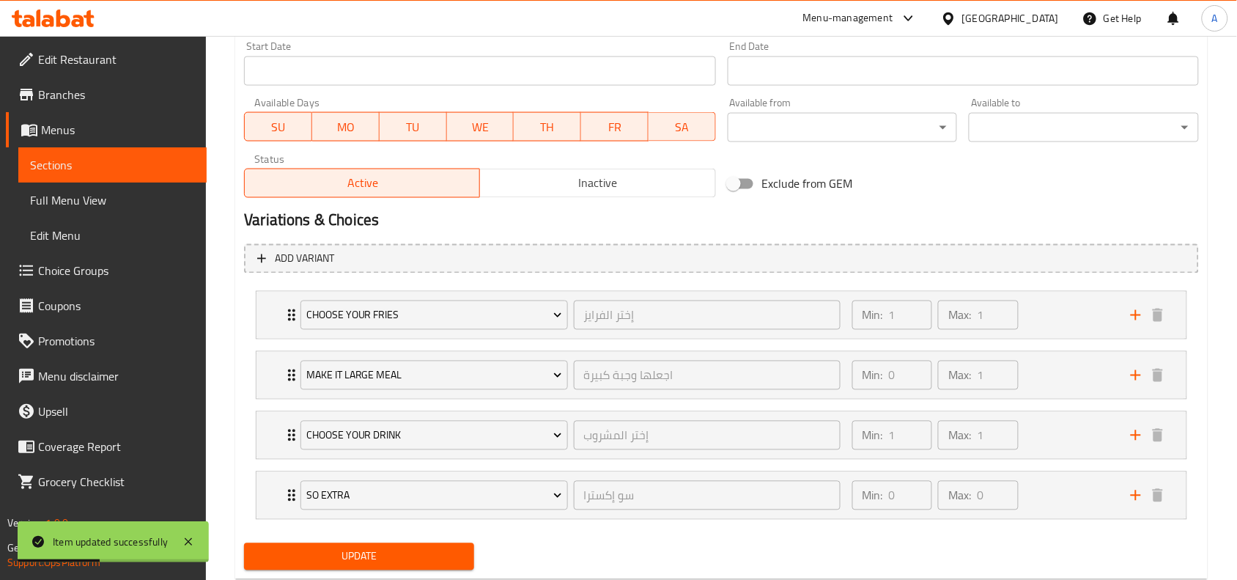
drag, startPoint x: 407, startPoint y: 566, endPoint x: 540, endPoint y: 214, distance: 376.3
click at [407, 566] on span "Update" at bounding box center [359, 557] width 207 height 18
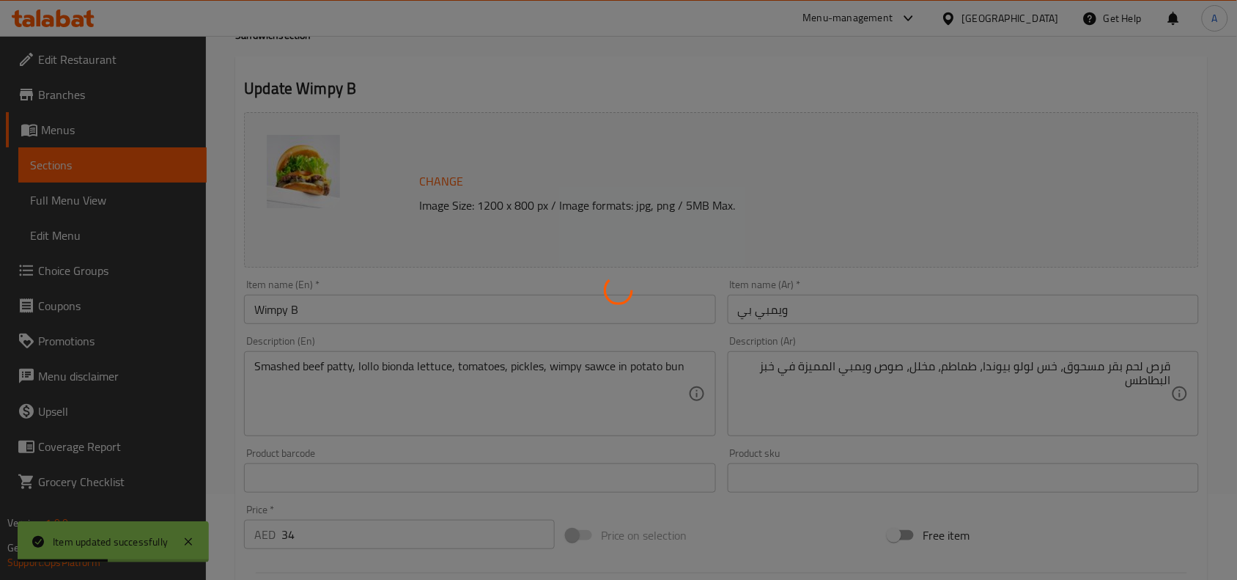
scroll to position [0, 0]
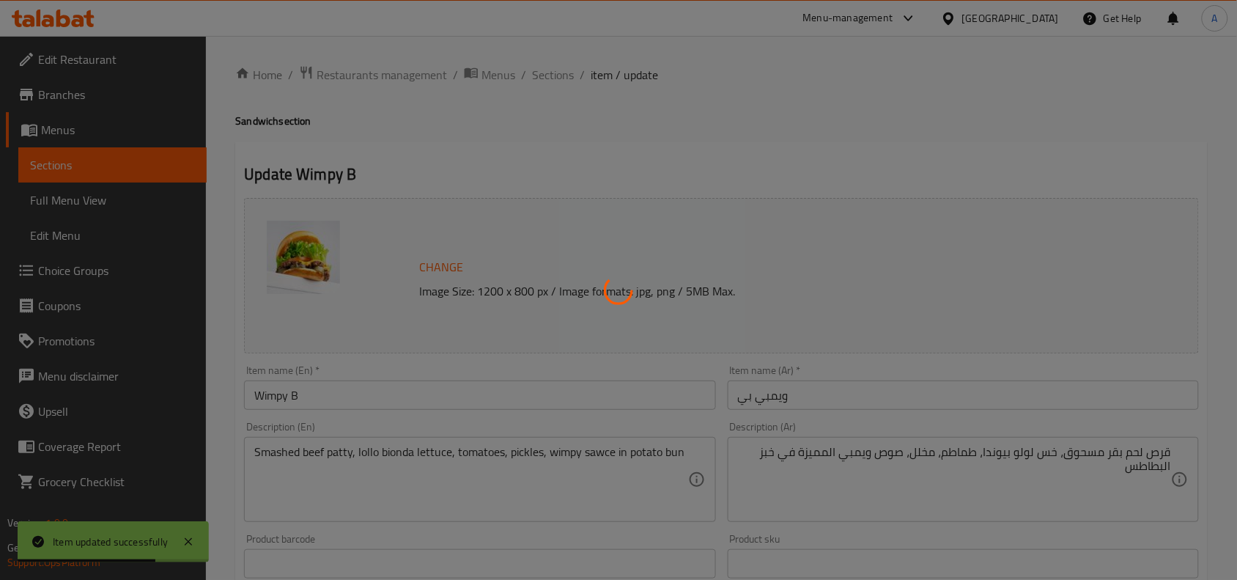
click at [565, 74] on div at bounding box center [618, 290] width 1237 height 580
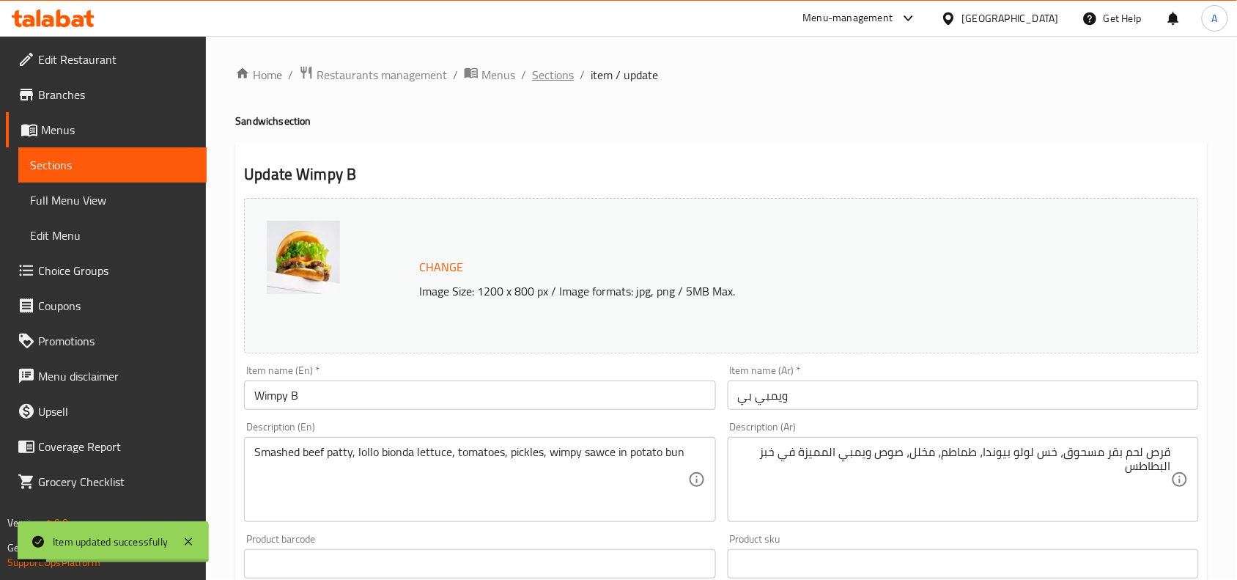
click at [550, 77] on span "Sections" at bounding box center [553, 75] width 42 height 18
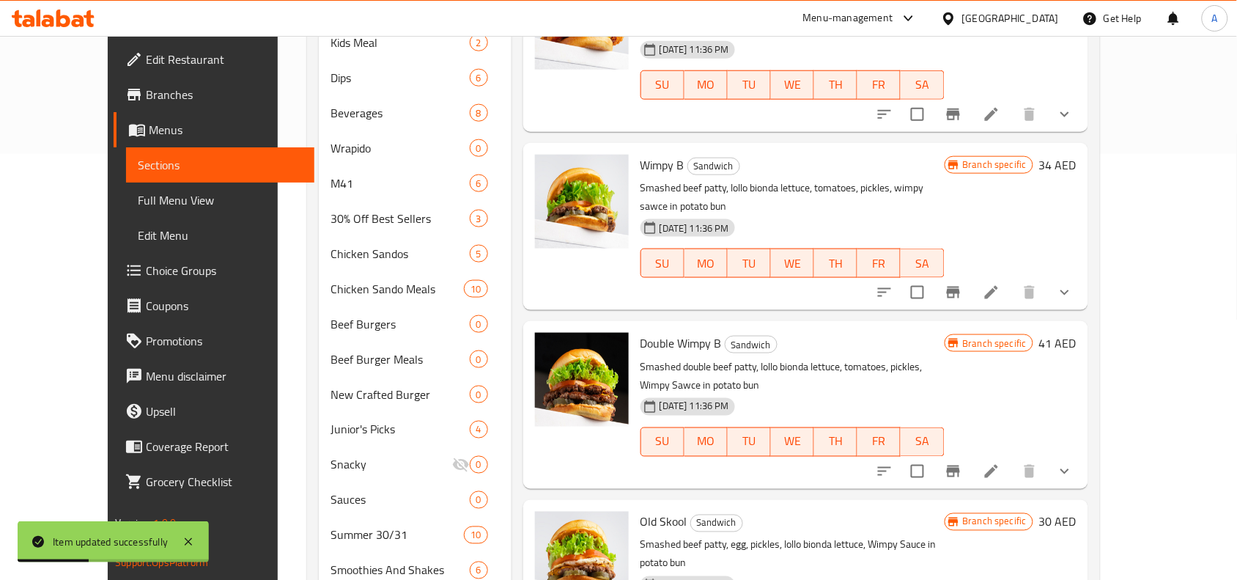
scroll to position [458, 0]
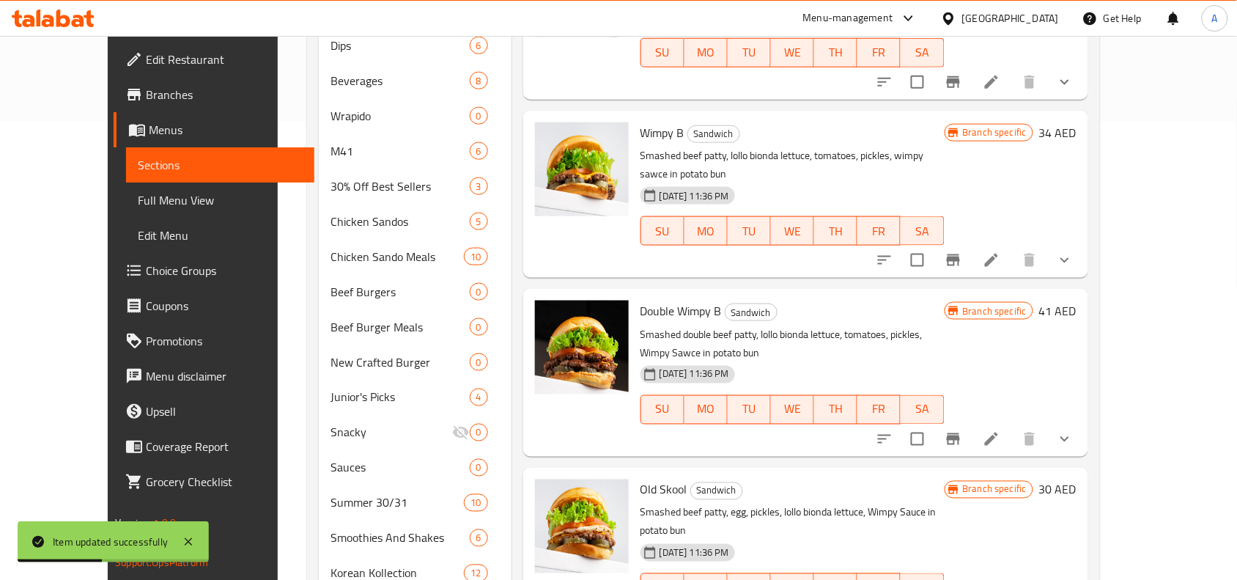
click at [998, 433] on icon at bounding box center [991, 439] width 13 height 13
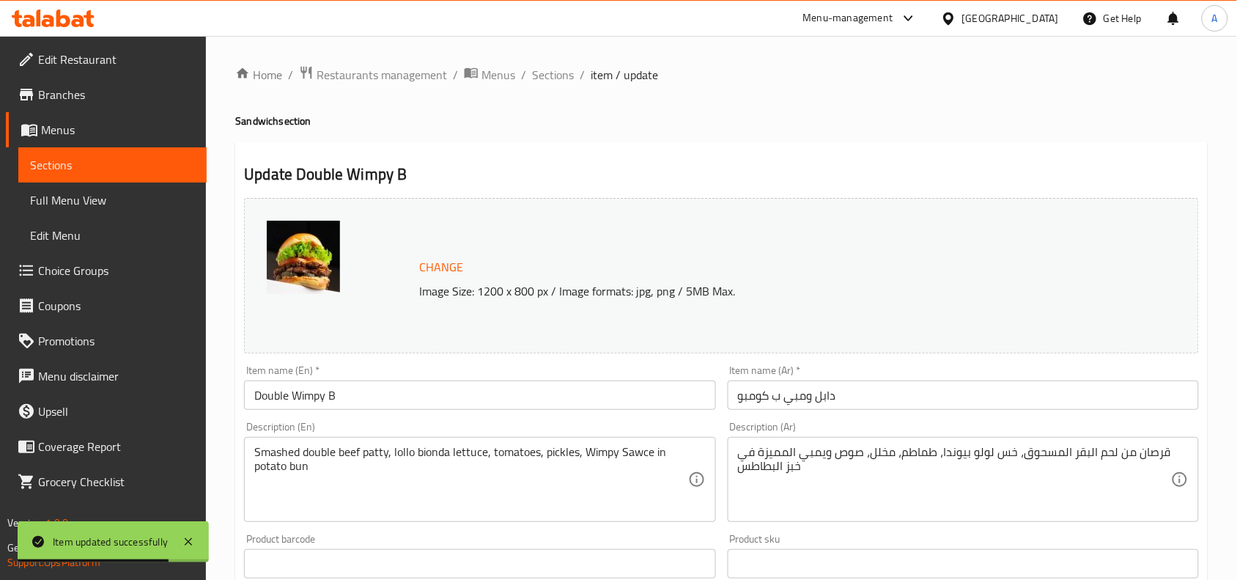
click at [796, 397] on input "دابل ومبي ب كومبو" at bounding box center [963, 394] width 471 height 29
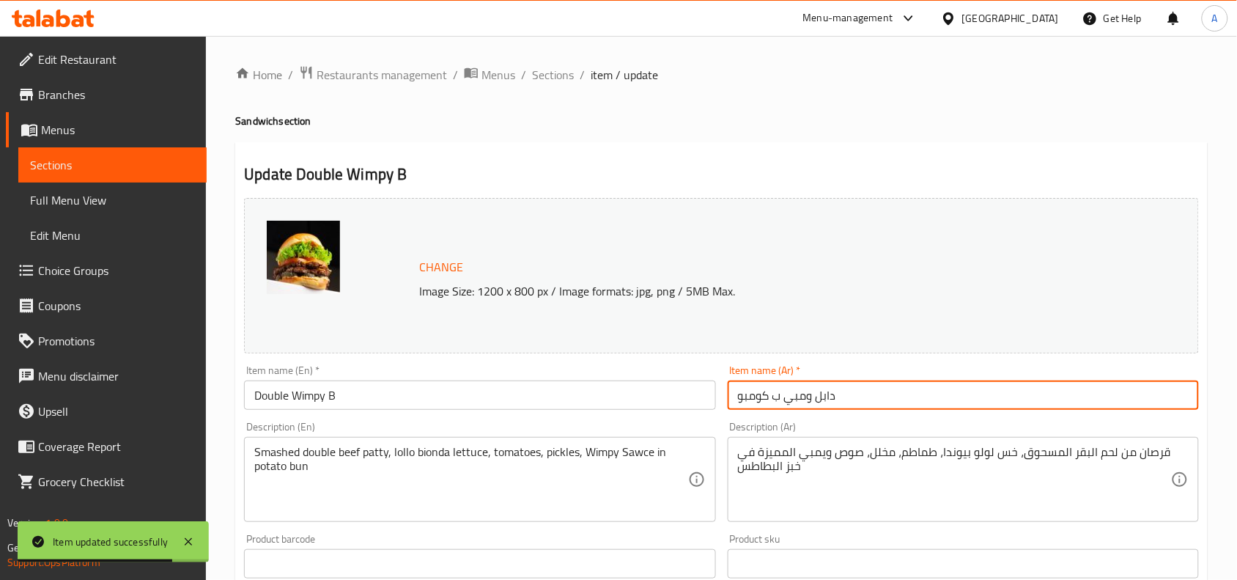
click at [796, 397] on input "دابل ومبي ب كومبو" at bounding box center [963, 394] width 471 height 29
paste input "دبل ويمبي بي"
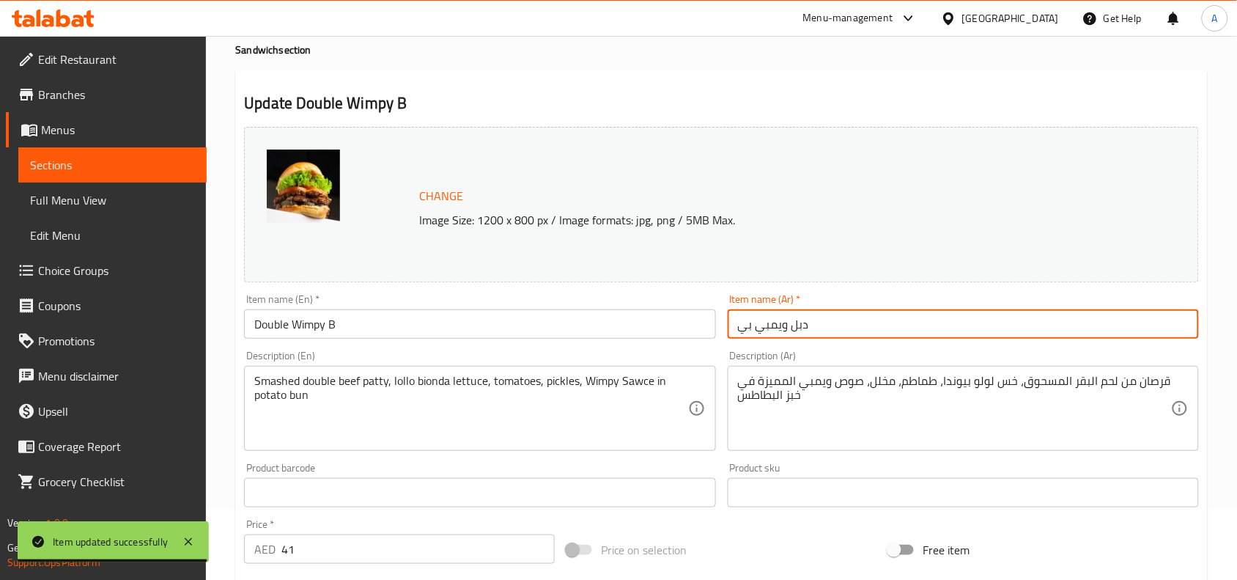
scroll to position [92, 0]
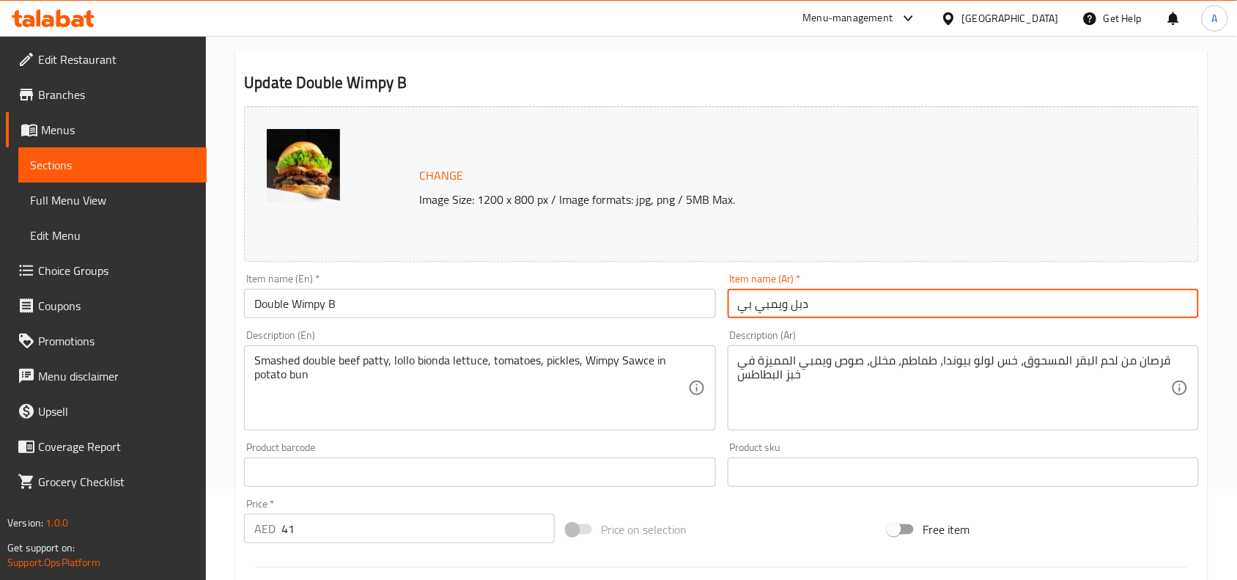
type input "دبل ويمبي بي"
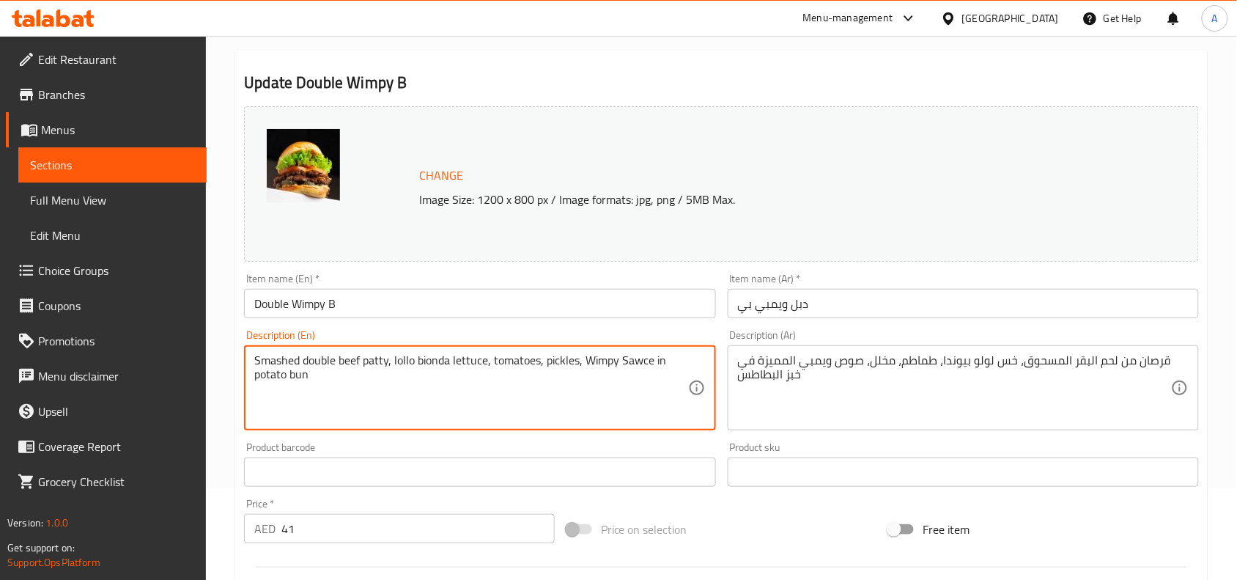
click at [592, 372] on textarea "Smashed double beef patty, lollo bionda lettuce, tomatoes, pickles, Wimpy Sawce…" at bounding box center [470, 388] width 433 height 70
paste textarea
click at [592, 371] on textarea "Smashed double beef patty, lollo bionda lettuce, tomatoes, pickles, Wimpy Sawce…" at bounding box center [470, 388] width 433 height 70
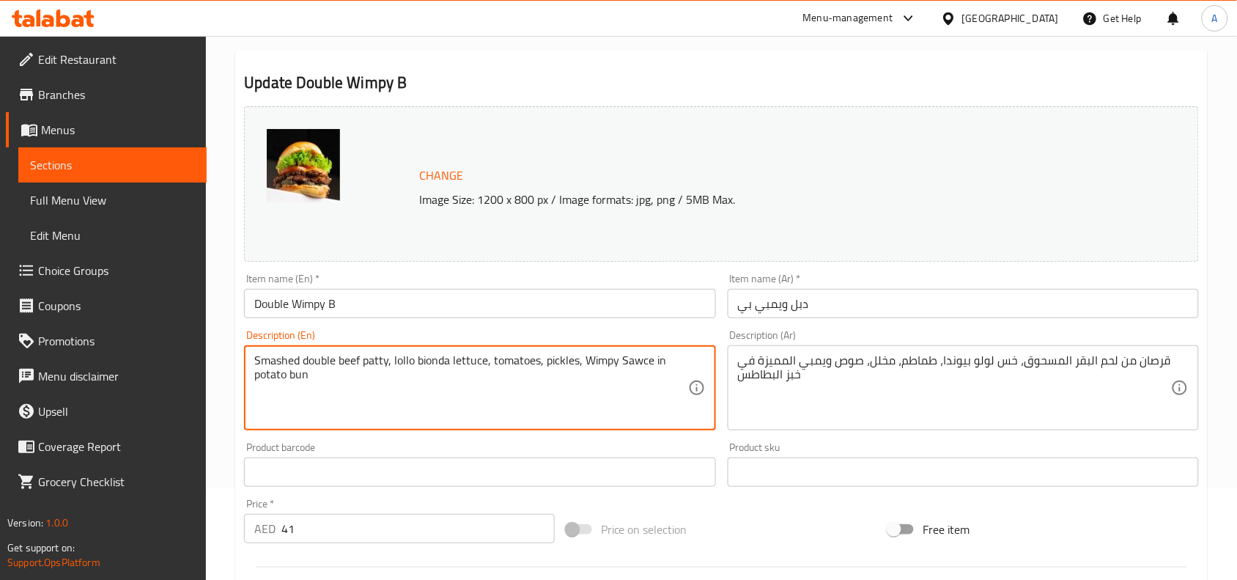
click at [592, 371] on textarea "Smashed double beef patty, lollo bionda lettuce, tomatoes, pickles, Wimpy Sawce…" at bounding box center [470, 388] width 433 height 70
type textarea "Smashed double beef patty, lollo bionda lettuce, tomatoes, pickles, wimpy sawce…"
click at [754, 504] on div "Change Image Size: 1200 x 800 px / Image formats: jpg, png / 5MB Max. Item name…" at bounding box center [721, 426] width 967 height 653
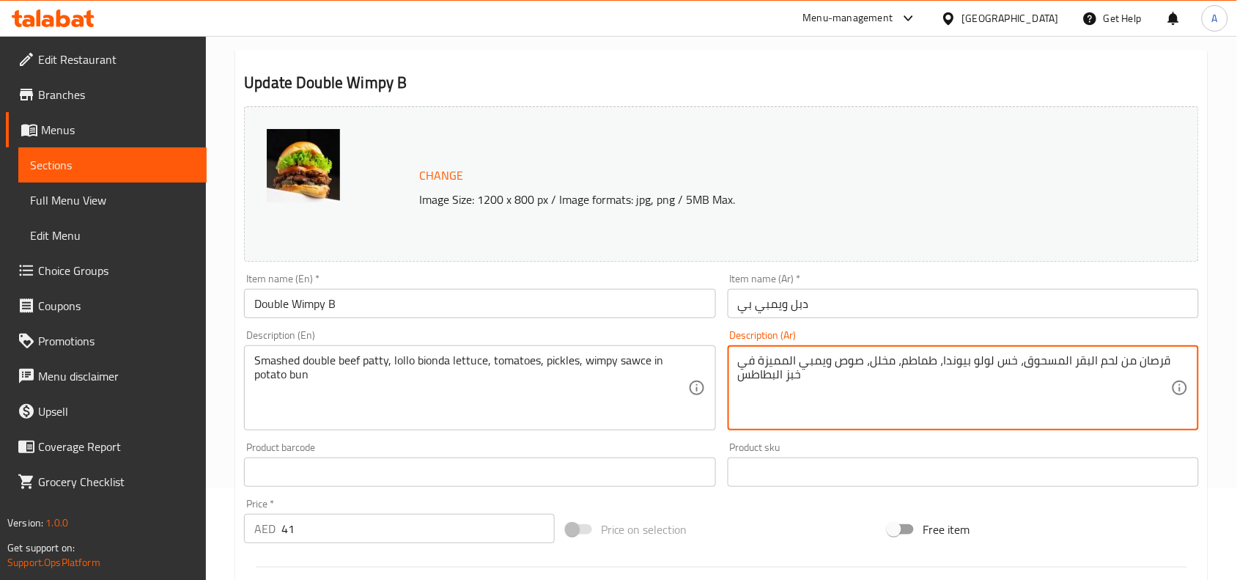
click at [999, 356] on textarea "قرصان من لحم البقر المسحوق، خس لولو بيوندا، طماطم، مخلل، صوص ويمبي المميزة في خ…" at bounding box center [954, 388] width 433 height 70
paste textarea
type textarea "قرصان من لحم البقر المسحوق، خس لولو بيوندا، طماطم، مخلل، صوص ويمبي المميزة في خ…"
click at [732, 529] on div "Price on selection" at bounding box center [722, 529] width 323 height 40
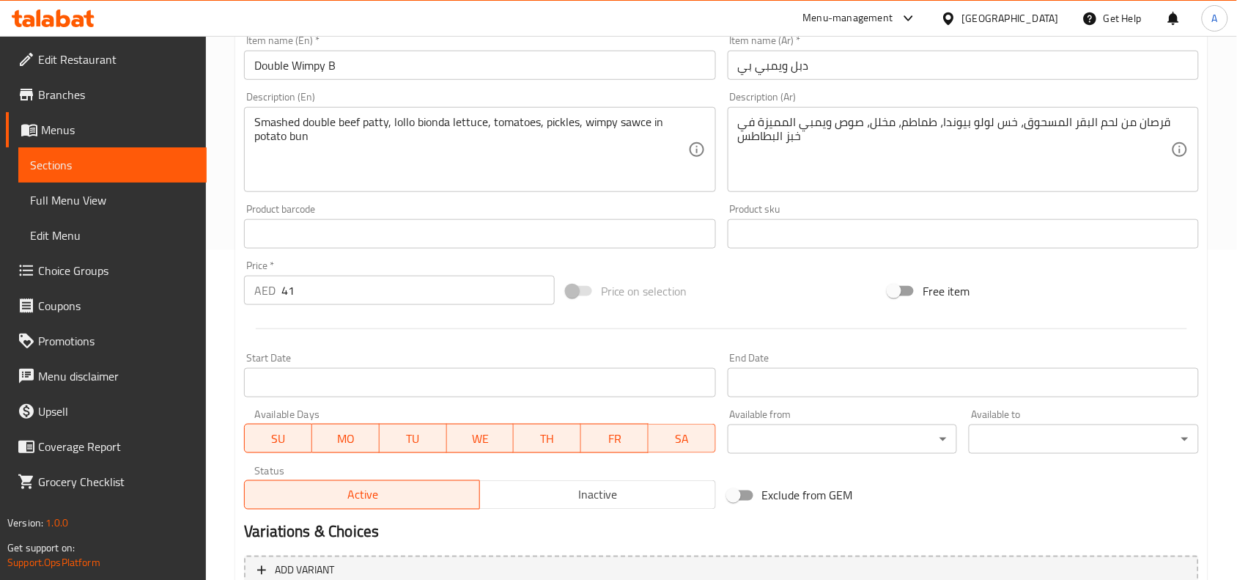
scroll to position [641, 0]
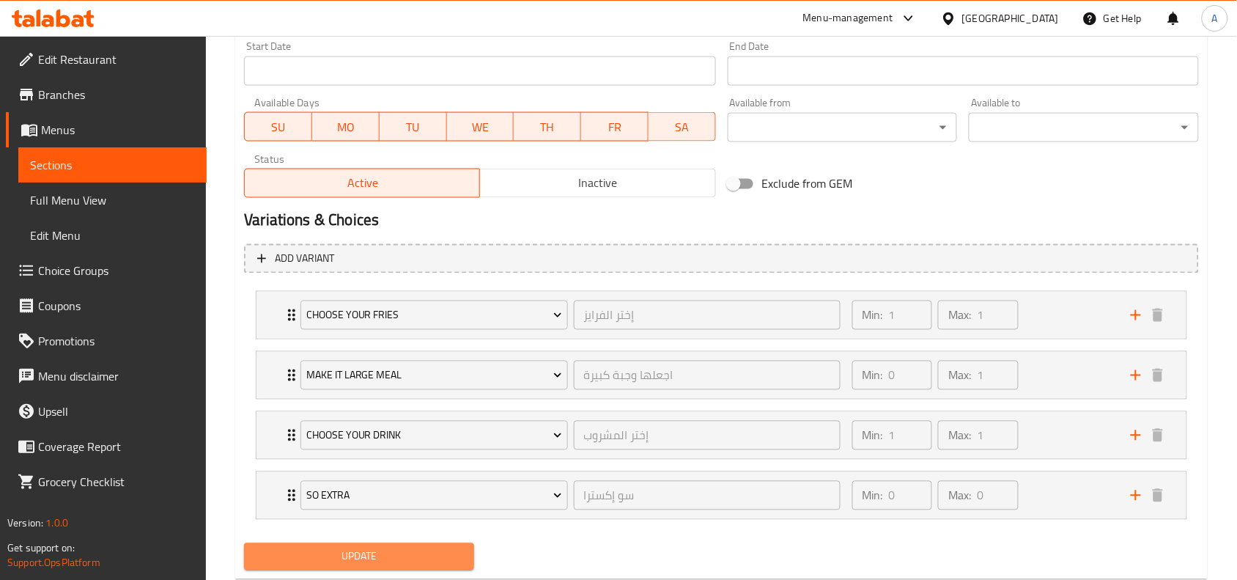
click at [441, 552] on span "Update" at bounding box center [359, 557] width 207 height 18
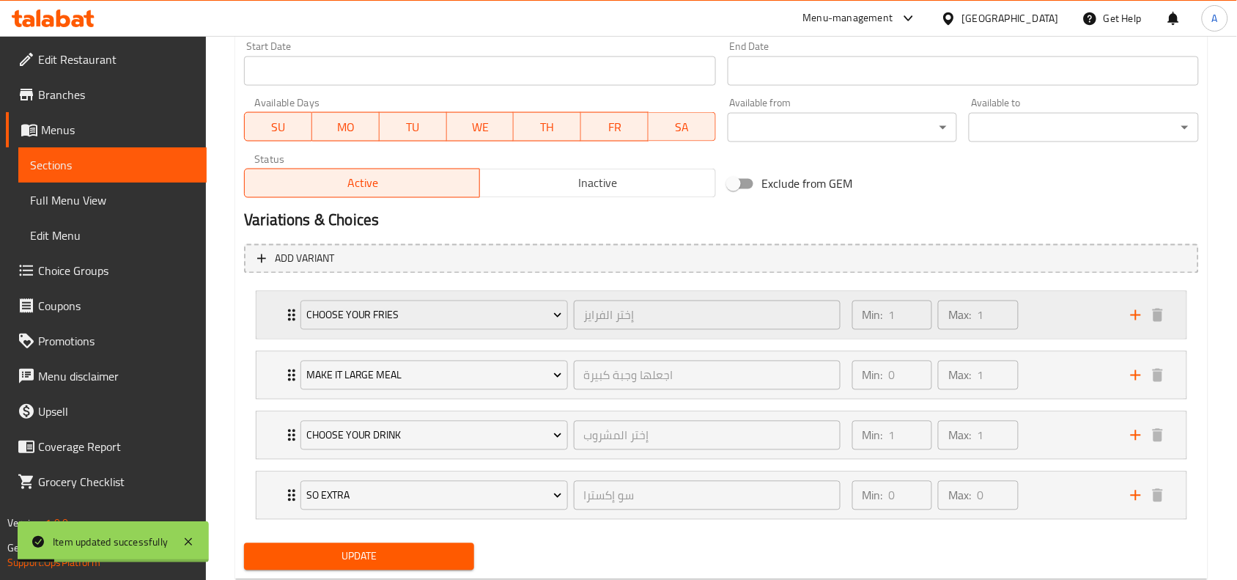
click at [1063, 317] on div "Min: 1 ​ Max: 1 ​" at bounding box center [983, 315] width 279 height 47
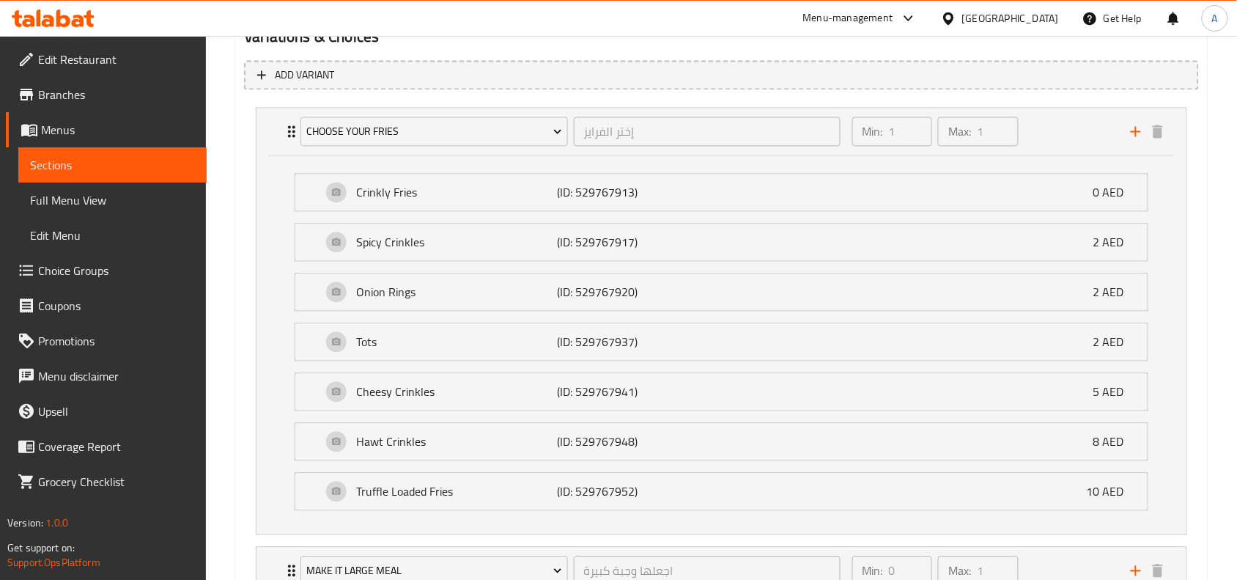
scroll to position [0, 0]
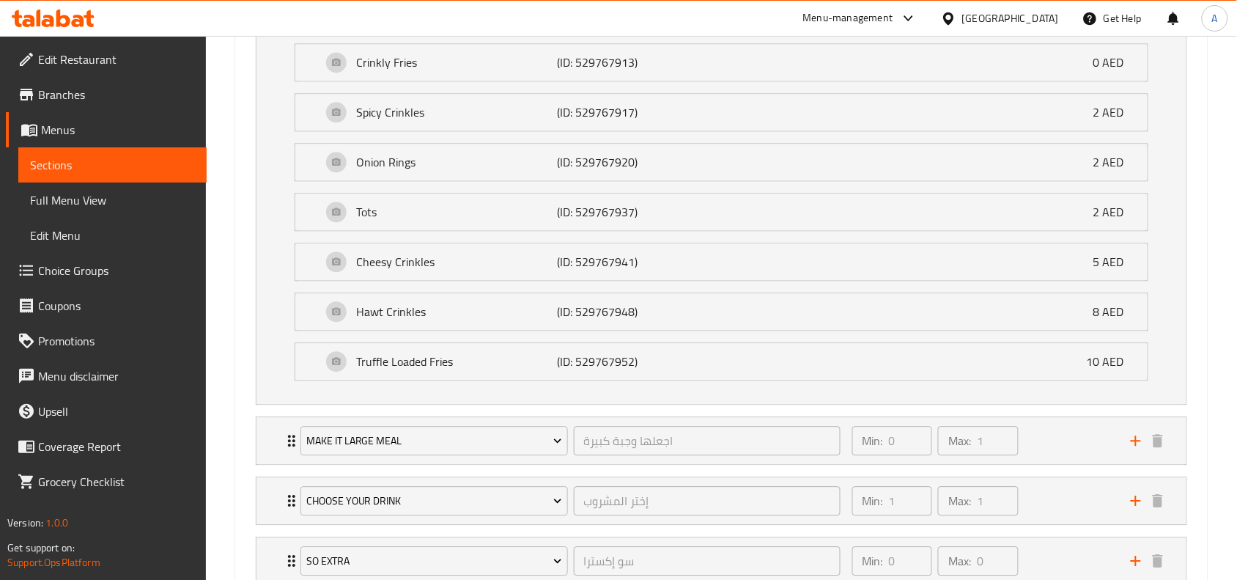
scroll to position [1064, 0]
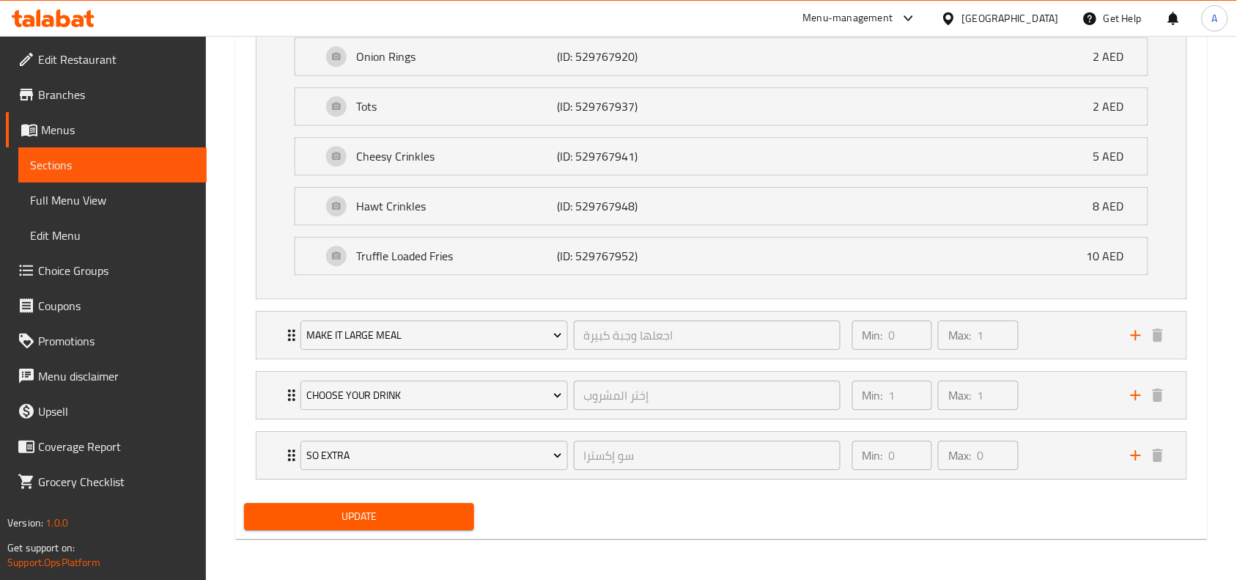
click at [436, 518] on span "Update" at bounding box center [359, 516] width 207 height 18
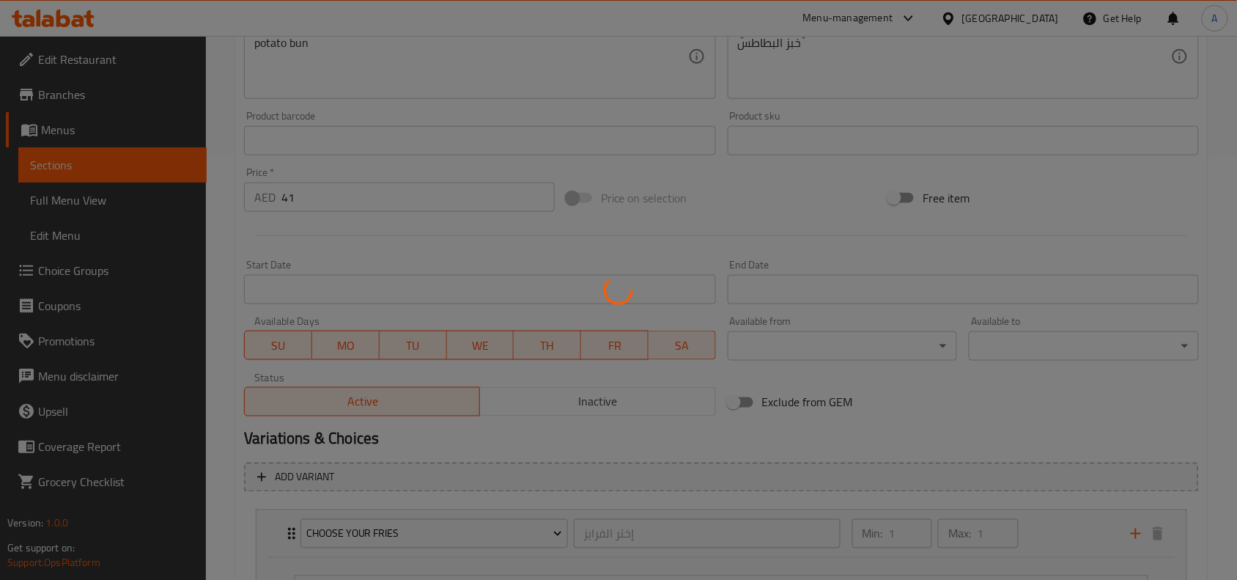
scroll to position [0, 0]
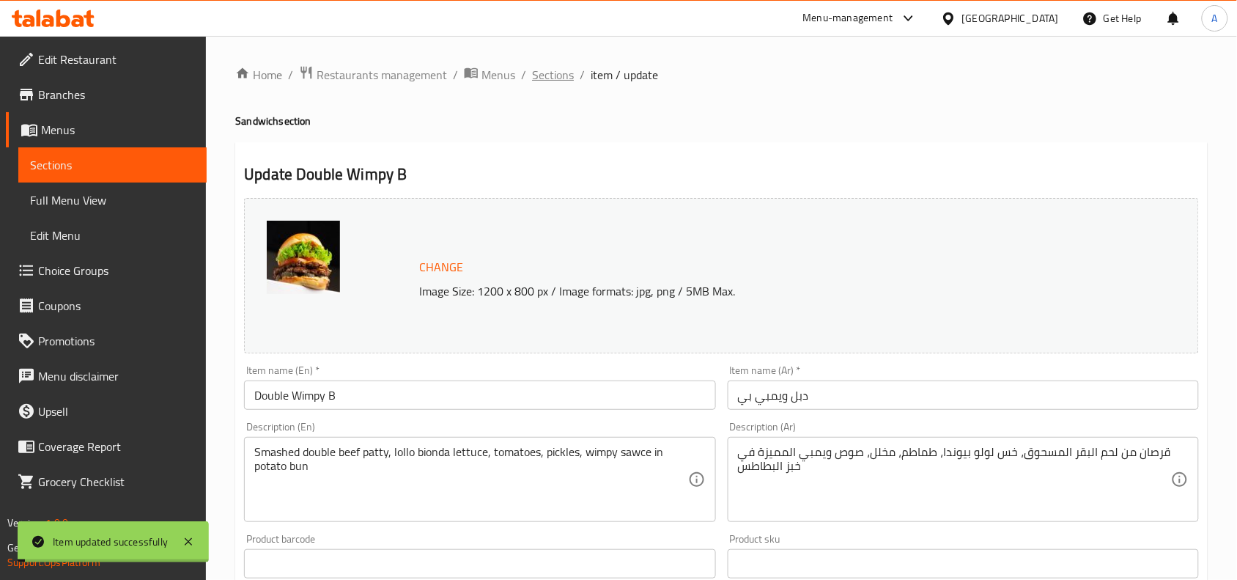
click at [554, 73] on span "Sections" at bounding box center [553, 75] width 42 height 18
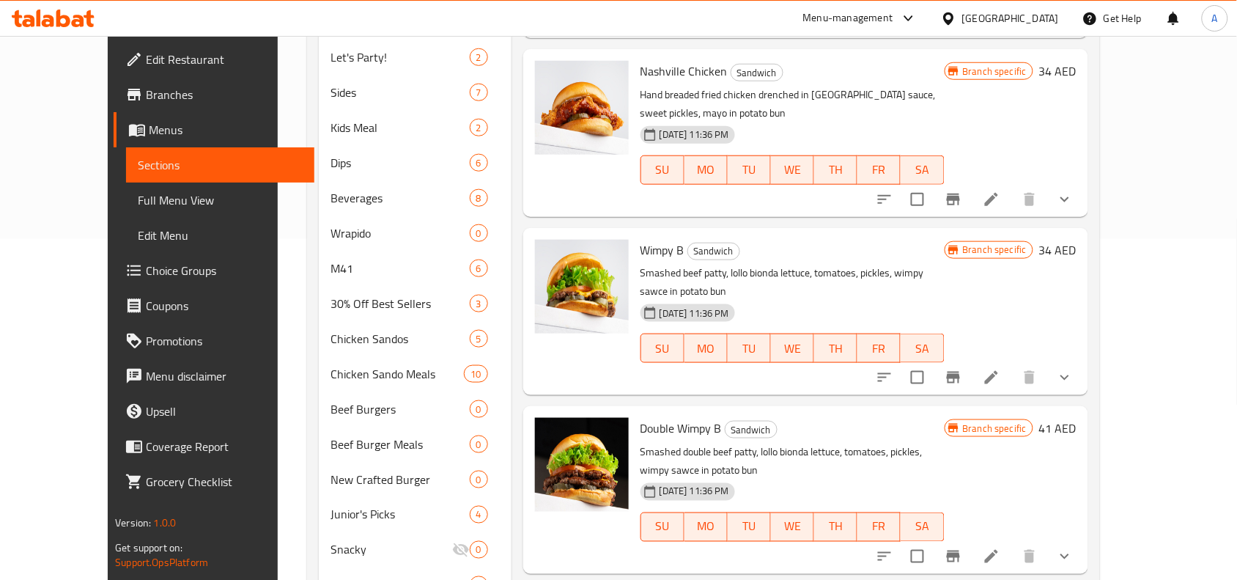
scroll to position [367, 0]
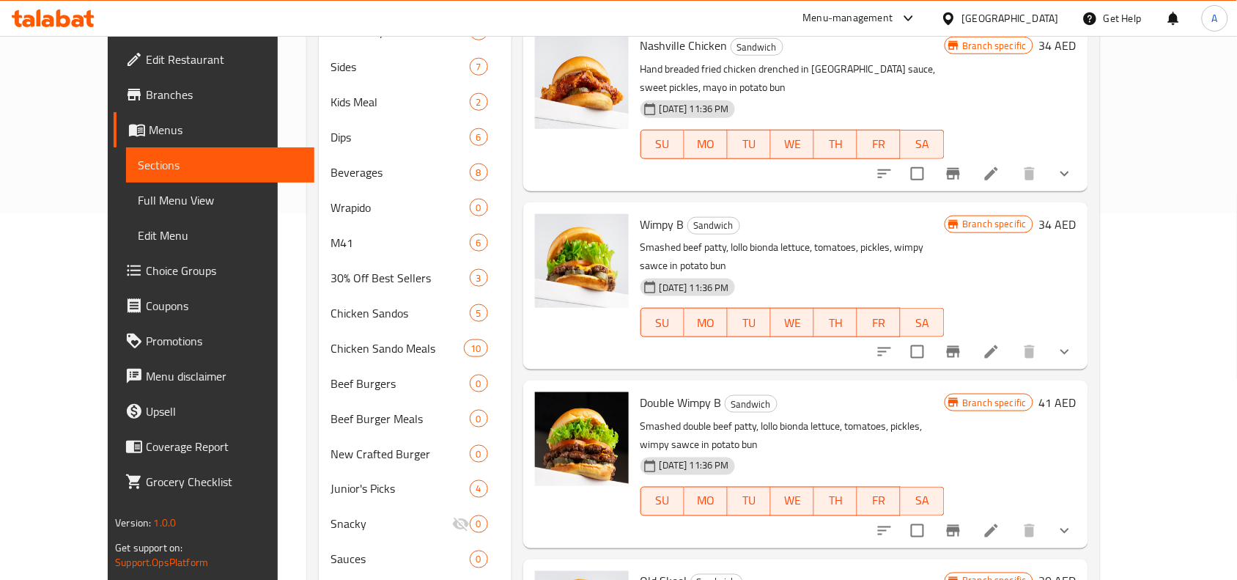
click at [1083, 513] on button "show more" at bounding box center [1065, 530] width 35 height 35
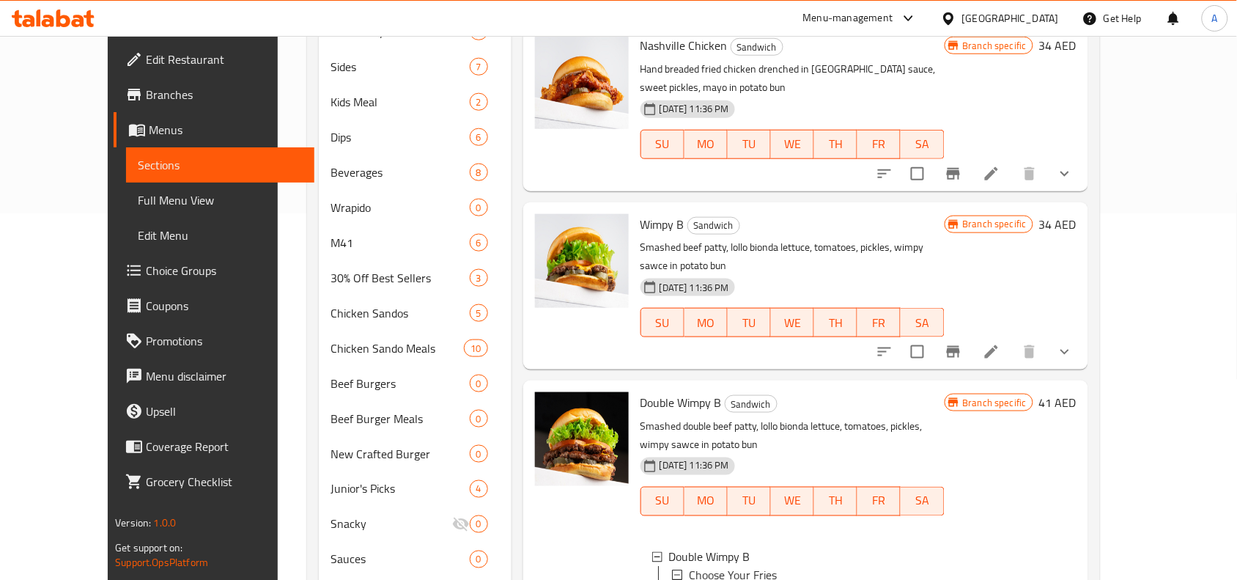
scroll to position [183, 0]
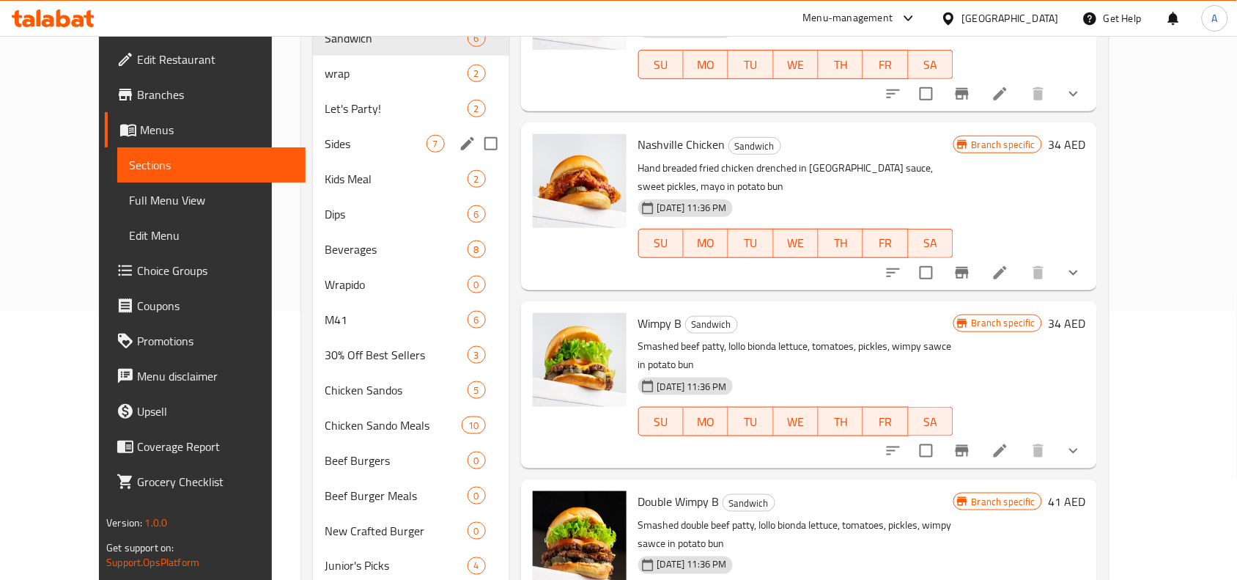
scroll to position [92, 0]
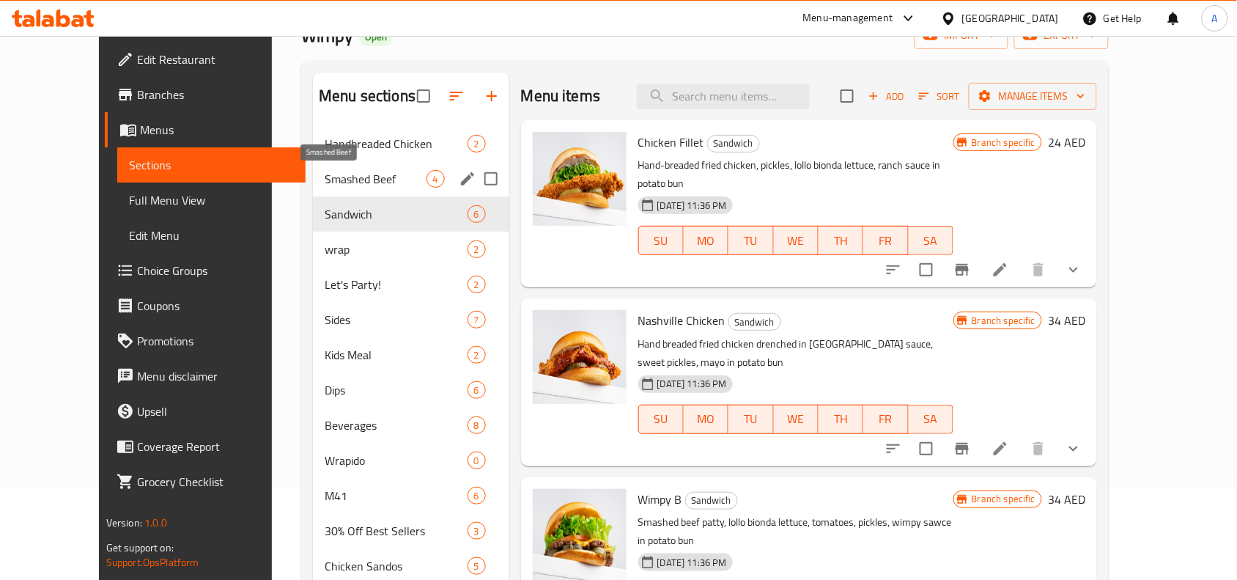
click at [325, 176] on span "Smashed Beef" at bounding box center [375, 179] width 101 height 18
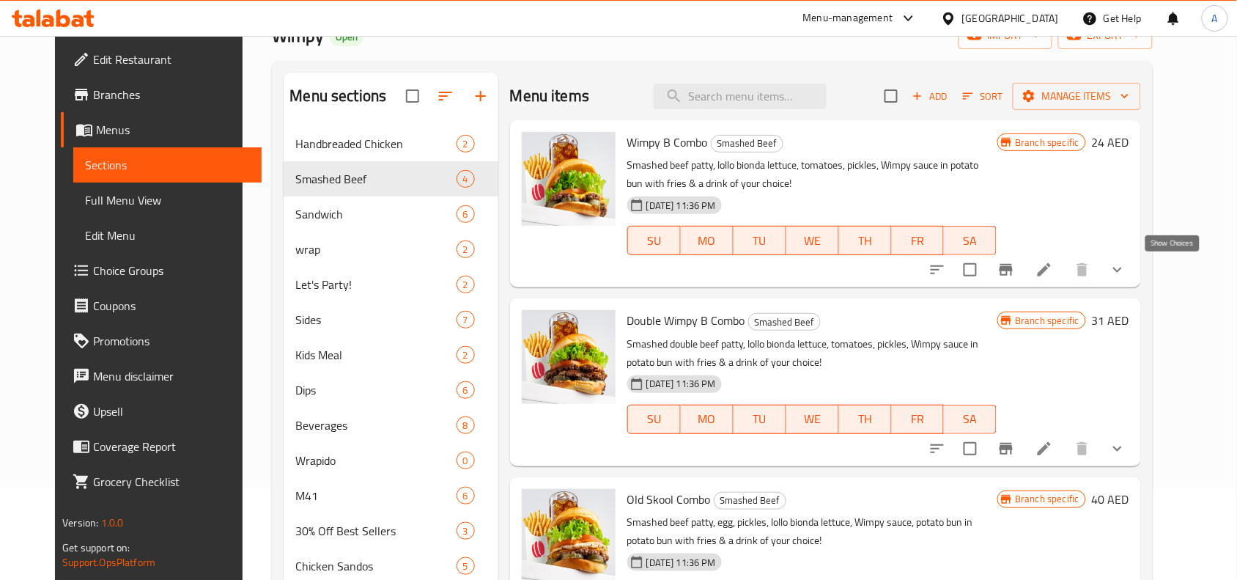
click at [1127, 268] on icon "show more" at bounding box center [1118, 270] width 18 height 18
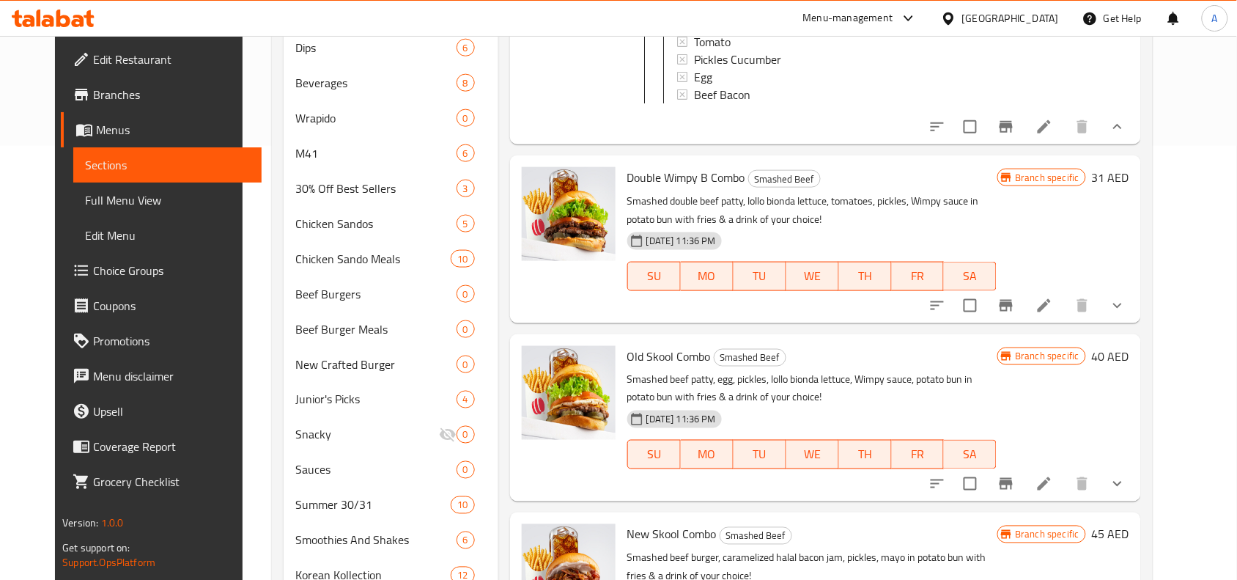
scroll to position [458, 0]
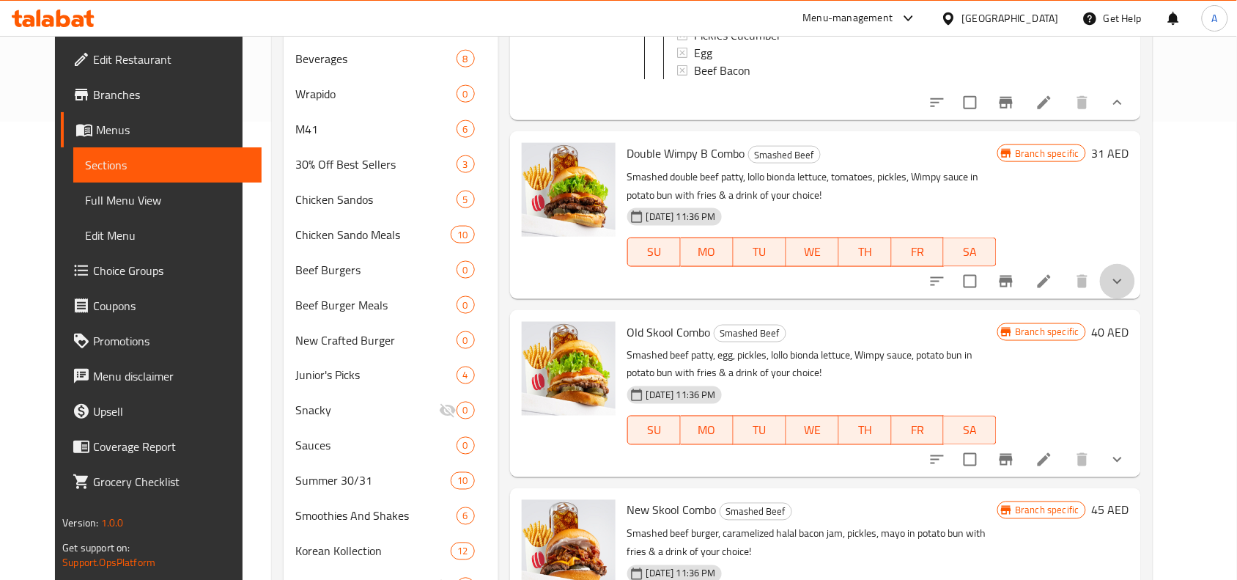
click at [1127, 290] on icon "show more" at bounding box center [1118, 282] width 18 height 18
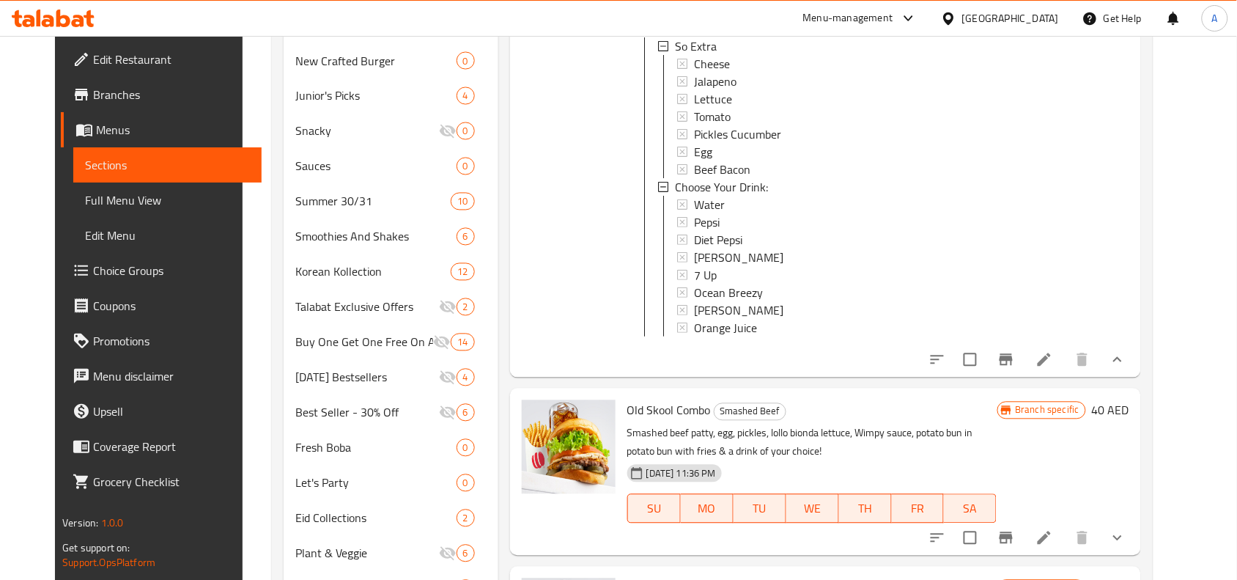
scroll to position [825, 0]
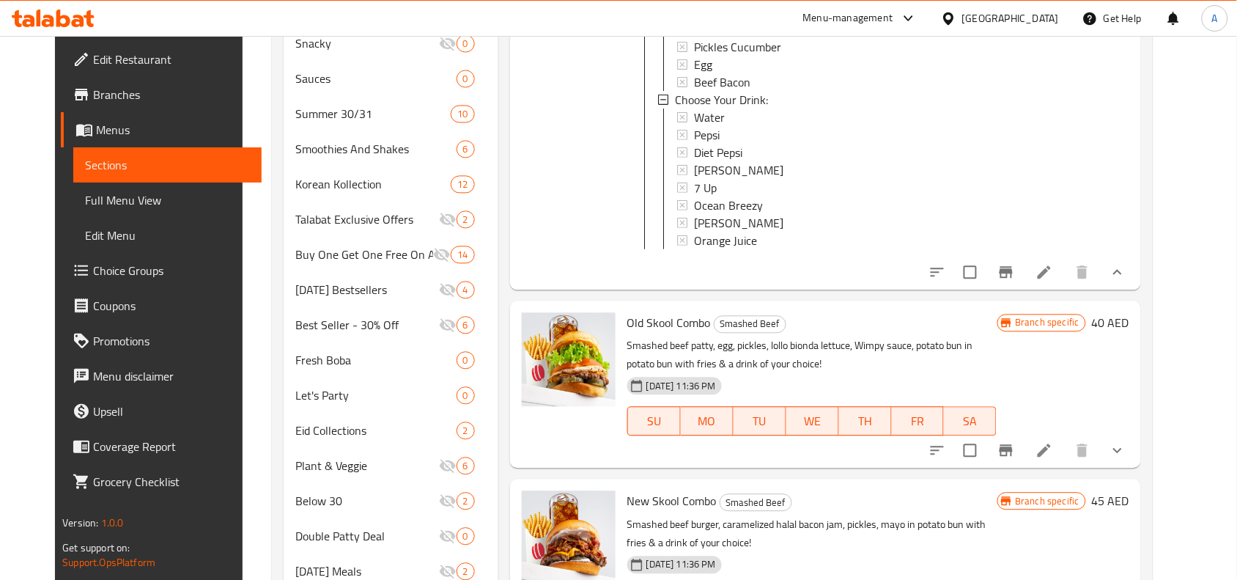
click at [1136, 468] on button "show more" at bounding box center [1117, 450] width 35 height 35
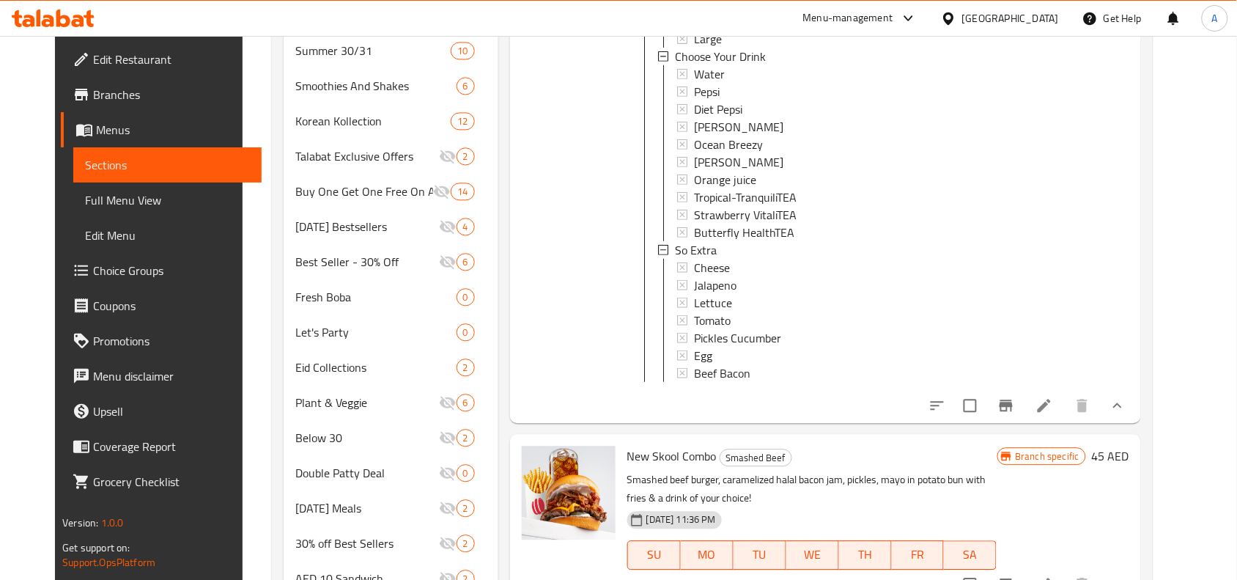
scroll to position [950, 0]
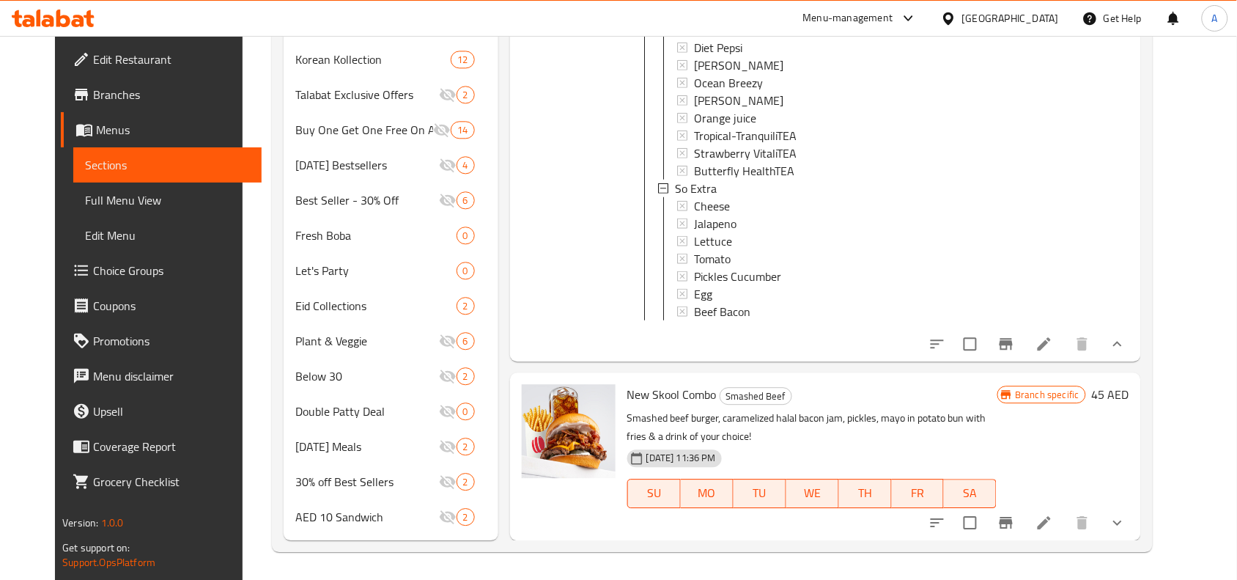
click at [1127, 520] on icon "show more" at bounding box center [1118, 523] width 18 height 18
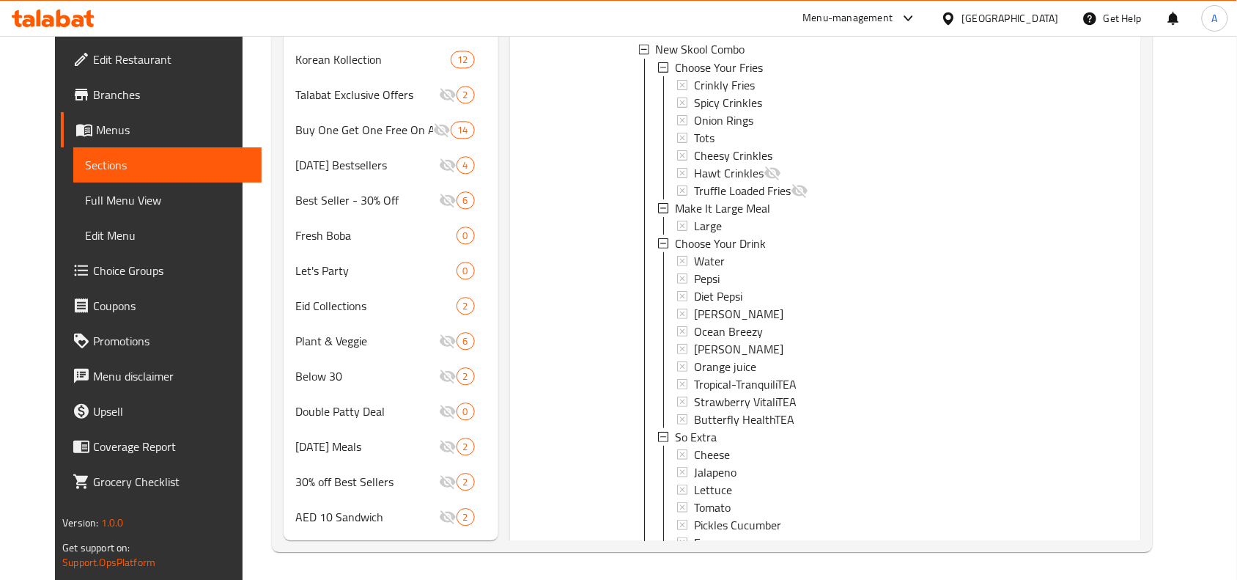
scroll to position [1174, 0]
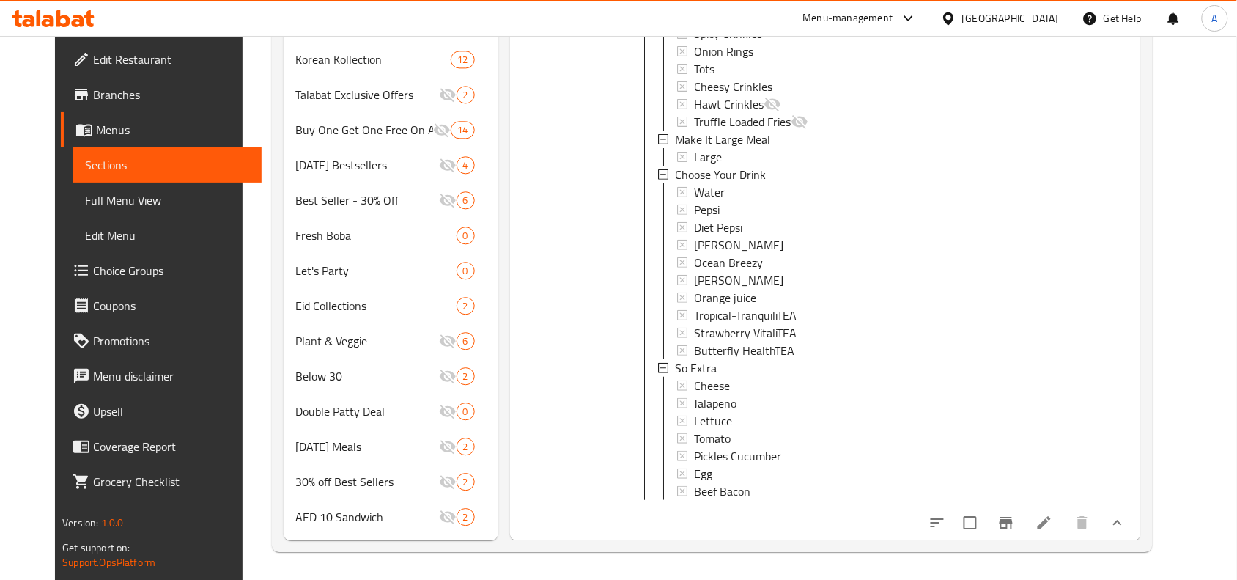
click at [1053, 515] on icon at bounding box center [1045, 523] width 18 height 18
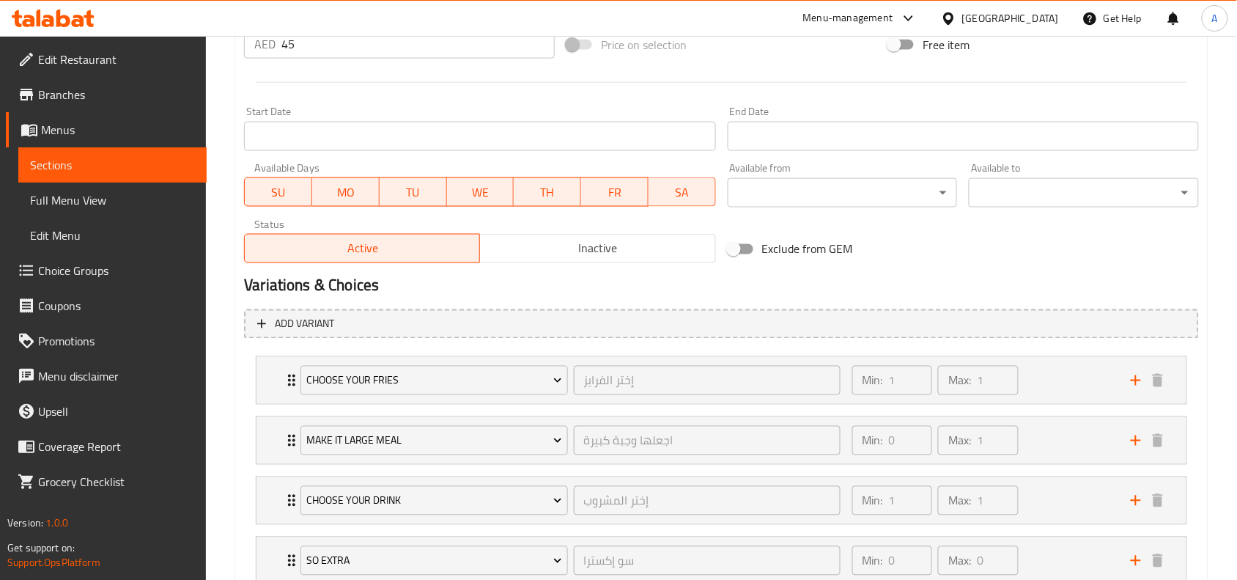
scroll to position [683, 0]
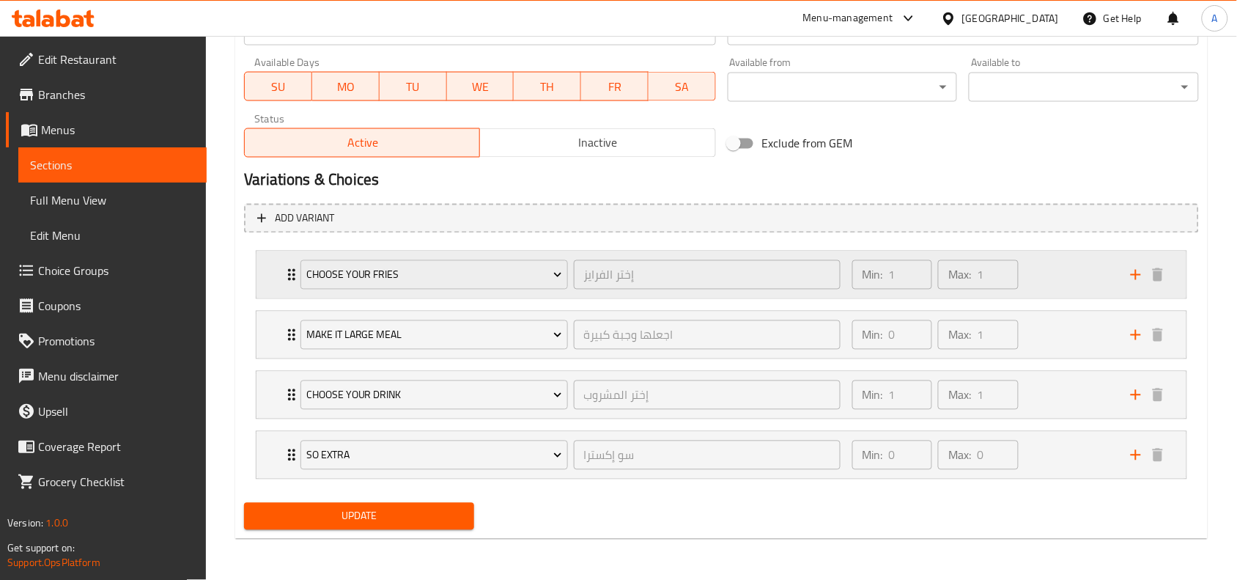
click at [1069, 273] on div "Min: 1 ​ Max: 1 ​" at bounding box center [983, 274] width 279 height 47
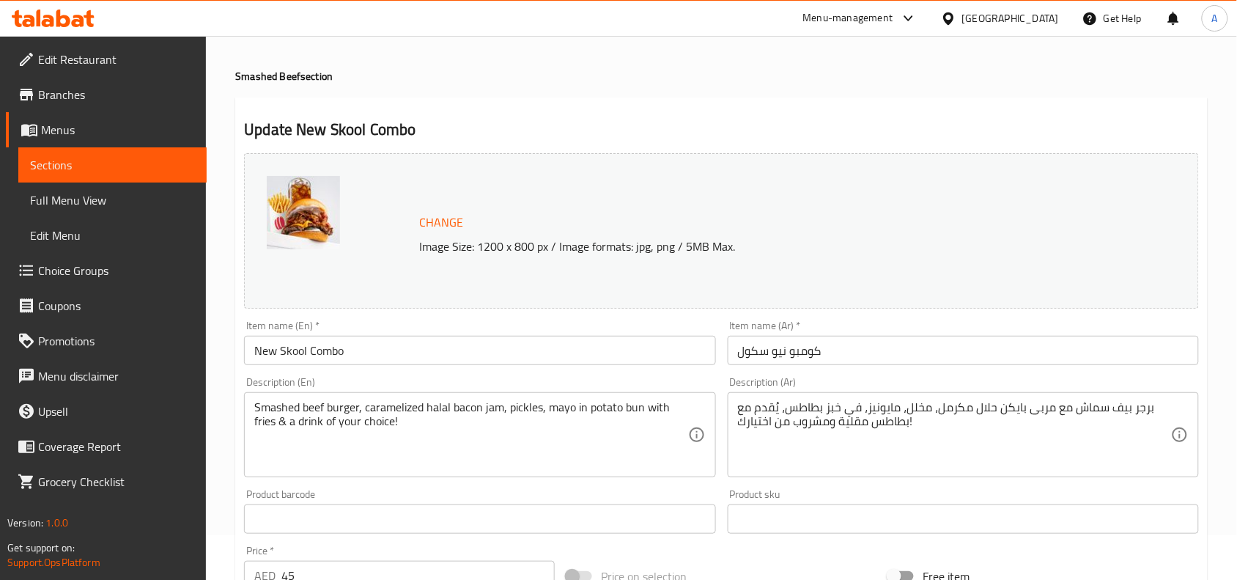
scroll to position [0, 0]
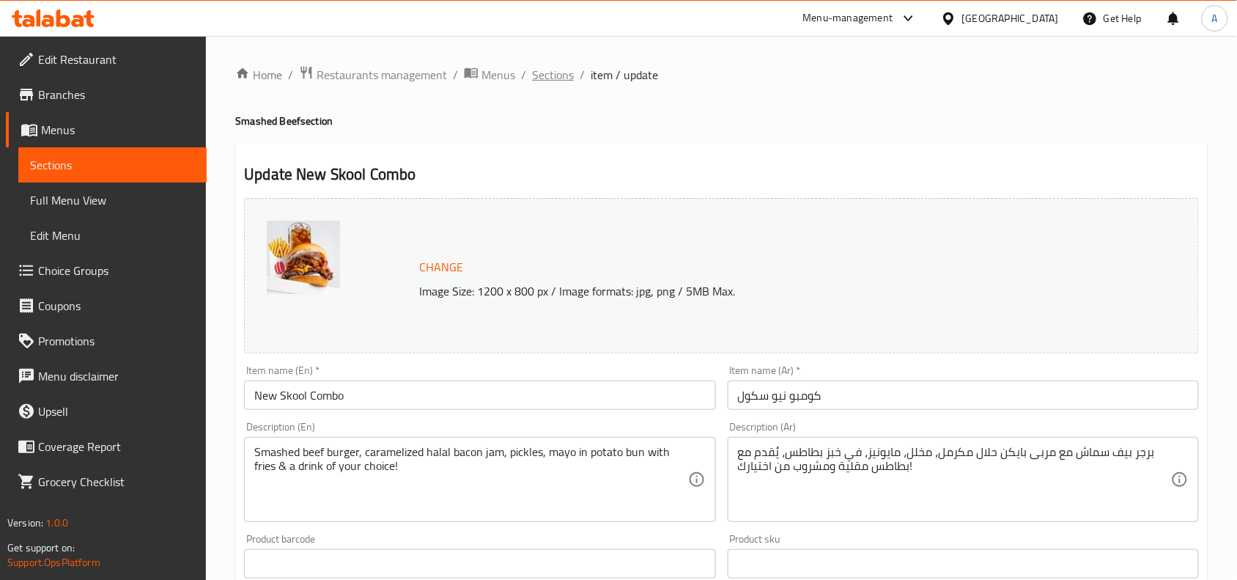
click at [545, 78] on span "Sections" at bounding box center [553, 75] width 42 height 18
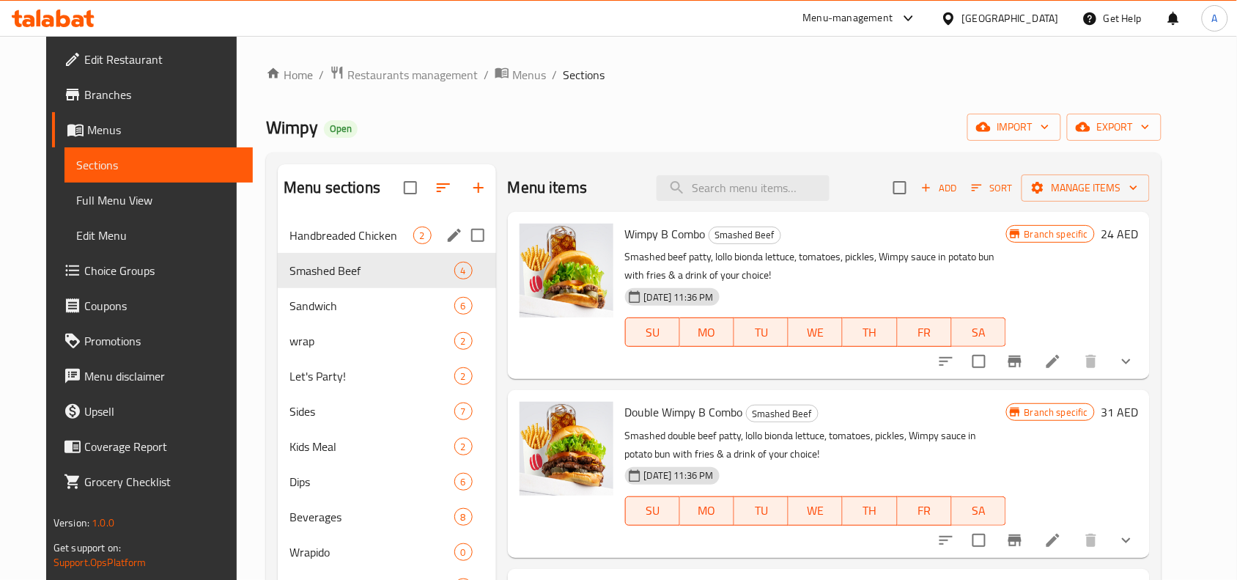
click at [352, 239] on span "Handbreaded Chicken" at bounding box center [351, 236] width 123 height 18
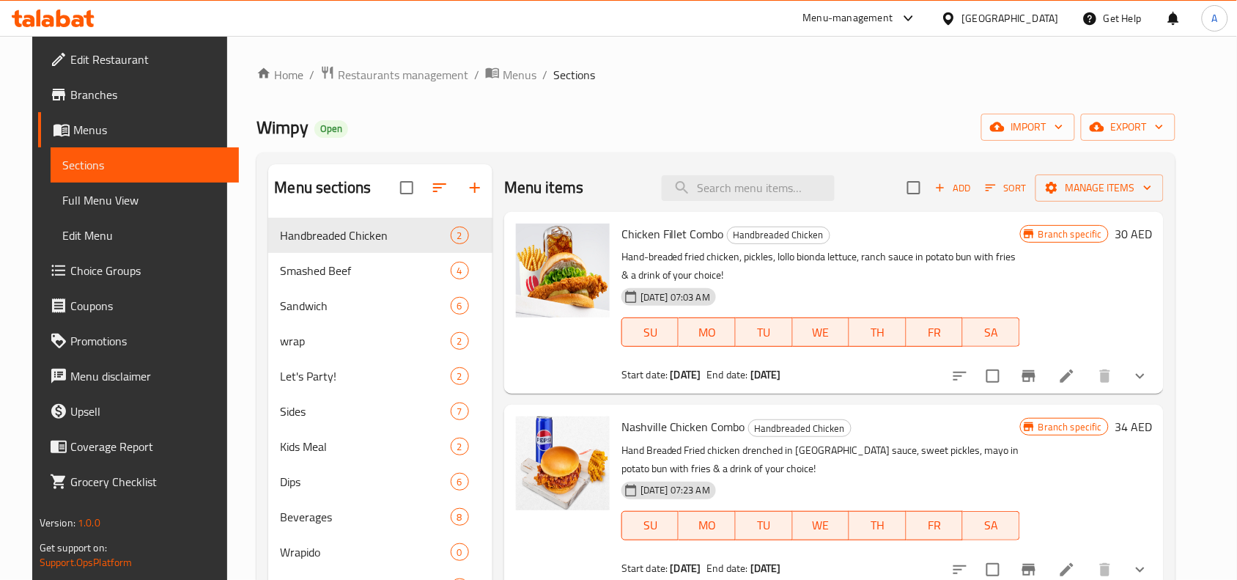
drag, startPoint x: 1196, startPoint y: 367, endPoint x: 1173, endPoint y: 367, distance: 22.7
click at [1164, 367] on div "Chicken Fillet Combo Handbreaded Chicken Hand-breaded fried chicken, pickles, l…" at bounding box center [834, 303] width 660 height 182
click at [1149, 367] on icon "show more" at bounding box center [1141, 376] width 18 height 18
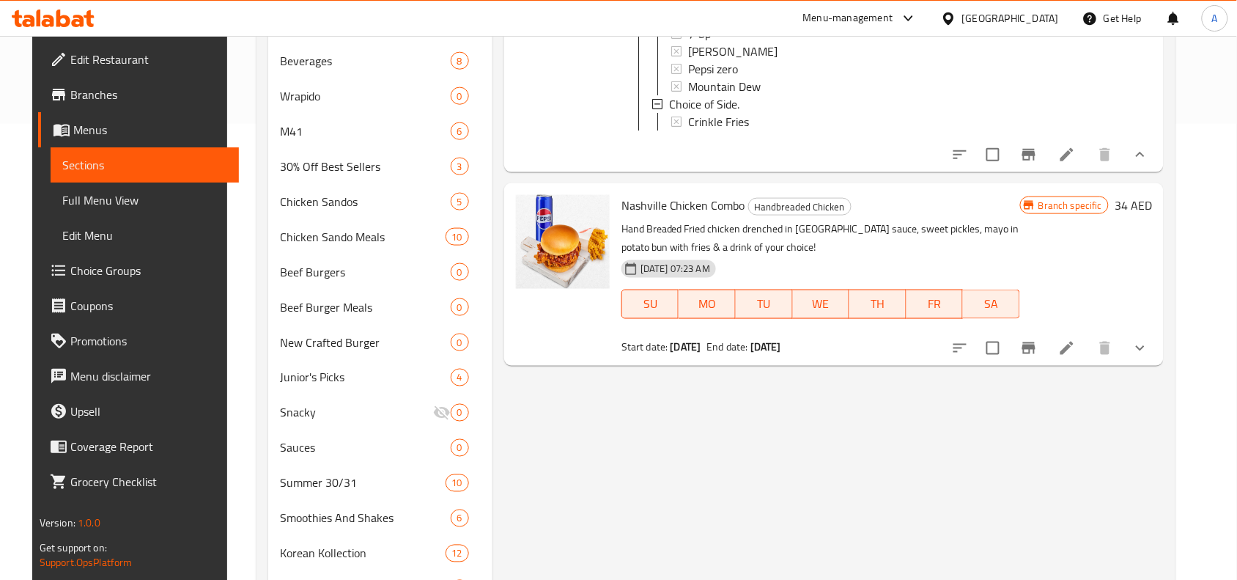
scroll to position [458, 0]
click at [1149, 355] on icon "show more" at bounding box center [1141, 346] width 18 height 18
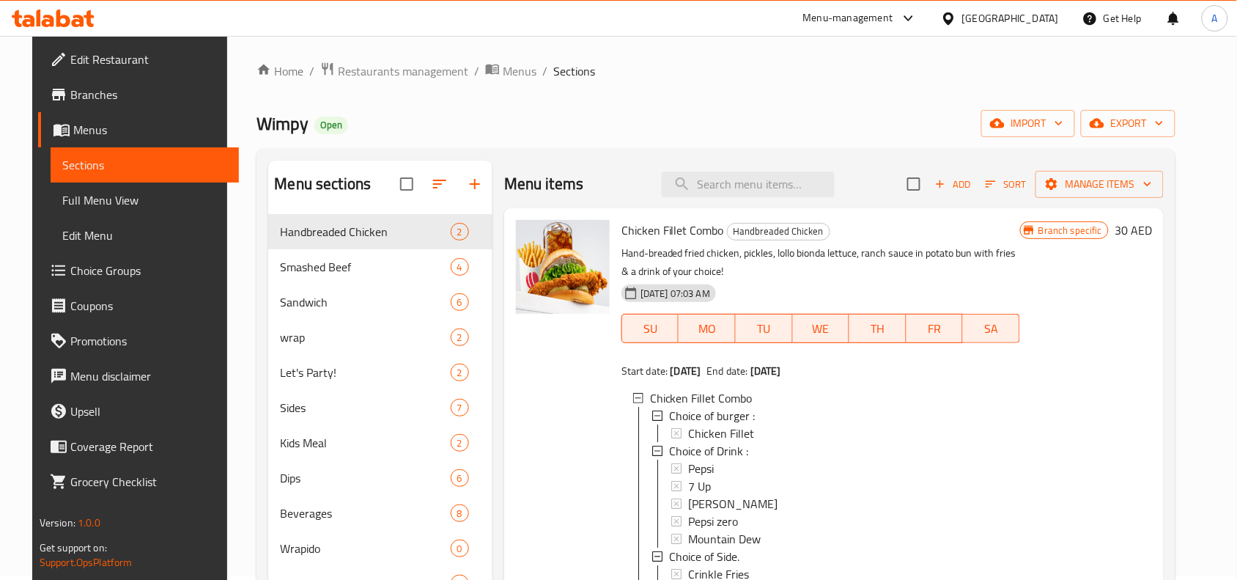
scroll to position [0, 0]
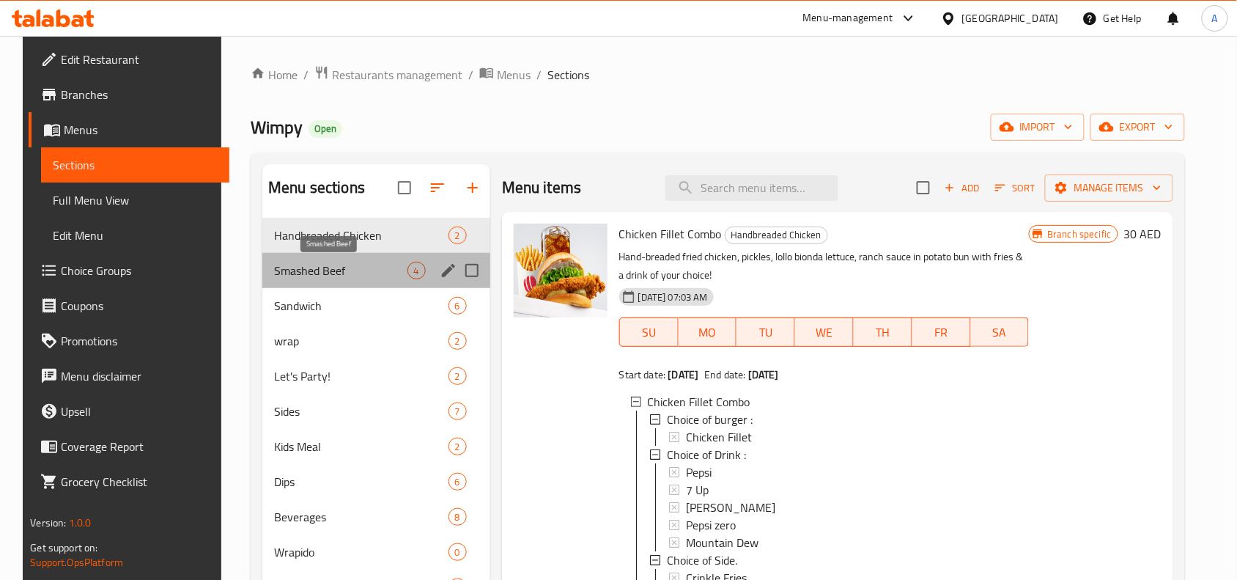
click at [312, 265] on span "Smashed Beef" at bounding box center [340, 271] width 133 height 18
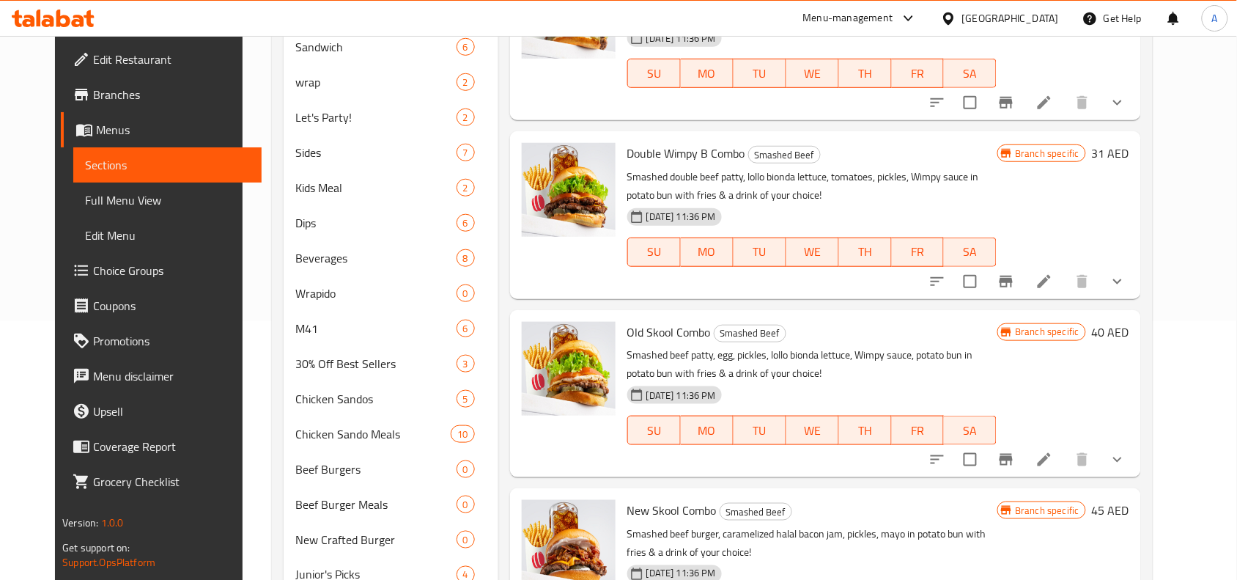
scroll to position [367, 0]
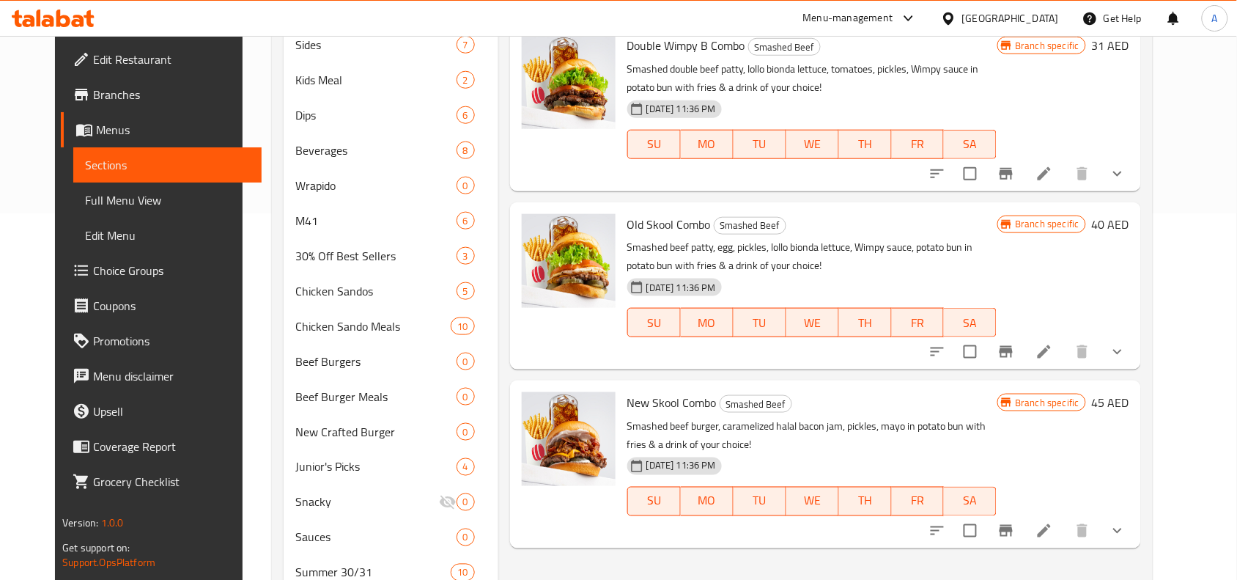
click at [1127, 360] on icon "show more" at bounding box center [1118, 352] width 18 height 18
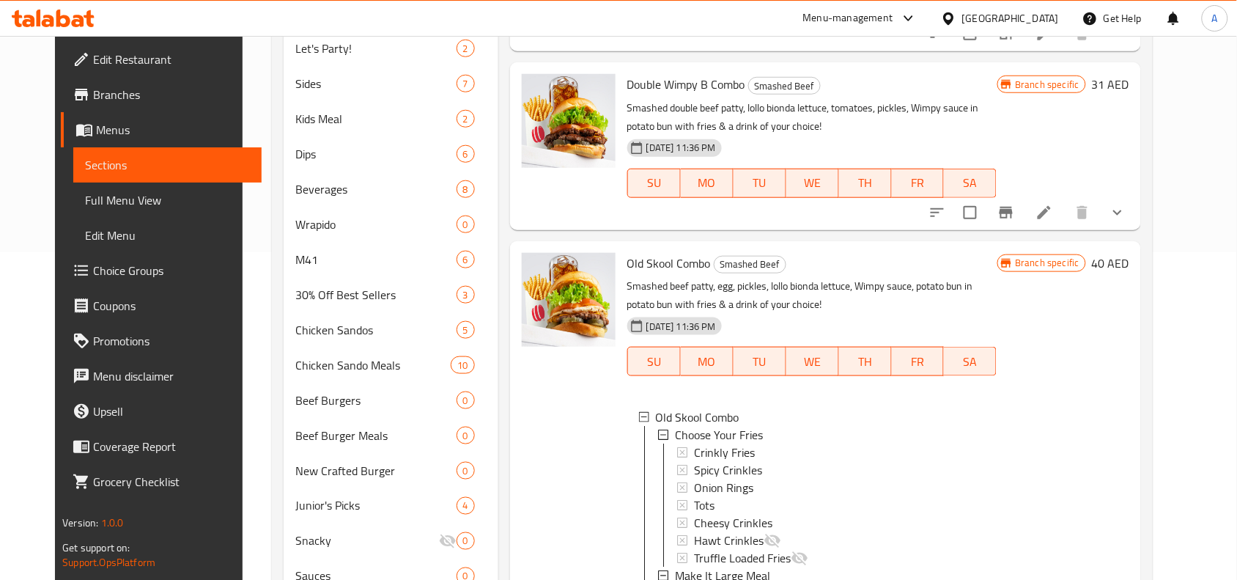
scroll to position [275, 0]
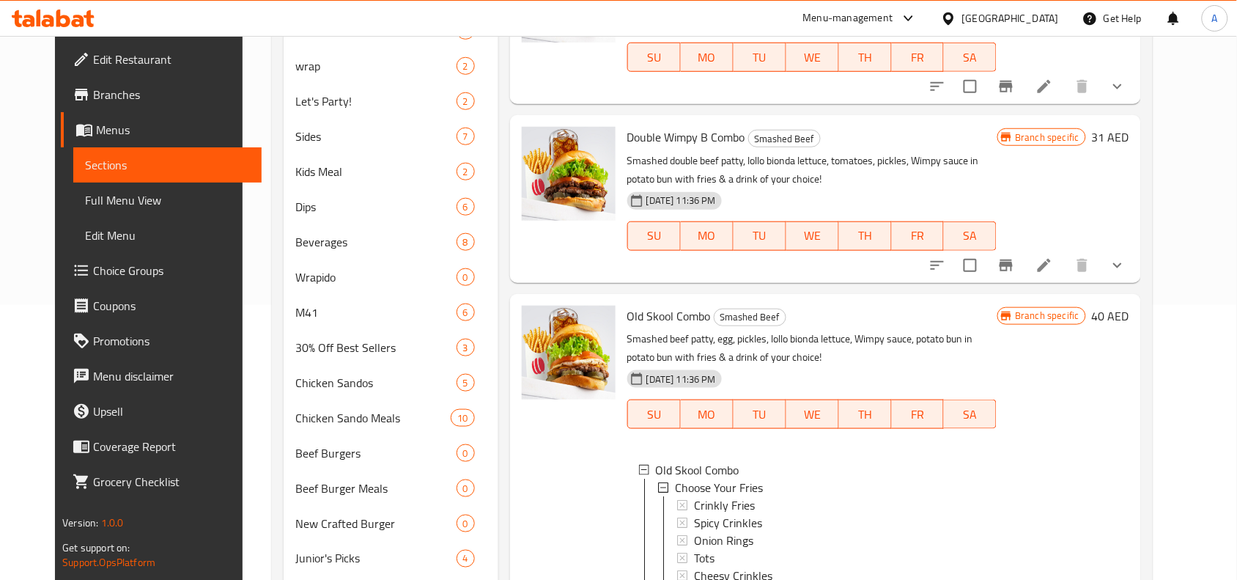
click at [1127, 268] on icon "show more" at bounding box center [1118, 266] width 18 height 18
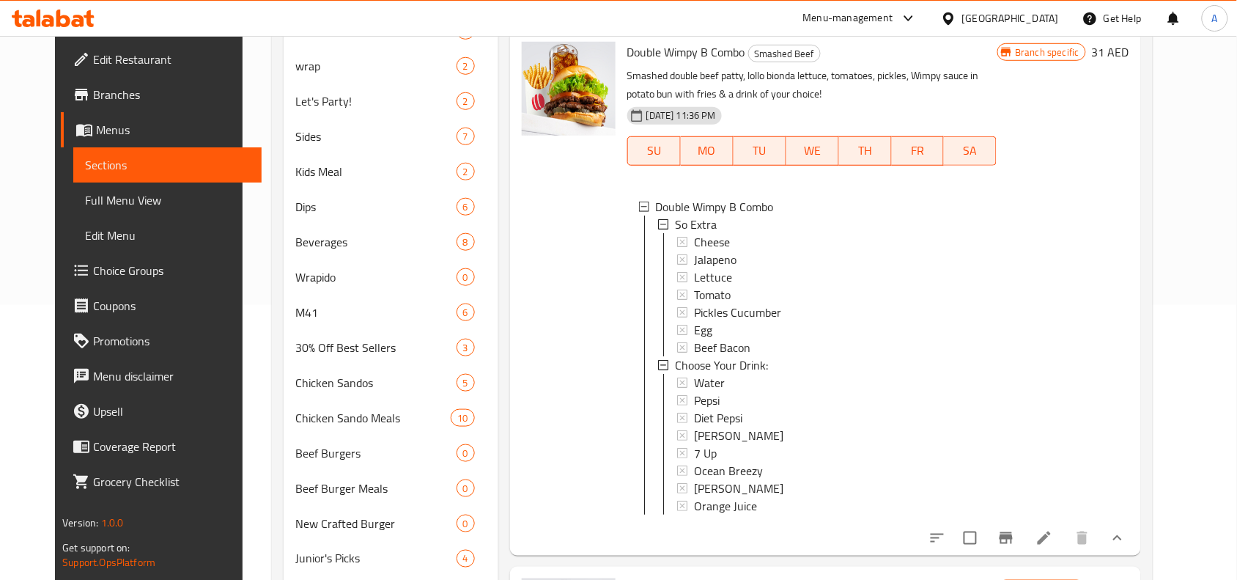
scroll to position [0, 0]
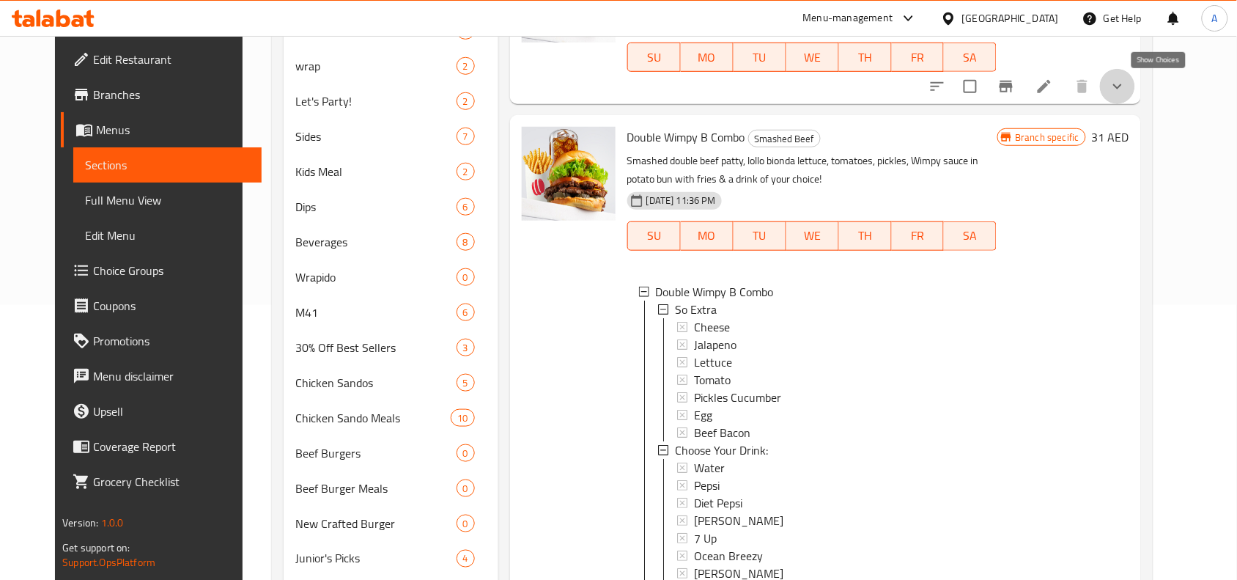
click at [1127, 82] on icon "show more" at bounding box center [1118, 87] width 18 height 18
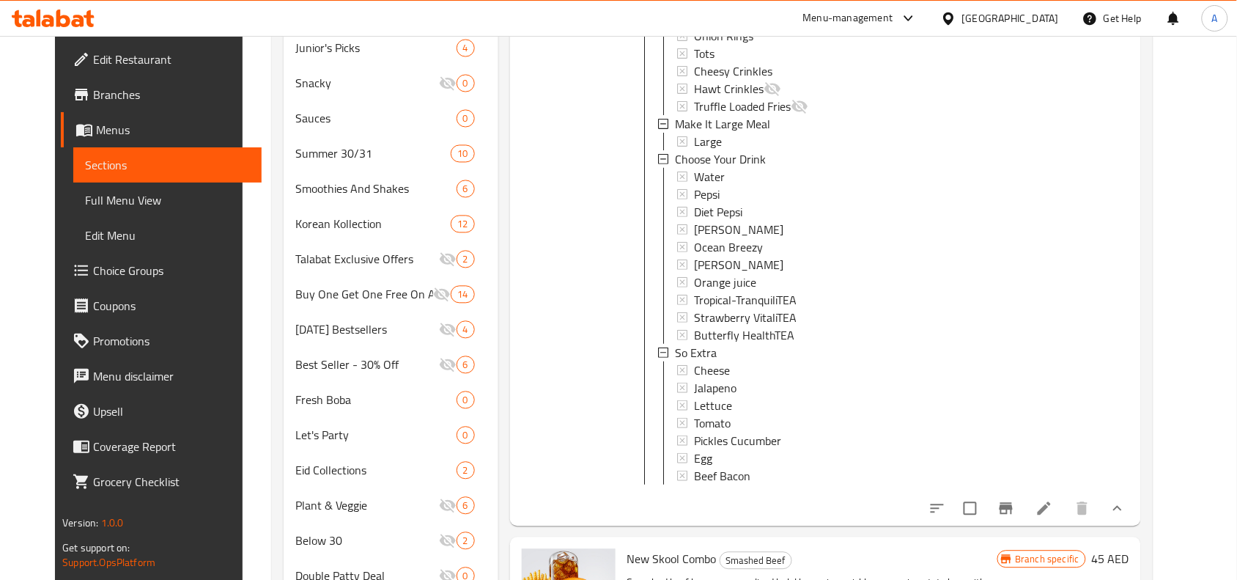
scroll to position [950, 0]
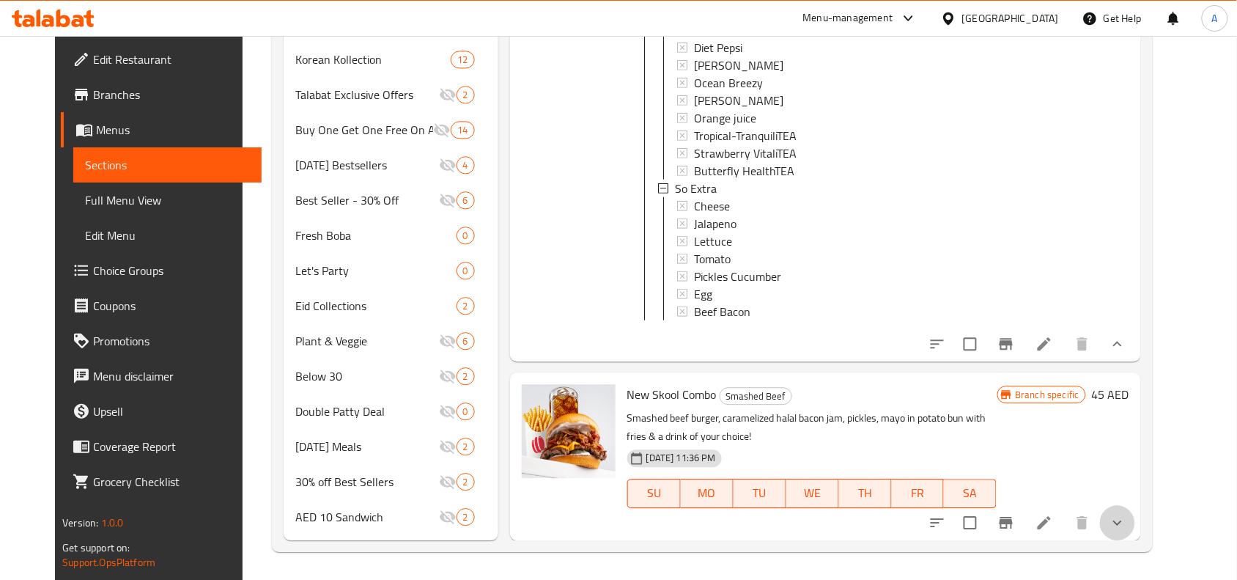
click at [1136, 515] on button "show more" at bounding box center [1117, 522] width 35 height 35
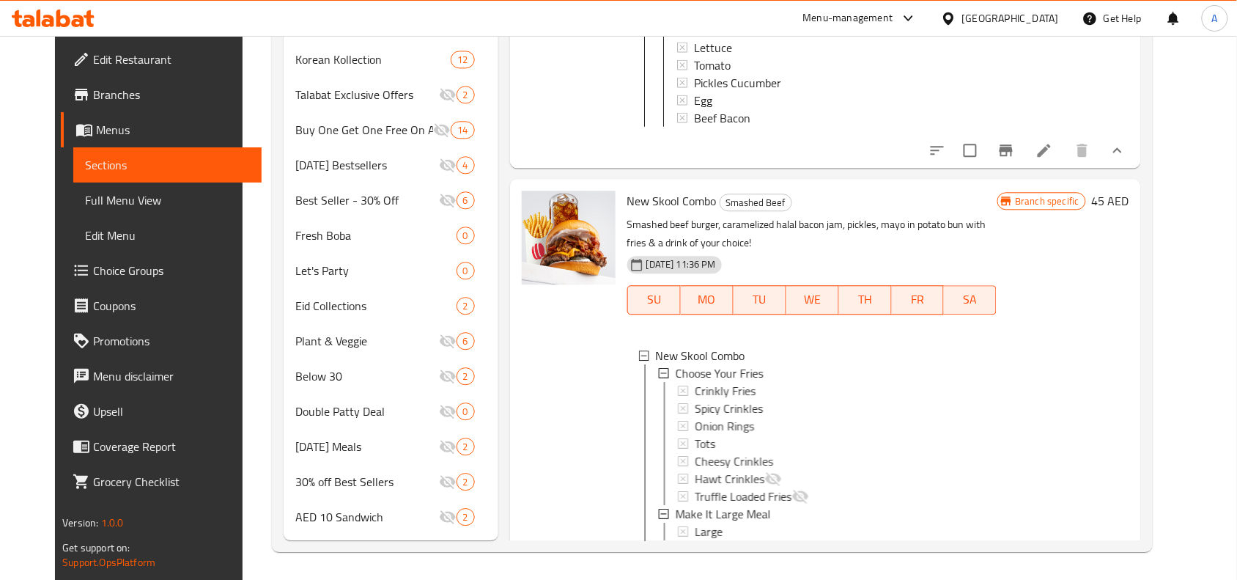
scroll to position [1050, 0]
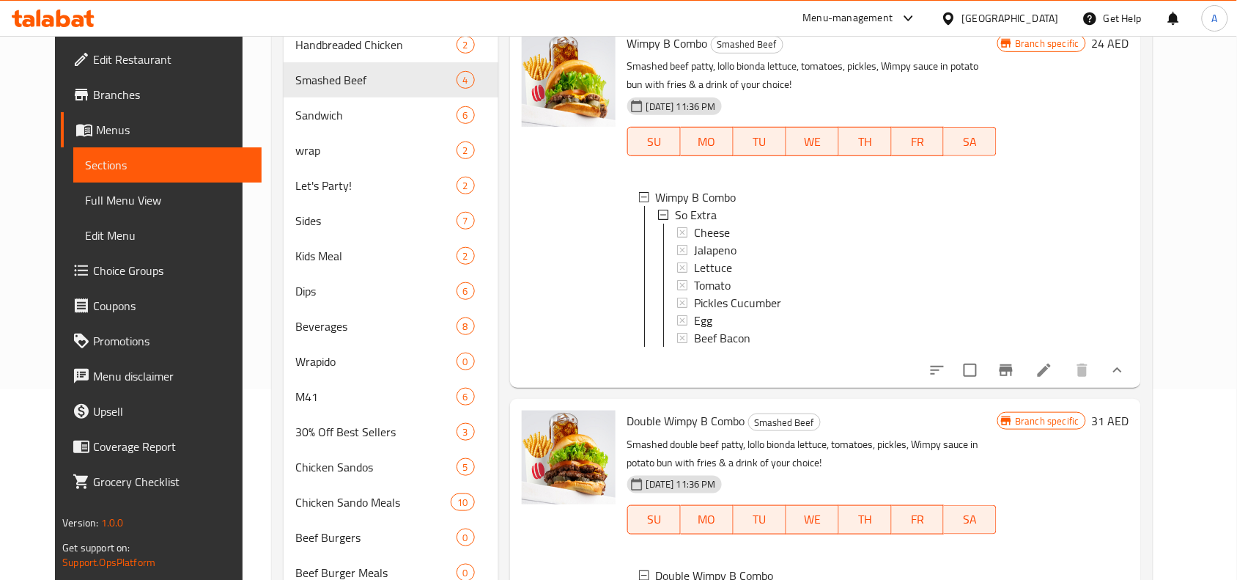
scroll to position [0, 0]
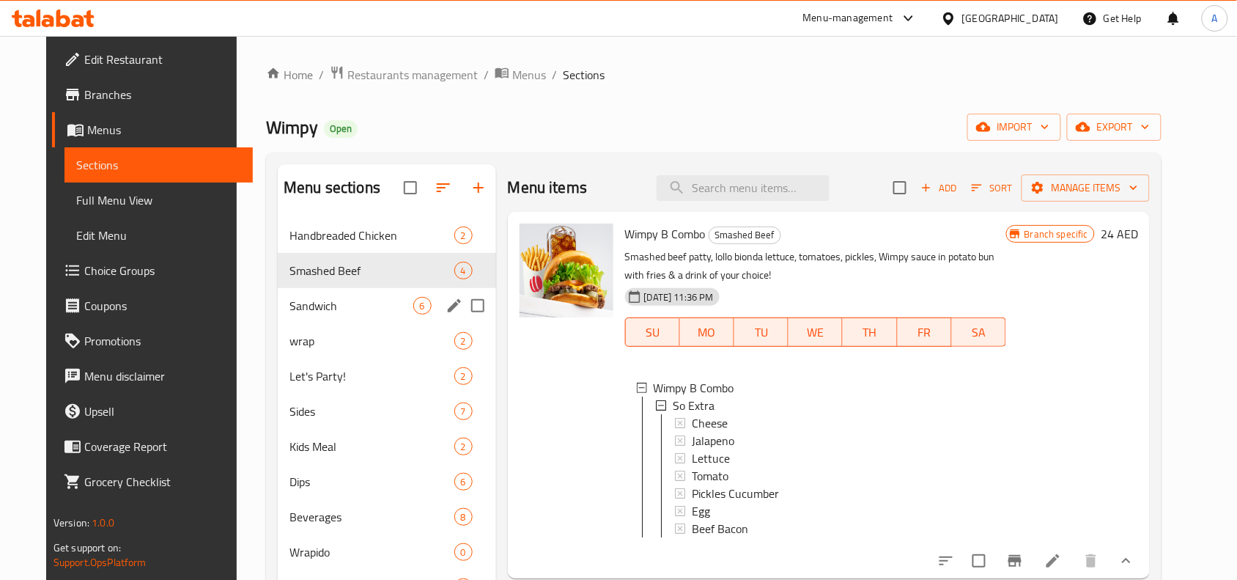
click at [323, 288] on div "Sandwich 6" at bounding box center [387, 305] width 218 height 35
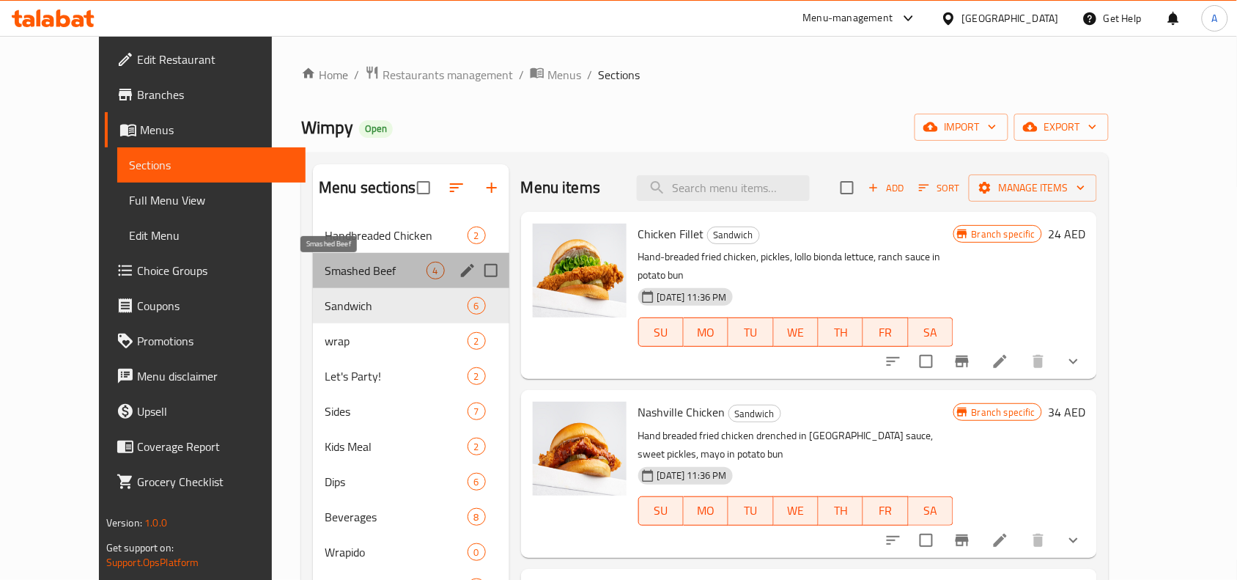
click at [328, 273] on span "Smashed Beef" at bounding box center [375, 271] width 101 height 18
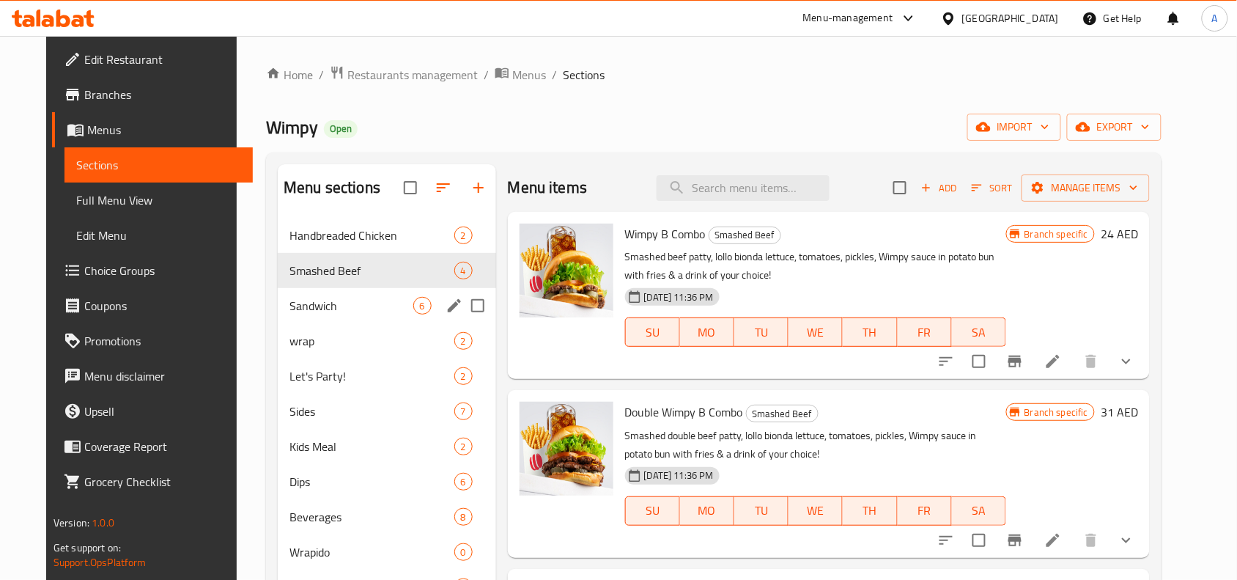
click at [303, 295] on div "Sandwich 6" at bounding box center [387, 305] width 218 height 35
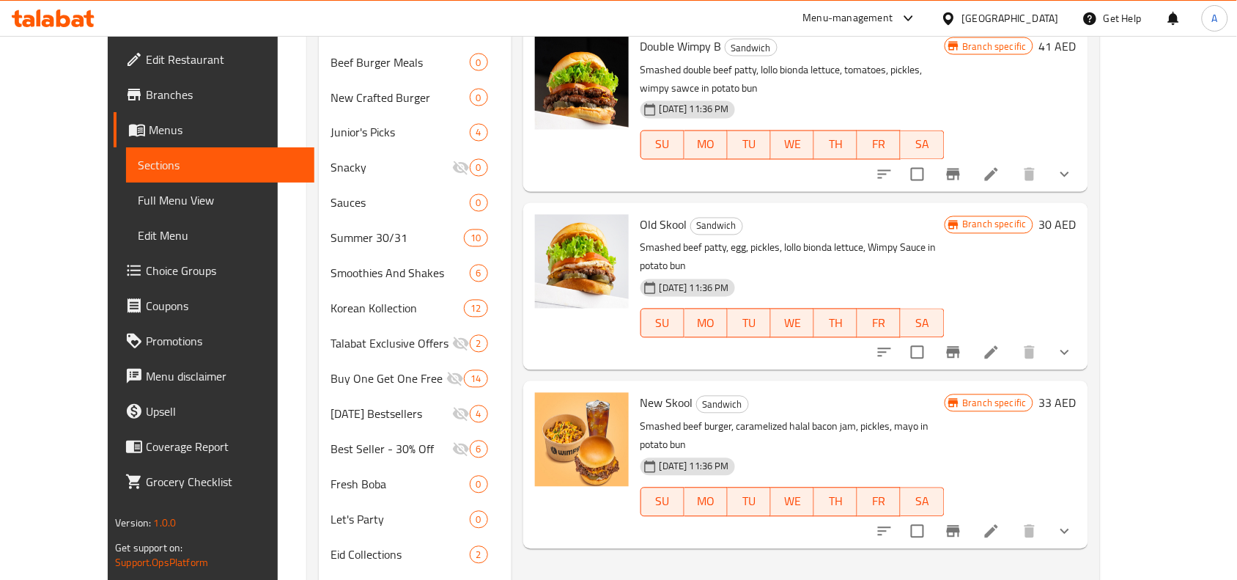
scroll to position [733, 0]
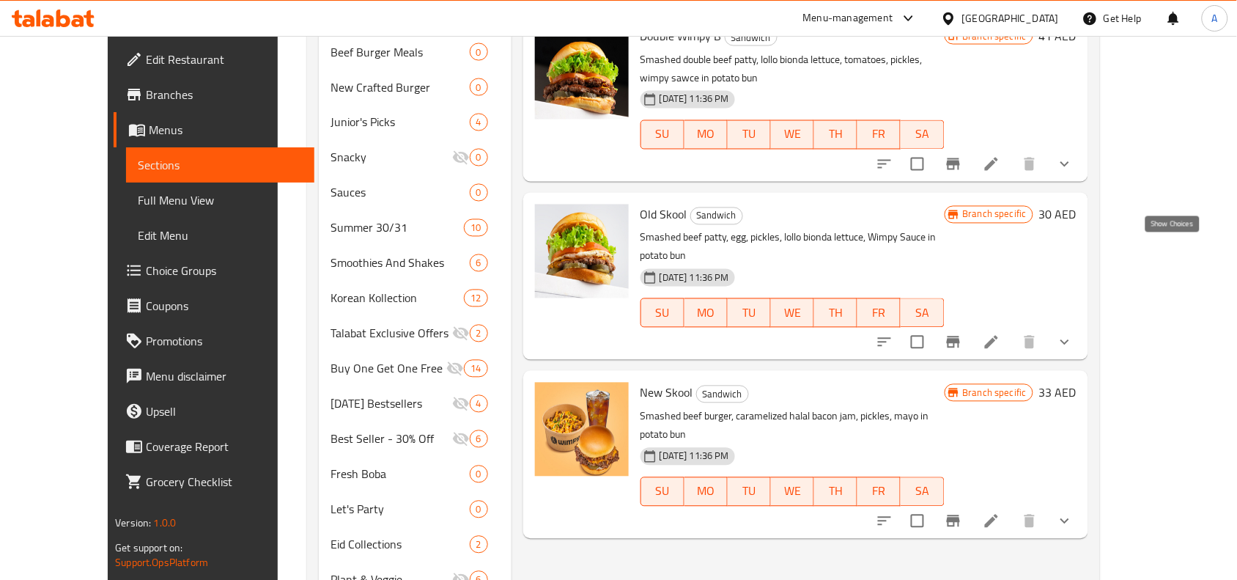
click at [1074, 334] on icon "show more" at bounding box center [1065, 343] width 18 height 18
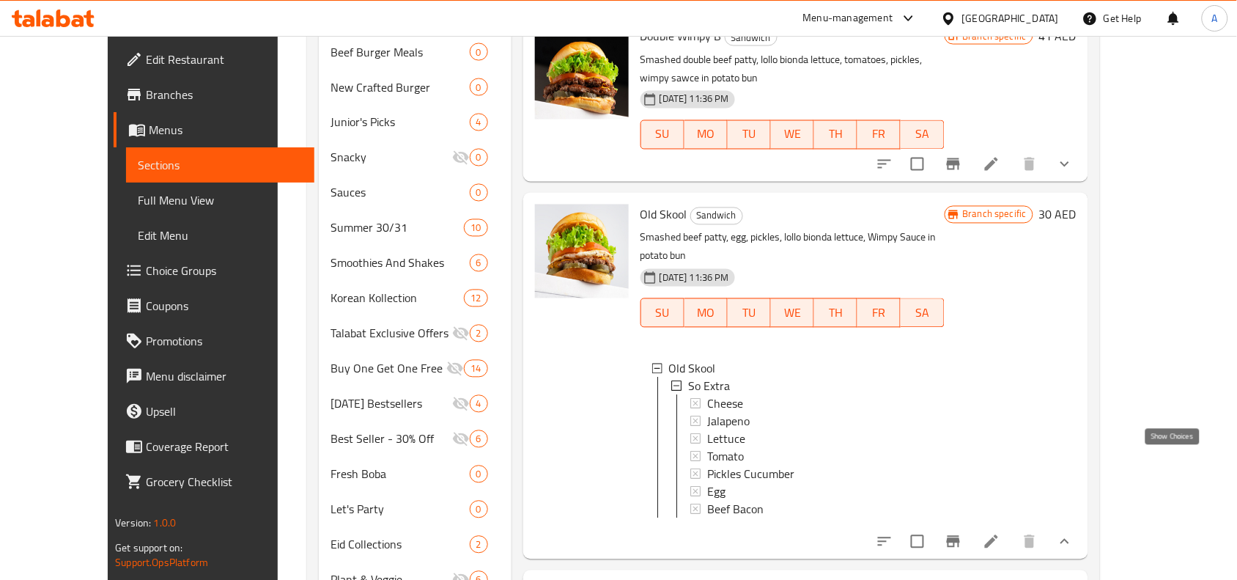
click at [1074, 533] on icon "show more" at bounding box center [1065, 542] width 18 height 18
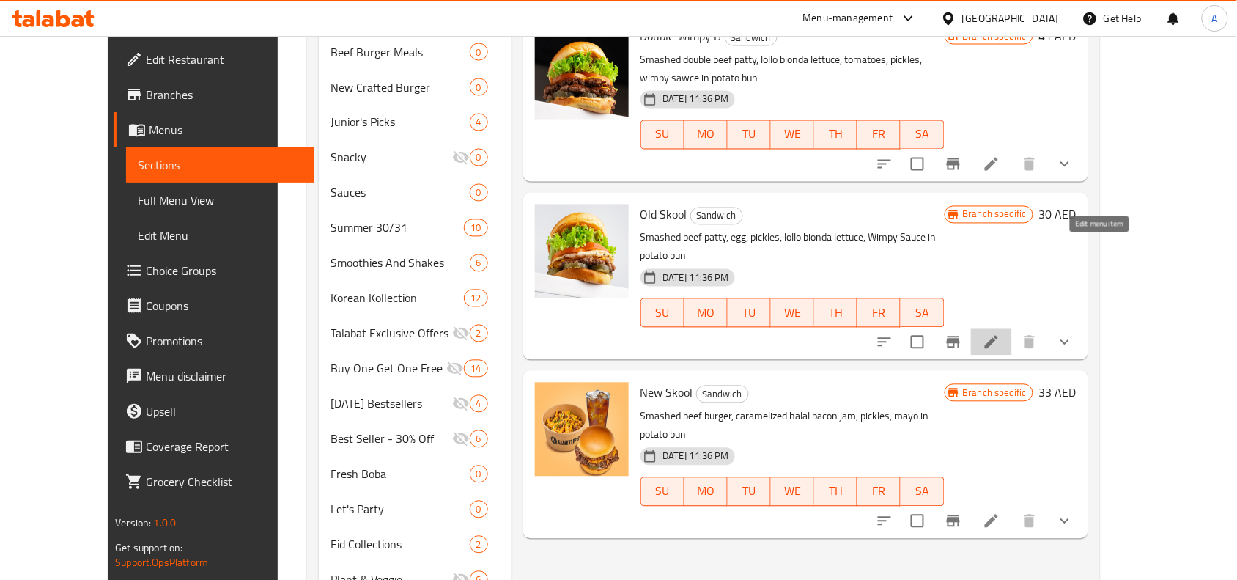
click at [1001, 334] on icon at bounding box center [992, 343] width 18 height 18
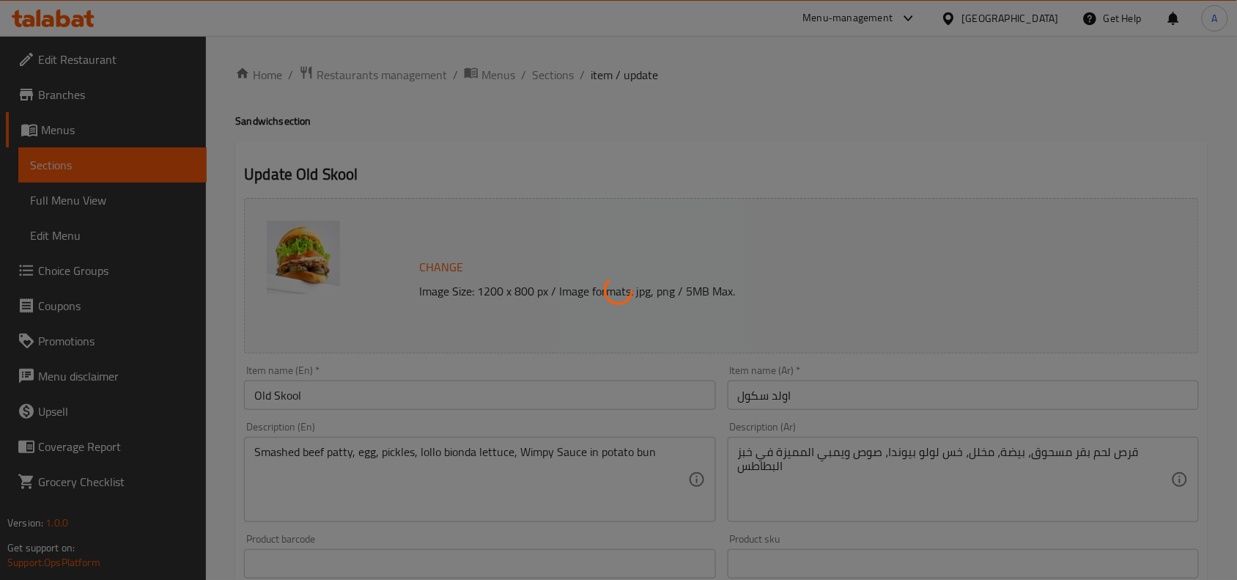
type input "سو إكسترا"
type input "0"
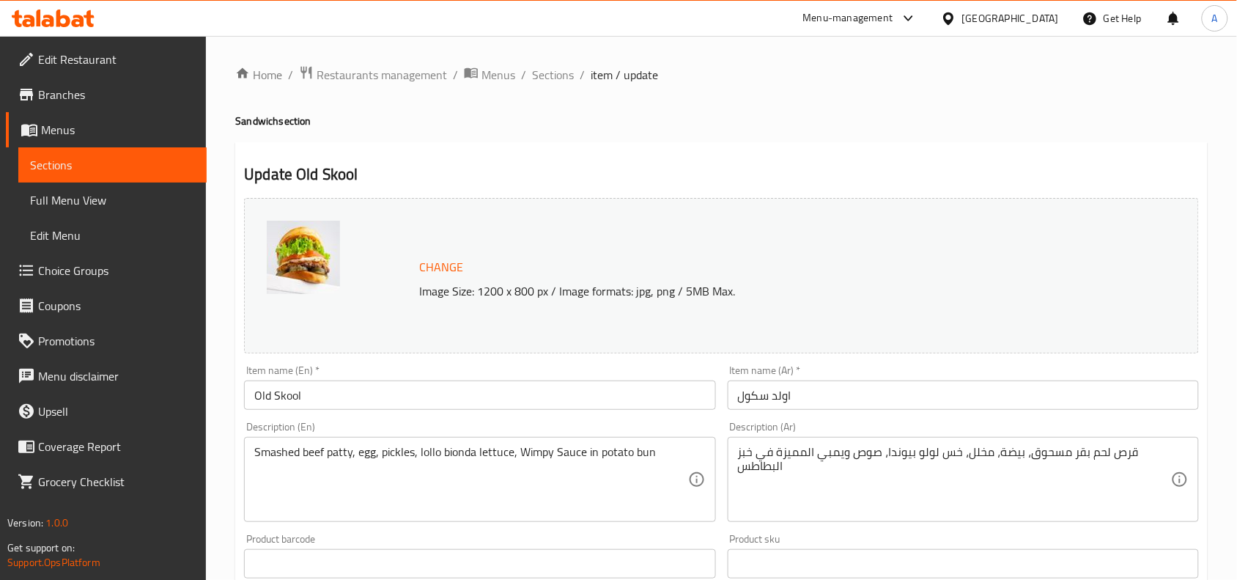
click at [621, 169] on h2 "Update Old Skool" at bounding box center [721, 174] width 955 height 22
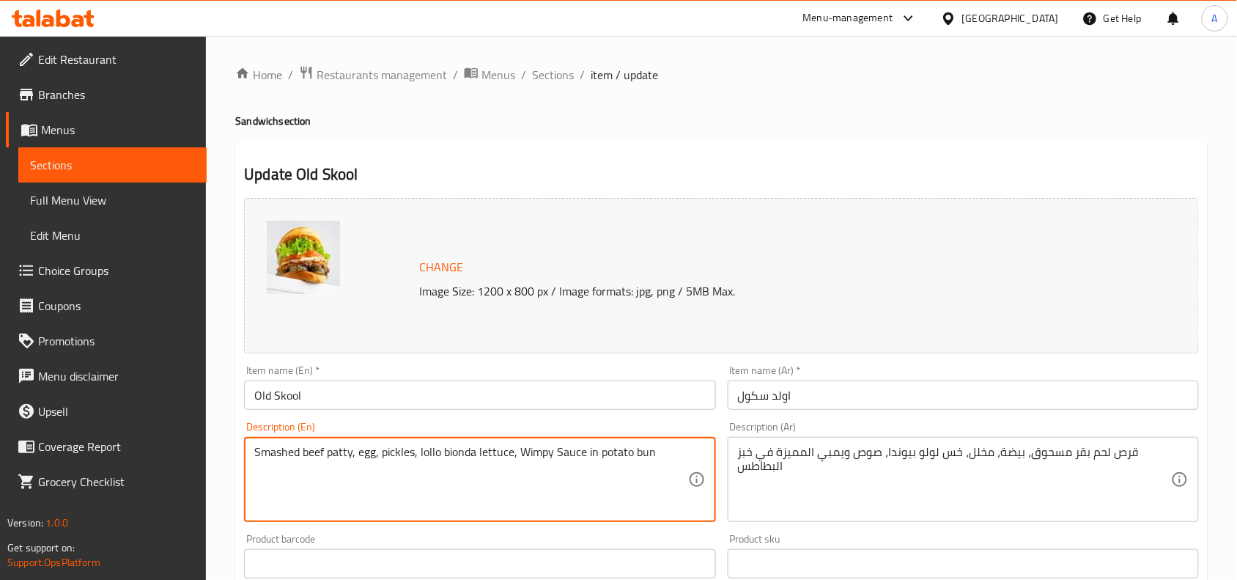
click at [639, 468] on textarea "Smashed beef patty, egg, pickles, lollo bionda lettuce, Wimpy Sauce in potato b…" at bounding box center [470, 480] width 433 height 70
paste textarea "wce in potato bun"
type textarea "Smashed beef patty, egg, pickles, lollo bionda lettuce, Wimpy Sawce in potato b…"
click at [884, 463] on textarea "قرص لحم بقر مسحوق، بيضة، مخلل، خس لولو بيوندا، صوص ويمبي المميزة في خبز البطاطس" at bounding box center [954, 480] width 433 height 70
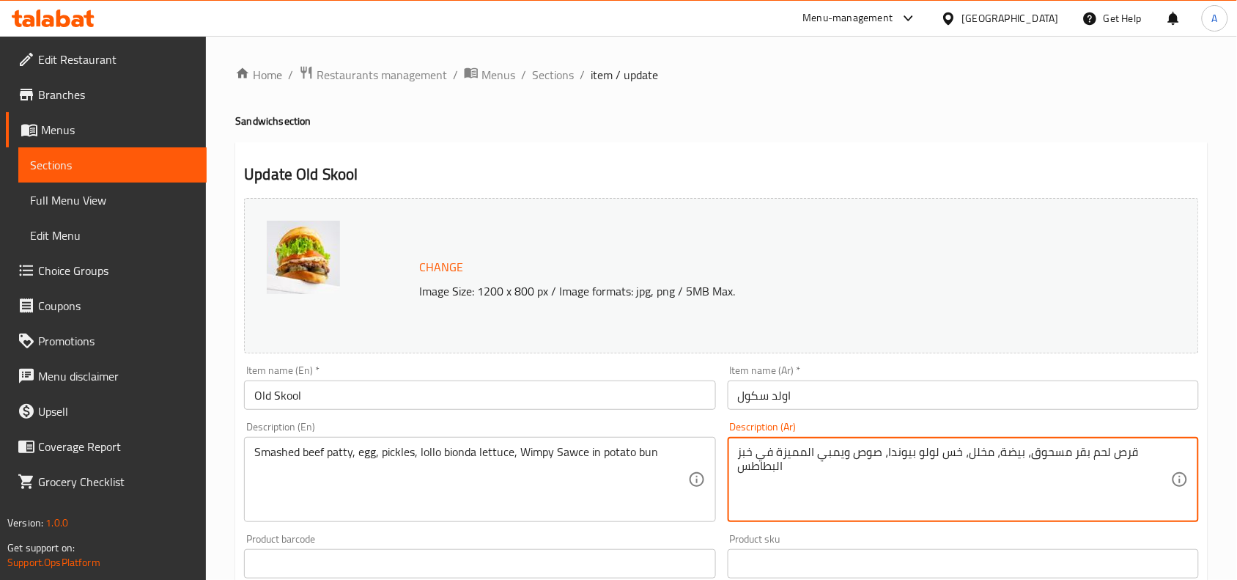
click at [884, 463] on textarea "قرص لحم بقر مسحوق، بيضة، مخلل، خس لولو بيوندا، صوص ويمبي المميزة في خبز البطاطس" at bounding box center [954, 480] width 433 height 70
paste textarea
type textarea "قرص لحم بقر مسحوق، بيضة، مخلل، خس لولو بيوندا، صوص ويمبي المميزة في خبز البطاطس"
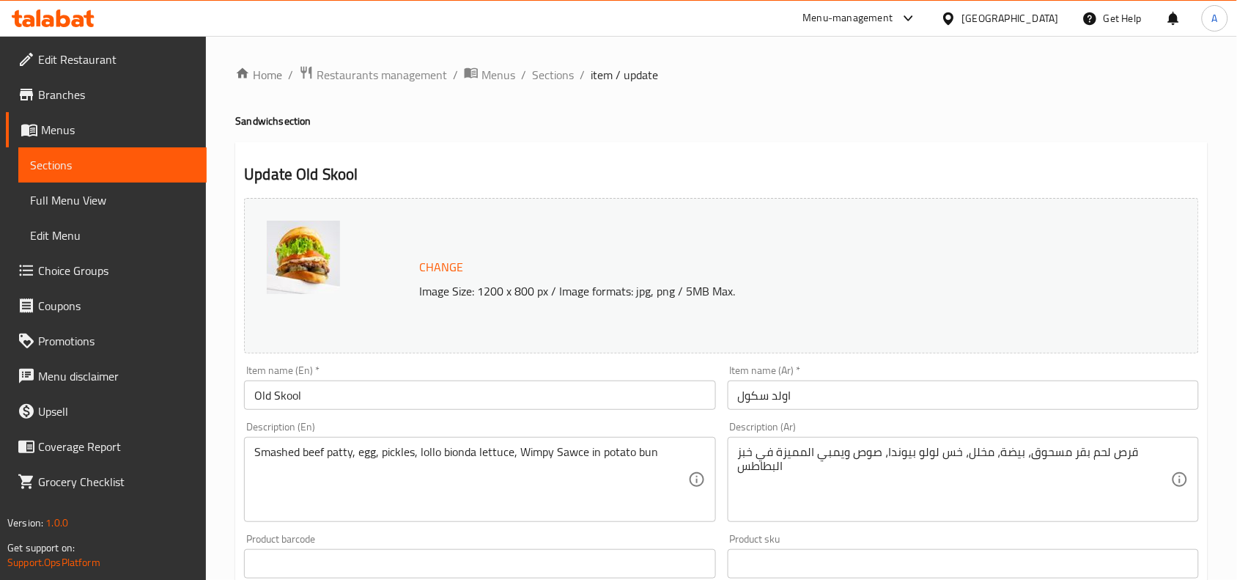
click at [701, 132] on div "Home / Restaurants management / Menus / Sections / item / update Sandwich secti…" at bounding box center [721, 558] width 973 height 987
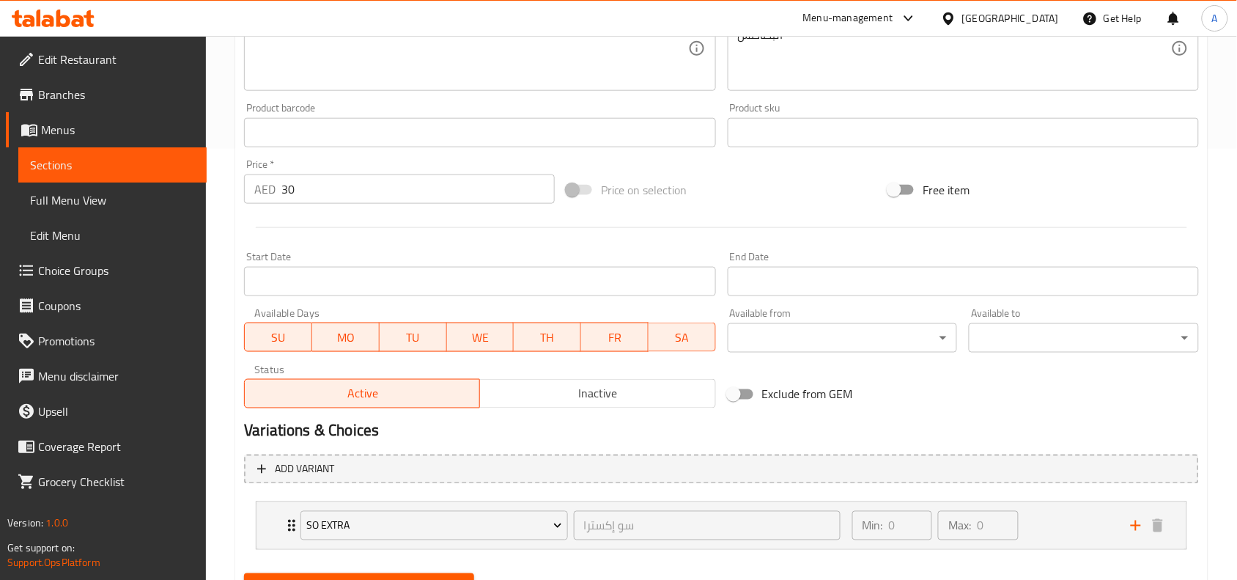
scroll to position [501, 0]
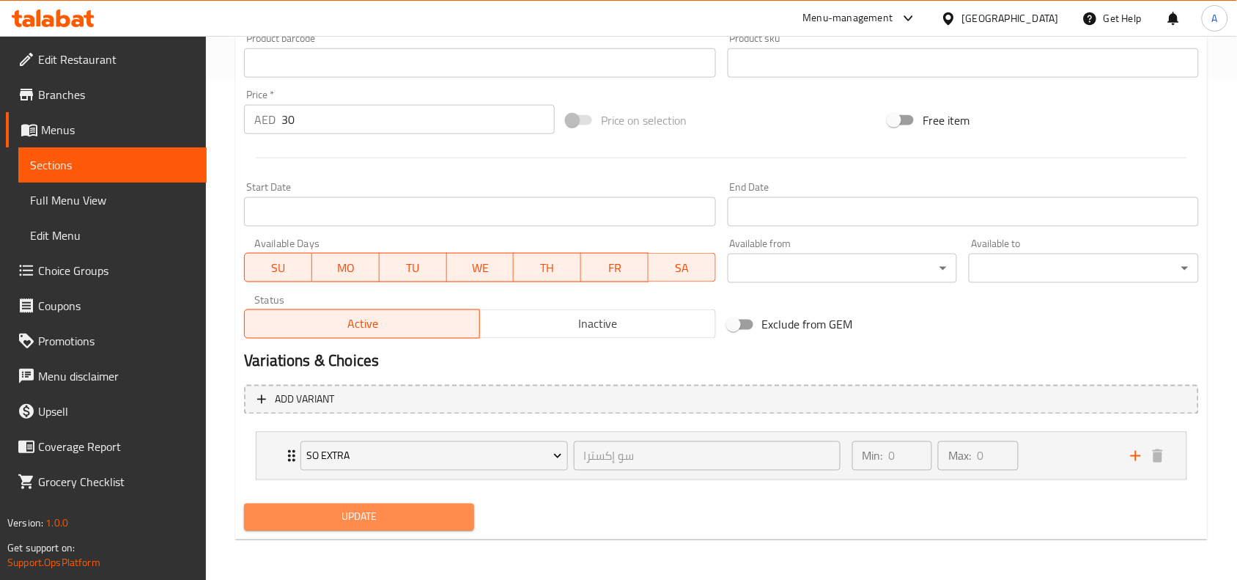
click at [367, 519] on span "Update" at bounding box center [359, 517] width 207 height 18
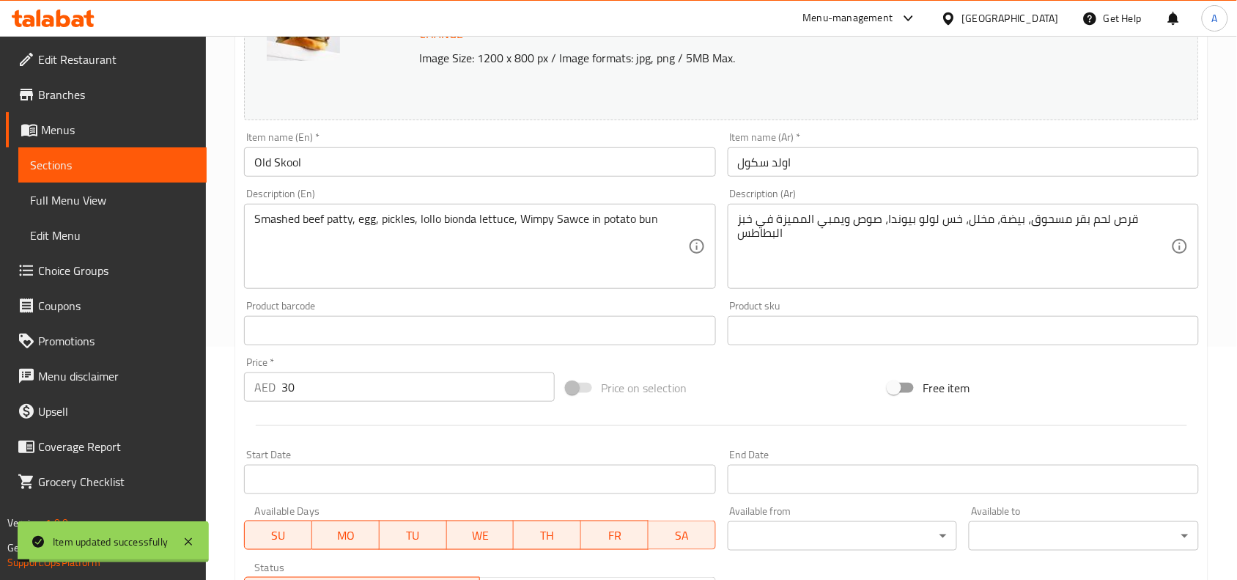
scroll to position [0, 0]
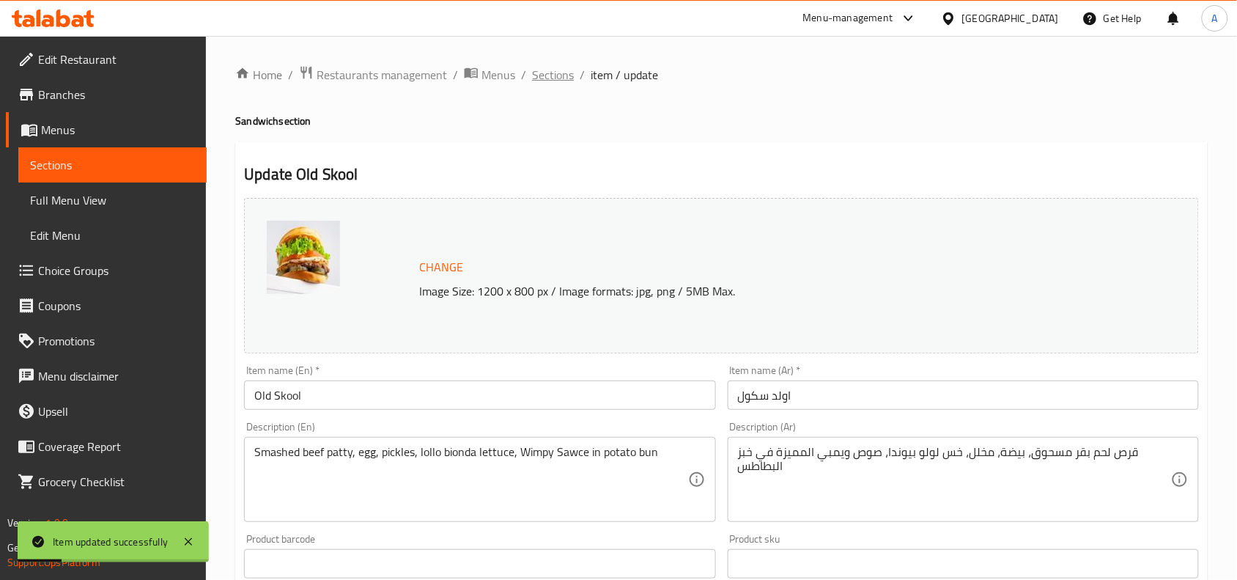
click at [568, 70] on span "Sections" at bounding box center [553, 75] width 42 height 18
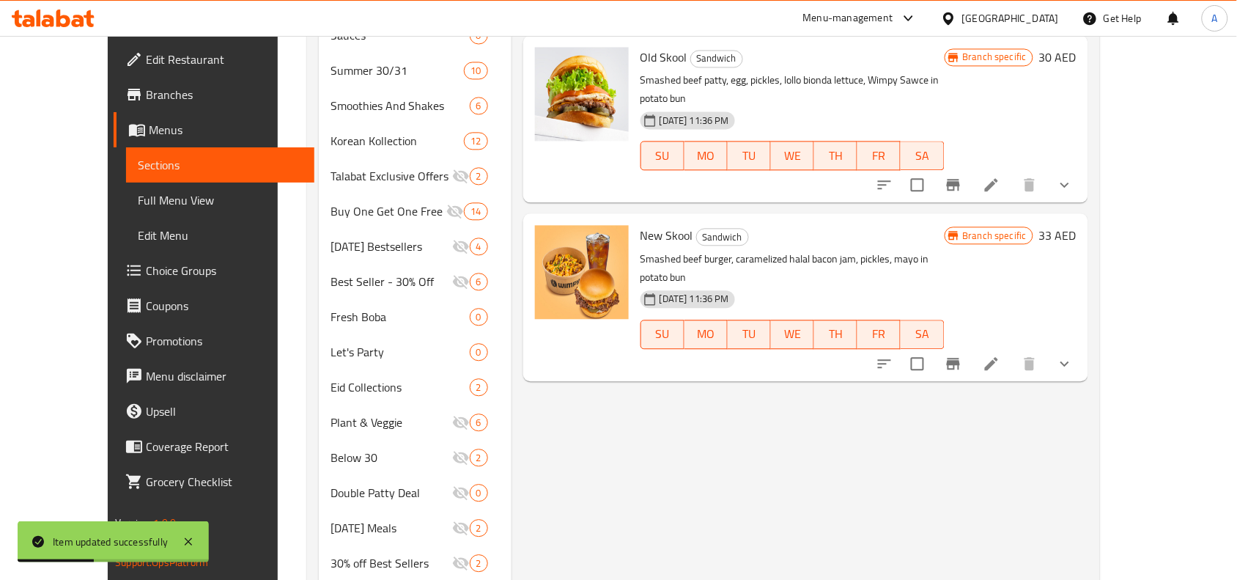
scroll to position [858, 0]
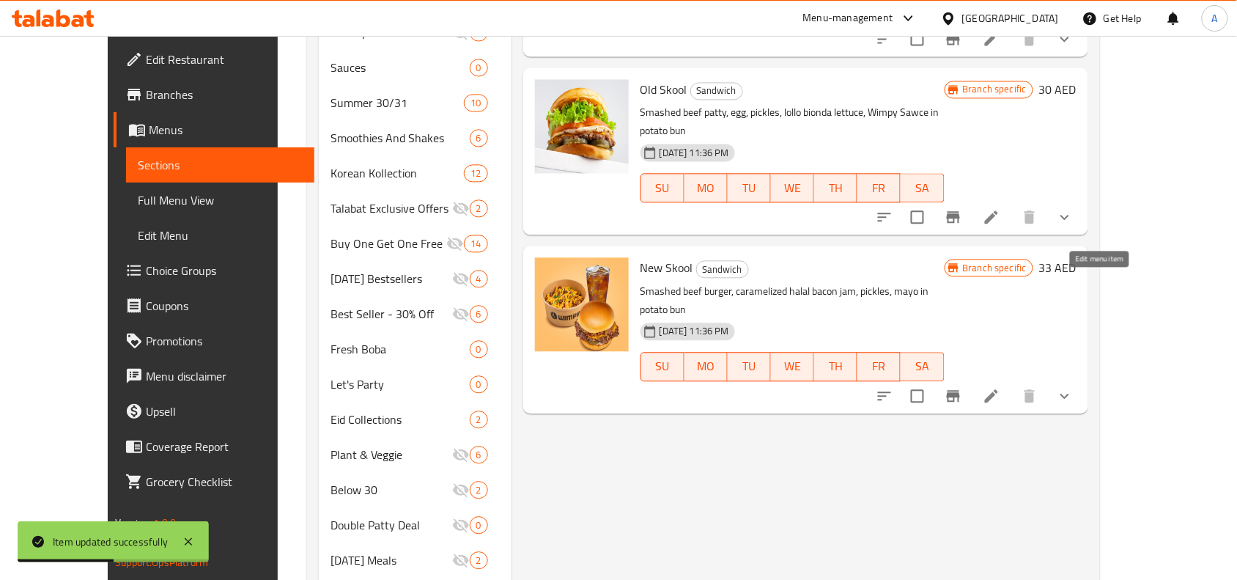
click at [998, 389] on icon at bounding box center [991, 395] width 13 height 13
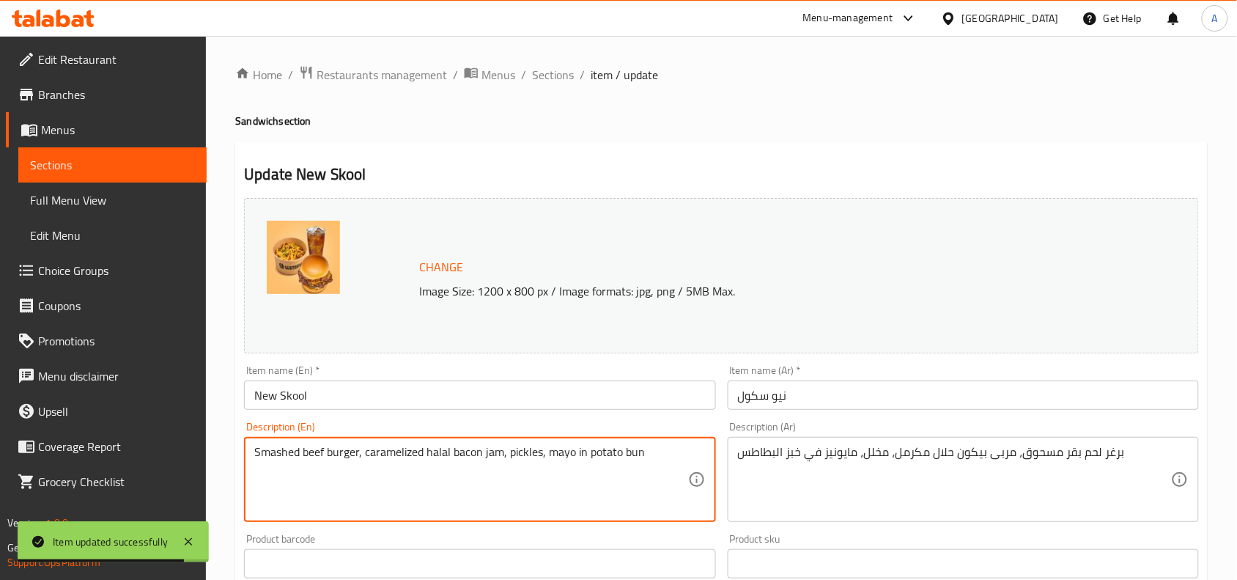
click at [548, 447] on textarea "Smashed beef burger, caramelized halal bacon jam, pickles, mayo in potato bun" at bounding box center [470, 480] width 433 height 70
paste textarea
type textarea "Smashed beef burger, caramelized halal bacon jam, pickles, mayo in potato bun"
click at [887, 440] on div "برغر لحم بقر مسحوق، مربى بيكون حلال مكرمل، مخلل، مايونيز في خبز البطاطس Descrip…" at bounding box center [963, 479] width 471 height 85
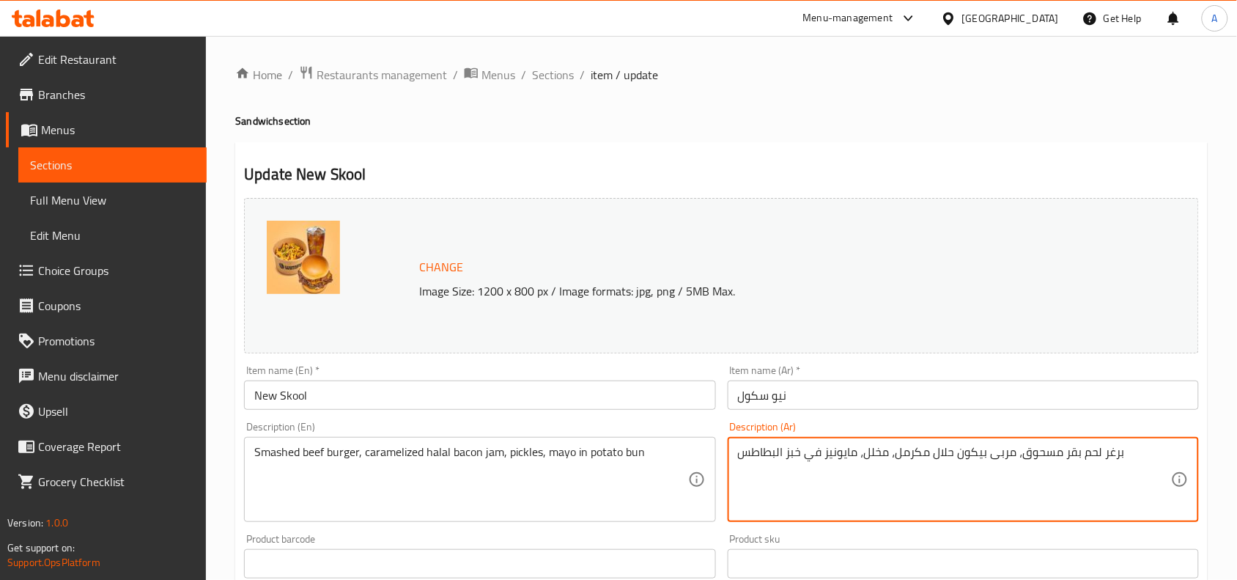
click at [876, 448] on textarea "برغر لحم بقر مسحوق، مربى بيكون حلال مكرمل، مخلل، مايونيز في خبز البطاطس" at bounding box center [954, 480] width 433 height 70
paste textarea
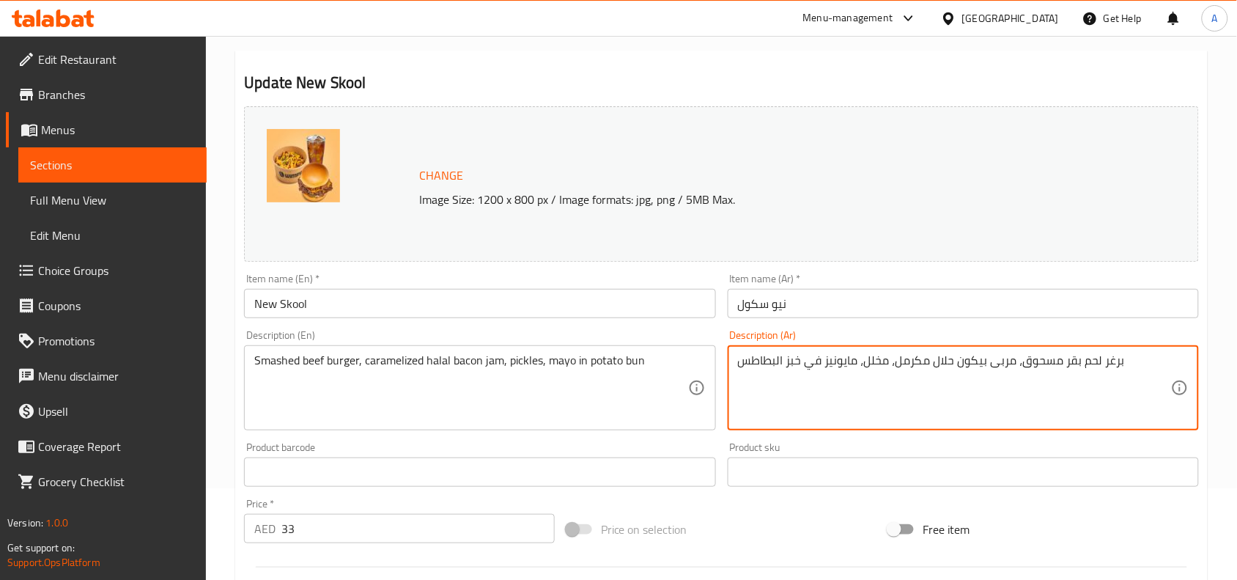
type textarea "برغر لحم بقر مسحوق، مربى بيكون حلال مكرمل، مخلل، مايونيز في خبز البطاطس"
click at [723, 520] on div "Price on selection" at bounding box center [722, 529] width 323 height 40
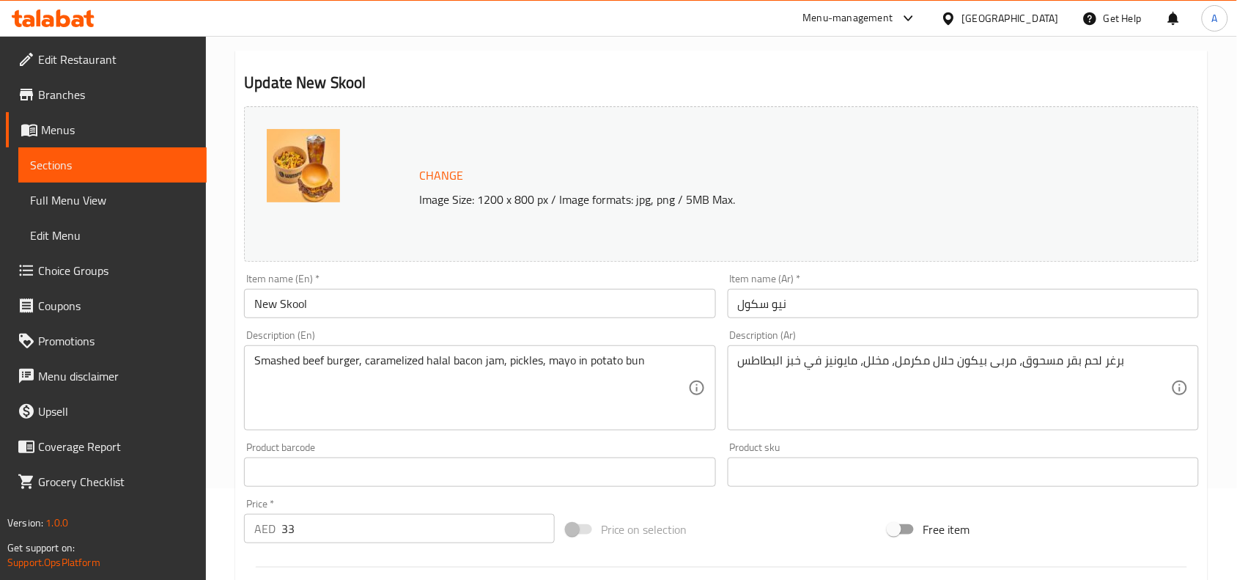
scroll to position [501, 0]
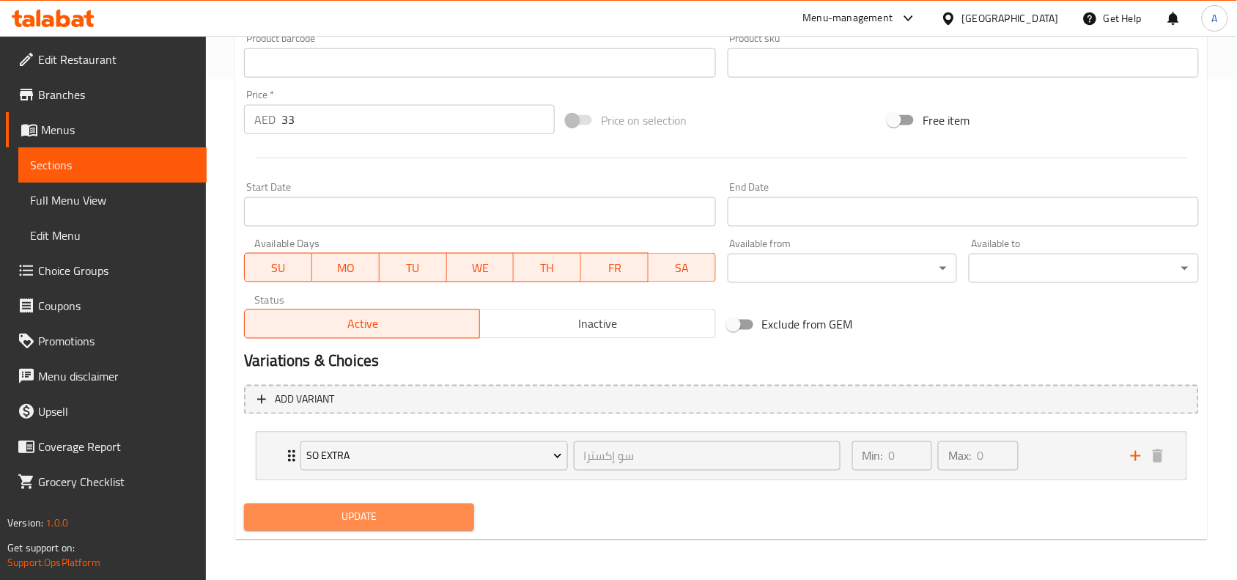
click at [431, 511] on span "Update" at bounding box center [359, 517] width 207 height 18
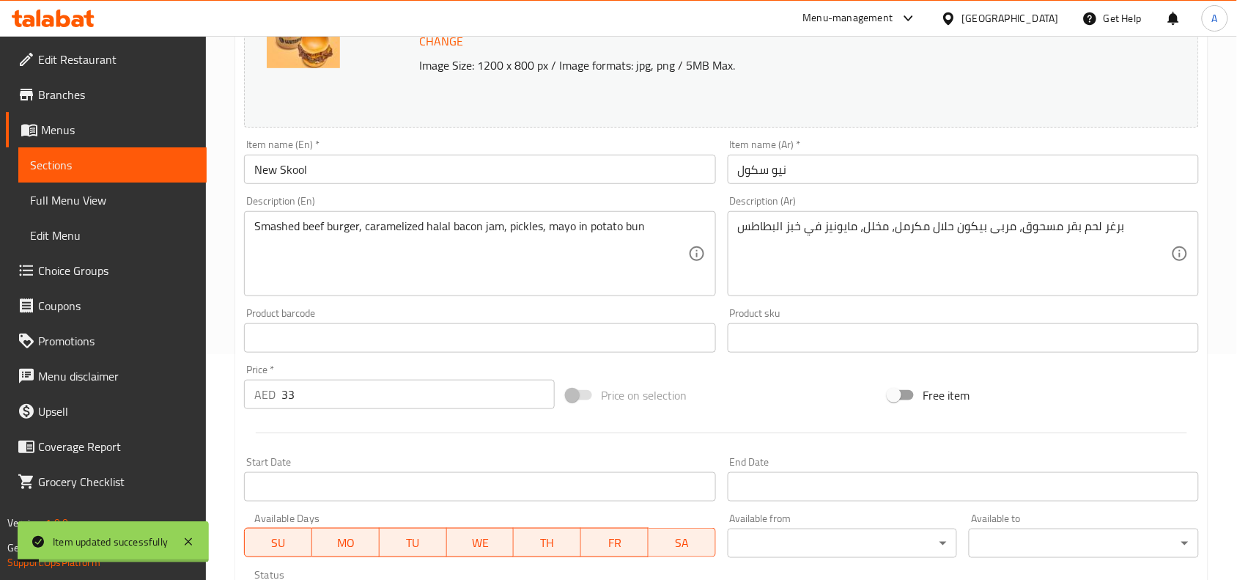
scroll to position [0, 0]
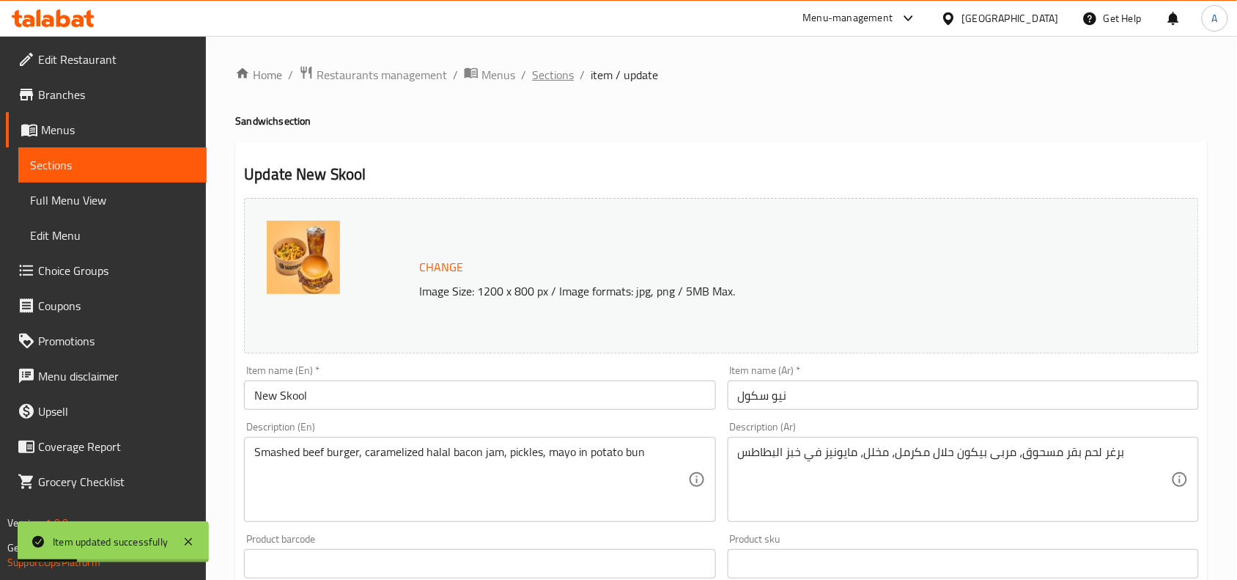
click at [555, 70] on span "Sections" at bounding box center [553, 75] width 42 height 18
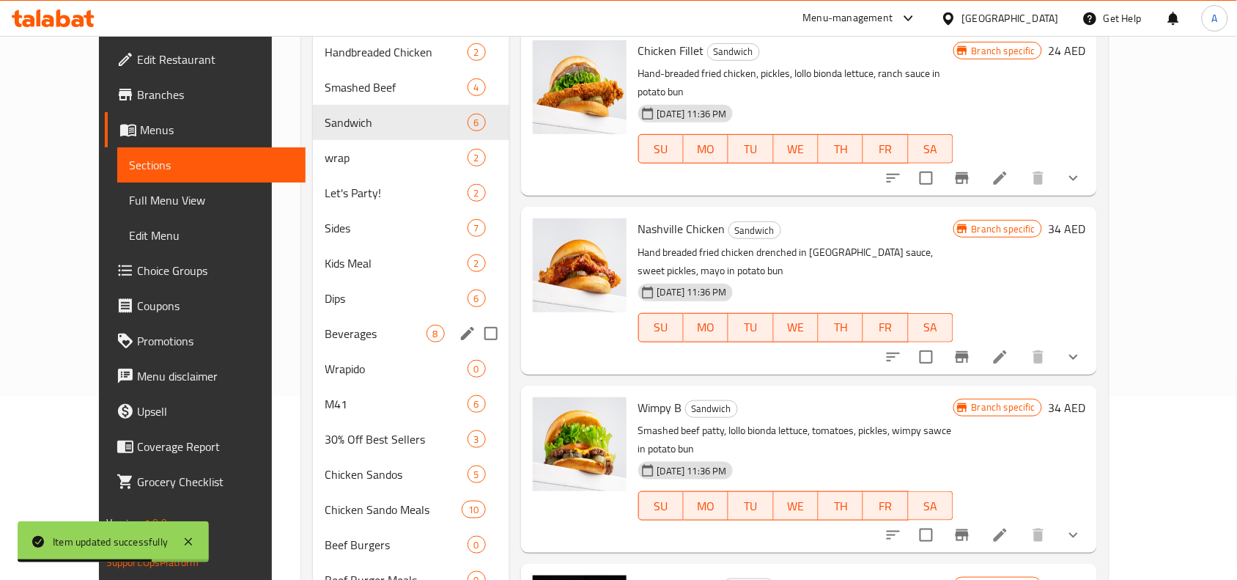
scroll to position [92, 0]
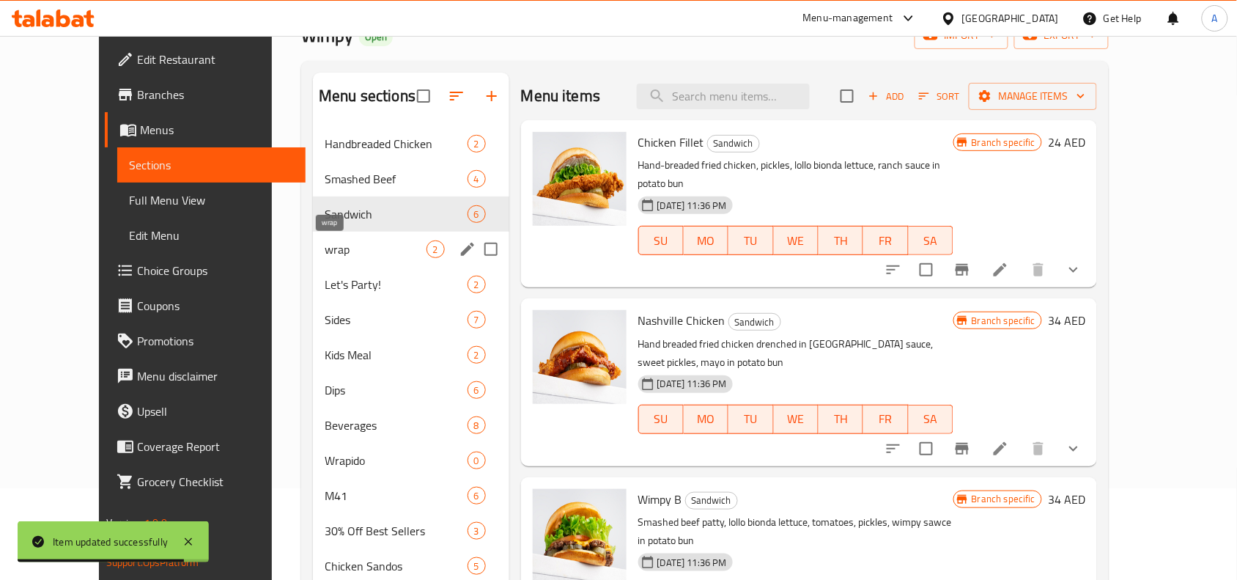
click at [325, 255] on span "wrap" at bounding box center [375, 249] width 101 height 18
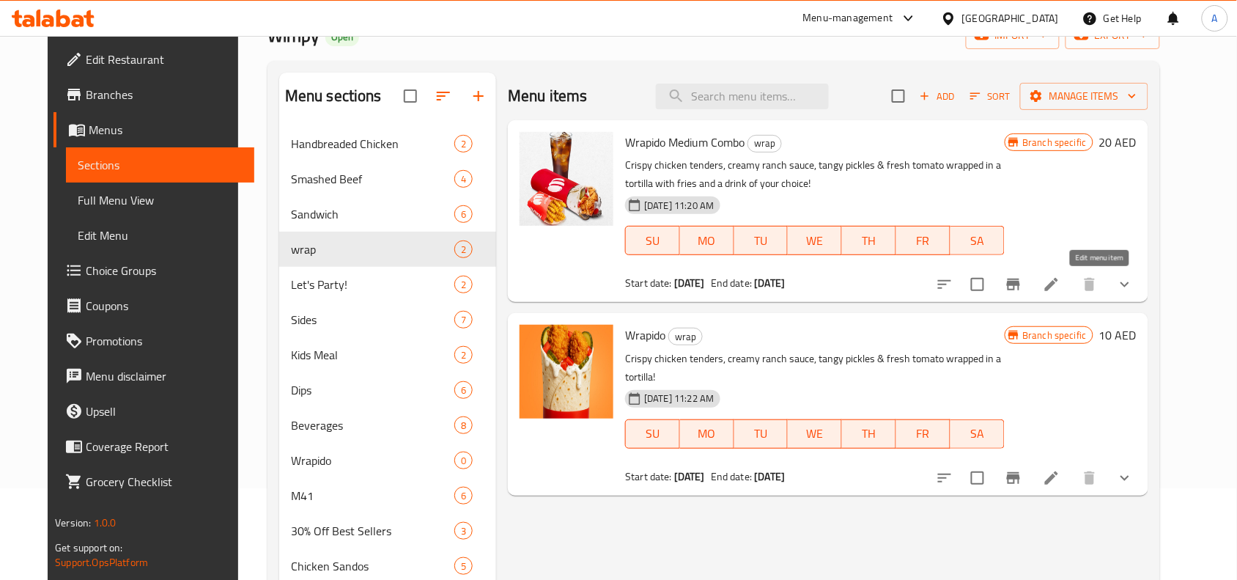
click at [1103, 282] on div at bounding box center [1035, 284] width 216 height 35
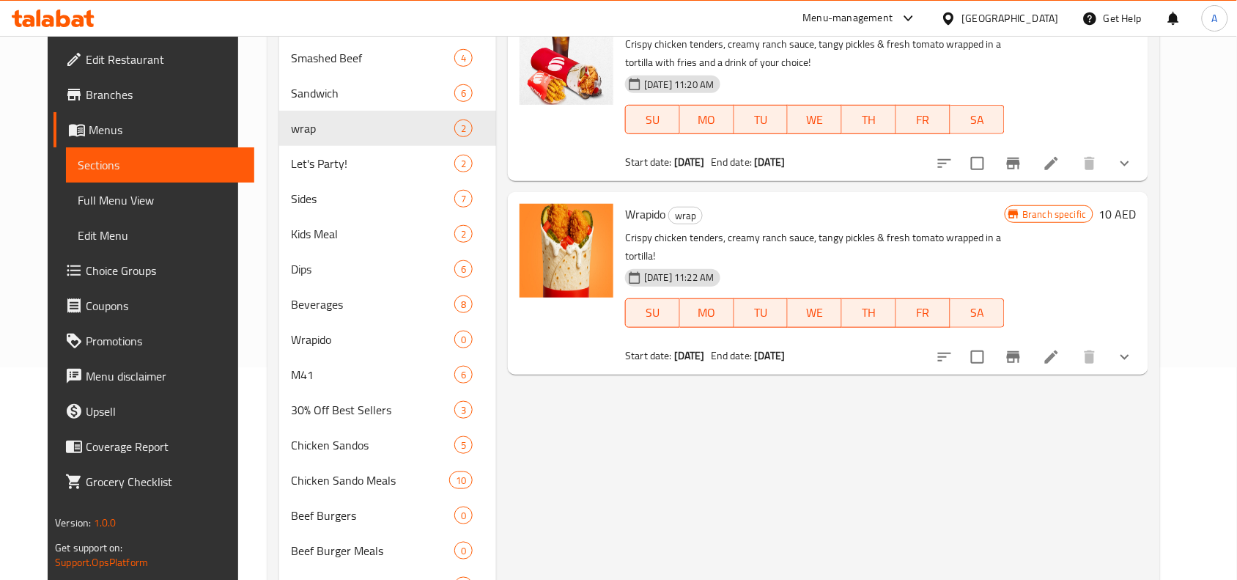
scroll to position [183, 0]
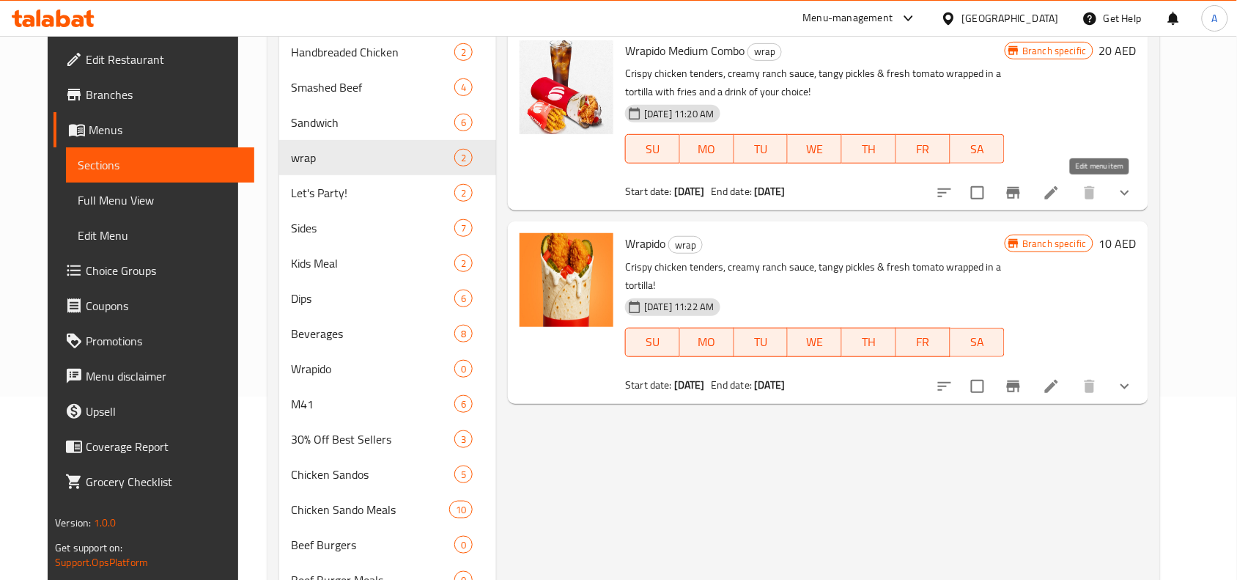
click at [1061, 196] on icon at bounding box center [1052, 193] width 18 height 18
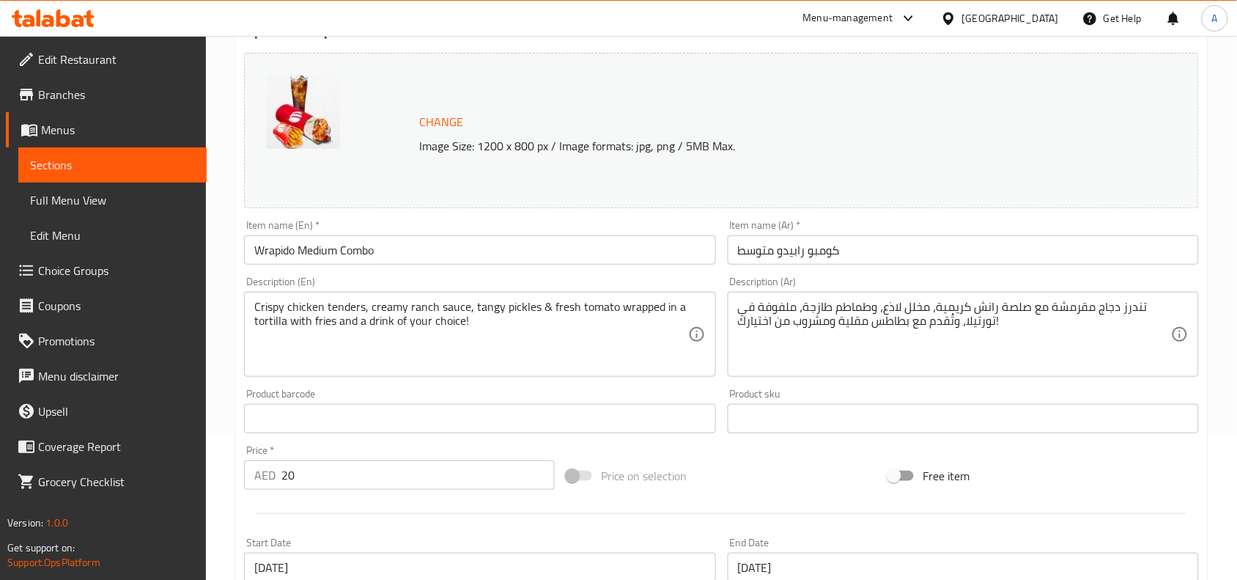
scroll to position [183, 0]
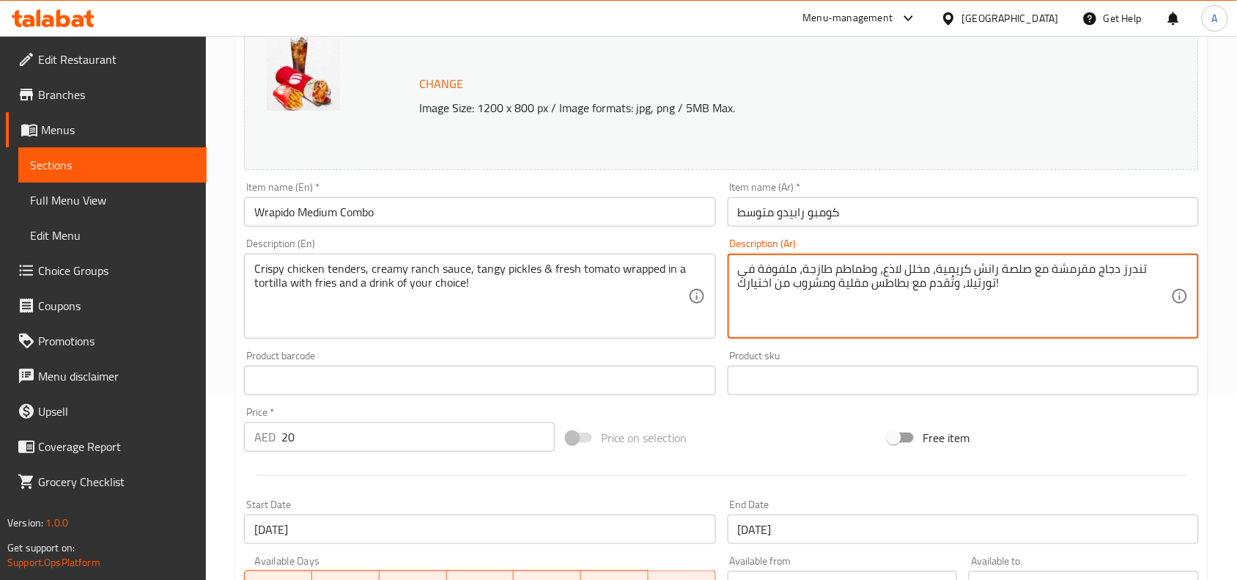
click at [1021, 287] on textarea "تندرز دجاج مقرمشة مع صلصة رانش كريمية، مخلل لاذع، وطماطم طازجة، ملفوفة في تورتي…" at bounding box center [954, 297] width 433 height 70
paste textarea
type textarea "تندرز دجاج مقرمشة مع صلصة رانش كريمية، مخلل لاذع، وطماطم طازجة، ملفوفة في تورتي…"
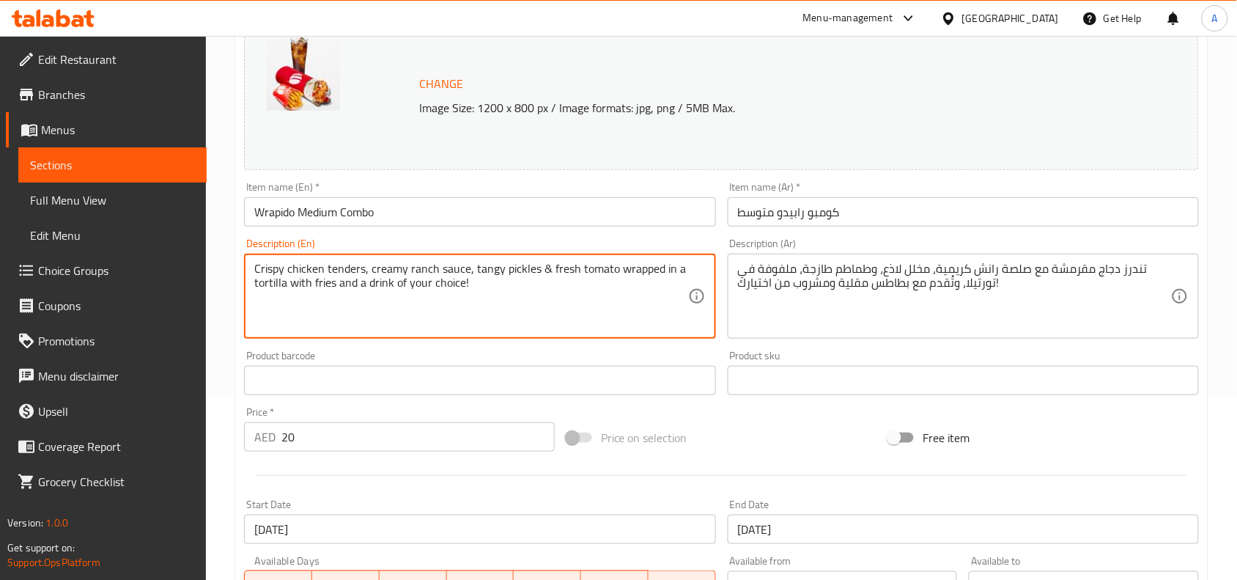
click at [647, 273] on textarea "Crispy chicken tenders, creamy ranch sauce, tangy pickles & fresh tomato wrappe…" at bounding box center [470, 297] width 433 height 70
paste textarea "& a drink of your choice!"
type textarea "Crispy chicken tenders, creamy ranch sauce, tangy pickles & fresh tomato wrappe…"
click at [647, 431] on span "Price on selection" at bounding box center [644, 438] width 87 height 18
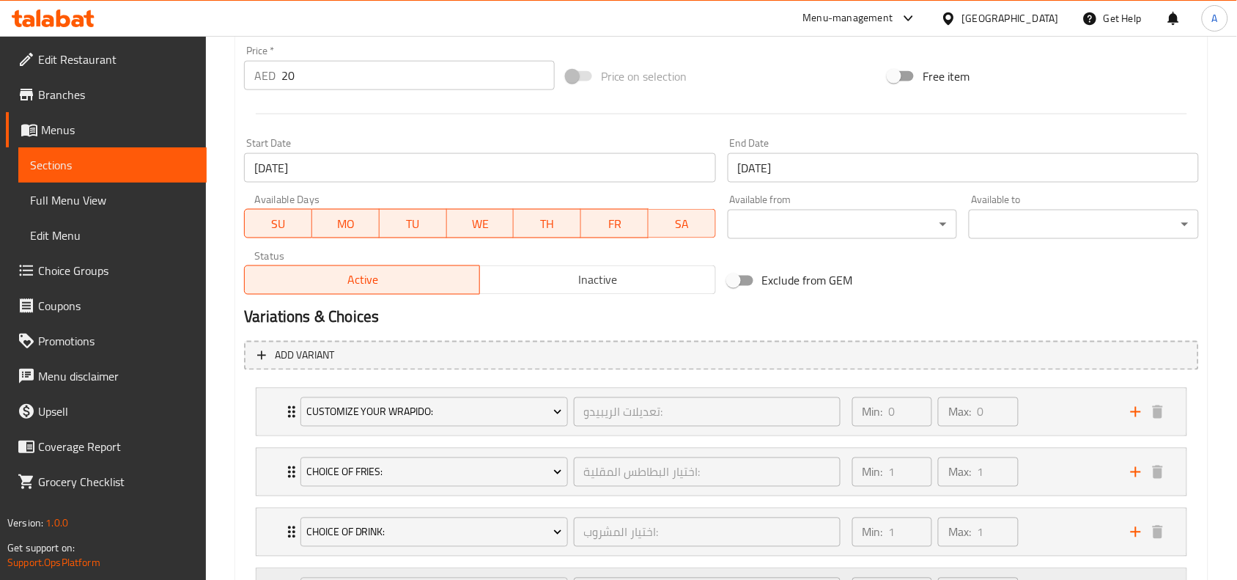
scroll to position [683, 0]
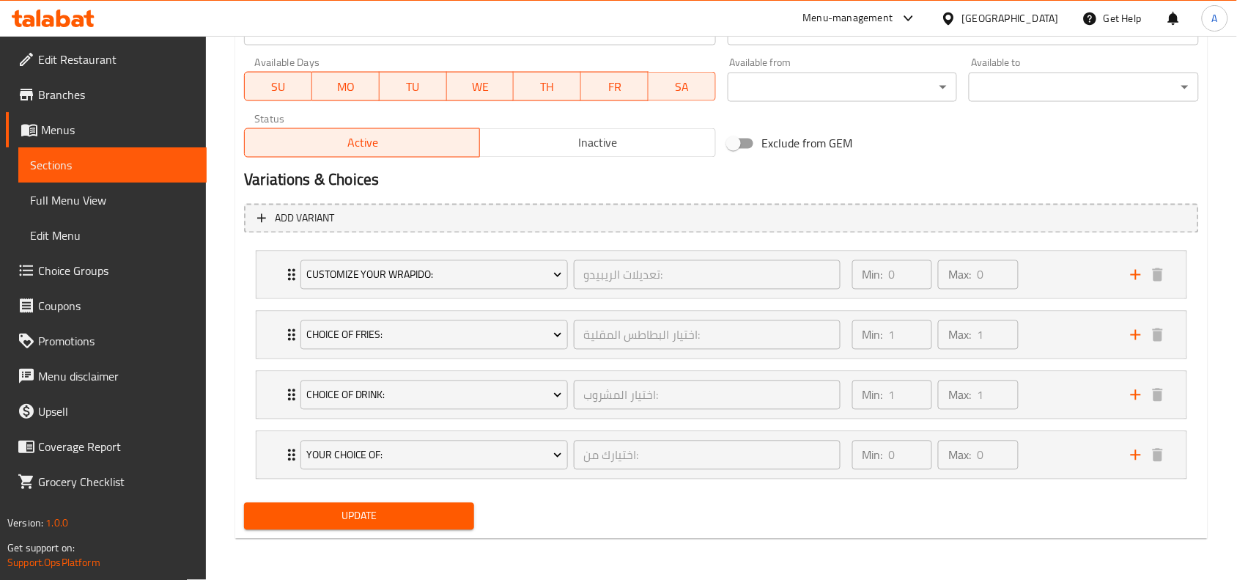
click at [326, 518] on span "Update" at bounding box center [359, 516] width 207 height 18
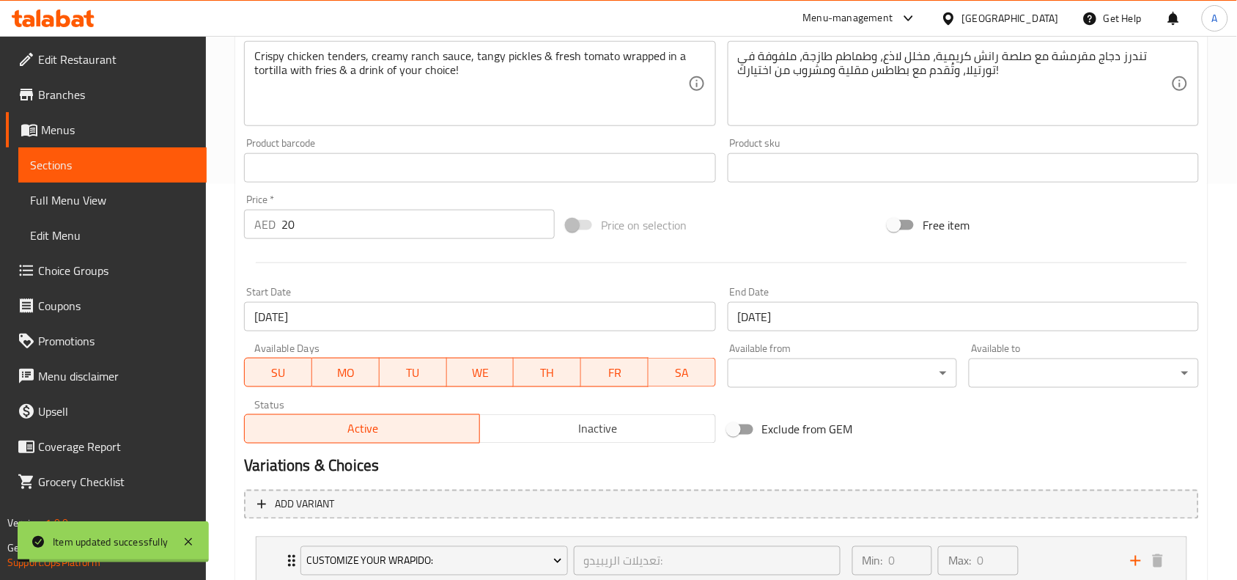
scroll to position [0, 0]
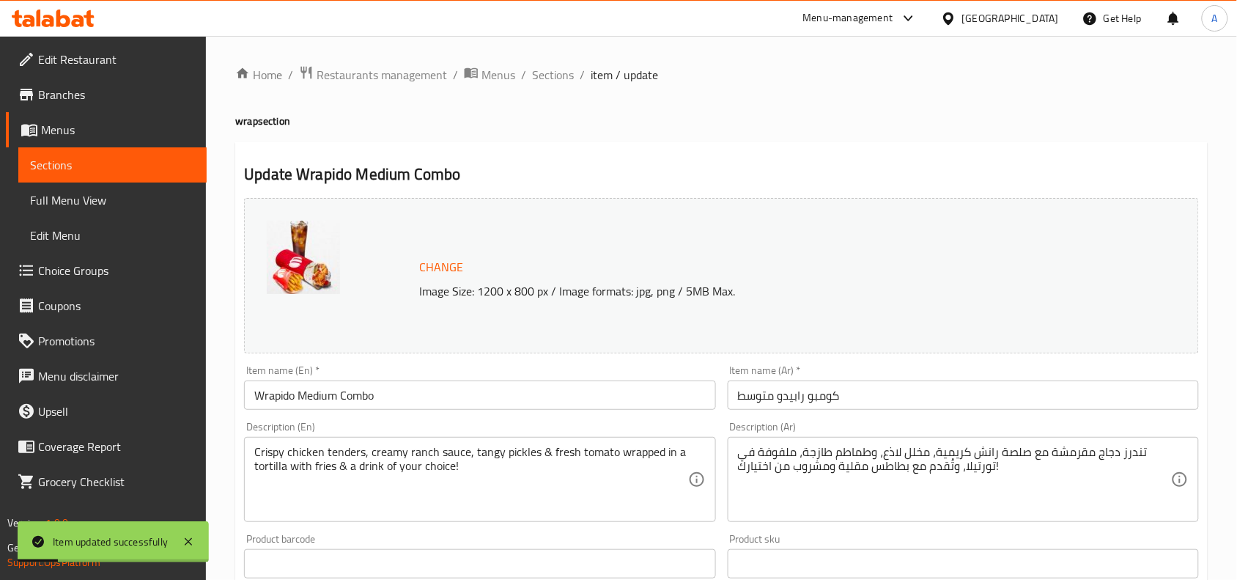
drag, startPoint x: 562, startPoint y: 73, endPoint x: 584, endPoint y: 103, distance: 37.7
click at [562, 73] on span "Sections" at bounding box center [553, 75] width 42 height 18
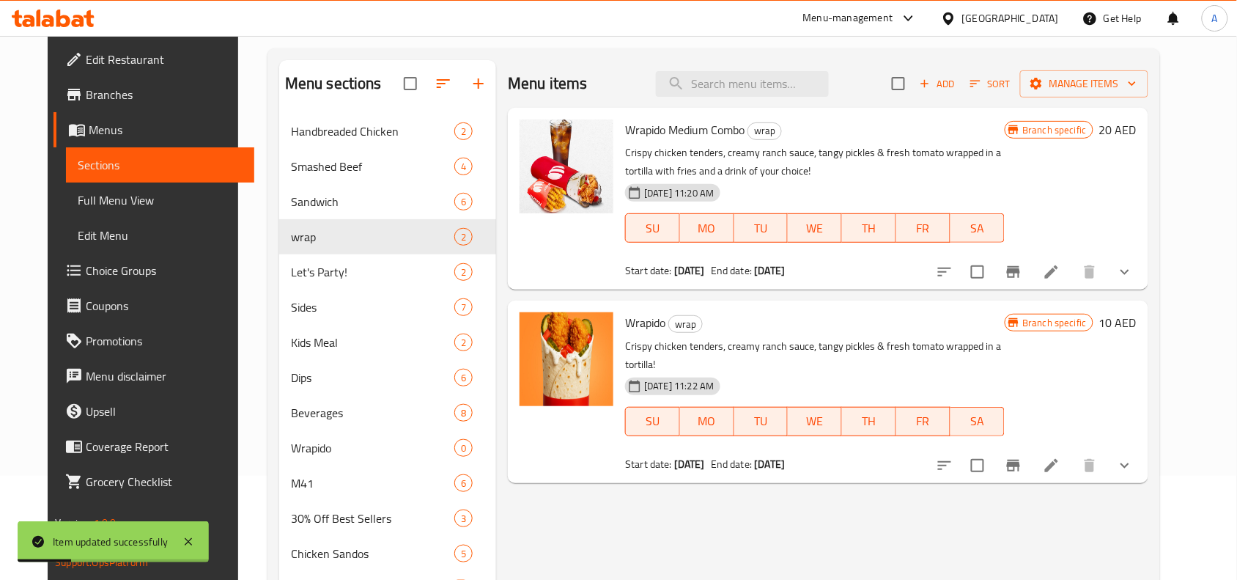
scroll to position [183, 0]
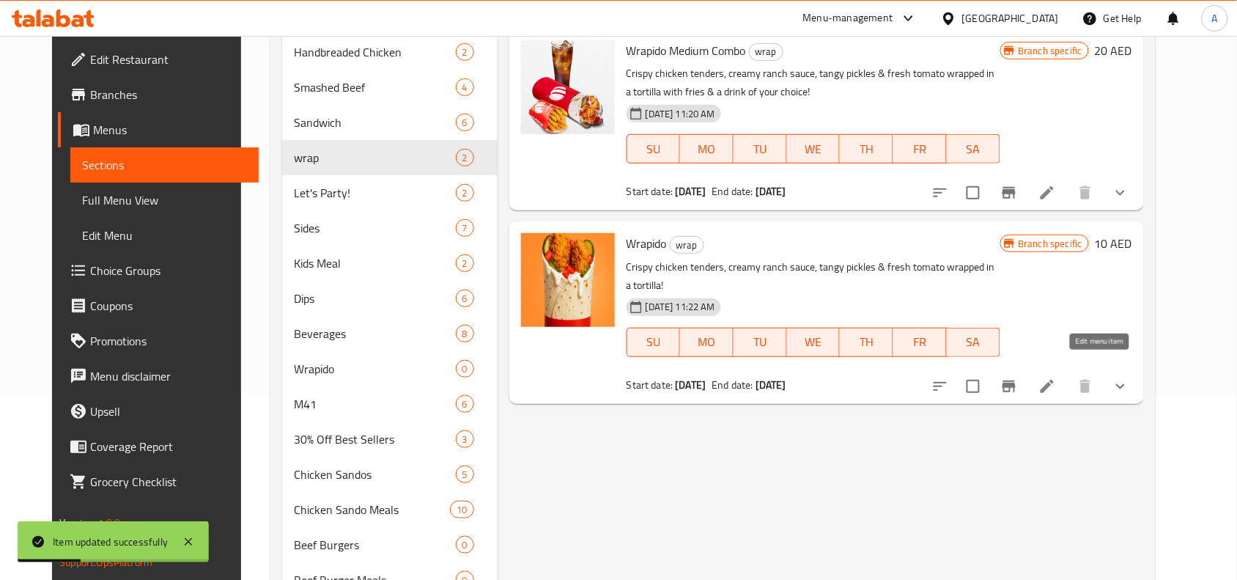
click at [1056, 378] on icon at bounding box center [1048, 387] width 18 height 18
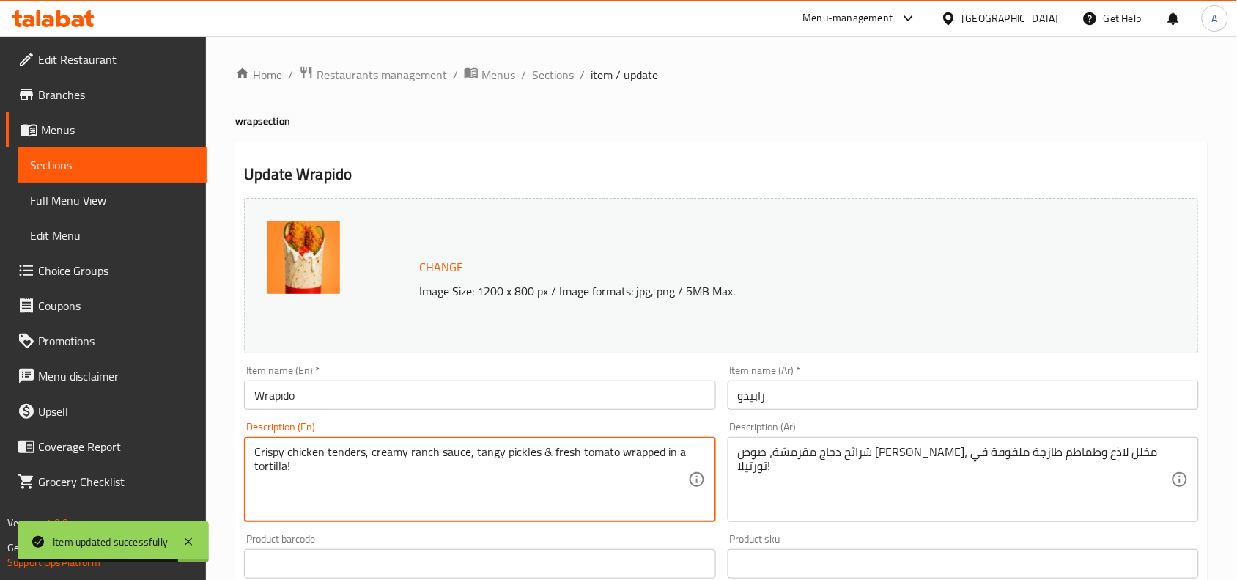
click at [614, 459] on textarea "Crispy chicken tenders, creamy ranch sauce, tangy pickles & fresh tomato wrappe…" at bounding box center [470, 480] width 433 height 70
paste textarea
type textarea "Crispy chicken tenders, creamy ranch sauce, tangy pickles & fresh tomato wrappe…"
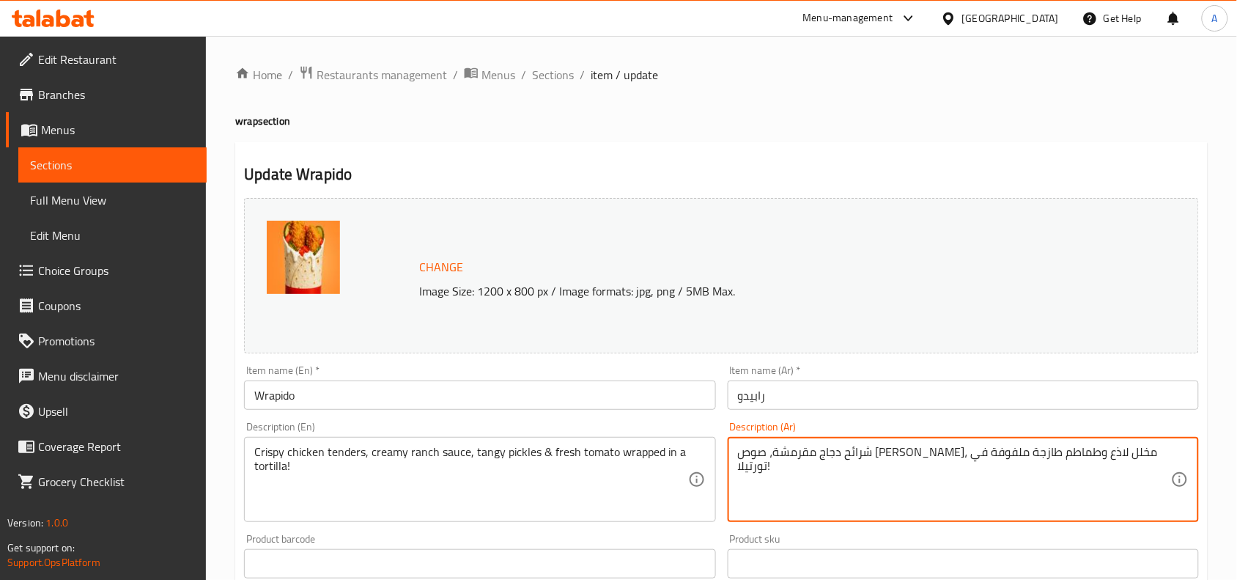
click at [935, 453] on textarea "شرائح دجاج مقرمشة، صوص رانش كريمي، مخلل لاذع وطماطم طازجة ملفوفة في تورتيلا!" at bounding box center [954, 480] width 433 height 70
paste textarea
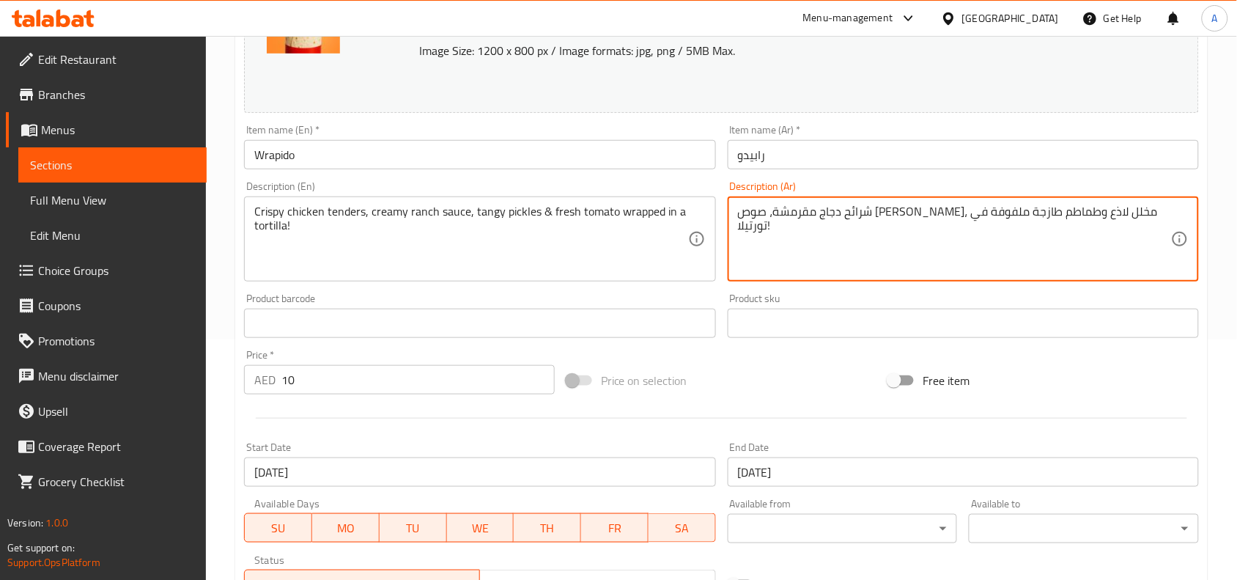
scroll to position [458, 0]
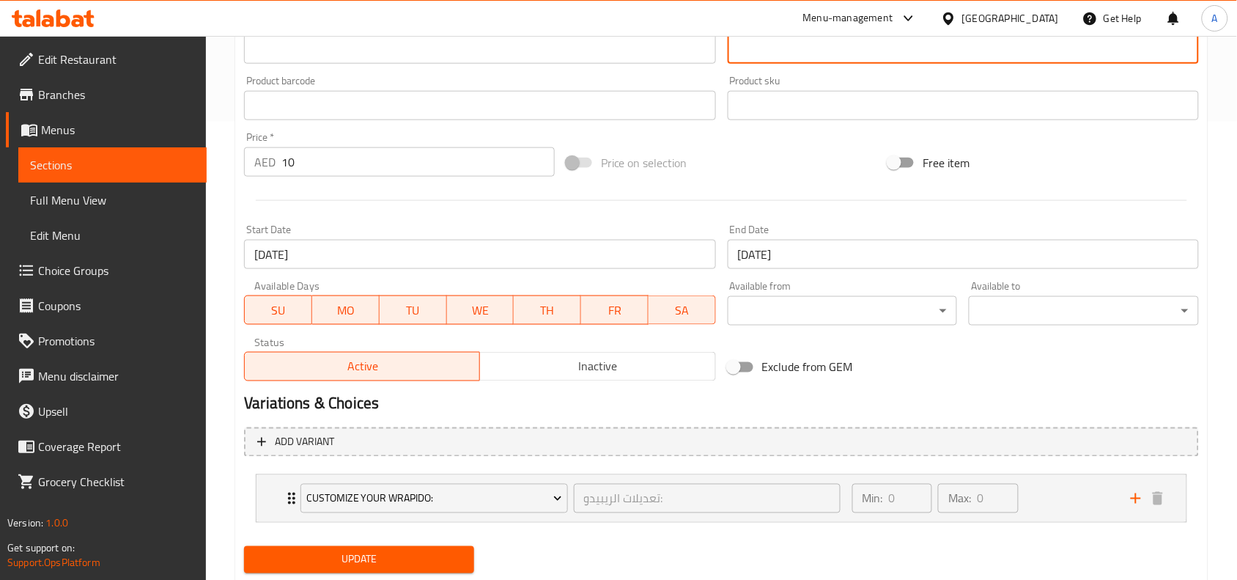
type textarea "شرائح دجاج مقرمشة، صوص رانش كريمي، مخلل لاذع وطماطم طازجة ملفوفة في تورتيلا!"
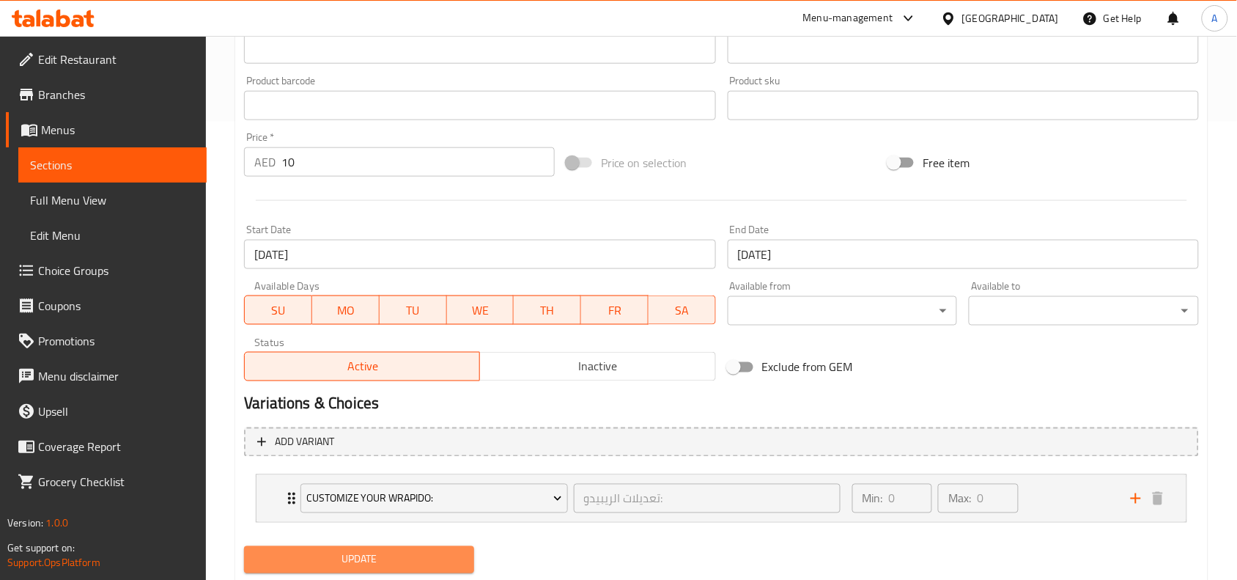
click at [408, 555] on span "Update" at bounding box center [359, 560] width 207 height 18
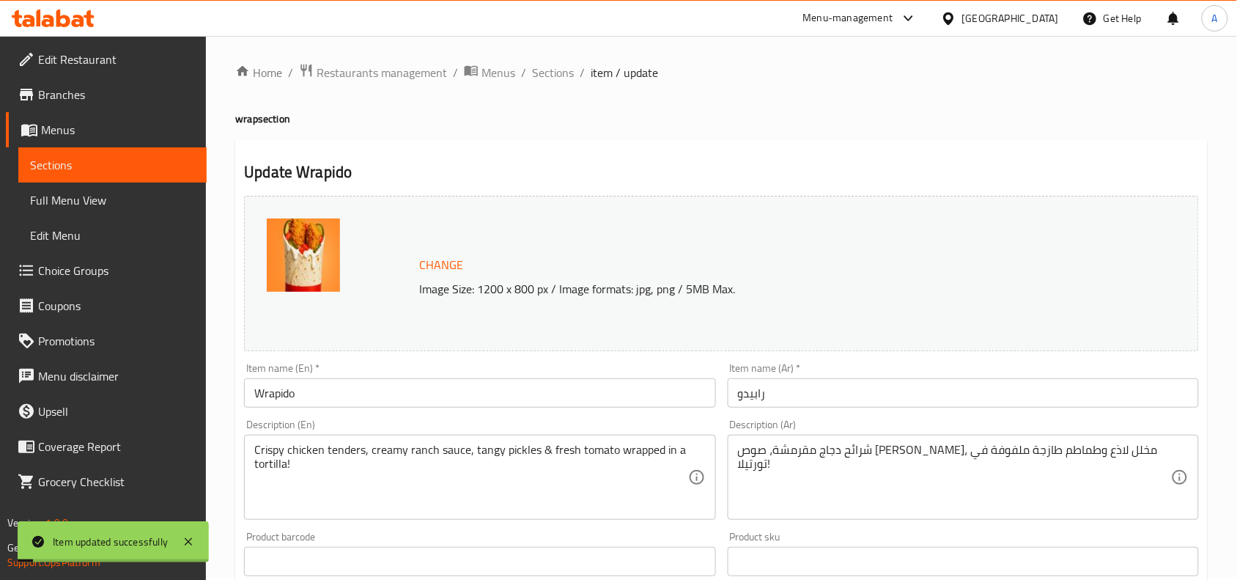
scroll to position [0, 0]
click at [559, 81] on span "Sections" at bounding box center [553, 75] width 42 height 18
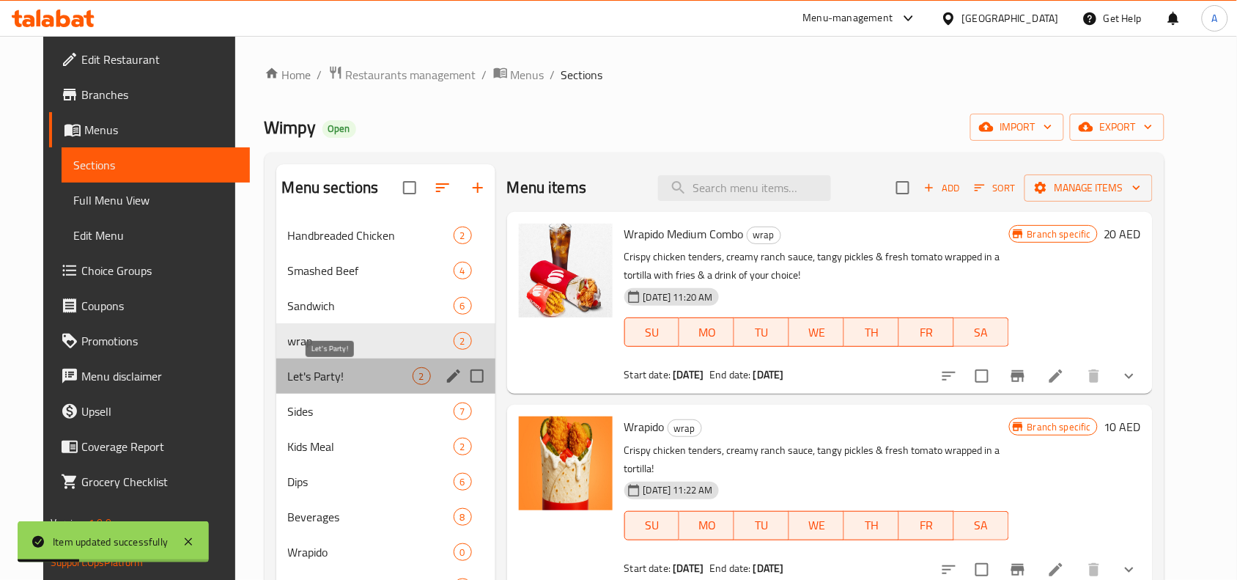
click at [293, 371] on span "Let's Party!" at bounding box center [350, 376] width 125 height 18
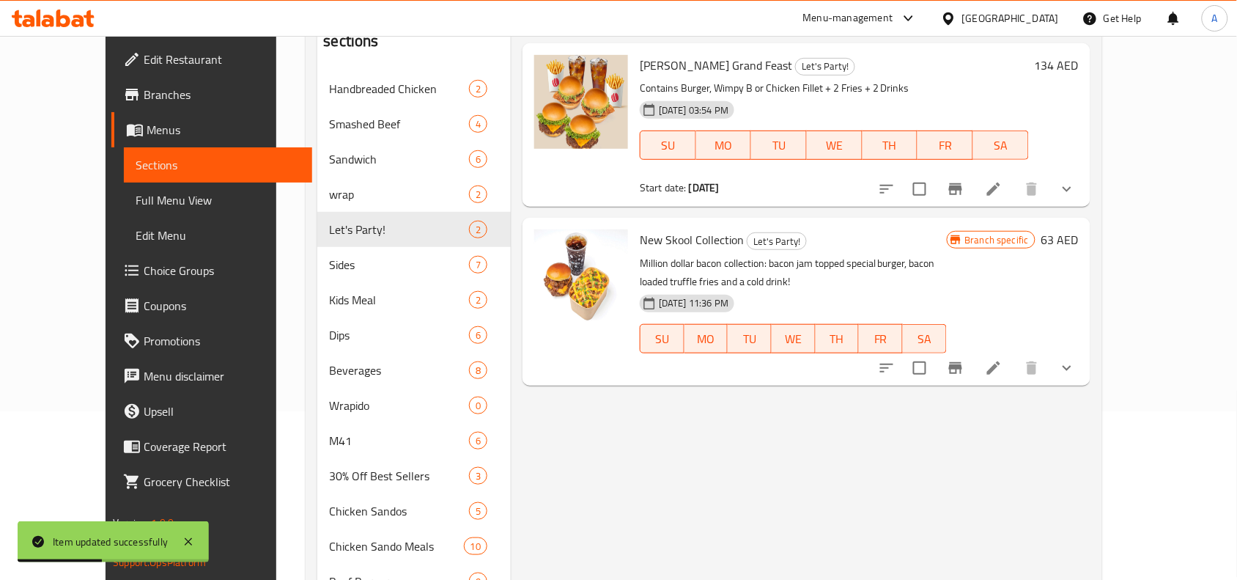
scroll to position [183, 0]
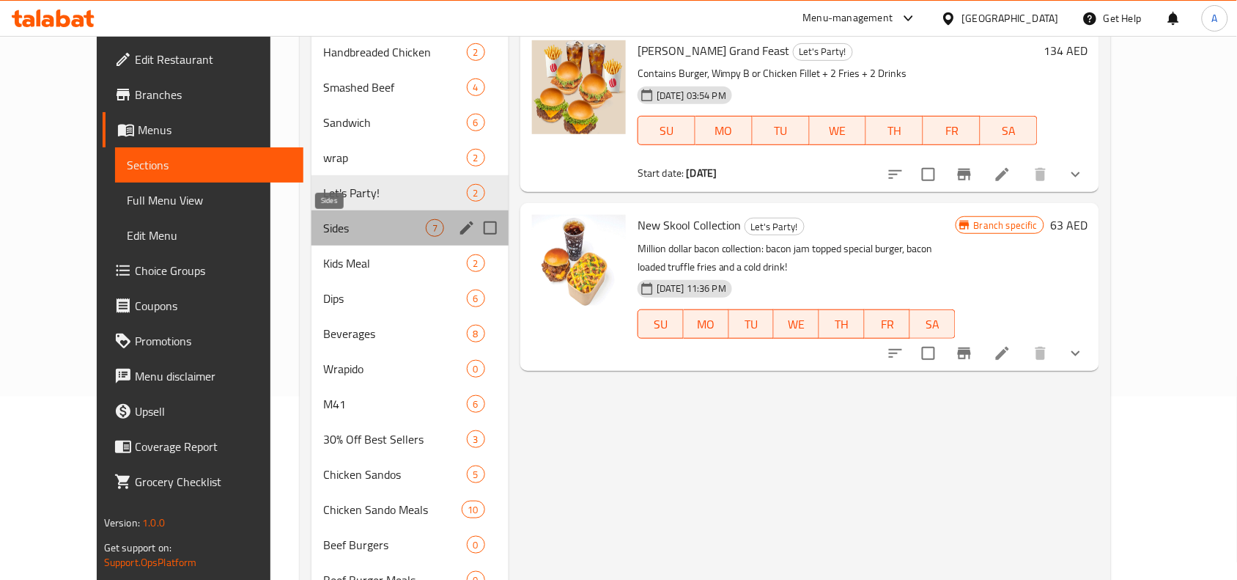
click at [323, 228] on span "Sides" at bounding box center [374, 228] width 103 height 18
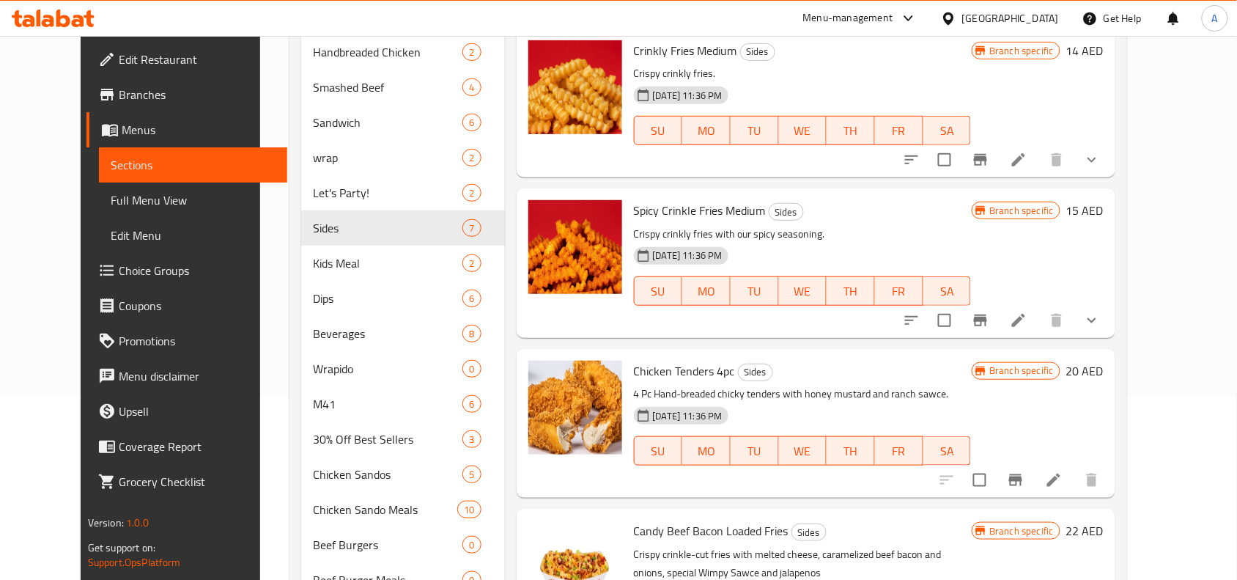
scroll to position [92, 0]
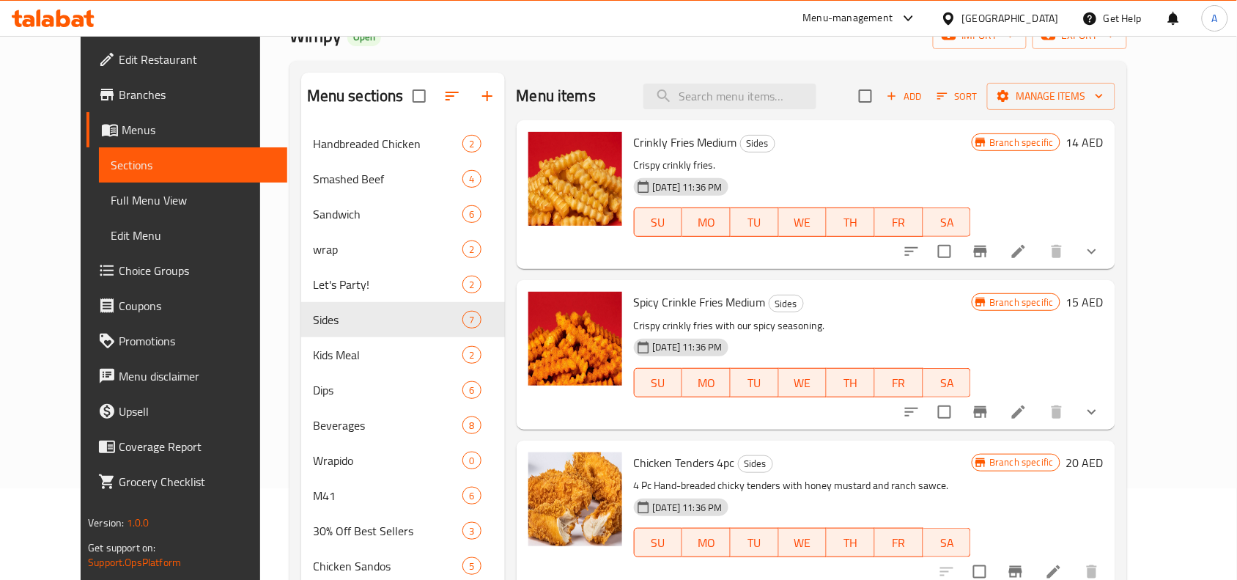
click at [1028, 249] on icon at bounding box center [1019, 252] width 18 height 18
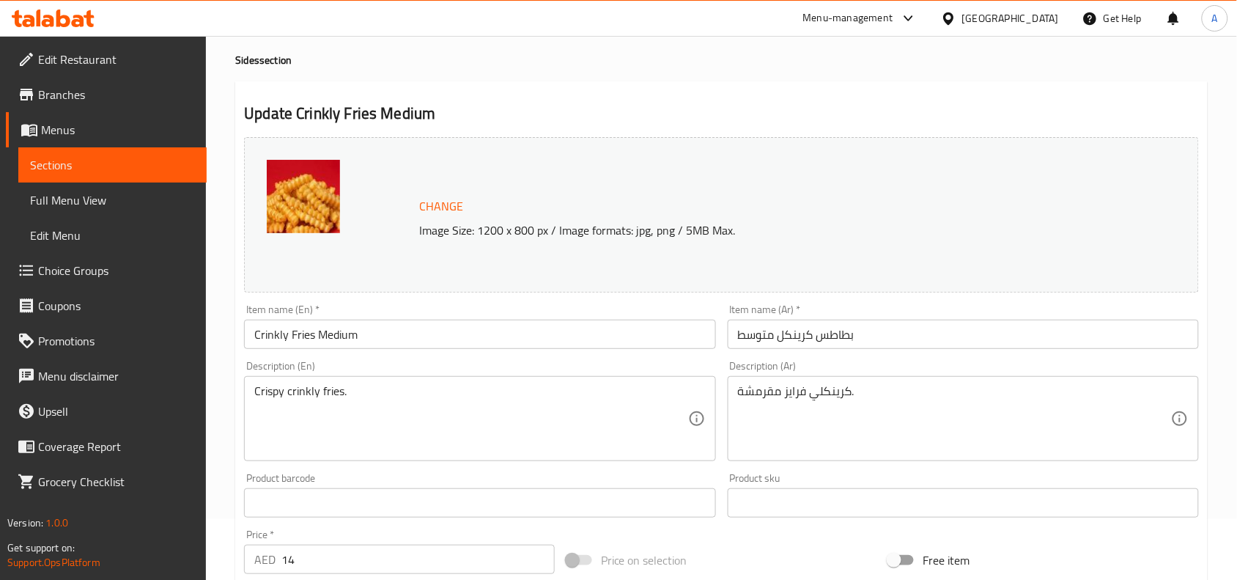
scroll to position [92, 0]
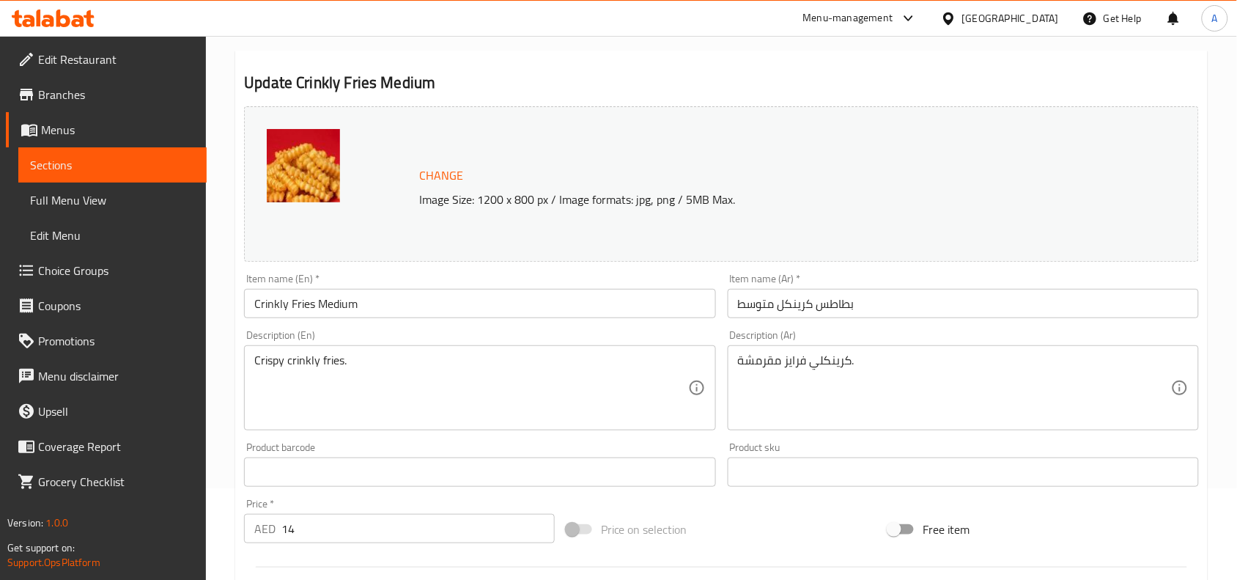
click at [474, 309] on input "Crinkly Fries Medium" at bounding box center [479, 303] width 471 height 29
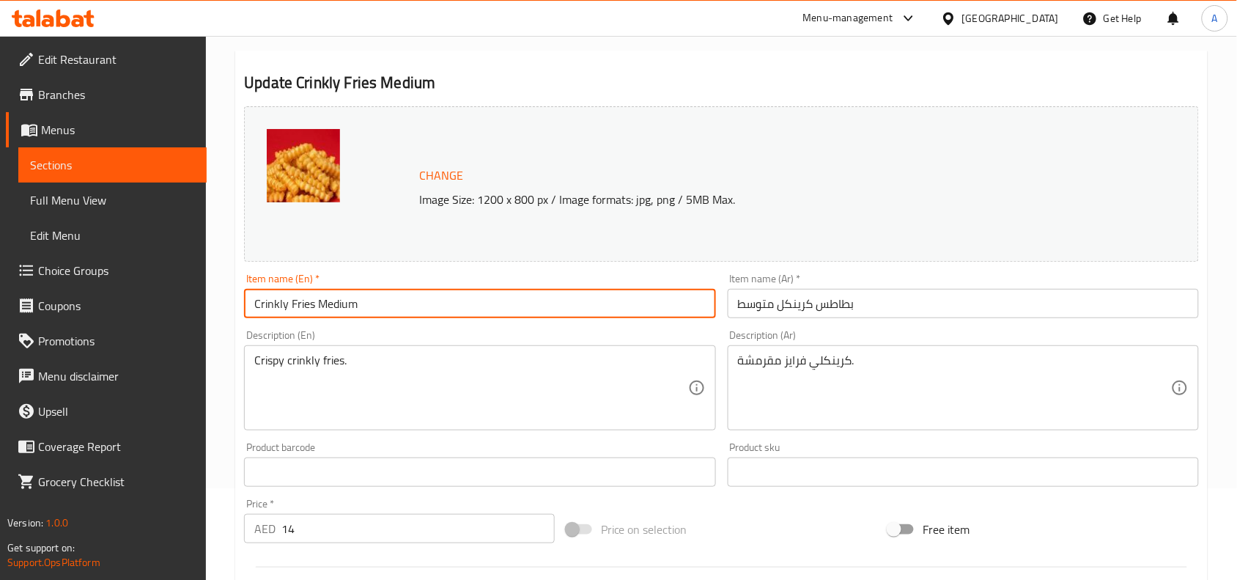
click at [474, 309] on input "Crinkly Fries Medium" at bounding box center [479, 303] width 471 height 29
paste input "-"
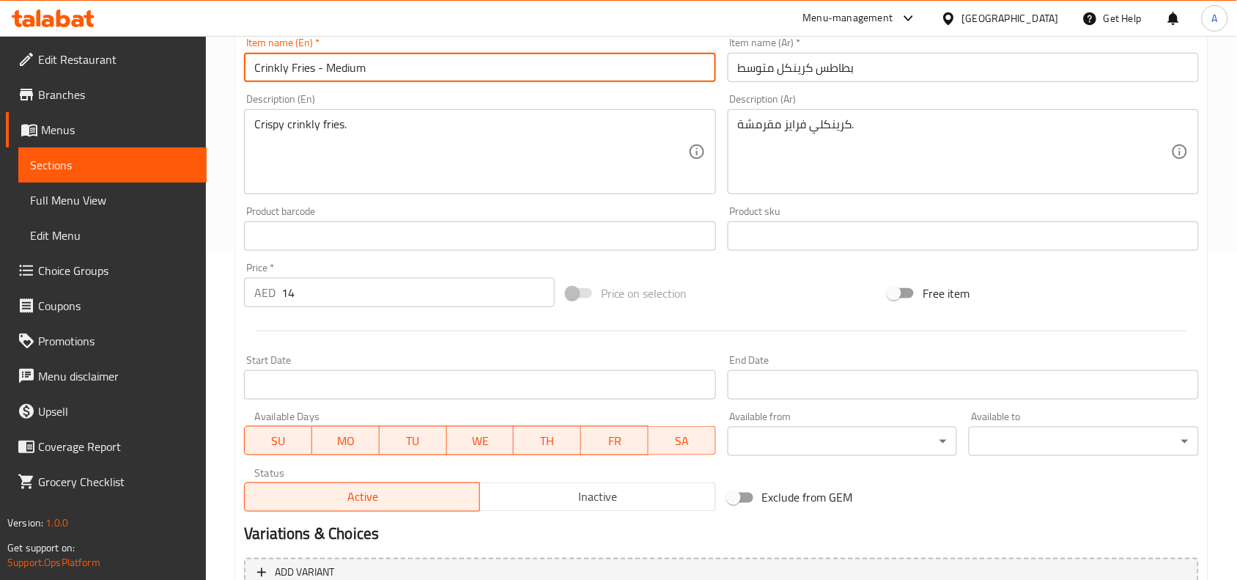
scroll to position [226, 0]
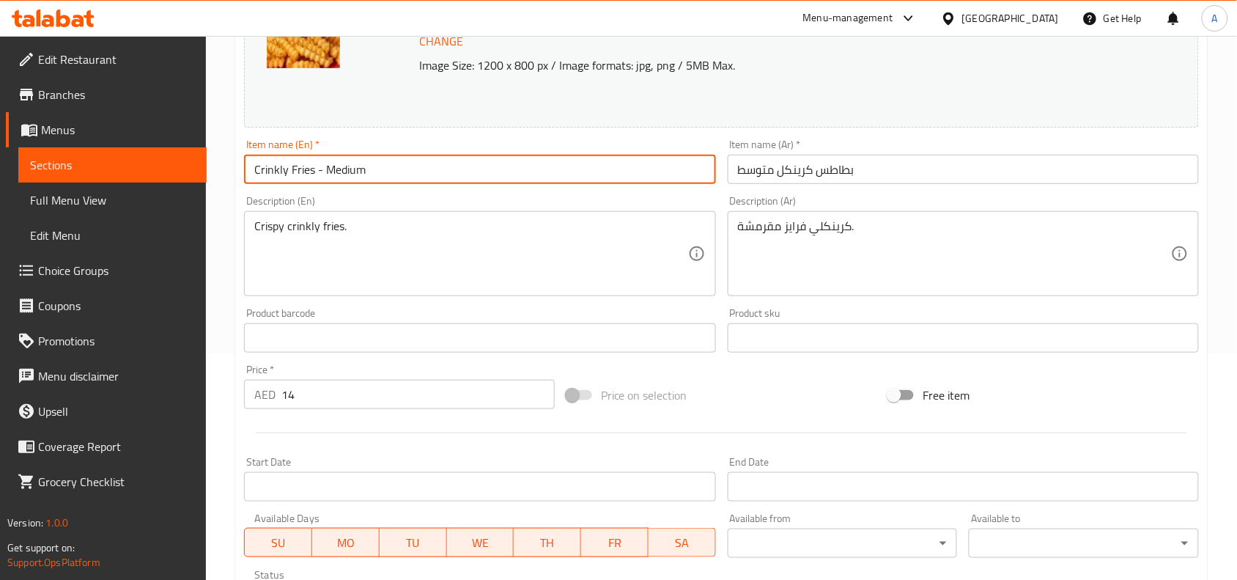
type input "Crinkly Fries - Medium"
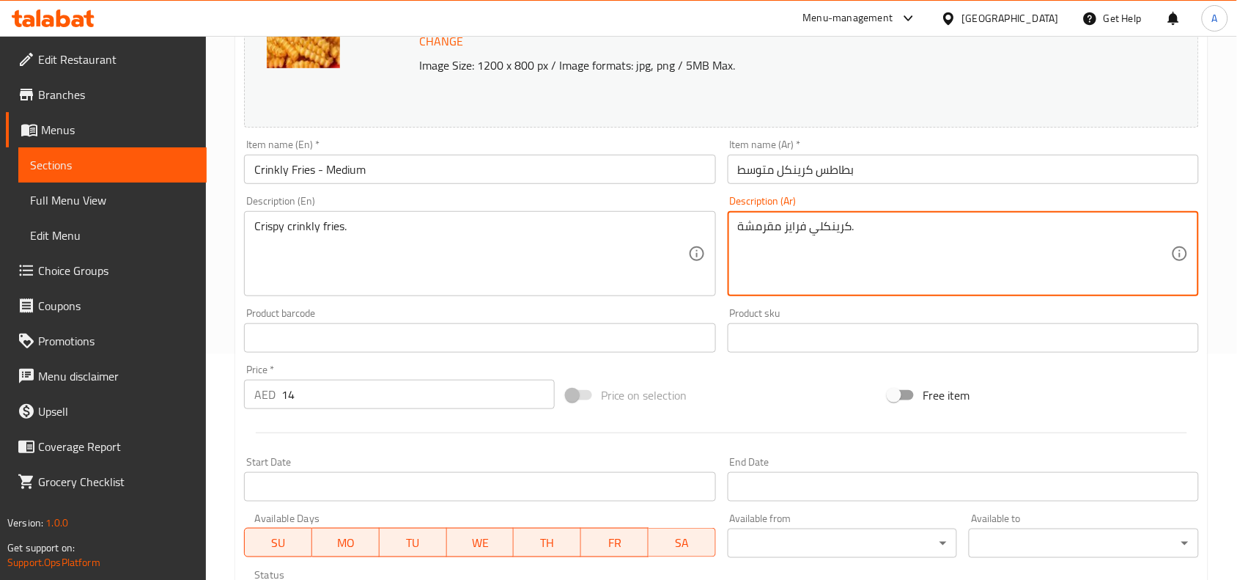
click at [877, 231] on textarea "كرينكلي فرايز مقرمشة." at bounding box center [954, 254] width 433 height 70
paste textarea "بطاطس كرينكل مقرمشة"
type textarea "بطاطس كرينكل مقرمشة"
click at [768, 378] on div "Price on selection" at bounding box center [722, 395] width 323 height 40
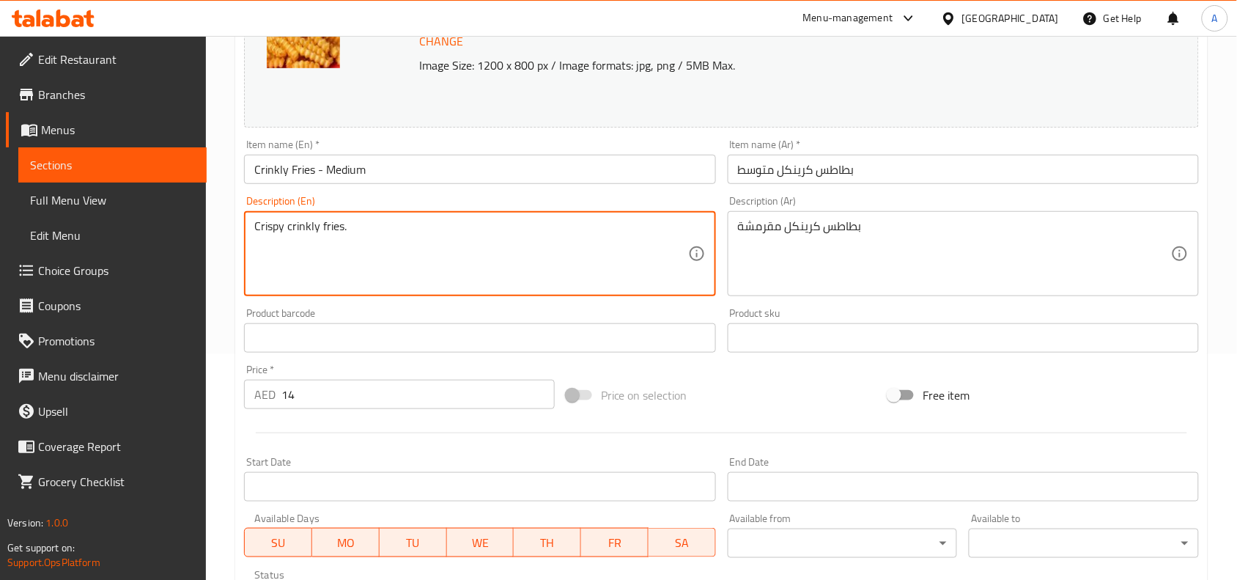
click at [440, 231] on textarea "Crispy crinkly fries." at bounding box center [470, 254] width 433 height 70
paste textarea "ed fries"
type textarea "Crispy crinkled fries"
click at [585, 309] on div "Product barcode Product barcode" at bounding box center [479, 330] width 471 height 45
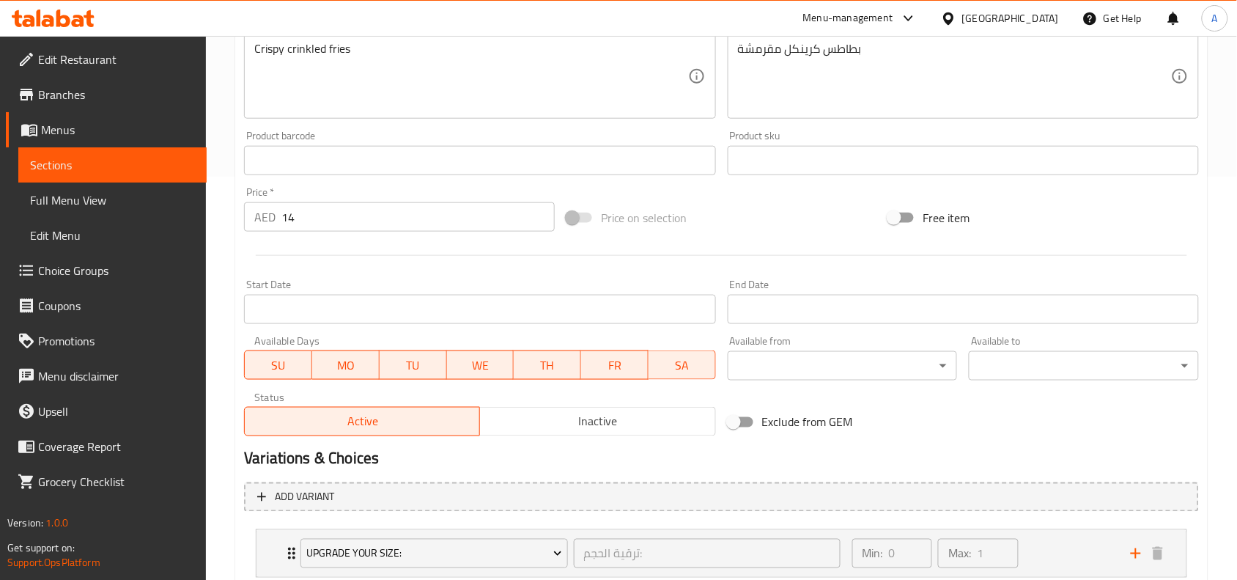
scroll to position [501, 0]
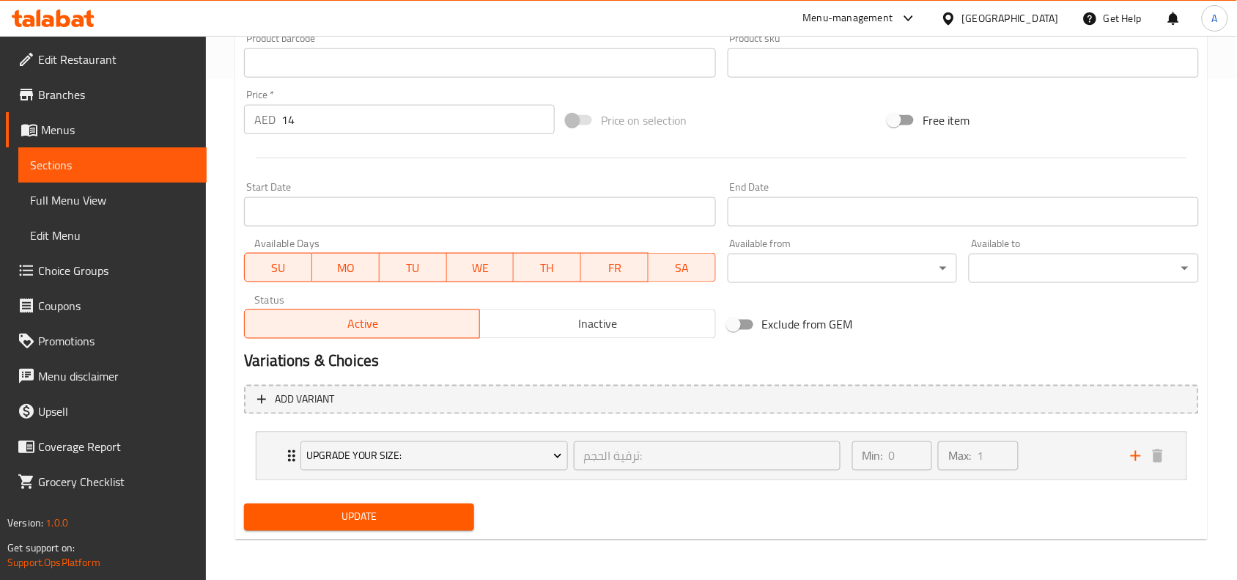
drag, startPoint x: 441, startPoint y: 496, endPoint x: 426, endPoint y: 544, distance: 50.6
click at [437, 508] on div "Change Image Size: 1200 x 800 px / Image formats: jpg, png / 5MB Max. Item name…" at bounding box center [721, 113] width 967 height 845
click at [426, 544] on div "Home / Restaurants management / Menus / Sections / item / update Sides section …" at bounding box center [721, 58] width 973 height 987
click at [433, 519] on span "Update" at bounding box center [359, 517] width 207 height 18
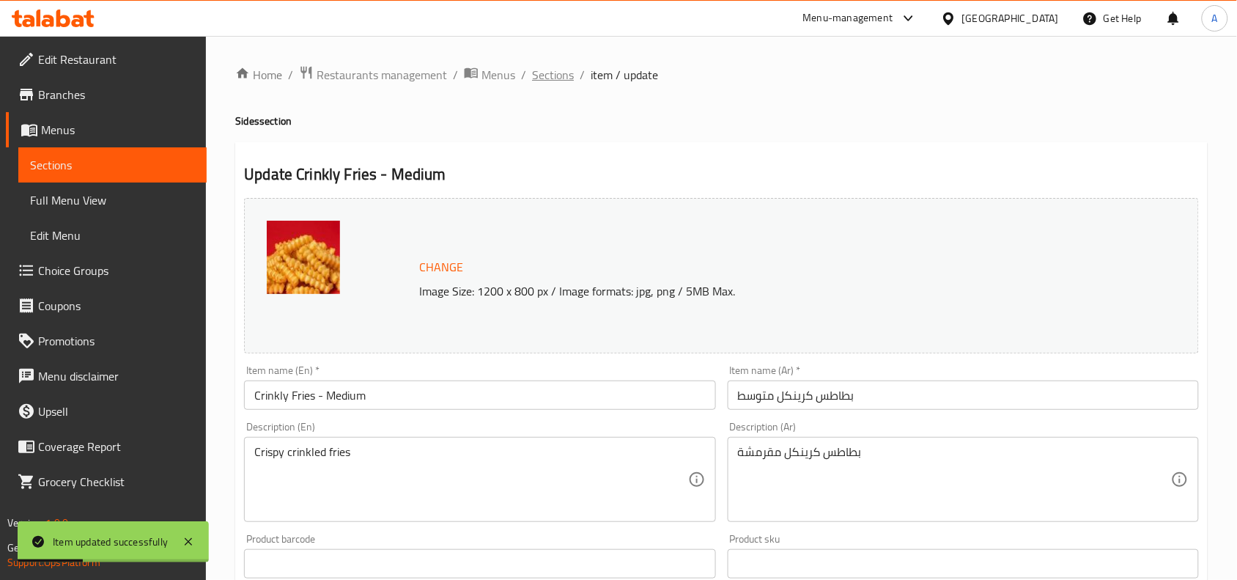
click at [542, 73] on span "Sections" at bounding box center [553, 75] width 42 height 18
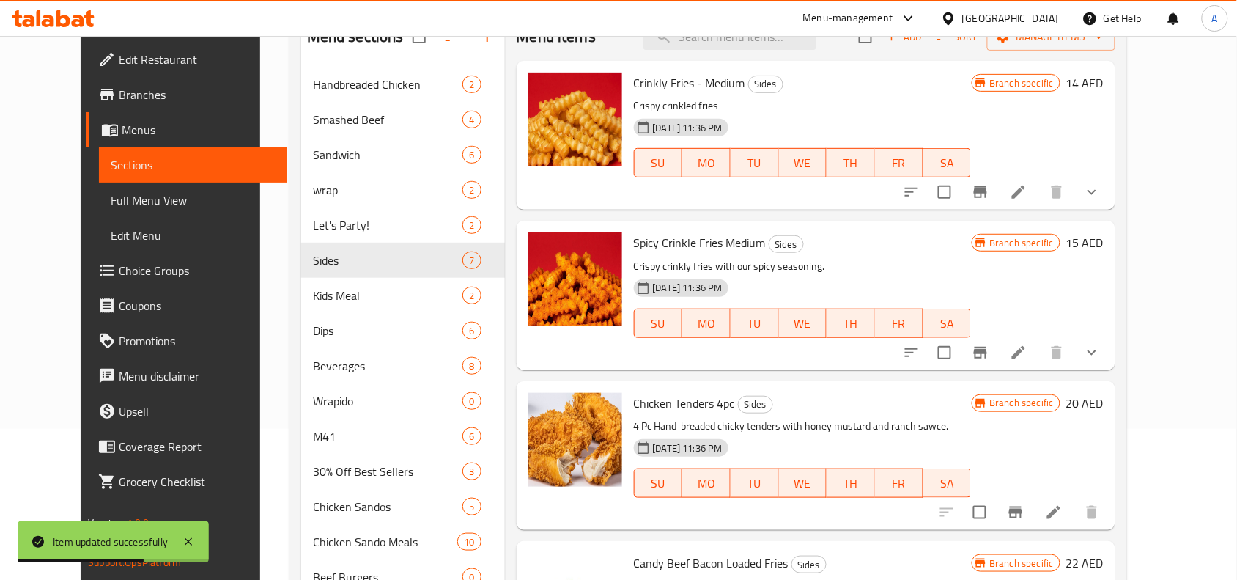
scroll to position [183, 0]
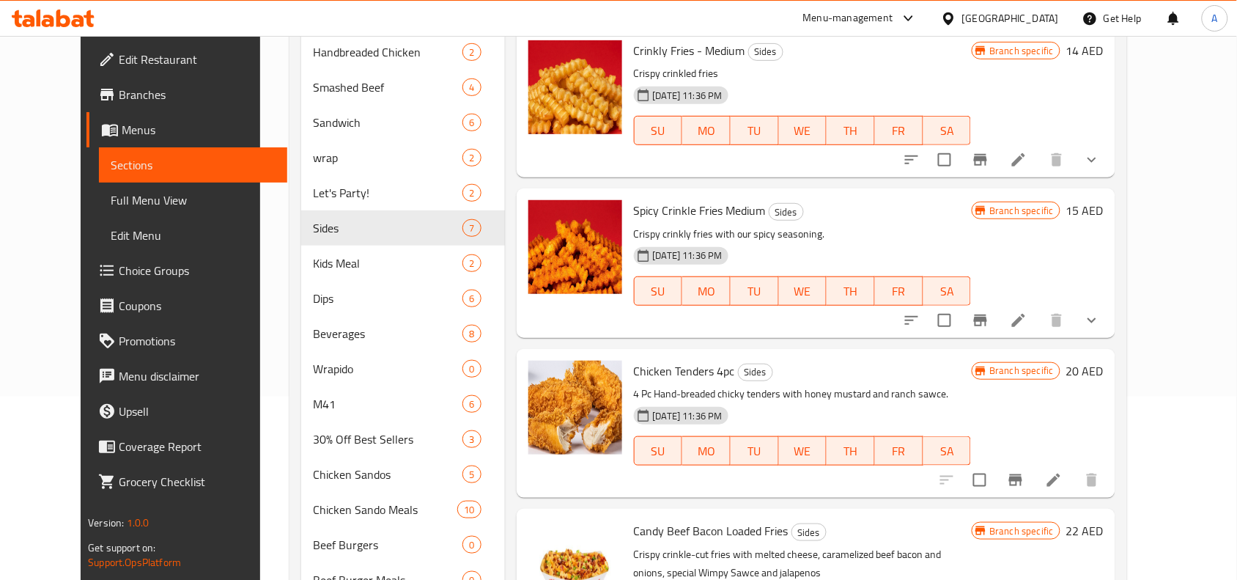
click at [817, 353] on div "Chicken Tenders 4pc Sides 4 Pc Hand-breaded chicky tenders with honey mustard a…" at bounding box center [816, 423] width 599 height 149
click at [1028, 314] on icon at bounding box center [1019, 321] width 18 height 18
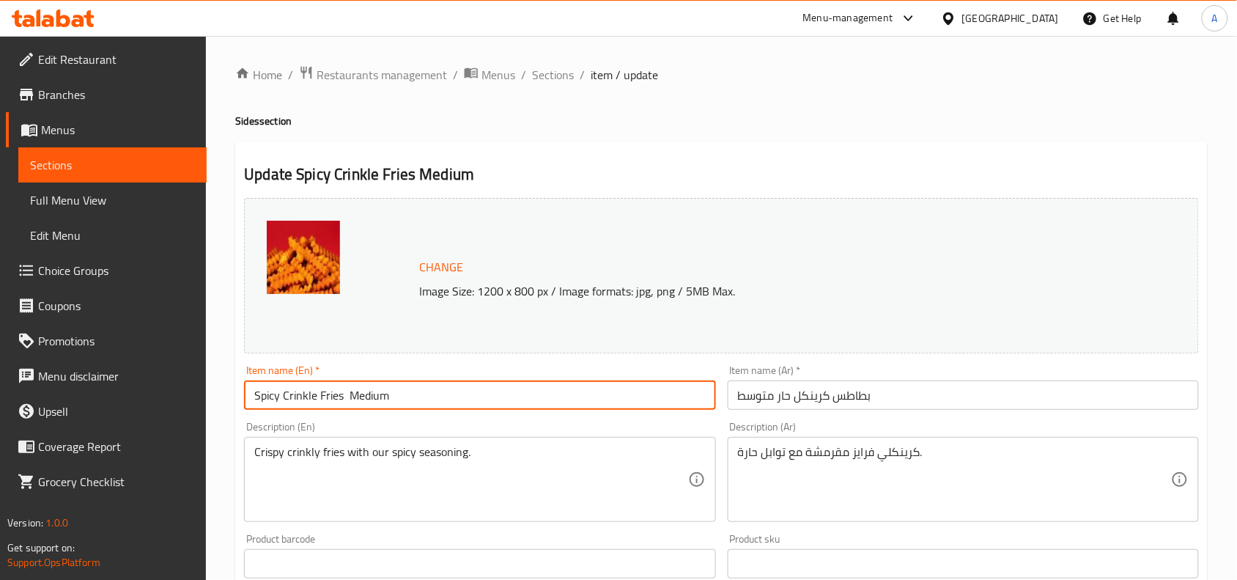
click at [443, 396] on input "Spicy Crinkle Fries Medium" at bounding box center [479, 394] width 471 height 29
paste input "-"
type input "Spicy Crinkle Fries - Medium"
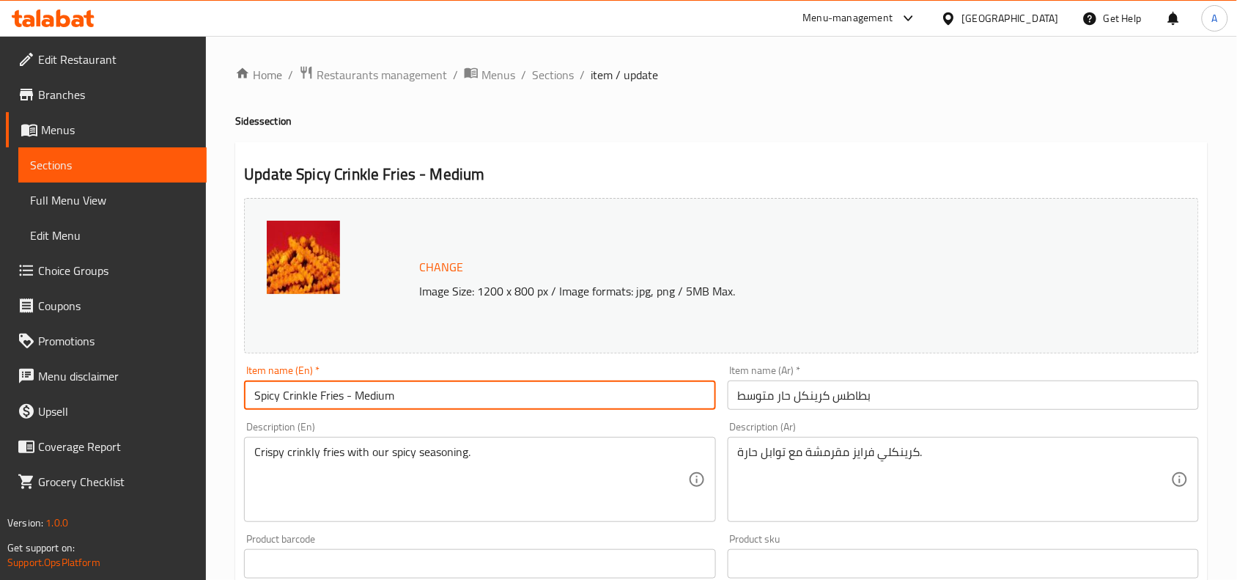
click at [782, 397] on input "بطاطس كرينكل حار متوسط" at bounding box center [963, 394] width 471 height 29
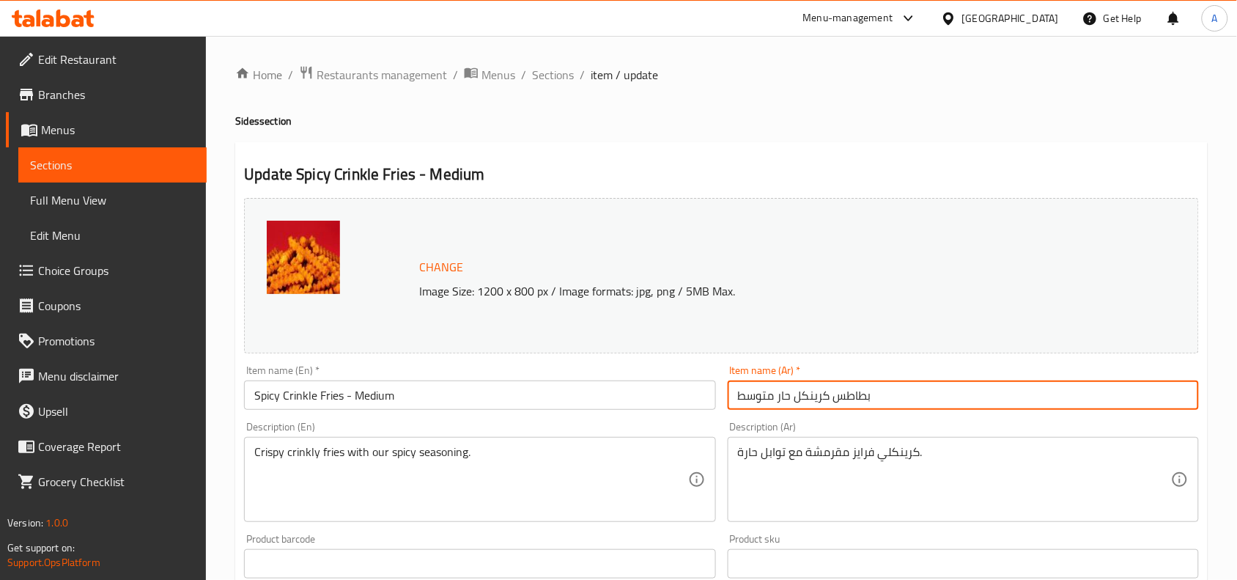
click at [782, 397] on input "بطاطس كرينكل حار متوسط" at bounding box center [963, 394] width 471 height 29
paste input "-"
type input "بطاطس كرينكل حار - متوسط"
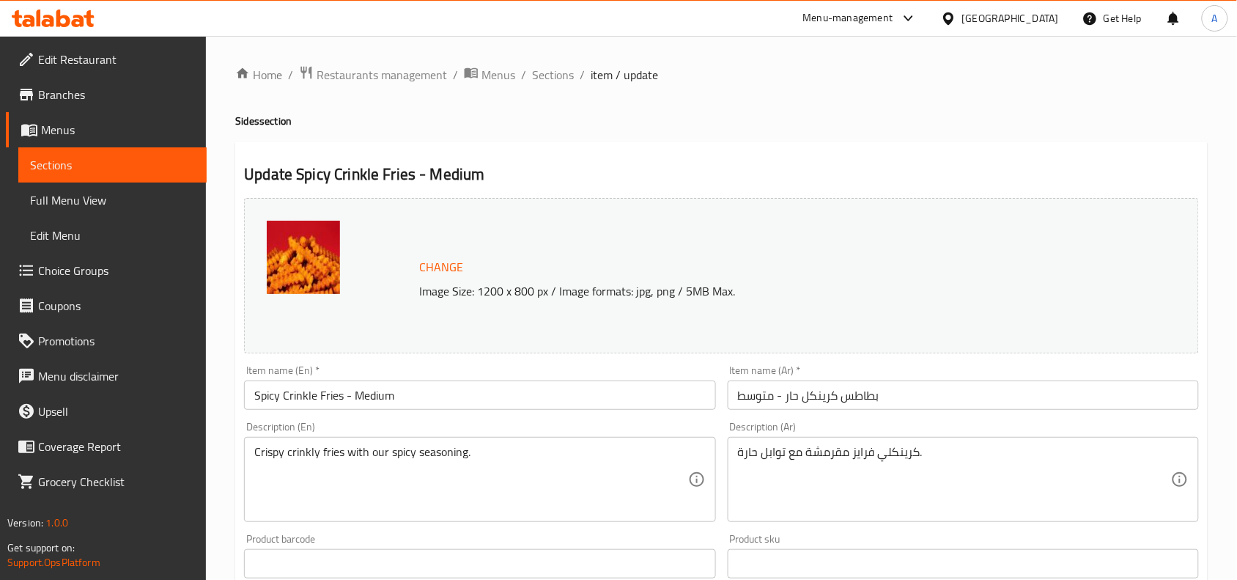
click at [815, 419] on div "Description (Ar) كرينكلي فرايز مقرمشة مع توابل حارة. Description (Ar)" at bounding box center [963, 472] width 483 height 112
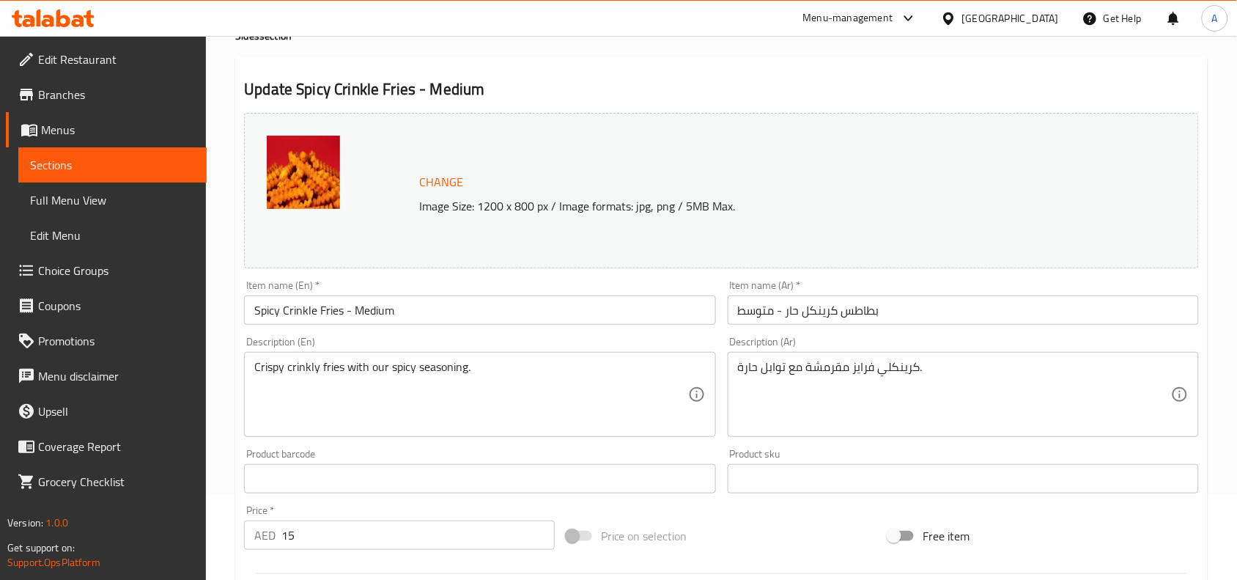
scroll to position [183, 0]
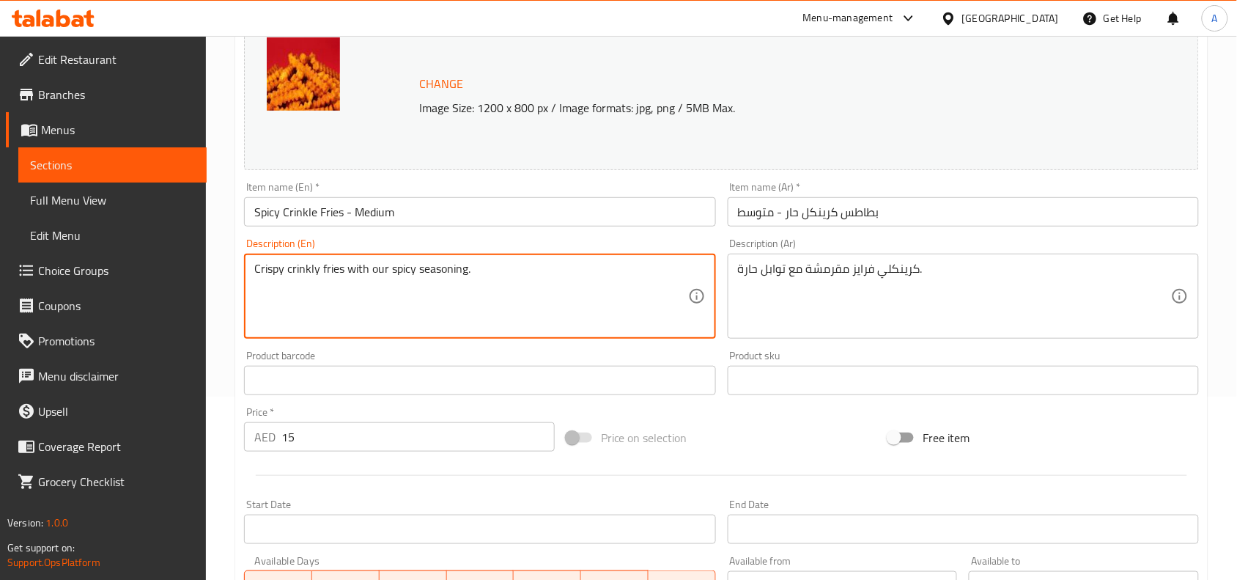
click at [460, 276] on textarea "Crispy crinkly fries with our spicy seasoning." at bounding box center [470, 297] width 433 height 70
paste textarea
type textarea "Crispy crinkly fries with our spicy seasoning"
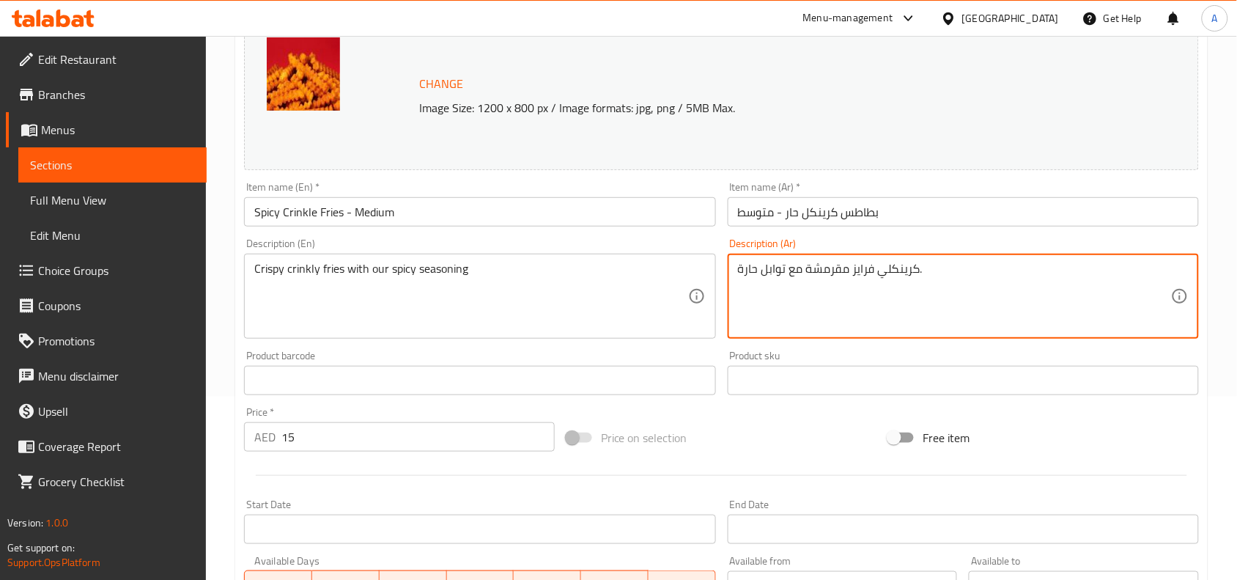
click at [877, 281] on textarea "كرينكلي فرايز مقرمشة مع توابل حارة." at bounding box center [954, 297] width 433 height 70
paste textarea "بطاطس كrينكل مقرمشة مع توابلنا الحارة"
click at [1118, 268] on textarea "بطاطس كrينكل مقرمشة مع توابلنا الحارة" at bounding box center [954, 297] width 433 height 70
type textarea "بطاطس كرينكل مقرمشة مع توابلنا الحارة"
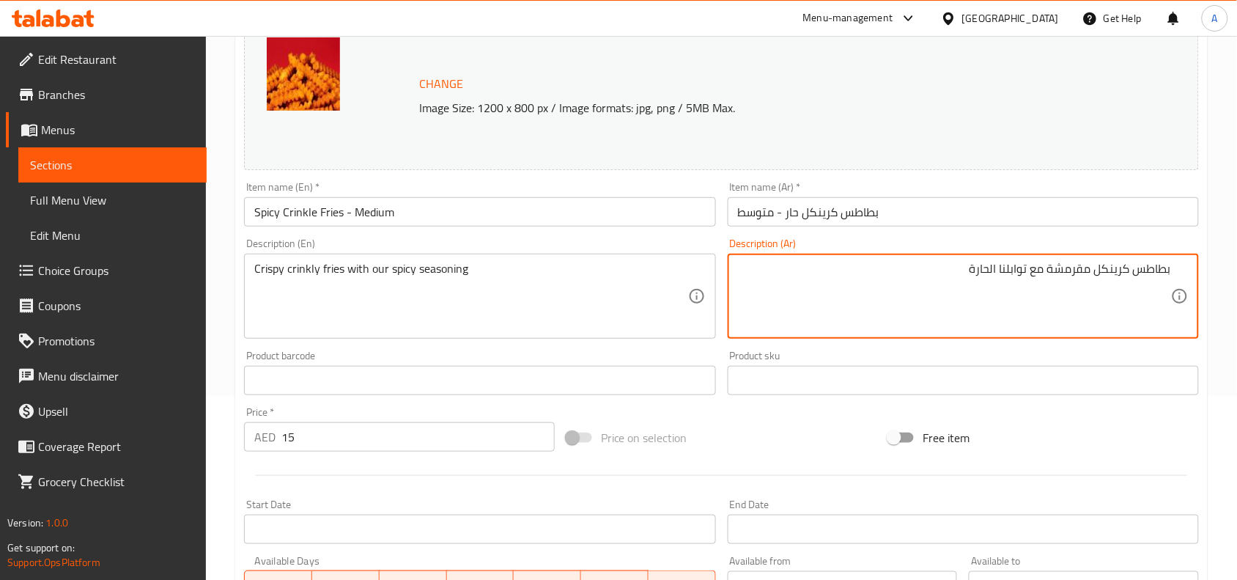
click at [783, 436] on div "Price on selection" at bounding box center [722, 438] width 323 height 40
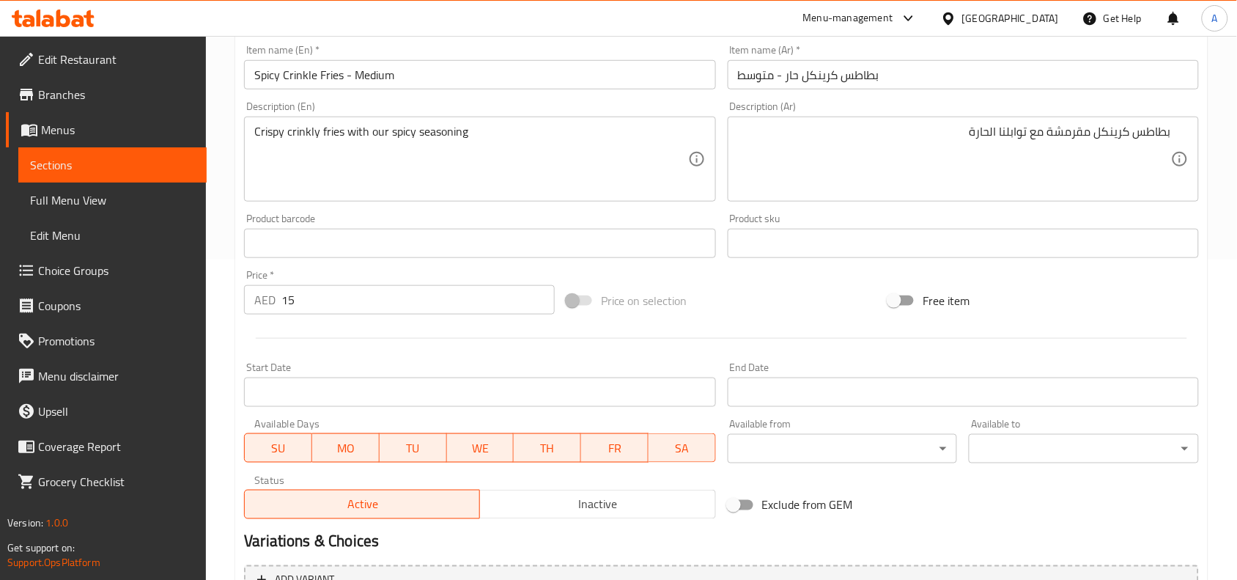
scroll to position [501, 0]
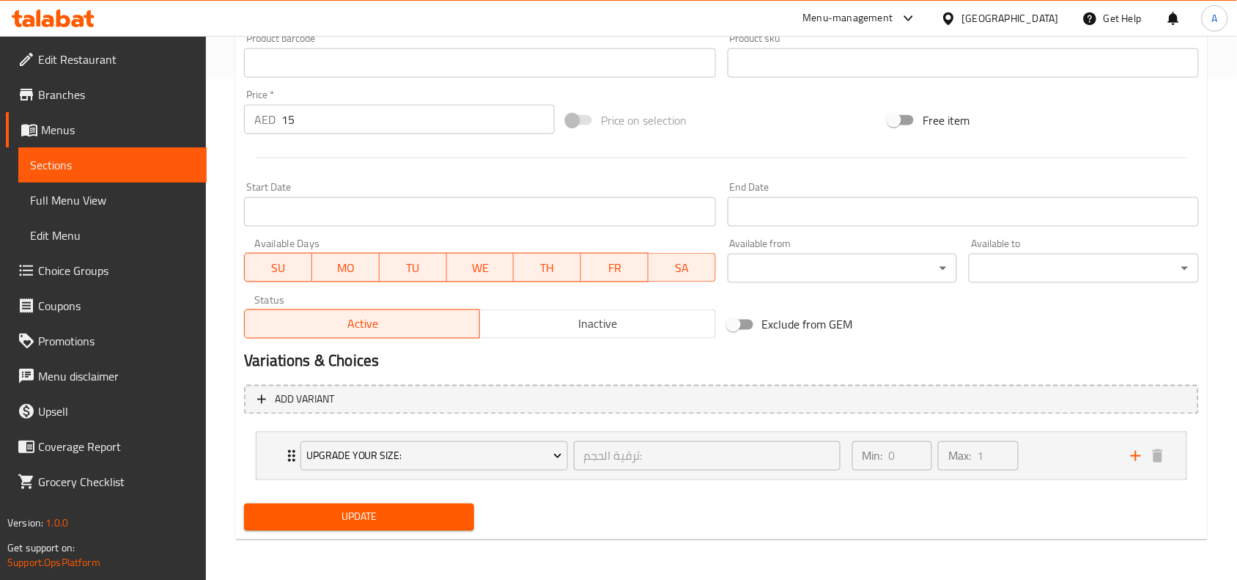
click at [378, 501] on div "Update" at bounding box center [359, 517] width 242 height 39
click at [372, 504] on button "Update" at bounding box center [359, 517] width 230 height 27
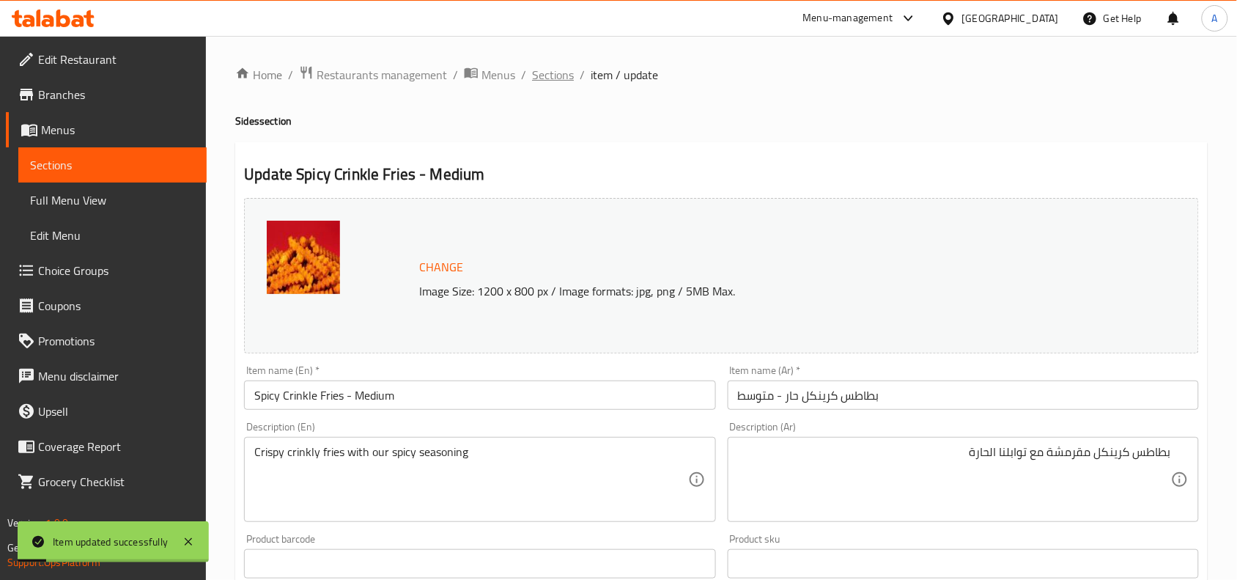
click at [559, 78] on span "Sections" at bounding box center [553, 75] width 42 height 18
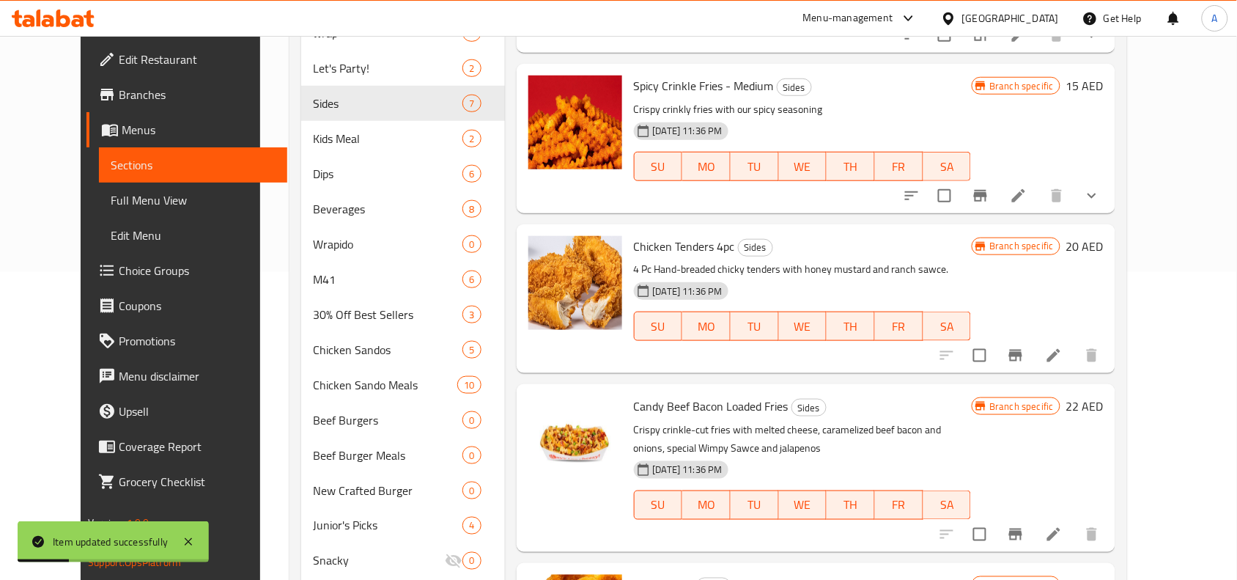
scroll to position [367, 0]
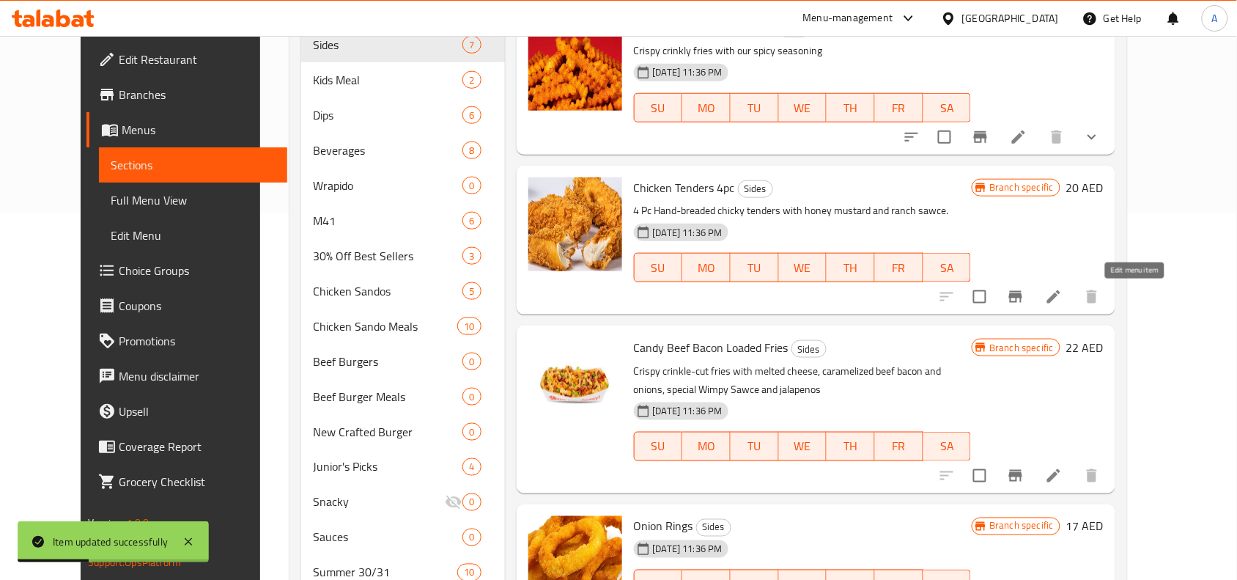
click at [1061, 299] on icon at bounding box center [1054, 296] width 13 height 13
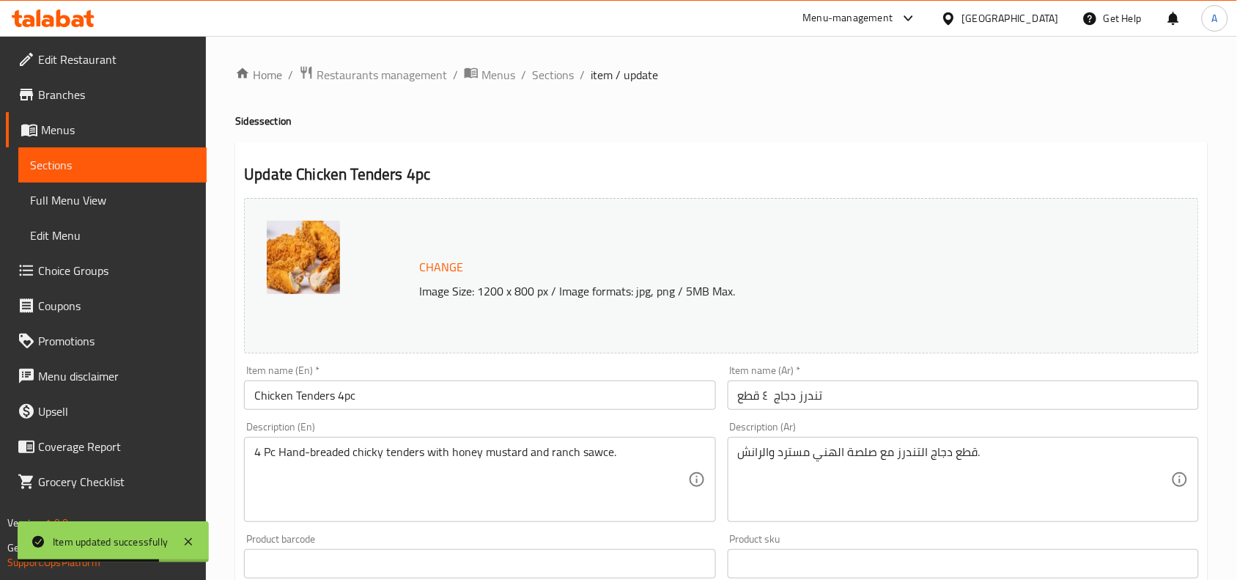
click at [464, 404] on input "Chicken Tenders 4pc" at bounding box center [479, 394] width 471 height 29
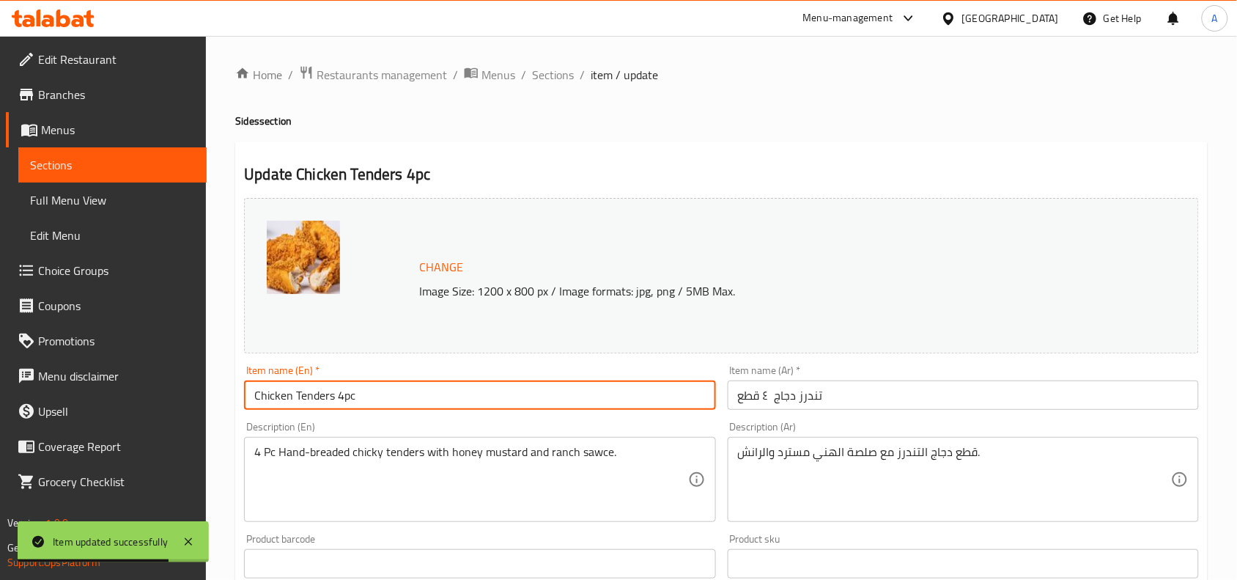
click at [464, 404] on input "Chicken Tenders 4pc" at bounding box center [479, 394] width 471 height 29
click at [464, 405] on input "Chicken Tenders 4pc" at bounding box center [479, 394] width 471 height 29
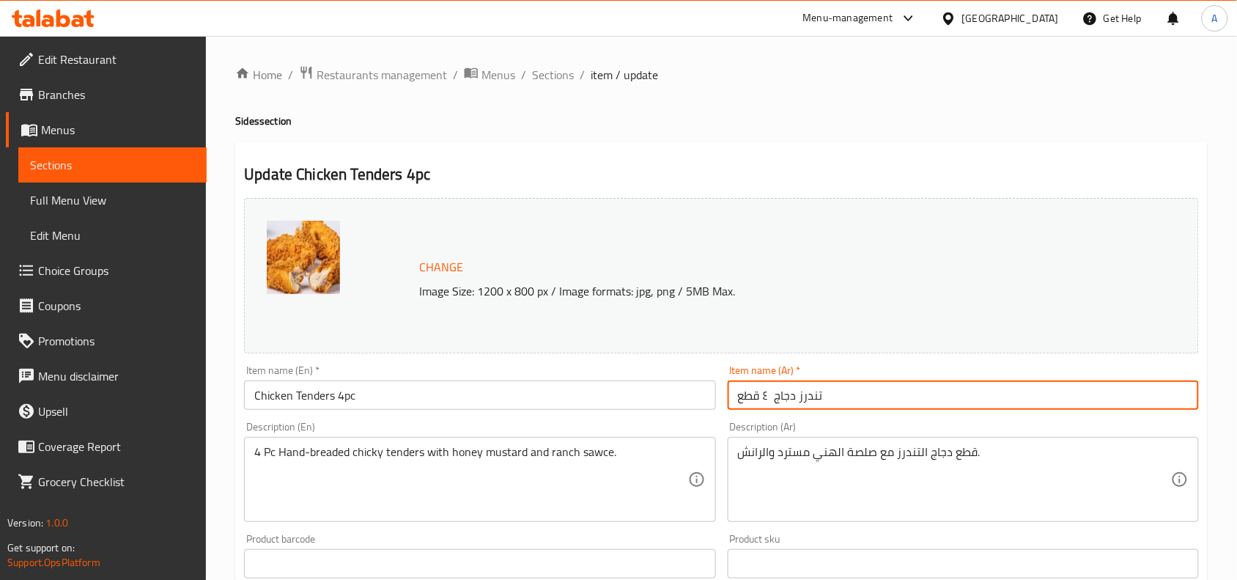
click at [848, 392] on input "تندرز دجاج ٤ قطع" at bounding box center [963, 394] width 471 height 29
paste input "–"
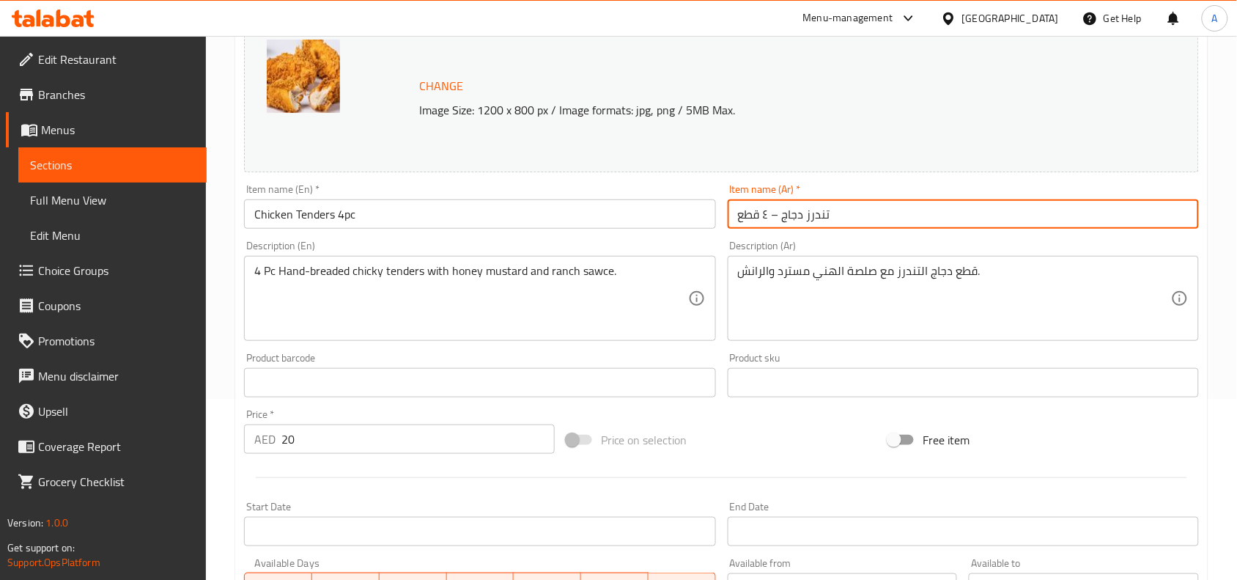
scroll to position [183, 0]
type input "تندرز دجاج – ٤ قطع"
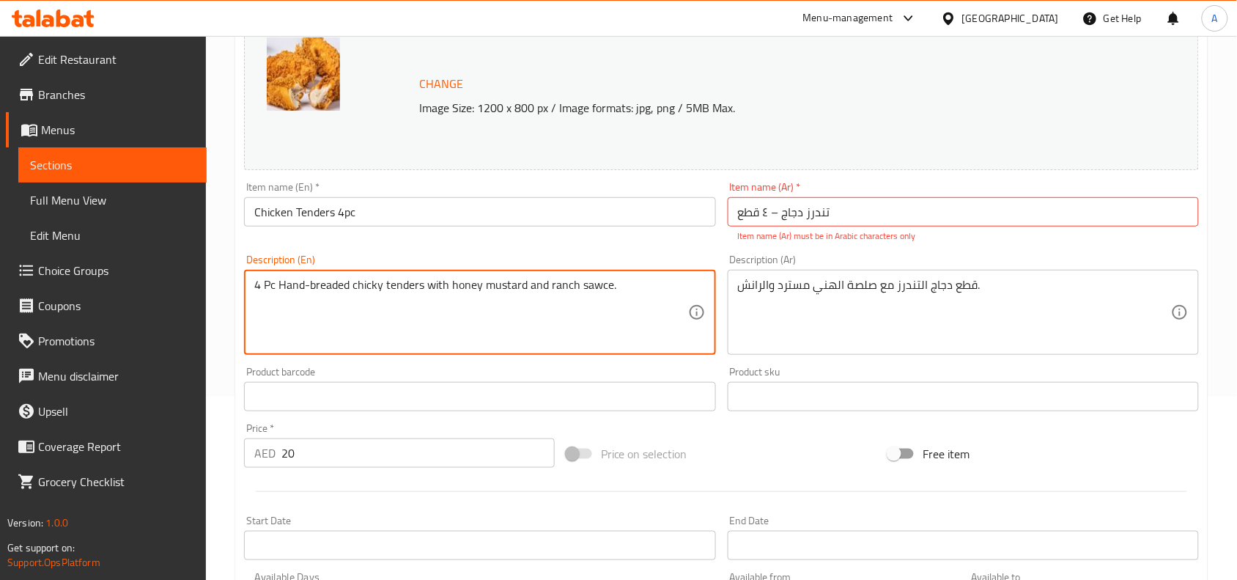
click at [394, 286] on textarea "4 Pc Hand-breaded chicky tenders with honey mustard and ranch sawce." at bounding box center [470, 313] width 433 height 70
paste textarea "& ranch dips"
type textarea "4 Pc Hand-breaded chicky tenders with honey mustard & ranch dips"
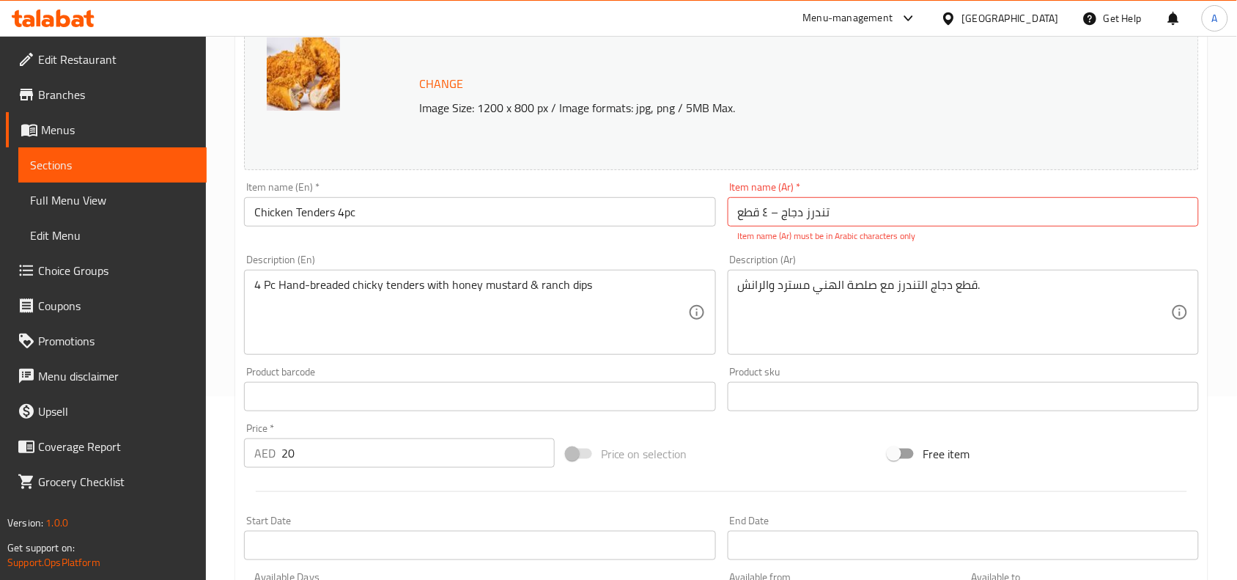
click at [581, 371] on div "Product barcode Product barcode" at bounding box center [479, 389] width 471 height 45
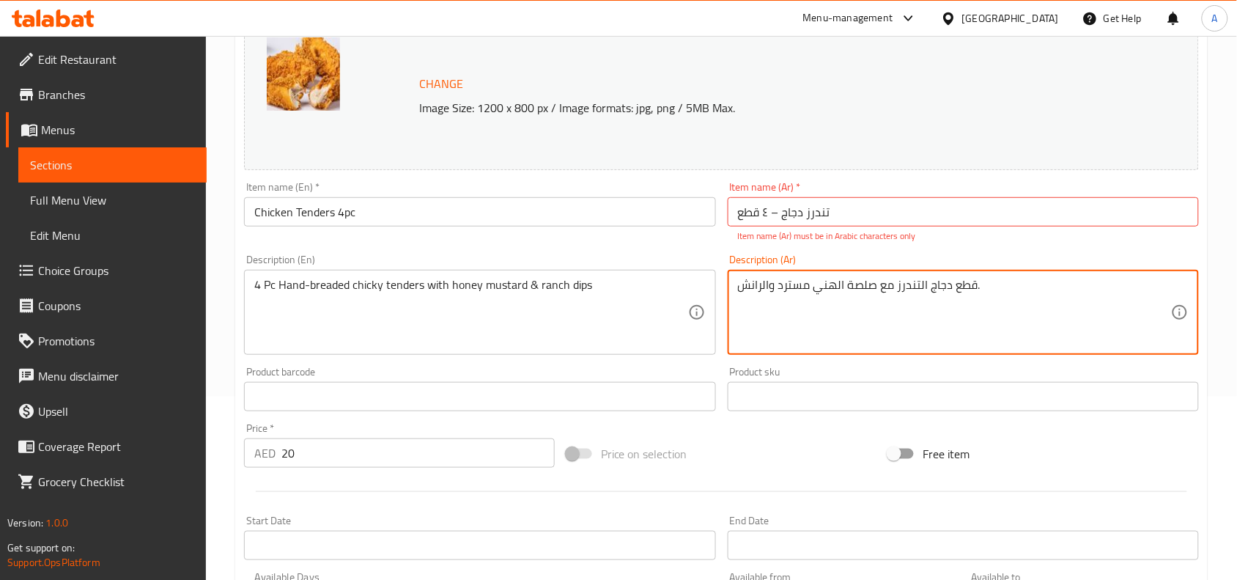
click at [821, 295] on textarea "قطع دجاج التندرز مع صلصة الهني مسترد والرانش." at bounding box center [954, 313] width 433 height 70
paste textarea "قطع دجاج مغطى بالخبزات مع صوص خردل بالعسل و صوص رانش"
type textarea "٤ قطع دجاج مغطى بالخبزات مع صوص خردل بالعسل و صوص رانش"
click at [753, 454] on div "Price on selection" at bounding box center [722, 454] width 323 height 40
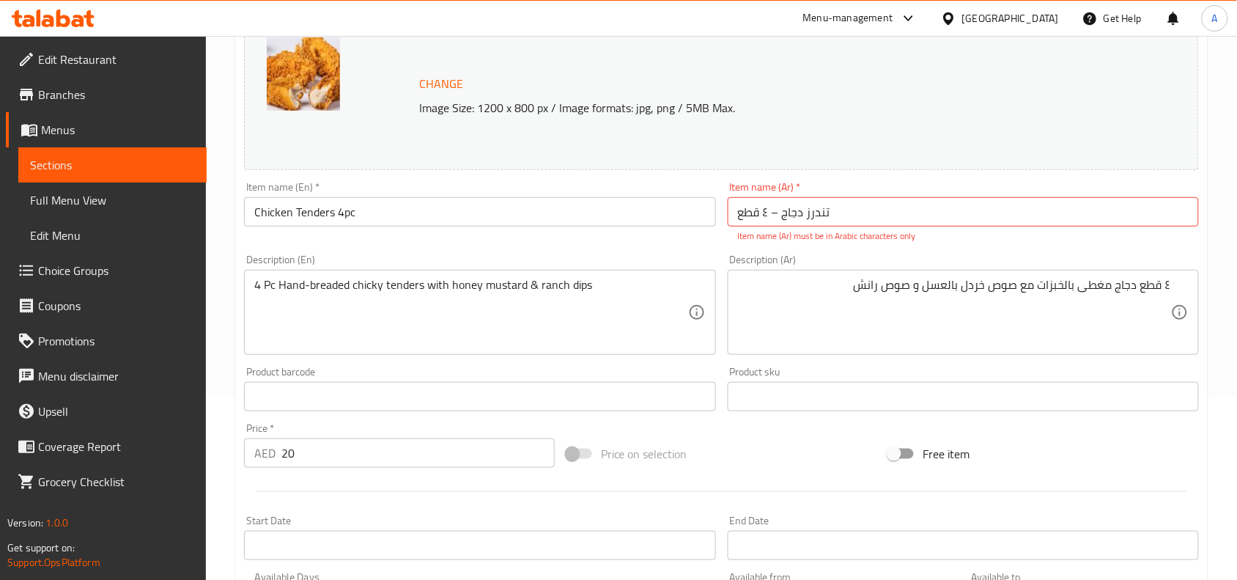
click at [753, 454] on div "Price on selection" at bounding box center [722, 454] width 323 height 40
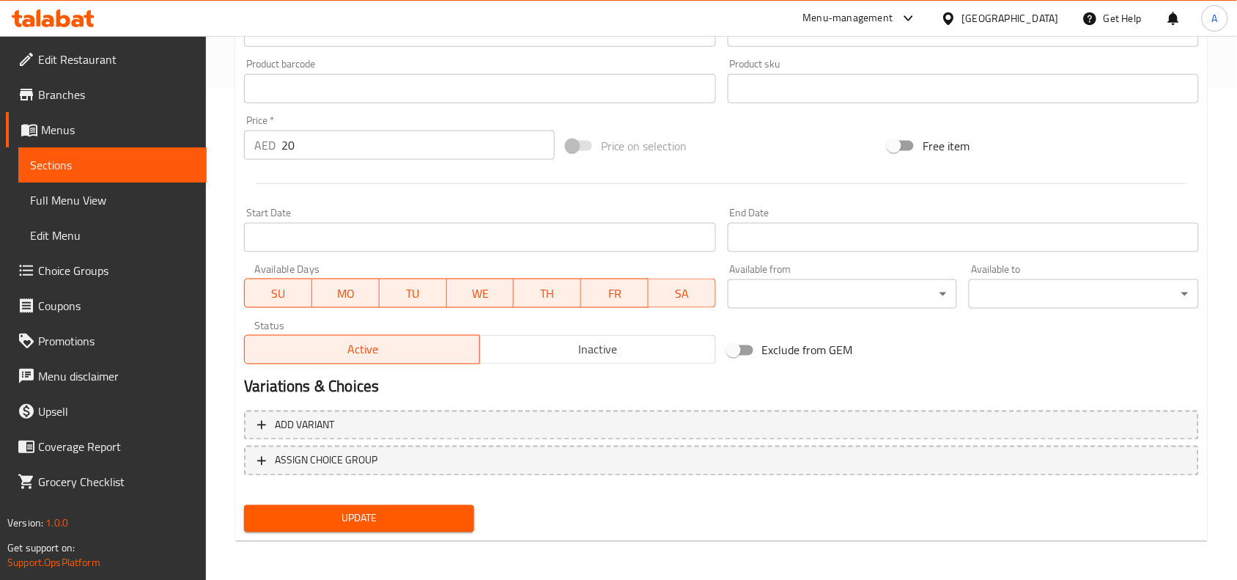
click at [365, 521] on span "Update" at bounding box center [359, 518] width 207 height 18
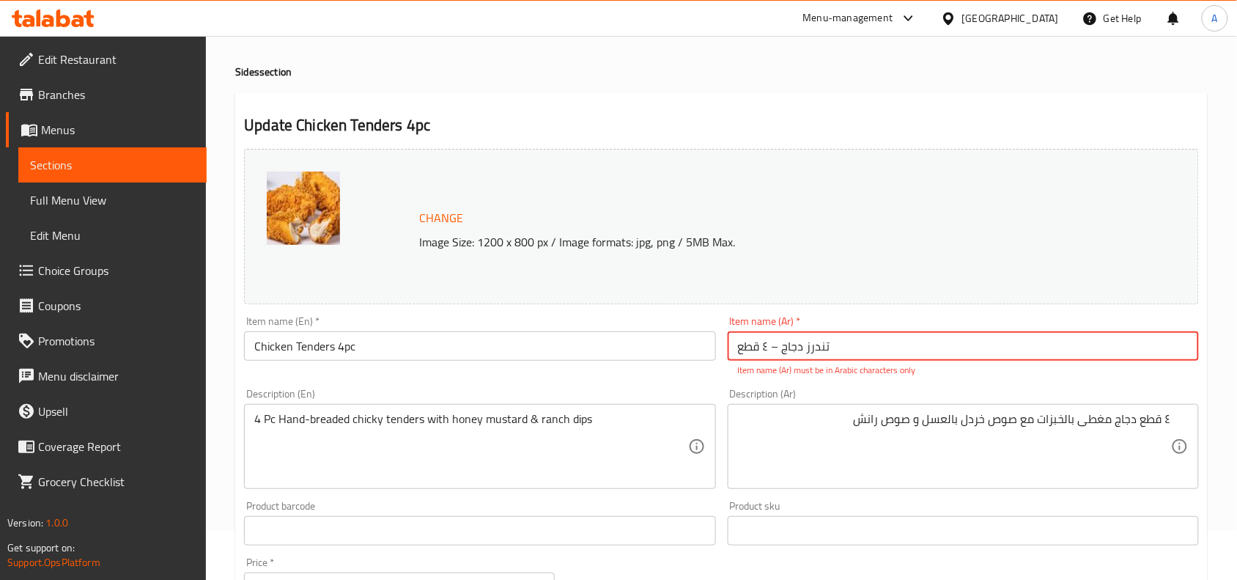
scroll to position [0, 0]
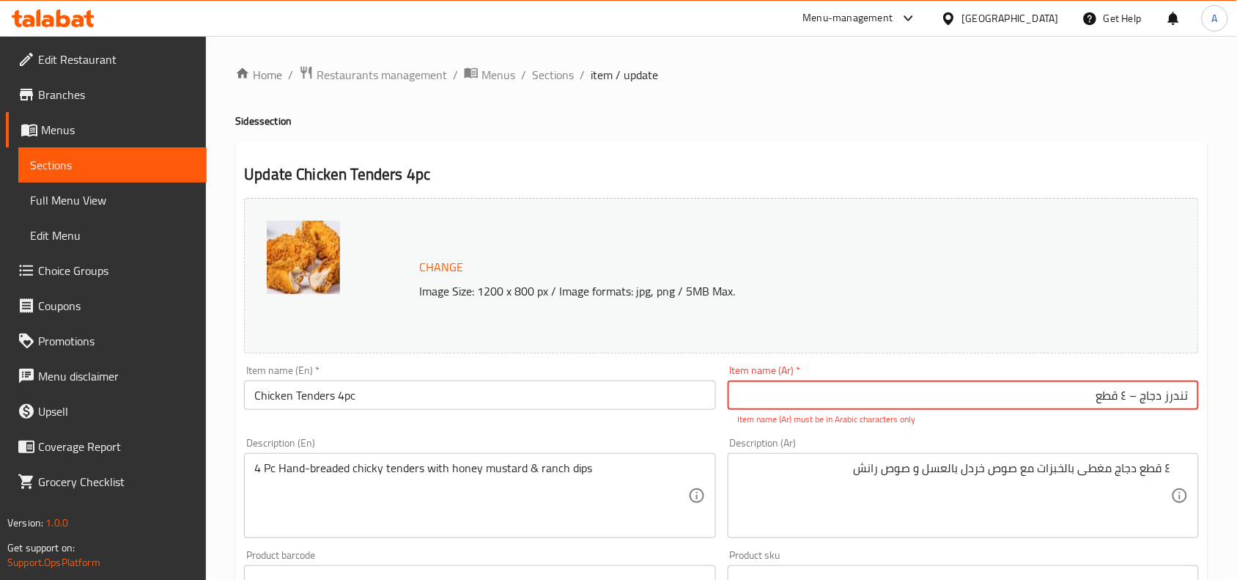
click at [1134, 397] on input "تندرز دجاج – ٤ قطع" at bounding box center [963, 394] width 471 height 29
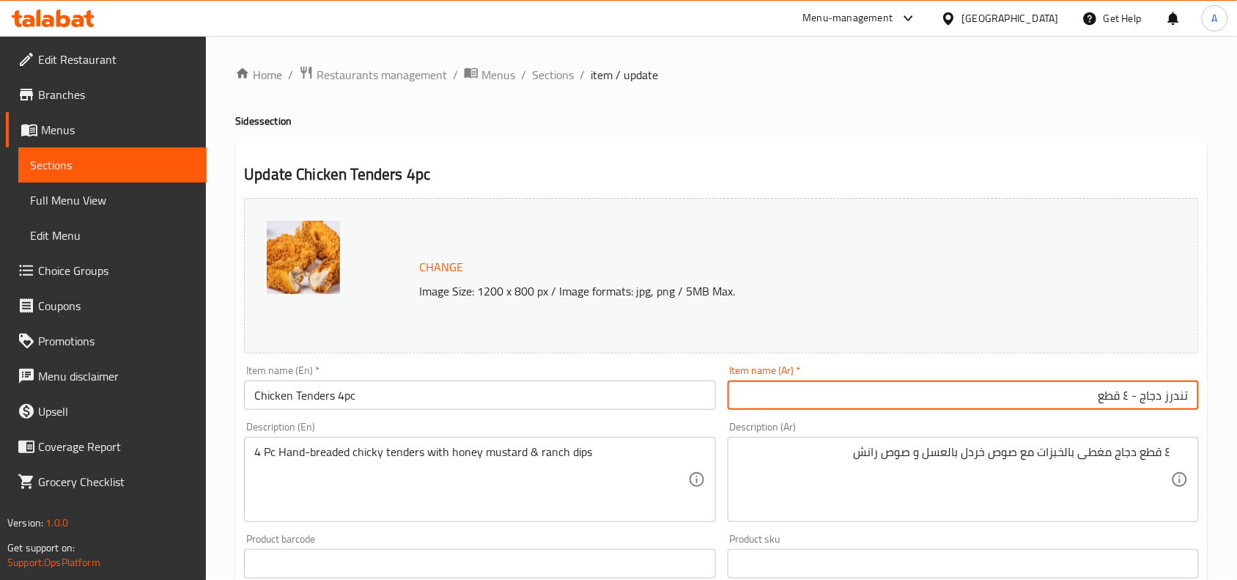
type input "تندرز دجاج - ٤ قطع"
click at [927, 423] on div "Description (Ar) ٤ قطع دجاج مغطى بالخبزات مع صوص خردل بالعسل و صوص رانش Descrip…" at bounding box center [963, 472] width 471 height 100
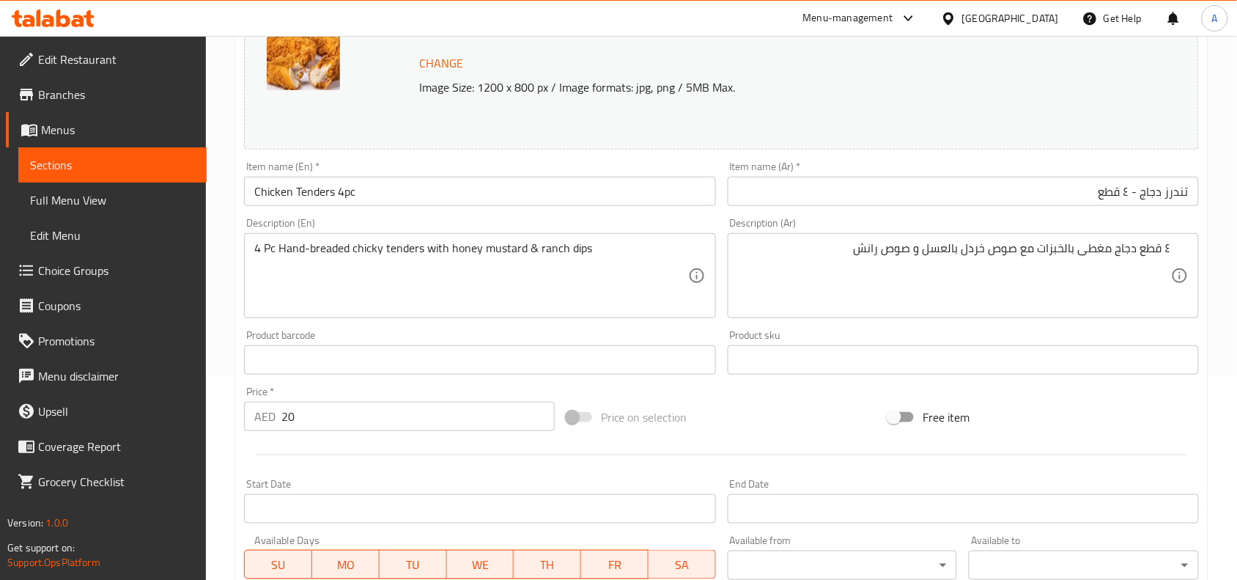
scroll to position [475, 0]
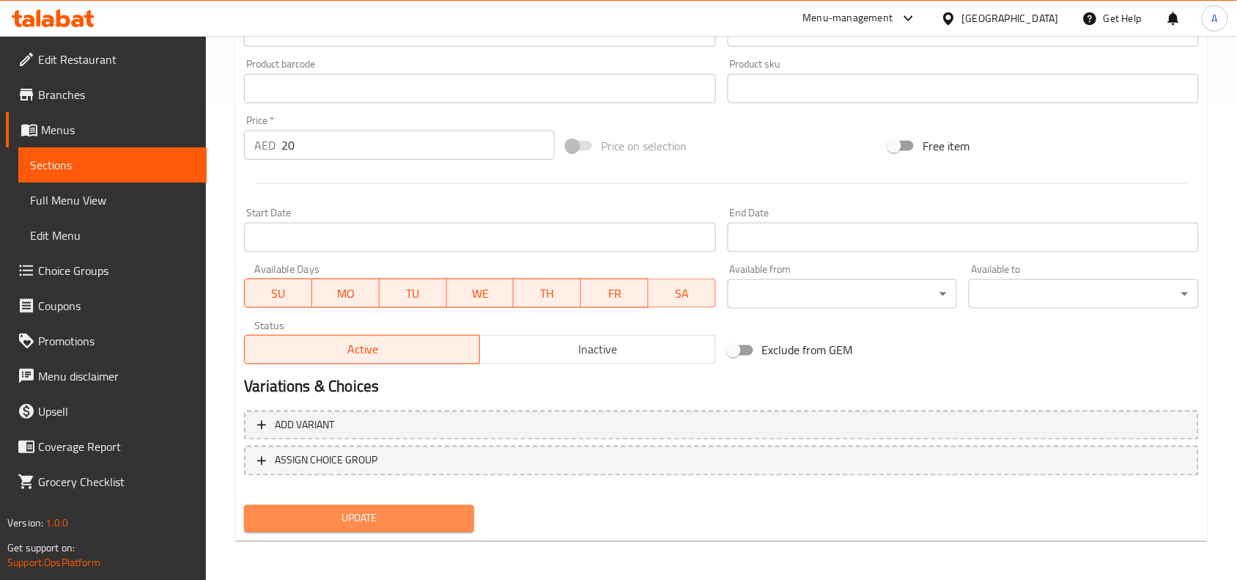
click at [411, 519] on span "Update" at bounding box center [359, 518] width 207 height 18
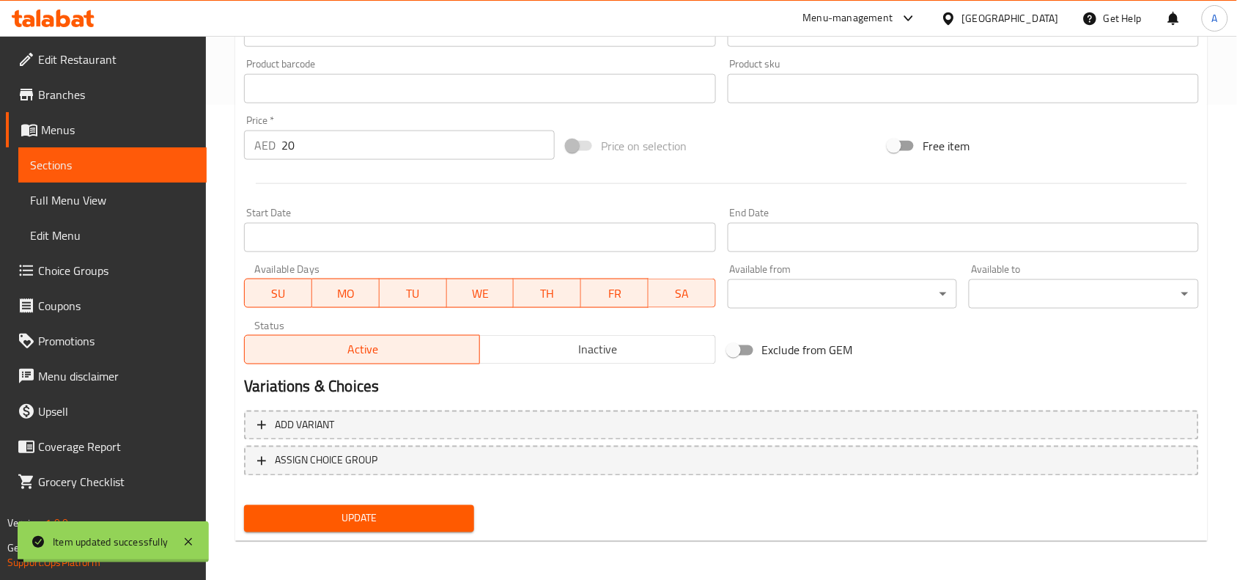
scroll to position [0, 0]
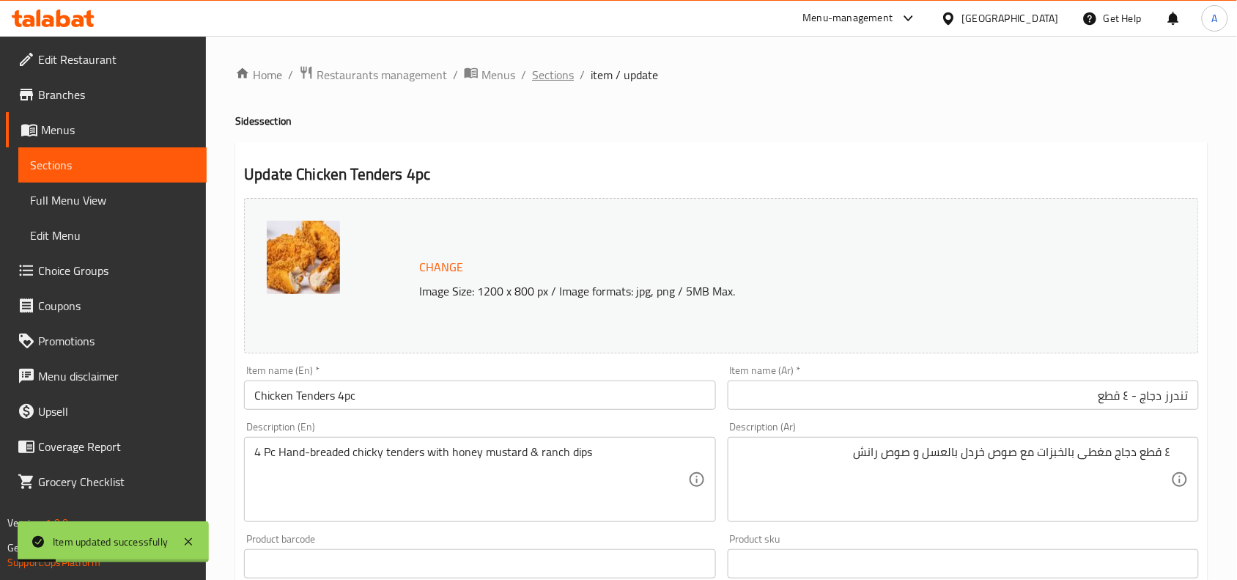
click at [562, 66] on span "Sections" at bounding box center [553, 75] width 42 height 18
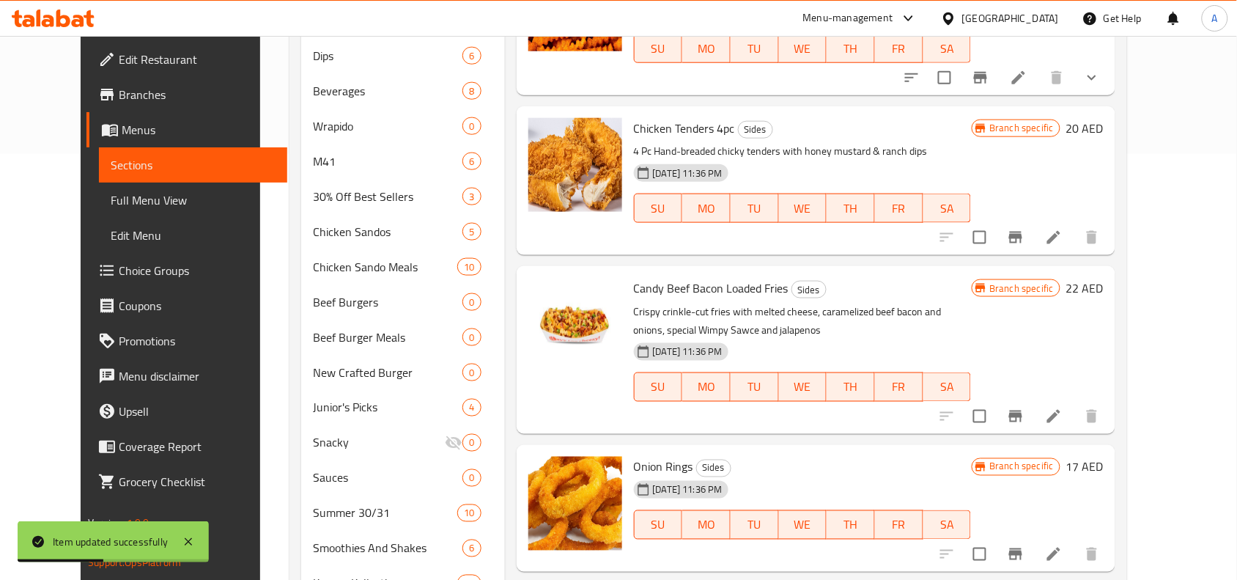
scroll to position [458, 0]
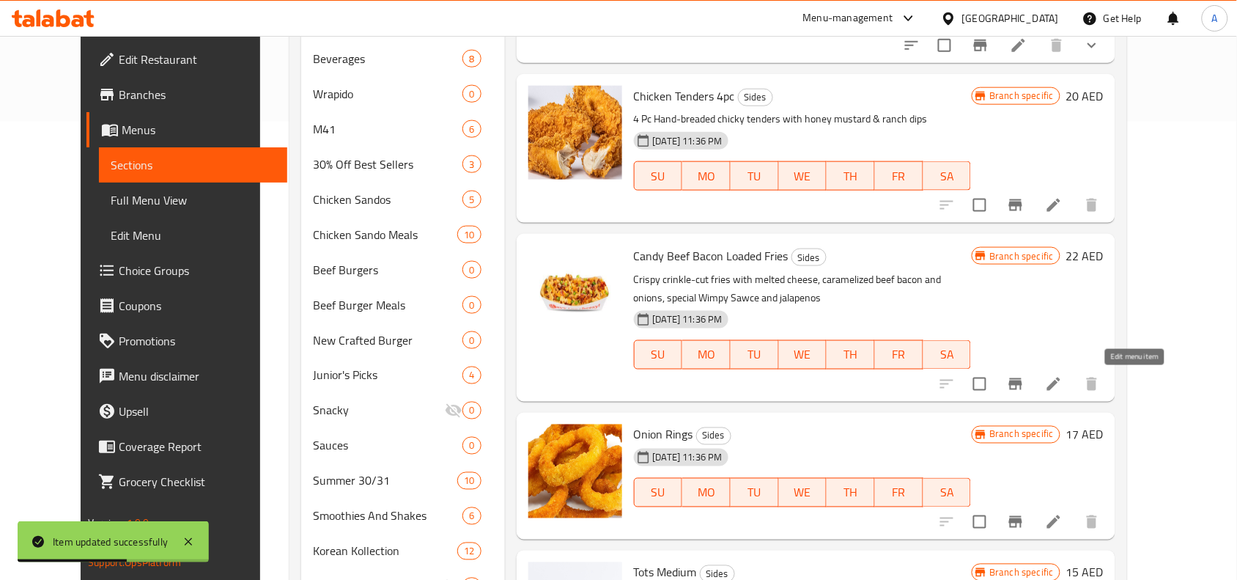
click at [1063, 381] on icon at bounding box center [1054, 384] width 18 height 18
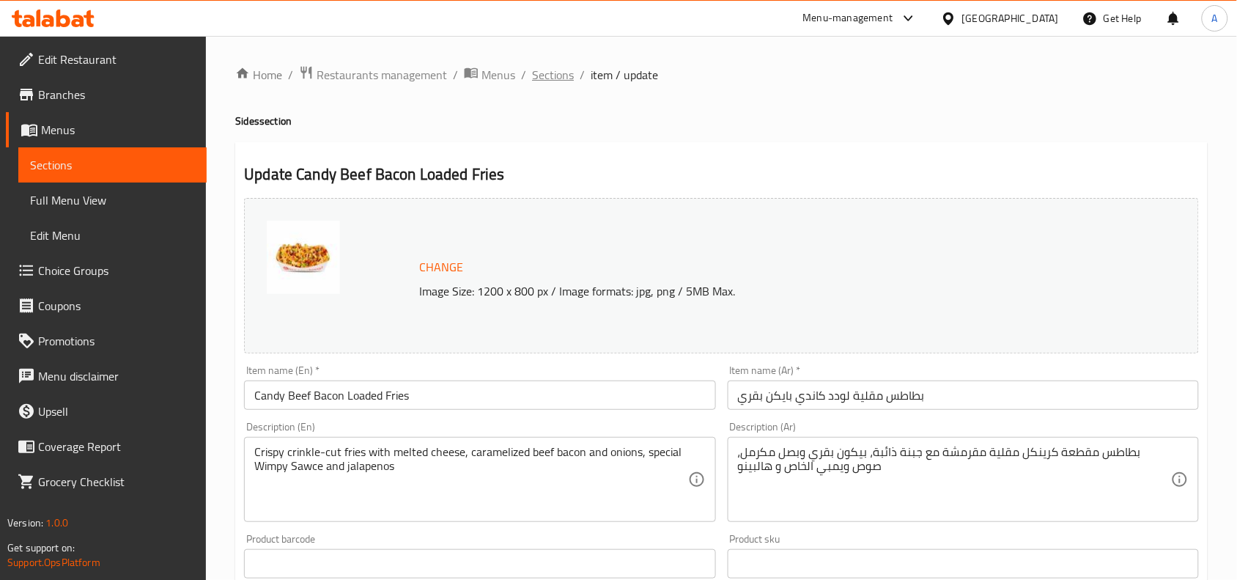
click at [540, 78] on span "Sections" at bounding box center [553, 75] width 42 height 18
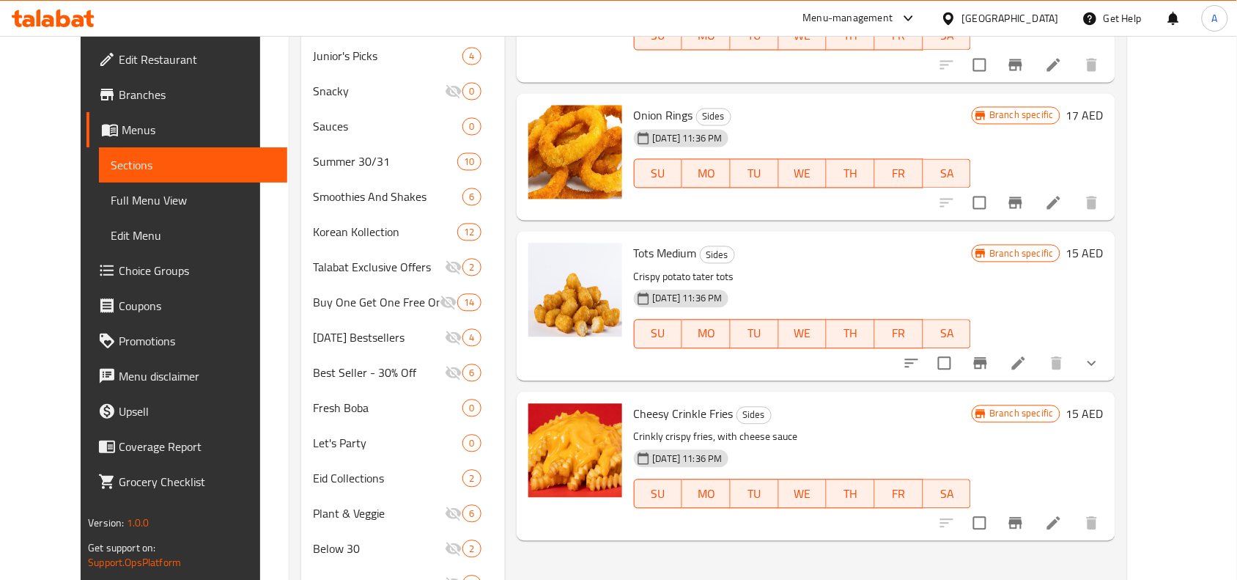
scroll to position [733, 0]
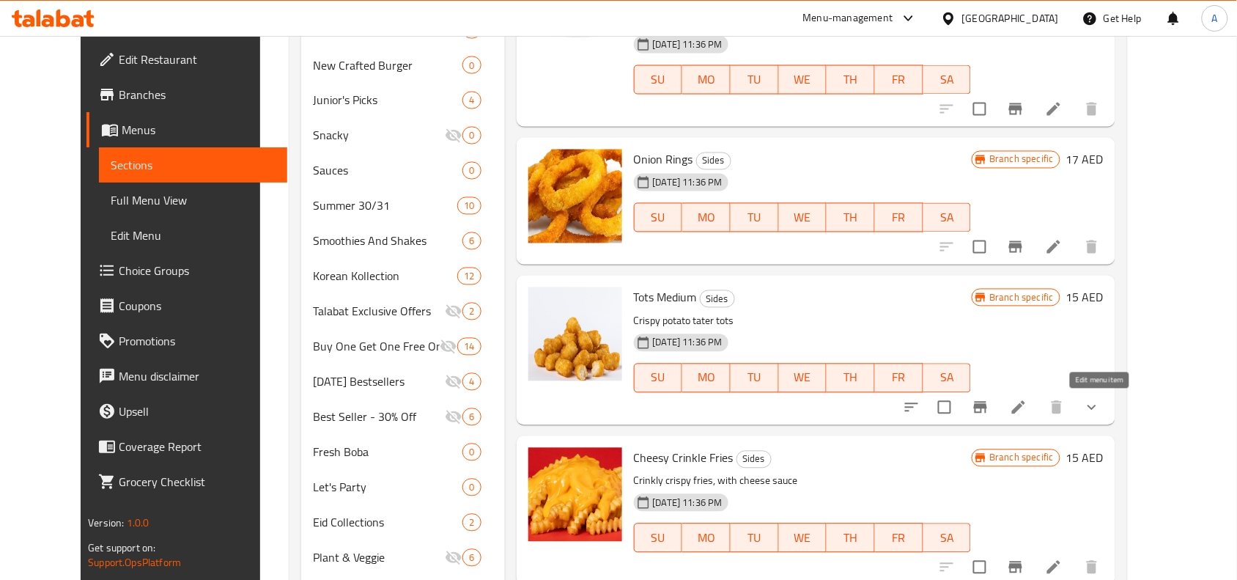
click at [1026, 408] on icon at bounding box center [1018, 407] width 13 height 13
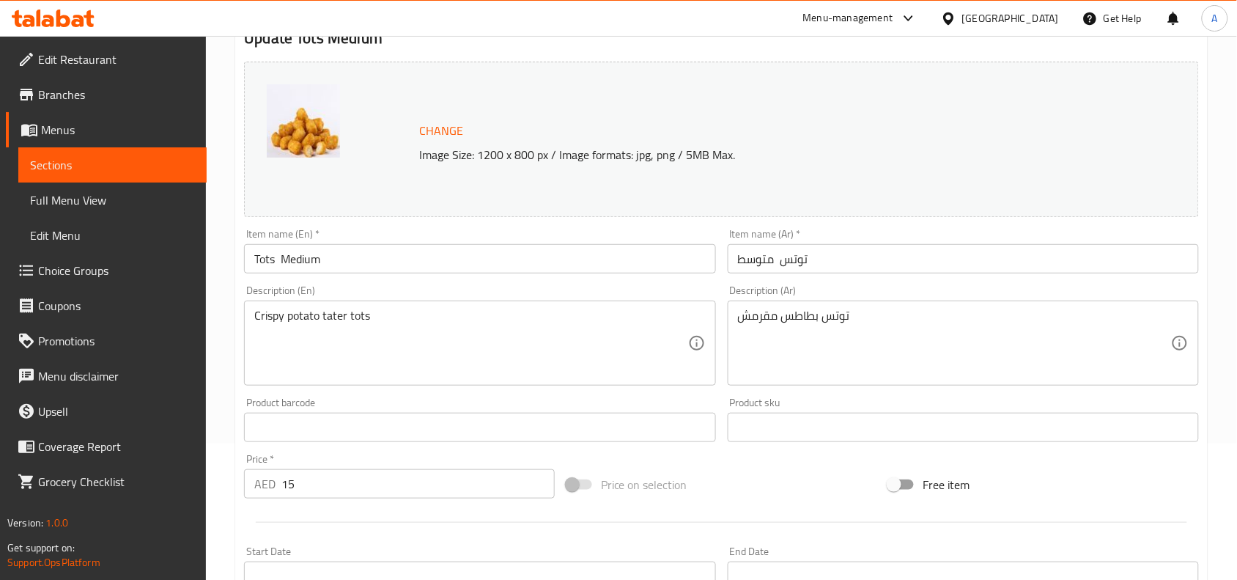
scroll to position [183, 0]
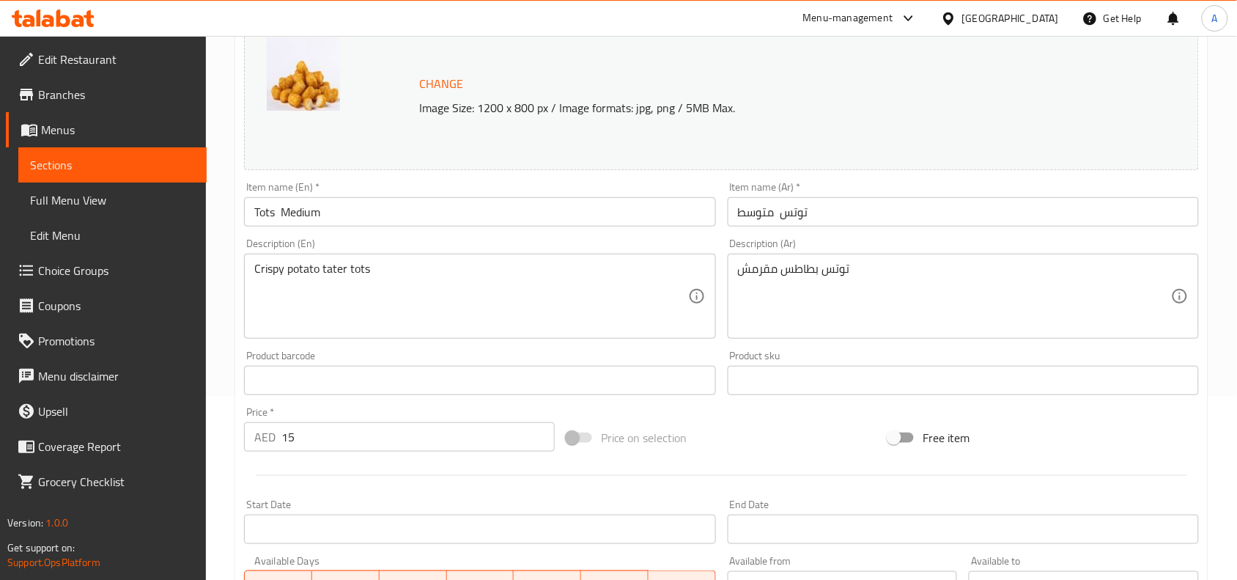
click at [788, 217] on input "توتس متوسط" at bounding box center [963, 211] width 471 height 29
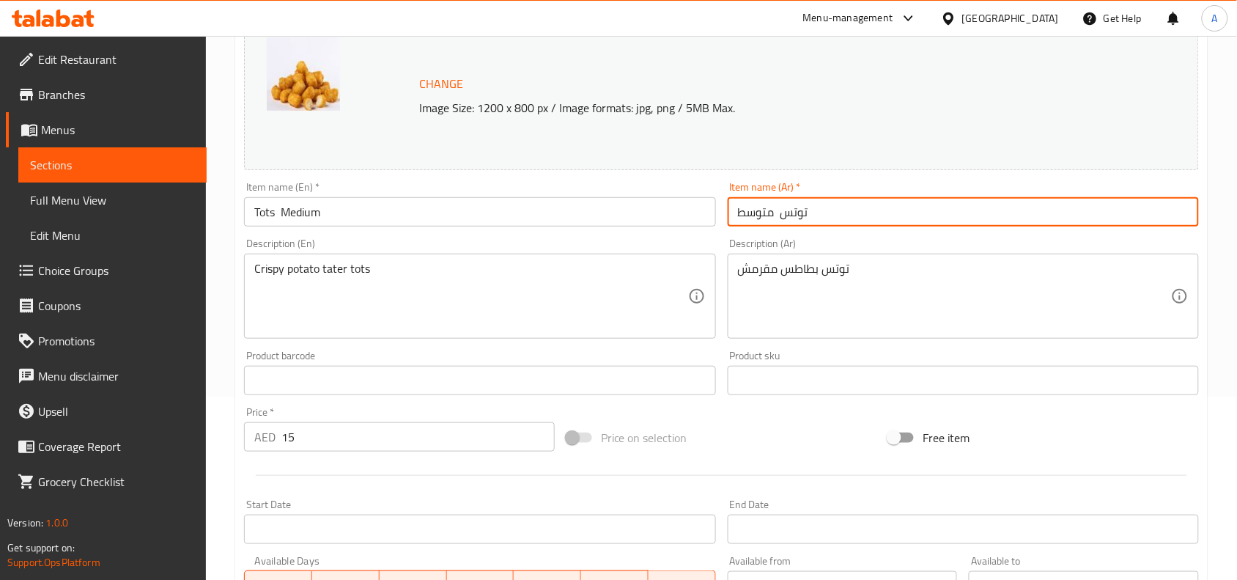
click at [788, 217] on input "توتس متوسط" at bounding box center [963, 211] width 471 height 29
paste input "-"
type input "توتس - متوسط"
click at [782, 457] on div "Price on selection" at bounding box center [722, 438] width 323 height 40
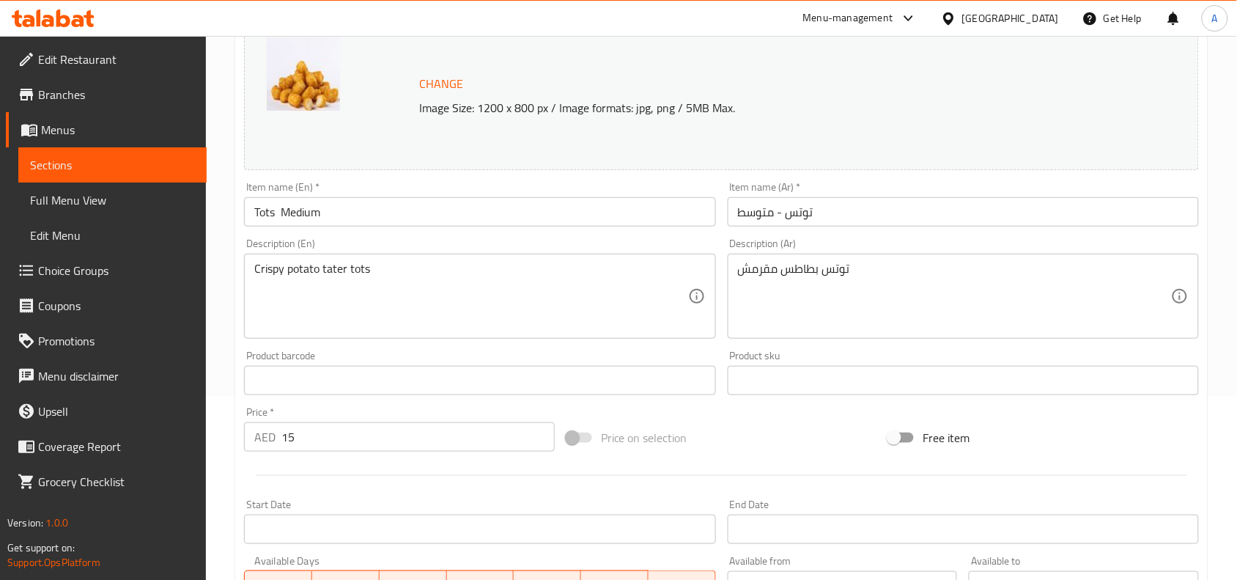
click at [463, 213] on input "Tots Medium" at bounding box center [479, 211] width 471 height 29
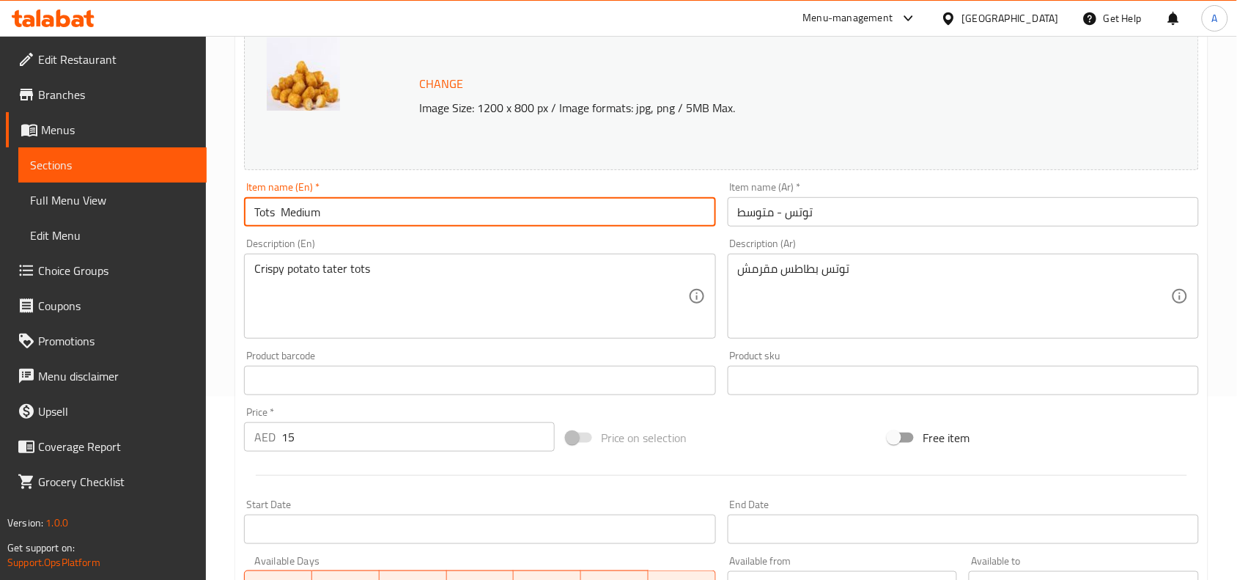
click at [463, 213] on input "Tots Medium" at bounding box center [479, 211] width 471 height 29
paste input "-"
type input "Tots - Medium"
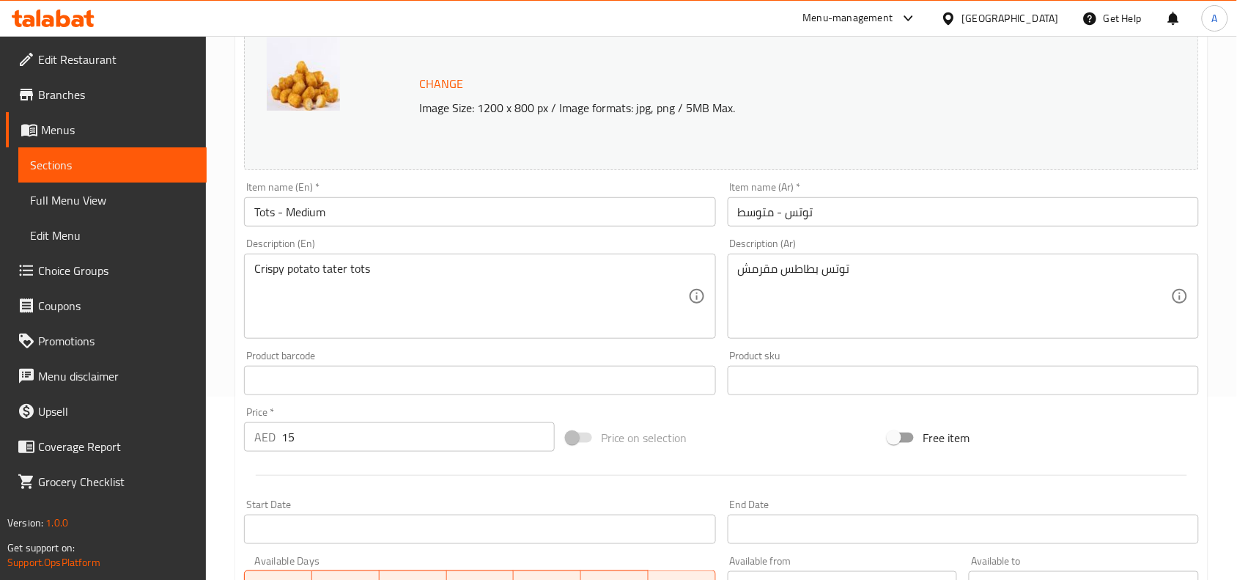
click at [613, 352] on div "Product barcode Product barcode" at bounding box center [479, 372] width 471 height 45
click at [451, 276] on textarea "Crispy potato tater tots" at bounding box center [470, 297] width 433 height 70
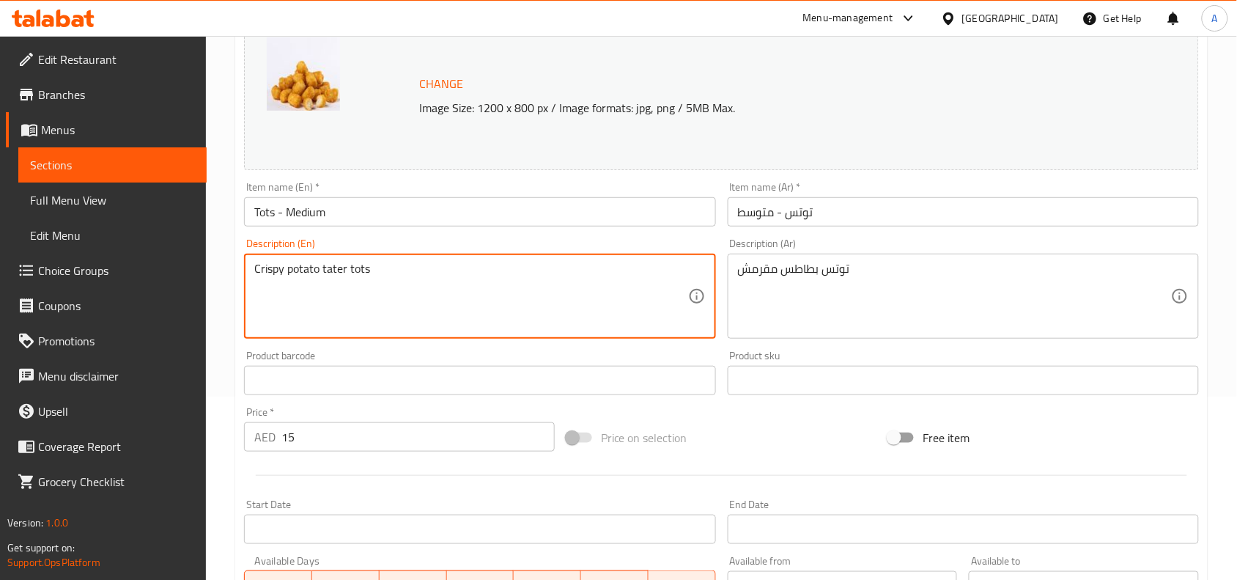
click at [451, 276] on textarea "Crispy potato tater tots" at bounding box center [470, 297] width 433 height 70
paste textarea
type textarea "Crispy potato tater tots"
click at [711, 418] on div "Price on selection" at bounding box center [722, 438] width 323 height 40
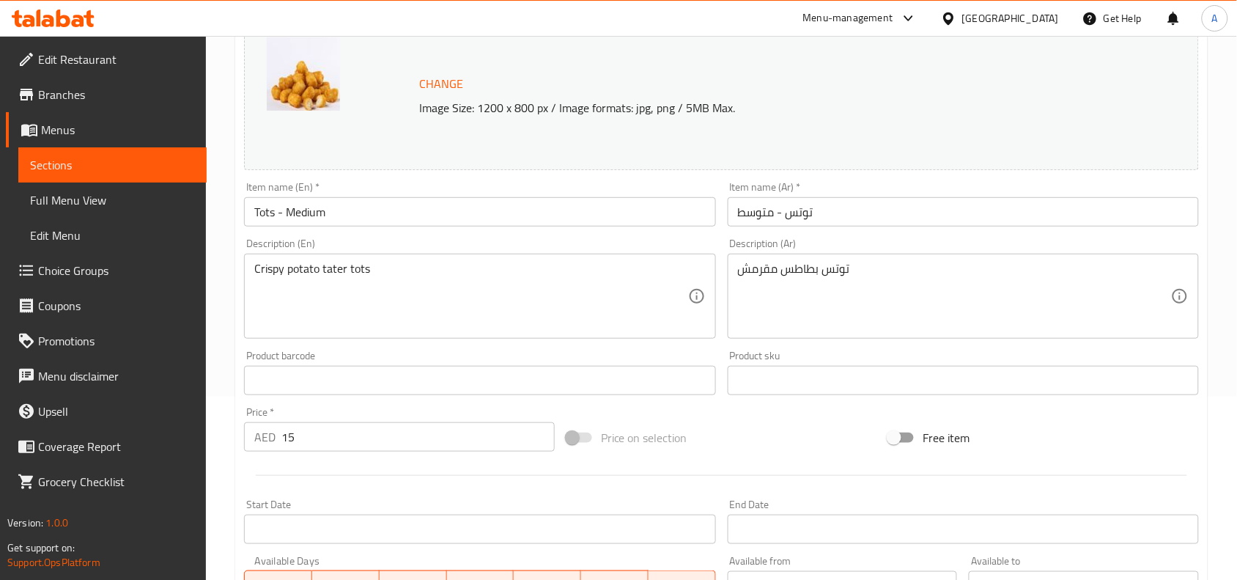
click at [795, 250] on div "Description (Ar) توتس بطاطس مقرمش Description (Ar)" at bounding box center [963, 288] width 471 height 100
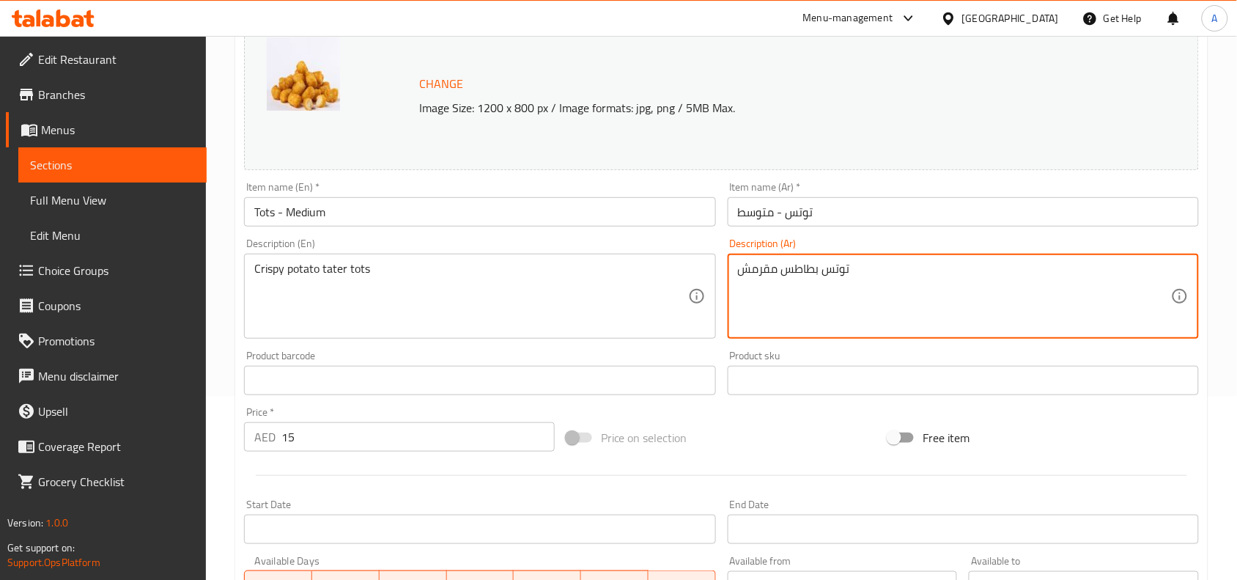
click at [793, 270] on textarea "توتس بطاطس مقرمش" at bounding box center [954, 297] width 433 height 70
paste textarea
type textarea "توتس بطاطس مقرمش"
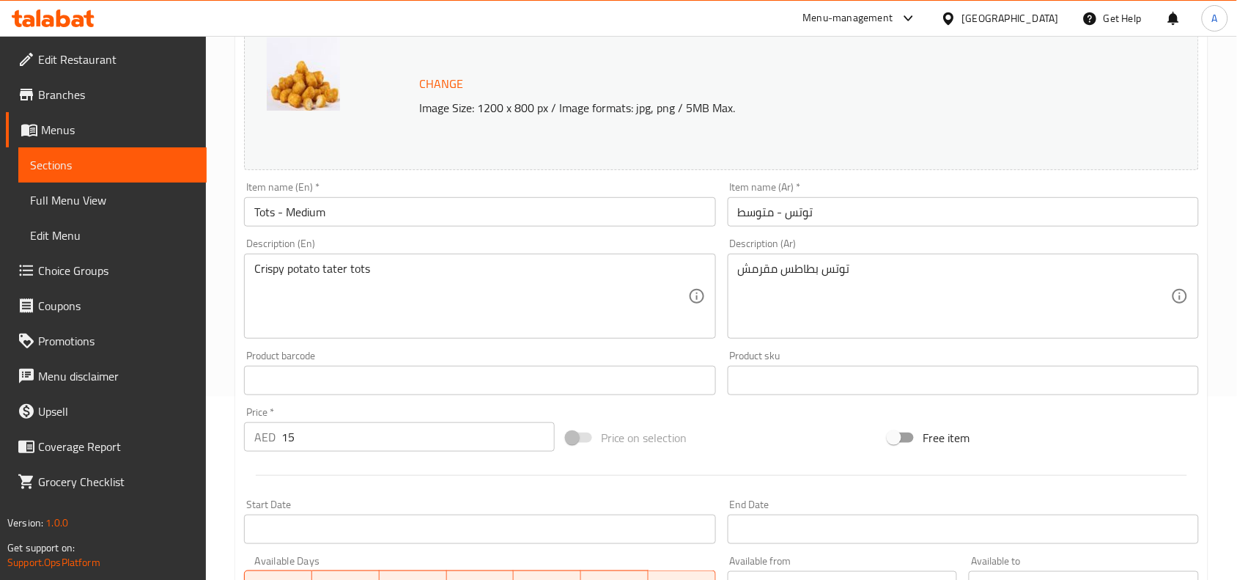
click at [756, 416] on div "Change Image Size: 1200 x 800 px / Image formats: jpg, png / 5MB Max. Item name…" at bounding box center [721, 335] width 967 height 653
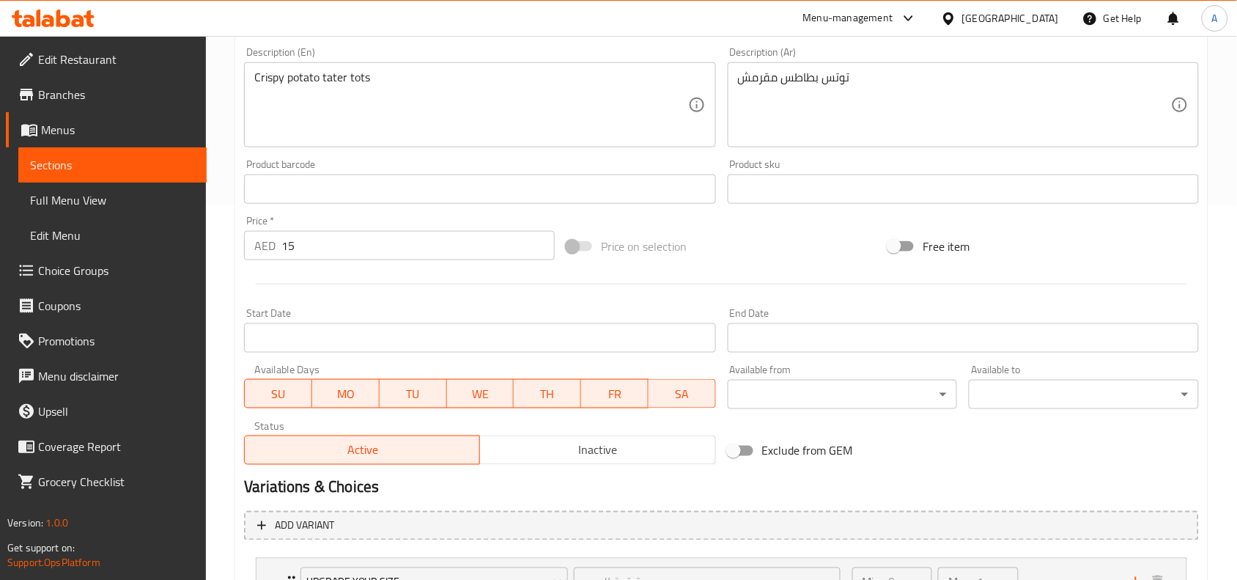
scroll to position [501, 0]
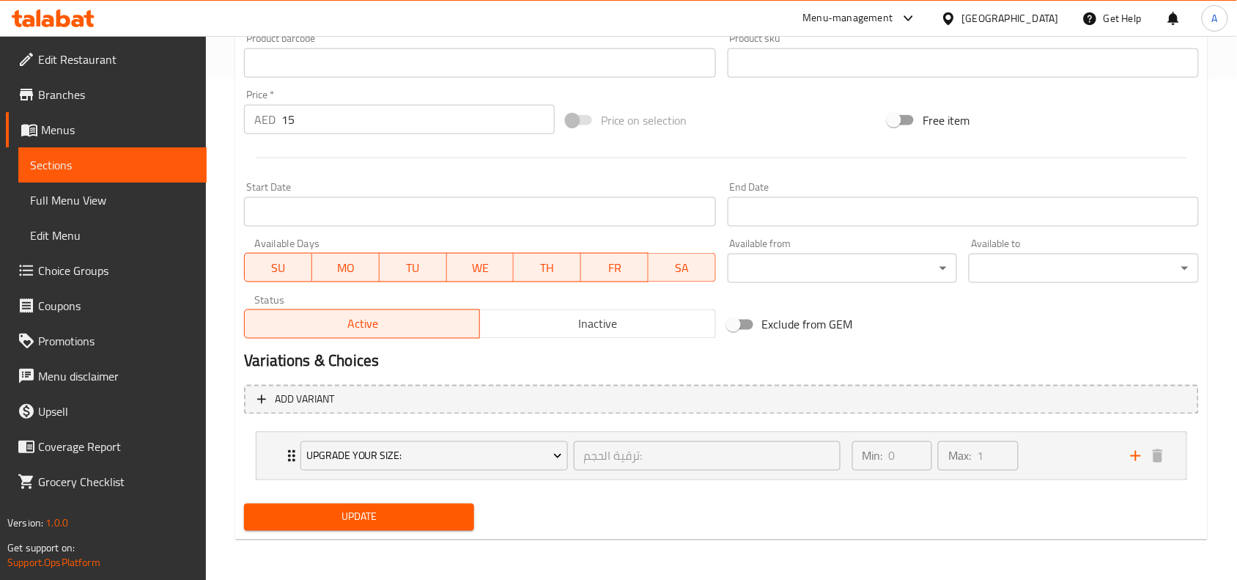
click at [389, 520] on span "Update" at bounding box center [359, 517] width 207 height 18
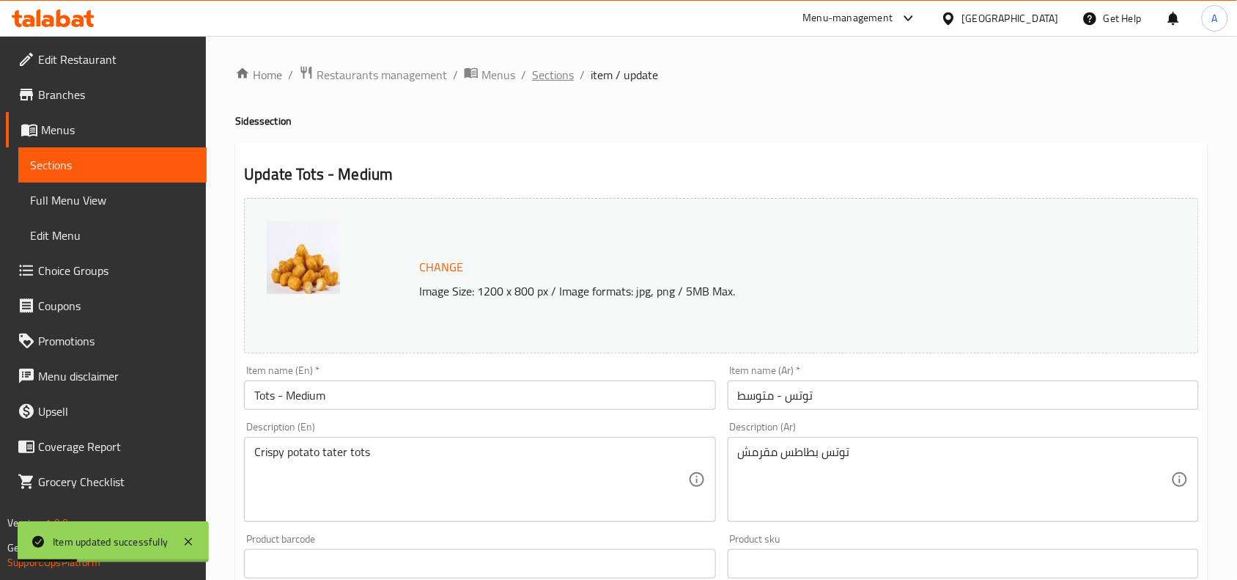
click at [540, 75] on span "Sections" at bounding box center [553, 75] width 42 height 18
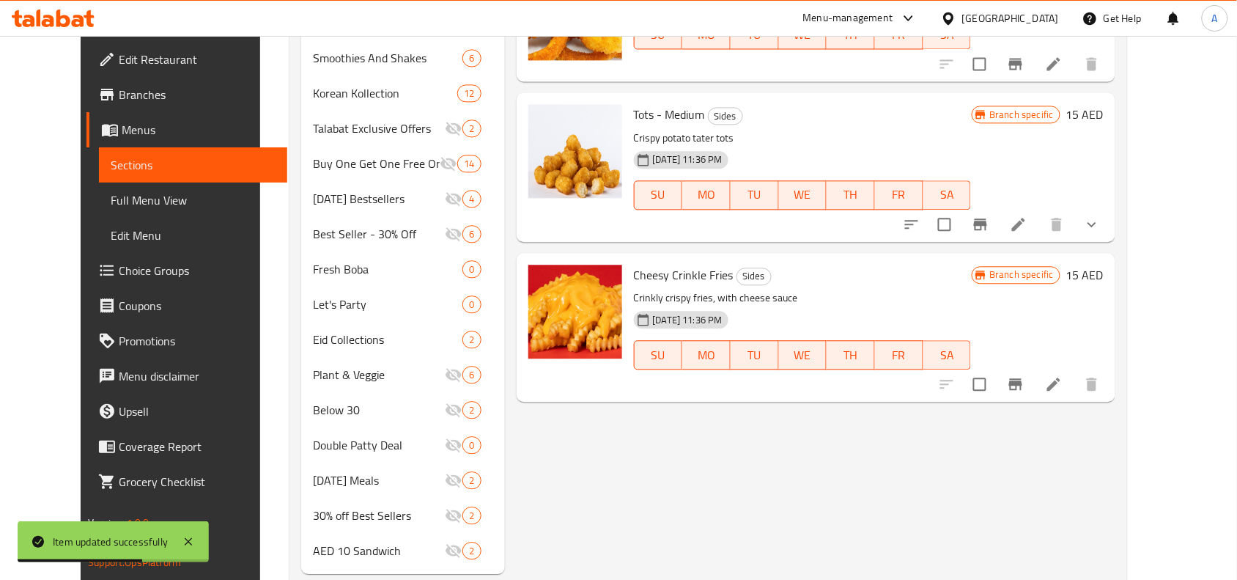
scroll to position [825, 0]
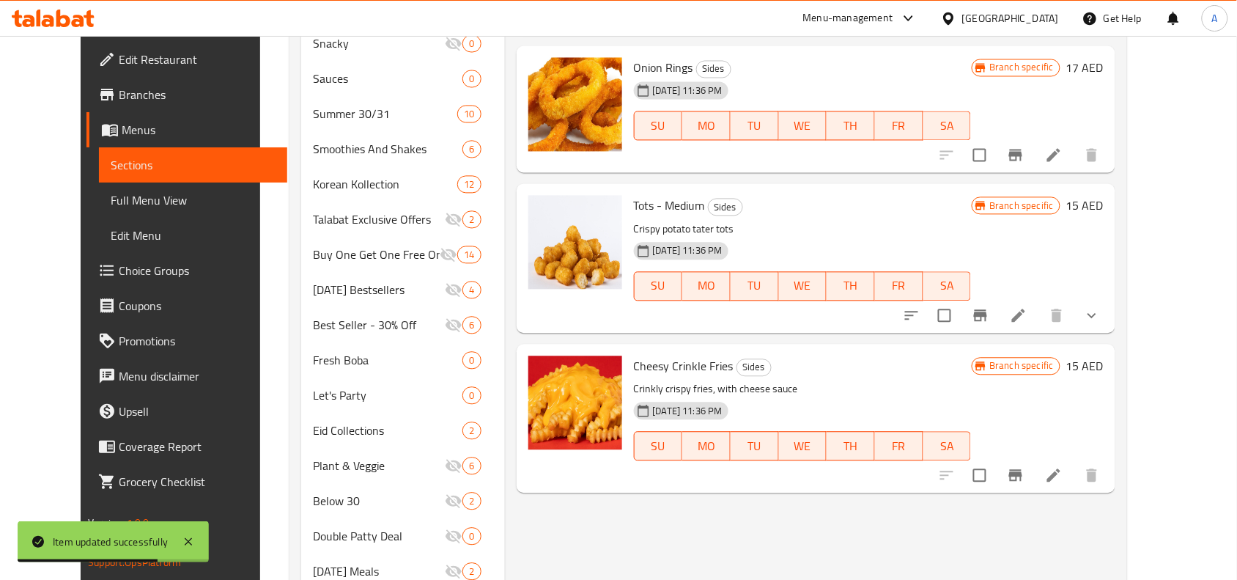
click at [1063, 468] on icon at bounding box center [1054, 476] width 18 height 18
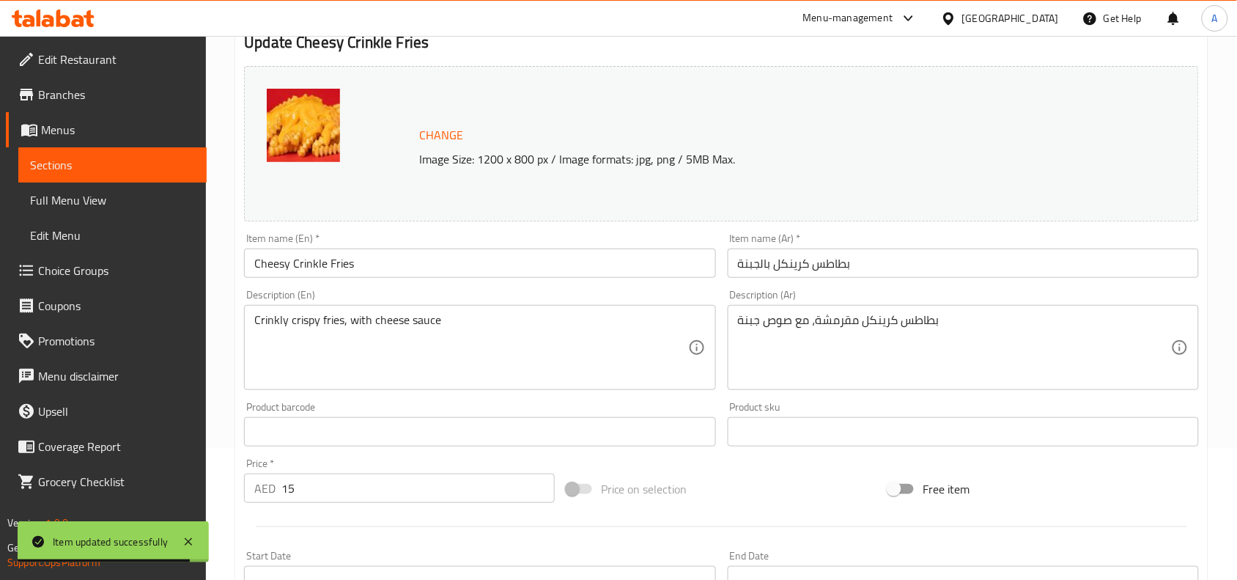
scroll to position [183, 0]
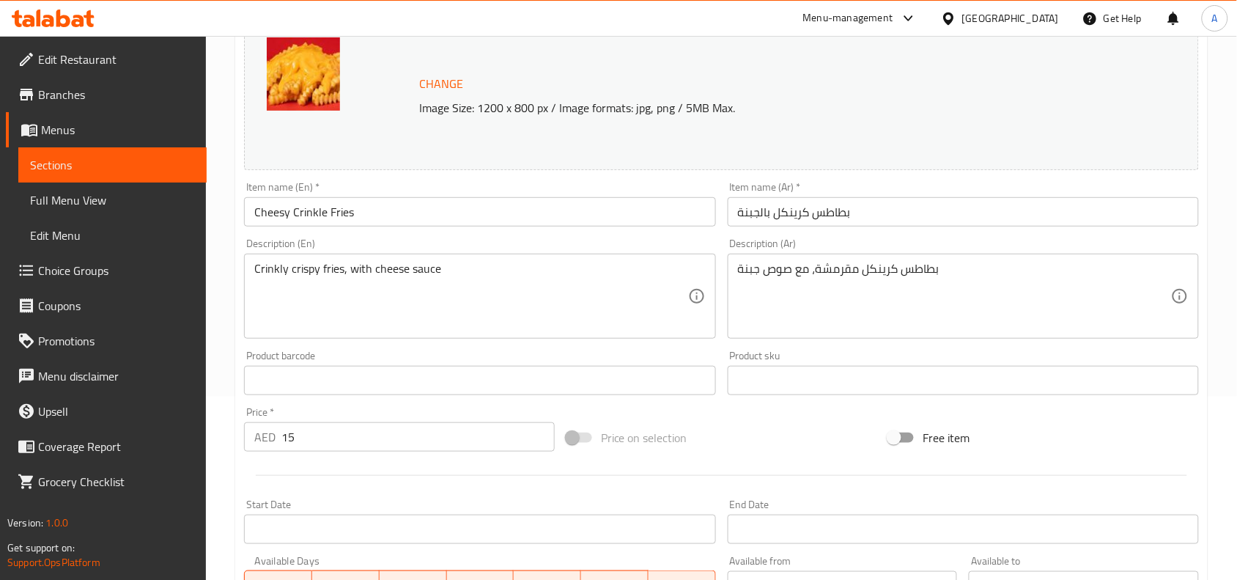
click at [415, 202] on input "Cheesy Crinkle Fries" at bounding box center [479, 211] width 471 height 29
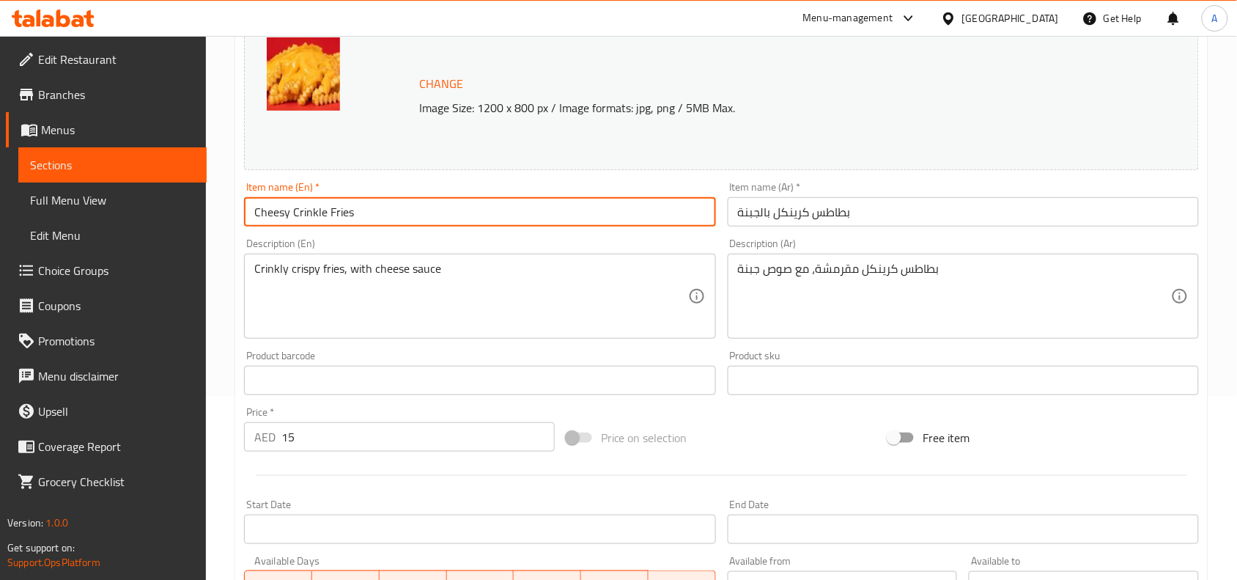
click at [415, 202] on input "Cheesy Crinkle Fries" at bounding box center [479, 211] width 471 height 29
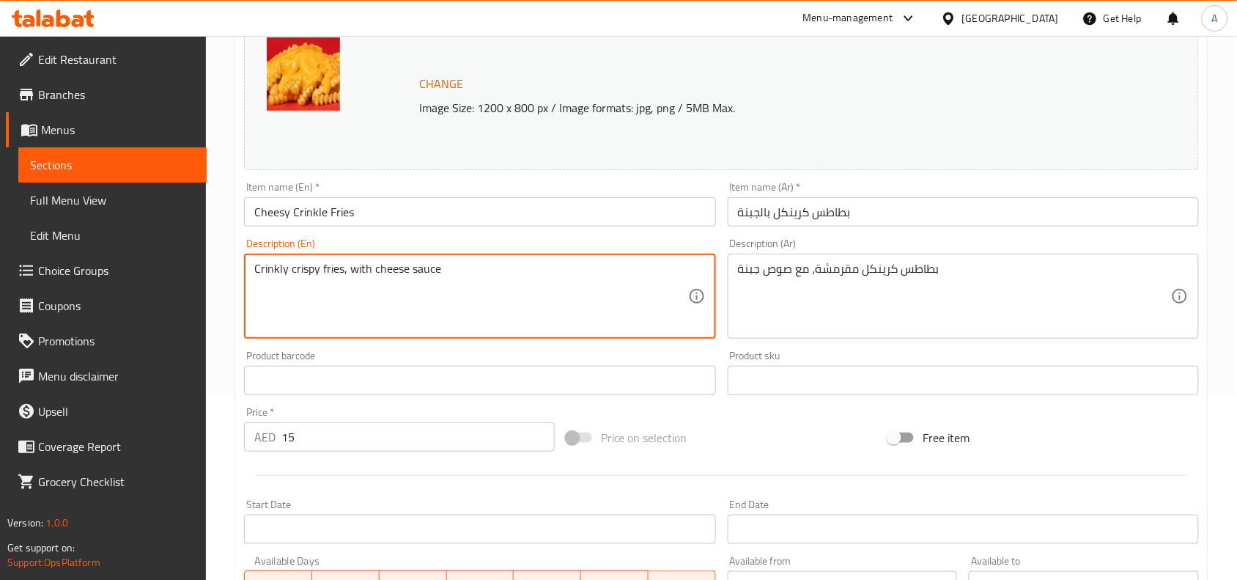
click at [492, 280] on textarea "Crinkly crispy fries, with cheese sauce" at bounding box center [470, 297] width 433 height 70
paste textarea
type textarea "Crinkly crispy fries, with cheese sauce"
click at [691, 358] on div "Product barcode Product barcode" at bounding box center [479, 372] width 471 height 45
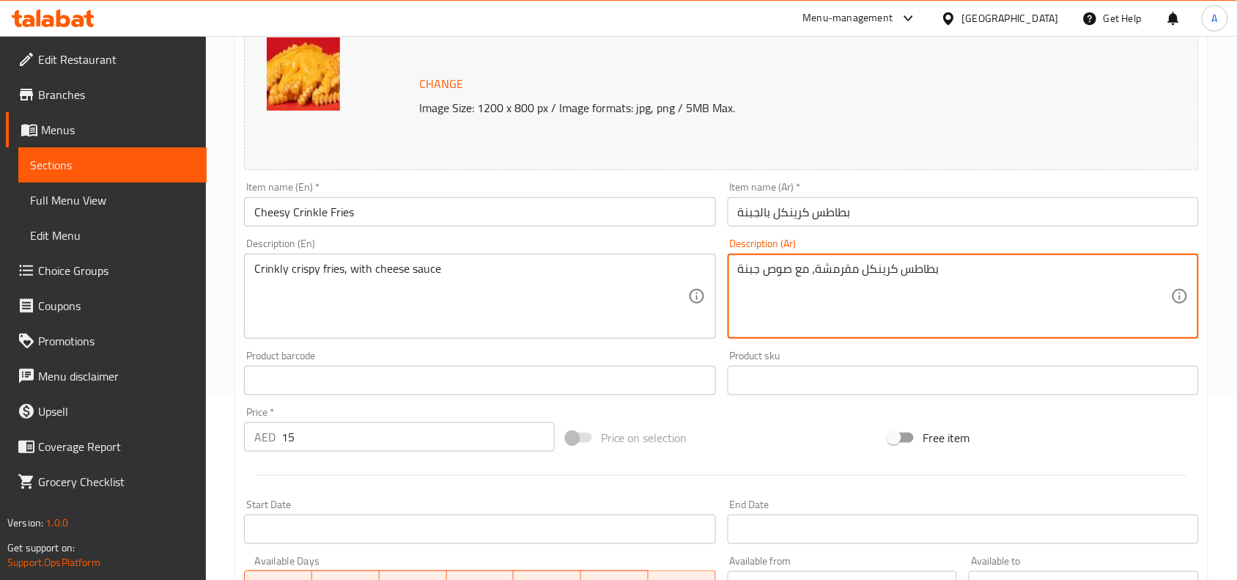
click at [831, 265] on textarea "بطاطس كرينكل مقرمشة، مع صوص جبنة" at bounding box center [954, 297] width 433 height 70
paste textarea
type textarea "بطاطس كرينكل مقرمشة، مع صوص جبنة"
click at [800, 438] on div "Price on selection" at bounding box center [722, 438] width 323 height 40
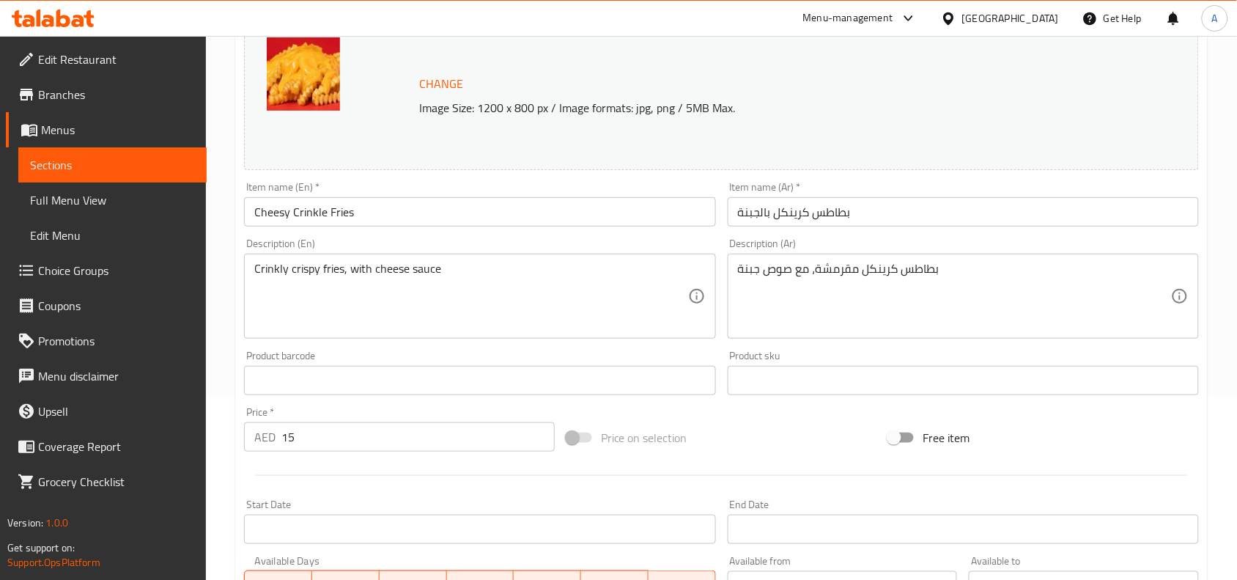
scroll to position [475, 0]
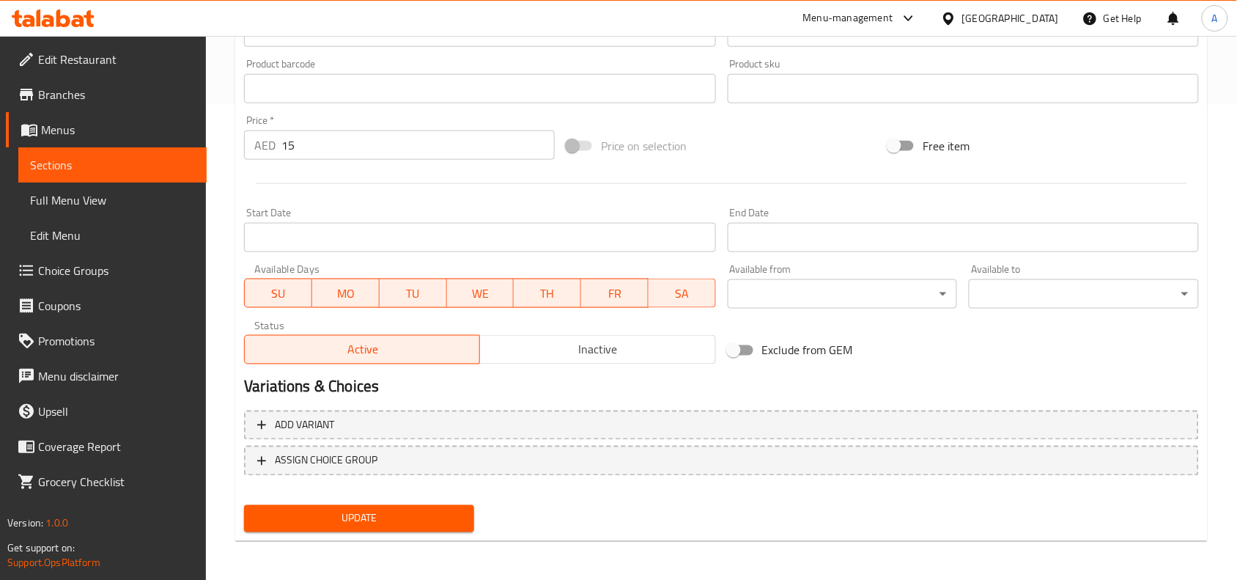
click at [442, 506] on button "Update" at bounding box center [359, 518] width 230 height 27
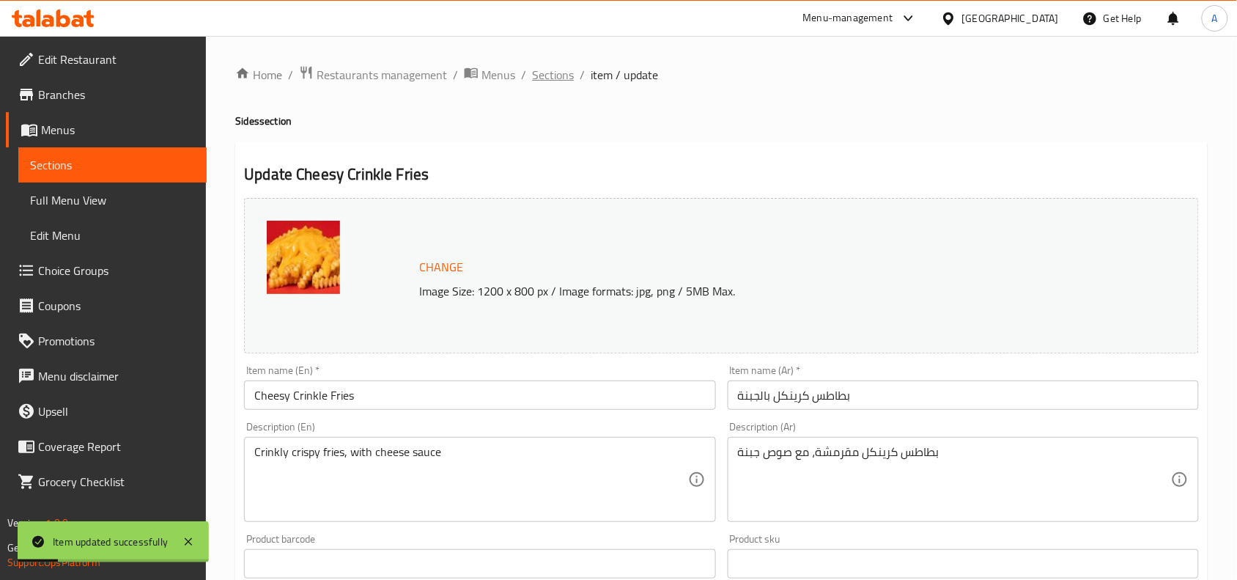
click at [559, 78] on span "Sections" at bounding box center [553, 75] width 42 height 18
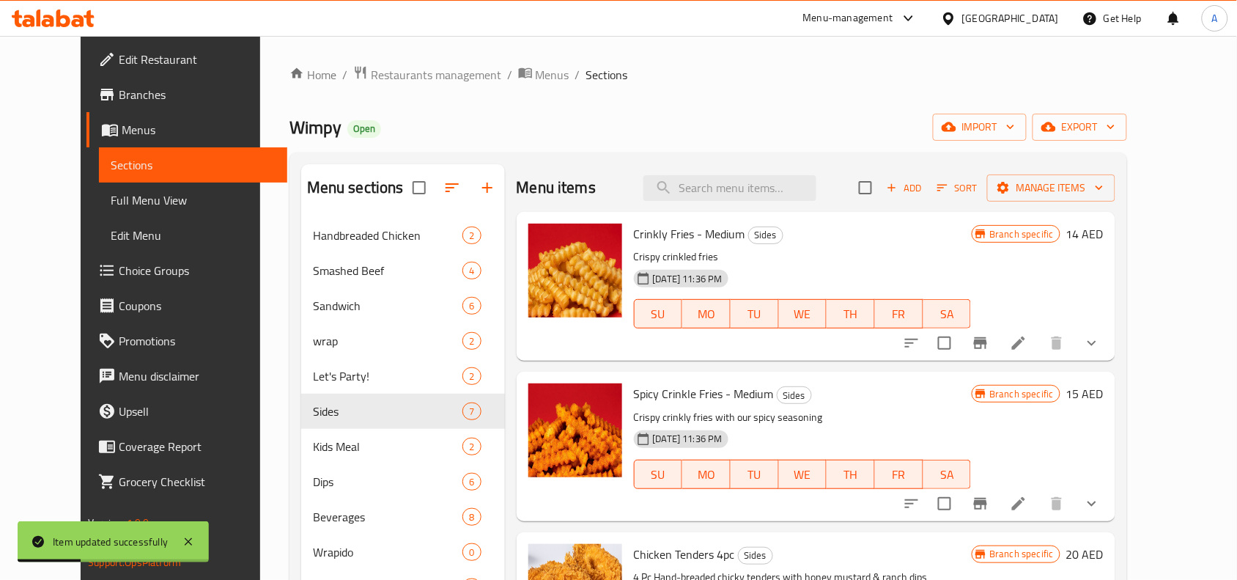
scroll to position [92, 0]
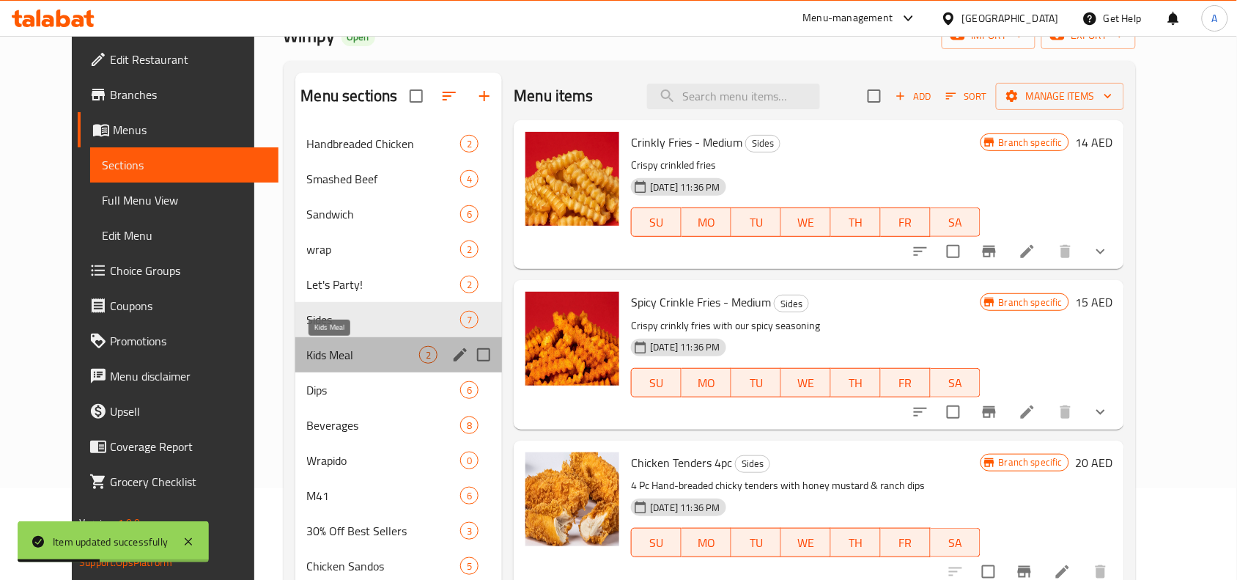
click at [312, 350] on span "Kids Meal" at bounding box center [363, 355] width 113 height 18
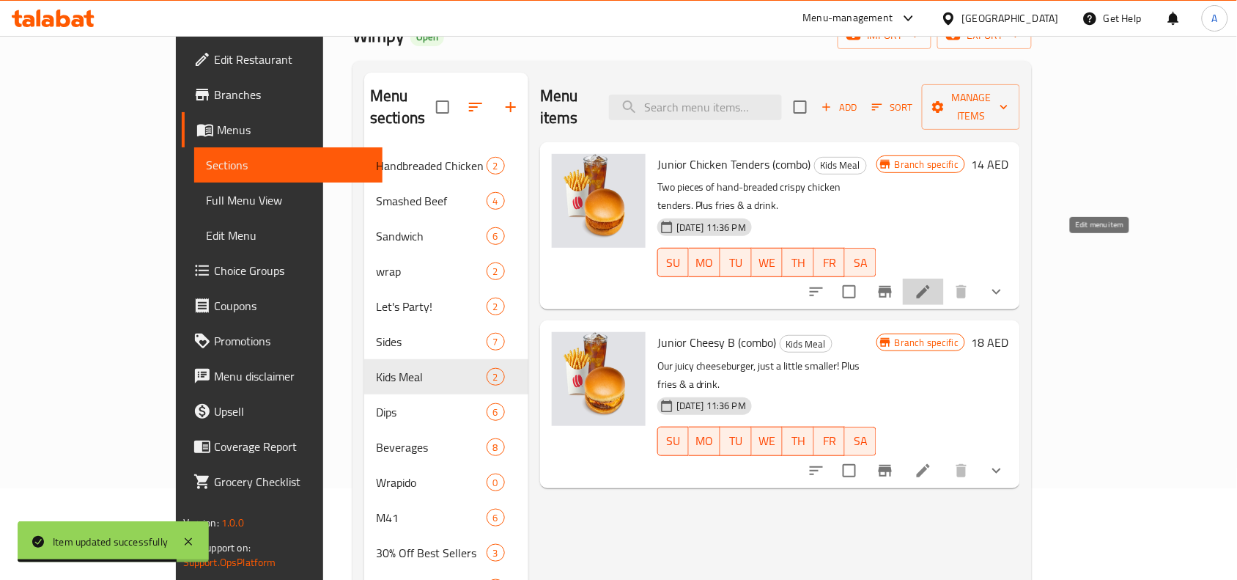
click at [932, 283] on icon at bounding box center [924, 292] width 18 height 18
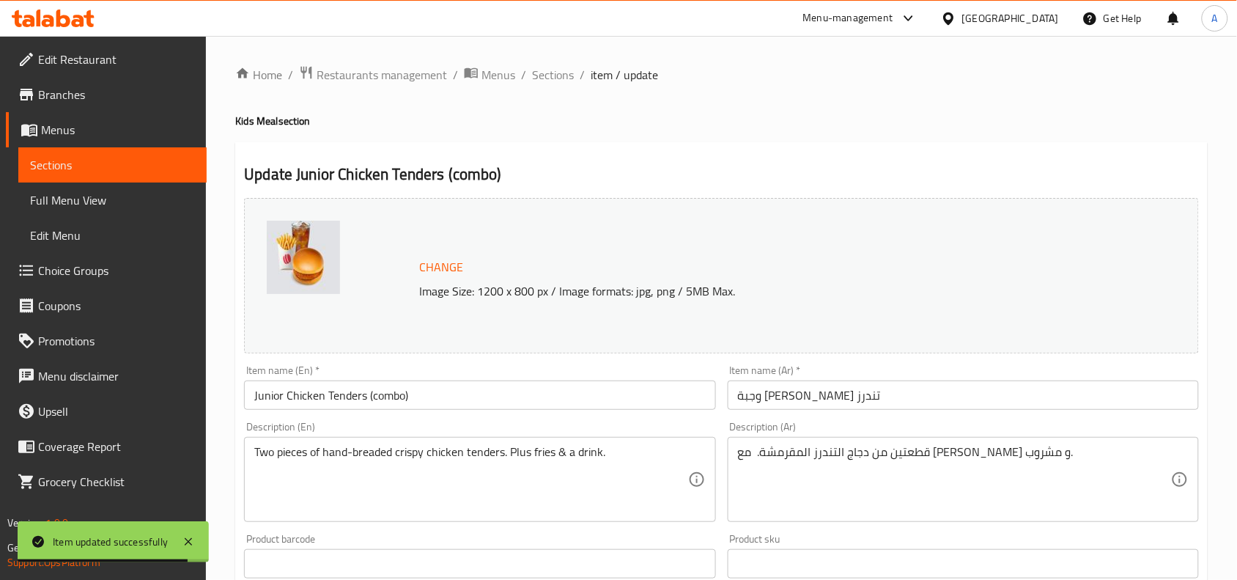
click at [460, 398] on input "Junior Chicken Tenders (combo)" at bounding box center [479, 394] width 471 height 29
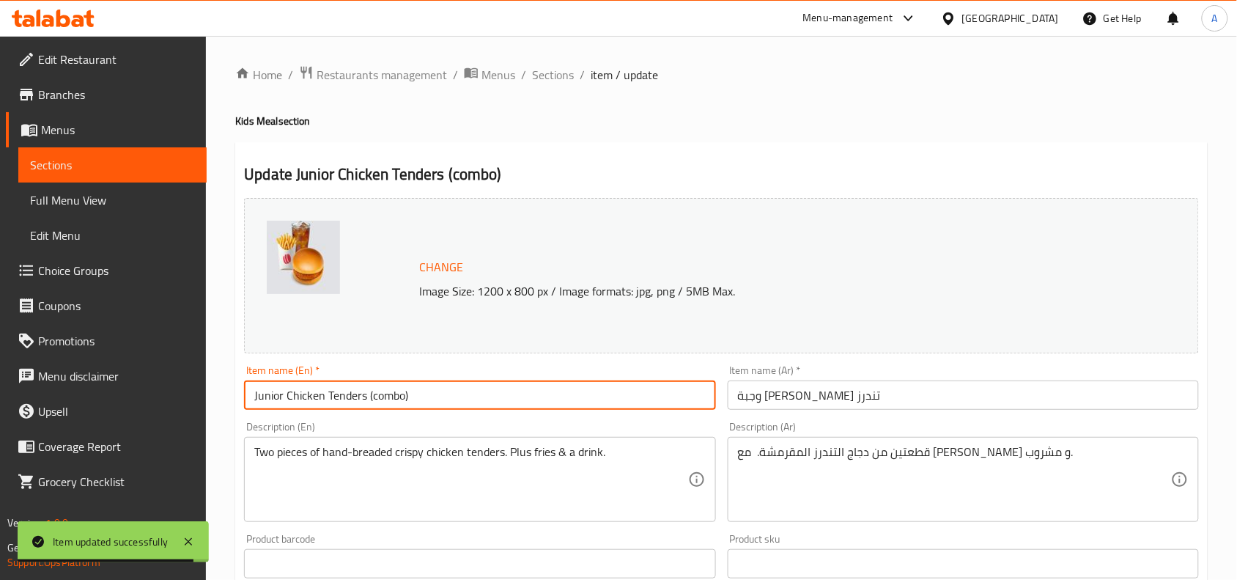
click at [460, 398] on input "Junior Chicken Tenders (combo)" at bounding box center [479, 394] width 471 height 29
paste input "text"
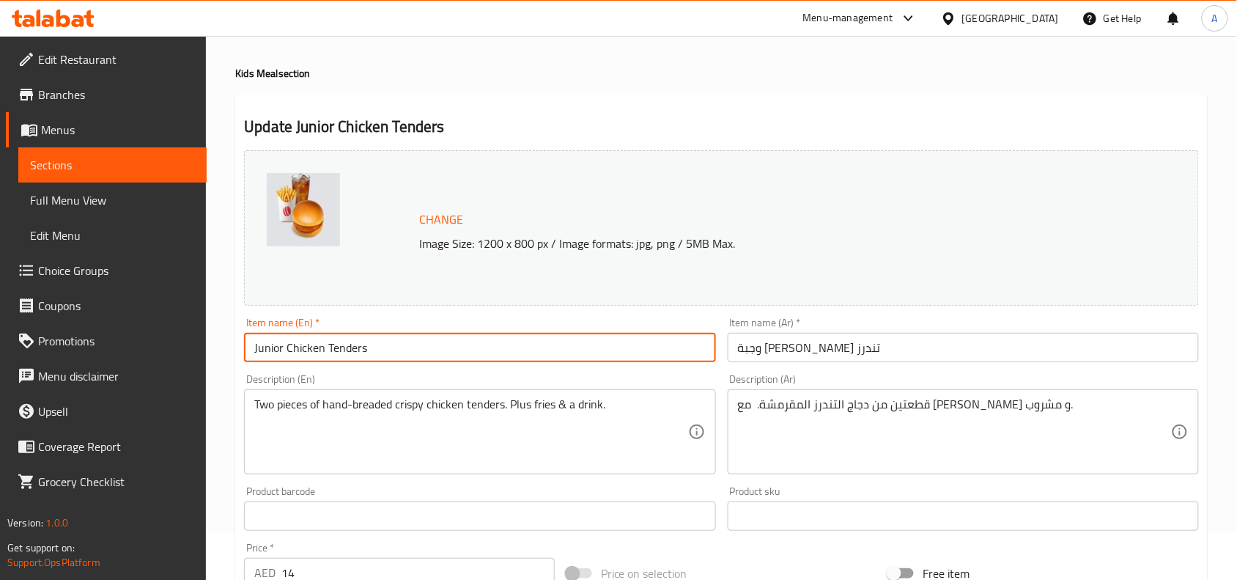
scroll to position [92, 0]
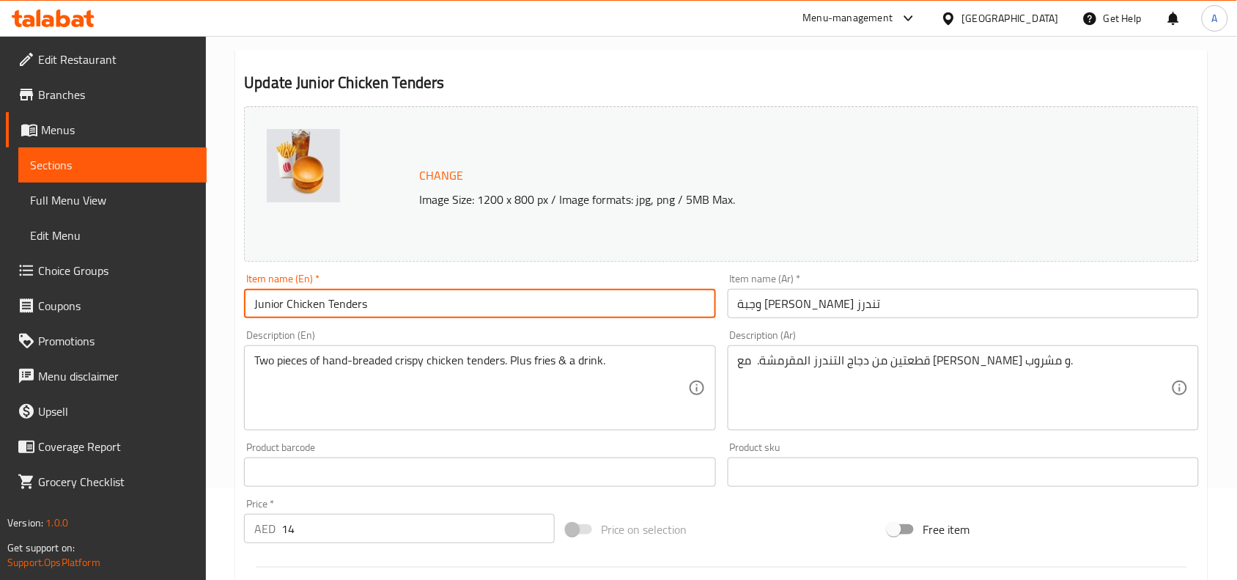
type input "Junior Chicken Tenders"
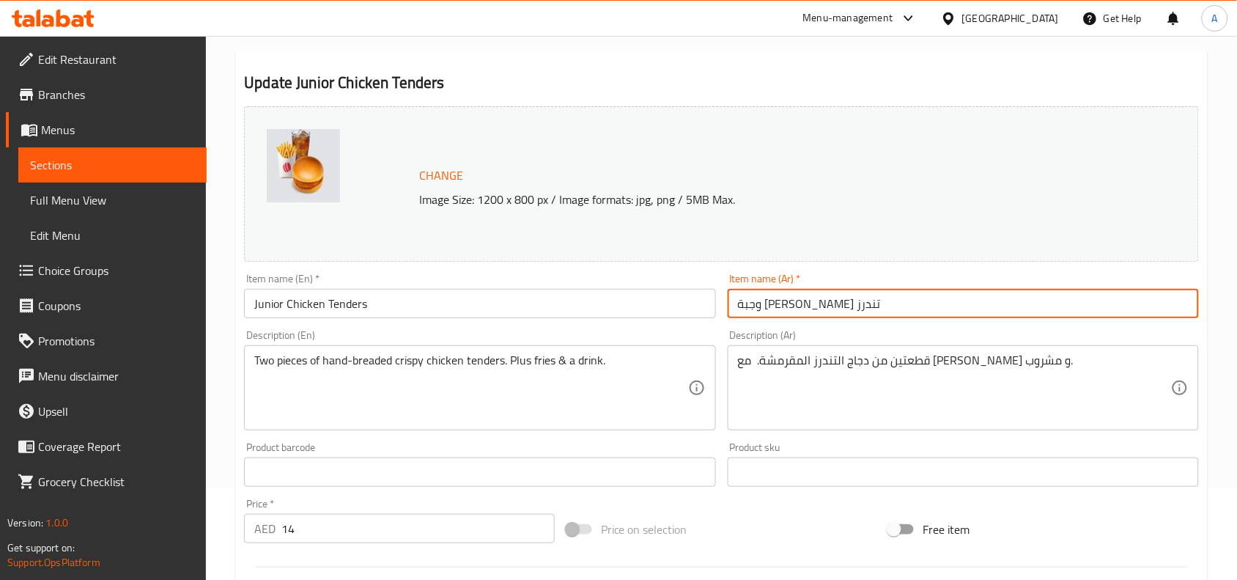
click at [836, 308] on input "وجبة جونيور تشيكن تندرز" at bounding box center [963, 303] width 471 height 29
paste input "شرائح دجاج صغيرة"
type input "شرائح دجاج صغيرة"
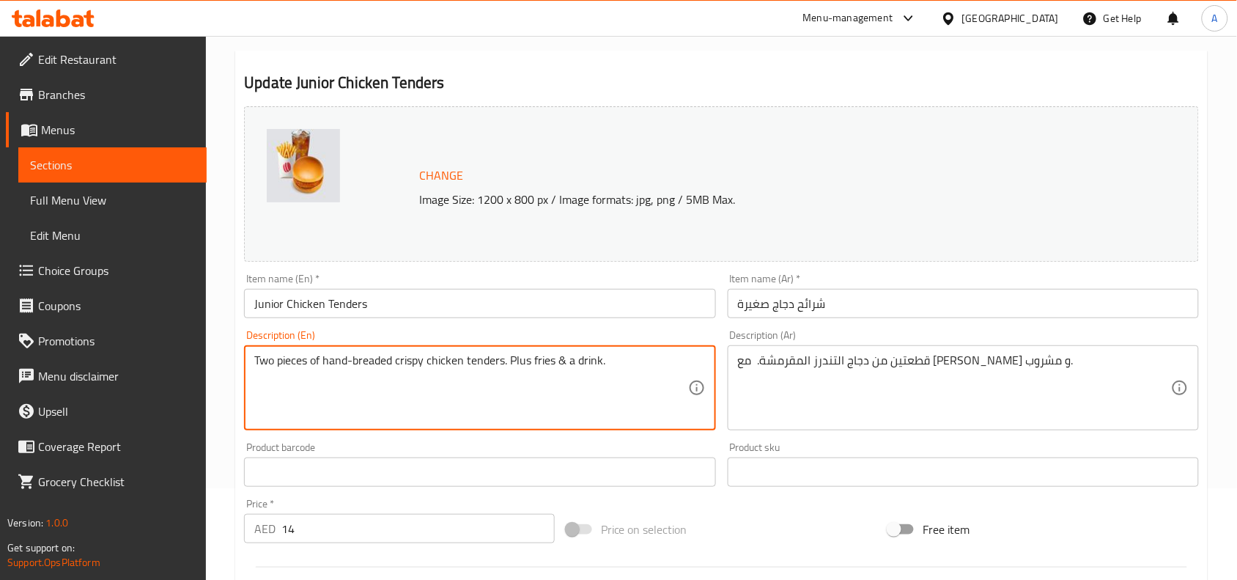
click at [545, 365] on textarea "Two pieces of hand-breaded crispy chicken tenders. Plus fries & a drink." at bounding box center [470, 388] width 433 height 70
paste textarea "with fries & a drink"
type textarea "Two pieces of hand-breaded crispy chicken tenders with fries & a drink"
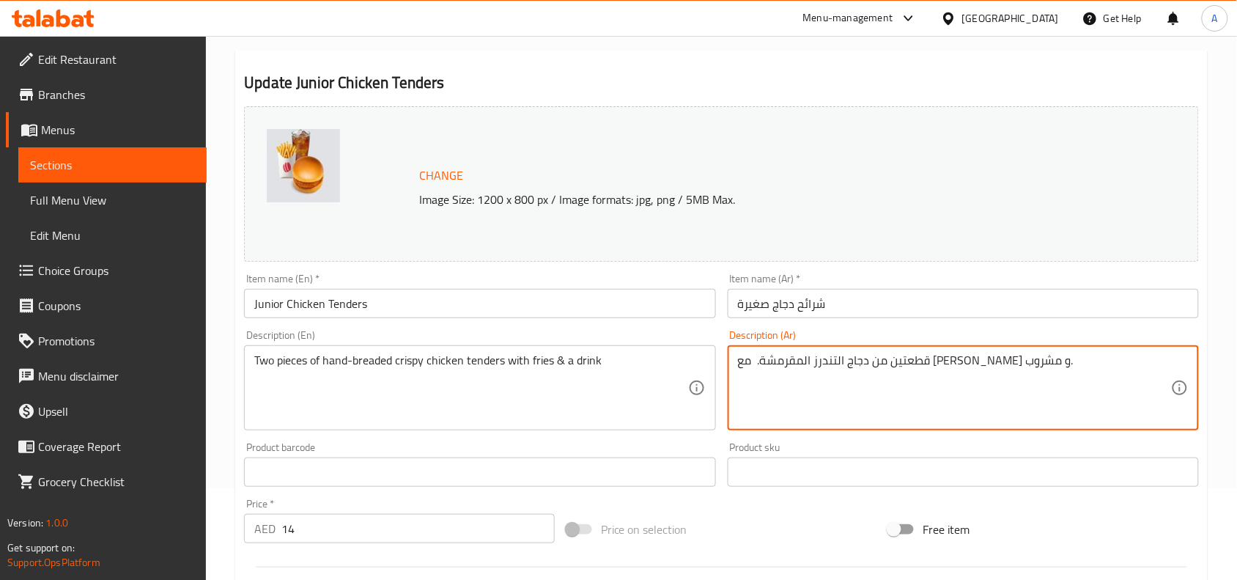
click at [833, 368] on textarea "قطعتين من دجاج التندرز المقرمشة. مع فرايز و مشروب." at bounding box center [954, 388] width 433 height 70
paste textarea "ان من شرائح الدجاج المقرمشة المغطاة بالخبزات. بالإضافة إلى البطاطس ومشروب"
type textarea "قطعتان من شرائح الدجاج المقرمشة المغطاة بالخبزات. بالإضافة إلى البطاطس ومشروب"
click at [790, 512] on div "Price on selection" at bounding box center [722, 529] width 323 height 40
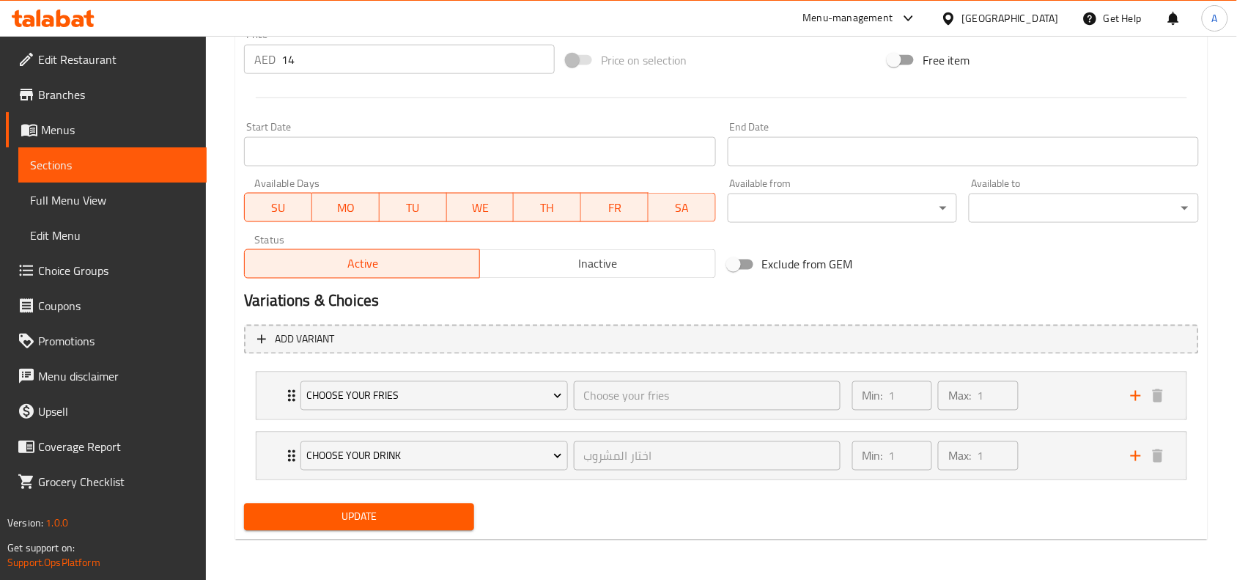
scroll to position [562, 0]
click at [390, 526] on button "Update" at bounding box center [359, 516] width 230 height 27
click at [426, 508] on span "Update" at bounding box center [359, 516] width 207 height 18
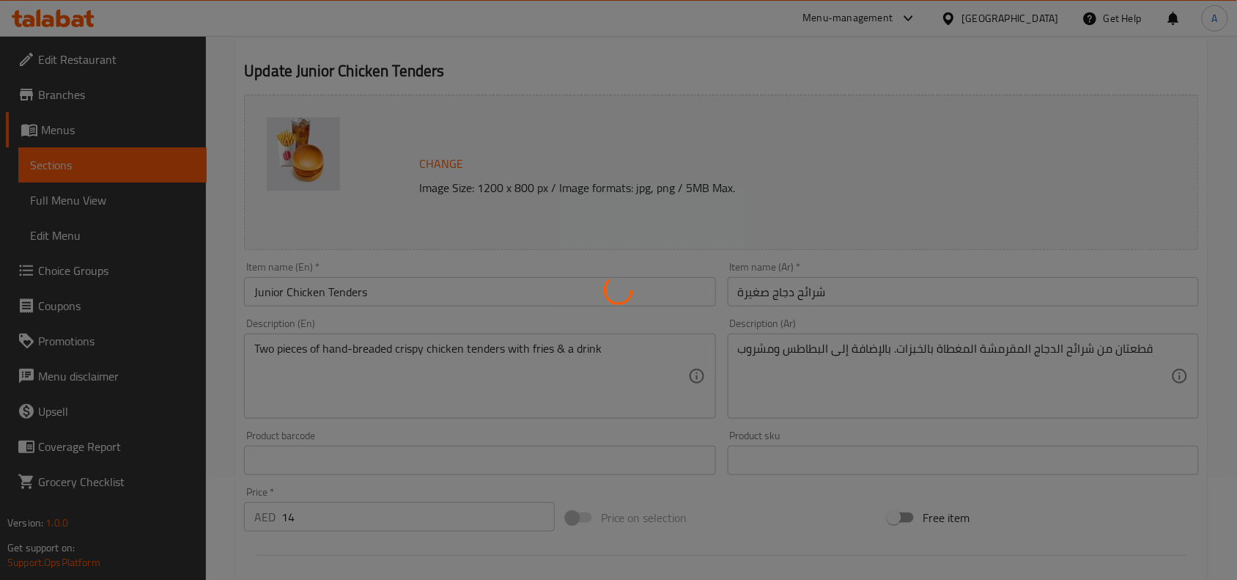
scroll to position [0, 0]
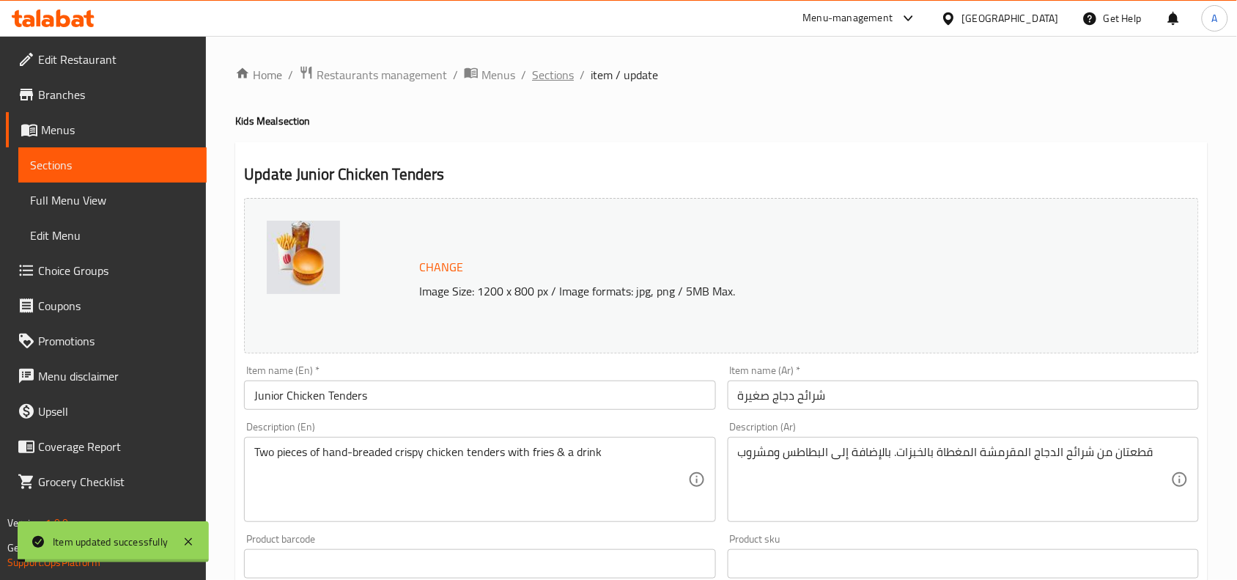
click at [558, 66] on span "Sections" at bounding box center [553, 75] width 42 height 18
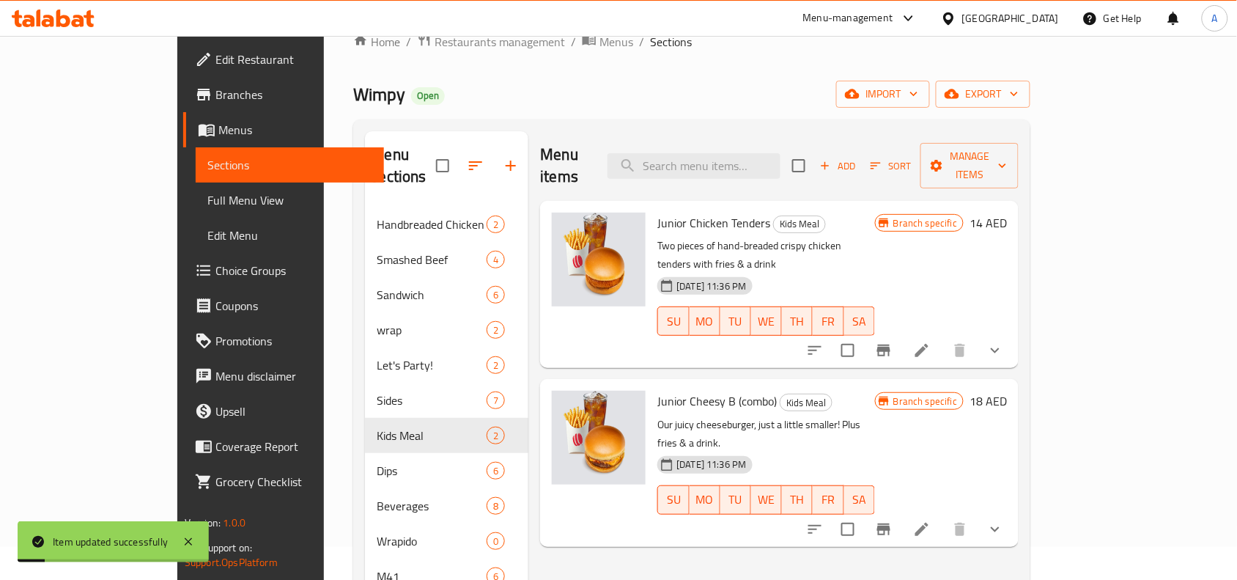
scroll to position [92, 0]
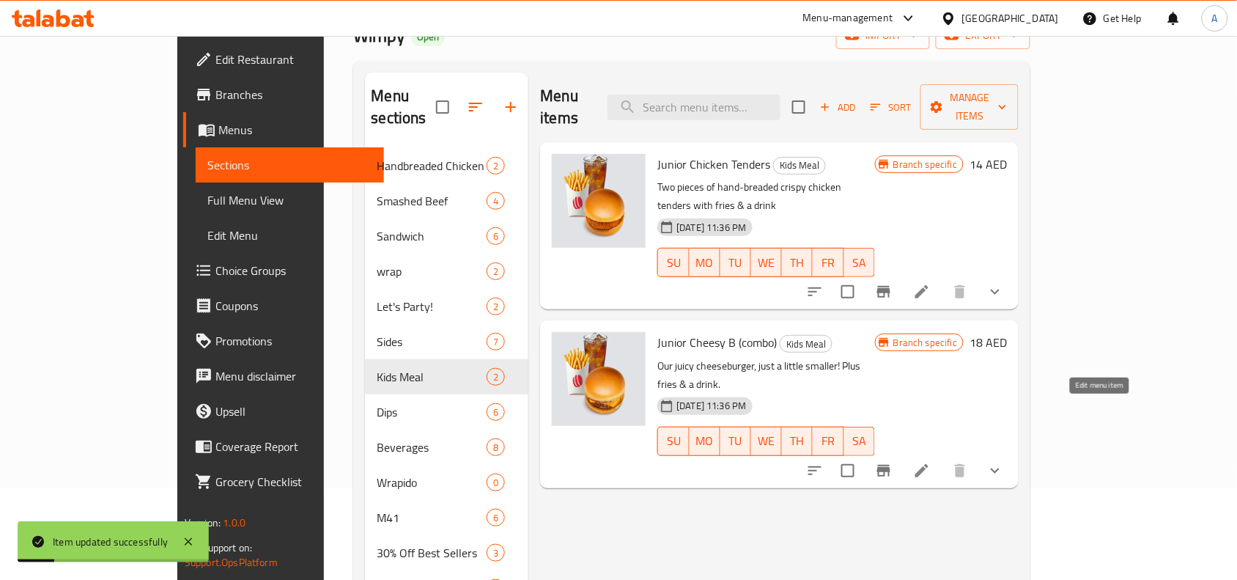
click at [931, 462] on icon at bounding box center [922, 471] width 18 height 18
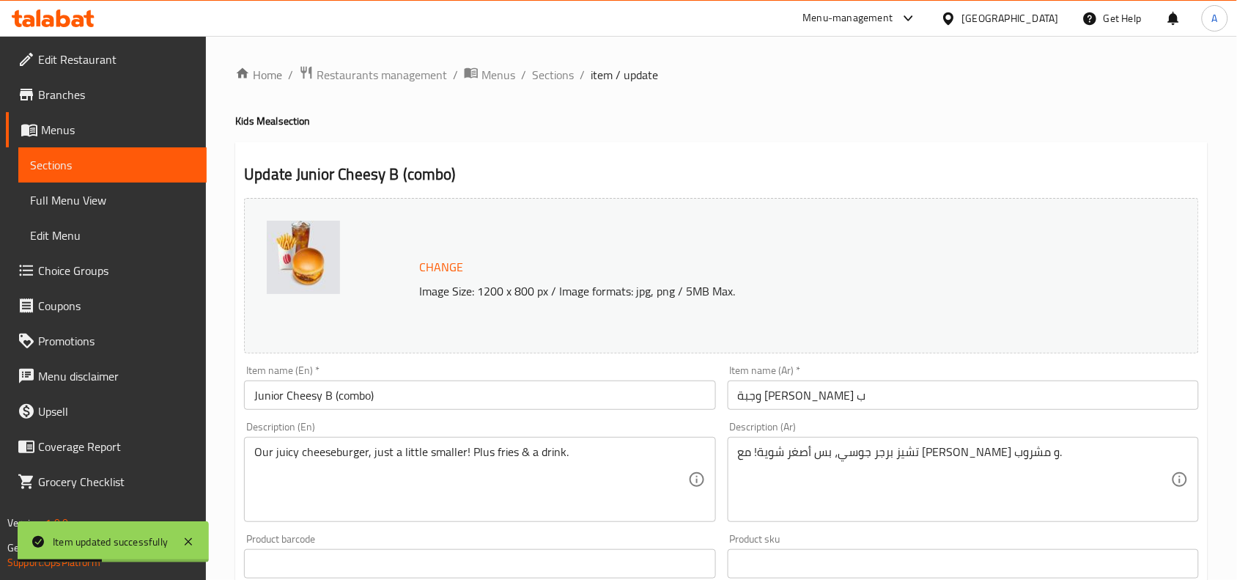
click at [724, 430] on div "Description (Ar) تشيز برجر جوسي، بس أصغر شوية! مع فرايز و مشروب. Description (A…" at bounding box center [963, 472] width 483 height 112
click at [452, 386] on input "Junior Cheesy B (combo)" at bounding box center [479, 394] width 471 height 29
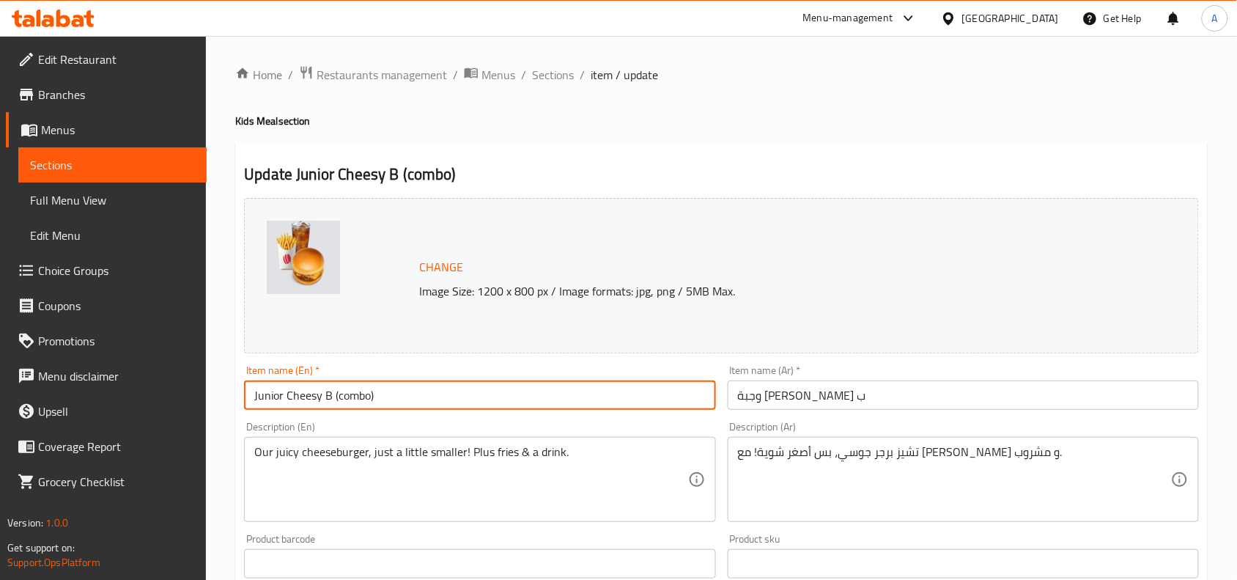
click at [452, 392] on input "Junior Cheesy B (combo)" at bounding box center [479, 394] width 471 height 29
paste input "Beef Combo"
type input "Junior Beef Combo"
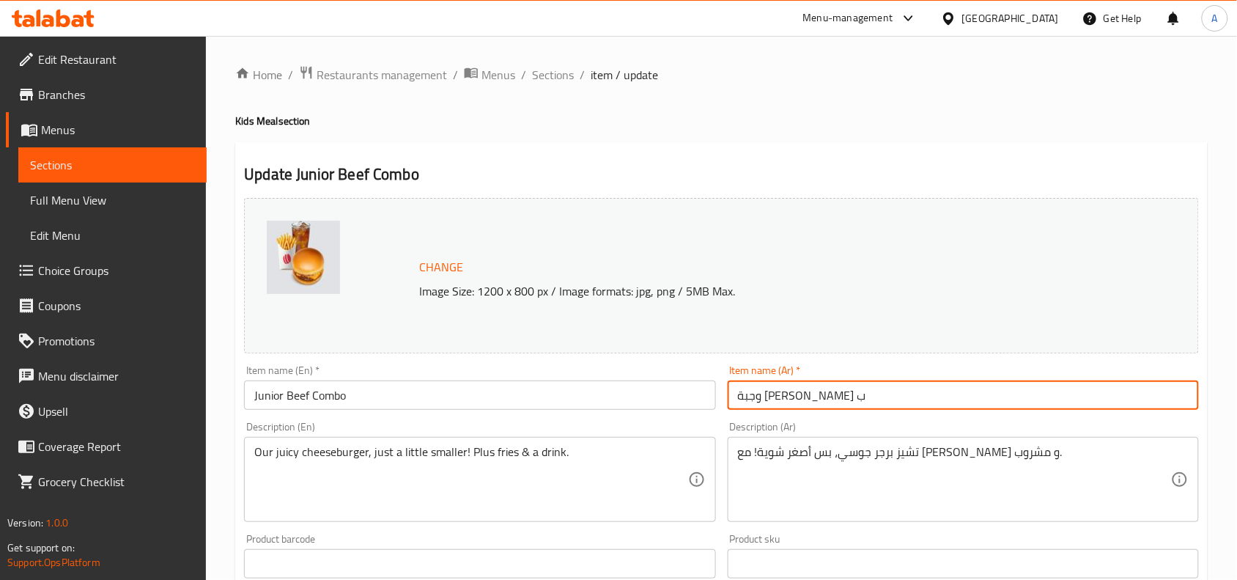
click at [812, 402] on input "وجبة جونيور تشيزي ب" at bounding box center [963, 394] width 471 height 29
paste input "ومبو برغر بيف صغير"
type input "كومبو برغر بيف صغير"
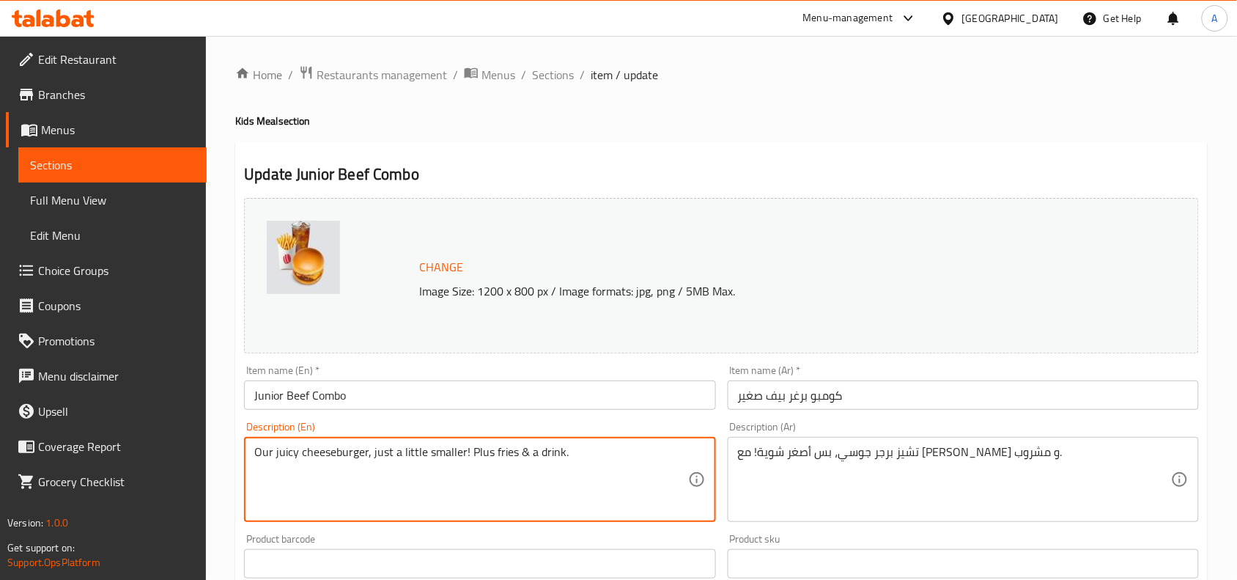
click at [570, 459] on textarea "Our juicy cheeseburger, just a little smaller! Plus fries & a drink." at bounding box center [470, 480] width 433 height 70
paste textarea "Little beef Burger, american cheese, onions, ketchup, pickles in a potato bun w…"
type textarea "Little beef Burger, american cheese, onions, ketchup, pickles in a potato bun w…"
click at [687, 133] on div "Home / Restaurants management / Menus / Sections / item / update Kids Meal sect…" at bounding box center [721, 588] width 973 height 1047
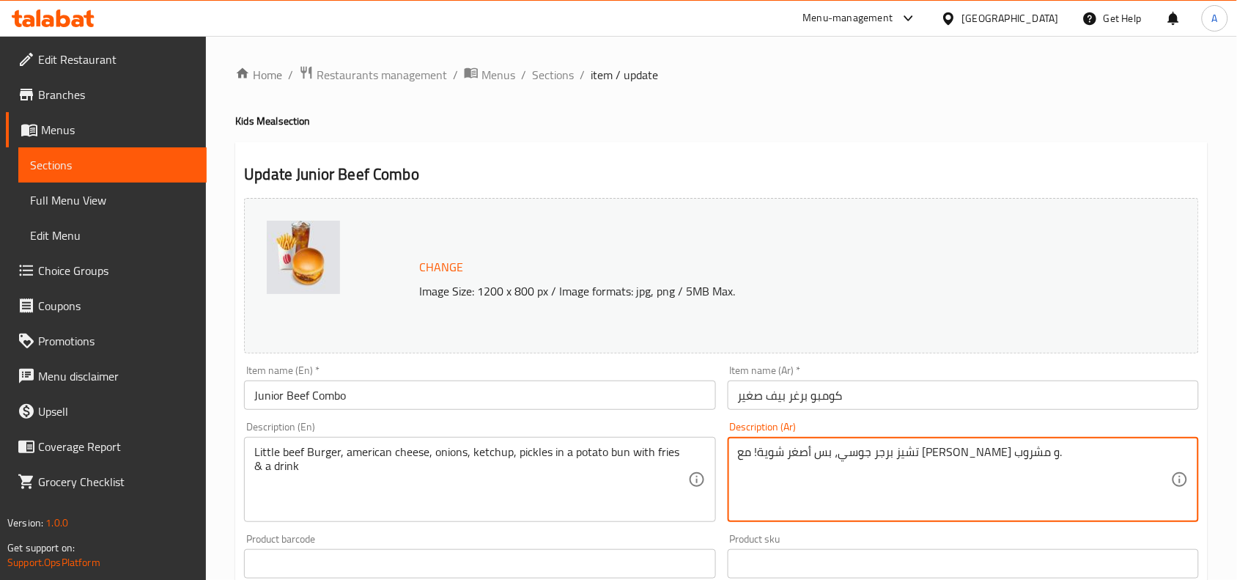
click at [921, 449] on textarea "تشيز برجر جوسي، بس أصغر شوية! مع فرايز و مشروب." at bounding box center [954, 480] width 433 height 70
paste textarea "رغر لحم بقر صغير، جبنة أمريكية، بصل، كاتشب، مخلل в خبز بطاطس. بالإضافة إلى البط…"
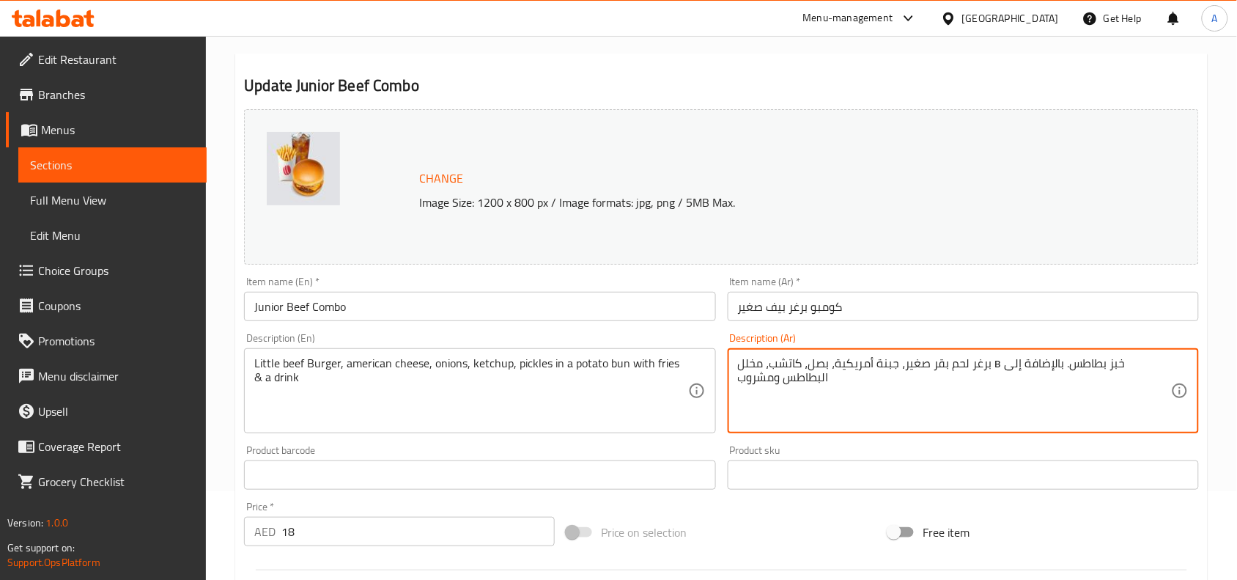
scroll to position [183, 0]
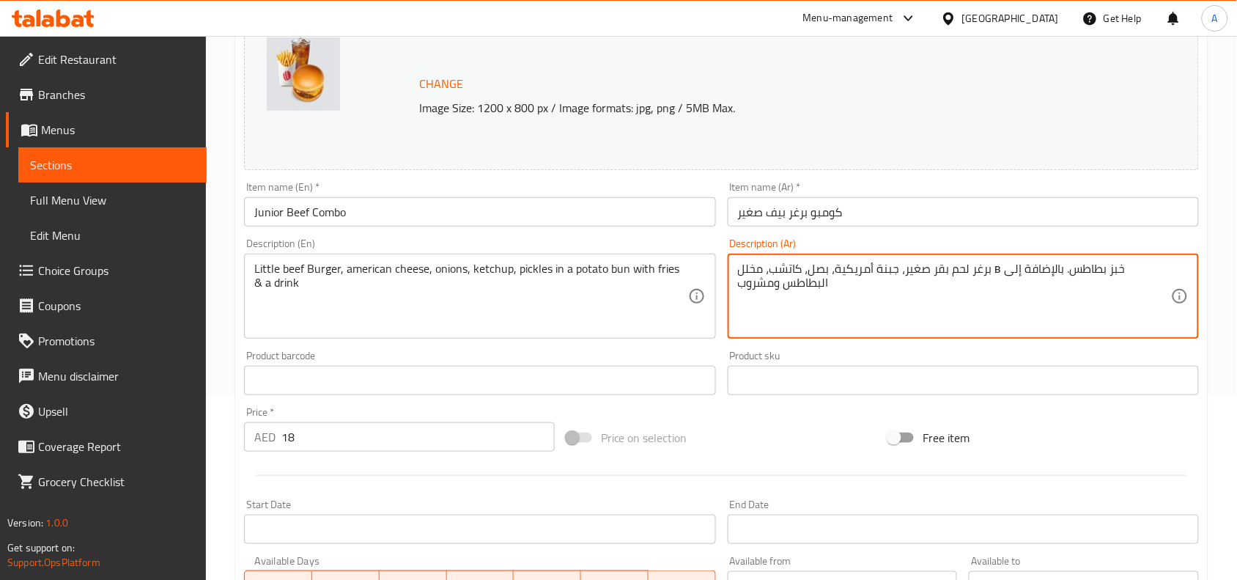
click at [1050, 277] on textarea "برغر لحم بقر صغير، جبنة أمريكية، بصل، كاتشب، مخلل в خبز بطاطس. بالإضافة إلى الب…" at bounding box center [954, 297] width 433 height 70
click at [910, 270] on textarea "برغر لحم بقر صغير، جبنة أمريكية، بصل، كاتشب، مخلل в خبز بطاطس. بالإضافة إلى الب…" at bounding box center [954, 297] width 433 height 70
type textarea "برغر لحم بقر صغير، جبنة أمريكية، بصل، كاتشب، مخلل في خبز بطاطس. بالإضافة إلى ال…"
click at [873, 441] on div "Price on selection" at bounding box center [722, 438] width 323 height 40
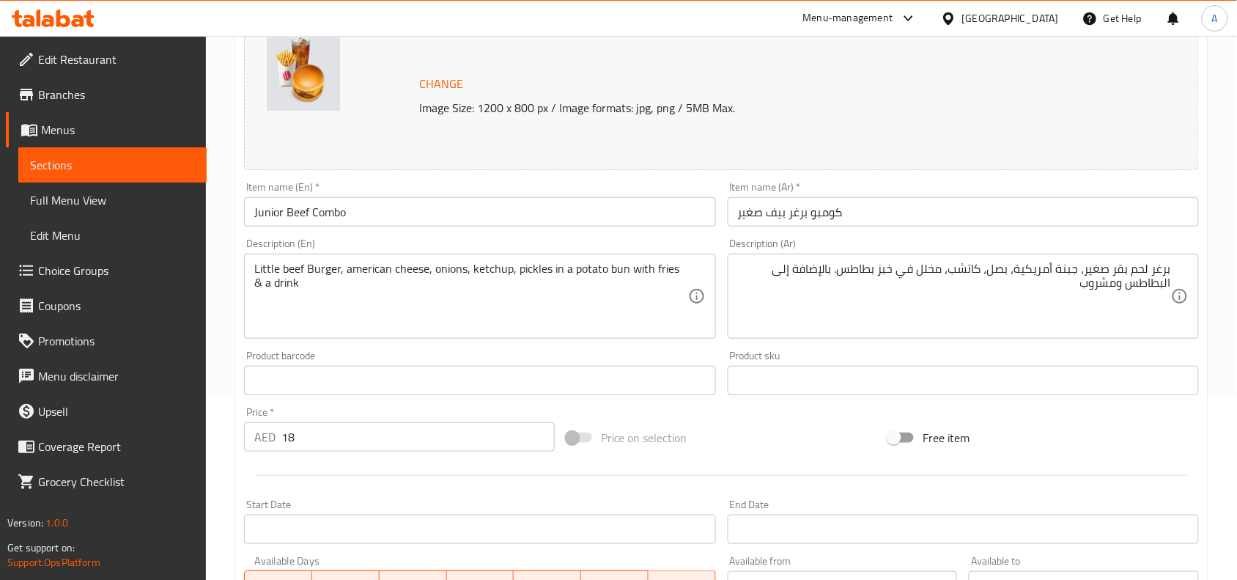
scroll to position [550, 0]
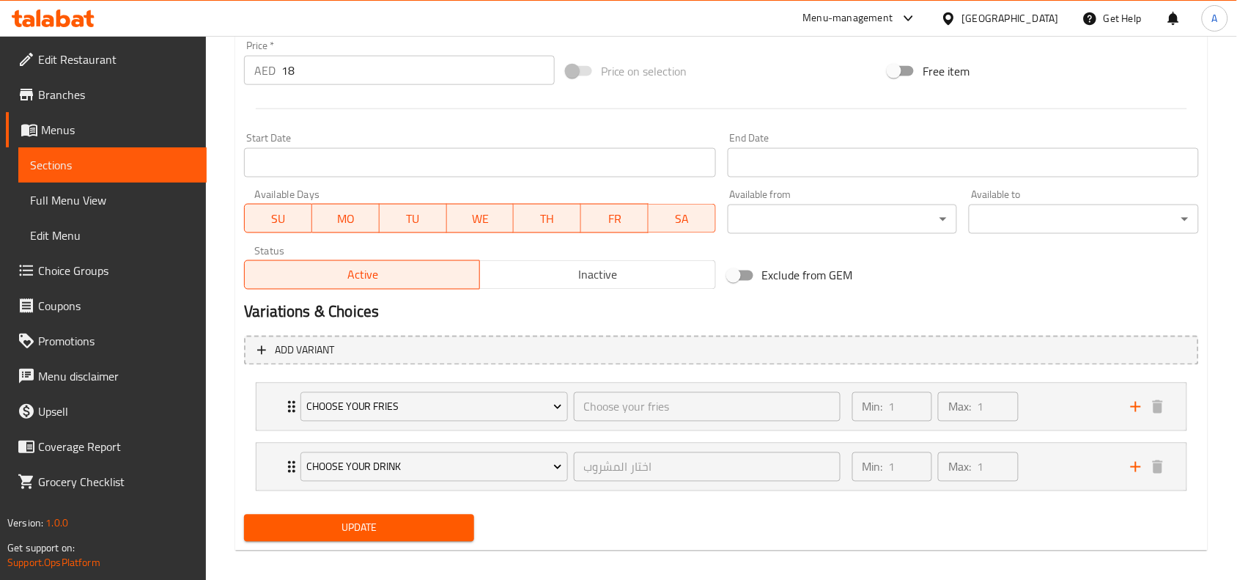
click at [357, 540] on button "Update" at bounding box center [359, 528] width 230 height 27
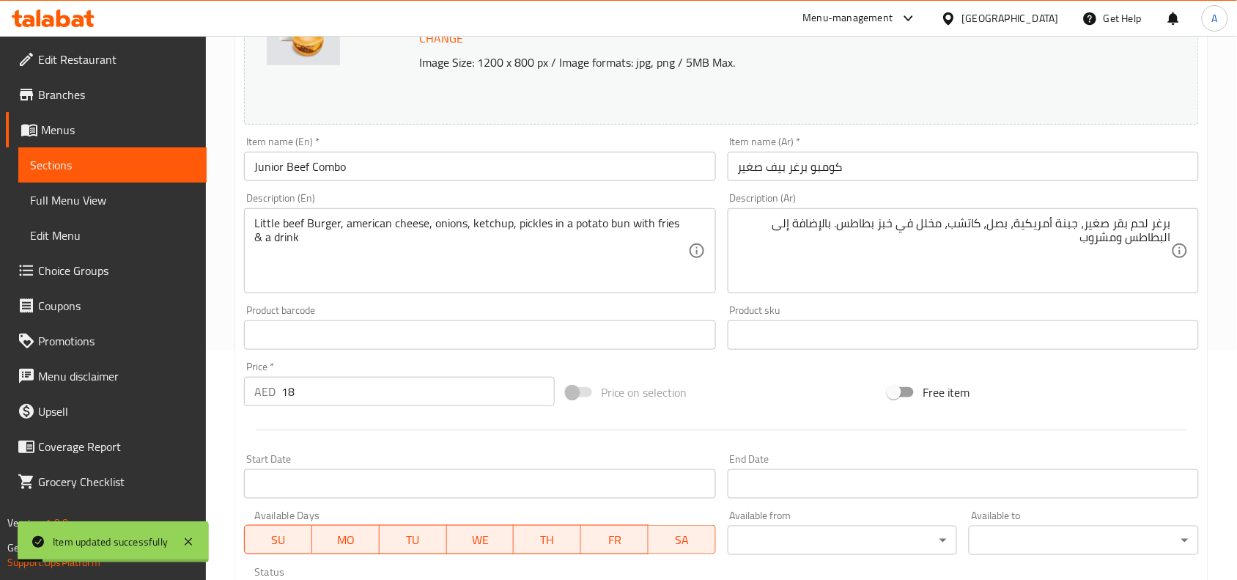
scroll to position [0, 0]
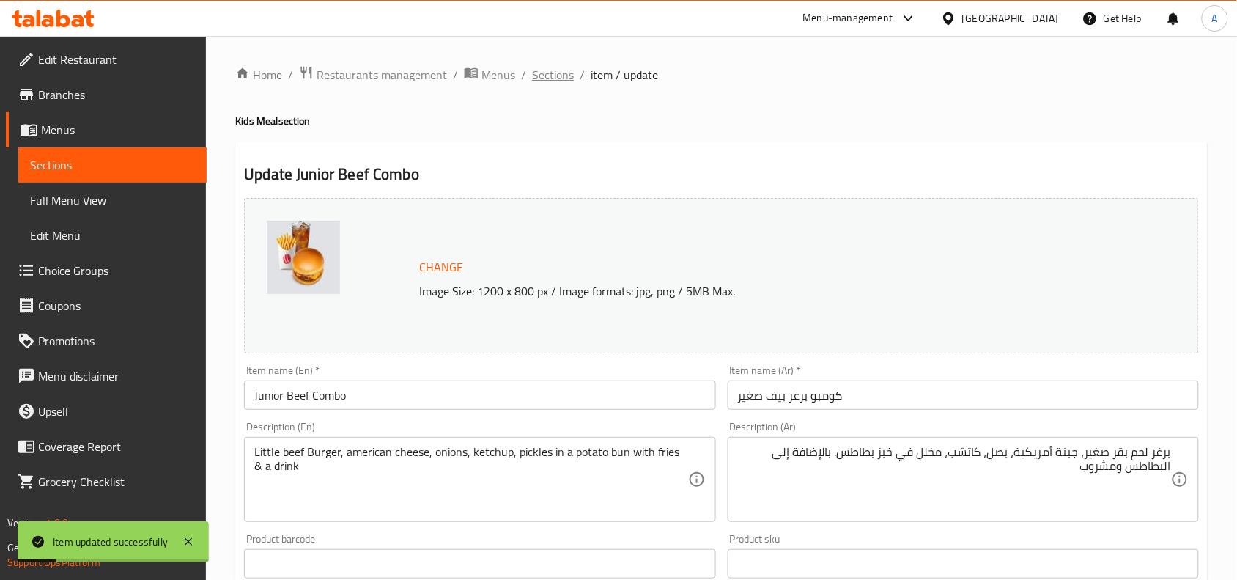
click at [545, 76] on span "Sections" at bounding box center [553, 75] width 42 height 18
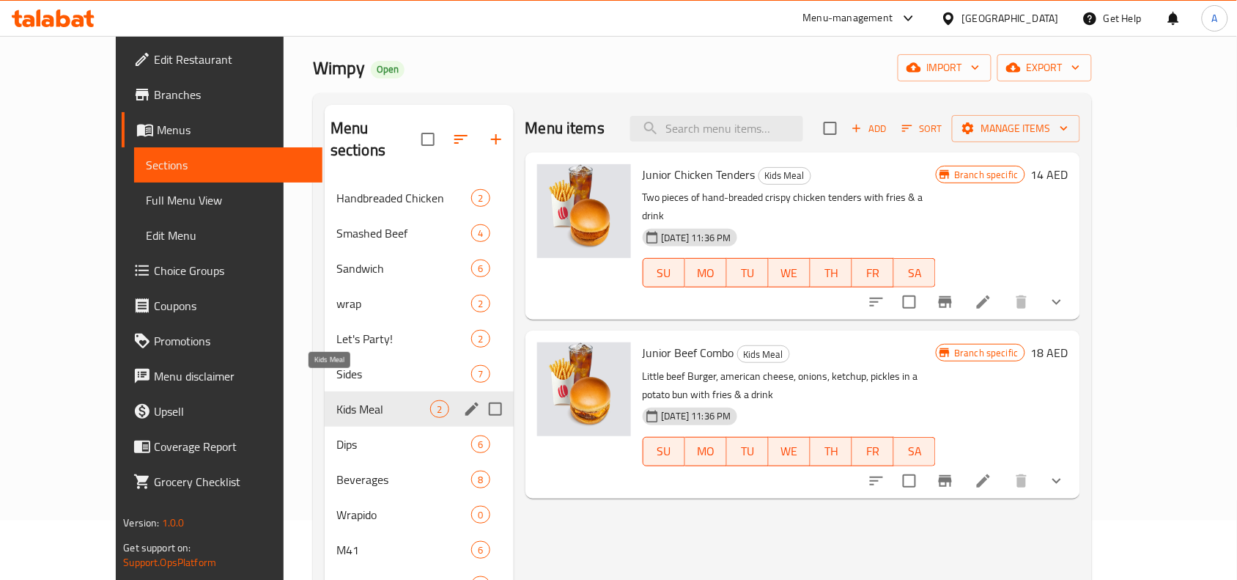
scroll to position [92, 0]
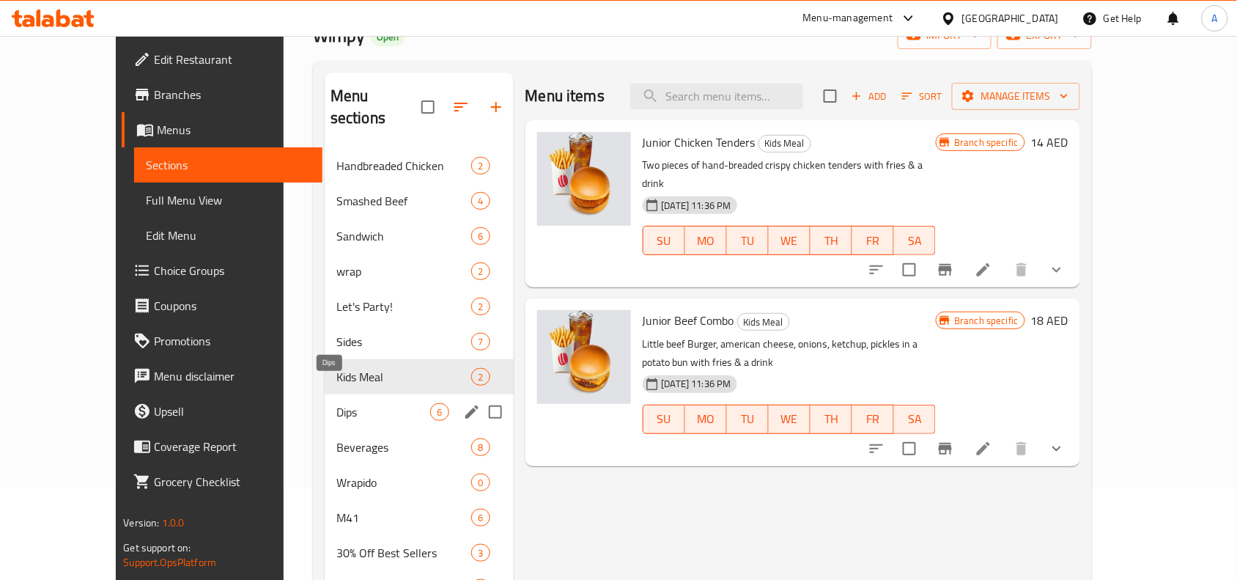
click at [336, 403] on span "Dips" at bounding box center [383, 412] width 95 height 18
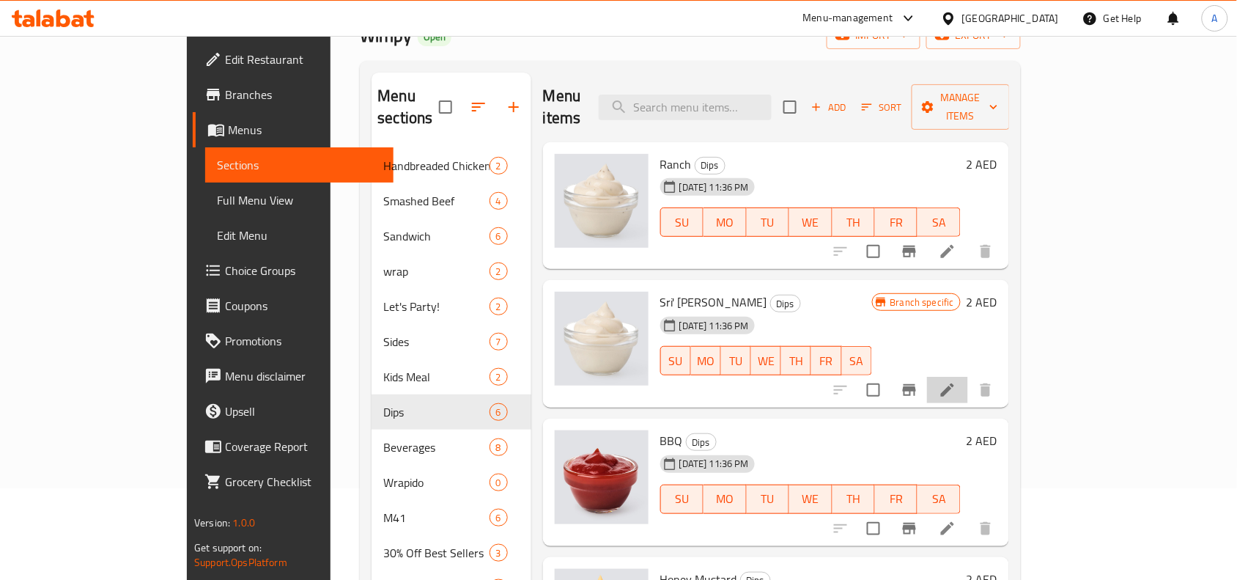
click at [968, 377] on li at bounding box center [947, 390] width 41 height 26
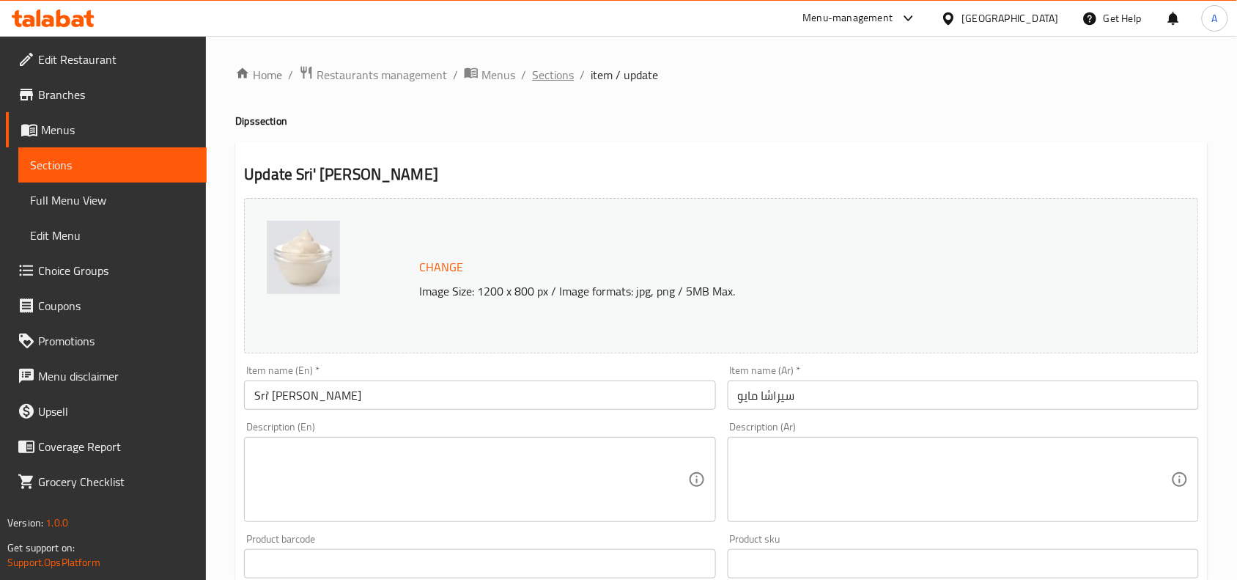
click at [536, 76] on span "Sections" at bounding box center [553, 75] width 42 height 18
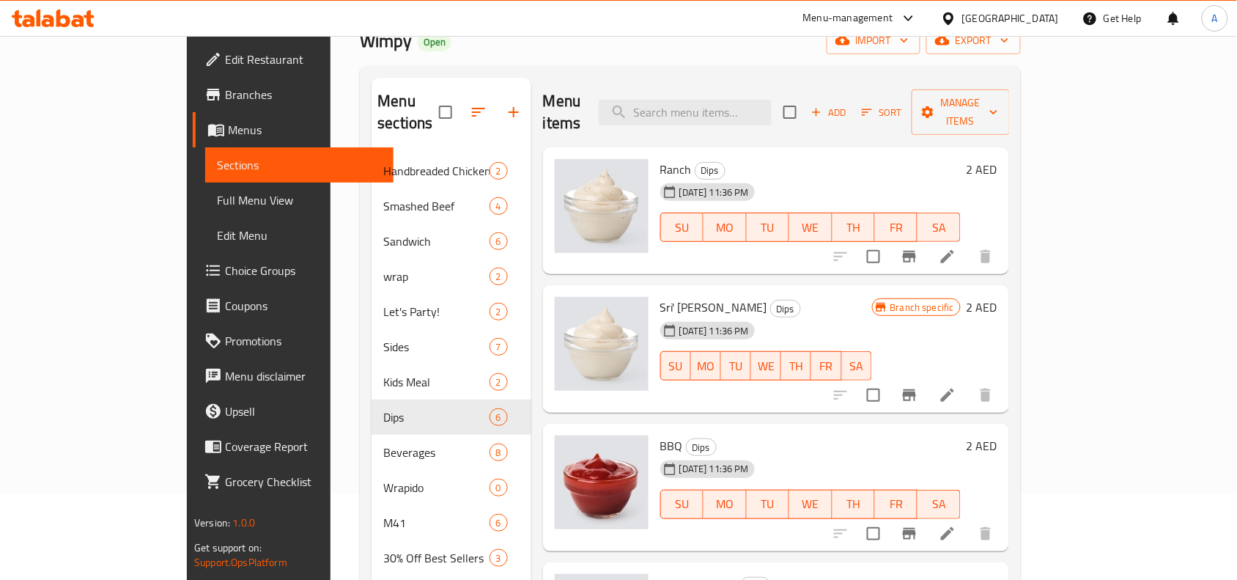
scroll to position [367, 0]
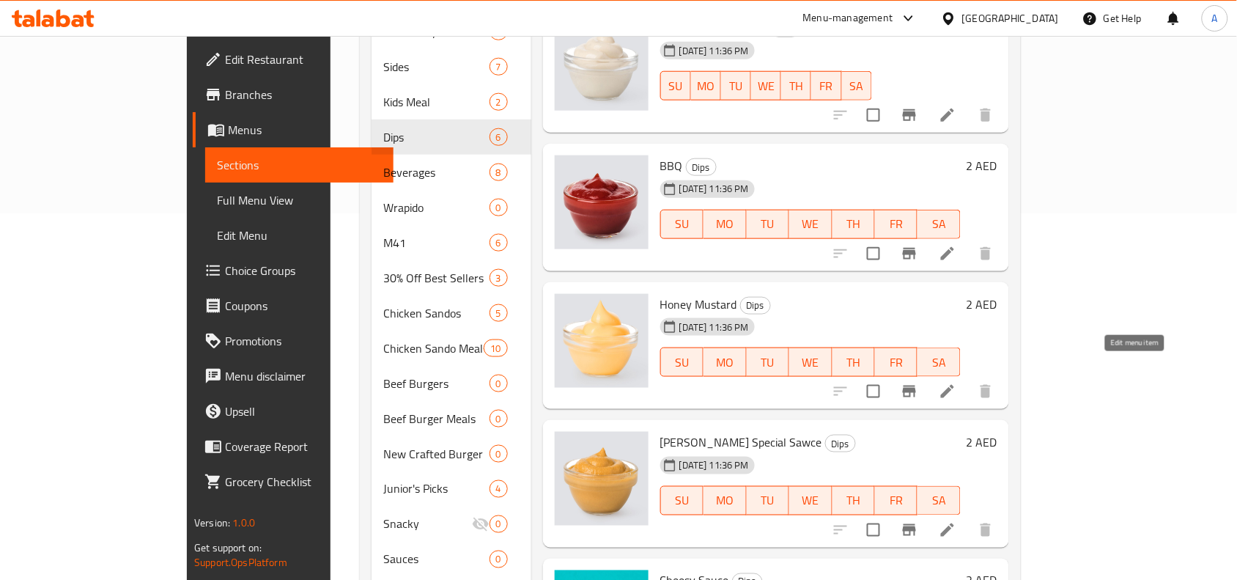
click at [954, 385] on icon at bounding box center [947, 391] width 13 height 13
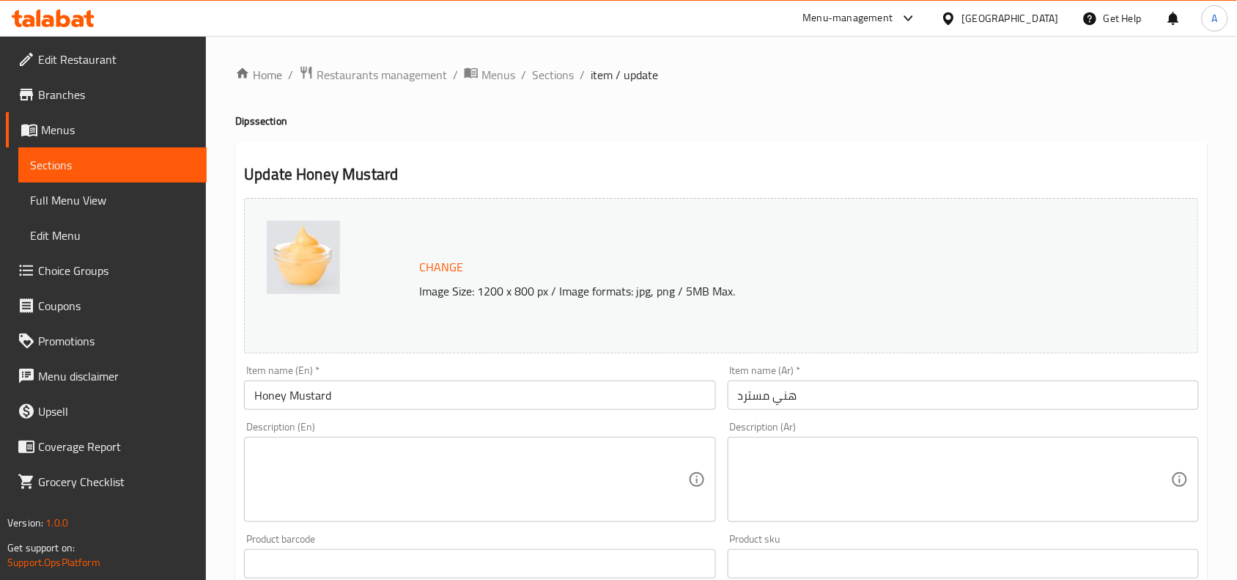
click at [792, 396] on input "هني مسترد" at bounding box center [963, 394] width 471 height 29
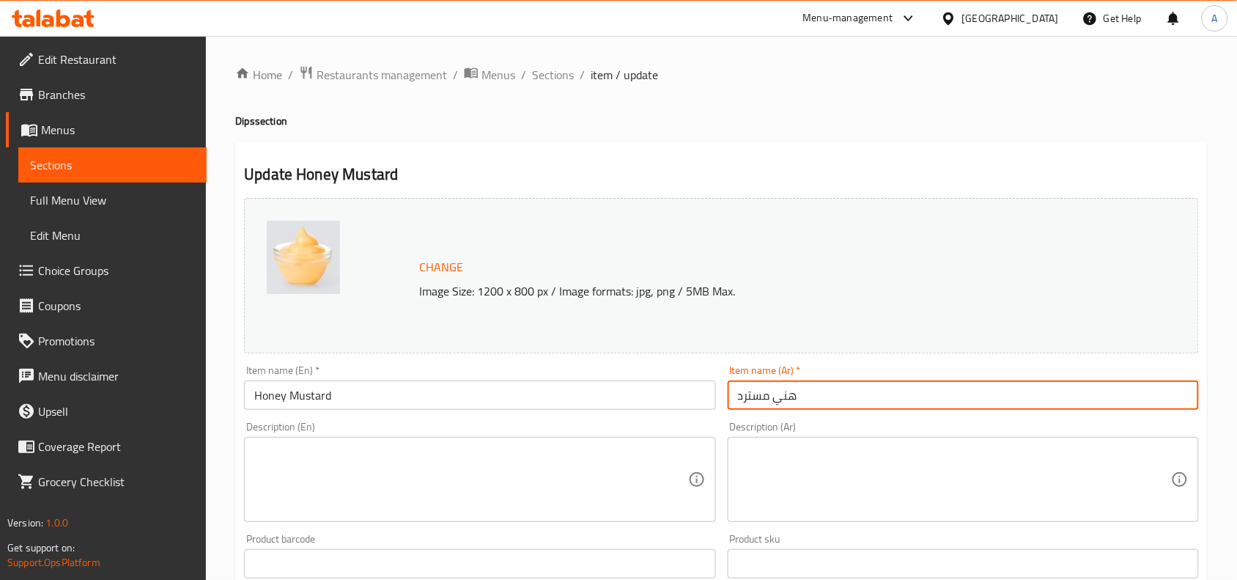
click at [792, 396] on input "هني مسترد" at bounding box center [963, 394] width 471 height 29
paste input "خردل بالعسل"
type input "خردل بالعسل"
click at [668, 145] on div "Update Honey Mustard Change Image Size: 1200 x 800 px / Image formats: jpg, png…" at bounding box center [721, 579] width 973 height 875
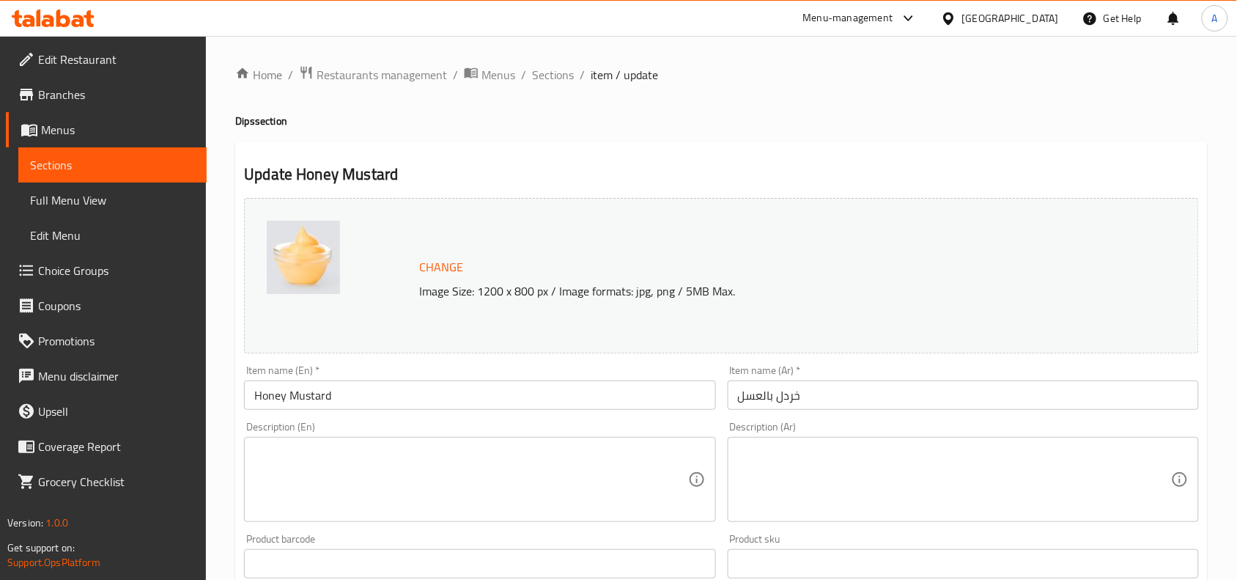
scroll to position [458, 0]
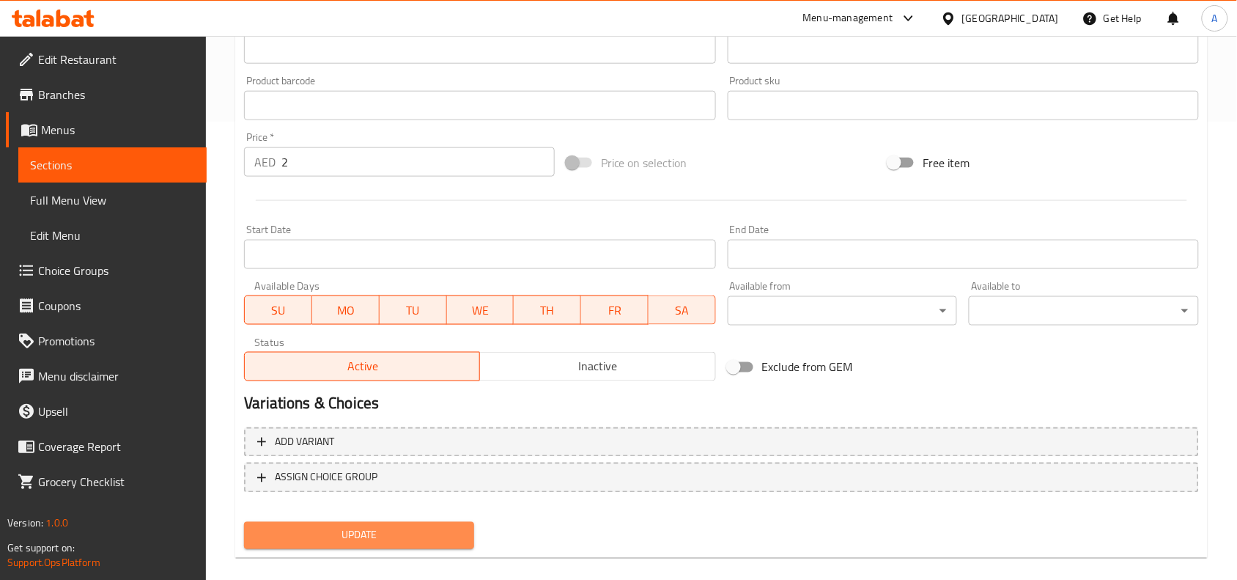
click at [353, 529] on span "Update" at bounding box center [359, 535] width 207 height 18
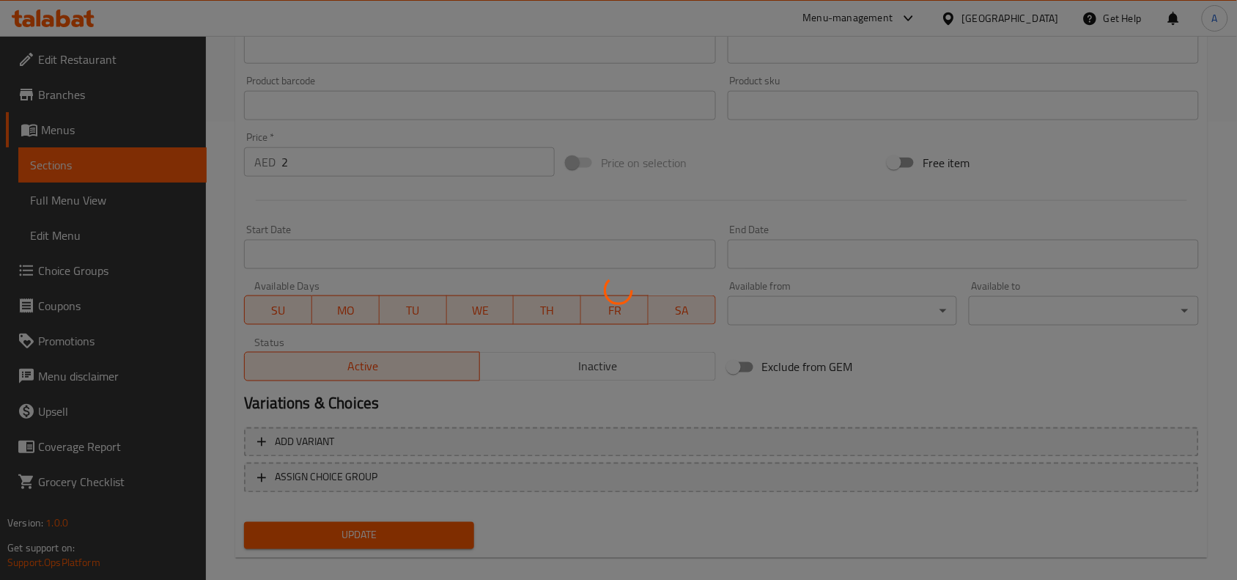
scroll to position [0, 0]
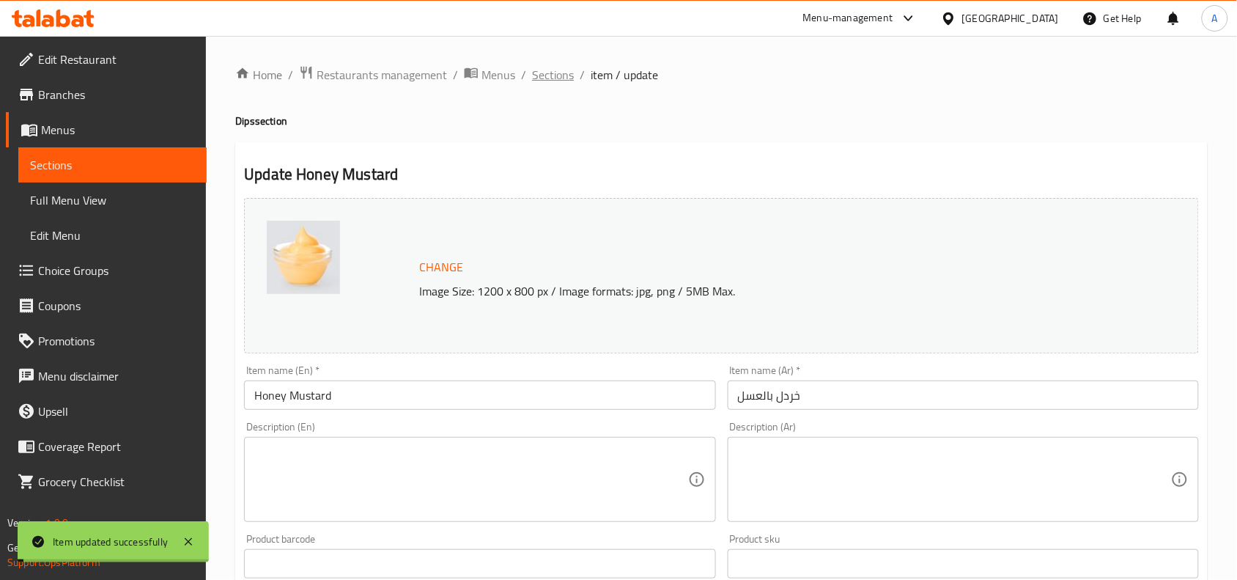
click at [541, 77] on span "Sections" at bounding box center [553, 75] width 42 height 18
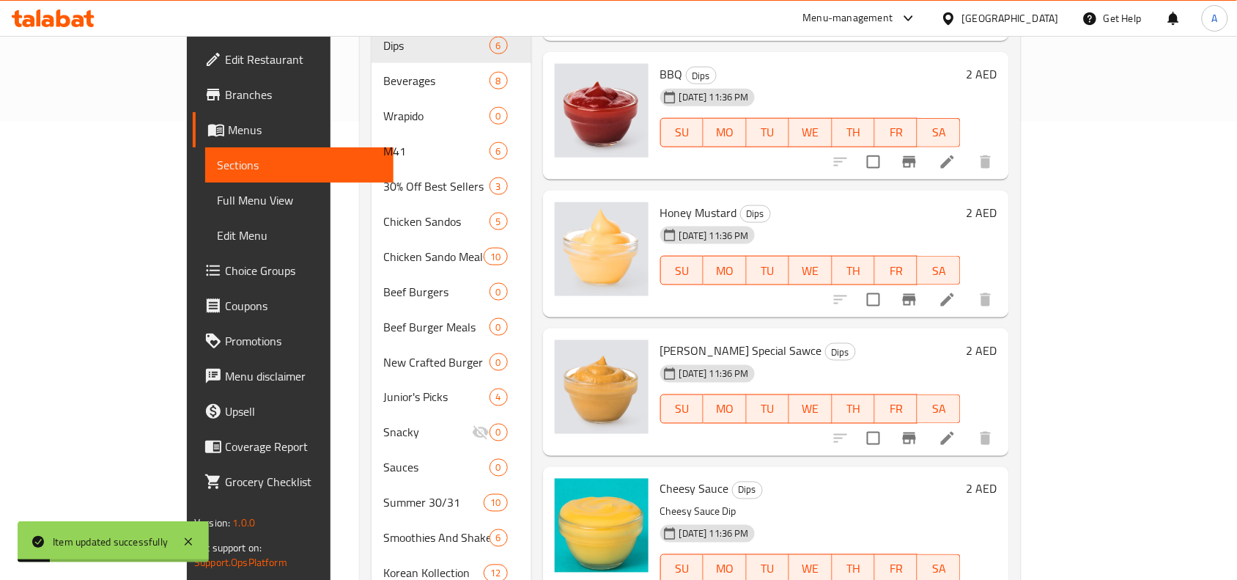
scroll to position [641, 0]
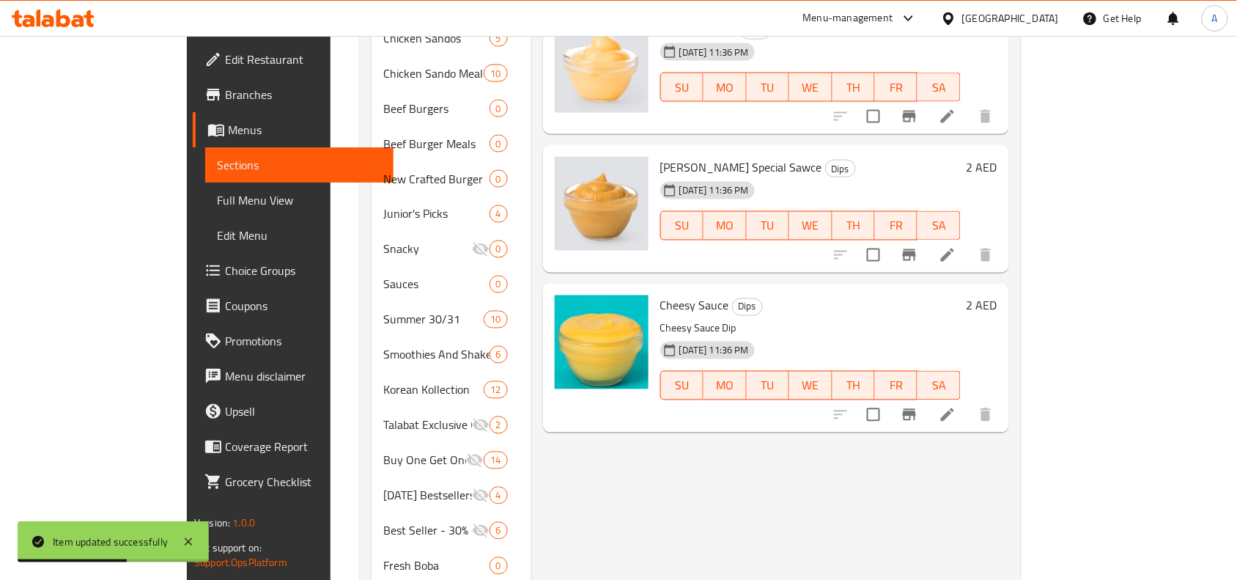
click at [968, 242] on li at bounding box center [947, 255] width 41 height 26
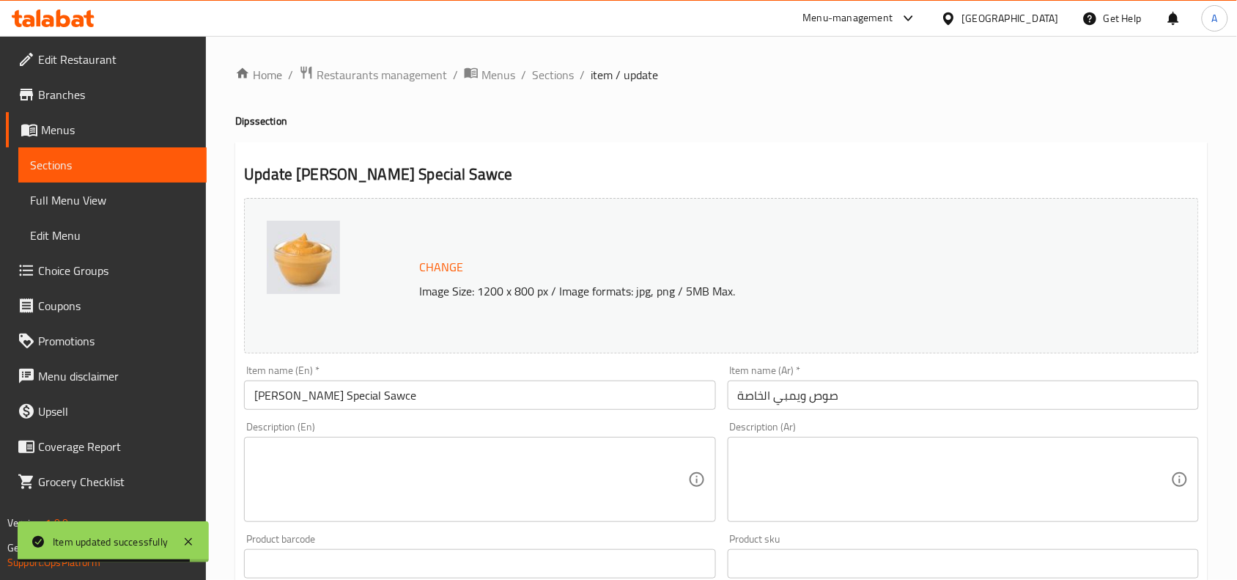
click at [800, 405] on input "صوص ويمبي الخاصة" at bounding box center [963, 394] width 471 height 29
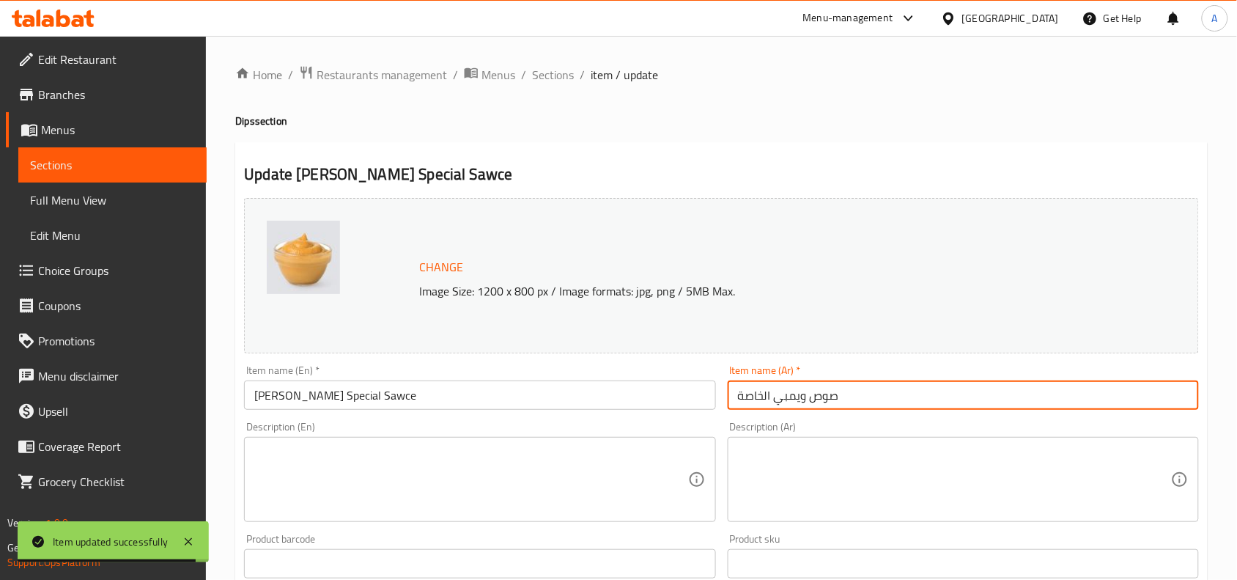
click at [800, 405] on input "صوص ويمبي الخاصة" at bounding box center [963, 394] width 471 height 29
click at [708, 422] on div "Description (En) Description (En)" at bounding box center [479, 472] width 471 height 100
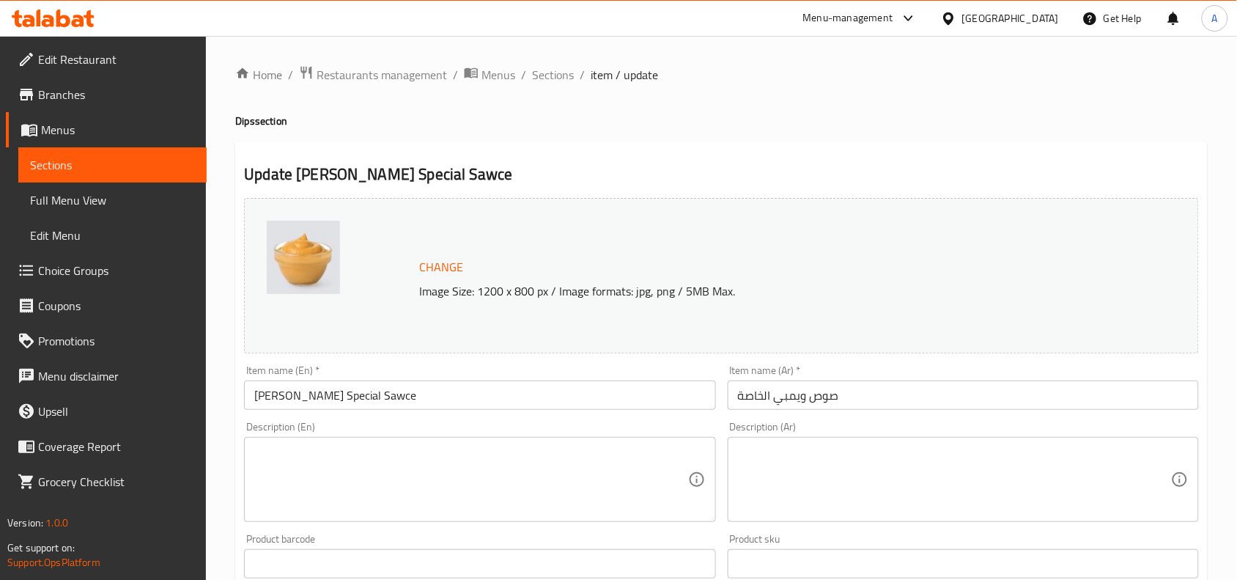
click at [521, 462] on textarea at bounding box center [470, 480] width 433 height 70
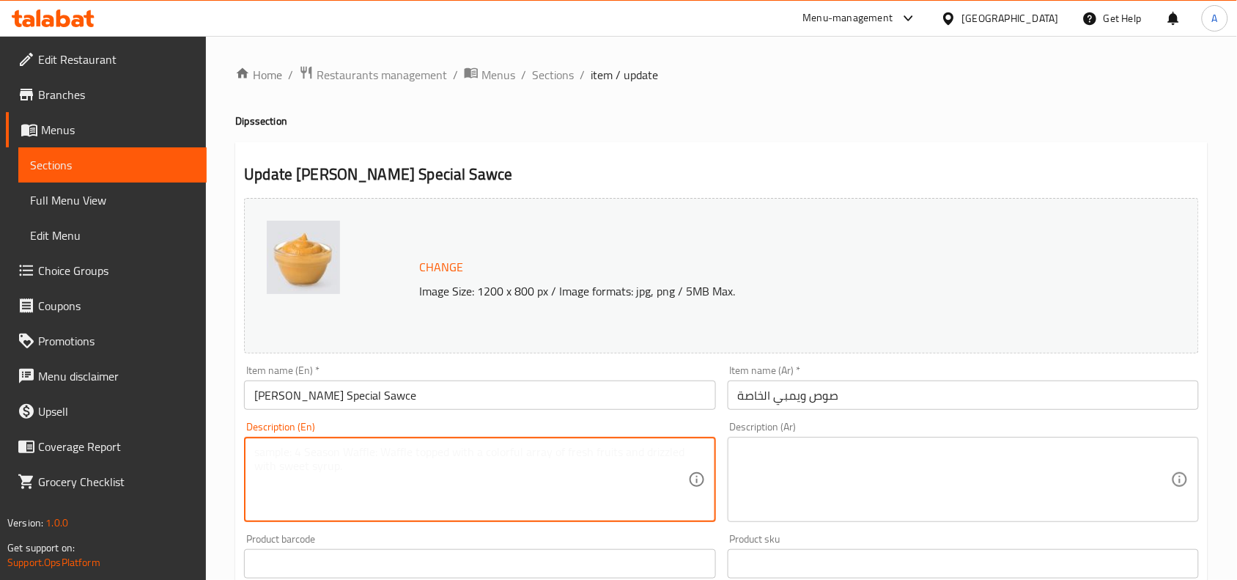
paste textarea "Wimpy's signature dip"
type textarea "Wimpy's signature dip"
click at [811, 462] on textarea at bounding box center [954, 480] width 433 height 70
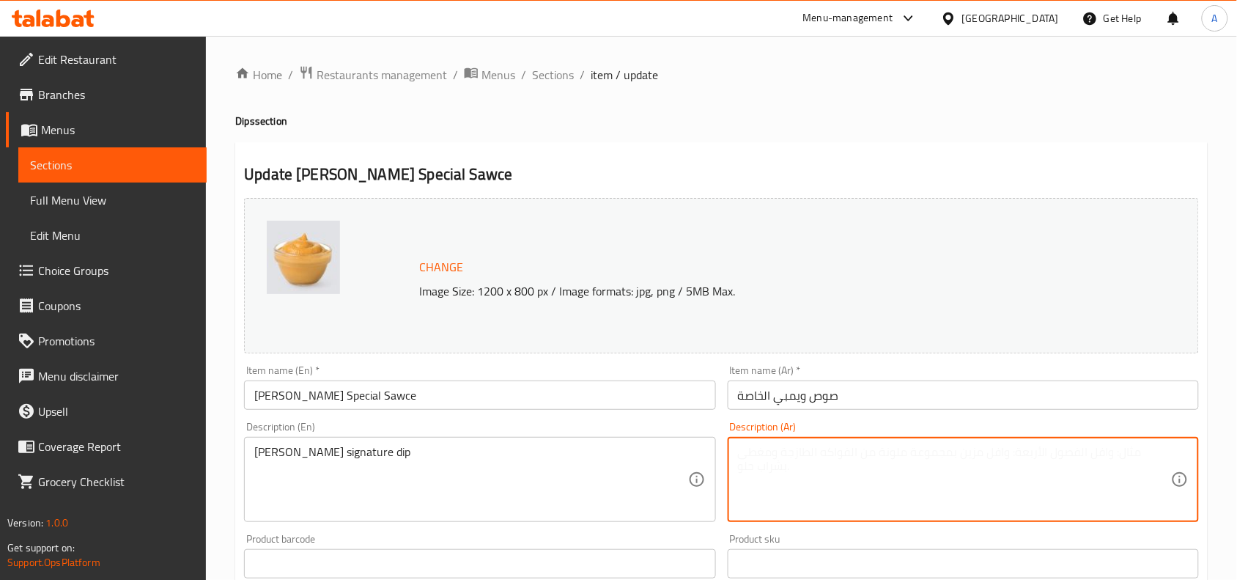
paste textarea "تغميسة ويمبي الخاص"
type textarea "تغميسة ويمبي الخاص"
click at [715, 539] on div "Product barcode Product barcode" at bounding box center [479, 556] width 471 height 45
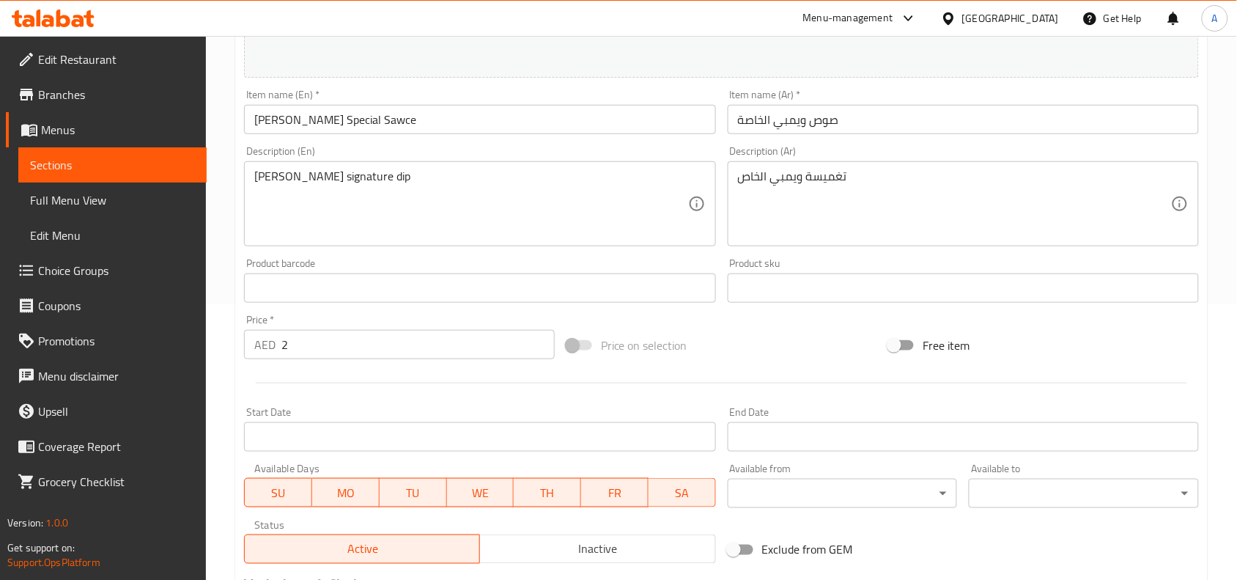
scroll to position [475, 0]
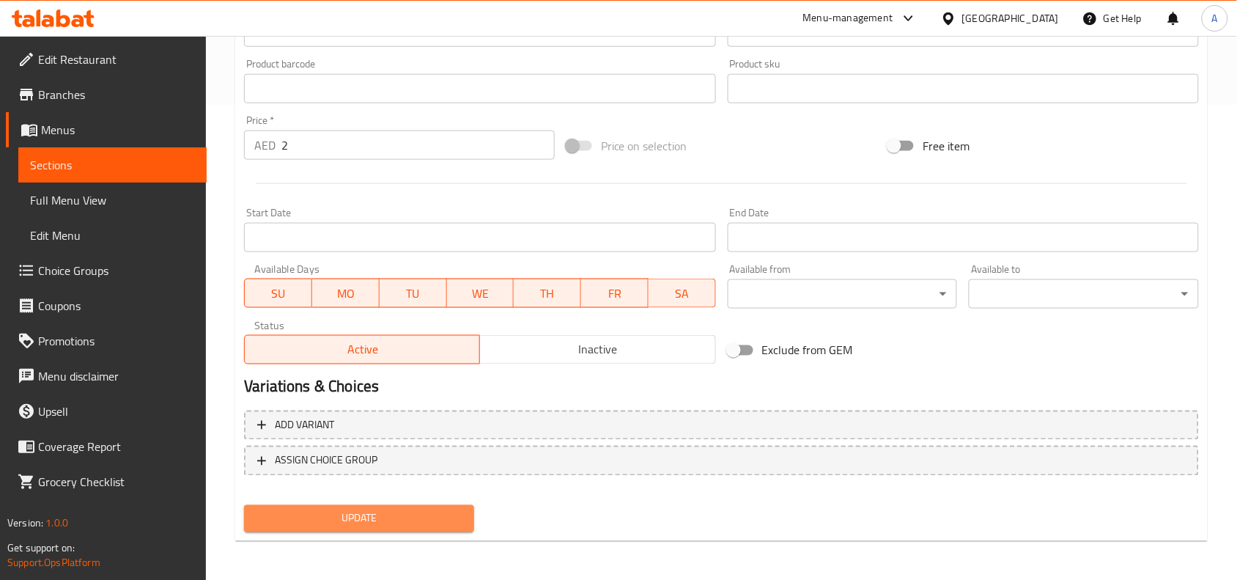
click at [451, 522] on span "Update" at bounding box center [359, 518] width 207 height 18
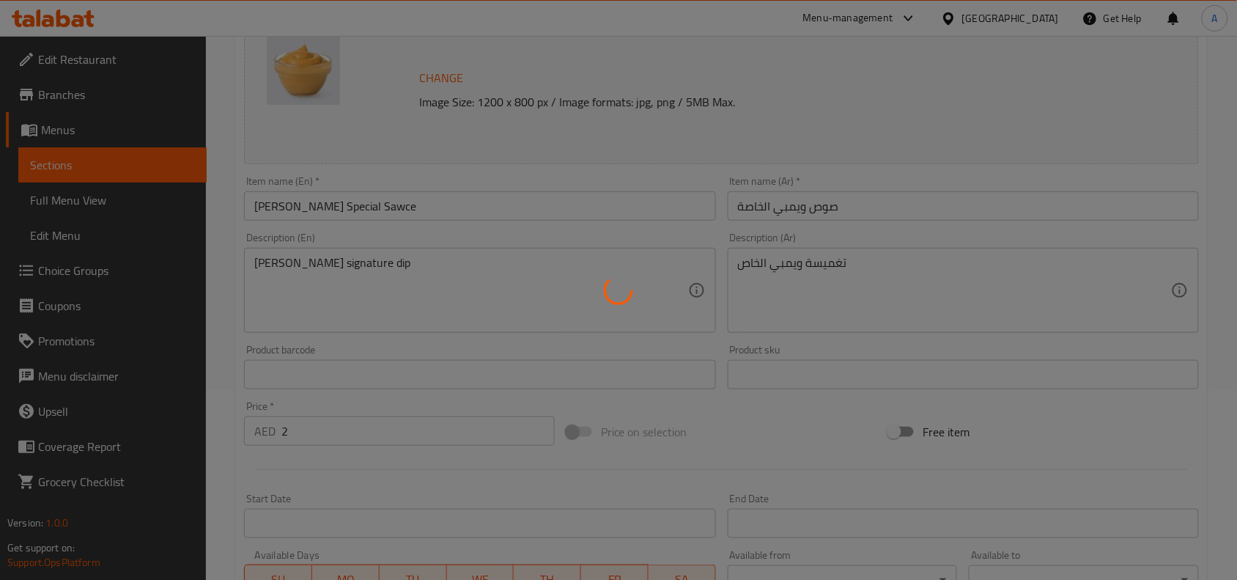
scroll to position [0, 0]
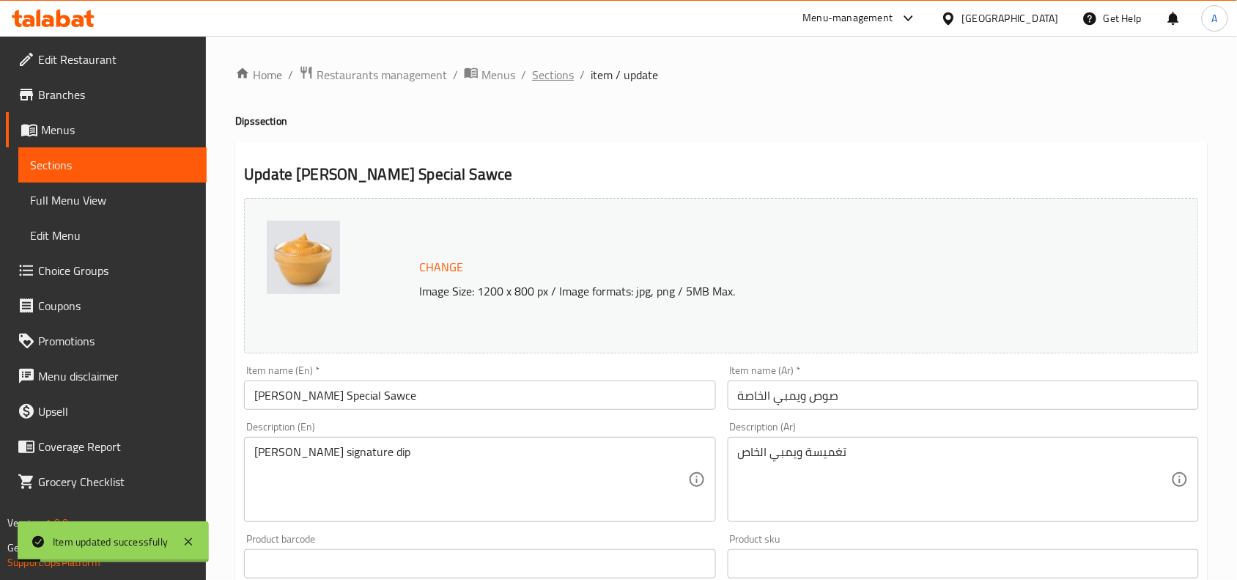
click at [552, 78] on span "Sections" at bounding box center [553, 75] width 42 height 18
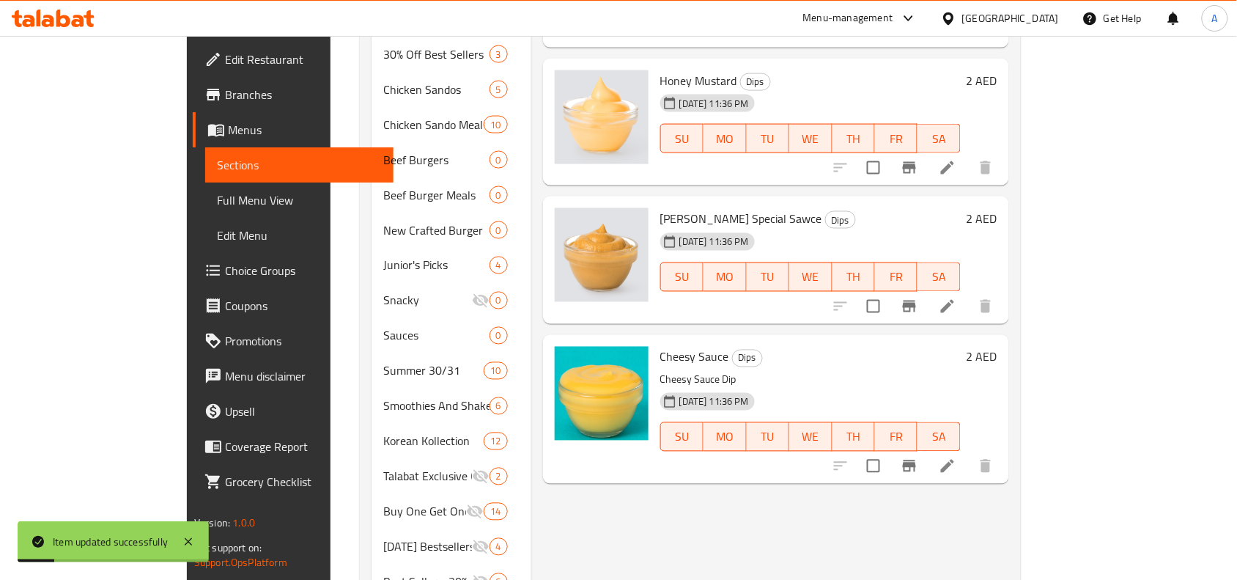
scroll to position [641, 0]
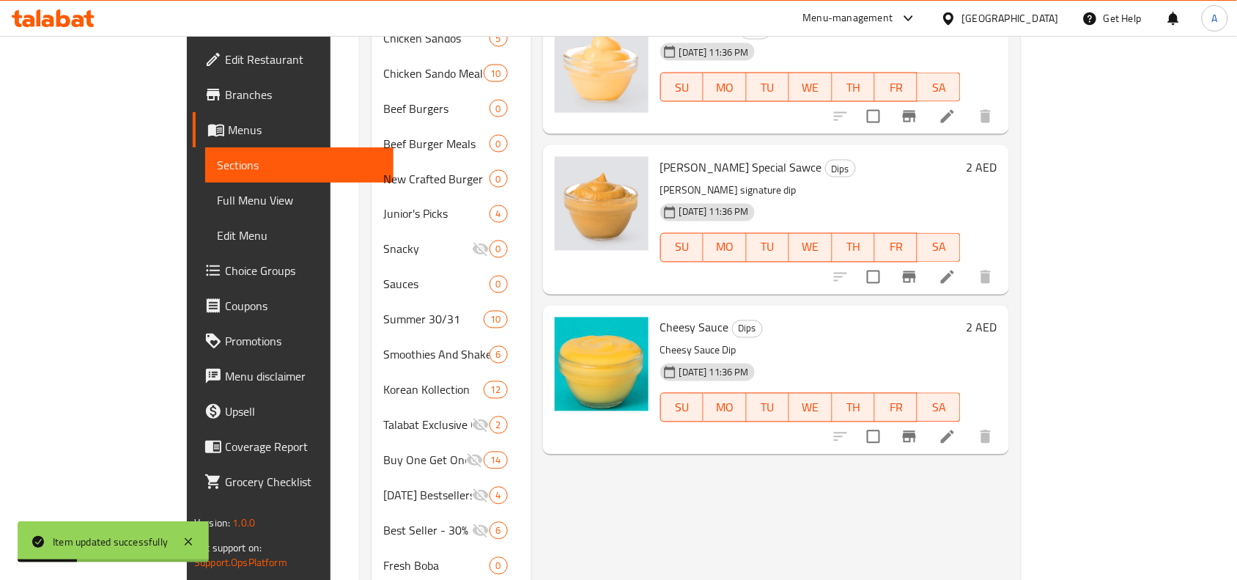
click at [957, 428] on icon at bounding box center [948, 437] width 18 height 18
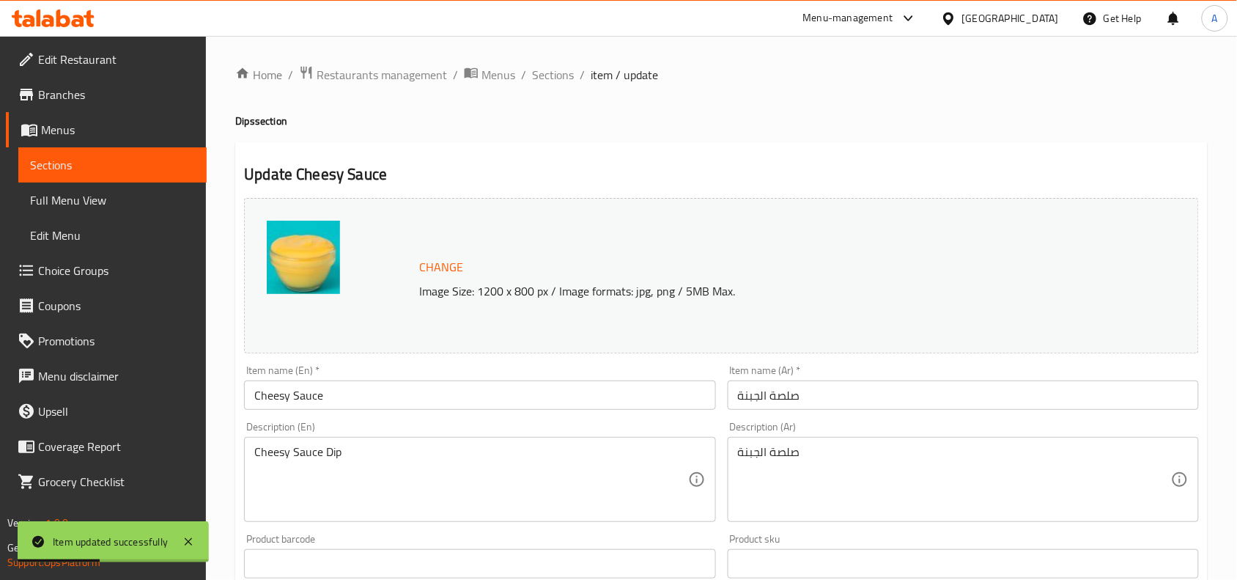
scroll to position [92, 0]
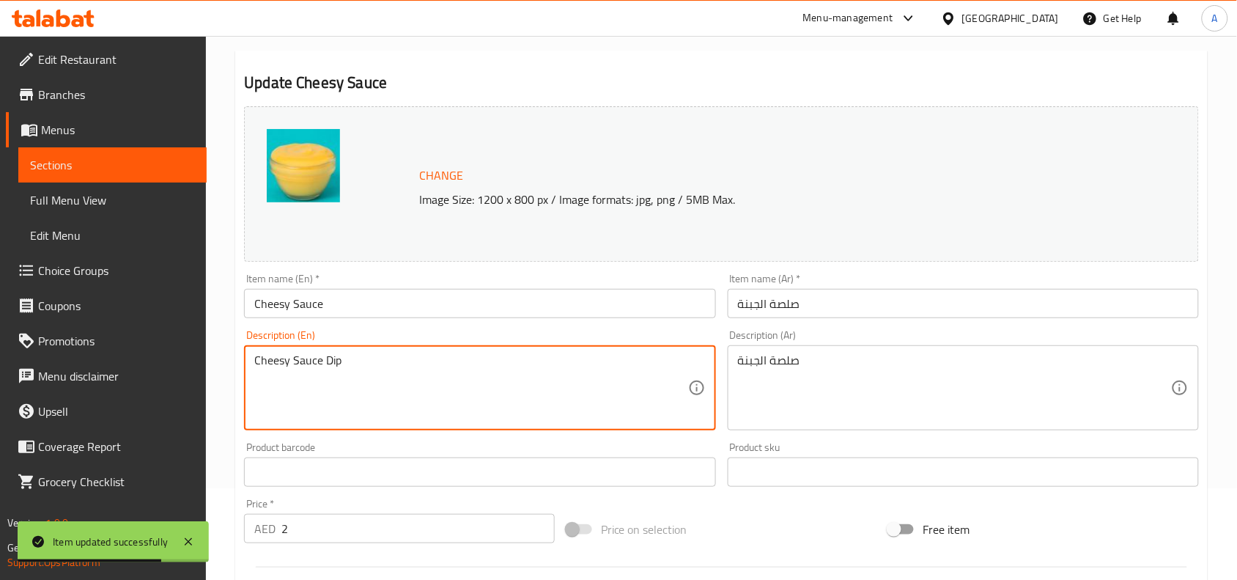
click at [393, 368] on textarea "Cheesy Sauce Dip" at bounding box center [470, 388] width 433 height 70
paste textarea "Melted cheesy dip"
type textarea "Melted cheesy dip"
click at [833, 310] on input "صلصة الجبنة" at bounding box center [963, 303] width 471 height 29
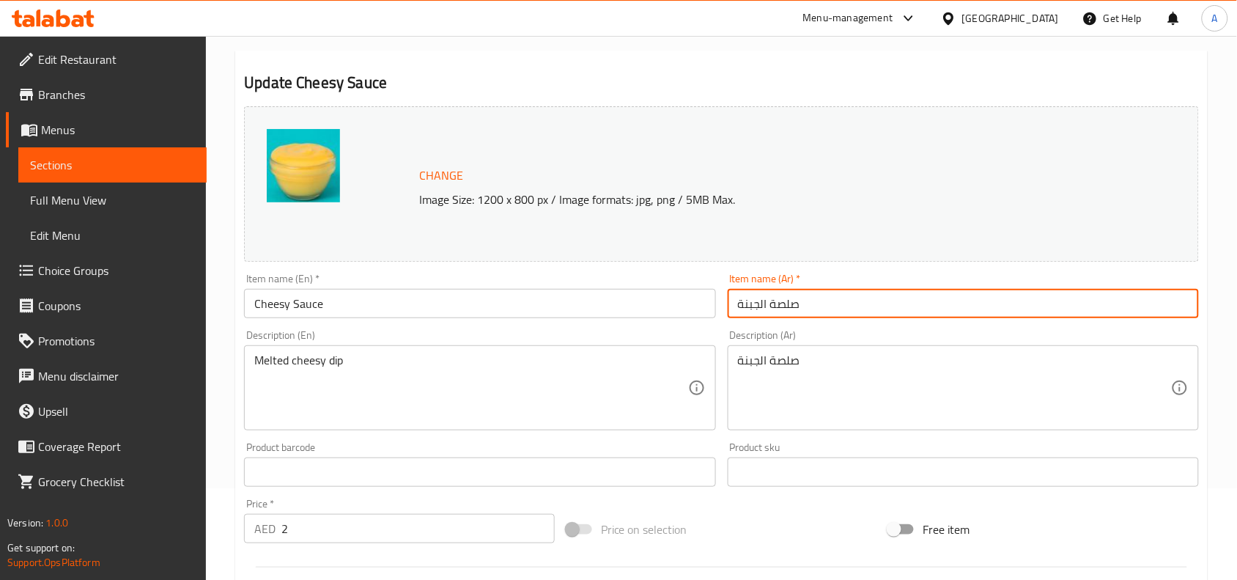
click at [833, 310] on input "صلصة الجبنة" at bounding box center [963, 303] width 471 height 29
paste input "ص"
type input "صوص جبنة"
click at [807, 347] on div "صلصة الجبنة Description (Ar)" at bounding box center [963, 387] width 471 height 85
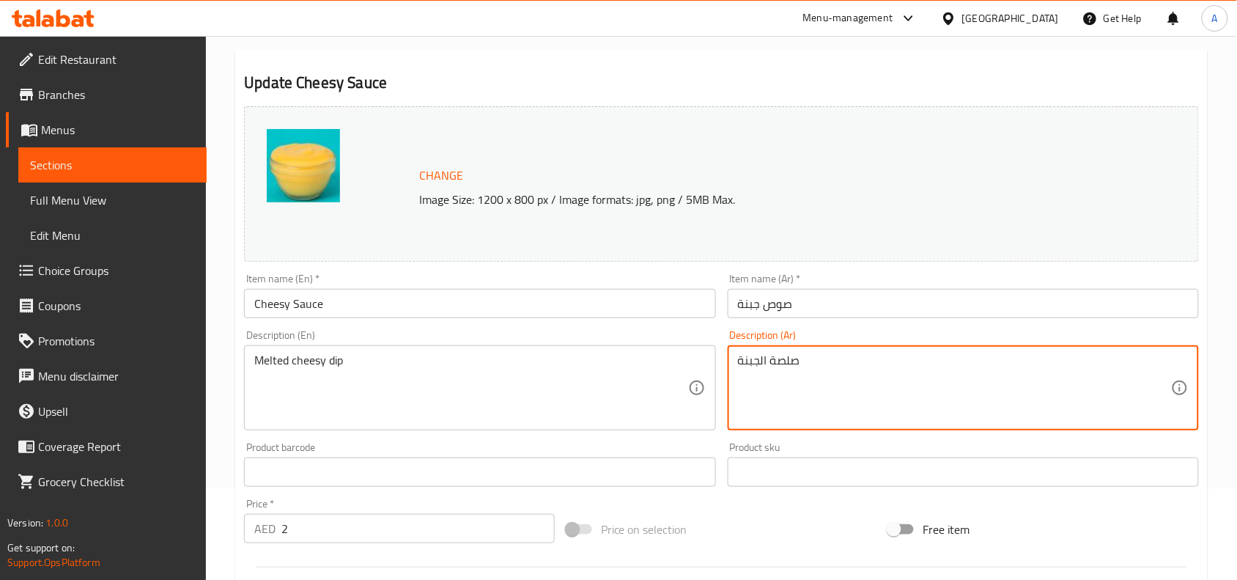
click at [803, 375] on textarea "صلصة الجبنة" at bounding box center [954, 388] width 433 height 70
paste textarea "غميسة جبنة ذائب"
type textarea "تغميسة جبنة ذائبة"
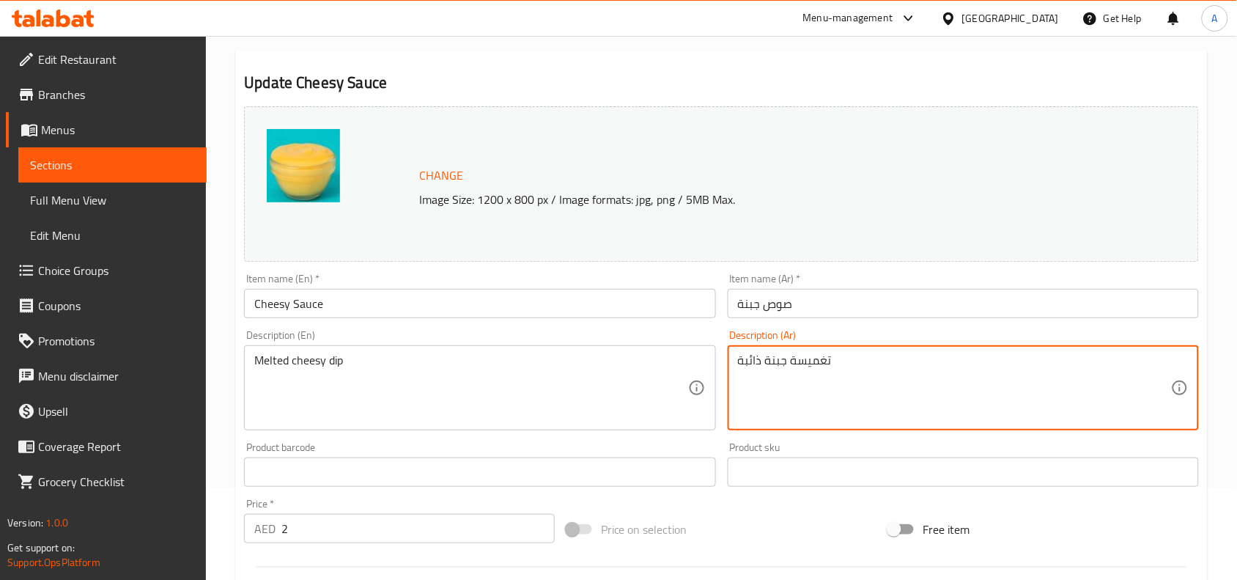
click at [724, 521] on div "Price on selection" at bounding box center [722, 529] width 323 height 40
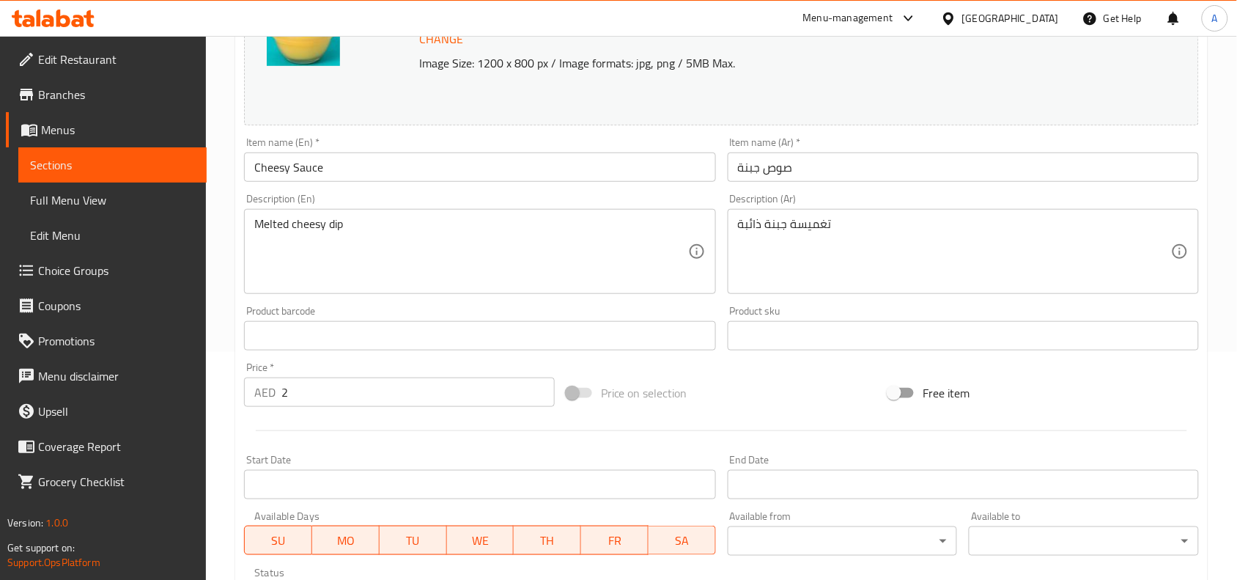
scroll to position [475, 0]
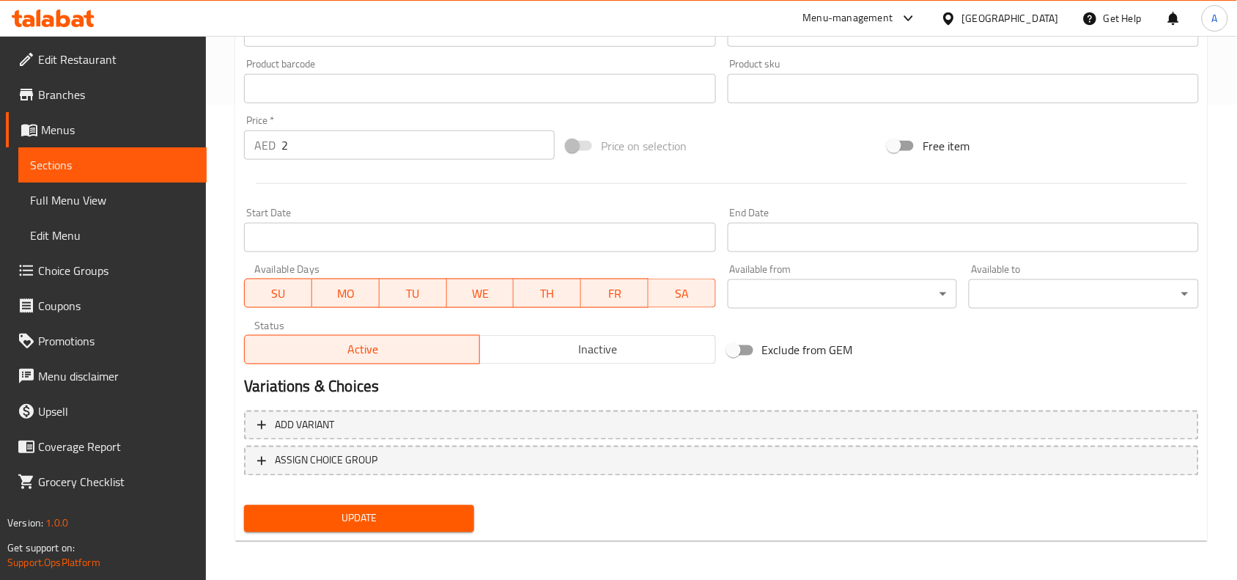
click at [343, 499] on div "Update" at bounding box center [359, 518] width 242 height 39
click at [352, 509] on span "Update" at bounding box center [359, 518] width 207 height 18
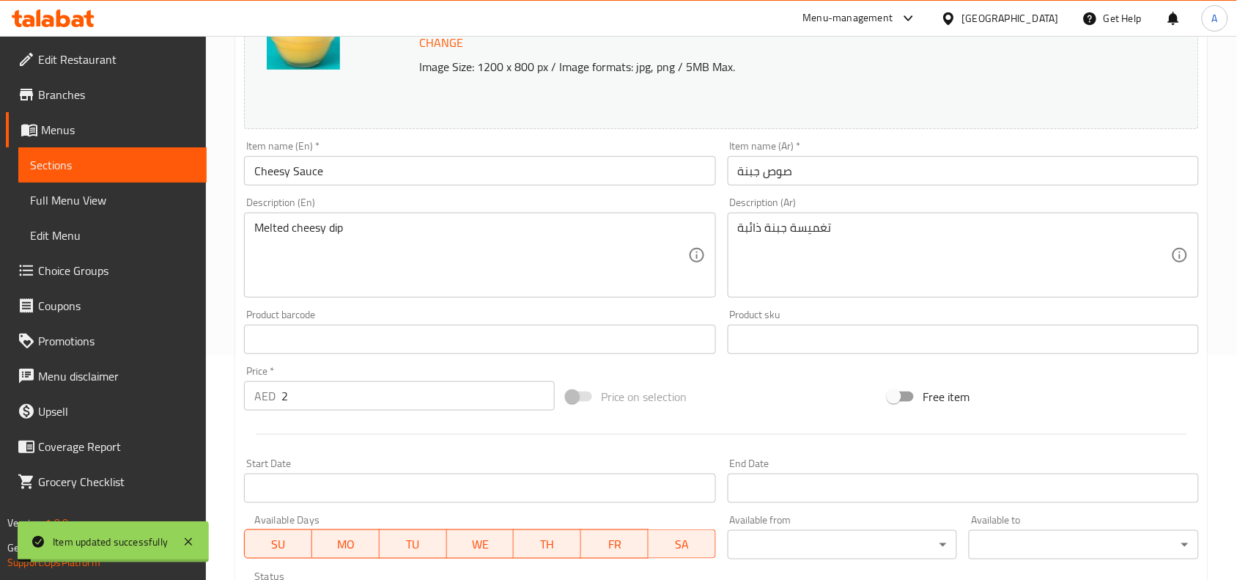
scroll to position [0, 0]
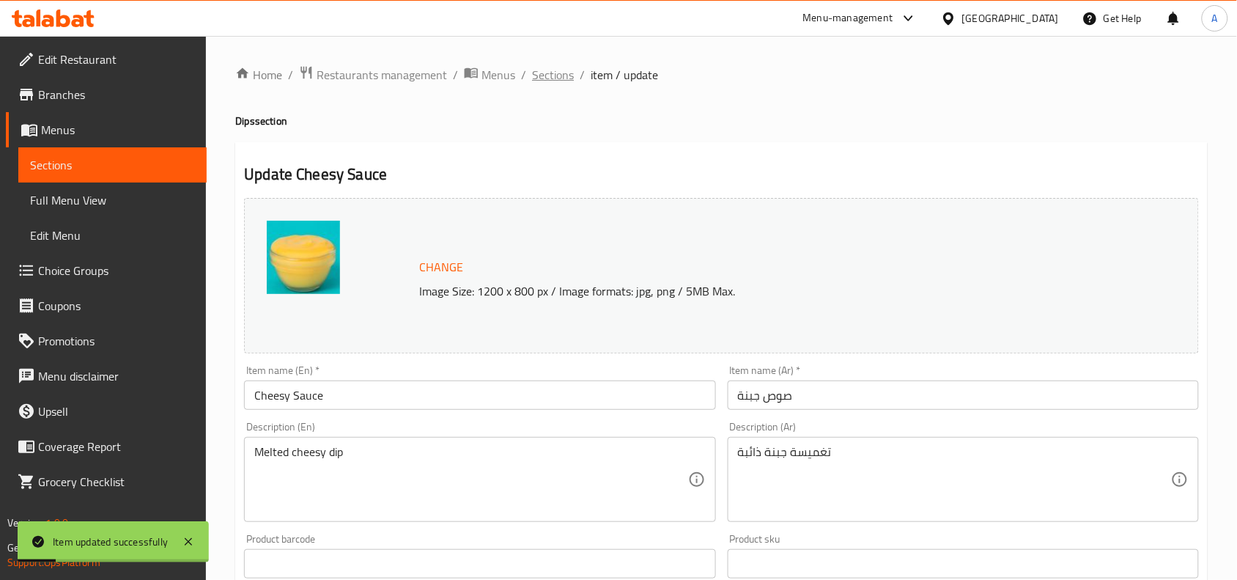
click at [562, 70] on span "Sections" at bounding box center [553, 75] width 42 height 18
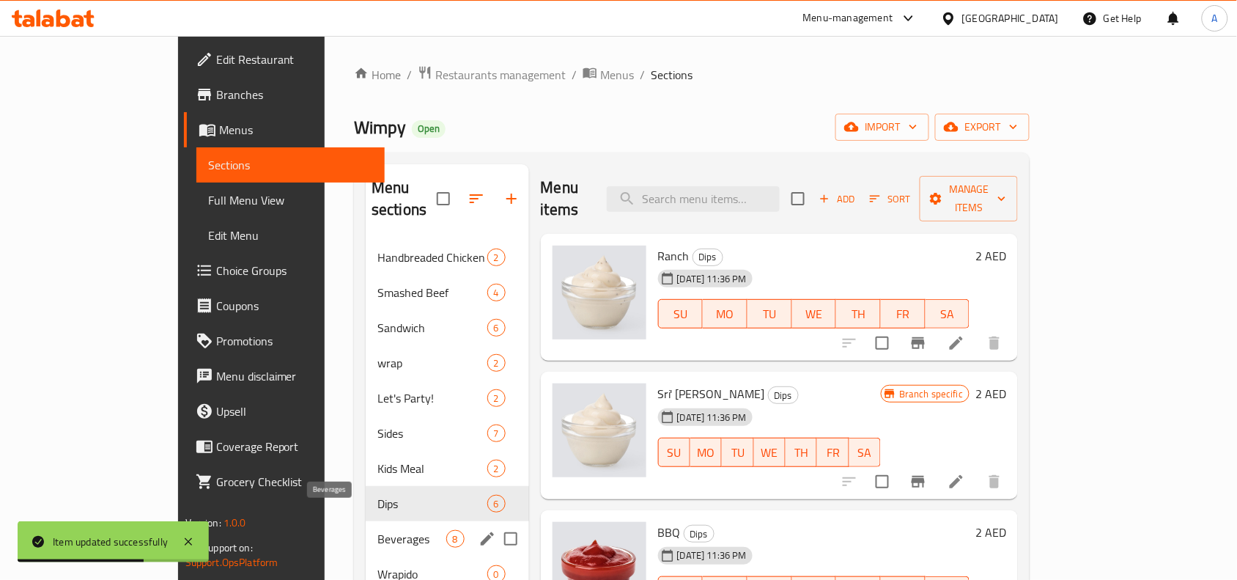
click at [378, 530] on span "Beverages" at bounding box center [412, 539] width 68 height 18
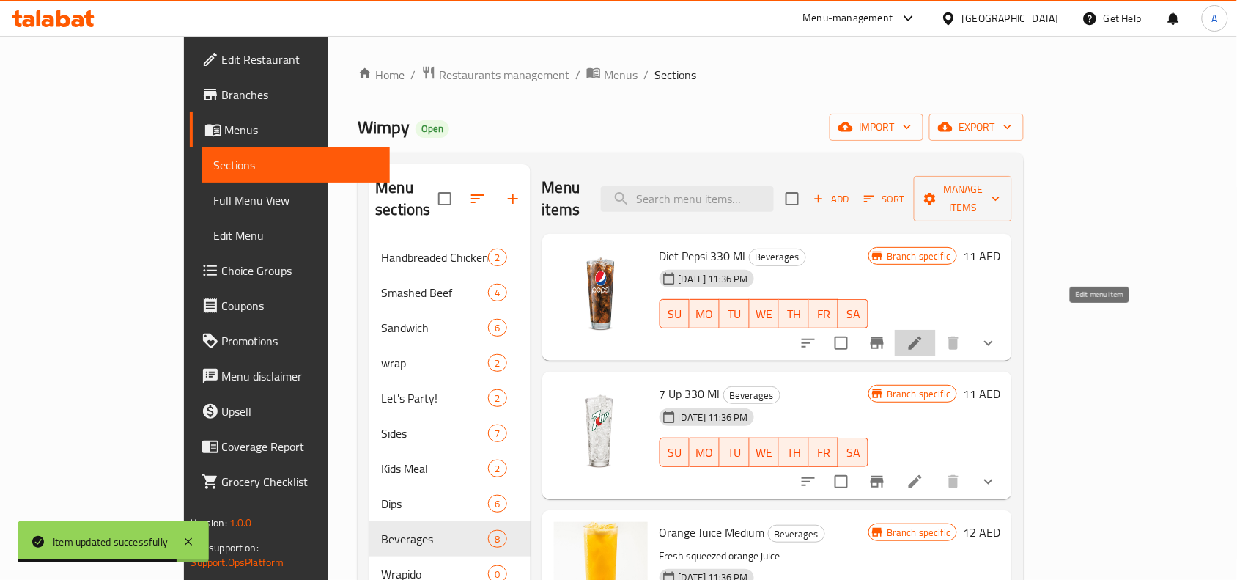
click at [924, 334] on icon at bounding box center [916, 343] width 18 height 18
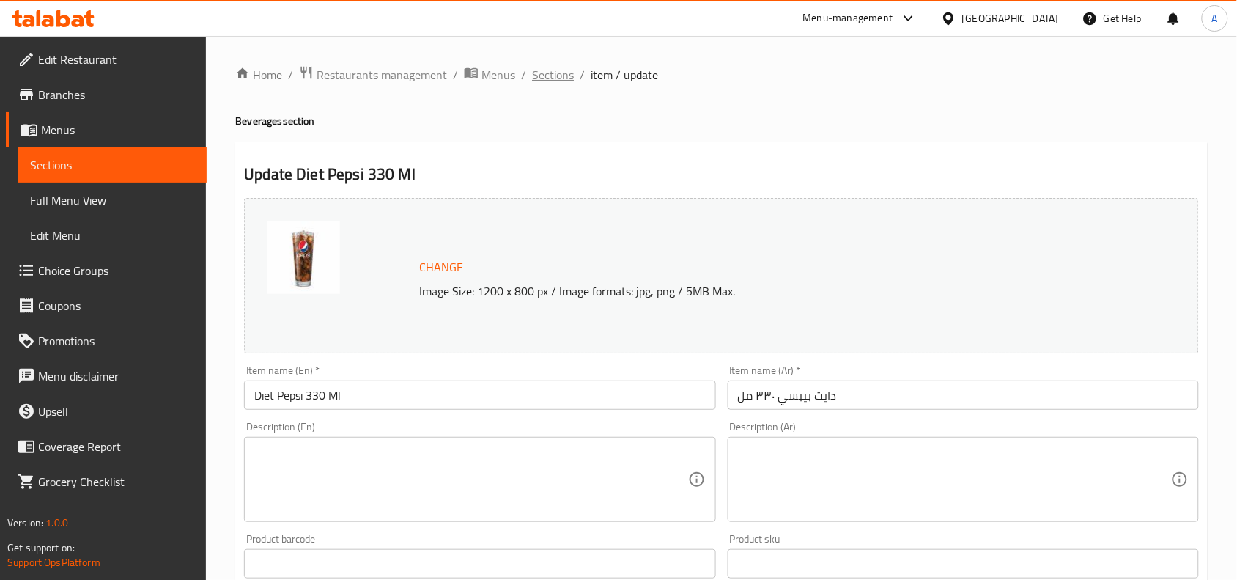
click at [548, 72] on span "Sections" at bounding box center [553, 75] width 42 height 18
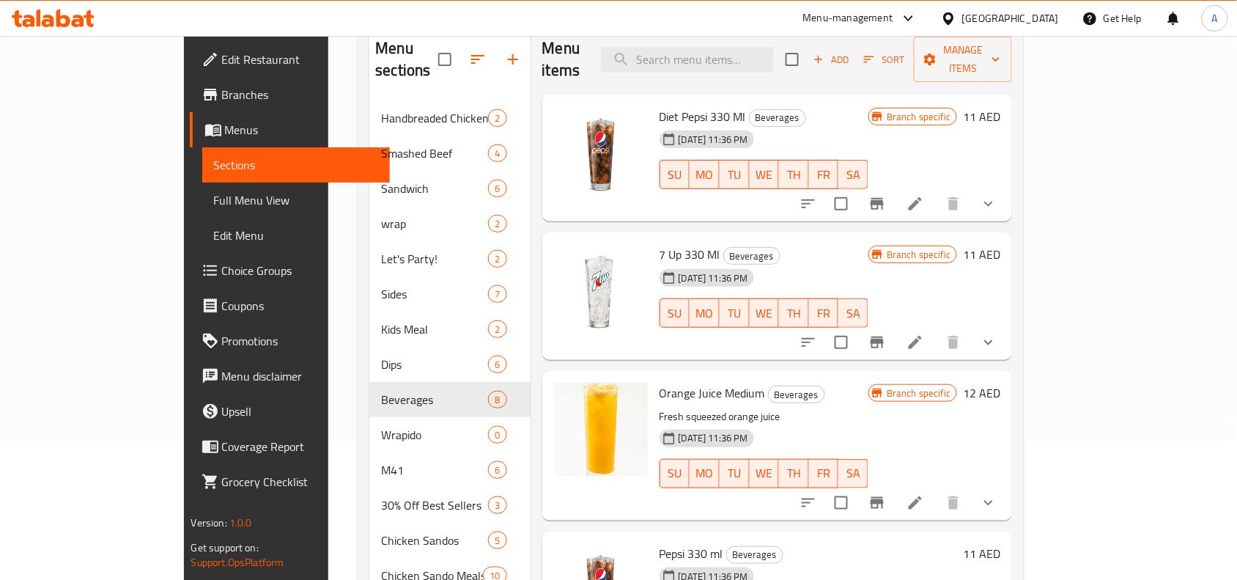
scroll to position [183, 0]
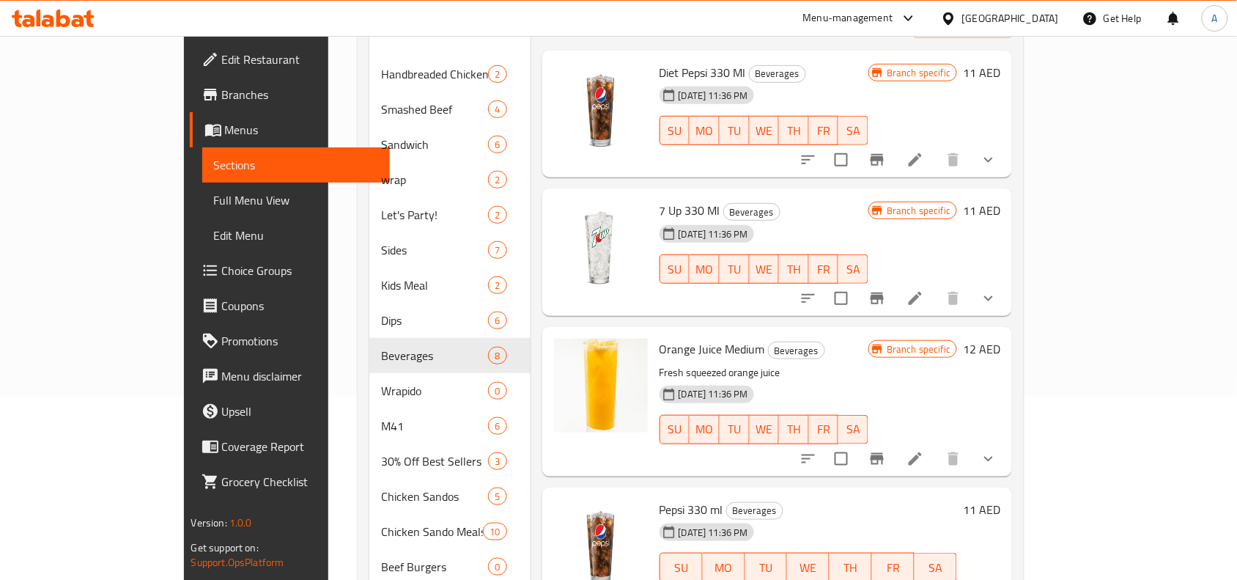
click at [924, 450] on icon at bounding box center [916, 459] width 18 height 18
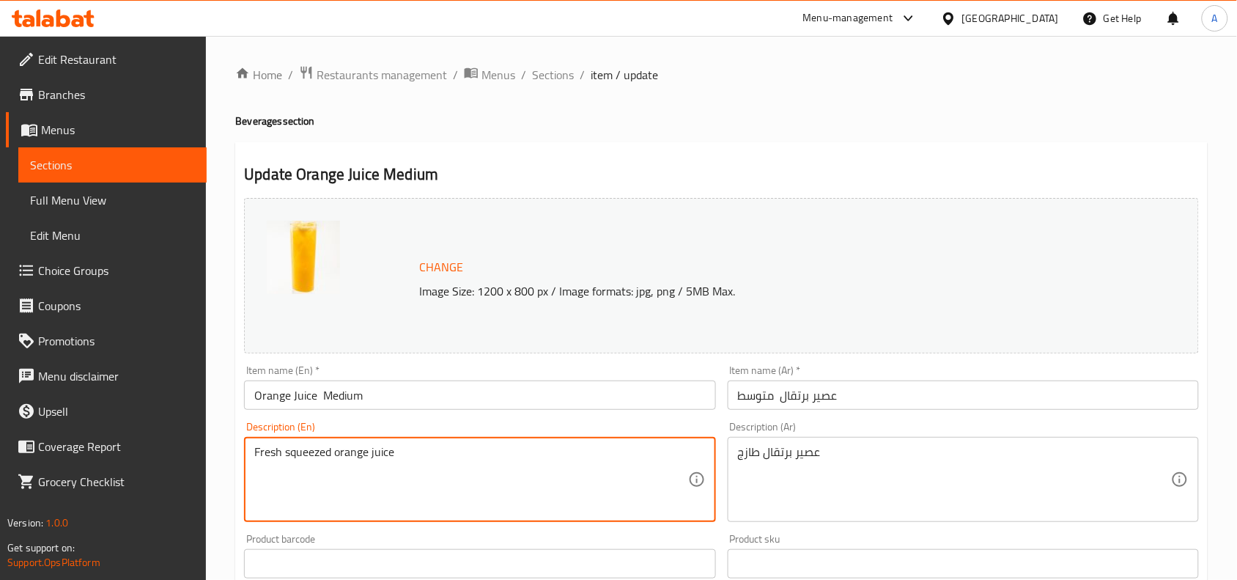
click at [418, 452] on textarea "Fresh squeezed orange juice" at bounding box center [470, 480] width 433 height 70
paste textarea
type textarea "Fresh squeezed orange juice"
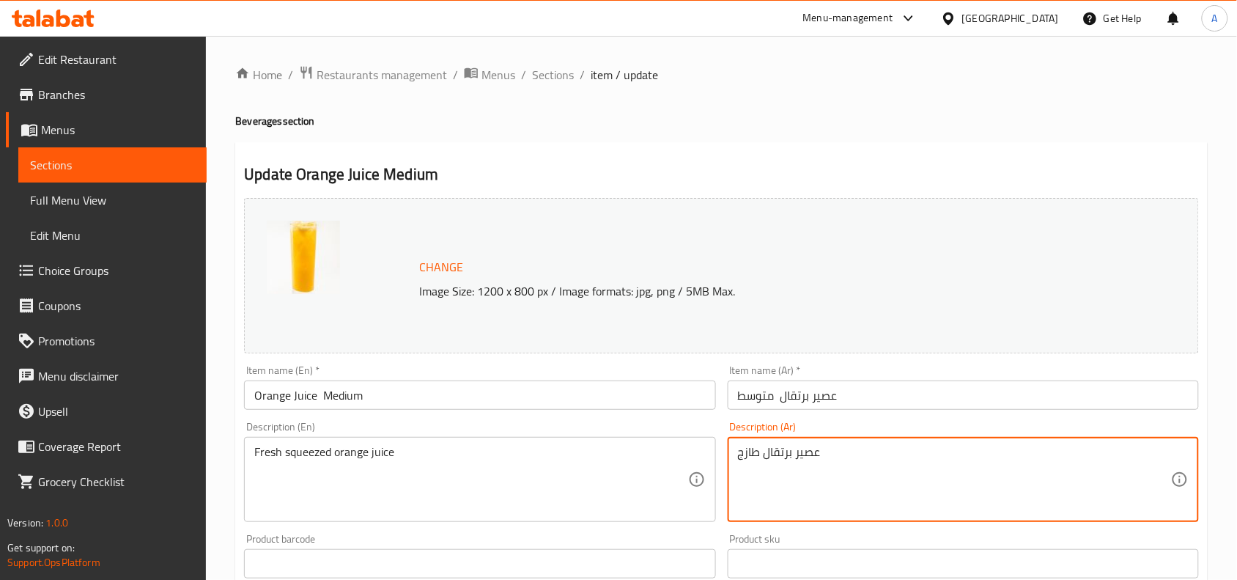
click at [826, 462] on textarea "عصير برتقال طازج" at bounding box center [954, 480] width 433 height 70
paste textarea "رعة جيدة من فيتامين سي! عصير برتقال طازج"
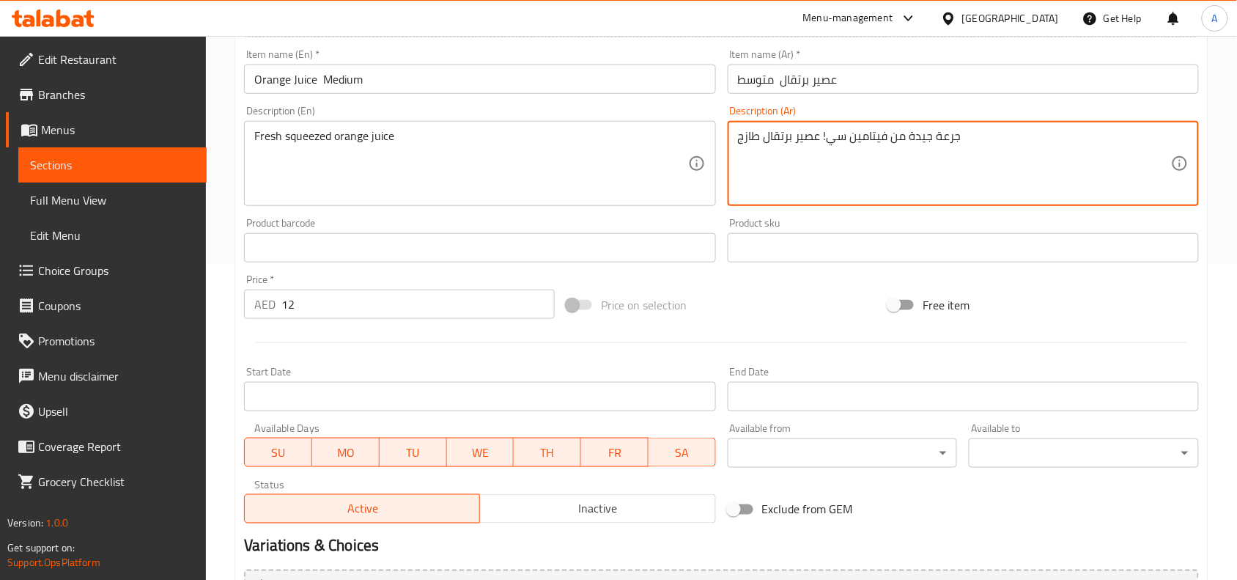
scroll to position [501, 0]
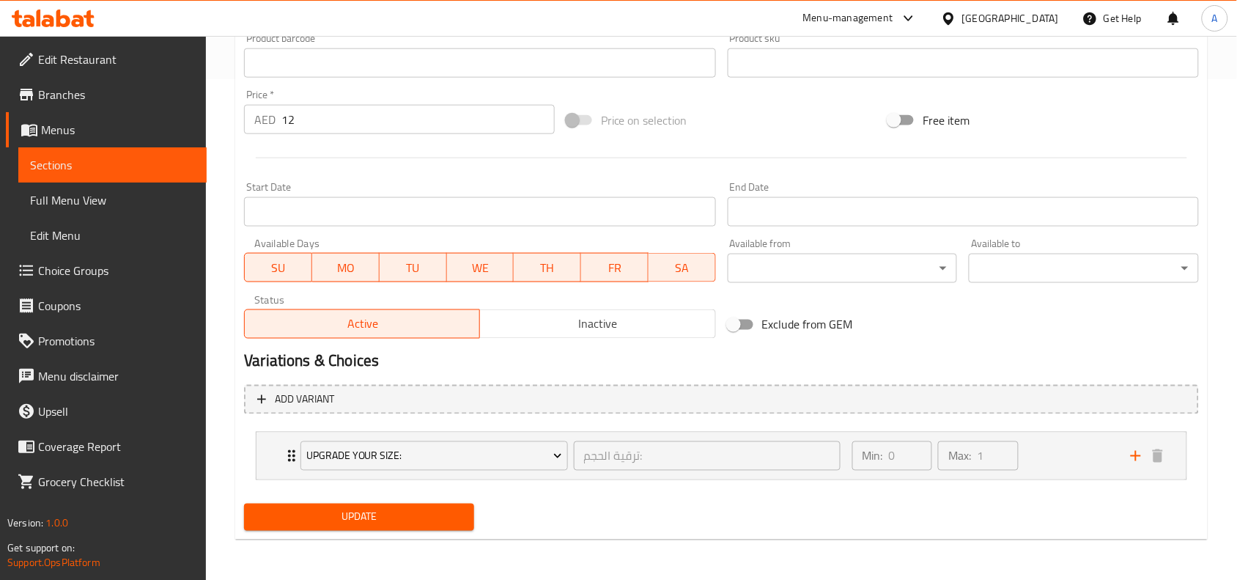
type textarea "جرعة جيدة من فيتامين سي! عصير برتقال طازج"
click at [397, 511] on span "Update" at bounding box center [359, 517] width 207 height 18
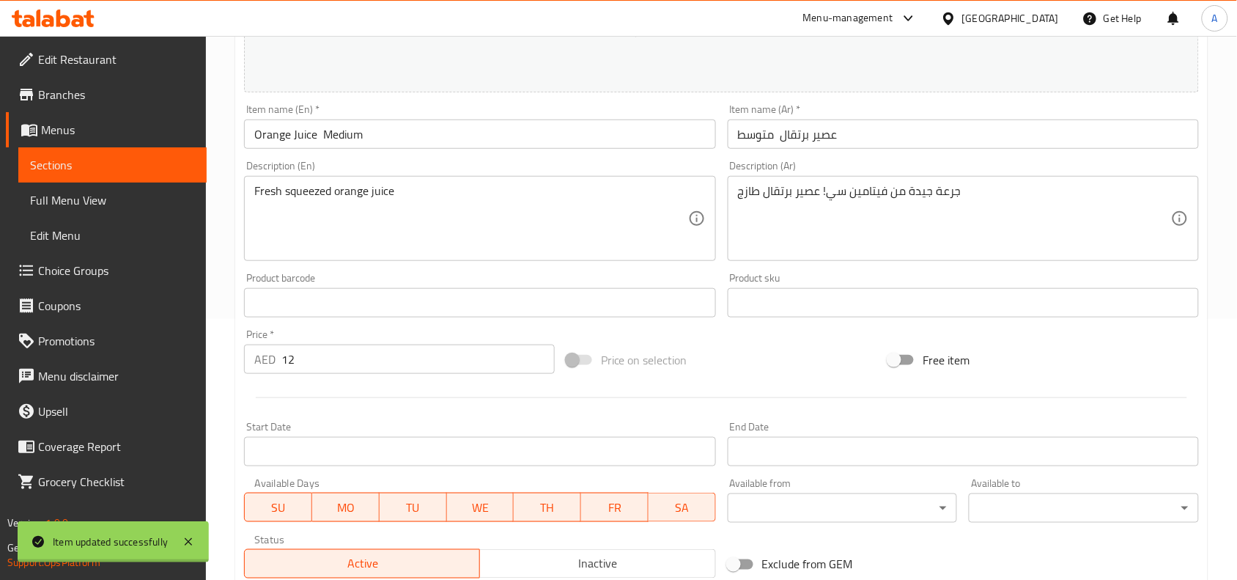
scroll to position [0, 0]
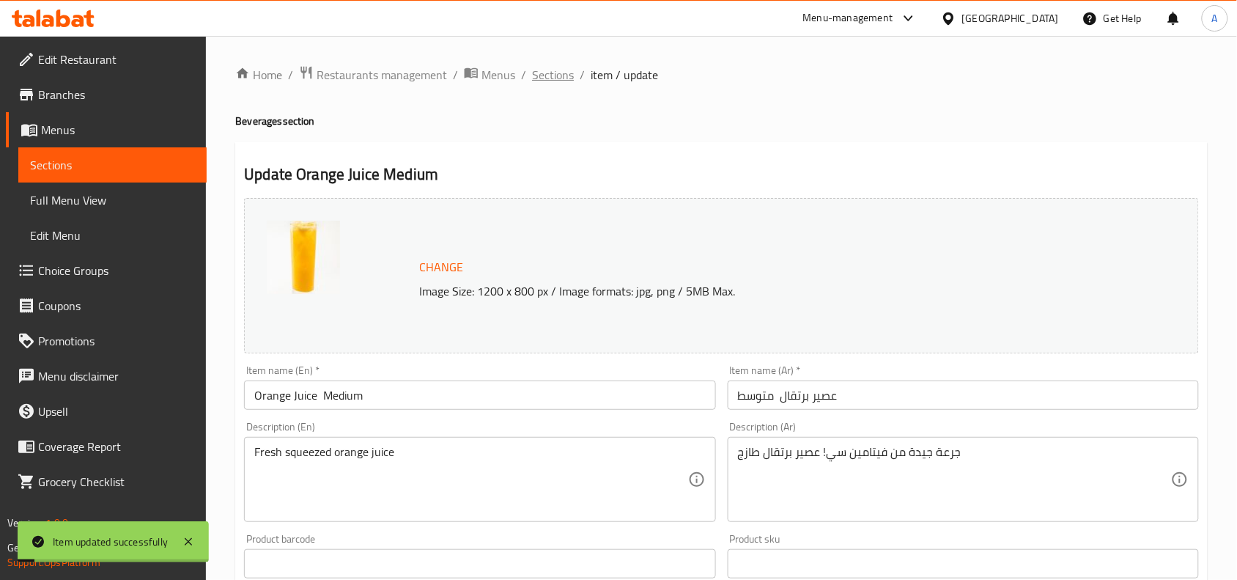
click at [547, 78] on span "Sections" at bounding box center [553, 75] width 42 height 18
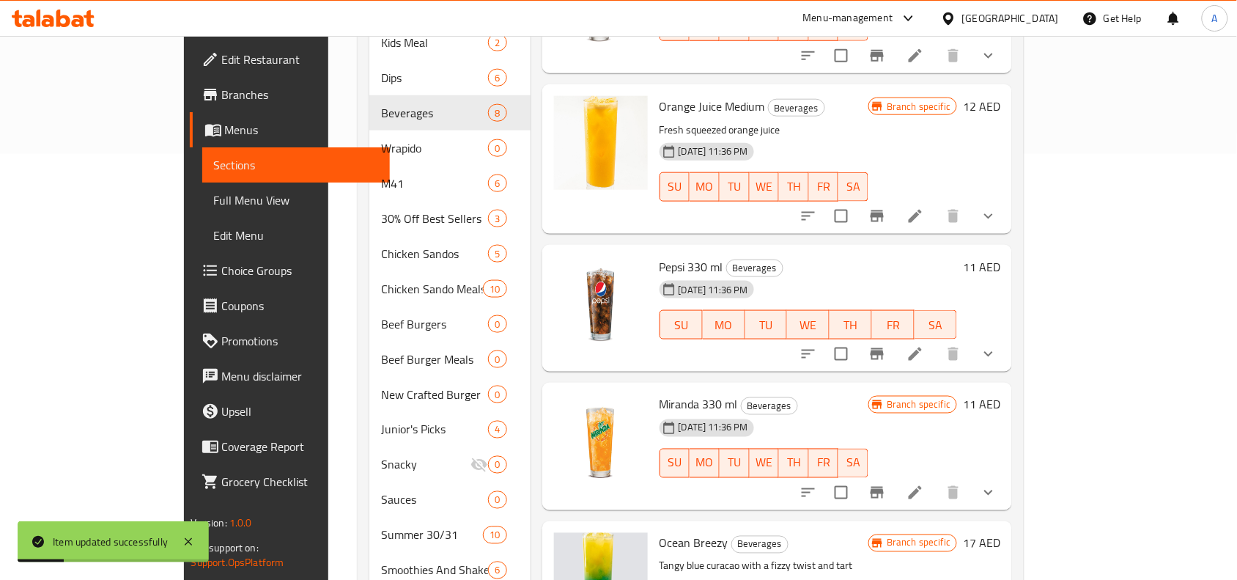
scroll to position [458, 0]
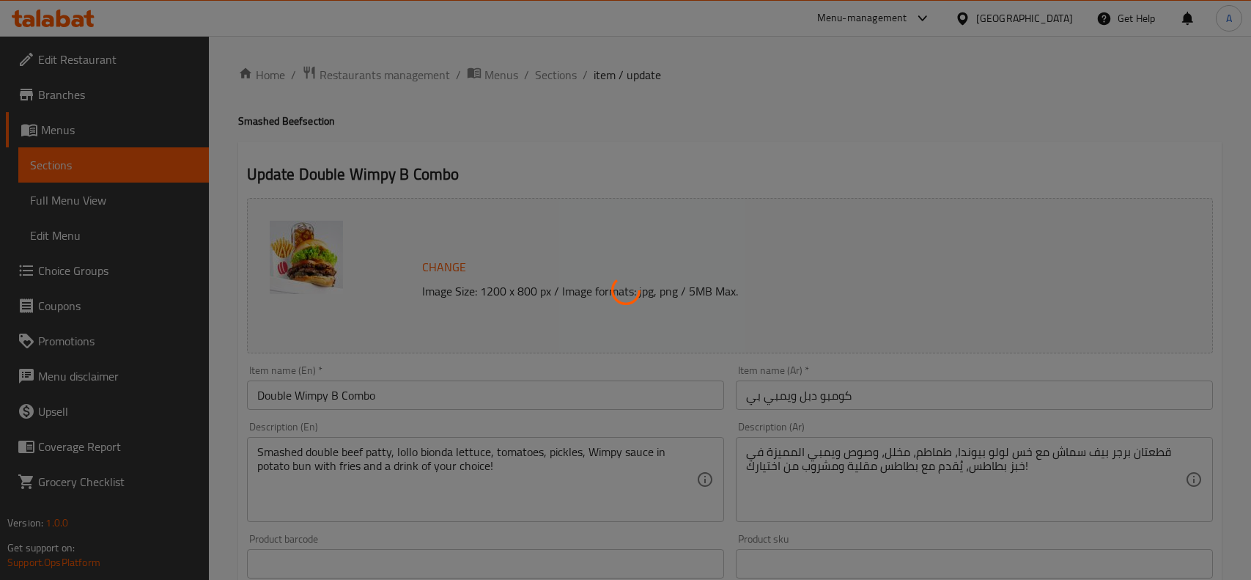
type input "سو إكسترا"
type input "0"
type input "اختار المشروب:"
type input "1"
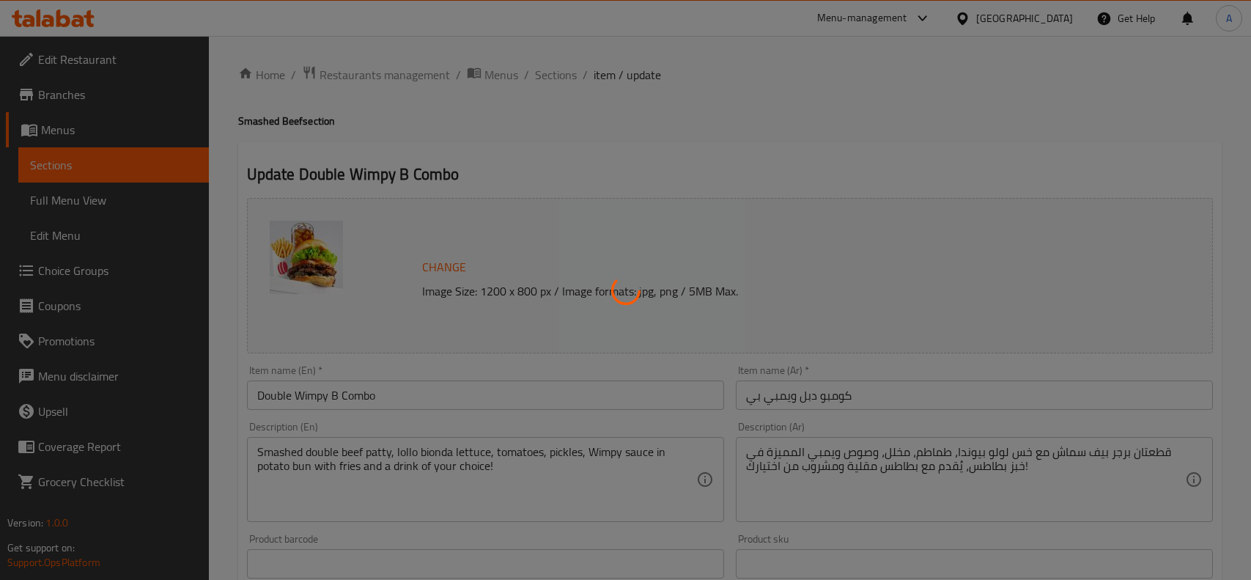
type input "1"
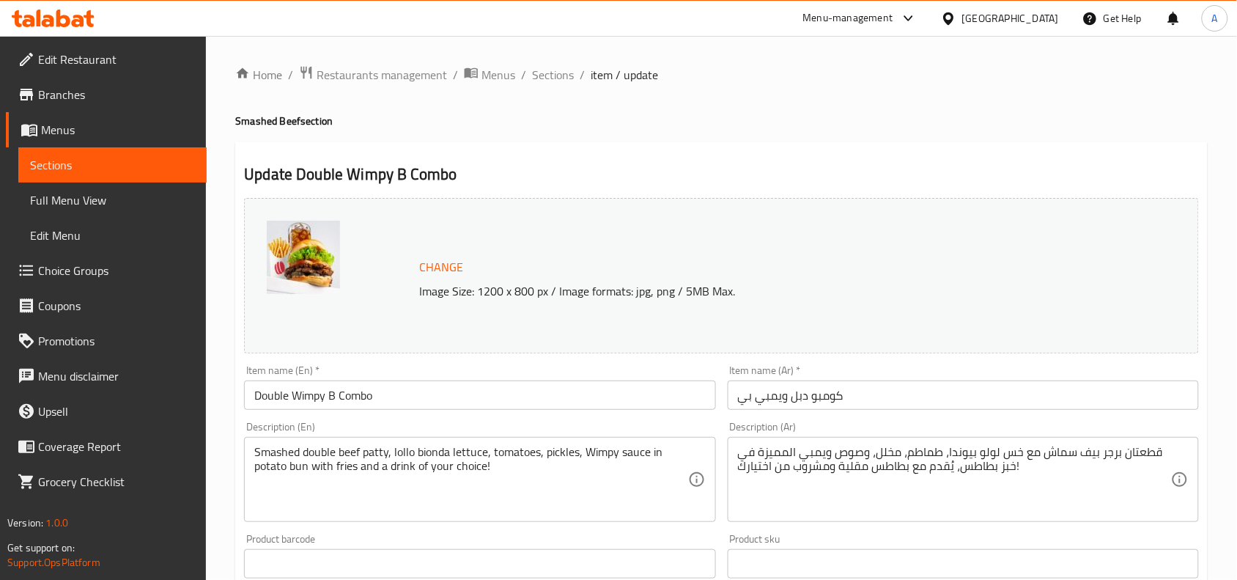
click at [81, 272] on span "Choice Groups" at bounding box center [116, 271] width 157 height 18
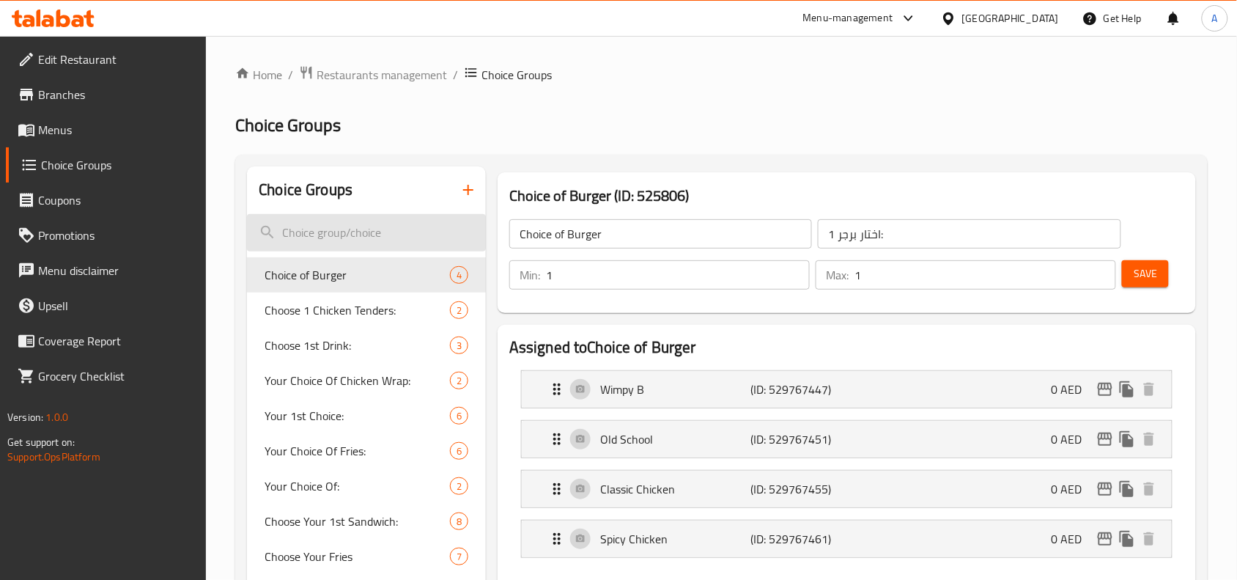
click at [350, 235] on input "search" at bounding box center [366, 232] width 239 height 37
click at [358, 232] on input "search" at bounding box center [366, 232] width 239 height 37
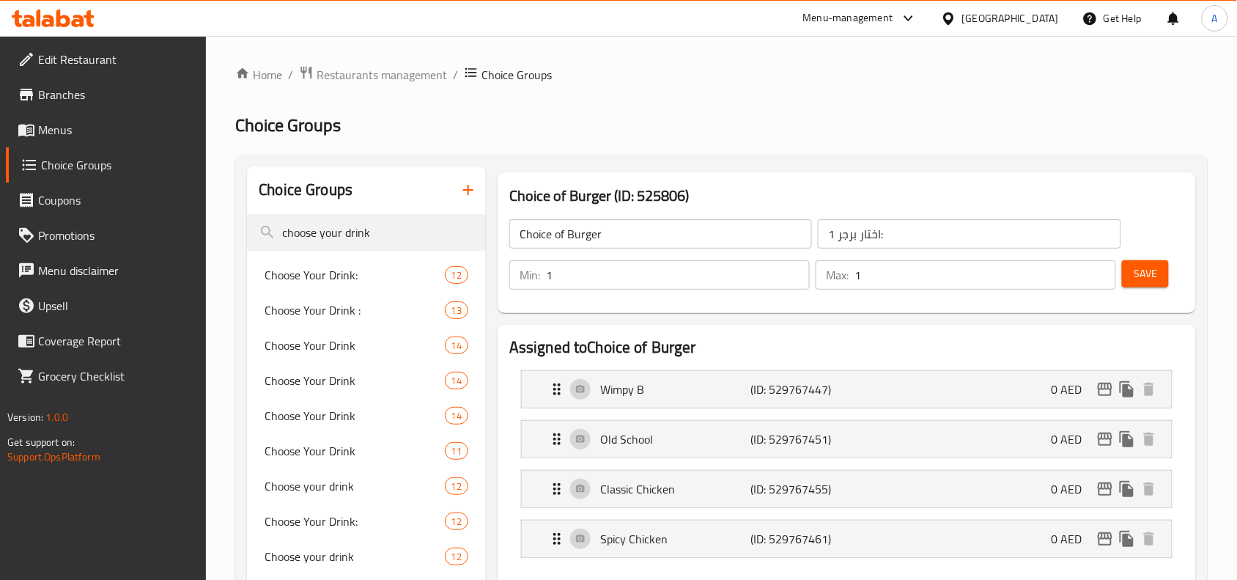
type input "choose your drink"
click at [585, 81] on ol "Home / Restaurants management / Choice Groups" at bounding box center [721, 74] width 973 height 19
click at [316, 262] on div "Choose Your Drink: 12" at bounding box center [366, 274] width 239 height 35
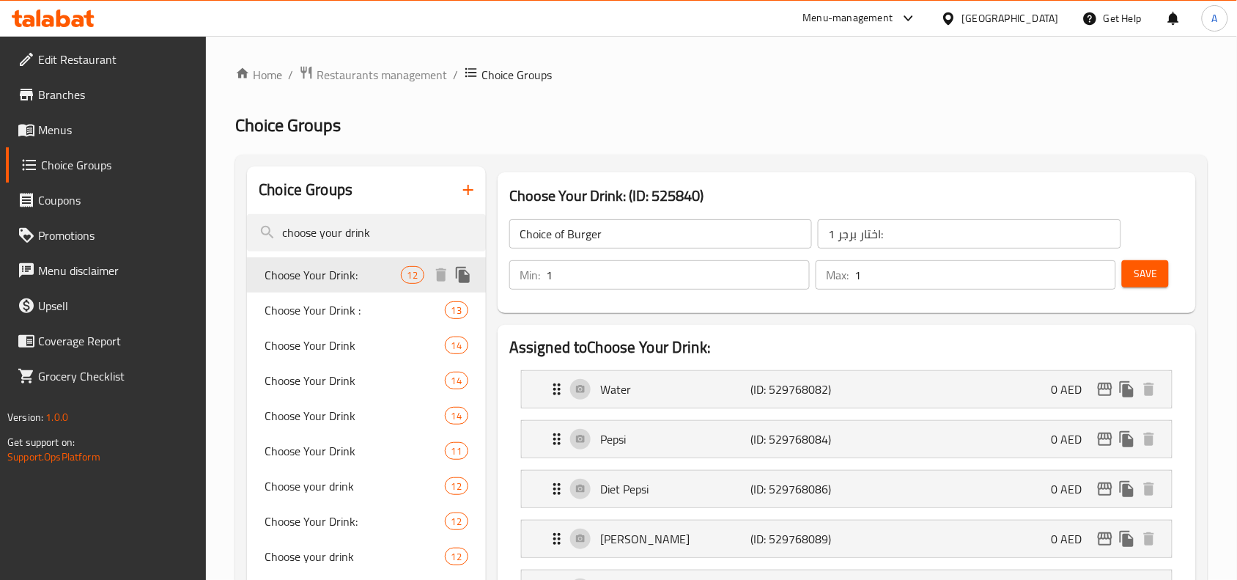
type input "Choose Your Drink:"
type input "اختار المشروب:"
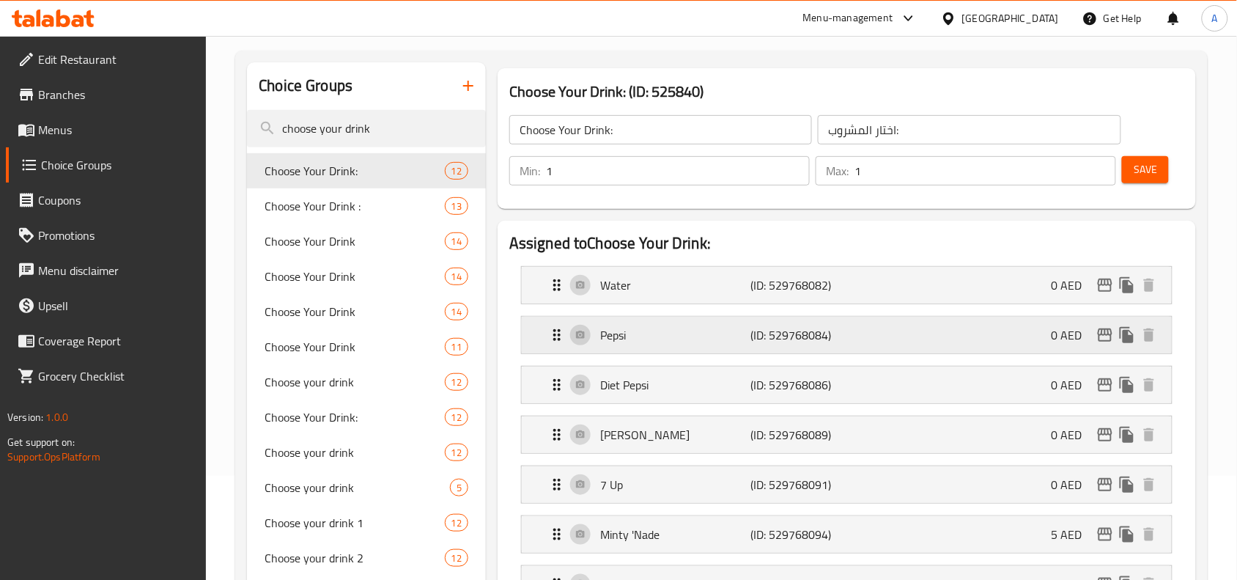
scroll to position [275, 0]
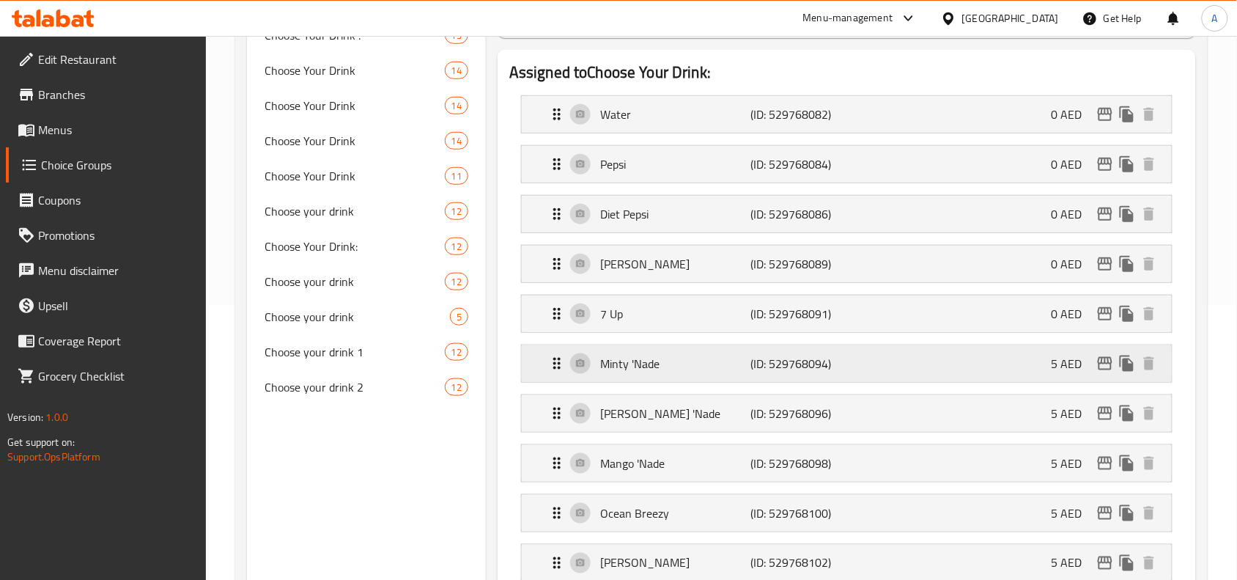
click at [816, 365] on p "(ID: 529768094)" at bounding box center [801, 364] width 100 height 18
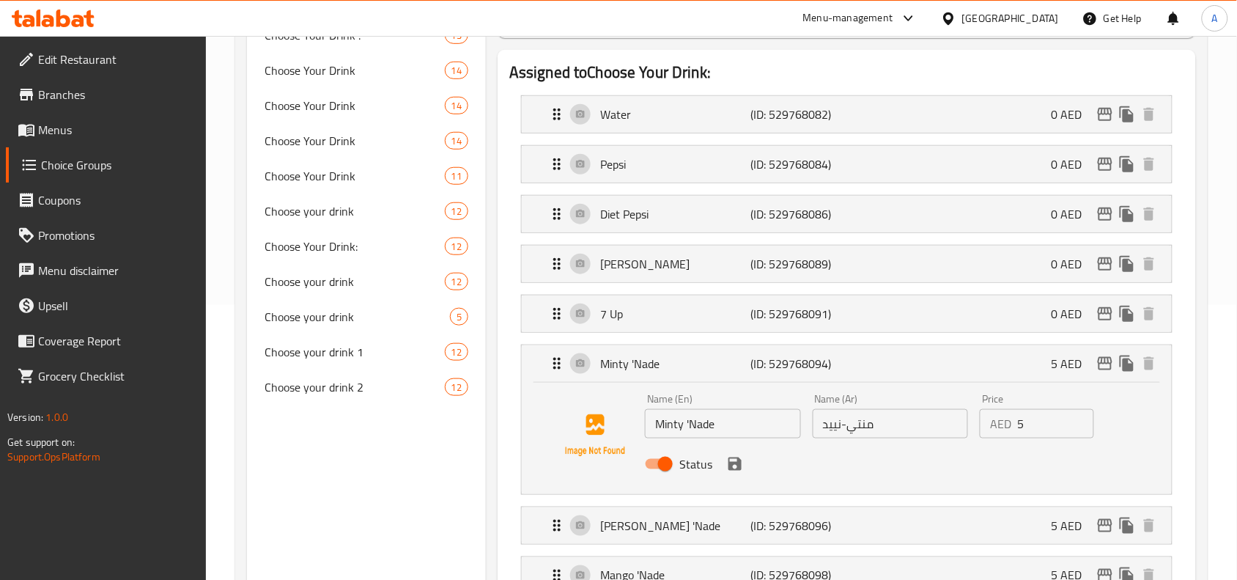
click at [662, 465] on input "Status" at bounding box center [666, 464] width 84 height 28
checkbox input "false"
click at [735, 463] on icon "save" at bounding box center [735, 463] width 13 height 13
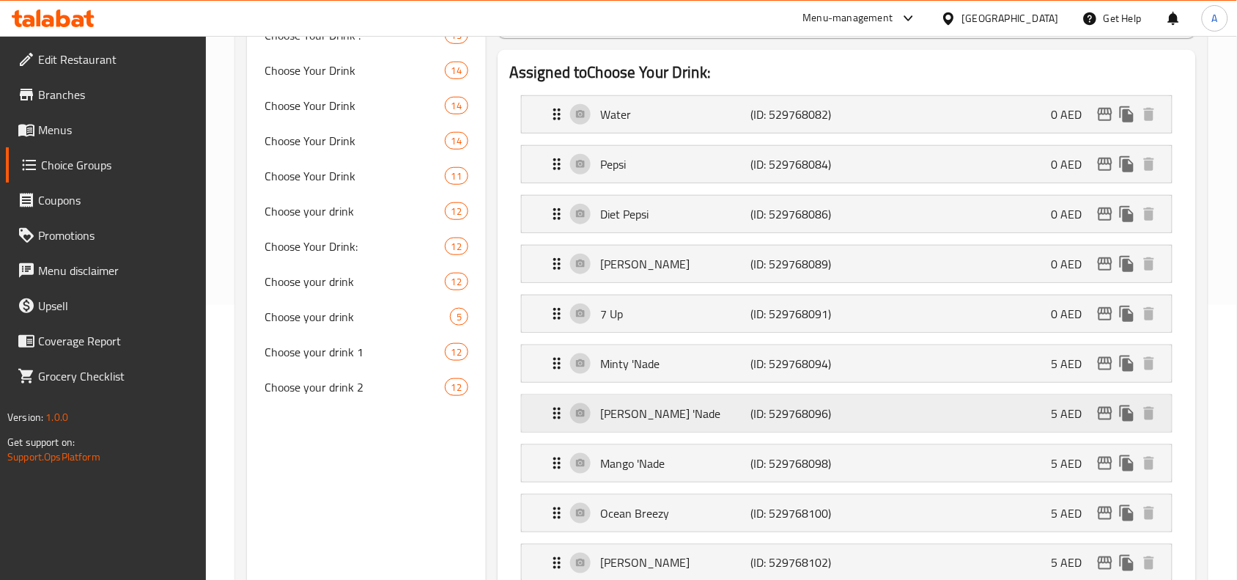
click at [743, 422] on p "[PERSON_NAME] 'Nade" at bounding box center [675, 414] width 150 height 18
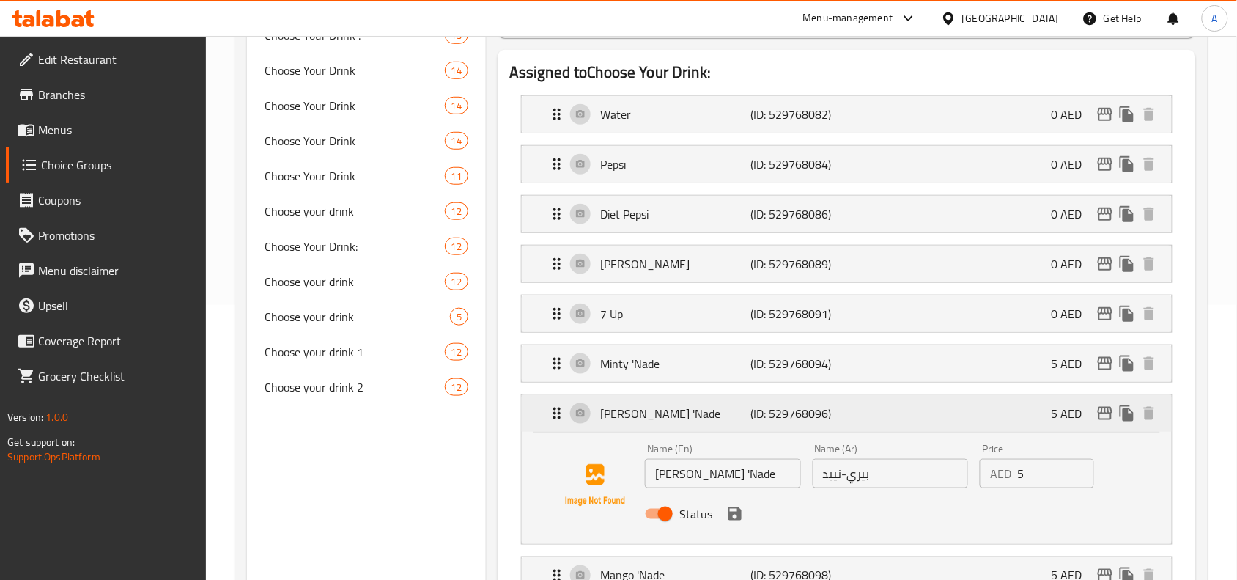
scroll to position [367, 0]
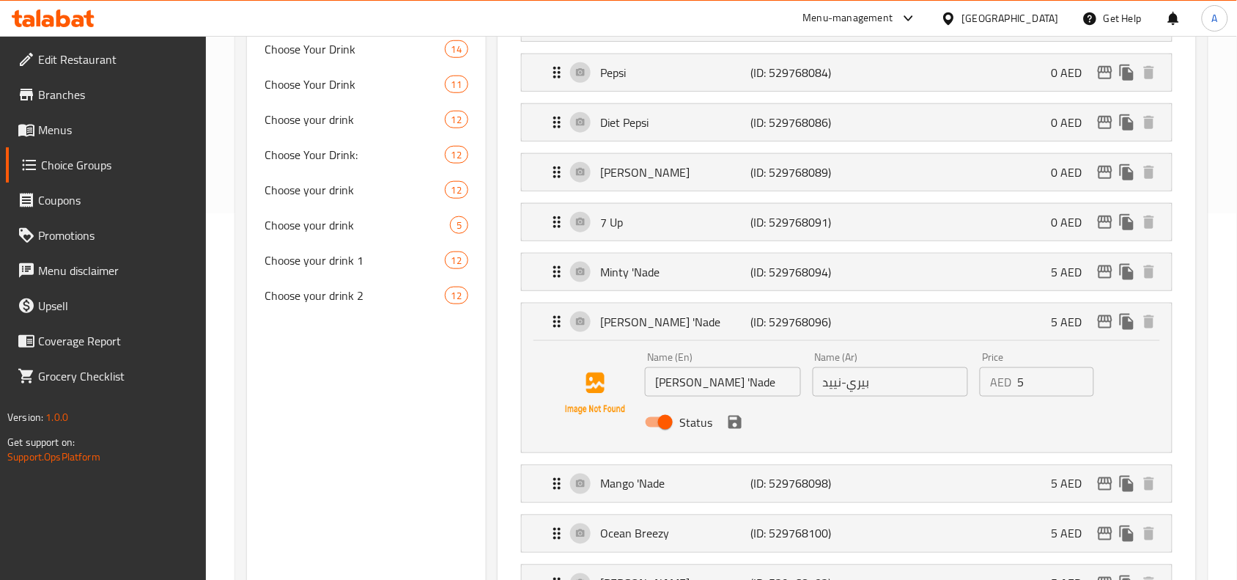
click at [657, 419] on input "Status" at bounding box center [666, 422] width 84 height 28
checkbox input "false"
click at [737, 422] on icon "save" at bounding box center [735, 422] width 13 height 13
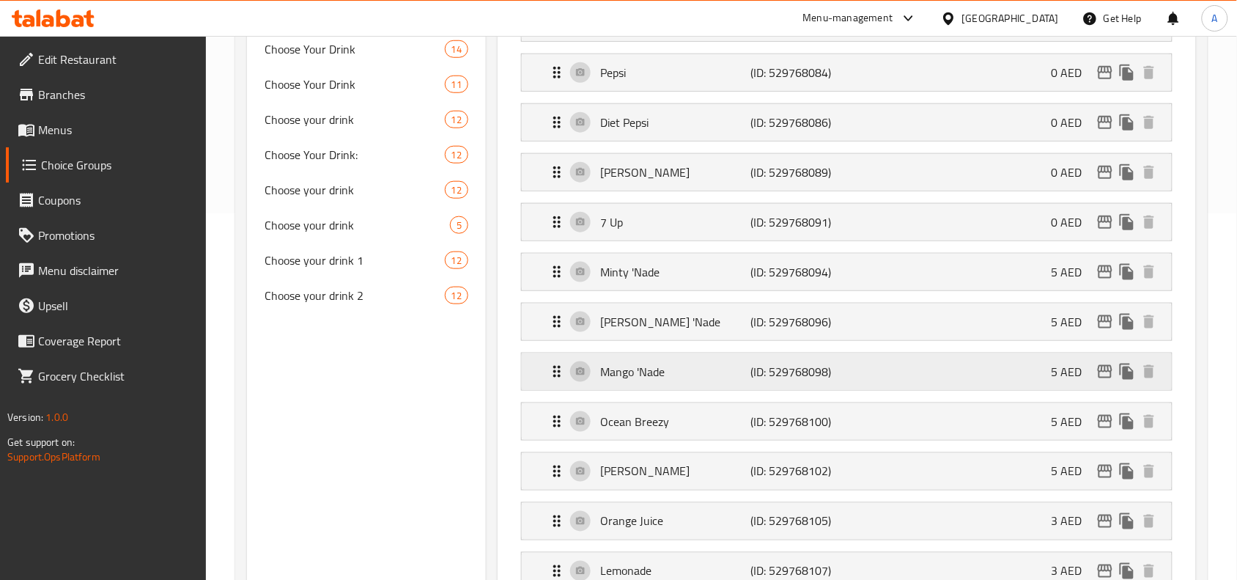
click at [759, 376] on p "(ID: 529768098)" at bounding box center [801, 372] width 100 height 18
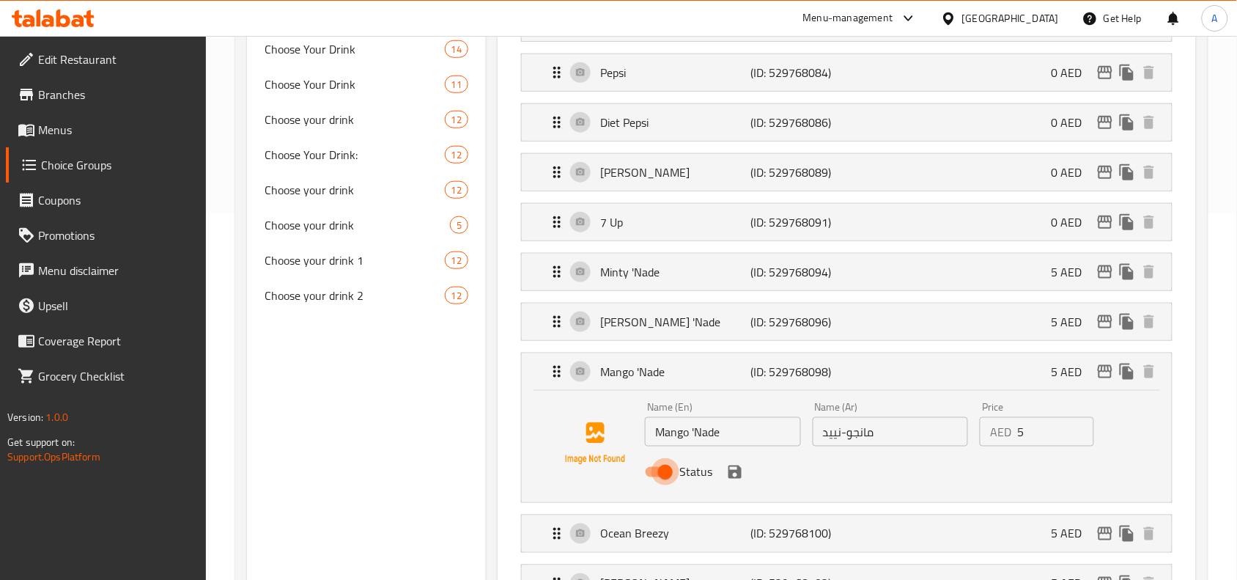
click at [663, 474] on input "Status" at bounding box center [666, 472] width 84 height 28
checkbox input "false"
click at [733, 473] on icon "save" at bounding box center [735, 471] width 13 height 13
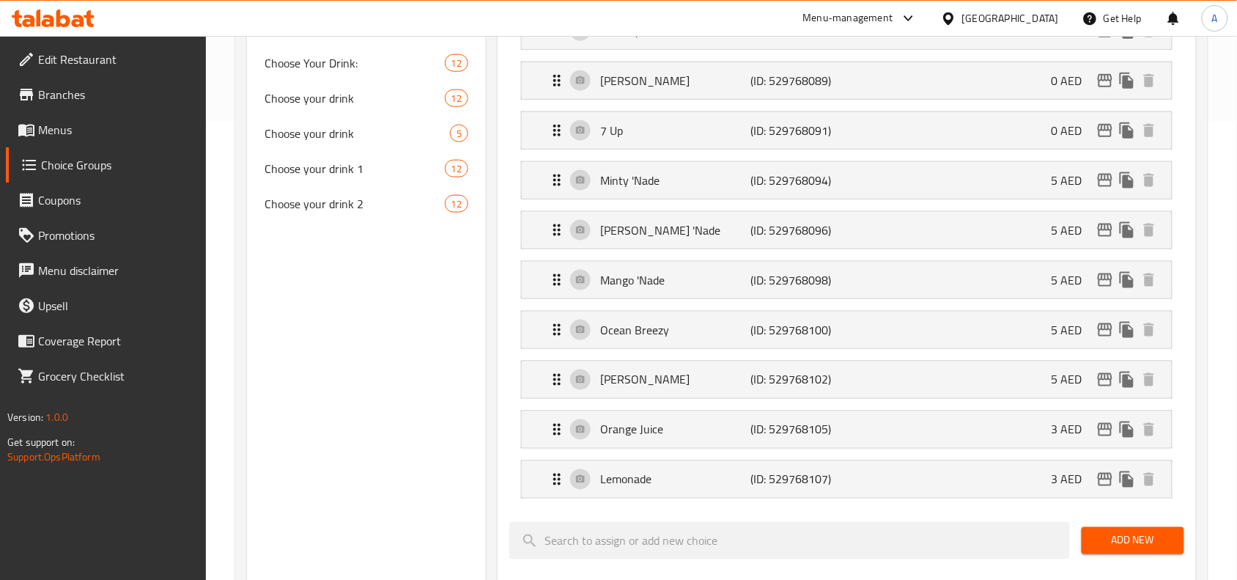
scroll to position [550, 0]
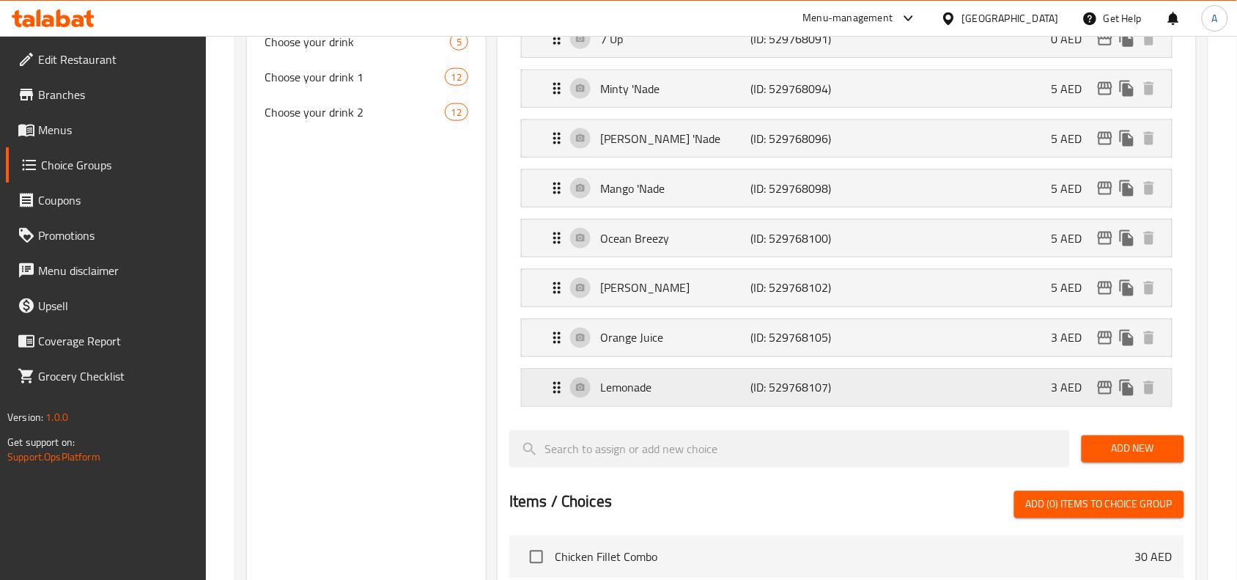
click at [766, 390] on p "(ID: 529768107)" at bounding box center [801, 388] width 100 height 18
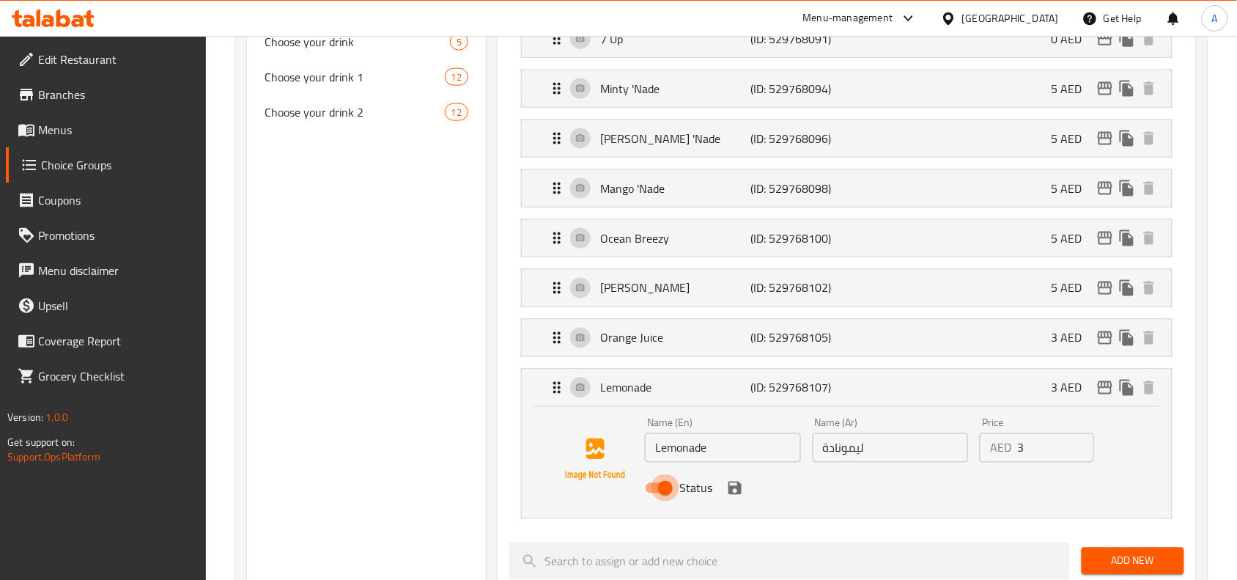
click at [652, 491] on input "Status" at bounding box center [666, 488] width 84 height 28
checkbox input "false"
click at [731, 495] on icon "save" at bounding box center [735, 488] width 13 height 13
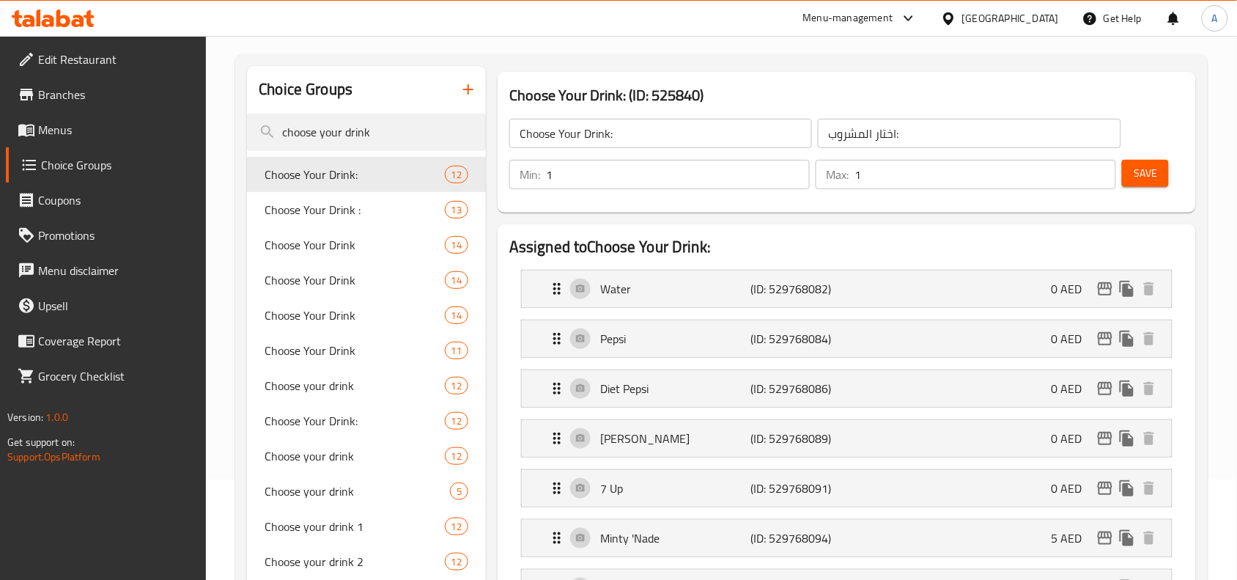
scroll to position [0, 0]
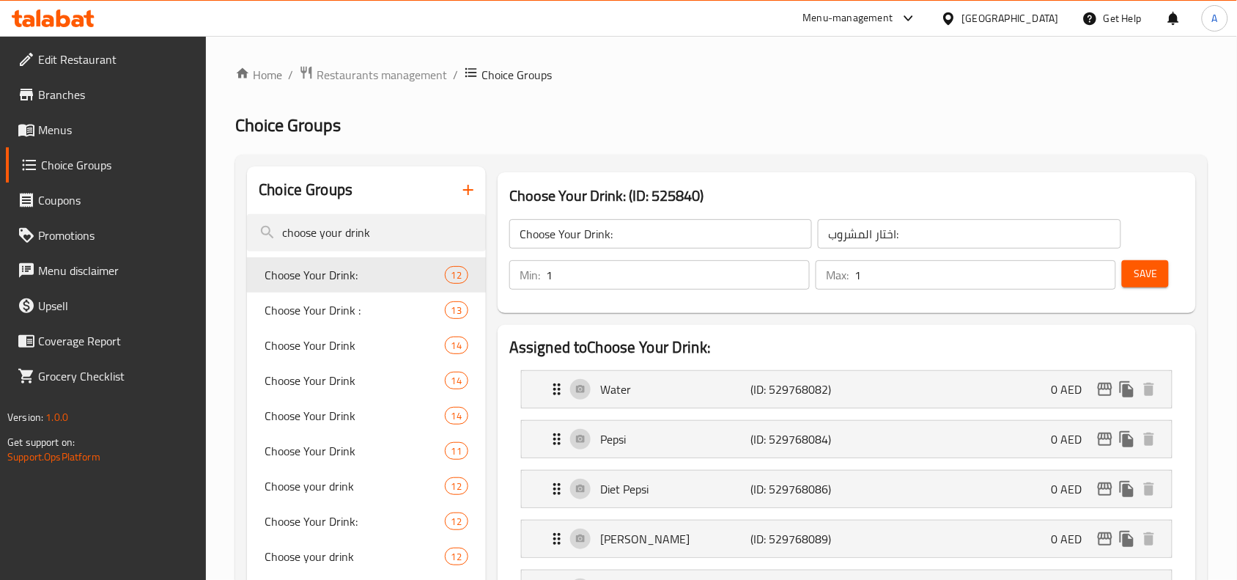
click at [641, 202] on h3 "Choose Your Drink: (ID: 525840)" at bounding box center [846, 195] width 675 height 23
copy h3 "Choose Your Drink: (ID: 525840)"
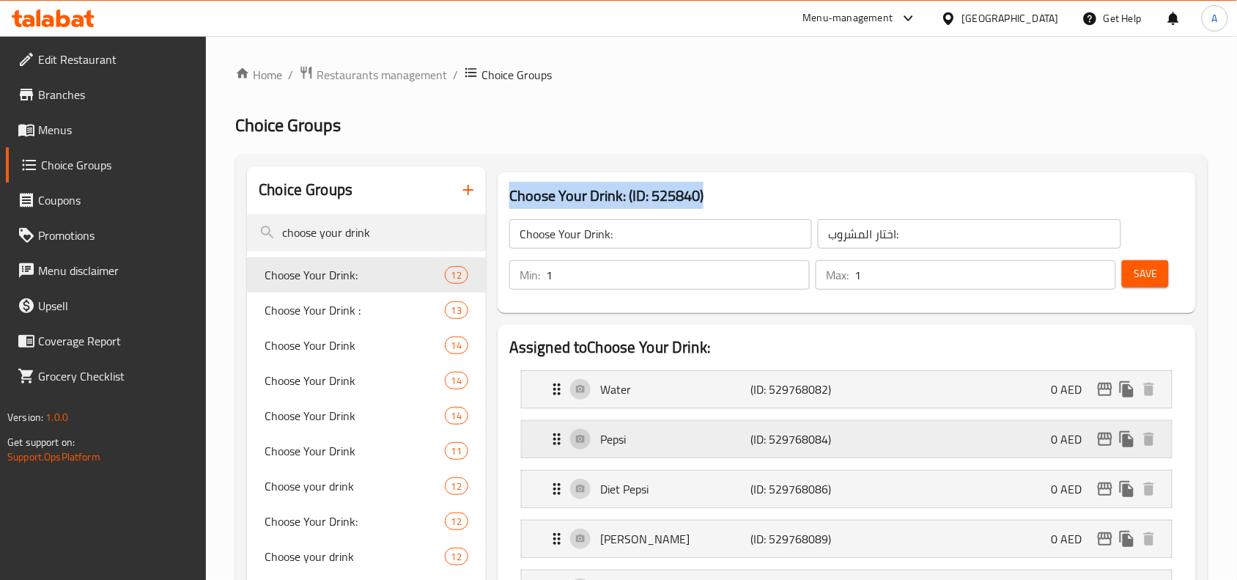
scroll to position [458, 0]
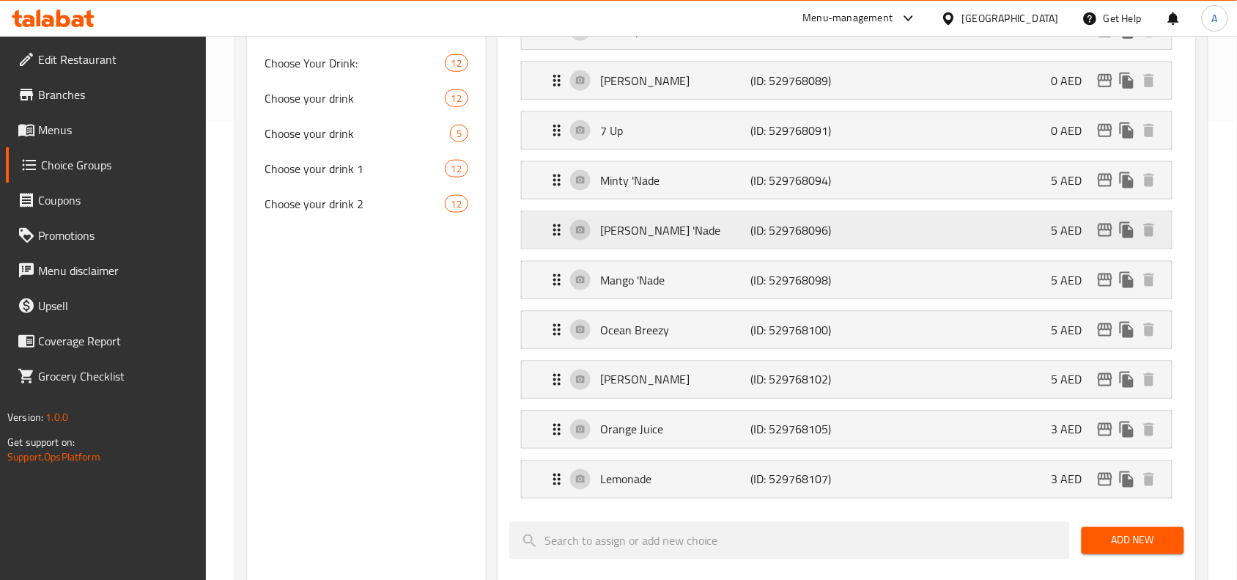
click at [856, 232] on div "[PERSON_NAME] (ID: 529768096) 5 AED" at bounding box center [851, 230] width 606 height 37
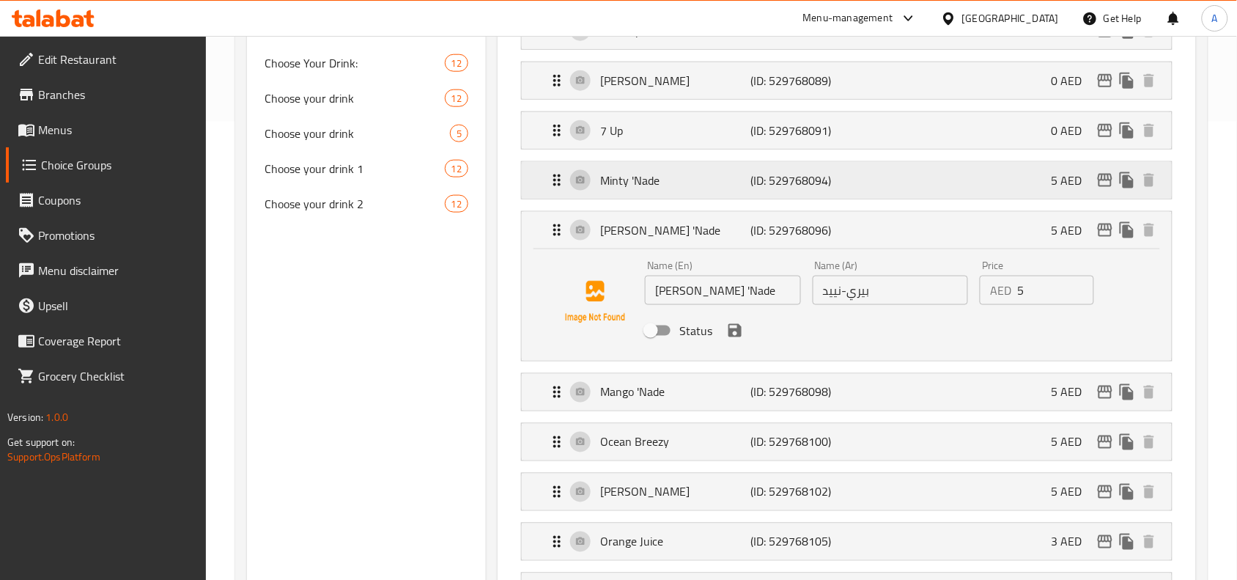
click at [842, 189] on p "(ID: 529768094)" at bounding box center [801, 181] width 100 height 18
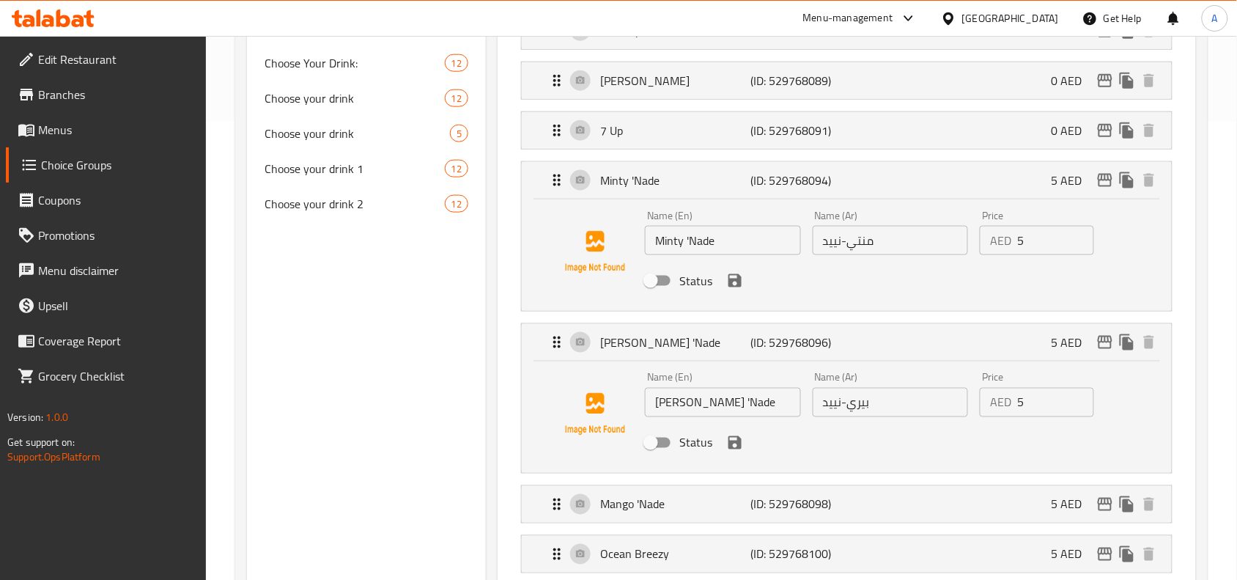
click at [704, 243] on input "Minty 'Nade" at bounding box center [723, 240] width 156 height 29
click at [723, 404] on input "[PERSON_NAME] 'Nade" at bounding box center [723, 402] width 156 height 29
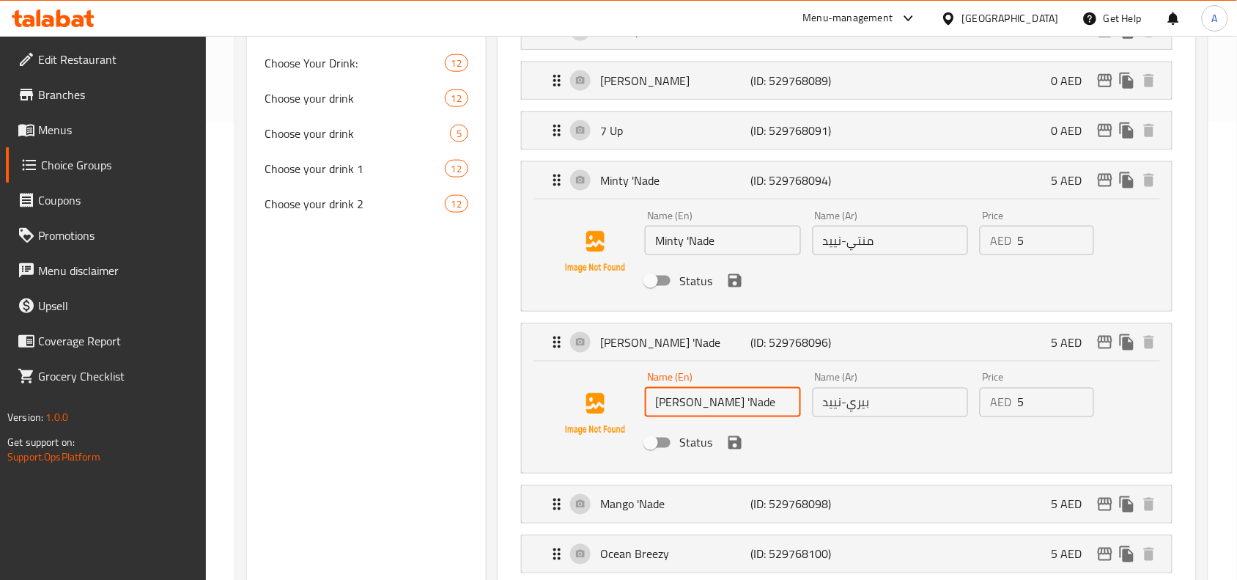
click at [723, 404] on input "[PERSON_NAME] 'Nade" at bounding box center [723, 402] width 156 height 29
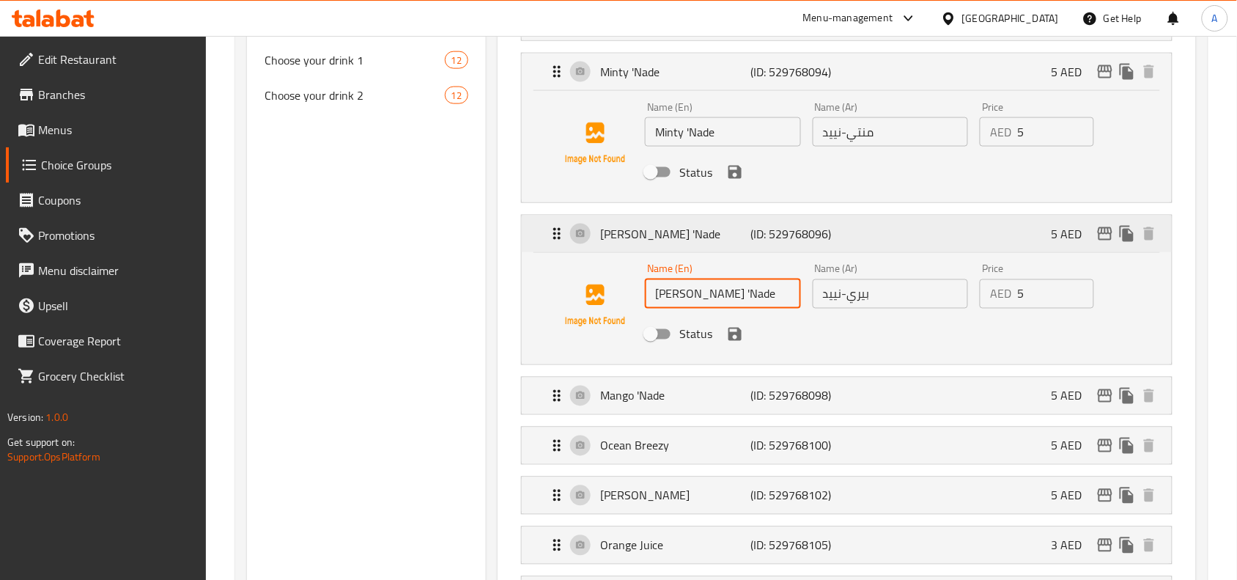
scroll to position [641, 0]
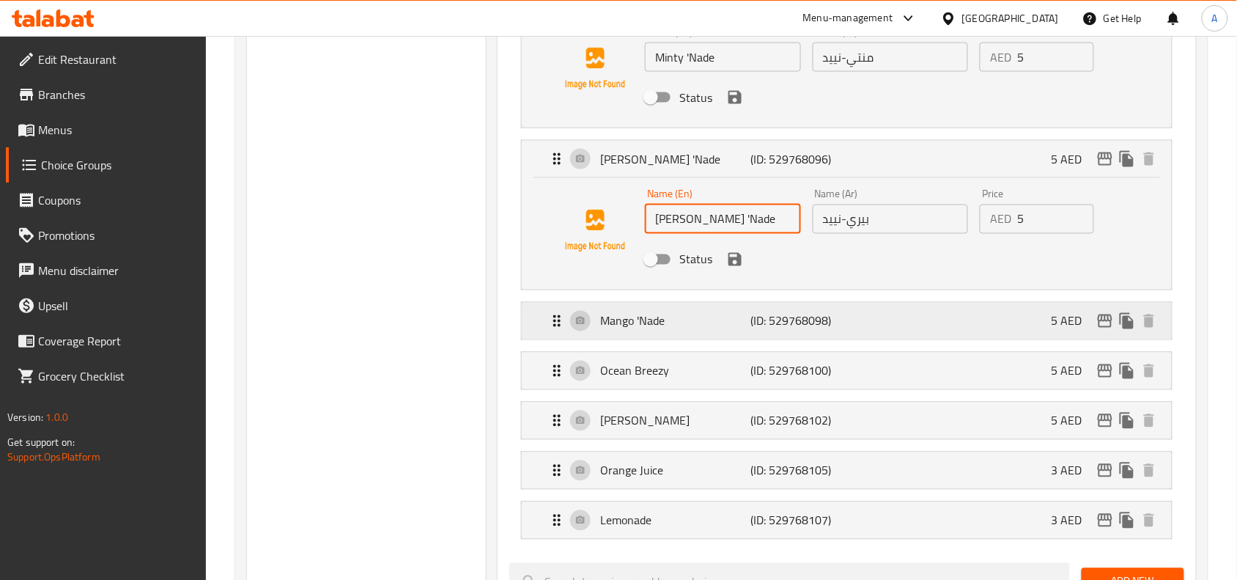
click at [760, 315] on p "(ID: 529768098)" at bounding box center [801, 321] width 100 height 18
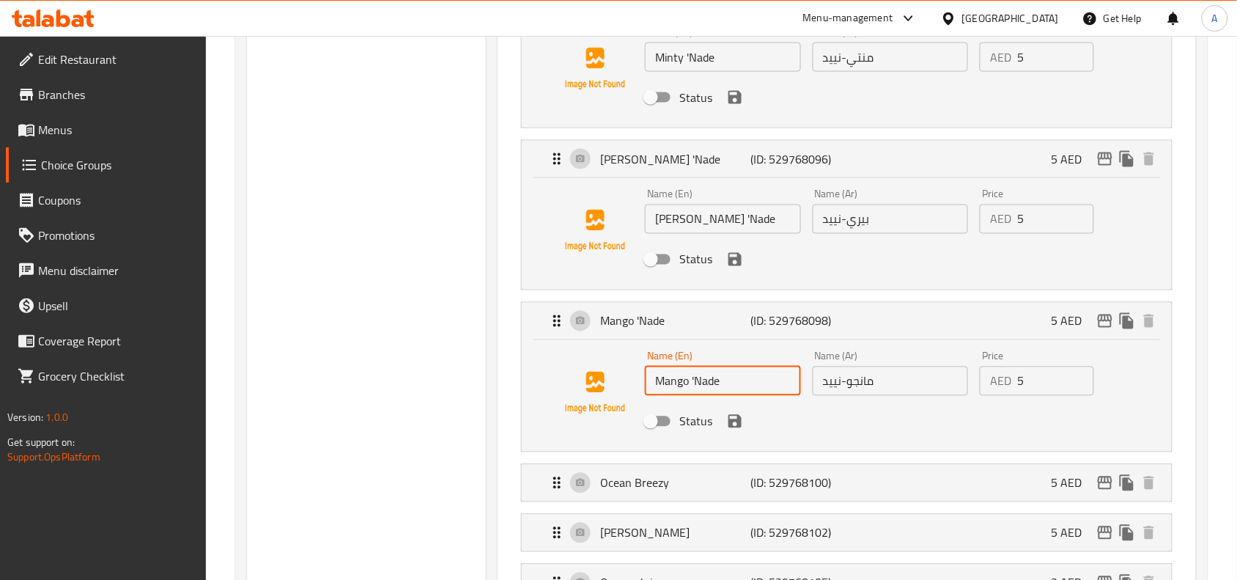
click at [698, 385] on input "Mango 'Nade" at bounding box center [723, 381] width 156 height 29
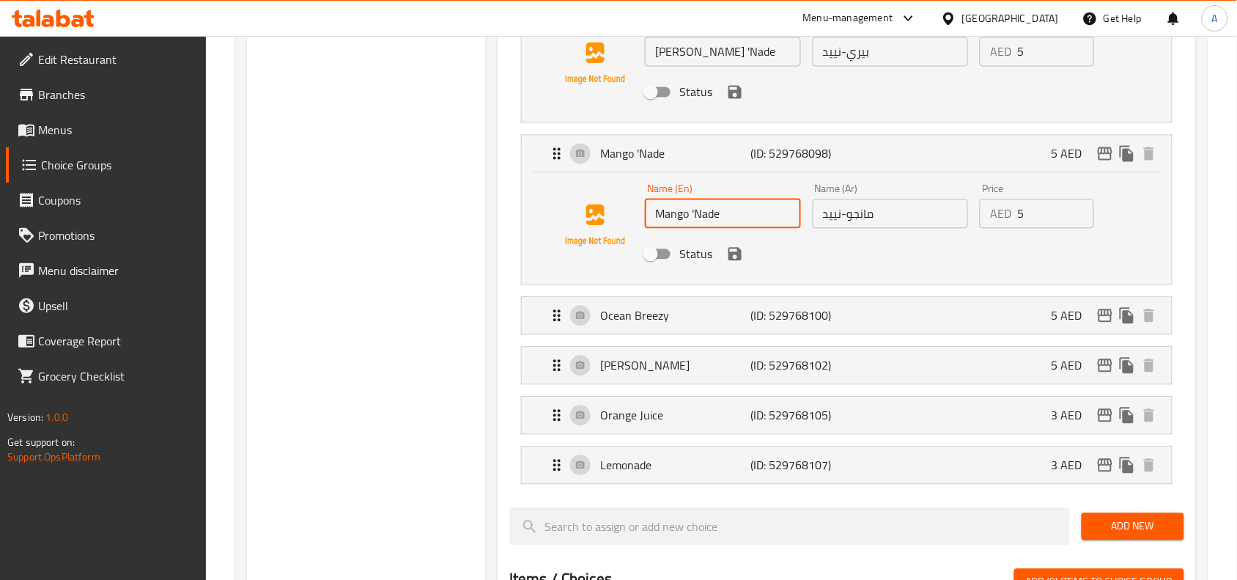
scroll to position [825, 0]
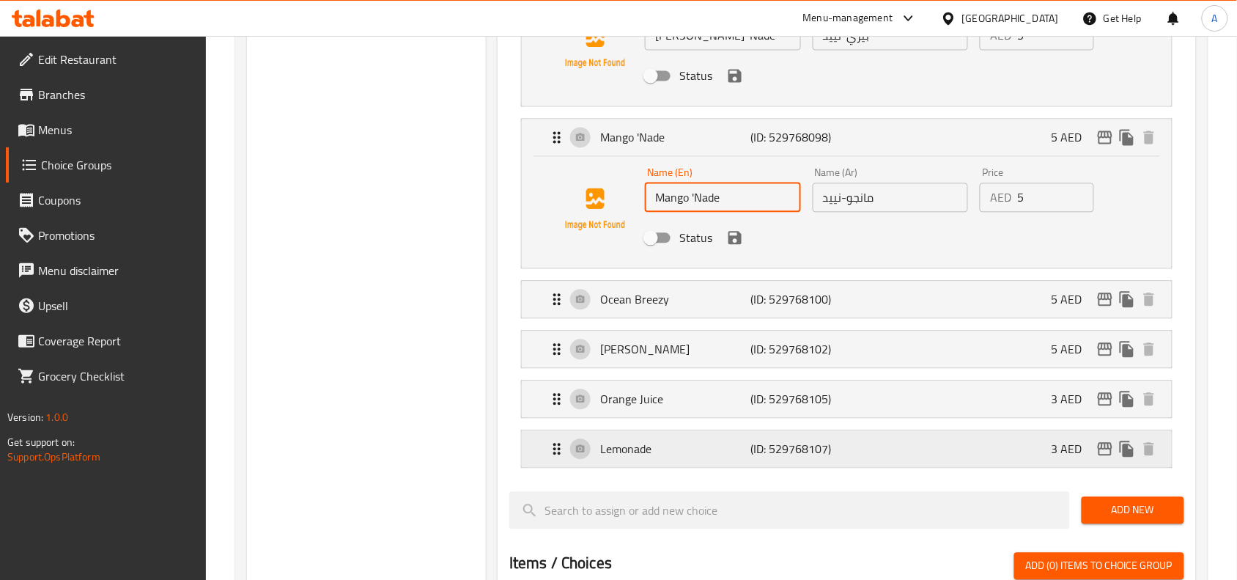
click at [838, 454] on p "(ID: 529768107)" at bounding box center [801, 450] width 100 height 18
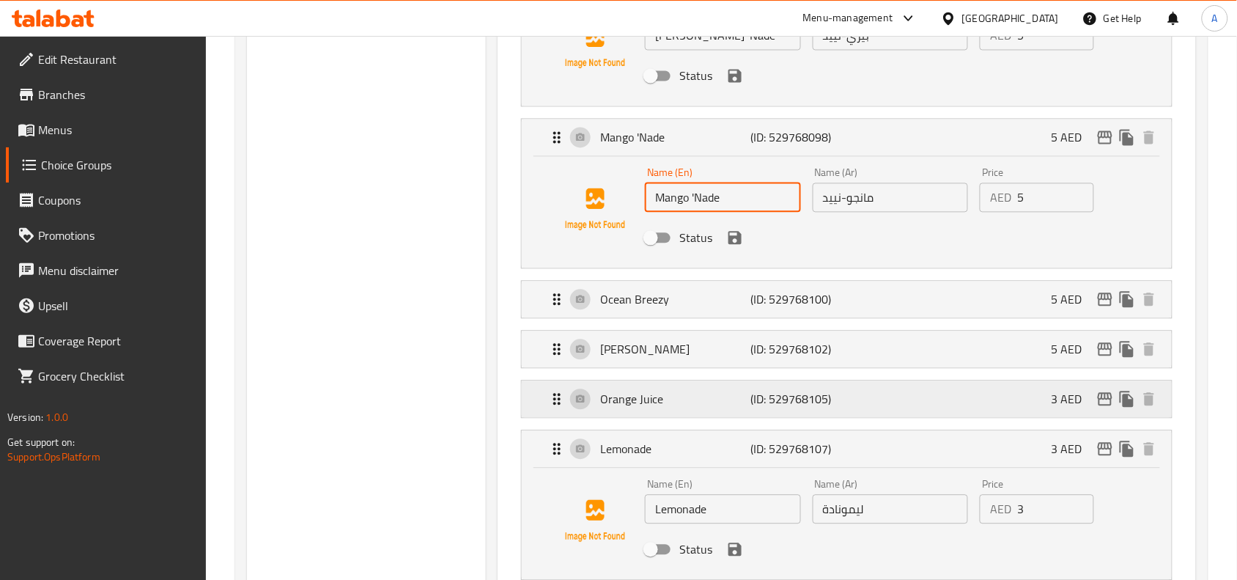
scroll to position [916, 0]
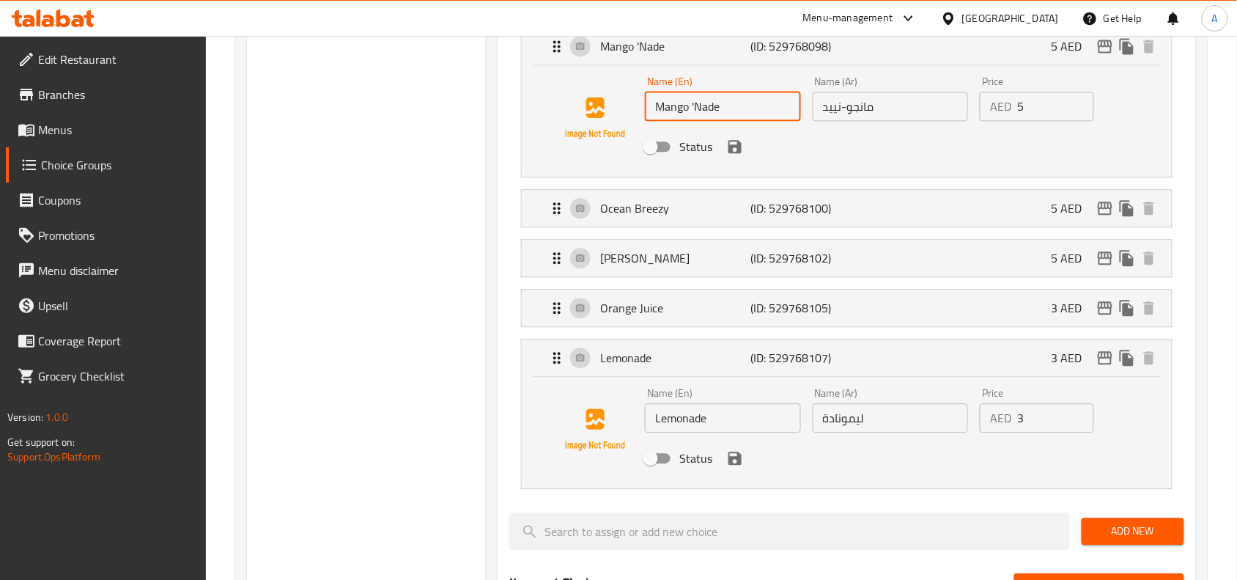
click at [752, 427] on input "Lemonade" at bounding box center [723, 417] width 156 height 29
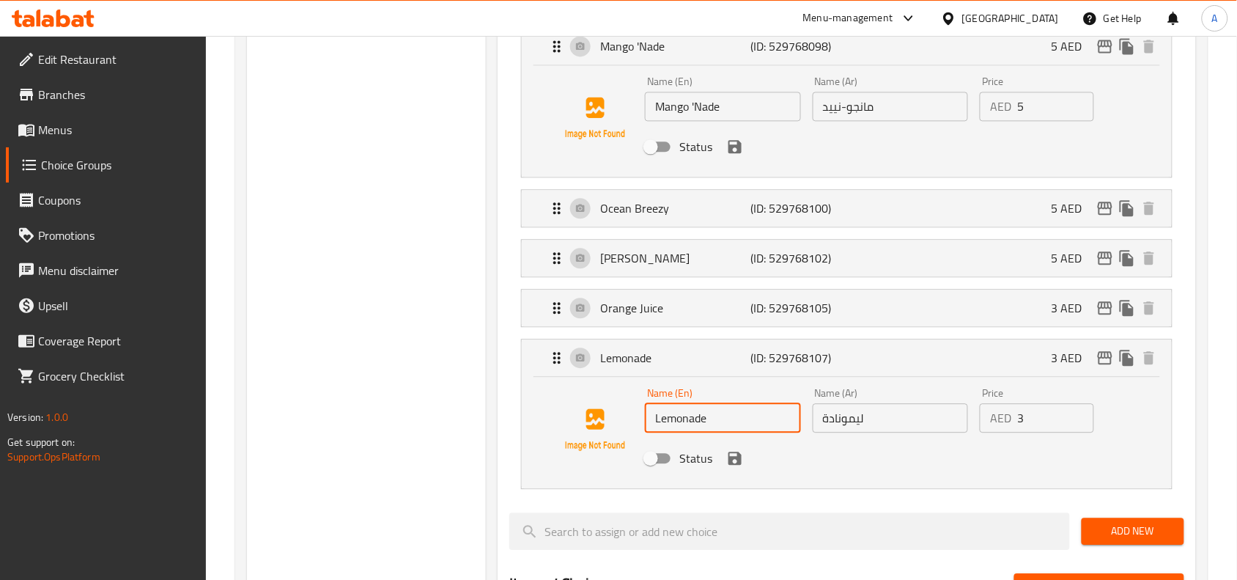
click at [752, 427] on input "Lemonade" at bounding box center [723, 417] width 156 height 29
click at [892, 367] on div "Lemonade (ID: 529768107) 3 AED" at bounding box center [851, 357] width 606 height 37
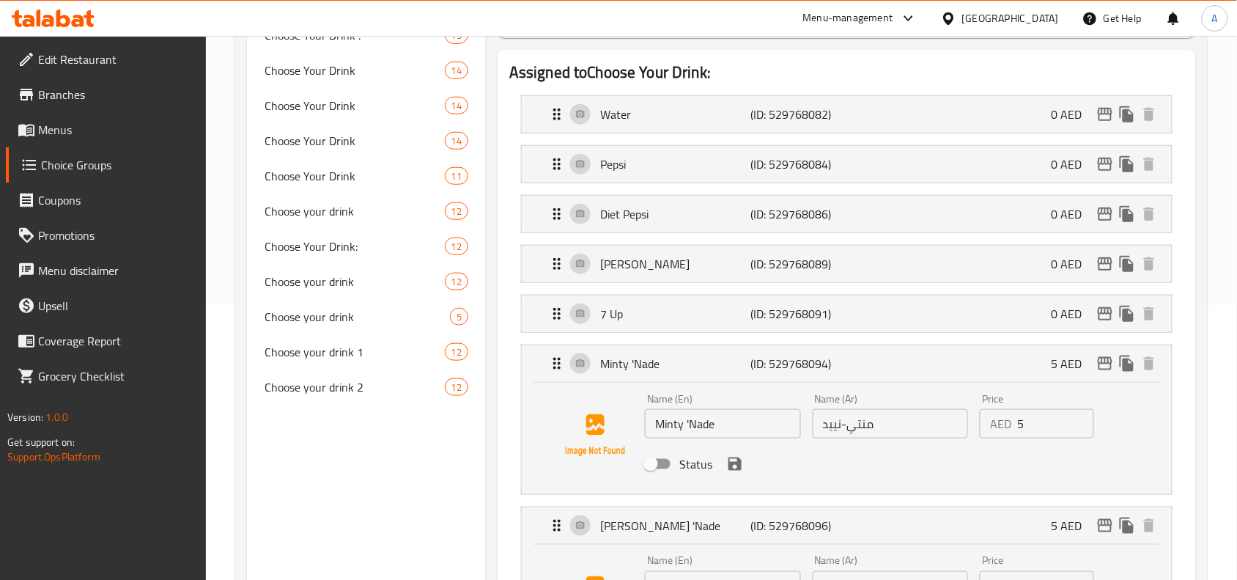
scroll to position [0, 0]
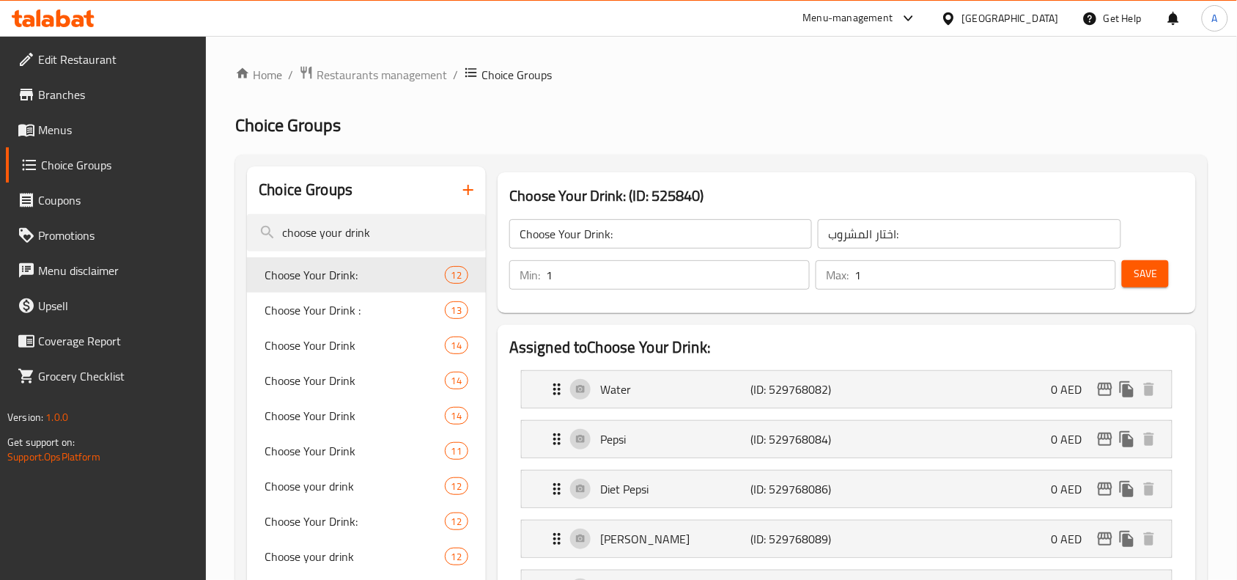
click at [1138, 281] on span "Save" at bounding box center [1145, 274] width 23 height 18
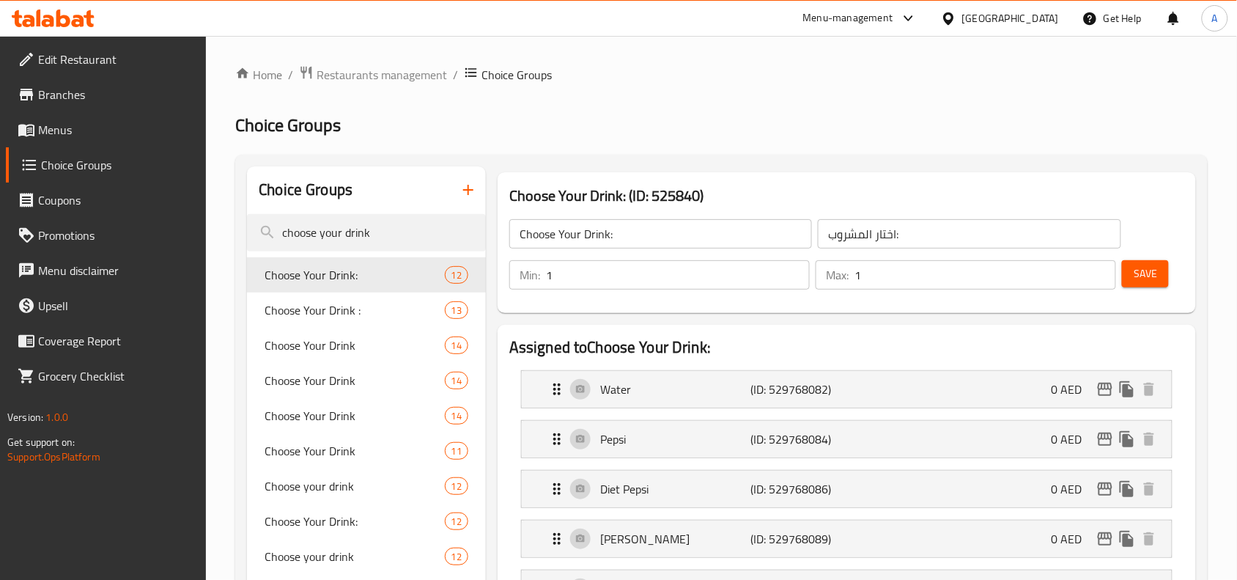
click at [1162, 268] on button "Save" at bounding box center [1145, 273] width 47 height 27
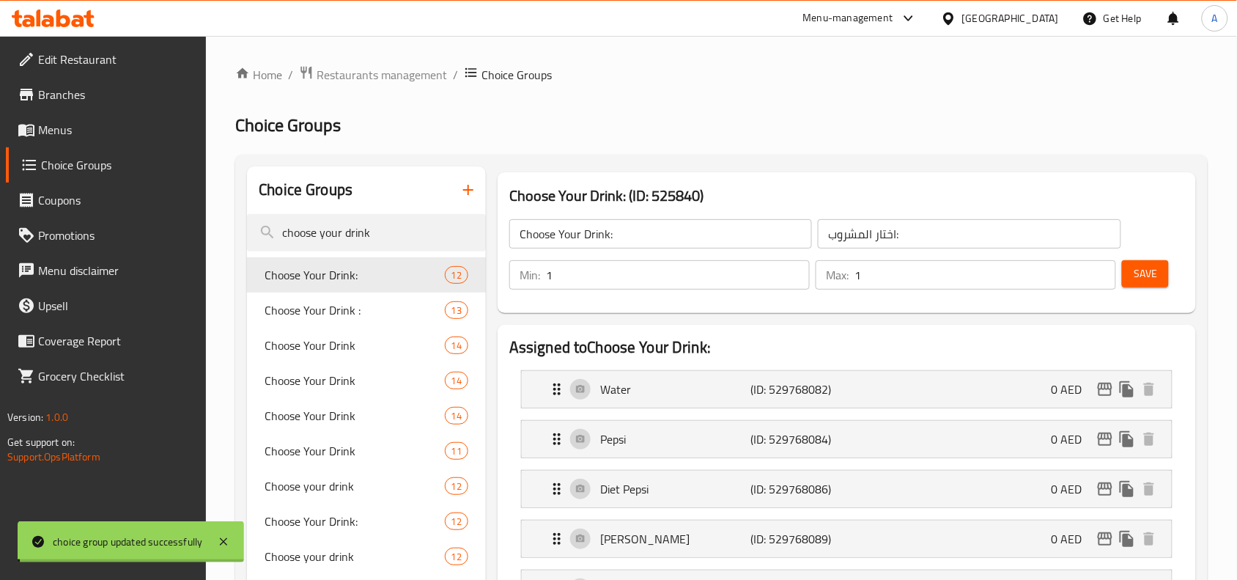
click at [324, 312] on div at bounding box center [618, 290] width 1237 height 580
click at [324, 312] on span "Choose Your Drink :" at bounding box center [333, 310] width 136 height 18
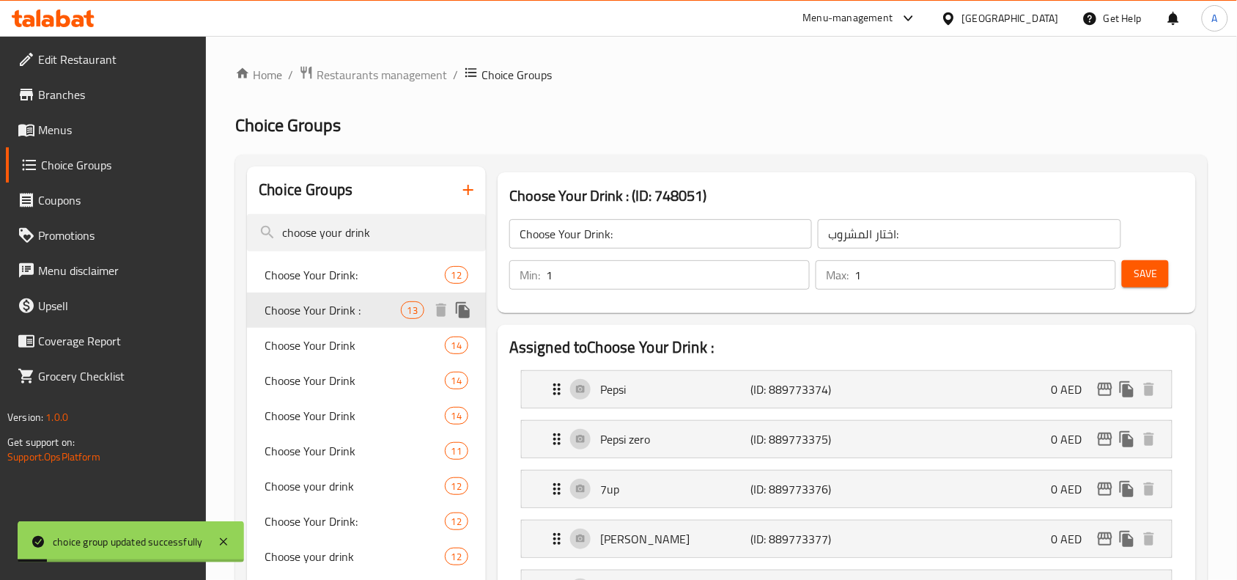
type input "Choose Your Drink :"
type input "[PERSON_NAME]:"
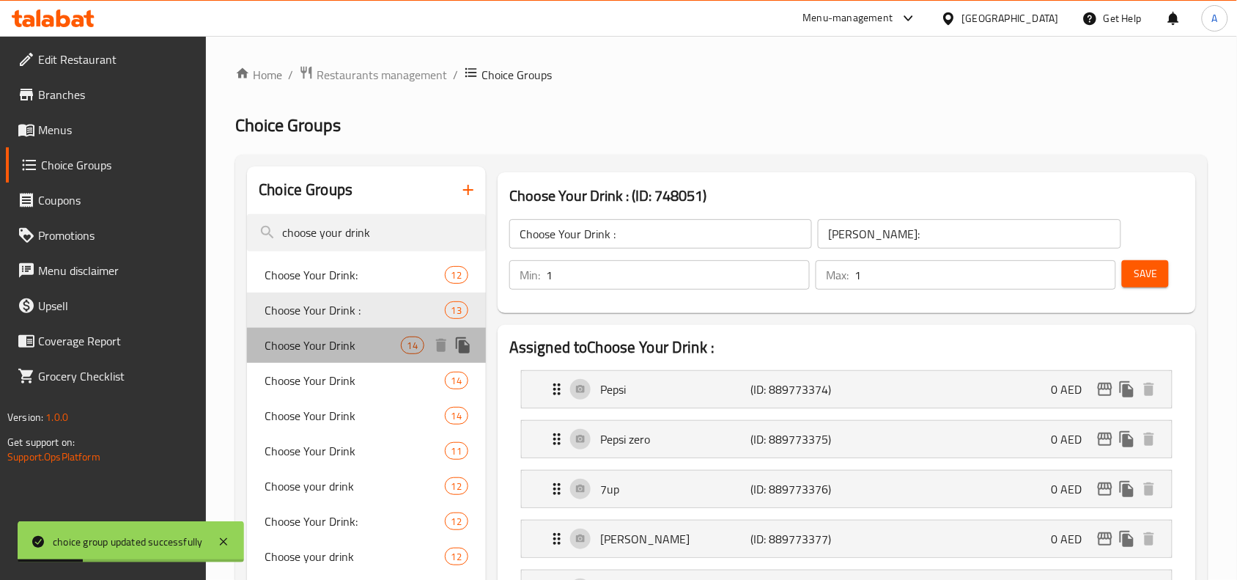
click at [319, 347] on span "Choose Your Drink" at bounding box center [333, 345] width 136 height 18
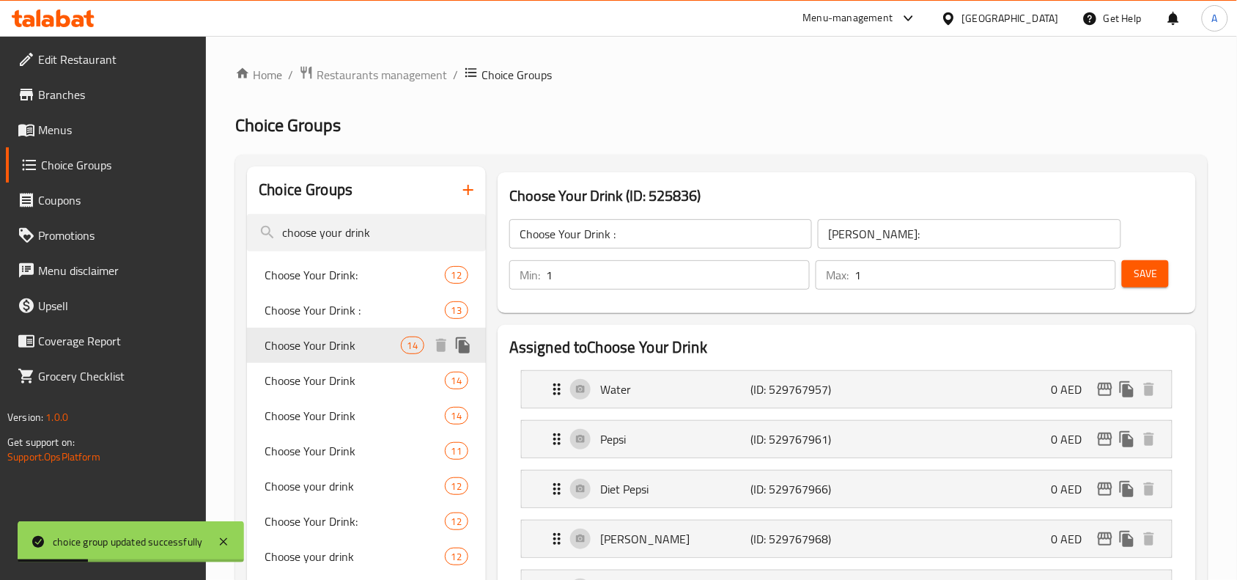
type input "Choose Your Drink"
type input "إختر المشروب"
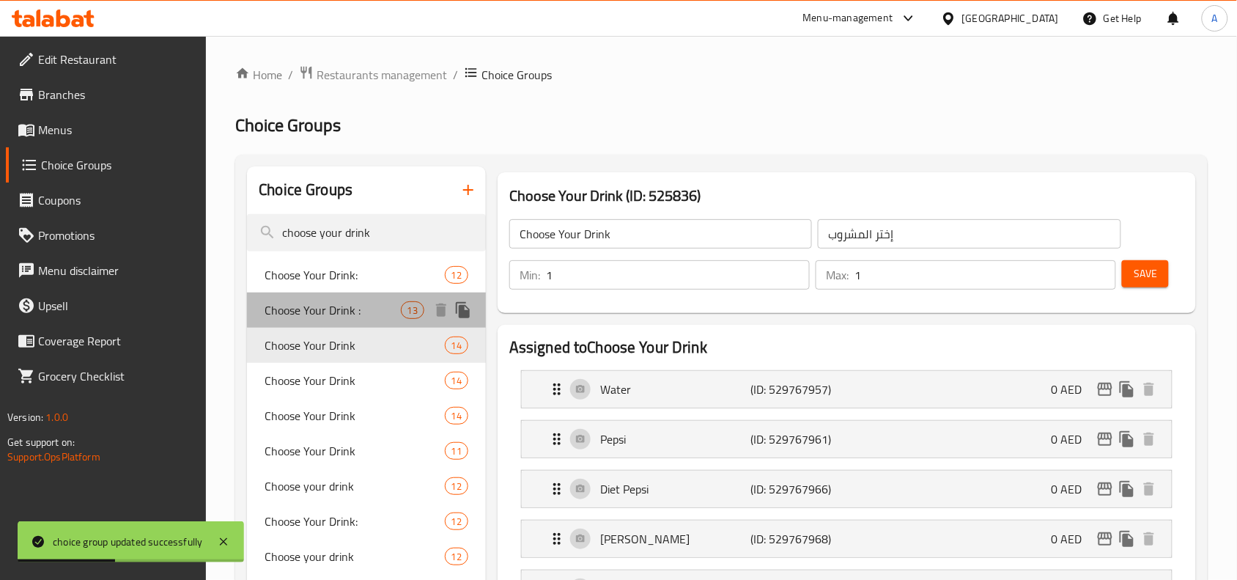
click at [323, 297] on div "Choose Your Drink : 13" at bounding box center [366, 309] width 239 height 35
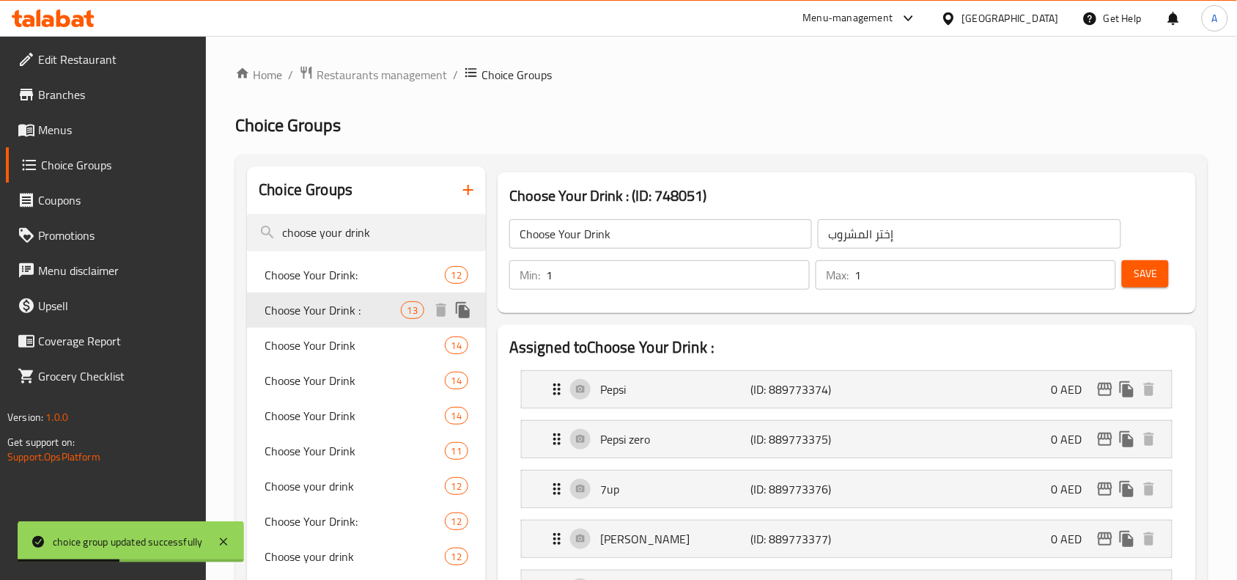
type input "Choose Your Drink :"
type input "[PERSON_NAME]:"
click at [323, 375] on span "Choose Your Drink" at bounding box center [333, 381] width 136 height 18
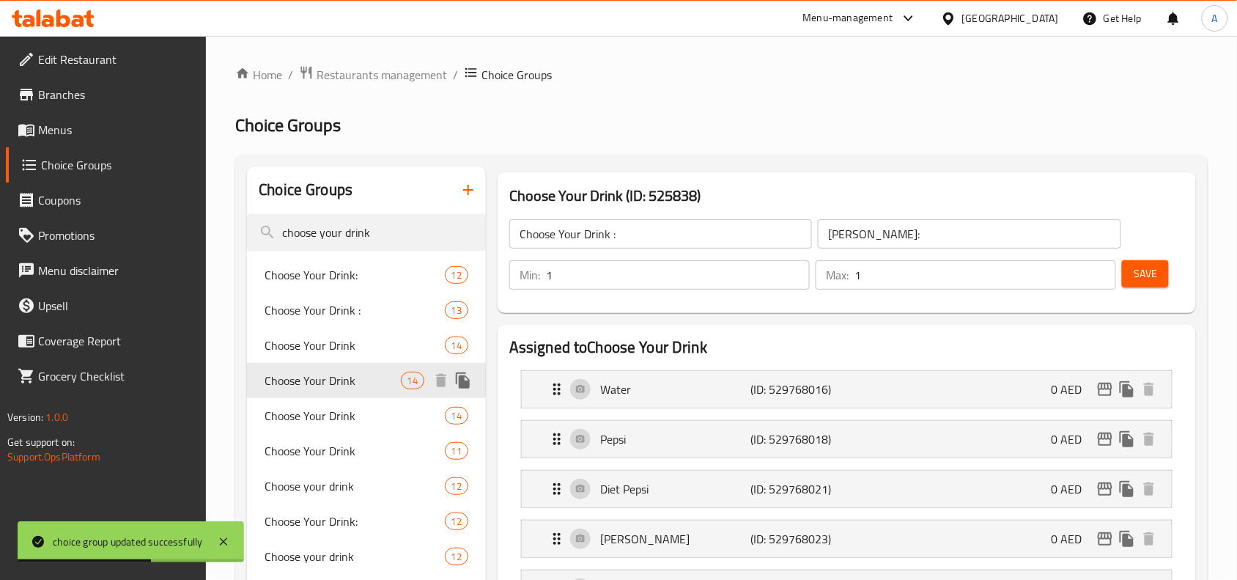
type input "Choose Your Drink"
type input "إختر المشروب"
click at [323, 414] on span "Choose Your Drink" at bounding box center [333, 416] width 136 height 18
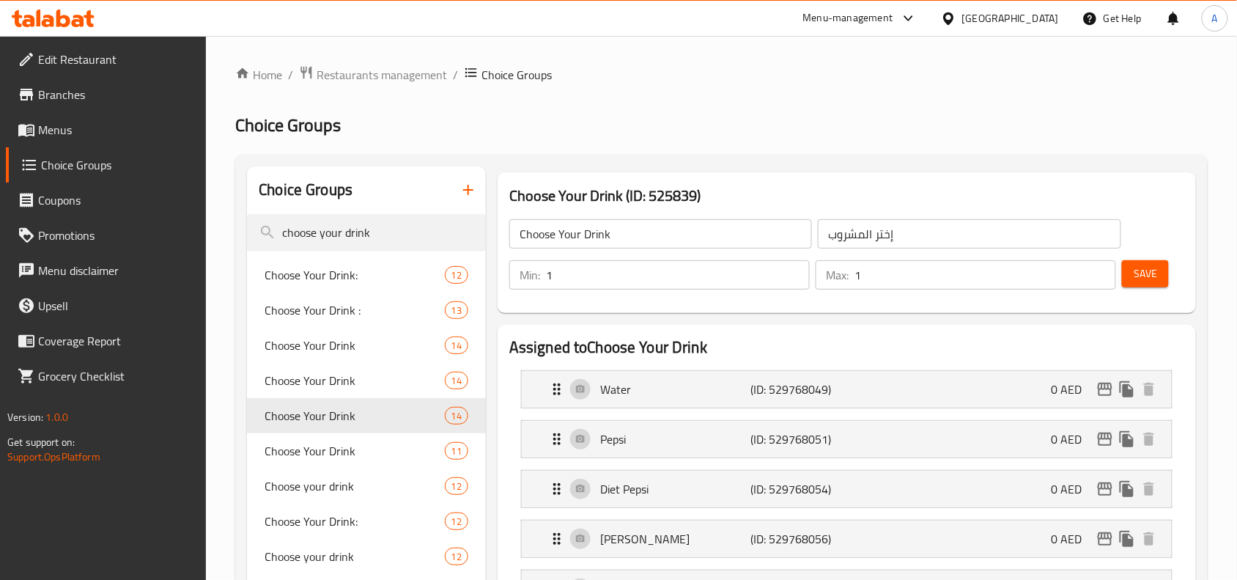
click at [745, 317] on div "Choose Your Drink (ID: 525839) Choose Your Drink ​ إختر المشروب ​ Min: 1 ​ Max:…" at bounding box center [847, 242] width 710 height 152
click at [740, 305] on div "Choose Your Drink ​ إختر المشروب ​ Min: 1 ​ Max: 1 ​ Save" at bounding box center [847, 255] width 687 height 106
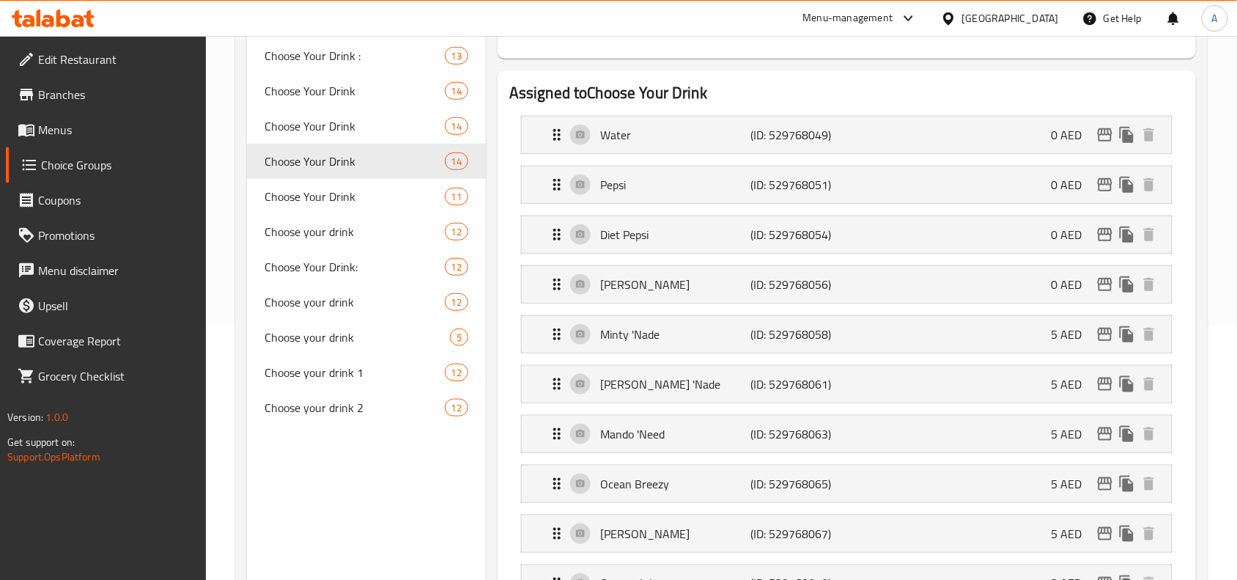
scroll to position [275, 0]
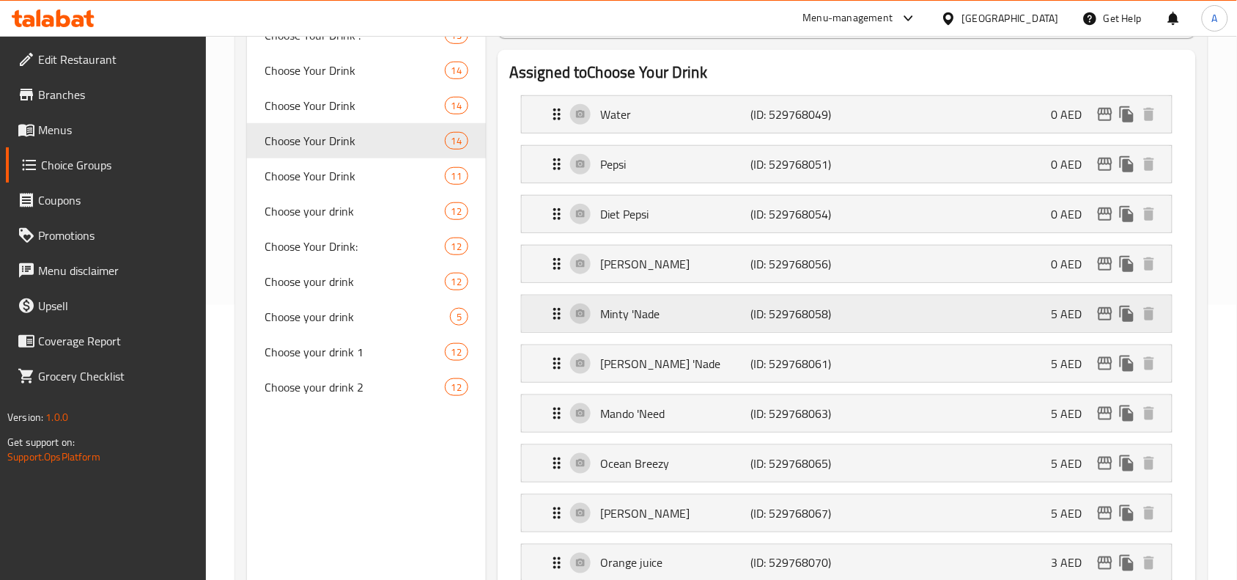
click at [801, 326] on div "Minty 'Nade (ID: 529768058) 5 AED" at bounding box center [851, 313] width 606 height 37
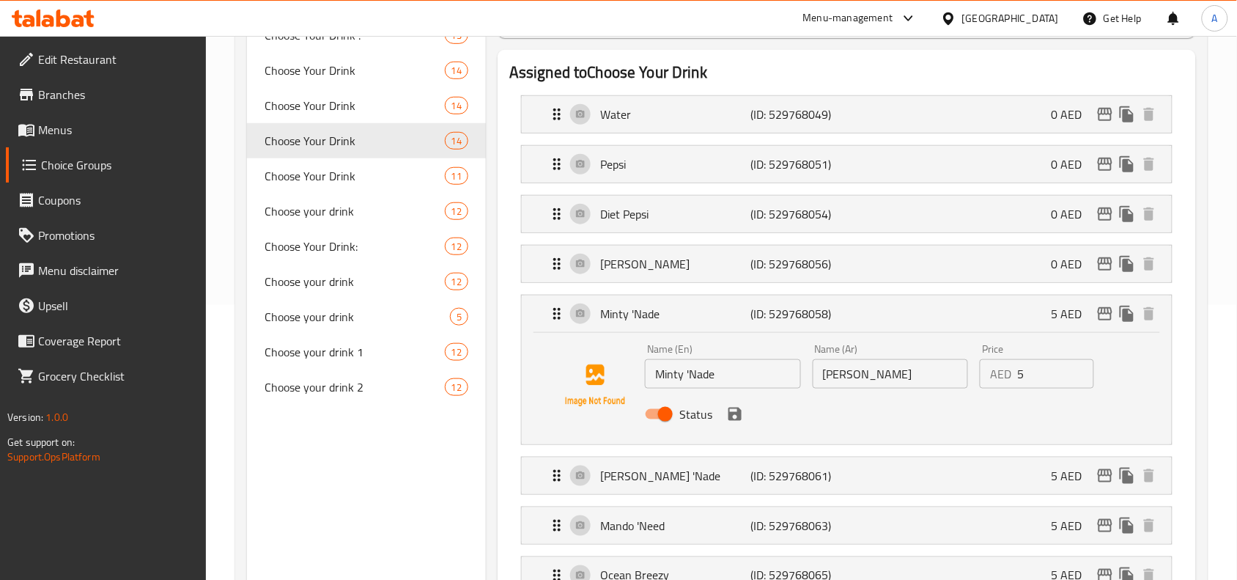
click at [653, 422] on input "Status" at bounding box center [666, 414] width 84 height 28
checkbox input "false"
click at [730, 423] on icon "save" at bounding box center [735, 414] width 18 height 18
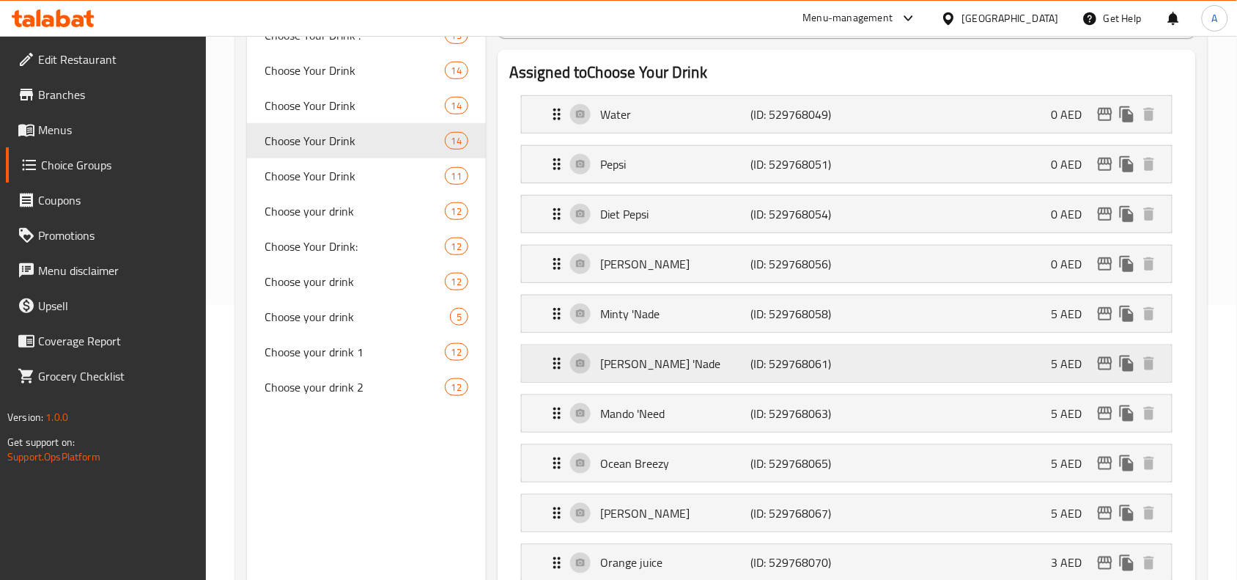
click at [749, 358] on p "[PERSON_NAME] 'Nade" at bounding box center [675, 364] width 150 height 18
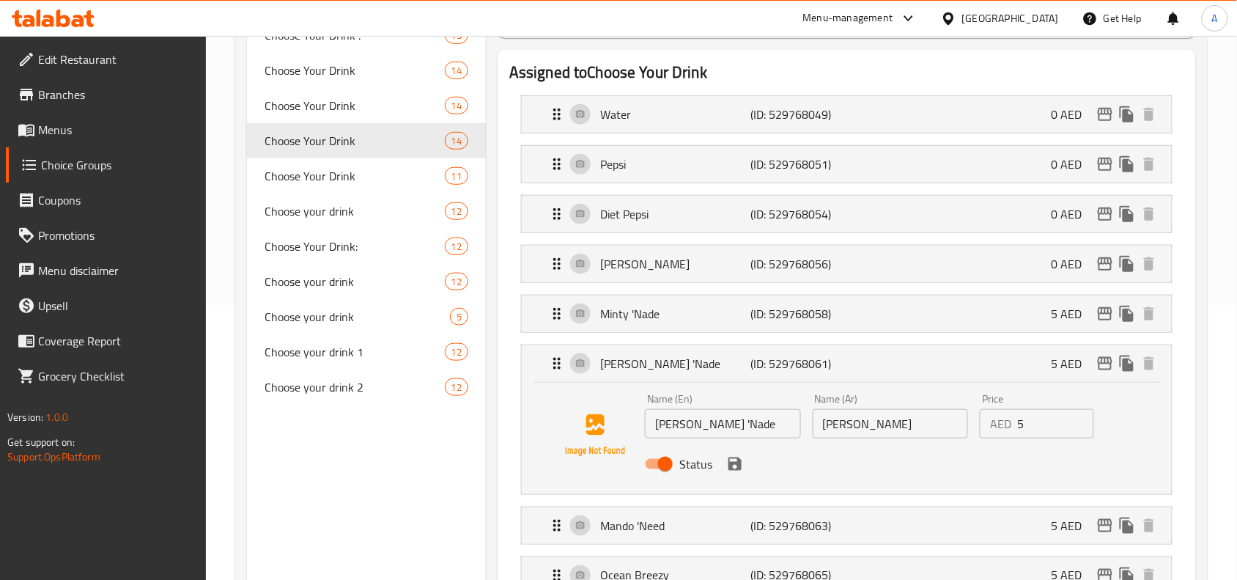
click at [654, 469] on input "Status" at bounding box center [666, 464] width 84 height 28
checkbox input "false"
click at [729, 463] on icon "save" at bounding box center [735, 463] width 13 height 13
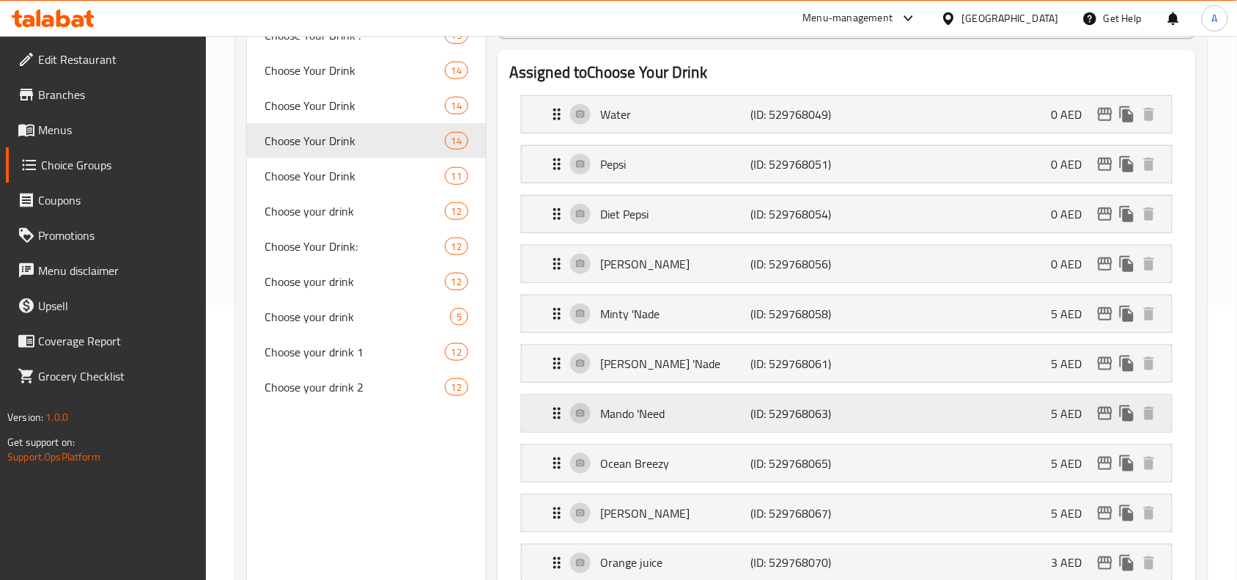
click at [760, 408] on p "(ID: 529768063)" at bounding box center [801, 414] width 100 height 18
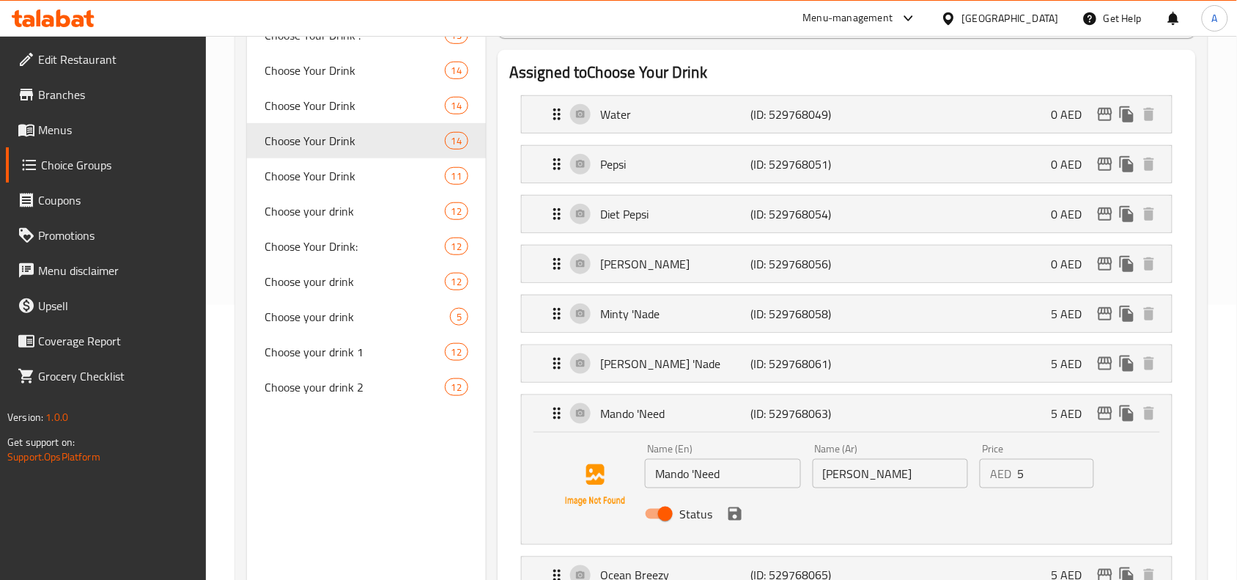
click at [662, 519] on input "Status" at bounding box center [666, 514] width 84 height 28
checkbox input "false"
click at [733, 517] on icon "save" at bounding box center [735, 513] width 13 height 13
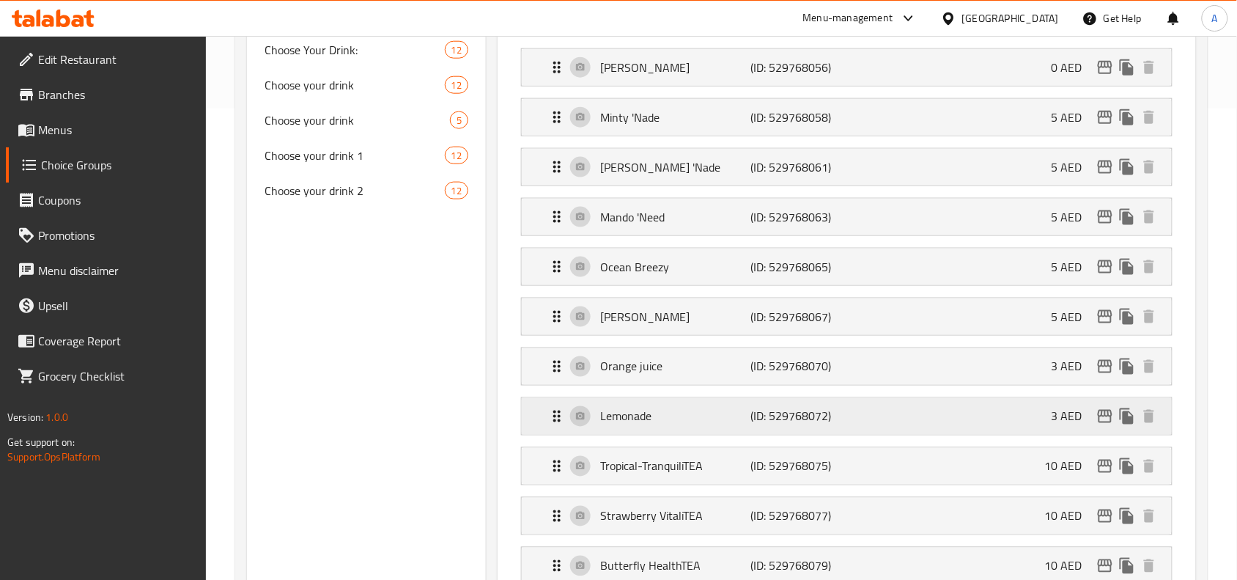
scroll to position [550, 0]
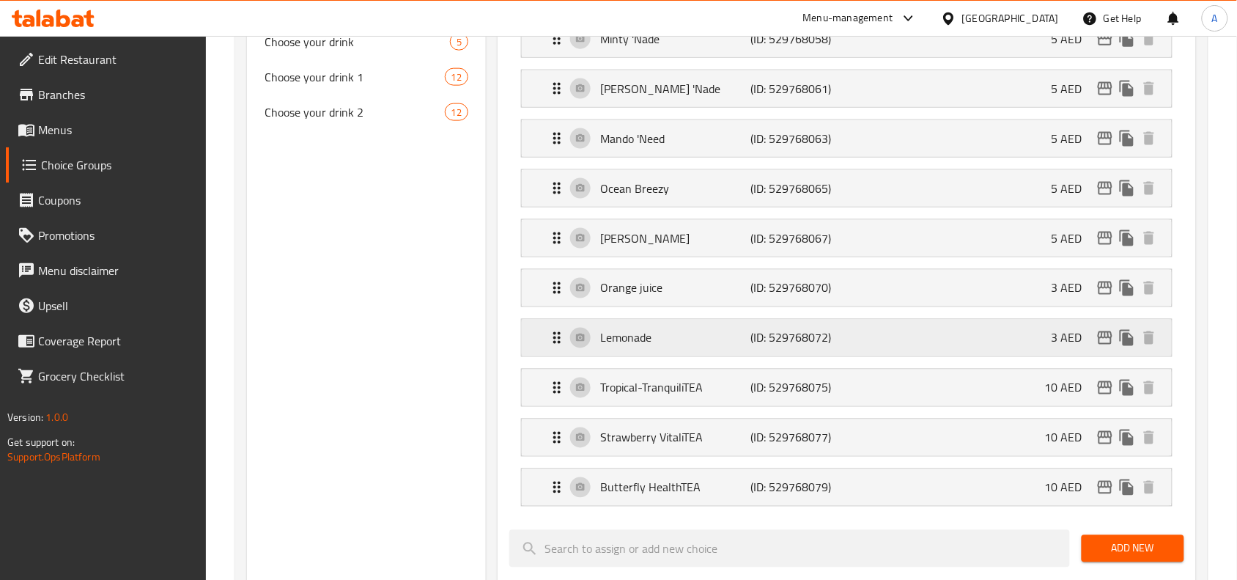
click at [790, 331] on p "(ID: 529768072)" at bounding box center [801, 338] width 100 height 18
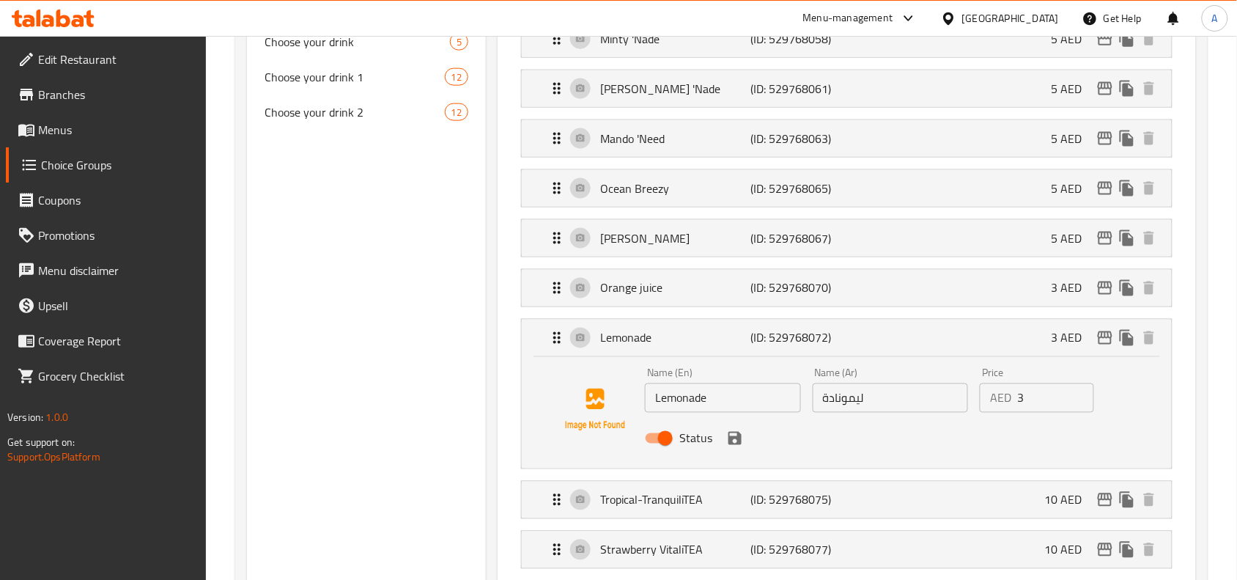
click at [661, 441] on input "Status" at bounding box center [666, 438] width 84 height 28
checkbox input "false"
click at [733, 441] on icon "save" at bounding box center [735, 438] width 13 height 13
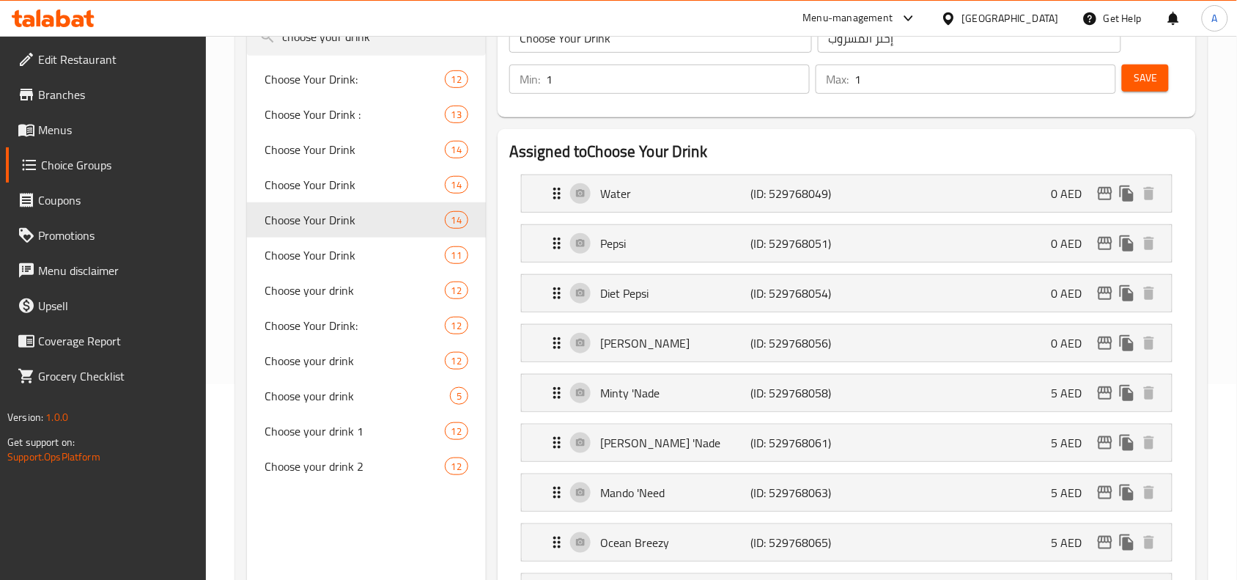
scroll to position [0, 0]
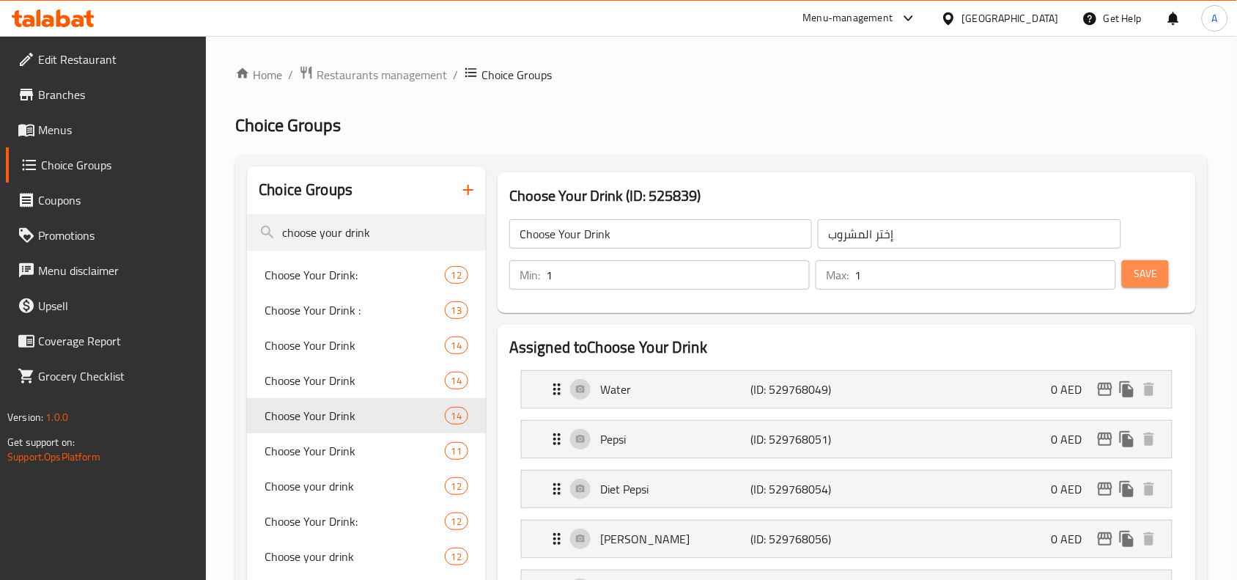
click at [1155, 275] on span "Save" at bounding box center [1145, 274] width 23 height 18
click at [1163, 283] on button "Save" at bounding box center [1145, 273] width 47 height 27
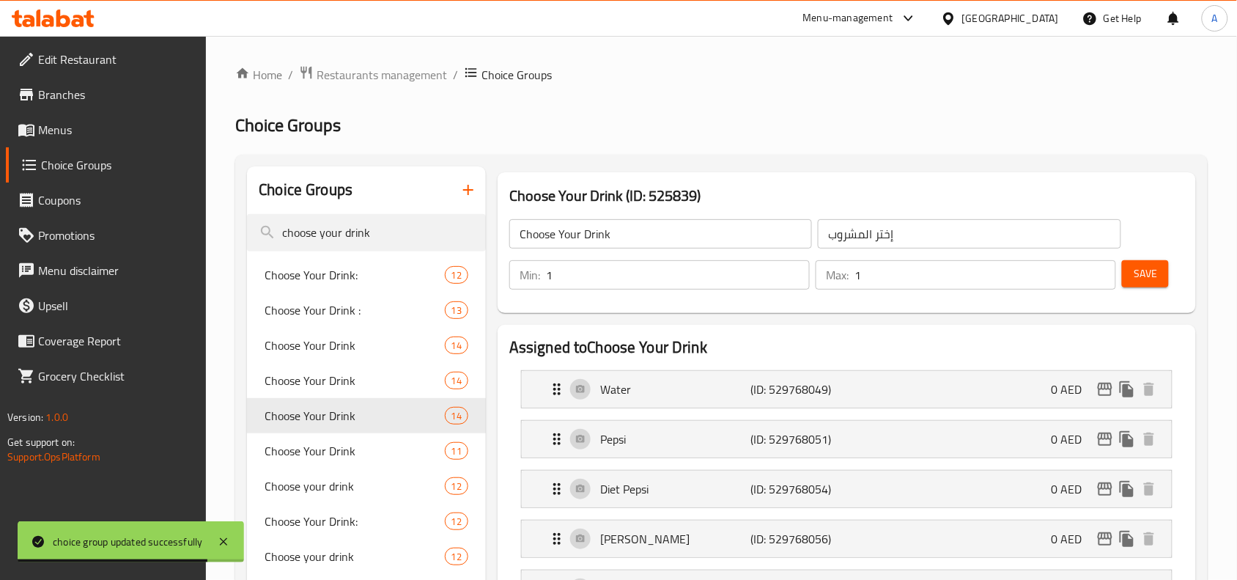
click at [675, 196] on h3 "Choose Your Drink (ID: 525839)" at bounding box center [846, 195] width 675 height 23
copy h3 "Choose Your Drink (ID: 525839)"
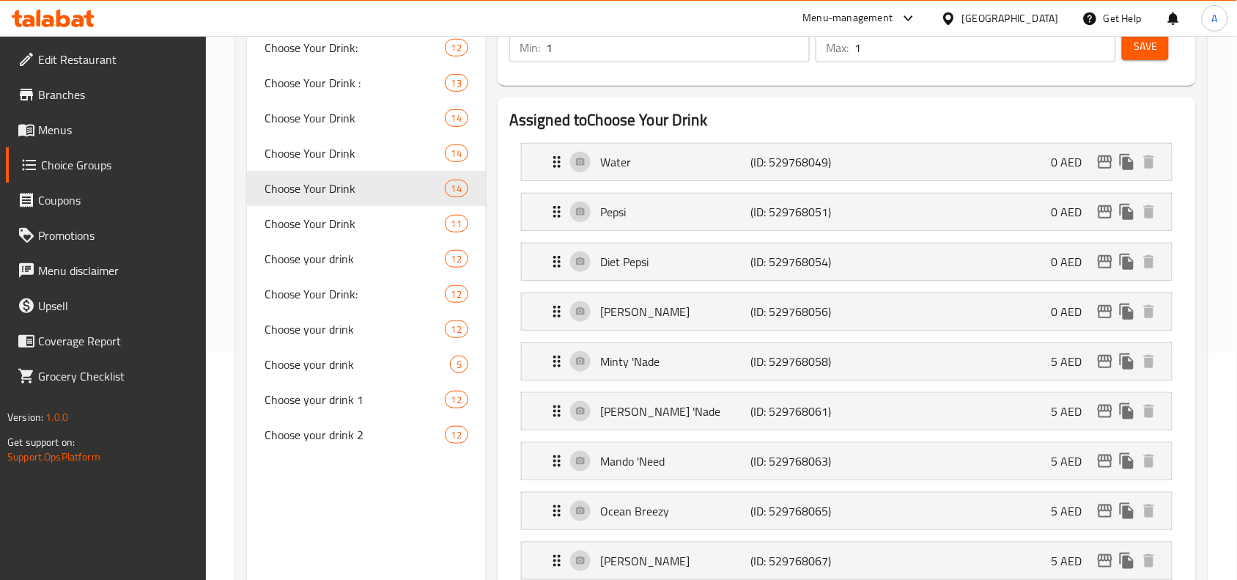
scroll to position [367, 0]
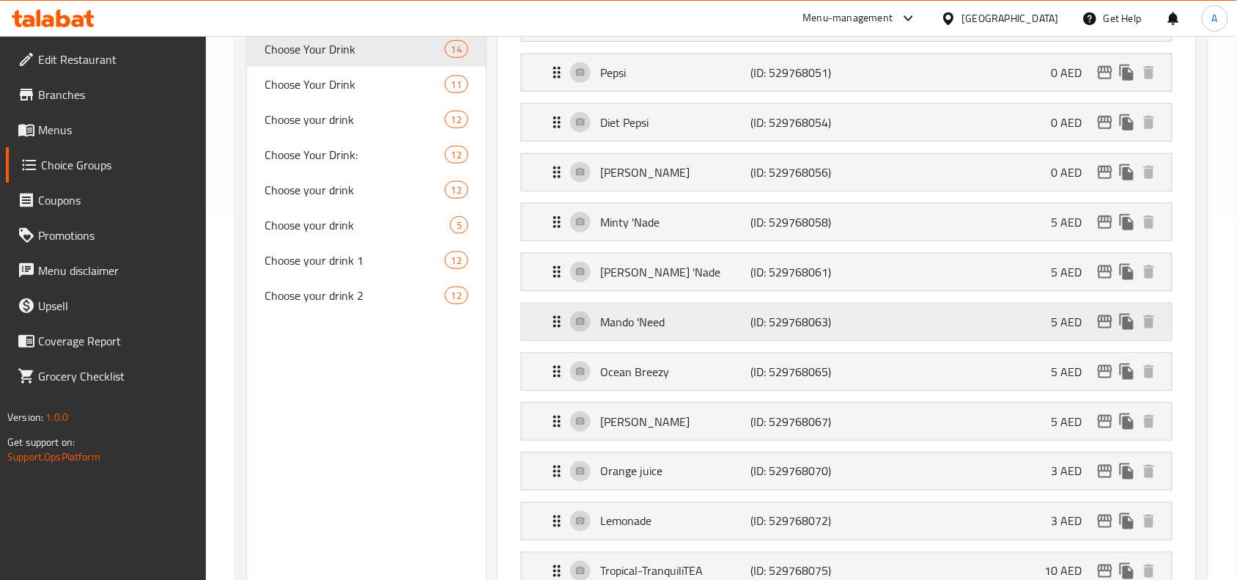
click at [771, 320] on p "(ID: 529768063)" at bounding box center [801, 322] width 100 height 18
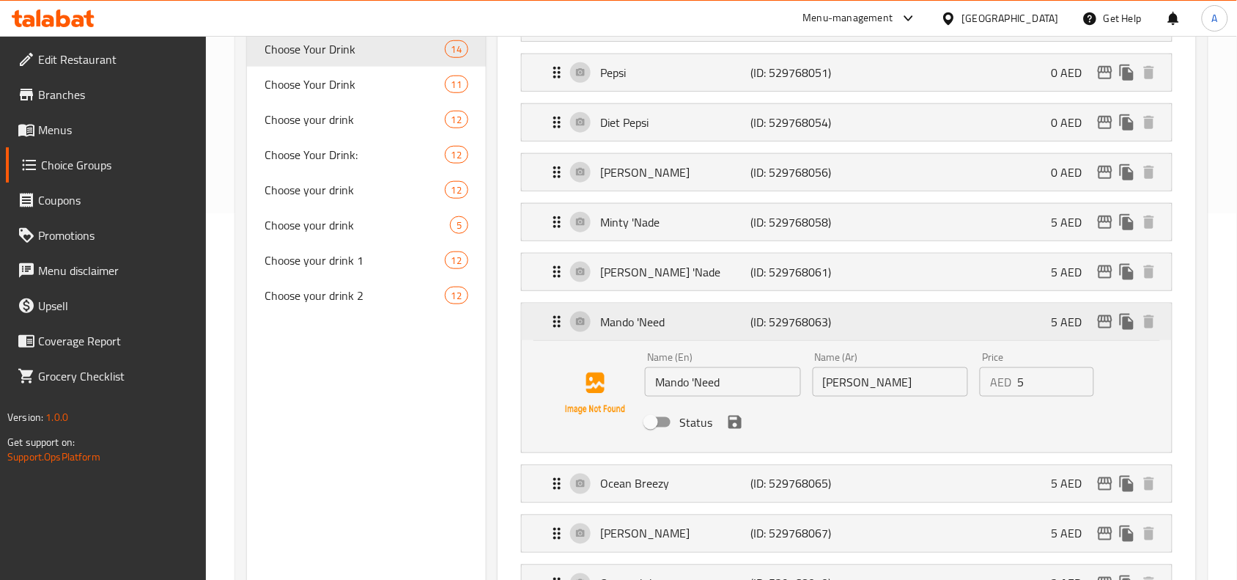
click at [771, 320] on p "(ID: 529768063)" at bounding box center [801, 322] width 100 height 18
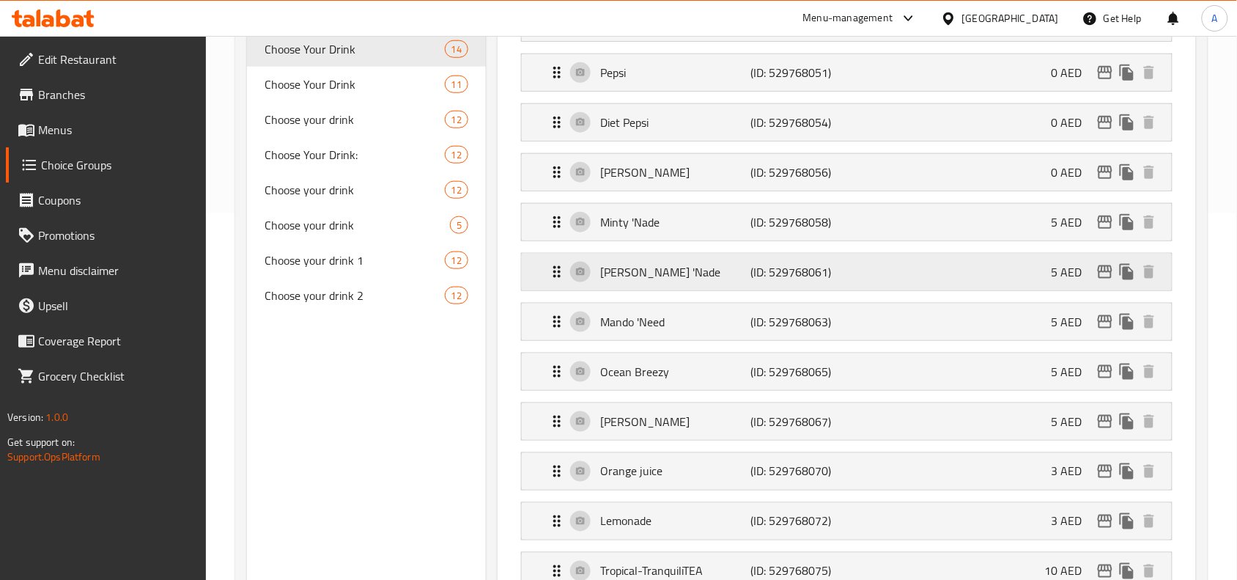
click at [767, 273] on p "(ID: 529768061)" at bounding box center [801, 272] width 100 height 18
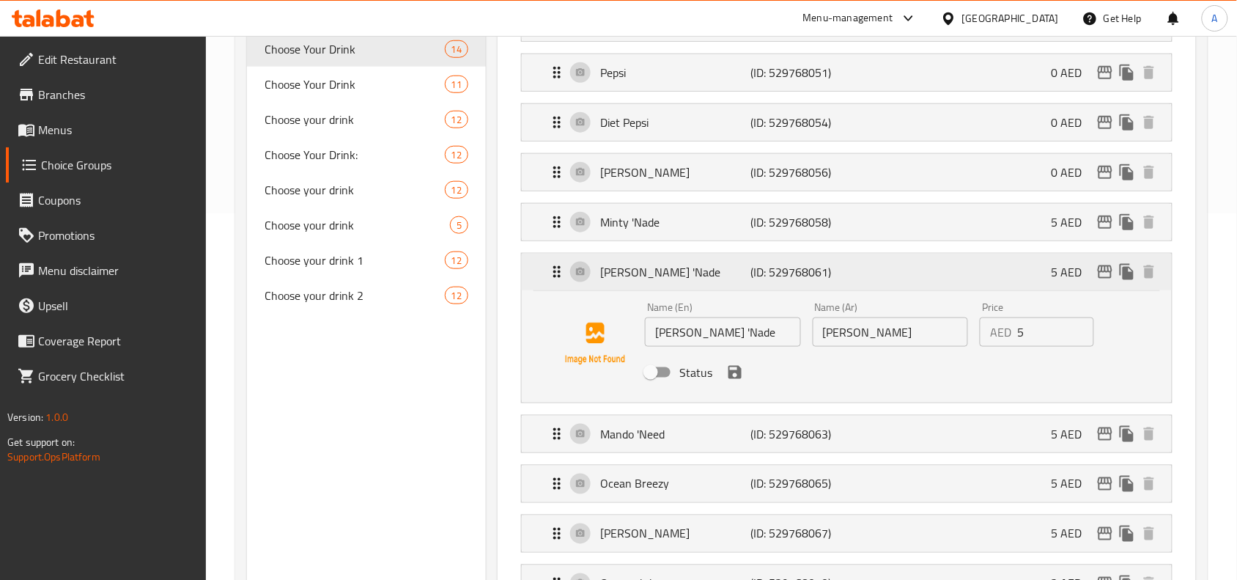
click at [770, 276] on p "(ID: 529768061)" at bounding box center [801, 272] width 100 height 18
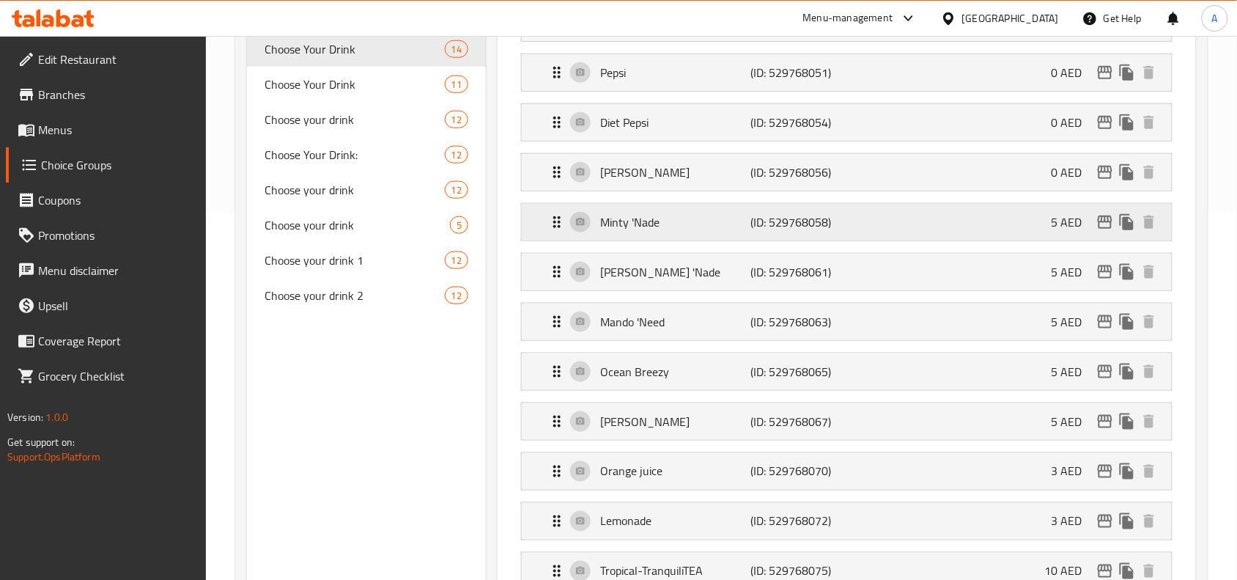
click at [765, 217] on p "(ID: 529768058)" at bounding box center [801, 222] width 100 height 18
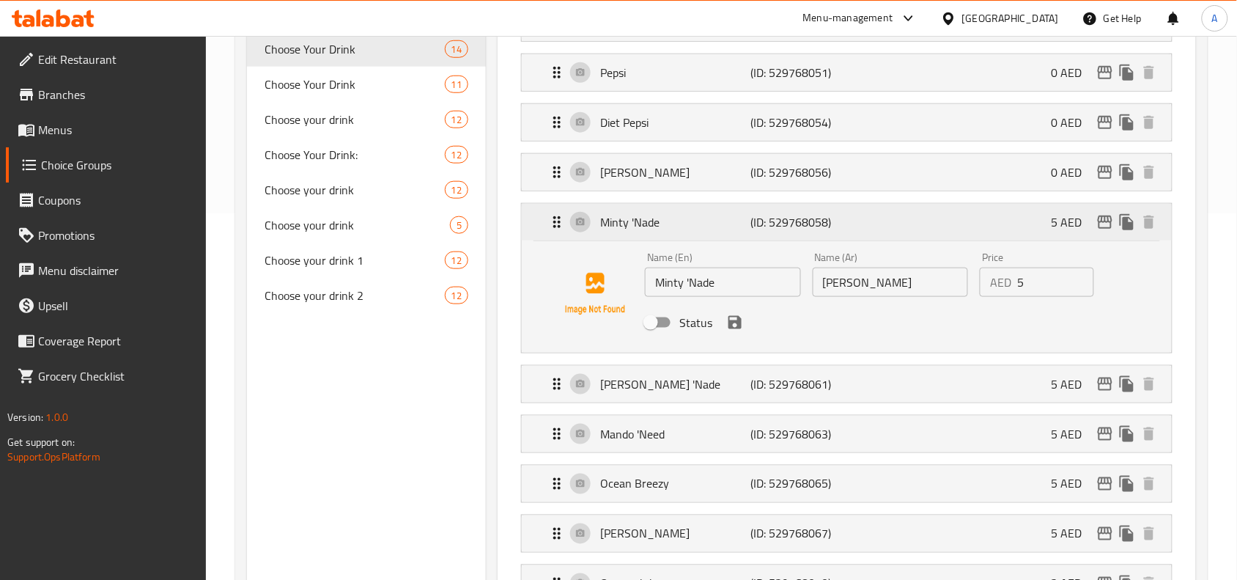
click at [765, 217] on p "(ID: 529768058)" at bounding box center [801, 222] width 100 height 18
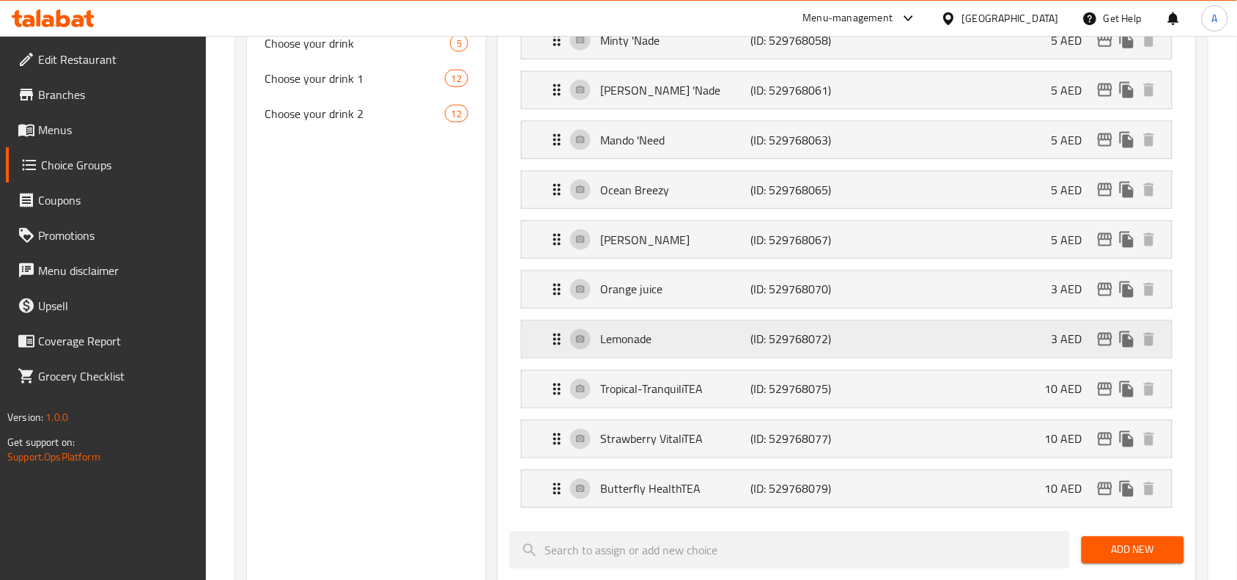
scroll to position [550, 0]
click at [753, 342] on p "(ID: 529768072)" at bounding box center [801, 338] width 100 height 18
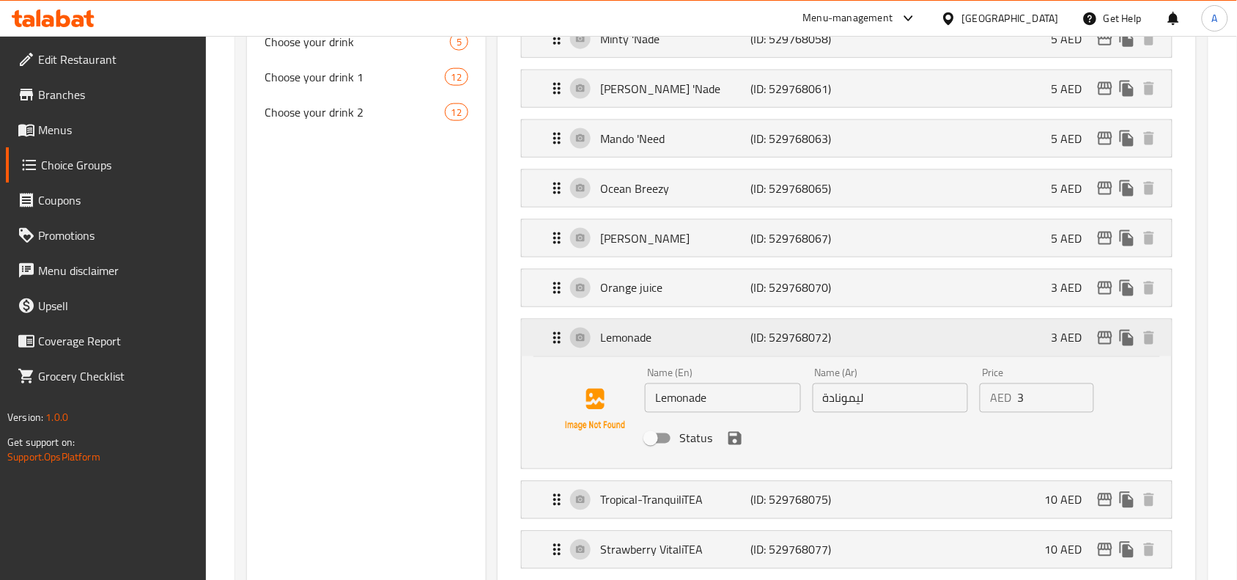
click at [753, 342] on p "(ID: 529768072)" at bounding box center [801, 338] width 100 height 18
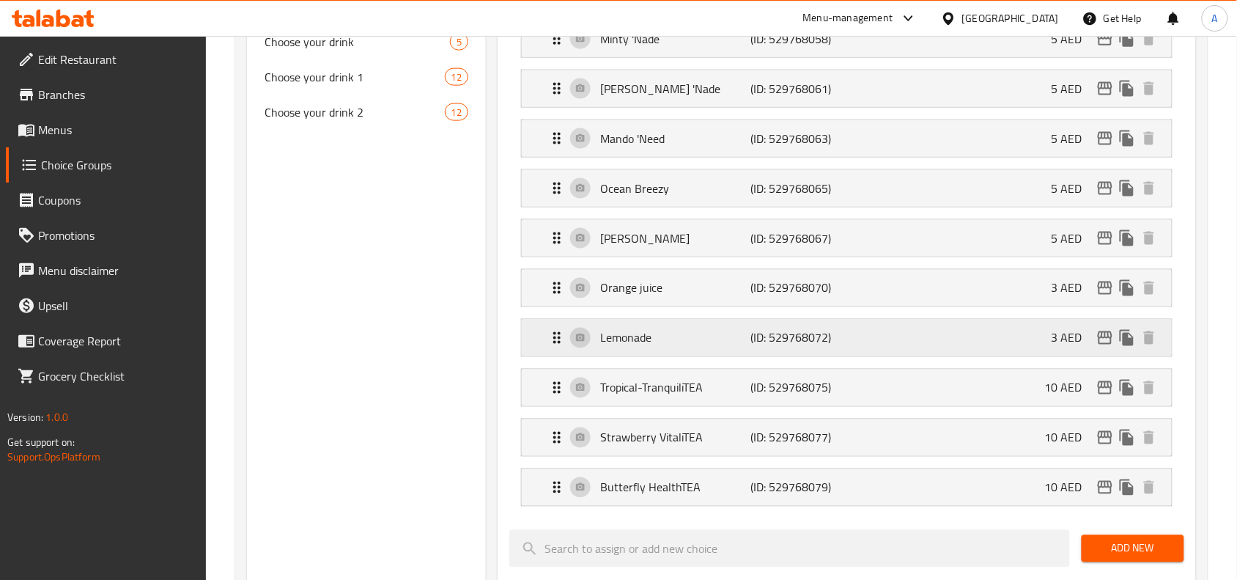
scroll to position [0, 0]
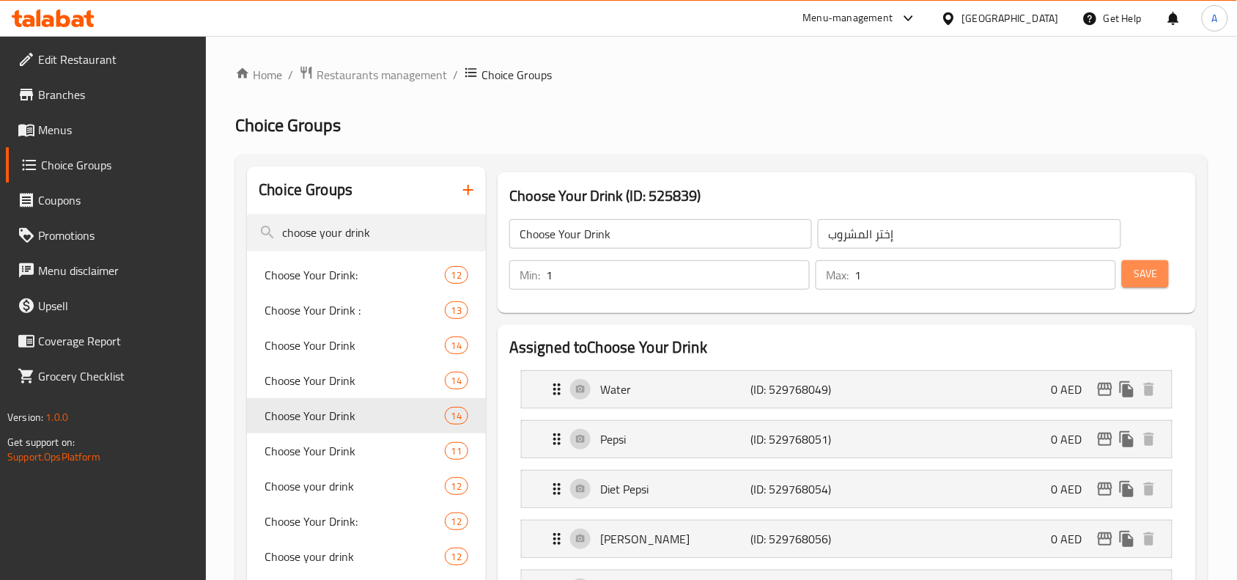
click at [1129, 269] on button "Save" at bounding box center [1145, 273] width 47 height 27
click at [354, 233] on input "choose your drink" at bounding box center [366, 232] width 239 height 37
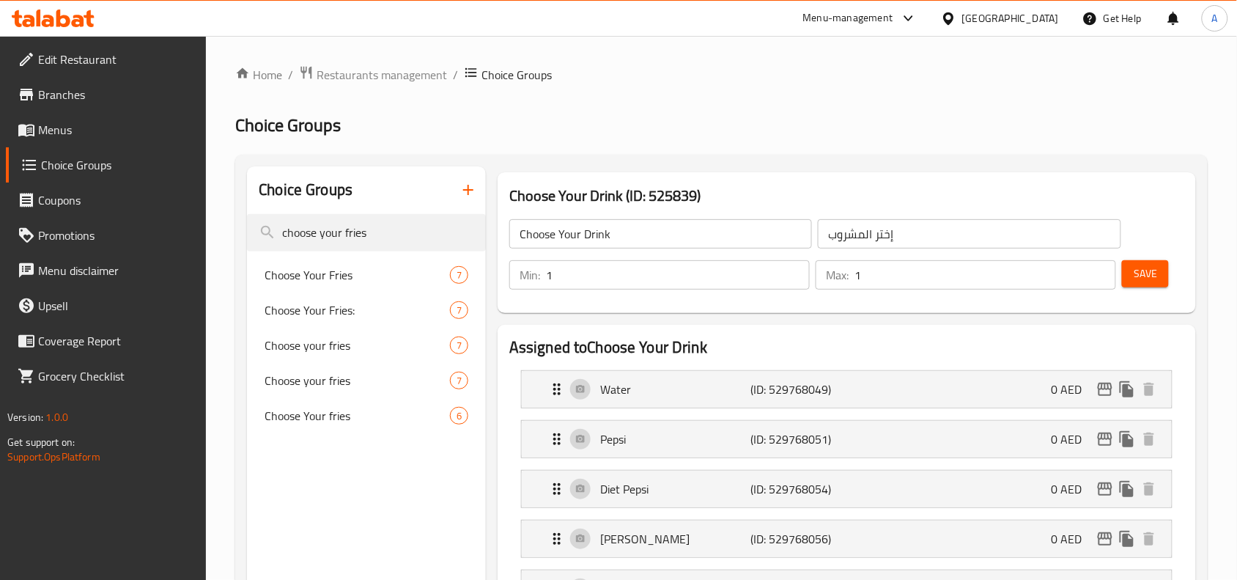
type input "choose your fries"
click at [440, 115] on h2 "Choice Groups" at bounding box center [721, 125] width 973 height 23
click at [361, 276] on span "Choose Your Fries" at bounding box center [335, 275] width 141 height 18
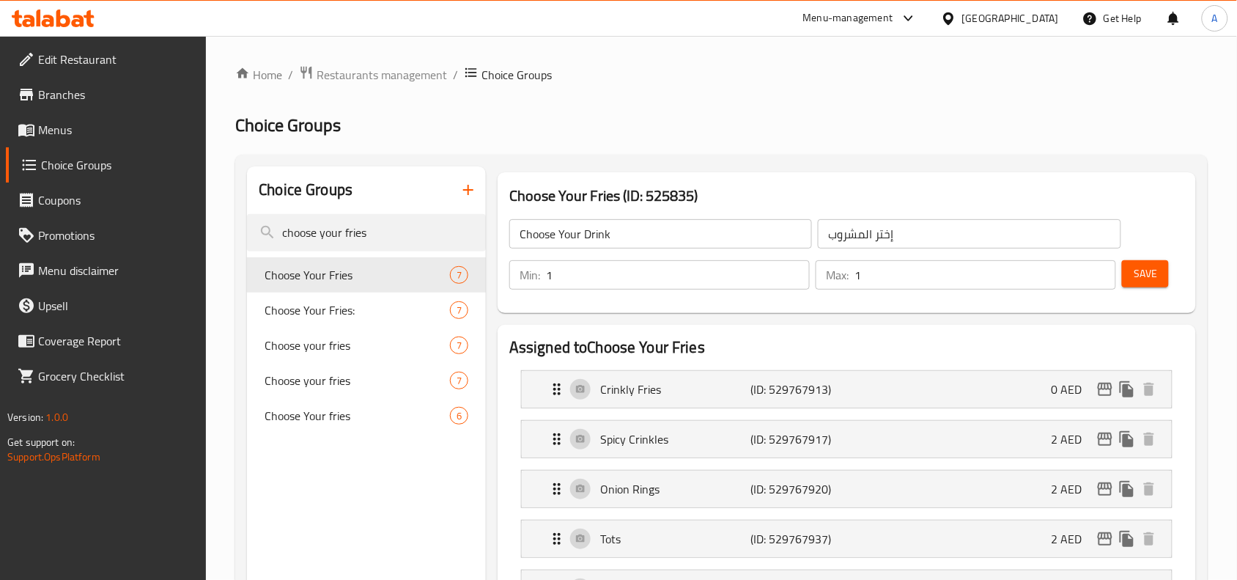
type input "Choose Your Fries"
type input "إختر الفرايز"
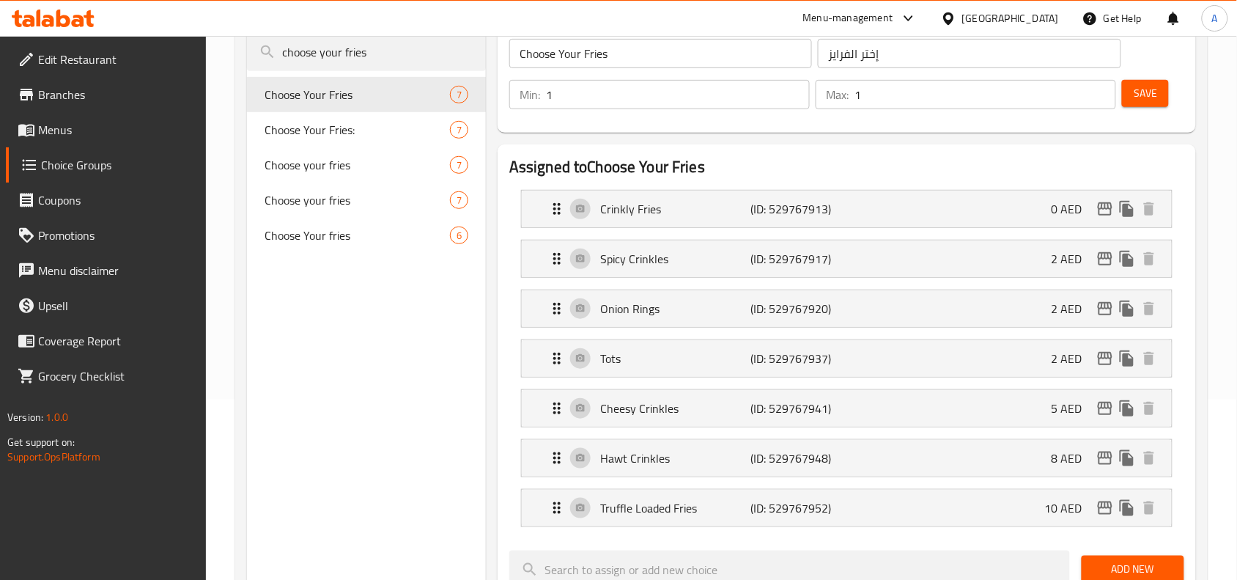
scroll to position [183, 0]
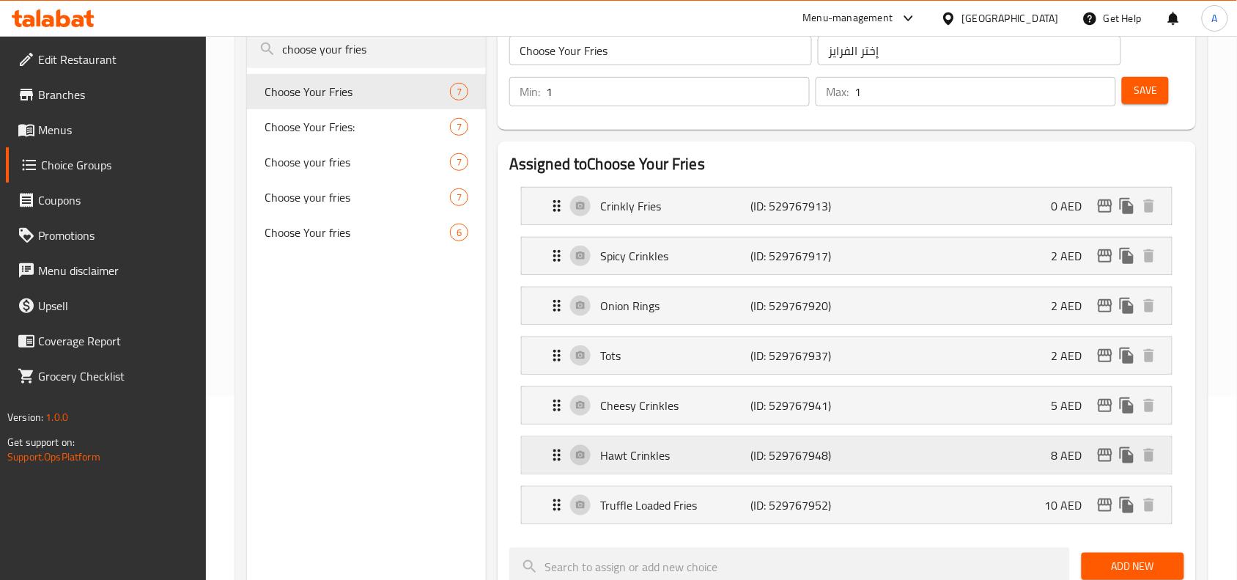
click at [858, 456] on div "Hawt Crinkles (ID: 529767948) 8 AED" at bounding box center [851, 455] width 606 height 37
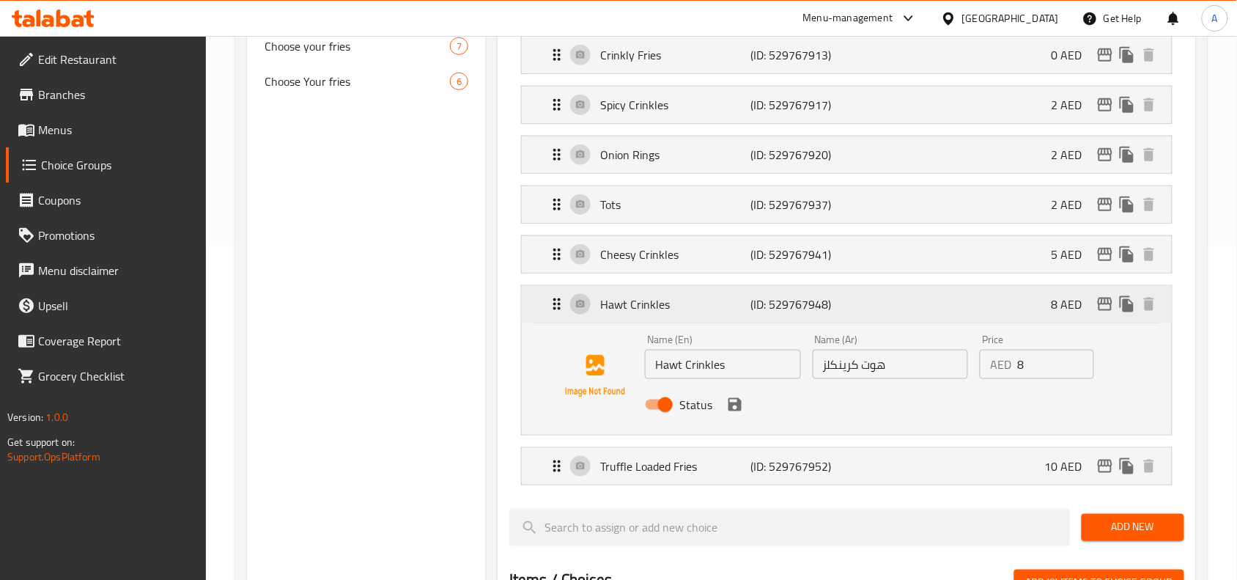
scroll to position [367, 0]
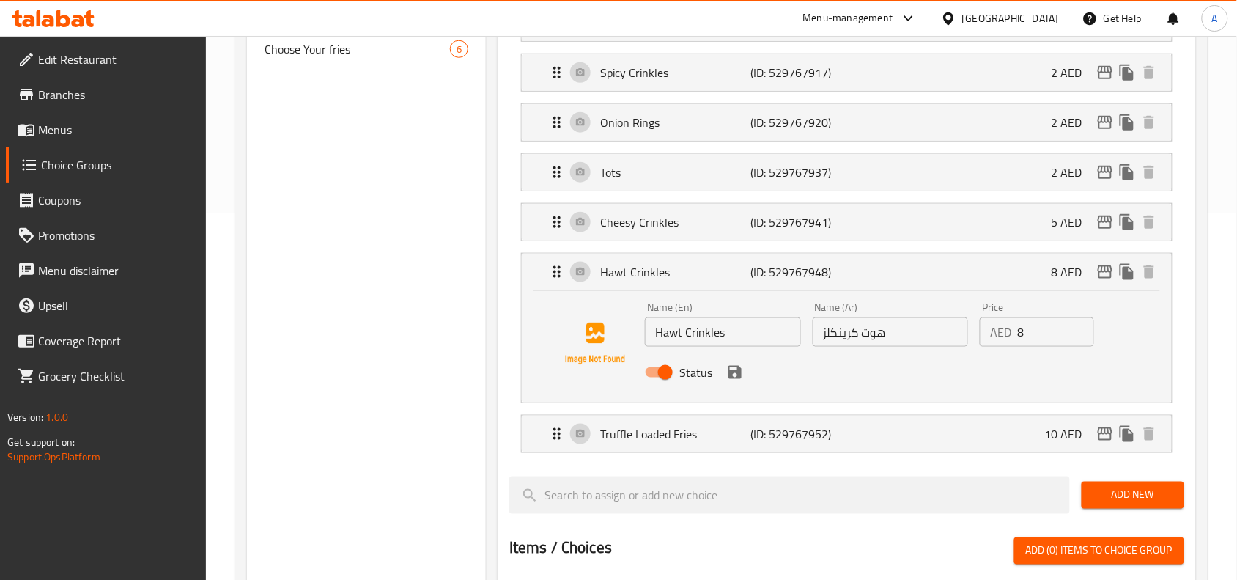
click at [658, 372] on input "Status" at bounding box center [666, 372] width 84 height 28
checkbox input "false"
click at [734, 372] on icon "save" at bounding box center [735, 372] width 13 height 13
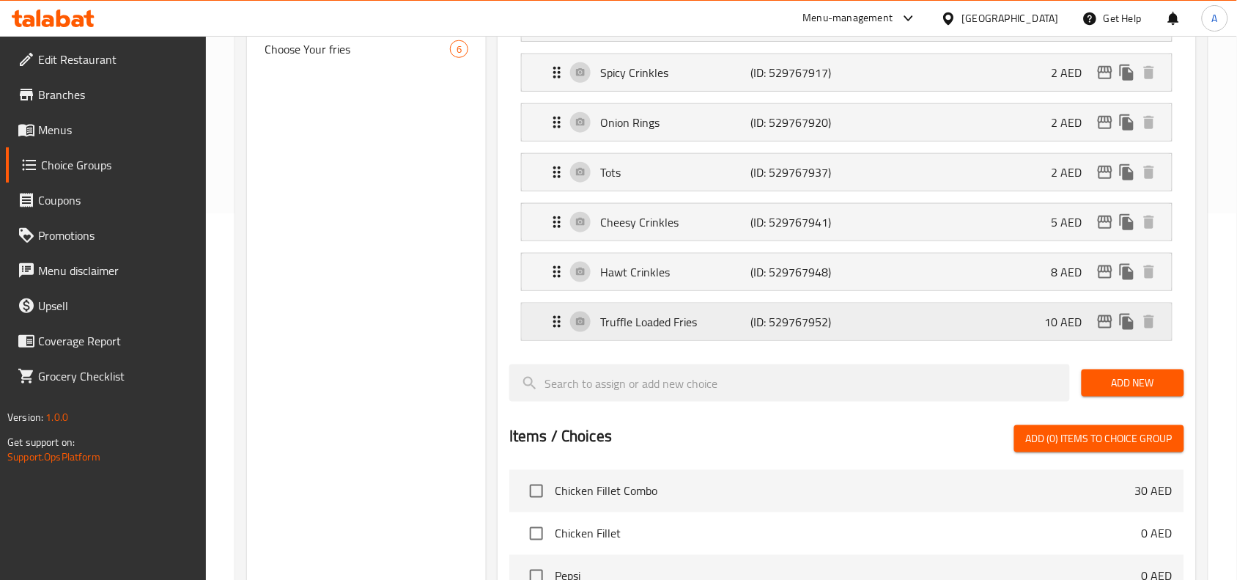
click at [761, 320] on p "(ID: 529767952)" at bounding box center [801, 322] width 100 height 18
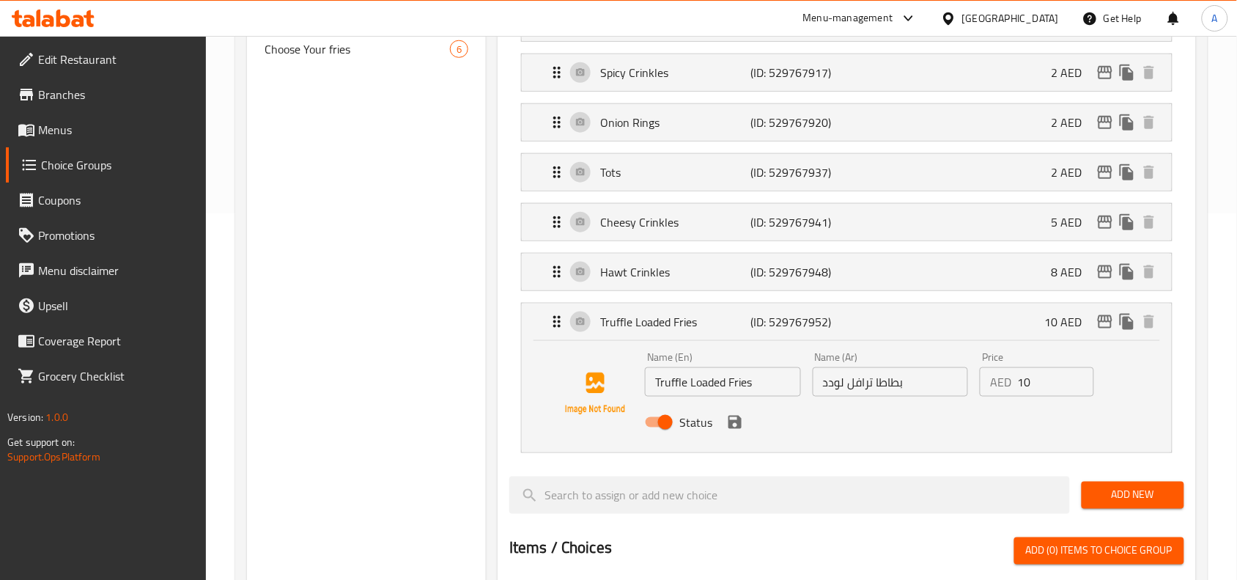
click at [664, 420] on input "Status" at bounding box center [666, 422] width 84 height 28
checkbox input "false"
click at [729, 424] on icon "save" at bounding box center [735, 422] width 13 height 13
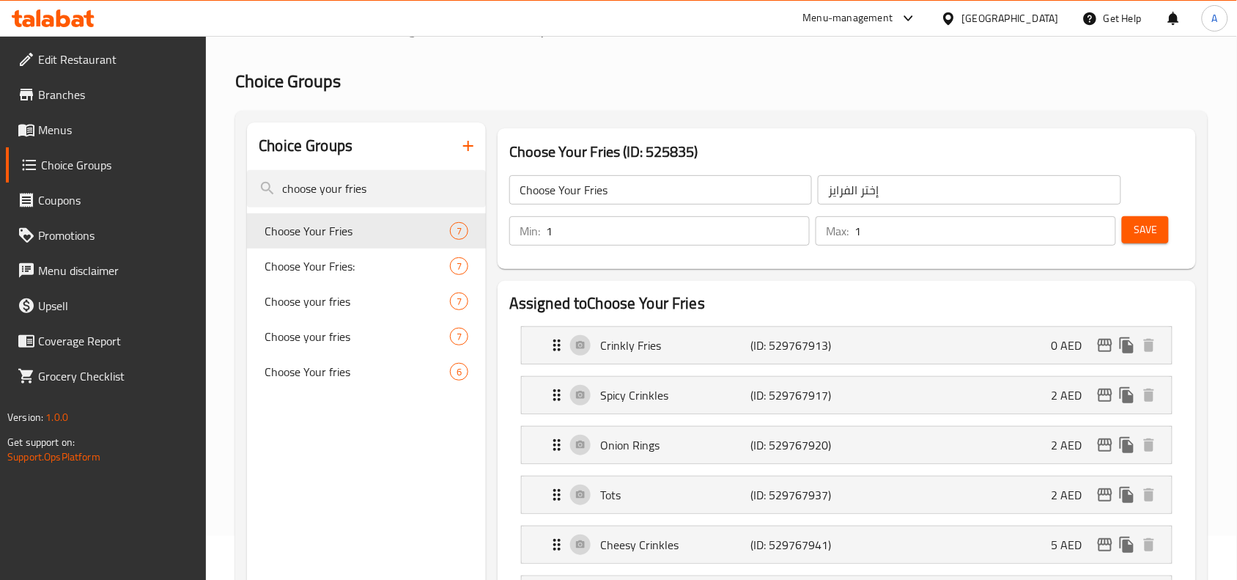
scroll to position [0, 0]
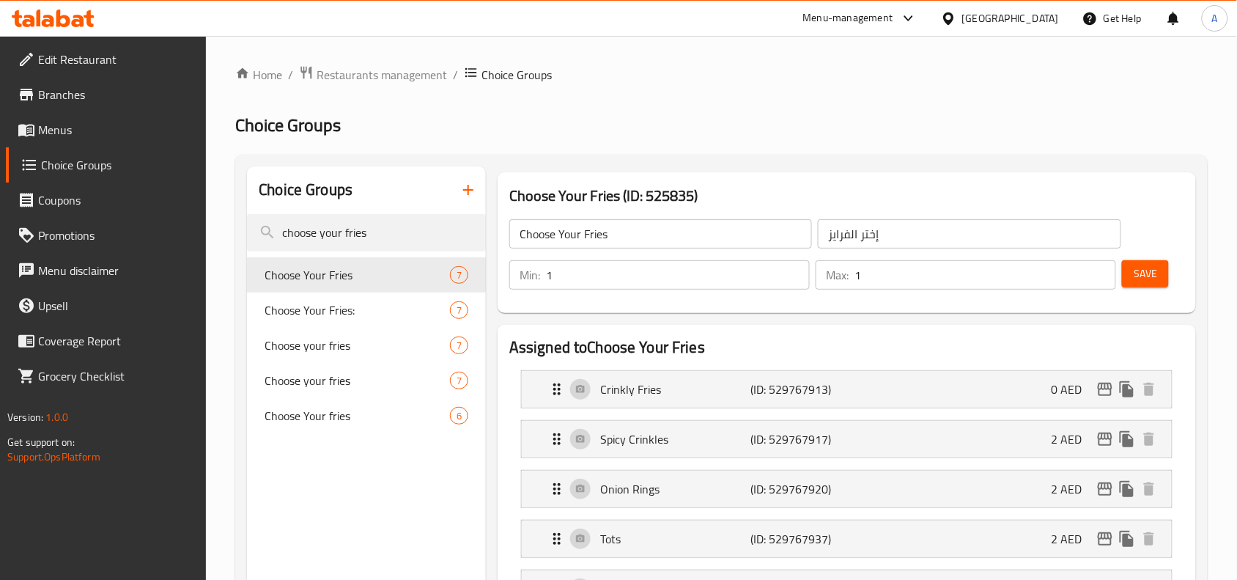
click at [1141, 270] on span "Save" at bounding box center [1145, 274] width 23 height 18
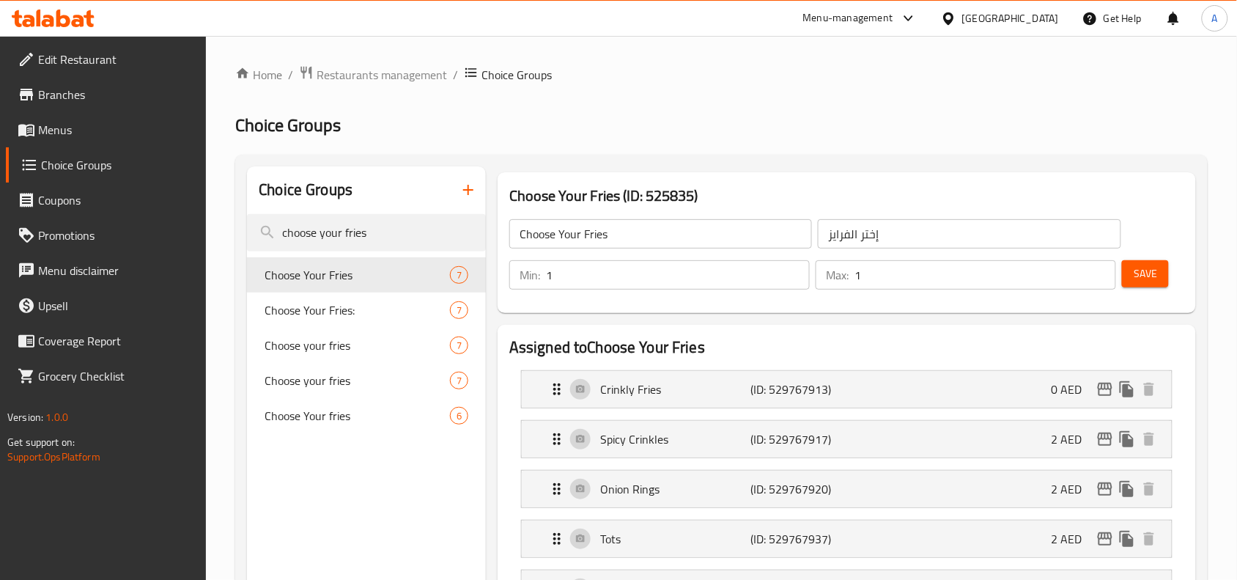
click at [1141, 269] on span "Save" at bounding box center [1145, 274] width 23 height 18
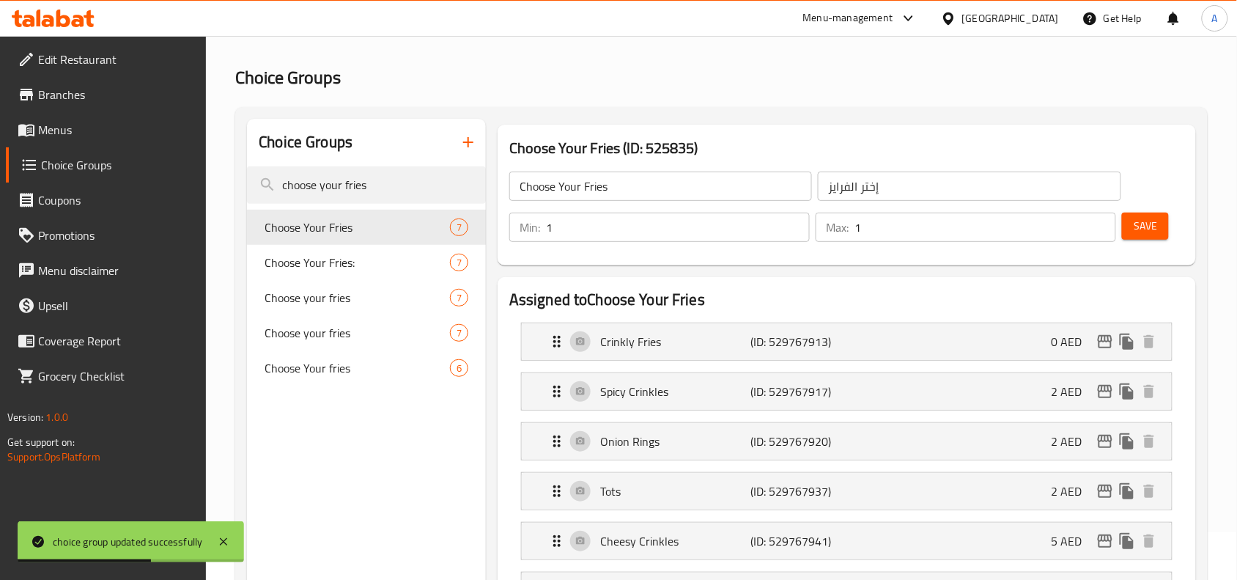
scroll to position [183, 0]
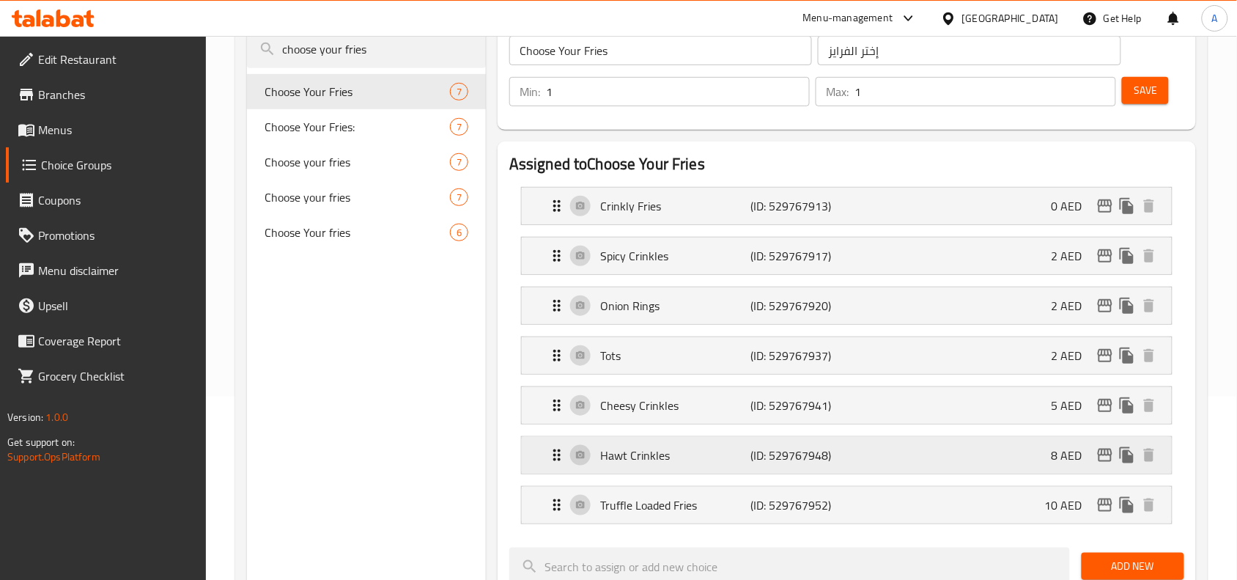
click at [768, 451] on p "(ID: 529767948)" at bounding box center [801, 455] width 100 height 18
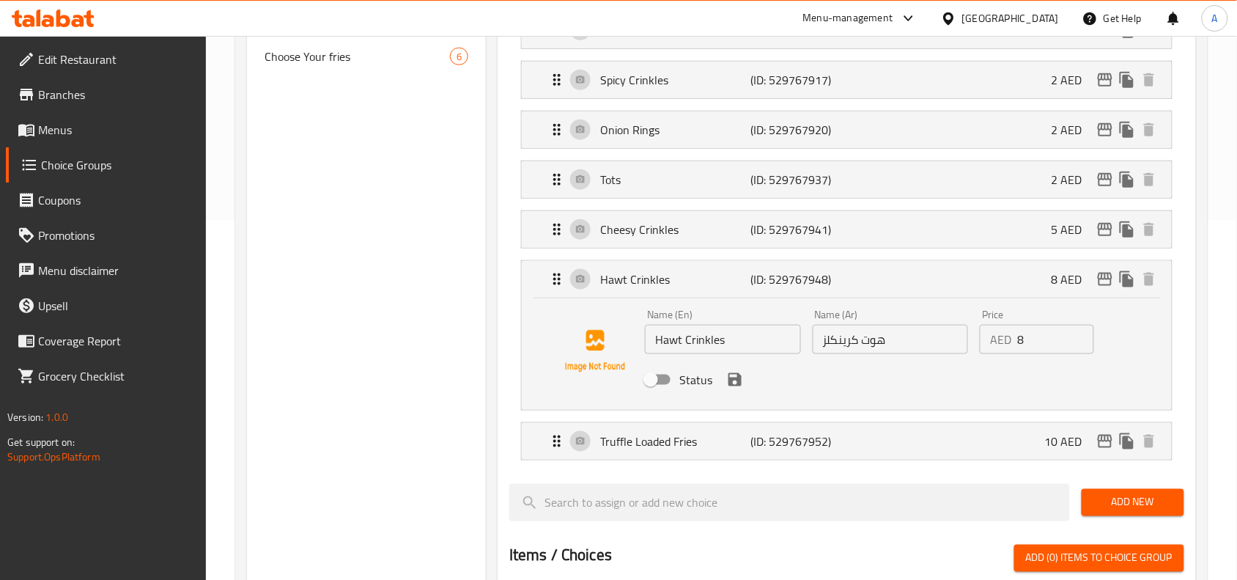
scroll to position [367, 0]
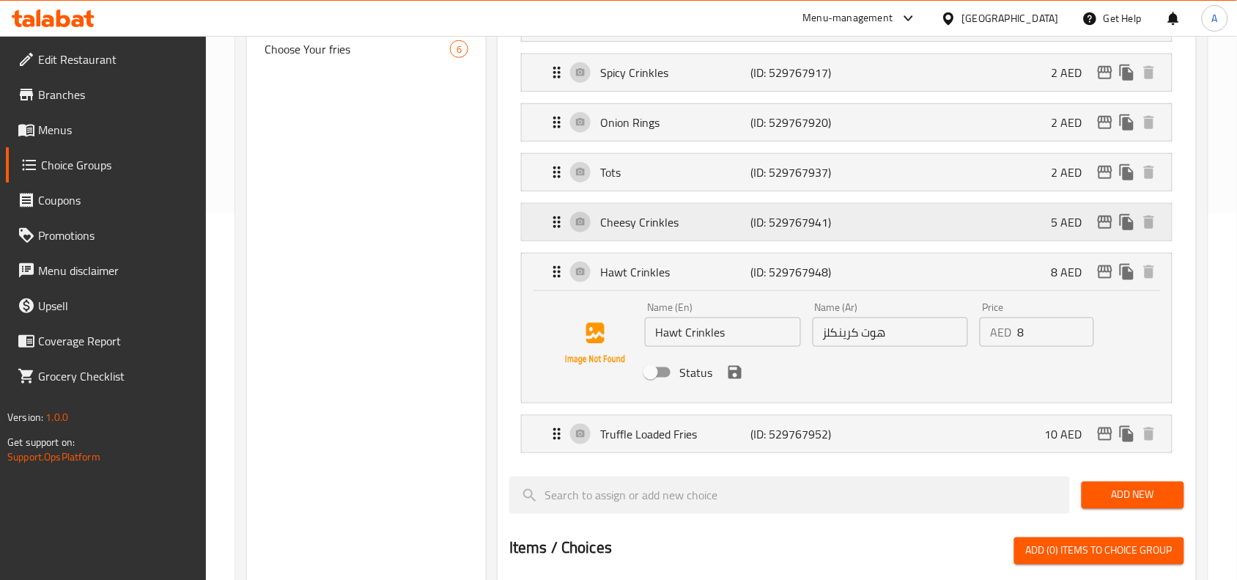
click at [789, 231] on p "(ID: 529767941)" at bounding box center [801, 222] width 100 height 18
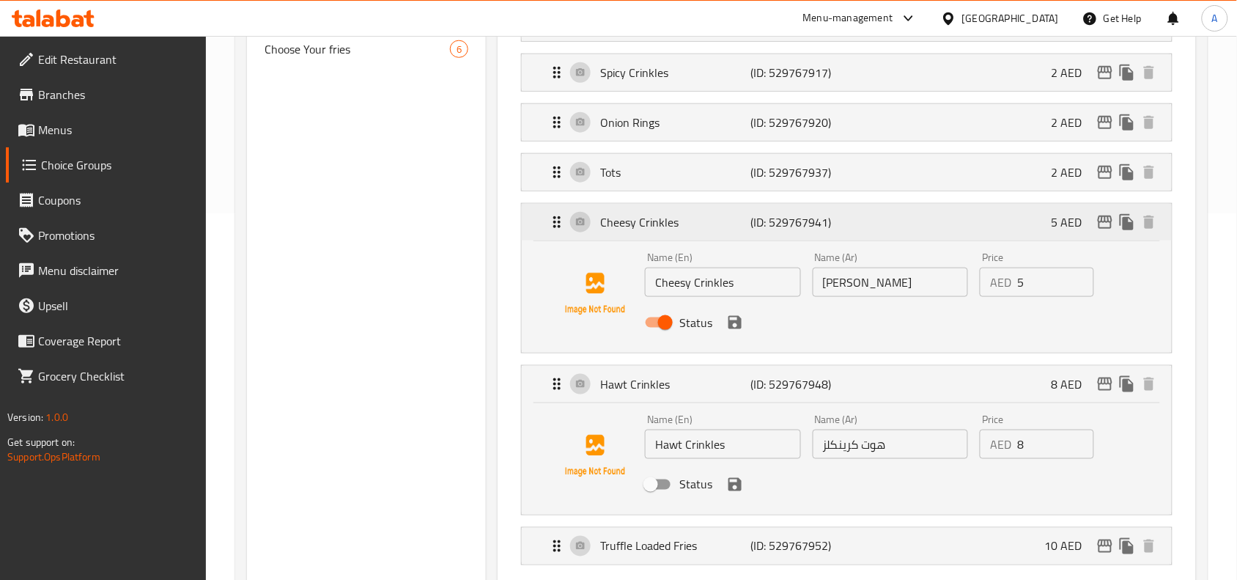
click at [789, 231] on p "(ID: 529767941)" at bounding box center [801, 222] width 100 height 18
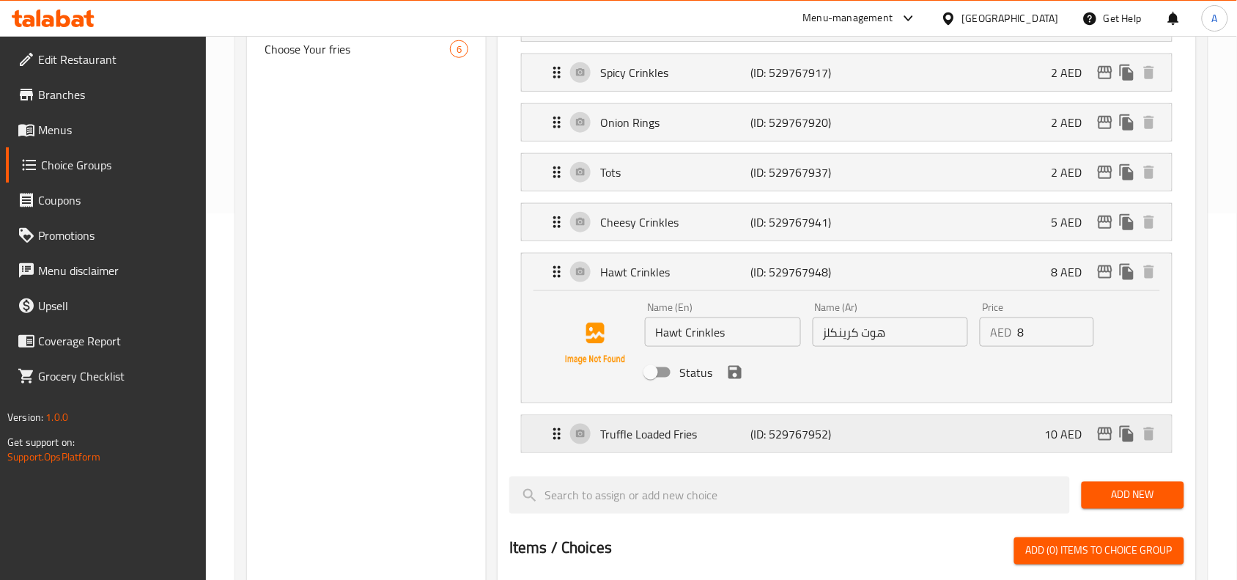
click at [790, 441] on p "(ID: 529767952)" at bounding box center [801, 434] width 100 height 18
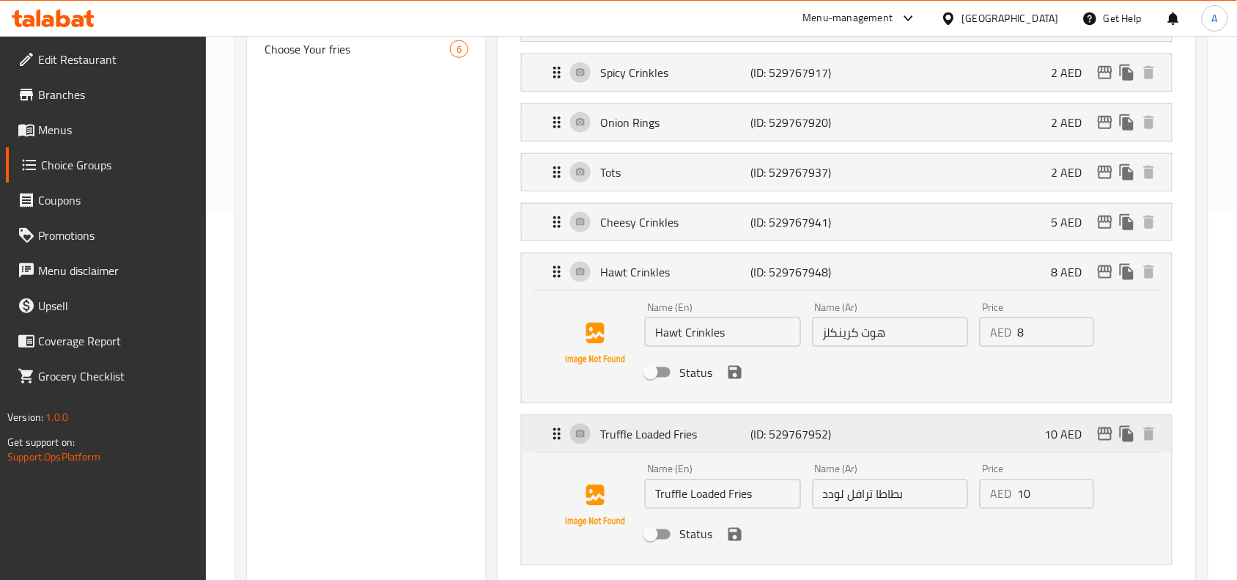
click at [811, 441] on p "(ID: 529767952)" at bounding box center [801, 434] width 100 height 18
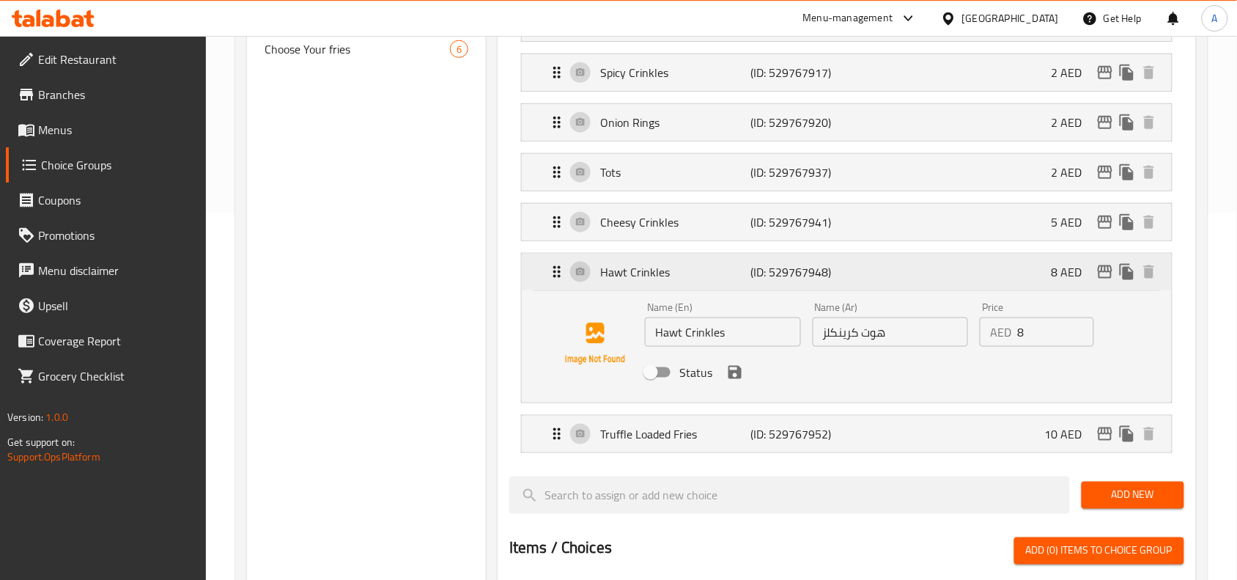
click at [776, 277] on p "(ID: 529767948)" at bounding box center [801, 272] width 100 height 18
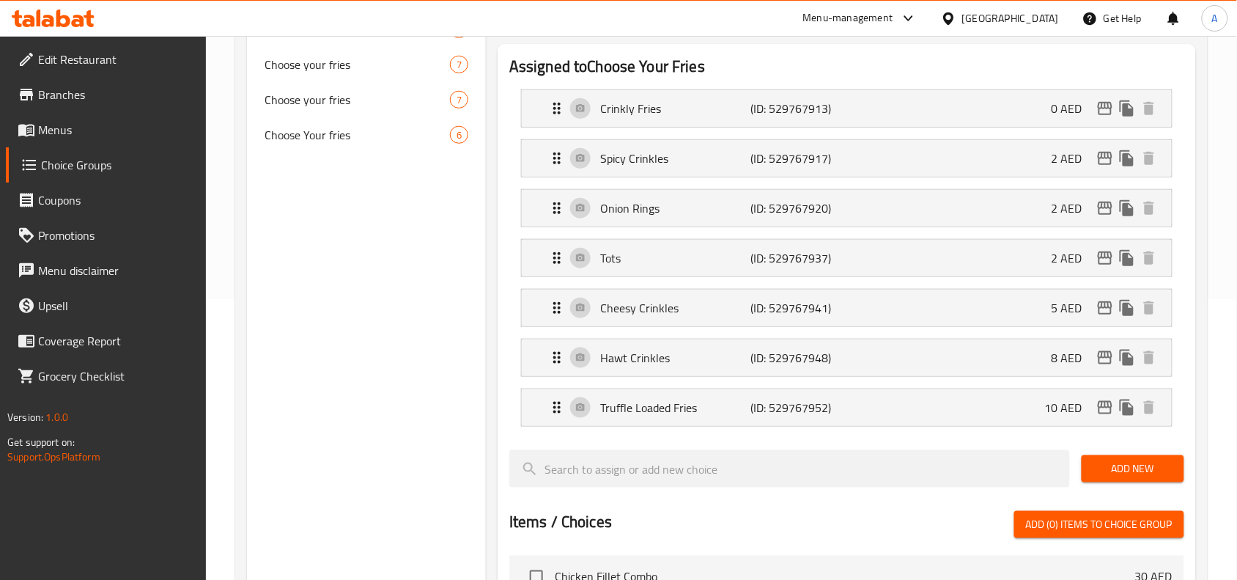
scroll to position [0, 0]
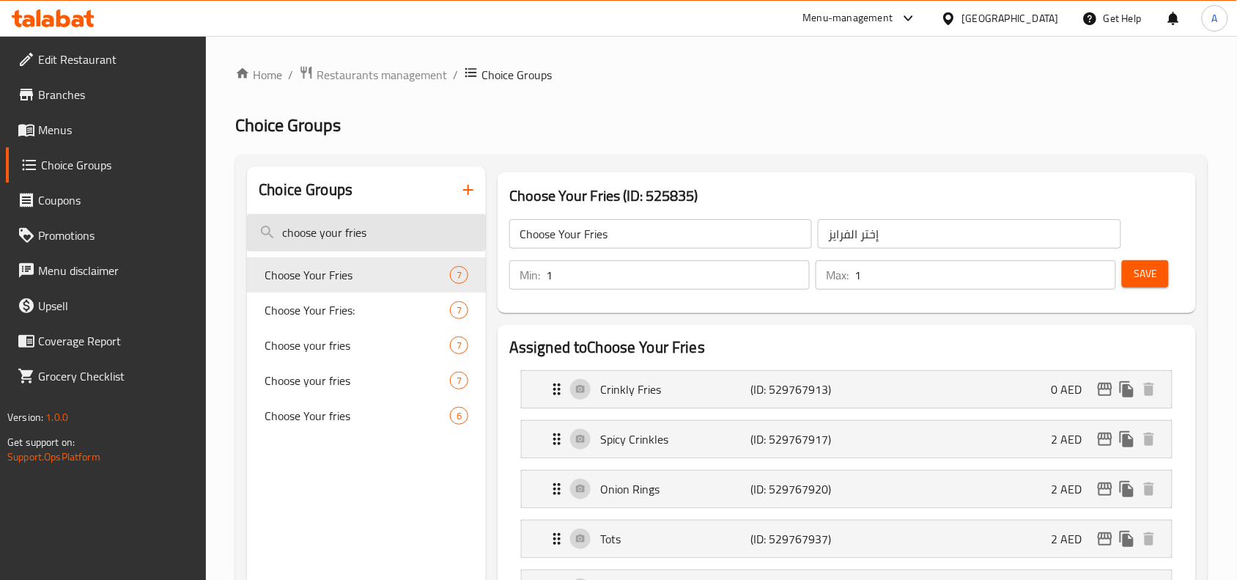
click at [360, 235] on input "choose your fries" at bounding box center [366, 232] width 239 height 37
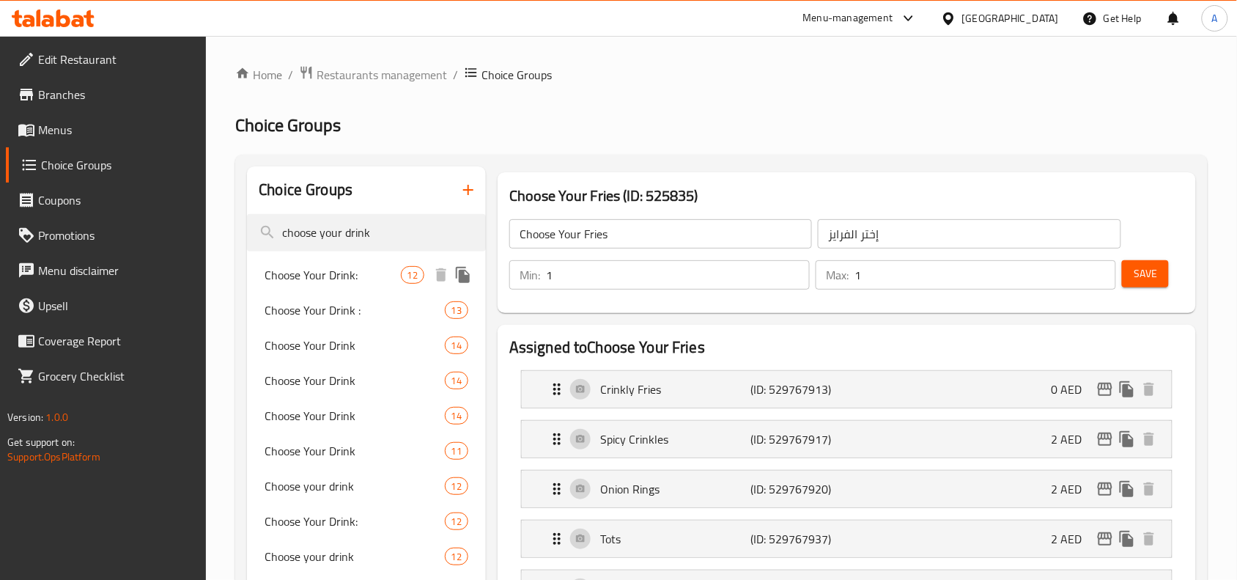
type input "choose your drink"
click at [320, 287] on div "Choose Your Drink: 12" at bounding box center [366, 274] width 239 height 35
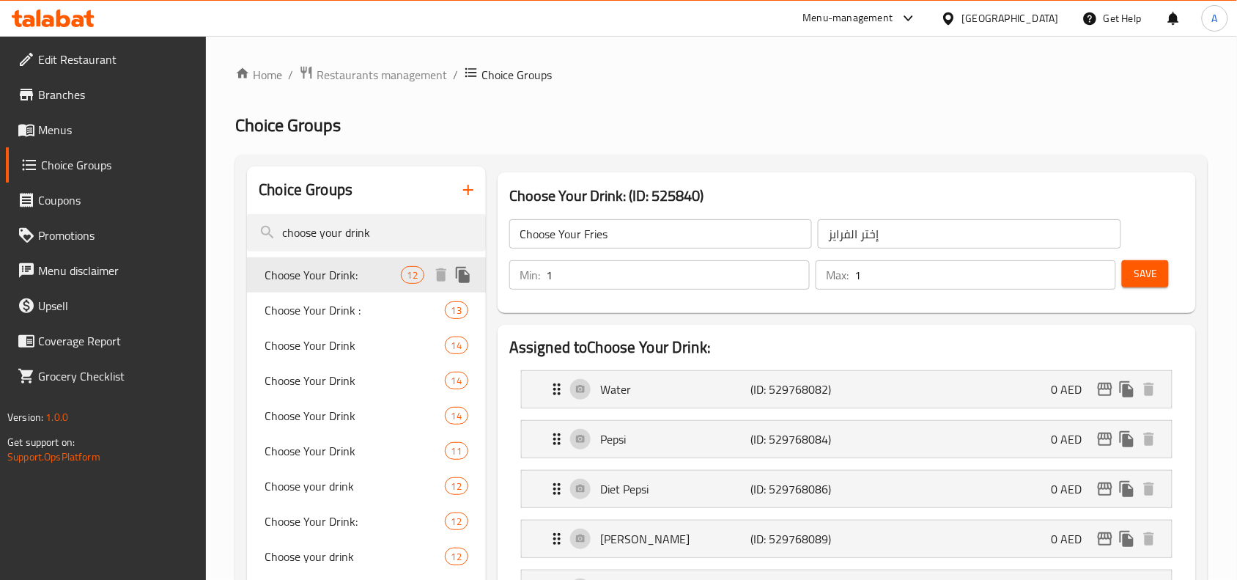
type input "Choose Your Drink:"
type input "اختار المشروب:"
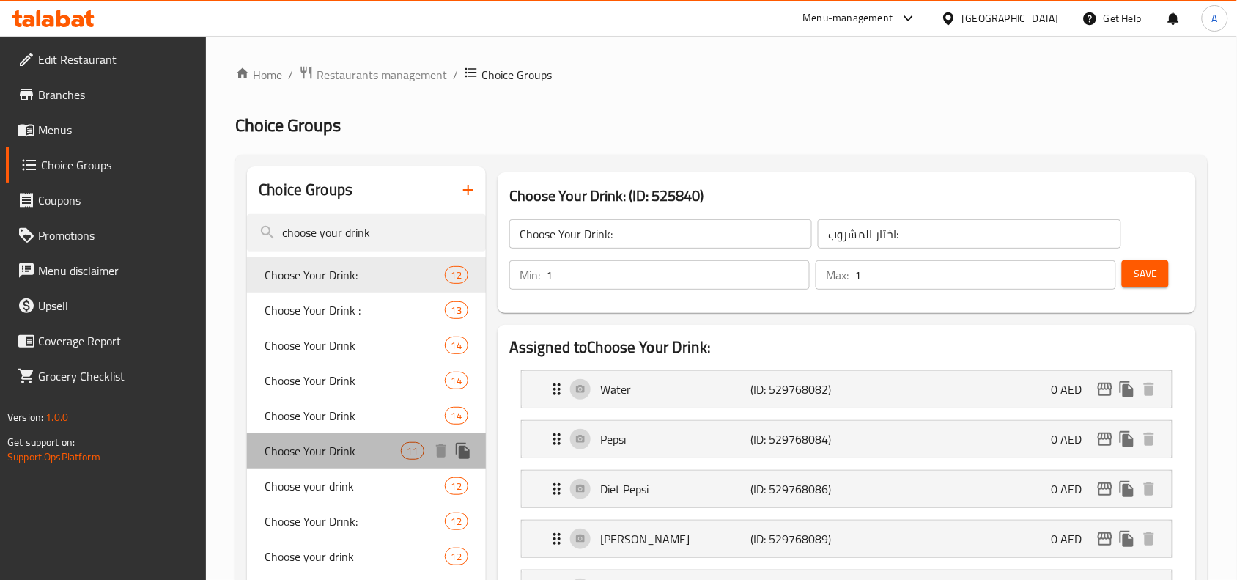
click at [331, 448] on span "Choose Your Drink" at bounding box center [333, 451] width 136 height 18
type input "Choose Your Drink"
type input "إختر المشروب"
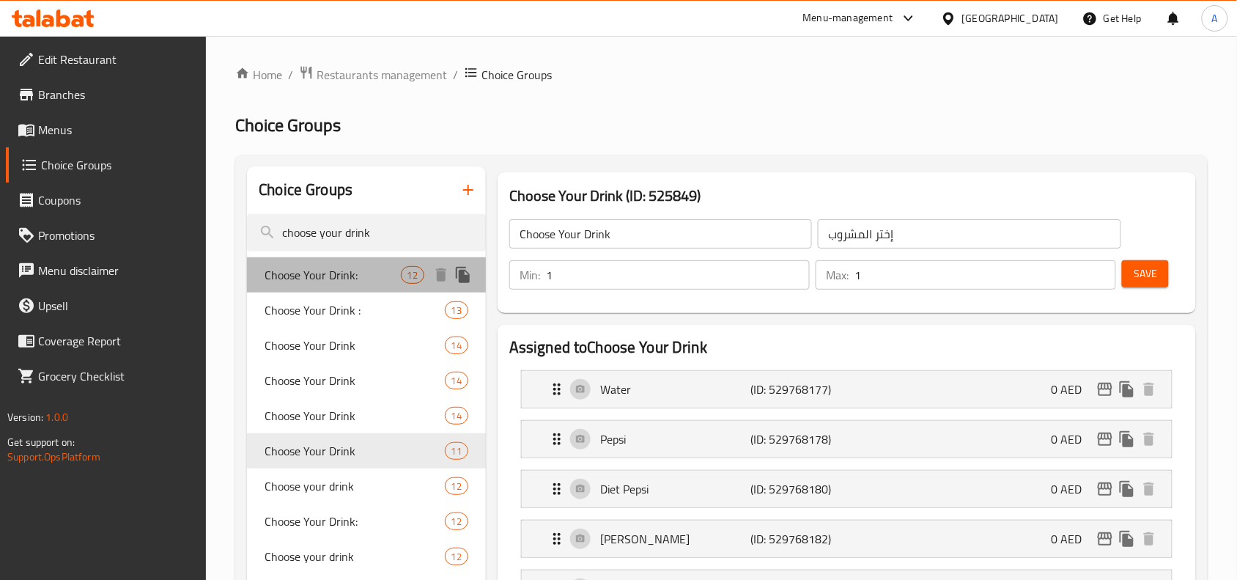
click at [348, 277] on span "Choose Your Drink:" at bounding box center [333, 275] width 136 height 18
type input "Choose Your Drink:"
type input "اختار المشروب:"
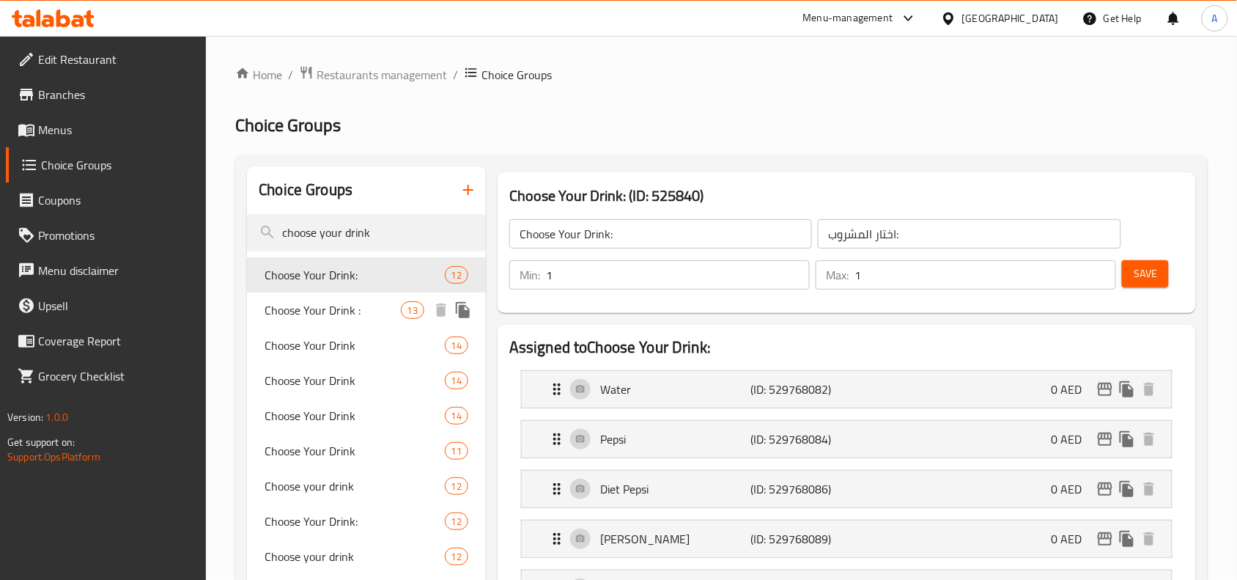
click at [283, 323] on div "Choose Your Drink : 13" at bounding box center [366, 309] width 239 height 35
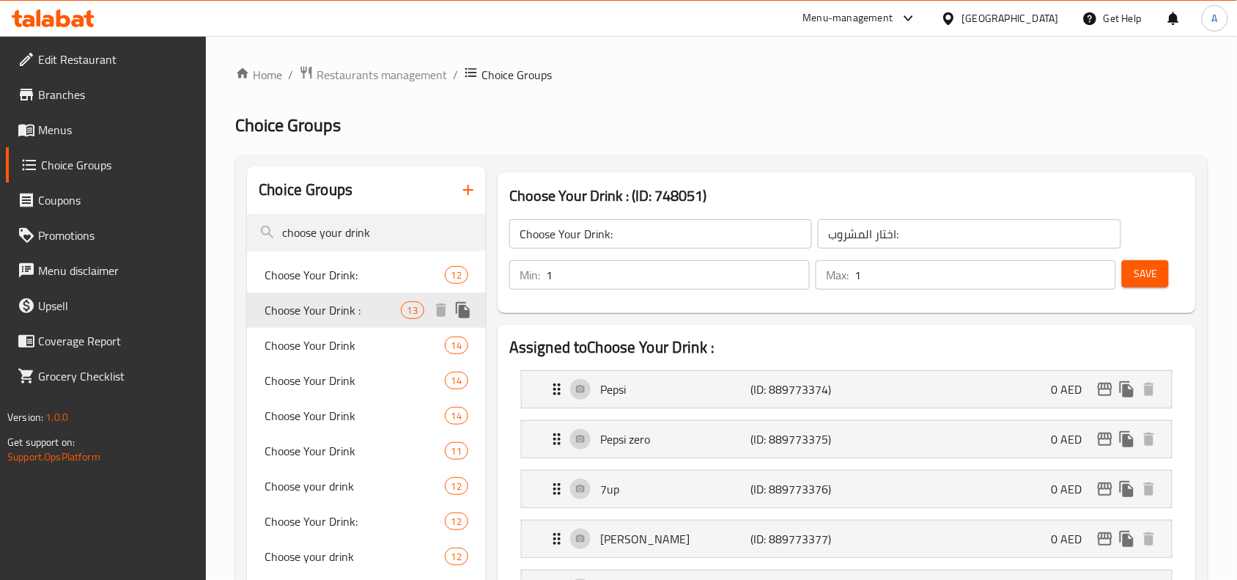
type input "Choose Your Drink :"
type input "[PERSON_NAME]:"
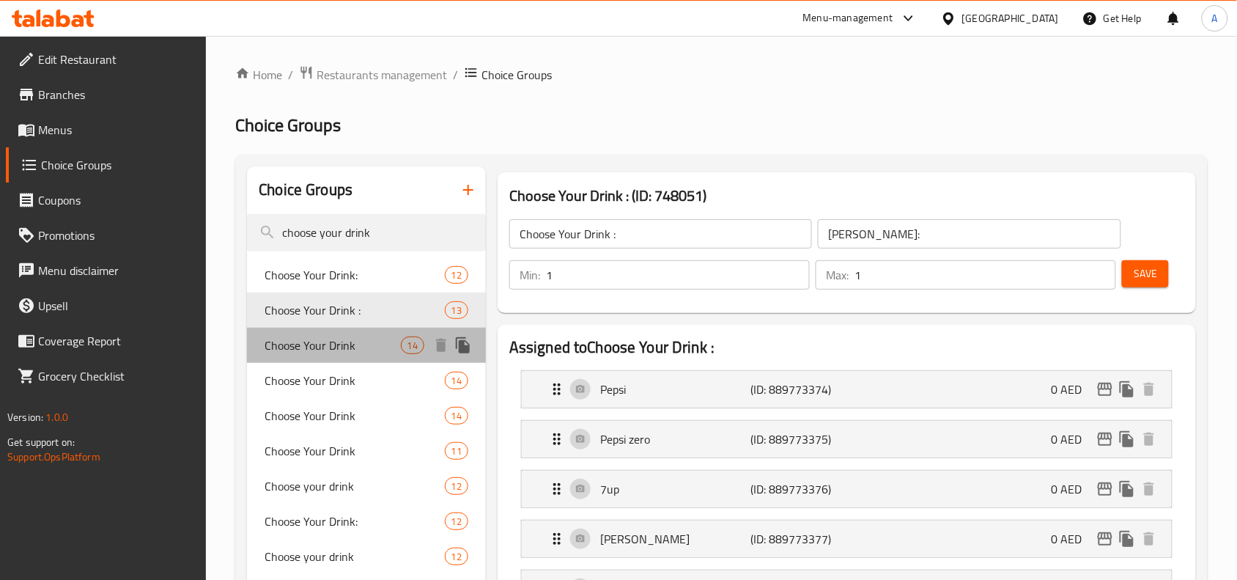
click at [292, 354] on span "Choose Your Drink" at bounding box center [333, 345] width 136 height 18
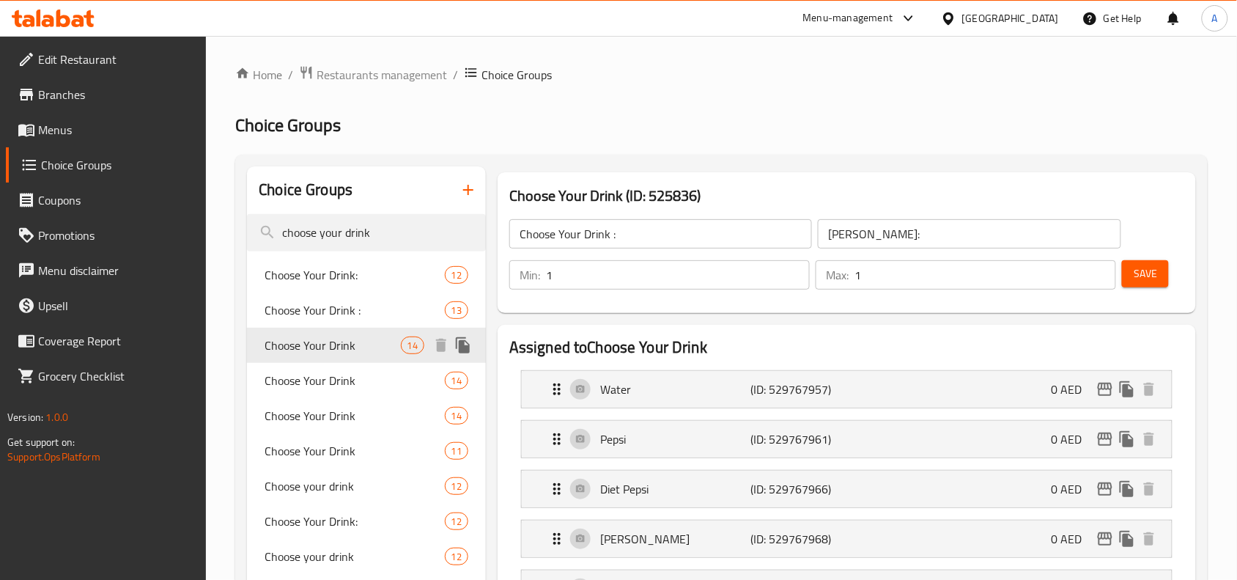
type input "Choose Your Drink"
type input "إختر المشروب"
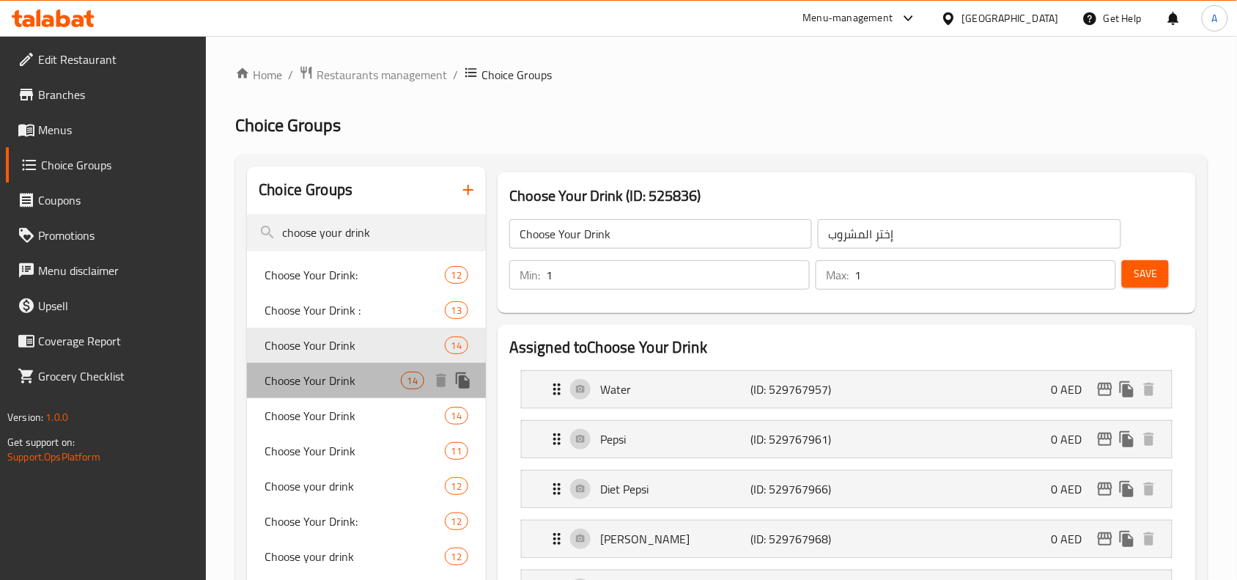
click at [306, 372] on span "Choose Your Drink" at bounding box center [333, 381] width 136 height 18
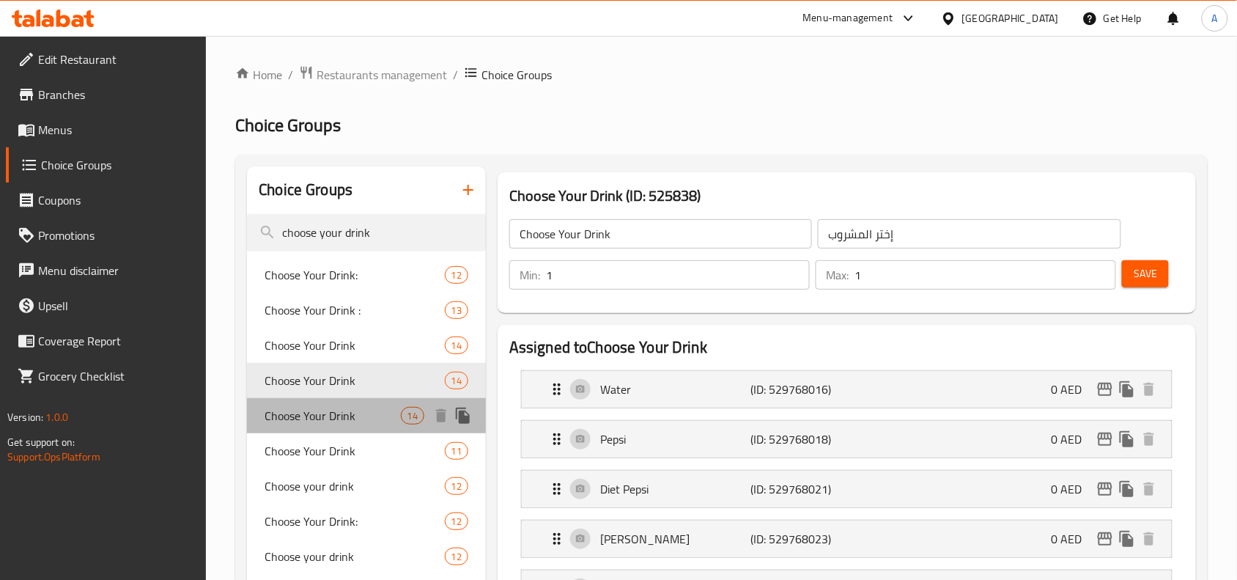
click at [314, 411] on span "Choose Your Drink" at bounding box center [333, 416] width 136 height 18
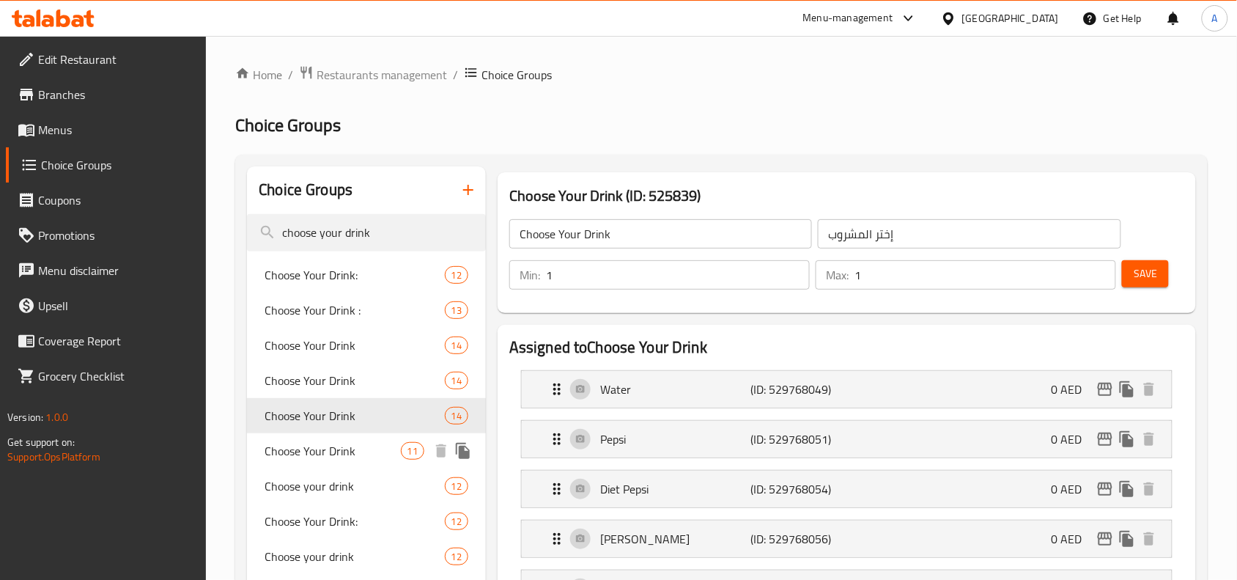
click at [339, 448] on span "Choose Your Drink" at bounding box center [333, 451] width 136 height 18
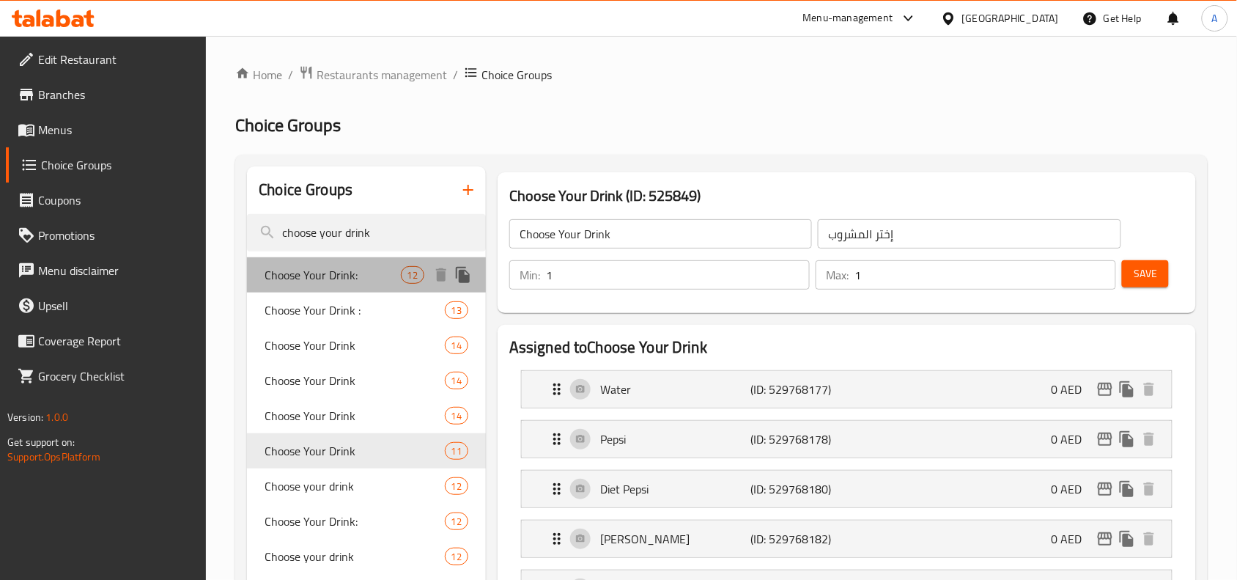
click at [323, 284] on span "Choose Your Drink:" at bounding box center [333, 275] width 136 height 18
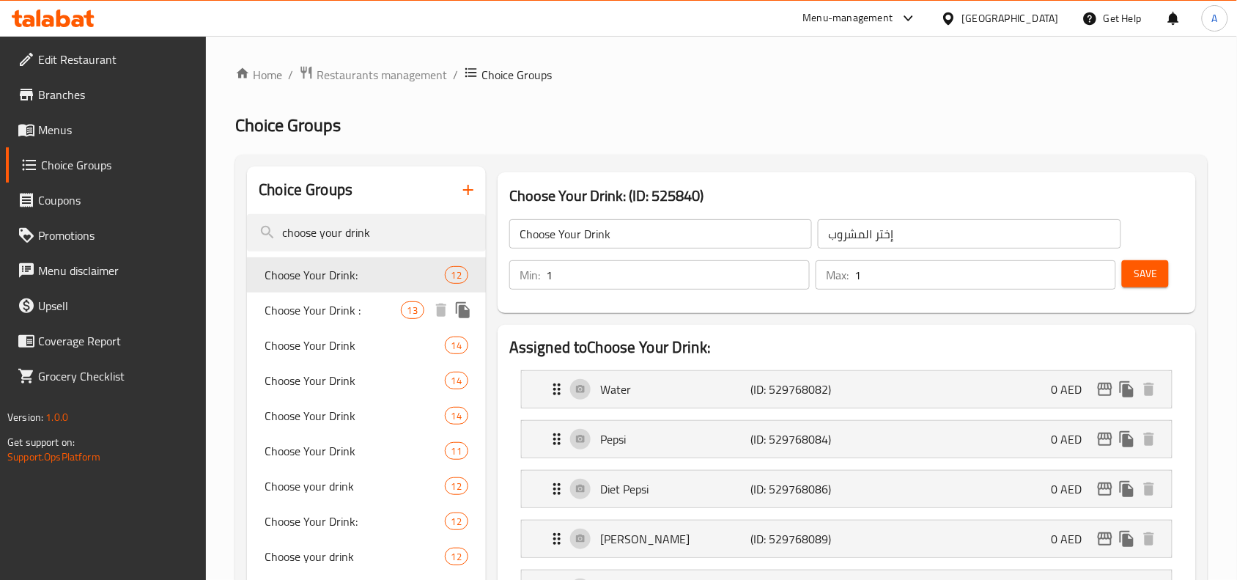
type input "Choose Your Drink:"
type input "اختار المشروب:"
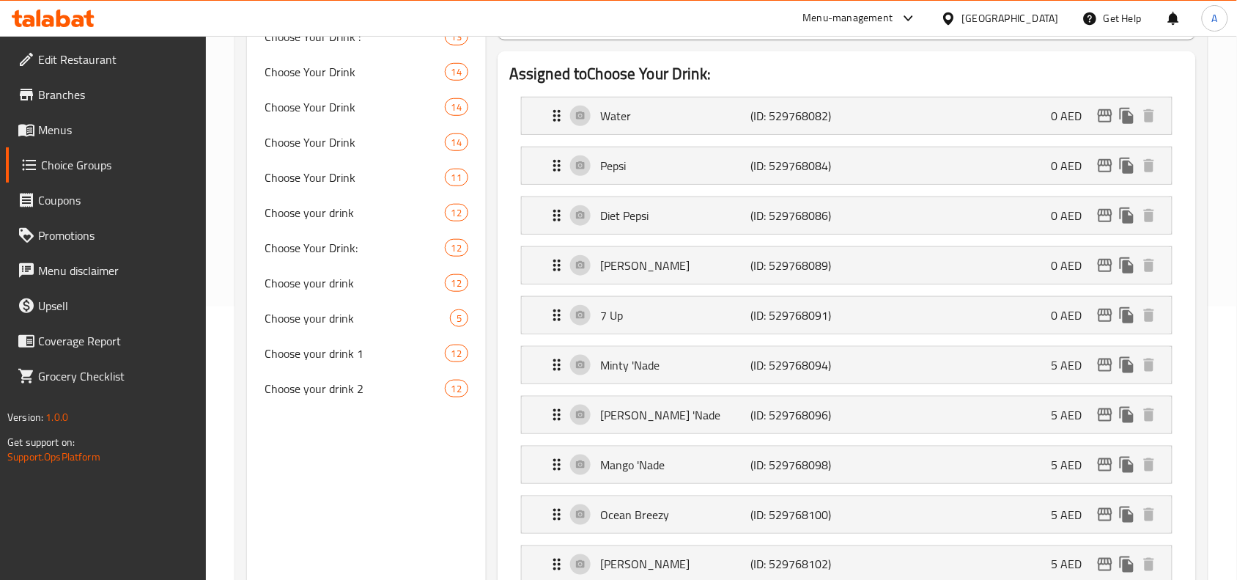
scroll to position [275, 0]
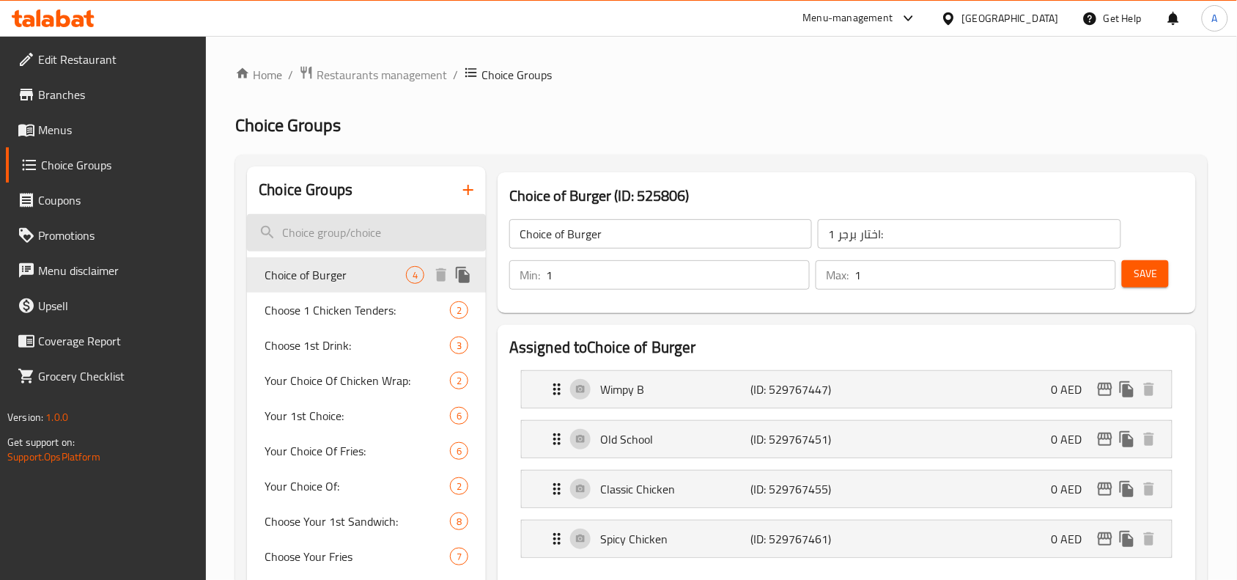
click at [338, 235] on input "search" at bounding box center [366, 232] width 239 height 37
click at [382, 229] on input "search" at bounding box center [366, 232] width 239 height 37
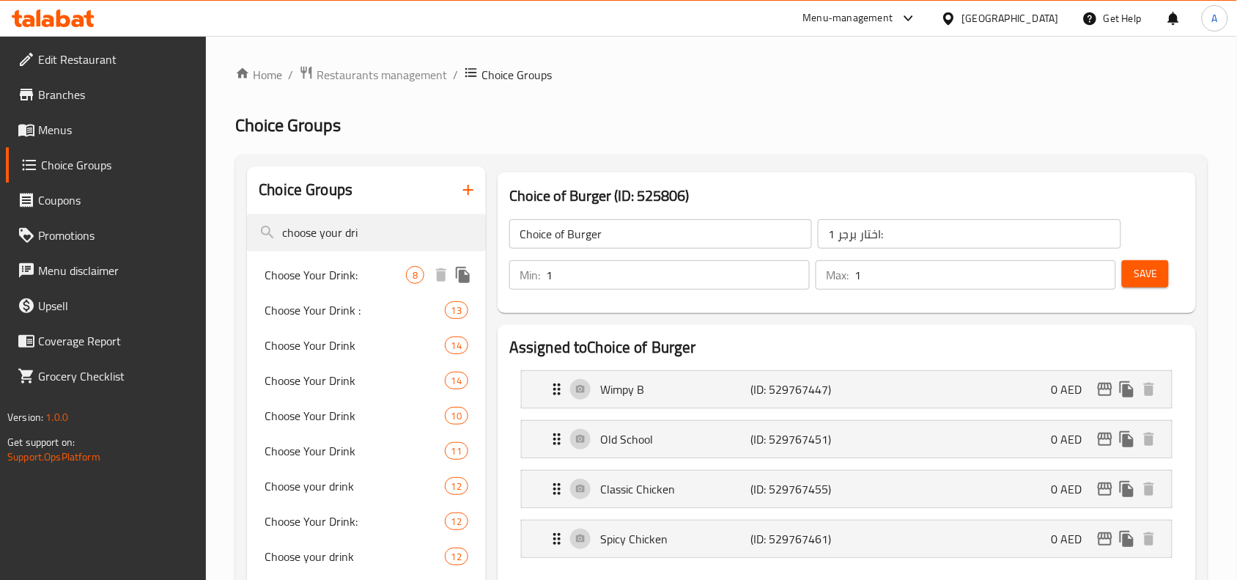
type input "choose your dri"
click at [334, 281] on span "Choose Your Drink:" at bounding box center [335, 275] width 141 height 18
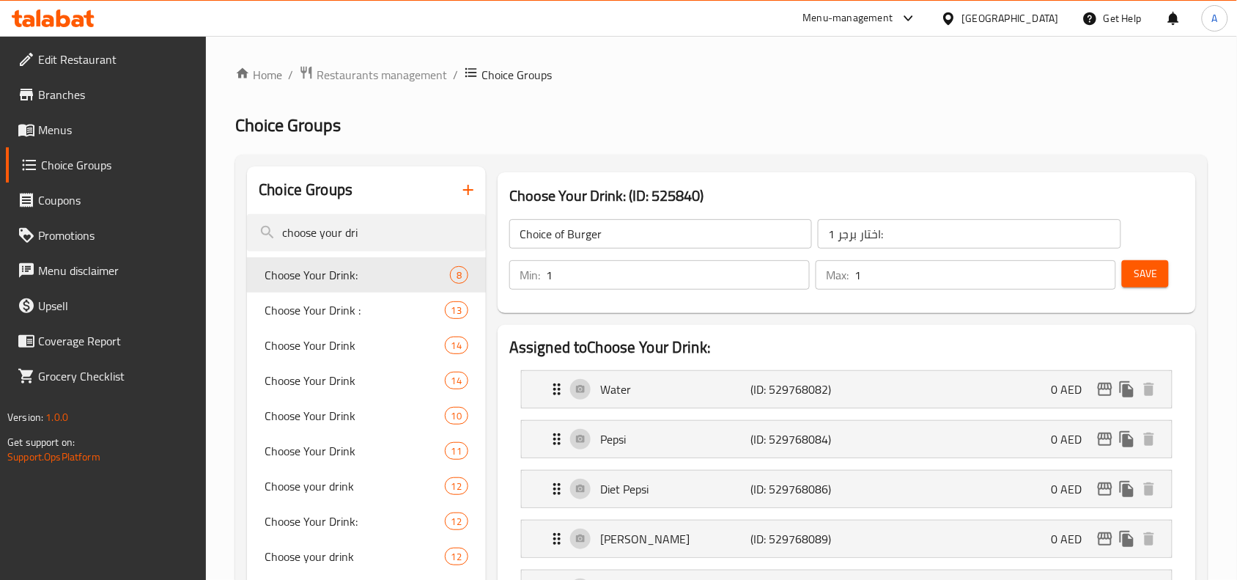
type input "Choose Your Drink:"
type input "اختار المشروب:"
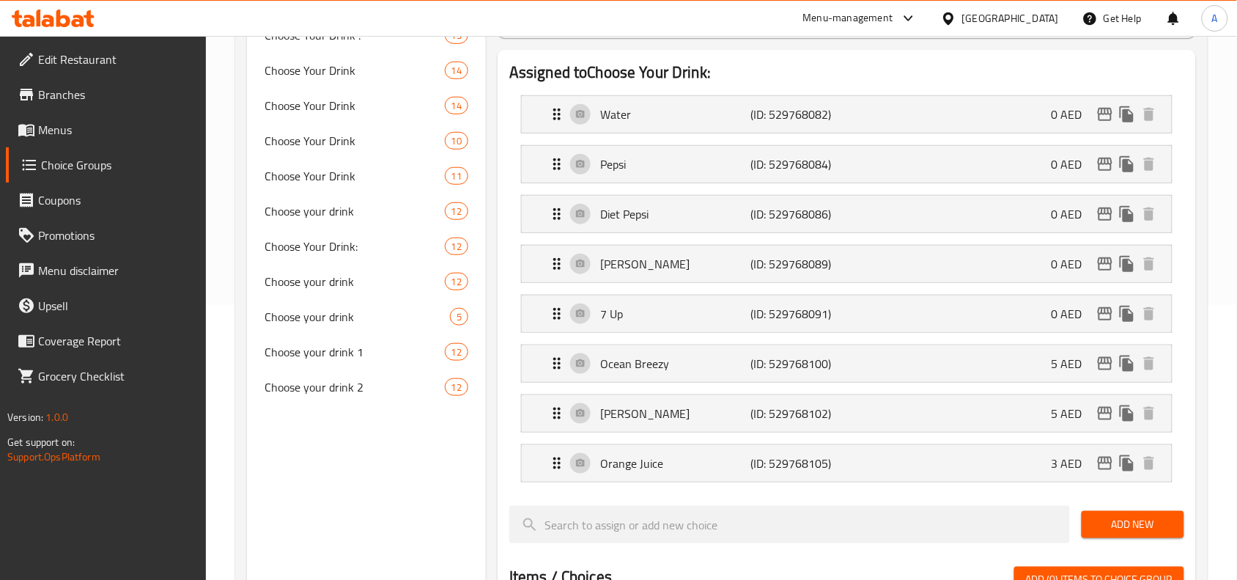
scroll to position [183, 0]
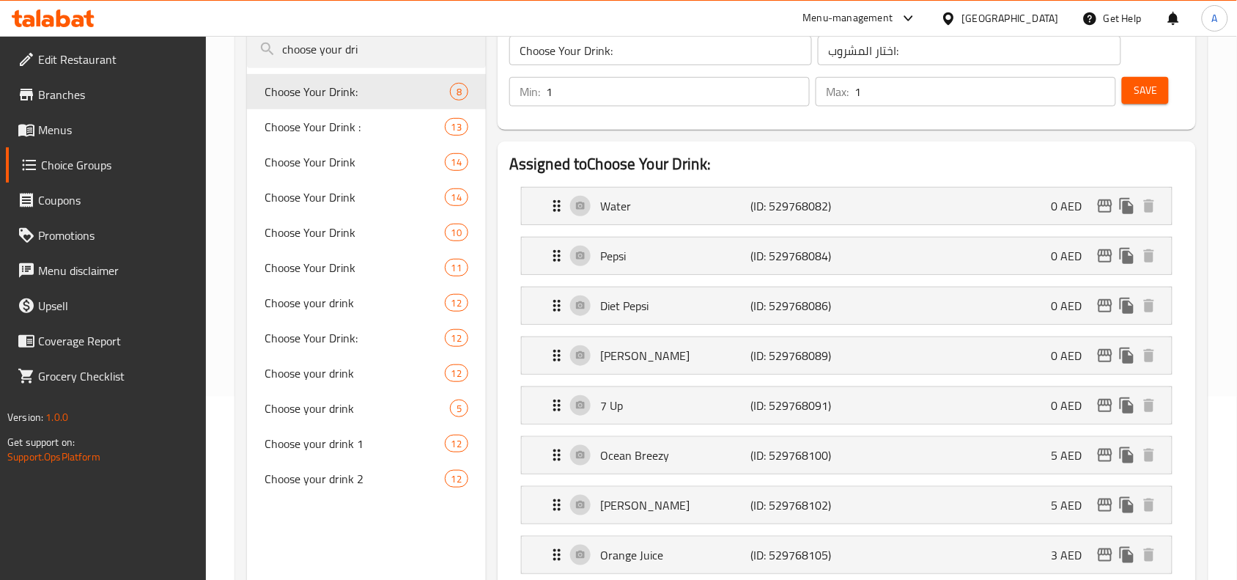
click at [748, 155] on h2 "Assigned to Choose Your Drink:" at bounding box center [846, 164] width 675 height 22
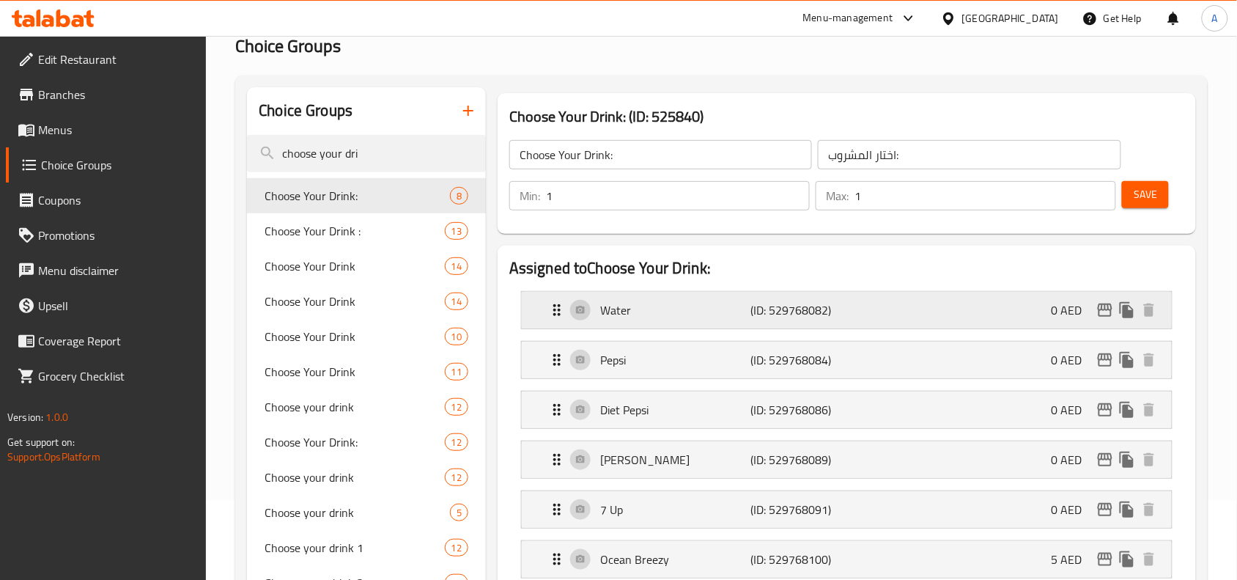
scroll to position [0, 0]
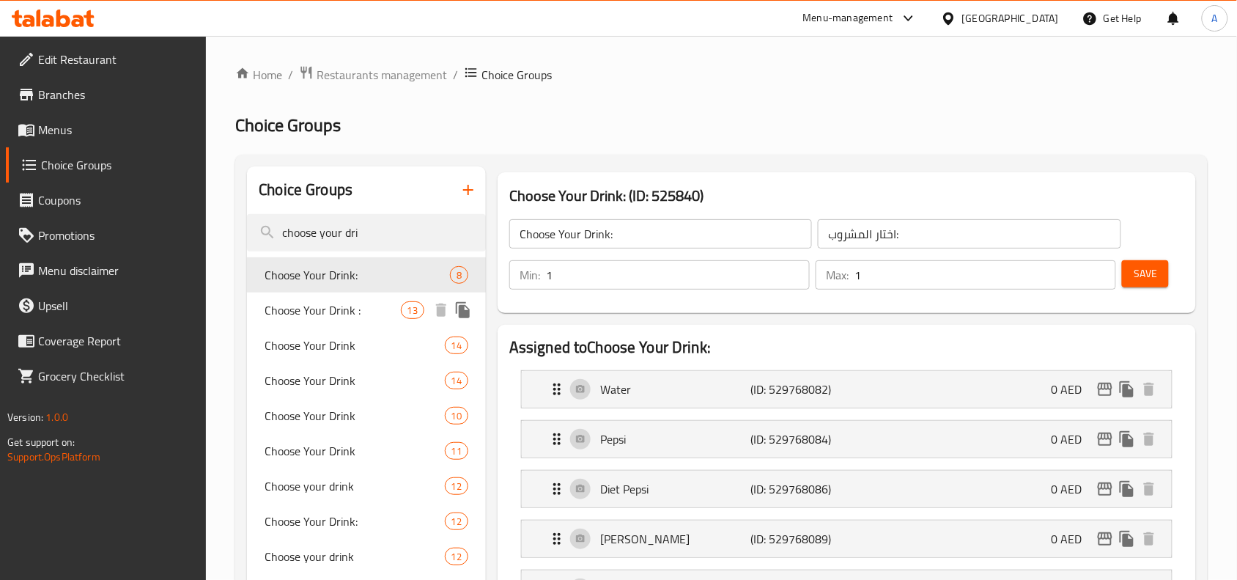
click at [328, 310] on span "Choose Your Drink :" at bounding box center [333, 310] width 136 height 18
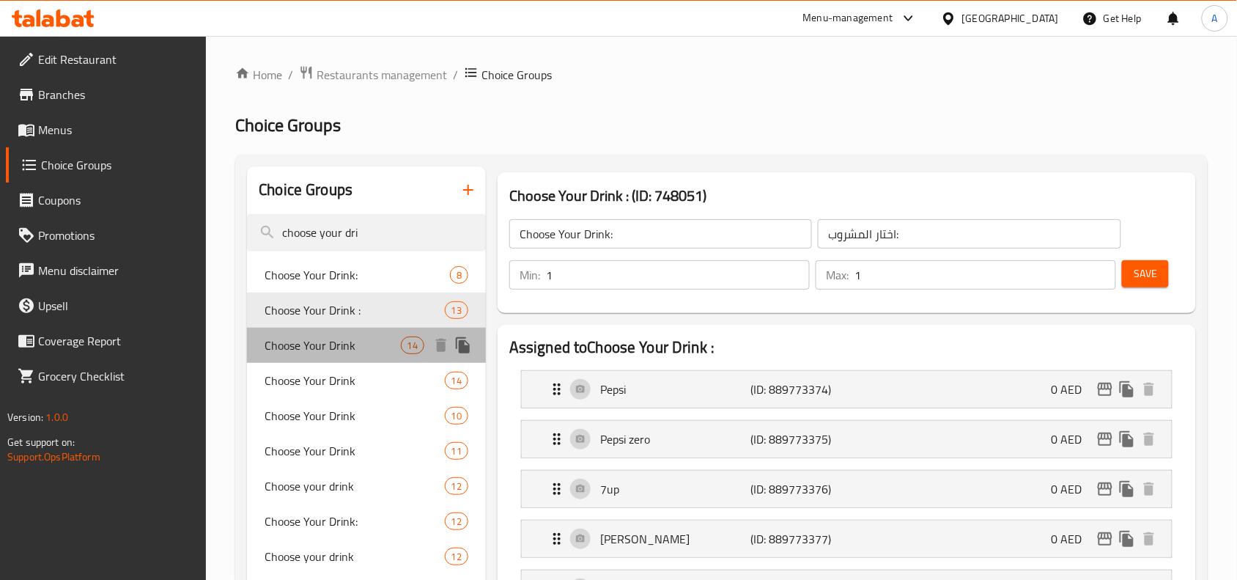
click at [309, 345] on span "Choose Your Drink" at bounding box center [333, 345] width 136 height 18
type input "Choose Your Drink :"
type input "[PERSON_NAME]:"
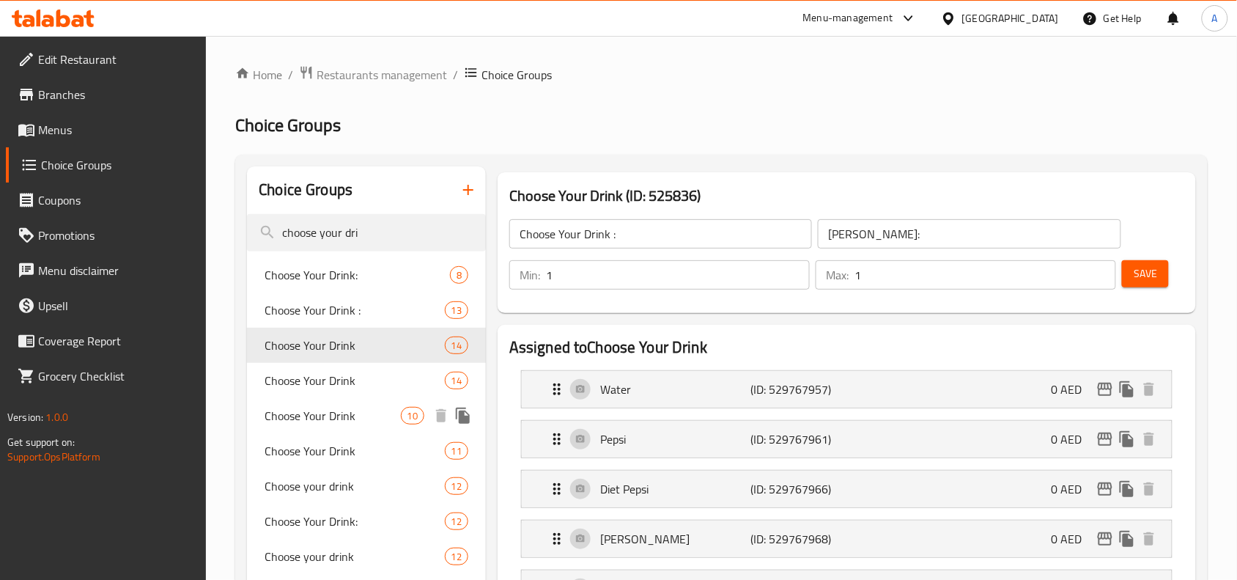
type input "Choose Your Drink"
type input "إختر المشروب"
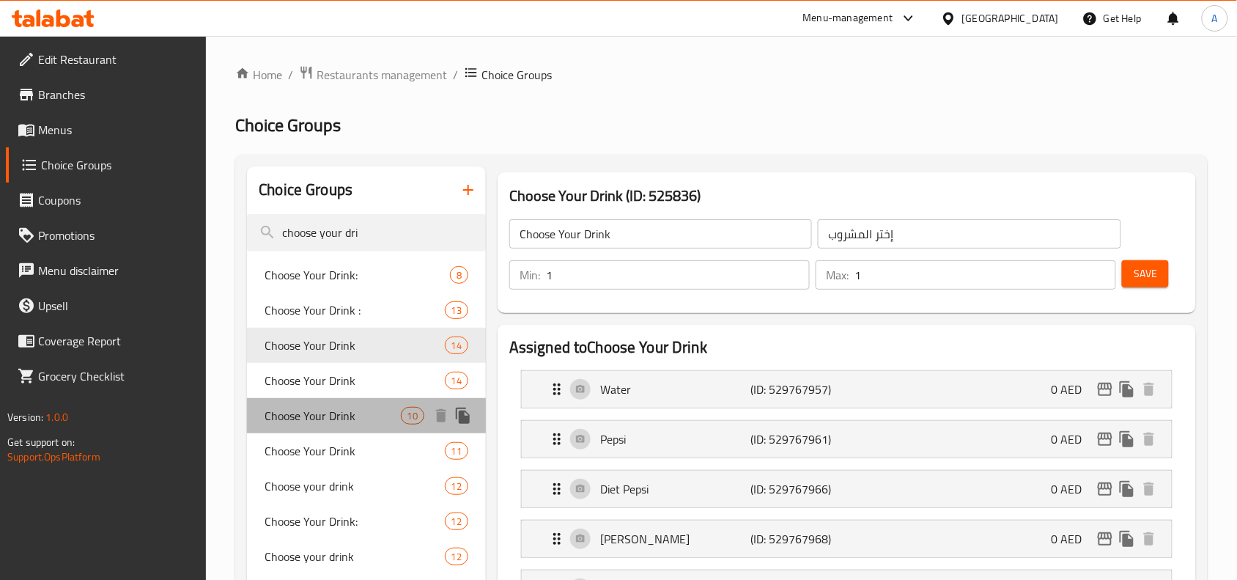
click at [321, 419] on span "Choose Your Drink" at bounding box center [333, 416] width 136 height 18
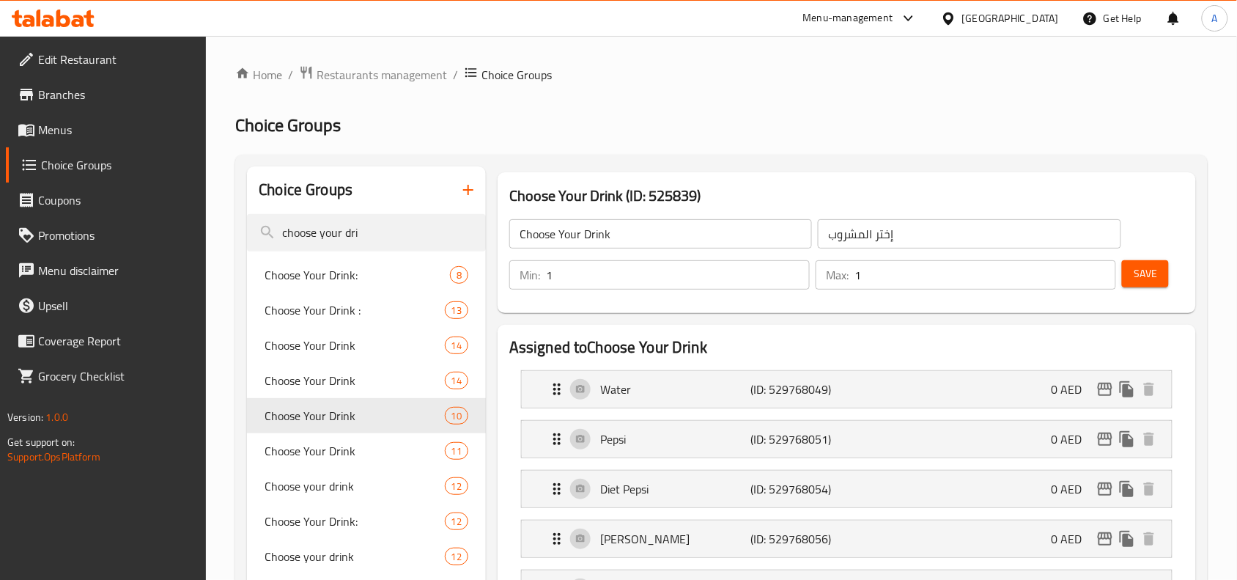
click at [771, 349] on h2 "Assigned to Choose Your Drink" at bounding box center [846, 347] width 675 height 22
click at [348, 229] on input "choose your dri" at bounding box center [366, 232] width 239 height 37
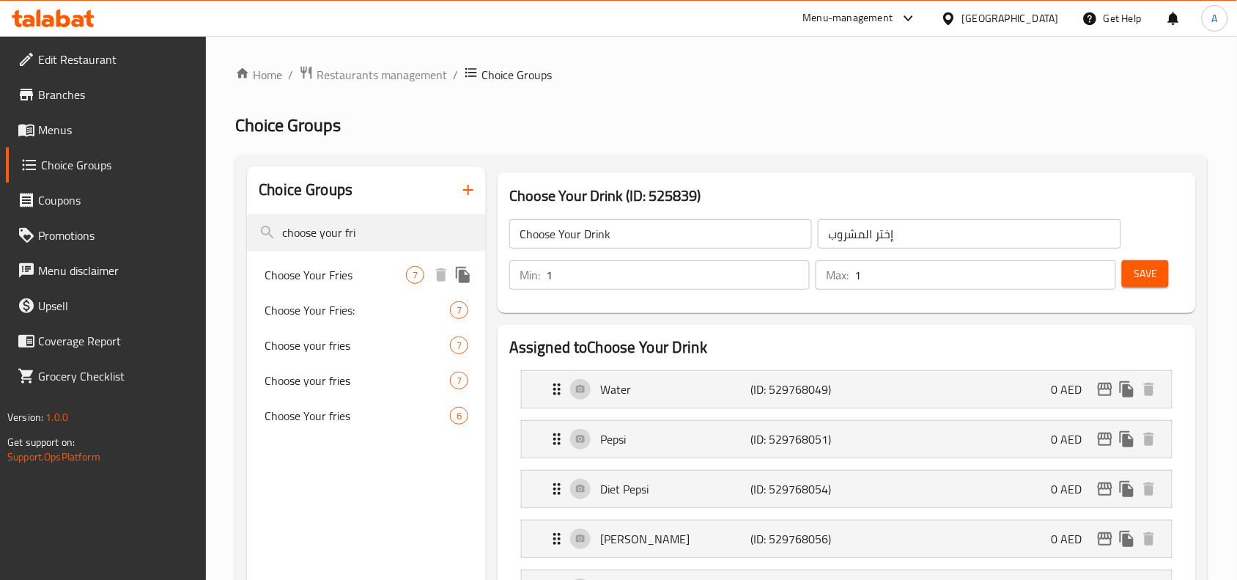
type input "choose your fri"
click at [310, 266] on span "Choose Your Fries" at bounding box center [335, 275] width 141 height 18
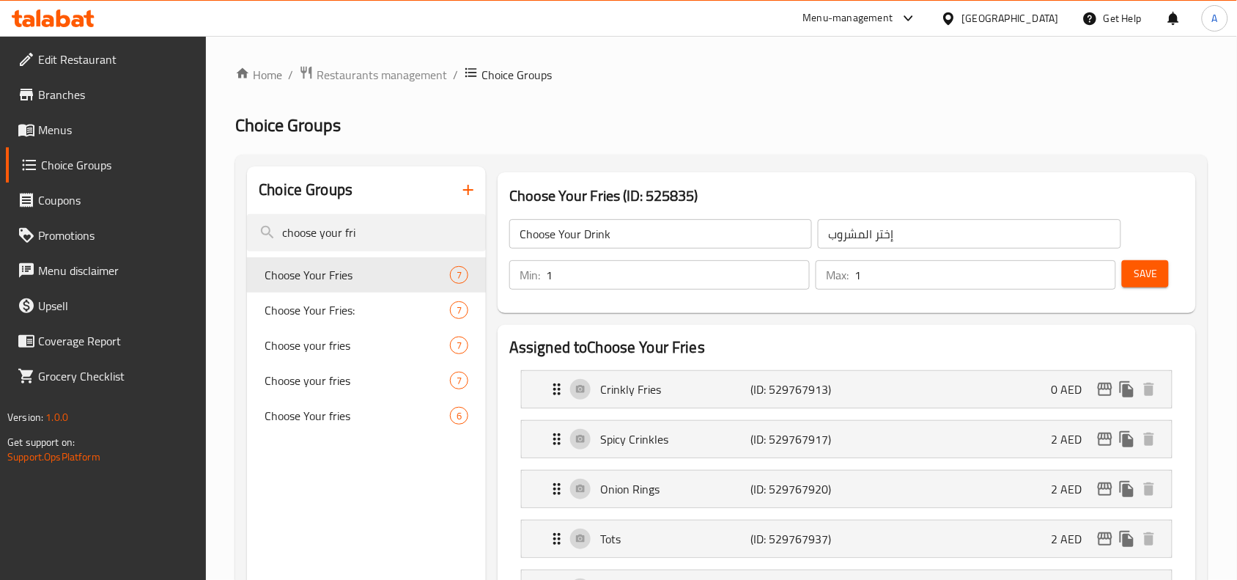
type input "Choose Your Fries"
type input "إختر الفرايز"
click at [653, 194] on h3 "Choose Your Fries (ID: 525835)" at bounding box center [846, 195] width 675 height 23
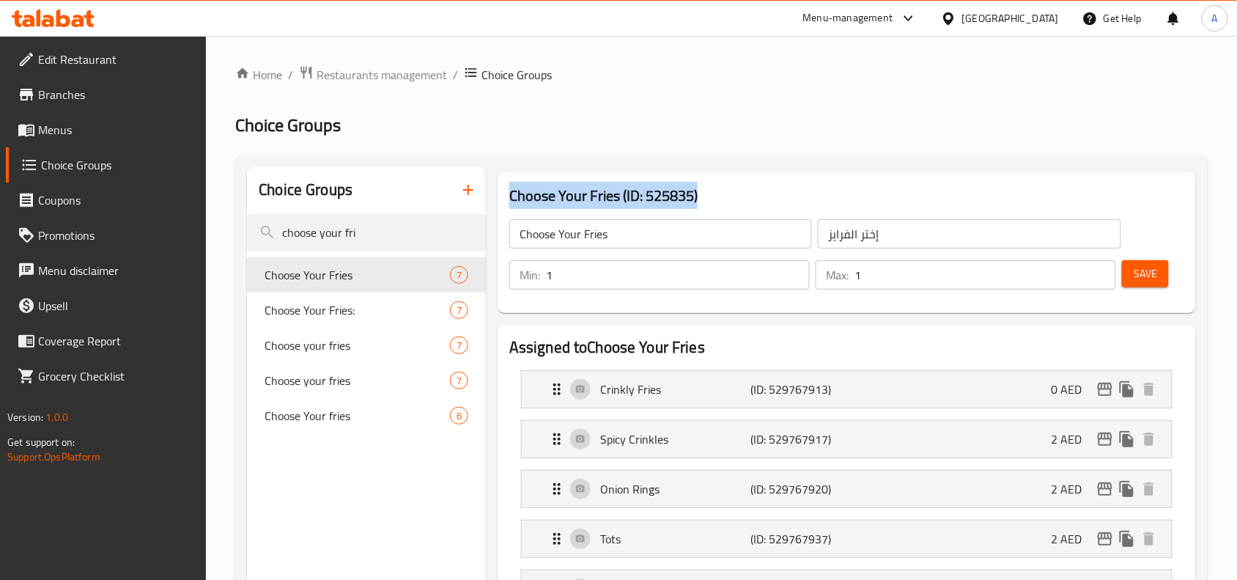
copy h3 "Choose Your Fries (ID: 525835)"
click at [630, 196] on h3 "Choose Your Fries (ID: 525835)" at bounding box center [846, 195] width 675 height 23
click at [664, 203] on h3 "Choose Your Fries (ID: 525835)" at bounding box center [846, 195] width 675 height 23
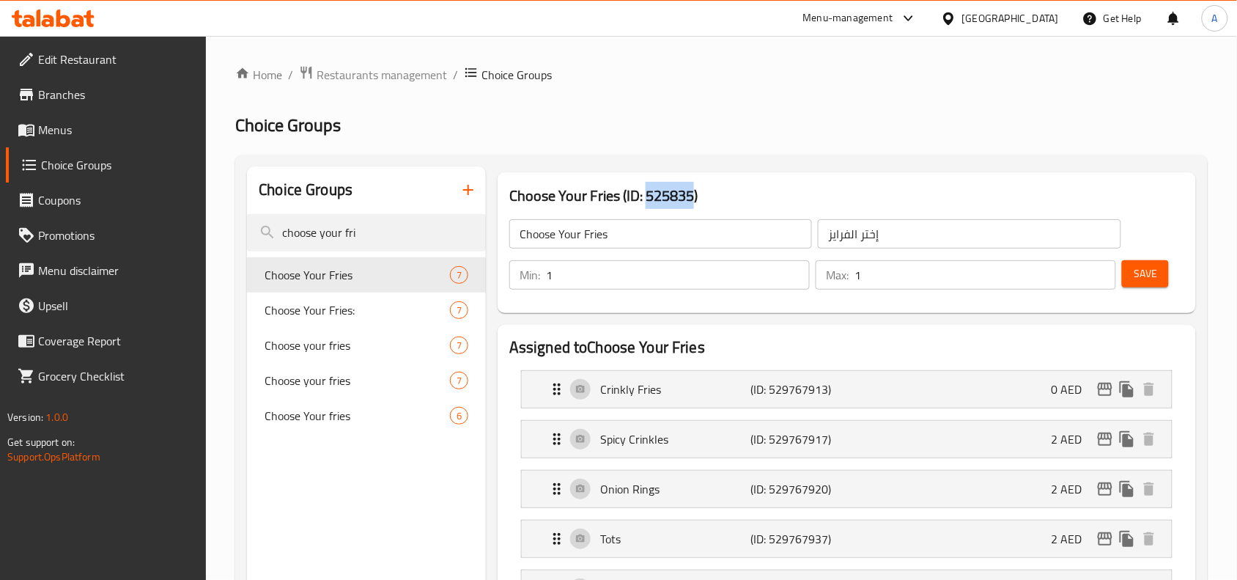
click at [664, 203] on h3 "Choose Your Fries (ID: 525835)" at bounding box center [846, 195] width 675 height 23
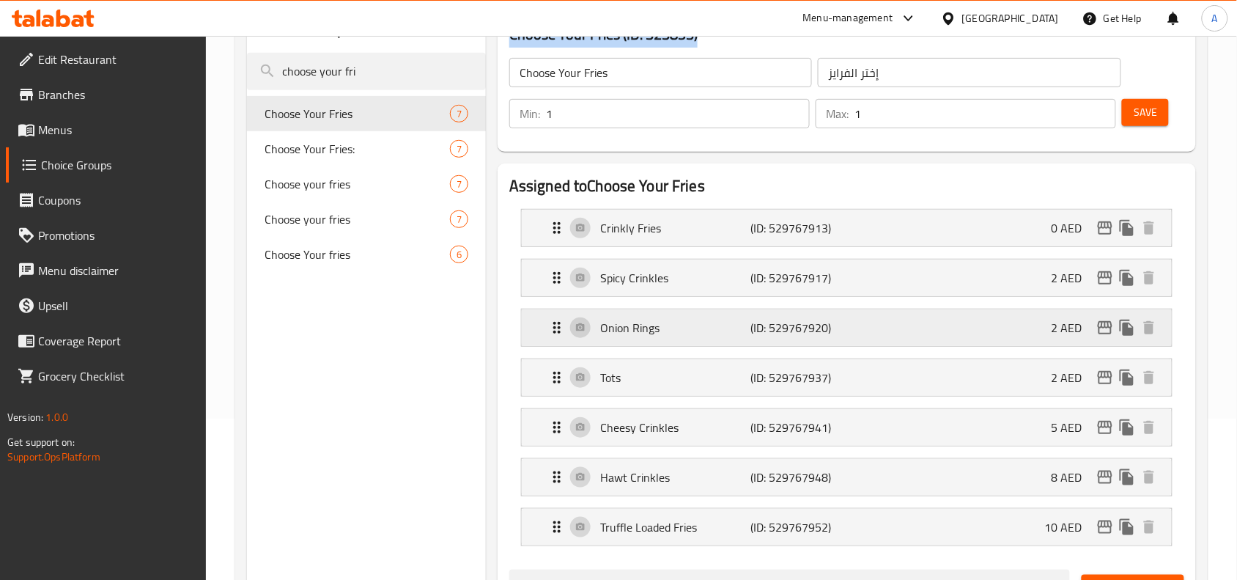
scroll to position [275, 0]
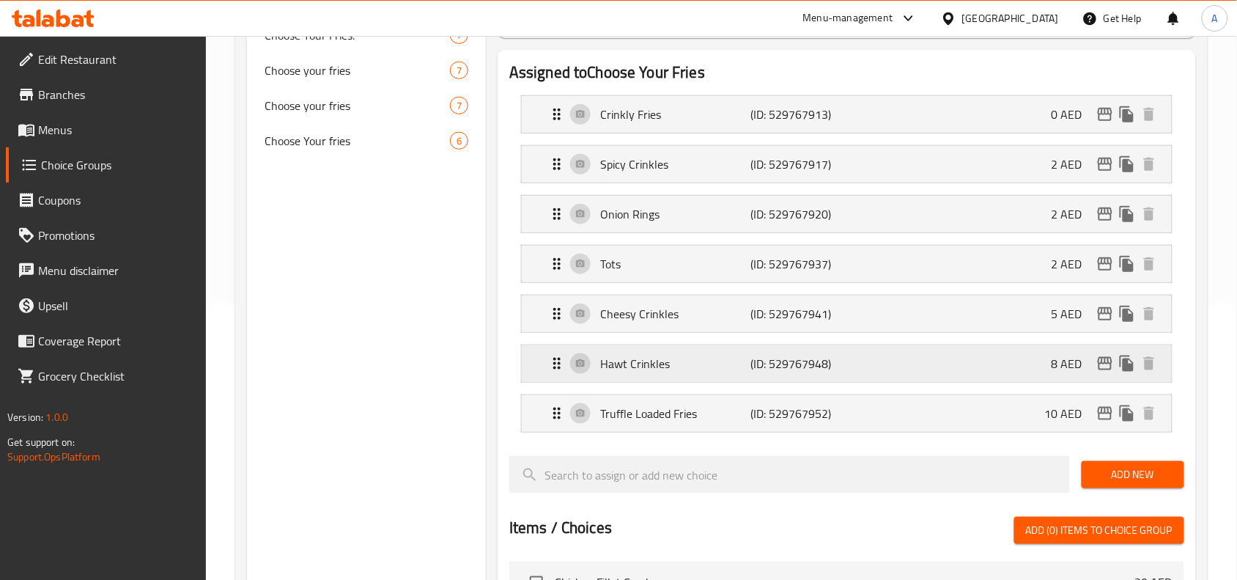
click at [677, 375] on div "Hawt Crinkles (ID: 529767948) 8 AED" at bounding box center [851, 363] width 606 height 37
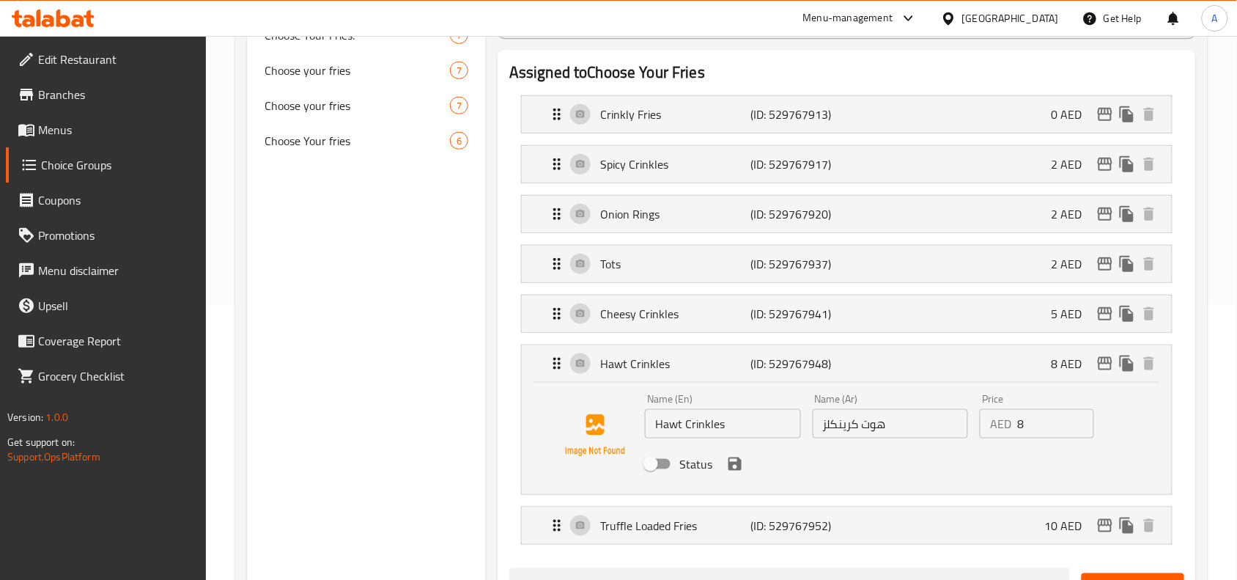
click at [711, 420] on input "Hawt Crinkles" at bounding box center [723, 423] width 156 height 29
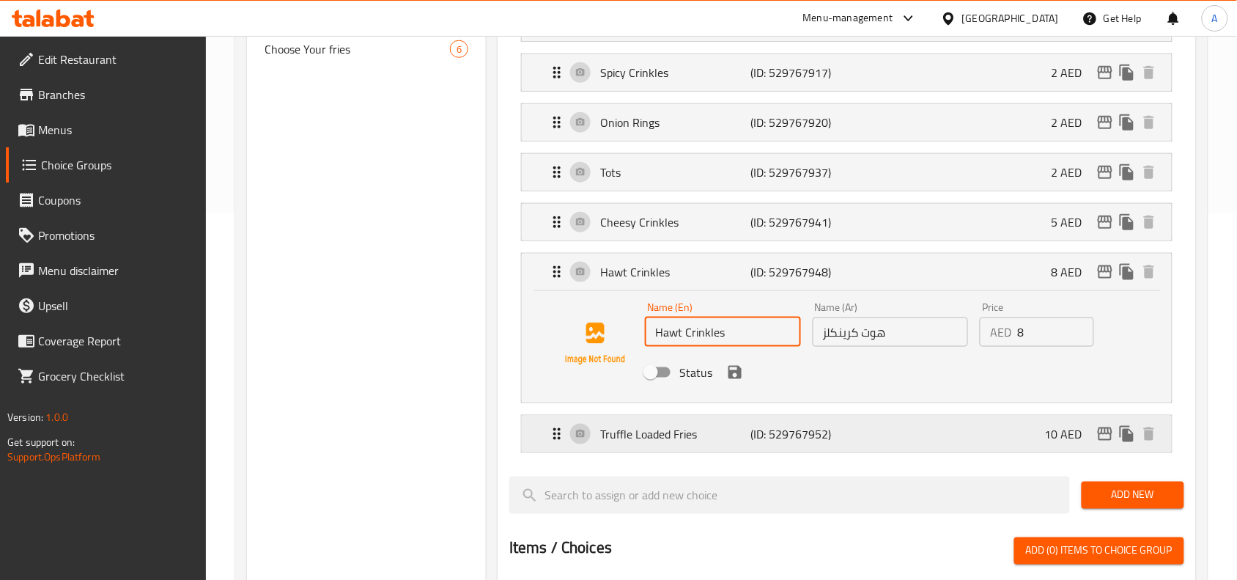
click at [724, 442] on p "Truffle Loaded Fries" at bounding box center [675, 434] width 150 height 18
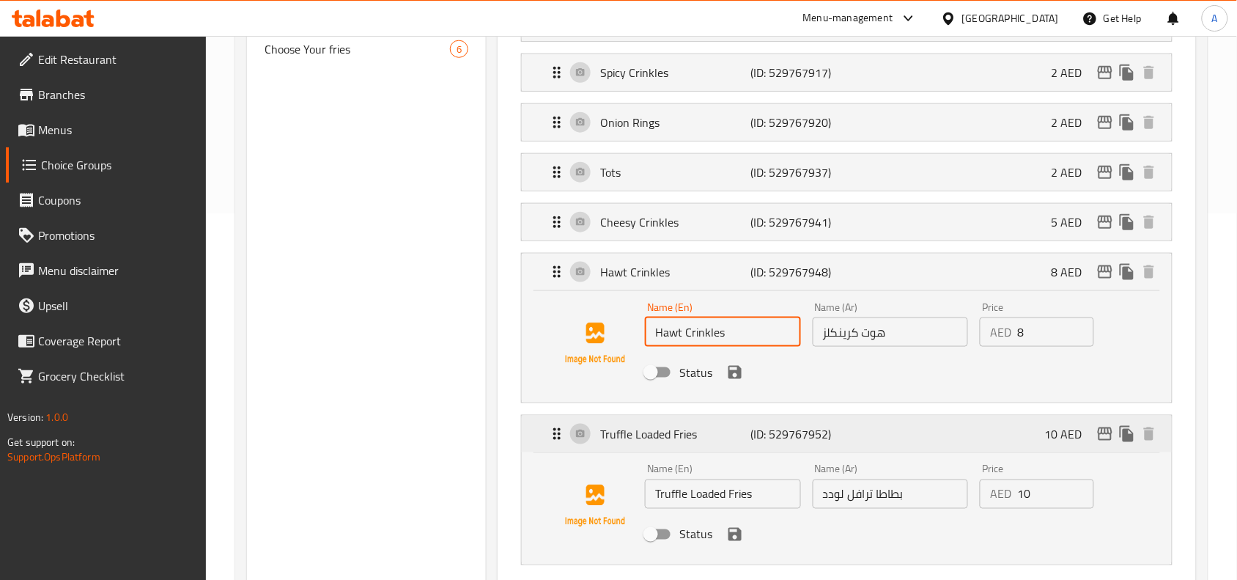
scroll to position [458, 0]
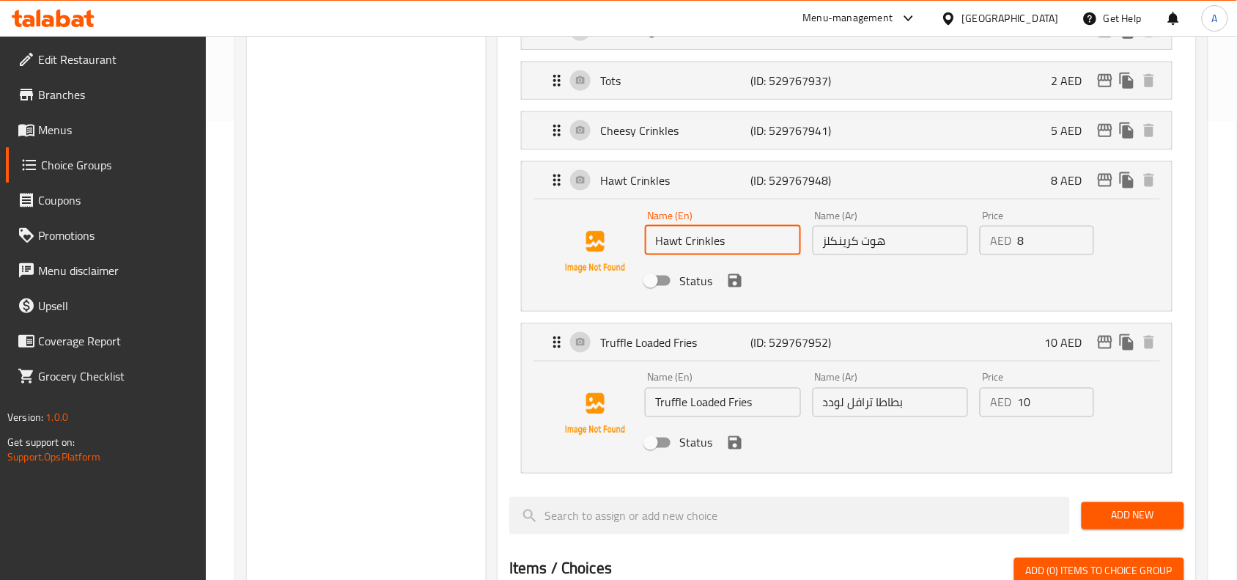
click at [702, 413] on input "Truffle Loaded Fries" at bounding box center [723, 402] width 156 height 29
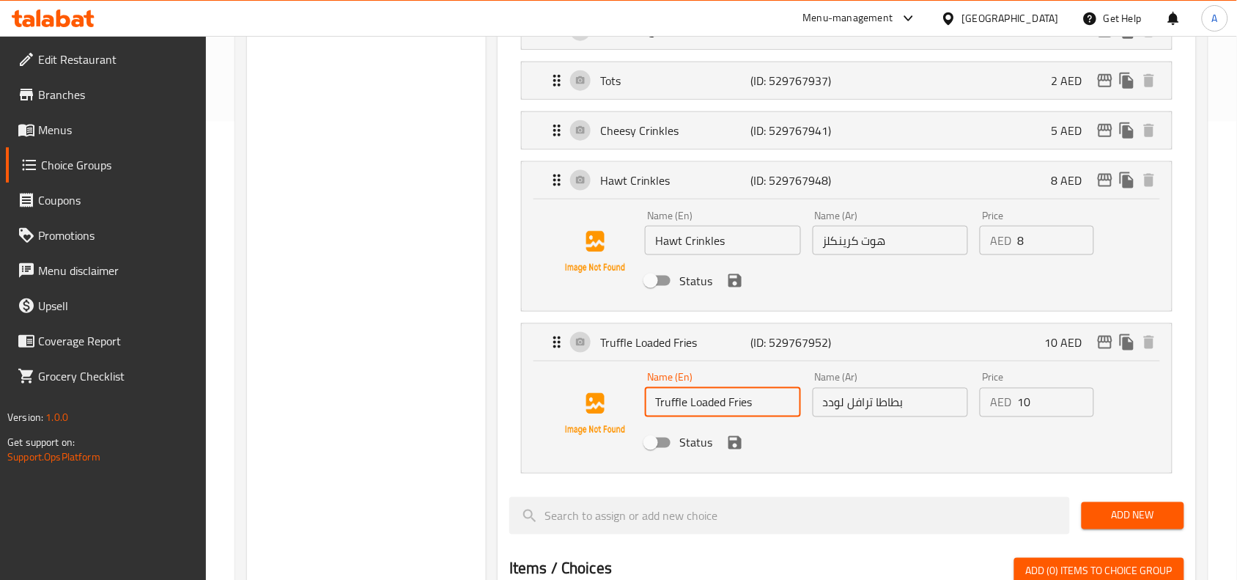
click at [702, 413] on input "Truffle Loaded Fries" at bounding box center [723, 402] width 156 height 29
click at [498, 320] on div "Assigned to Choose Your Fries Crinkly Fries (ID: 529767913) 0 AED Name (En) Cri…" at bounding box center [847, 412] width 699 height 1090
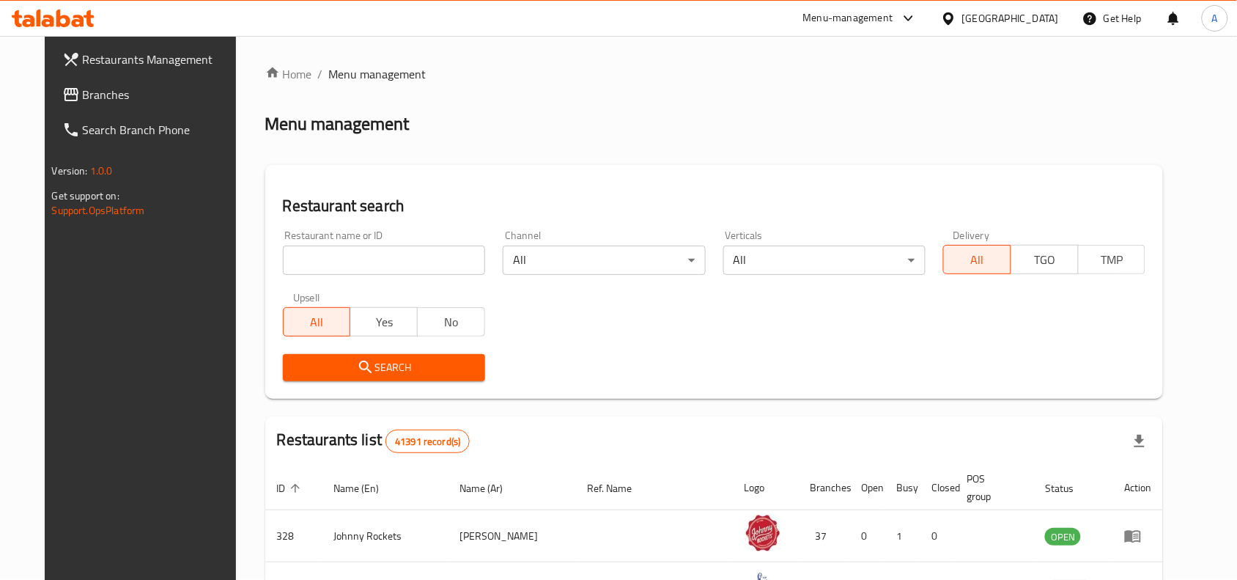
click at [76, 43] on link "Restaurants Management" at bounding box center [151, 59] width 201 height 35
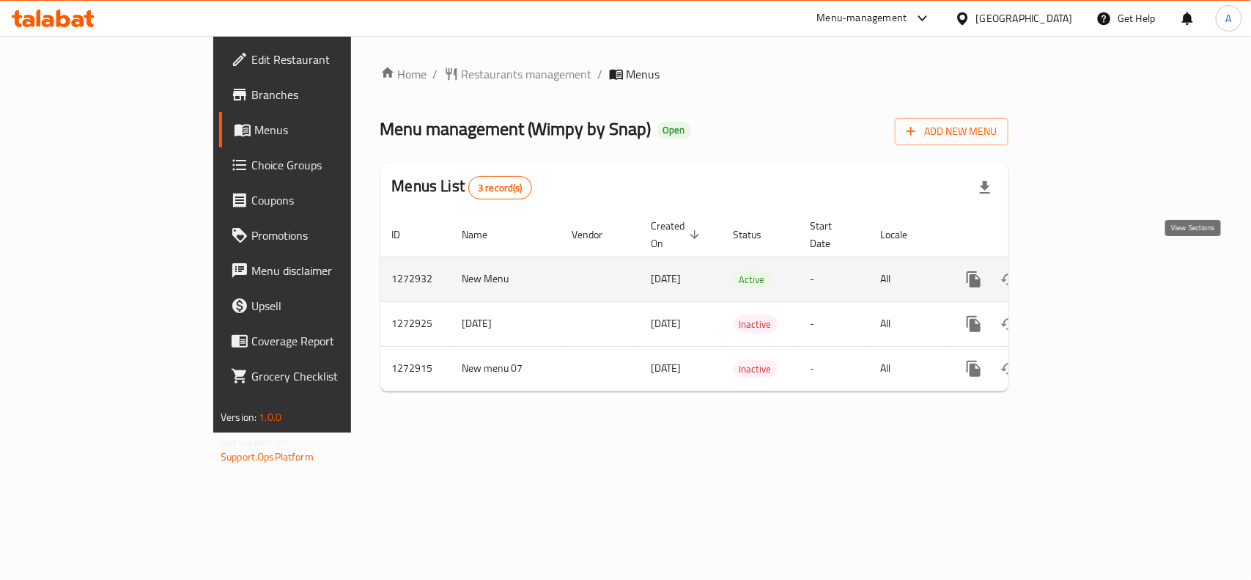
click at [1089, 270] on icon "enhanced table" at bounding box center [1080, 279] width 18 height 18
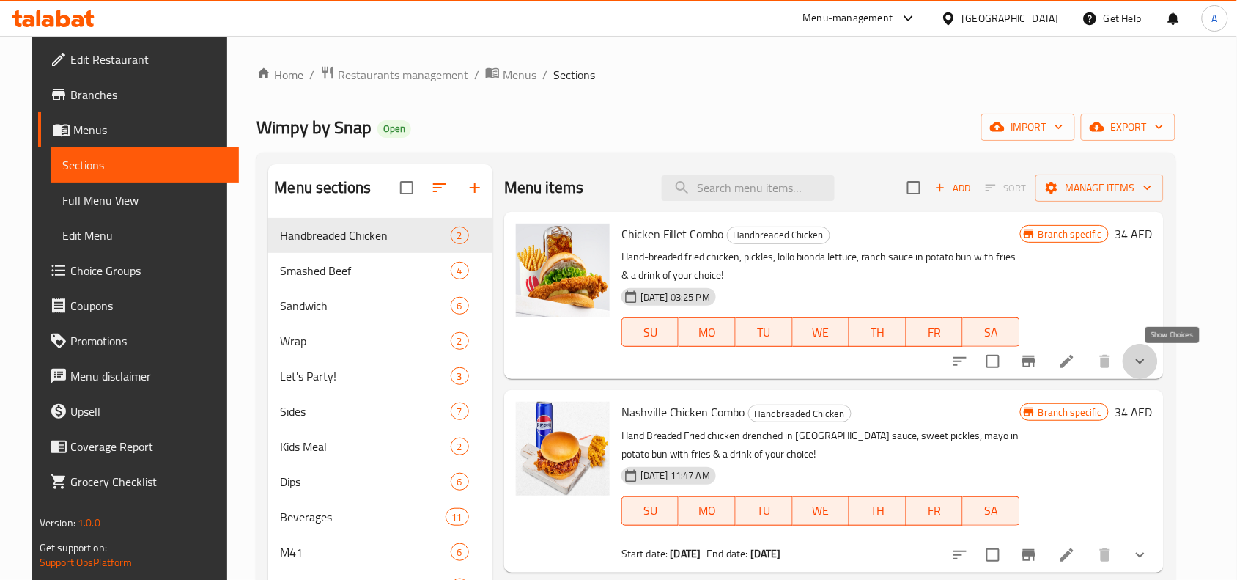
click at [1149, 367] on icon "show more" at bounding box center [1141, 362] width 18 height 18
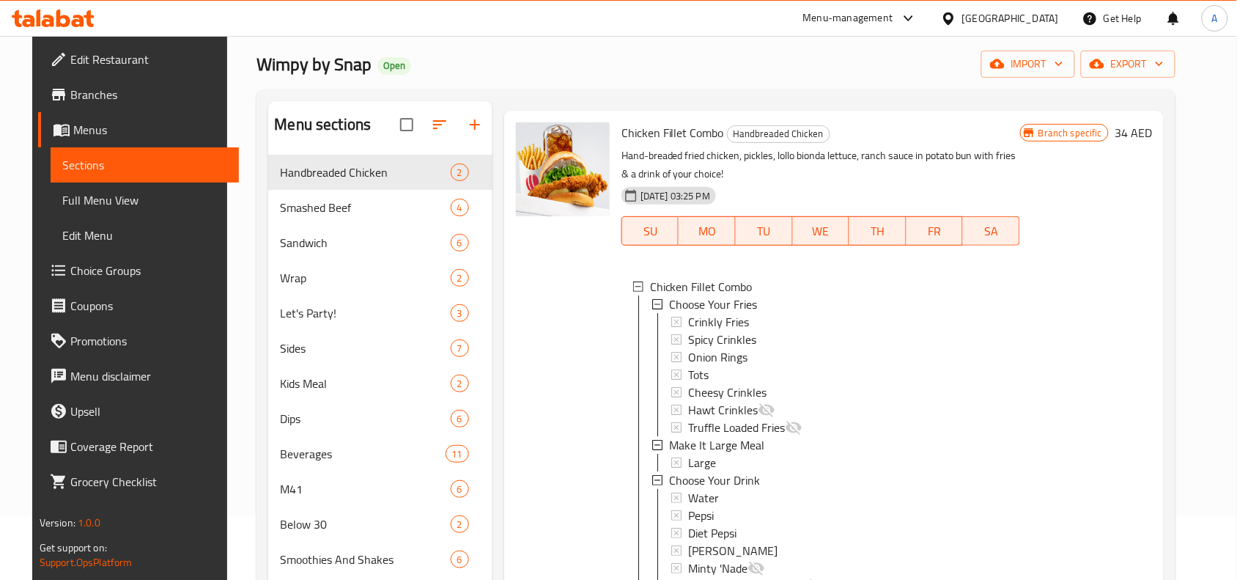
scroll to position [92, 0]
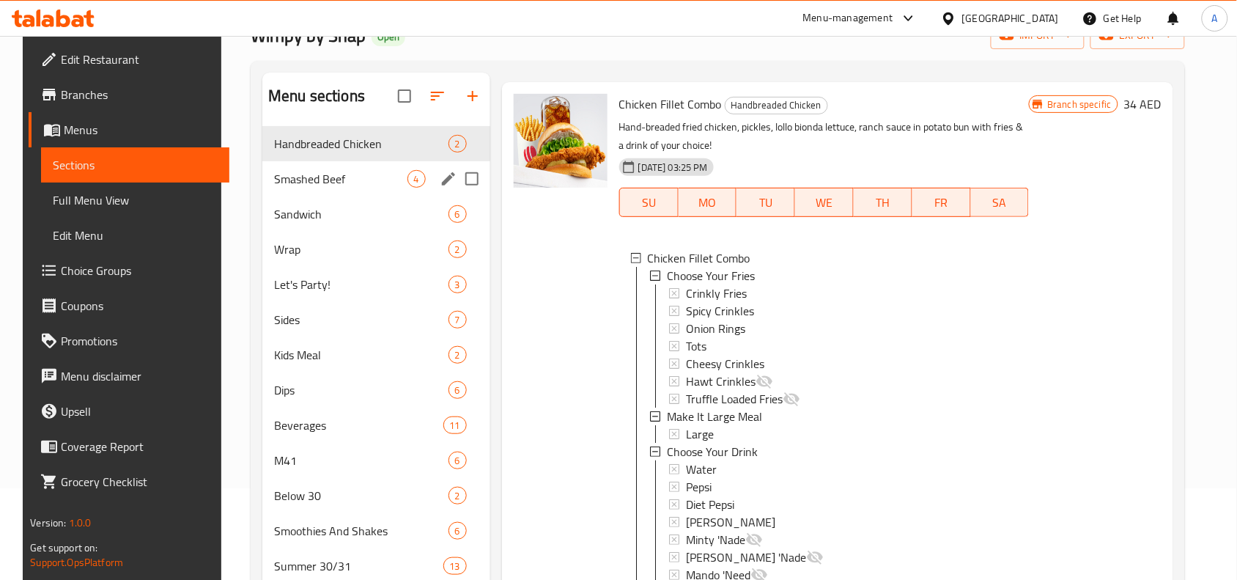
click at [315, 191] on div "Smashed Beef 4" at bounding box center [376, 178] width 228 height 35
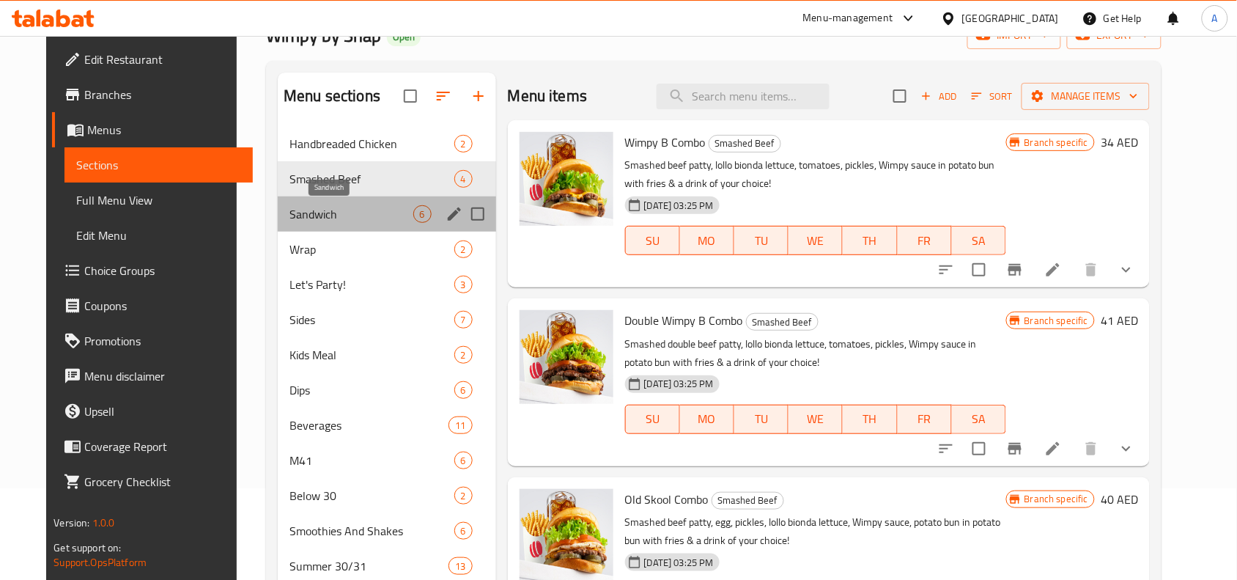
click at [312, 215] on span "Sandwich" at bounding box center [351, 214] width 123 height 18
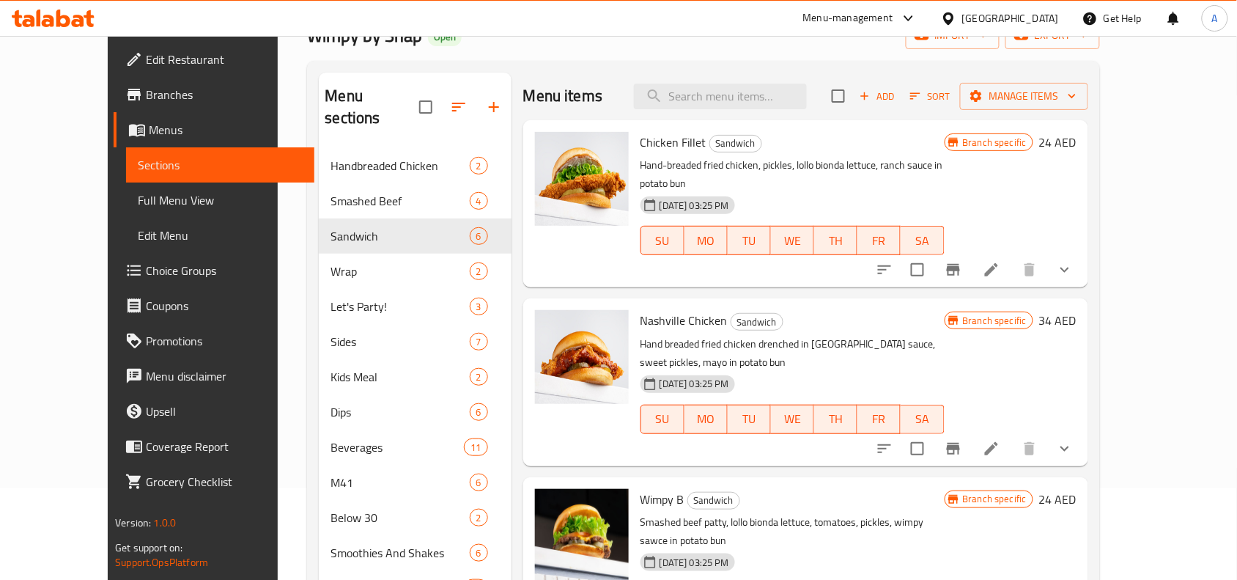
click at [1083, 252] on button "show more" at bounding box center [1065, 269] width 35 height 35
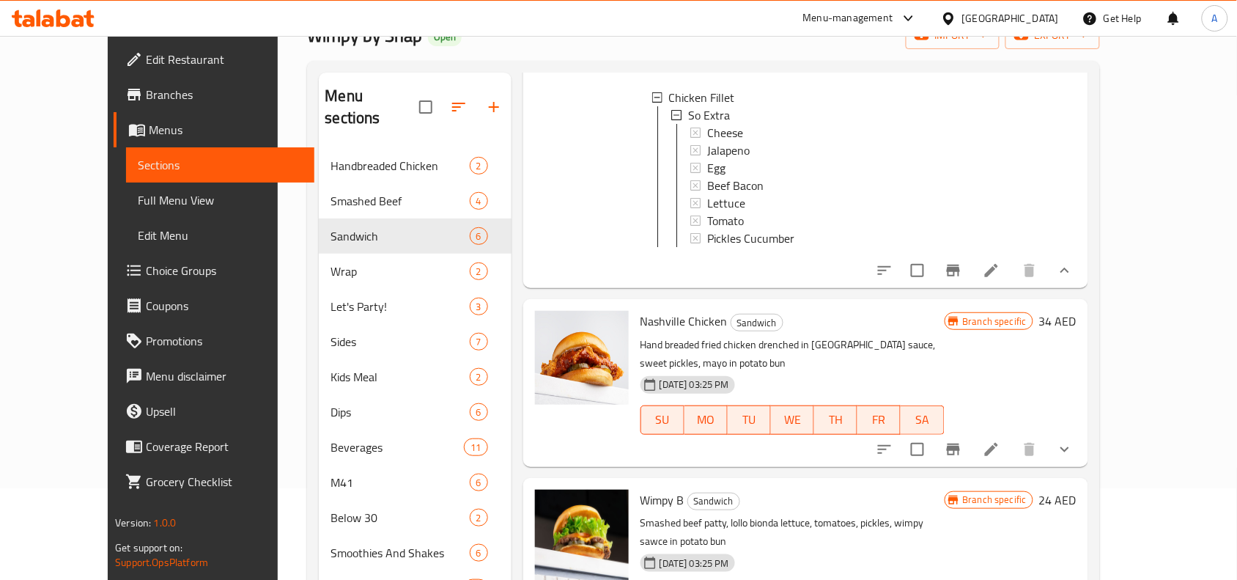
scroll to position [202, 0]
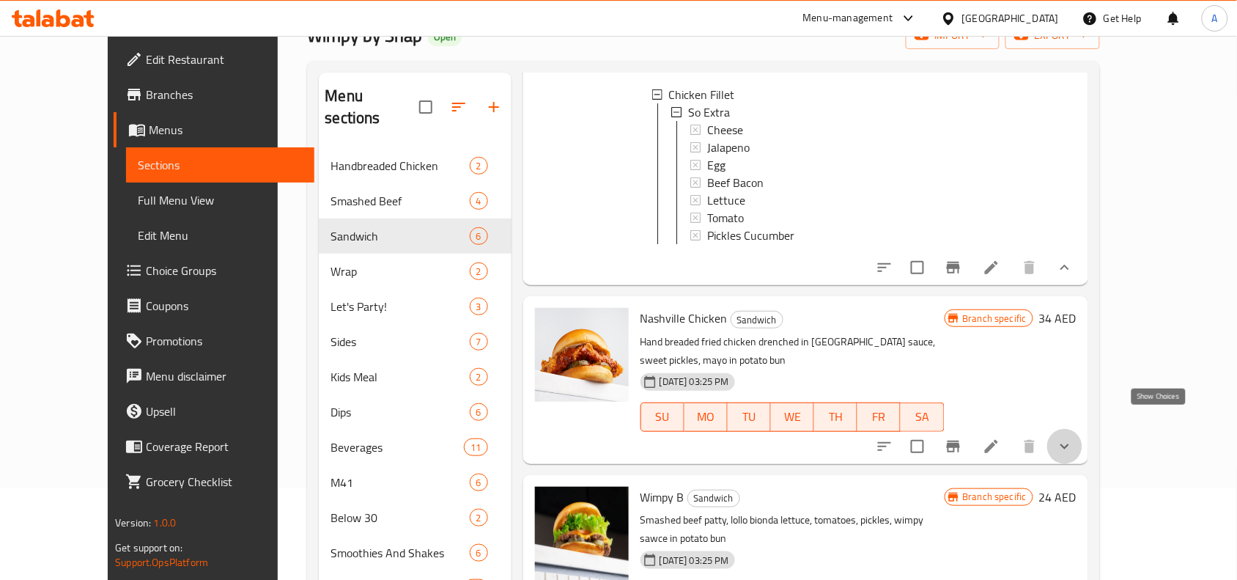
click at [1074, 438] on icon "show more" at bounding box center [1065, 447] width 18 height 18
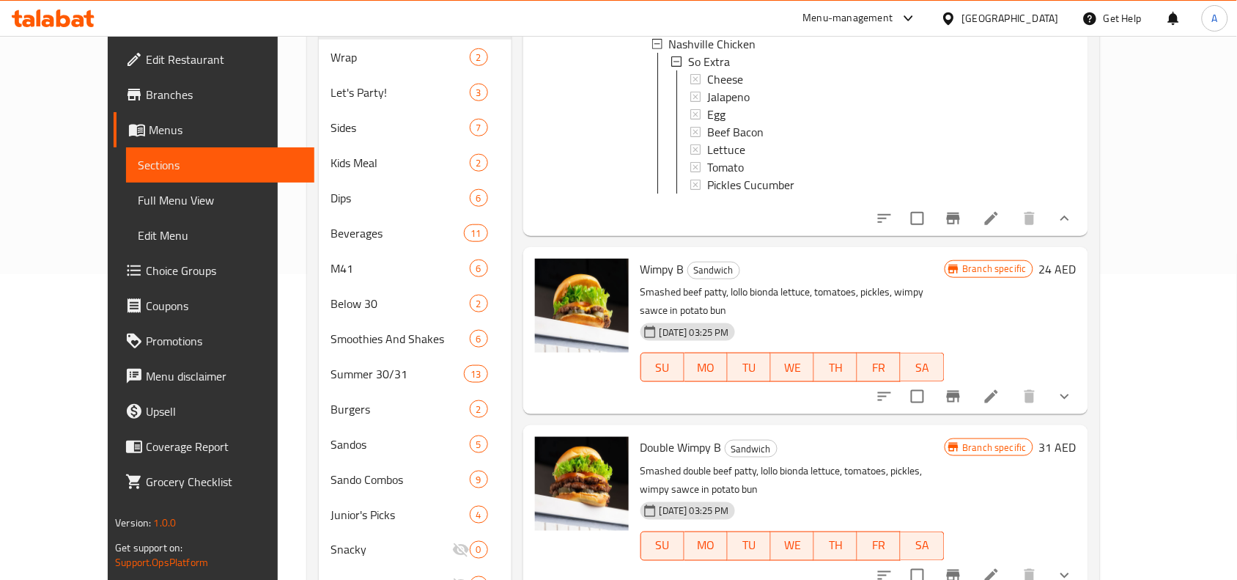
scroll to position [367, 0]
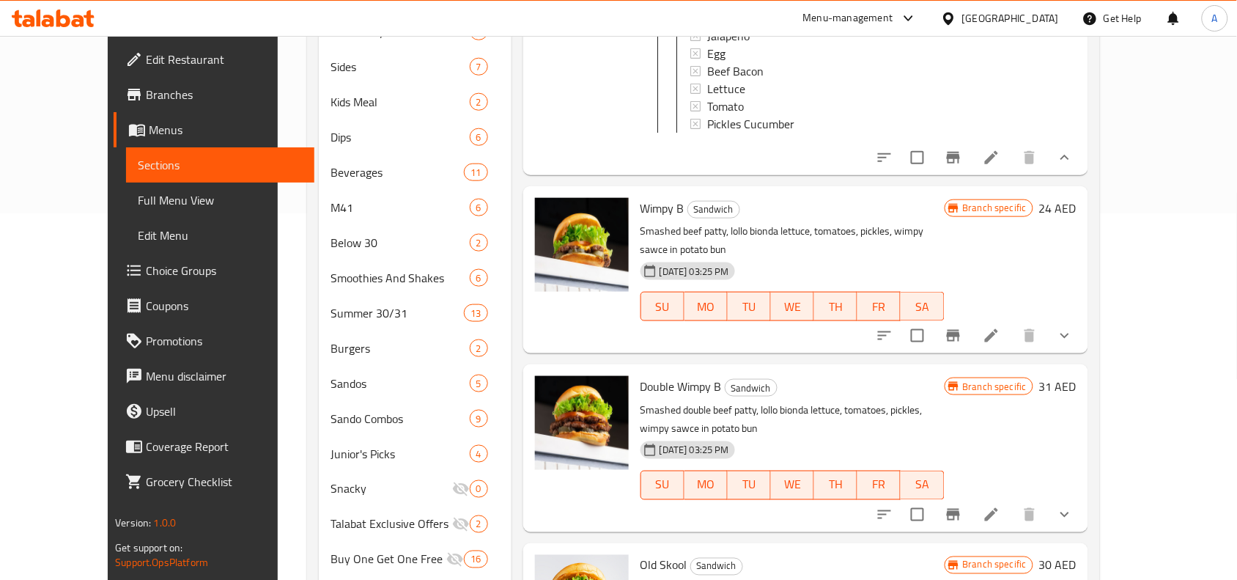
click at [1083, 318] on button "show more" at bounding box center [1065, 335] width 35 height 35
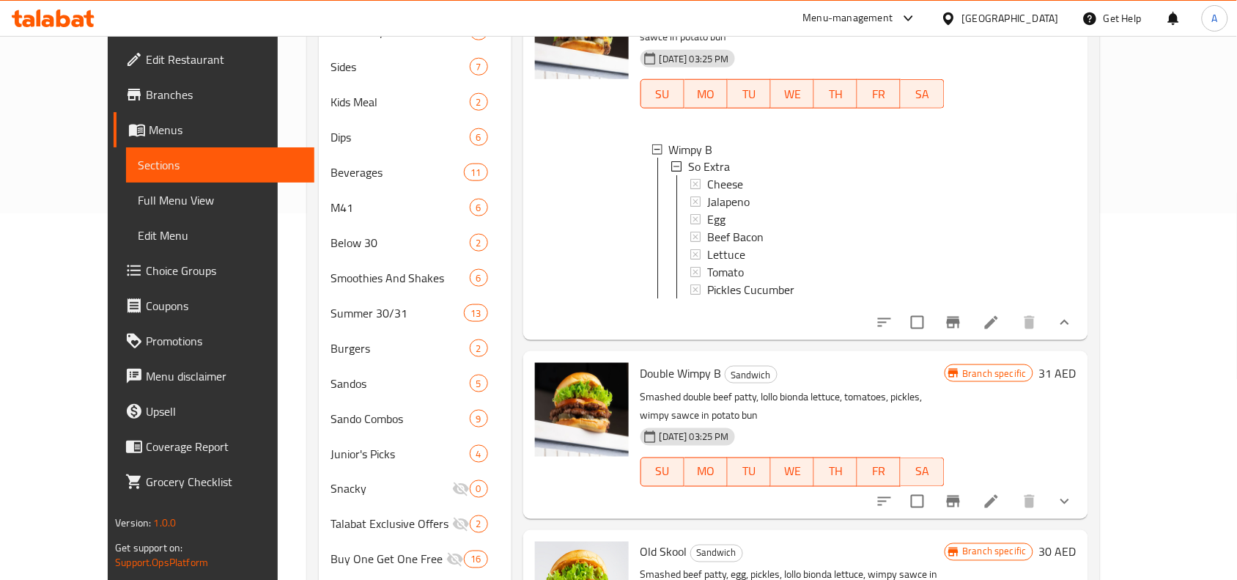
click at [1074, 493] on icon "show more" at bounding box center [1065, 502] width 18 height 18
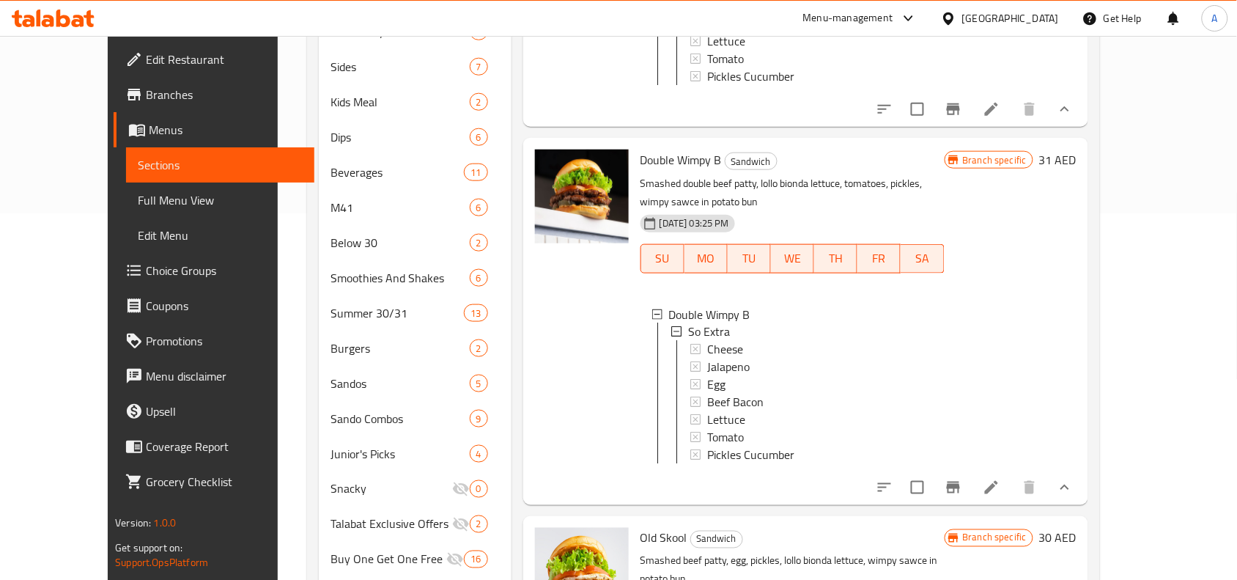
scroll to position [634, 0]
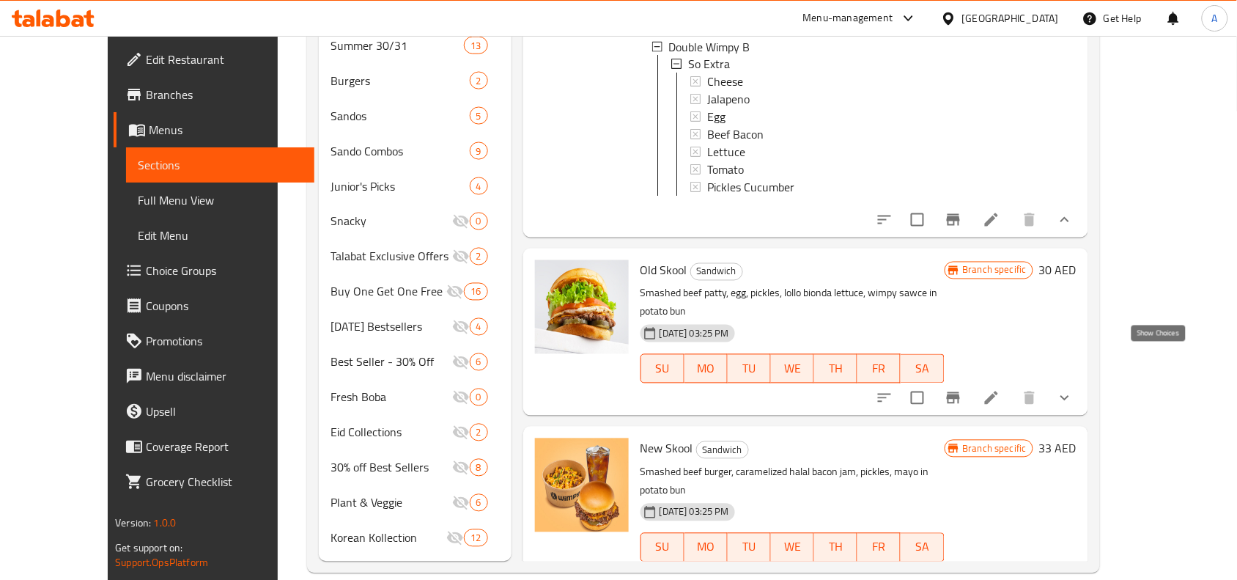
click at [1074, 389] on icon "show more" at bounding box center [1065, 398] width 18 height 18
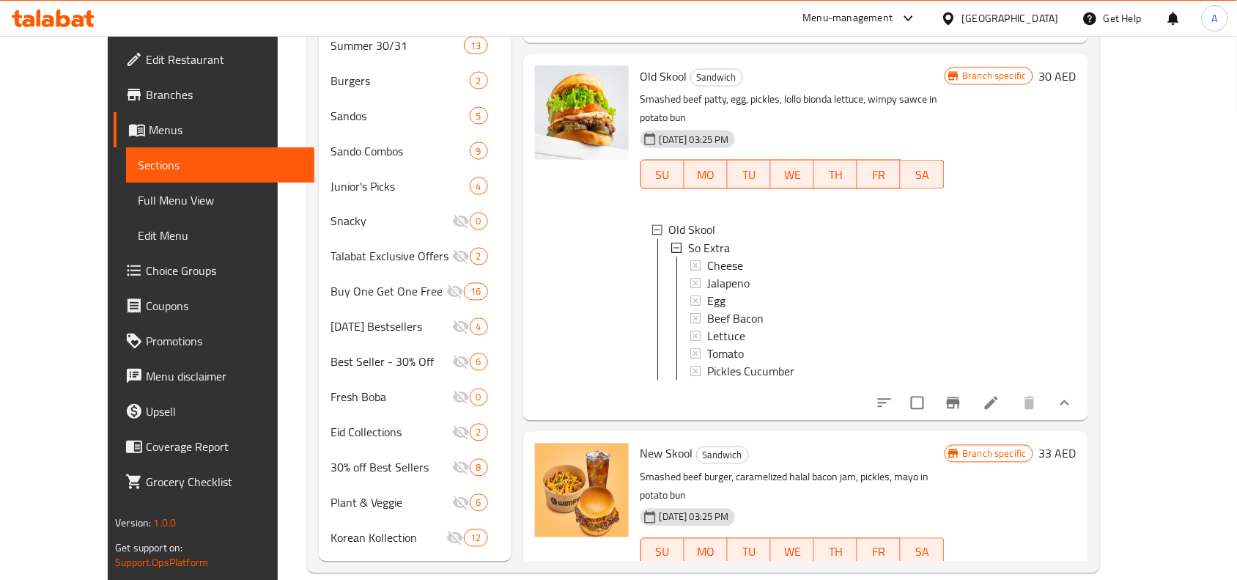
scroll to position [1053, 0]
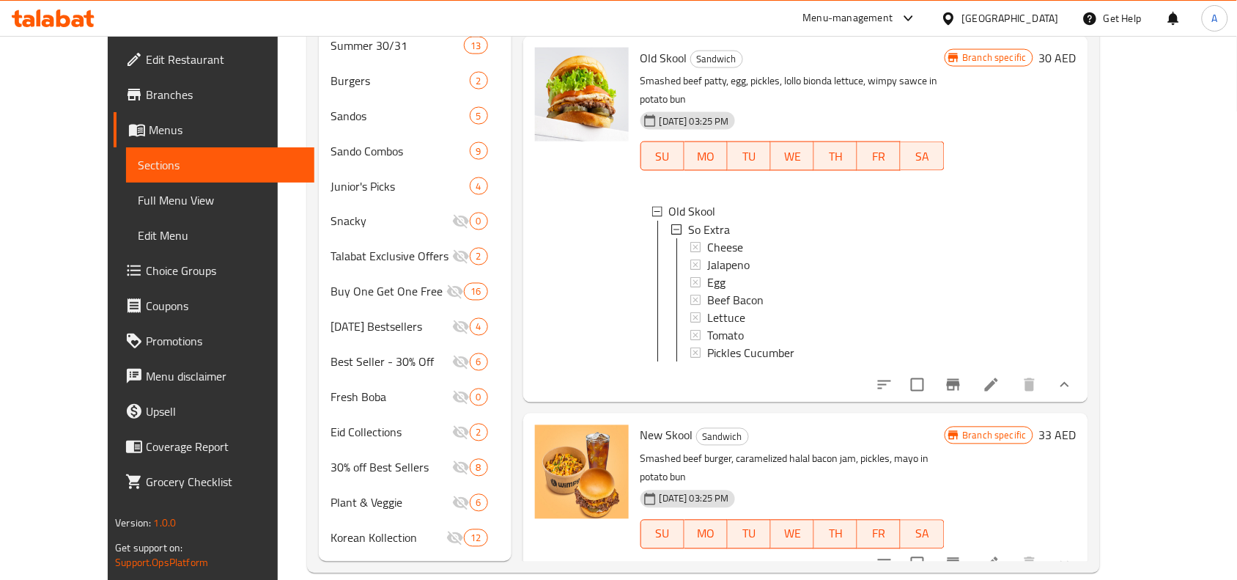
click at [1083, 546] on div at bounding box center [975, 563] width 216 height 35
click at [1074, 555] on icon "show more" at bounding box center [1065, 564] width 18 height 18
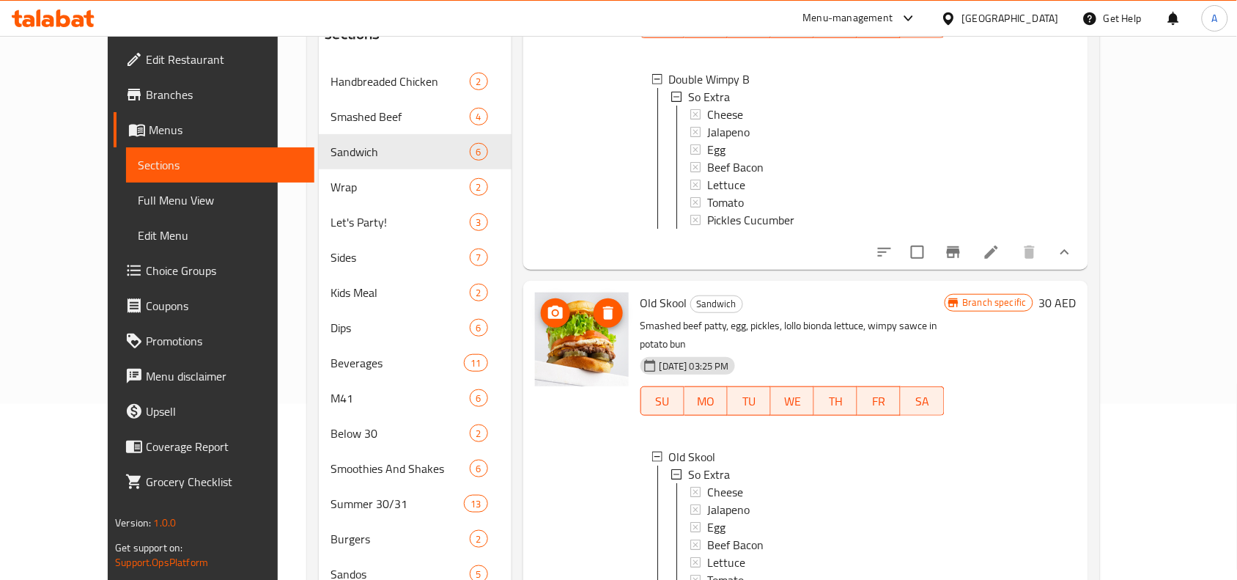
scroll to position [992, 0]
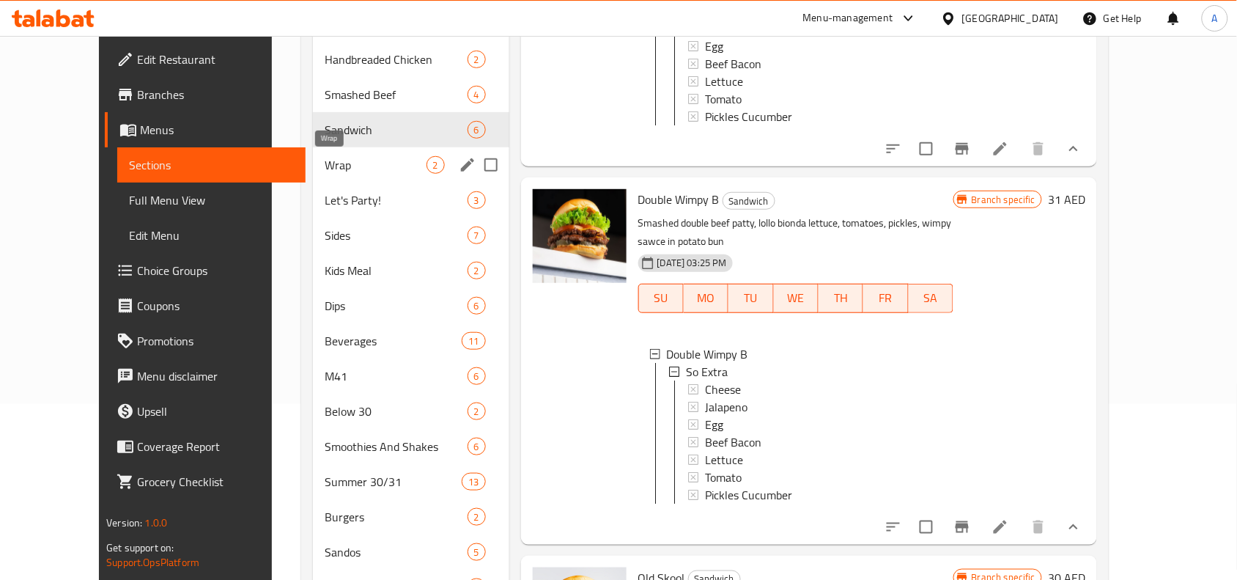
click at [341, 162] on span "Wrap" at bounding box center [375, 165] width 101 height 18
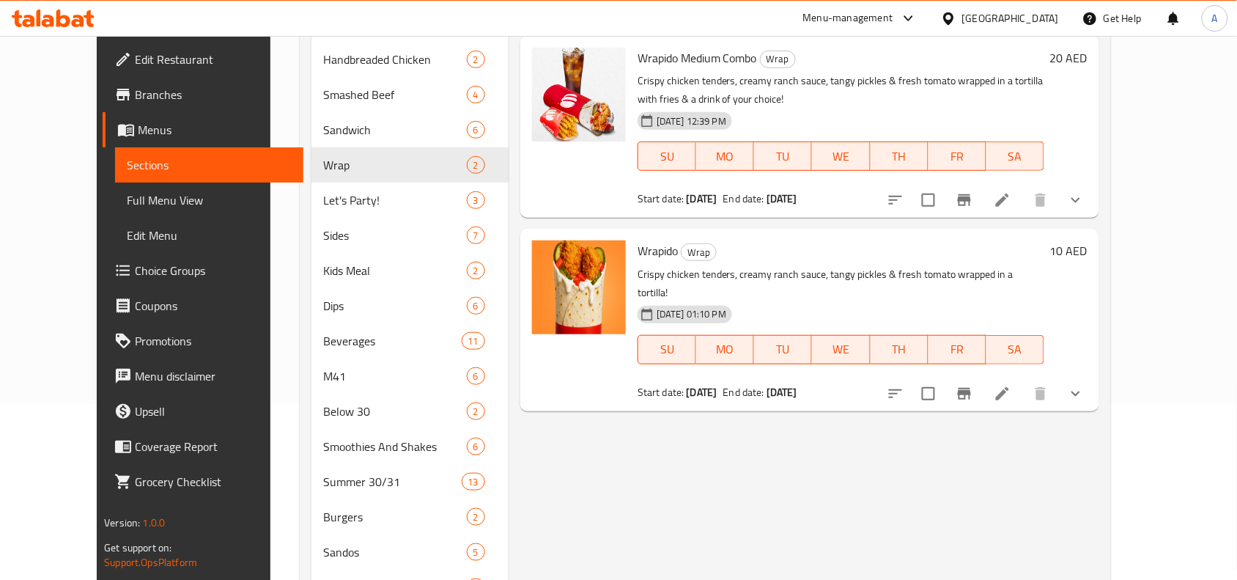
click at [1085, 206] on icon "show more" at bounding box center [1076, 200] width 18 height 18
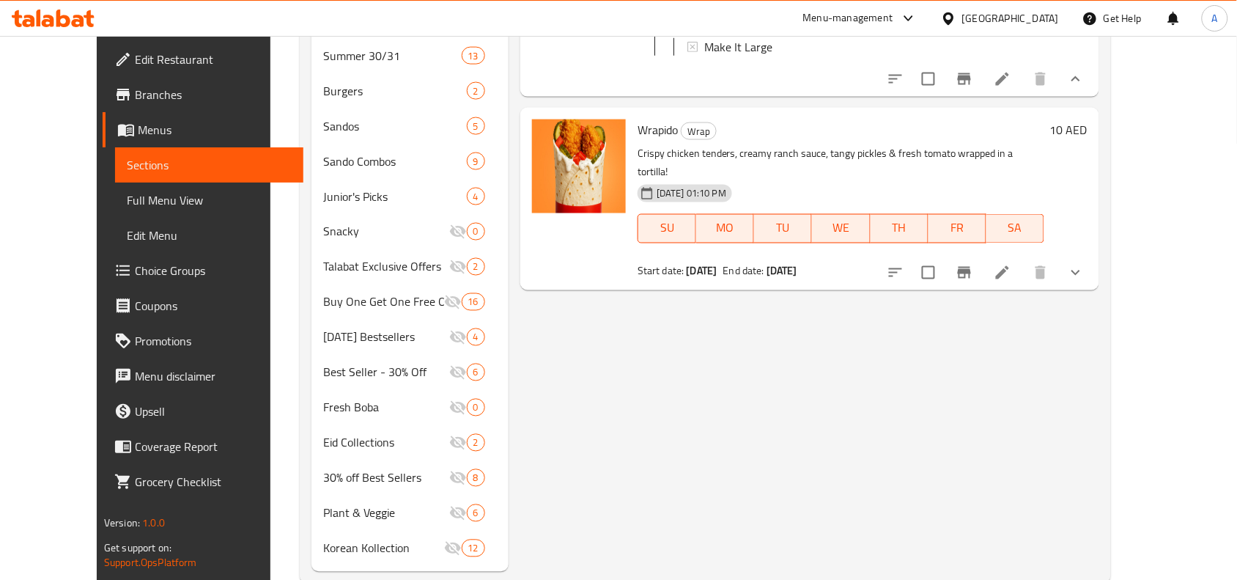
scroll to position [634, 0]
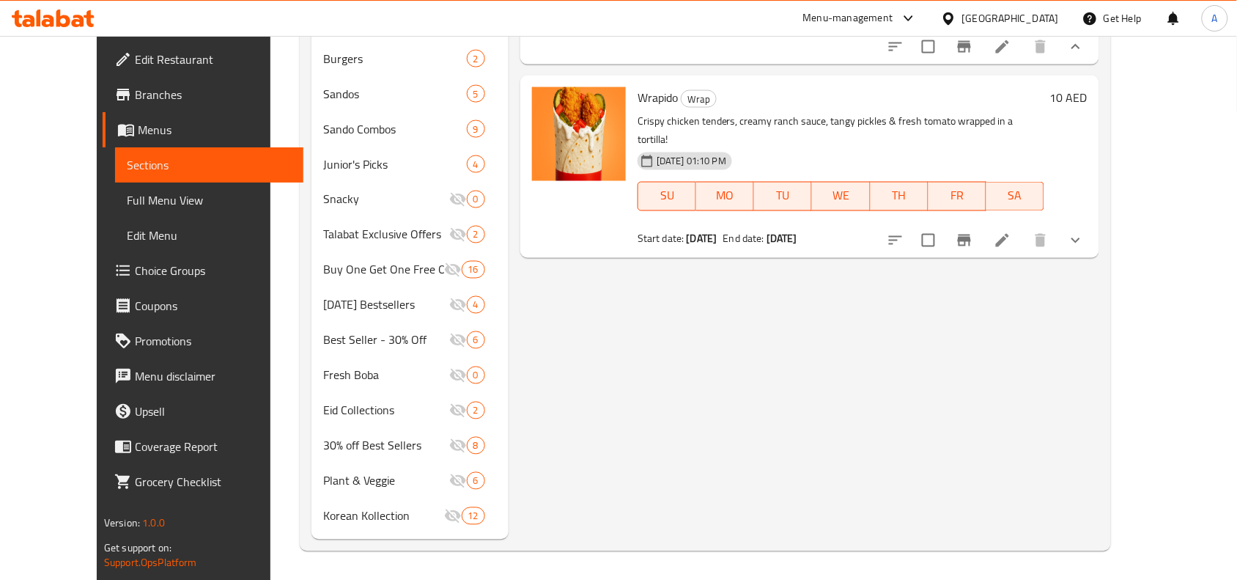
click at [1094, 240] on button "show more" at bounding box center [1076, 240] width 35 height 35
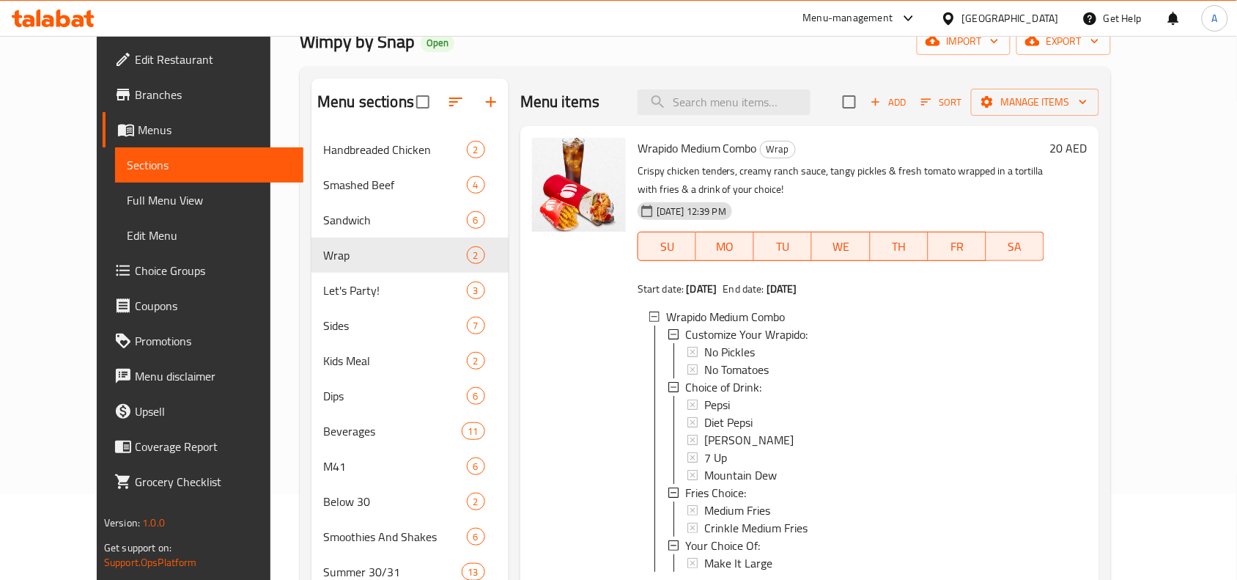
scroll to position [0, 0]
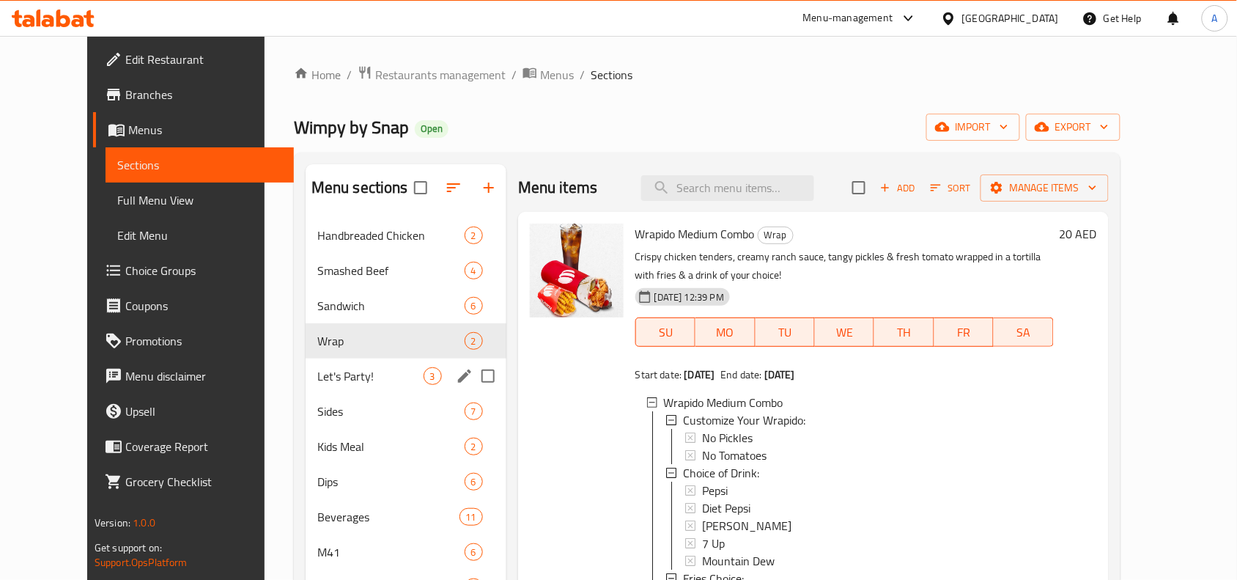
click at [317, 372] on span "Let's Party!" at bounding box center [370, 376] width 106 height 18
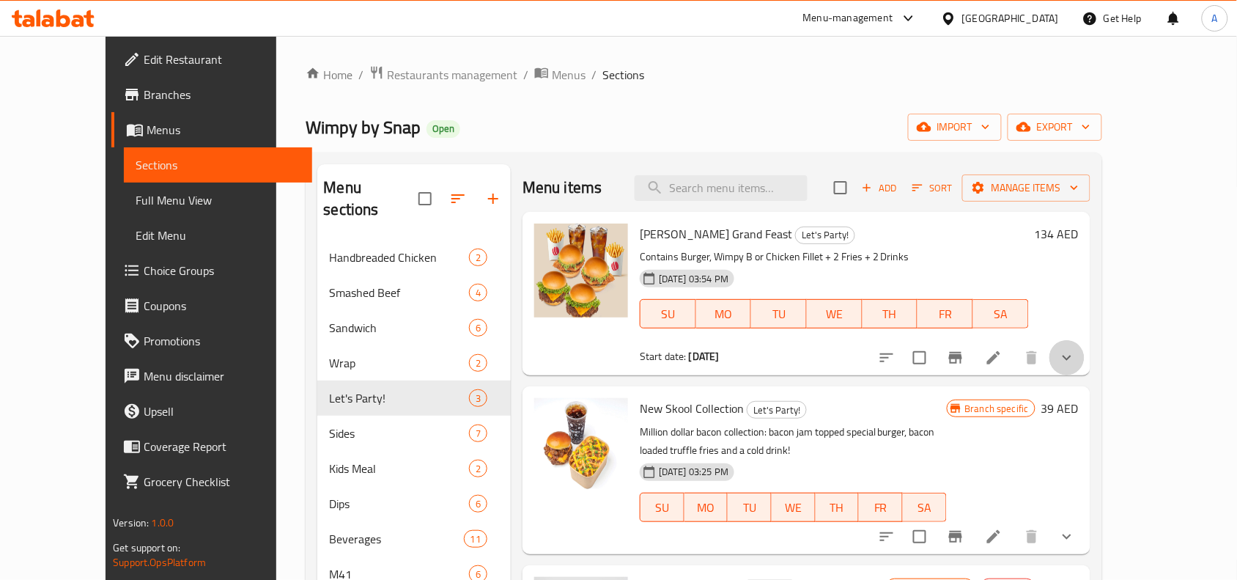
click at [1085, 363] on button "show more" at bounding box center [1067, 357] width 35 height 35
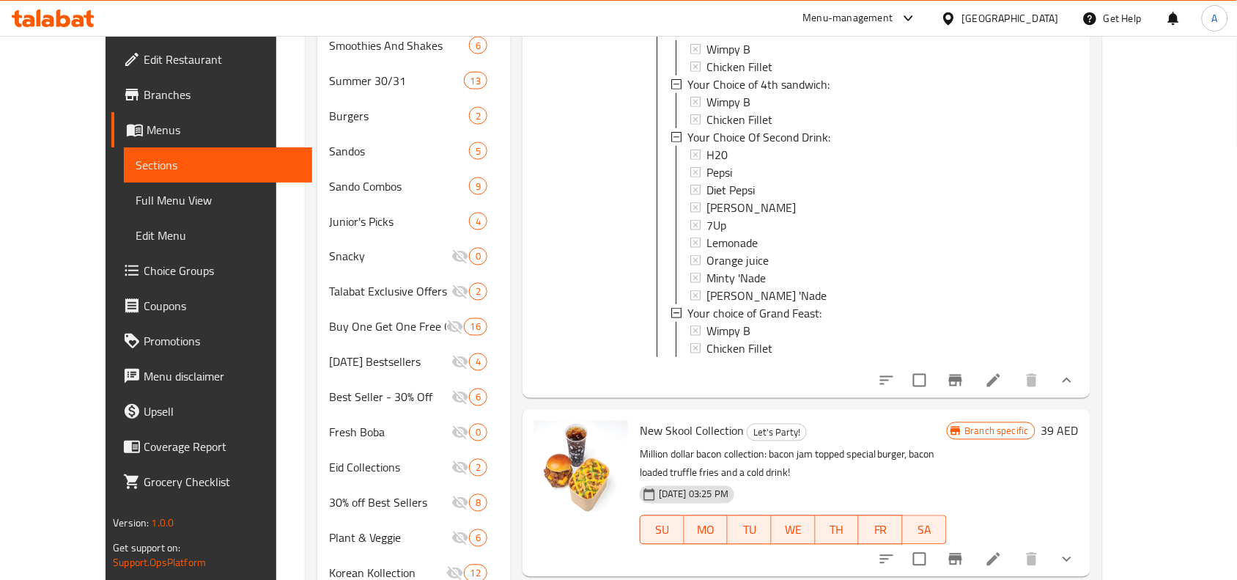
scroll to position [634, 0]
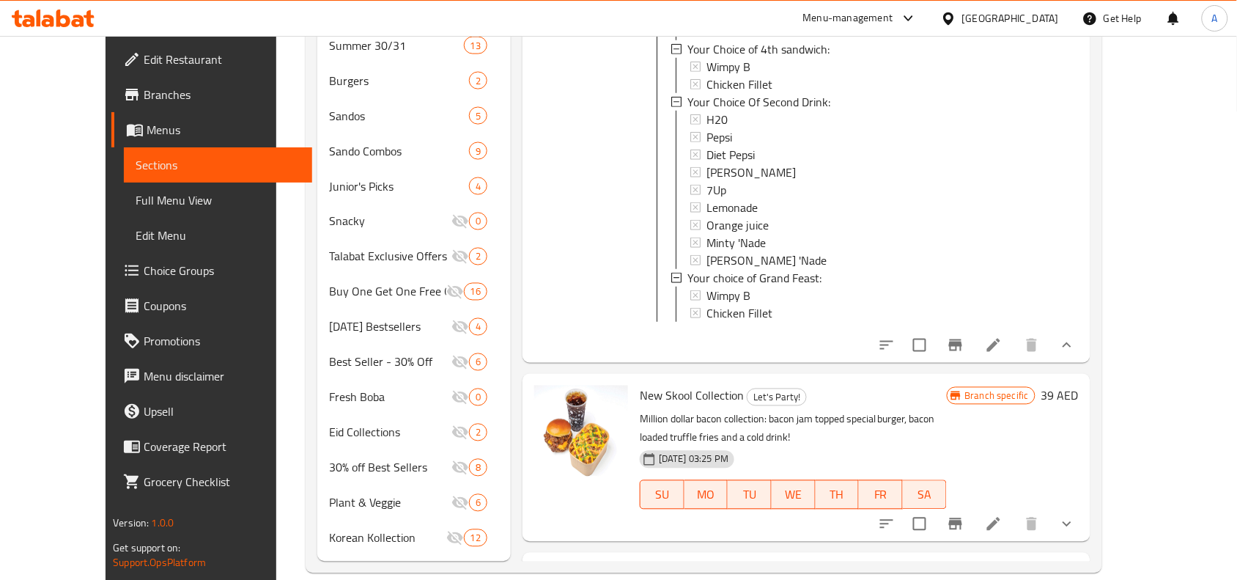
click at [1085, 528] on button "show more" at bounding box center [1067, 524] width 35 height 35
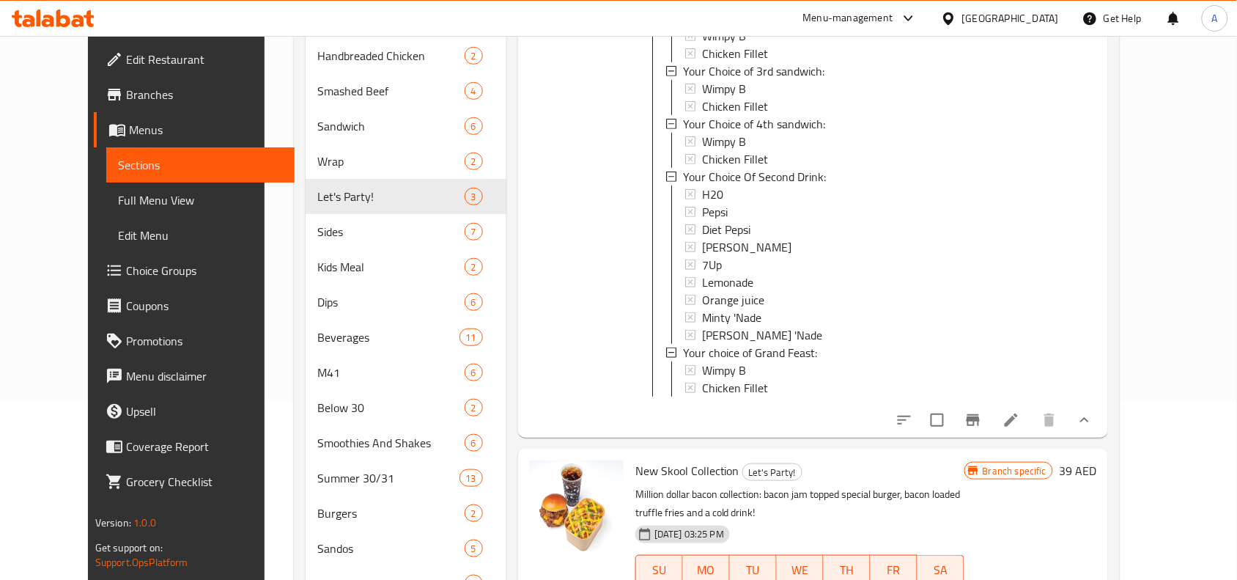
scroll to position [176, 0]
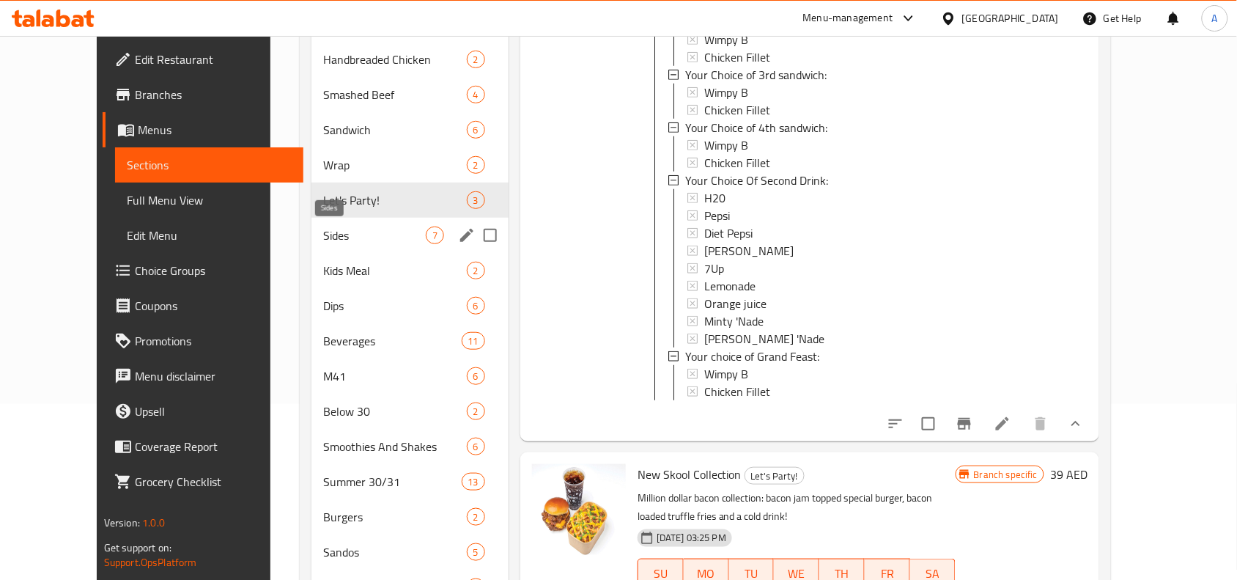
click at [331, 229] on span "Sides" at bounding box center [374, 236] width 103 height 18
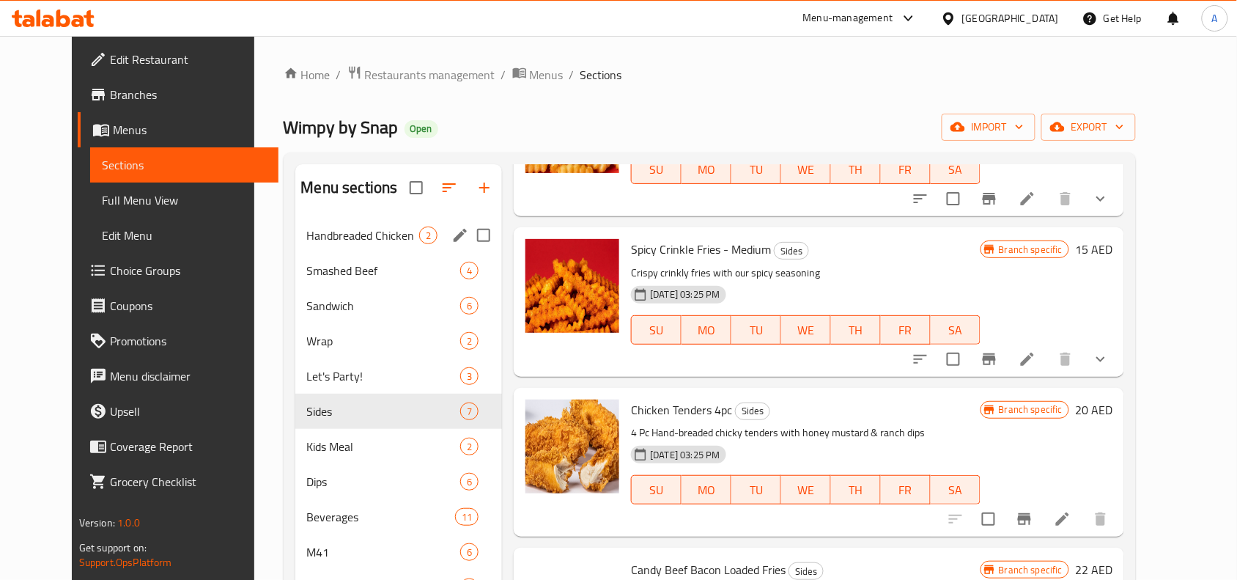
click at [295, 222] on div "Handbreaded Chicken 2" at bounding box center [398, 235] width 207 height 35
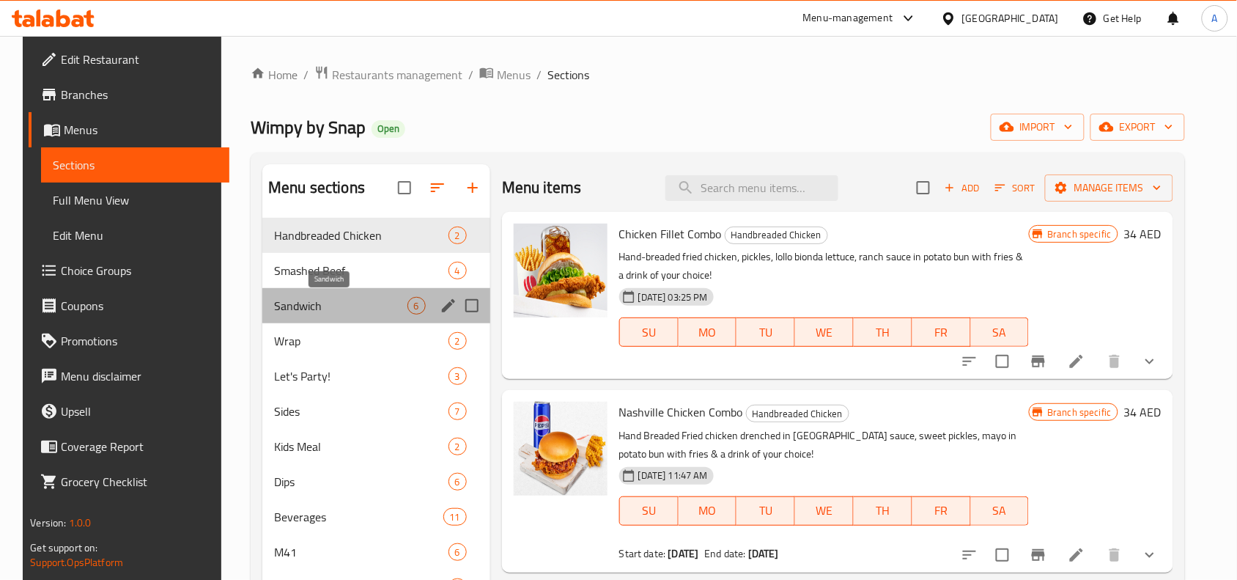
click at [297, 312] on span "Sandwich" at bounding box center [340, 306] width 133 height 18
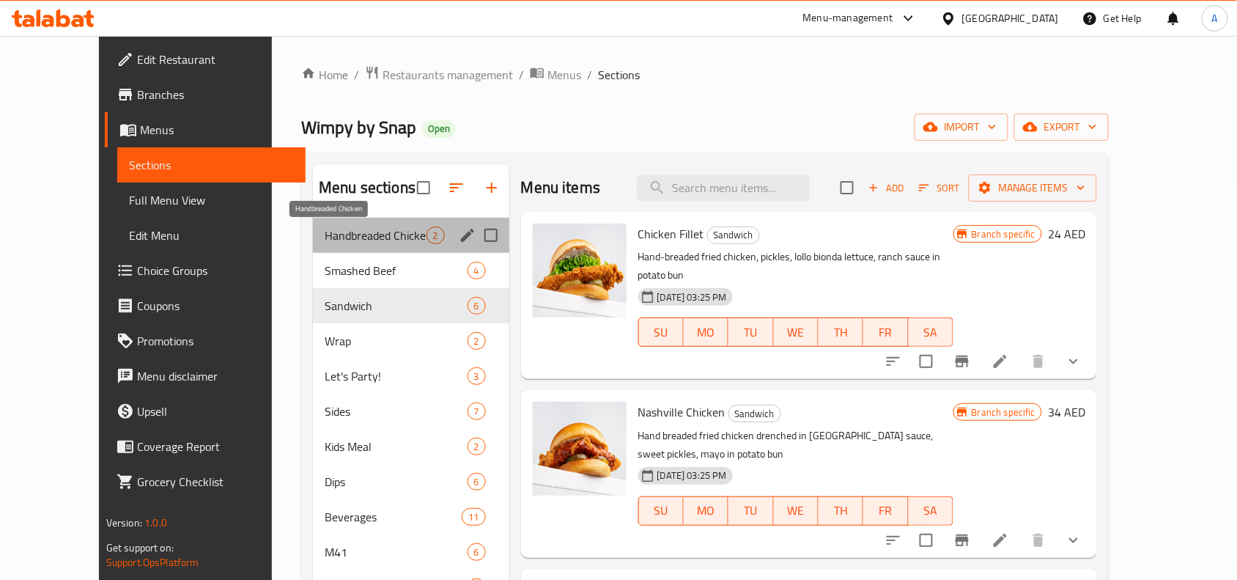
click at [325, 235] on span "Handbreaded Chicken" at bounding box center [375, 236] width 101 height 18
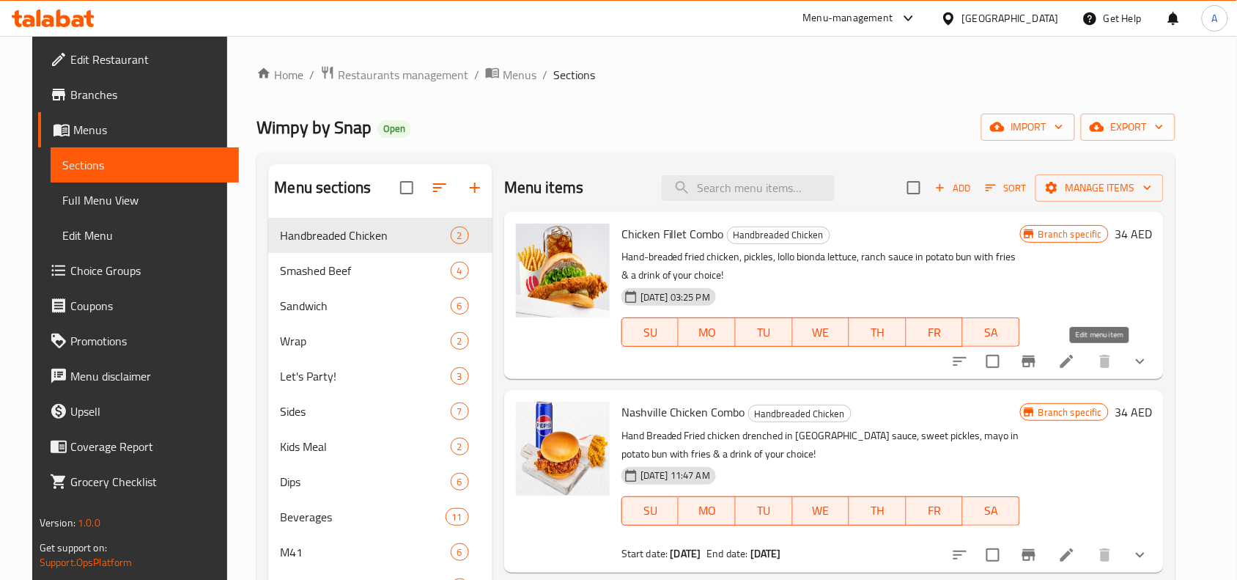
click at [1076, 364] on icon at bounding box center [1068, 362] width 18 height 18
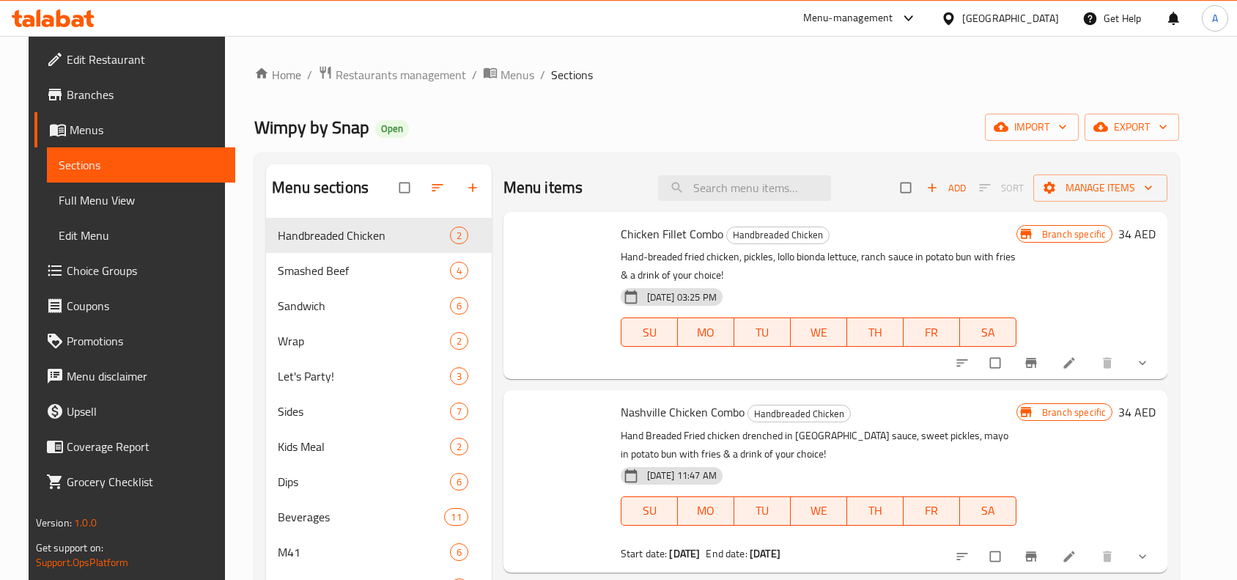
click at [86, 271] on span "Choice Groups" at bounding box center [145, 271] width 157 height 18
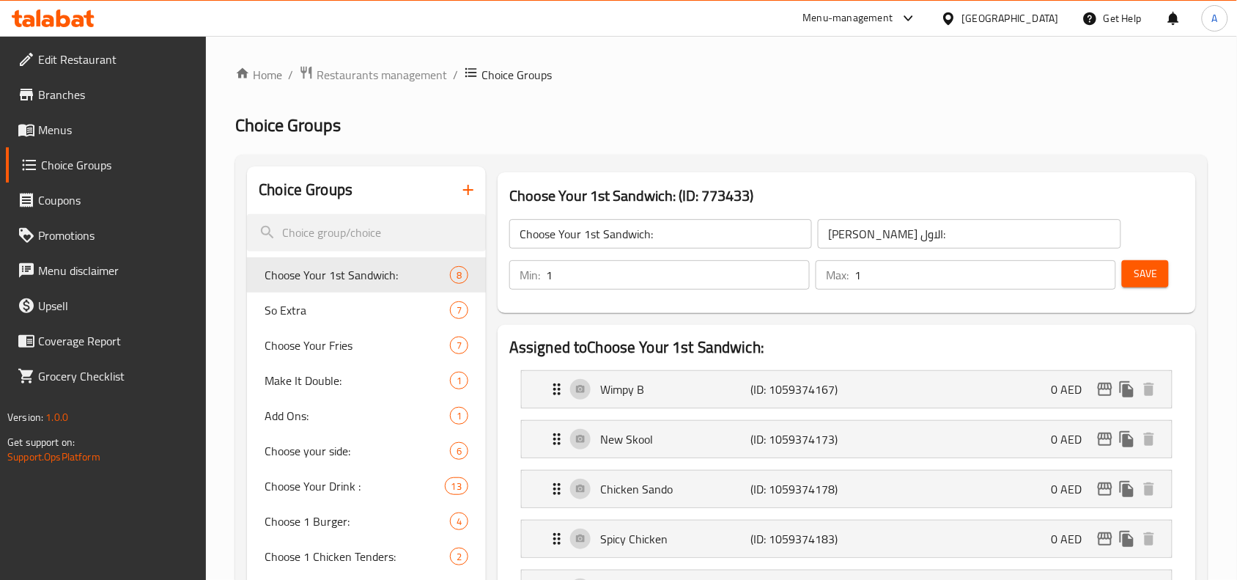
click at [672, 83] on ol "Home / Restaurants management / Choice Groups" at bounding box center [721, 74] width 973 height 19
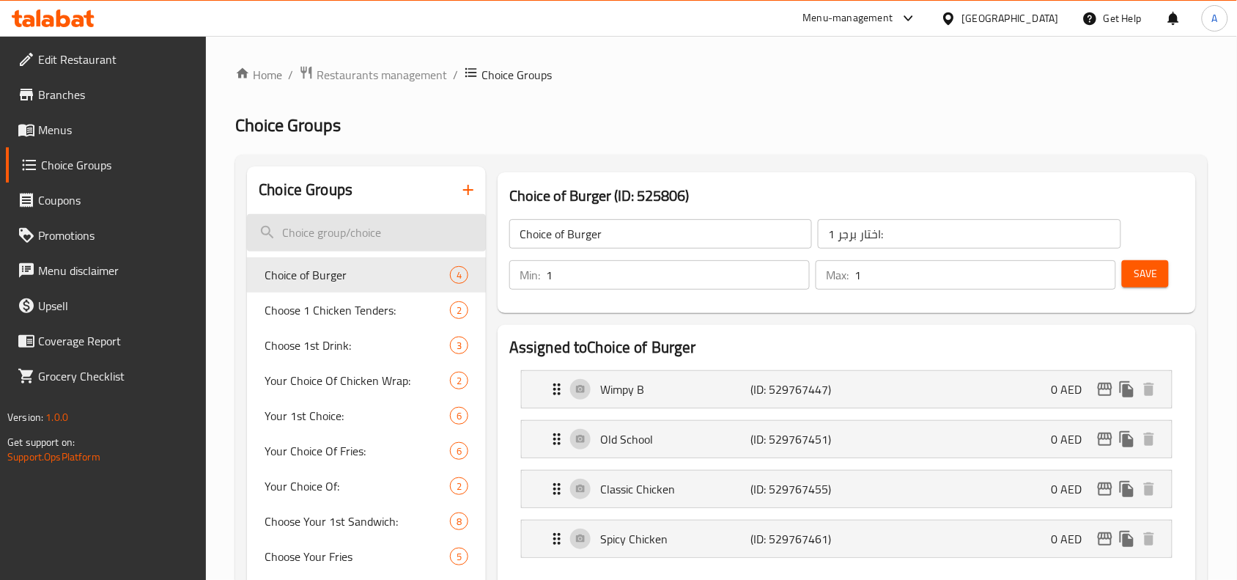
click at [422, 235] on input "search" at bounding box center [366, 232] width 239 height 37
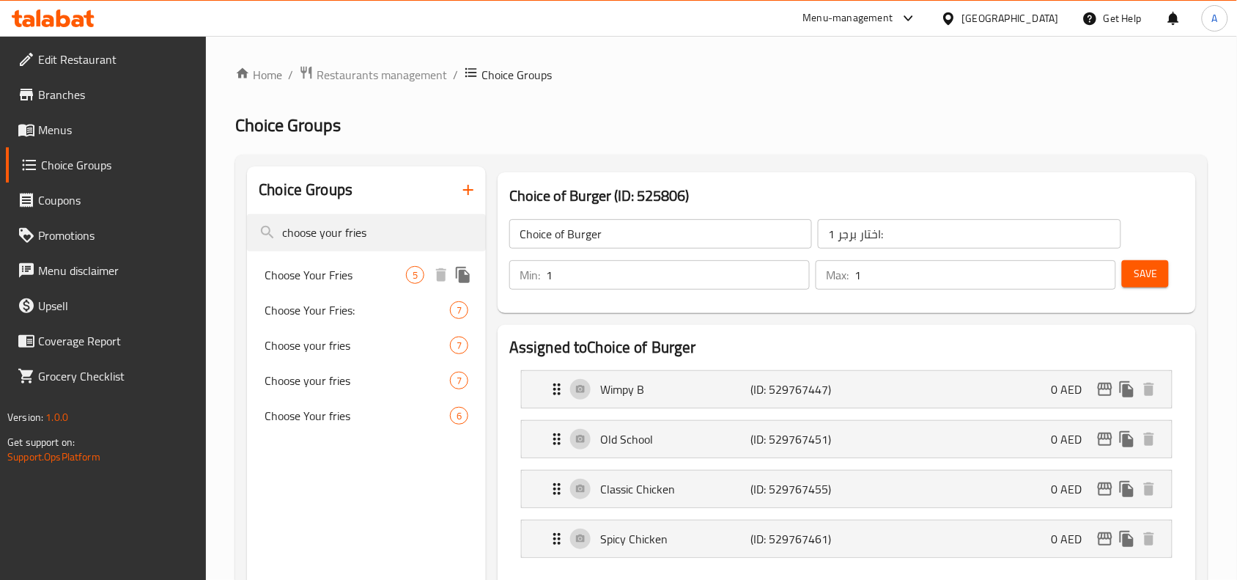
type input "choose your fries"
click at [295, 280] on span "Choose Your Fries" at bounding box center [335, 275] width 141 height 18
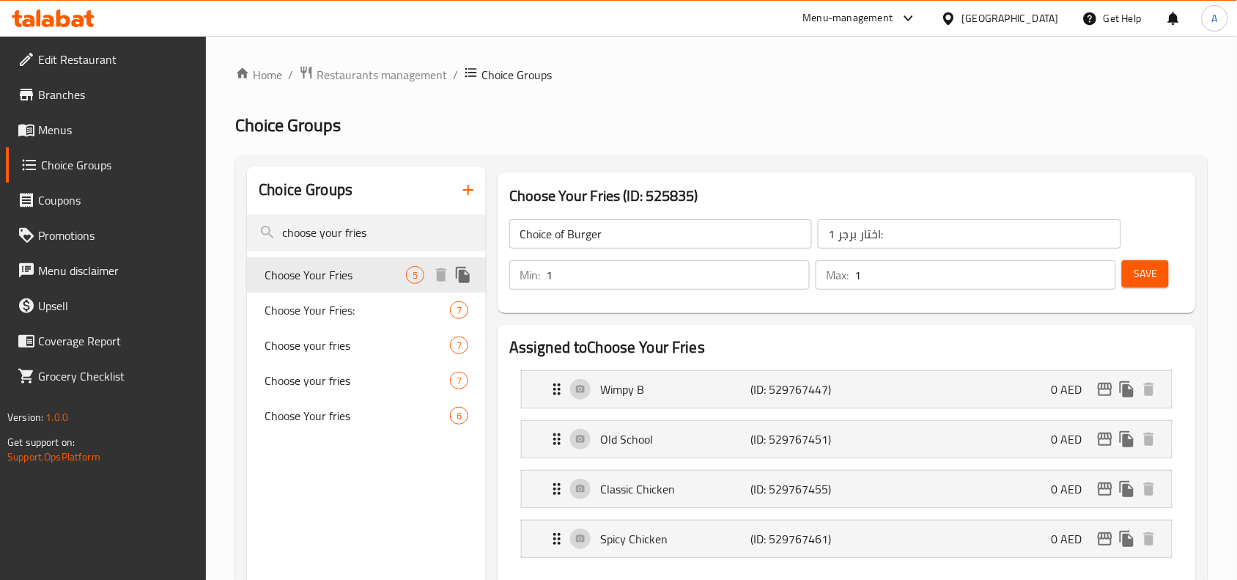
type input "Choose Your Fries"
type input "إختر الفرايز"
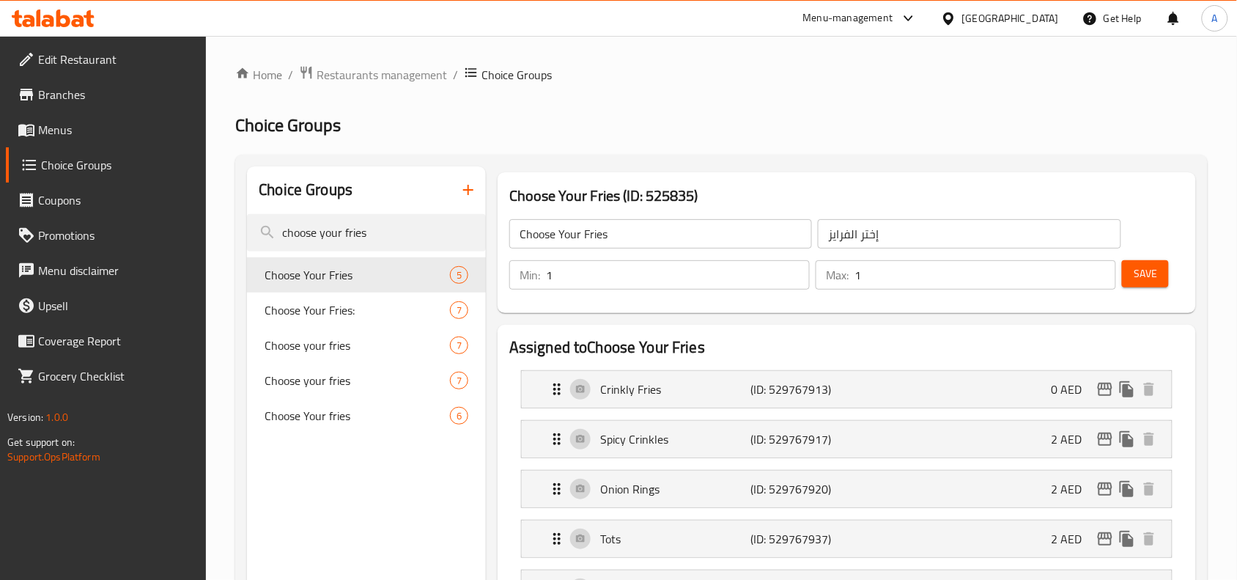
click at [748, 342] on h2 "Assigned to Choose Your Fries" at bounding box center [846, 347] width 675 height 22
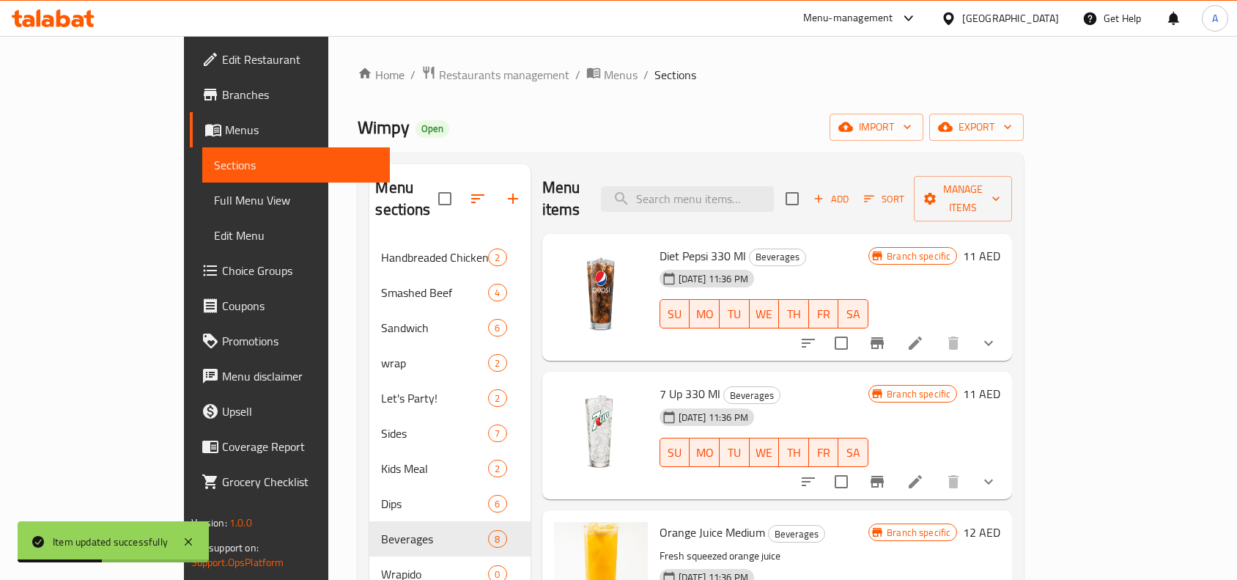
scroll to position [458, 0]
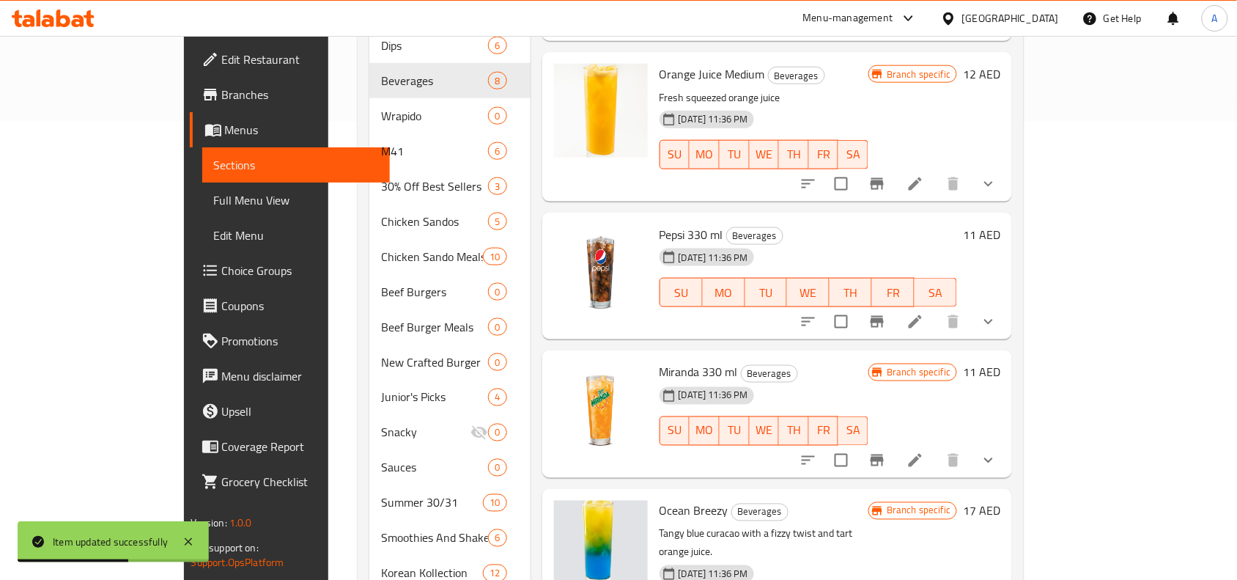
click at [924, 452] on icon at bounding box center [916, 461] width 18 height 18
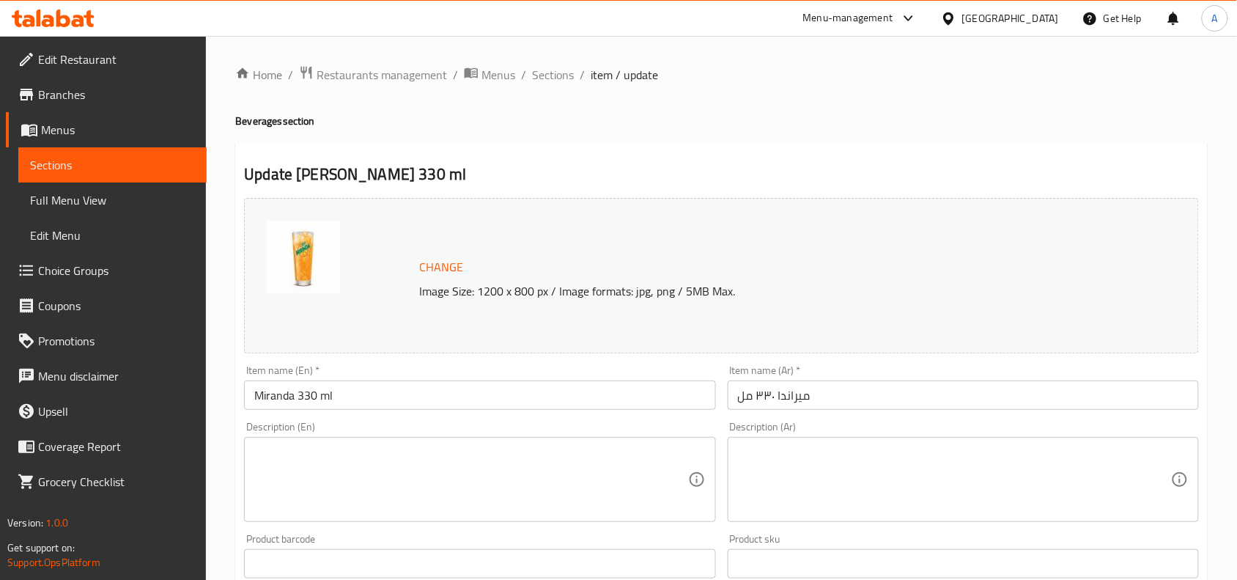
click at [807, 393] on input "ميراندا ٣٣٠ مل" at bounding box center [963, 394] width 471 height 29
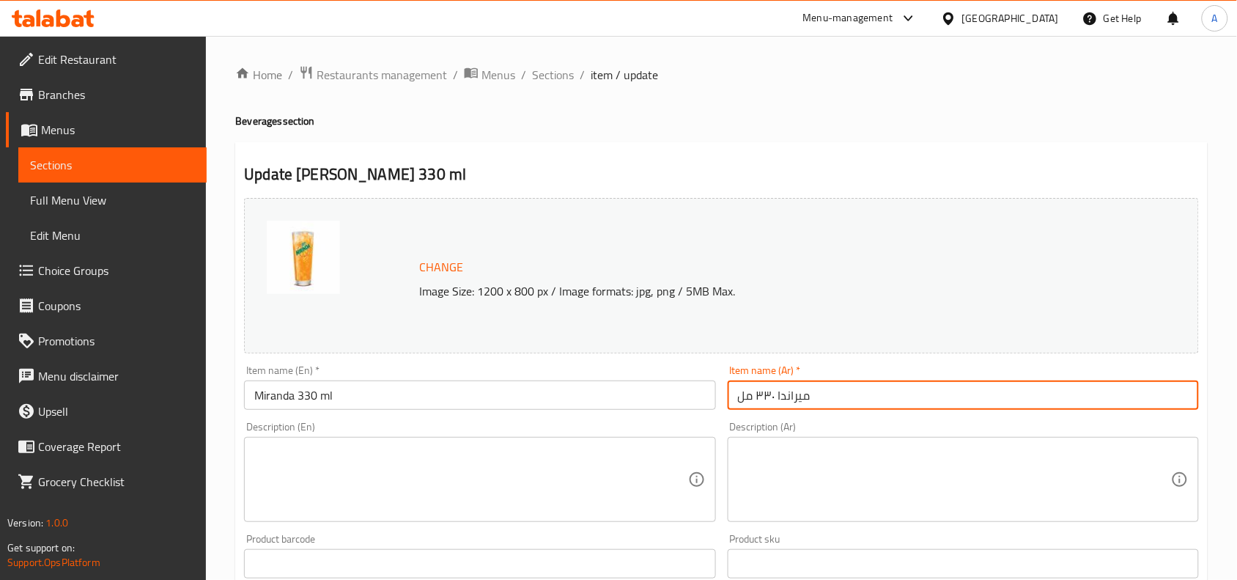
click at [801, 398] on input "ميراندا ٣٣٠ مل" at bounding box center [963, 394] width 471 height 29
paste input "ندا"
type input "ميرندا٣٣٠ مل"
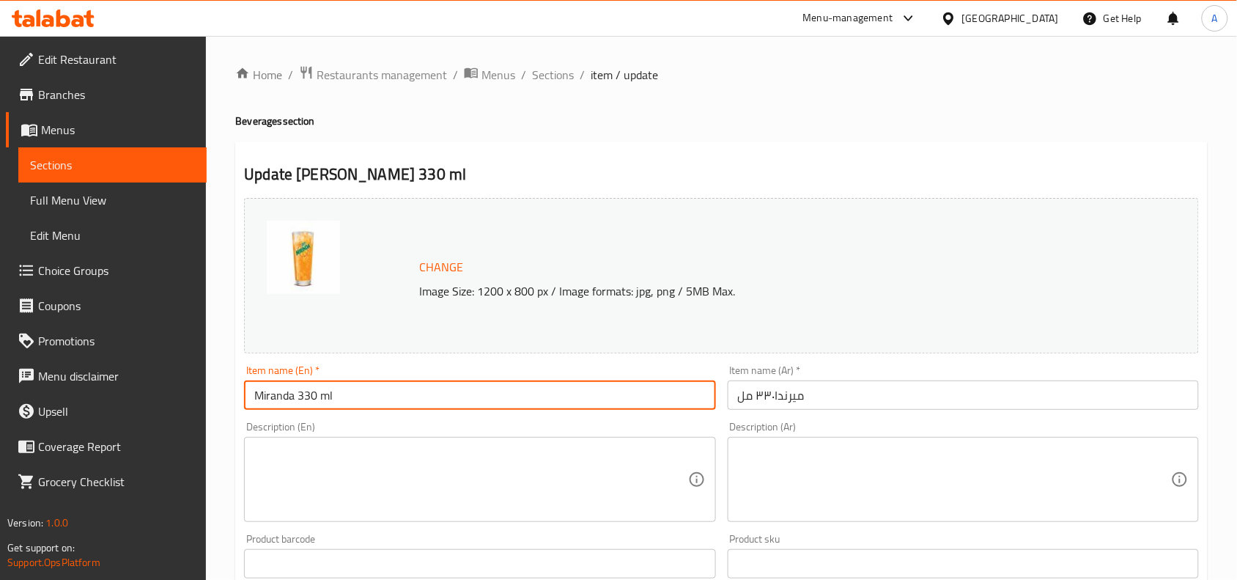
click at [265, 394] on input "Miranda 330 ml" at bounding box center [479, 394] width 471 height 29
paste input "i"
type input "Mirinda 330 ml"
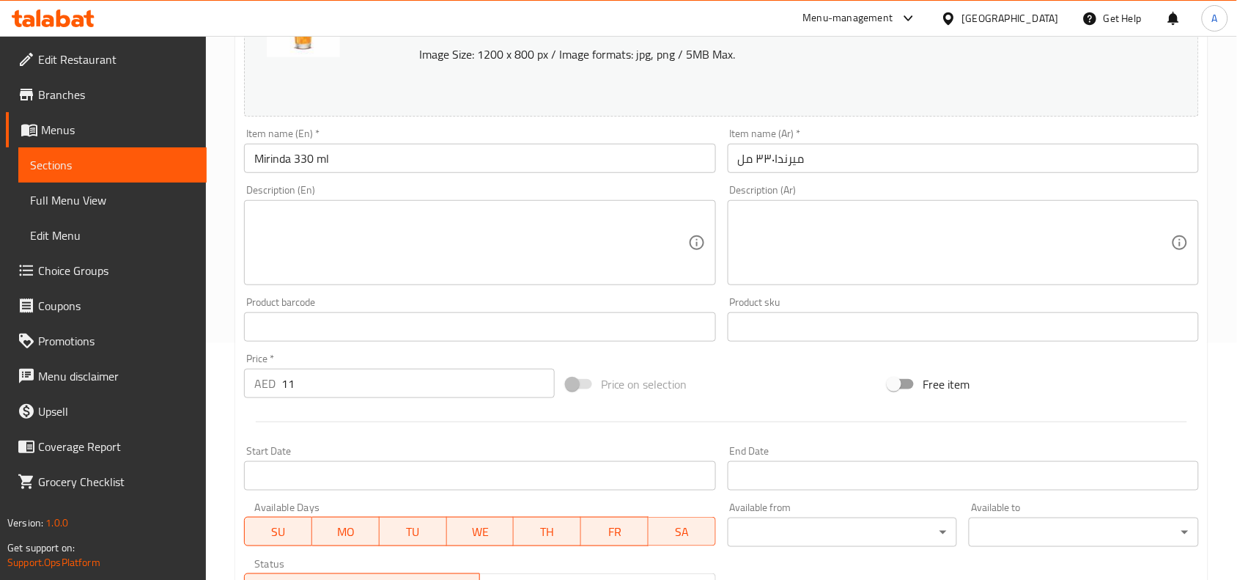
scroll to position [501, 0]
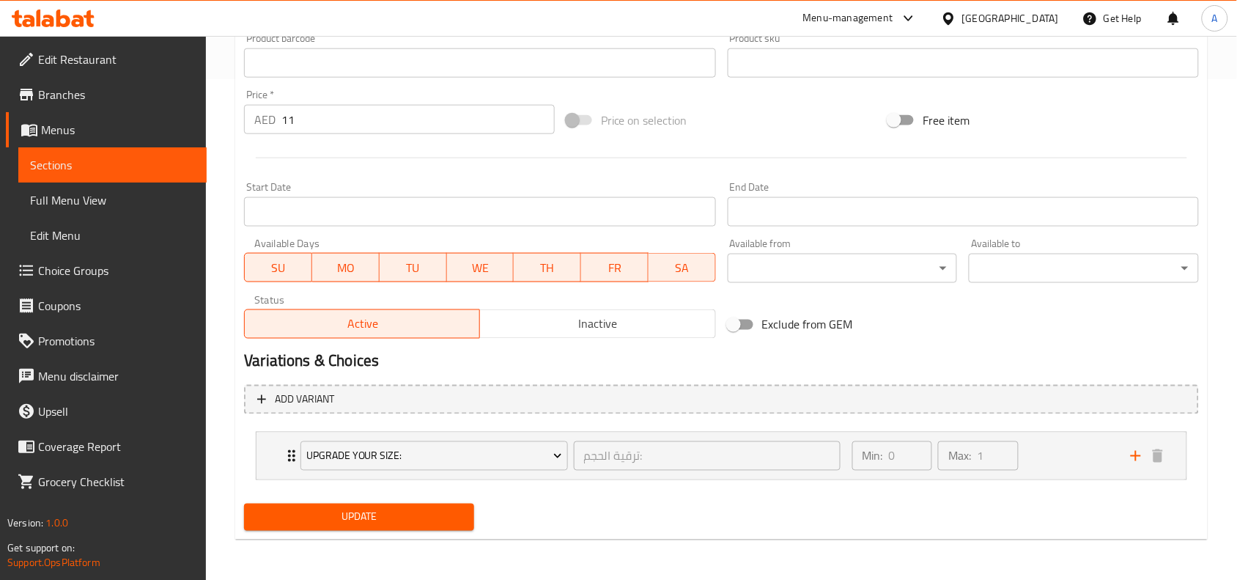
click at [402, 508] on span "Update" at bounding box center [359, 517] width 207 height 18
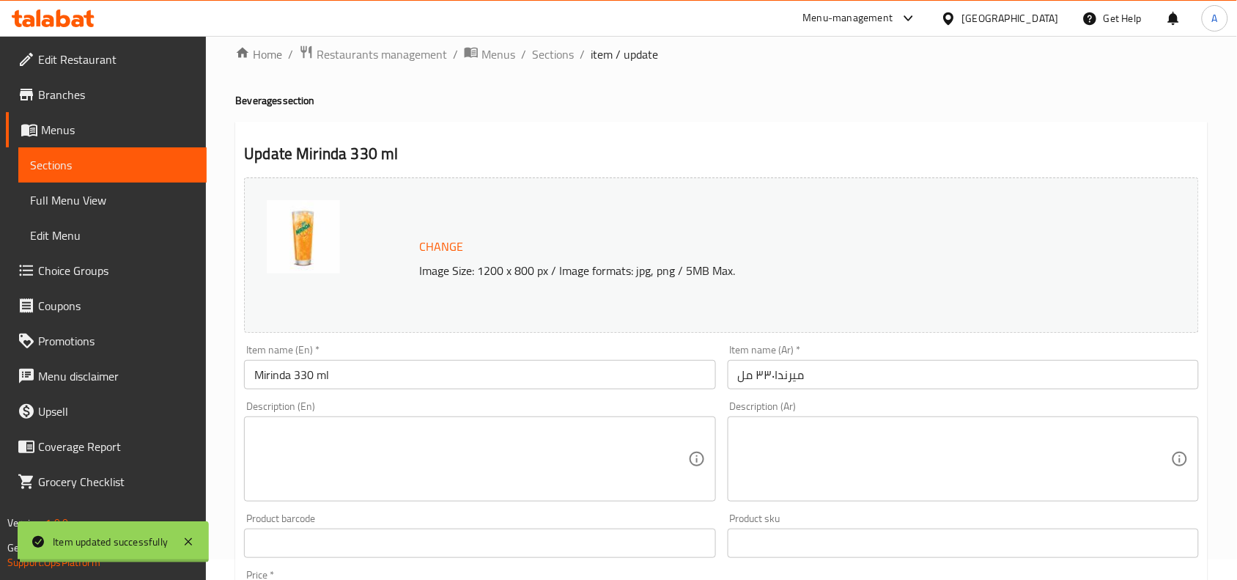
scroll to position [0, 0]
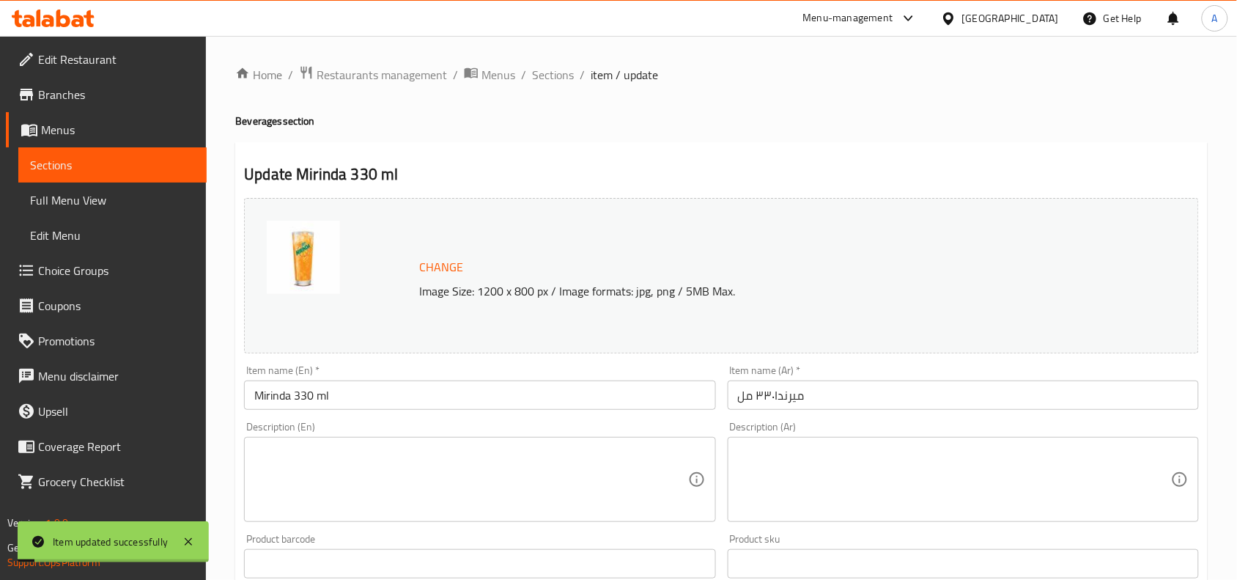
click at [576, 77] on ol "Home / Restaurants management / Menus / Sections / item / update" at bounding box center [721, 74] width 973 height 19
click at [566, 73] on span "Sections" at bounding box center [553, 75] width 42 height 18
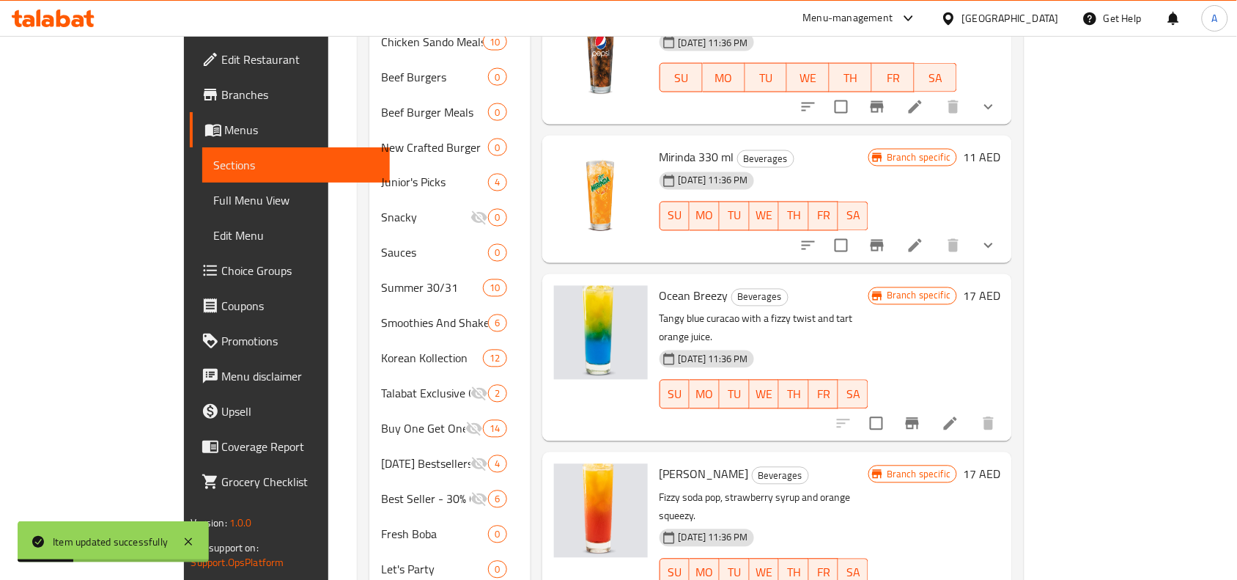
scroll to position [641, 0]
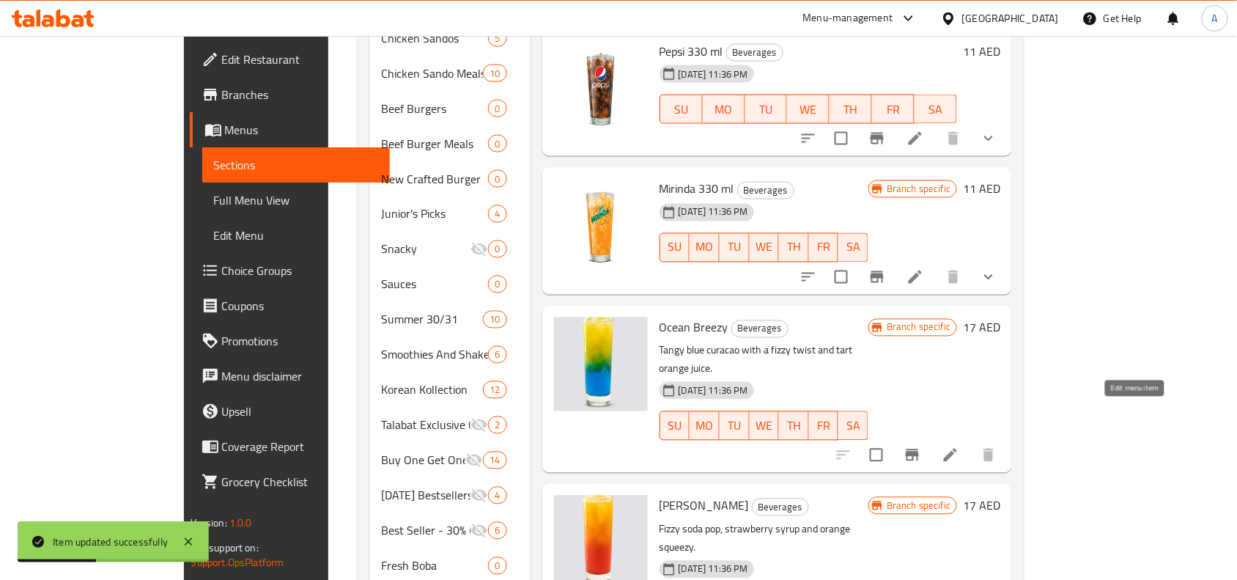
click at [960, 446] on icon at bounding box center [951, 455] width 18 height 18
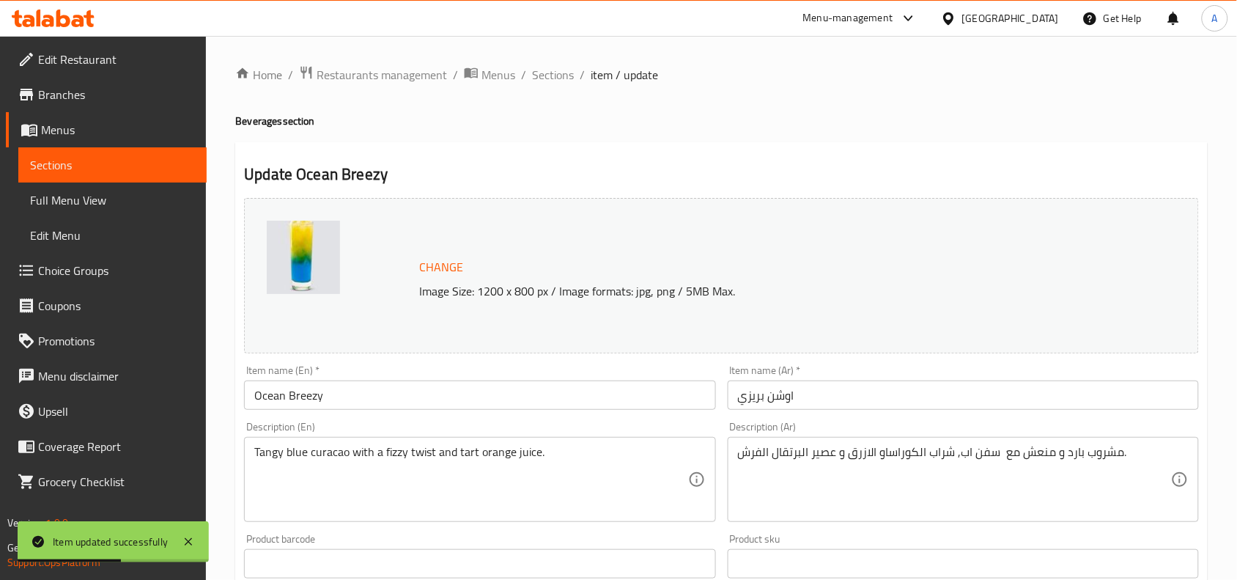
scroll to position [92, 0]
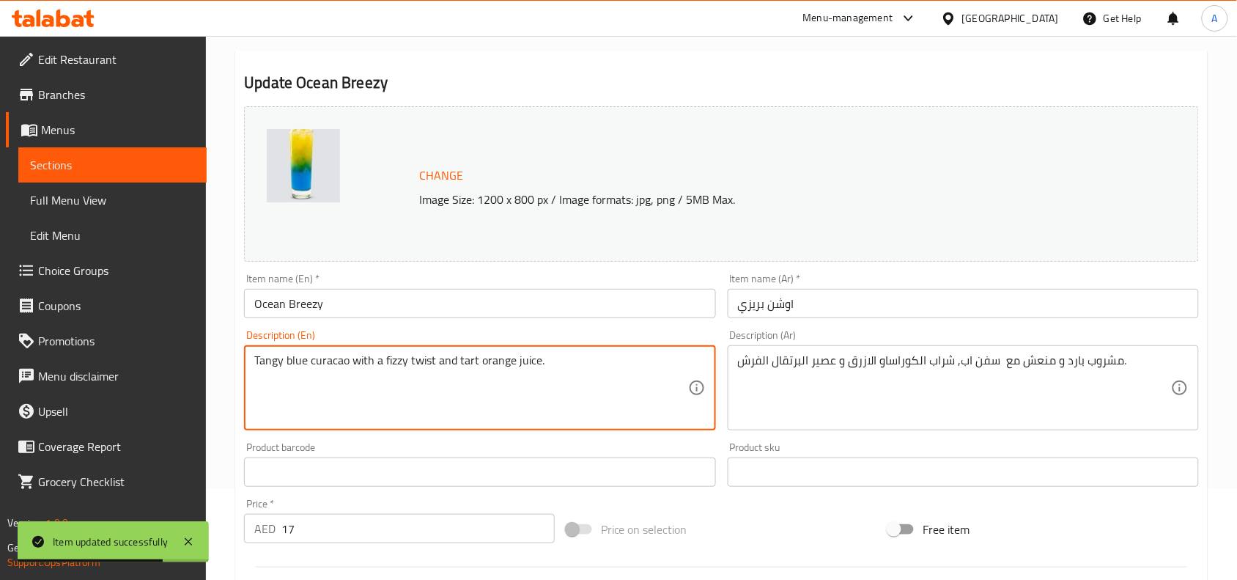
click at [478, 370] on textarea "Tangy blue curacao with a fizzy twist and tart orange juice." at bounding box center [470, 388] width 433 height 70
paste textarea
type textarea "Tangy blue curacao with a fizzy twist and tart orange juice"
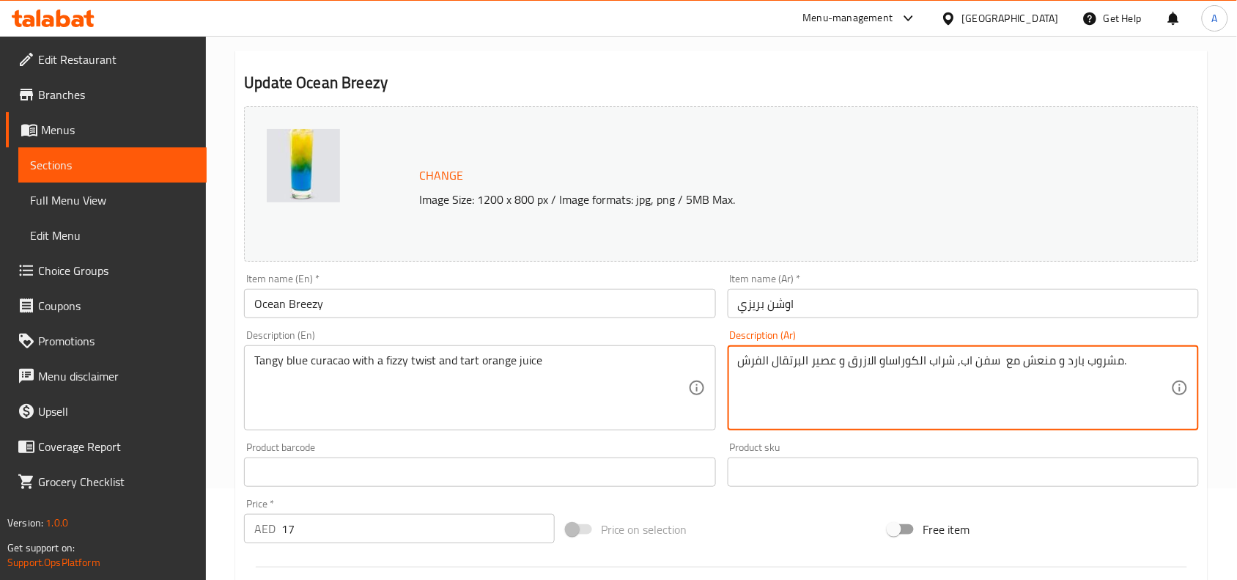
click at [915, 367] on textarea "مشروب بارد و منعش مع سفن اب, شراب الكوراساو الازرق و عصير البرتقال الفرش." at bounding box center [954, 388] width 433 height 70
paste textarea "يوراكاو أزرق لاذع مع لمسة فوارة وعصير برتقال لاذع"
type textarea "كيوراكاو أزرق لاذع مع لمسة فوارة وعصير برتقال لاذع"
click at [796, 526] on div "Price on selection" at bounding box center [722, 529] width 323 height 40
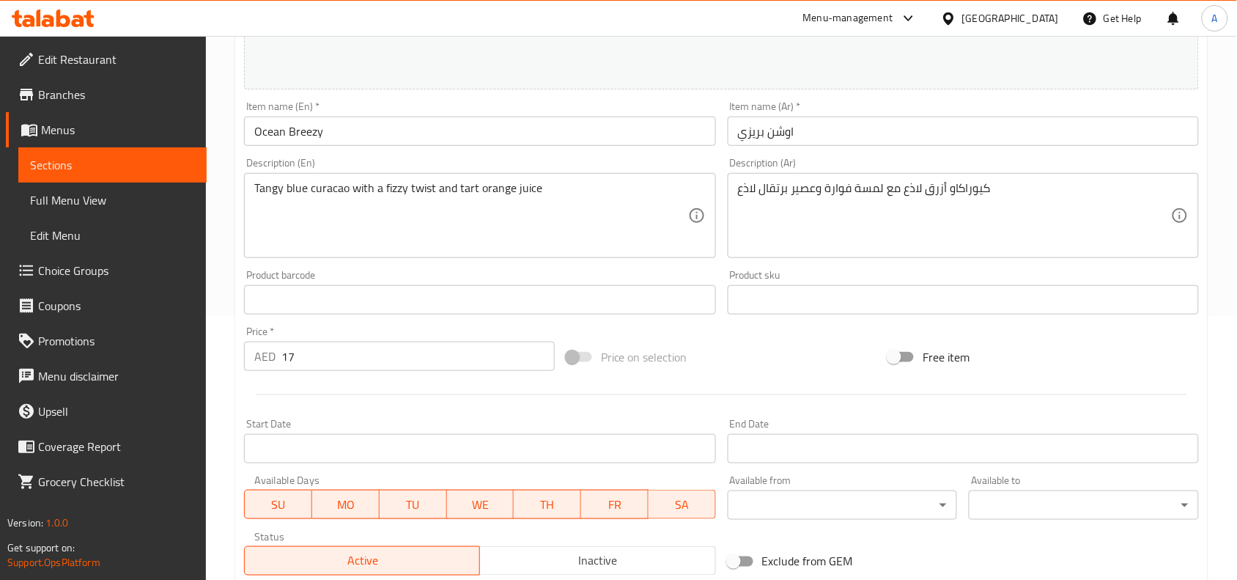
scroll to position [475, 0]
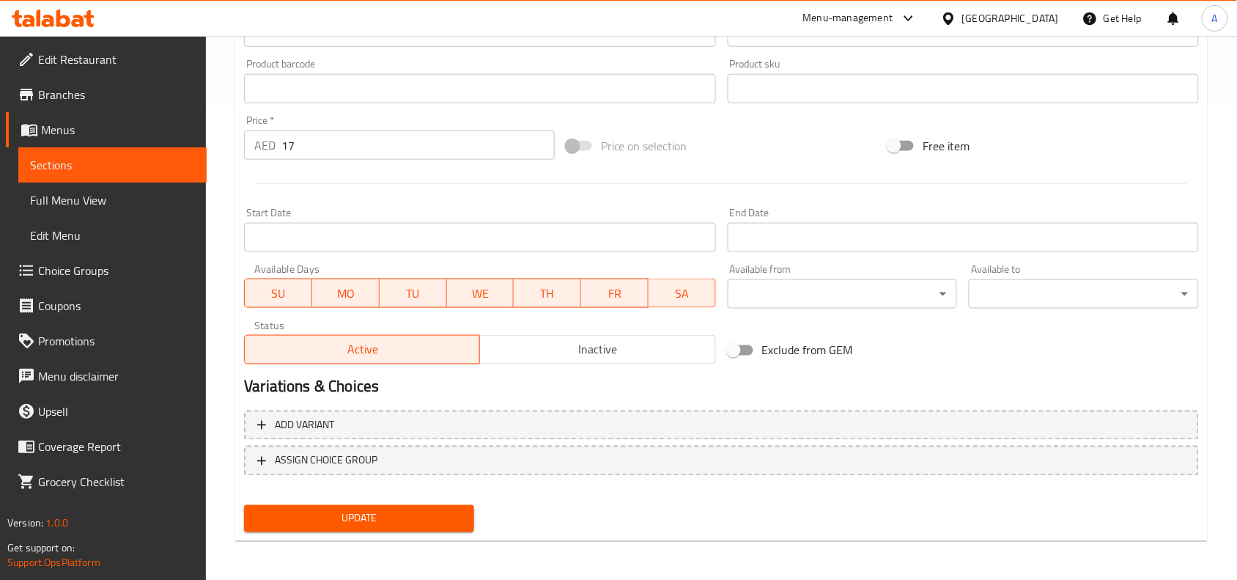
click at [431, 509] on span "Update" at bounding box center [359, 518] width 207 height 18
click at [343, 518] on span "Update" at bounding box center [359, 518] width 207 height 18
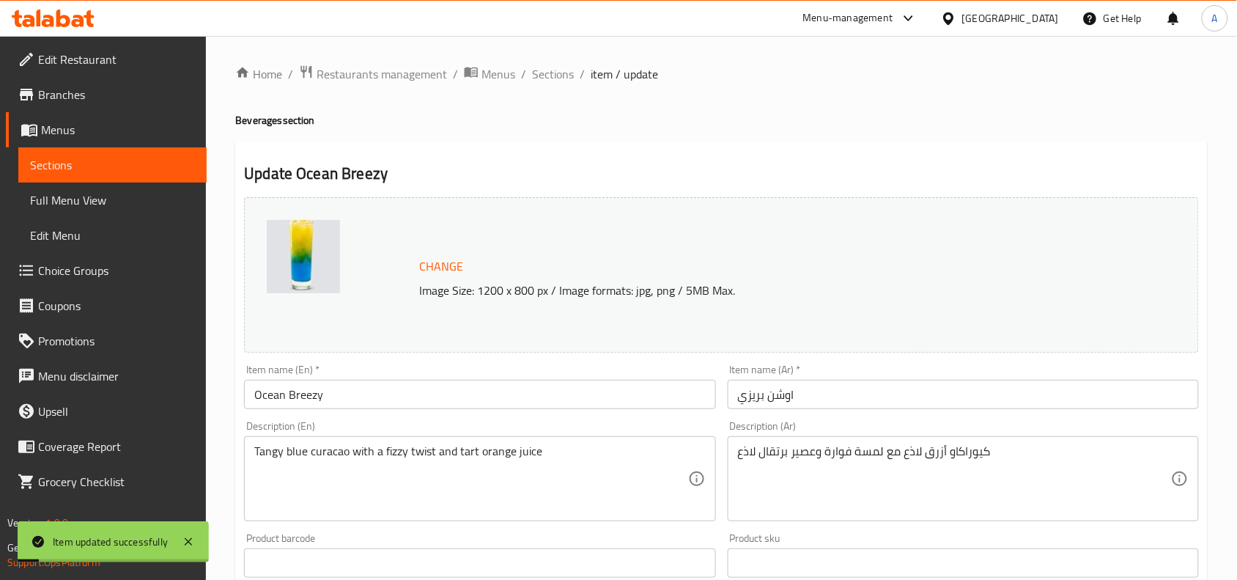
scroll to position [0, 0]
click at [535, 67] on span "Sections" at bounding box center [553, 75] width 42 height 18
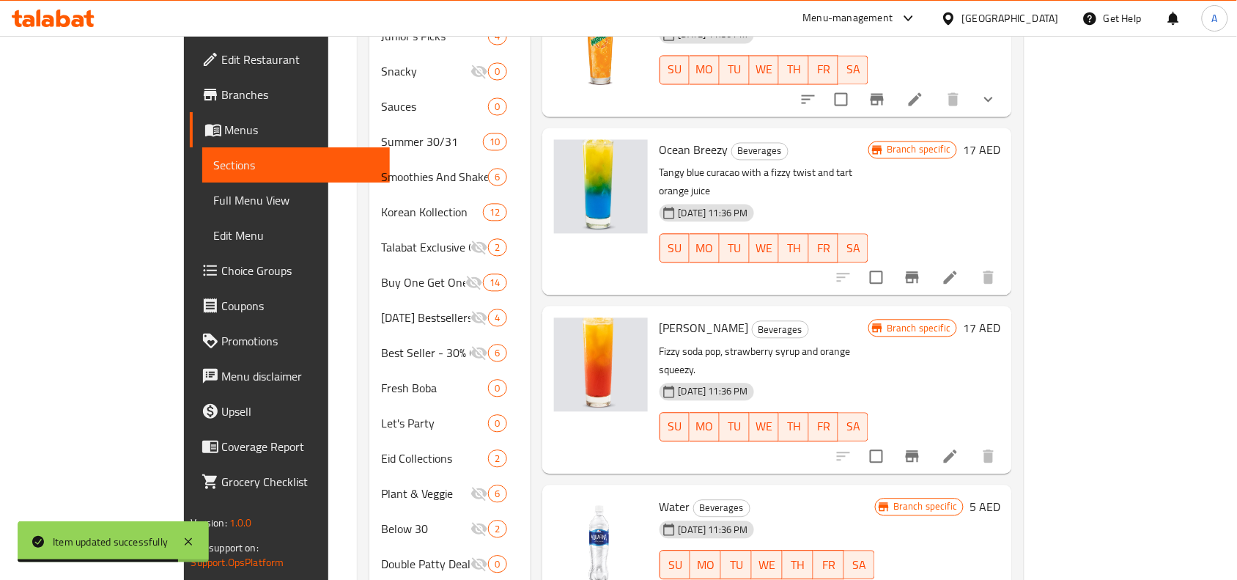
scroll to position [825, 0]
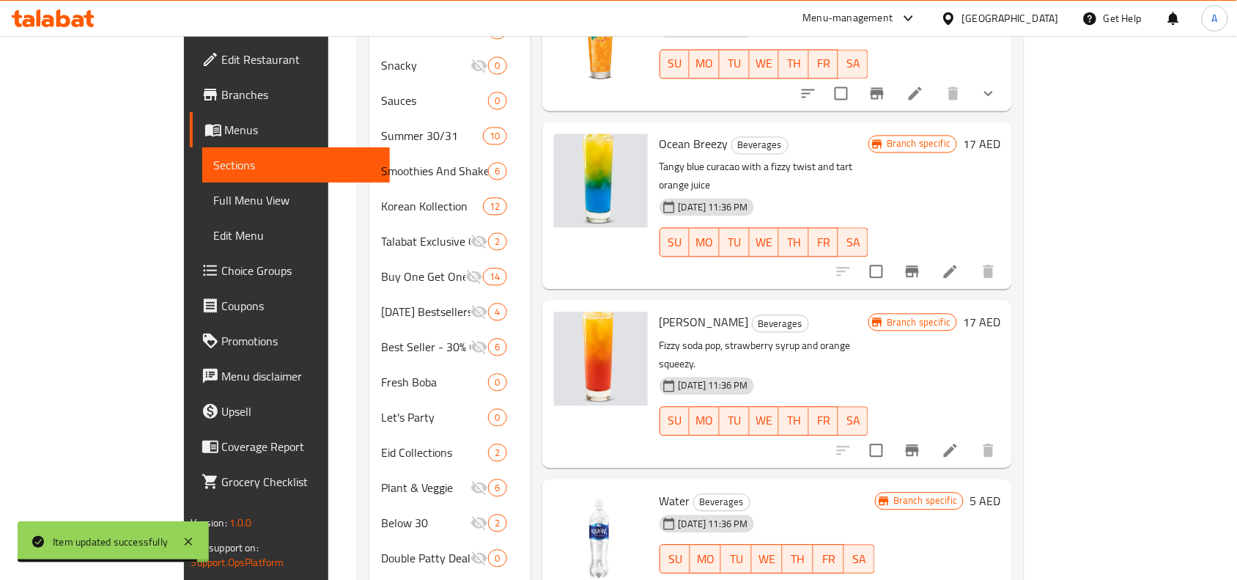
click at [971, 438] on li at bounding box center [950, 451] width 41 height 26
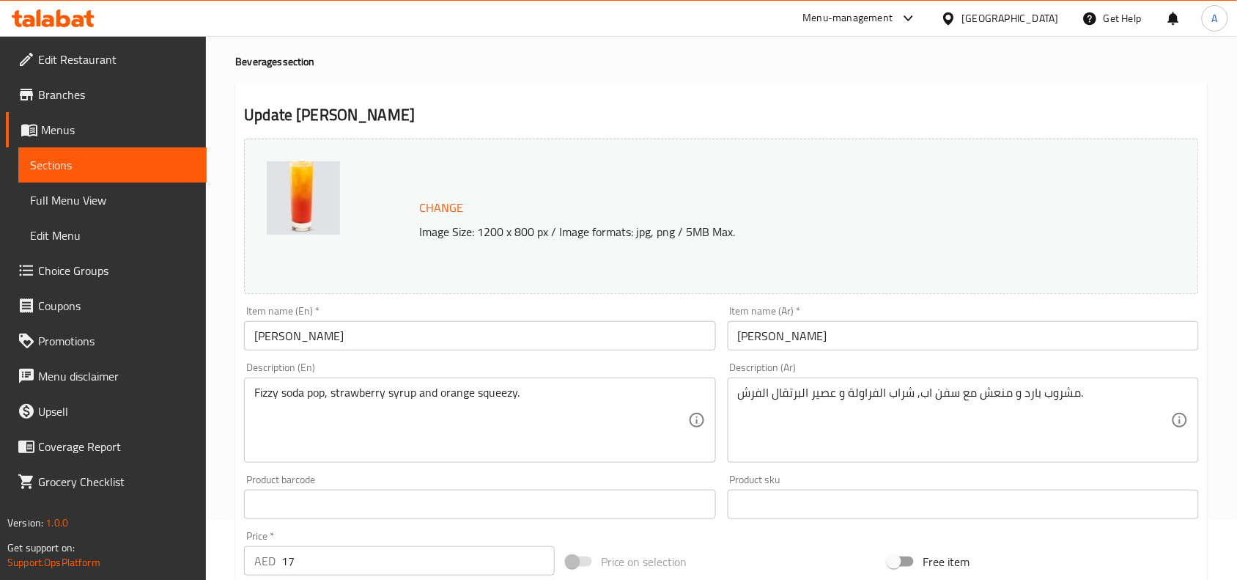
scroll to position [92, 0]
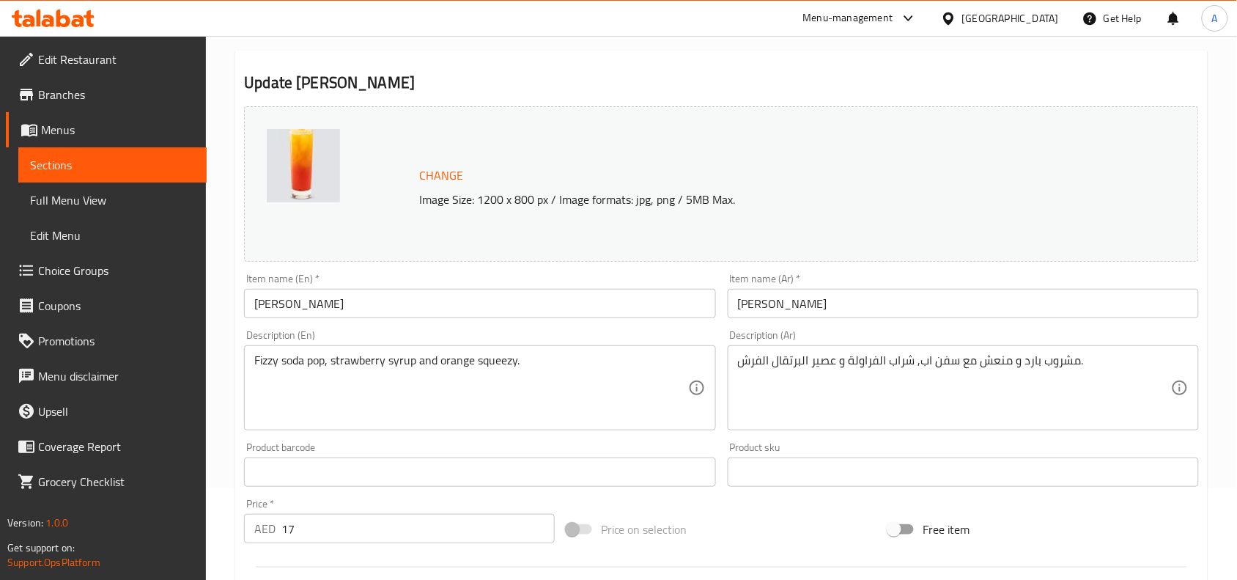
click at [790, 306] on input "[PERSON_NAME]" at bounding box center [963, 303] width 471 height 29
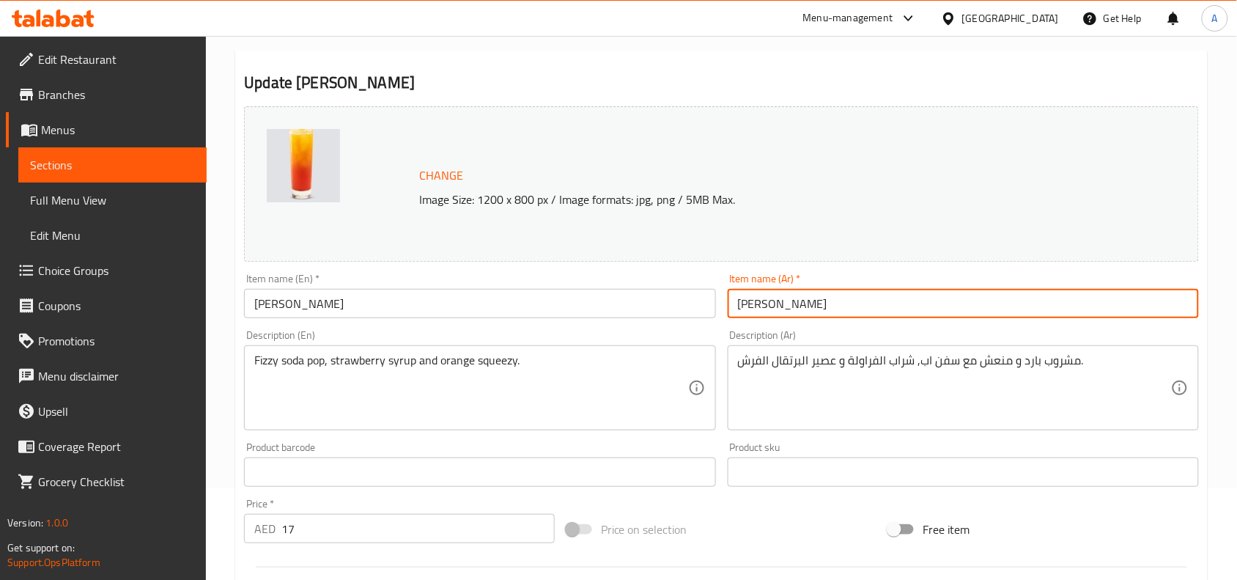
click at [790, 306] on input "[PERSON_NAME]" at bounding box center [963, 303] width 471 height 29
paste input "text"
type input "بِري بريزي"
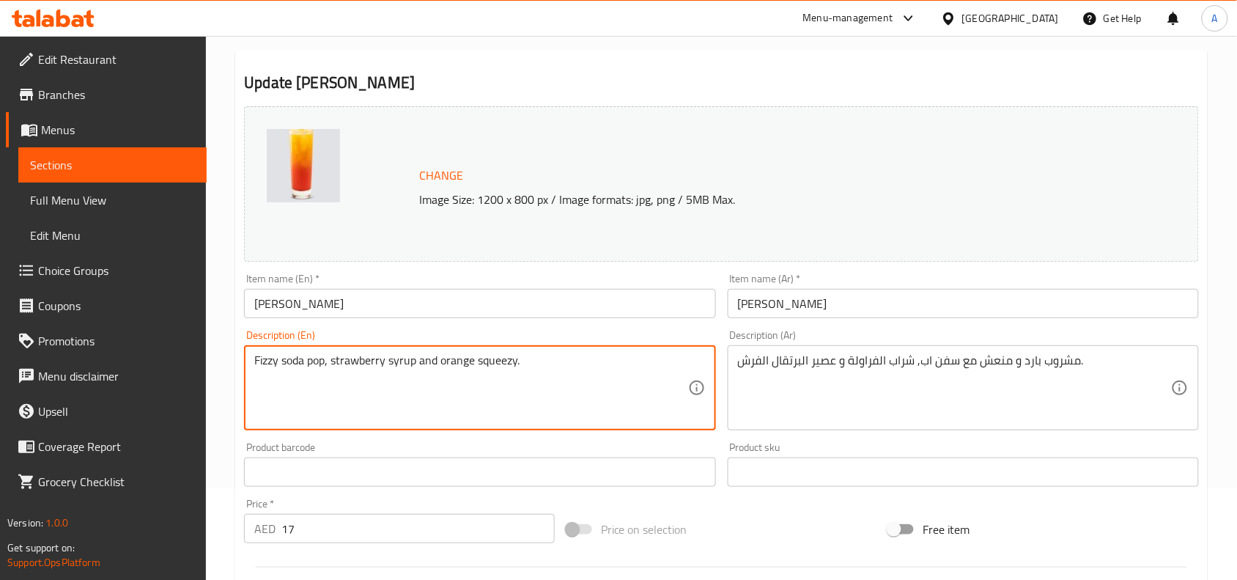
click at [441, 364] on textarea "Fizzy soda pop, strawberry syrup and orange squeezy." at bounding box center [470, 388] width 433 height 70
paste textarea
type textarea "Fizzy soda pop, strawberry syrup and orange squeezy"
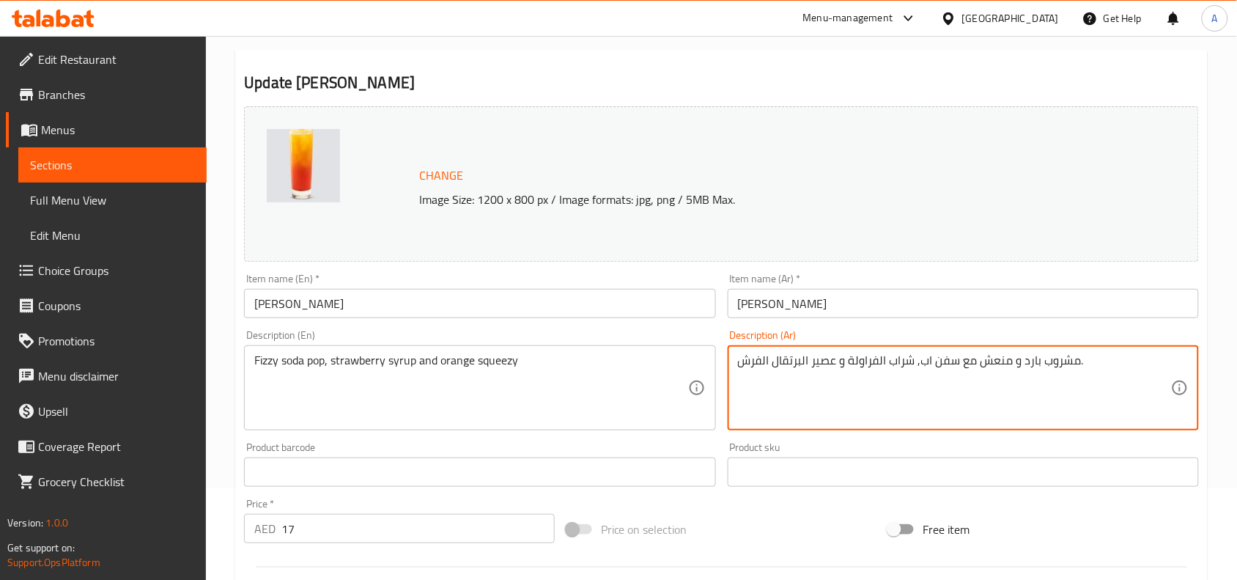
click at [816, 356] on textarea "مشروب بارد و منعش مع سفن اب, شراب الفراولة و عصير البرتقال الفرش." at bounding box center [954, 388] width 433 height 70
paste textarea "صودa فوارة، شراب فراولة وعصير برتقال"
click at [821, 361] on textarea "صودa فوارة، شراب فراولة وعصير برتقال" at bounding box center [954, 388] width 433 height 70
type textarea "صودا فوارة، شراب فراولة وعصير برتقال"
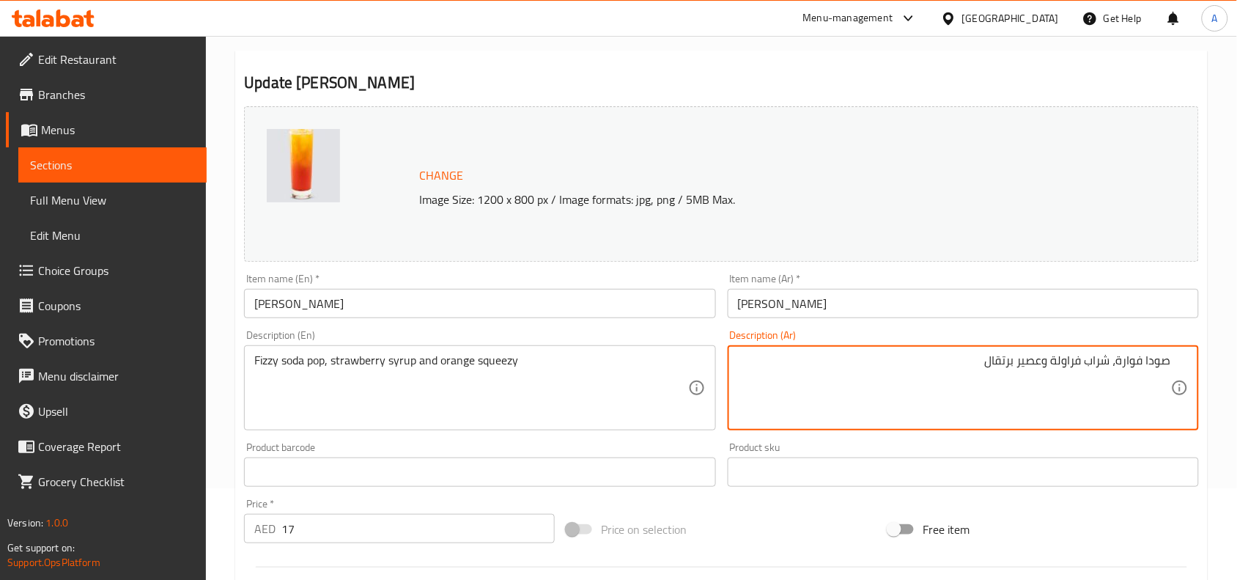
click at [713, 507] on div "Change Image Size: 1200 x 800 px / Image formats: jpg, png / 5MB Max. Item name…" at bounding box center [721, 426] width 967 height 653
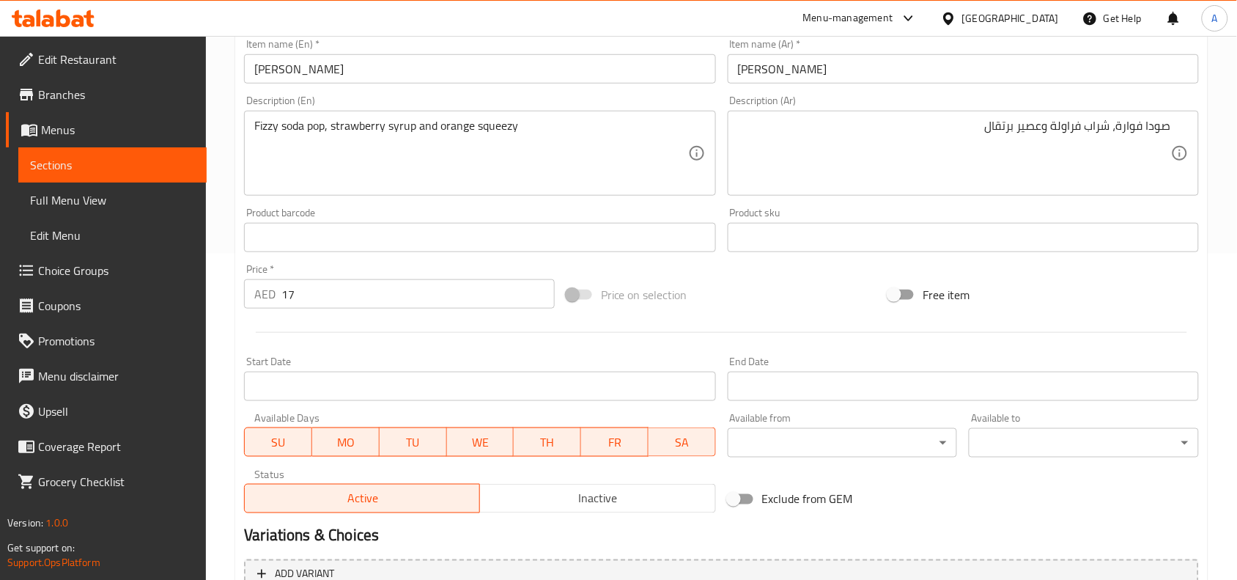
scroll to position [475, 0]
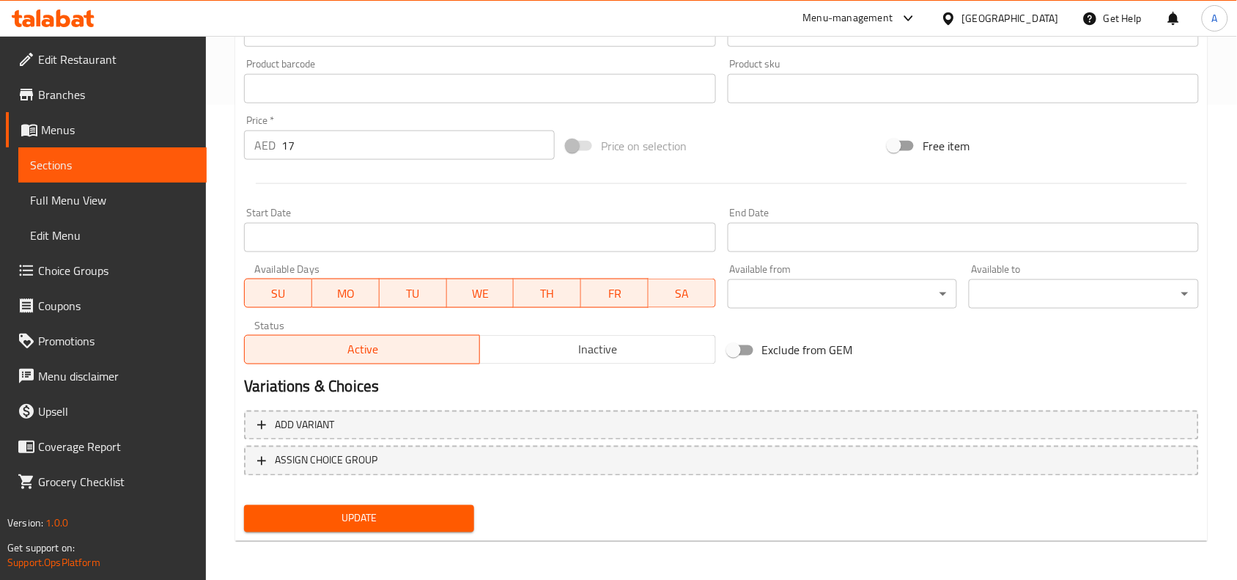
click at [358, 518] on span "Update" at bounding box center [359, 518] width 207 height 18
click at [356, 511] on span "Update" at bounding box center [359, 518] width 207 height 18
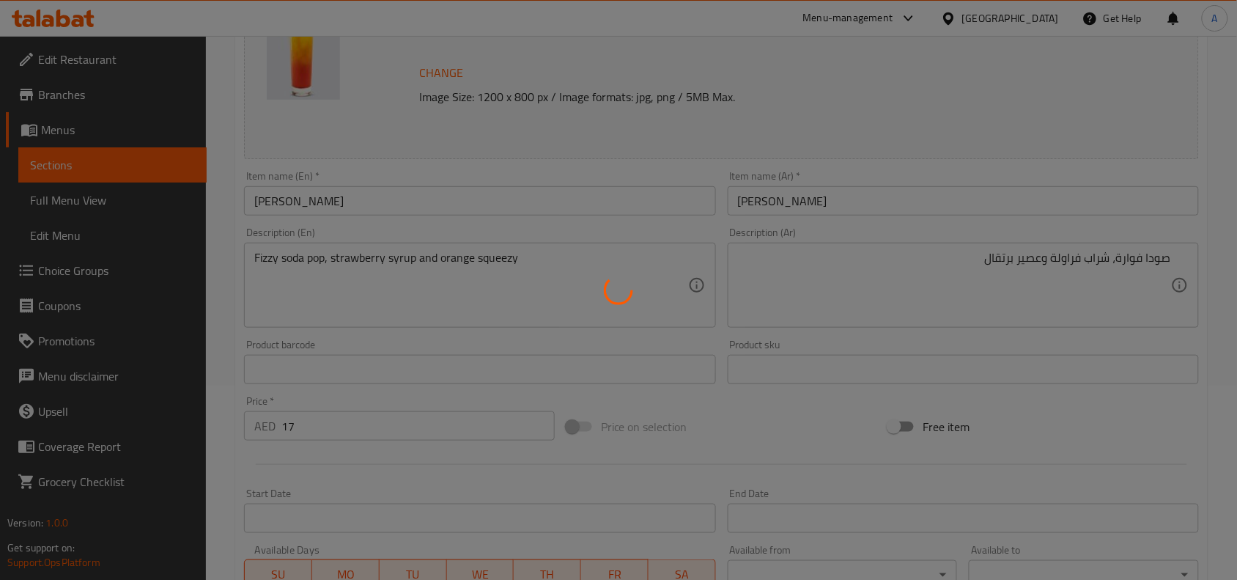
scroll to position [0, 0]
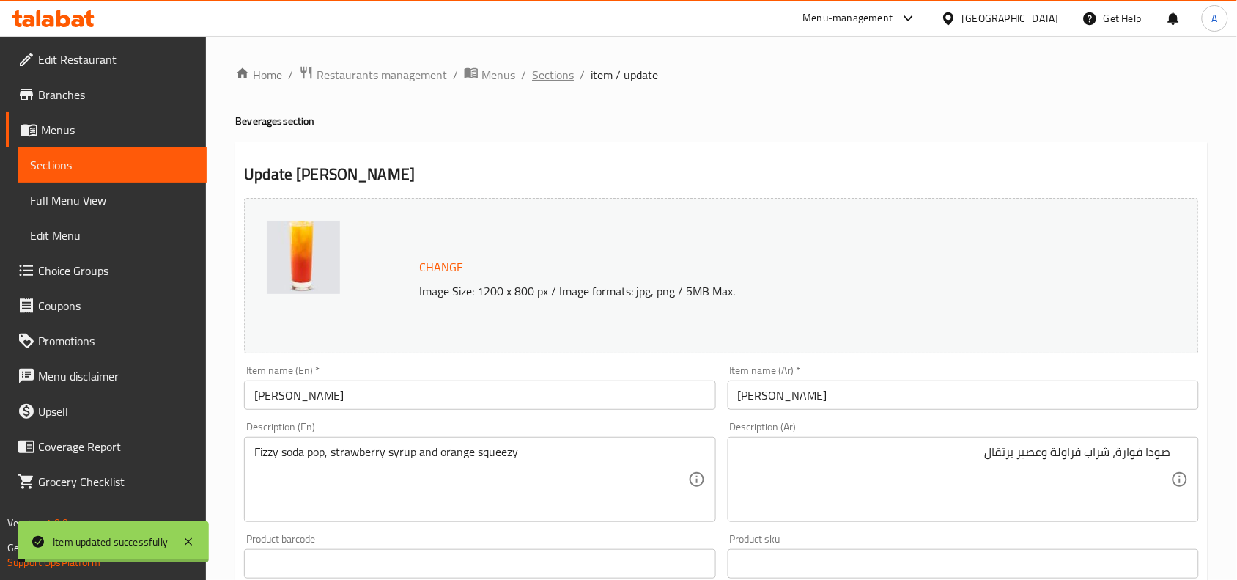
click at [550, 73] on span "Sections" at bounding box center [553, 75] width 42 height 18
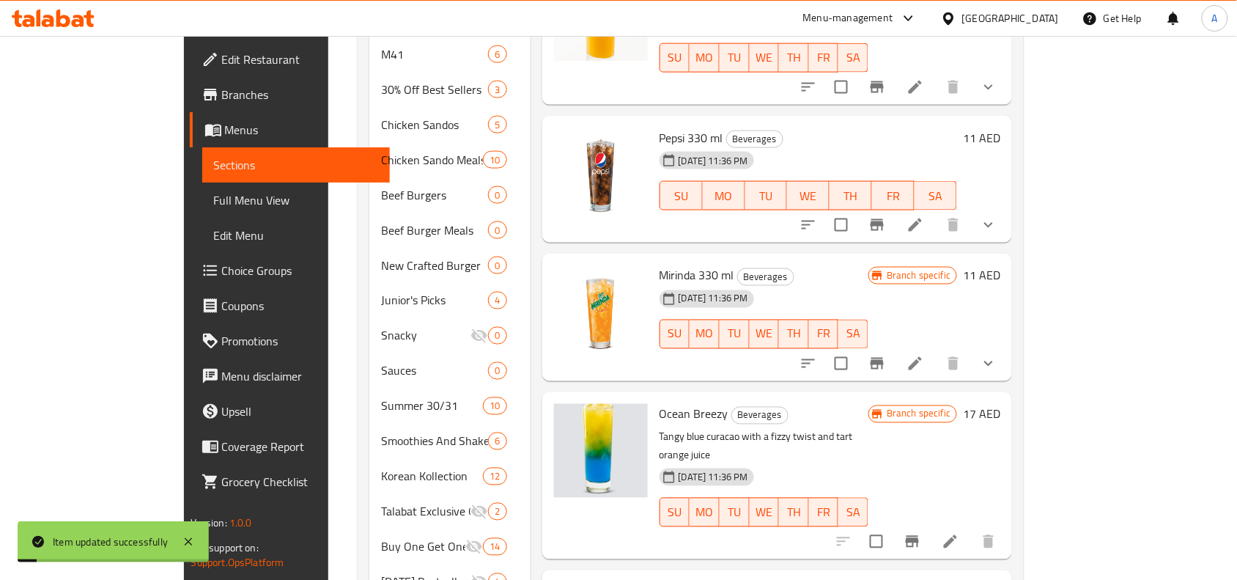
scroll to position [950, 0]
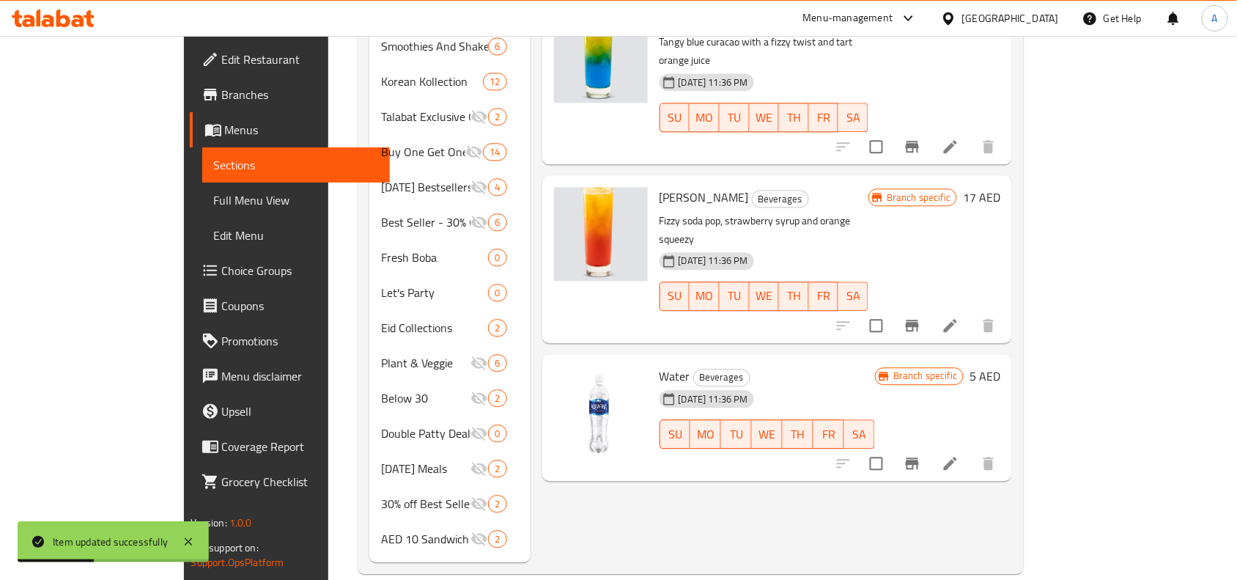
click at [971, 450] on li at bounding box center [950, 463] width 41 height 26
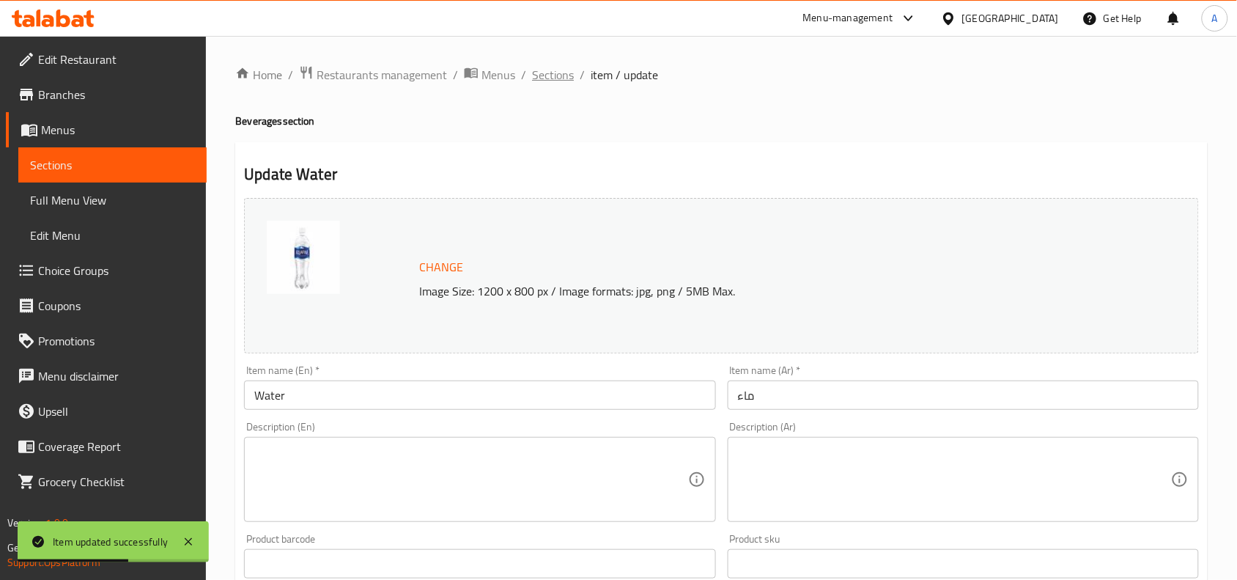
click at [548, 84] on span "Sections" at bounding box center [553, 75] width 42 height 18
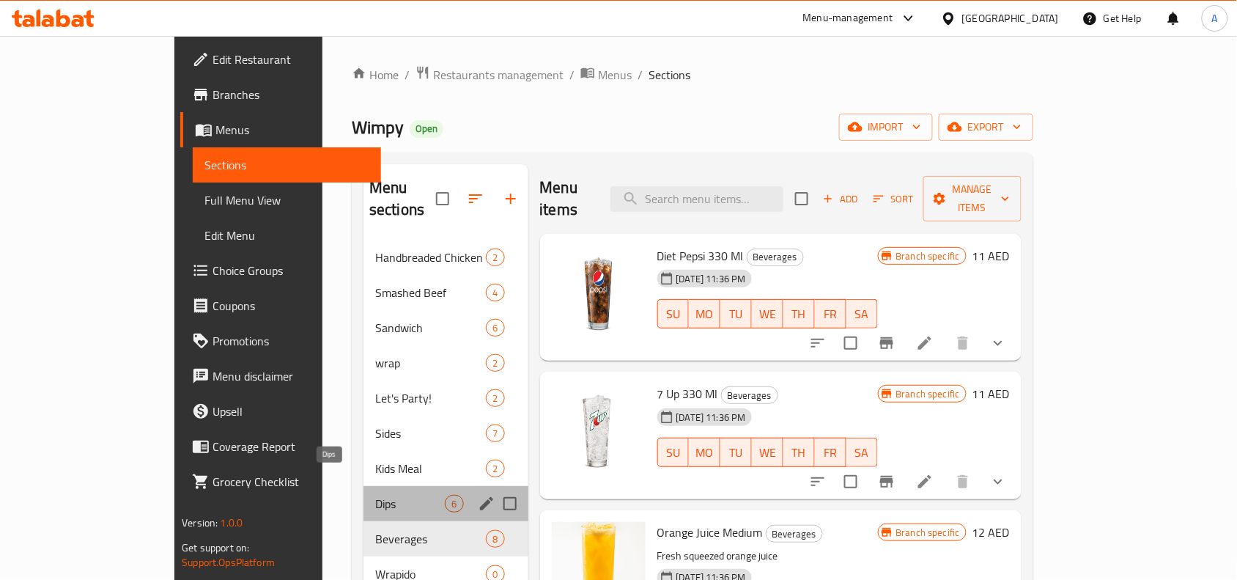
click at [375, 495] on span "Dips" at bounding box center [410, 504] width 70 height 18
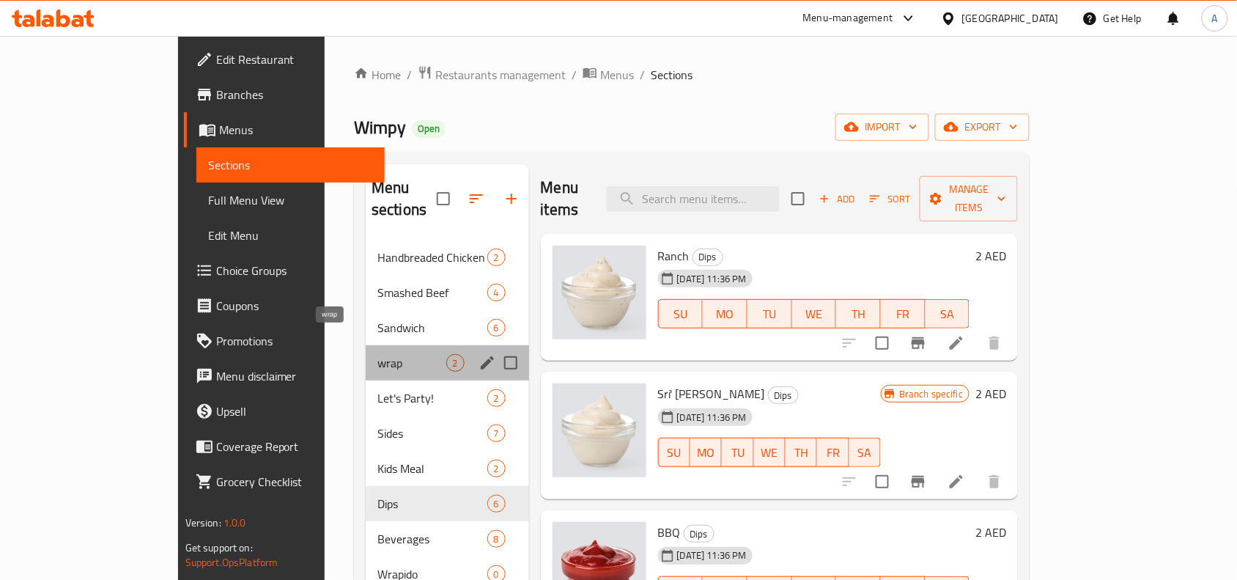
click at [378, 354] on span "wrap" at bounding box center [412, 363] width 68 height 18
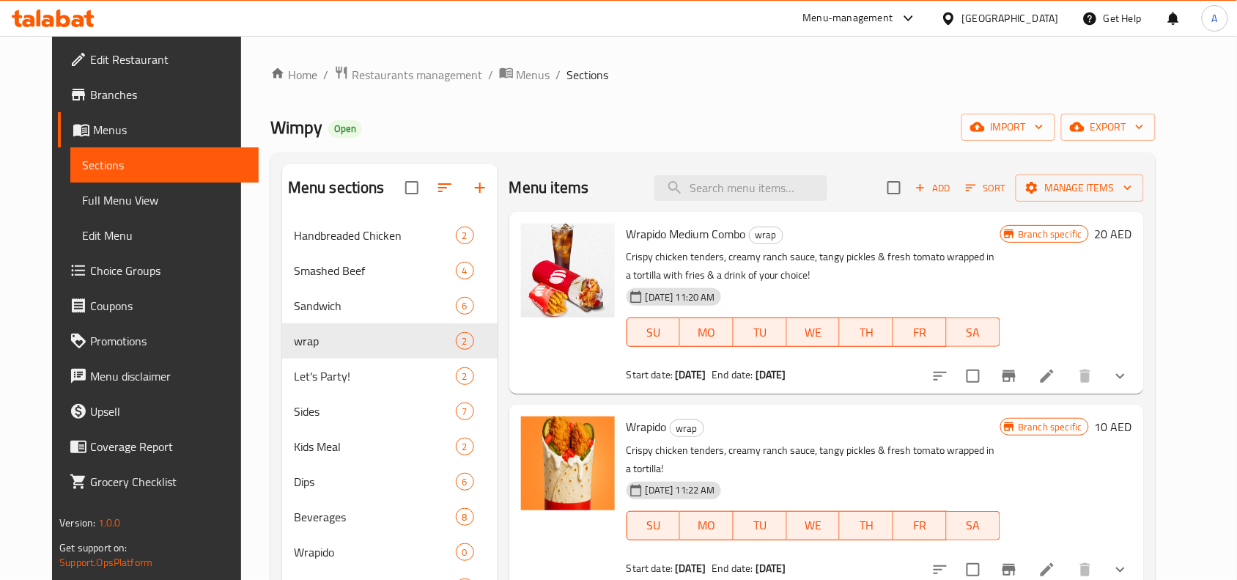
click at [870, 257] on p "Crispy chicken tenders, creamy ranch sauce, tangy pickles & fresh tomato wrappe…" at bounding box center [814, 266] width 374 height 37
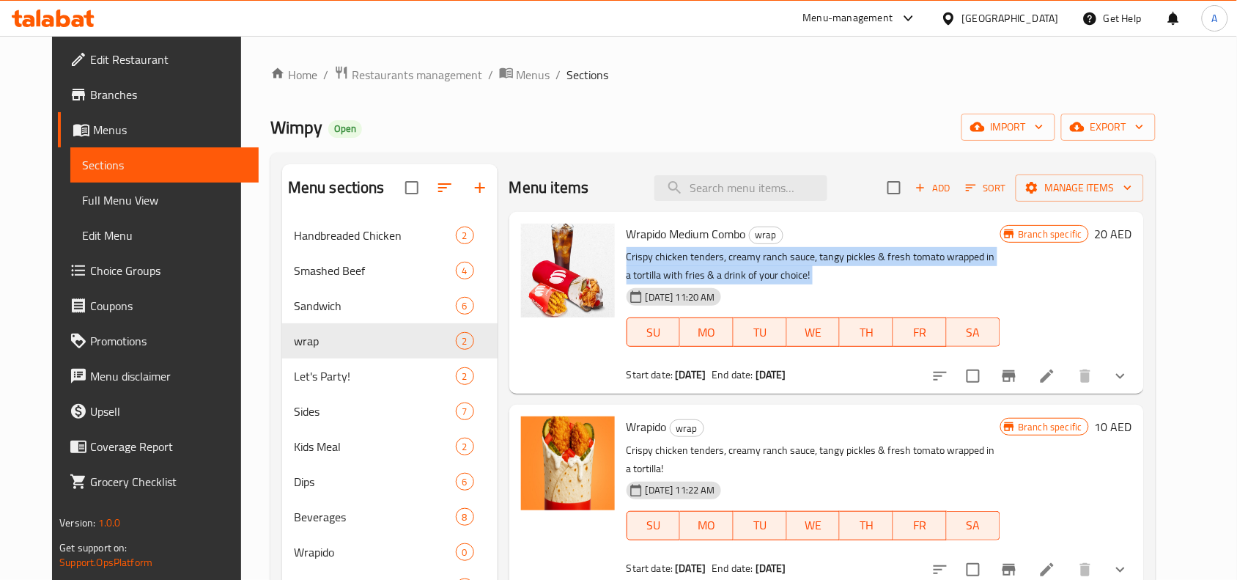
click at [870, 257] on p "Crispy chicken tenders, creamy ranch sauce, tangy pickles & fresh tomato wrappe…" at bounding box center [814, 266] width 374 height 37
click at [851, 273] on p "Crispy chicken tenders, creamy ranch sauce, tangy pickles & fresh tomato wrappe…" at bounding box center [814, 266] width 374 height 37
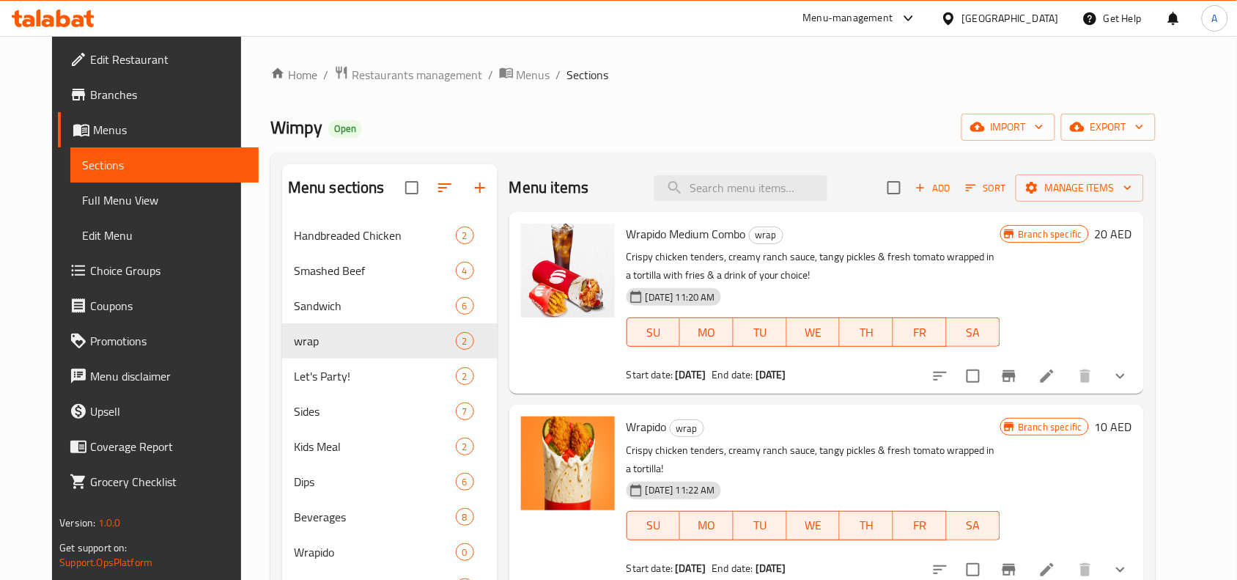
click at [838, 128] on div "Wimpy Open import export" at bounding box center [713, 127] width 886 height 27
click at [729, 138] on div "Wimpy Open import export" at bounding box center [713, 127] width 886 height 27
click at [1144, 130] on span "export" at bounding box center [1108, 127] width 71 height 18
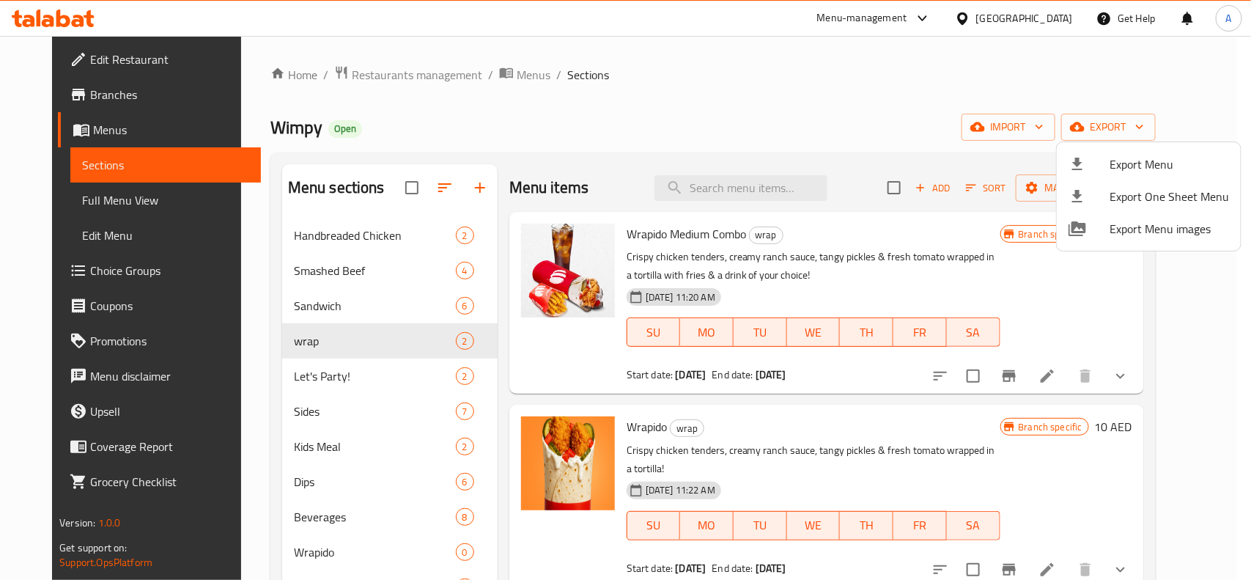
click at [1153, 162] on span "Export Menu" at bounding box center [1169, 164] width 119 height 18
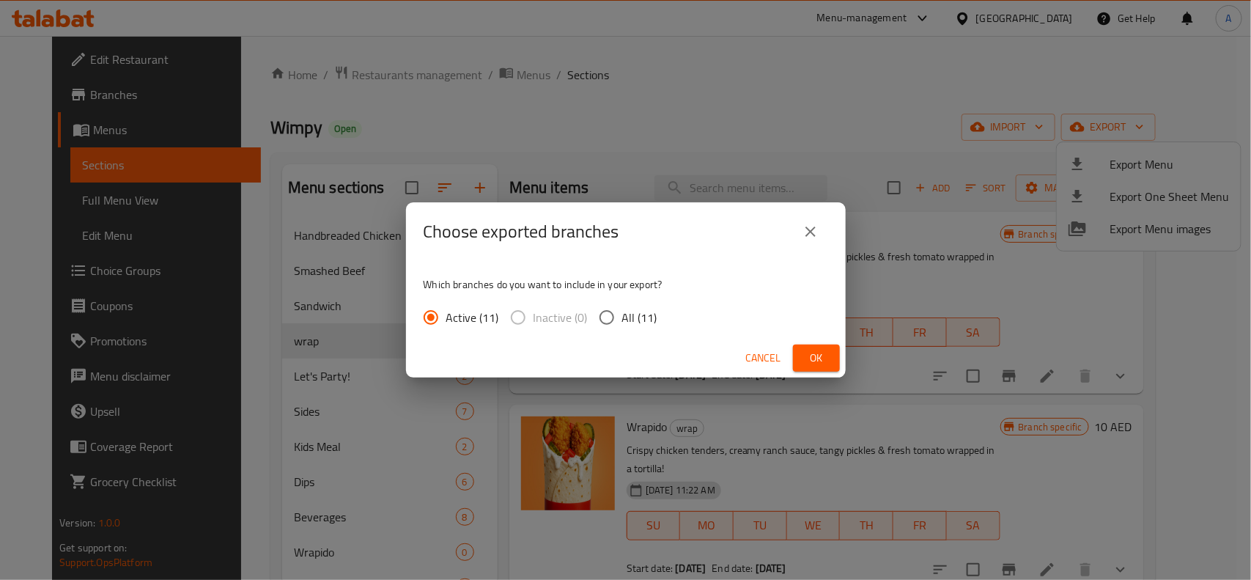
click at [627, 312] on span "All (11)" at bounding box center [639, 318] width 35 height 18
click at [622, 312] on input "All (11)" at bounding box center [607, 317] width 31 height 31
radio input "true"
click at [807, 353] on span "Ok" at bounding box center [816, 358] width 23 height 18
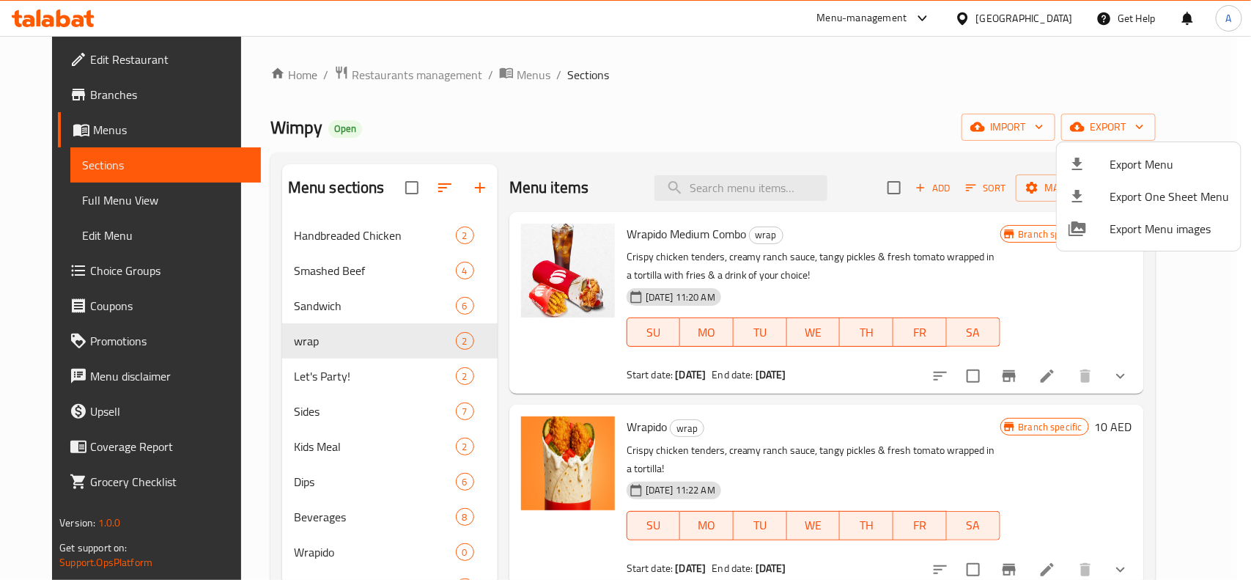
click at [754, 88] on div at bounding box center [625, 290] width 1251 height 580
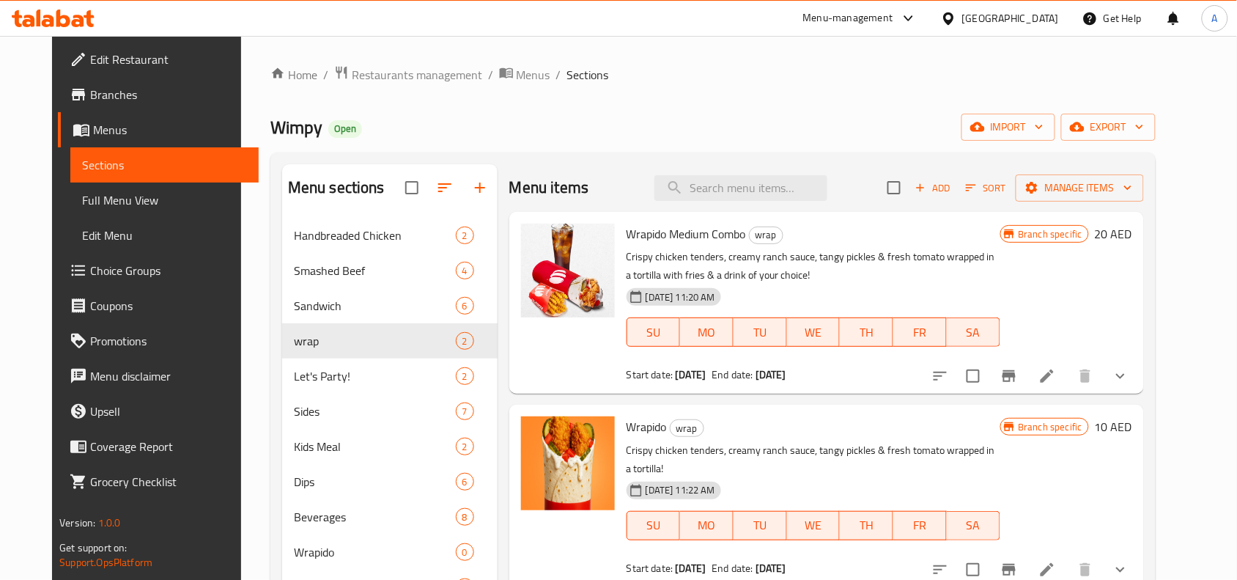
click at [624, 134] on div "Wimpy Open import export" at bounding box center [713, 127] width 886 height 27
click at [630, 130] on div "Wimpy Open import export" at bounding box center [713, 127] width 886 height 27
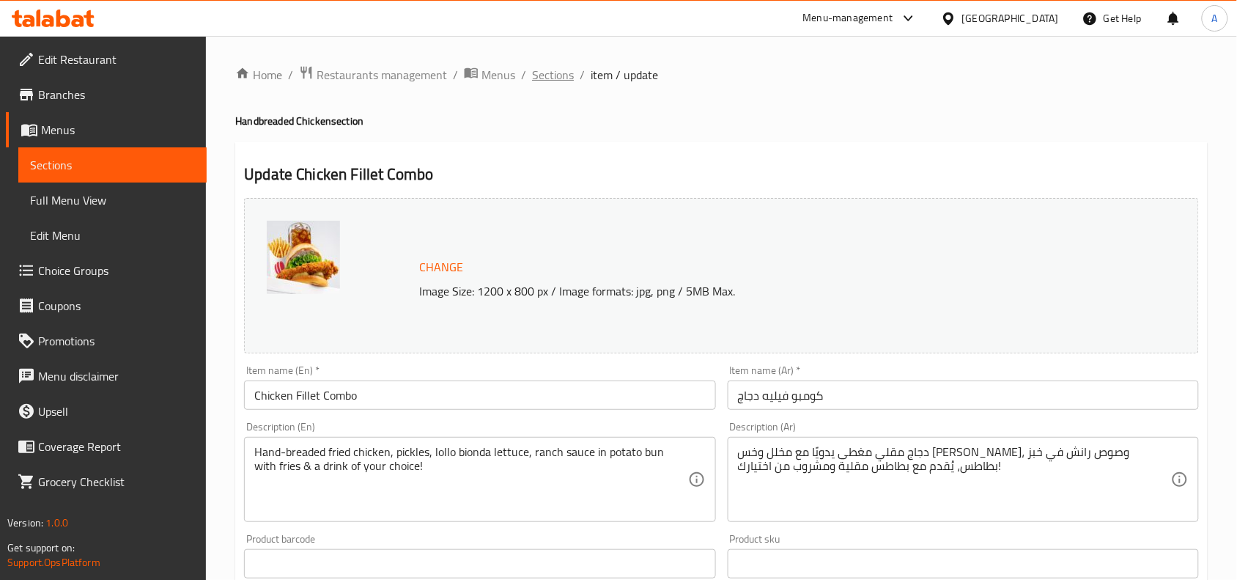
click at [561, 77] on span "Sections" at bounding box center [553, 75] width 42 height 18
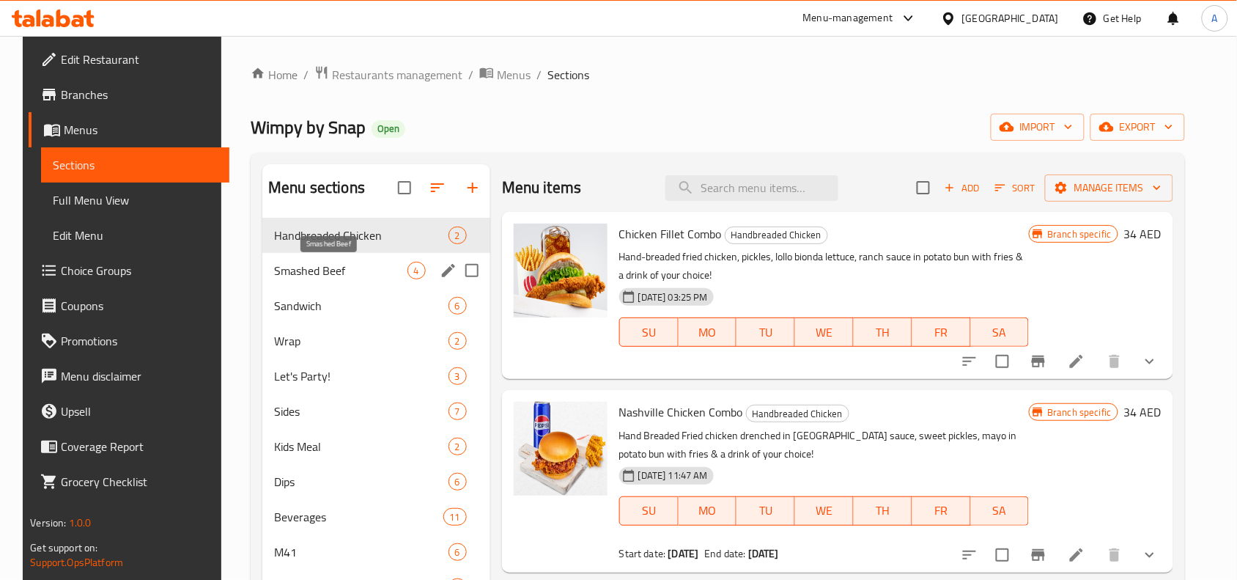
click at [303, 270] on span "Smashed Beef" at bounding box center [340, 271] width 133 height 18
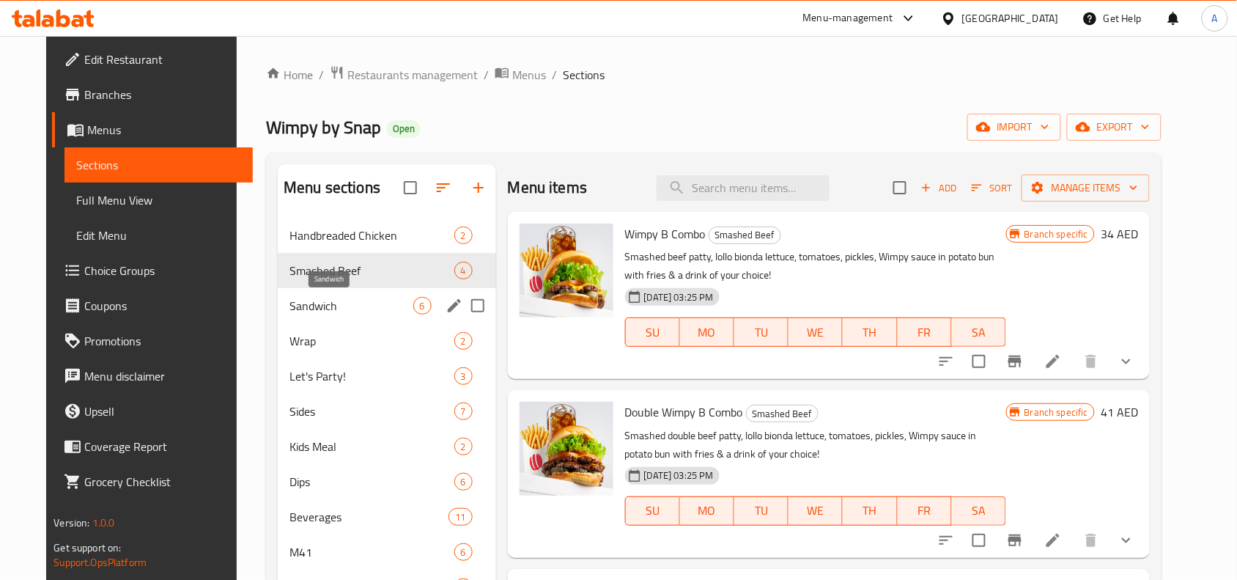
click at [301, 305] on span "Sandwich" at bounding box center [351, 306] width 123 height 18
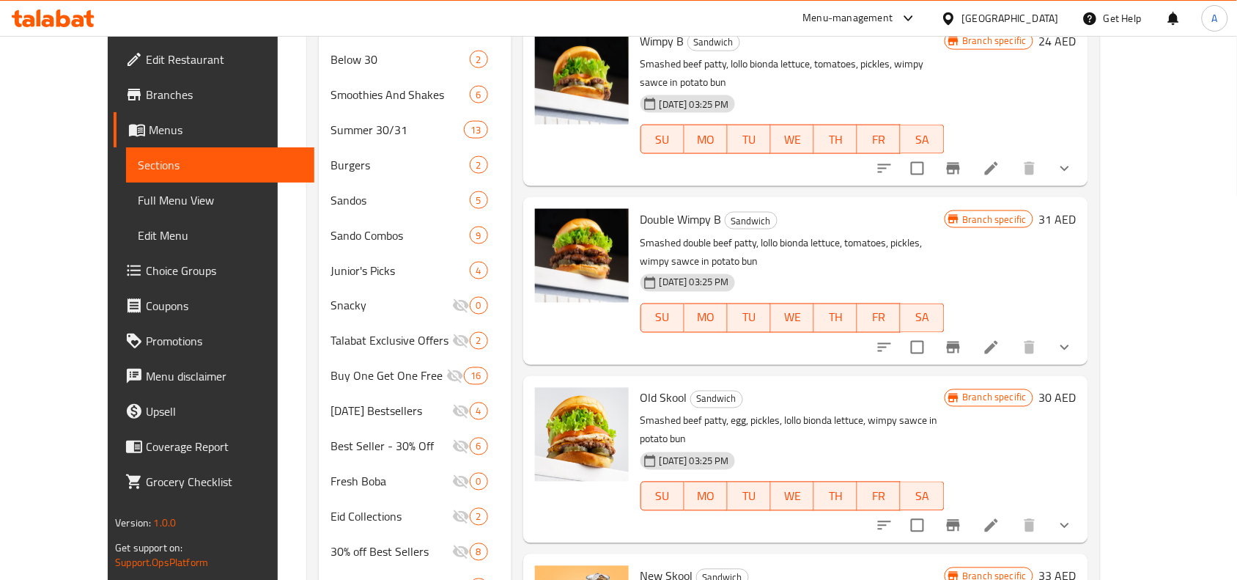
scroll to position [634, 0]
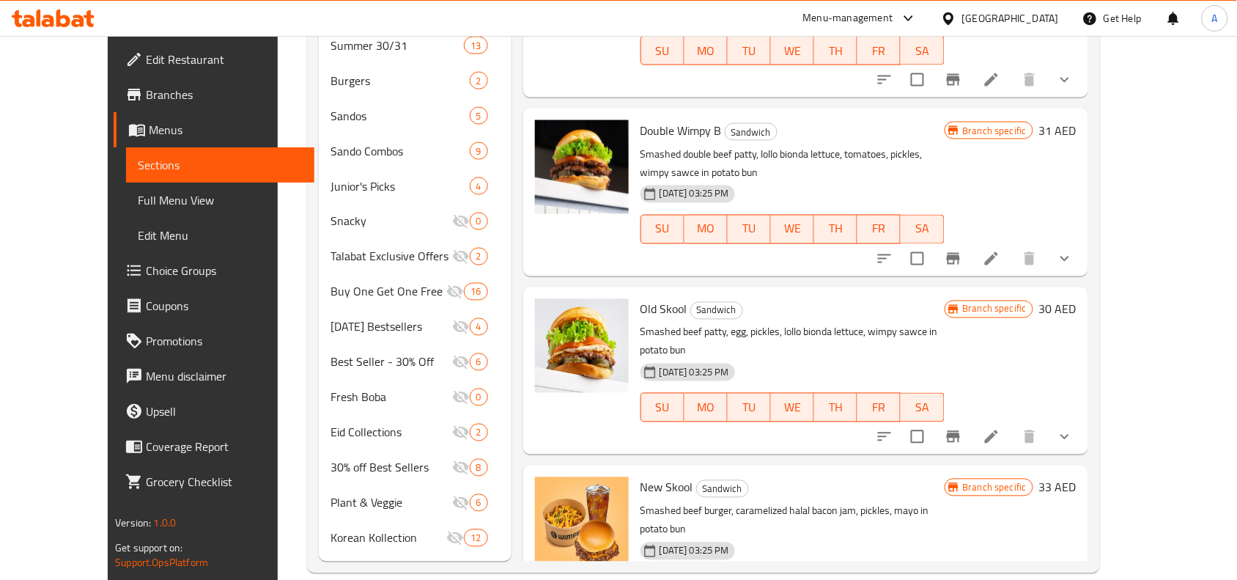
scroll to position [0, 0]
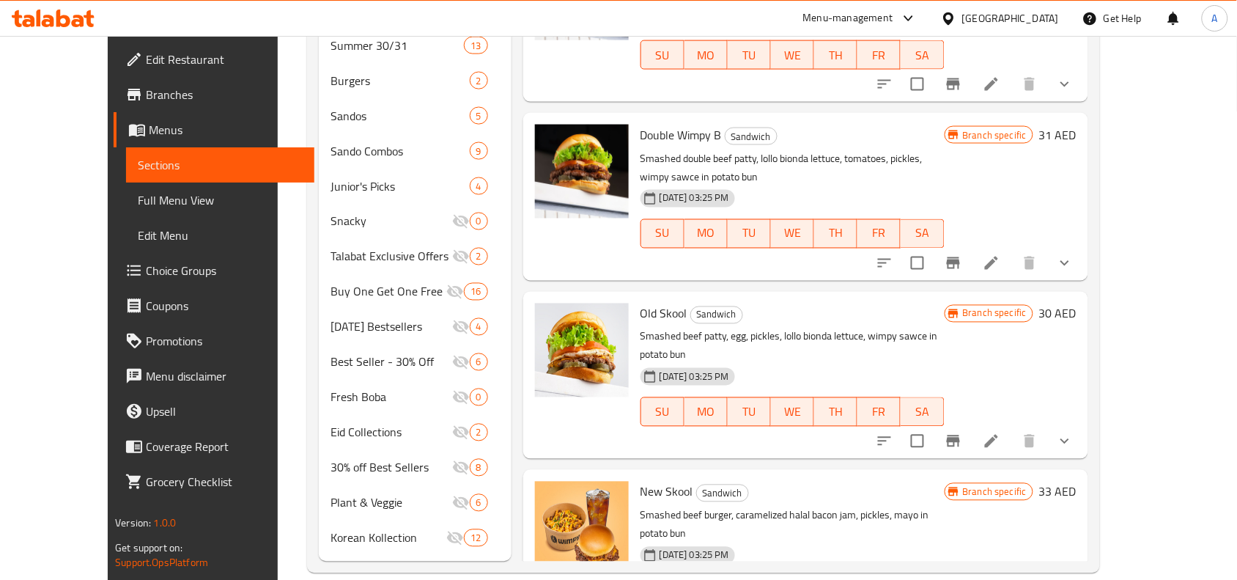
click at [1074, 433] on icon "show more" at bounding box center [1065, 442] width 18 height 18
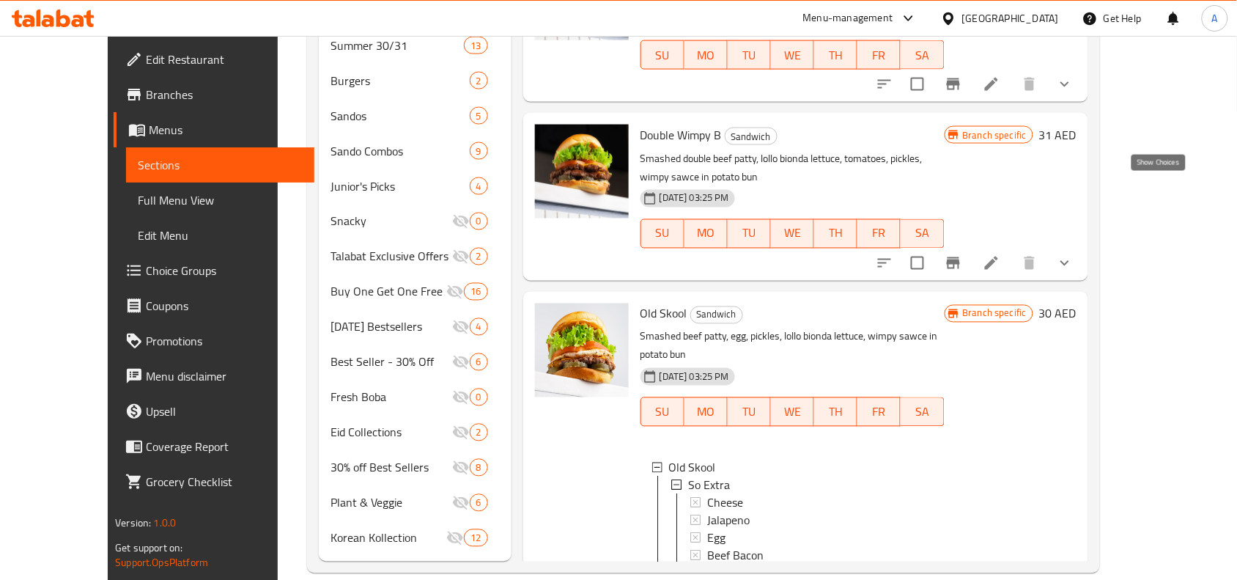
click at [1074, 254] on icon "show more" at bounding box center [1065, 263] width 18 height 18
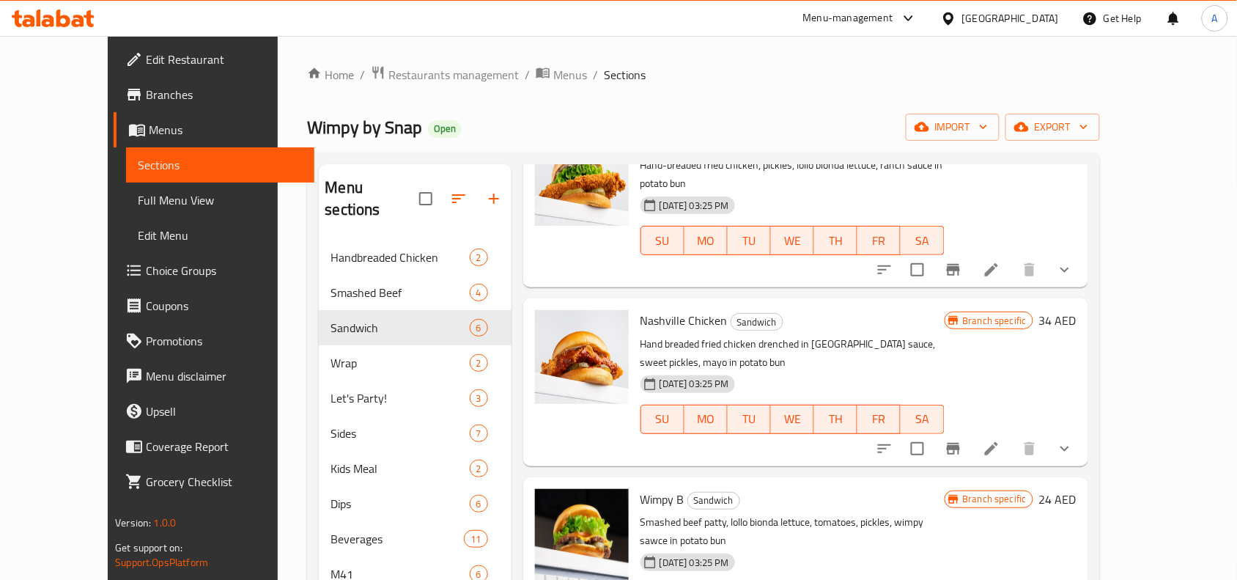
click at [738, 77] on ol "Home / Restaurants management / Menus / Sections" at bounding box center [703, 74] width 792 height 19
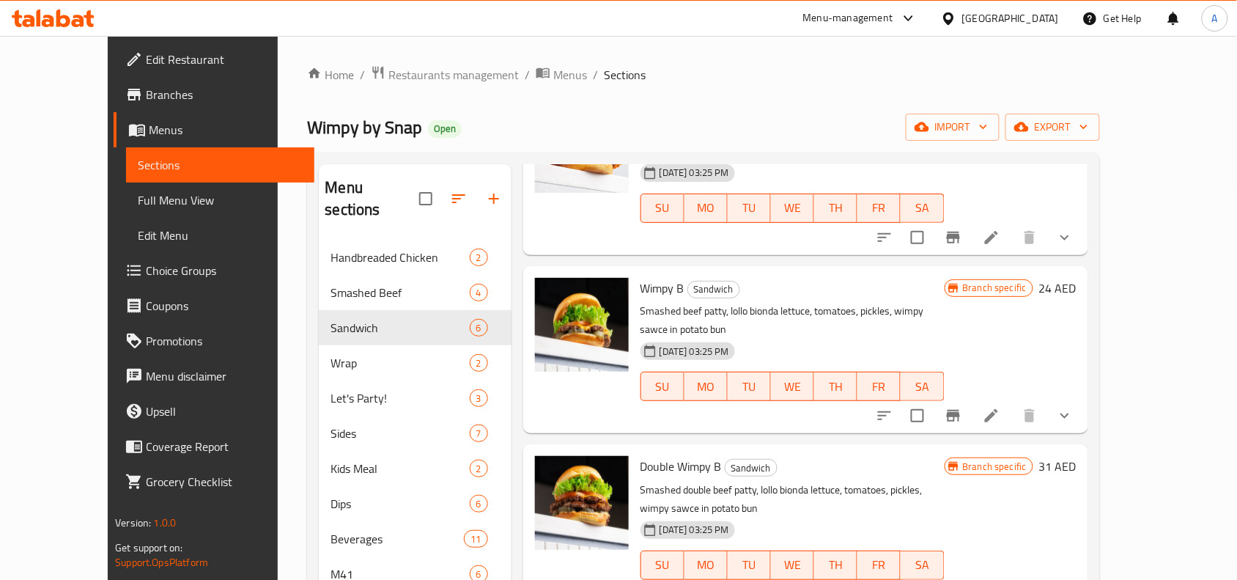
scroll to position [367, 0]
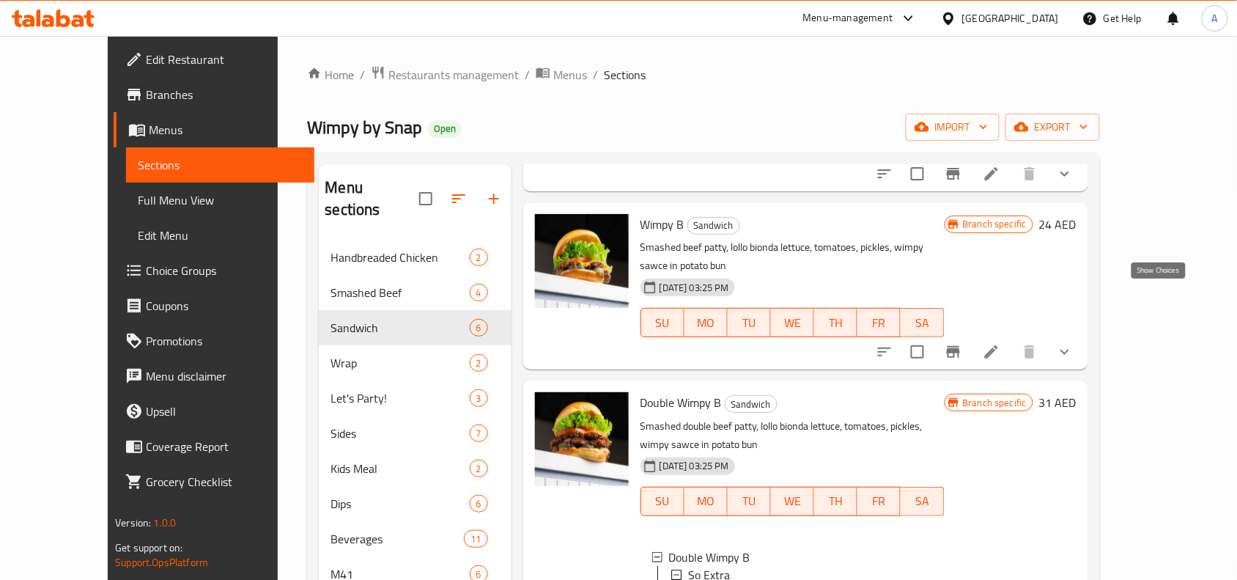
click at [1074, 343] on icon "show more" at bounding box center [1065, 352] width 18 height 18
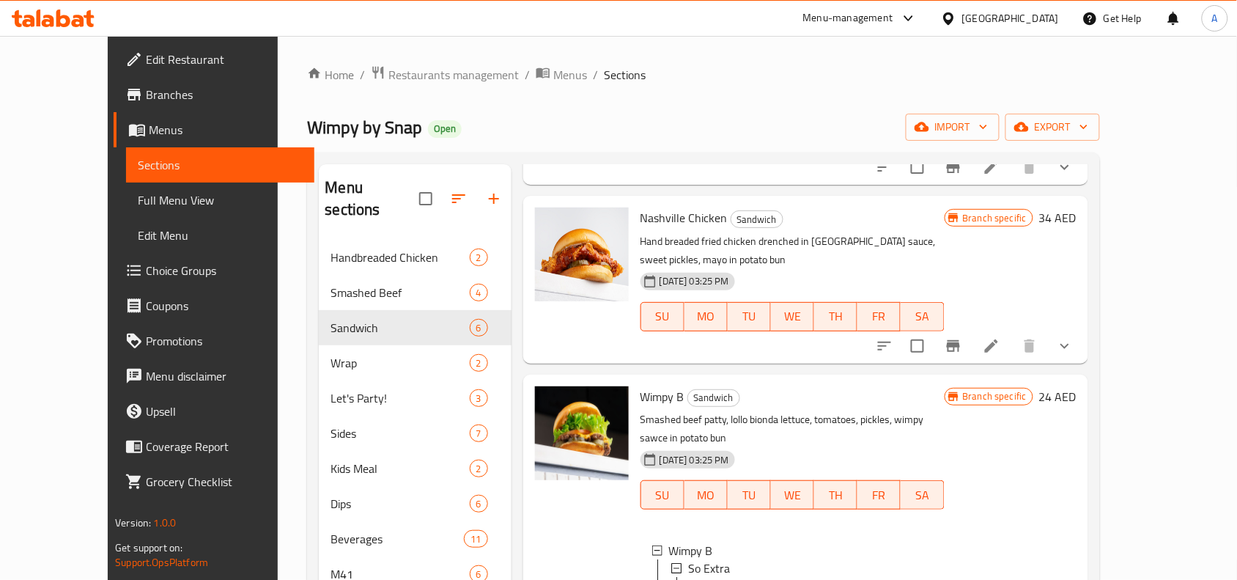
scroll to position [183, 0]
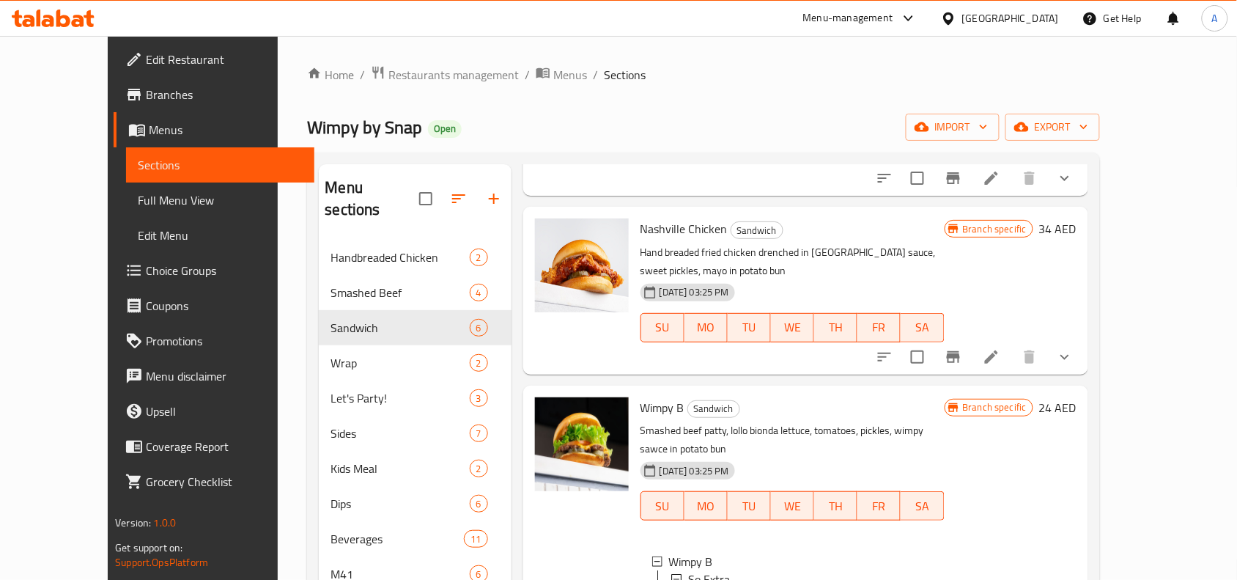
click at [1083, 339] on button "show more" at bounding box center [1065, 356] width 35 height 35
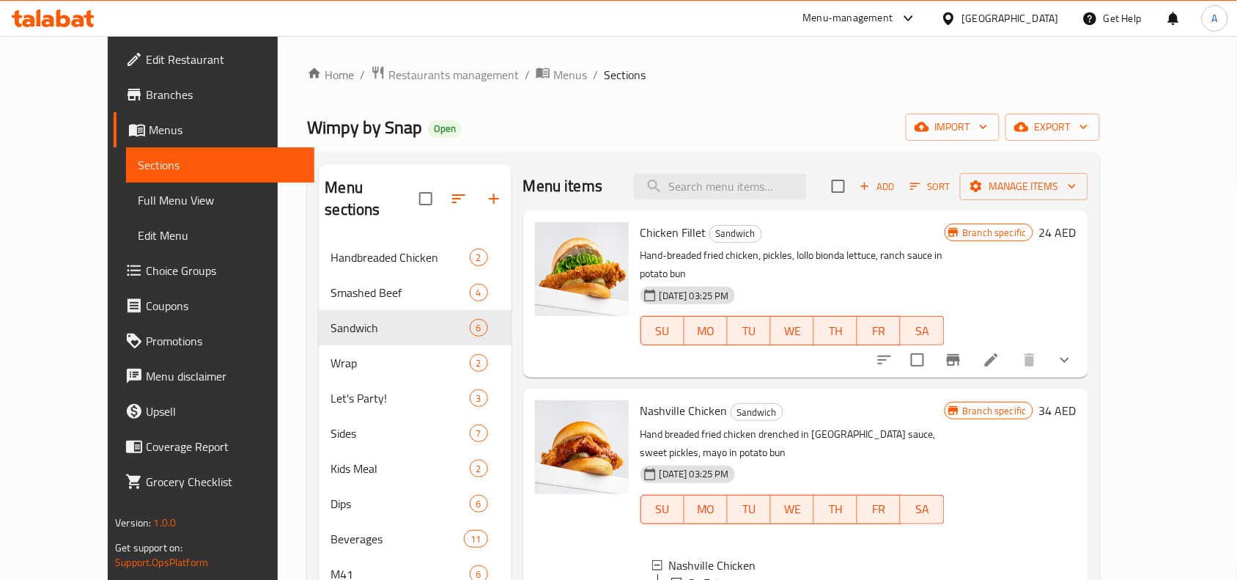
scroll to position [0, 0]
click at [1083, 346] on button "show more" at bounding box center [1065, 361] width 35 height 35
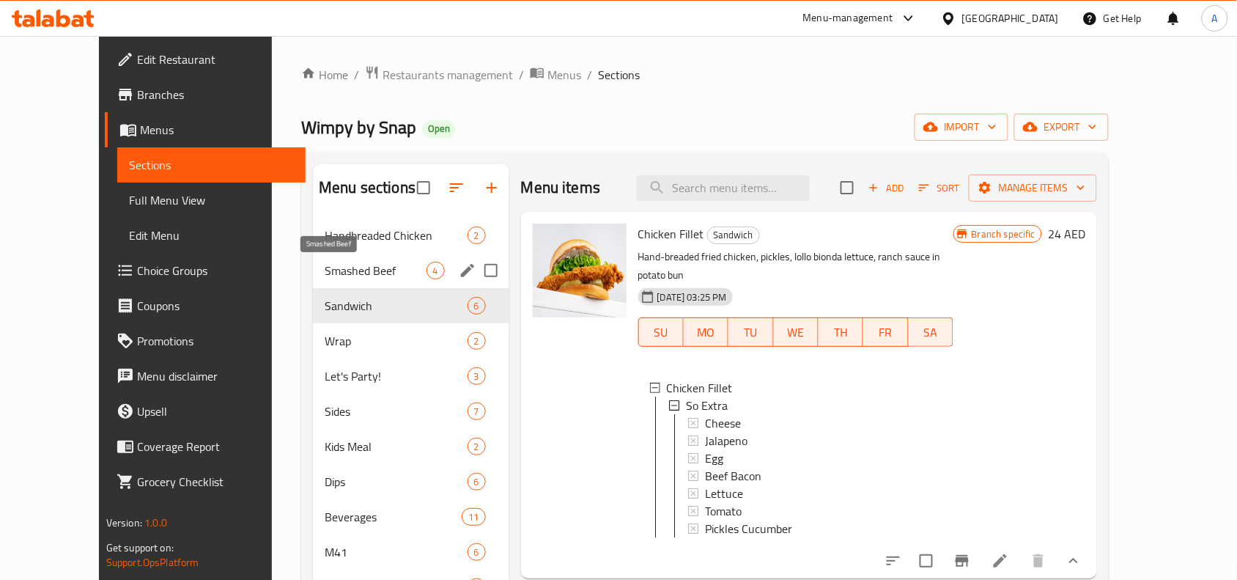
click at [337, 270] on span "Smashed Beef" at bounding box center [375, 271] width 101 height 18
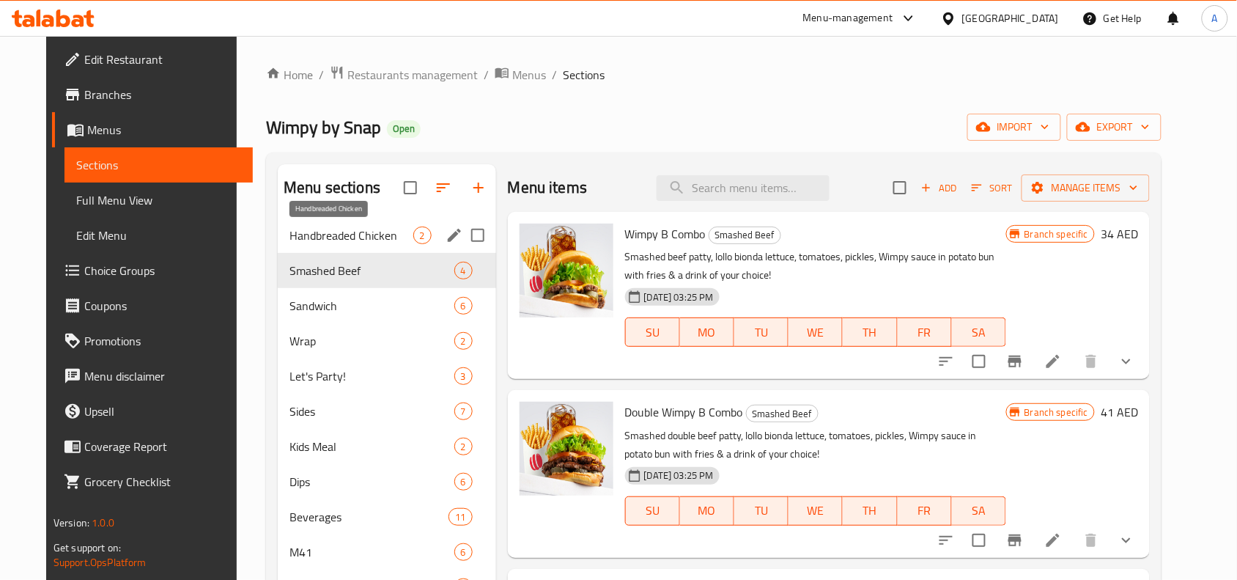
click at [331, 227] on span "Handbreaded Chicken" at bounding box center [351, 236] width 123 height 18
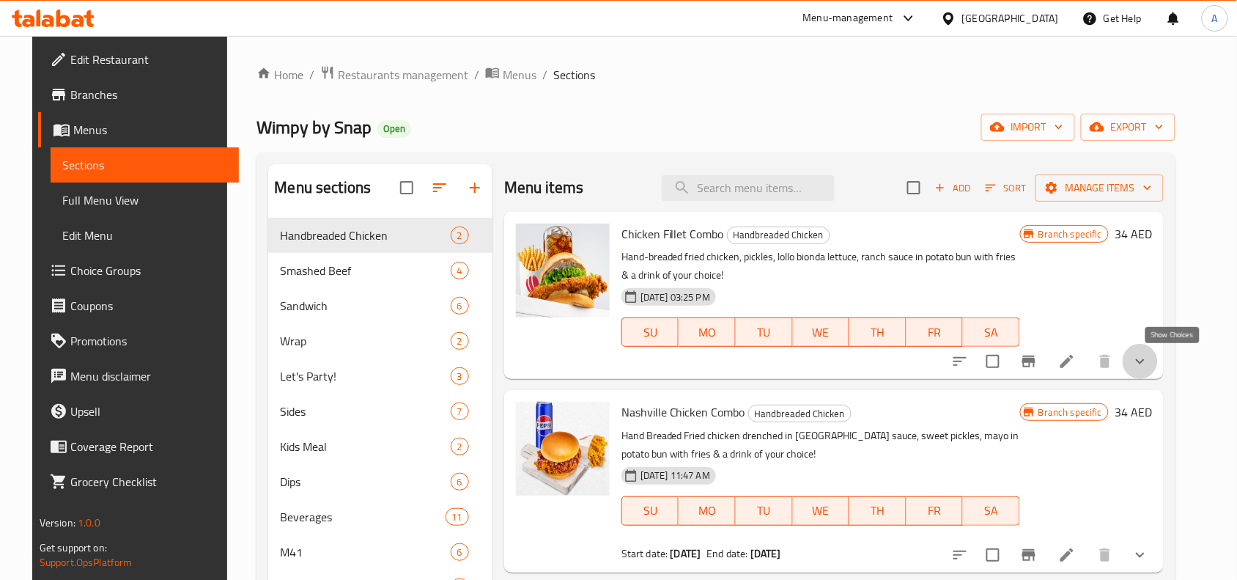
click at [1149, 364] on icon "show more" at bounding box center [1141, 362] width 18 height 18
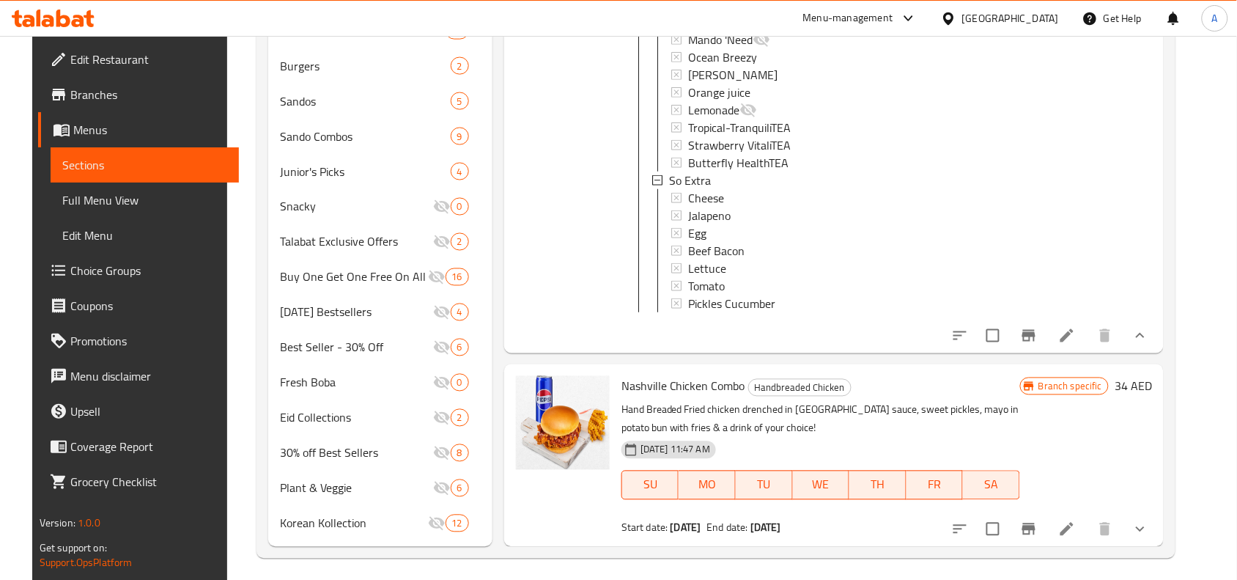
scroll to position [634, 0]
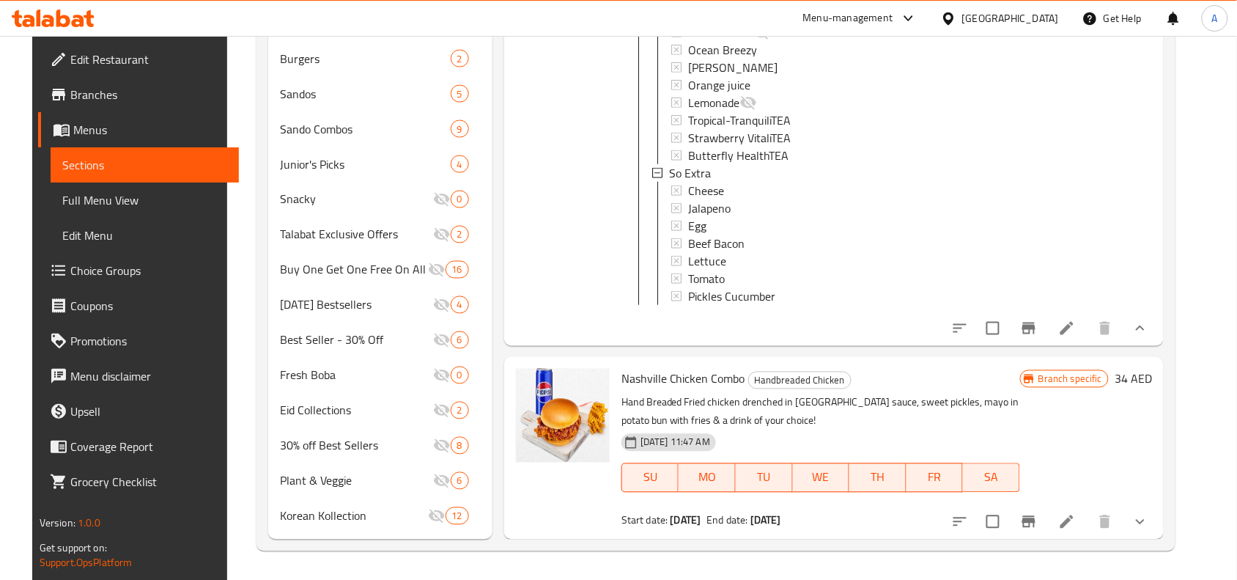
click at [1088, 330] on li at bounding box center [1067, 328] width 41 height 26
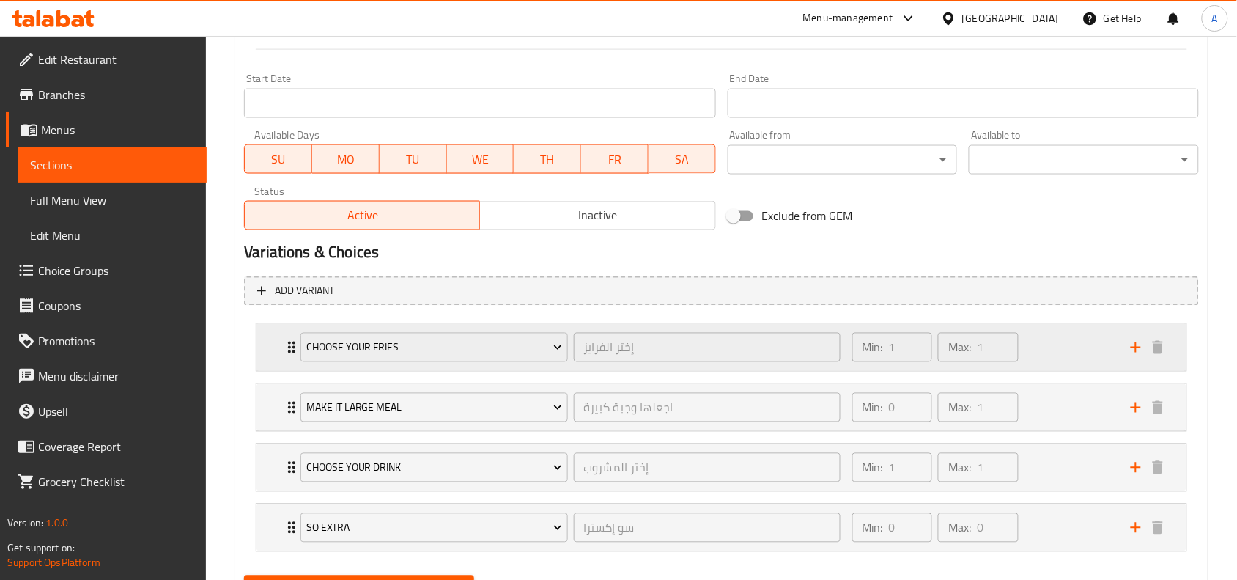
scroll to position [641, 0]
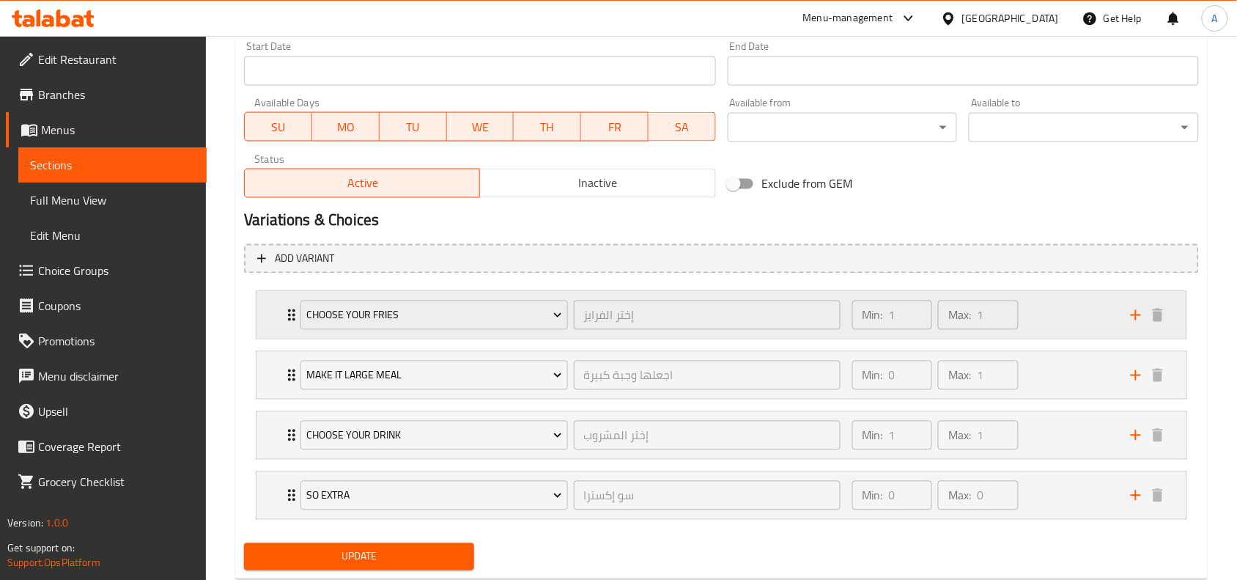
click at [1046, 306] on div "Min: 1 ​ Max: 1 ​" at bounding box center [983, 315] width 279 height 47
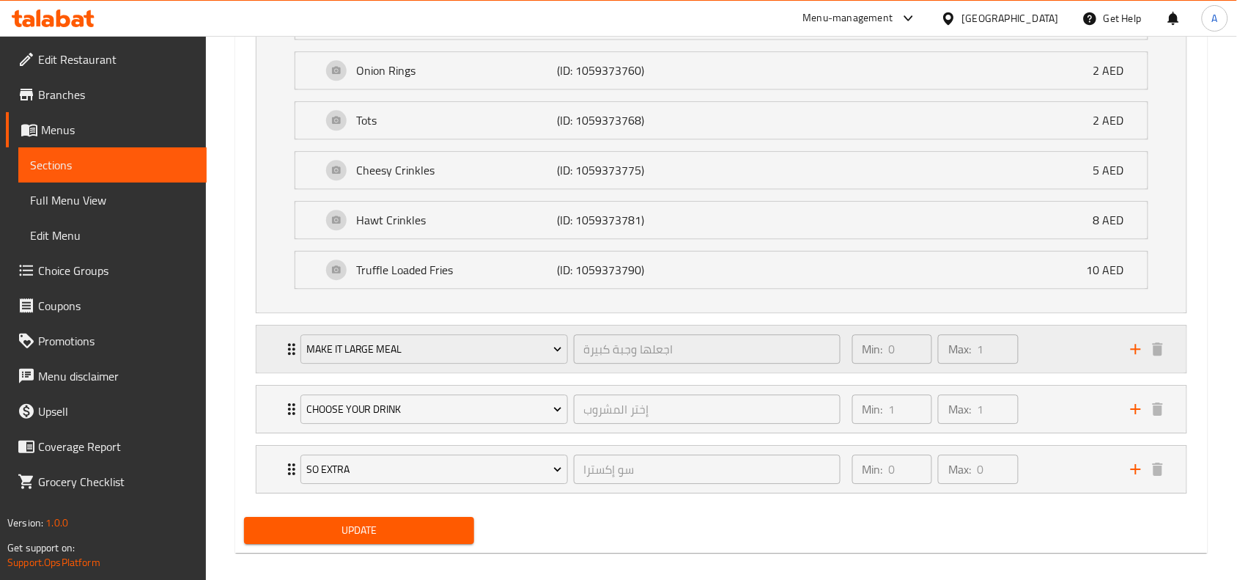
scroll to position [1064, 0]
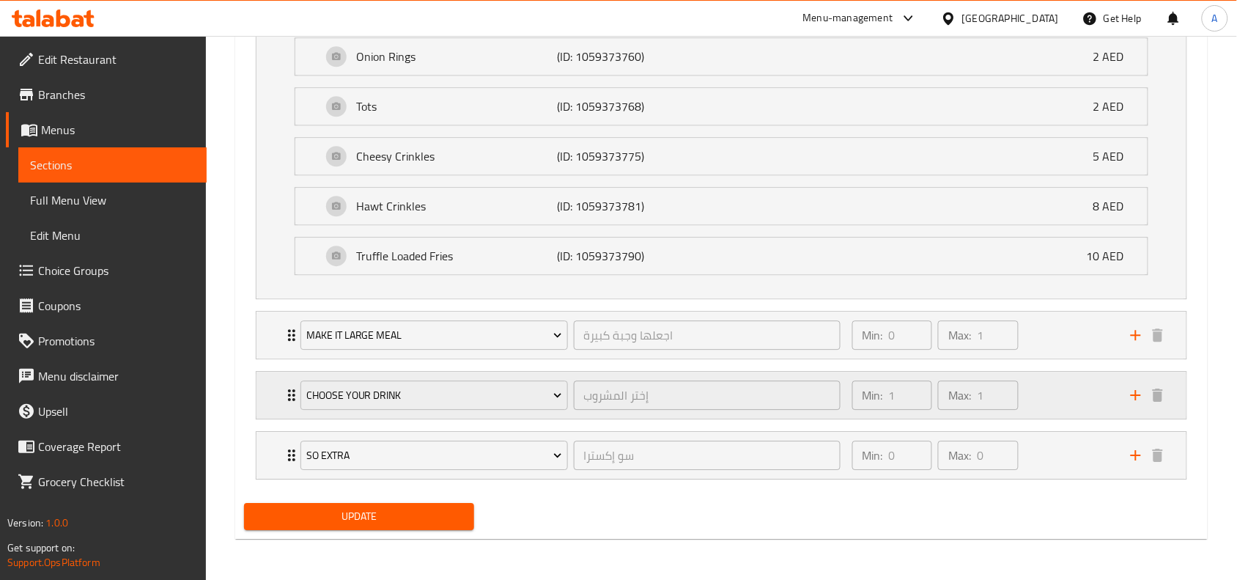
click at [1057, 397] on div "Min: 1 ​ Max: 1 ​" at bounding box center [983, 395] width 279 height 47
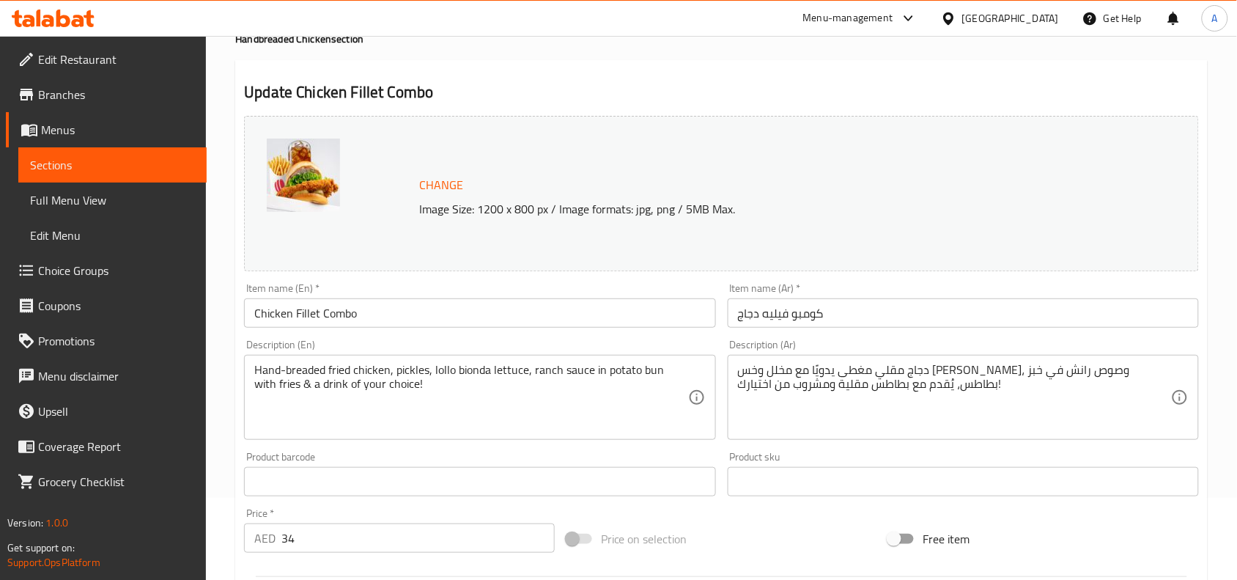
scroll to position [0, 0]
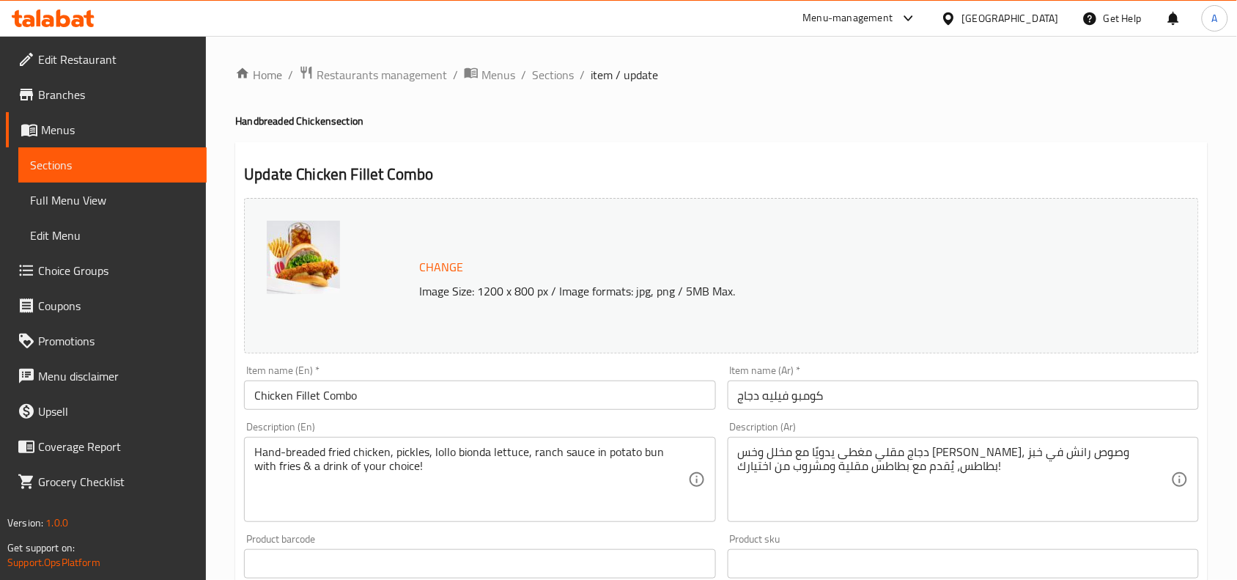
drag, startPoint x: 557, startPoint y: 67, endPoint x: 562, endPoint y: 101, distance: 34.7
click at [557, 67] on span "Sections" at bounding box center [553, 75] width 42 height 18
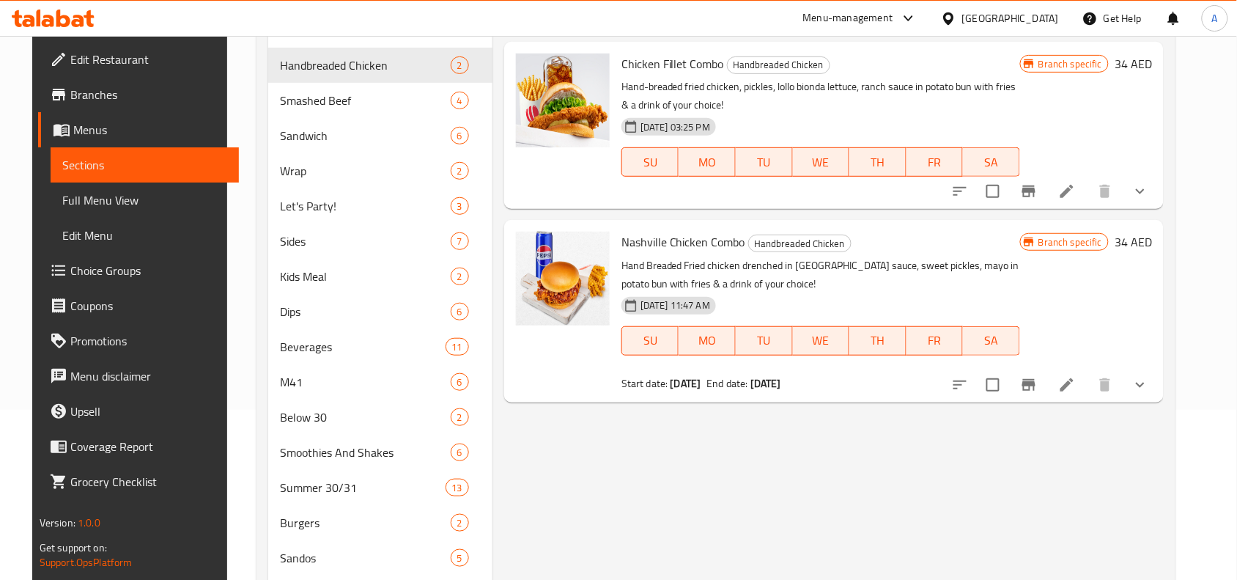
scroll to position [183, 0]
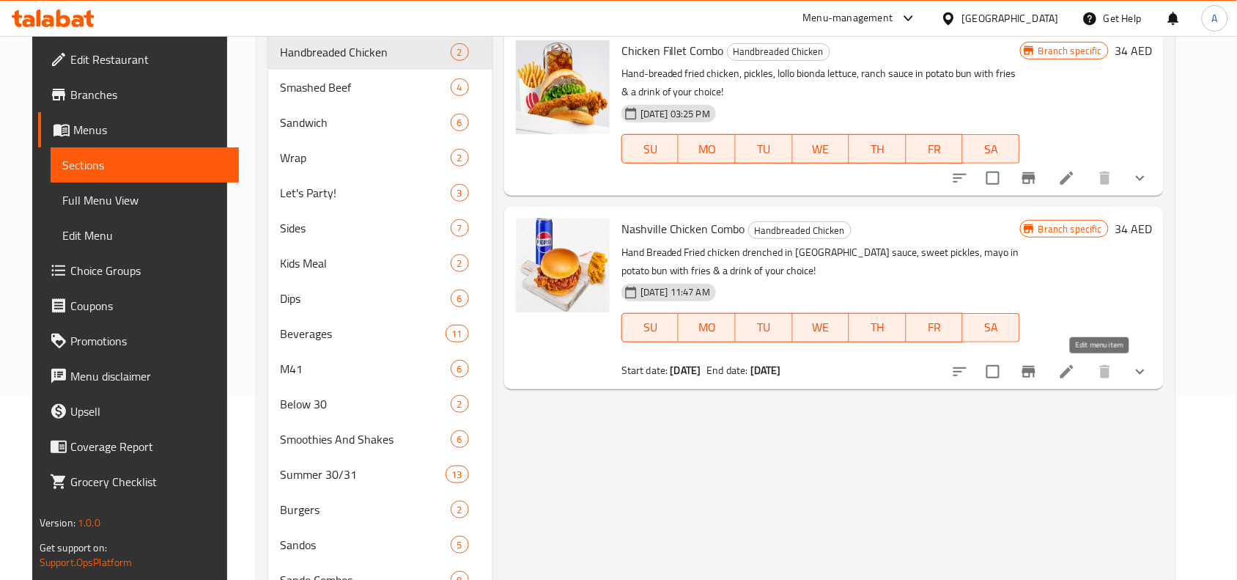
click at [1076, 370] on icon at bounding box center [1068, 372] width 18 height 18
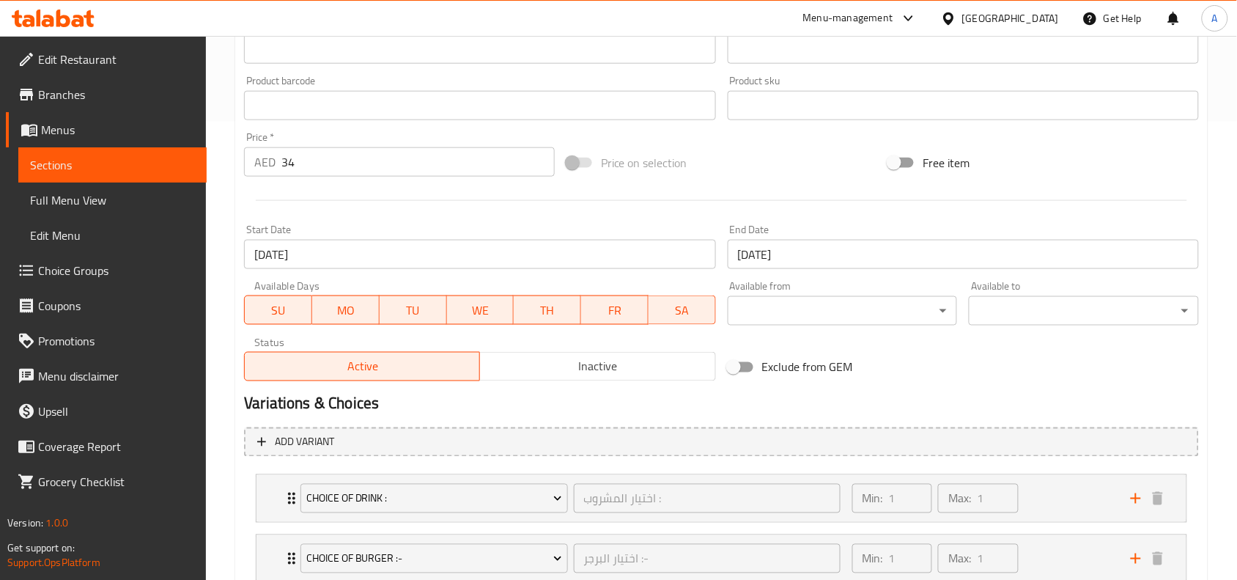
scroll to position [622, 0]
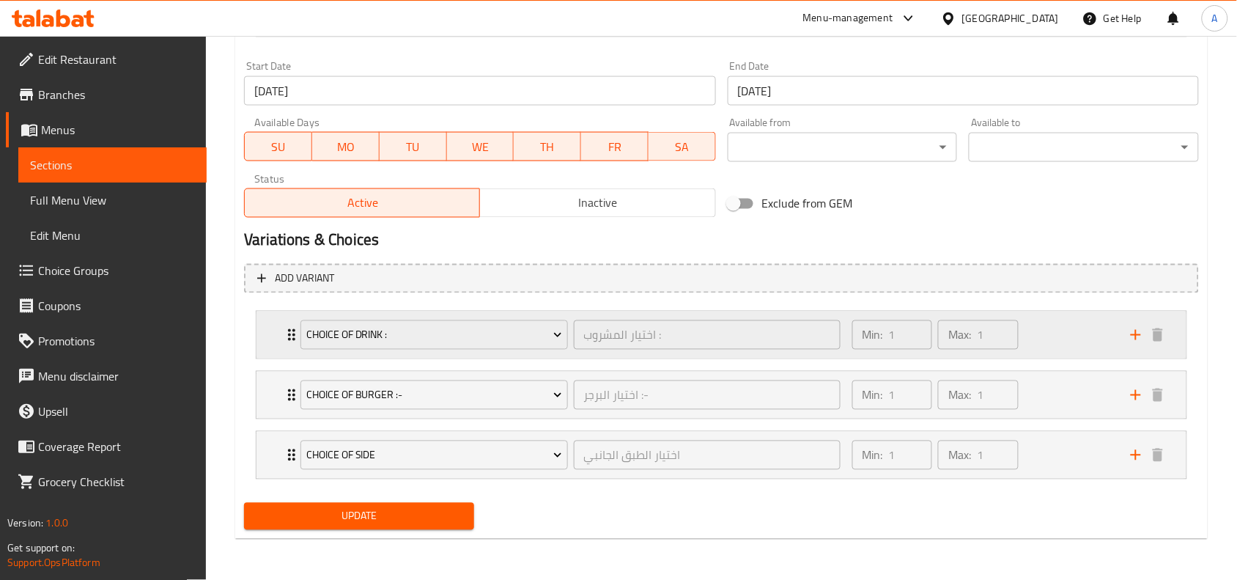
click at [1061, 321] on div "Min: 1 ​ Max: 1 ​" at bounding box center [983, 335] width 279 height 47
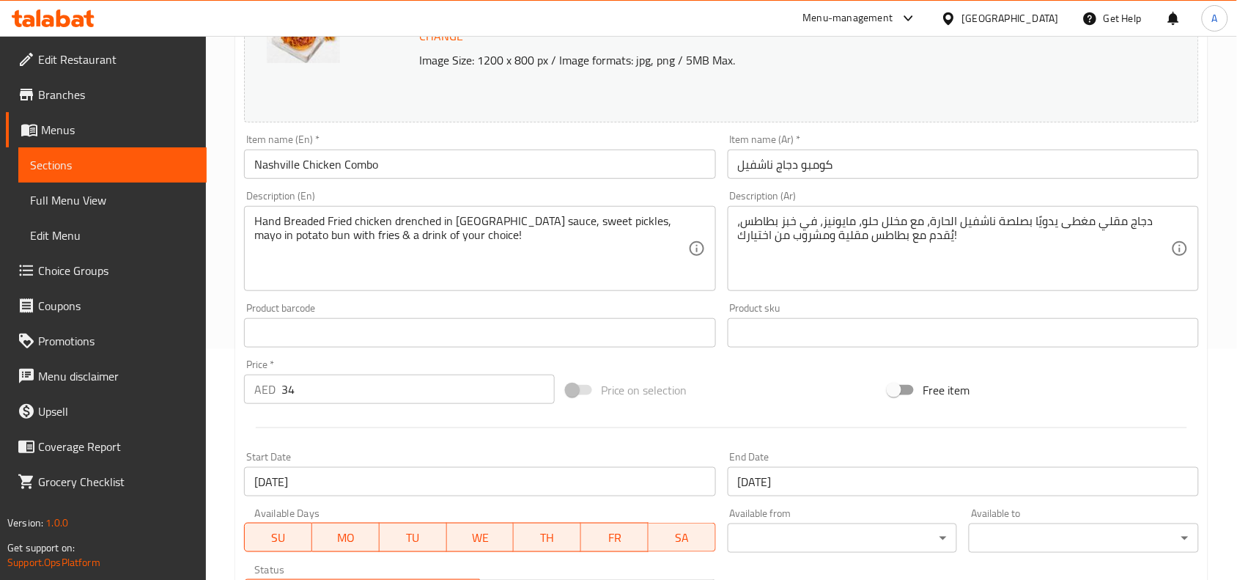
scroll to position [0, 0]
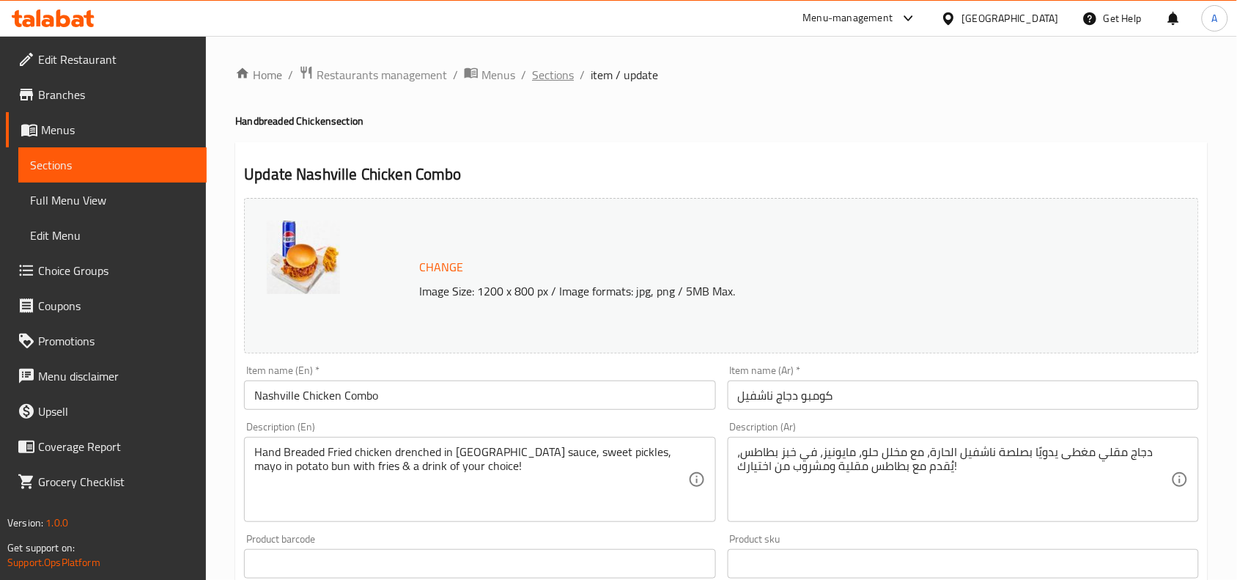
click at [540, 71] on span "Sections" at bounding box center [553, 75] width 42 height 18
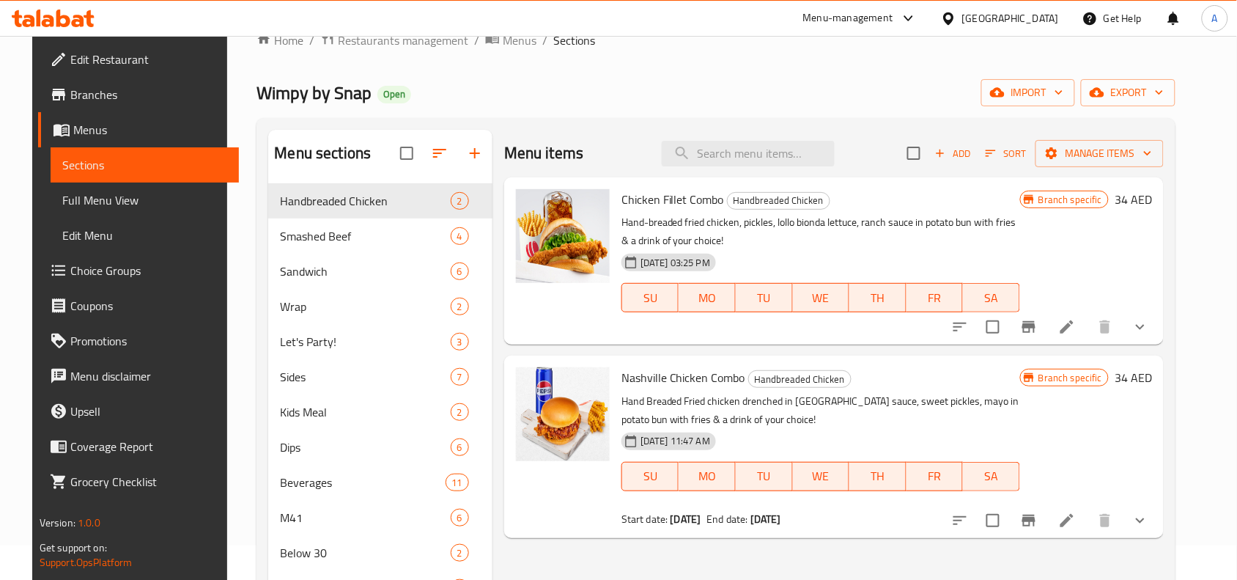
scroll to position [92, 0]
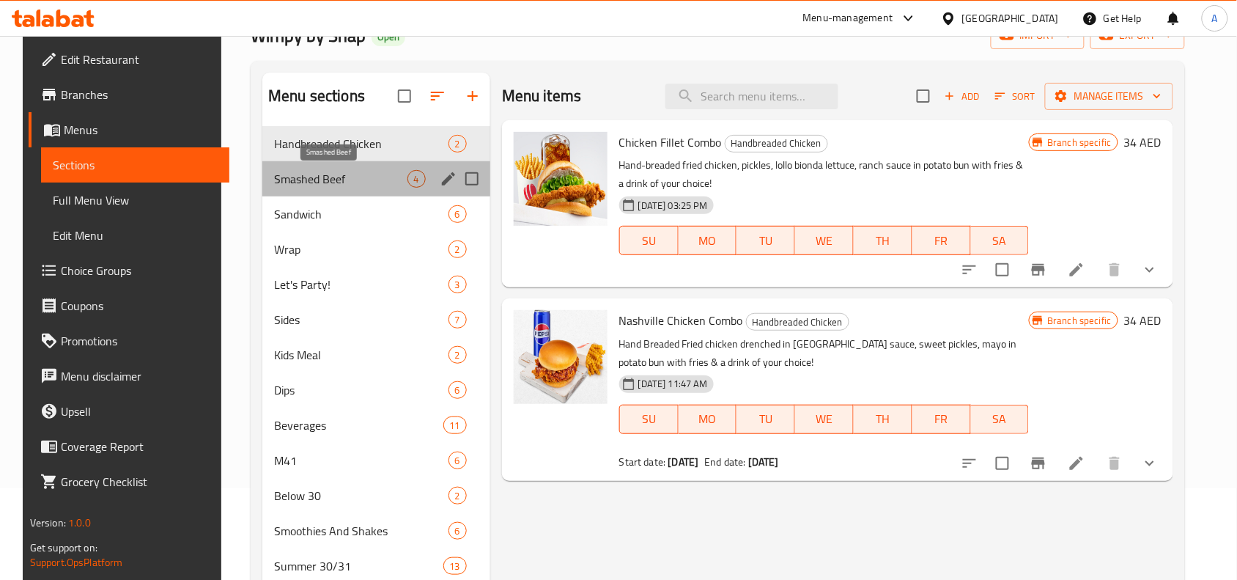
click at [339, 182] on span "Smashed Beef" at bounding box center [340, 179] width 133 height 18
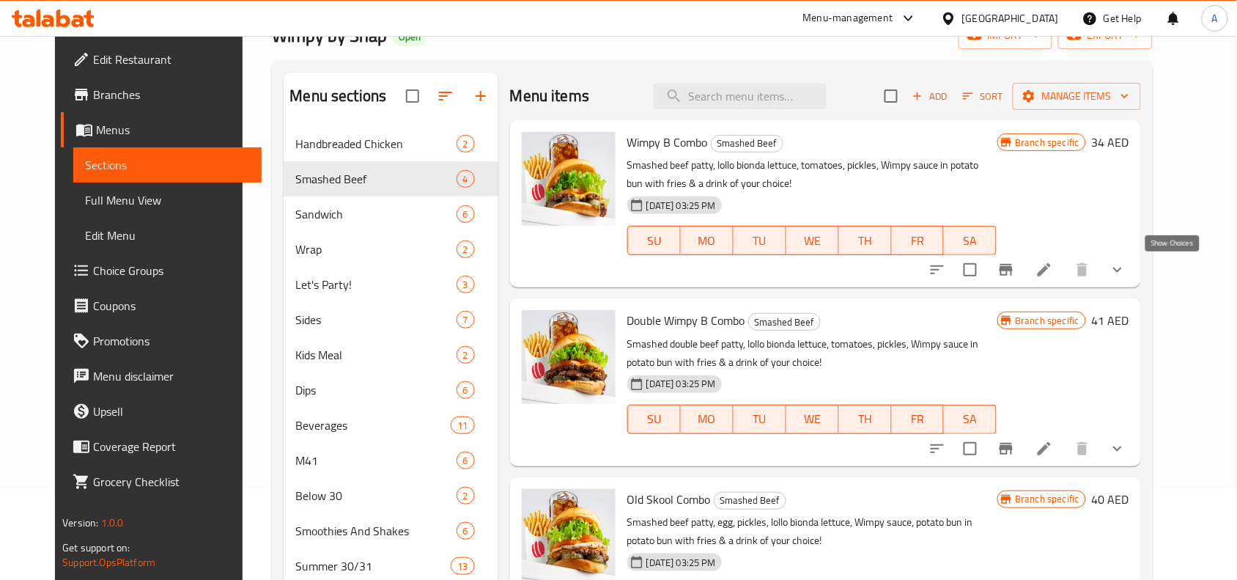
click at [1127, 279] on icon "show more" at bounding box center [1118, 270] width 18 height 18
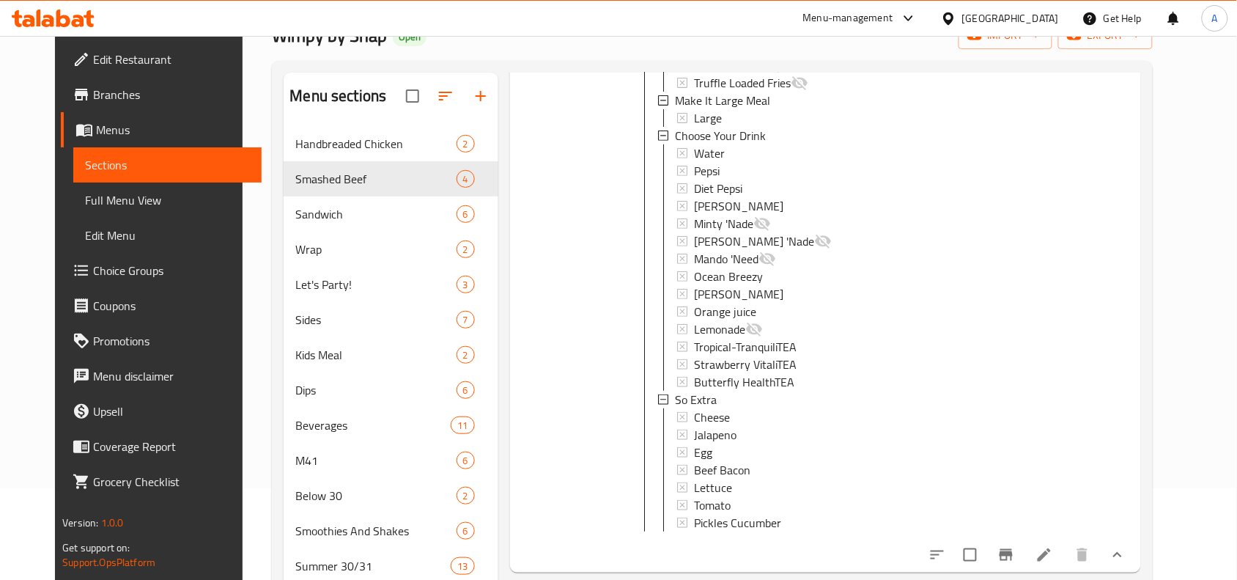
scroll to position [394, 0]
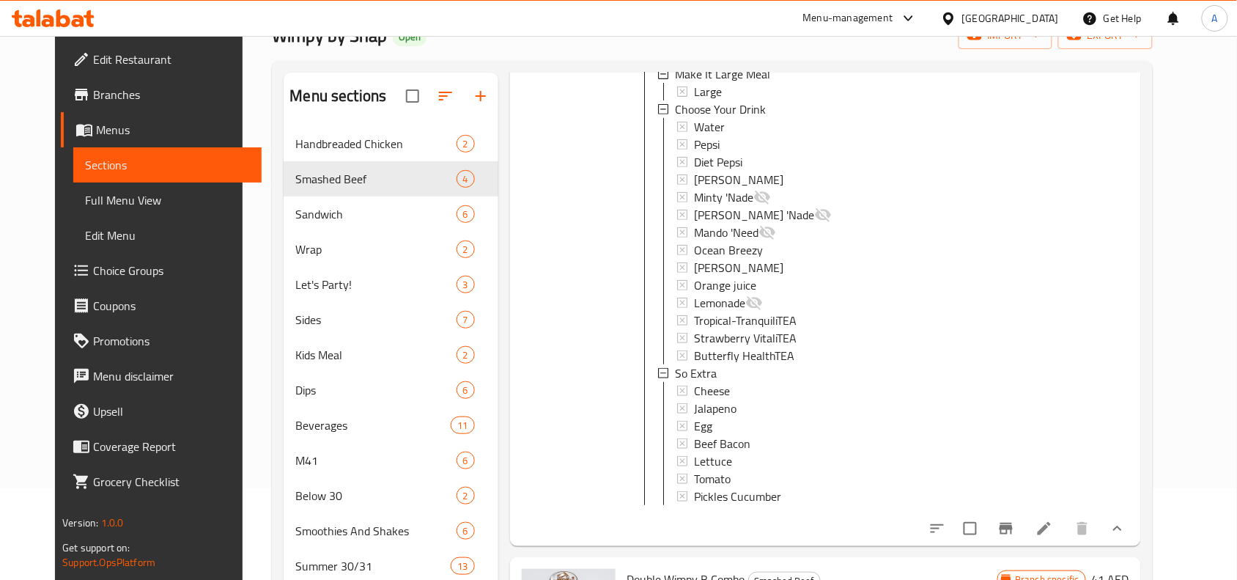
click at [1053, 535] on icon at bounding box center [1045, 529] width 18 height 18
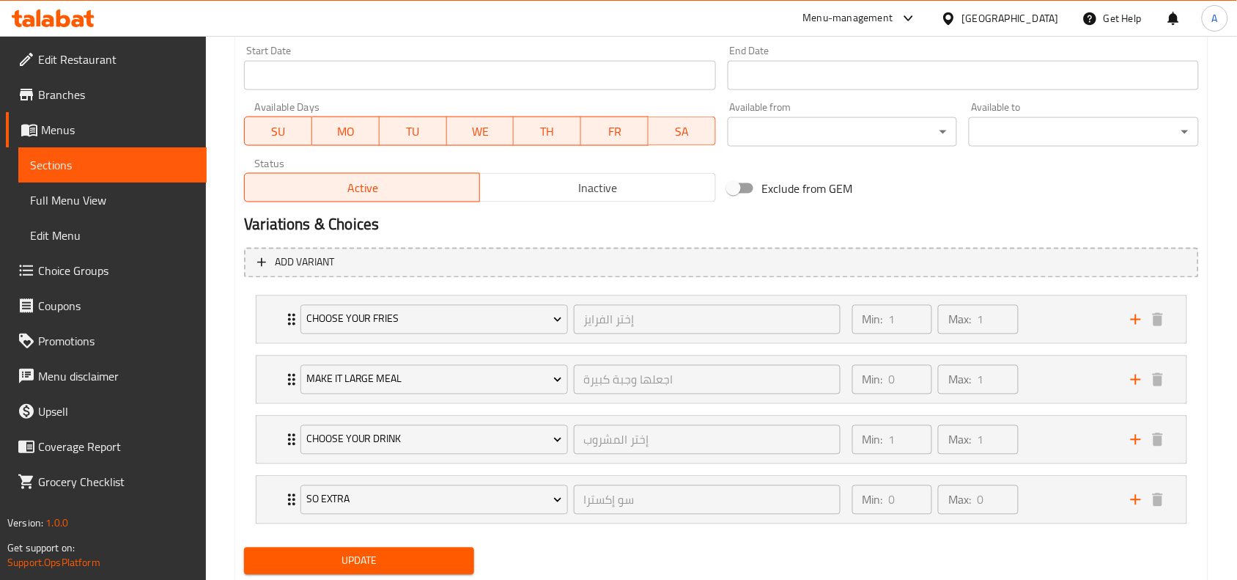
scroll to position [673, 0]
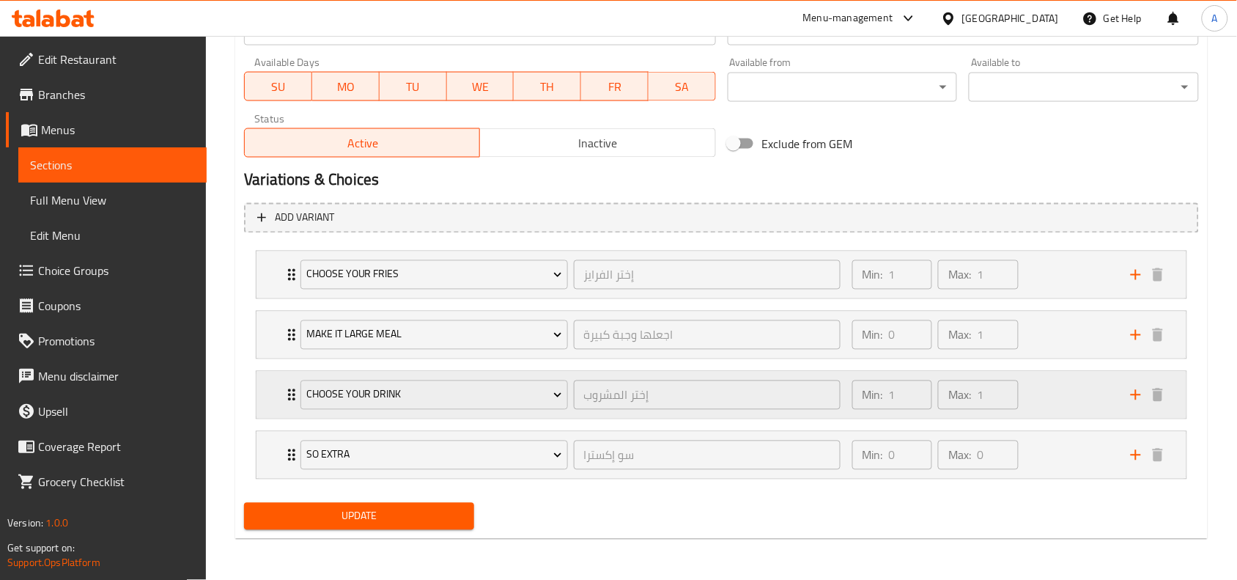
click at [1042, 401] on div "Min: 1 ​ Max: 1 ​" at bounding box center [983, 395] width 279 height 47
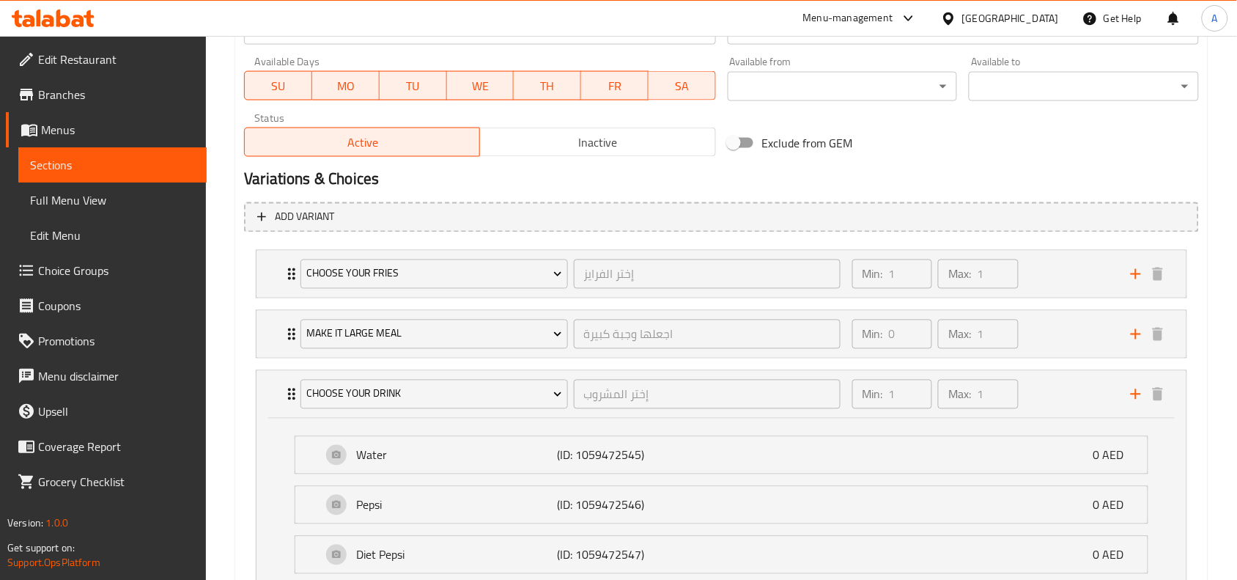
scroll to position [765, 0]
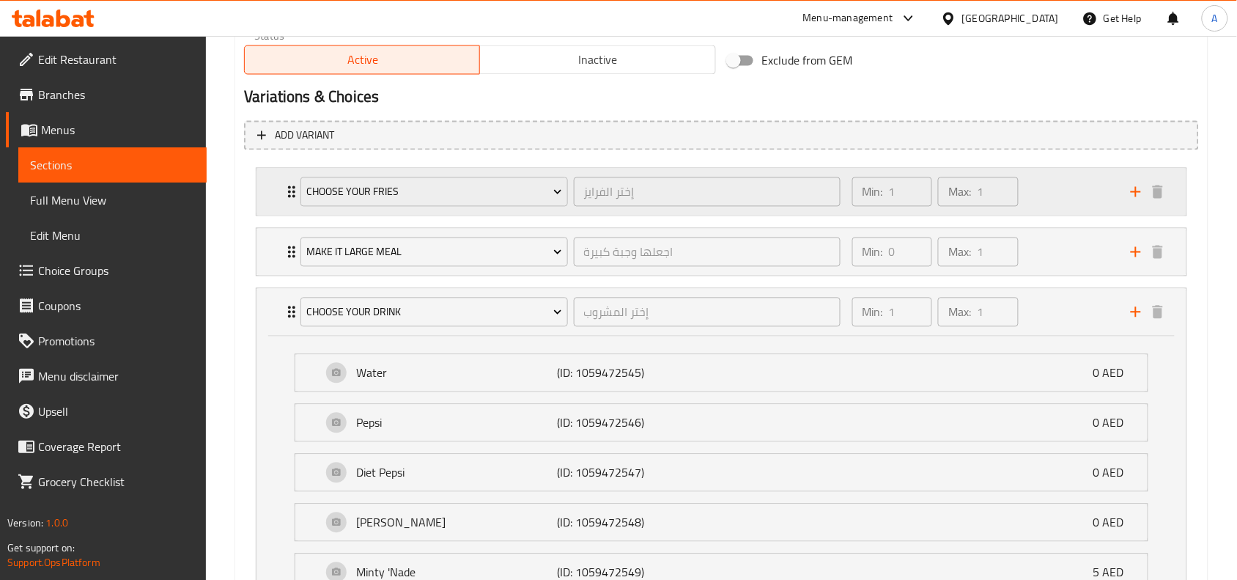
click at [1037, 188] on div "Min: 1 ​ Max: 1 ​" at bounding box center [983, 192] width 279 height 47
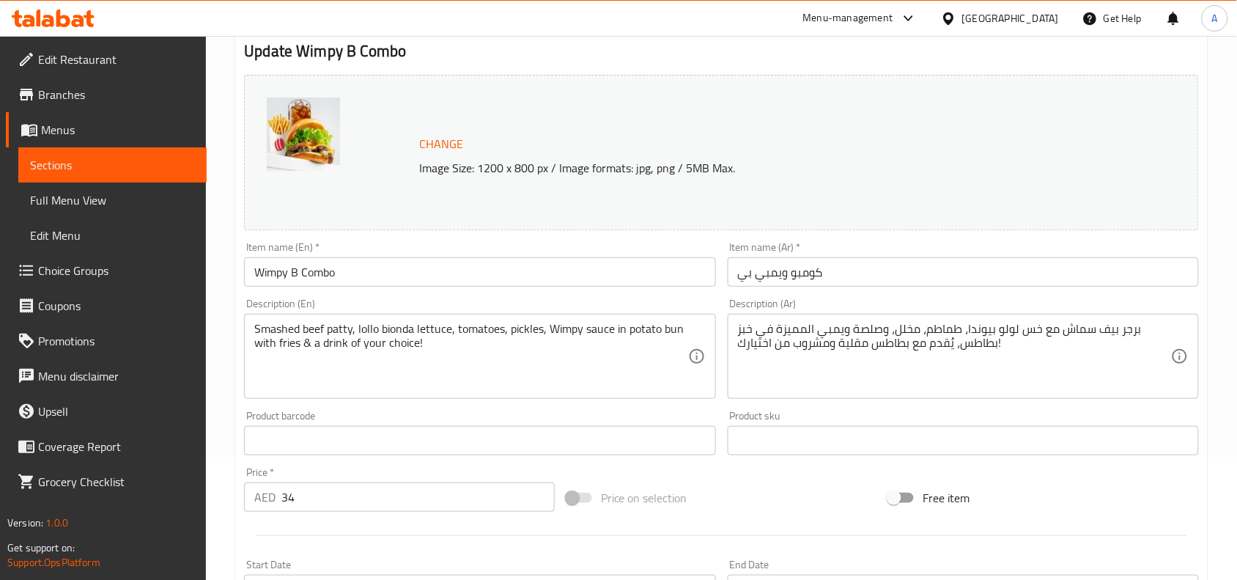
scroll to position [0, 0]
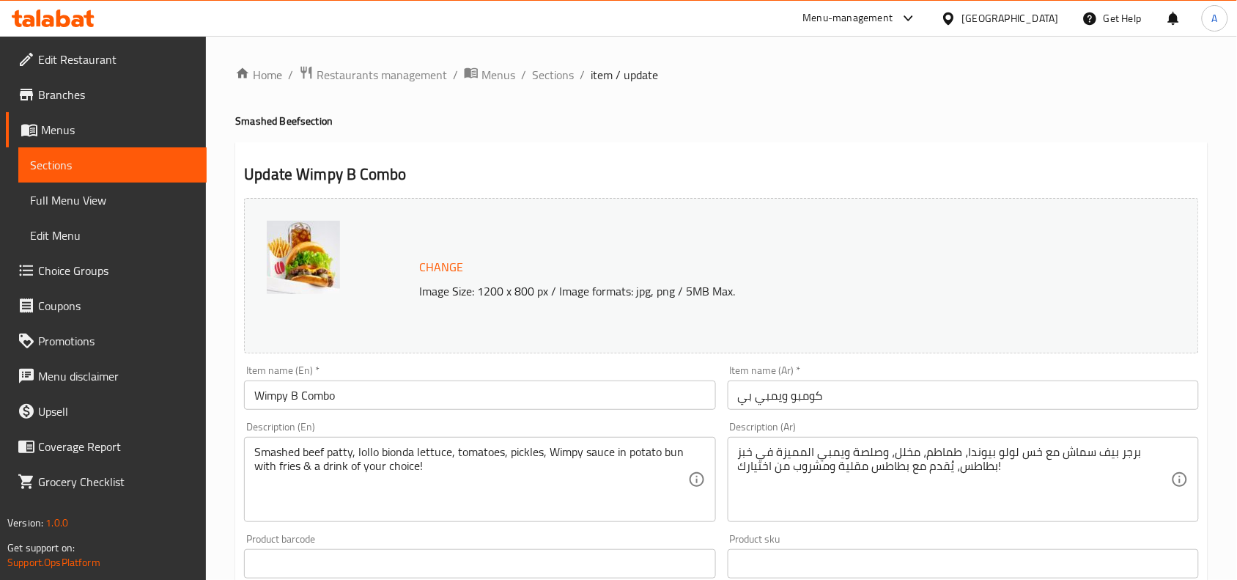
click at [564, 67] on span "Sections" at bounding box center [553, 75] width 42 height 18
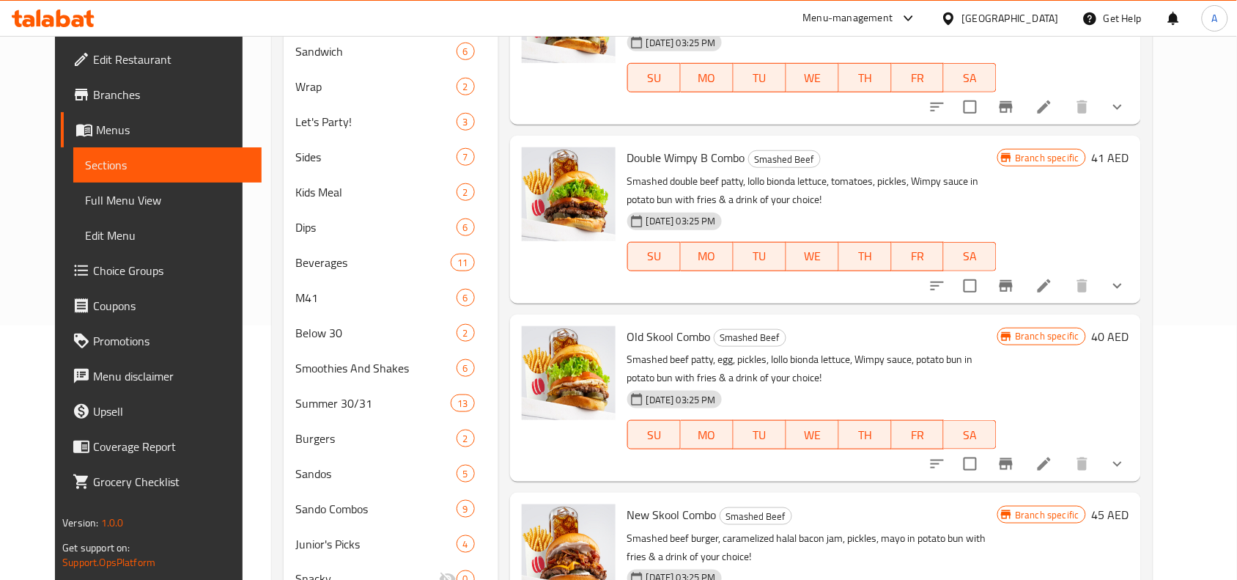
scroll to position [275, 0]
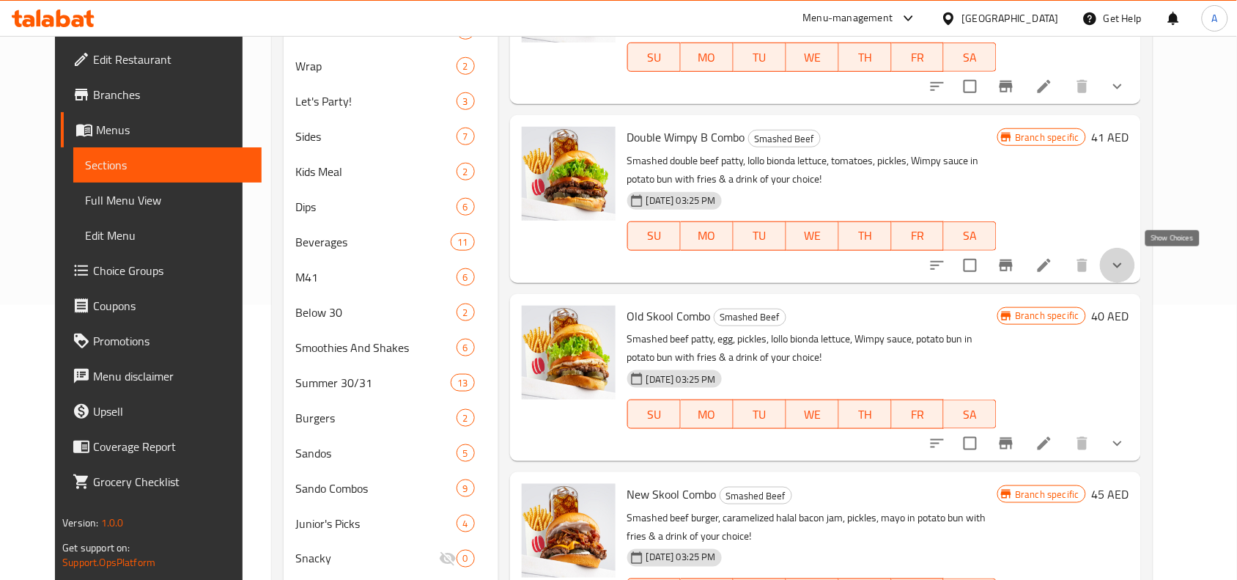
click at [1127, 268] on icon "show more" at bounding box center [1118, 266] width 18 height 18
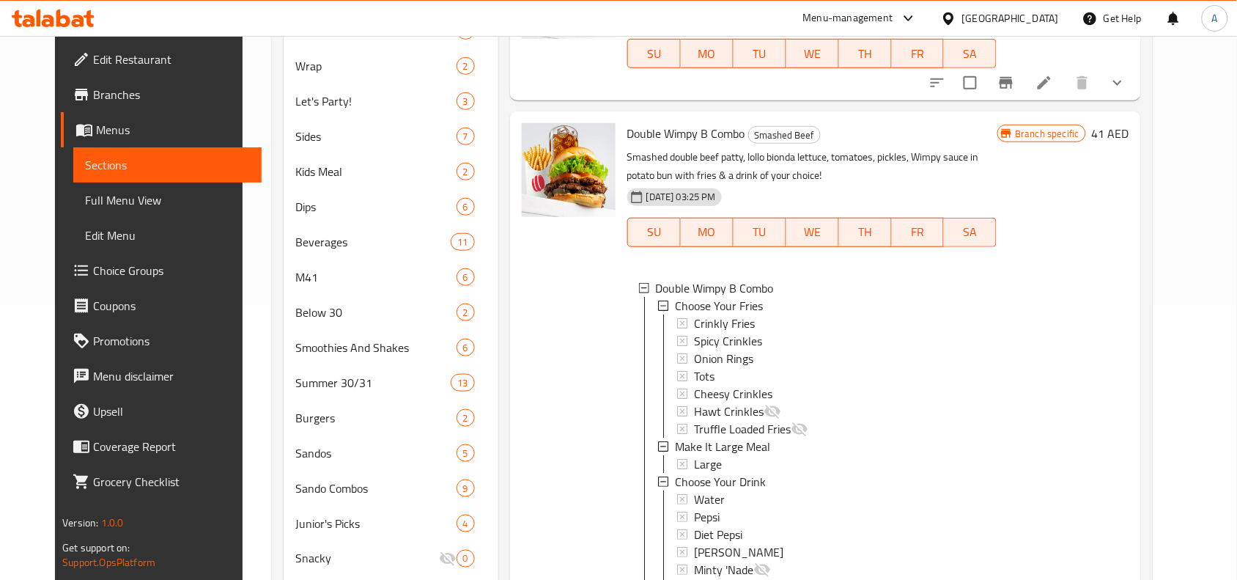
scroll to position [0, 0]
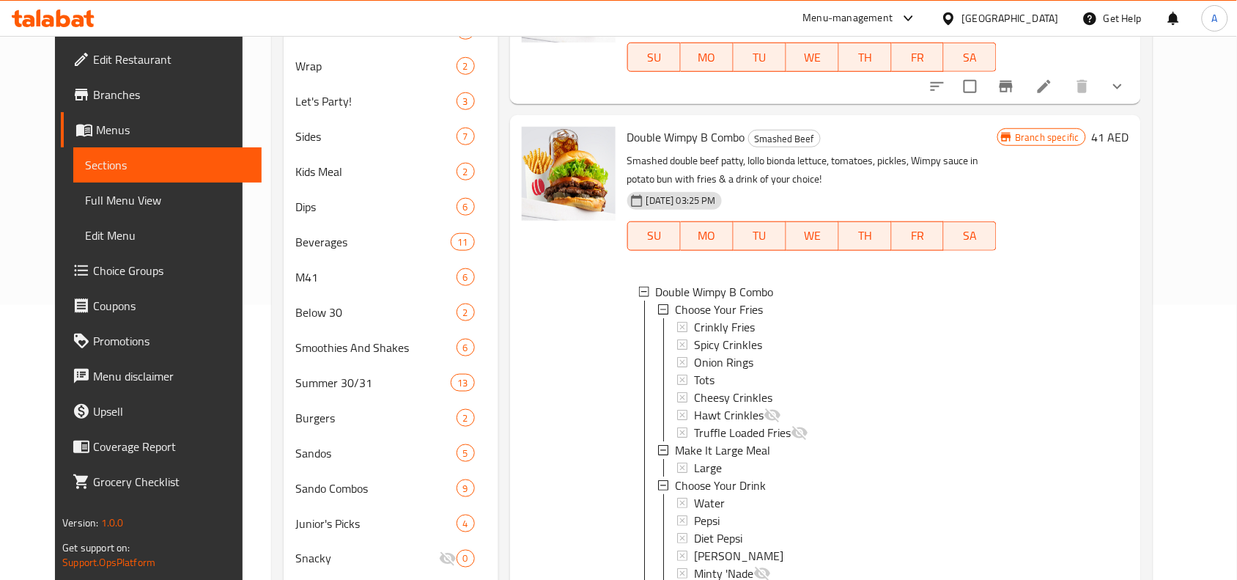
click at [1127, 95] on icon "show more" at bounding box center [1118, 87] width 18 height 18
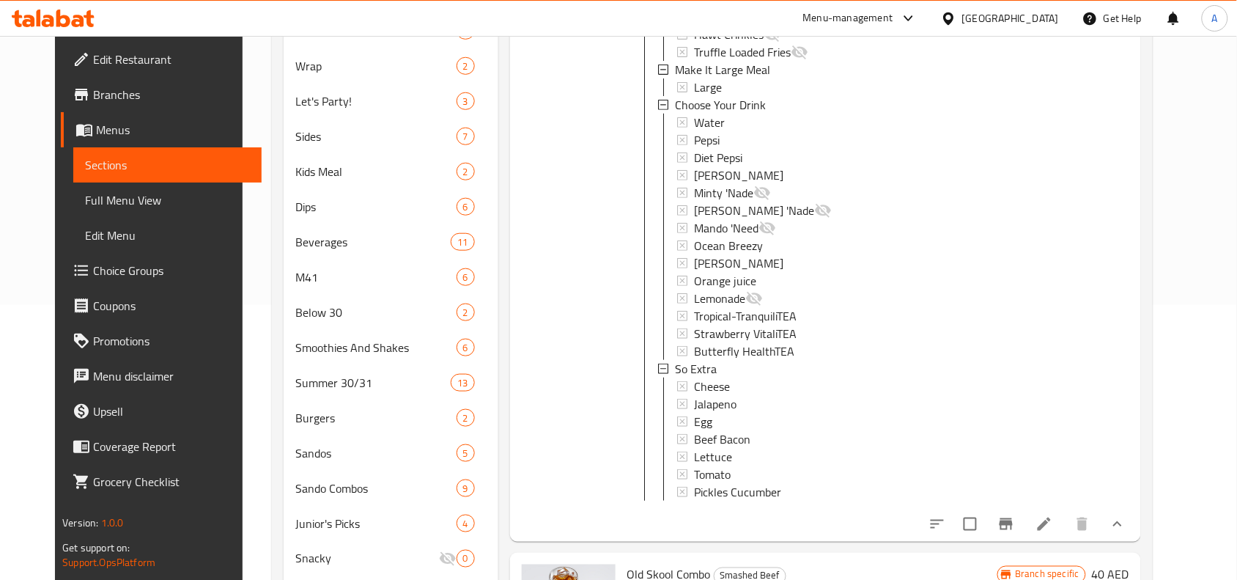
scroll to position [458, 0]
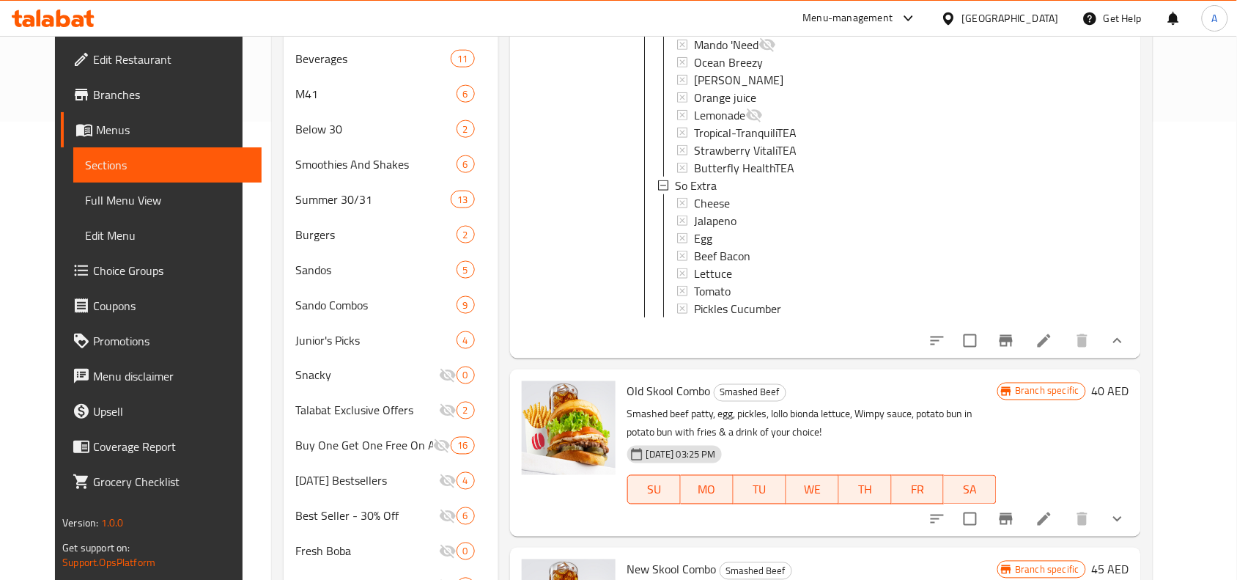
click at [1053, 341] on icon at bounding box center [1045, 341] width 18 height 18
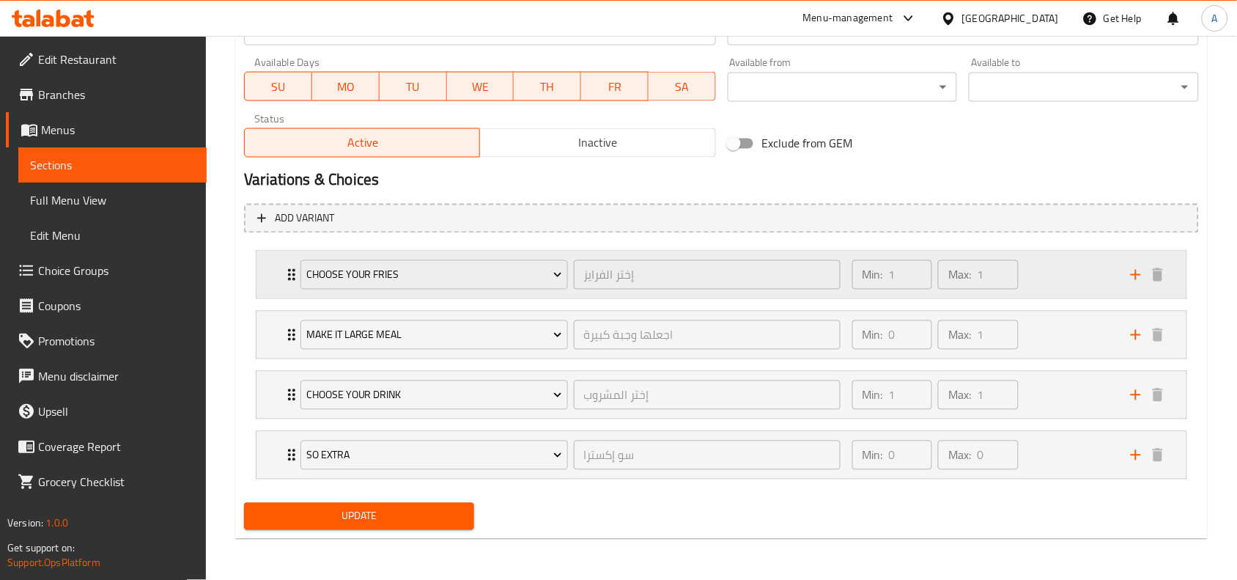
scroll to position [683, 0]
click at [1034, 265] on div "Min: 1 ​ Max: 1 ​" at bounding box center [983, 274] width 279 height 47
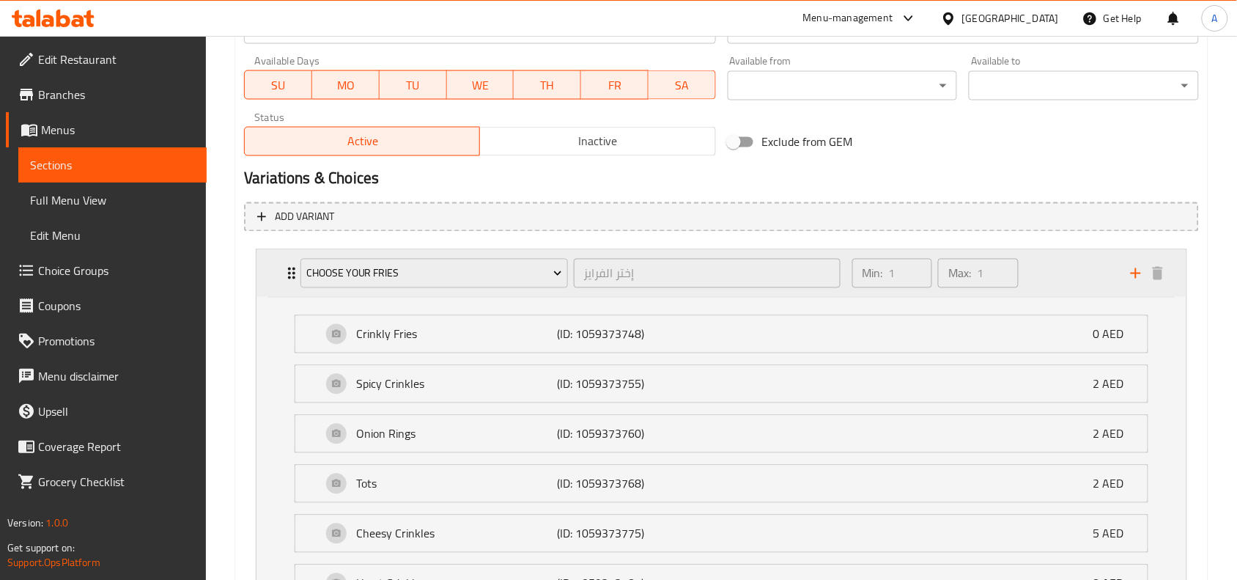
click at [1034, 265] on div "Min: 1 ​ Max: 1 ​" at bounding box center [983, 273] width 279 height 47
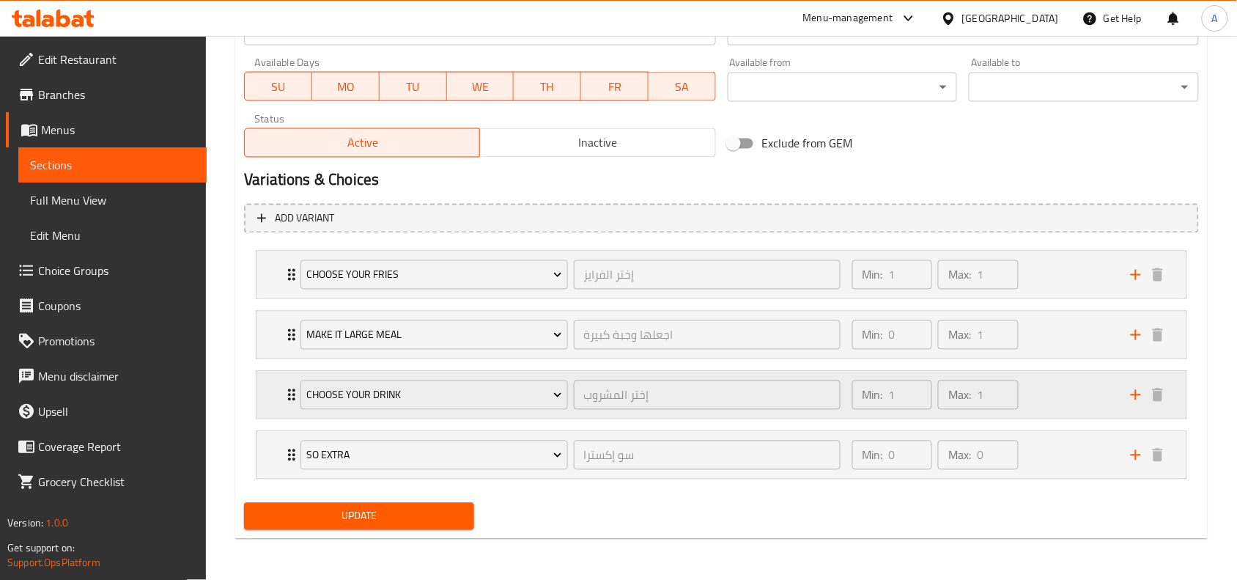
click at [1046, 386] on div "Min: 1 ​ Max: 1 ​" at bounding box center [983, 395] width 279 height 47
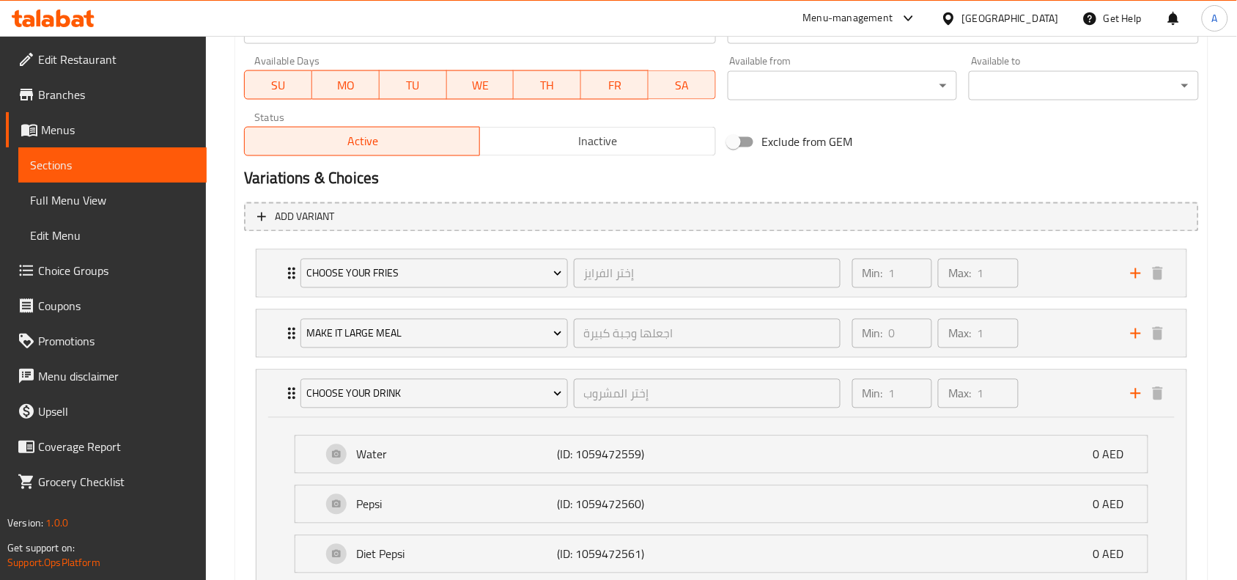
click at [716, 171] on h2 "Variations & Choices" at bounding box center [721, 179] width 955 height 22
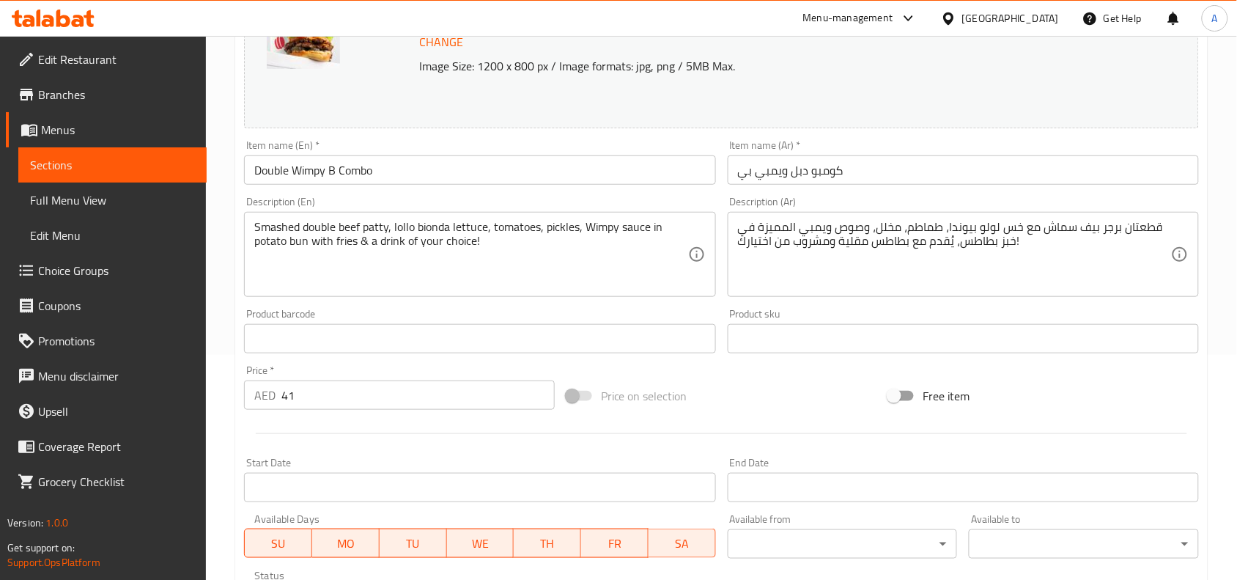
scroll to position [0, 0]
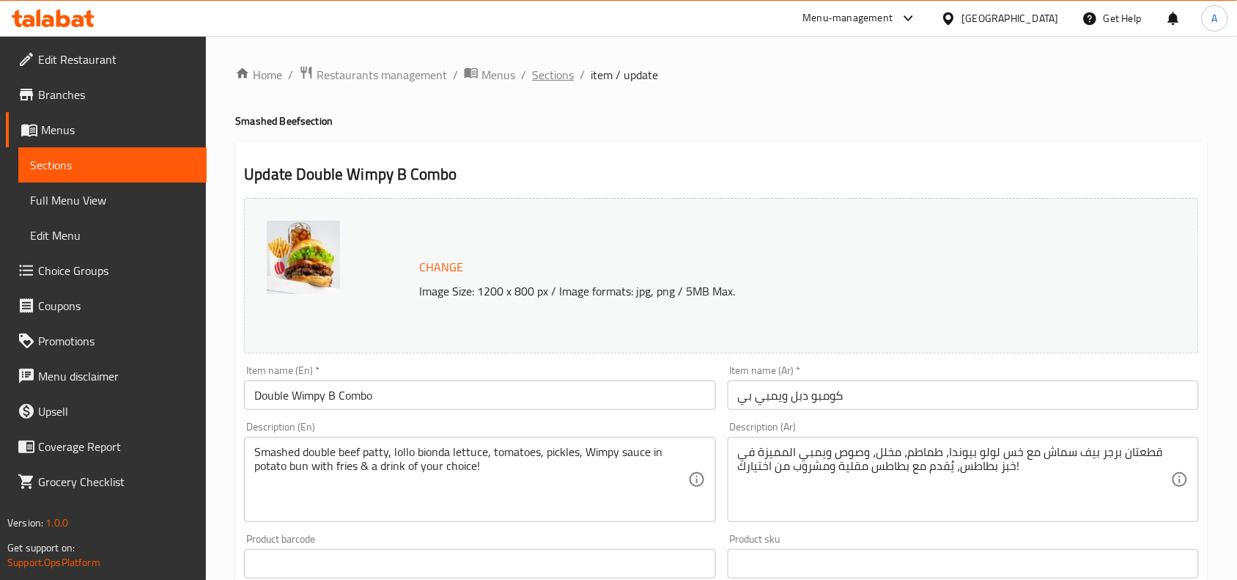
click at [562, 72] on span "Sections" at bounding box center [553, 75] width 42 height 18
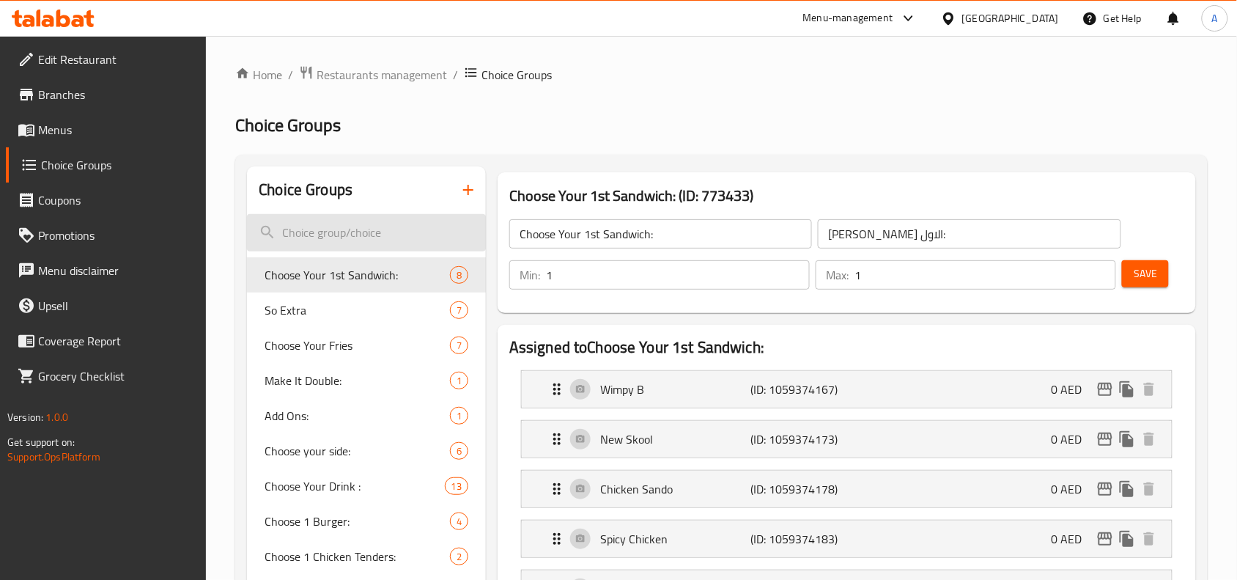
click at [404, 228] on input "search" at bounding box center [366, 232] width 239 height 37
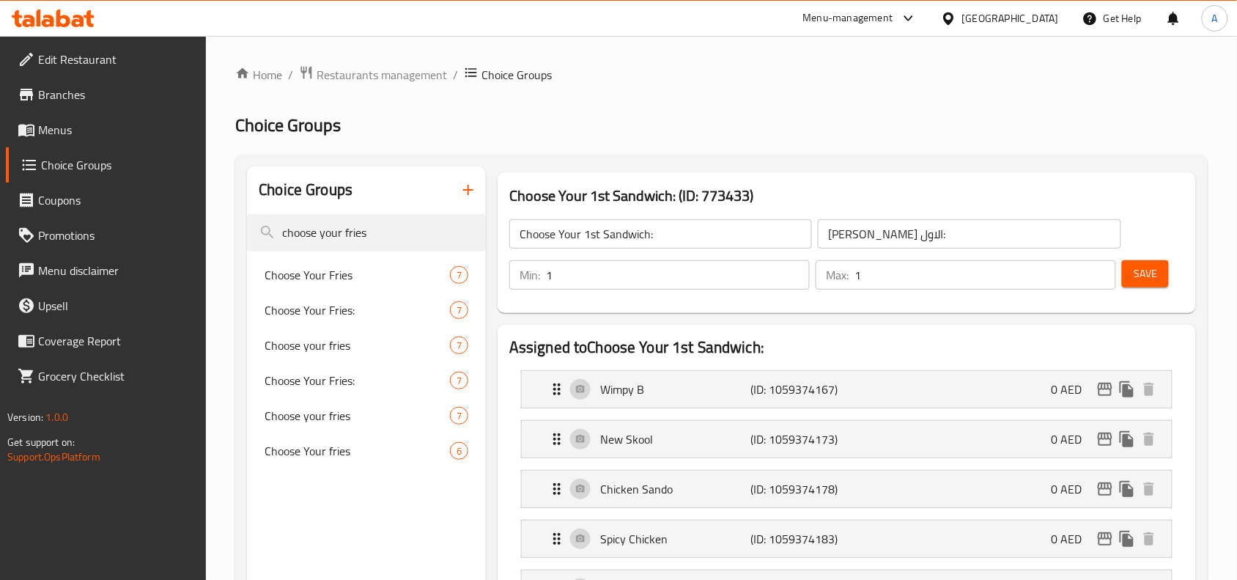
type input "choose your fries"
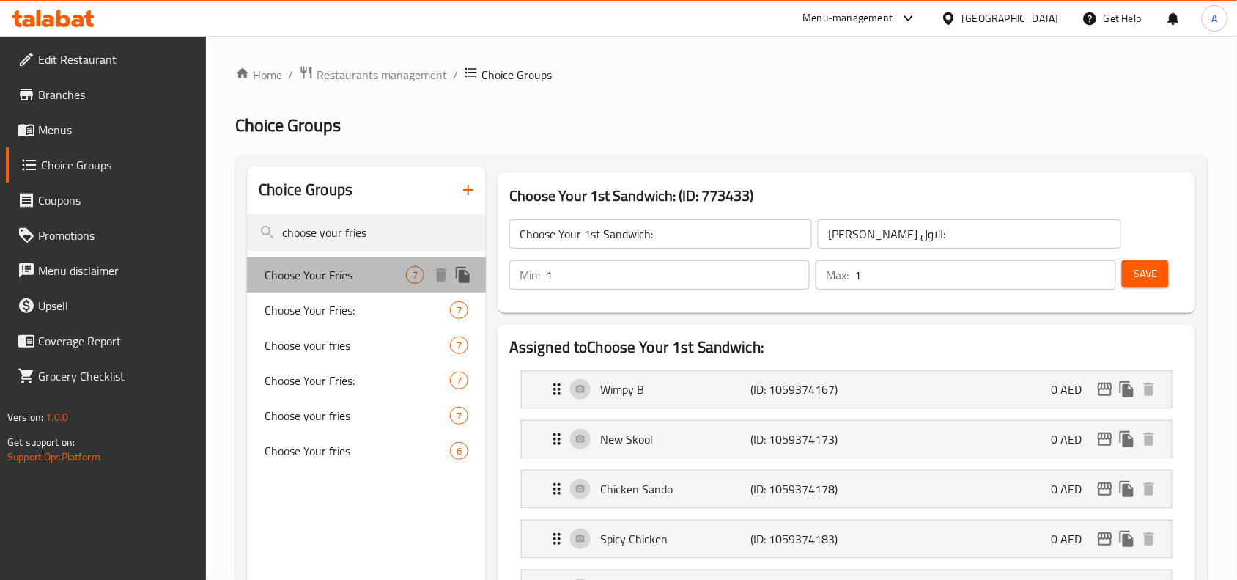
click at [301, 269] on span "Choose Your Fries" at bounding box center [335, 275] width 141 height 18
type input "Choose Your Fries"
type input "إختر الفرايز"
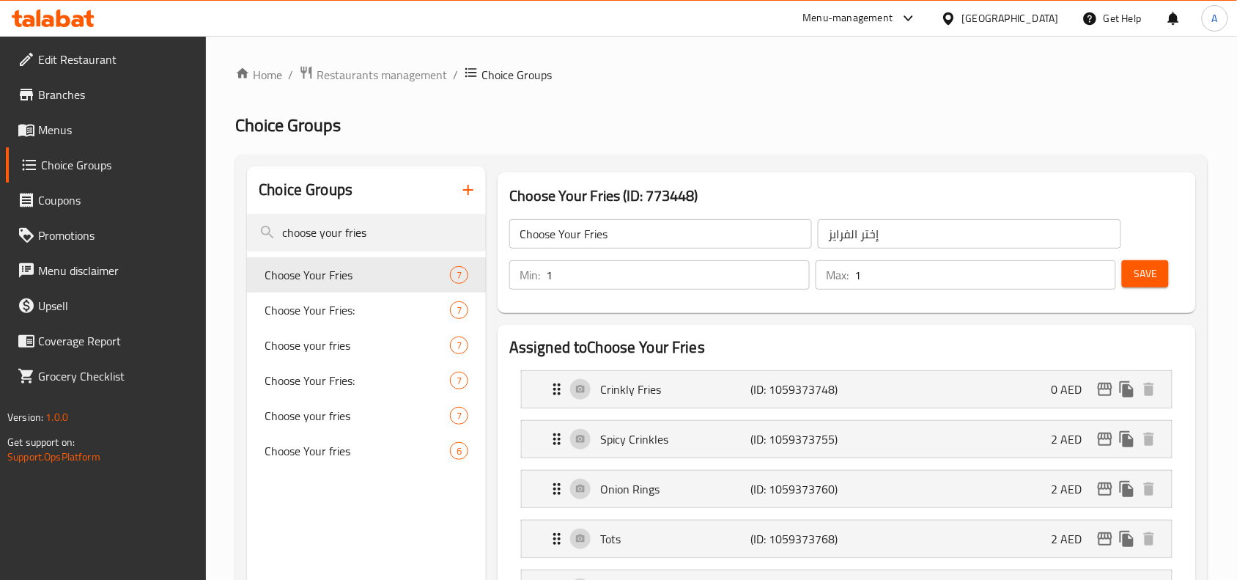
scroll to position [183, 0]
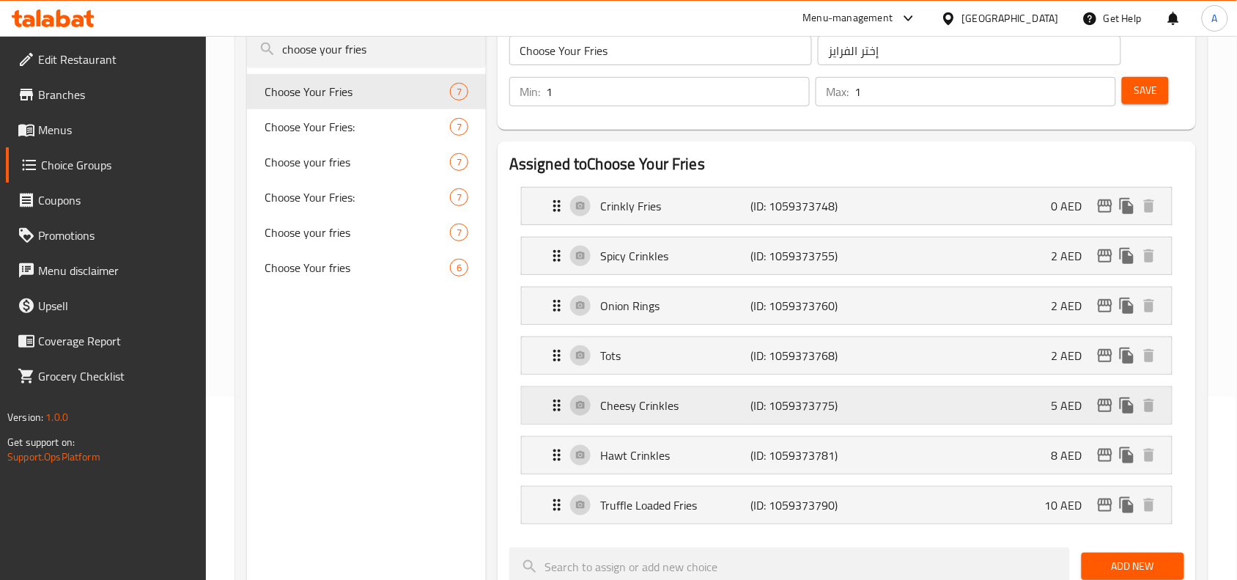
click at [778, 394] on div "Cheesy Crinkles (ID: 1059373775) 5 AED" at bounding box center [851, 405] width 606 height 37
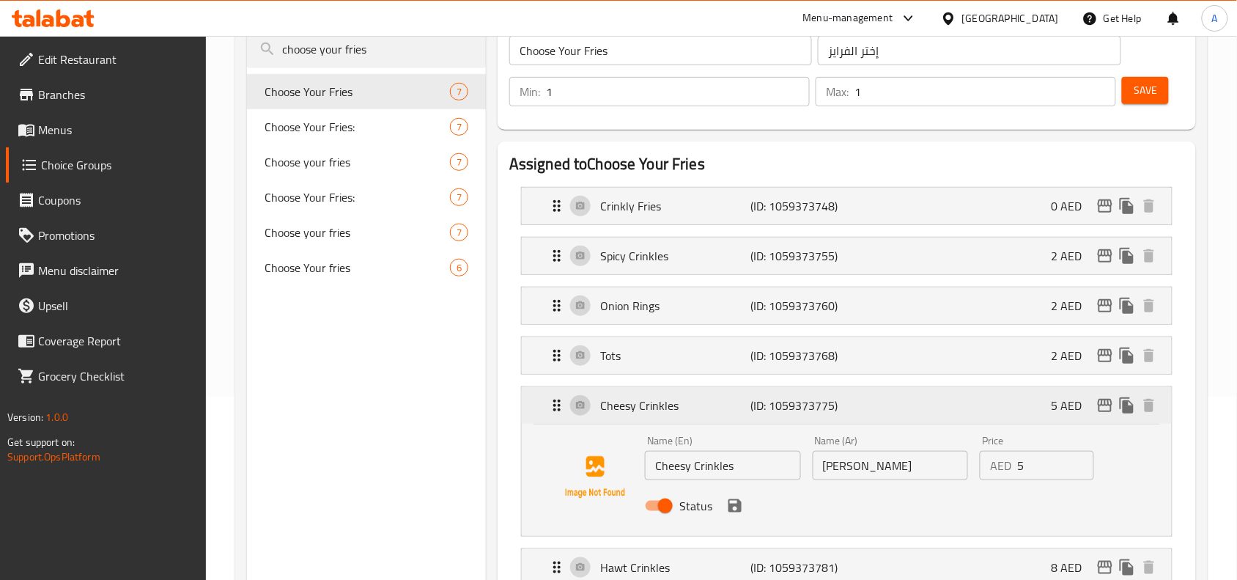
click at [776, 397] on p "(ID: 1059373775)" at bounding box center [801, 406] width 100 height 18
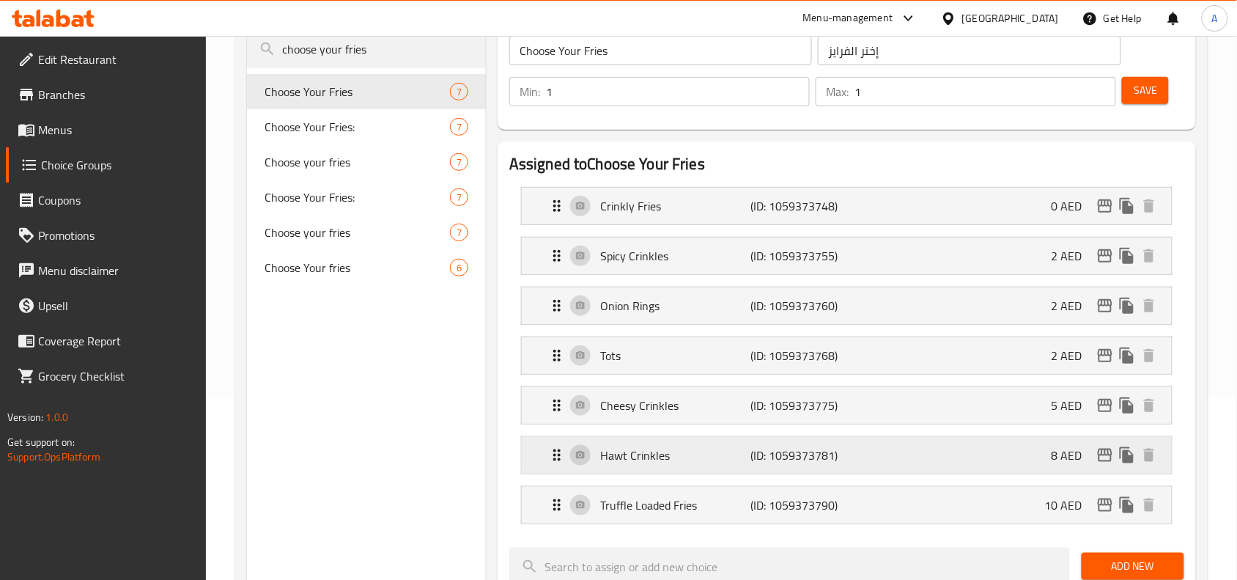
click at [788, 458] on p "(ID: 1059373781)" at bounding box center [801, 455] width 100 height 18
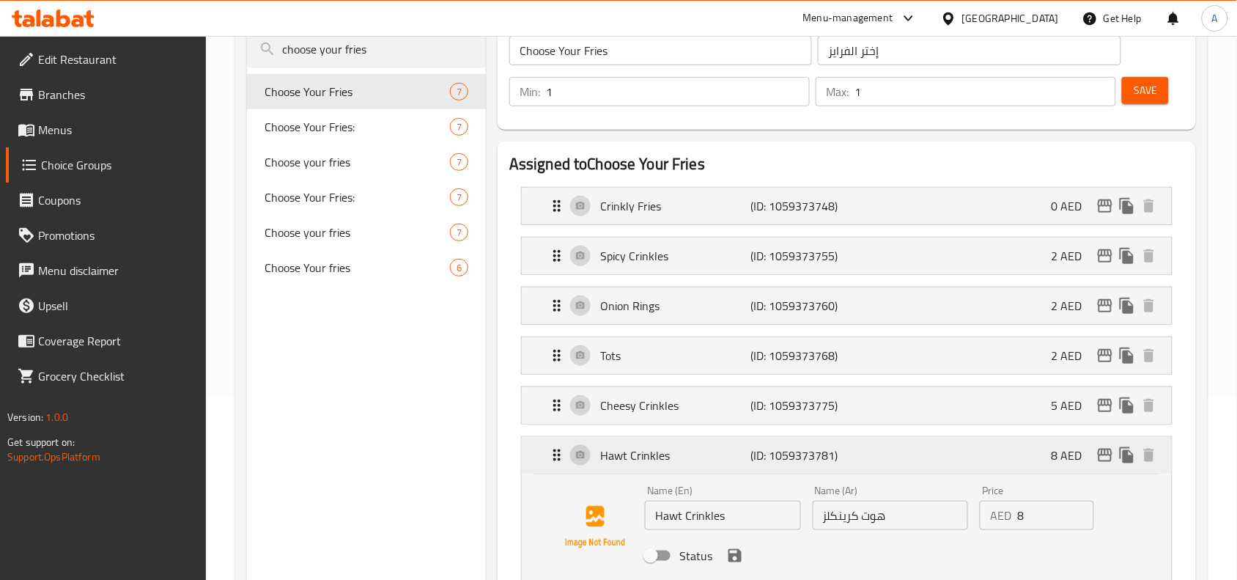
click at [788, 458] on p "(ID: 1059373781)" at bounding box center [801, 455] width 100 height 18
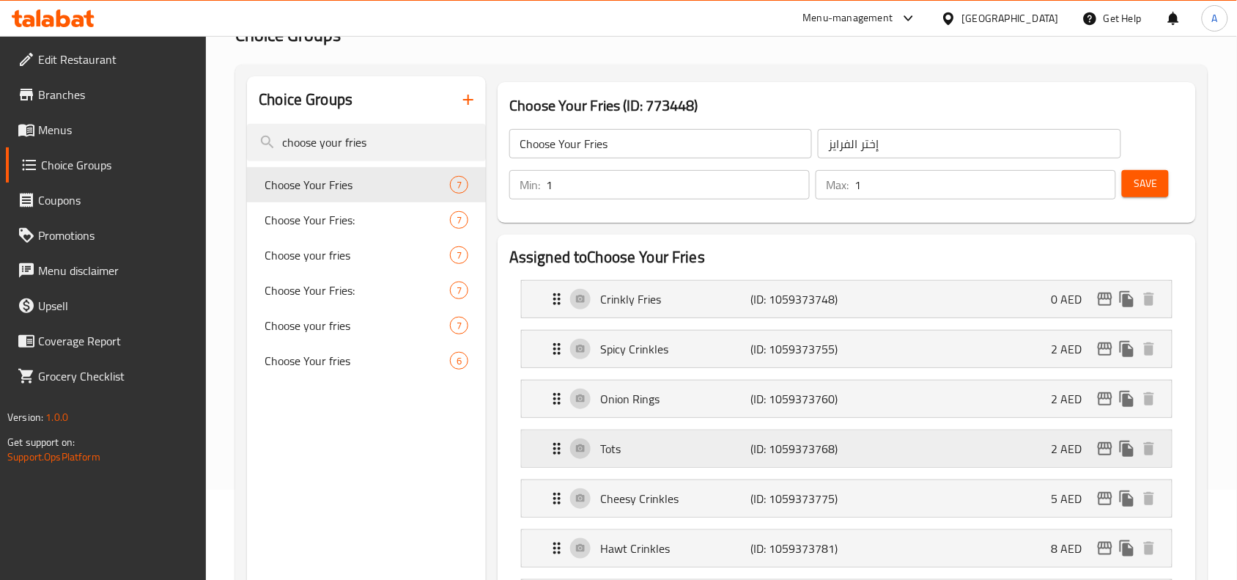
scroll to position [0, 0]
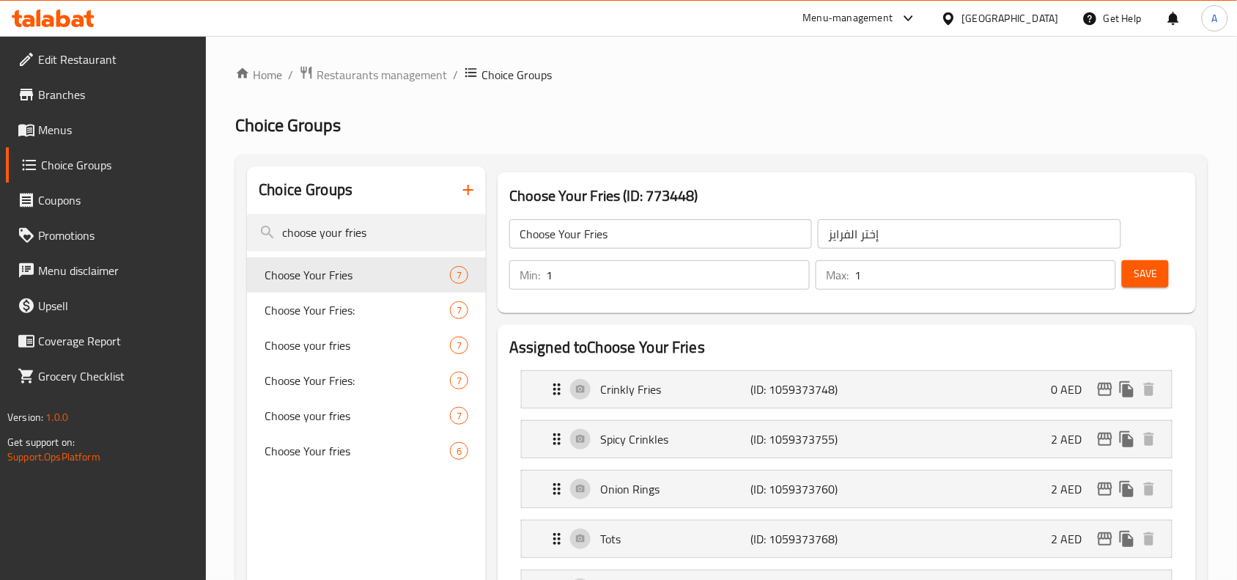
click at [605, 194] on h3 "Choose Your Fries (ID: 773448)" at bounding box center [846, 195] width 675 height 23
click at [603, 195] on h3 "Choose Your Fries (ID: 773448)" at bounding box center [846, 195] width 675 height 23
copy h3 "Choose Your Fries (ID: 773448)"
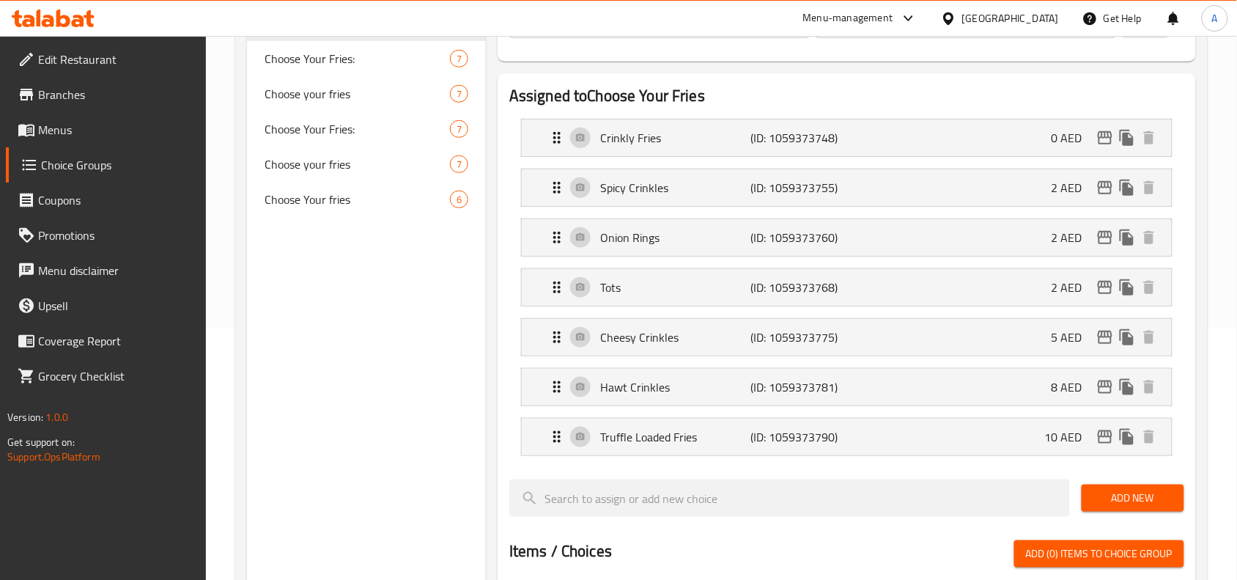
scroll to position [367, 0]
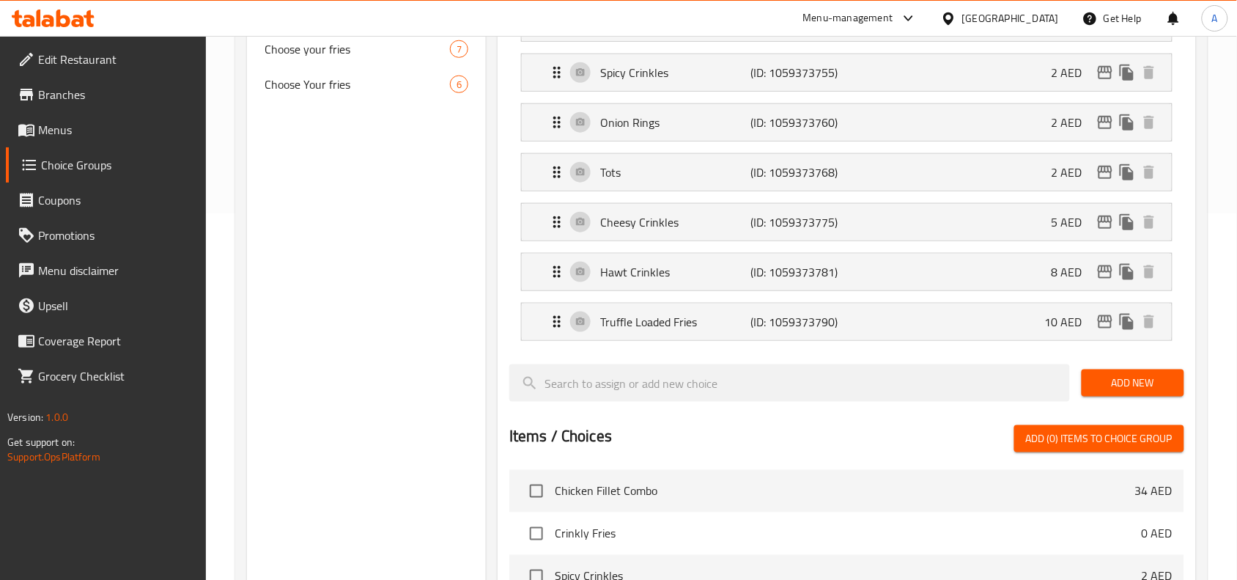
drag, startPoint x: 733, startPoint y: 270, endPoint x: 682, endPoint y: 335, distance: 82.6
click at [733, 271] on p "Hawt Crinkles" at bounding box center [675, 272] width 150 height 18
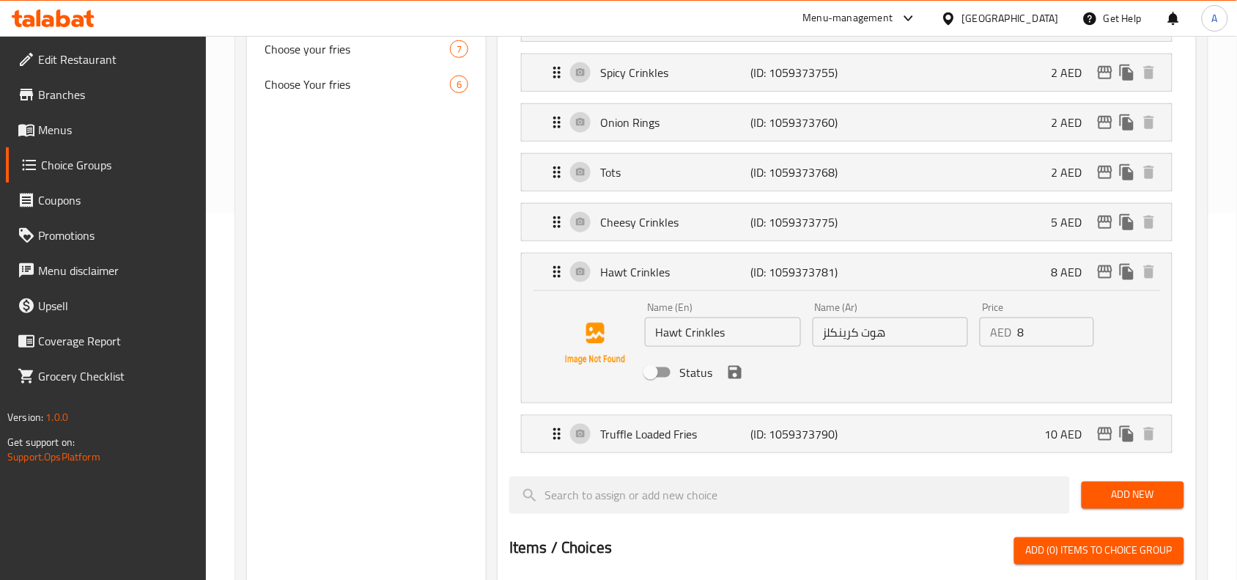
click at [671, 334] on input "Hawt Crinkles" at bounding box center [723, 331] width 156 height 29
click at [691, 425] on p "Truffle Loaded Fries" at bounding box center [675, 434] width 150 height 18
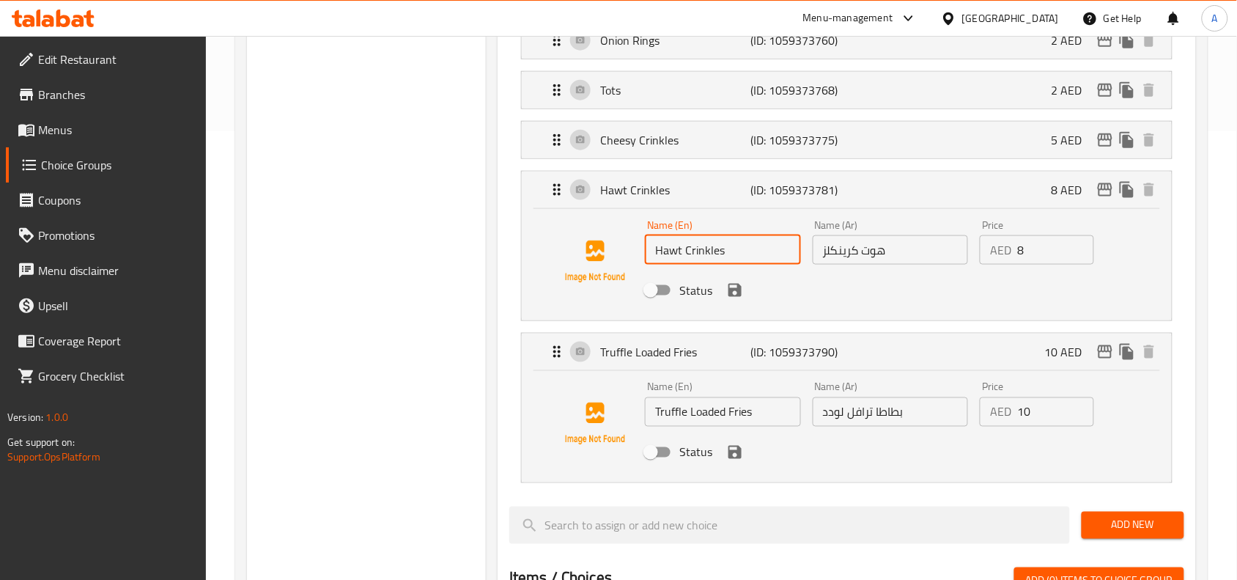
scroll to position [458, 0]
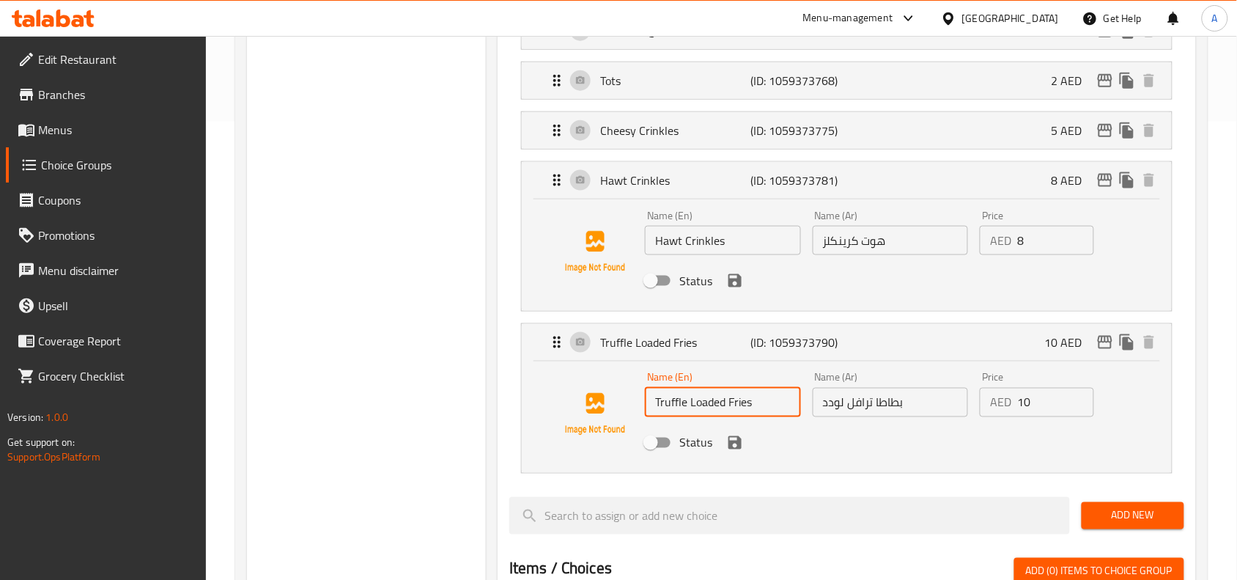
click at [699, 408] on input "Truffle Loaded Fries" at bounding box center [723, 402] width 156 height 29
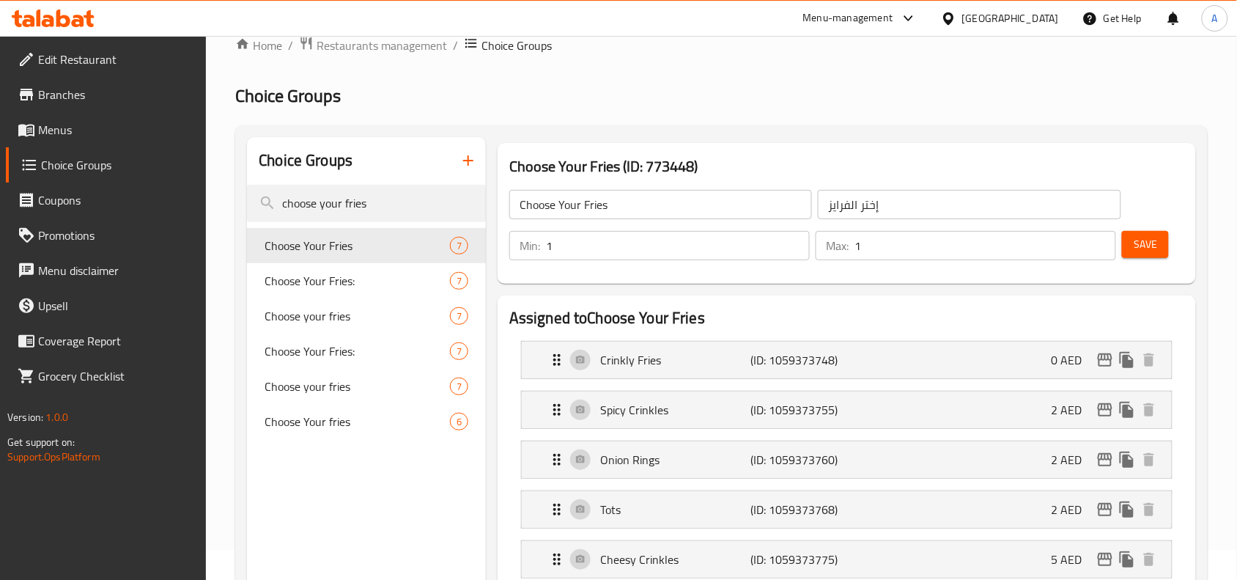
scroll to position [0, 0]
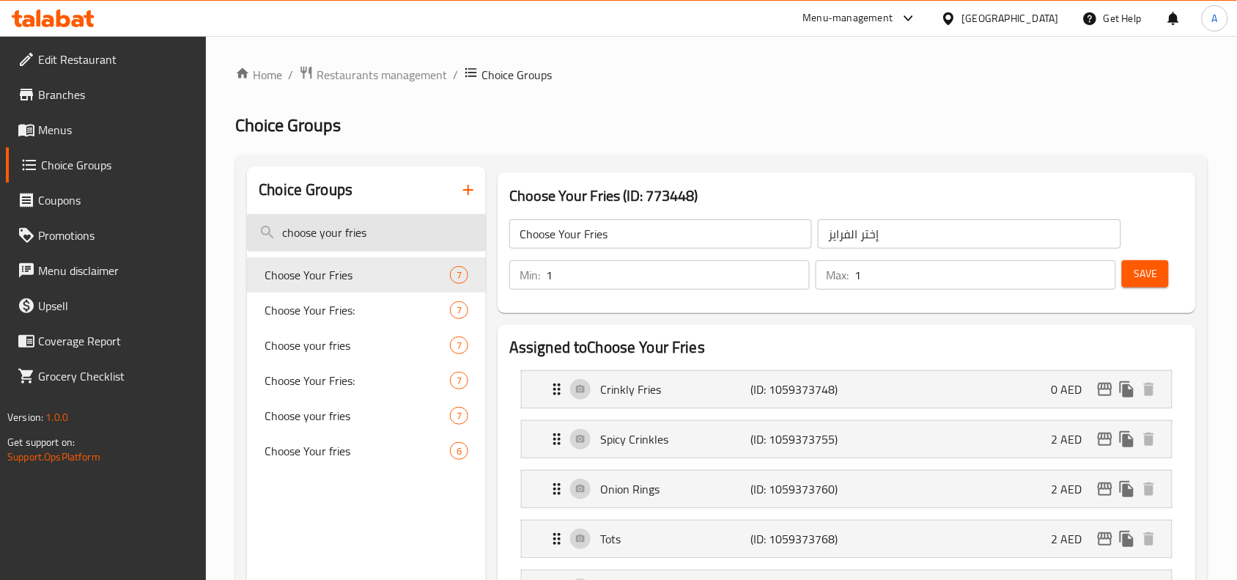
click at [361, 233] on input "choose your fries" at bounding box center [366, 232] width 239 height 37
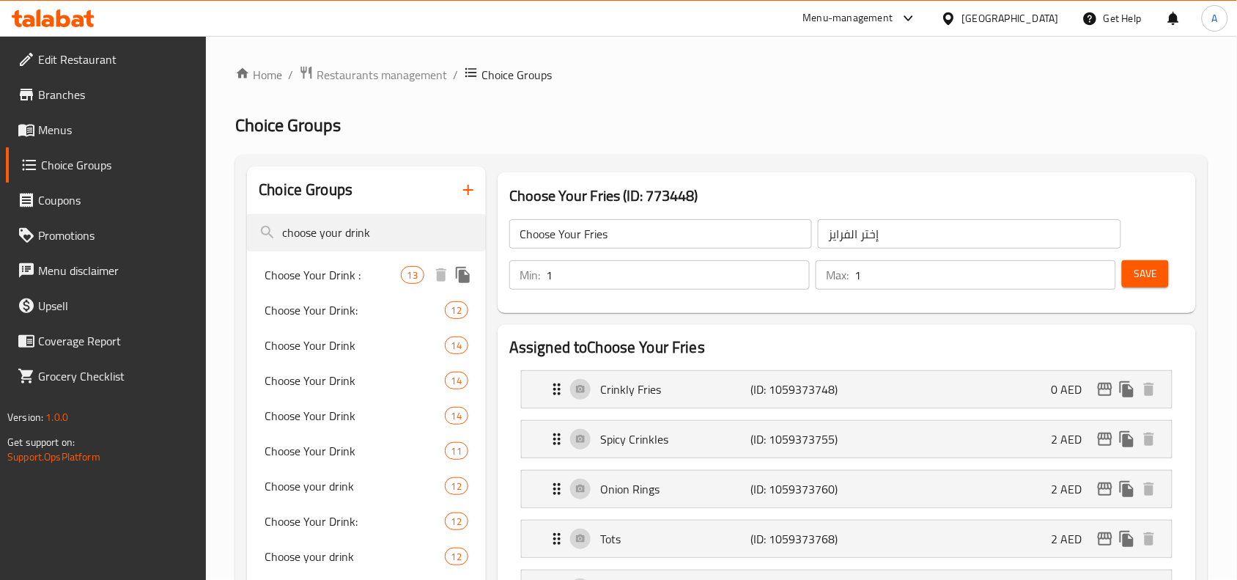
type input "choose your drink"
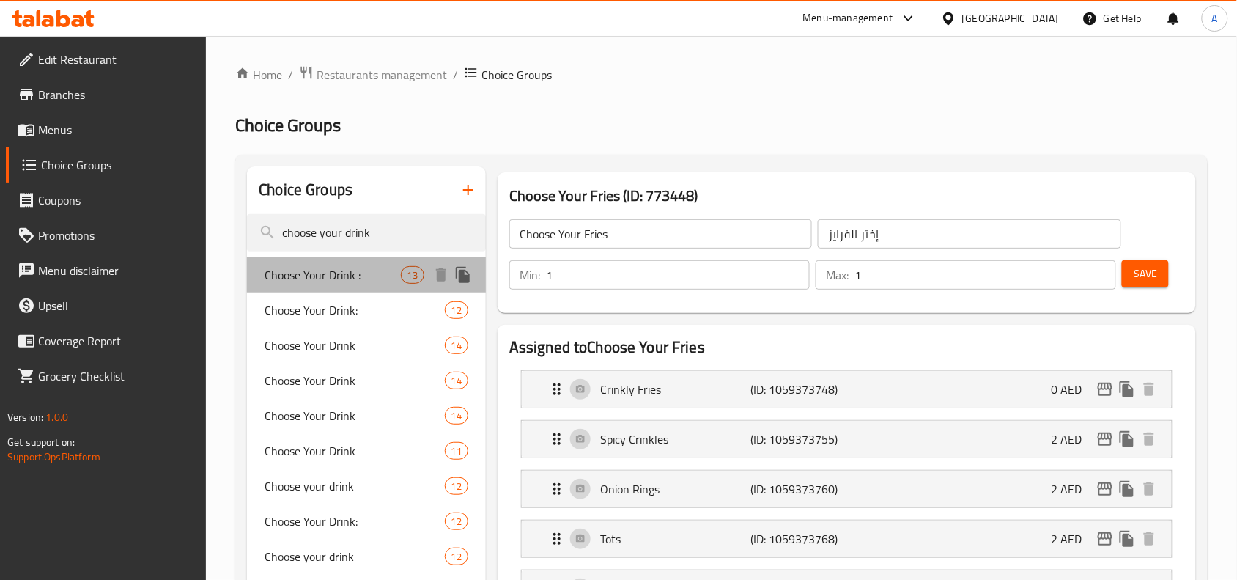
click at [310, 273] on span "Choose Your Drink :" at bounding box center [333, 275] width 136 height 18
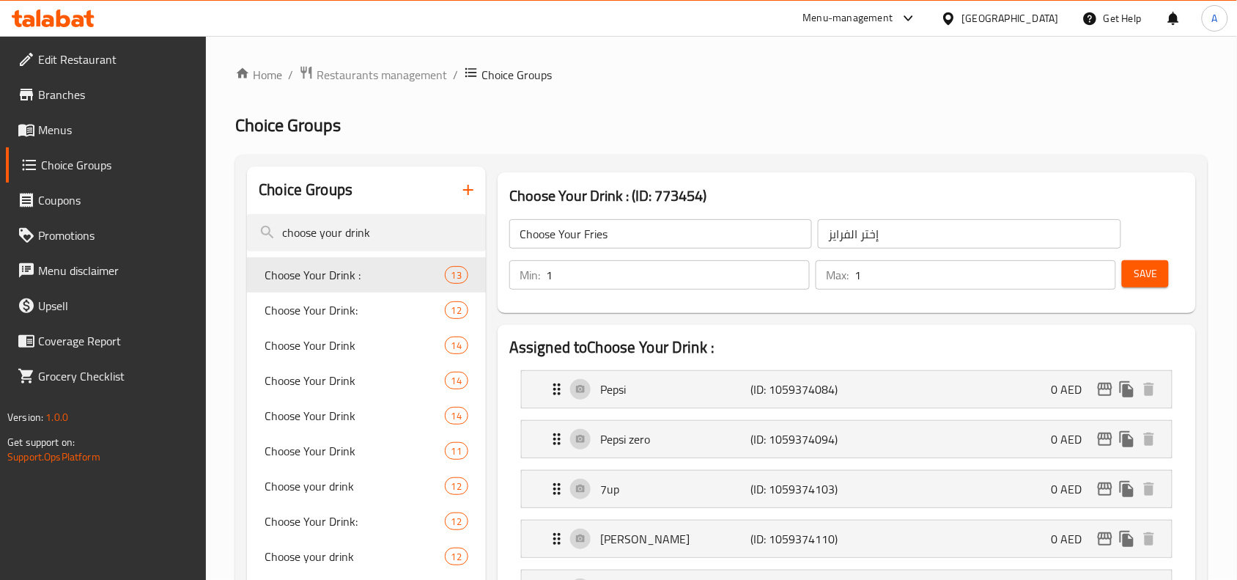
type input "Choose Your Drink :"
type input "[PERSON_NAME]:"
click at [364, 306] on span "Choose Your Drink:" at bounding box center [333, 310] width 136 height 18
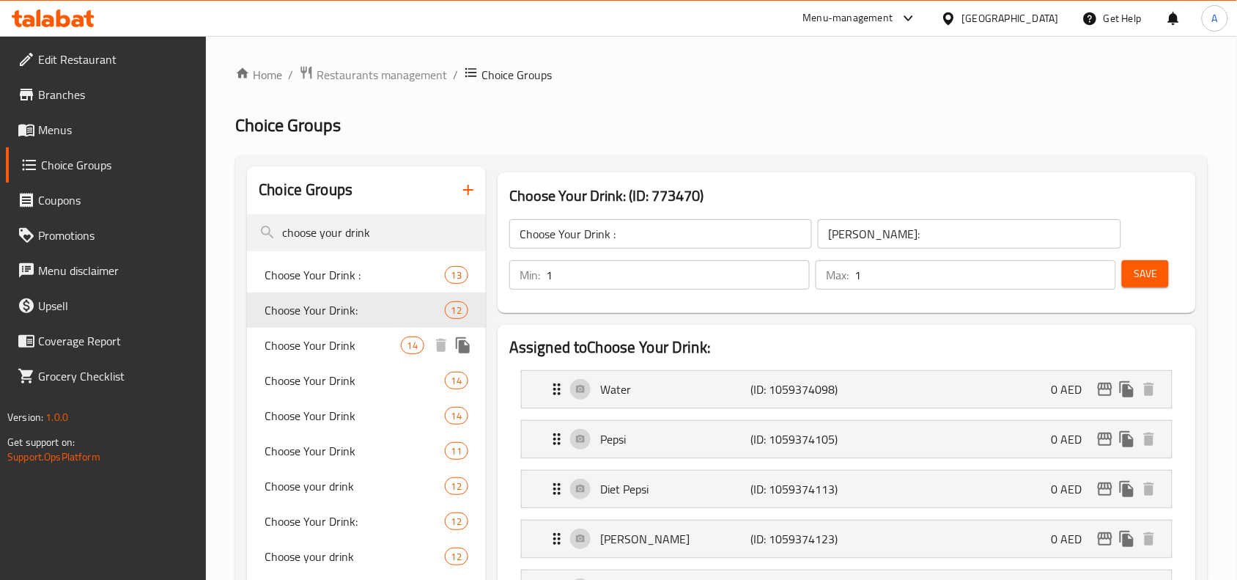
type input "Choose Your Drink:"
type input "اختار المشروب:"
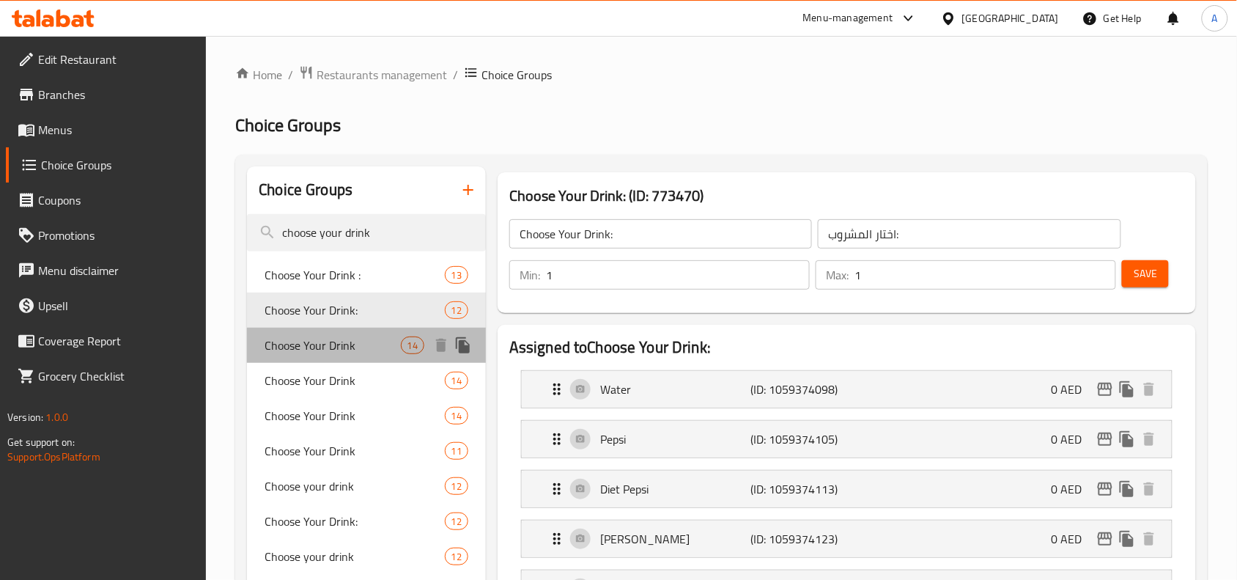
click at [343, 337] on span "Choose Your Drink" at bounding box center [333, 345] width 136 height 18
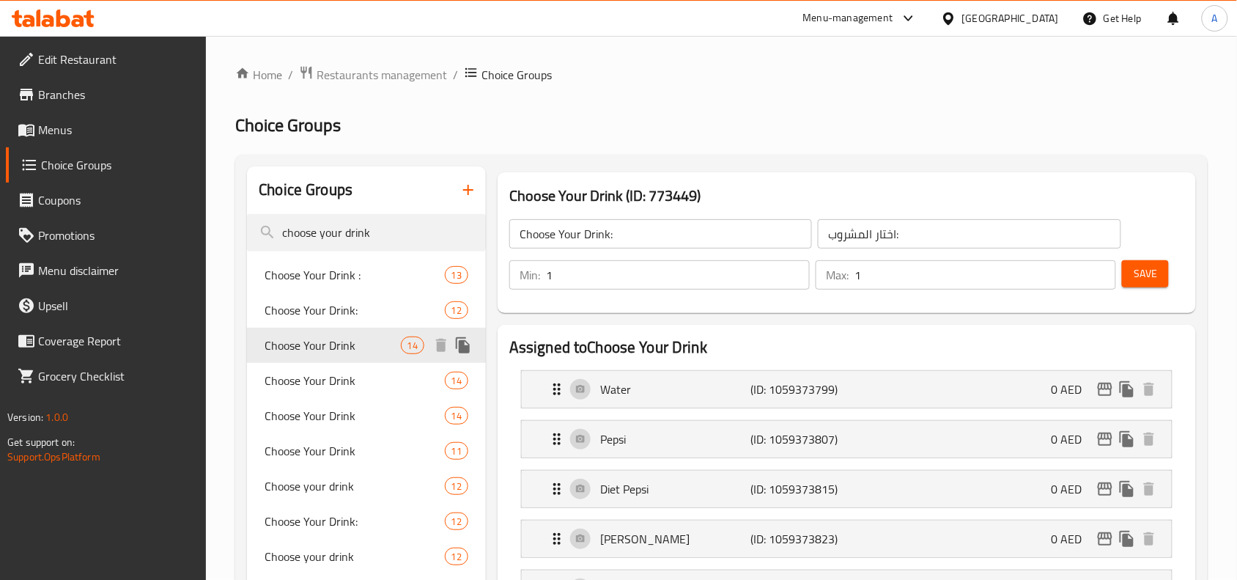
type input "Choose Your Drink"
type input "إختر المشروب"
click at [335, 378] on span "Choose Your Drink" at bounding box center [333, 381] width 136 height 18
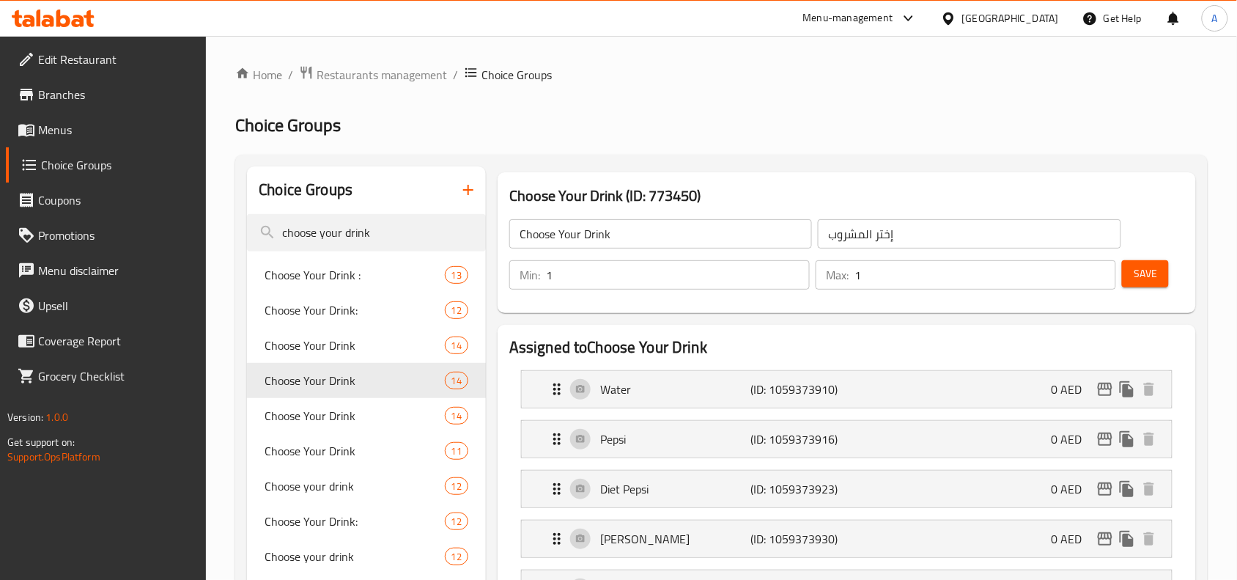
click at [636, 192] on h3 "Choose Your Drink (ID: 773450)" at bounding box center [846, 195] width 675 height 23
copy h3 "Choose Your Drink (ID: 773450)"
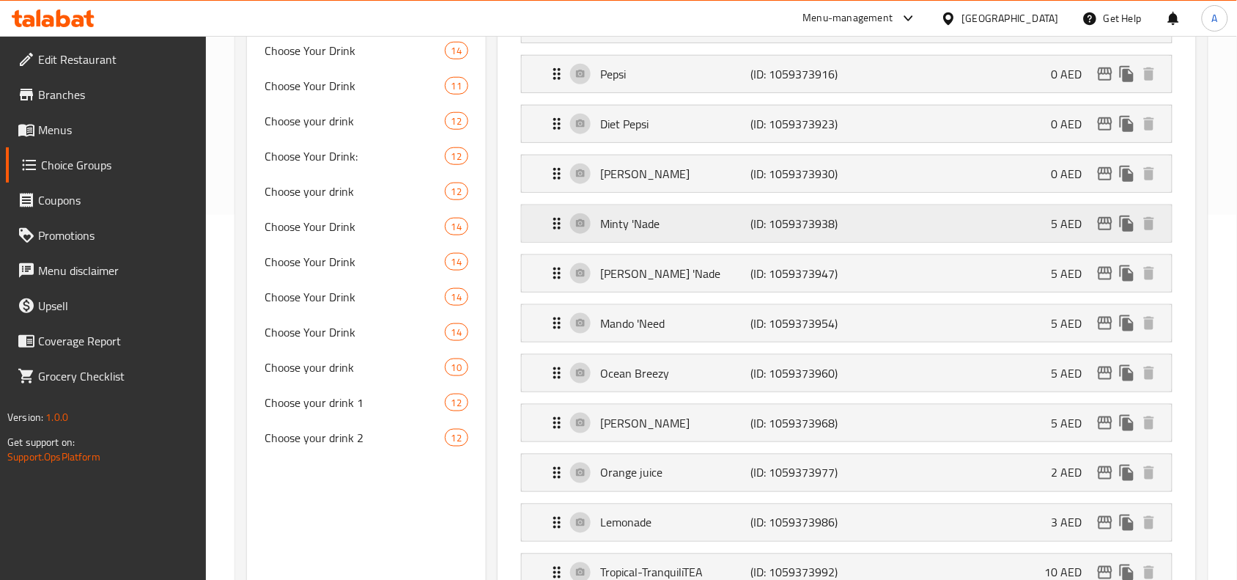
scroll to position [367, 0]
click at [751, 224] on p "(ID: 1059373938)" at bounding box center [801, 222] width 100 height 18
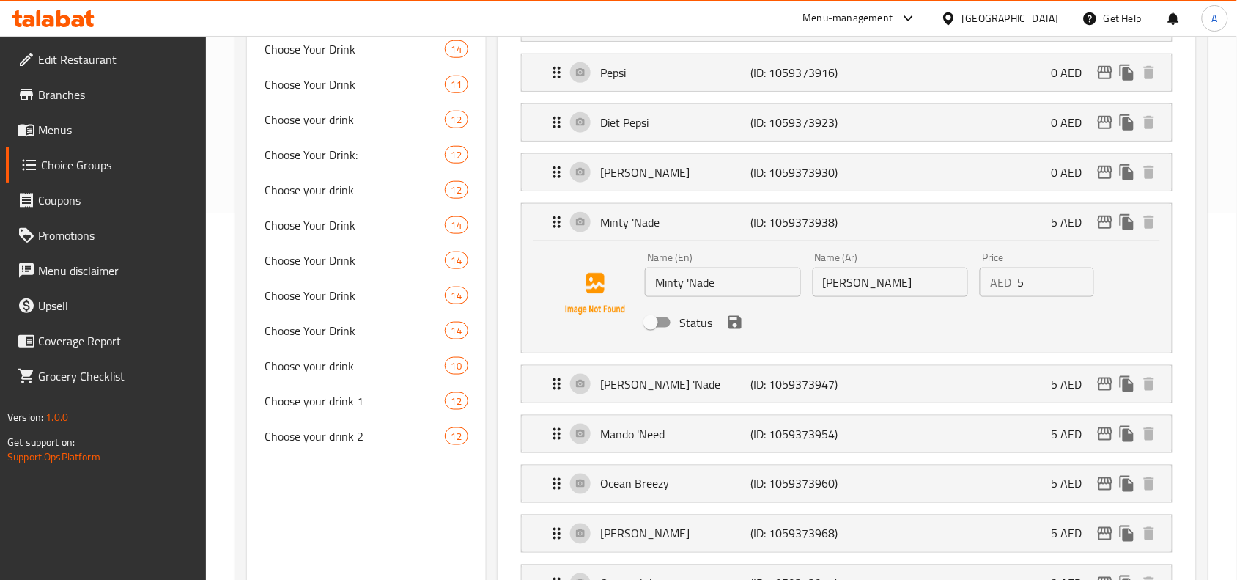
click at [684, 282] on input "Minty 'Nade" at bounding box center [723, 282] width 156 height 29
click at [687, 371] on div "[PERSON_NAME] (ID: 1059373947) 5 AED" at bounding box center [851, 384] width 606 height 37
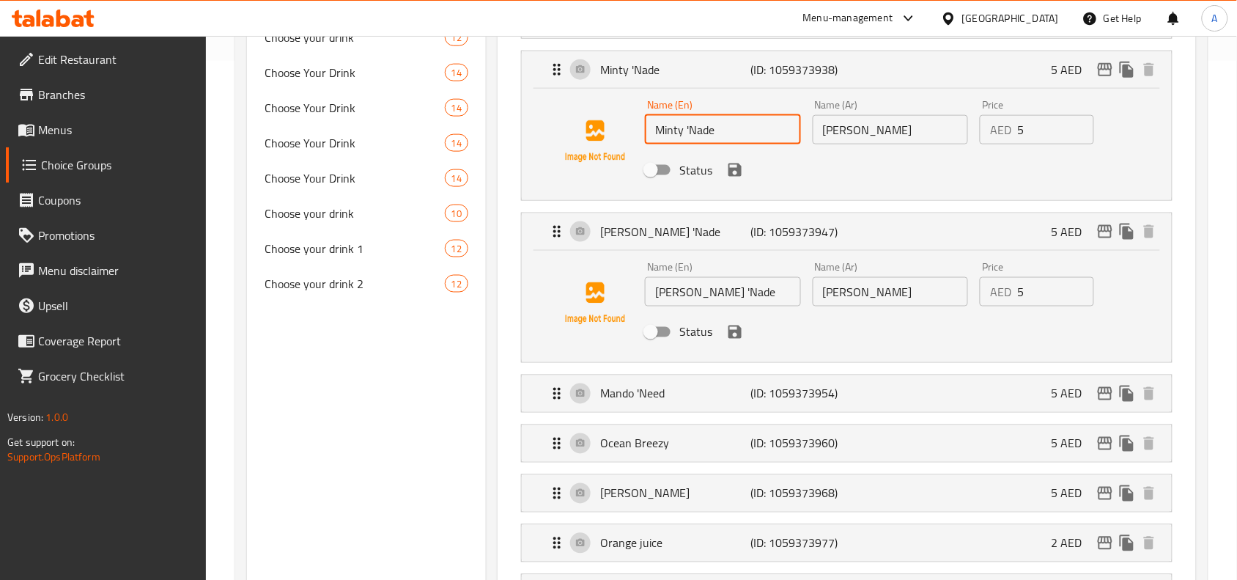
scroll to position [550, 0]
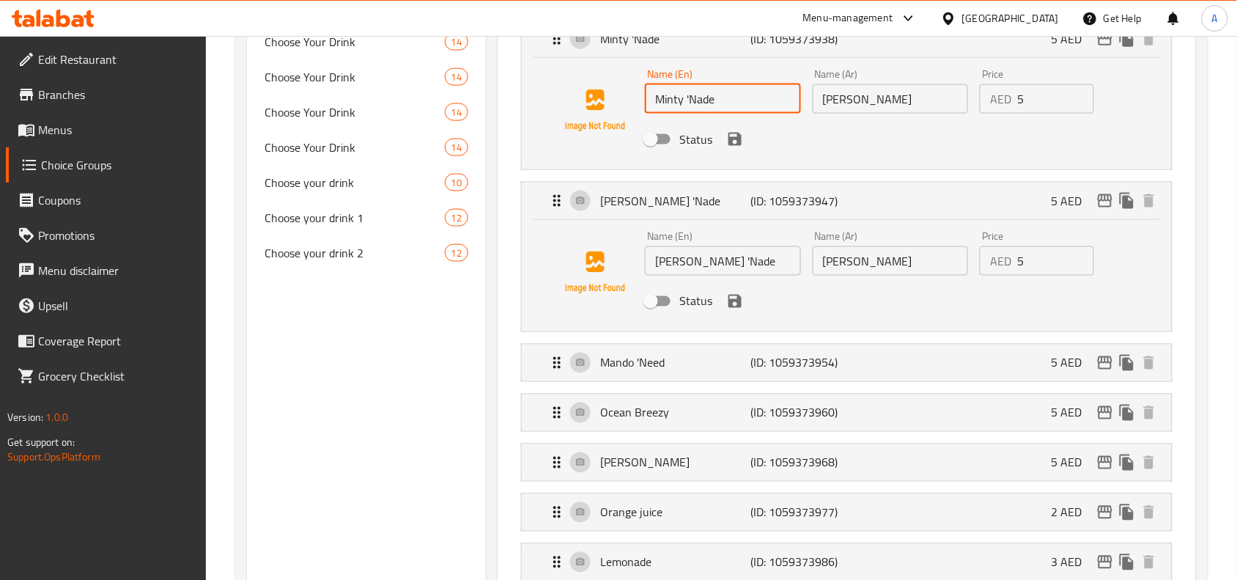
click at [739, 259] on input "[PERSON_NAME] 'Nade" at bounding box center [723, 260] width 156 height 29
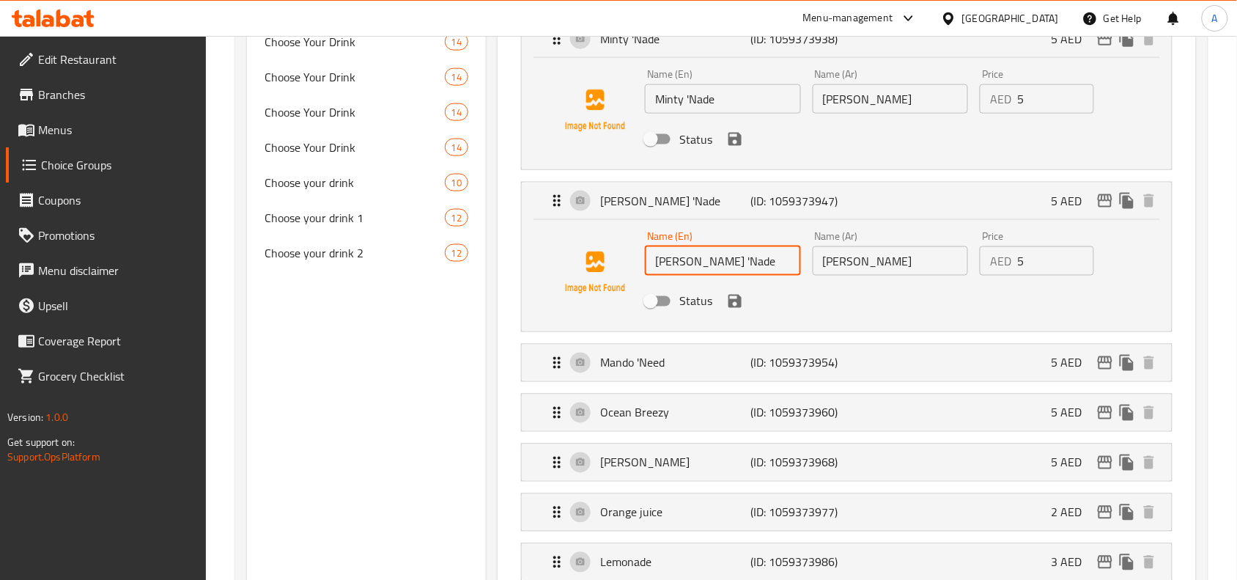
click at [739, 259] on input "[PERSON_NAME] 'Nade" at bounding box center [723, 260] width 156 height 29
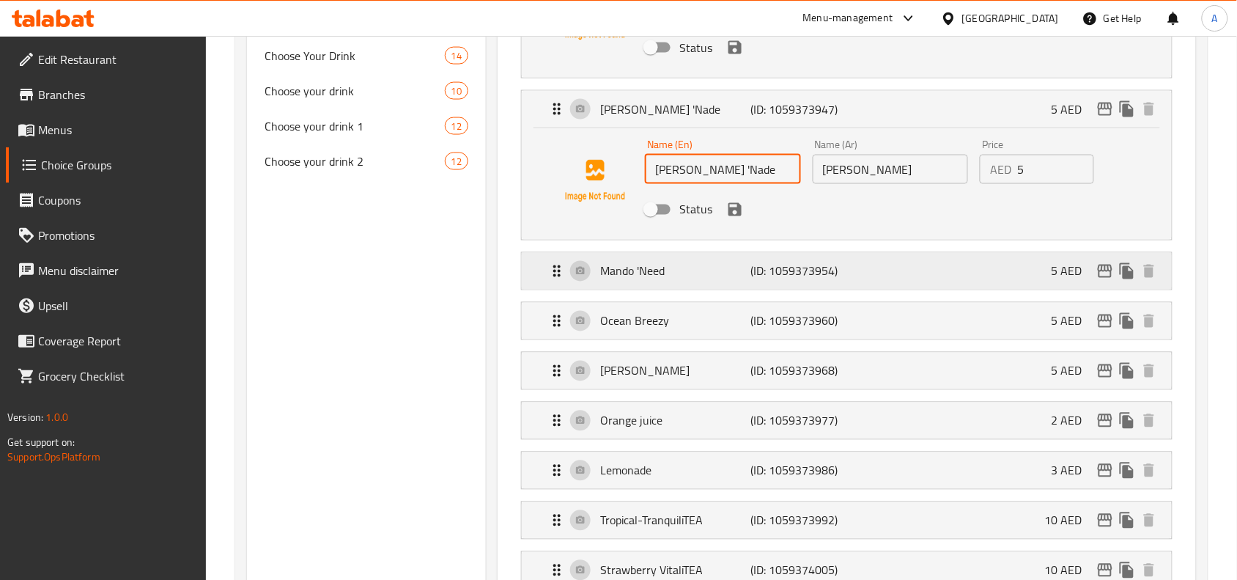
click at [741, 277] on p "Mando 'Need" at bounding box center [675, 271] width 150 height 18
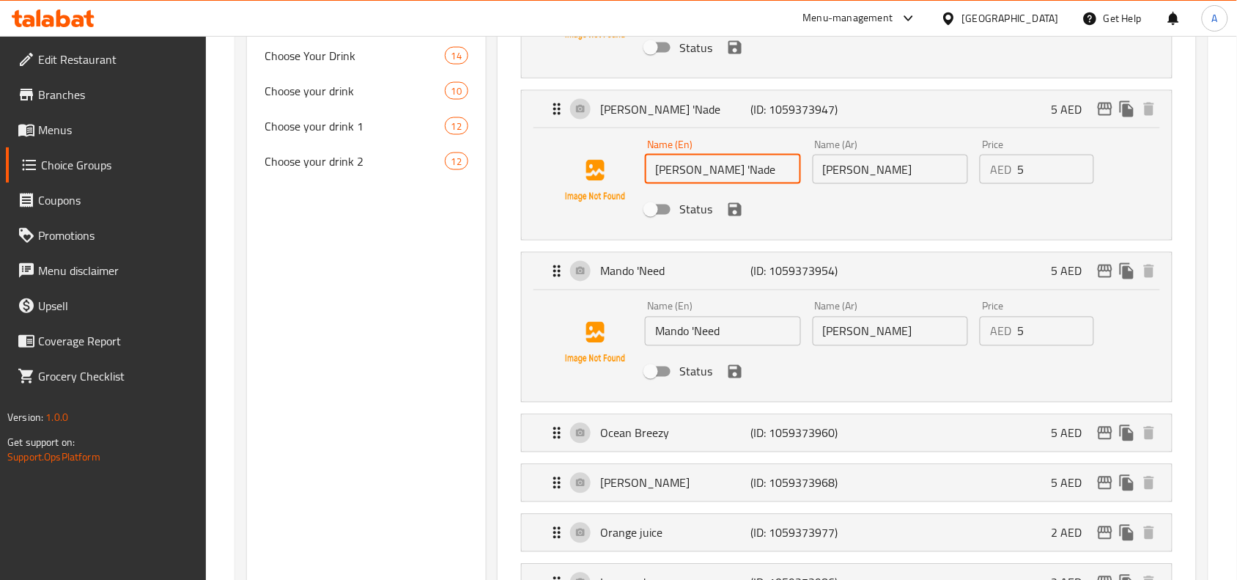
click at [701, 332] on input "Mando 'Need" at bounding box center [723, 331] width 156 height 29
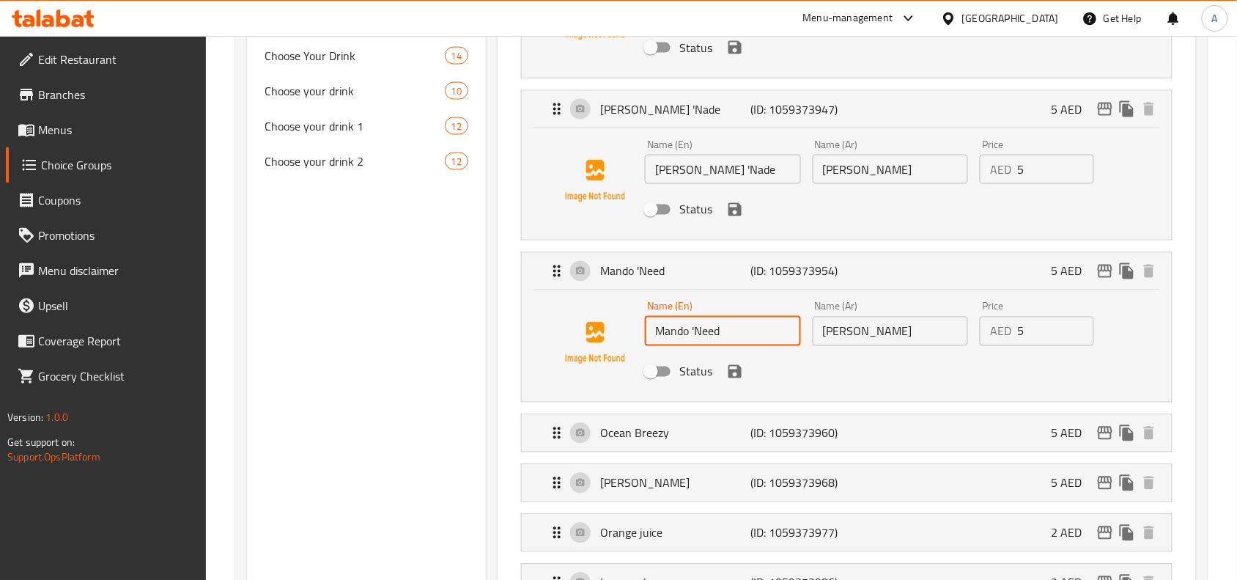
click at [701, 332] on input "Mando 'Need" at bounding box center [723, 331] width 156 height 29
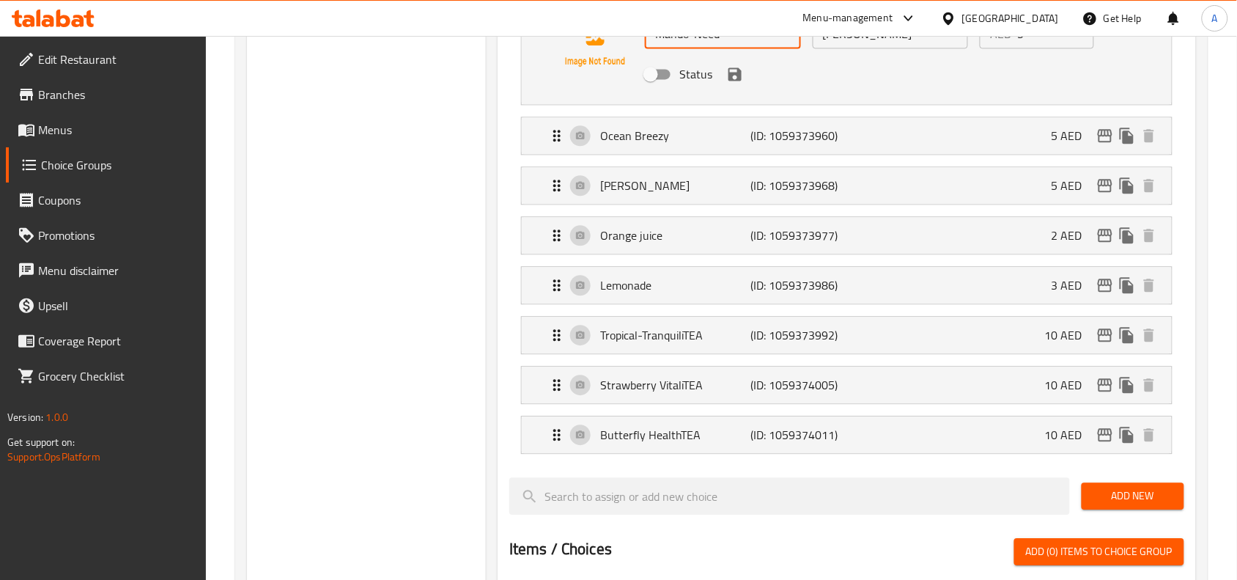
scroll to position [1008, 0]
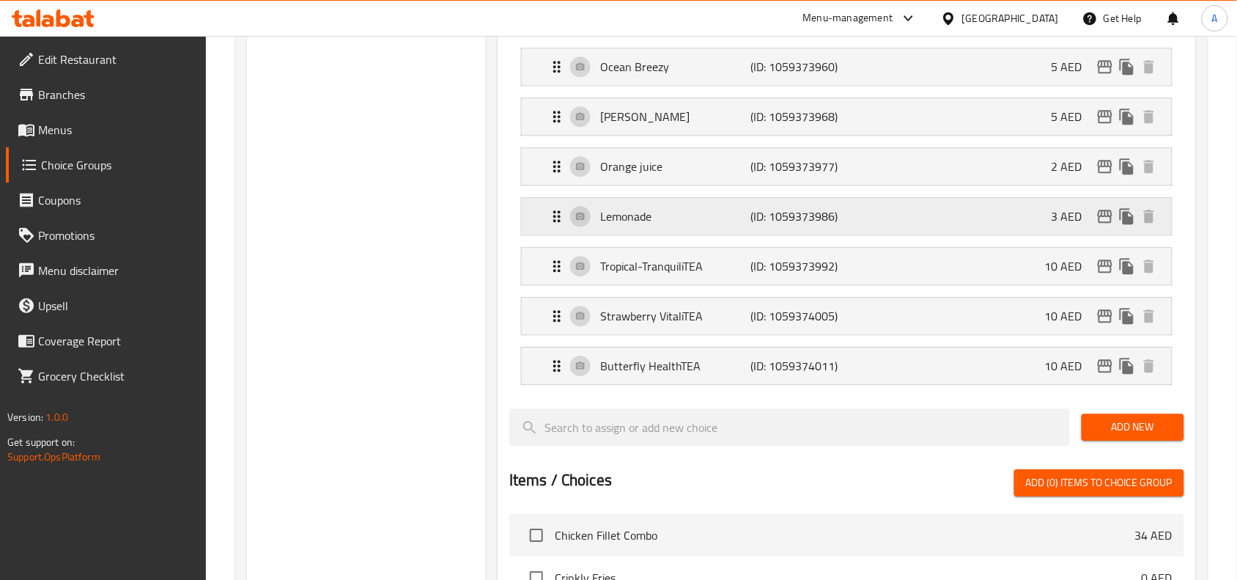
click at [794, 218] on p "(ID: 1059373986)" at bounding box center [801, 216] width 100 height 18
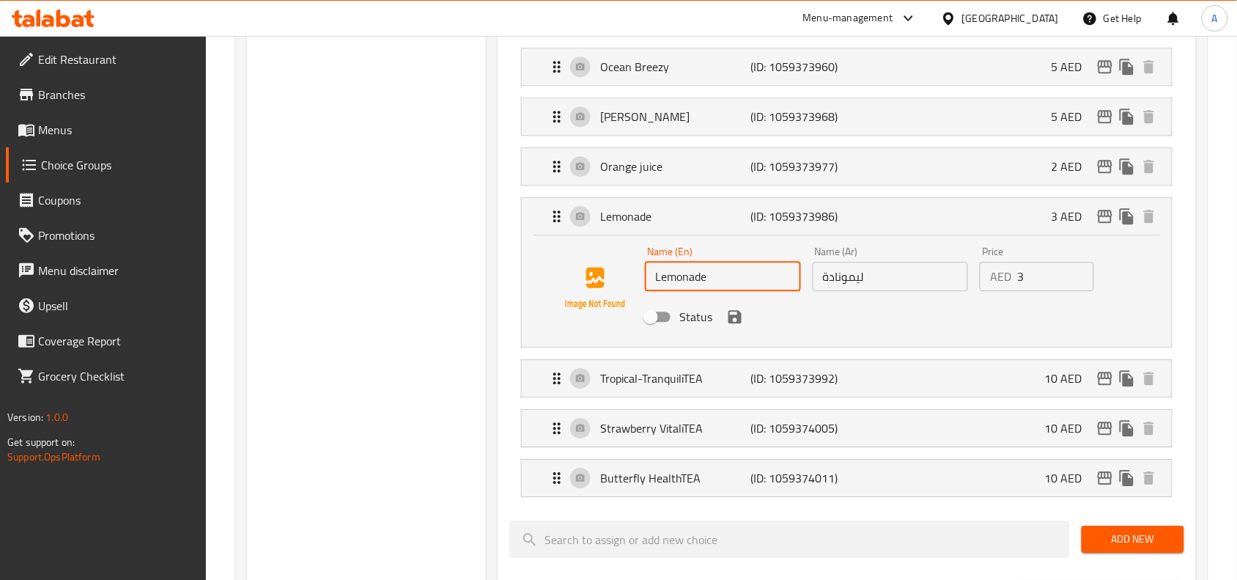
click at [683, 288] on input "Lemonade" at bounding box center [723, 276] width 156 height 29
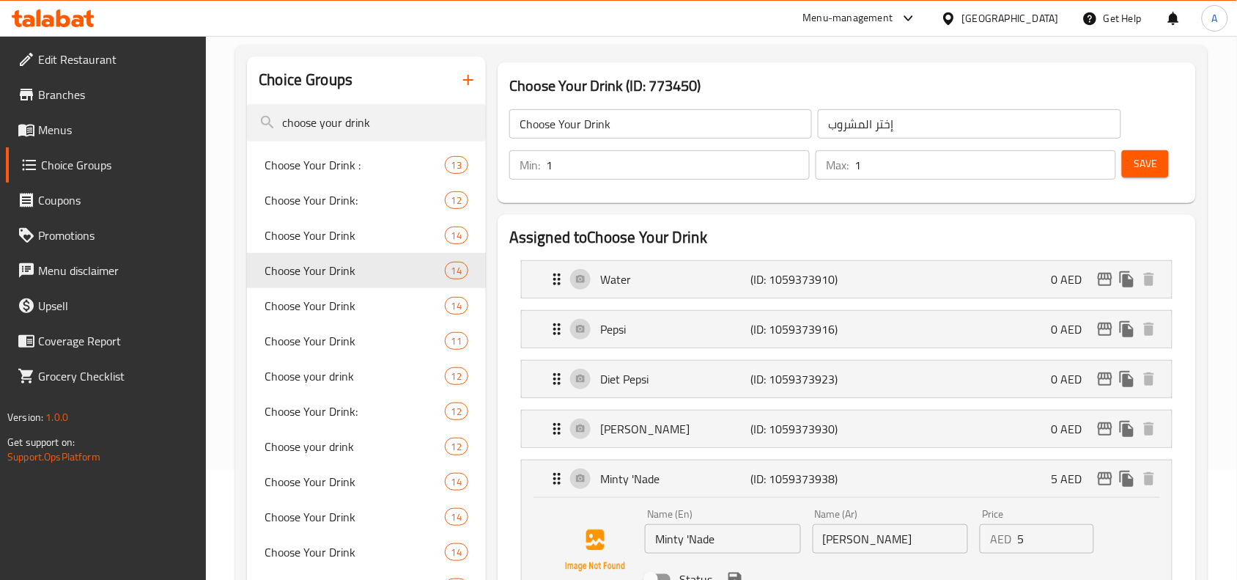
scroll to position [0, 0]
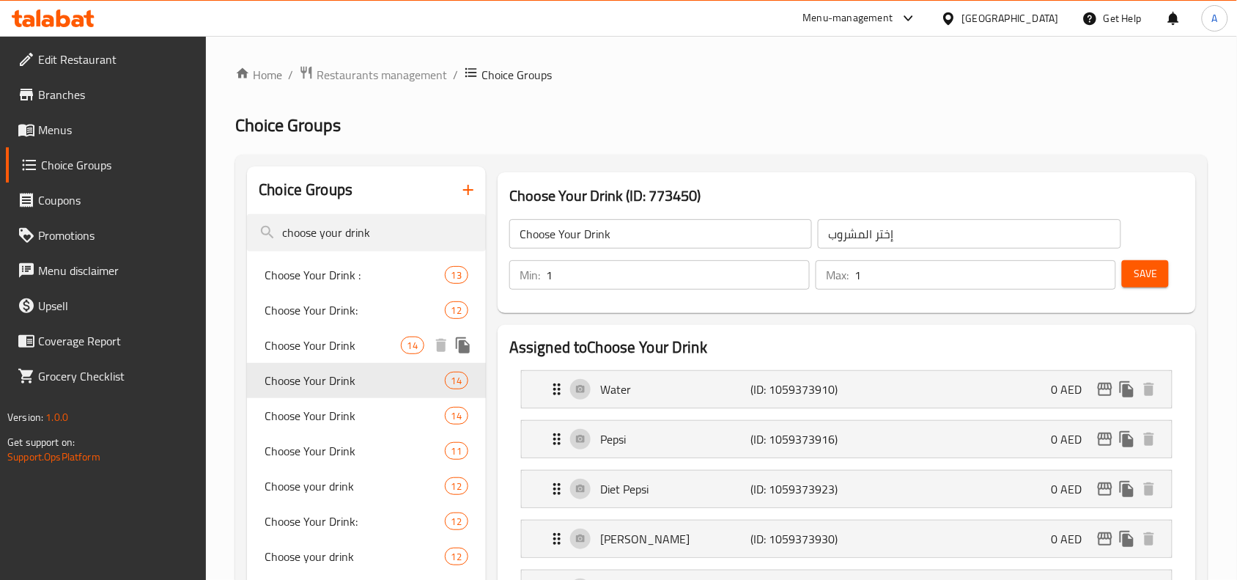
click at [317, 343] on span "Choose Your Drink" at bounding box center [333, 345] width 136 height 18
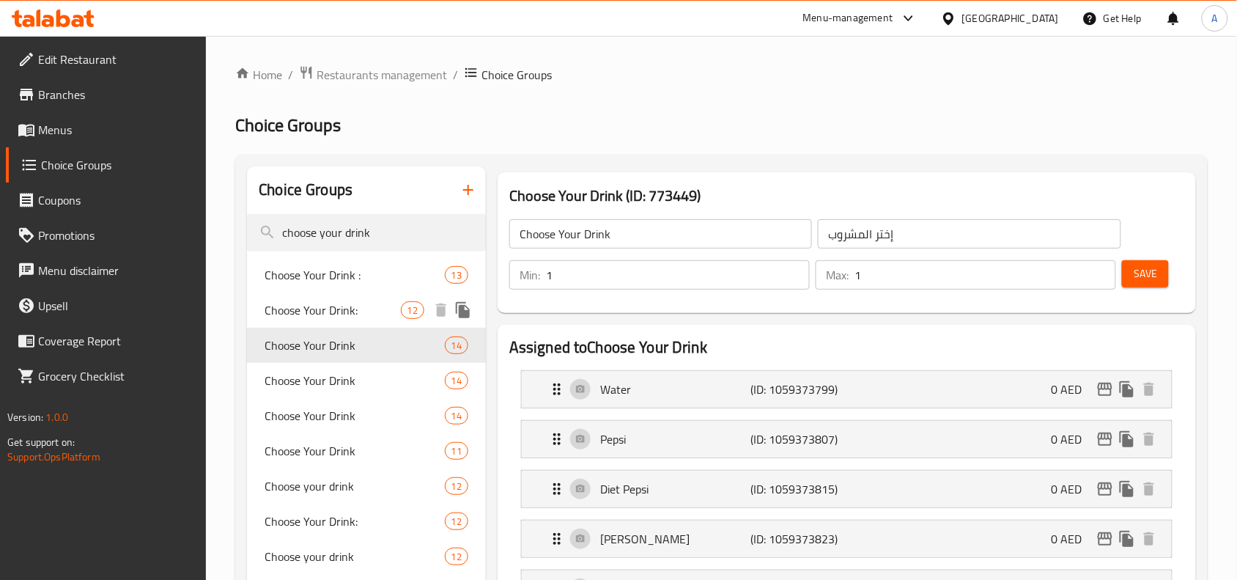
click at [314, 298] on div "Choose Your Drink: 12" at bounding box center [366, 309] width 239 height 35
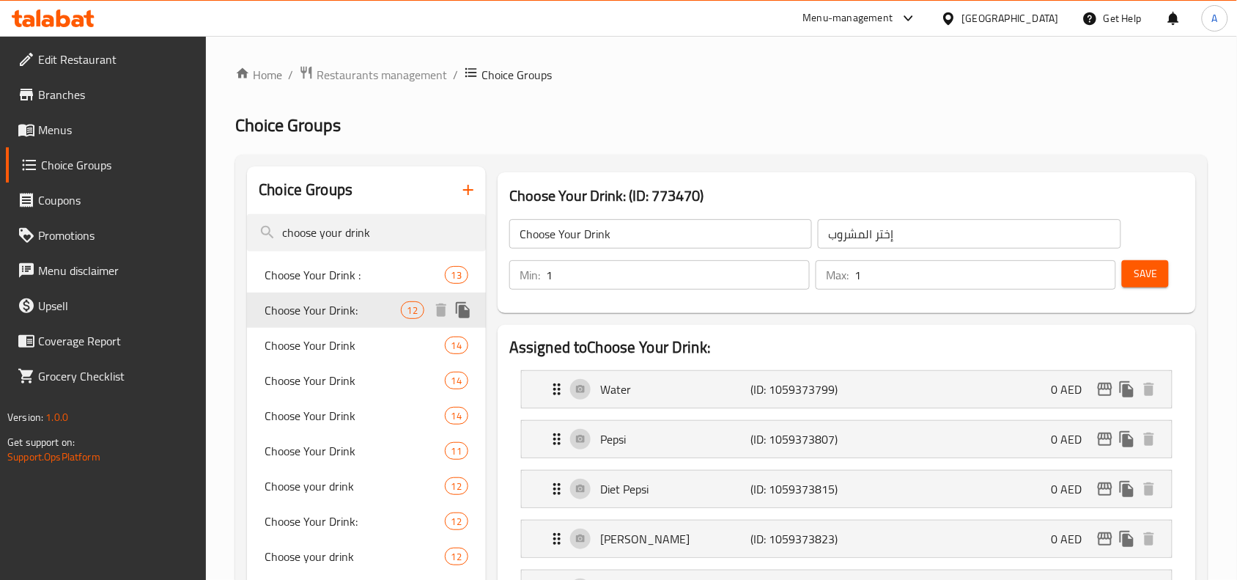
type input "Choose Your Drink:"
type input "اختار المشروب:"
click at [313, 275] on span "Choose Your Drink :" at bounding box center [333, 275] width 136 height 18
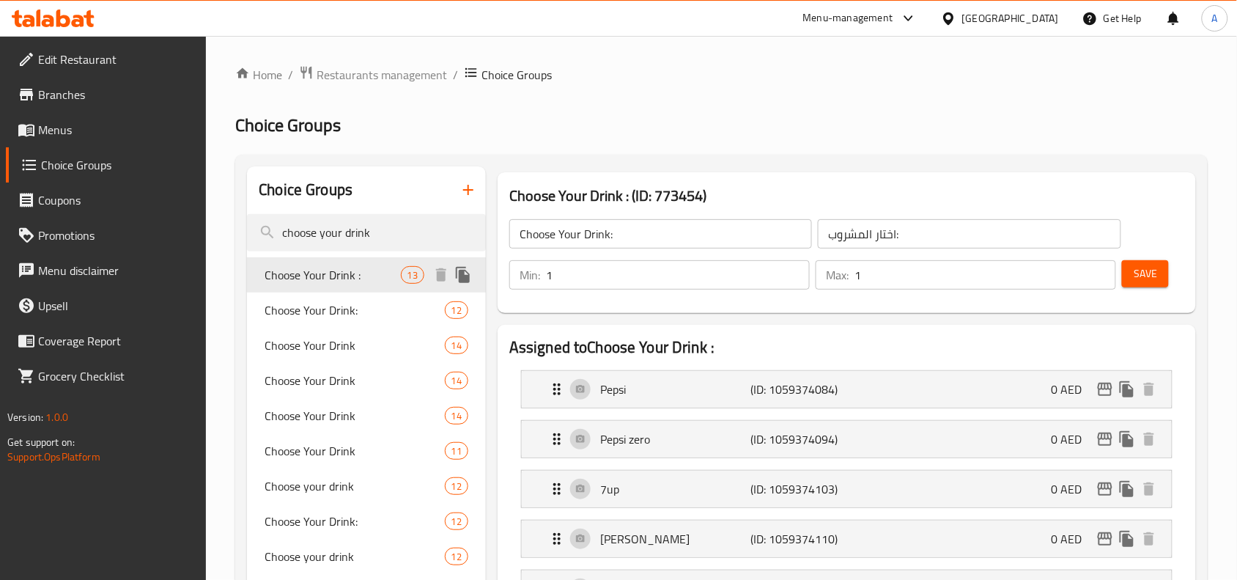
type input "Choose Your Drink :"
type input "اختر مشروبك:"
click at [321, 413] on span "Choose Your Drink" at bounding box center [333, 416] width 136 height 18
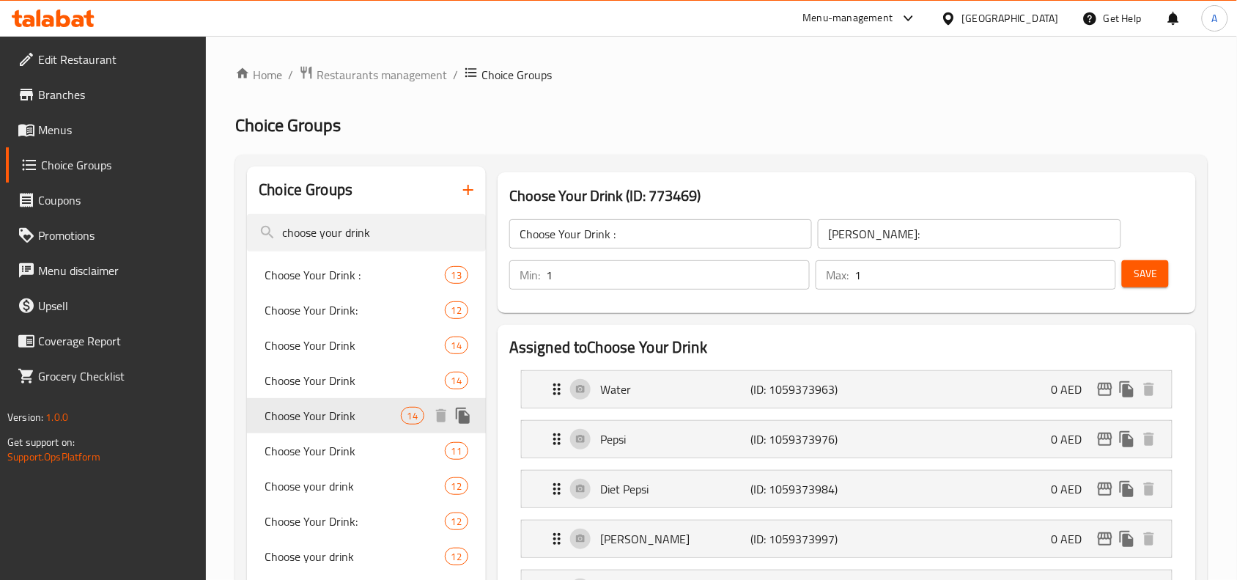
type input "Choose Your Drink"
type input "إختر المشروب"
click at [325, 449] on span "Choose Your Drink" at bounding box center [333, 451] width 136 height 18
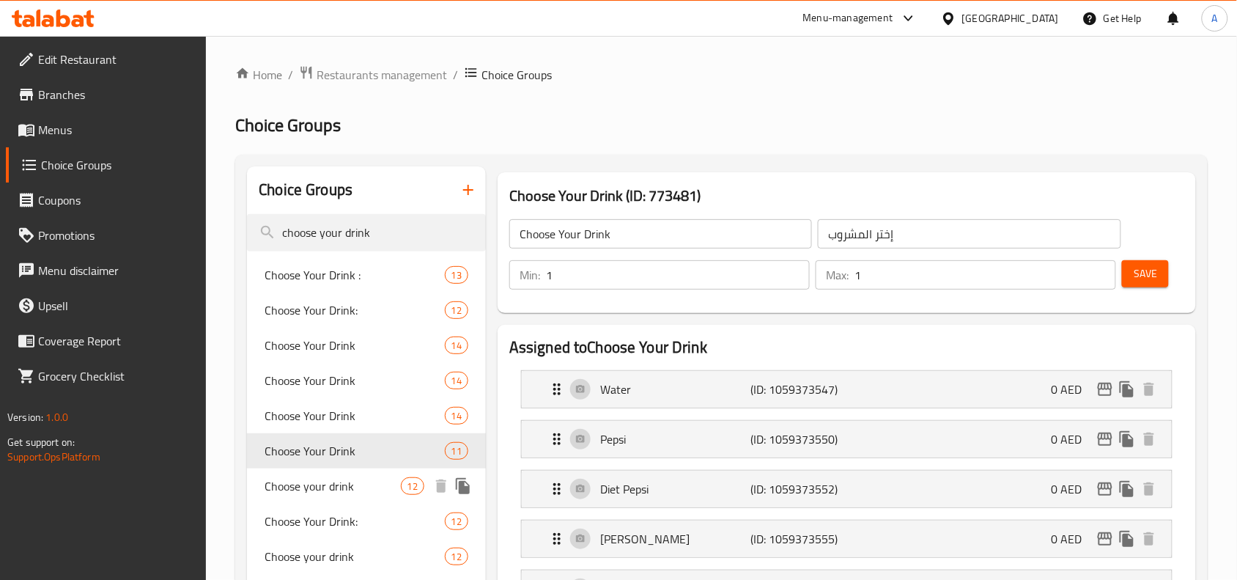
click at [328, 481] on span "Choose your drink" at bounding box center [333, 486] width 136 height 18
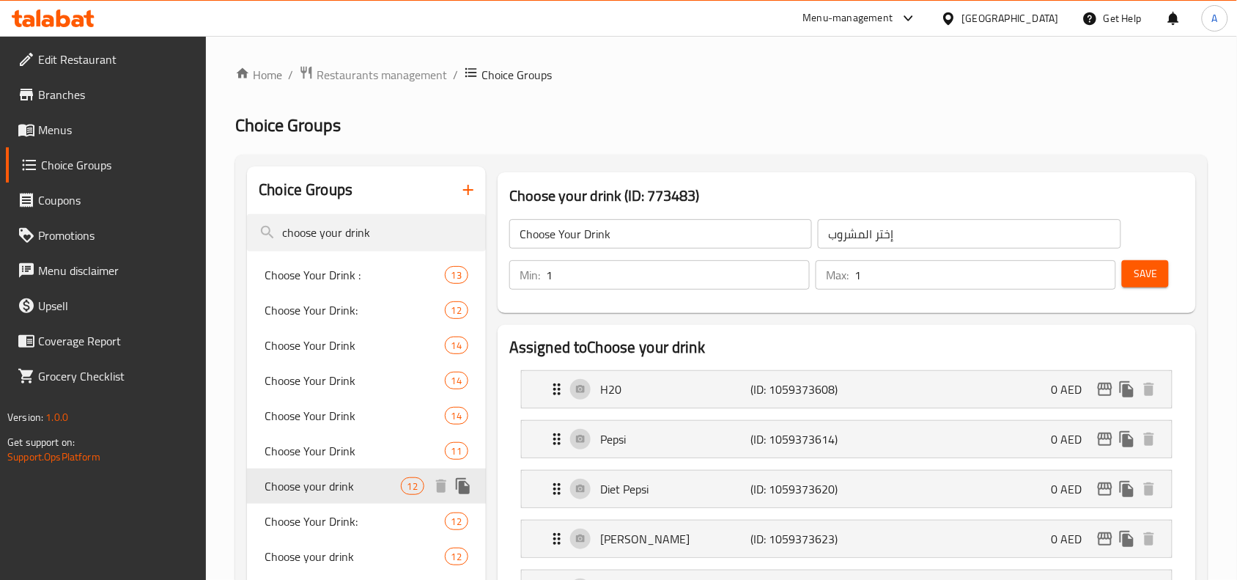
type input "Choose your drink"
type input "اختار المشروب"
click at [336, 520] on span "Choose Your Drink:" at bounding box center [333, 521] width 136 height 18
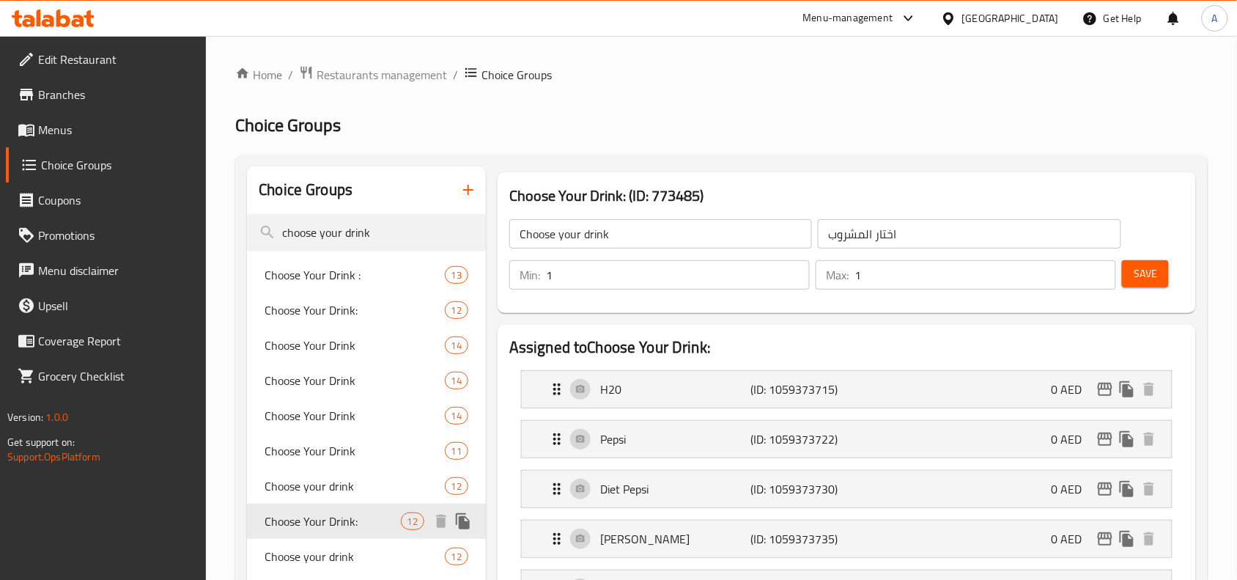
type input "Choose Your Drink:"
type input "اختار المشروب:"
click at [338, 535] on div "Choose Your Drink: 12" at bounding box center [366, 521] width 239 height 35
click at [339, 548] on span "Choose your drink" at bounding box center [333, 557] width 136 height 18
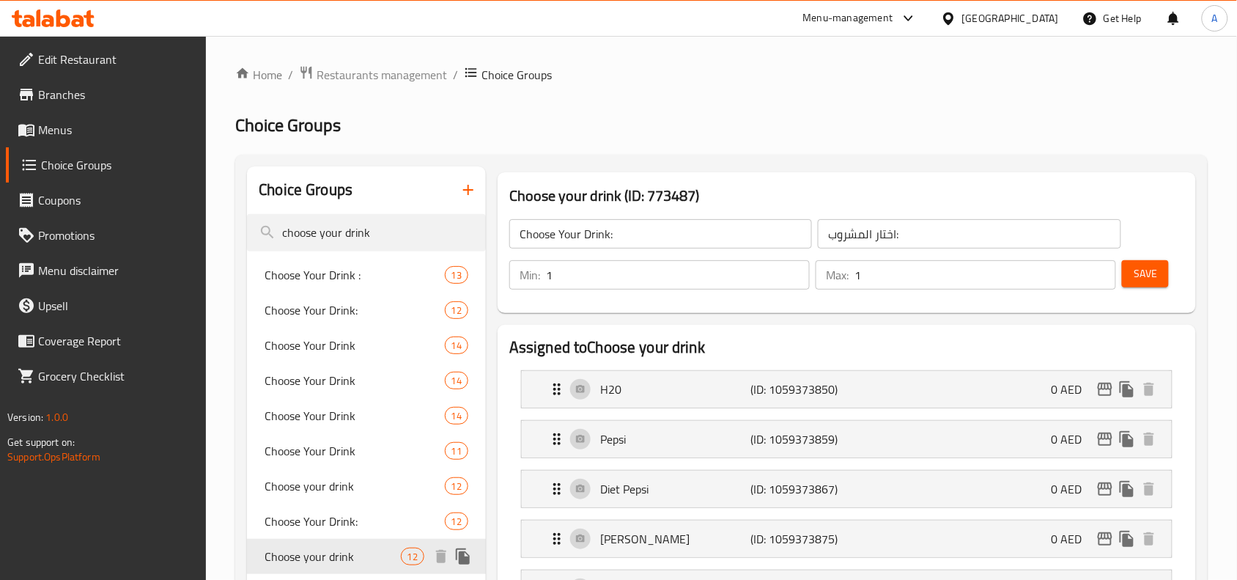
type input "Choose your drink"
type input "اختار المشروب"
type input "0"
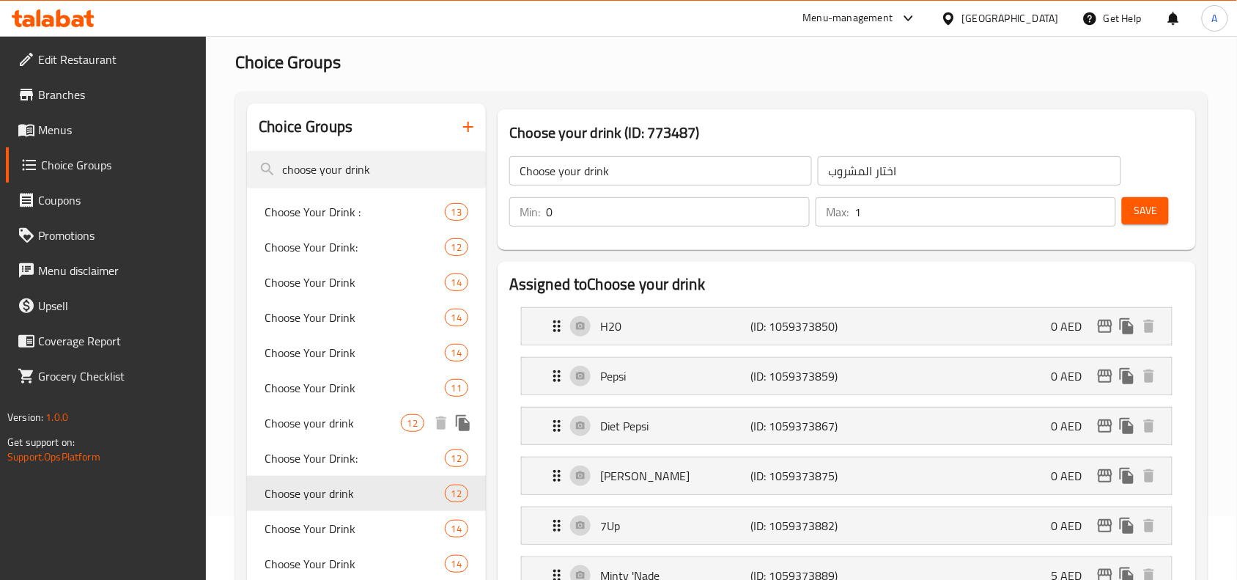
scroll to position [92, 0]
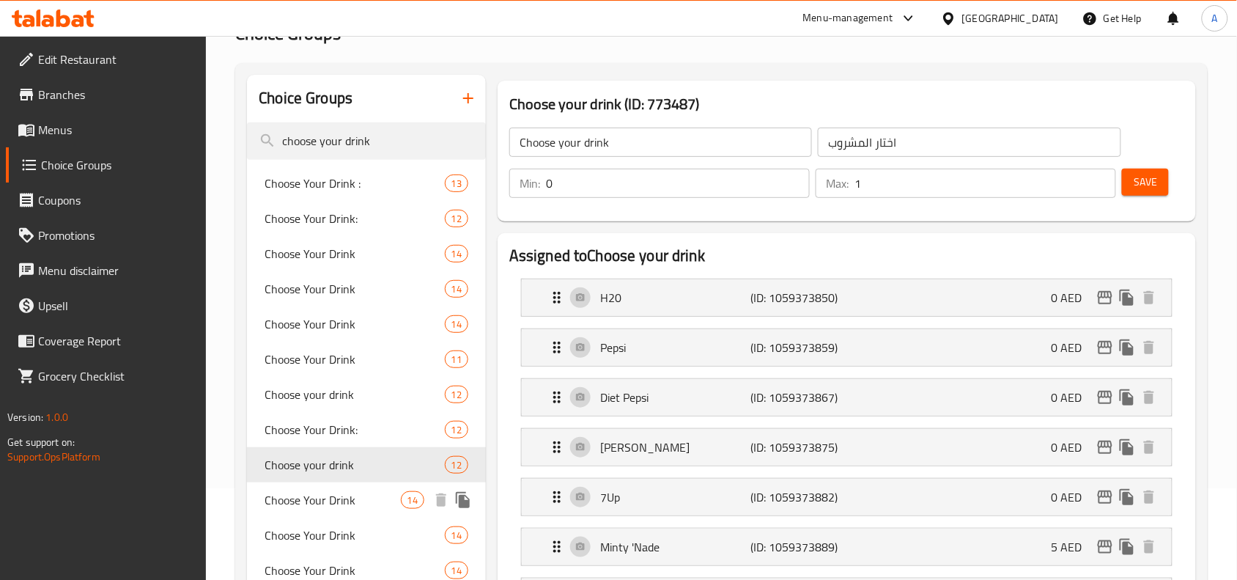
click at [328, 498] on span "Choose Your Drink" at bounding box center [333, 500] width 136 height 18
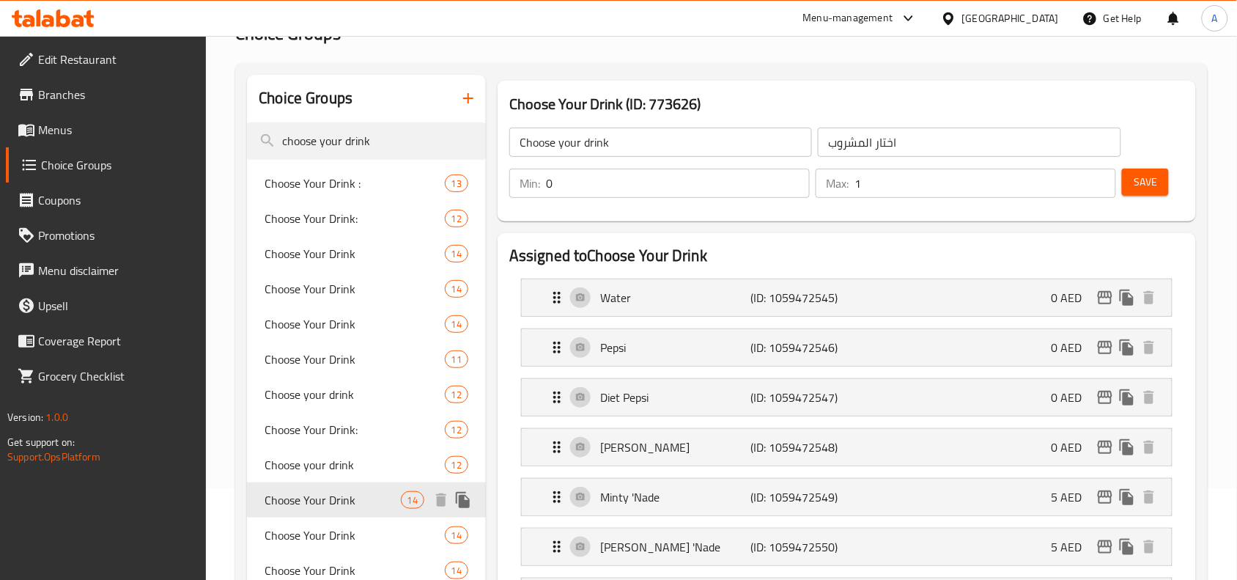
type input "Choose Your Drink"
type input "إختر المشروب"
type input "1"
click at [643, 93] on h3 "Choose Your Drink (ID: 773626)" at bounding box center [846, 103] width 675 height 23
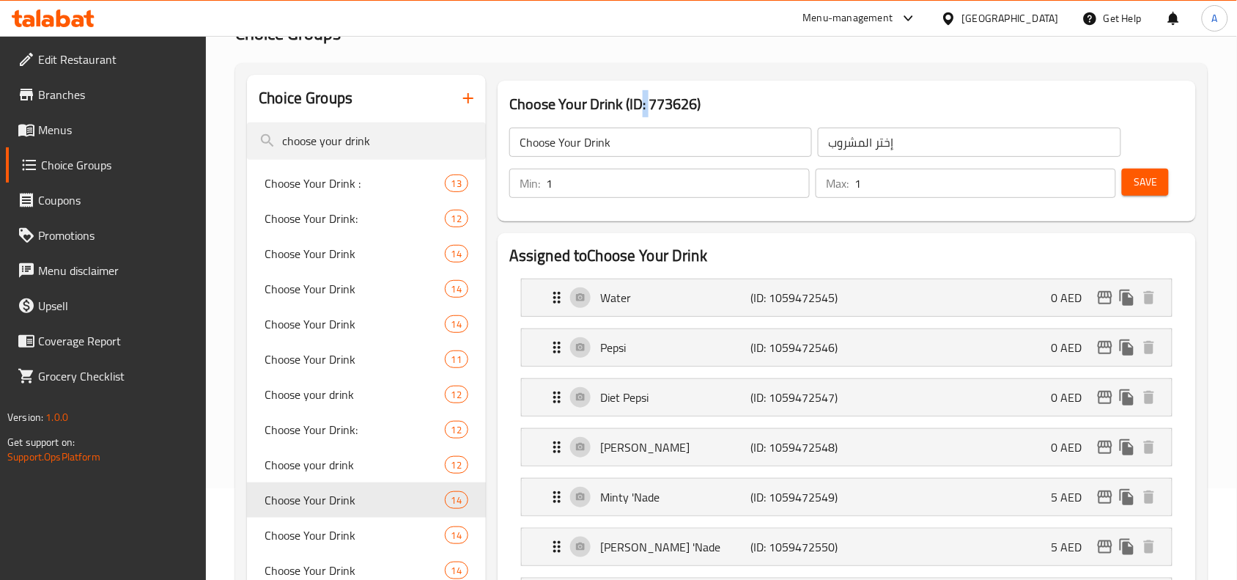
click at [643, 99] on h3 "Choose Your Drink (ID: 773626)" at bounding box center [846, 103] width 675 height 23
click at [357, 144] on input "choose your drink" at bounding box center [366, 140] width 239 height 37
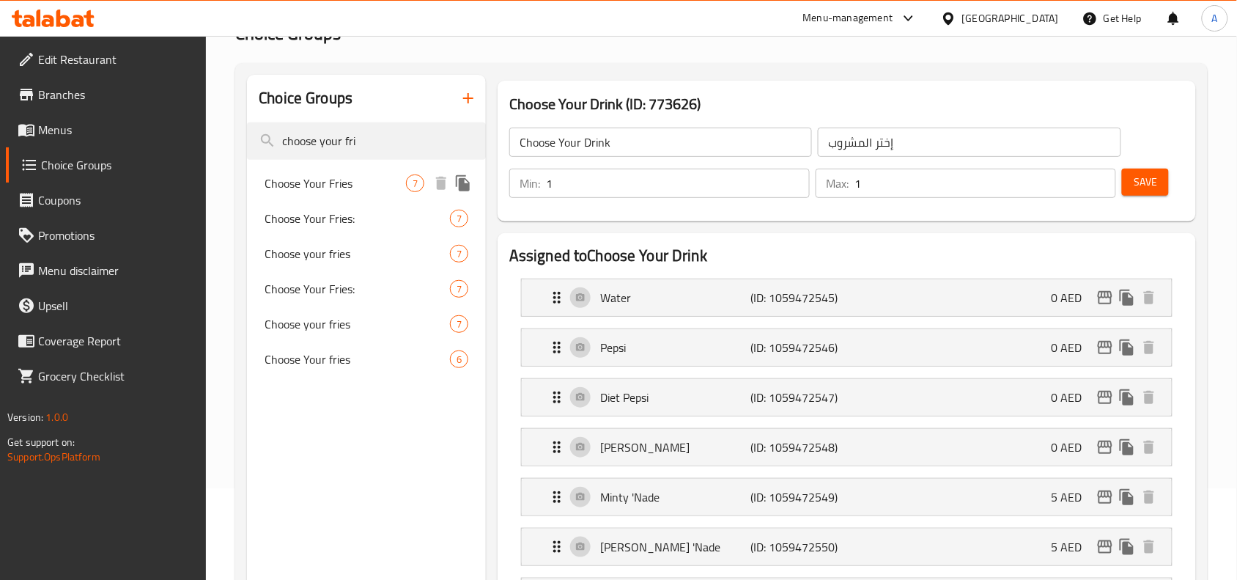
type input "choose your fri"
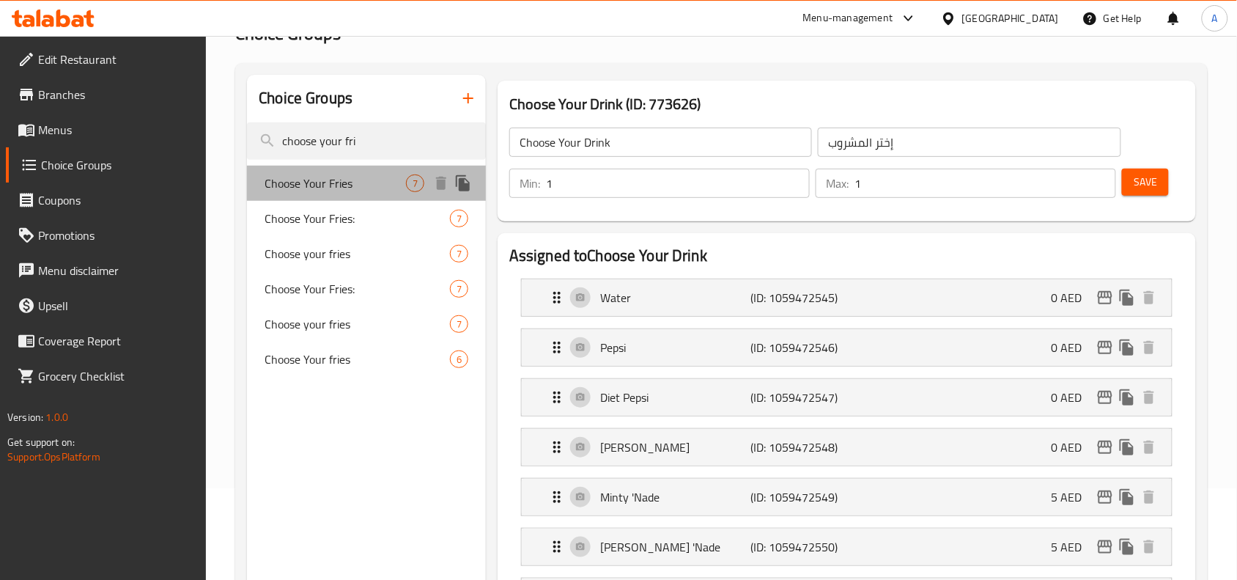
click at [326, 192] on span "Choose Your Fries" at bounding box center [335, 183] width 141 height 18
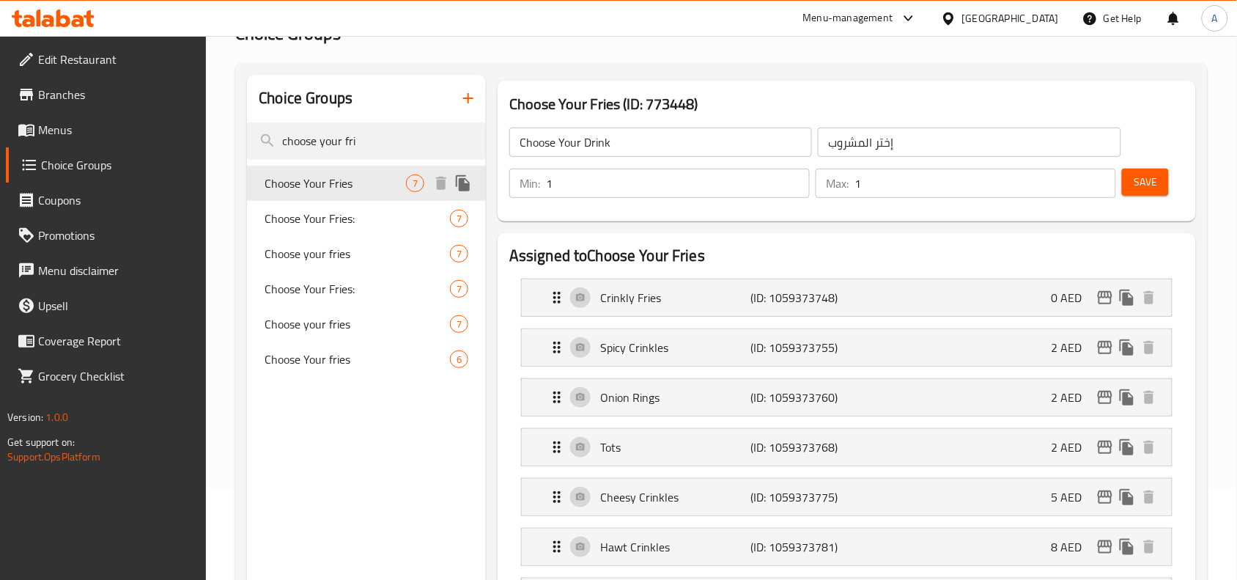
type input "Choose Your Fries"
type input "إختر الفرايز"
click at [350, 144] on input "choose your fri" at bounding box center [366, 140] width 239 height 37
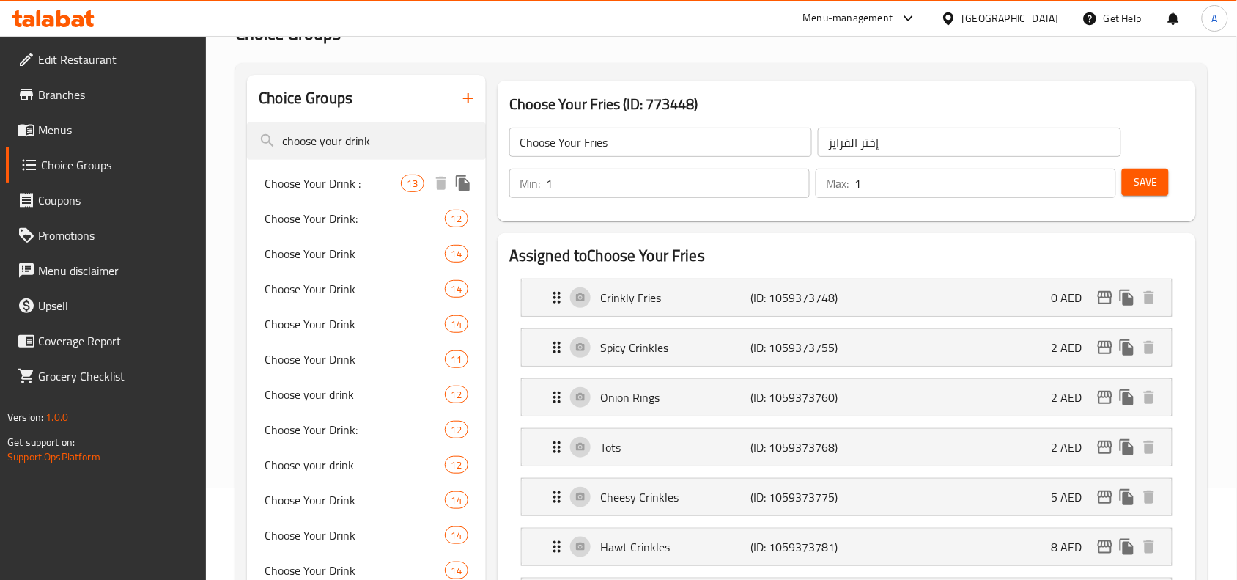
type input "choose your drink"
click at [298, 195] on div "Choose Your Drink : 13" at bounding box center [366, 183] width 239 height 35
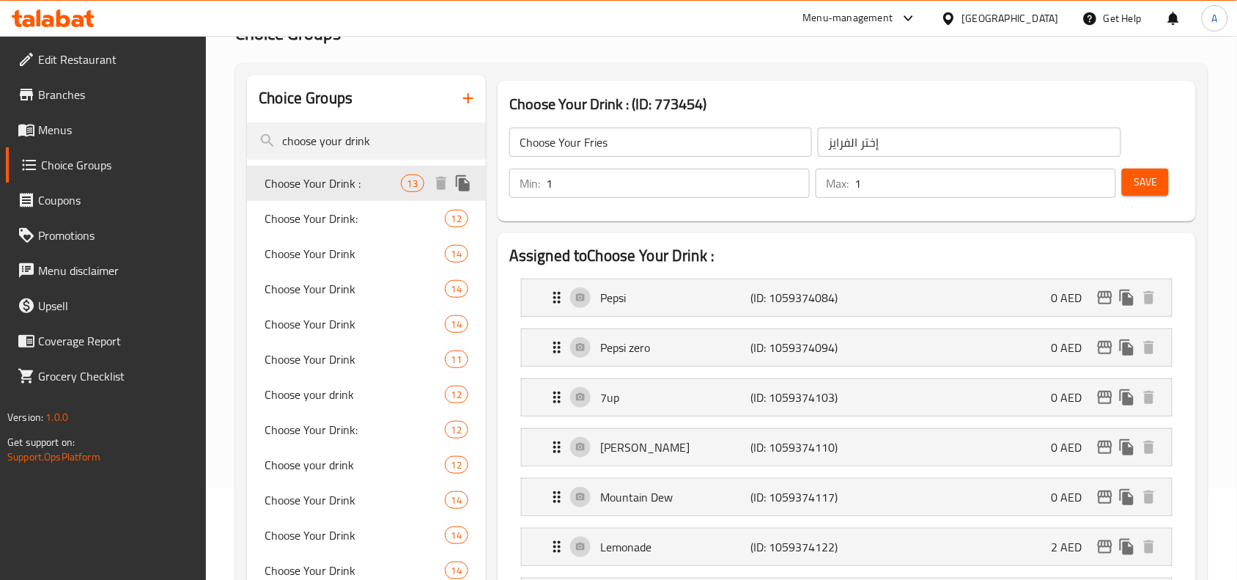
type input "Choose Your Drink :"
type input "اختر مشروبك:"
click at [312, 229] on div "Choose Your Drink: 12" at bounding box center [366, 218] width 239 height 35
type input "Choose Your Drink:"
type input "اختار المشروب:"
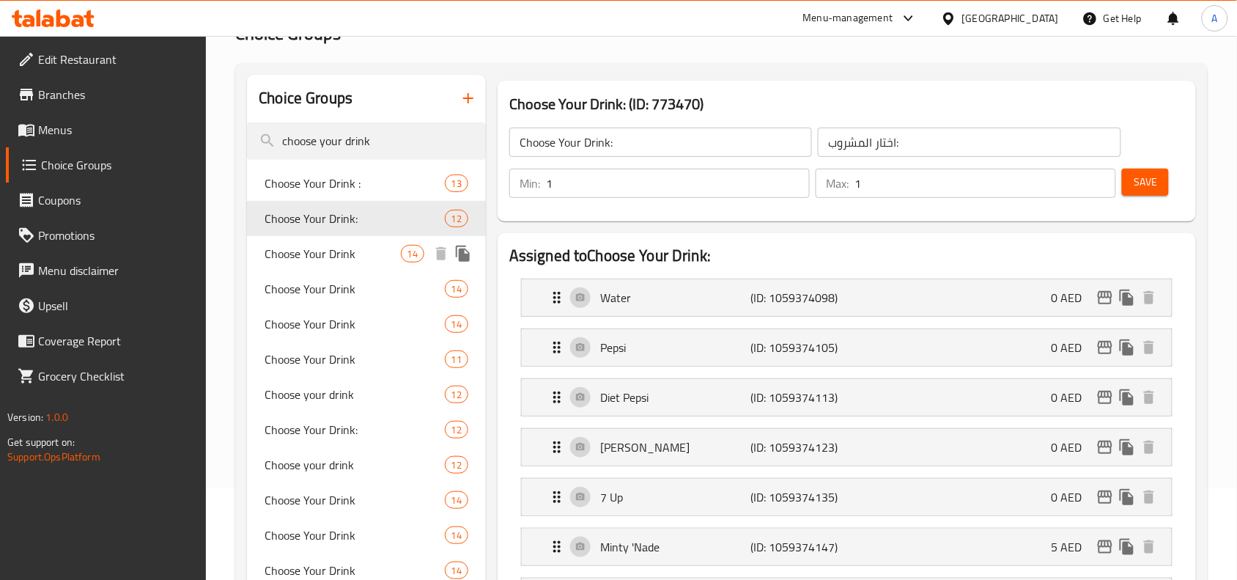
click at [315, 262] on span "Choose Your Drink" at bounding box center [333, 254] width 136 height 18
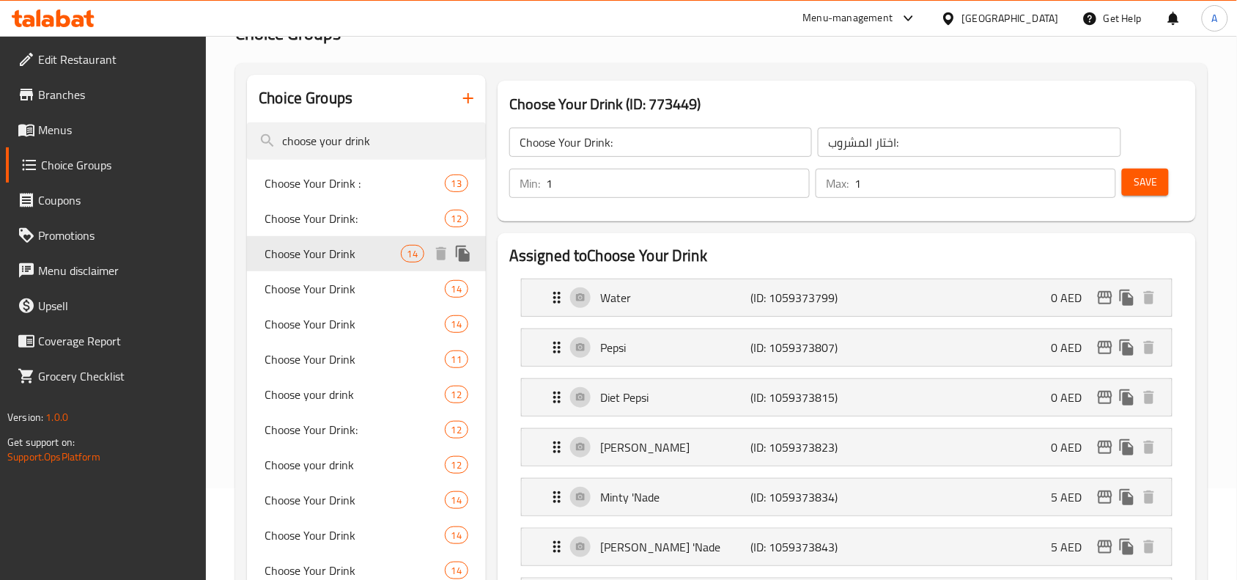
type input "Choose Your Drink"
type input "إختر المشروب"
click at [317, 292] on span "Choose Your Drink" at bounding box center [333, 289] width 136 height 18
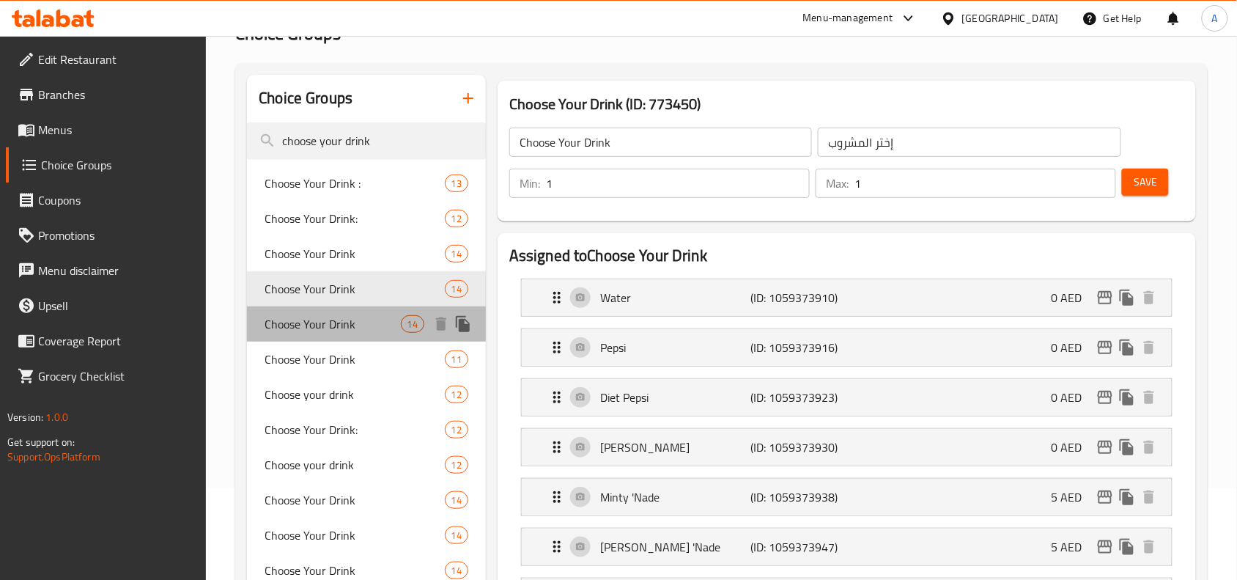
click at [327, 328] on span "Choose Your Drink" at bounding box center [333, 324] width 136 height 18
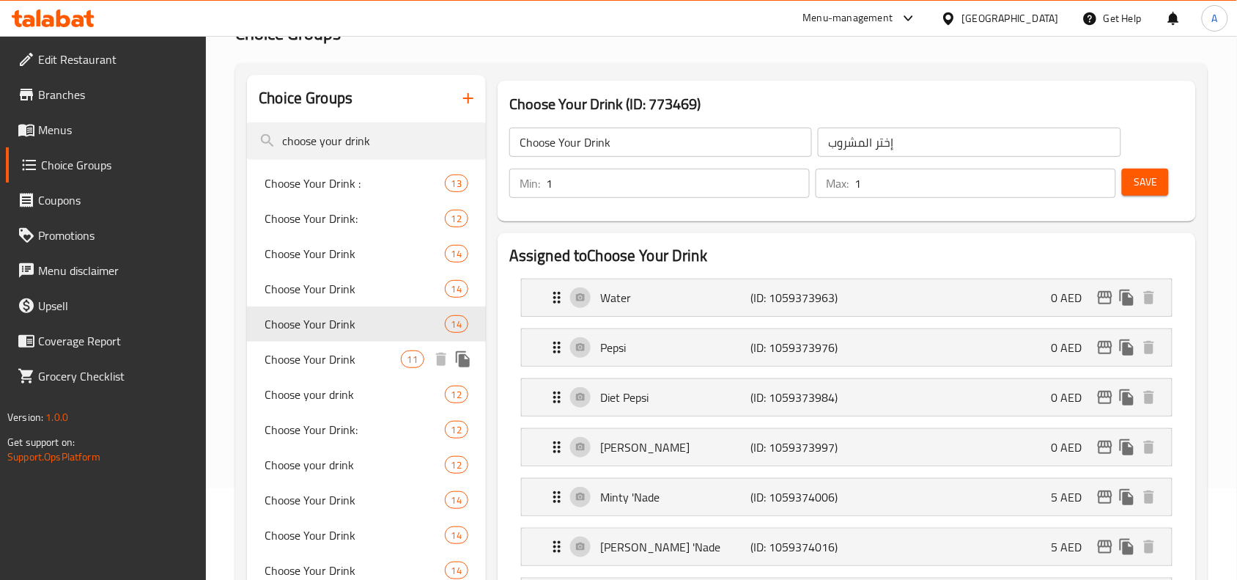
click at [328, 364] on span "Choose Your Drink" at bounding box center [333, 359] width 136 height 18
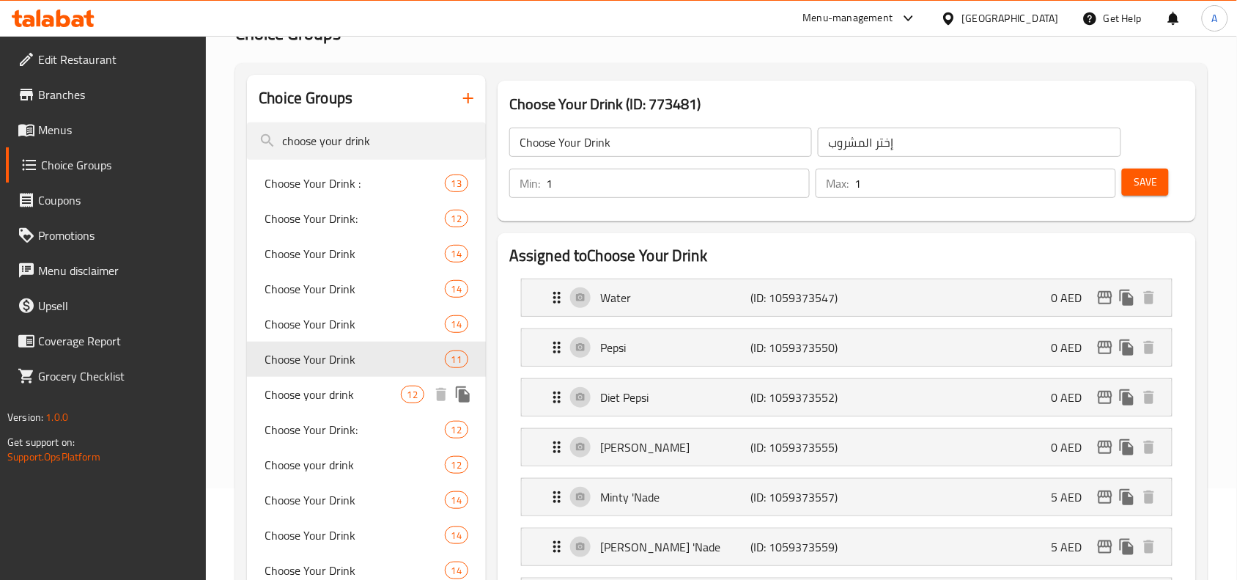
click at [335, 400] on span "Choose your drink" at bounding box center [333, 395] width 136 height 18
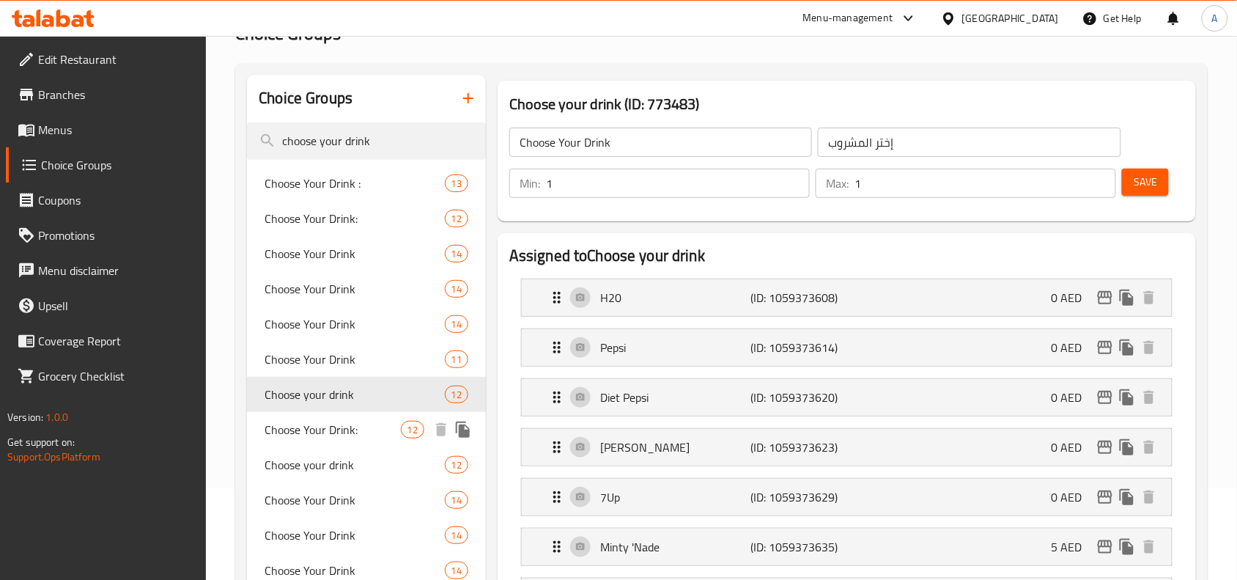
type input "Choose your drink"
type input "اختار المشروب"
click at [334, 427] on span "Choose Your Drink:" at bounding box center [333, 430] width 136 height 18
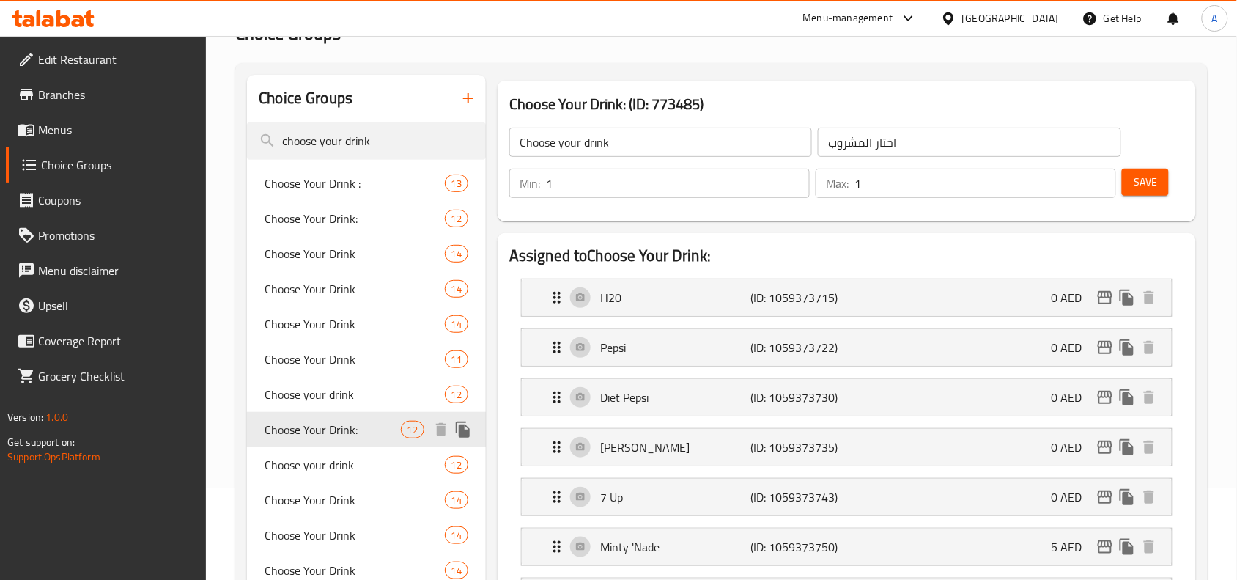
type input "Choose Your Drink:"
type input "اختار المشروب:"
click at [339, 463] on span "Choose your drink" at bounding box center [333, 465] width 136 height 18
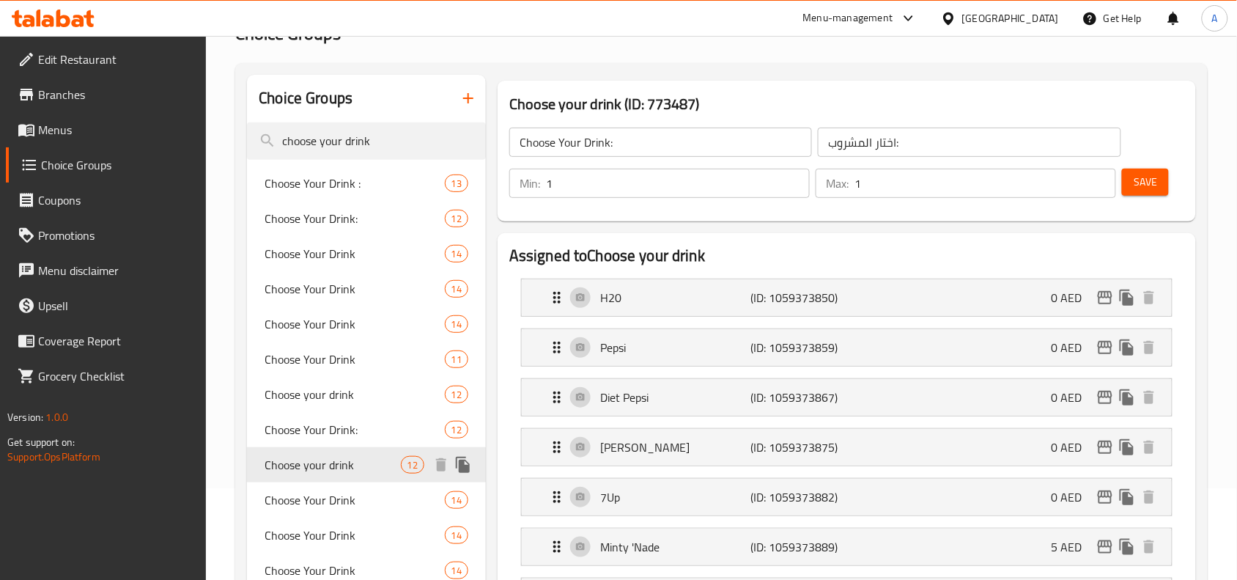
type input "Choose your drink"
type input "اختار المشروب"
type input "0"
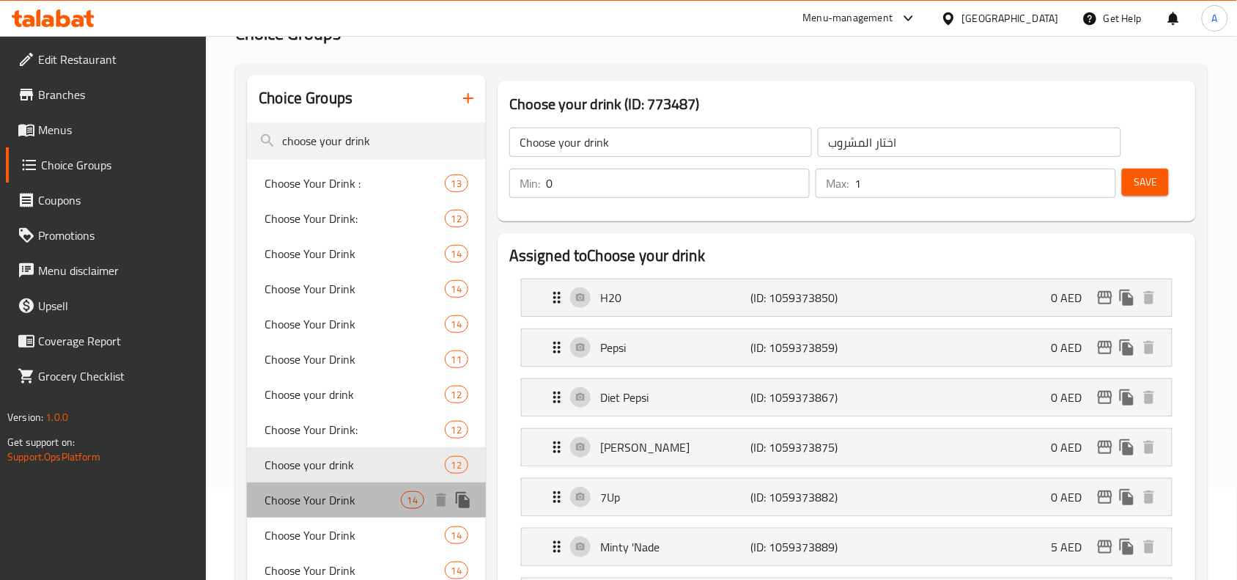
click at [332, 495] on span "Choose Your Drink" at bounding box center [333, 500] width 136 height 18
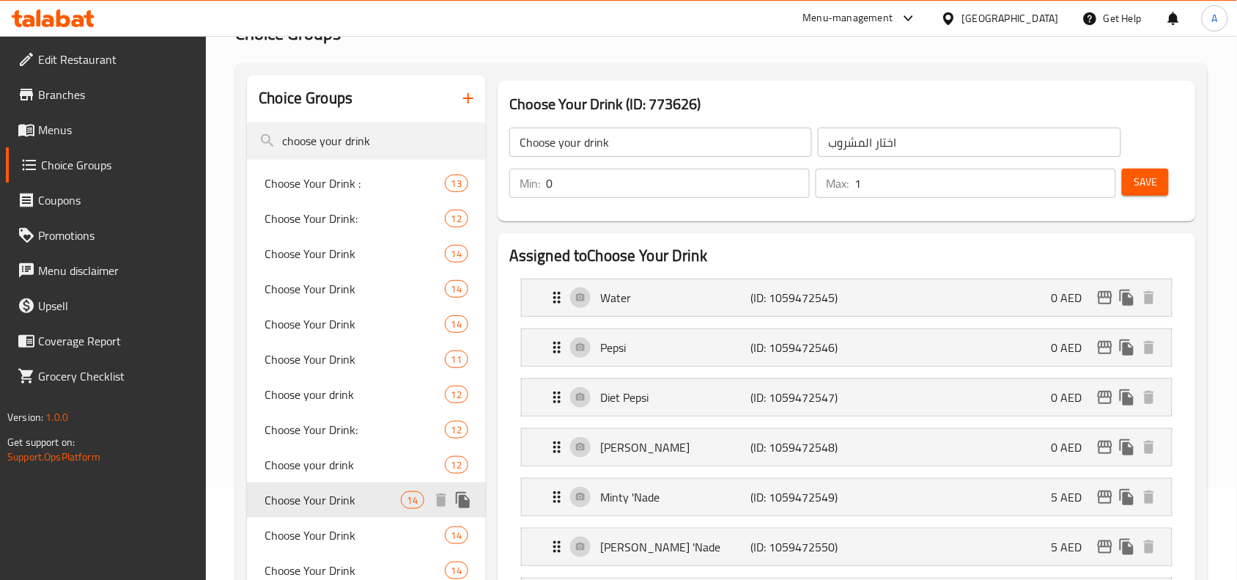
type input "Choose Your Drink"
type input "إختر المشروب"
type input "1"
click at [320, 537] on span "Choose Your Drink" at bounding box center [333, 535] width 136 height 18
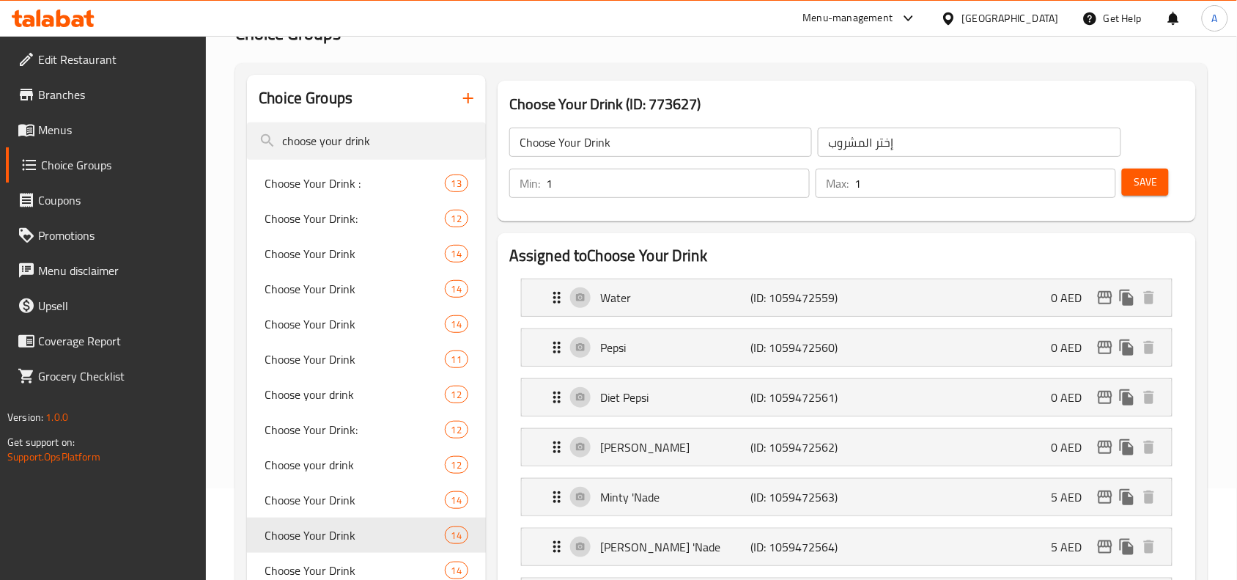
click at [592, 103] on h3 "Choose Your Drink (ID: 773627)" at bounding box center [846, 103] width 675 height 23
copy h3 "Choose Your Drink (ID: 773627)"
click at [754, 82] on div "Choose Your Drink (ID: 773627) Choose Your Drink ​ إختر المشروب ​ Min: 1 ​ Max:…" at bounding box center [847, 151] width 699 height 141
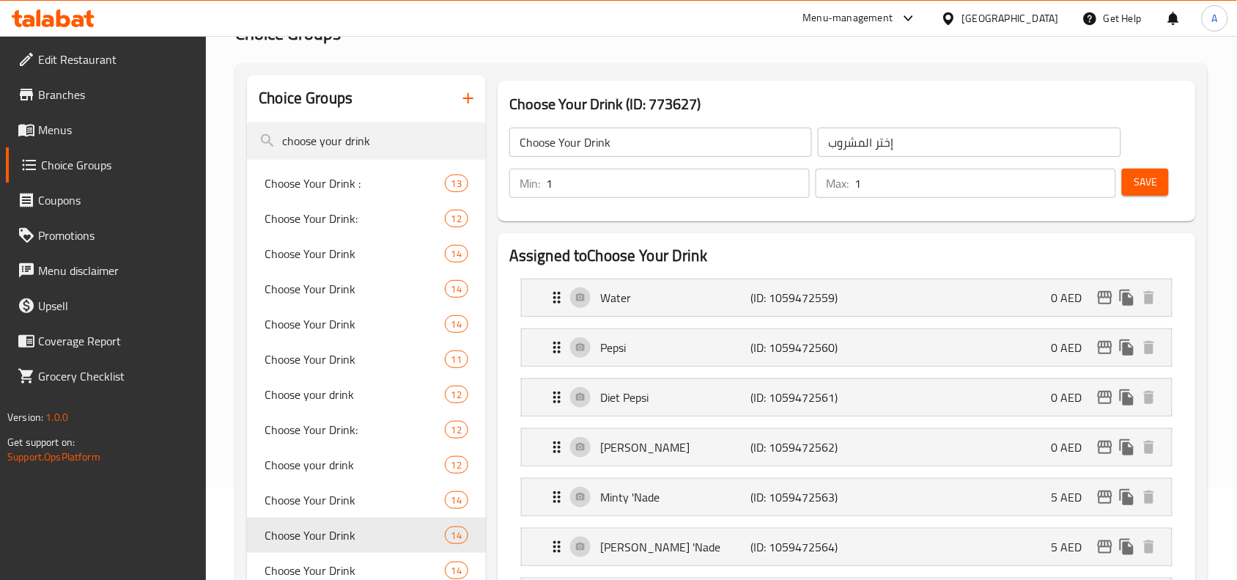
click at [690, 245] on h2 "Assigned to Choose Your Drink" at bounding box center [846, 256] width 675 height 22
drag, startPoint x: 690, startPoint y: 244, endPoint x: 596, endPoint y: 232, distance: 94.7
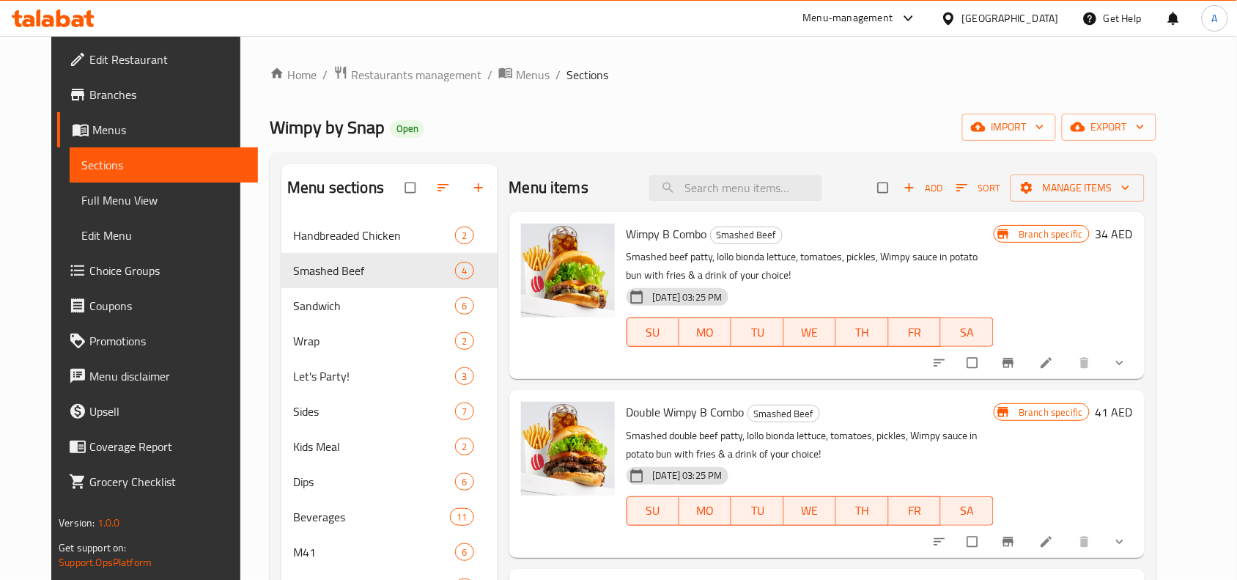
click at [1139, 369] on button "show more" at bounding box center [1121, 363] width 35 height 32
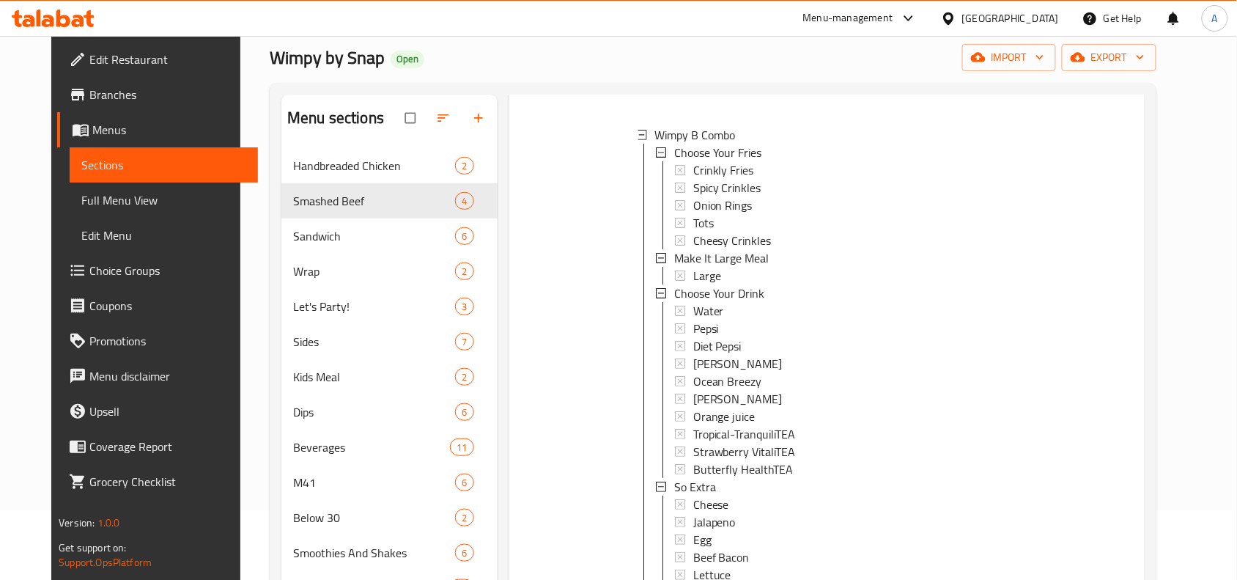
scroll to position [367, 0]
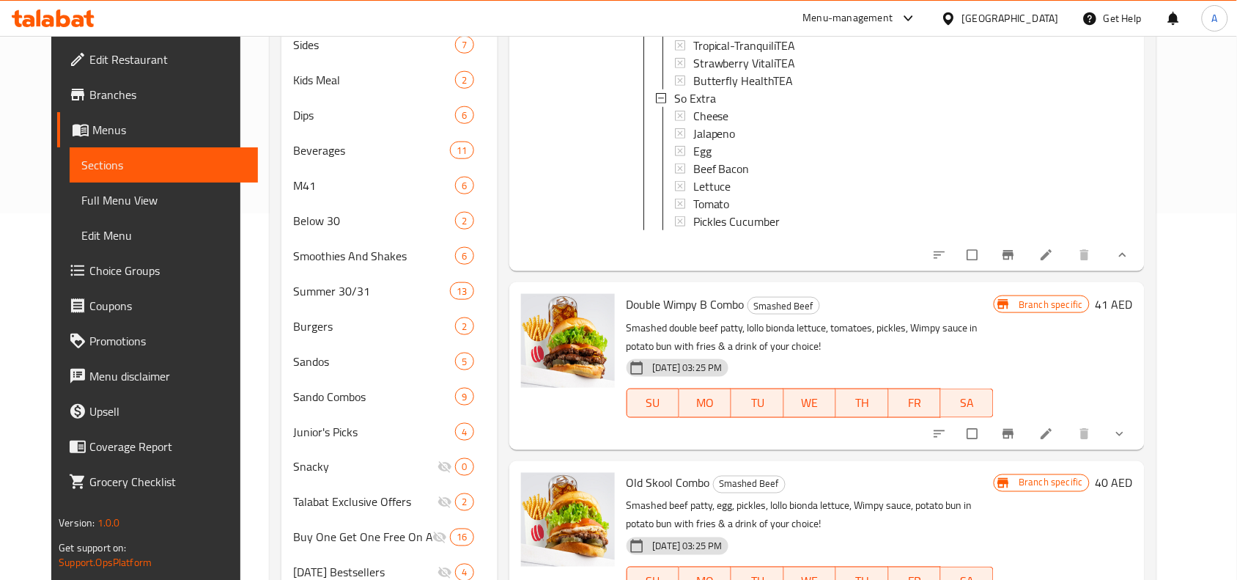
click at [1127, 427] on icon "show more" at bounding box center [1120, 434] width 15 height 15
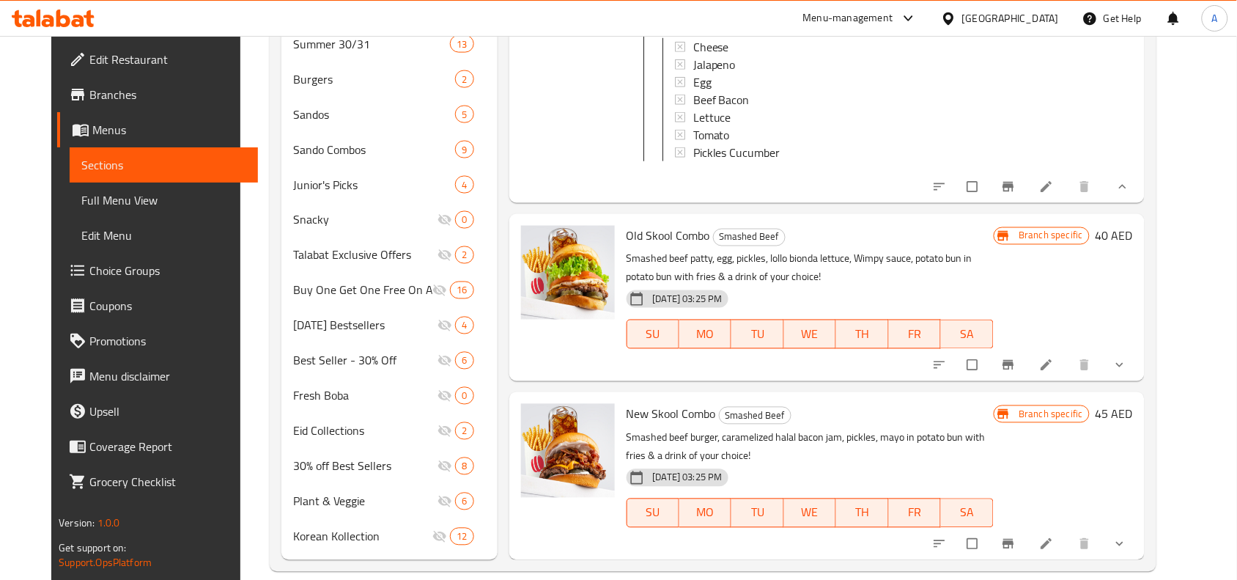
scroll to position [634, 0]
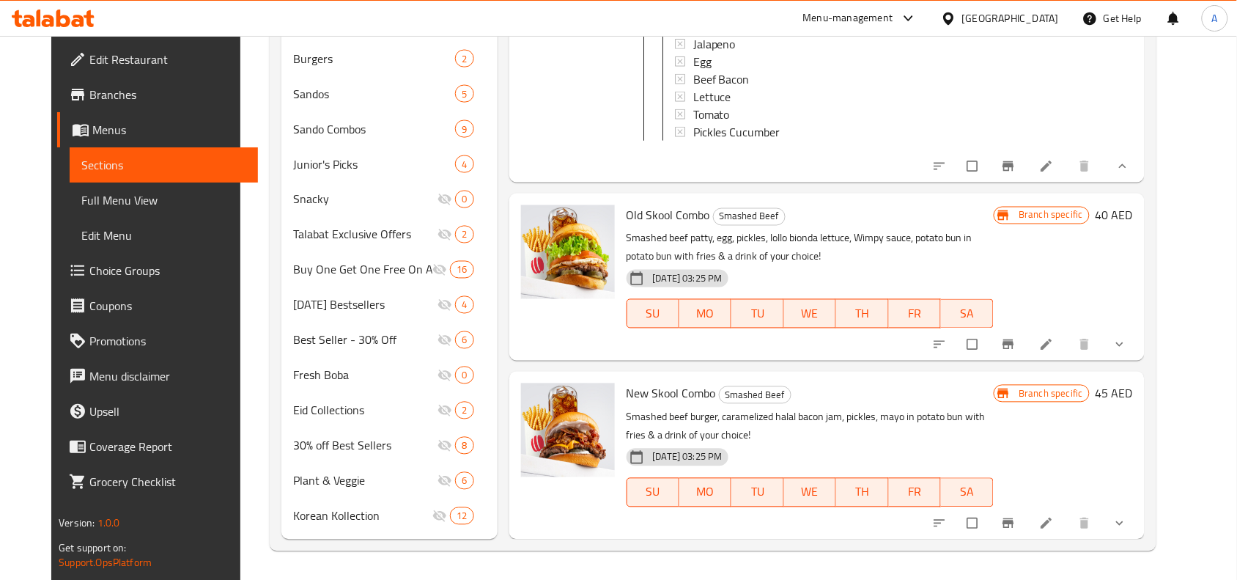
click at [1139, 338] on button "show more" at bounding box center [1121, 344] width 35 height 32
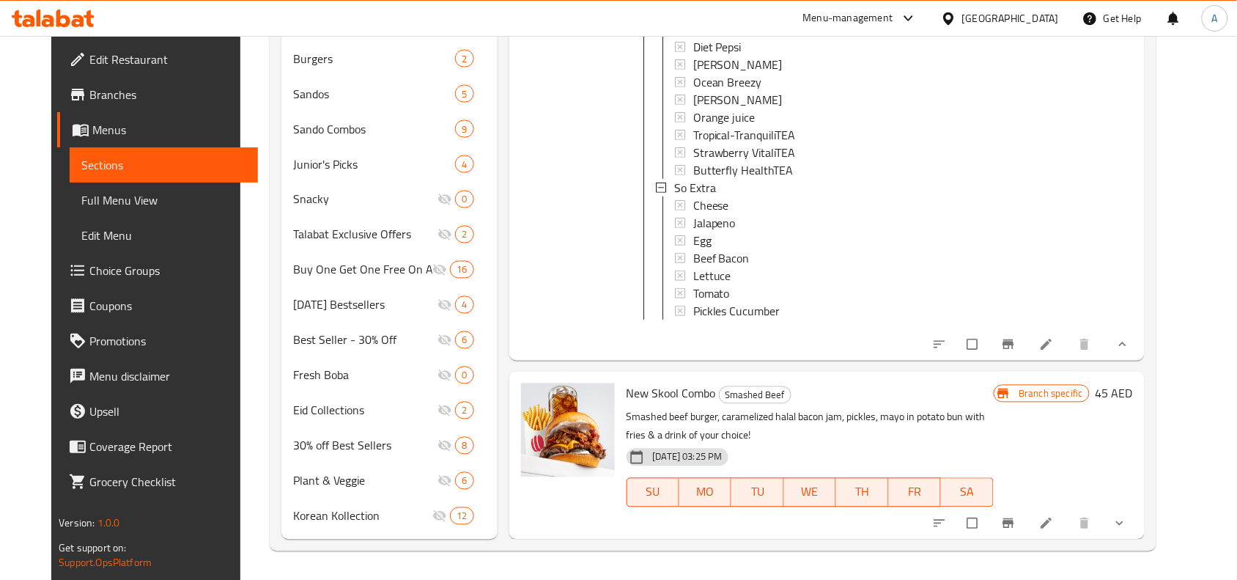
scroll to position [1383, 0]
click at [1127, 519] on icon "show more" at bounding box center [1120, 523] width 15 height 15
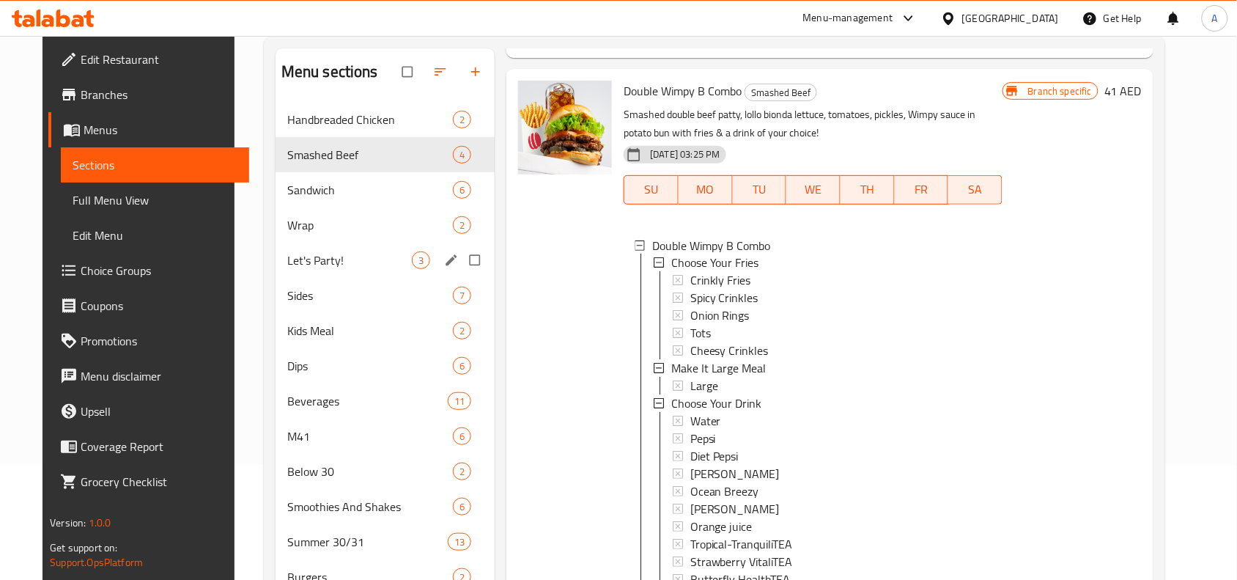
scroll to position [84, 0]
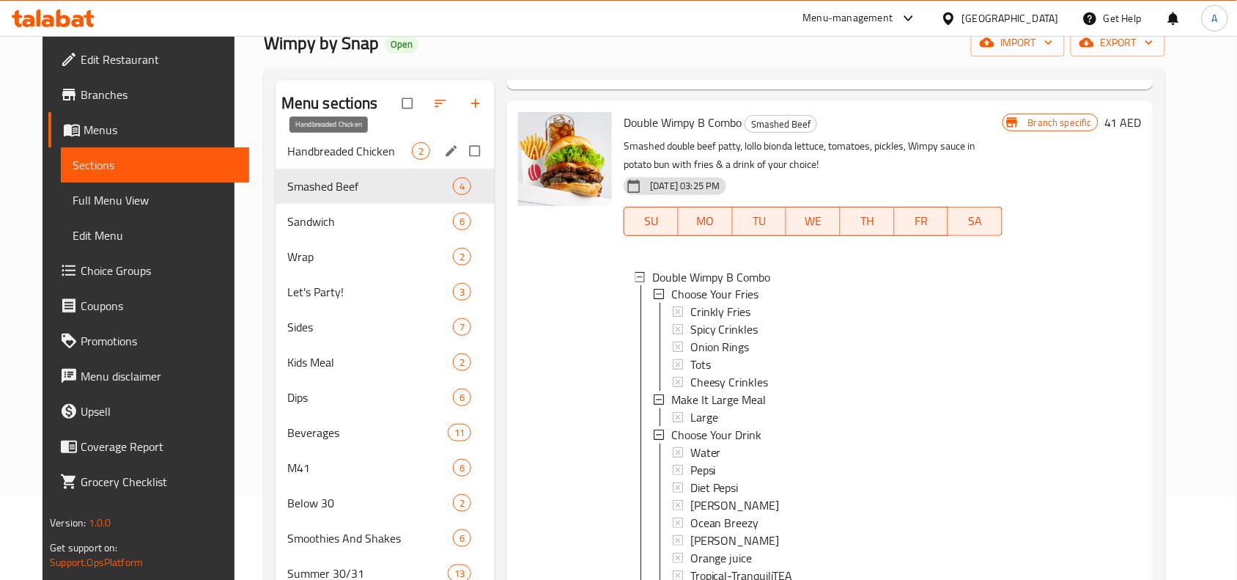
click at [330, 154] on span "Handbreaded Chicken" at bounding box center [349, 151] width 125 height 18
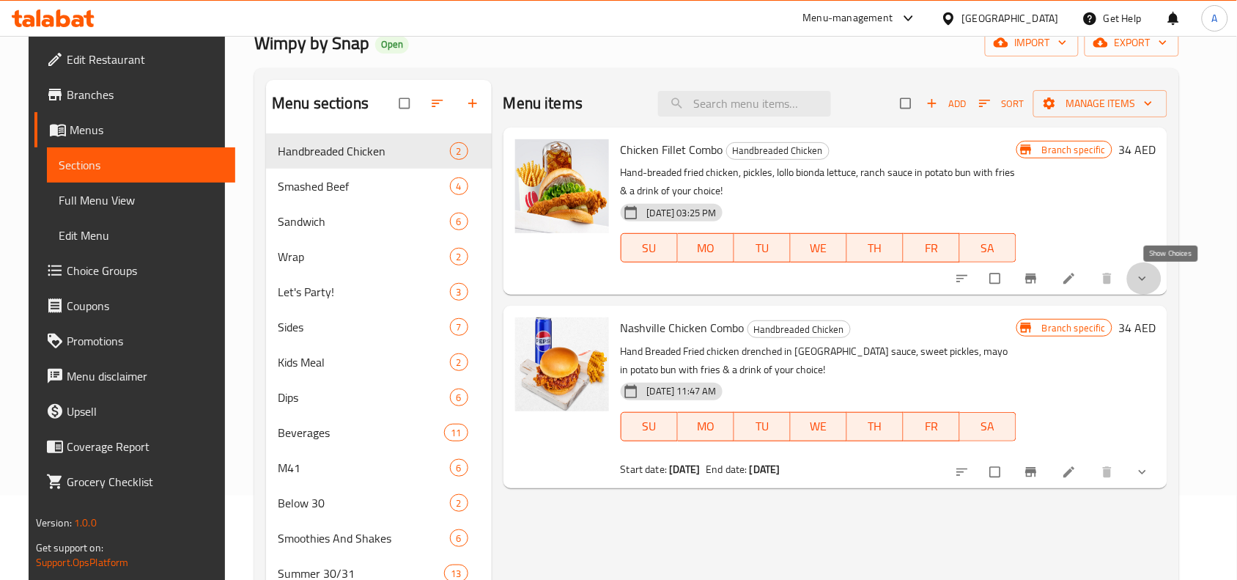
click at [1150, 273] on icon "show more" at bounding box center [1143, 278] width 15 height 15
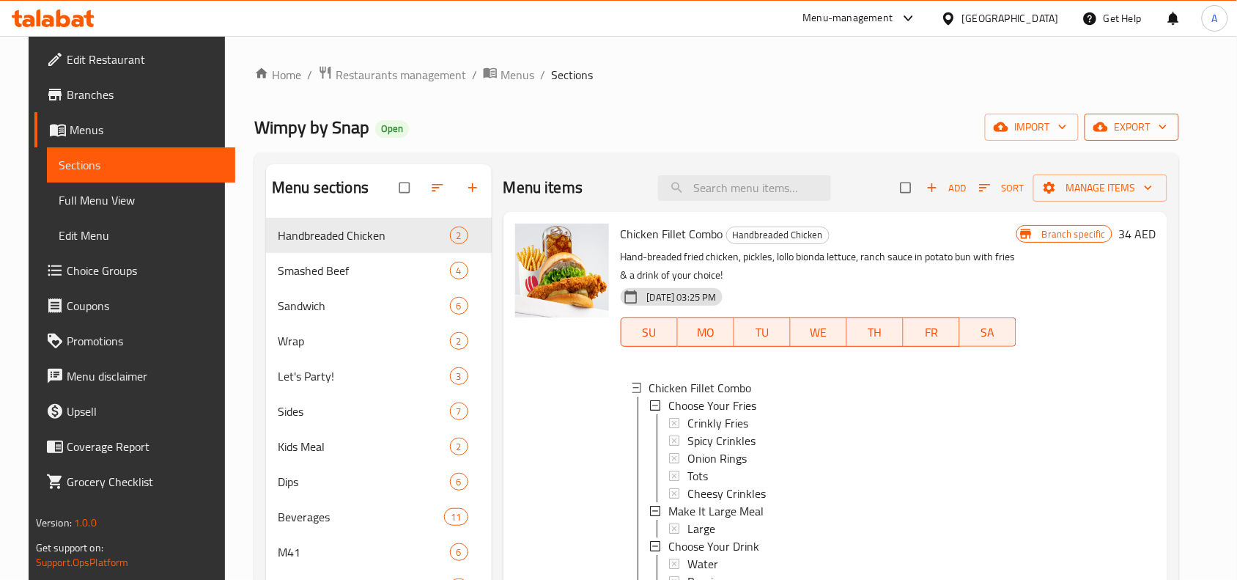
click at [1147, 133] on span "export" at bounding box center [1132, 127] width 71 height 18
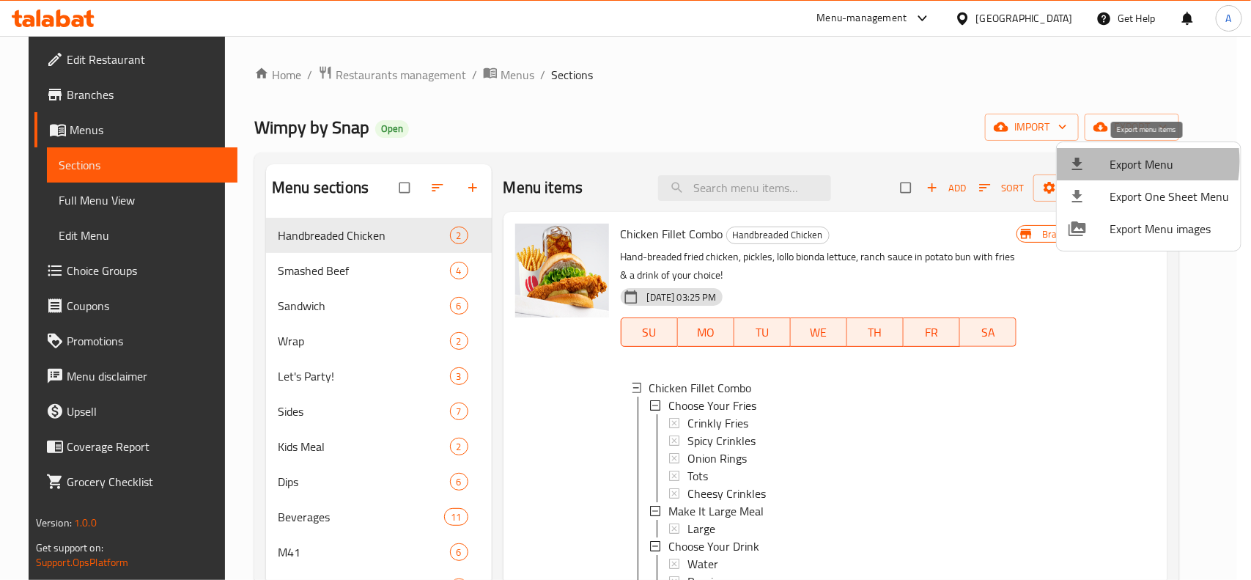
click at [1116, 161] on span "Export Menu" at bounding box center [1169, 164] width 119 height 18
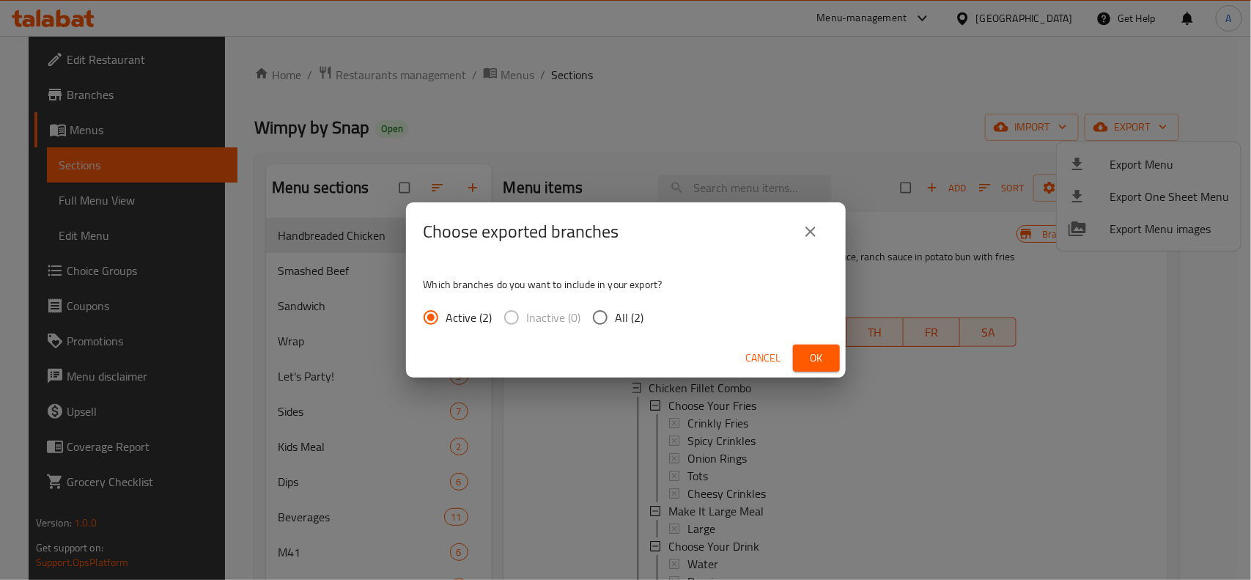
click at [618, 317] on span "All (2)" at bounding box center [630, 318] width 29 height 18
click at [616, 317] on input "All (2)" at bounding box center [600, 317] width 31 height 31
radio input "true"
click at [808, 350] on span "Ok" at bounding box center [816, 358] width 23 height 18
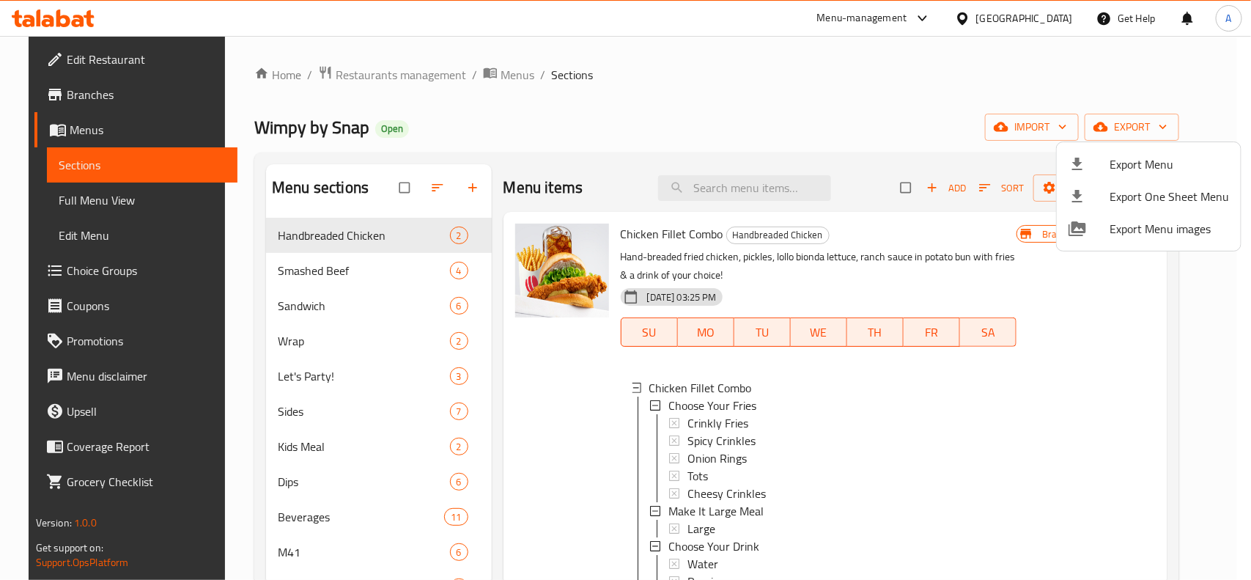
click at [760, 108] on div at bounding box center [625, 290] width 1251 height 580
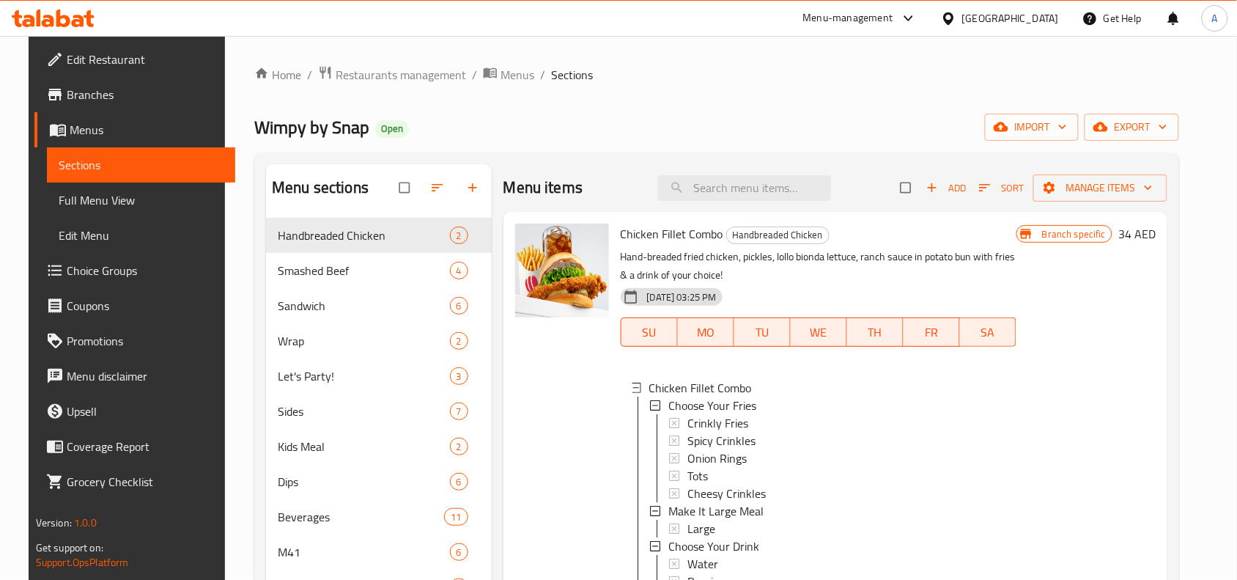
click at [638, 114] on div "Wimpy by Snap Open import export" at bounding box center [716, 127] width 925 height 27
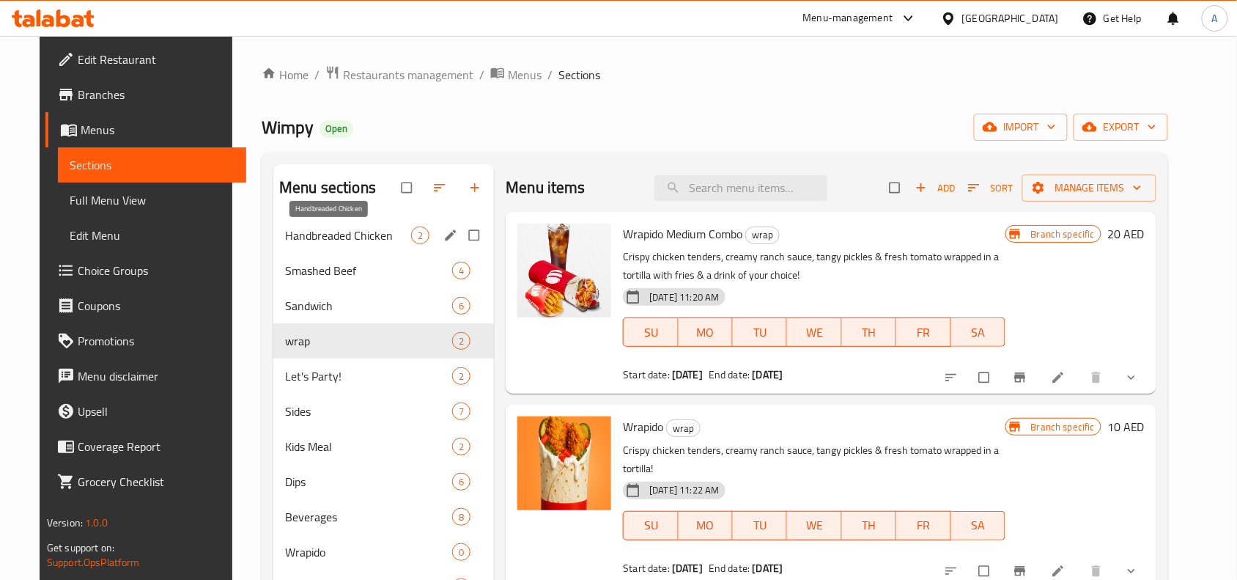
click at [292, 227] on span "Handbreaded Chicken" at bounding box center [348, 236] width 126 height 18
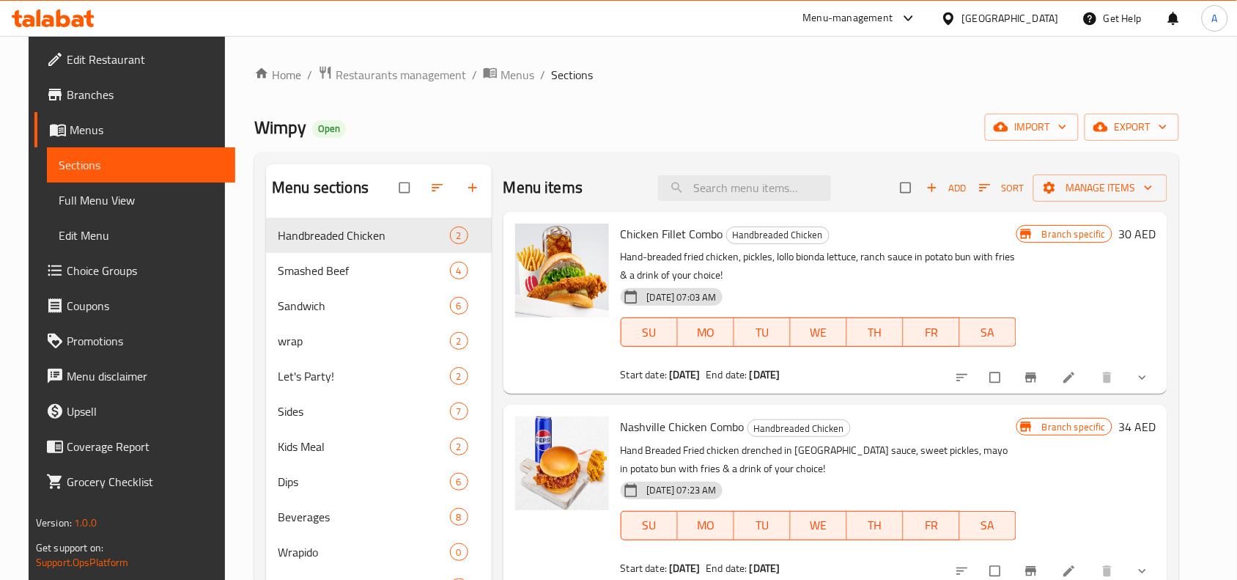
click at [1162, 369] on button "show more" at bounding box center [1144, 377] width 35 height 32
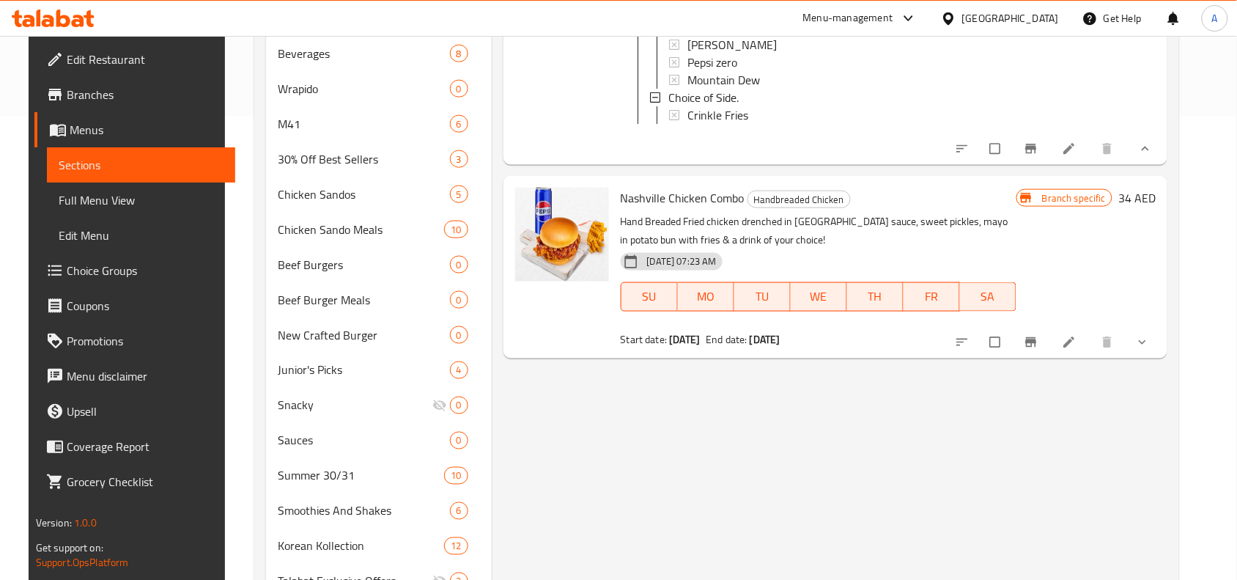
scroll to position [550, 0]
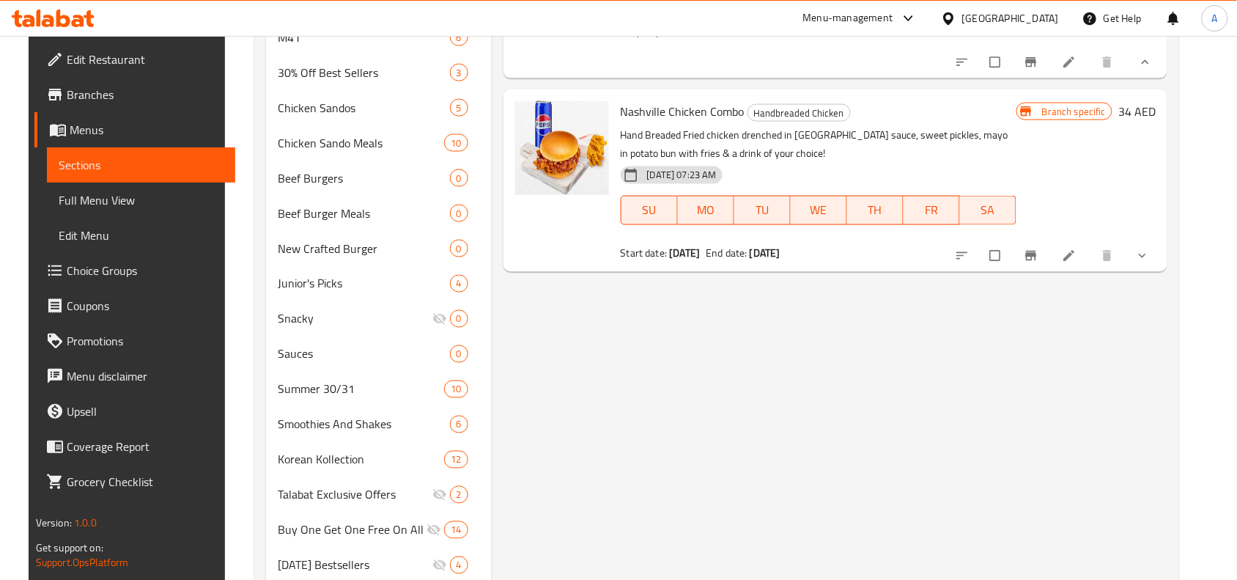
click at [1150, 263] on icon "show more" at bounding box center [1143, 256] width 15 height 15
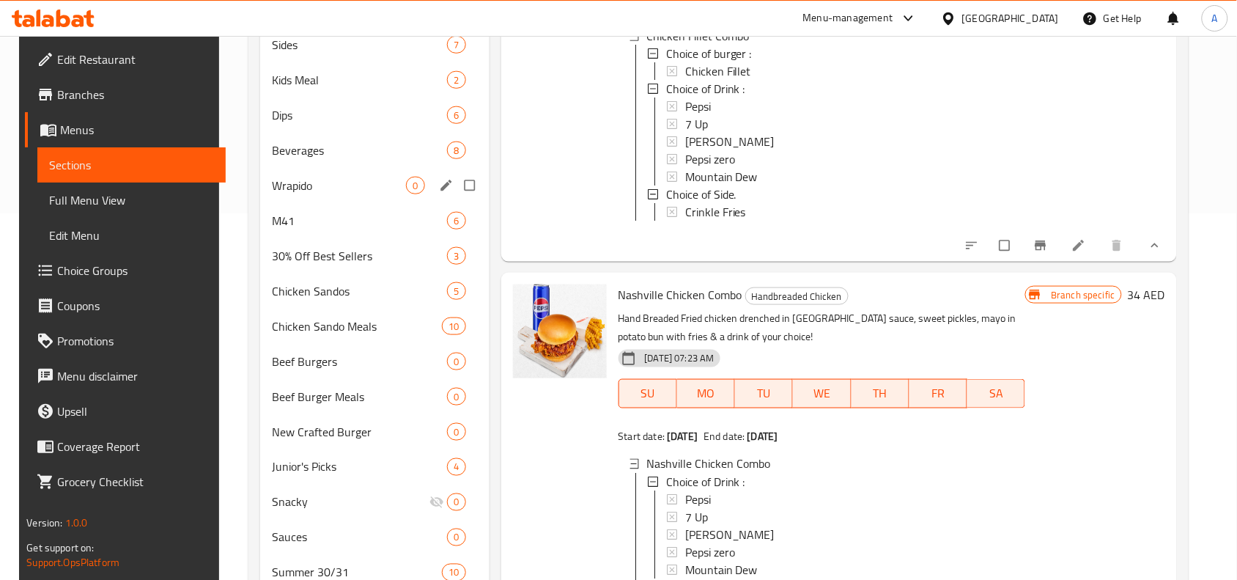
scroll to position [183, 0]
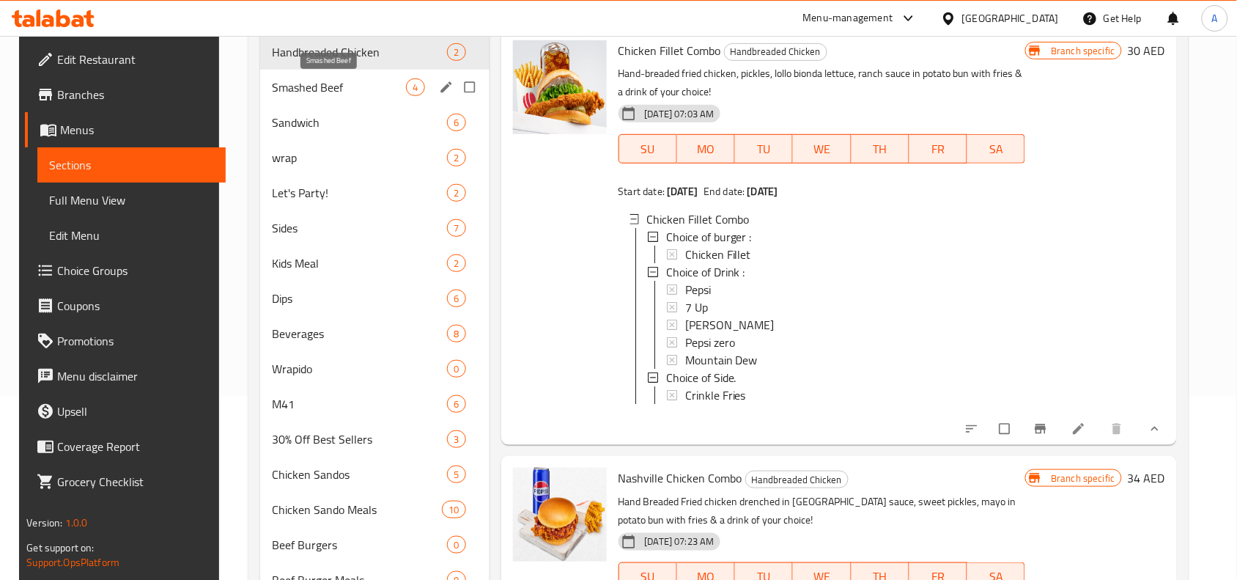
click at [303, 89] on span "Smashed Beef" at bounding box center [339, 87] width 135 height 18
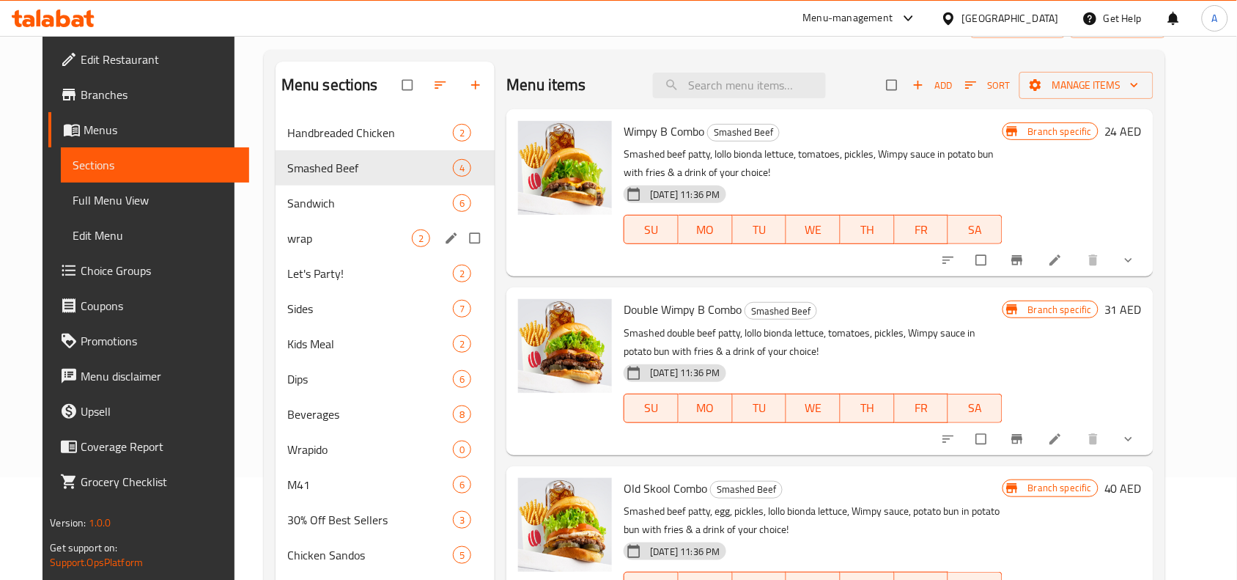
scroll to position [92, 0]
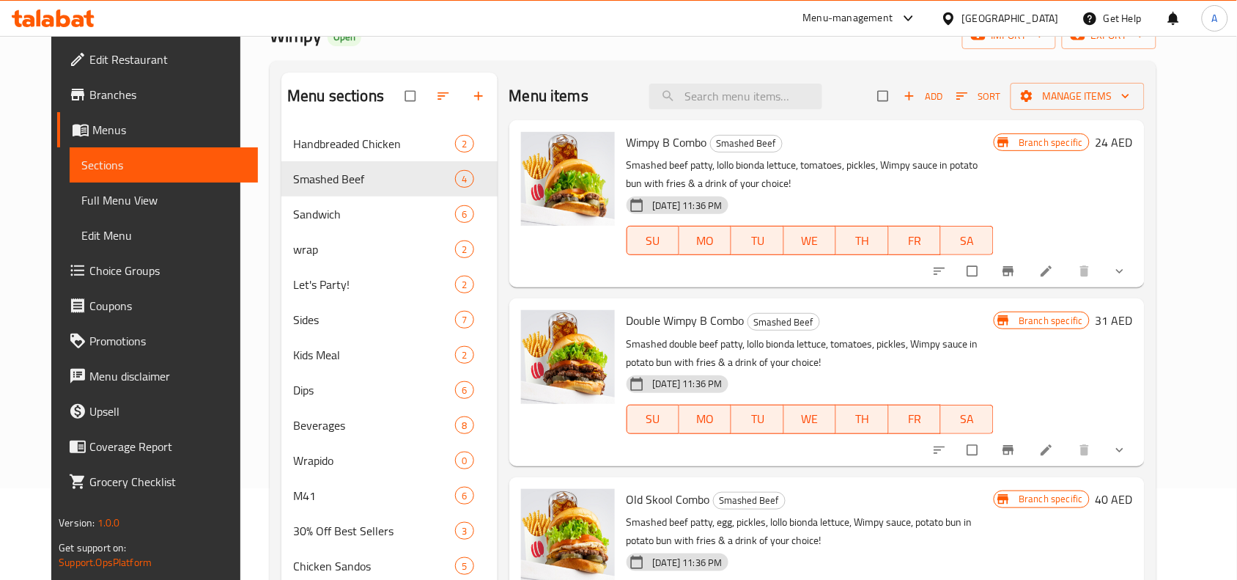
click at [1139, 269] on button "show more" at bounding box center [1121, 271] width 35 height 32
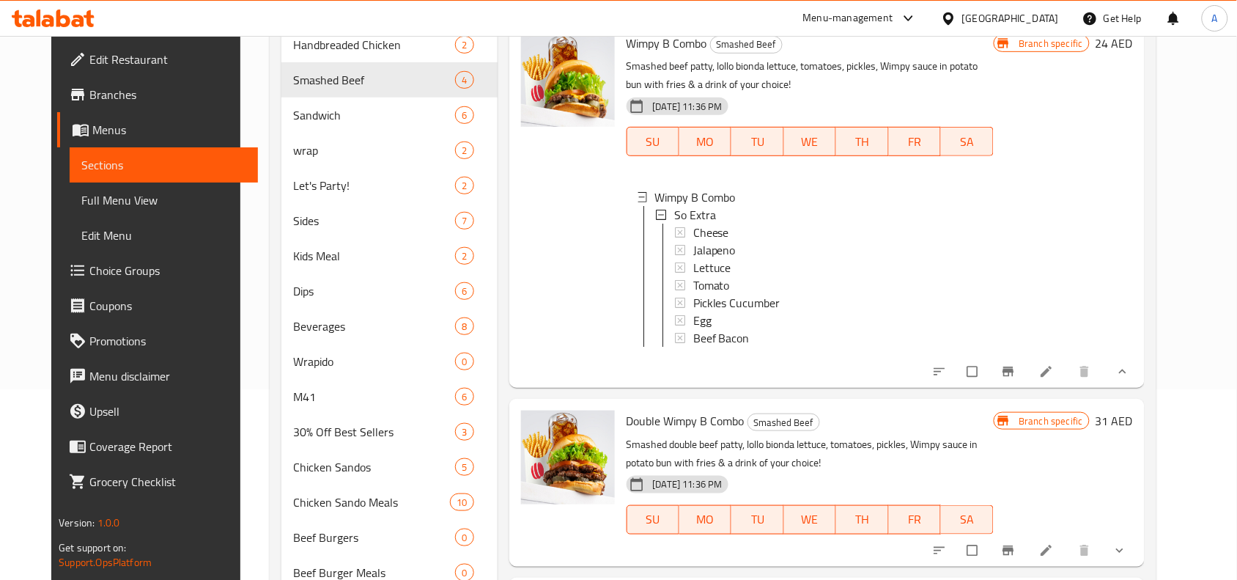
scroll to position [458, 0]
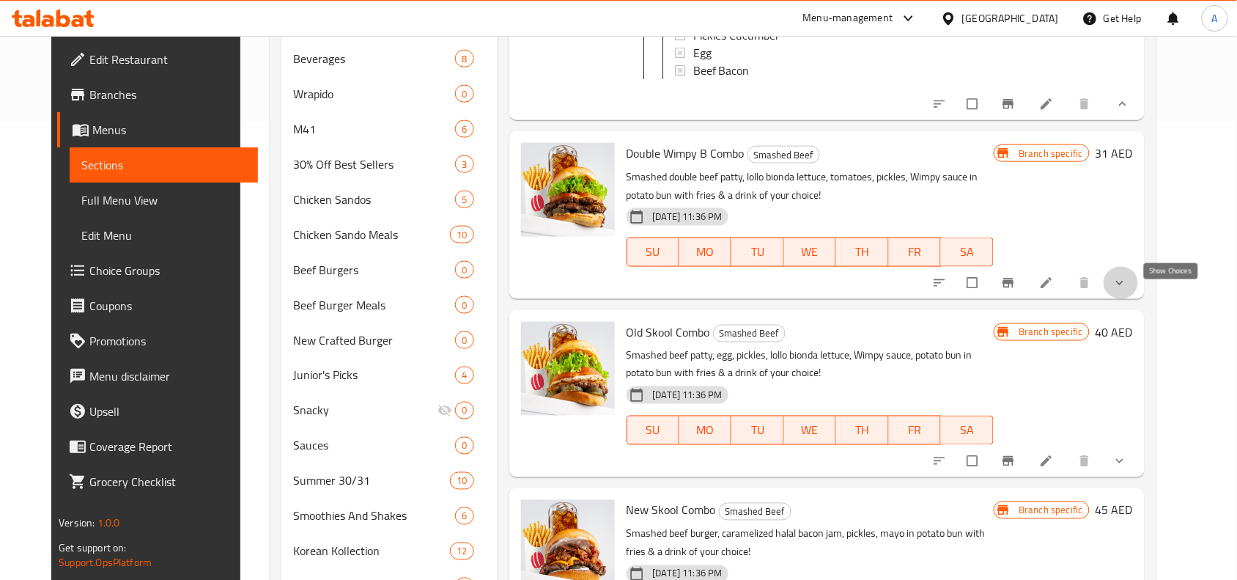
click at [1127, 290] on icon "show more" at bounding box center [1120, 283] width 15 height 15
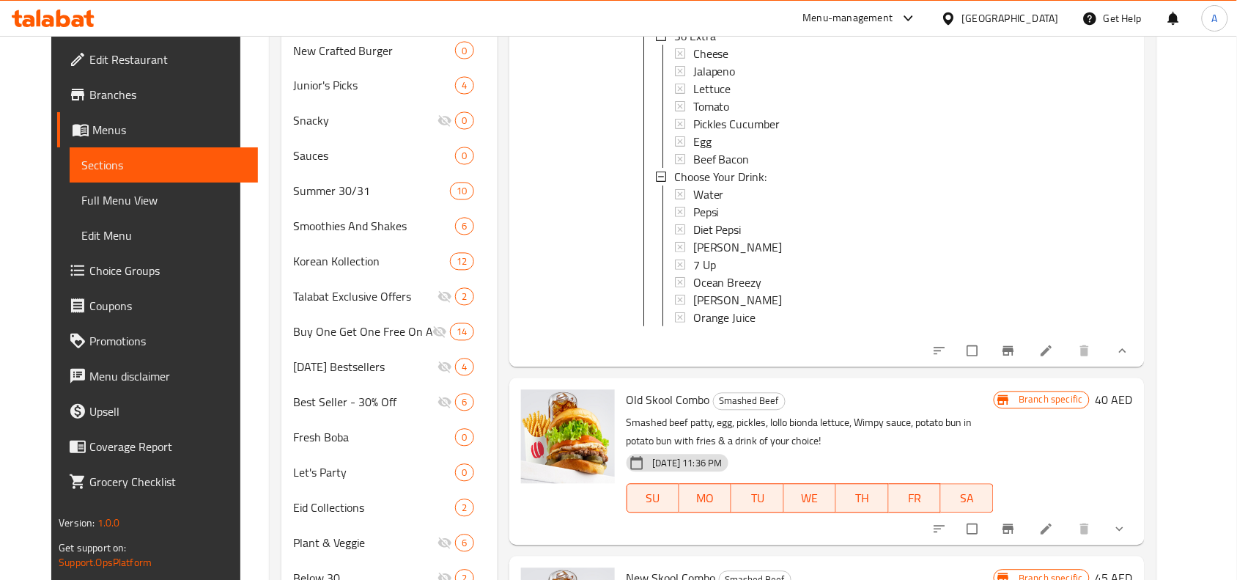
scroll to position [950, 0]
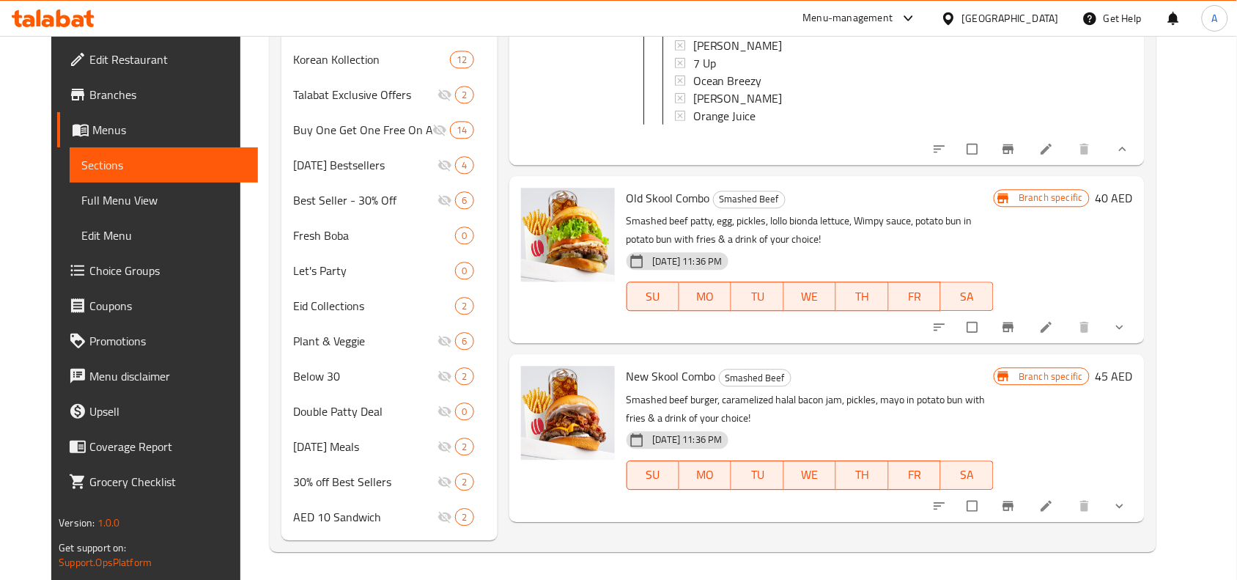
click at [1127, 334] on icon "show more" at bounding box center [1120, 327] width 15 height 15
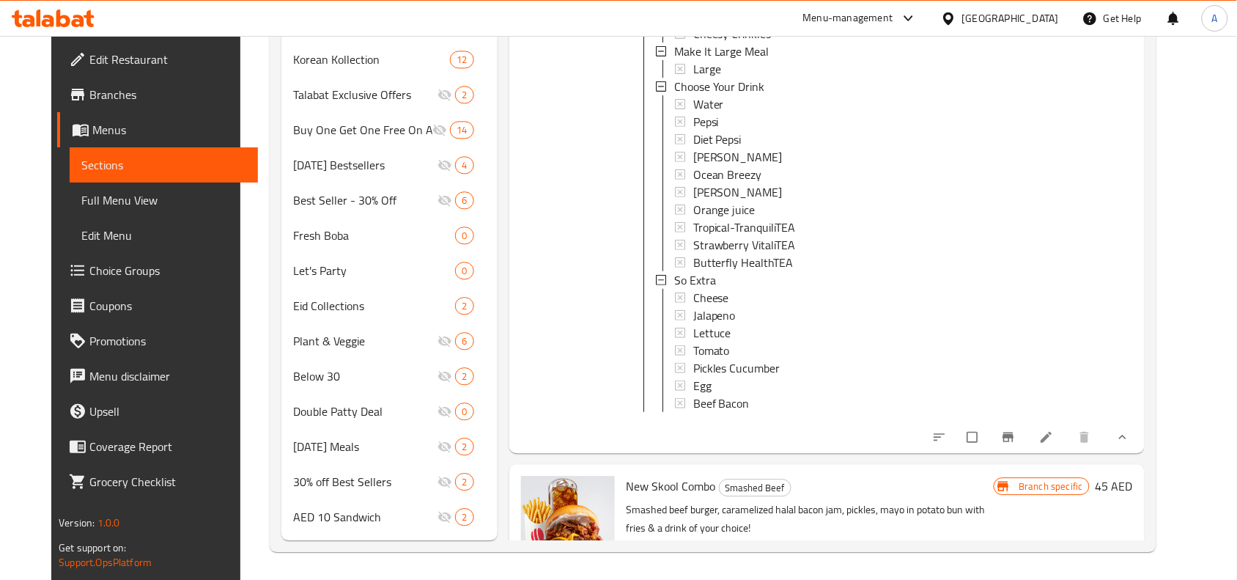
scroll to position [557, 0]
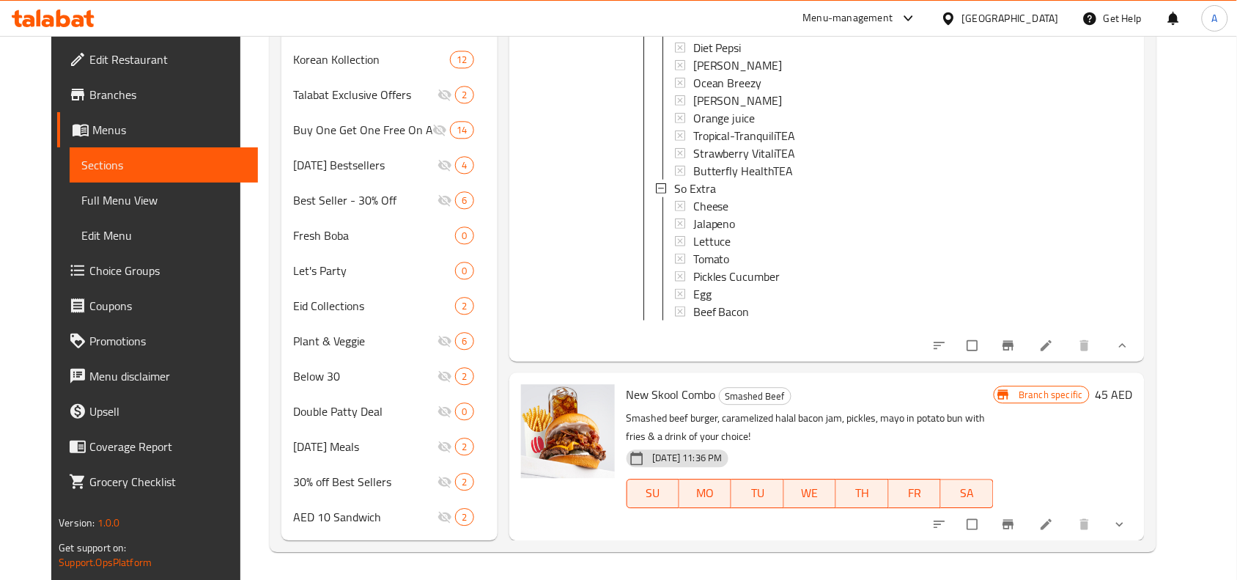
click at [1130, 524] on span "show more" at bounding box center [1122, 524] width 18 height 15
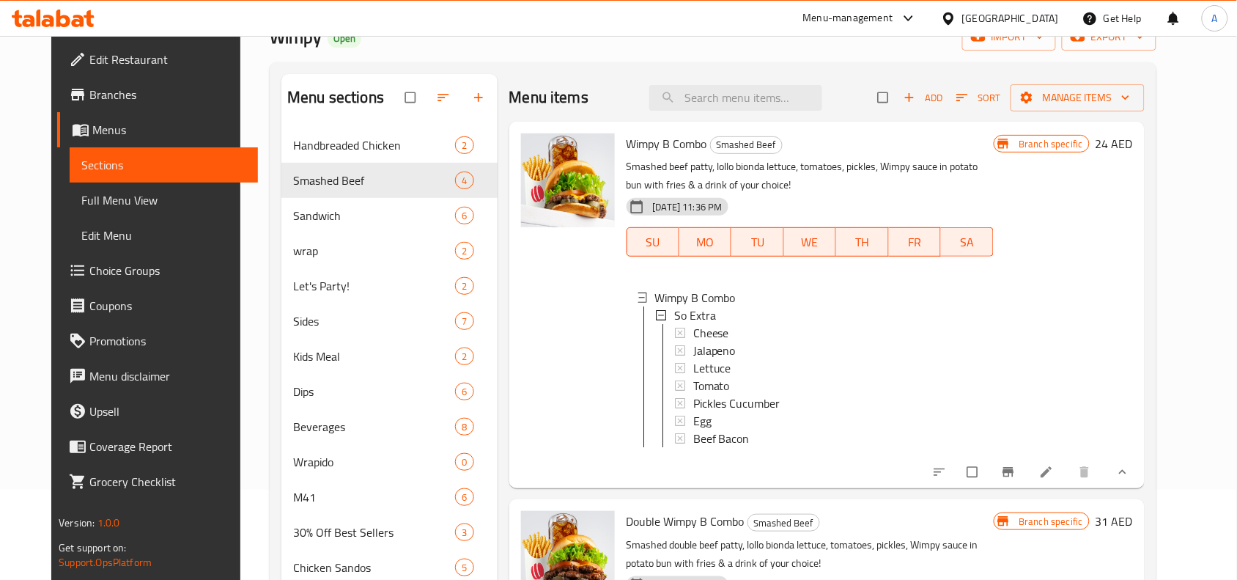
scroll to position [0, 0]
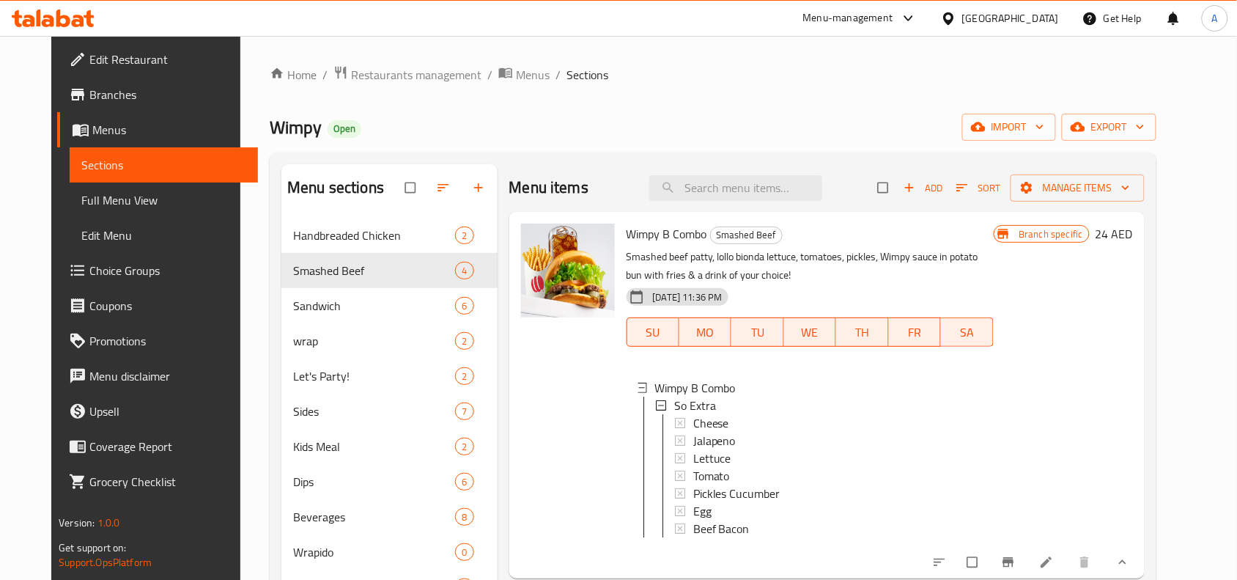
click at [644, 119] on div "Wimpy Open import export" at bounding box center [713, 127] width 887 height 27
